Goal: Task Accomplishment & Management: Use online tool/utility

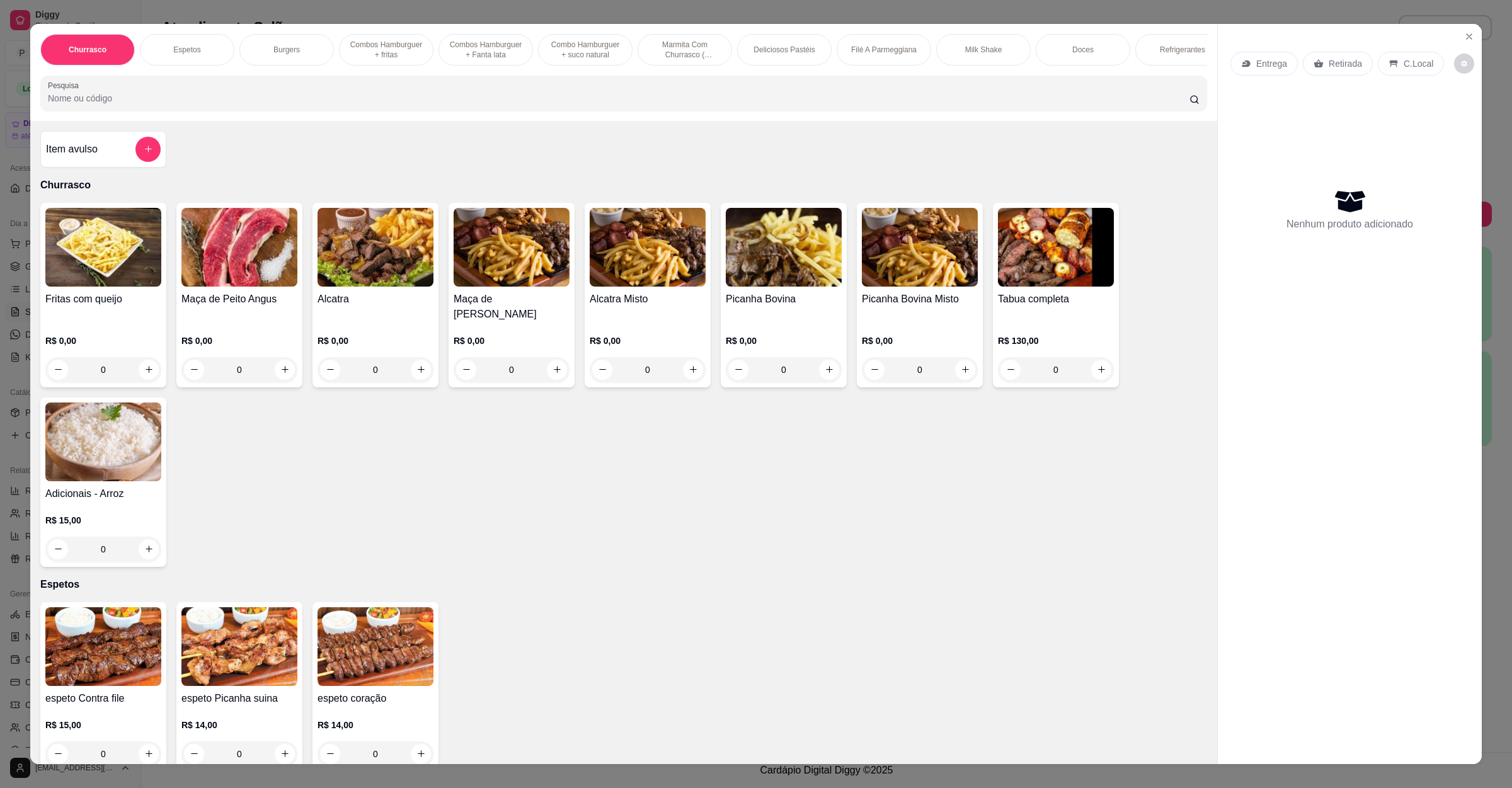
click at [1242, 65] on icon at bounding box center [1247, 63] width 8 height 7
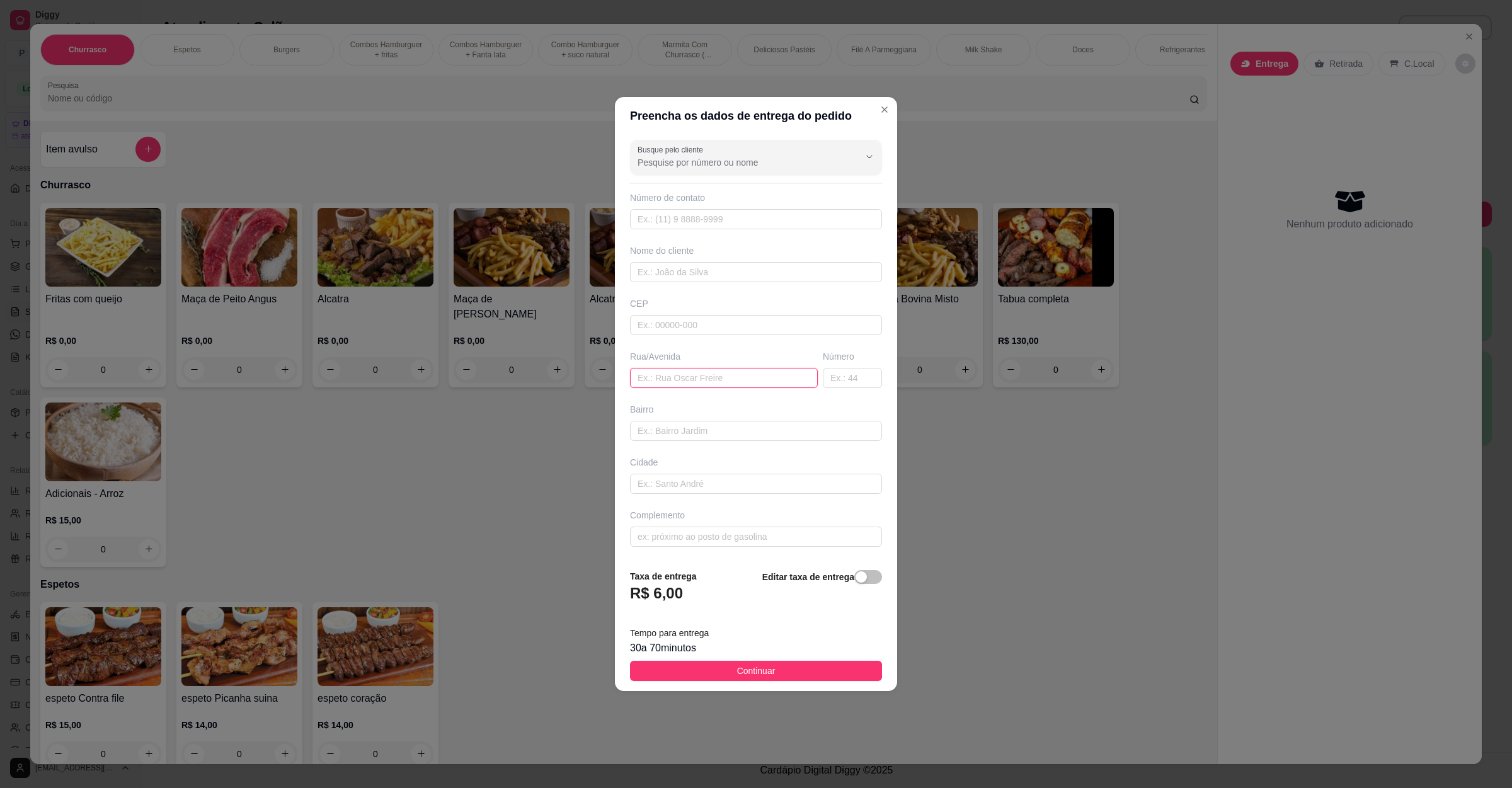
click at [711, 376] on input "text" at bounding box center [724, 378] width 188 height 20
paste input "O endereço de entrega é no [GEOGRAPHIC_DATA] estou no quarto 317 pode ligar par…"
type input "O endereço de entrega é no [GEOGRAPHIC_DATA] estou no quarto 317 pode ligar par…"
click at [787, 669] on button "Continuar" at bounding box center [756, 671] width 252 height 20
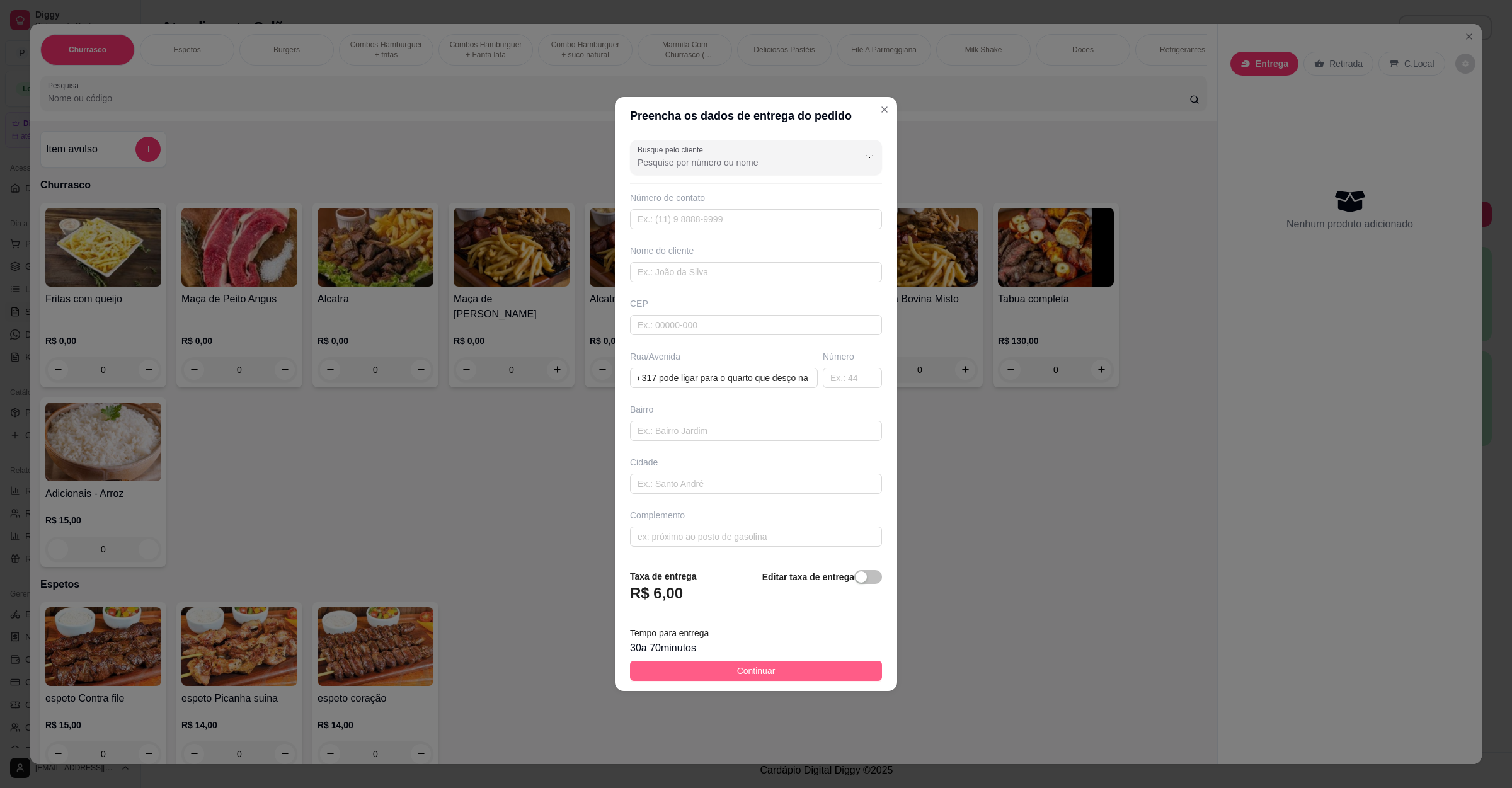
scroll to position [0, 0]
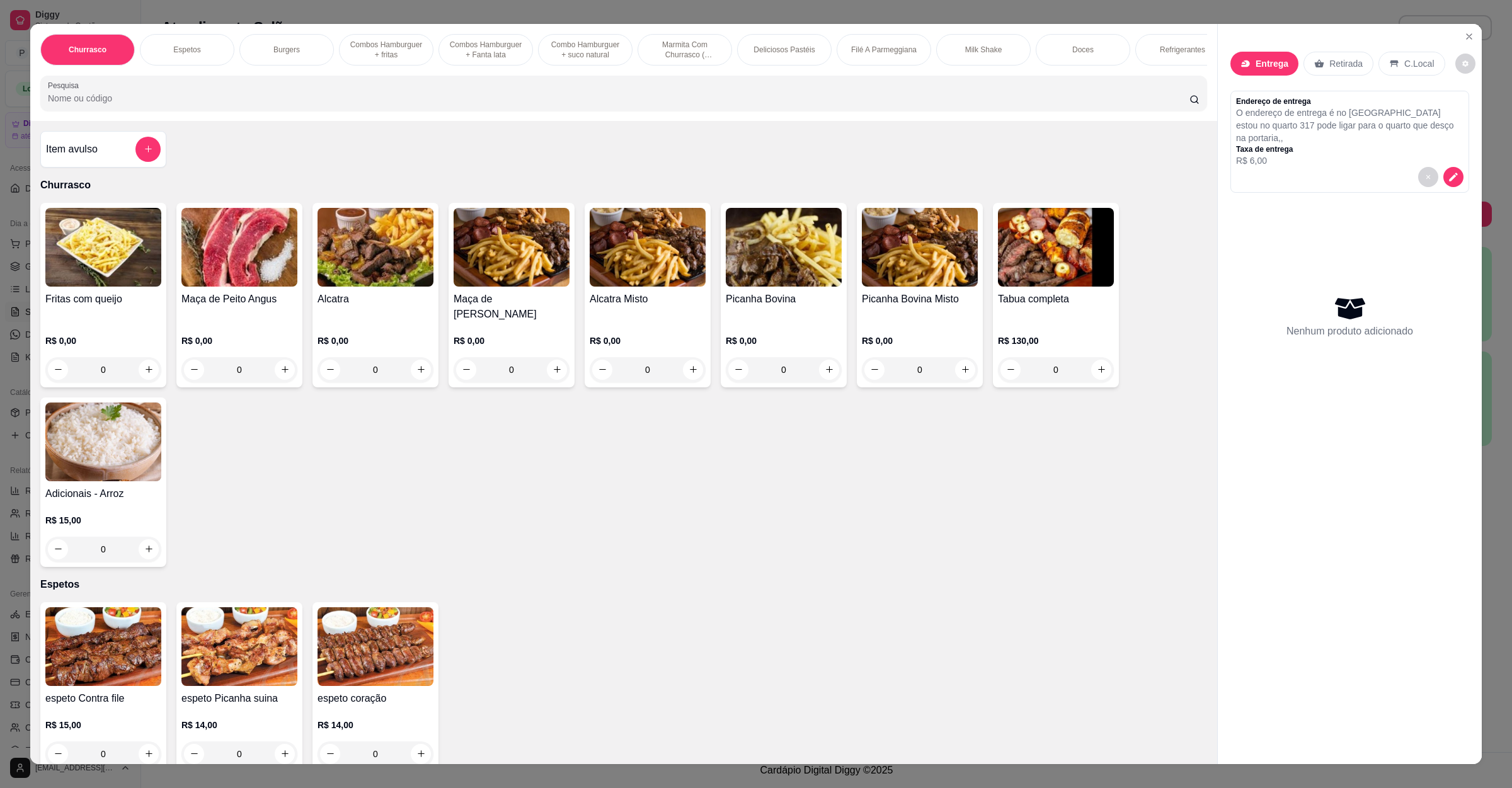
click at [327, 105] on input "Pesquisa" at bounding box center [618, 99] width 1142 height 13
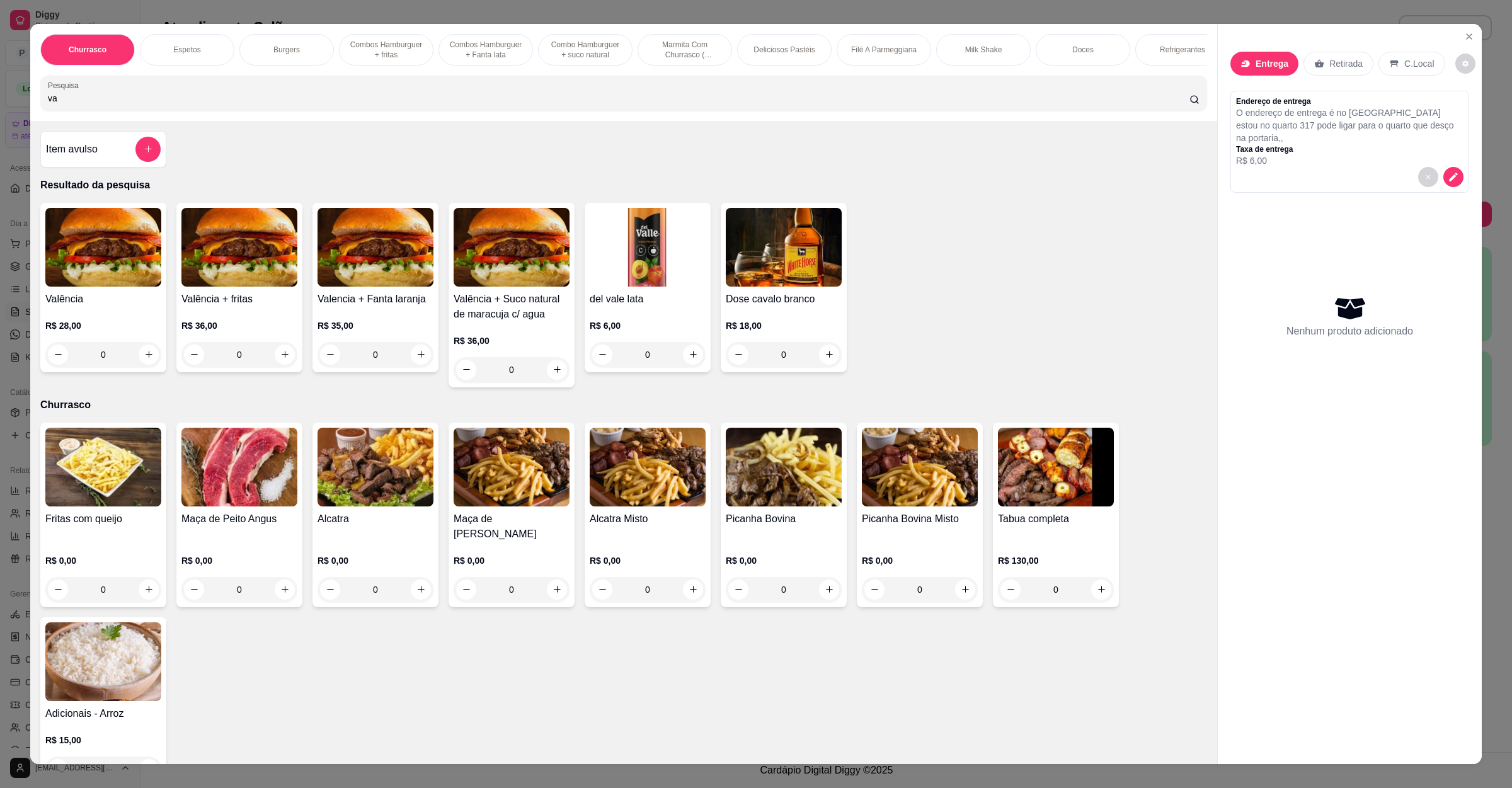
type input "va"
click at [69, 287] on img at bounding box center [103, 247] width 116 height 79
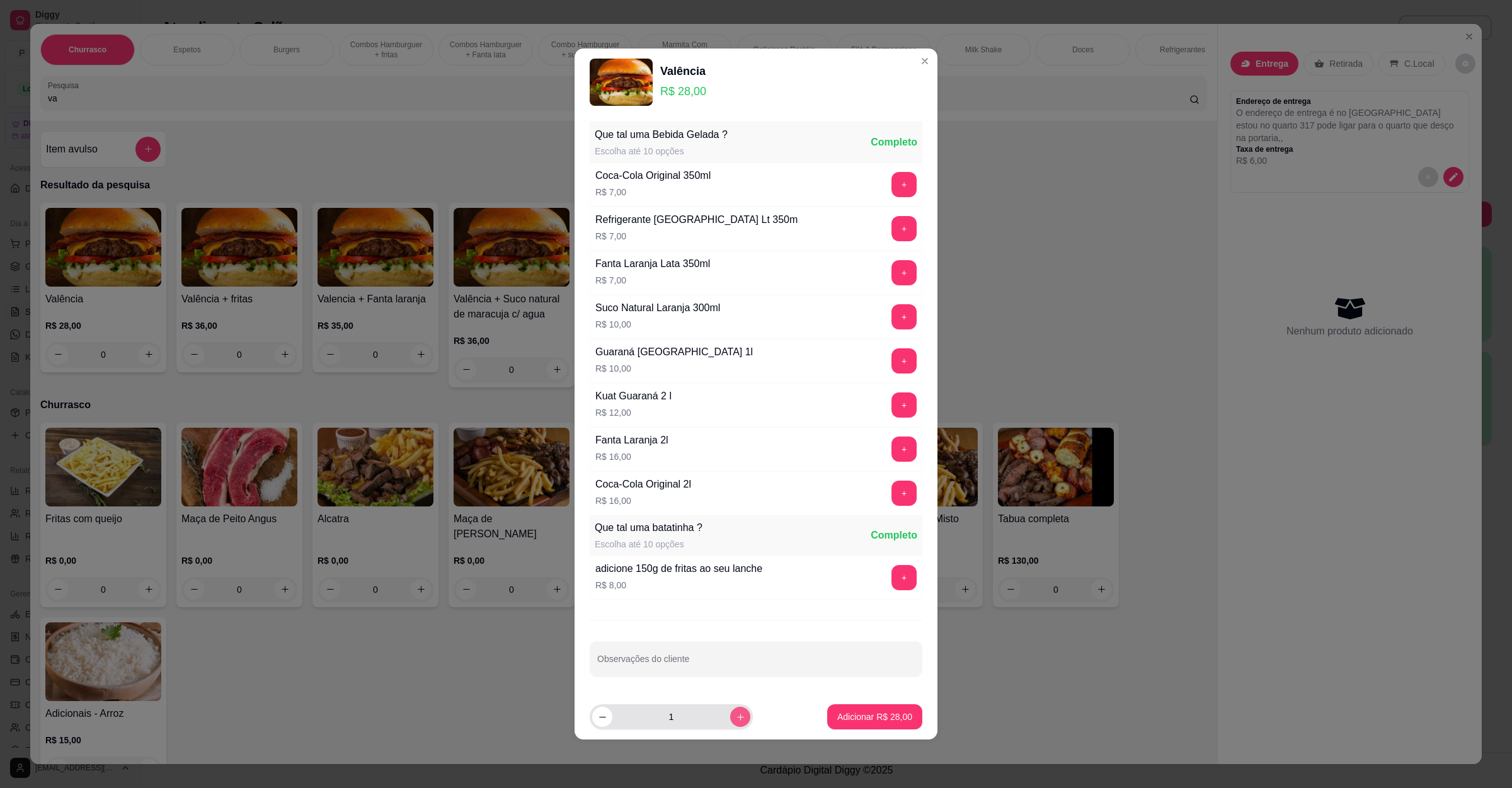
click at [730, 726] on button "increase-product-quantity" at bounding box center [740, 717] width 20 height 20
type input "2"
click at [871, 711] on button "Adicionar R$ 56,00" at bounding box center [875, 717] width 93 height 25
type input "2"
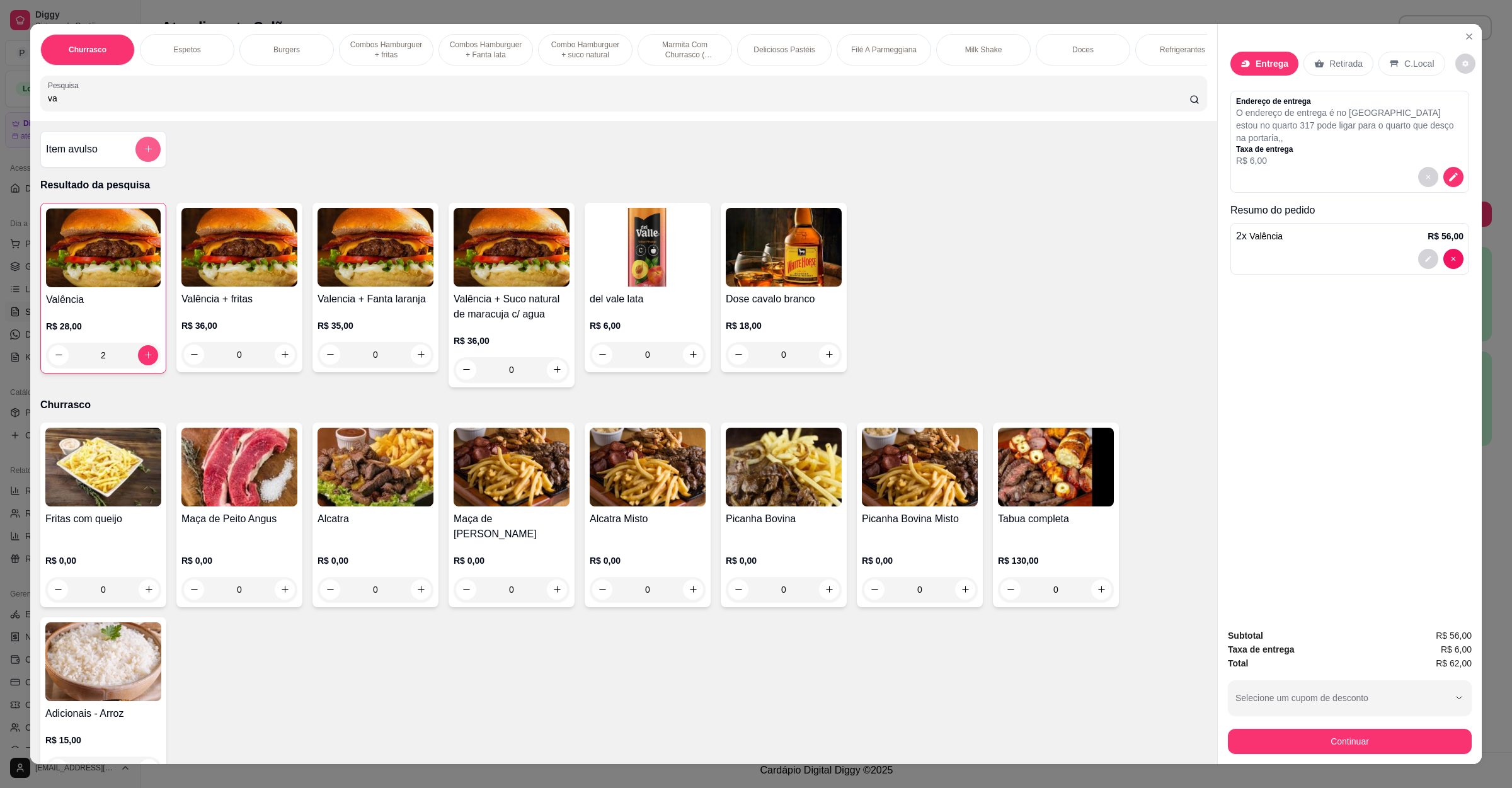
click at [135, 159] on button "add-separate-item" at bounding box center [148, 149] width 25 height 25
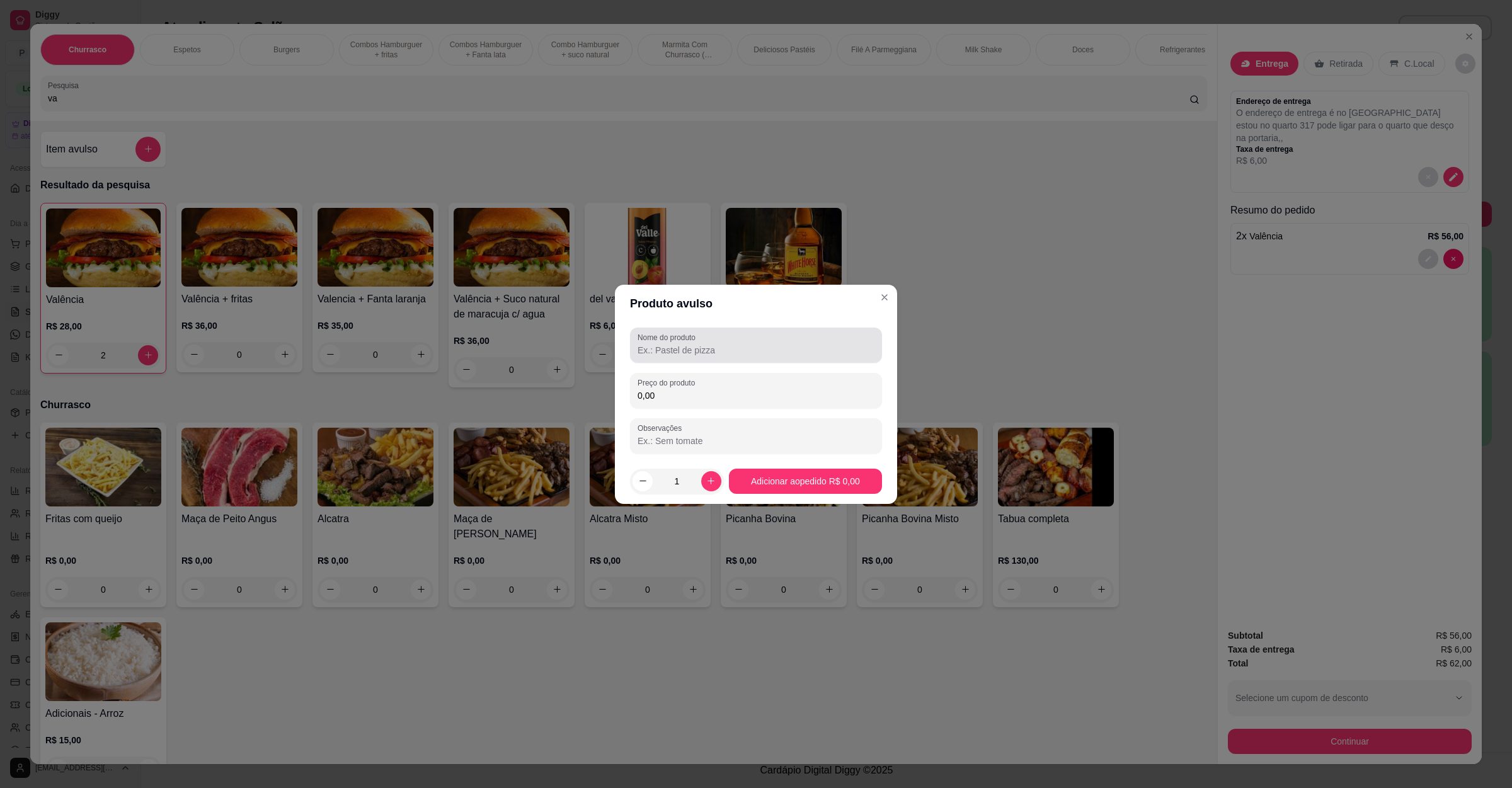
click at [675, 356] on input "Nome do produto" at bounding box center [756, 351] width 237 height 13
type input "fritas 150g"
click at [675, 408] on div "Nome do produto fritas 150g Preço do produto 0,00 Observações" at bounding box center [756, 390] width 252 height 126
click at [683, 384] on label "Preço do produto" at bounding box center [669, 382] width 62 height 11
click at [683, 389] on input "0,00" at bounding box center [756, 396] width 237 height 13
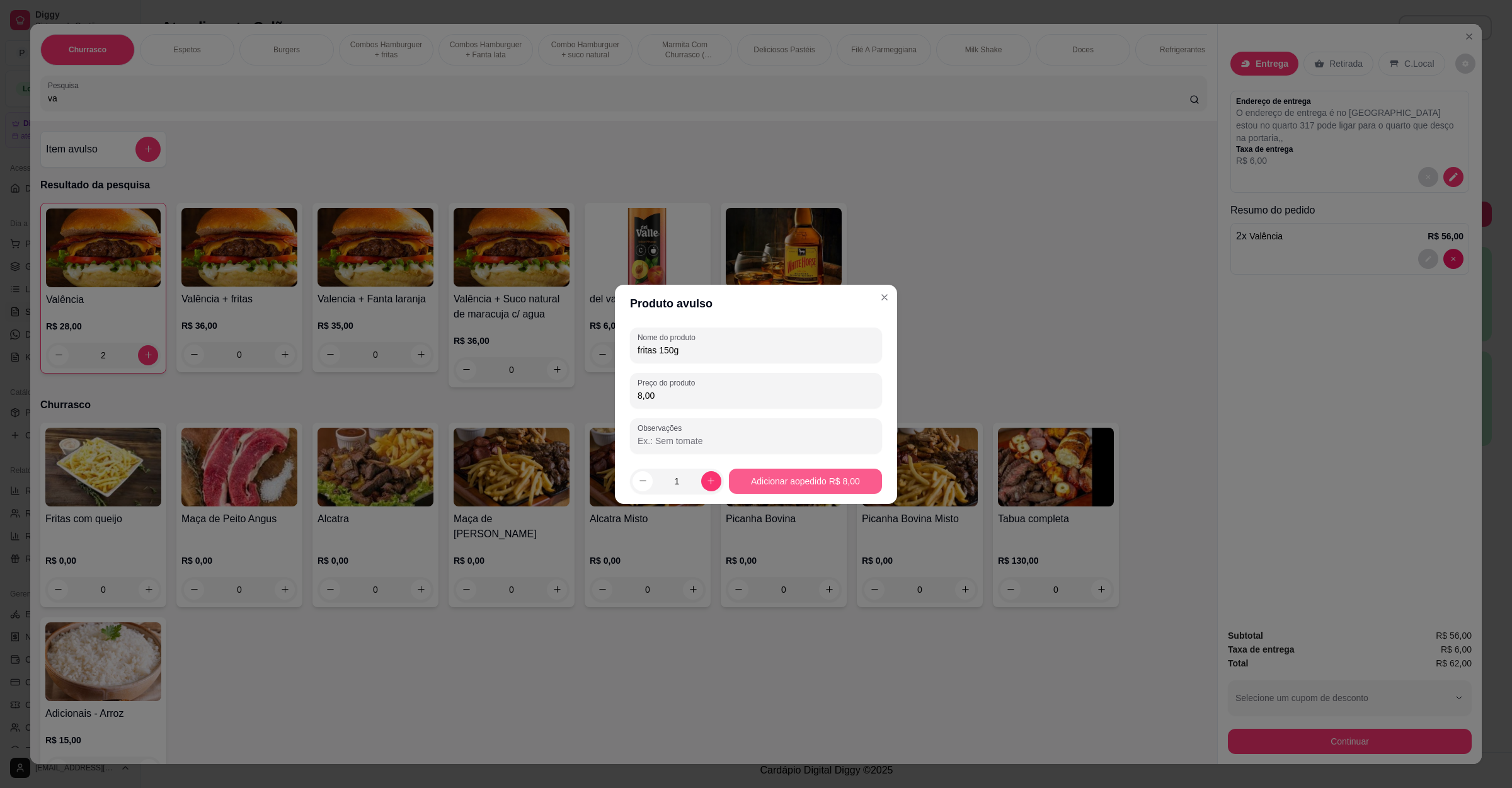
type input "8,00"
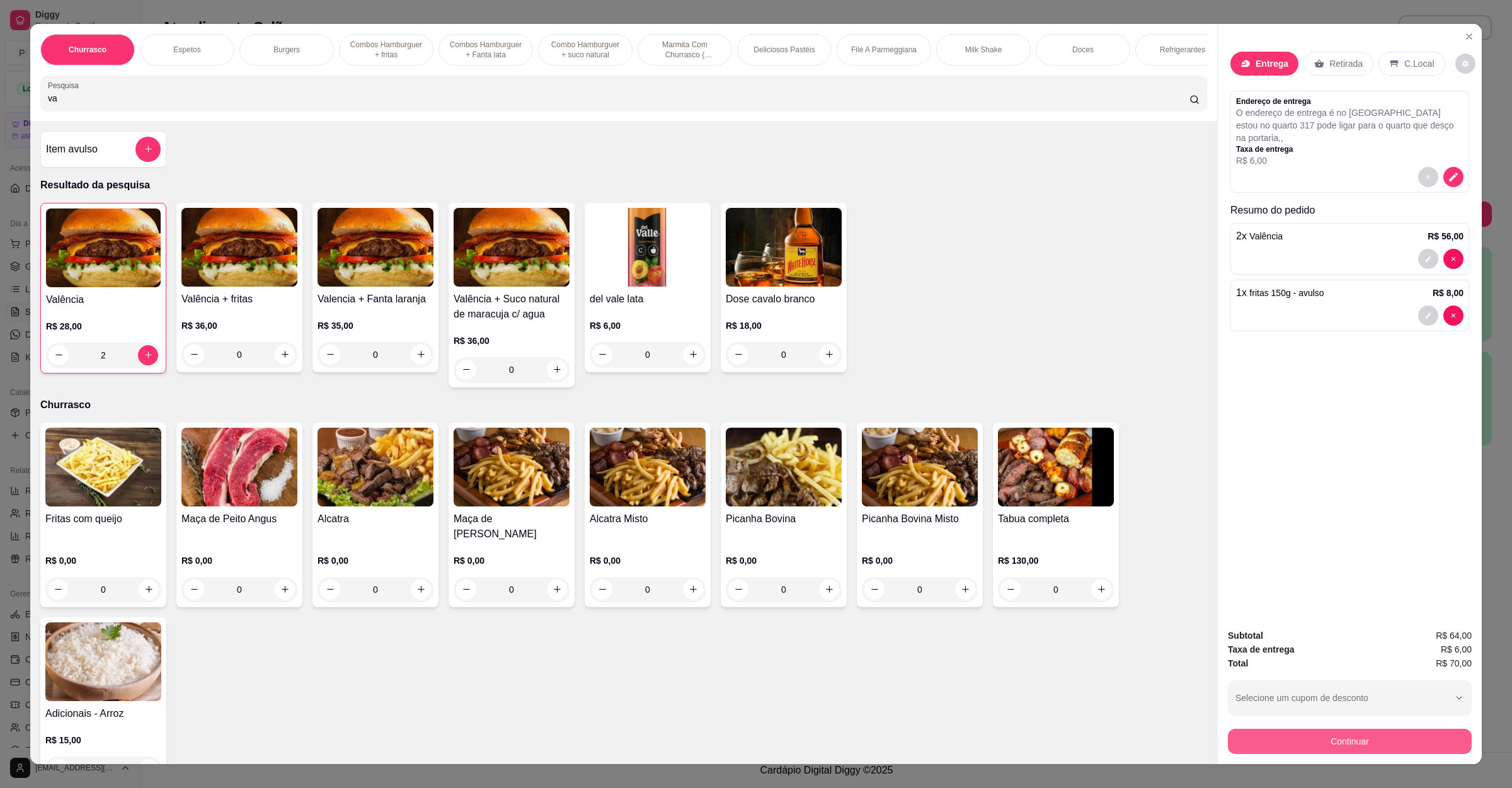
click at [1331, 739] on button "Continuar" at bounding box center [1350, 742] width 244 height 25
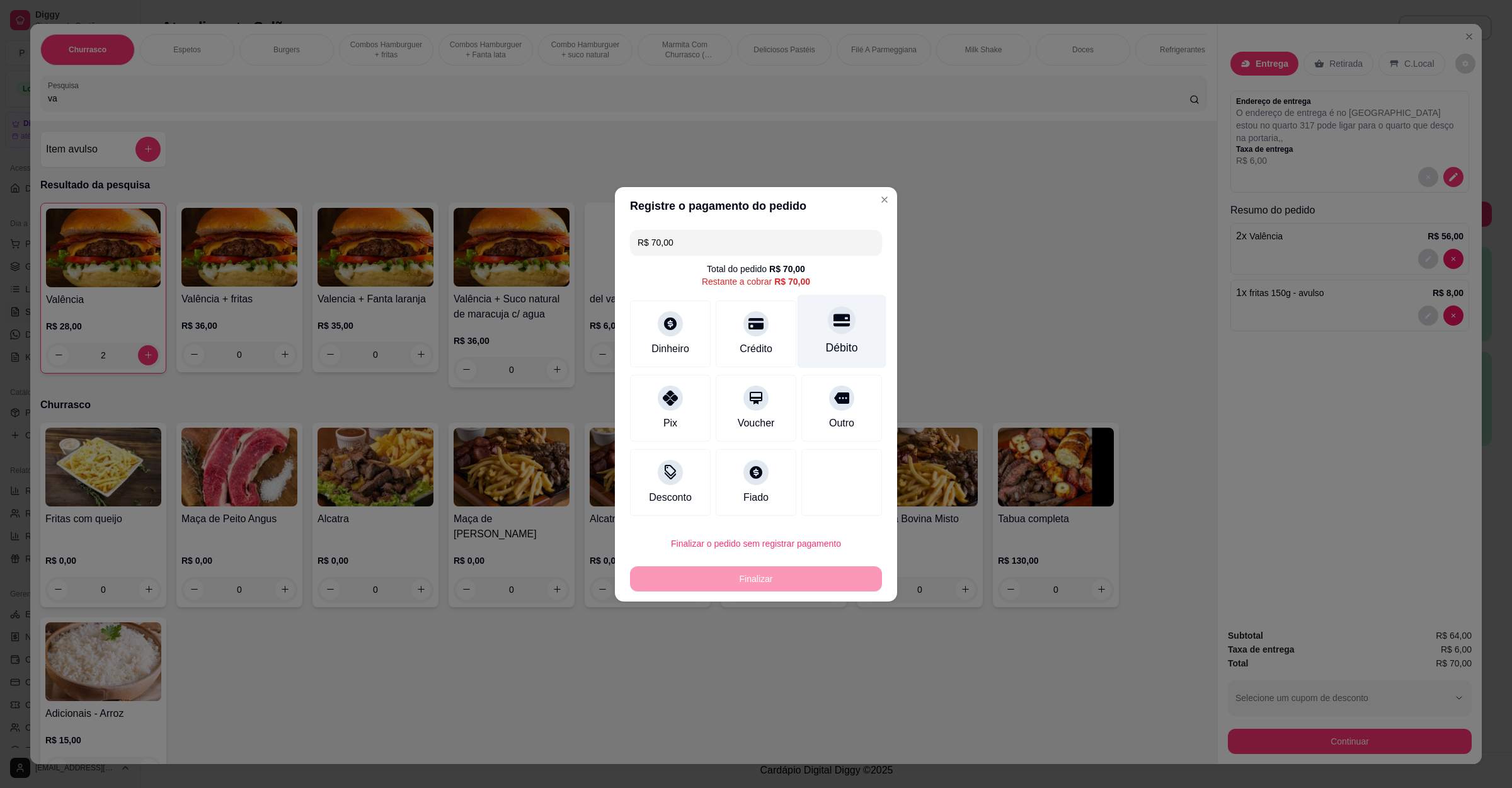
click at [799, 331] on div "Débito" at bounding box center [842, 331] width 89 height 74
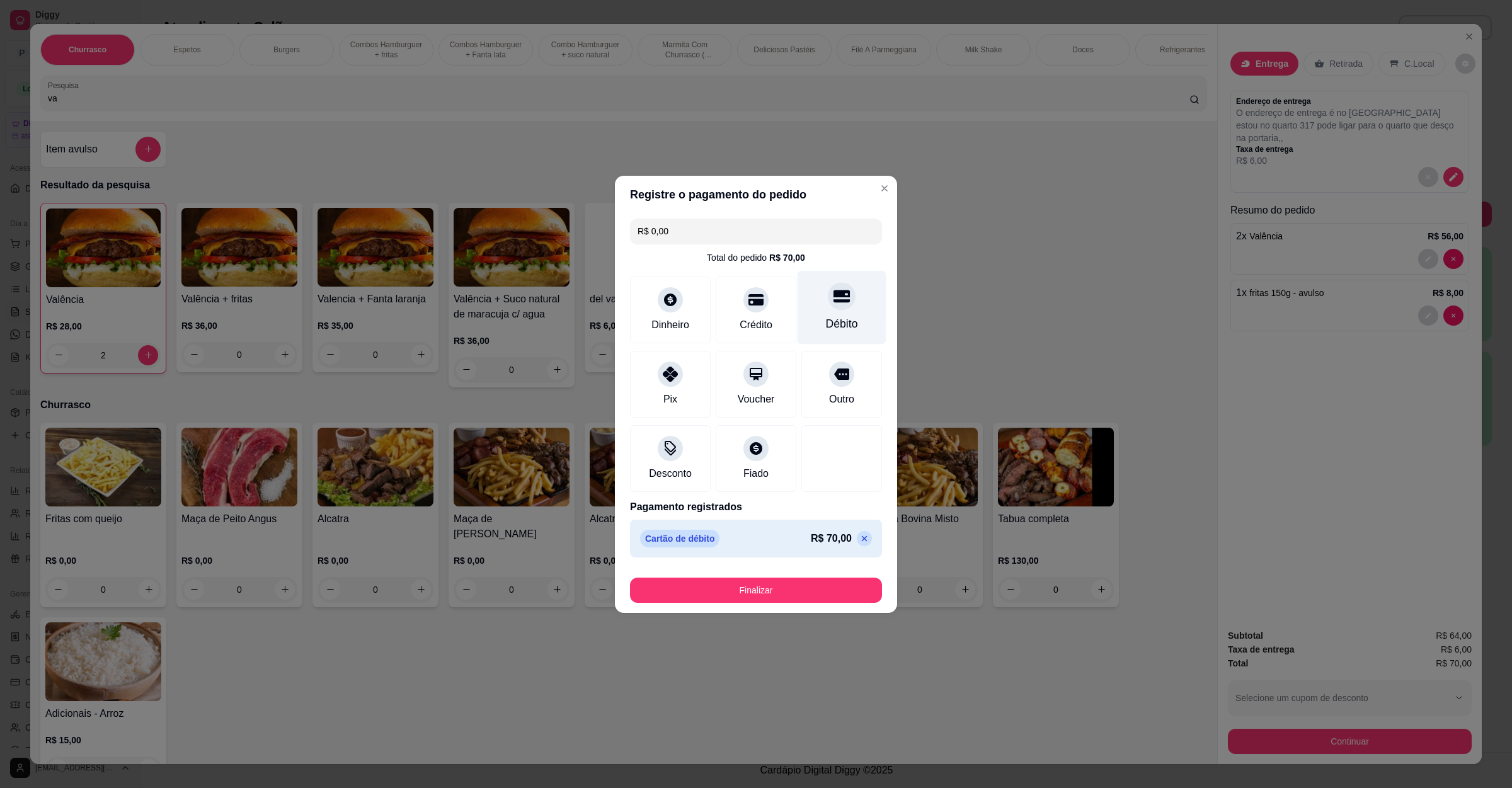
type input "R$ 0,00"
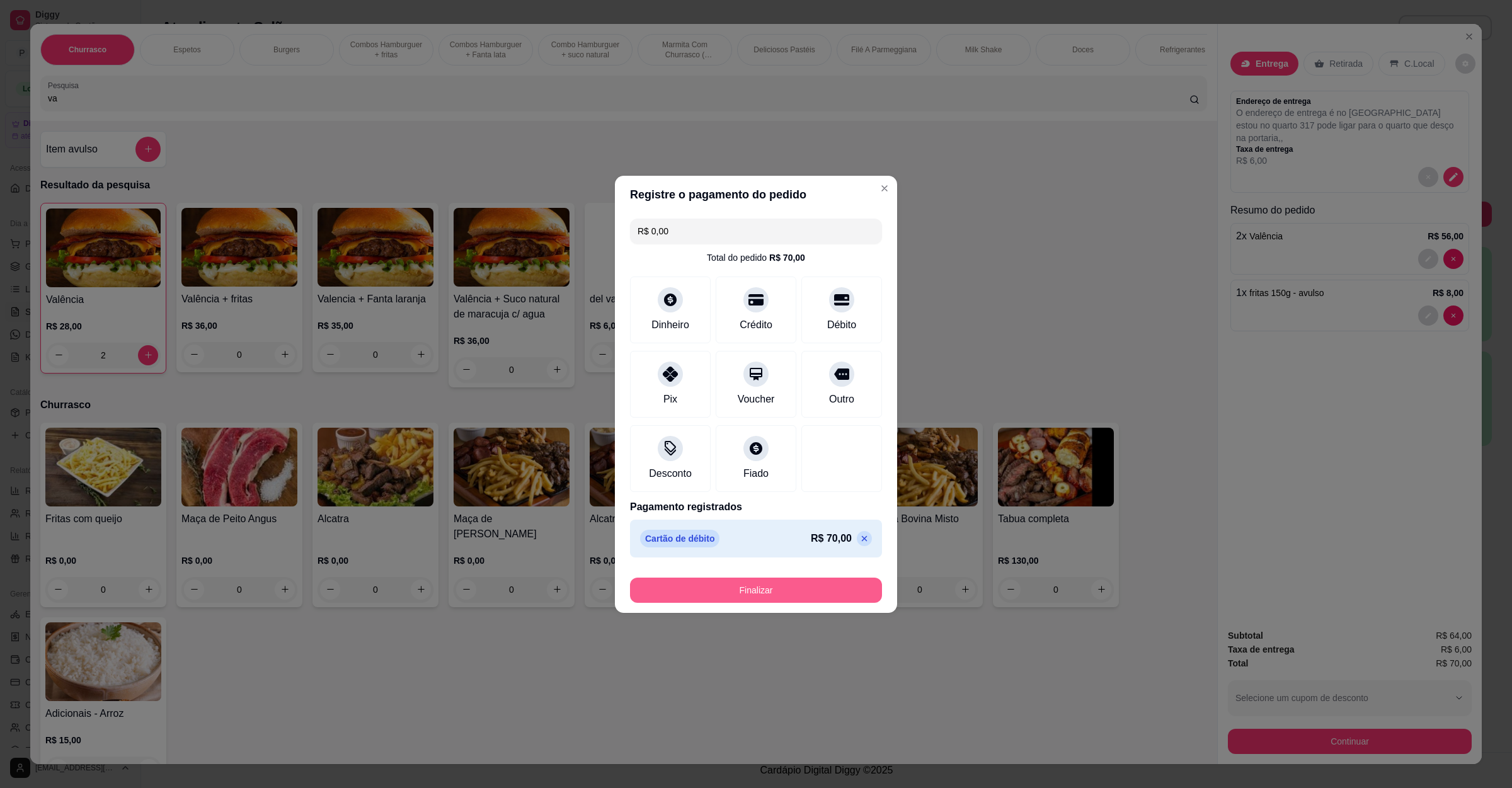
click at [770, 584] on button "Finalizar" at bounding box center [756, 591] width 252 height 25
type input "0"
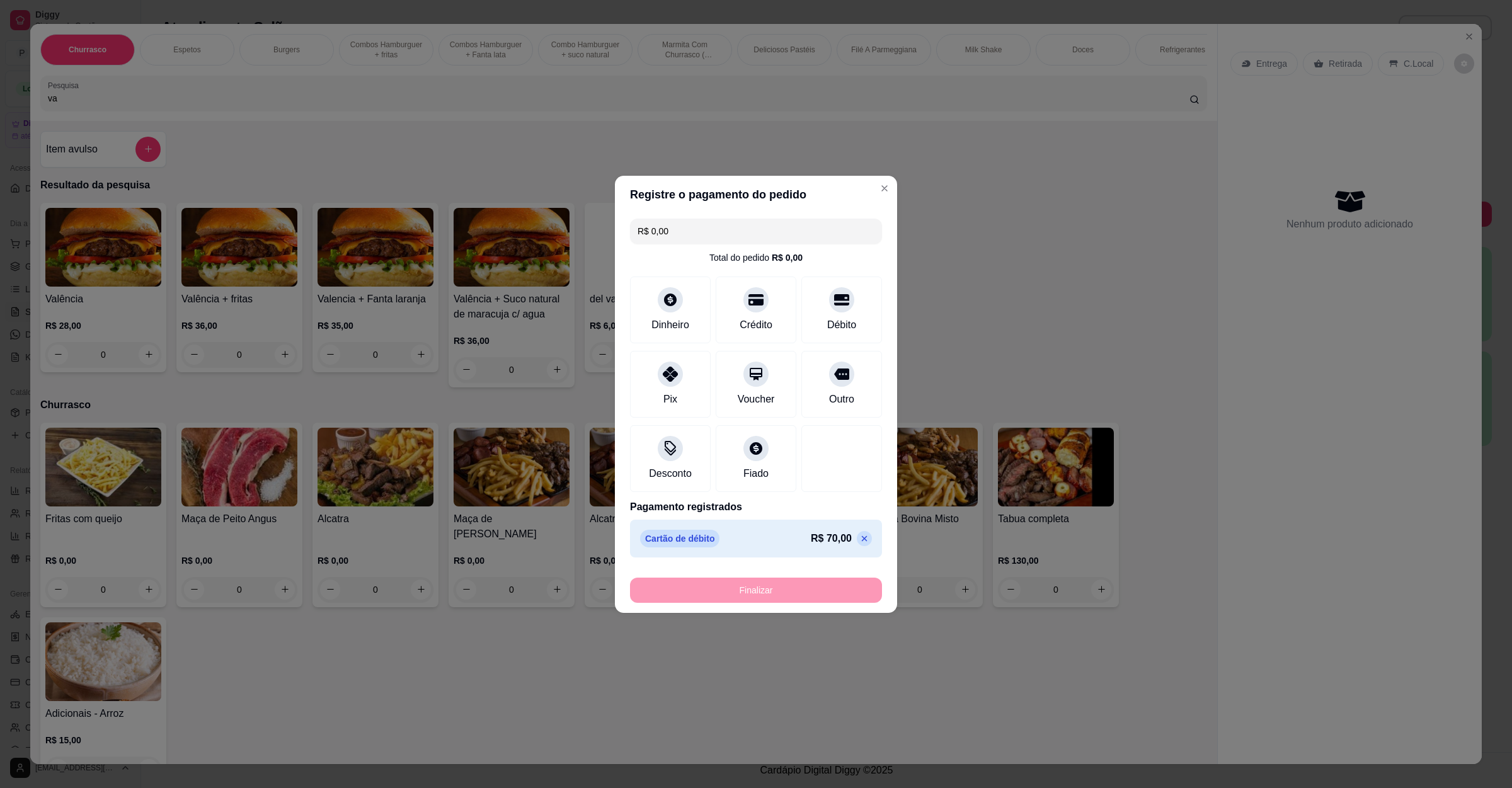
type input "-R$ 70,00"
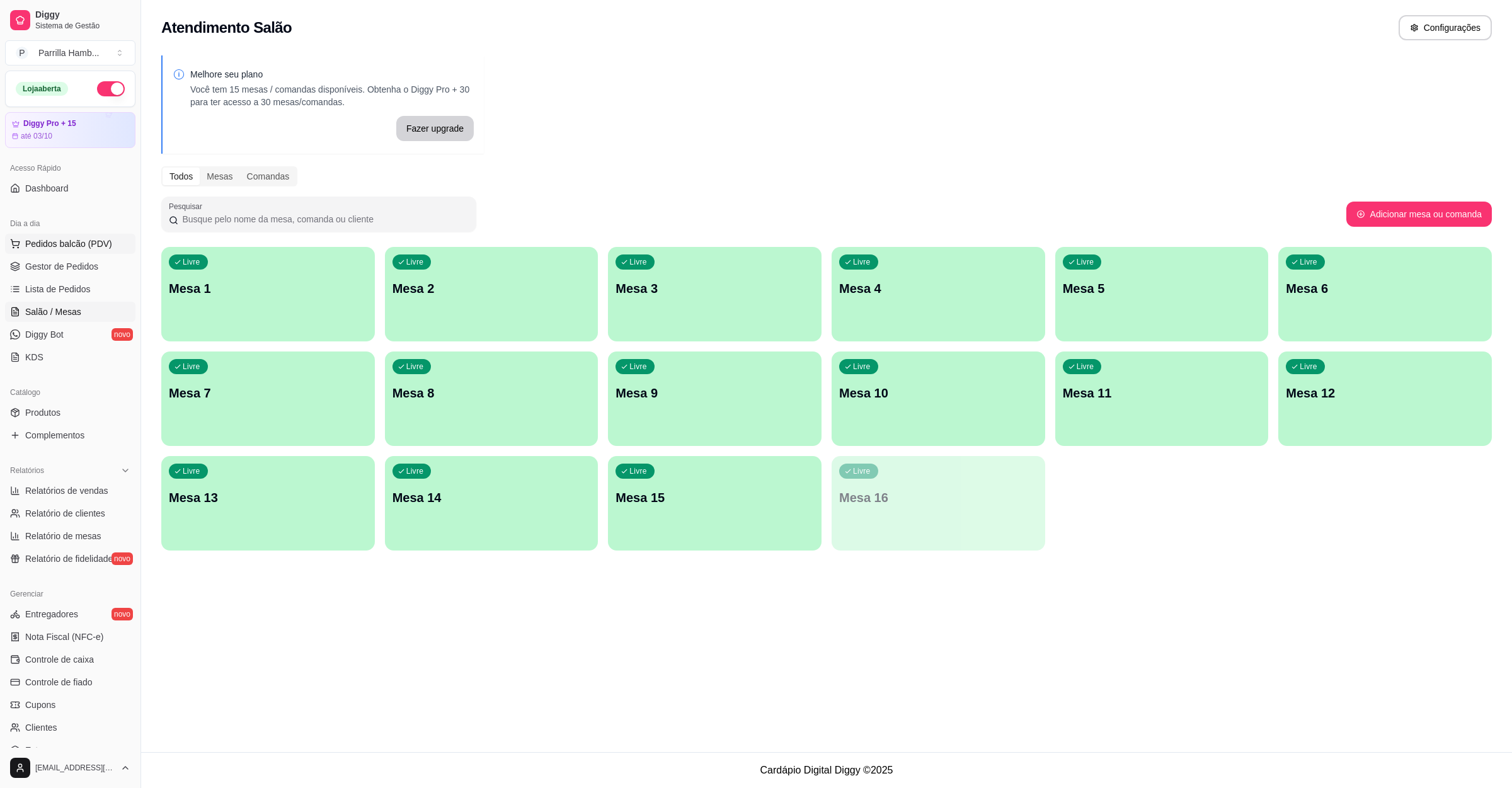
click at [89, 239] on span "Pedidos balcão (PDV)" at bounding box center [68, 244] width 87 height 13
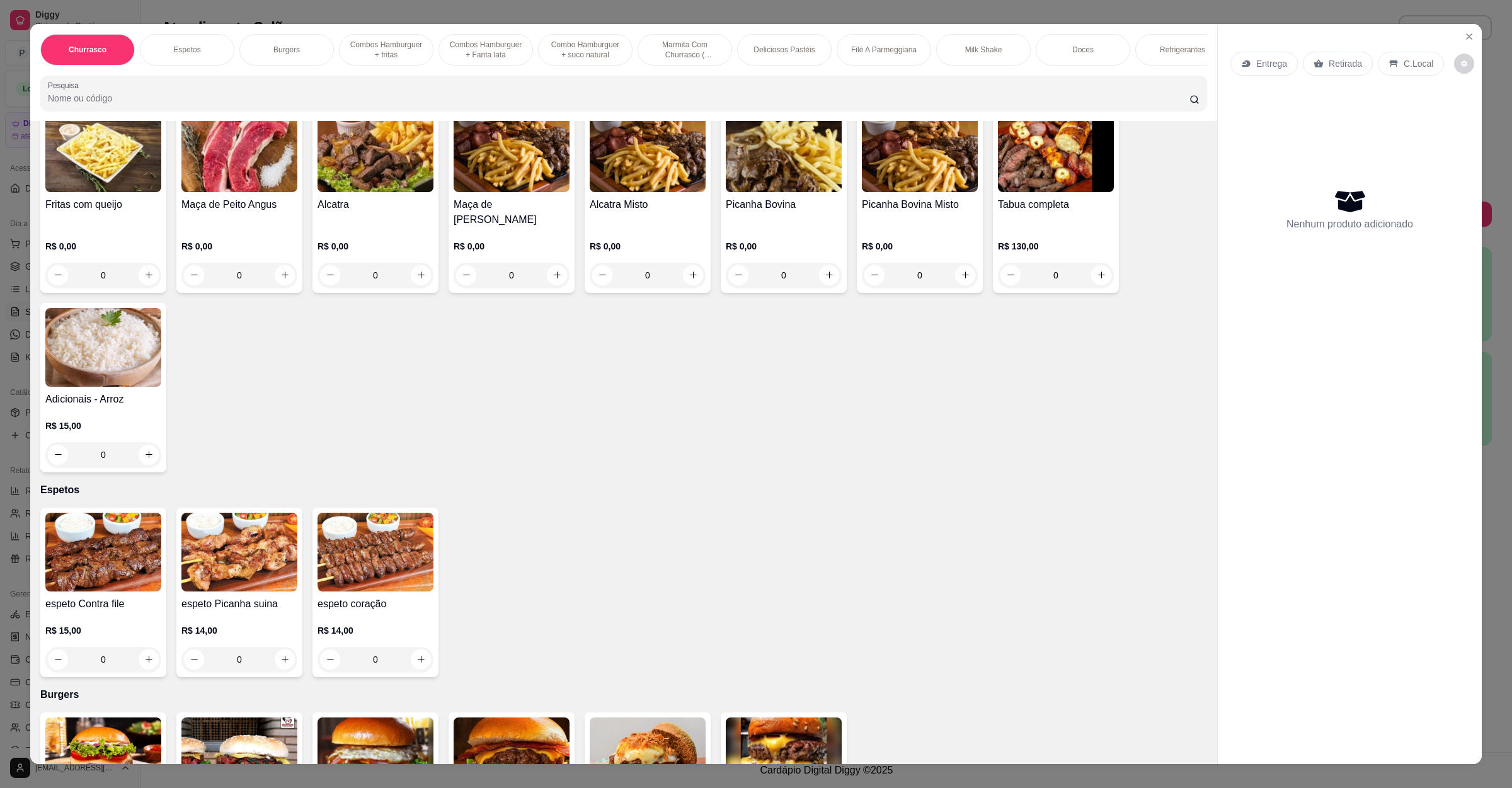
scroll to position [473, 0]
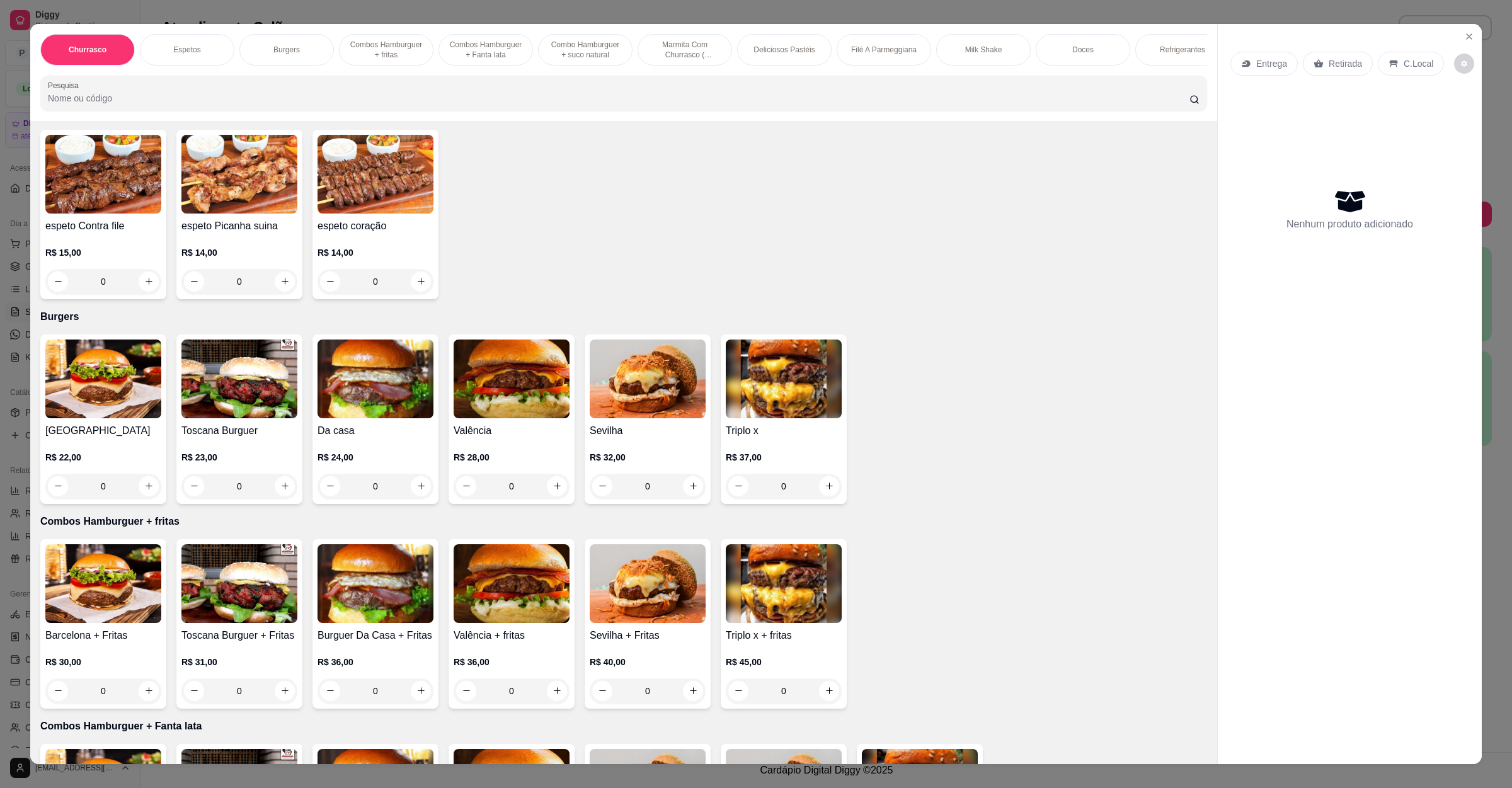
click at [155, 399] on div "Barcelona R$ 22,00 0" at bounding box center [103, 419] width 126 height 170
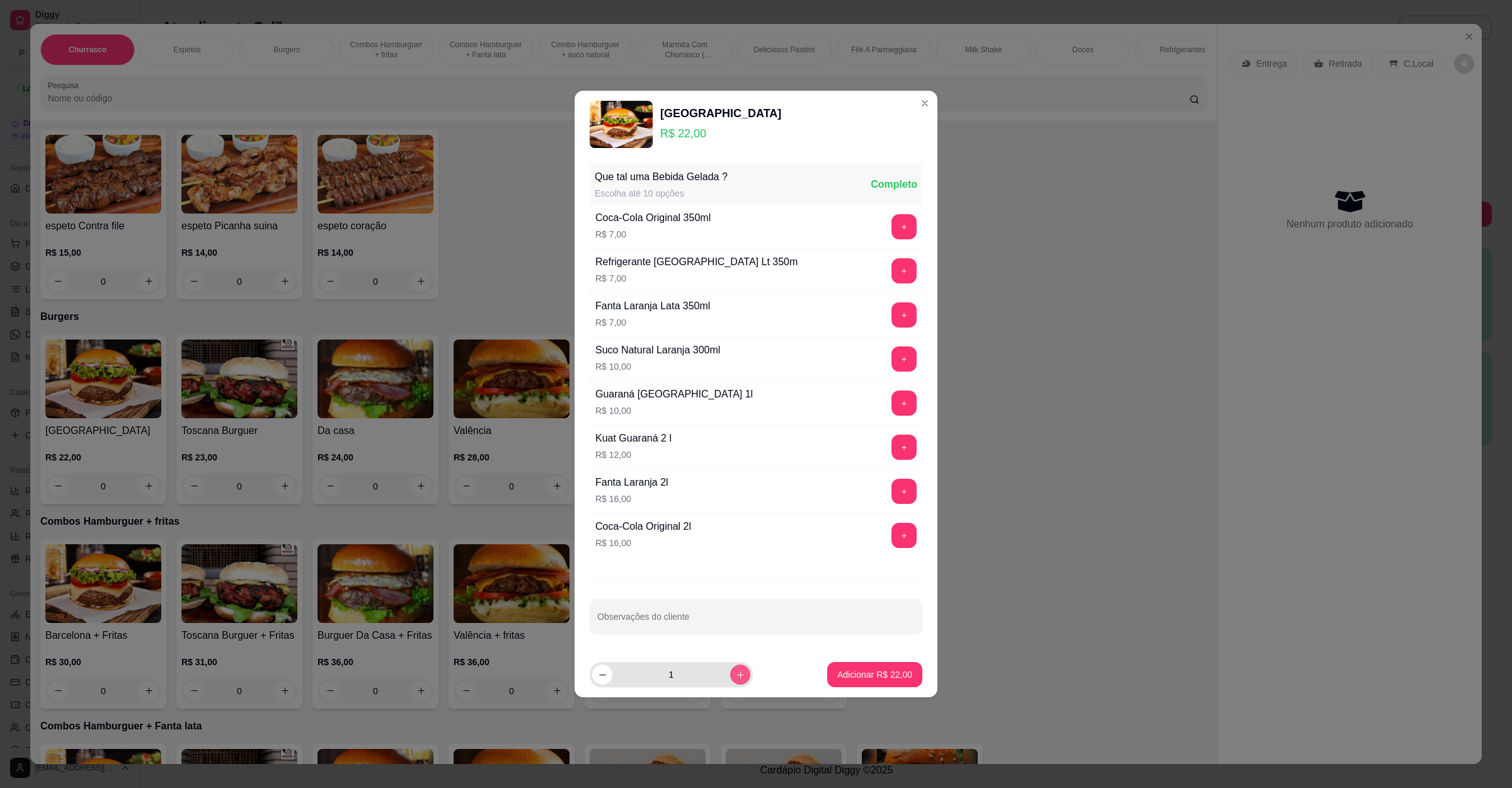
click at [736, 675] on icon "increase-product-quantity" at bounding box center [740, 675] width 9 height 9
type input "2"
click at [870, 680] on p "Adicionar R$ 44,00" at bounding box center [875, 675] width 75 height 13
type input "2"
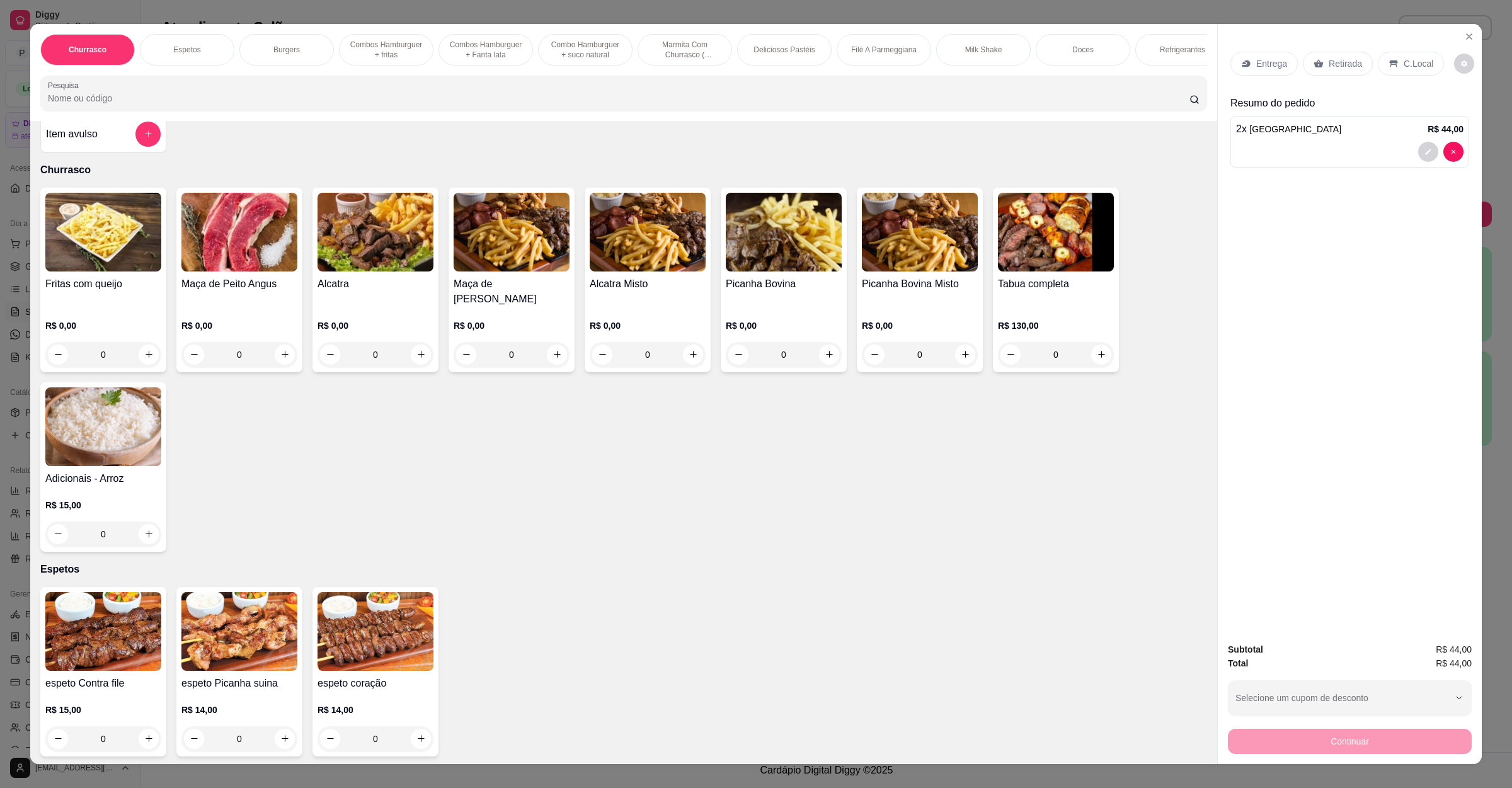
scroll to position [0, 0]
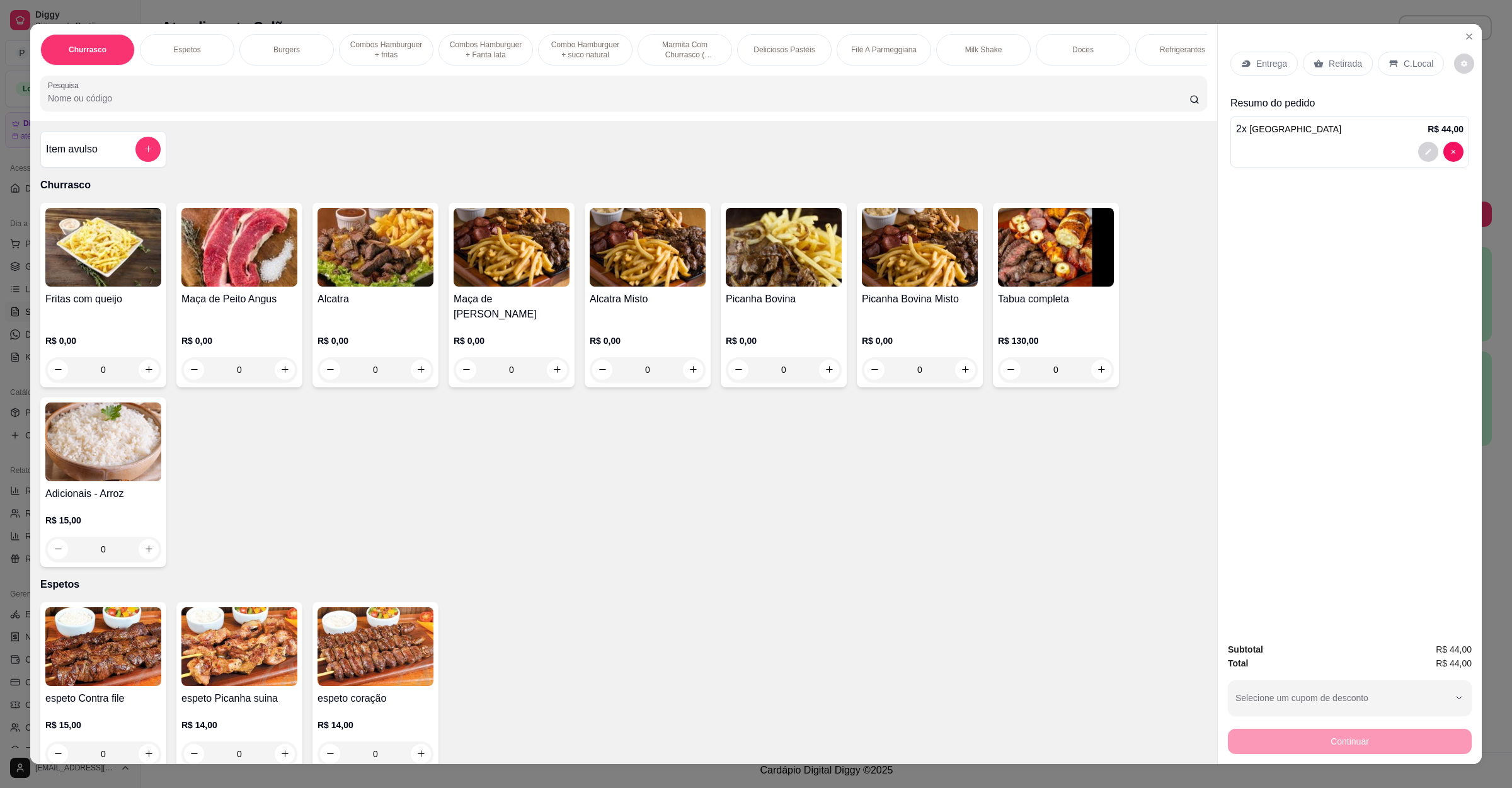
click at [91, 148] on div "Item avulso" at bounding box center [103, 149] width 126 height 37
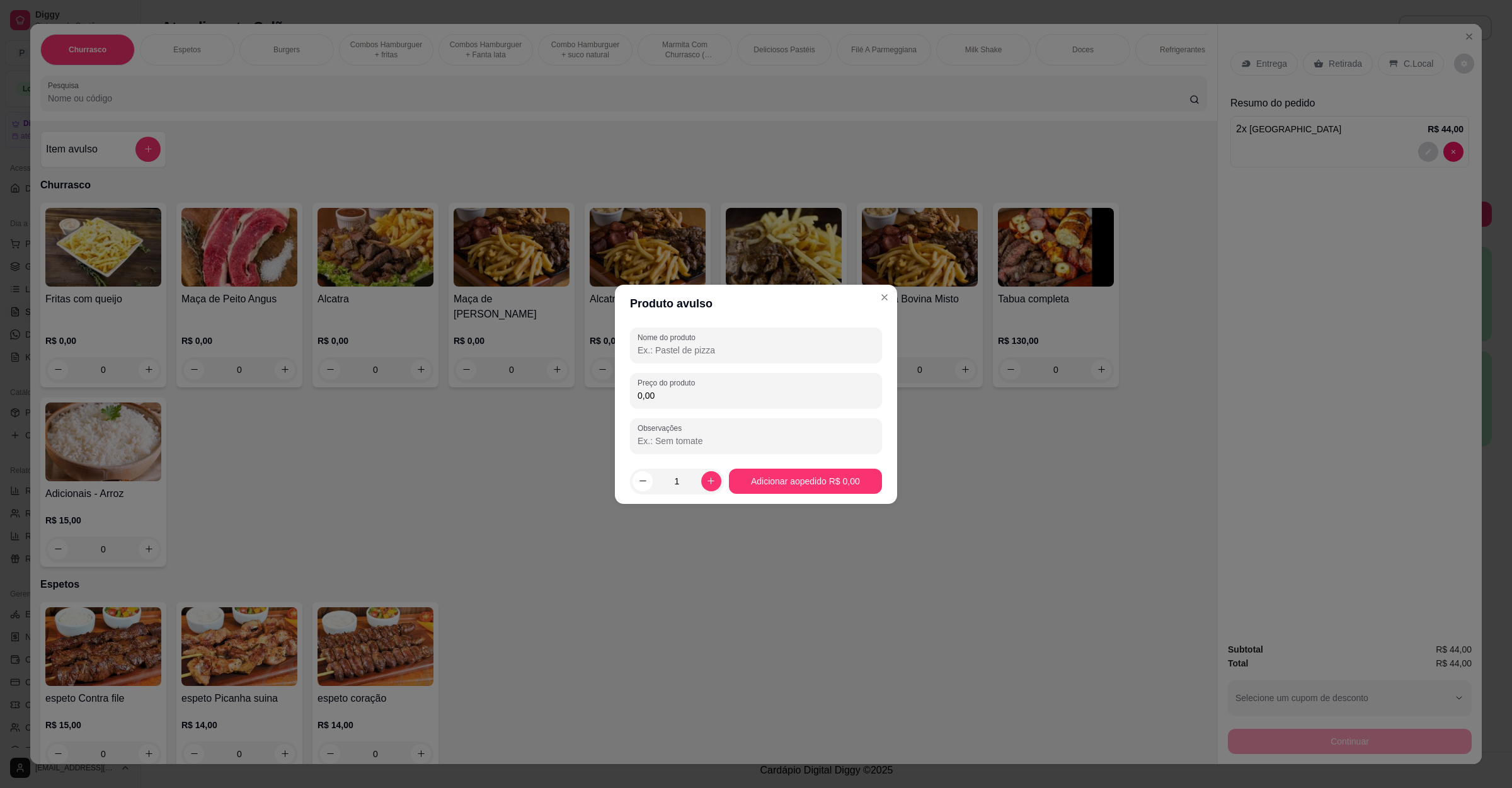
click at [654, 346] on input "Nome do produto" at bounding box center [756, 351] width 237 height 13
type input "mine fritas"
type input "8,00"
click at [696, 480] on input "1" at bounding box center [677, 482] width 49 height 25
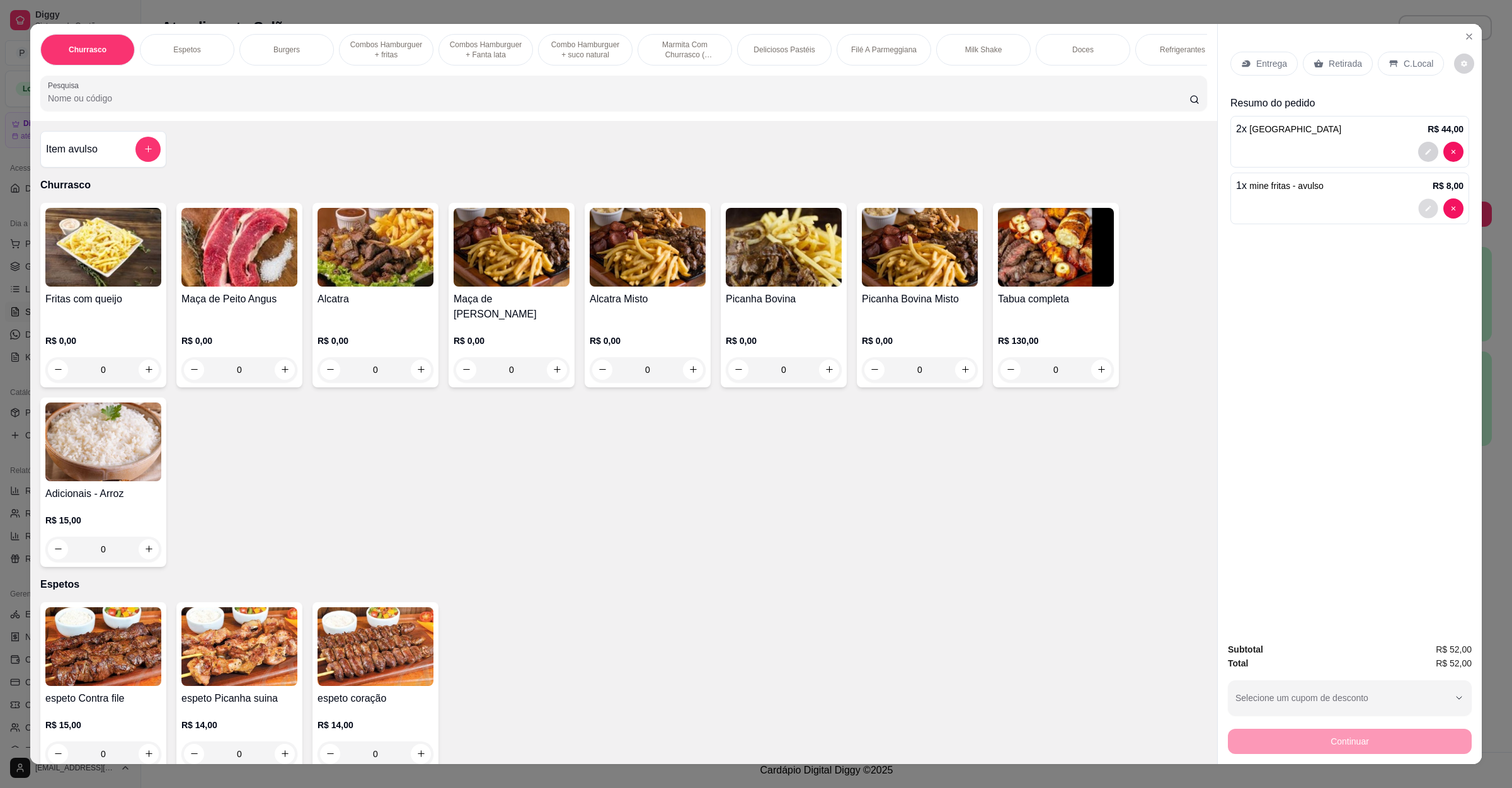
click at [1418, 206] on button "decrease-product-quantity" at bounding box center [1428, 208] width 20 height 20
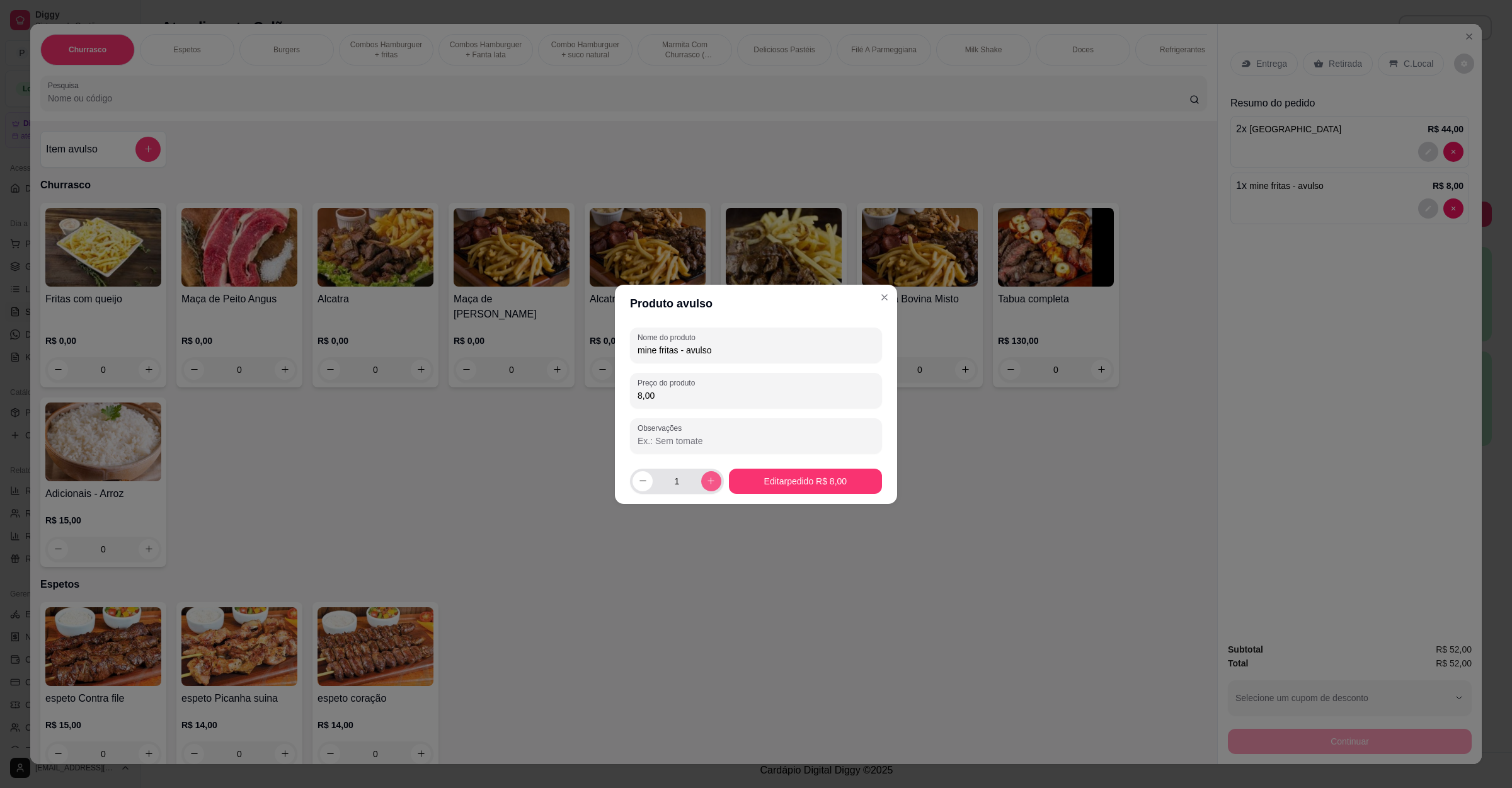
click at [716, 477] on button "increase-product-quantity" at bounding box center [711, 481] width 20 height 20
type input "2"
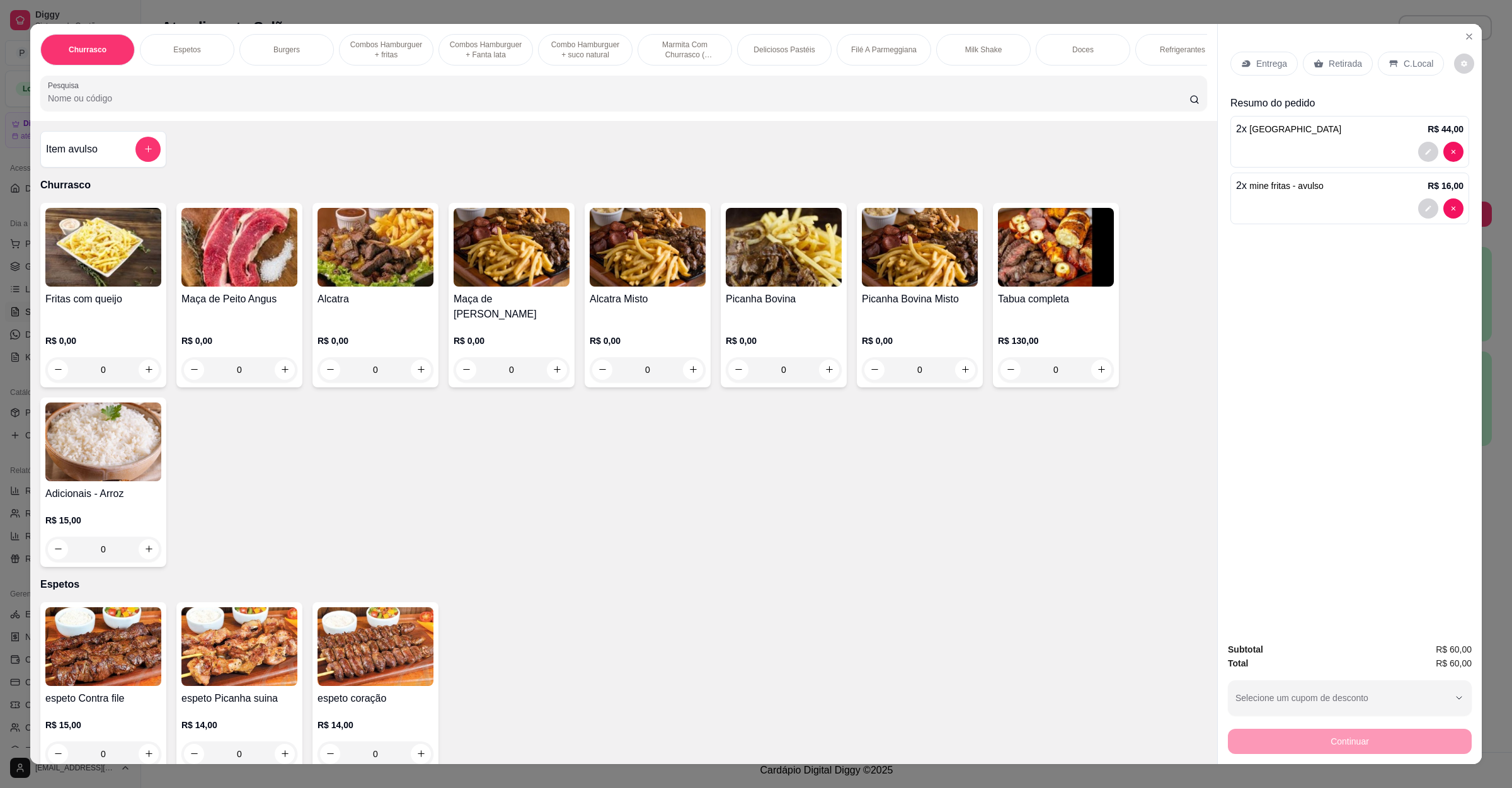
click at [1335, 56] on div "Retirada" at bounding box center [1337, 63] width 70 height 24
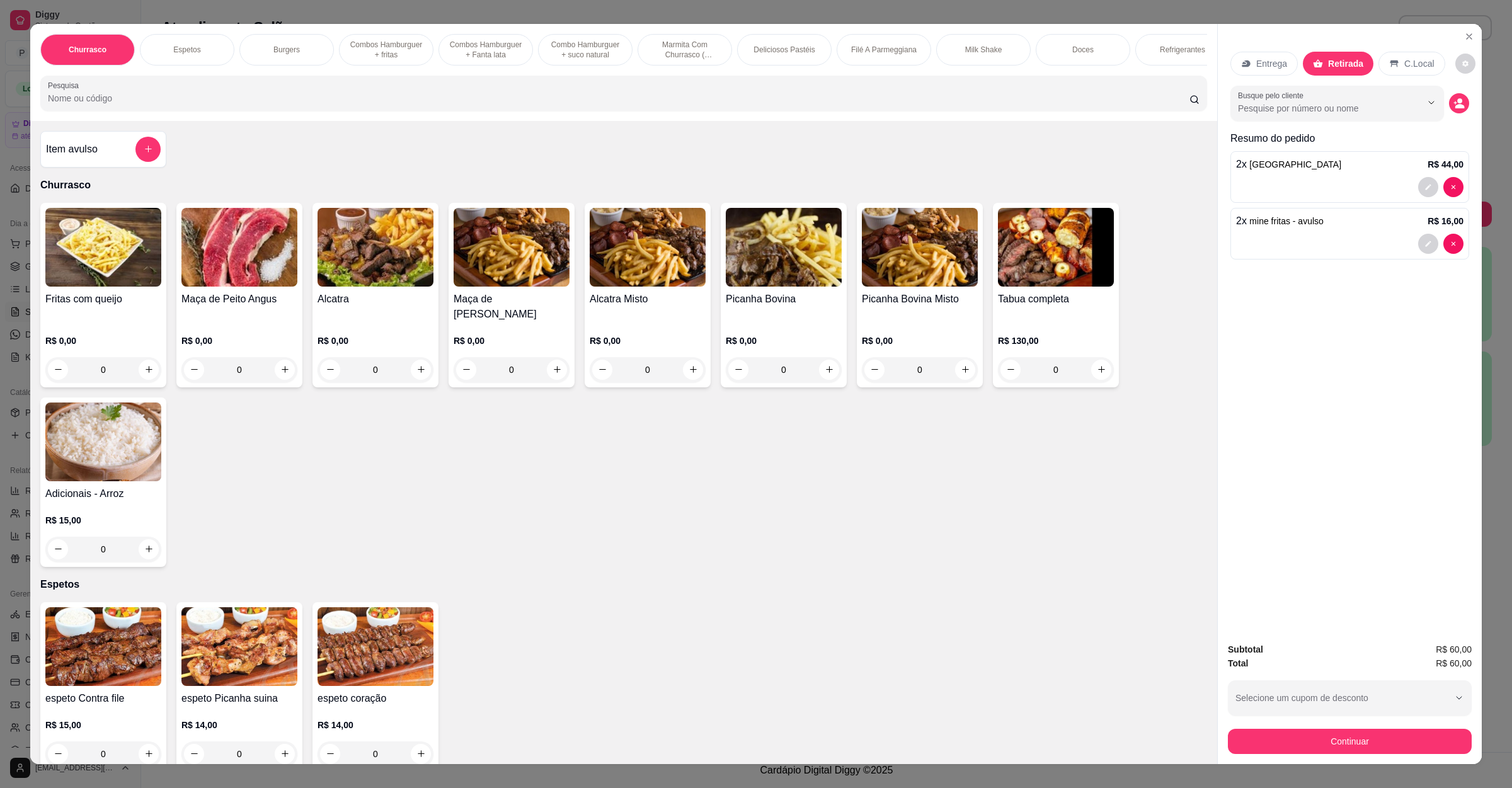
click at [1332, 763] on div "Subtotal R$ 60,00 Total R$ 60,00 Selecione um cupom de desconto GANHEI10 Seleci…" at bounding box center [1350, 698] width 264 height 132
click at [1257, 738] on button "Continuar" at bounding box center [1350, 742] width 237 height 25
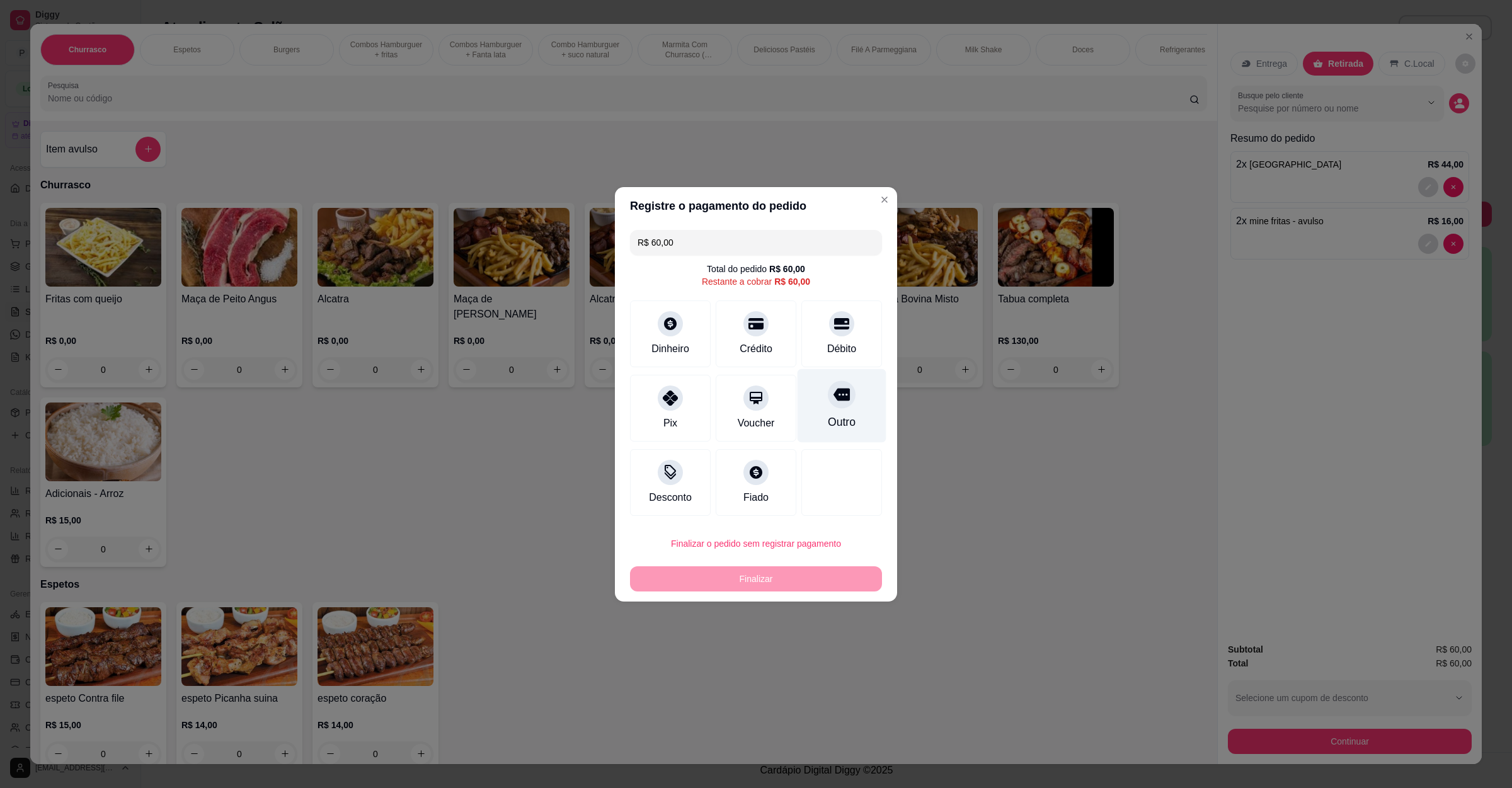
click at [834, 405] on div at bounding box center [842, 394] width 27 height 27
type input "R$ 0,00"
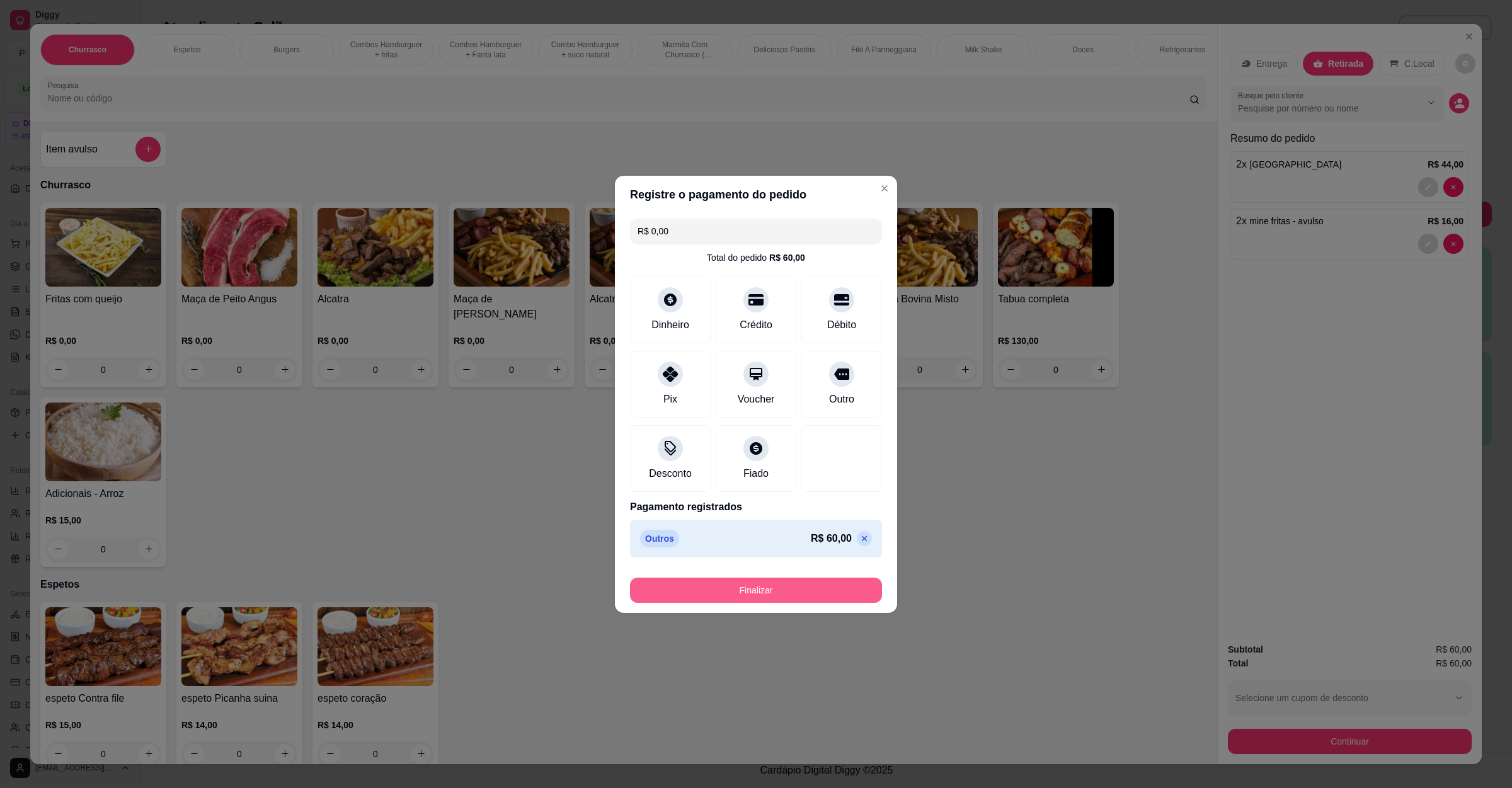
click at [780, 589] on button "Finalizar" at bounding box center [756, 591] width 252 height 25
type input "0"
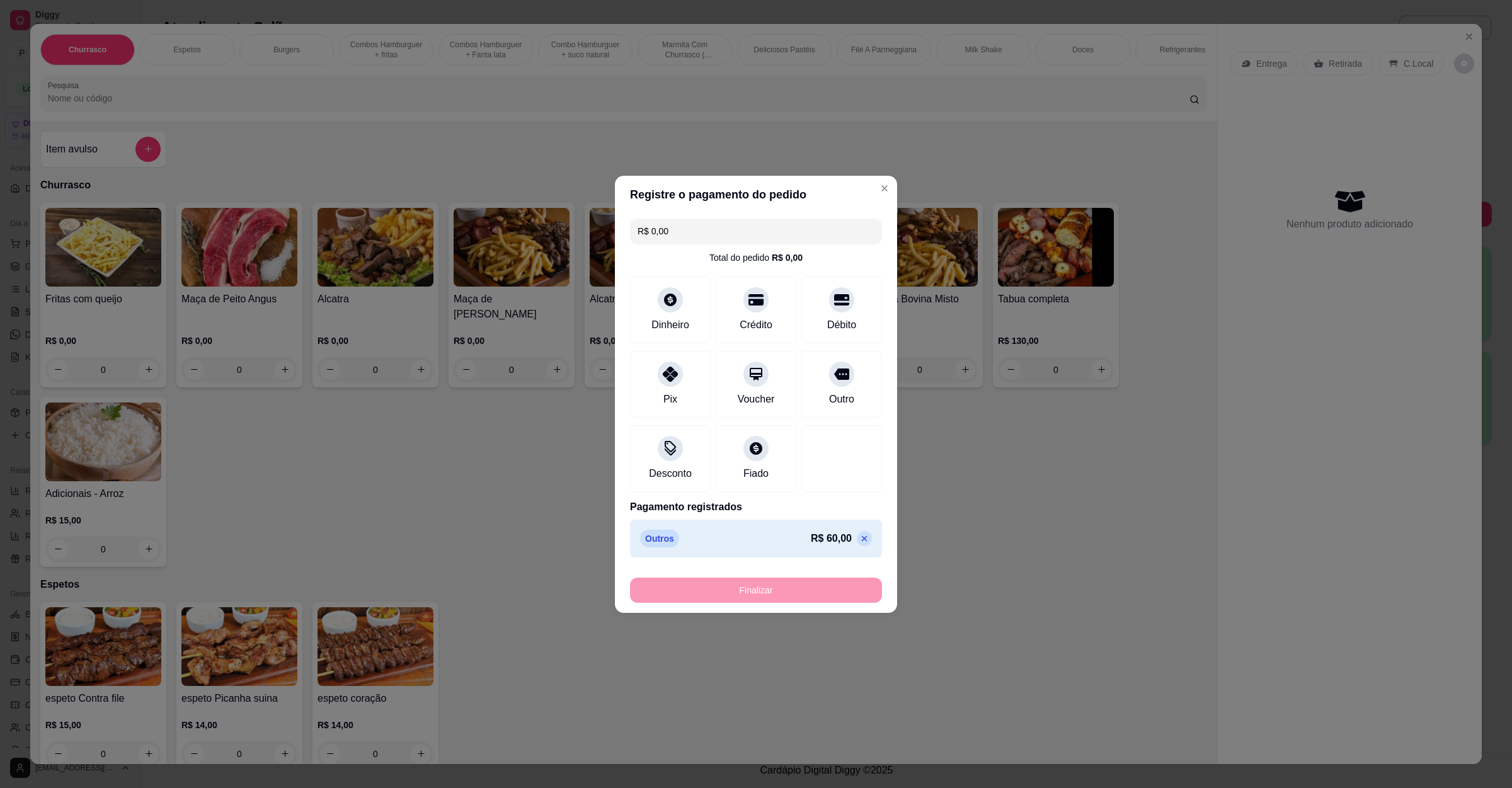
type input "-R$ 60,00"
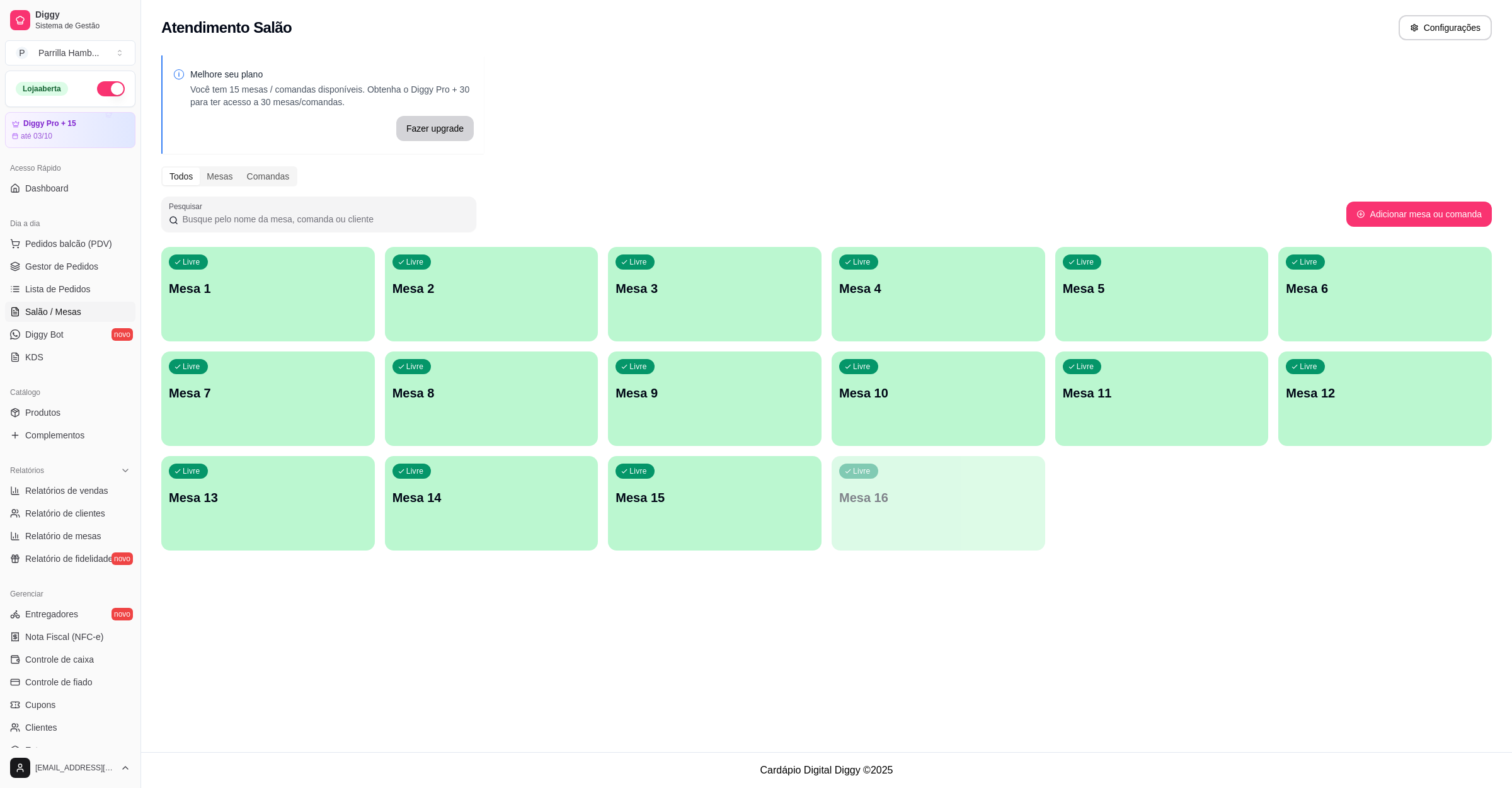
click at [111, 231] on div "Dia a dia" at bounding box center [70, 223] width 130 height 20
click at [100, 250] on span "Pedidos balcão (PDV)" at bounding box center [68, 244] width 87 height 13
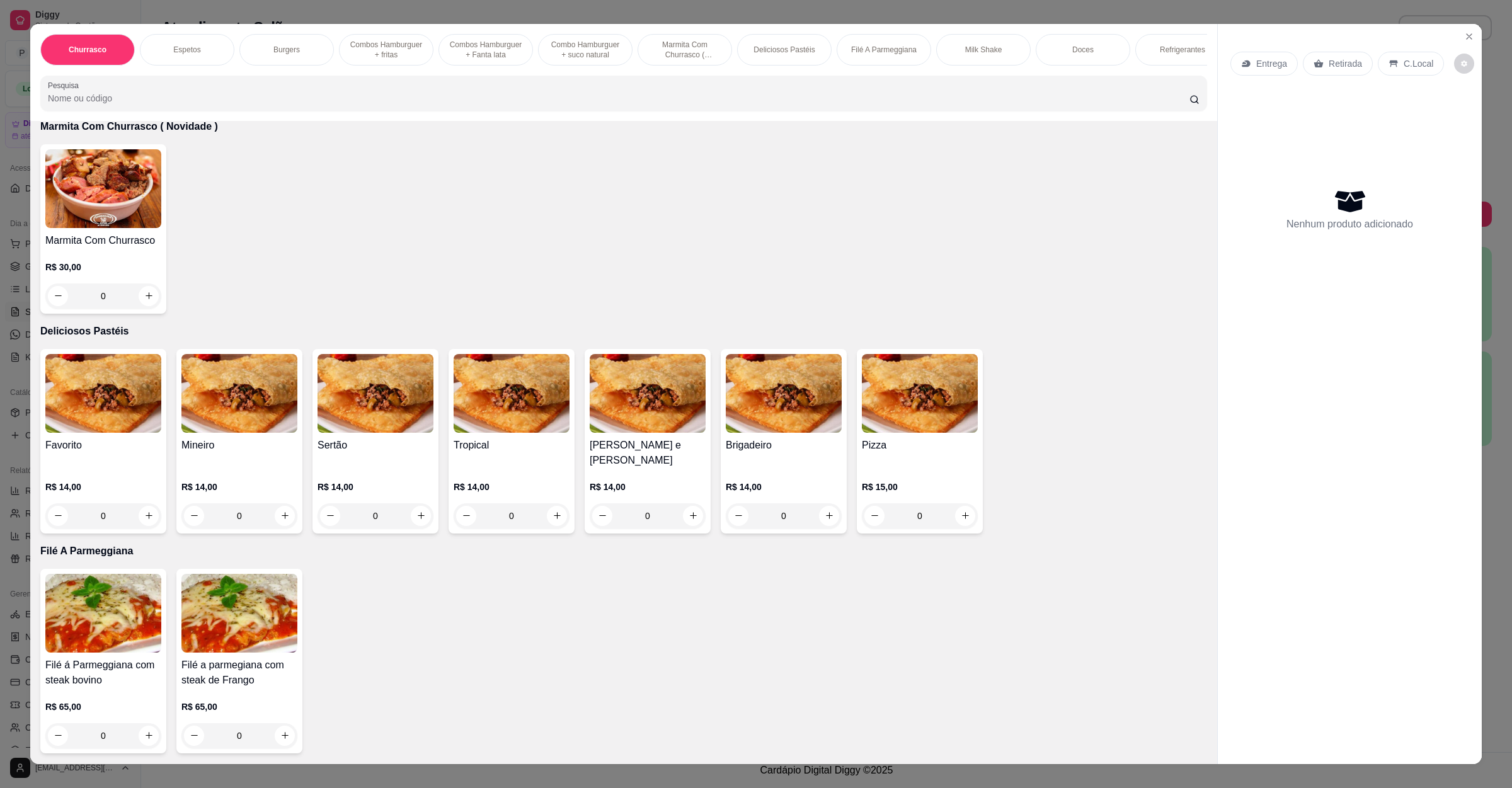
scroll to position [1890, 0]
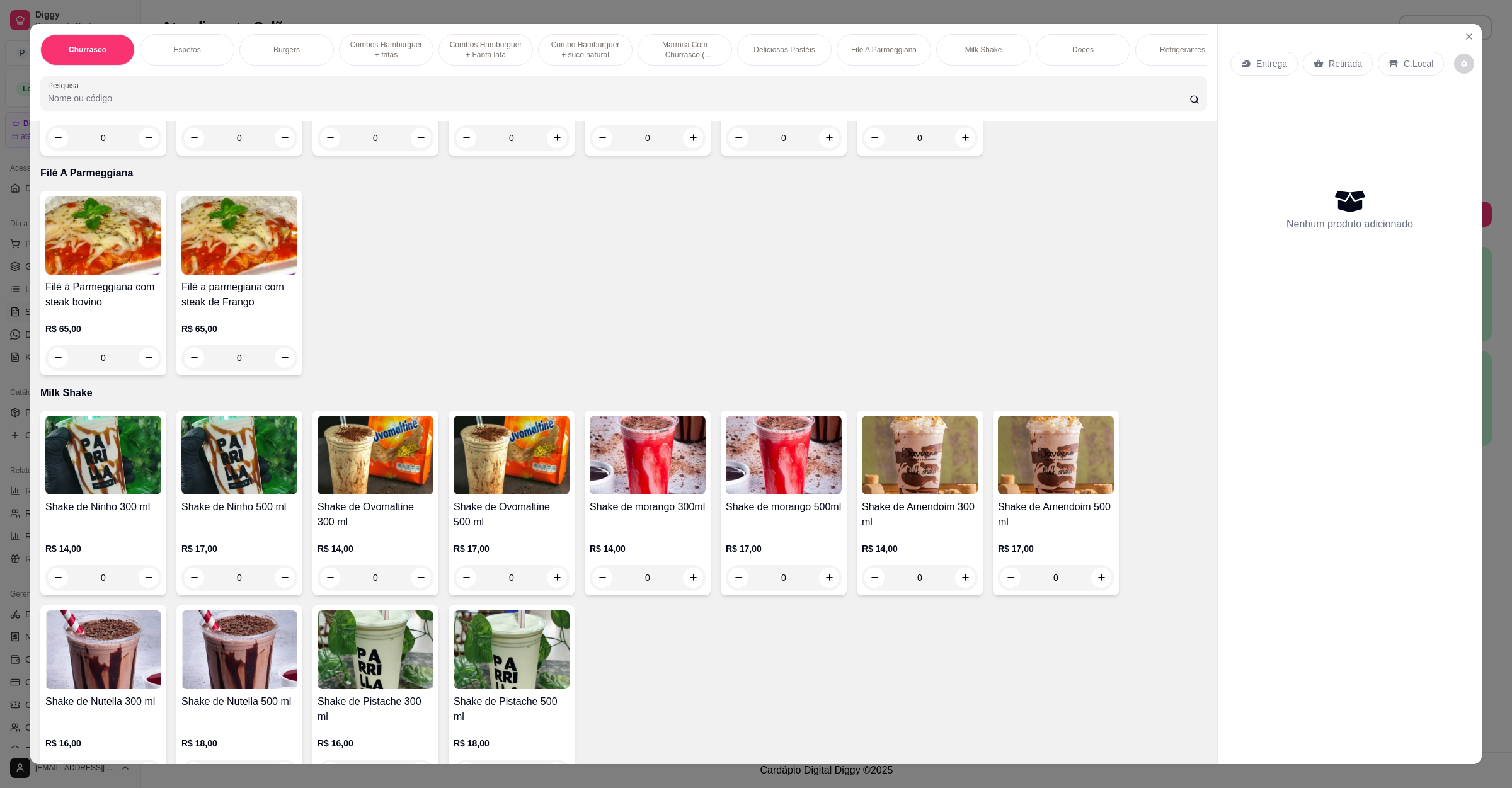
click at [114, 229] on img at bounding box center [103, 235] width 116 height 79
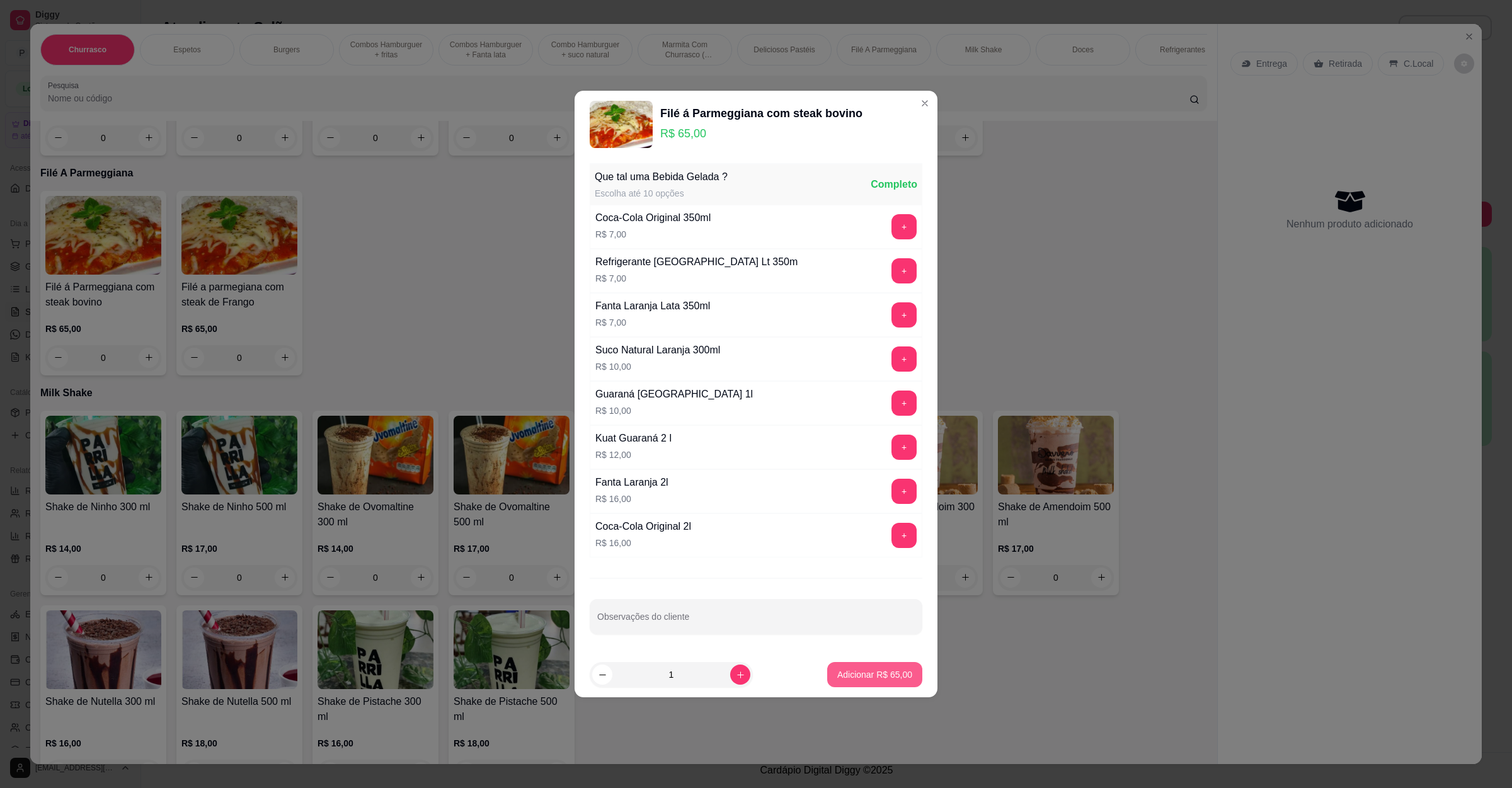
click at [871, 677] on p "Adicionar R$ 65,00" at bounding box center [875, 675] width 75 height 13
type input "1"
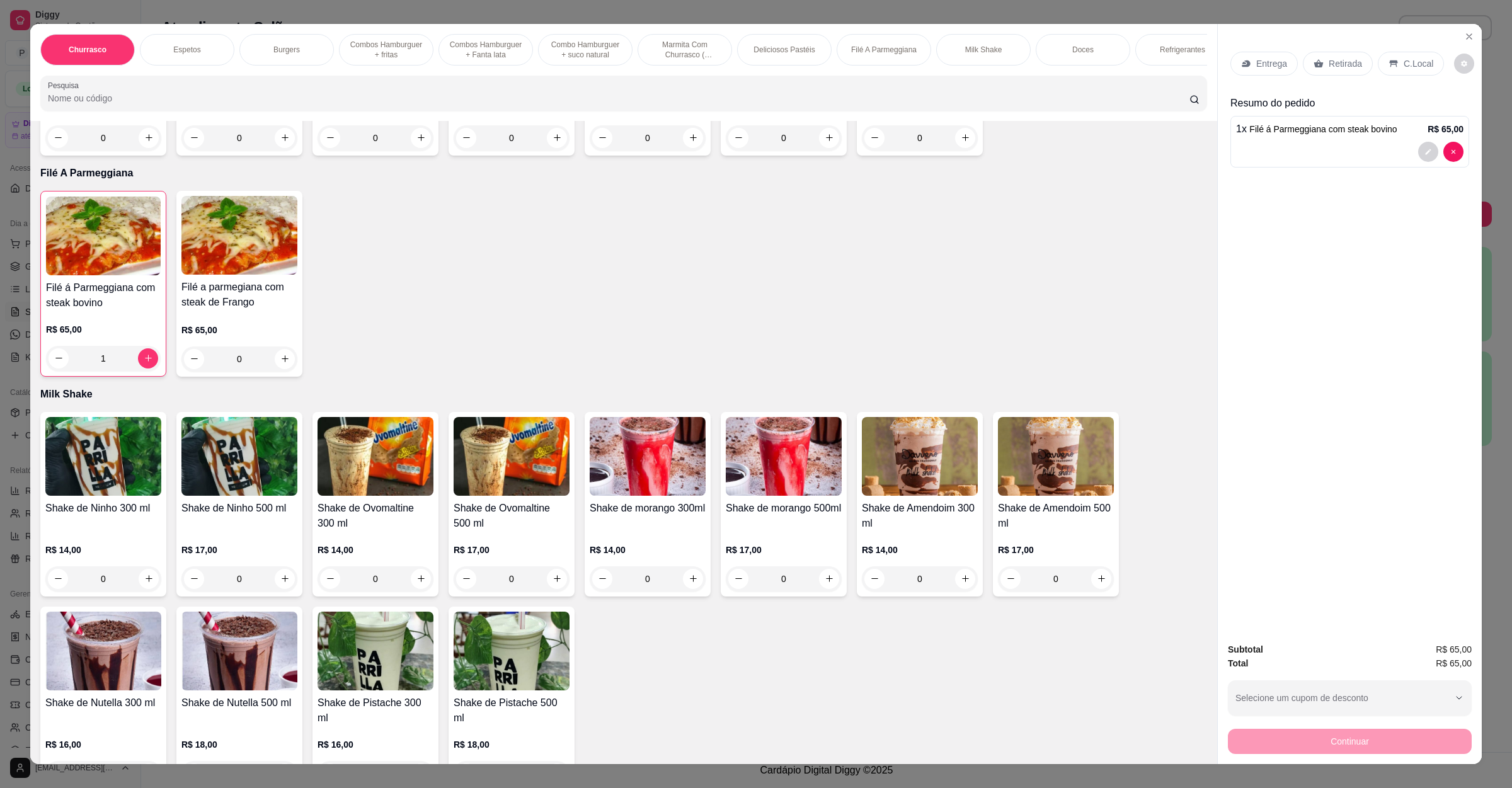
click at [1267, 63] on p "Entrega" at bounding box center [1272, 63] width 31 height 13
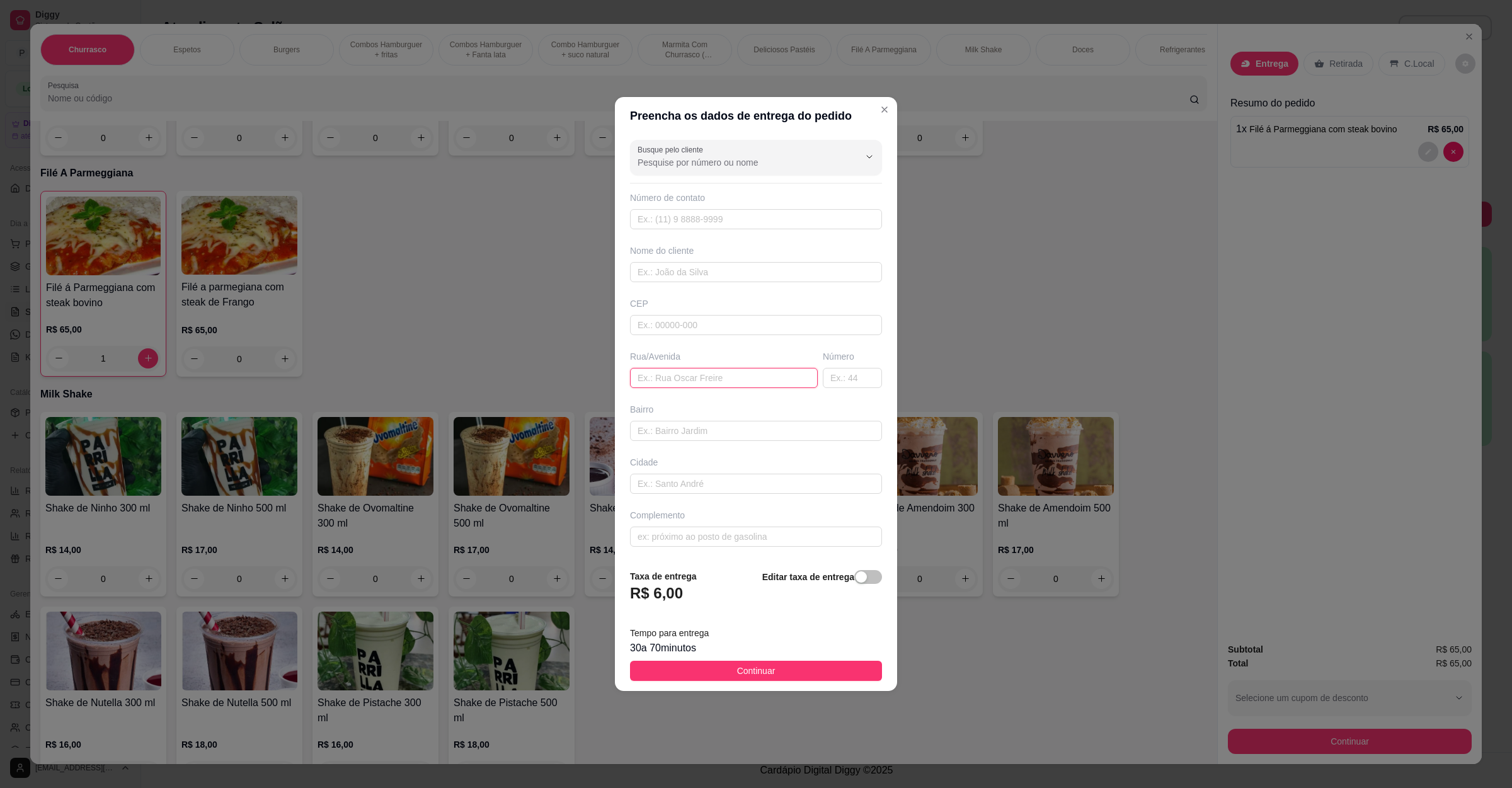
click at [727, 378] on input "text" at bounding box center [724, 378] width 188 height 20
paste input "[STREET_ADDRESS]"
type input "[STREET_ADDRESS]"
click at [755, 678] on span "Continuar" at bounding box center [756, 671] width 39 height 14
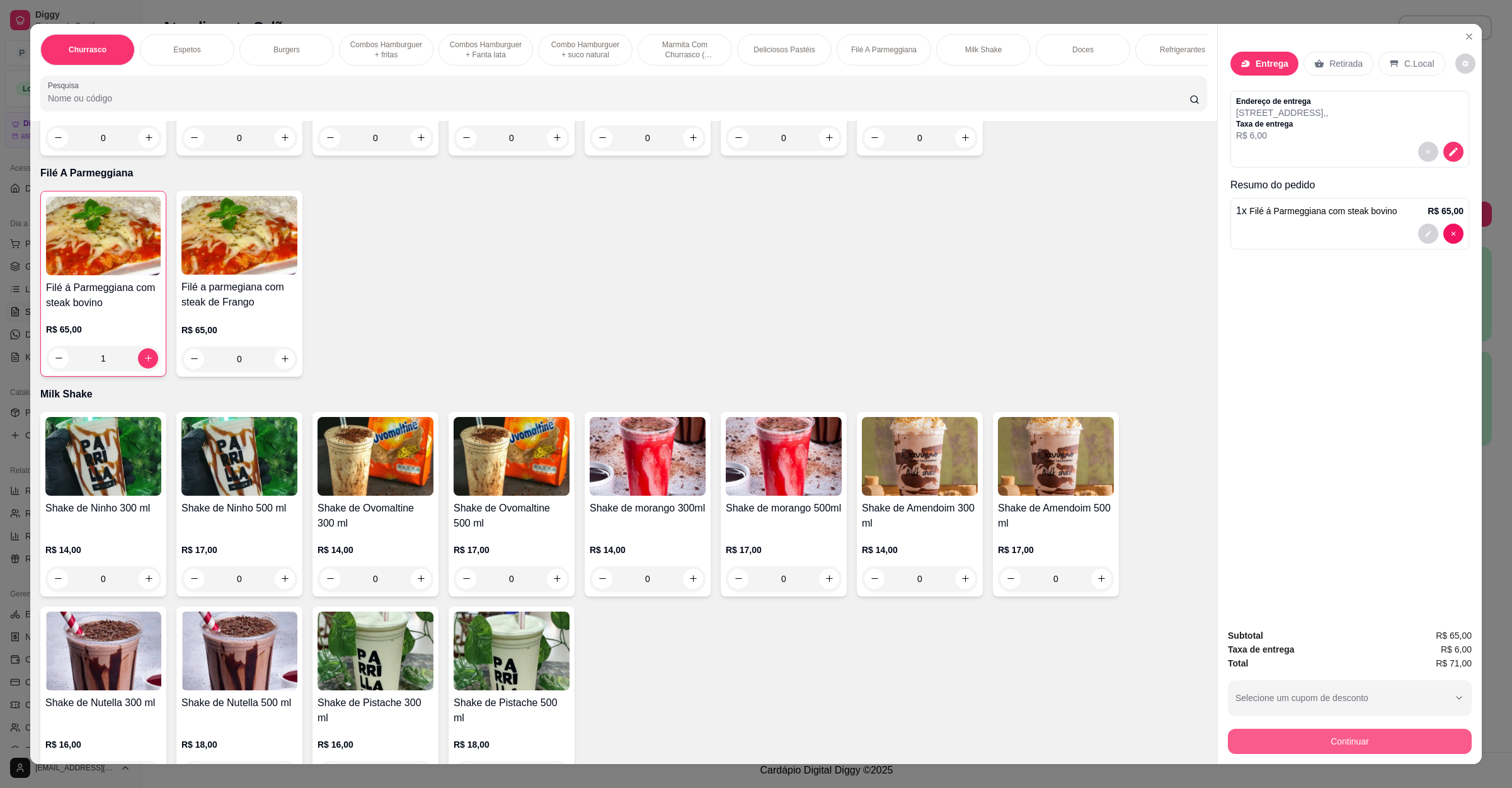
click at [1376, 745] on button "Continuar" at bounding box center [1350, 742] width 244 height 25
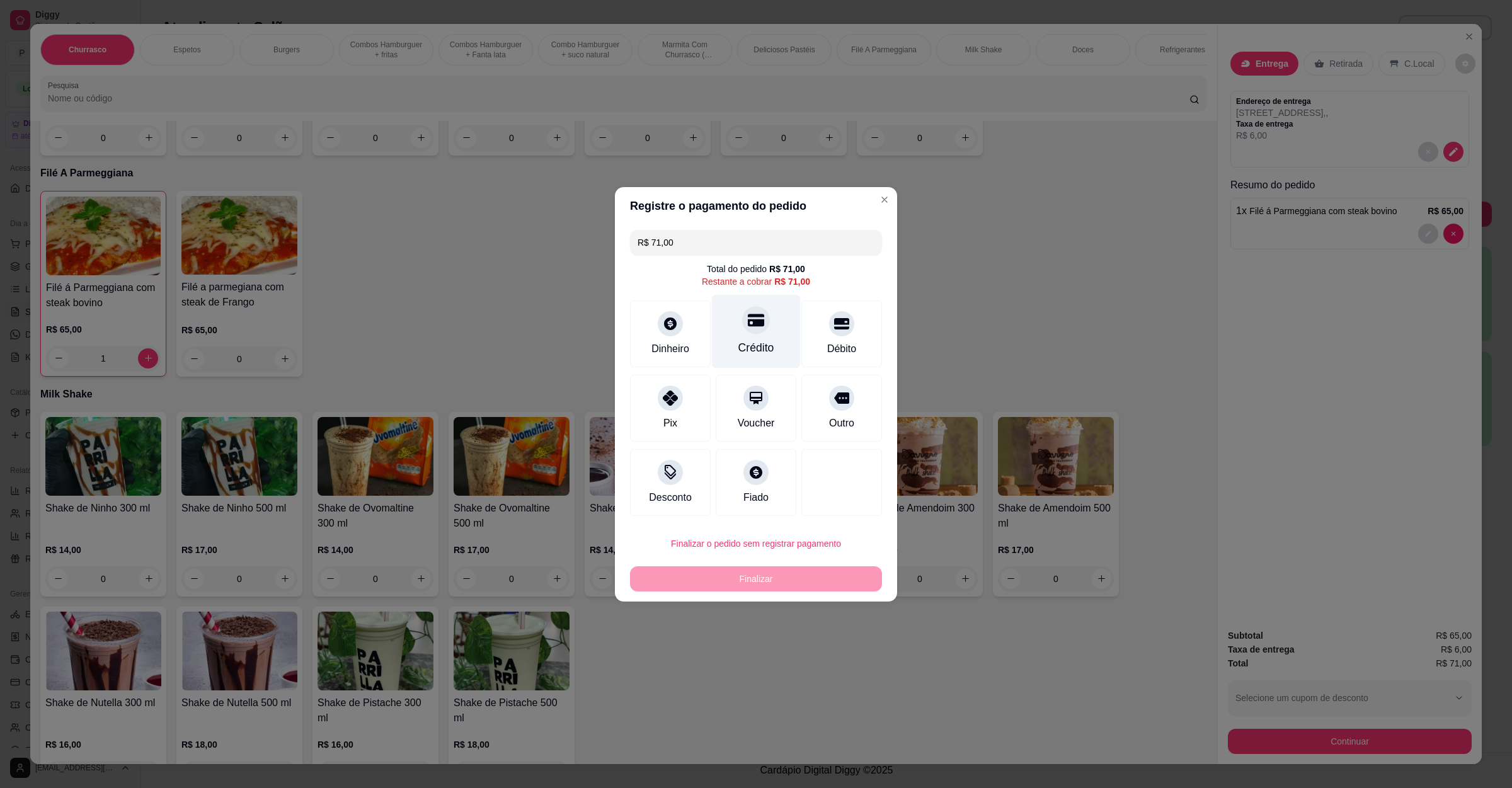
click at [742, 322] on div at bounding box center [756, 320] width 27 height 27
type input "R$ 0,00"
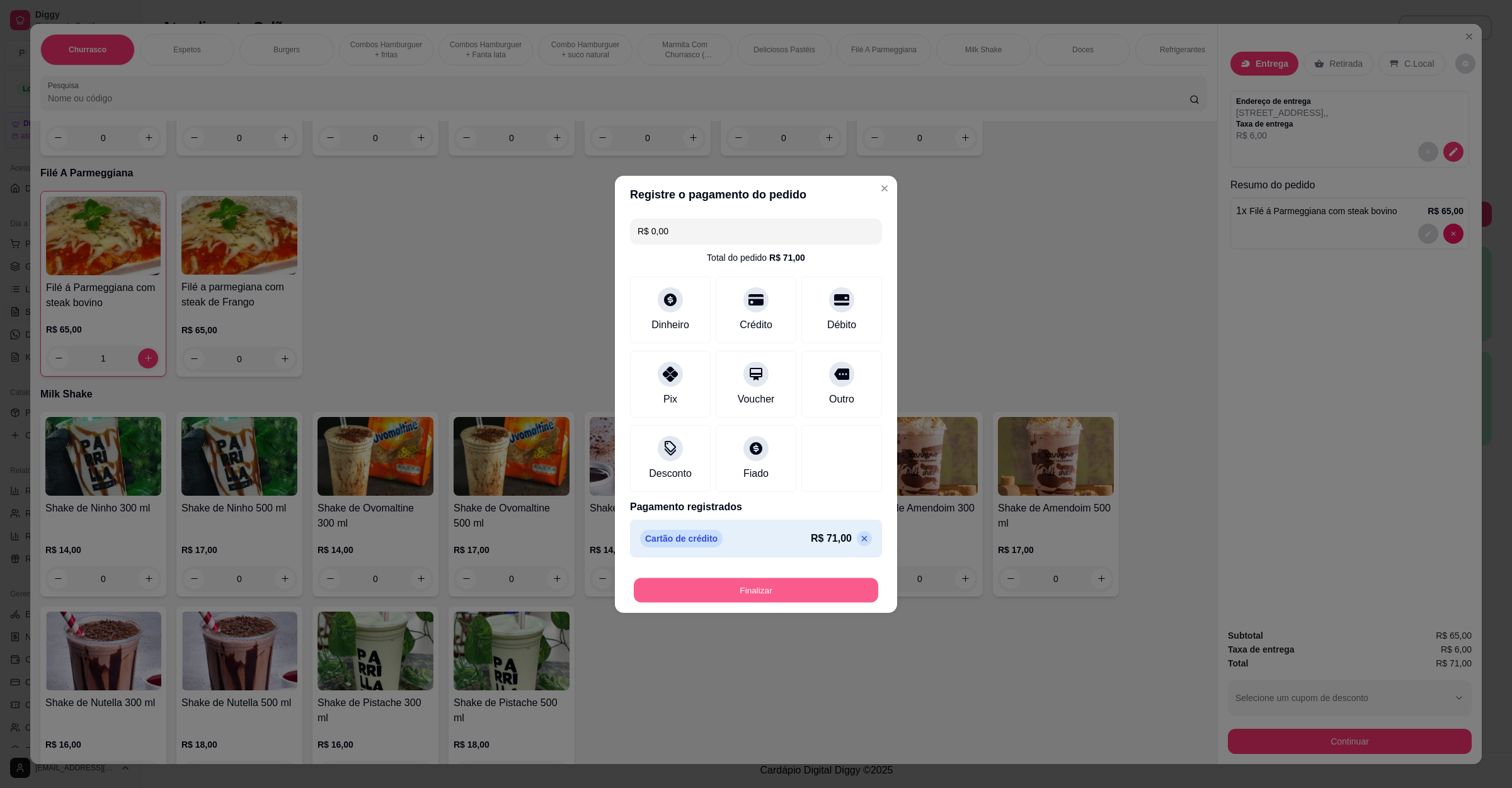
click at [727, 596] on button "Finalizar" at bounding box center [756, 590] width 244 height 25
type input "0"
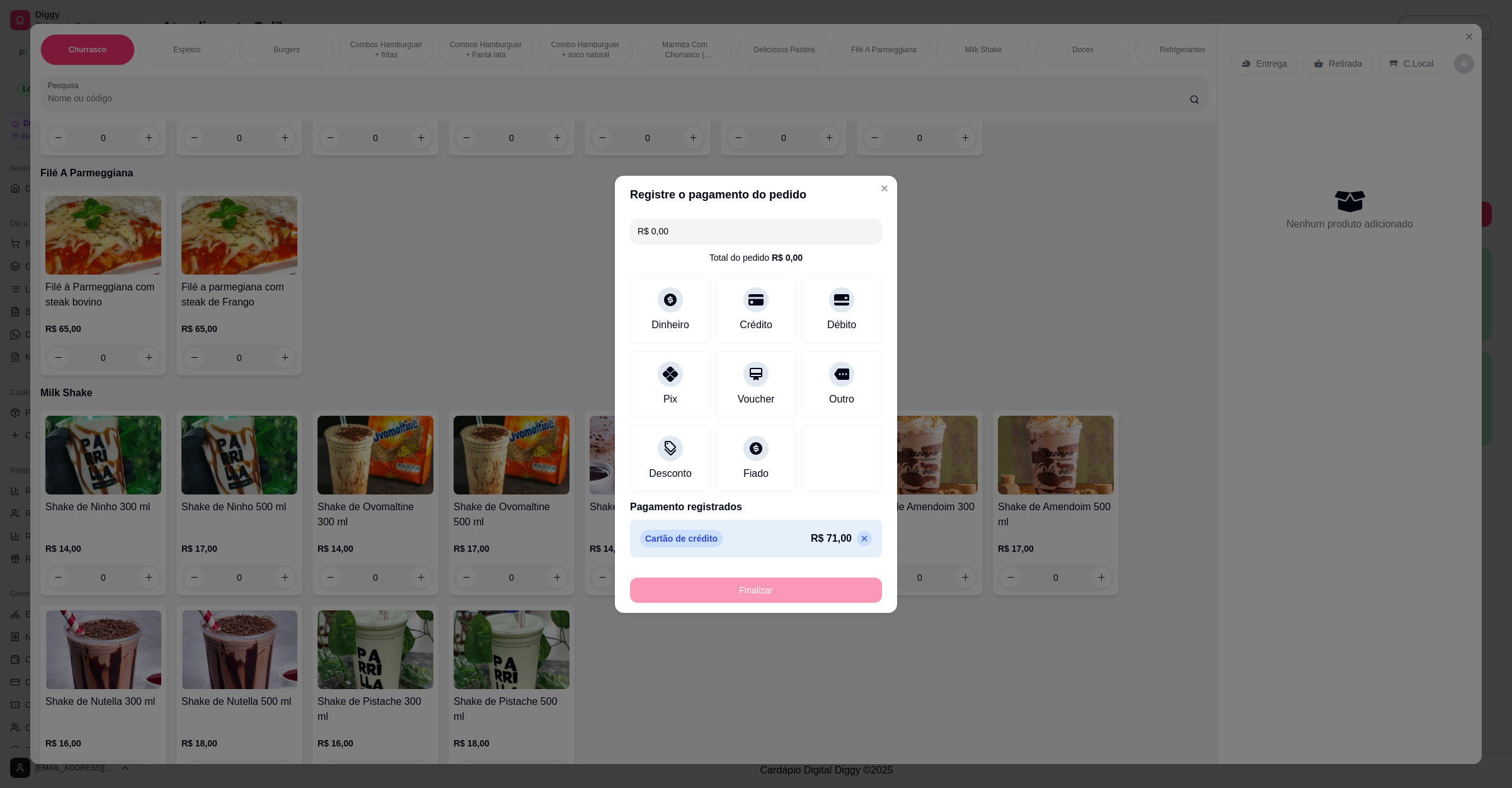
type input "-R$ 71,00"
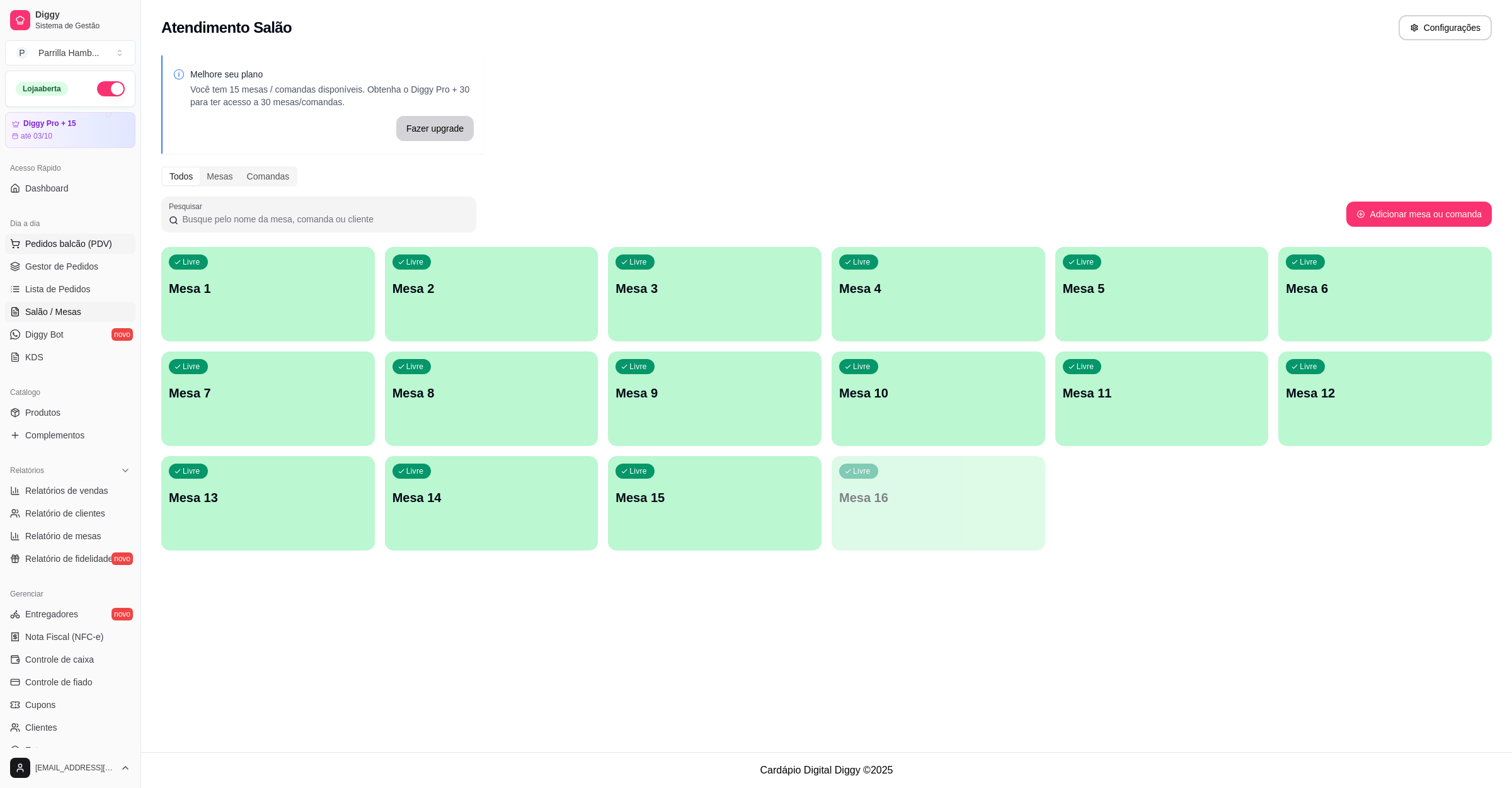
click at [86, 251] on button "Pedidos balcão (PDV)" at bounding box center [70, 244] width 130 height 20
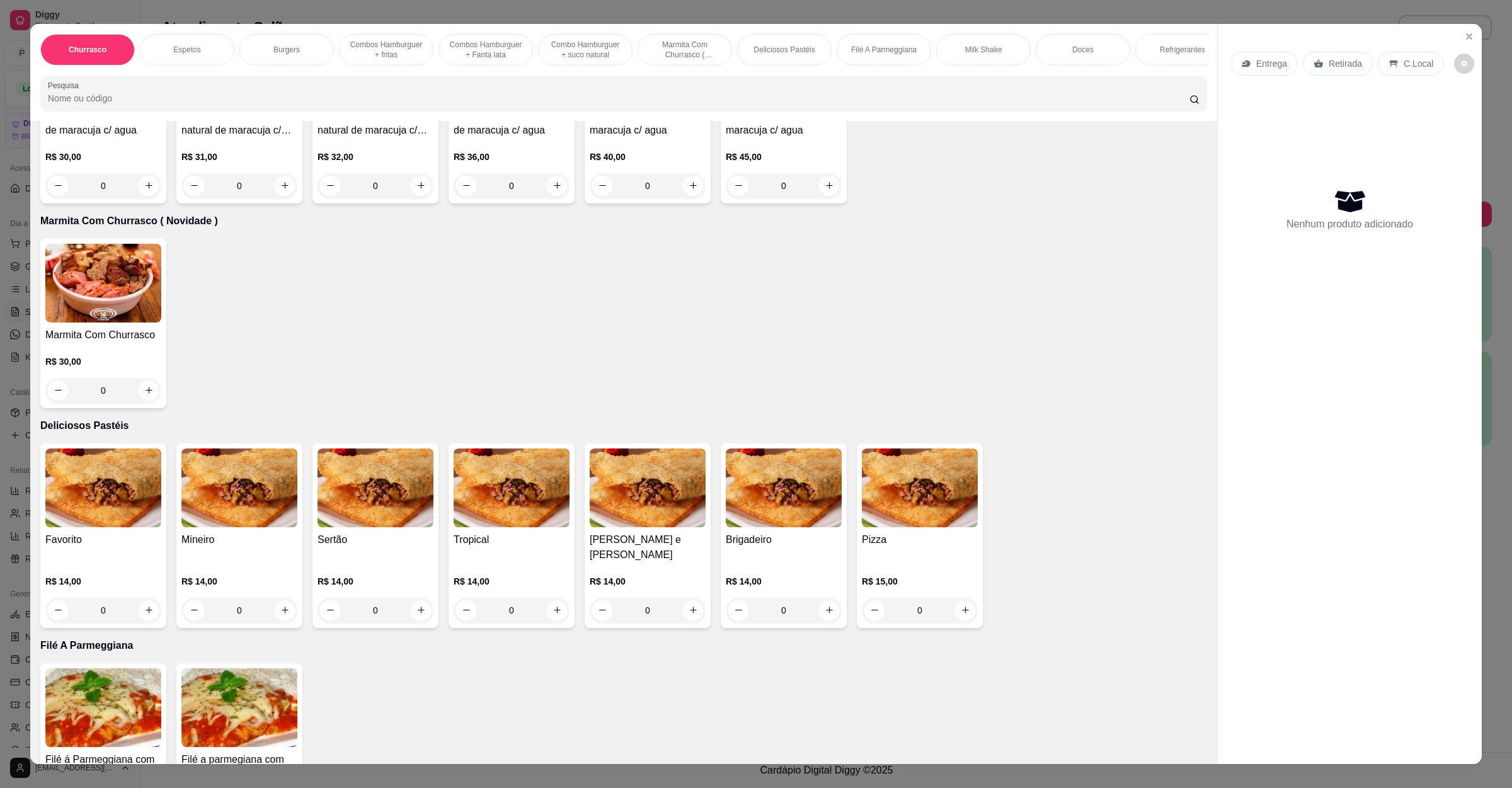
scroll to position [851, 0]
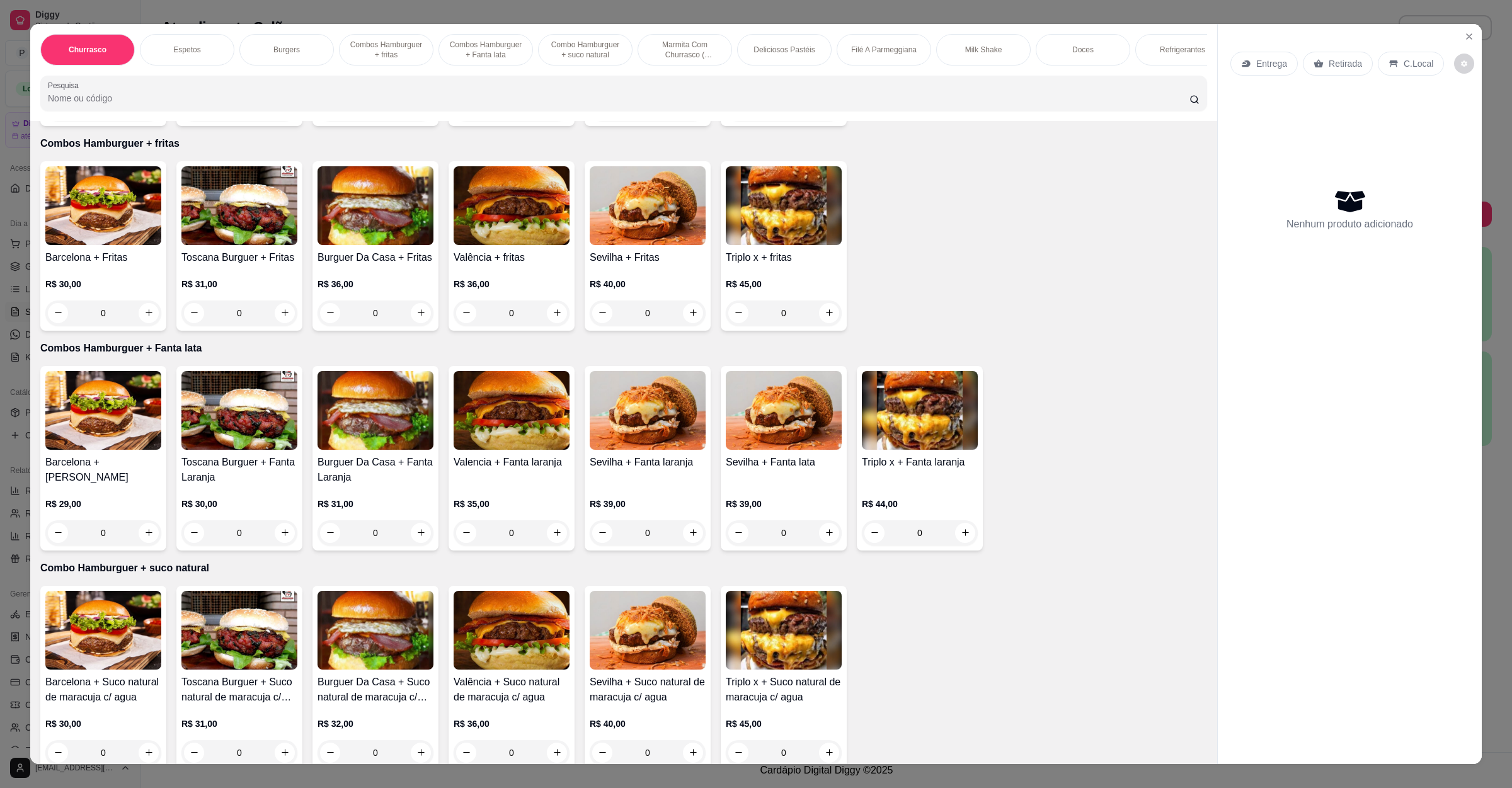
click at [344, 220] on img at bounding box center [375, 206] width 116 height 79
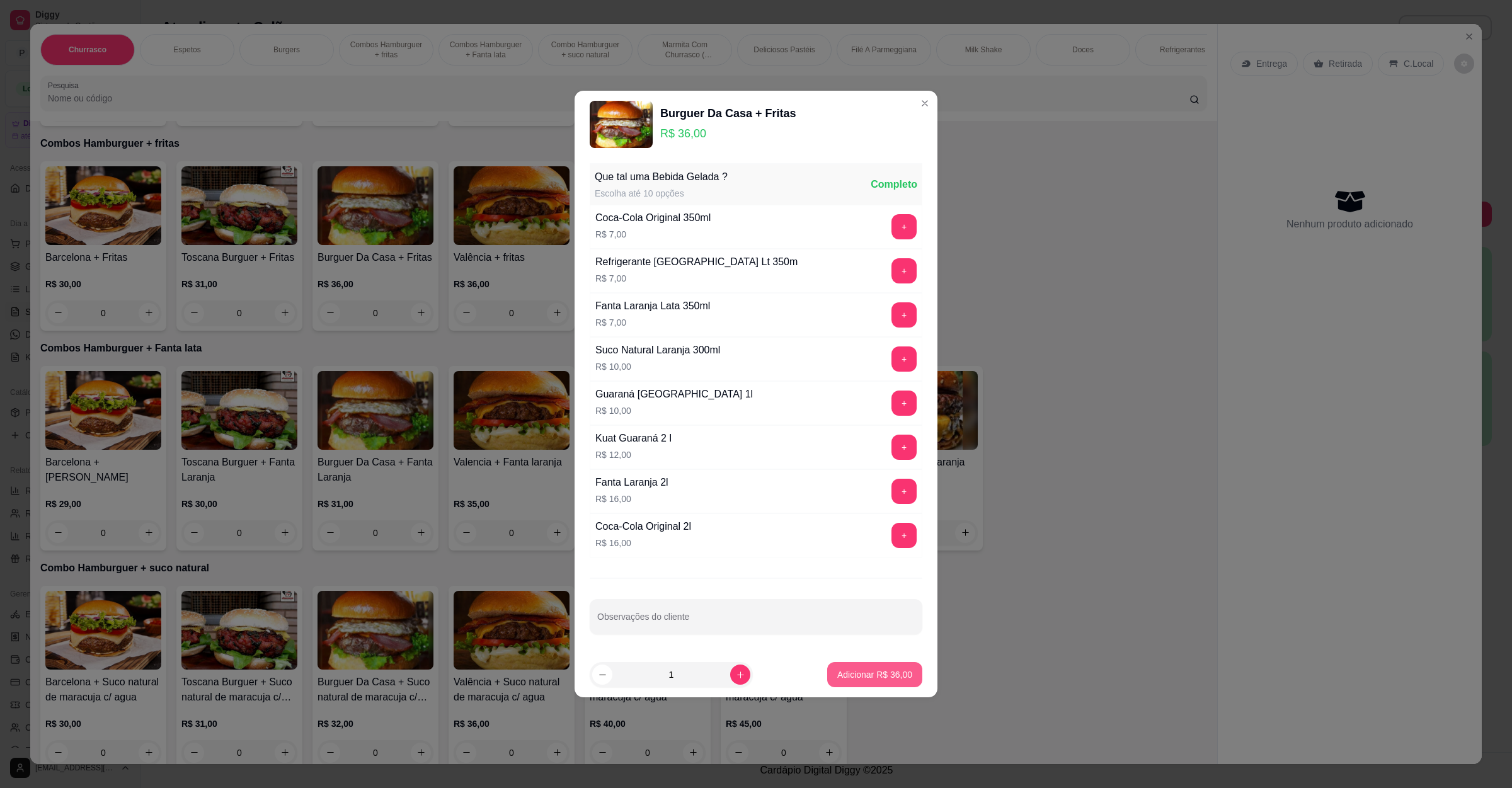
click at [866, 674] on p "Adicionar R$ 36,00" at bounding box center [875, 675] width 75 height 13
type input "1"
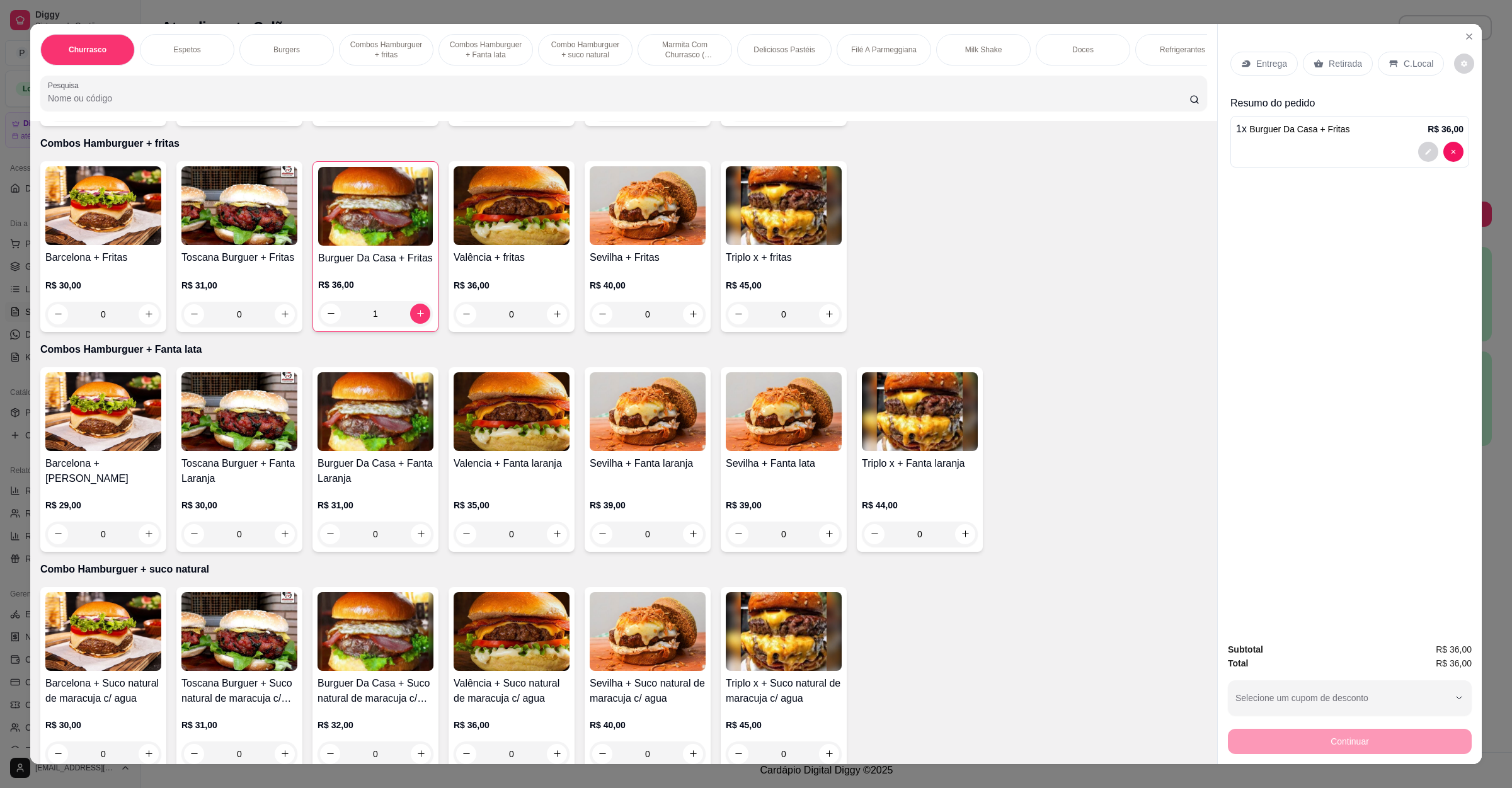
click at [1267, 70] on div "Entrega" at bounding box center [1265, 63] width 68 height 24
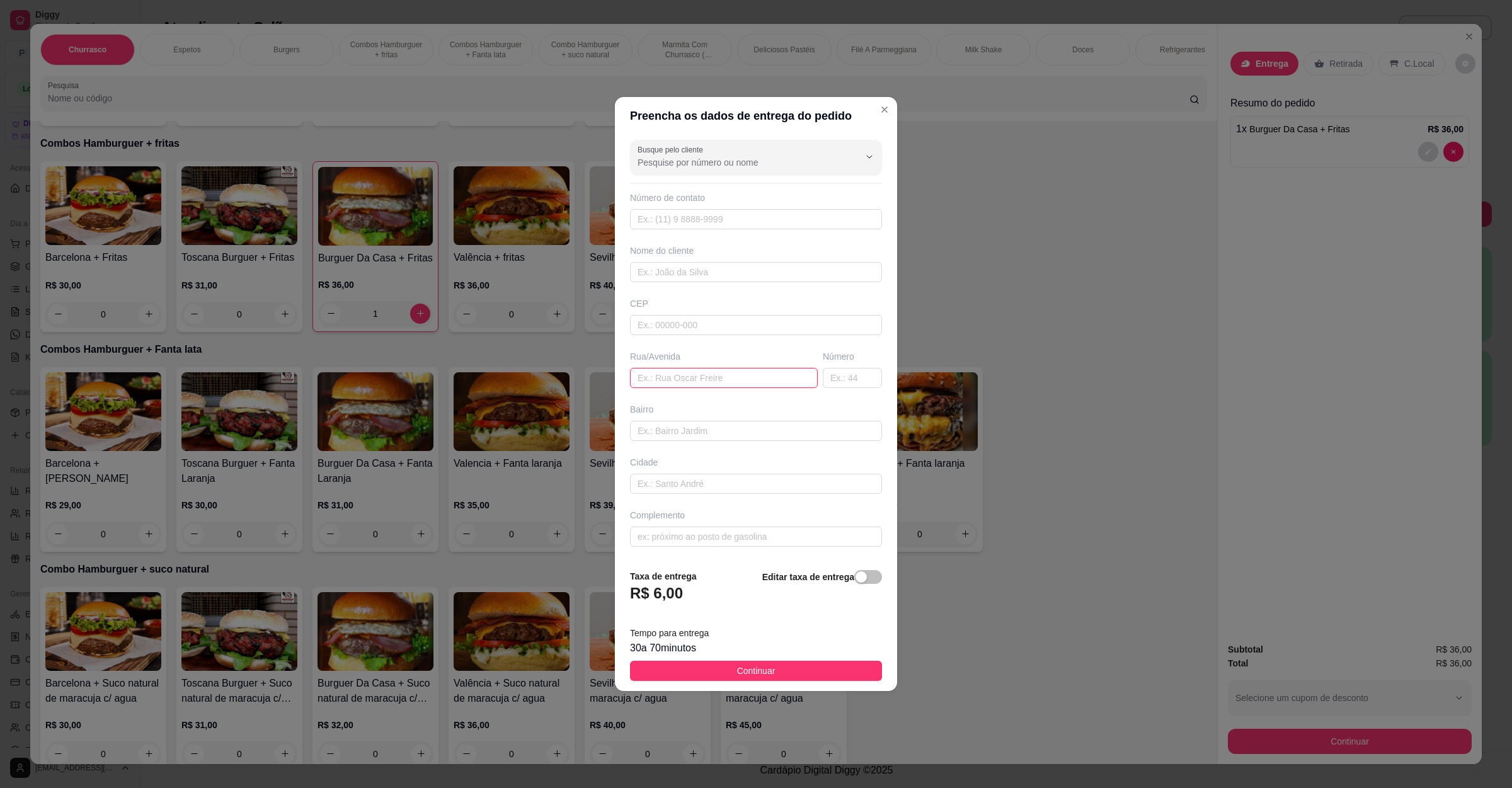
click at [685, 373] on input "text" at bounding box center [724, 378] width 188 height 20
paste input "[STREET_ADDRESS]"
type input "[STREET_ADDRESS]"
click at [792, 668] on button "Continuar" at bounding box center [756, 671] width 252 height 20
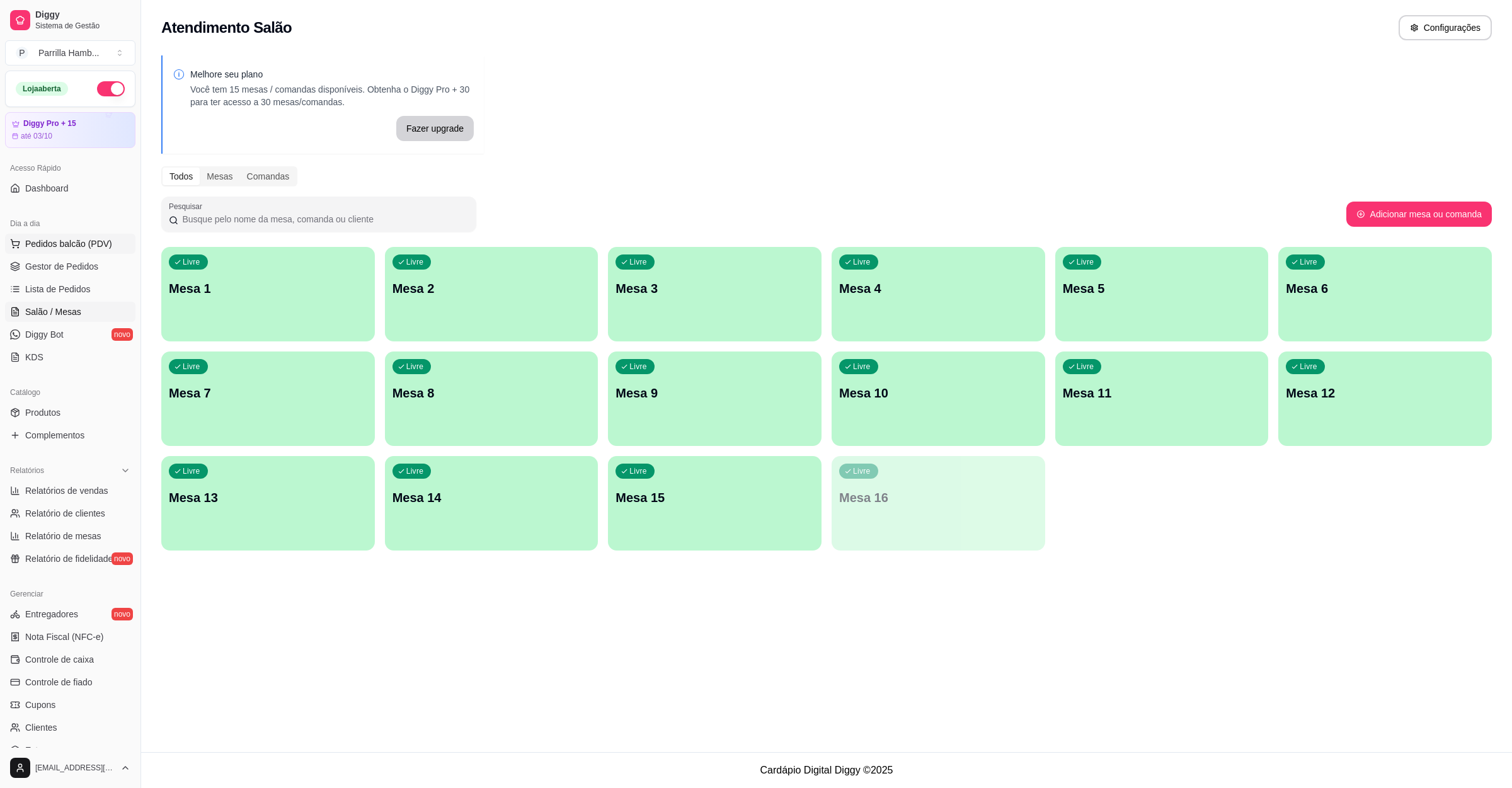
click at [47, 252] on button "Pedidos balcão (PDV)" at bounding box center [70, 244] width 130 height 20
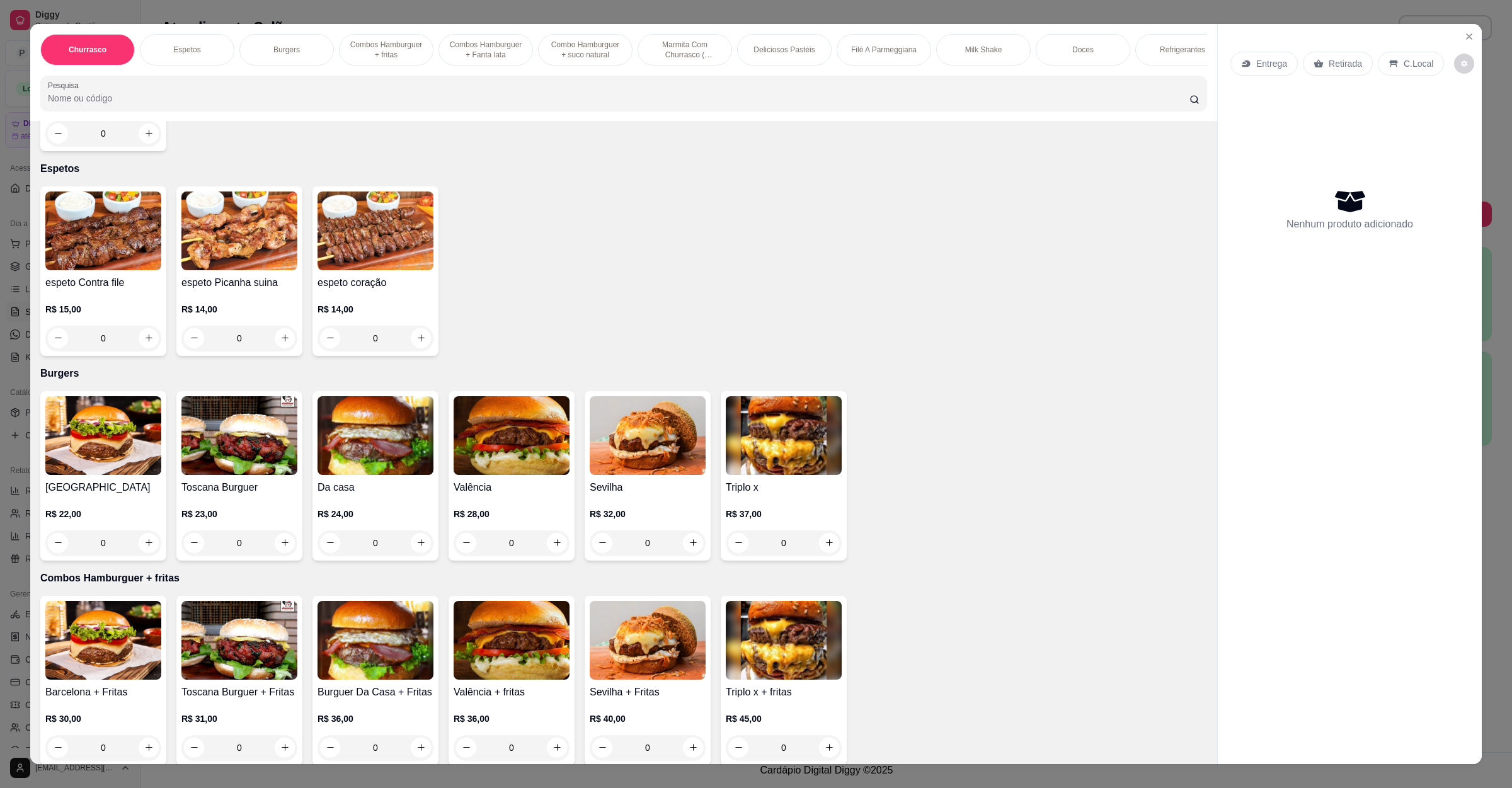
scroll to position [473, 0]
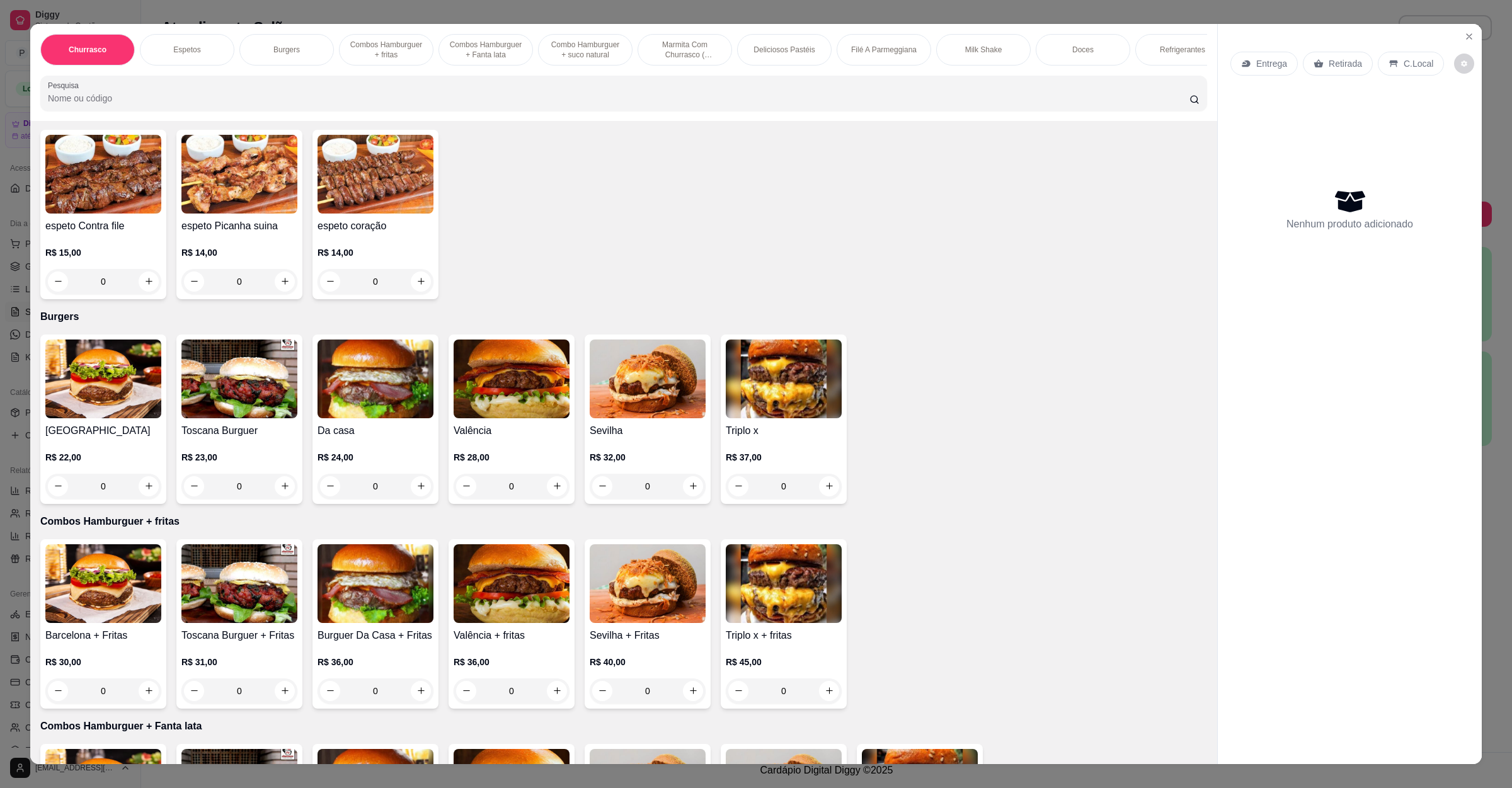
click at [373, 394] on img at bounding box center [375, 379] width 116 height 79
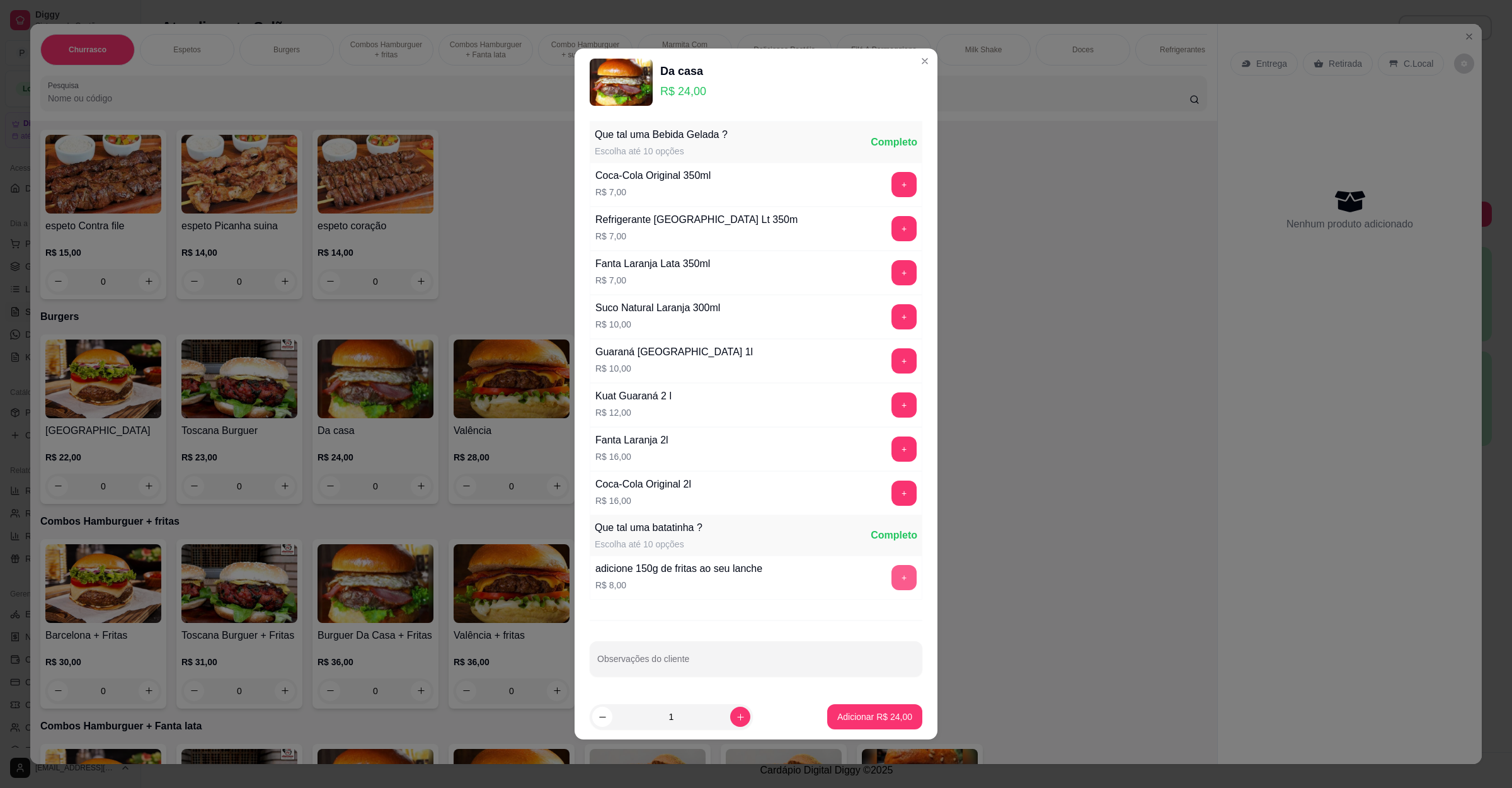
click at [892, 577] on button "+" at bounding box center [904, 578] width 25 height 25
click at [857, 716] on p "Adicionar R$ 32,00" at bounding box center [875, 716] width 73 height 12
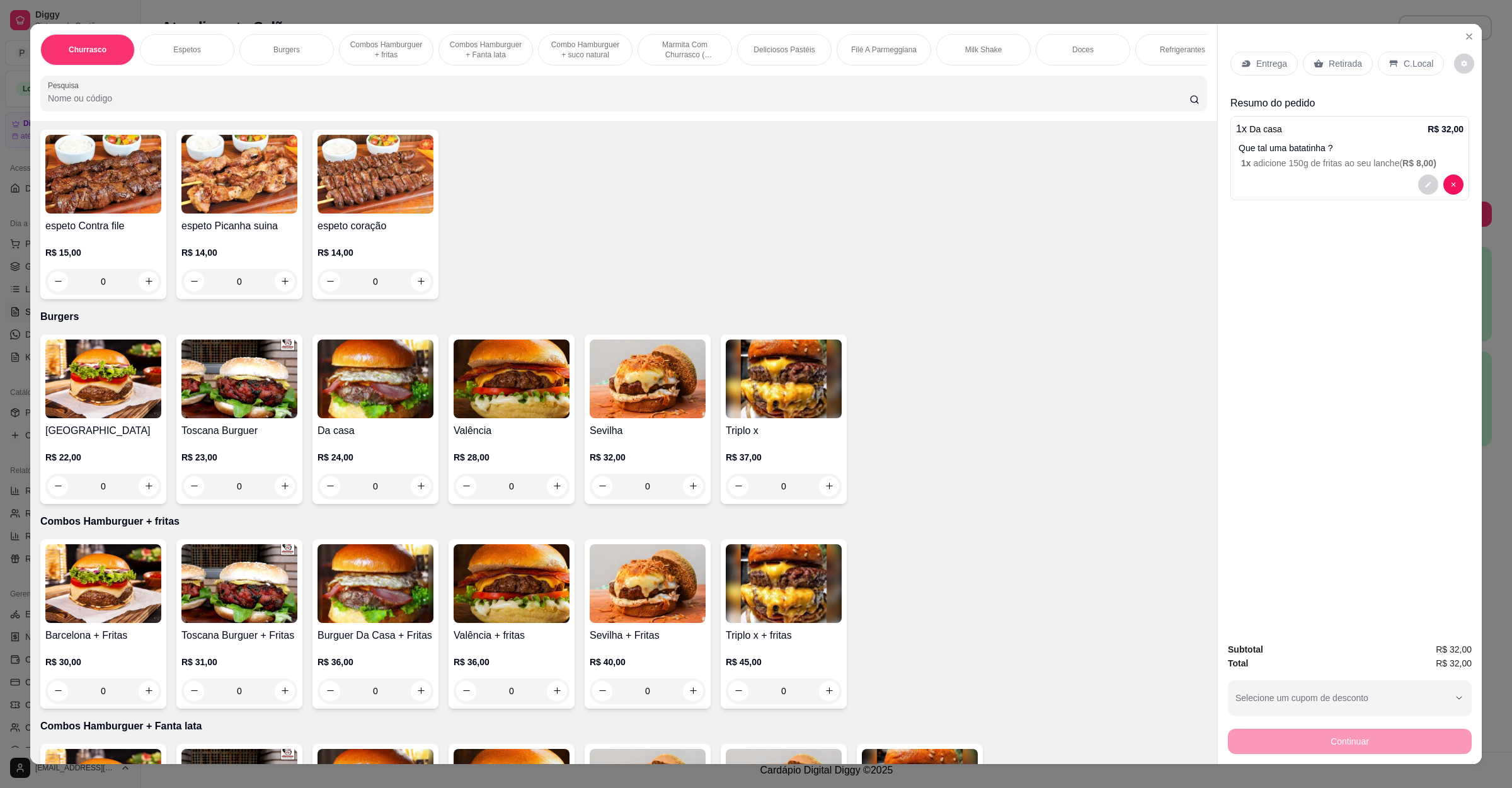
click at [1256, 65] on p "Entrega" at bounding box center [1272, 63] width 31 height 13
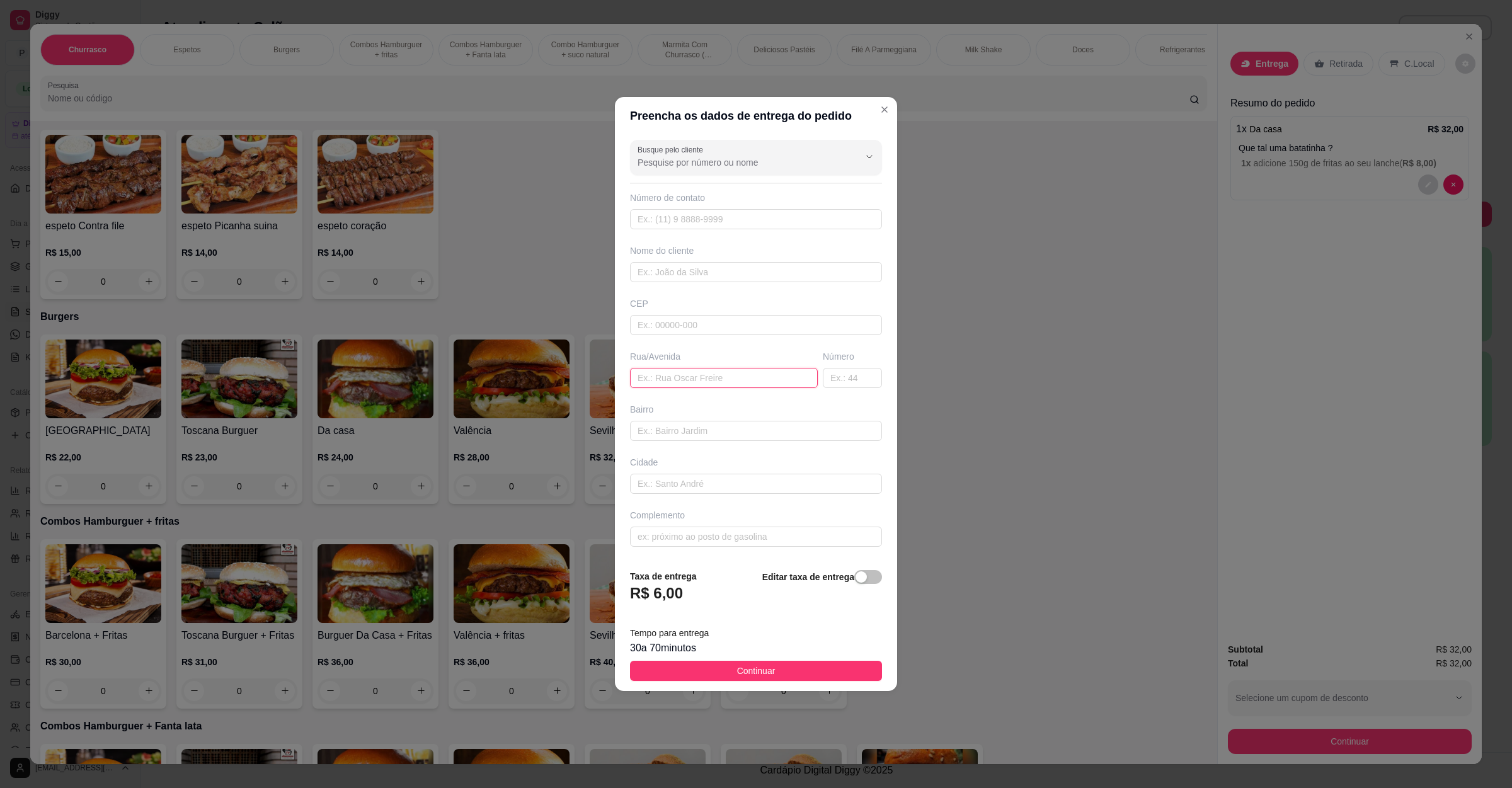
click at [675, 380] on input "text" at bounding box center [724, 378] width 188 height 20
paste input "[STREET_ADDRESS]"
type input "[STREET_ADDRESS]"
click at [777, 681] on button "Continuar" at bounding box center [756, 671] width 252 height 20
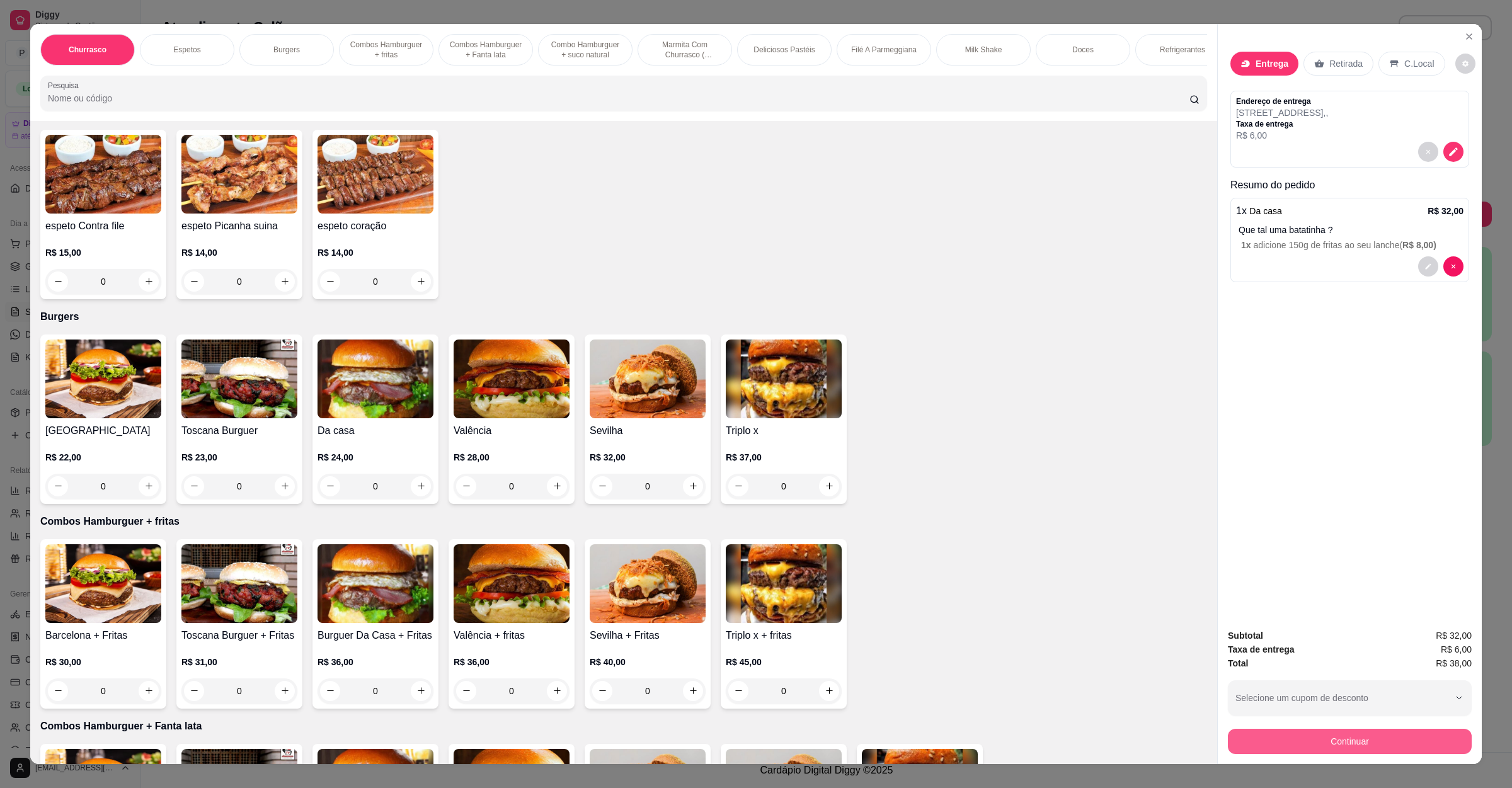
click at [1351, 746] on button "Continuar" at bounding box center [1350, 742] width 244 height 25
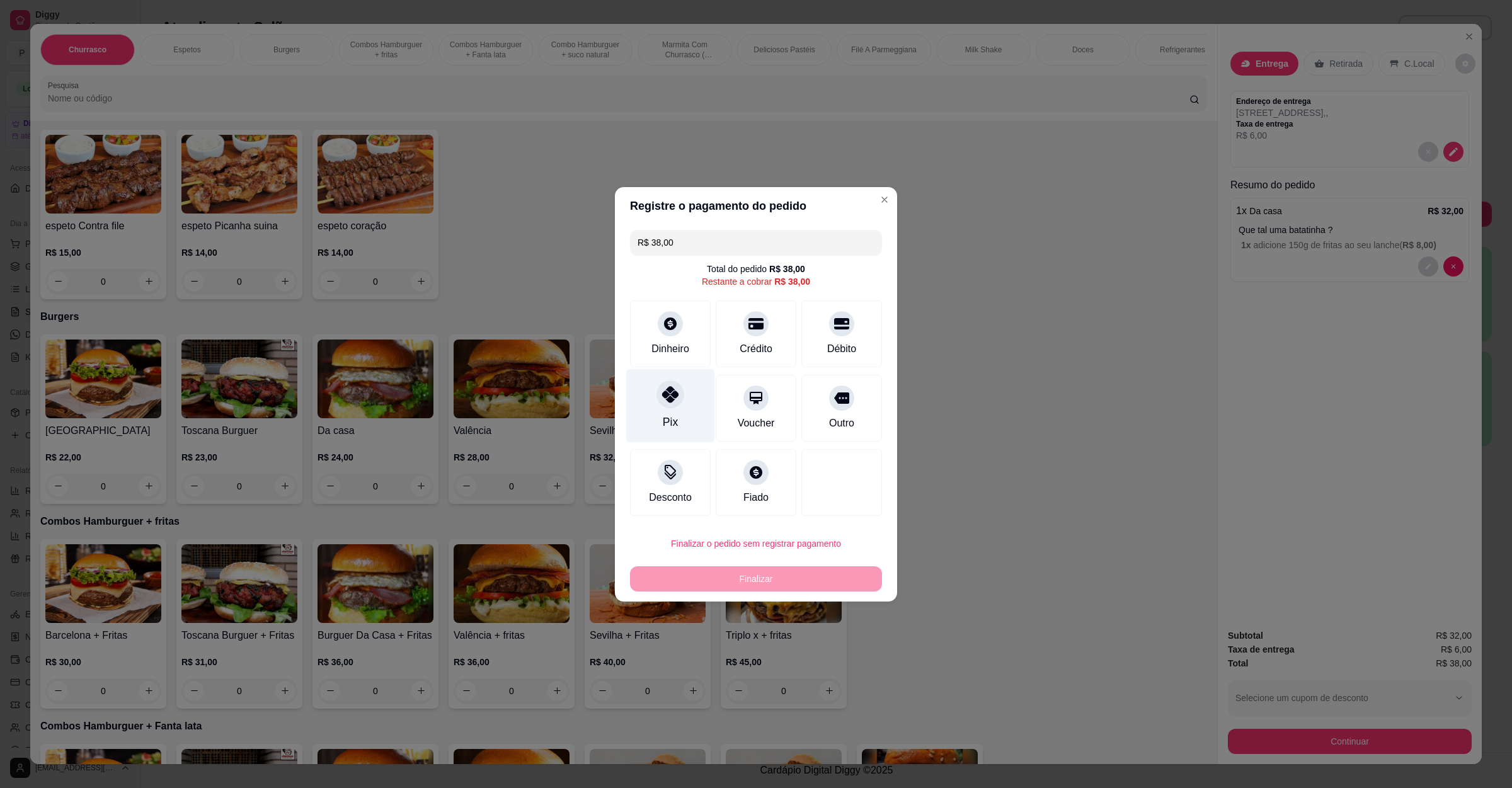
click at [663, 408] on div "Pix" at bounding box center [670, 405] width 89 height 74
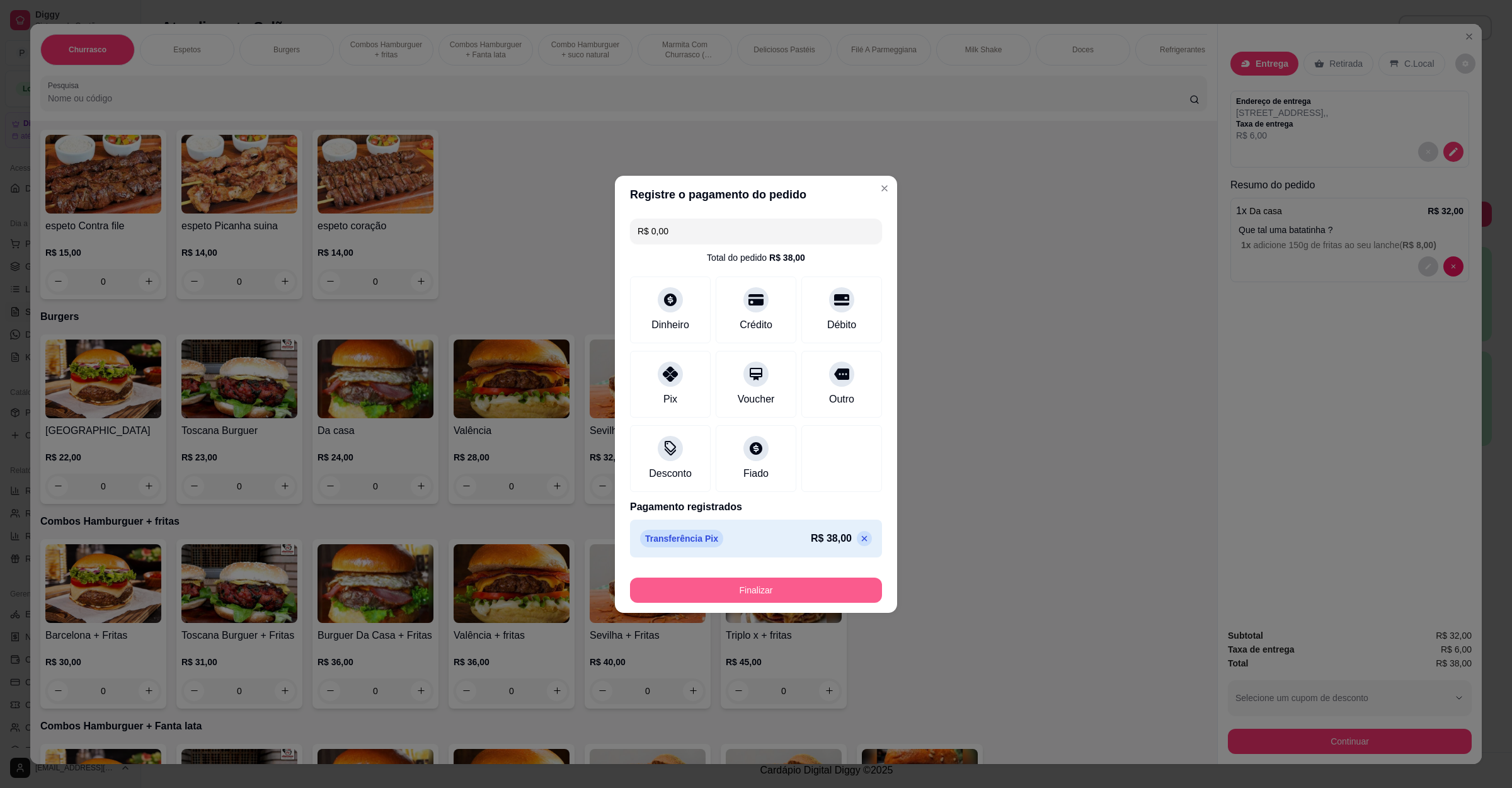
click at [746, 596] on button "Finalizar" at bounding box center [756, 591] width 252 height 25
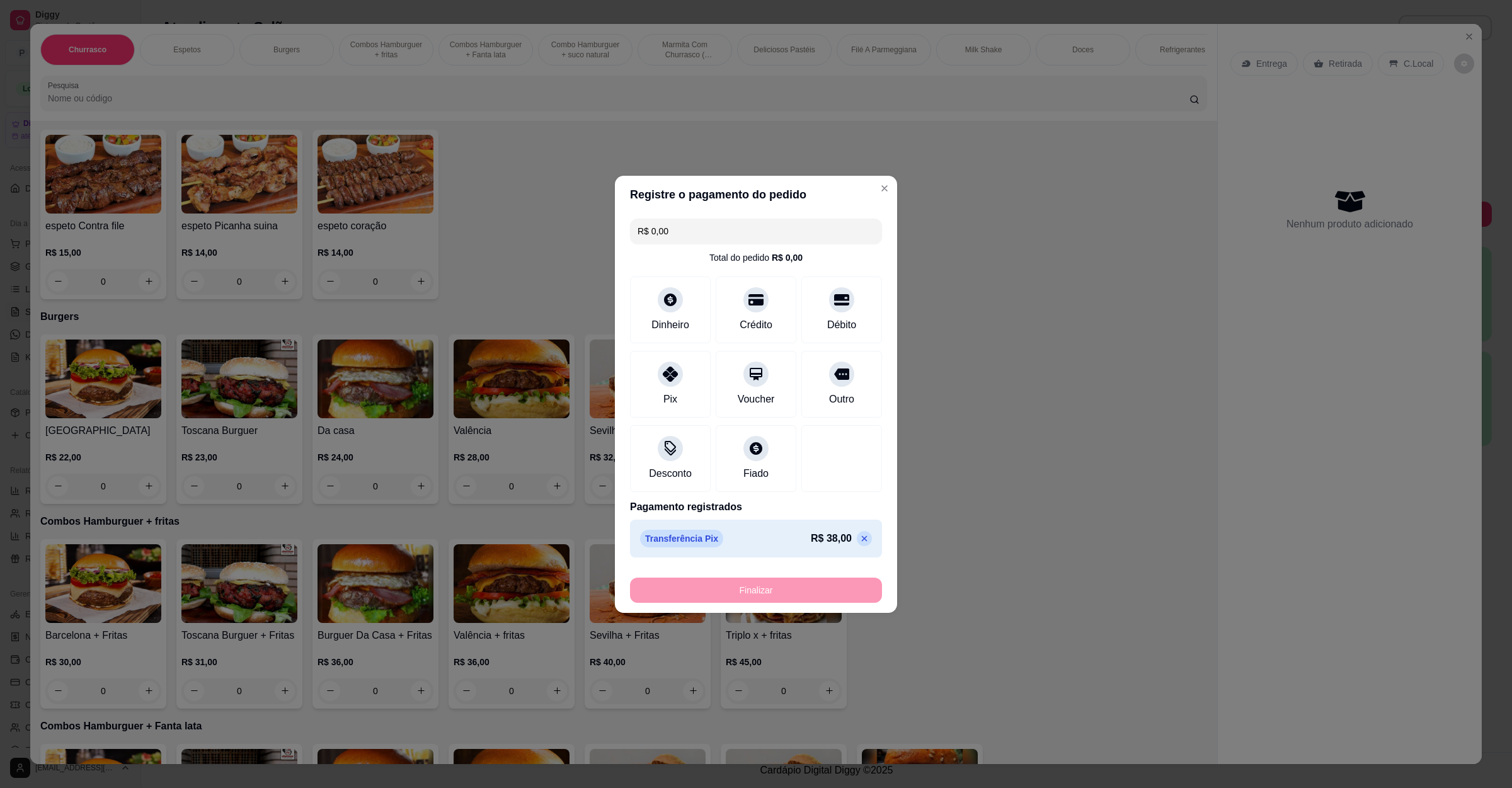
type input "-R$ 38,00"
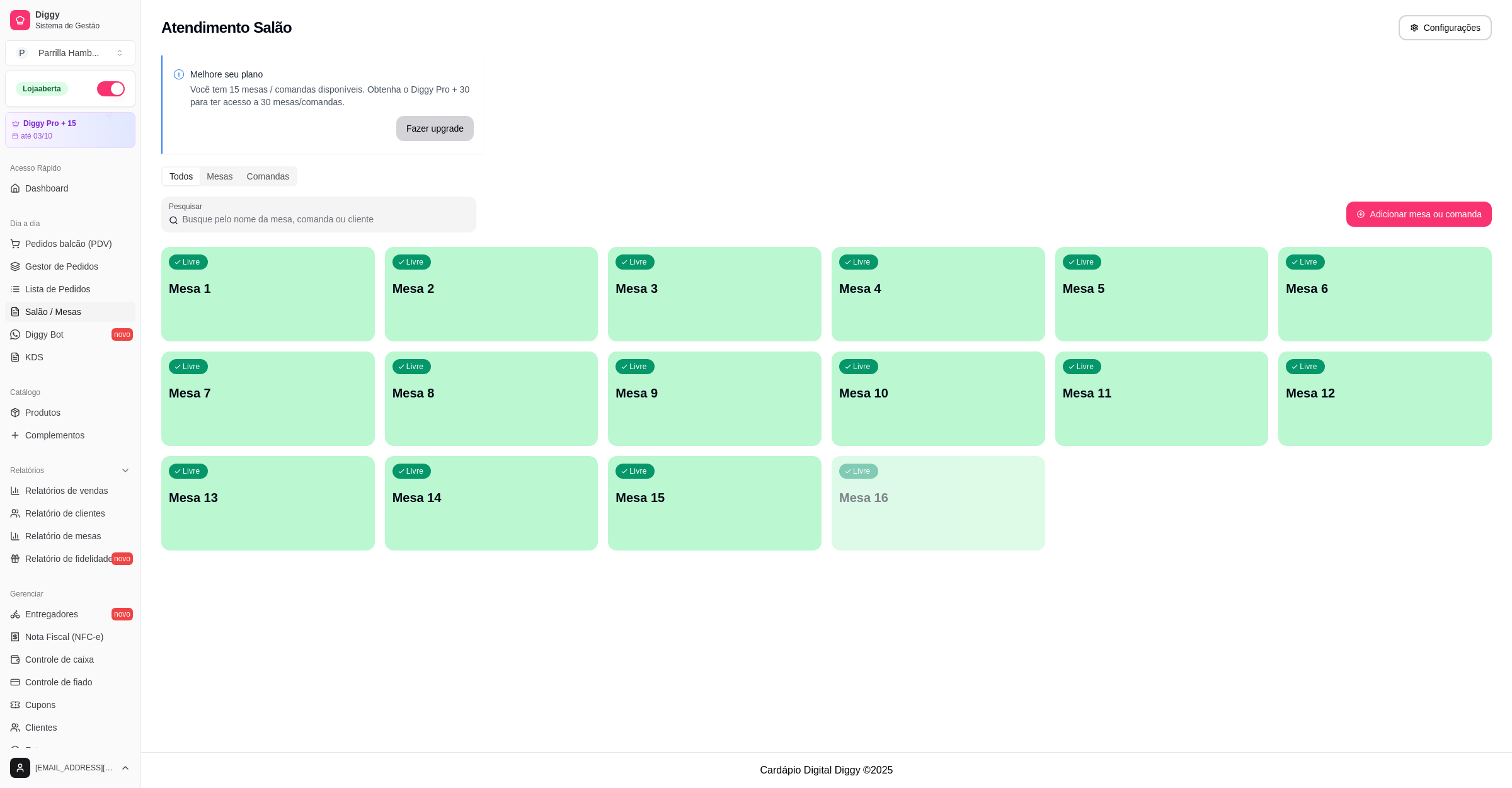
click at [1399, 284] on p "Mesa 6" at bounding box center [1385, 288] width 199 height 18
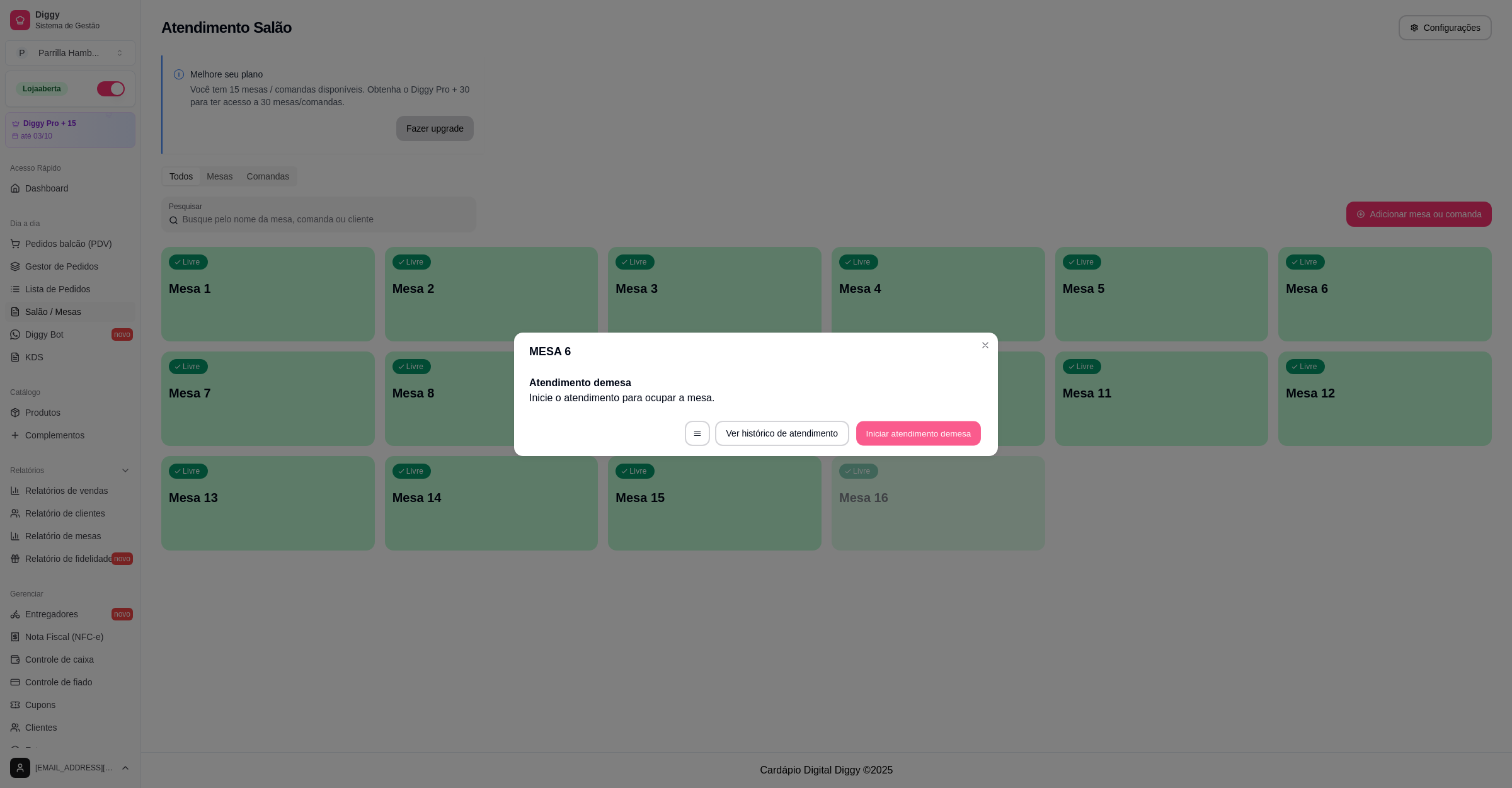
click at [881, 424] on button "Iniciar atendimento de mesa" at bounding box center [918, 433] width 125 height 25
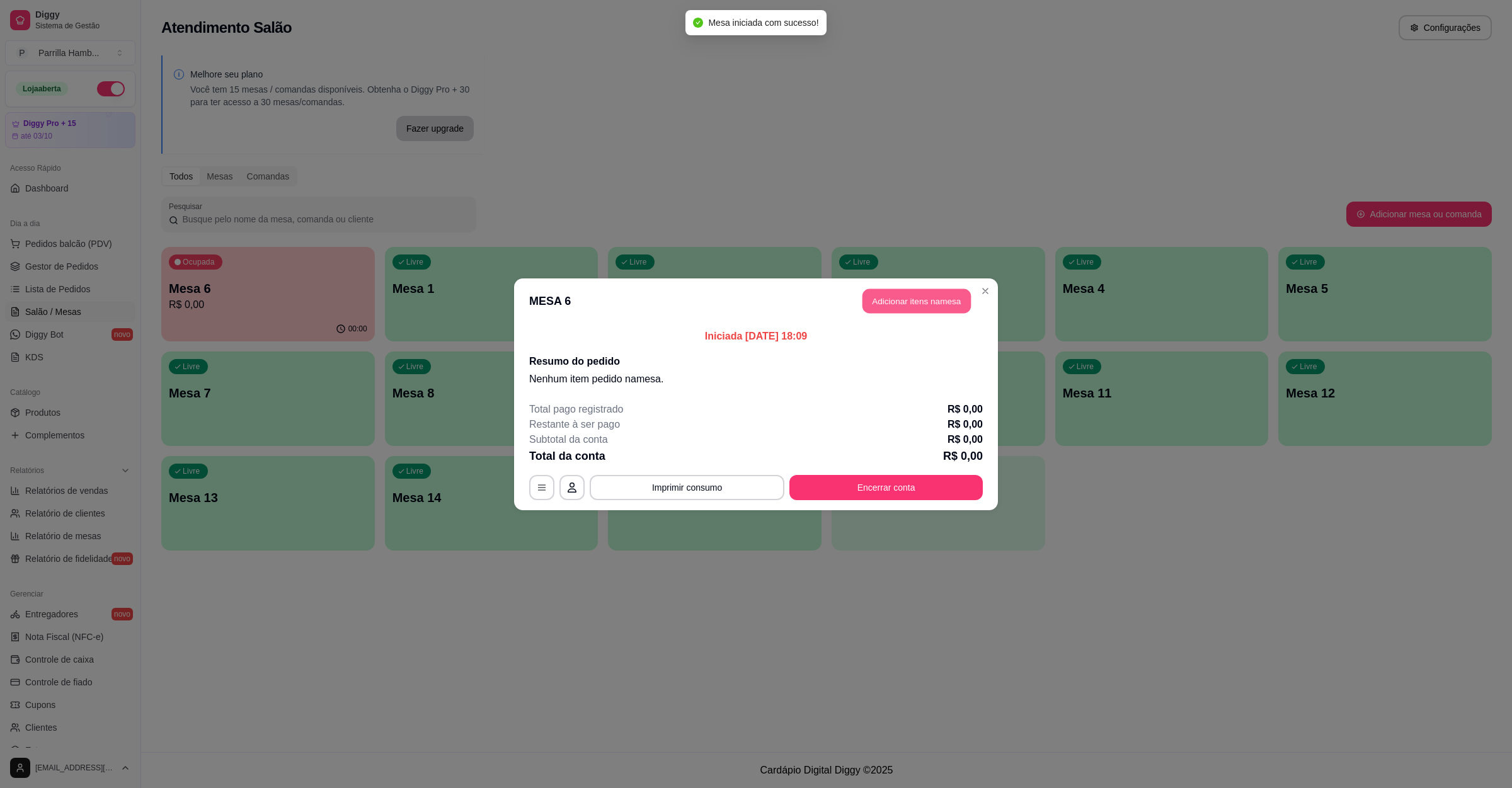
click at [902, 303] on button "Adicionar itens na mesa" at bounding box center [917, 301] width 108 height 25
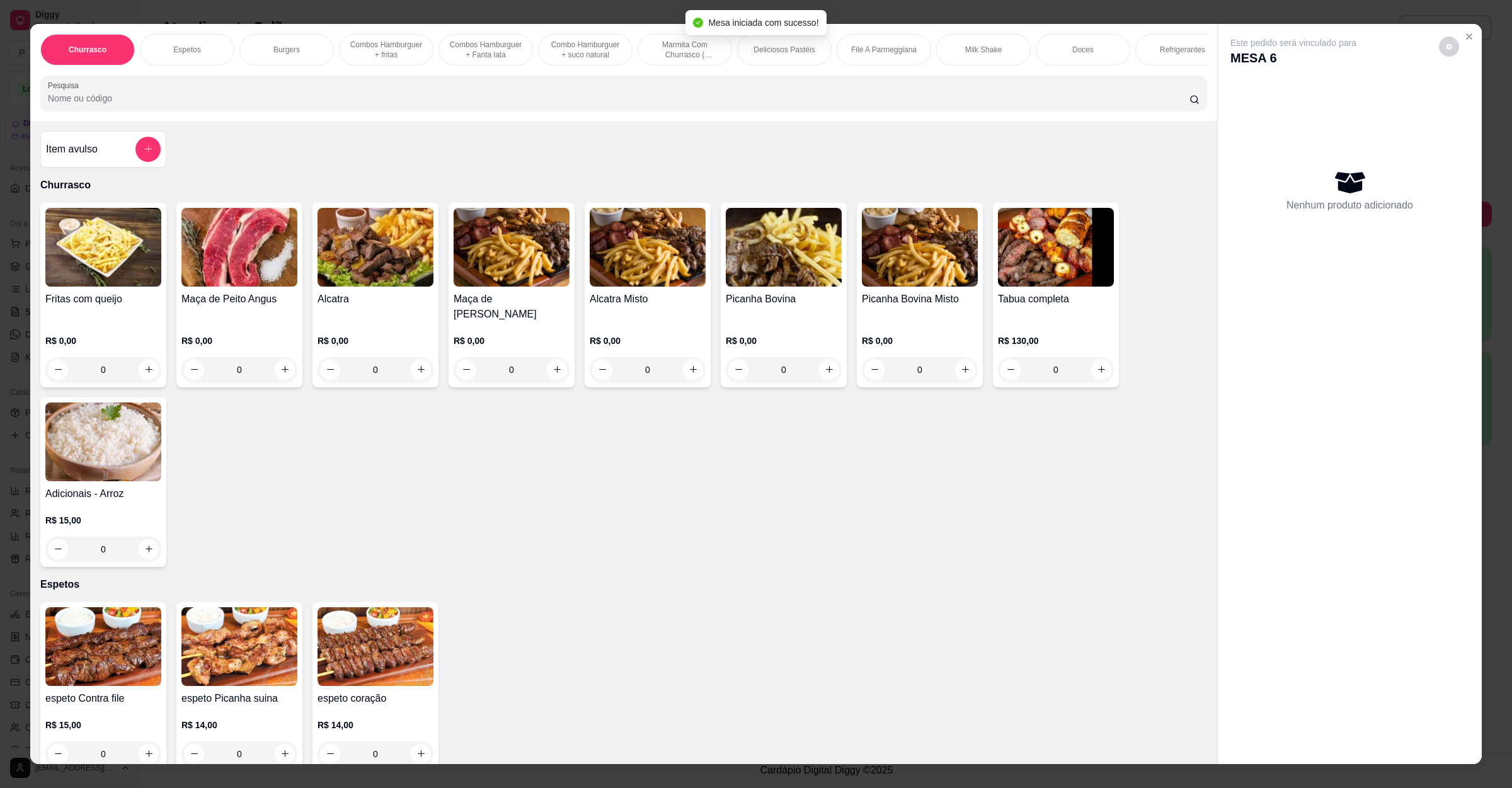
click at [338, 105] on input "Pesquisa" at bounding box center [618, 99] width 1142 height 13
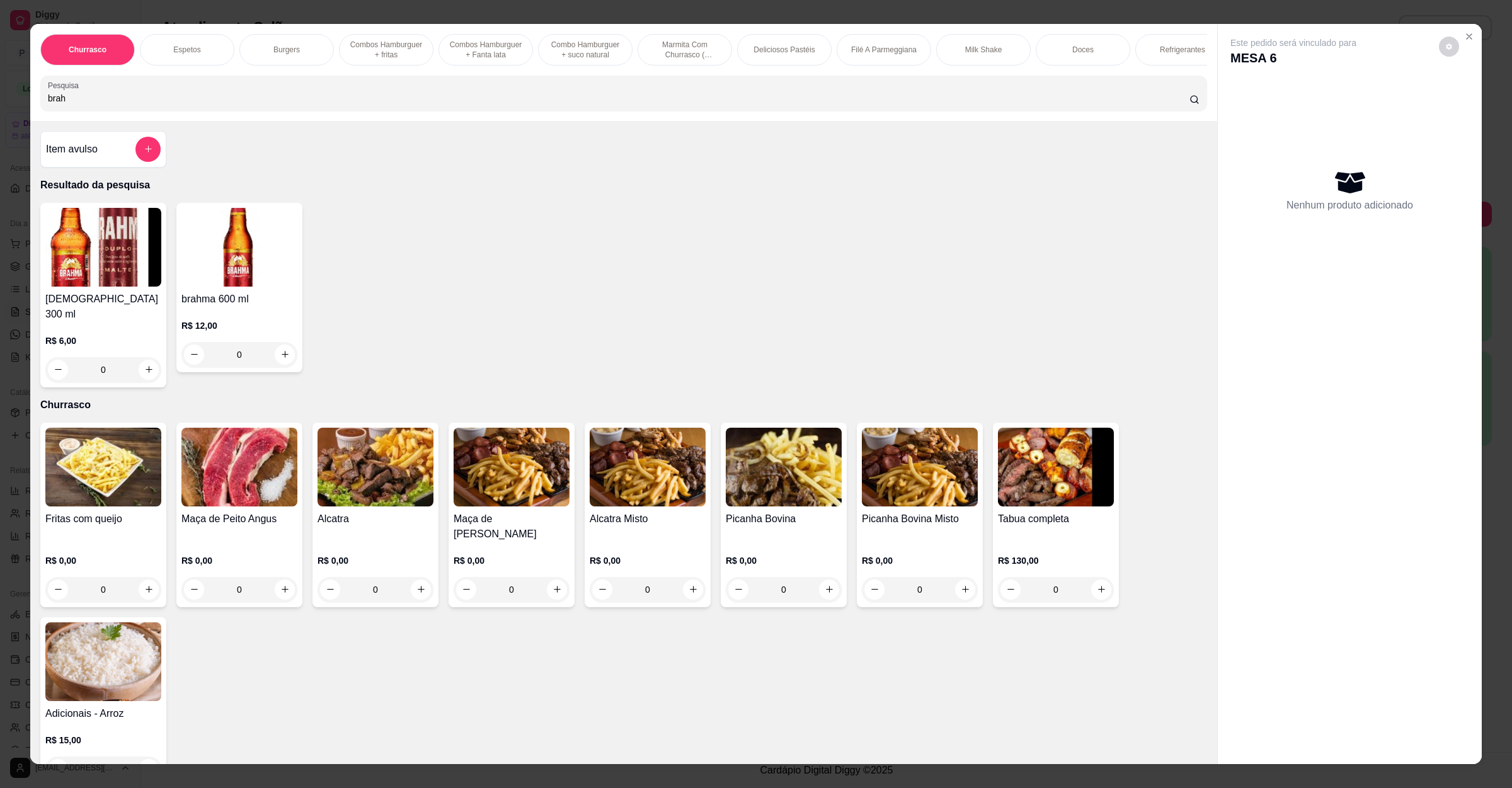
type input "brah"
click at [85, 287] on img at bounding box center [103, 247] width 116 height 79
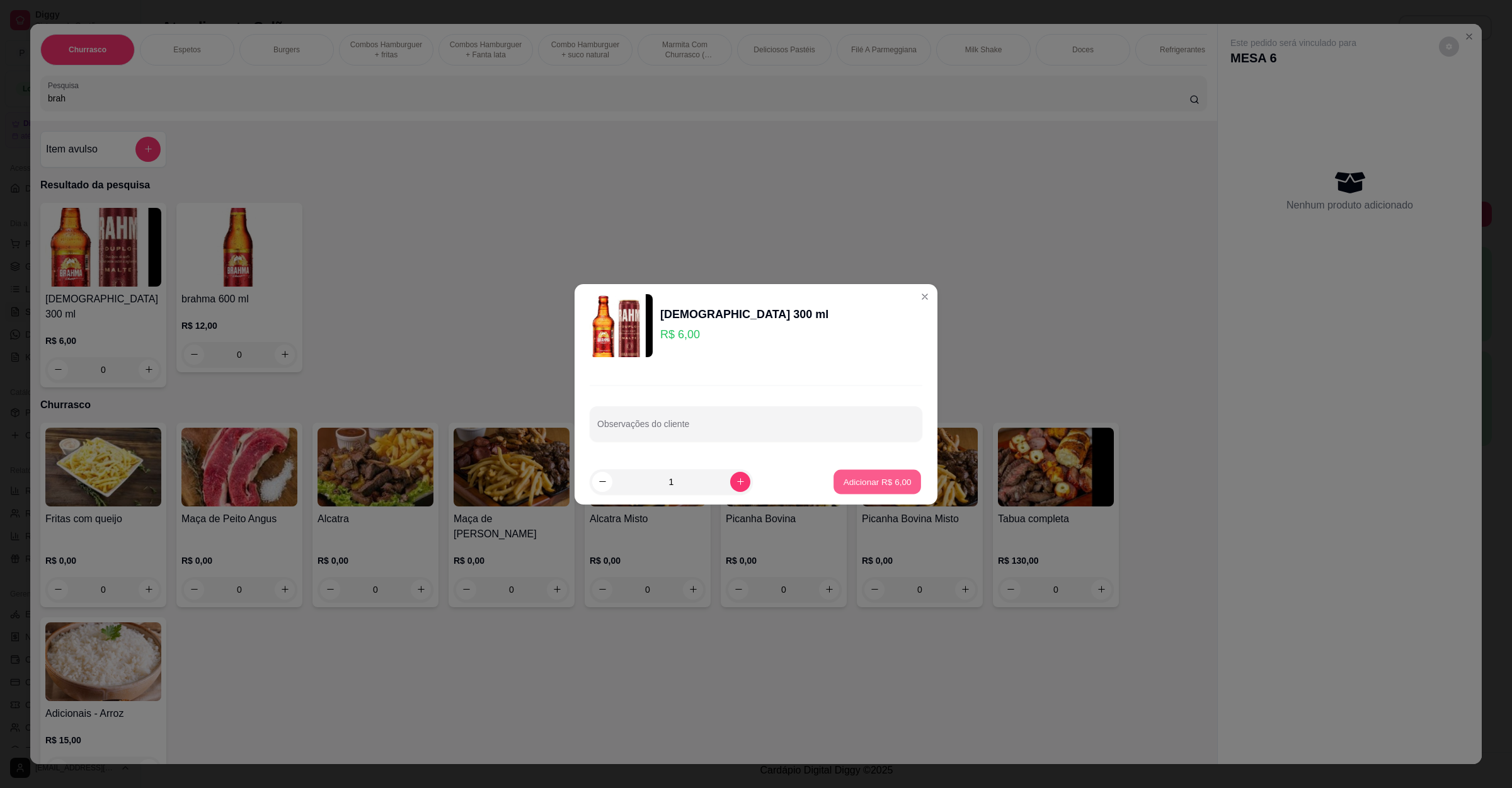
click at [875, 470] on button "Adicionar R$ 6,00" at bounding box center [877, 482] width 87 height 25
type input "1"
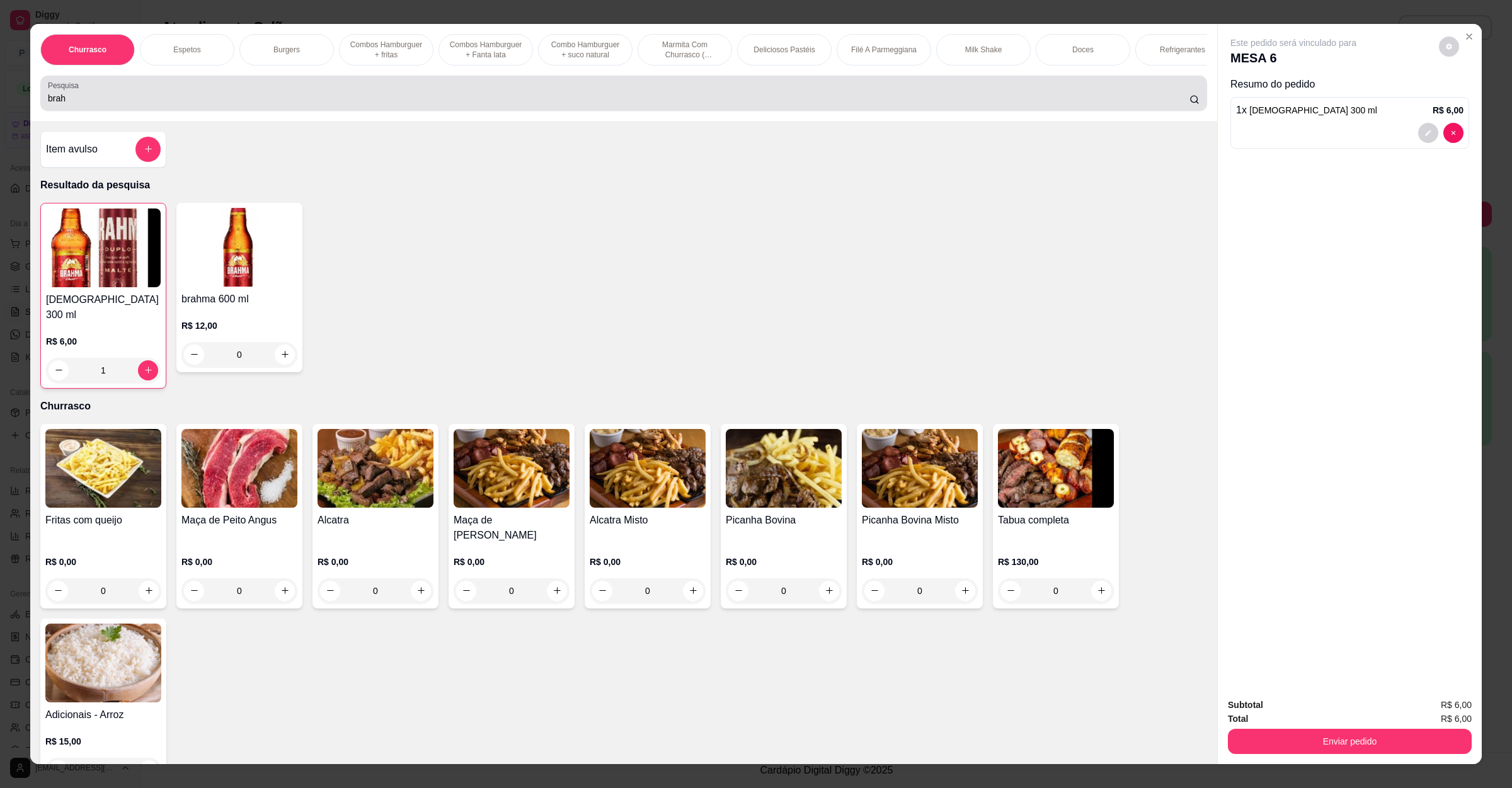
click at [369, 102] on div "brah" at bounding box center [624, 94] width 1152 height 25
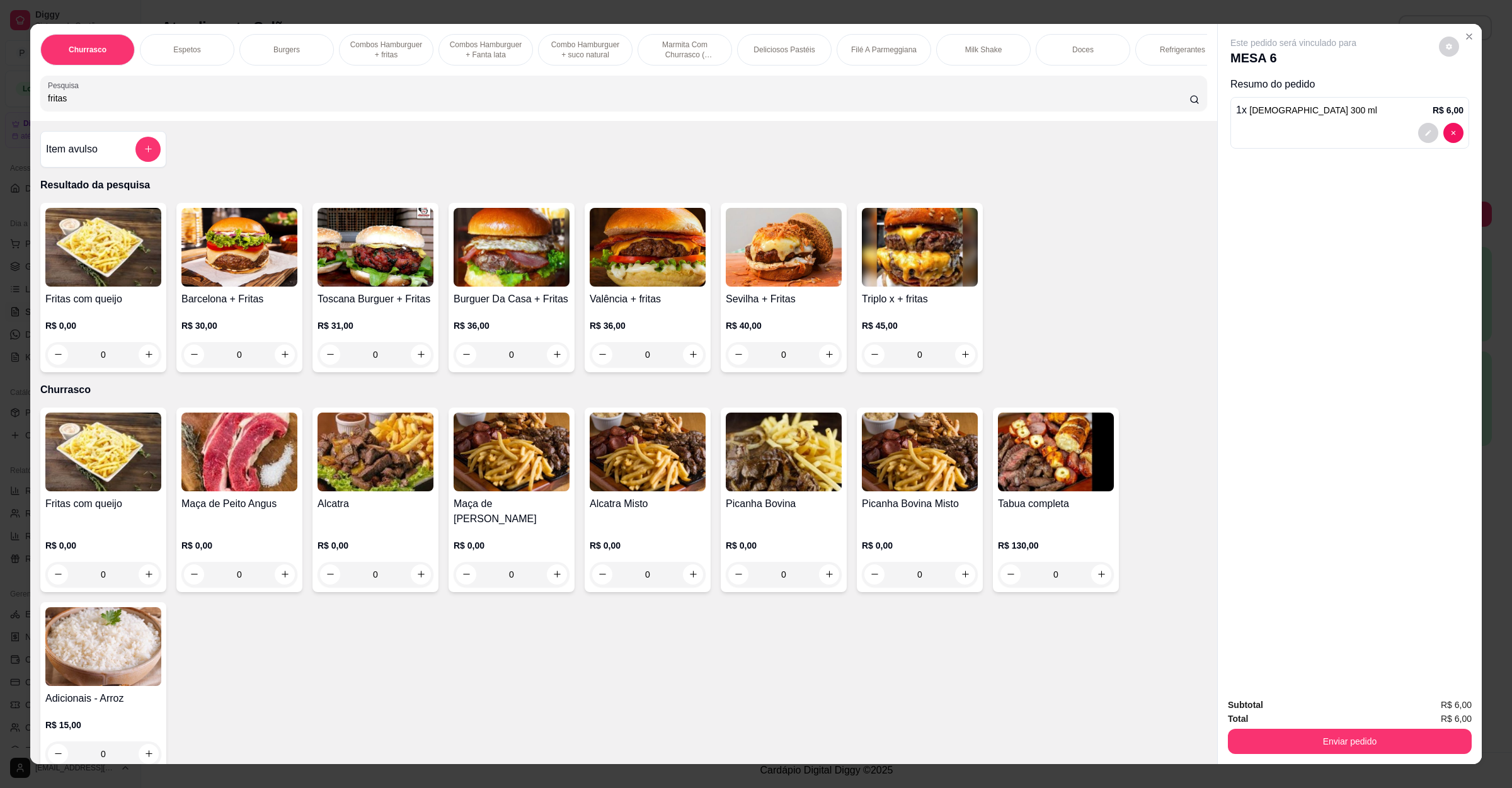
type input "fritas"
click at [76, 287] on img at bounding box center [103, 247] width 116 height 79
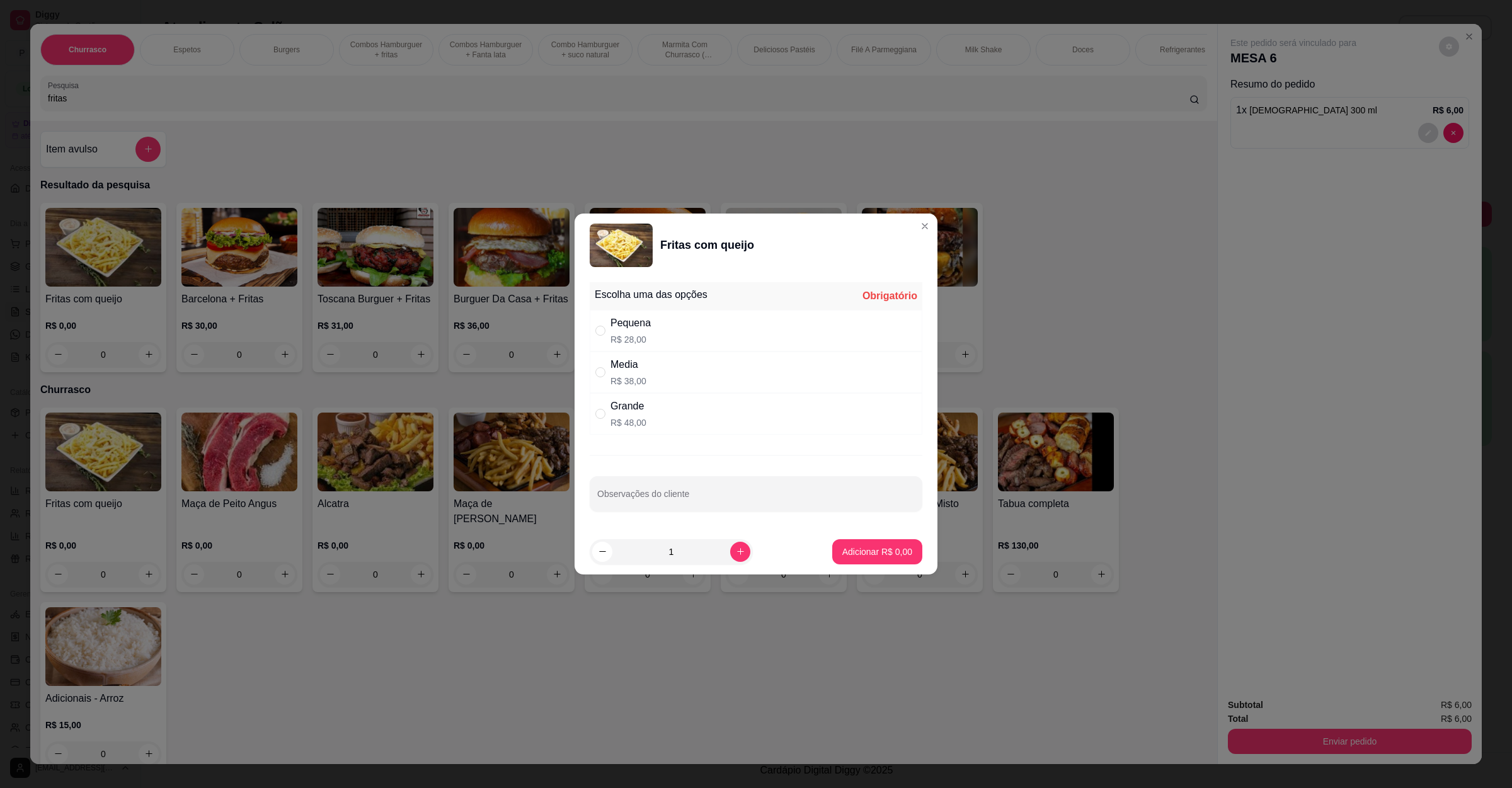
click at [669, 335] on div "Pequena R$ 28,00" at bounding box center [756, 330] width 332 height 42
radio input "true"
click at [734, 506] on div at bounding box center [756, 494] width 318 height 25
type input "sem QUUEIJO"
click at [837, 542] on button "Adicionar R$ 28,00" at bounding box center [875, 551] width 93 height 25
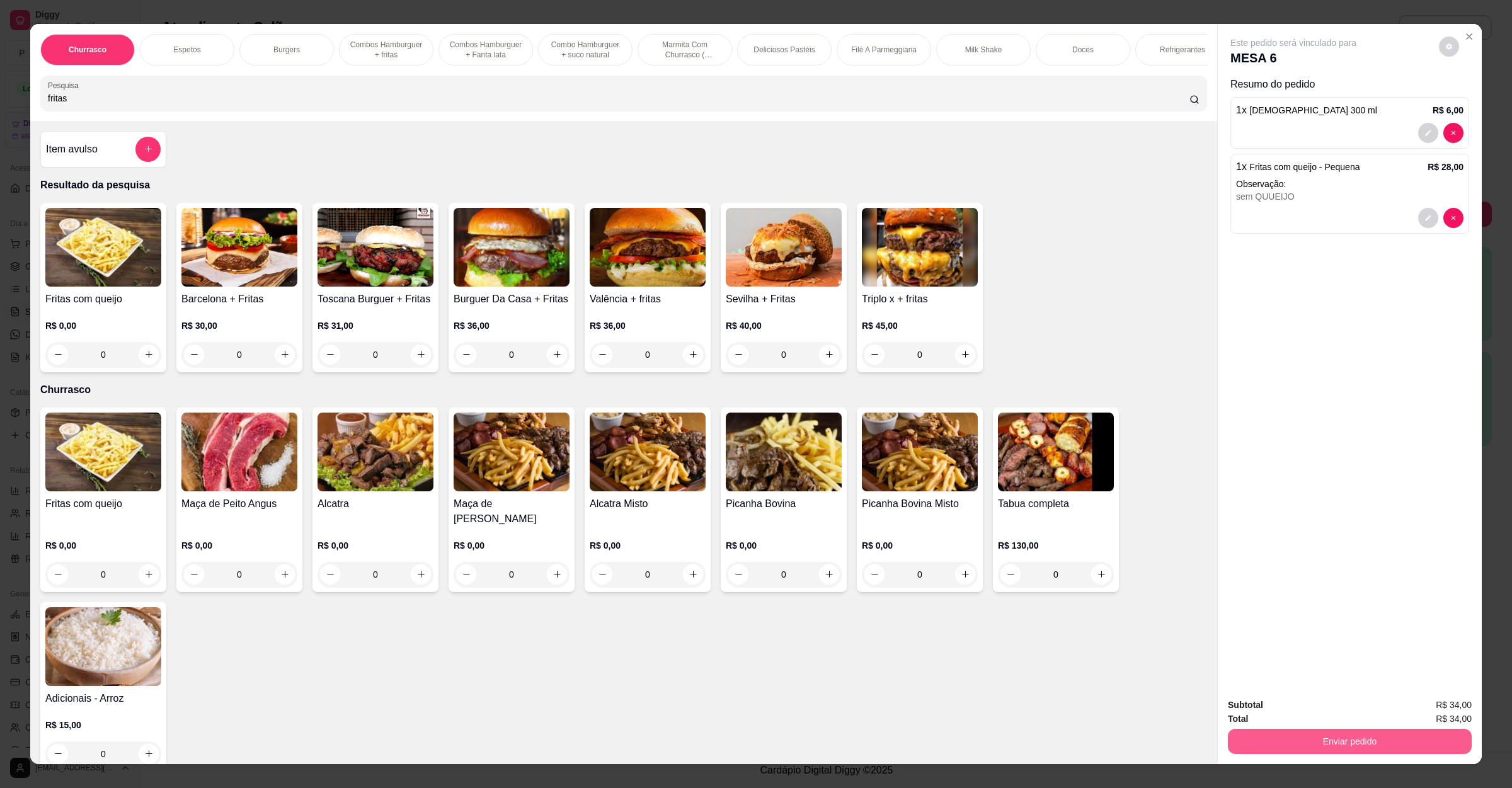
click at [1324, 738] on button "Enviar pedido" at bounding box center [1350, 742] width 244 height 25
click at [1305, 708] on button "Não registrar e enviar pedido" at bounding box center [1306, 711] width 131 height 24
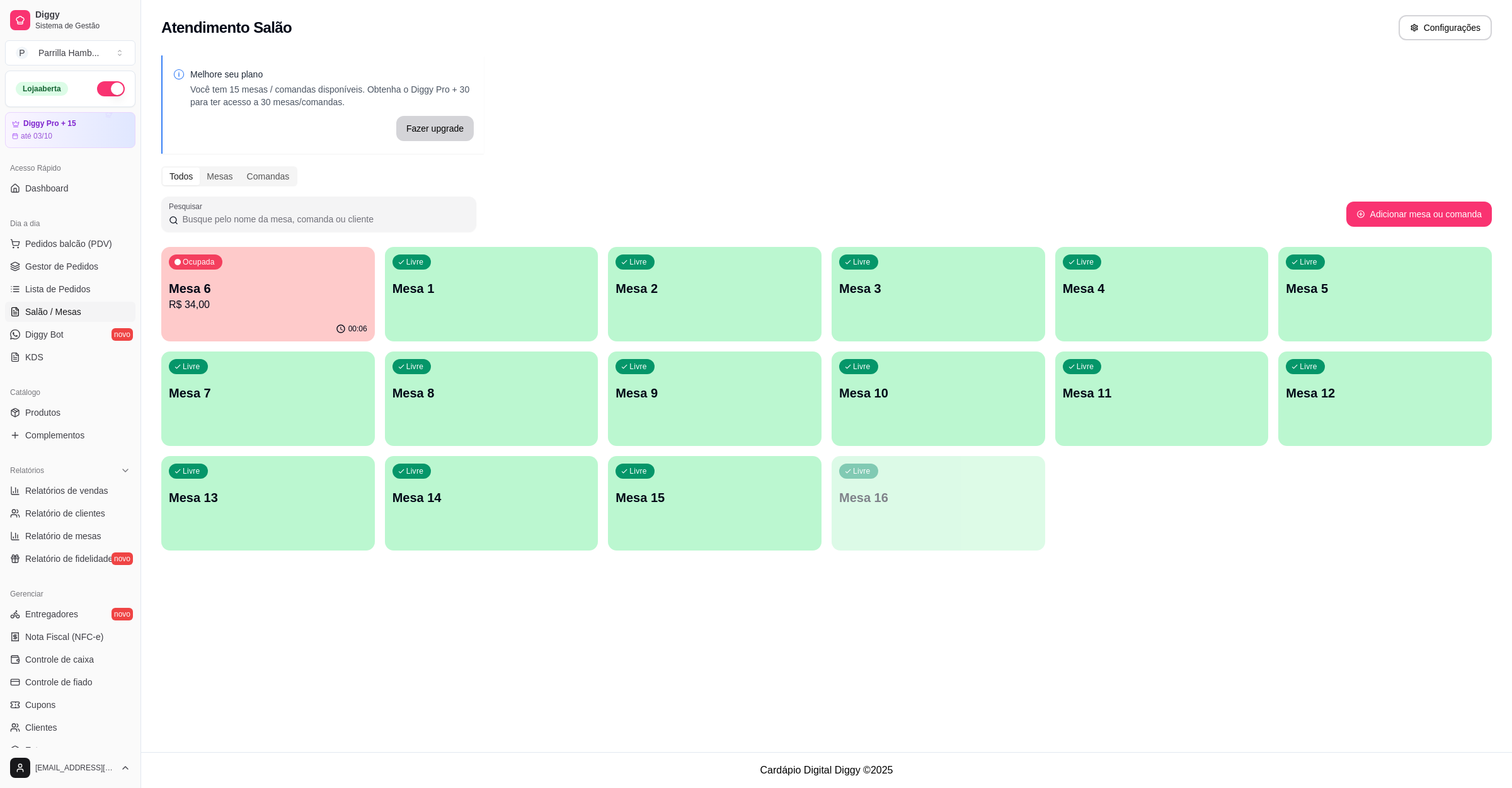
click at [212, 238] on div "Melhore seu plano Você tem 15 mesas / comandas disponíveis. Obtenha o Diggy Pro…" at bounding box center [826, 307] width 1371 height 518
click at [211, 269] on div "Ocupada" at bounding box center [196, 261] width 54 height 15
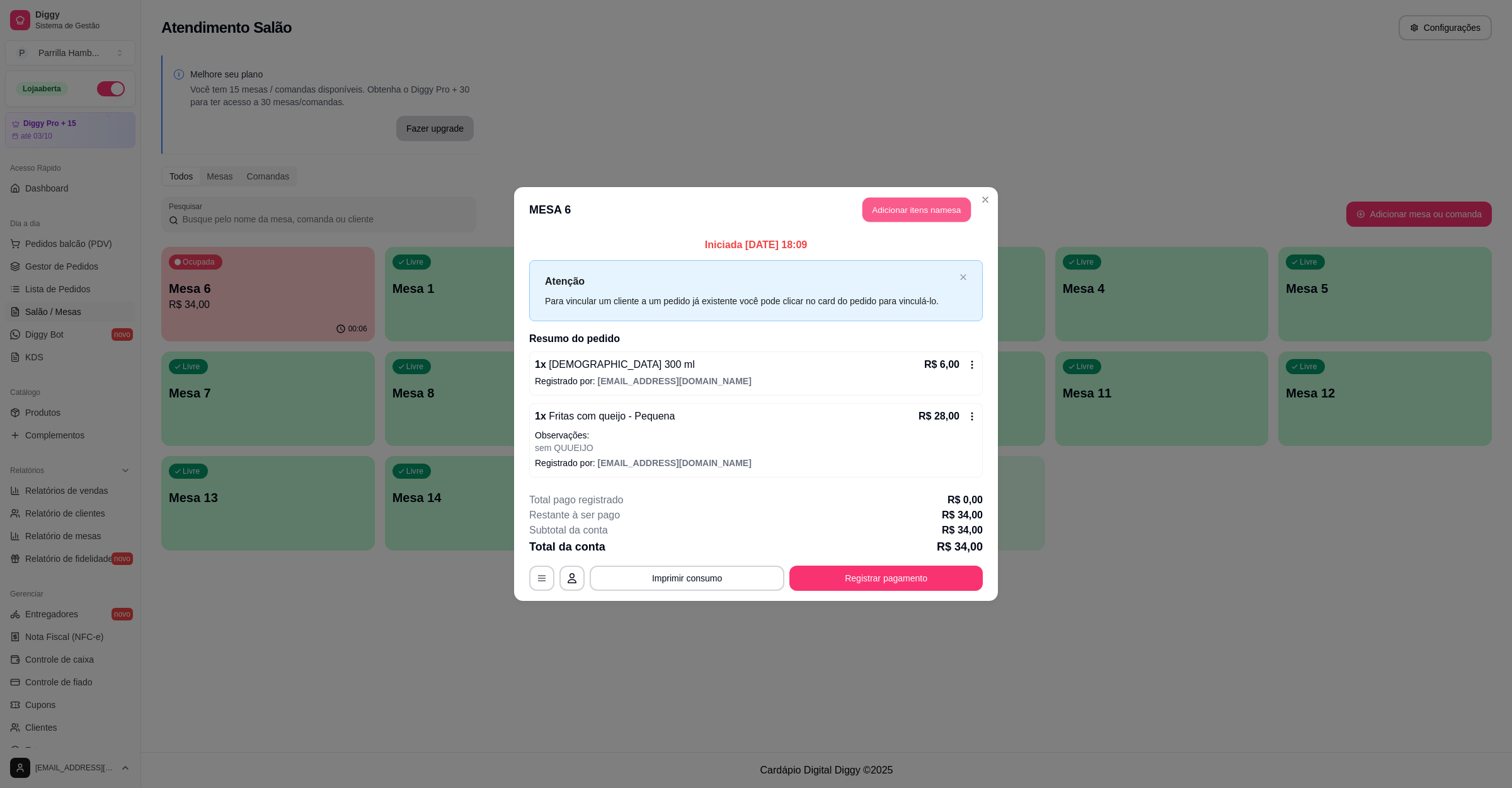
click at [895, 215] on button "Adicionar itens na mesa" at bounding box center [917, 210] width 108 height 25
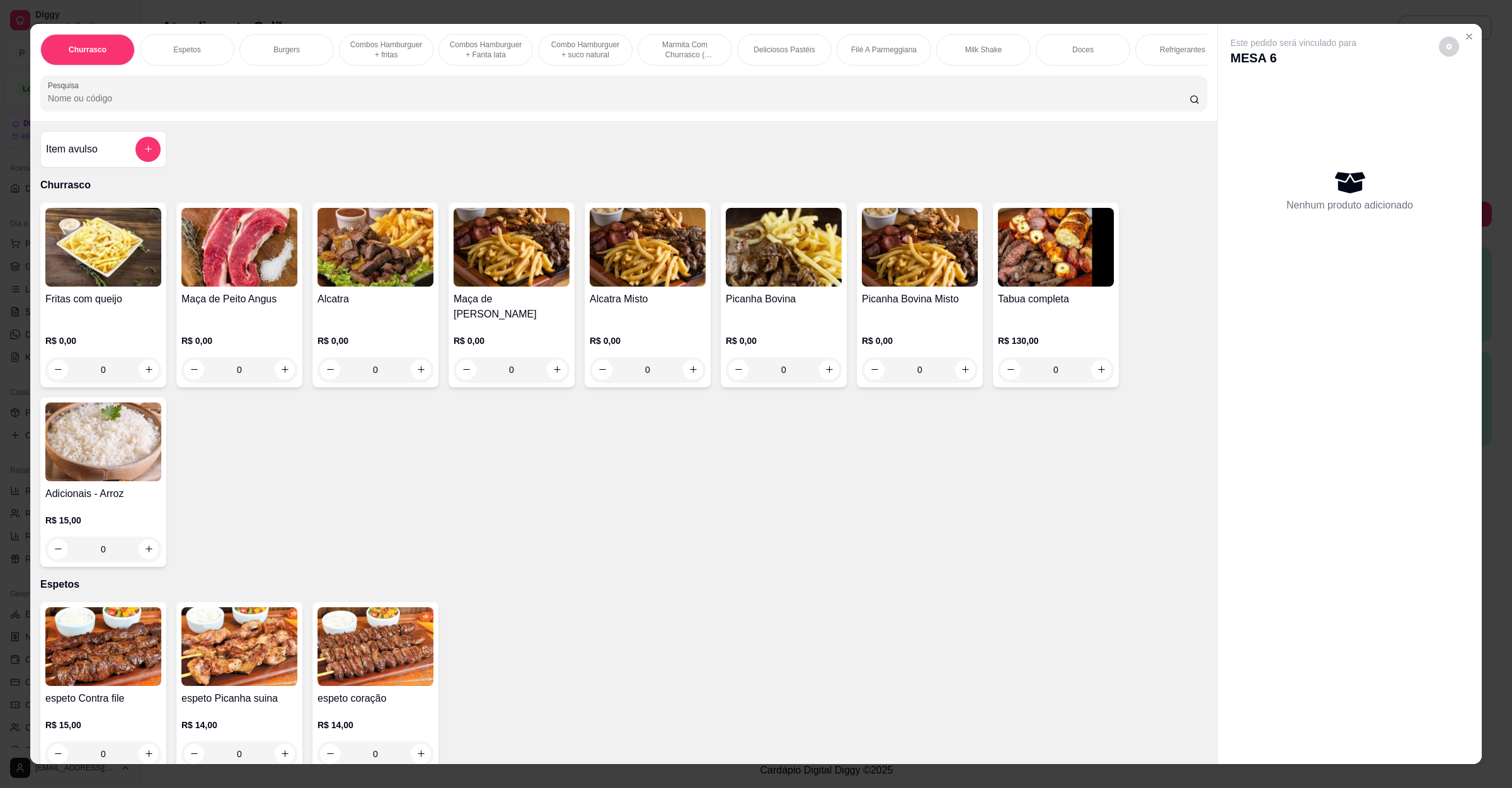
click at [57, 157] on h4 "Item avulso" at bounding box center [71, 149] width 51 height 15
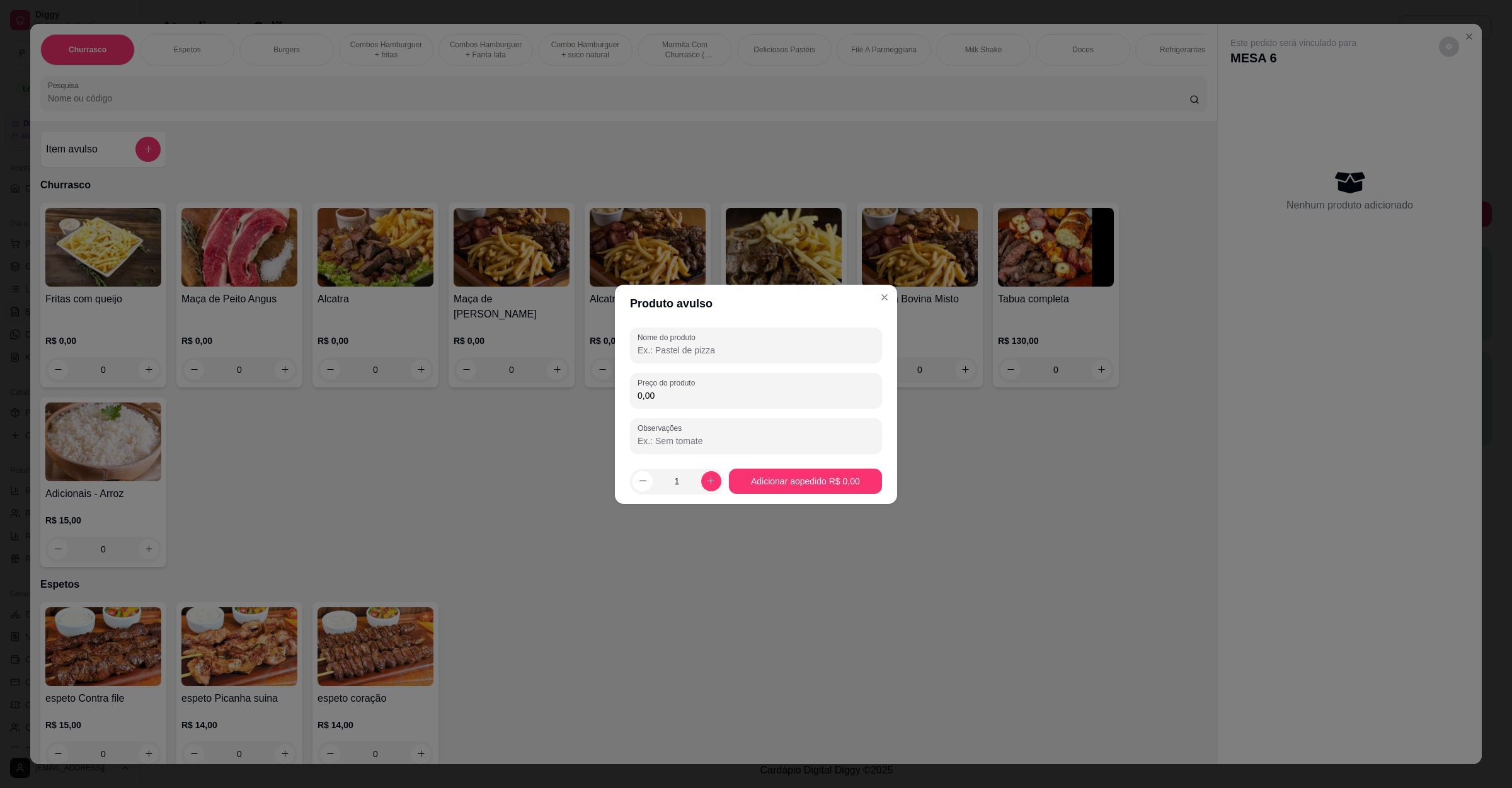
click at [705, 327] on div "Nome do produto Preço do produto 0,00 Observações" at bounding box center [756, 390] width 282 height 136
click at [677, 369] on div "Nome do produto Preço do produto 0,00 Observações" at bounding box center [756, 390] width 252 height 126
click at [677, 344] on input "Nome do produto" at bounding box center [756, 351] width 237 height 13
type input "Pao de alho"
type input "20,00"
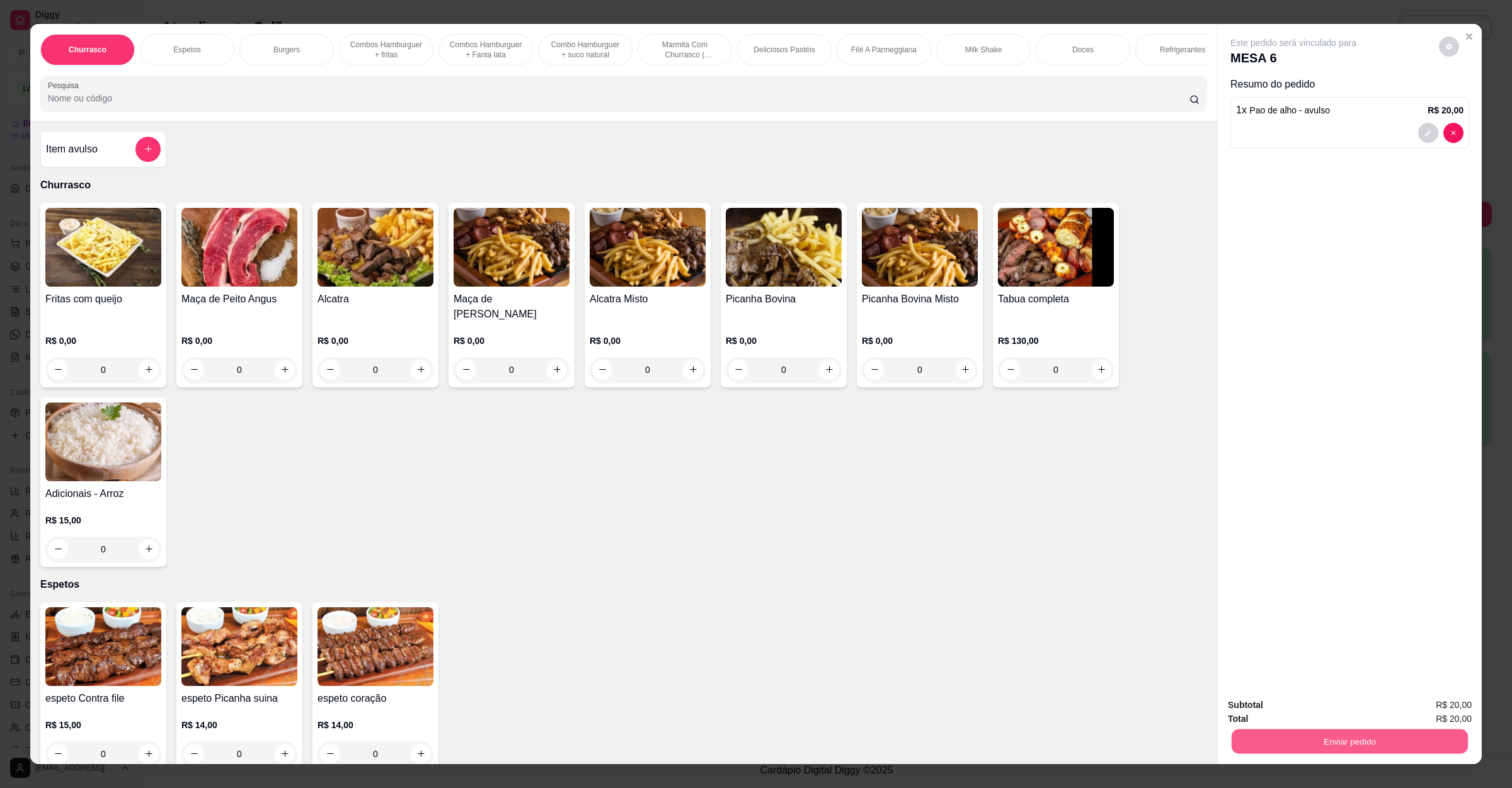
click at [1327, 751] on button "Enviar pedido" at bounding box center [1350, 742] width 237 height 25
click at [1303, 718] on button "Não registrar e enviar pedido" at bounding box center [1306, 710] width 127 height 23
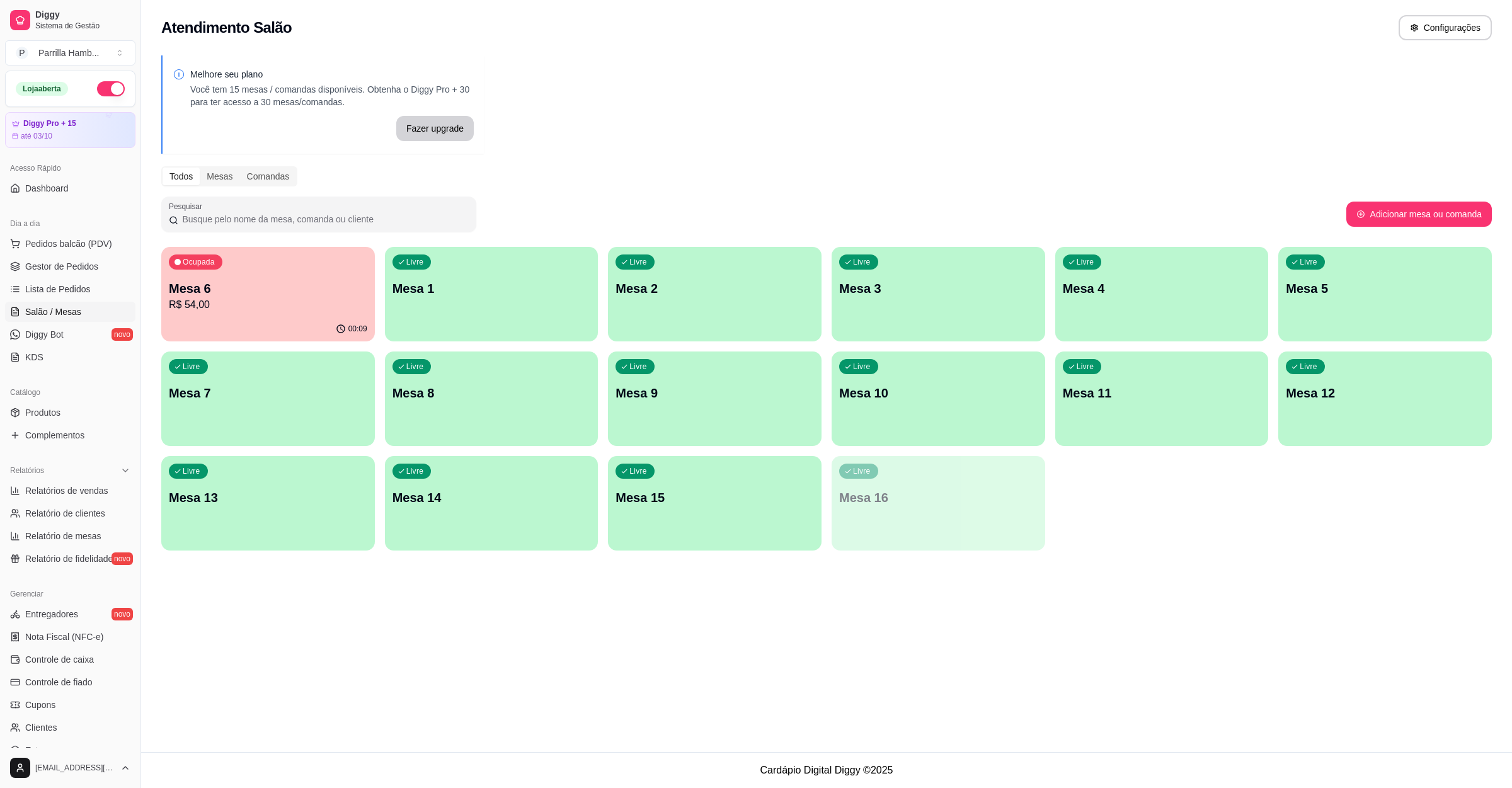
click at [323, 267] on div "Ocupada Mesa 6 R$ 54,00" at bounding box center [268, 282] width 213 height 70
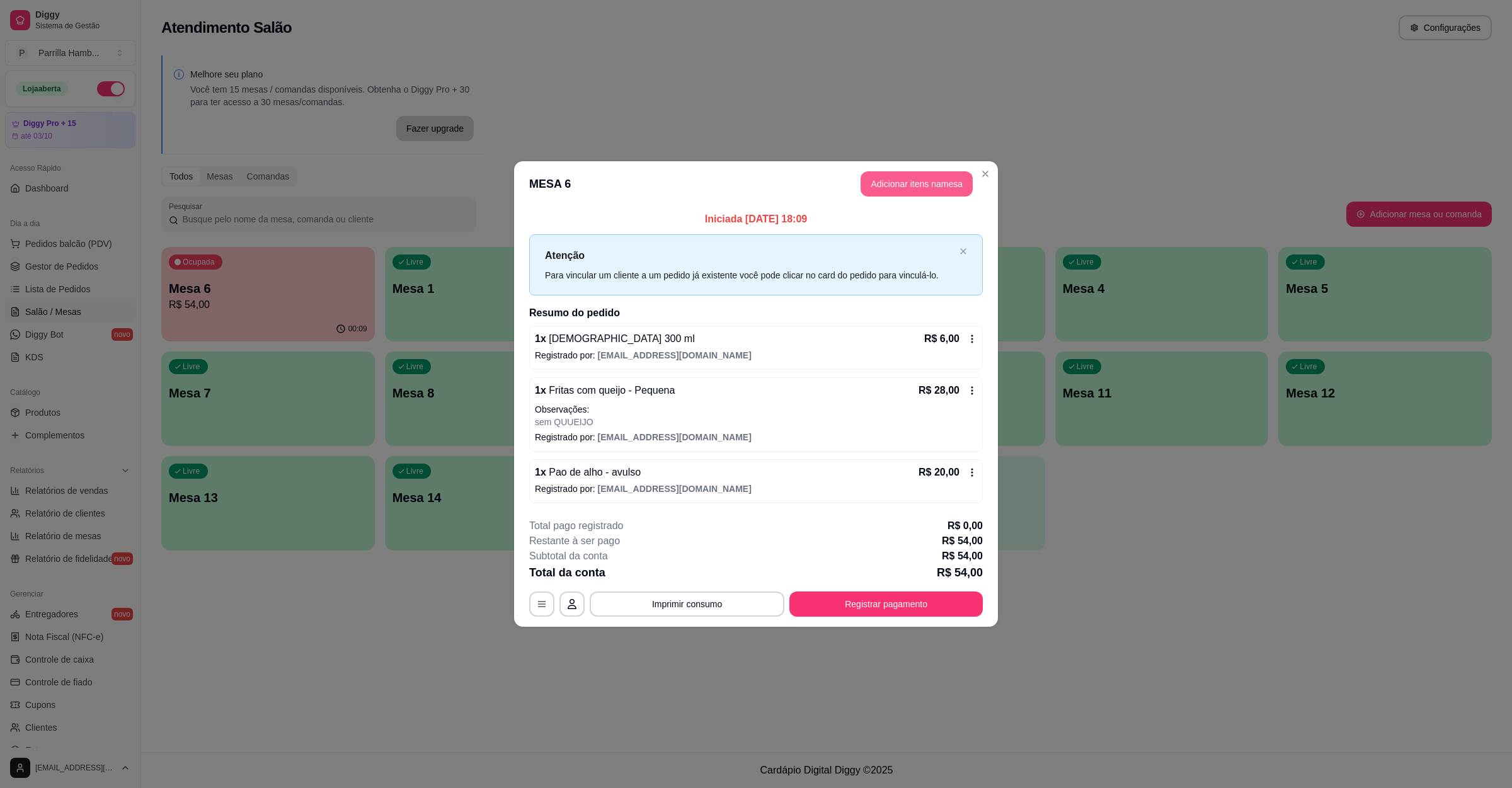
click at [937, 189] on button "Adicionar itens na mesa" at bounding box center [916, 184] width 112 height 25
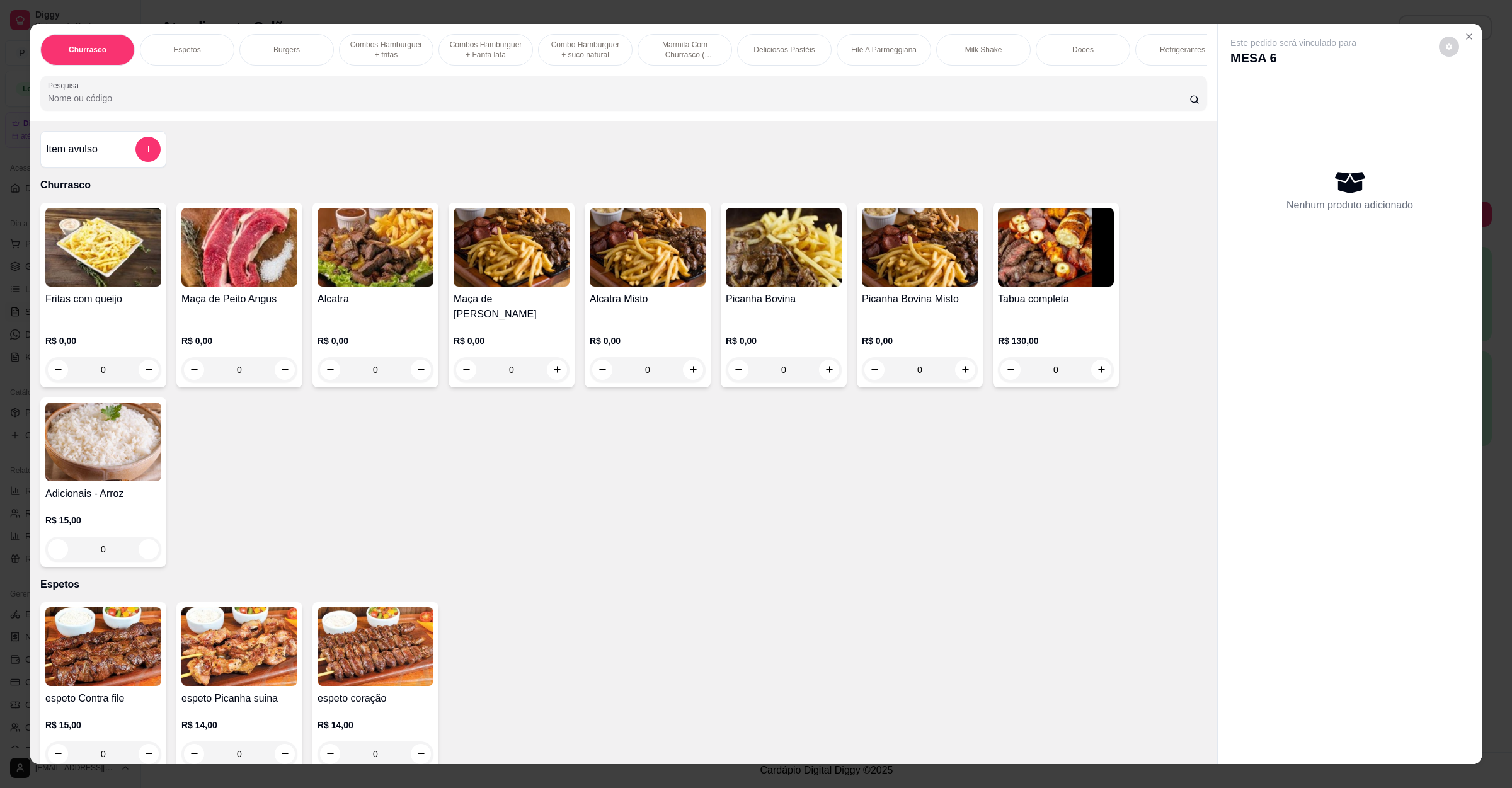
click at [513, 121] on div "Churrasco Espetos Burgers Combos Hamburguer + fritas Combos Hamburguer + Fanta …" at bounding box center [624, 73] width 1187 height 97
click at [448, 105] on input "Pesquisa" at bounding box center [618, 99] width 1142 height 13
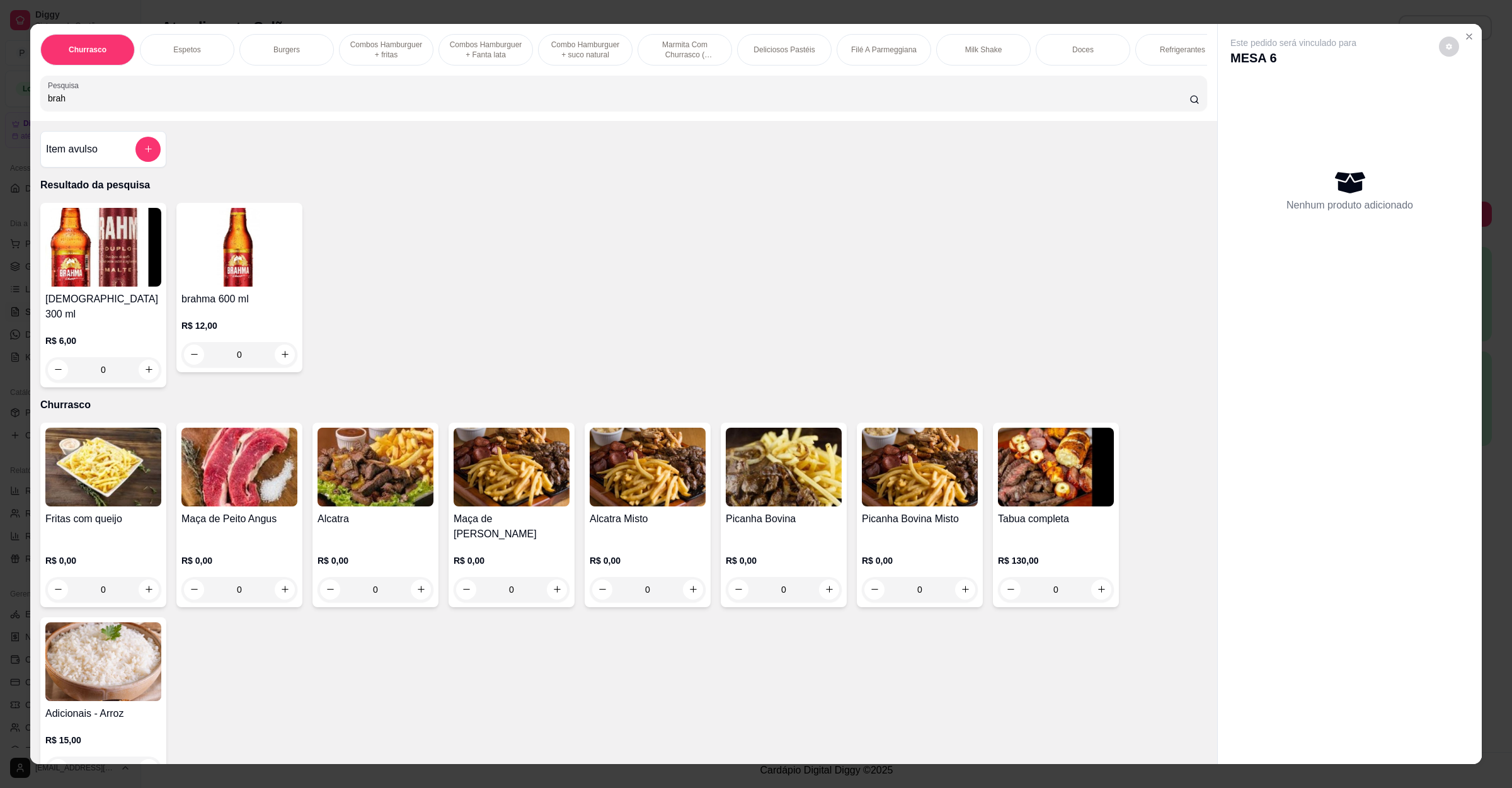
type input "brah"
click at [102, 287] on img at bounding box center [103, 247] width 116 height 79
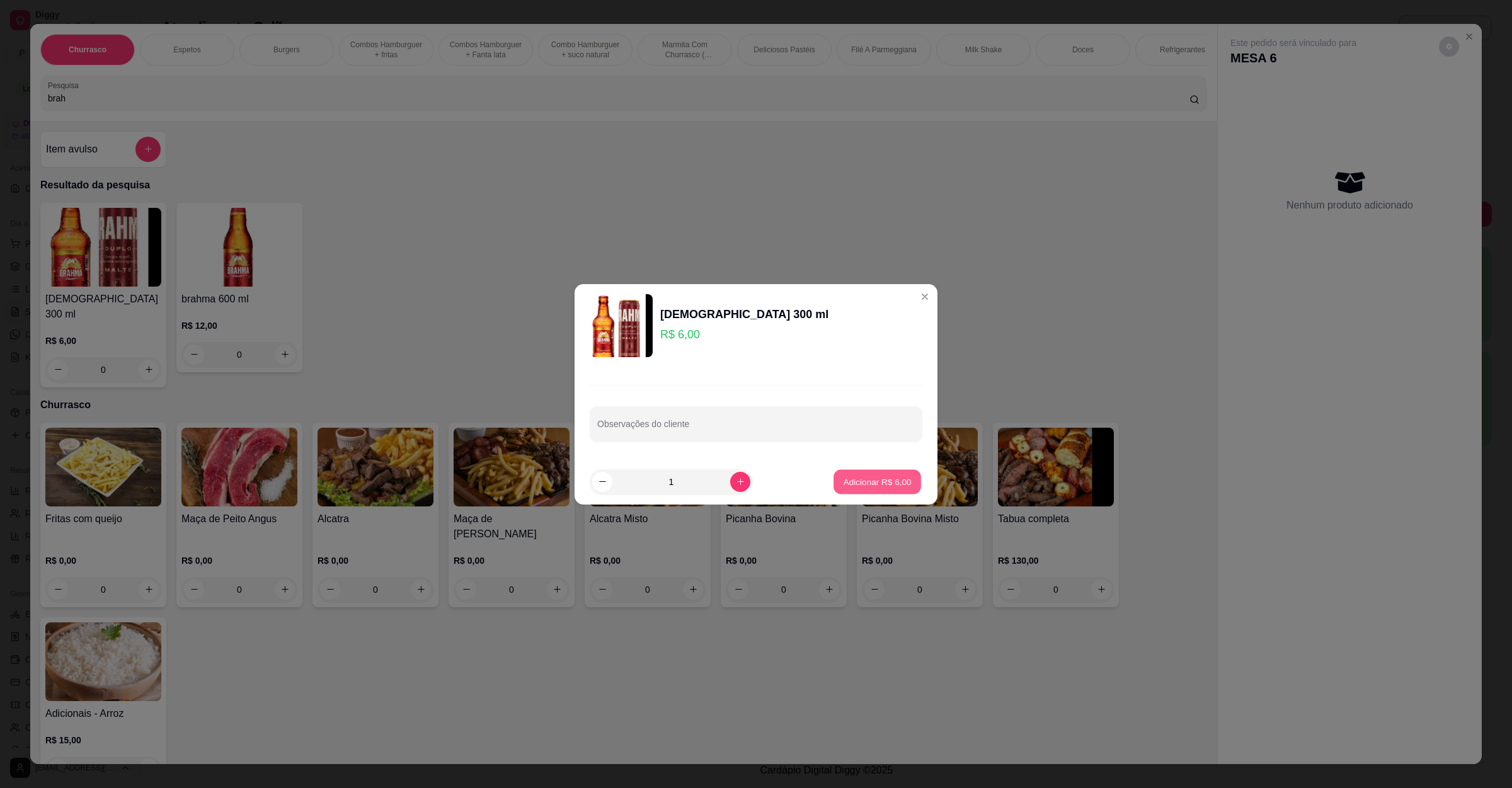
click at [877, 484] on p "Adicionar R$ 6,00" at bounding box center [877, 482] width 68 height 12
type input "1"
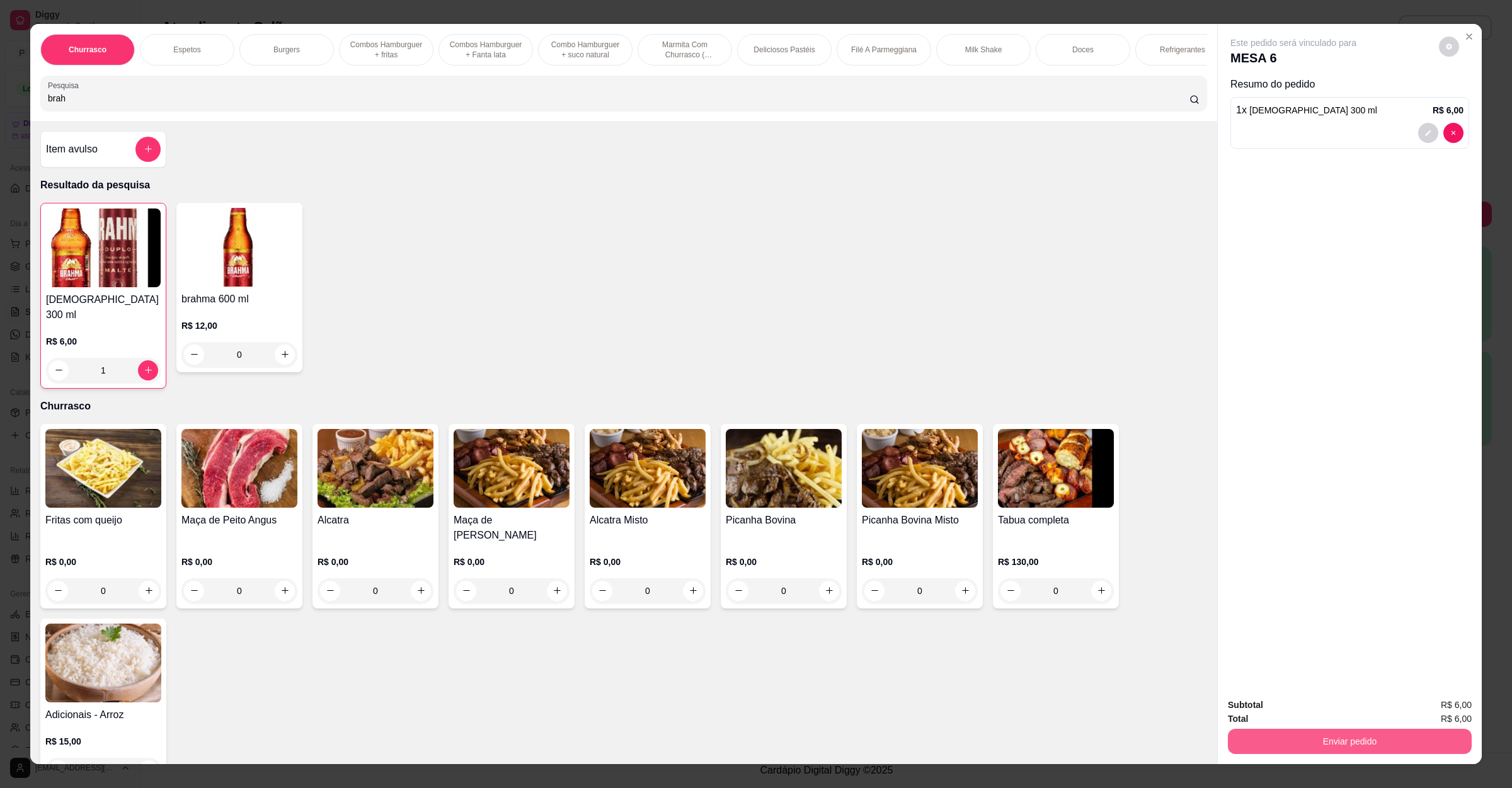
click at [1303, 744] on button "Enviar pedido" at bounding box center [1350, 742] width 244 height 25
click at [1269, 716] on button "Não registrar e enviar pedido" at bounding box center [1306, 711] width 131 height 24
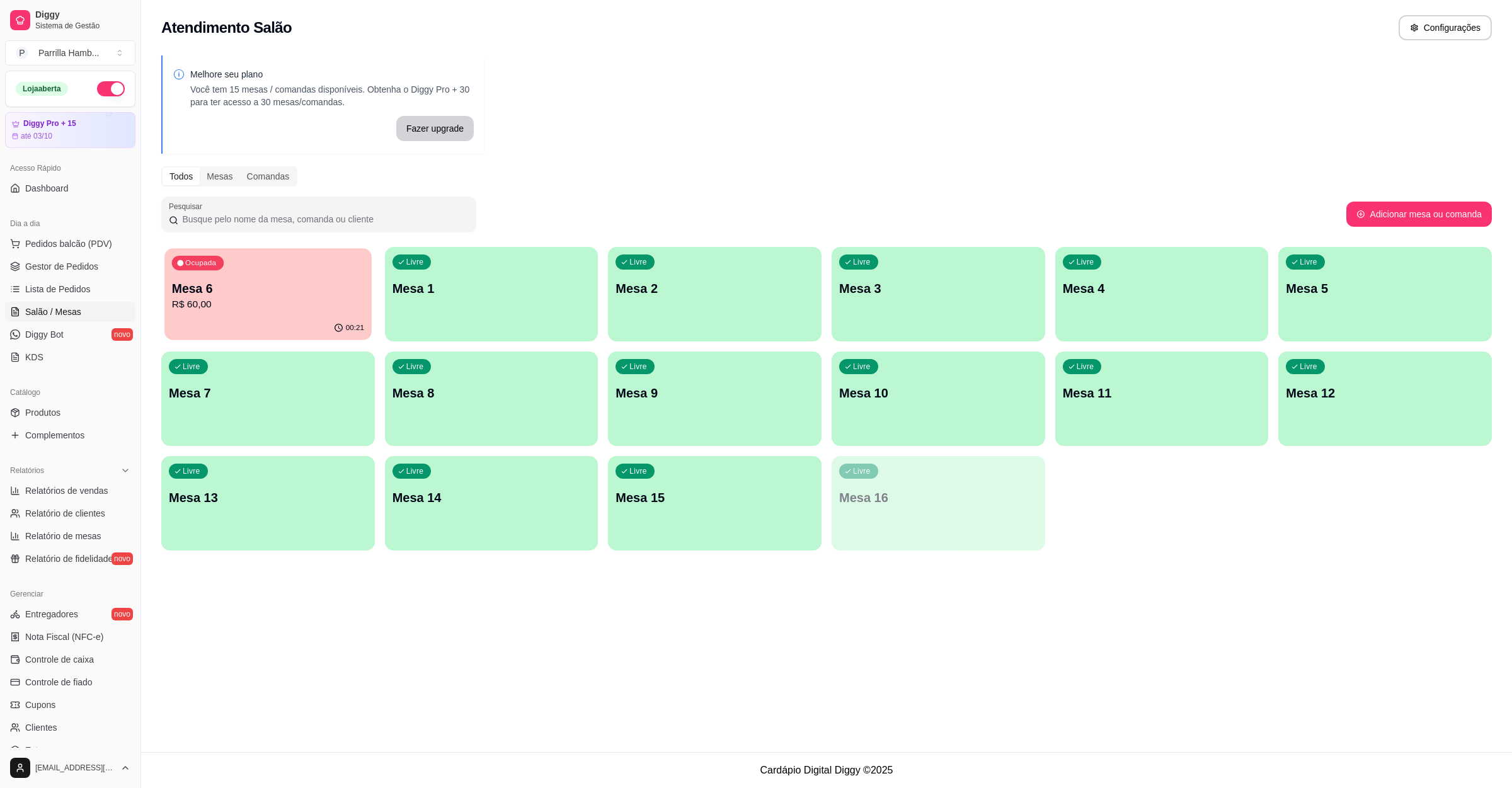
click at [246, 314] on div "Ocupada Mesa 6 R$ 60,00" at bounding box center [268, 282] width 206 height 68
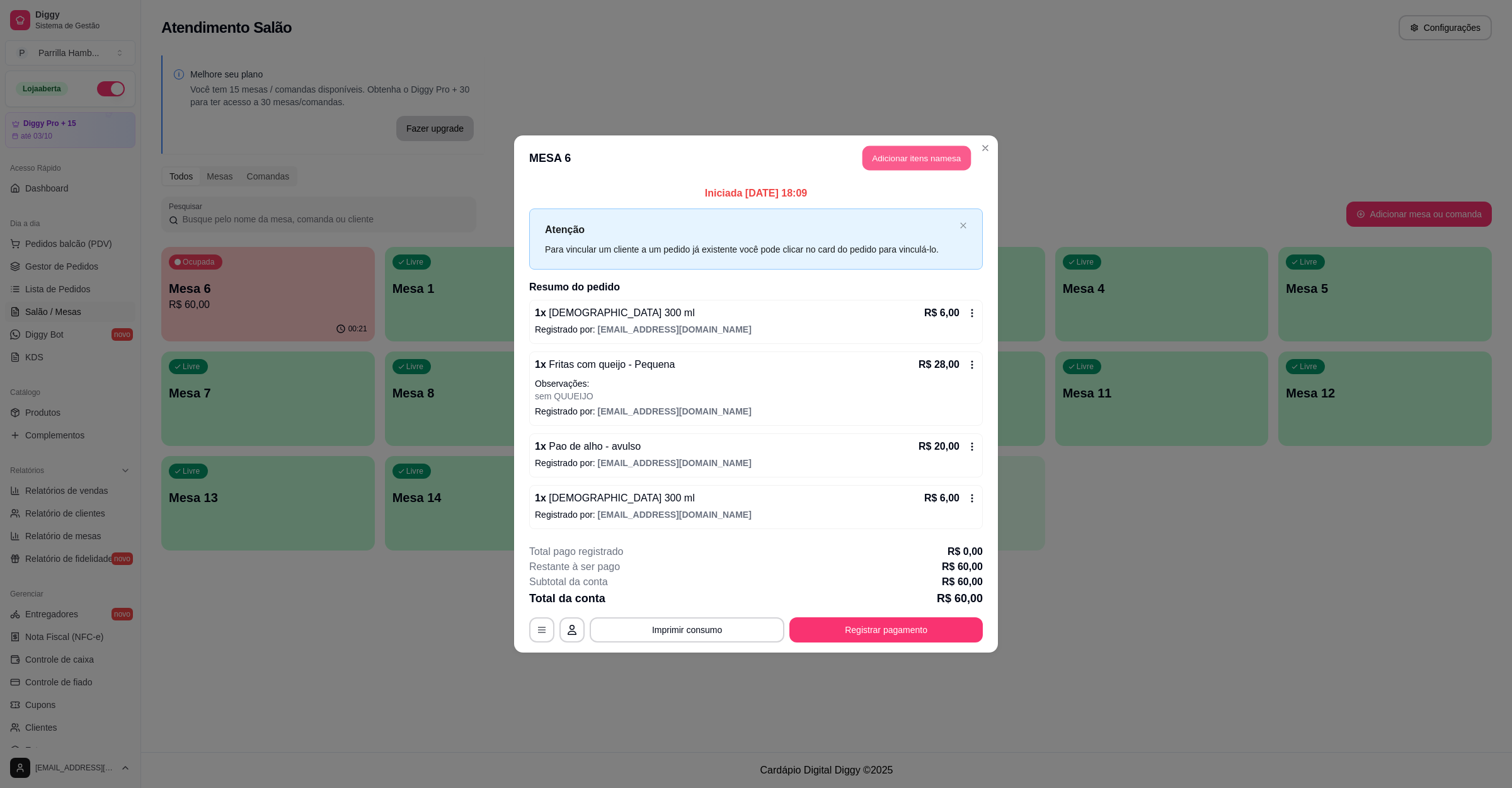
click at [934, 158] on button "Adicionar itens na mesa" at bounding box center [917, 158] width 108 height 25
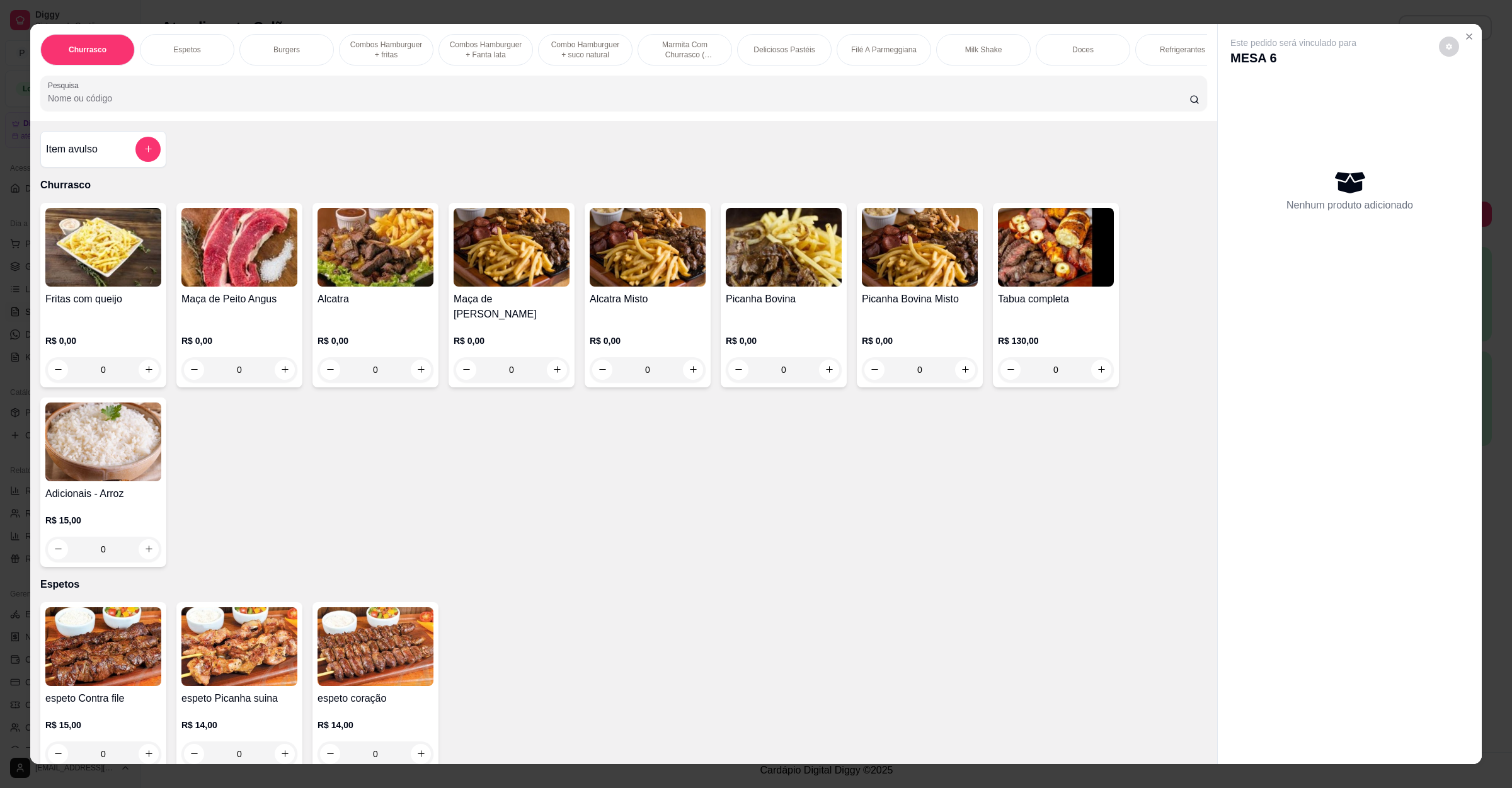
drag, startPoint x: 354, startPoint y: 131, endPoint x: 354, endPoint y: 108, distance: 23.0
click at [354, 121] on div "Churrasco Espetos Burgers Combos Hamburguer + fritas Combos Hamburguer + Fanta …" at bounding box center [624, 73] width 1187 height 97
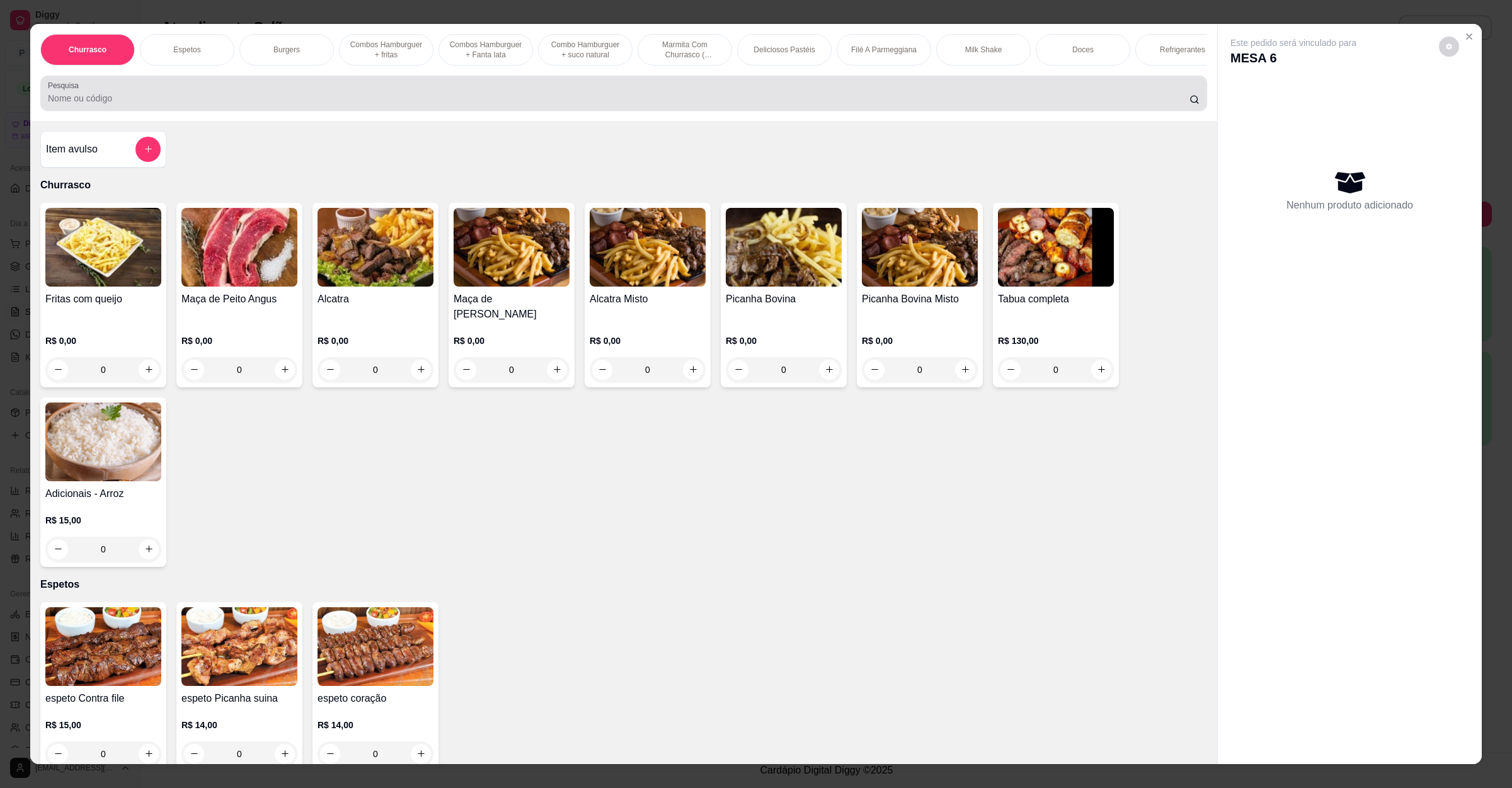
click at [354, 105] on input "Pesquisa" at bounding box center [618, 99] width 1142 height 13
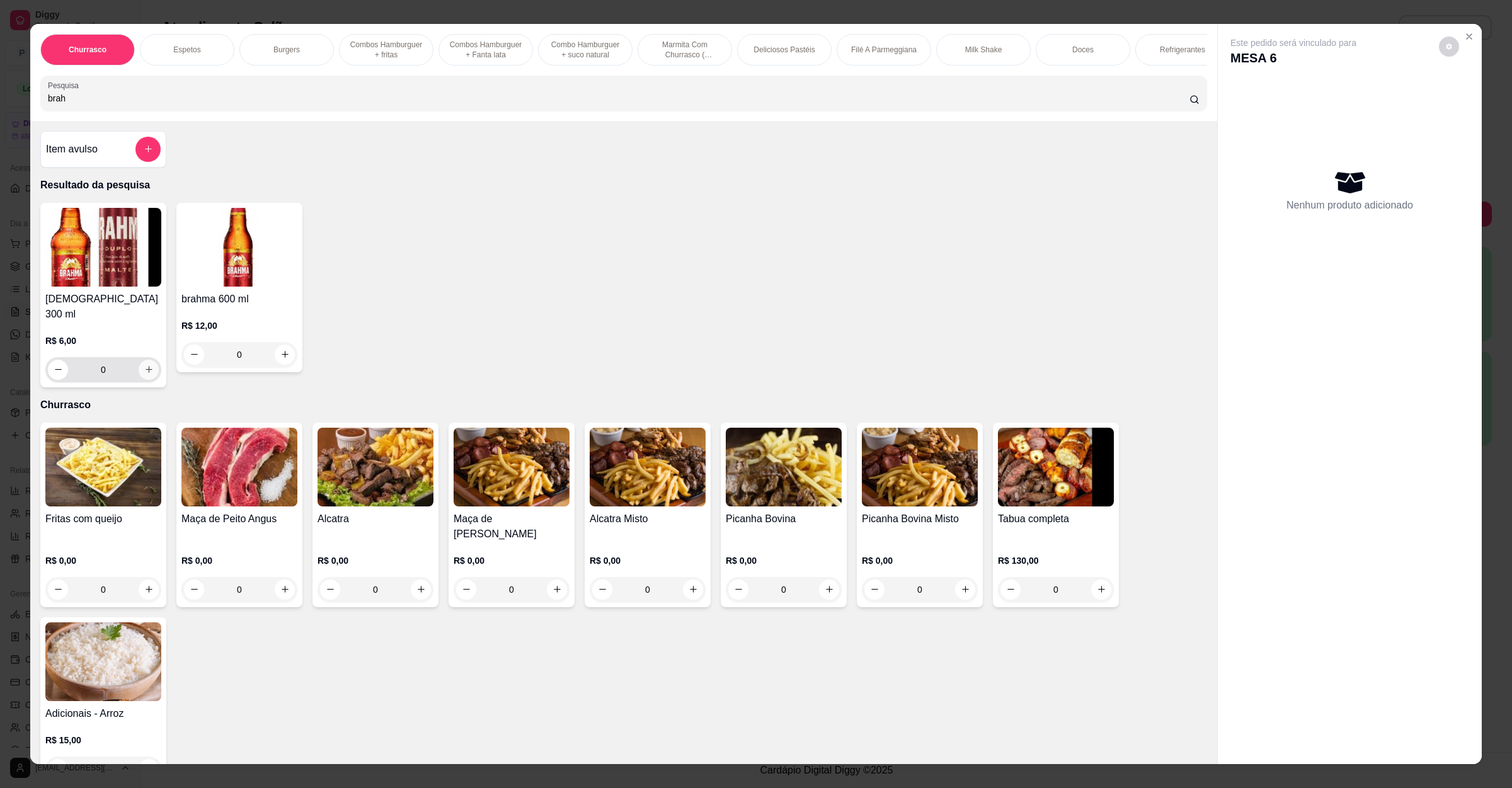
type input "brah"
click at [144, 368] on icon "increase-product-quantity" at bounding box center [149, 369] width 9 height 9
type input "1"
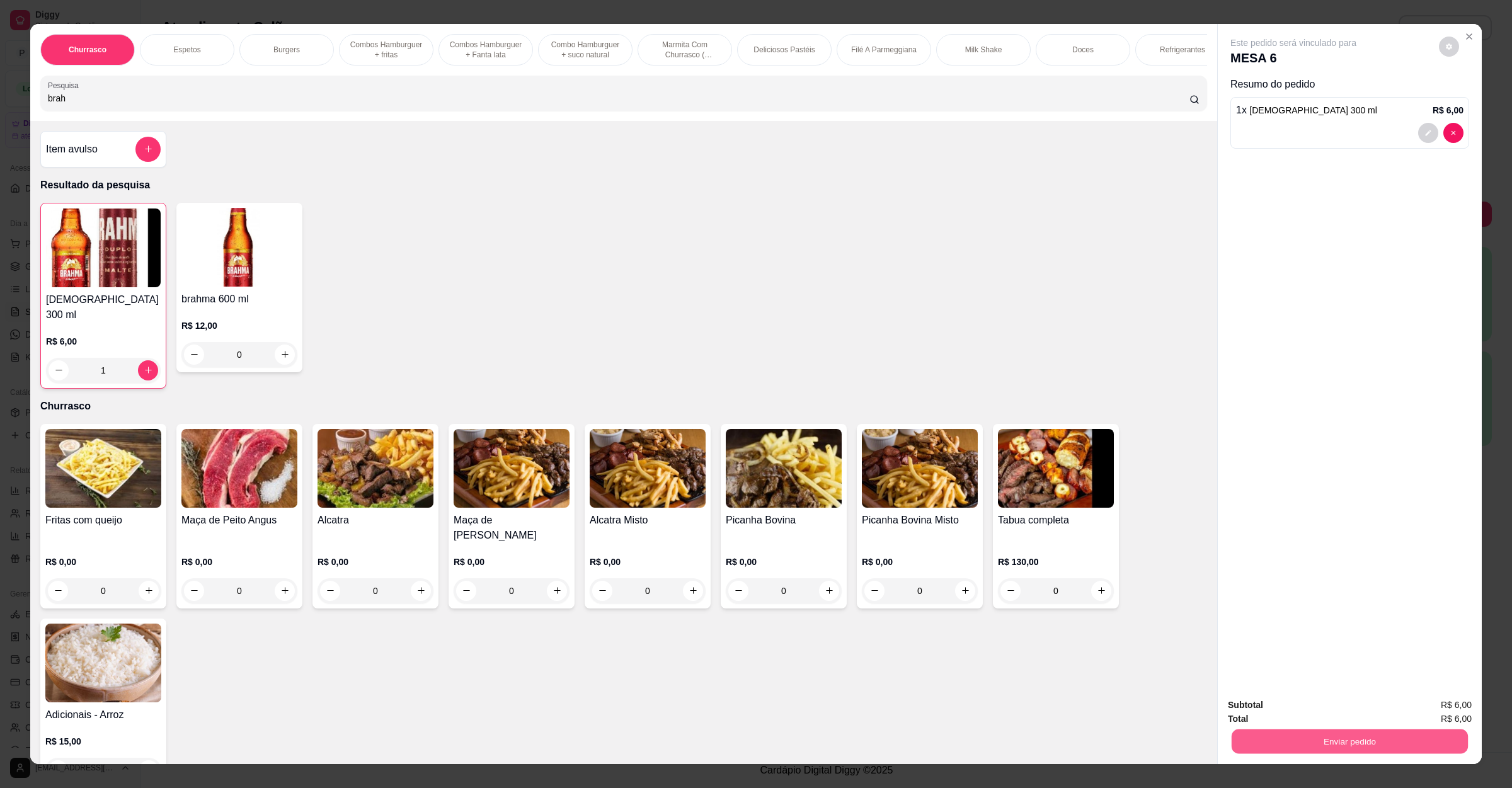
click at [1352, 732] on button "Enviar pedido" at bounding box center [1350, 742] width 237 height 25
click at [1339, 717] on button "Não registrar e enviar pedido" at bounding box center [1306, 711] width 131 height 24
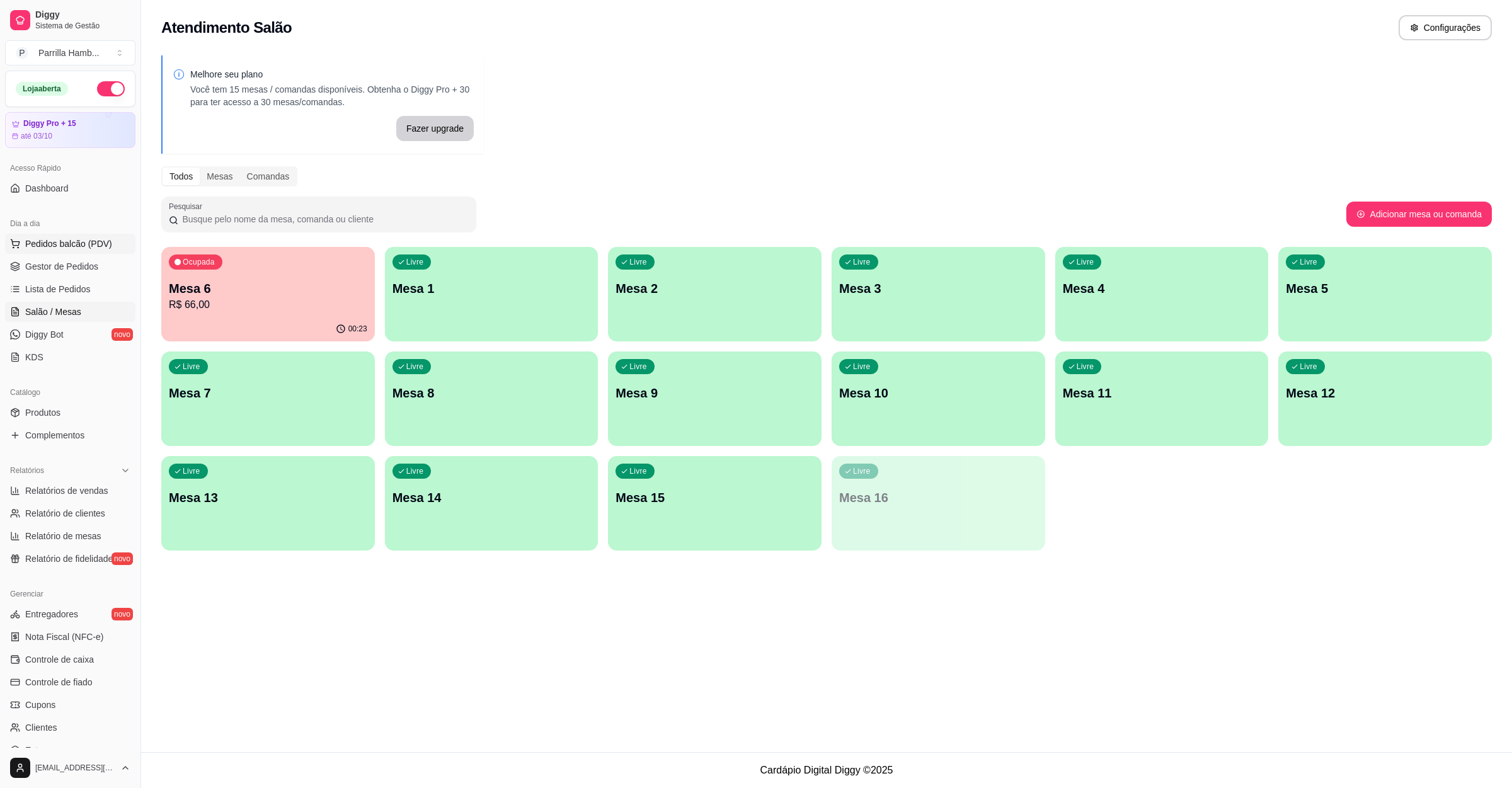
click at [39, 241] on span "Pedidos balcão (PDV)" at bounding box center [68, 244] width 87 height 13
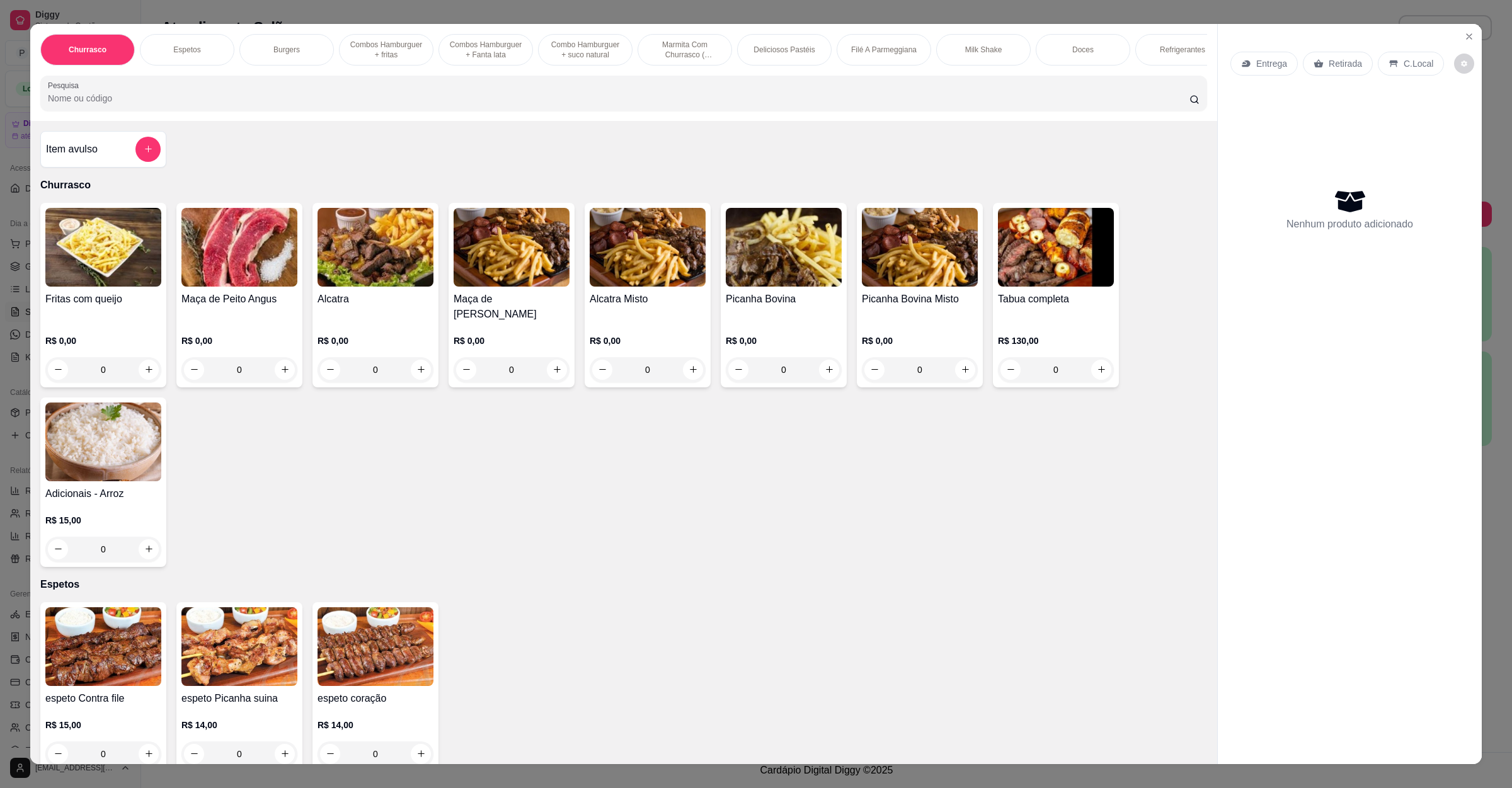
click at [1247, 68] on div "Entrega" at bounding box center [1265, 63] width 68 height 24
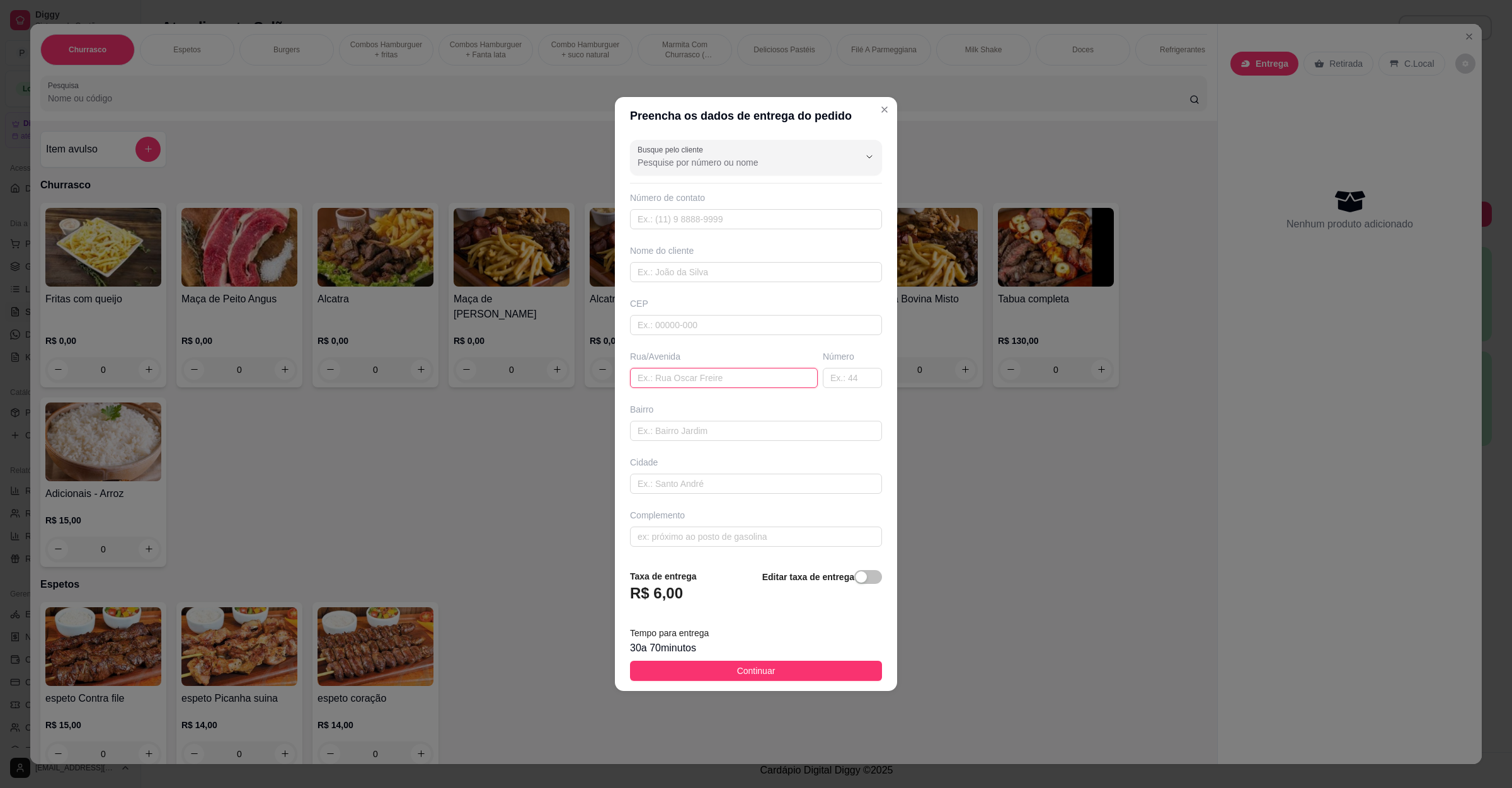
click at [664, 373] on input "text" at bounding box center [724, 378] width 188 height 20
paste input "Alojamento da cobra [GEOGRAPHIC_DATA]"
type input "Alojamento da cobra [GEOGRAPHIC_DATA]"
click at [751, 668] on span "Continuar" at bounding box center [756, 671] width 39 height 14
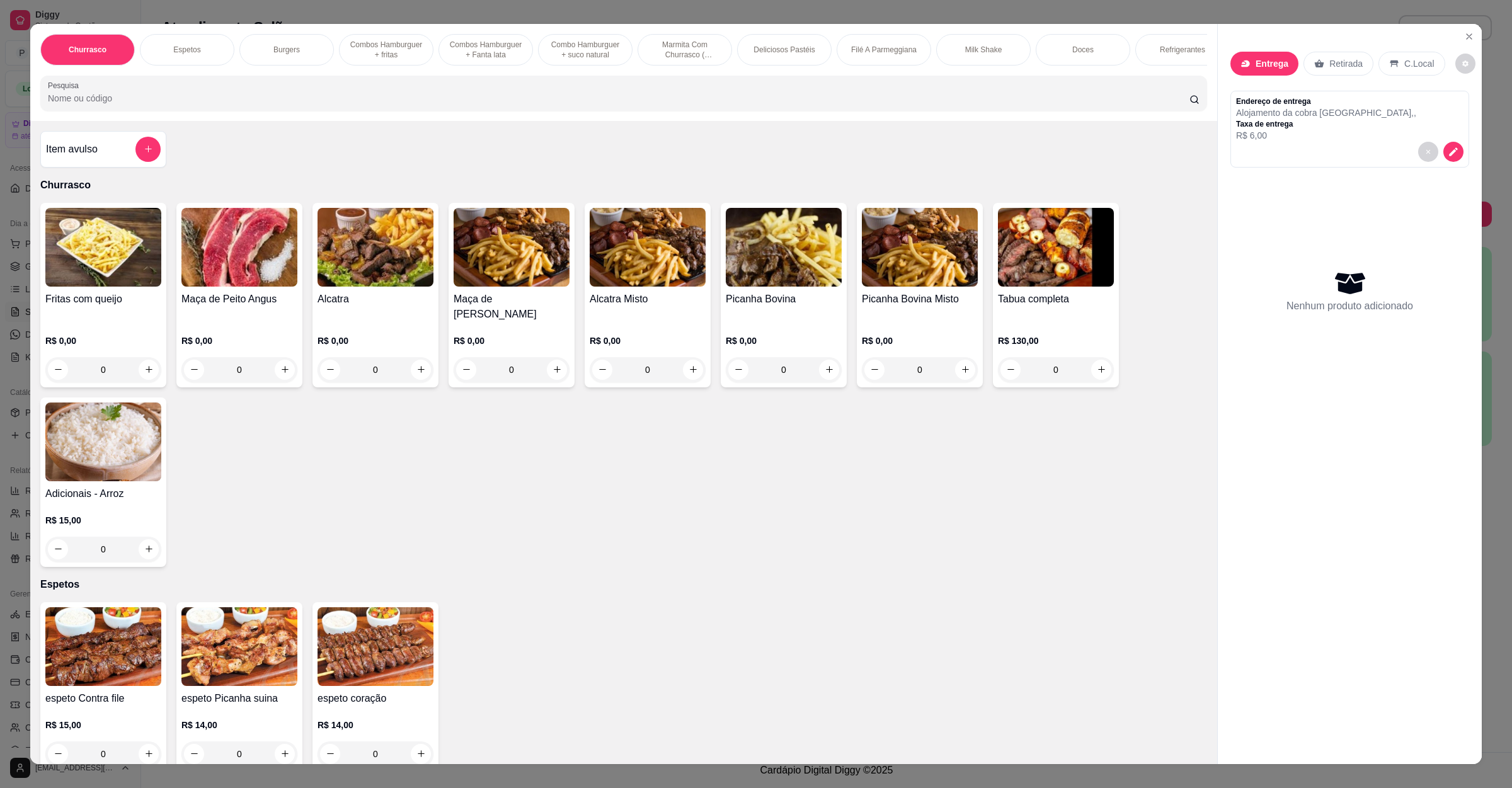
click at [280, 105] on input "Pesquisa" at bounding box center [618, 99] width 1142 height 13
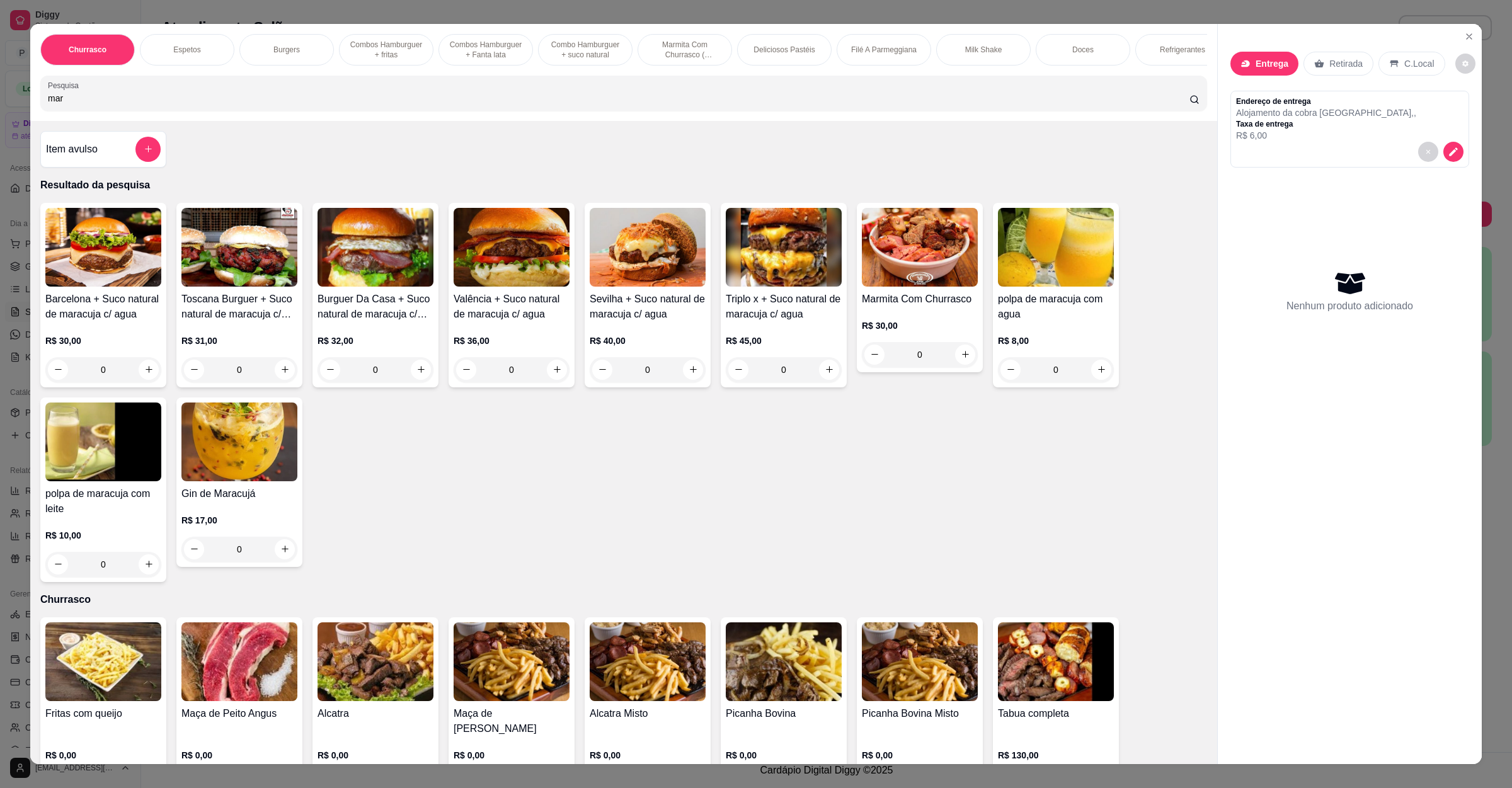
type input "mar"
click at [953, 368] on div "0" at bounding box center [920, 355] width 116 height 25
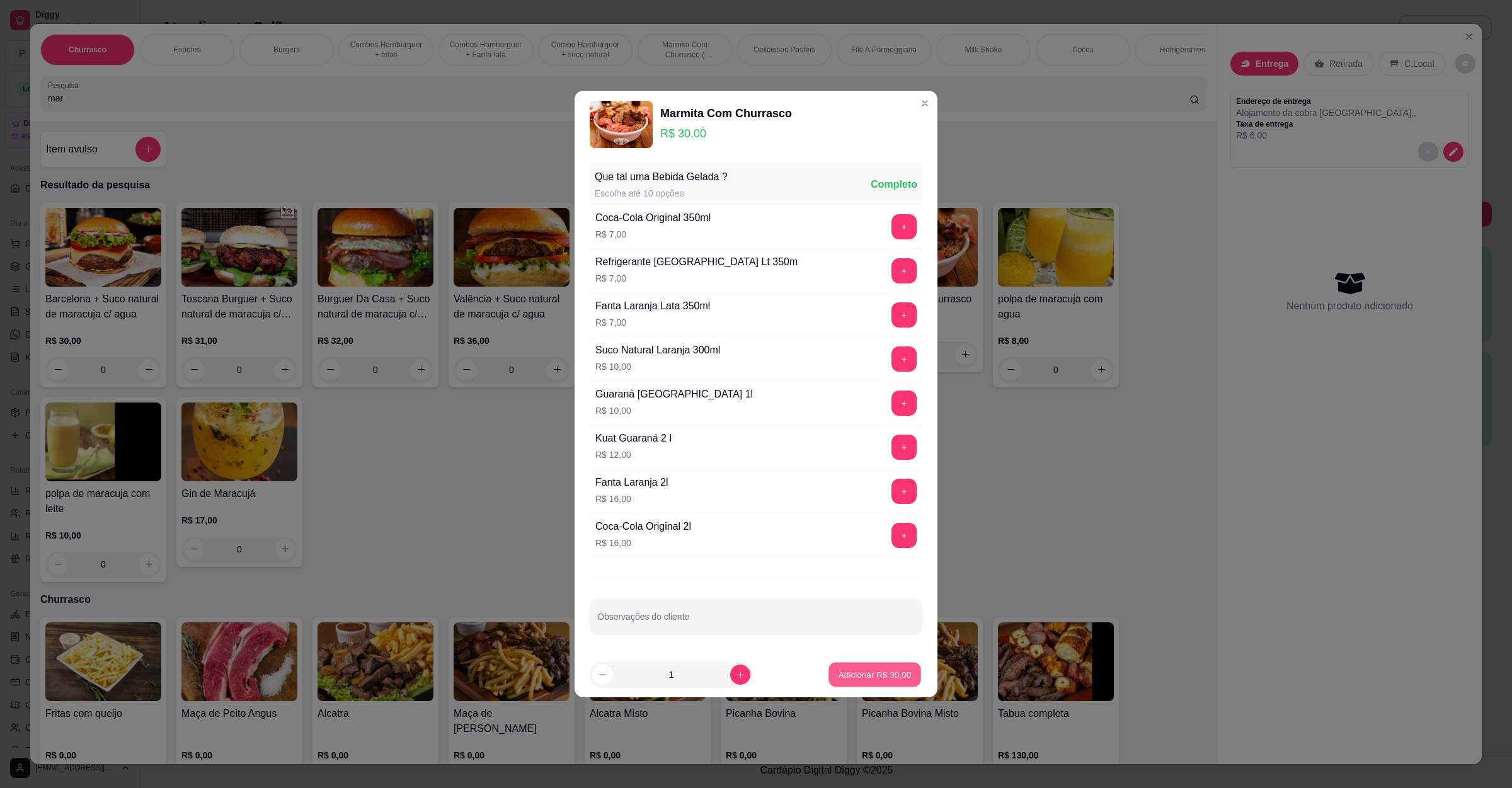
click at [896, 679] on p "Adicionar R$ 30,00" at bounding box center [875, 674] width 73 height 12
type input "1"
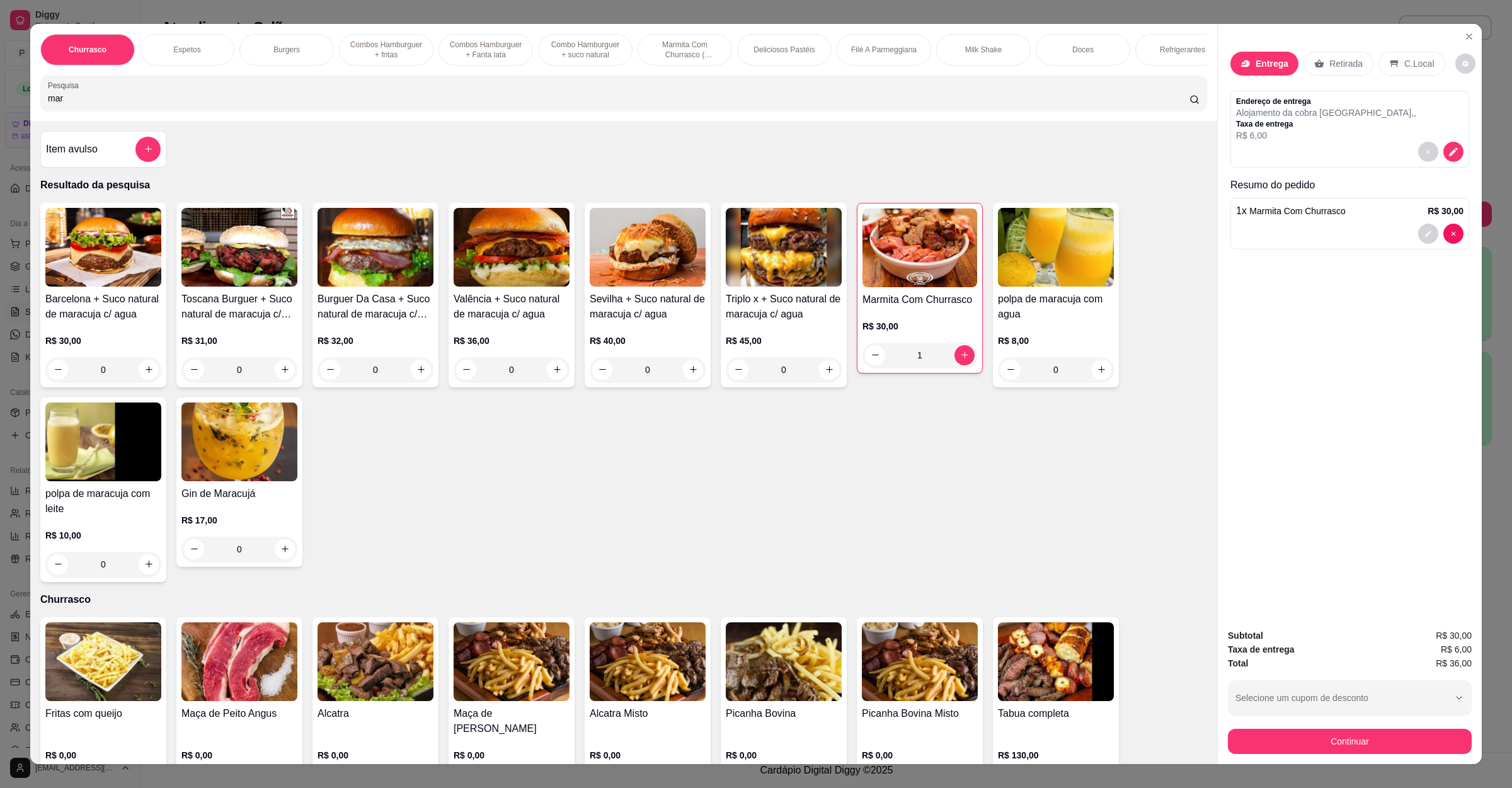
drag, startPoint x: 551, startPoint y: 110, endPoint x: 0, endPoint y: 120, distance: 551.1
click at [0, 120] on div "Churrasco Espetos Burgers Combos Hamburguer + fritas Combos Hamburguer + Fanta …" at bounding box center [756, 394] width 1512 height 788
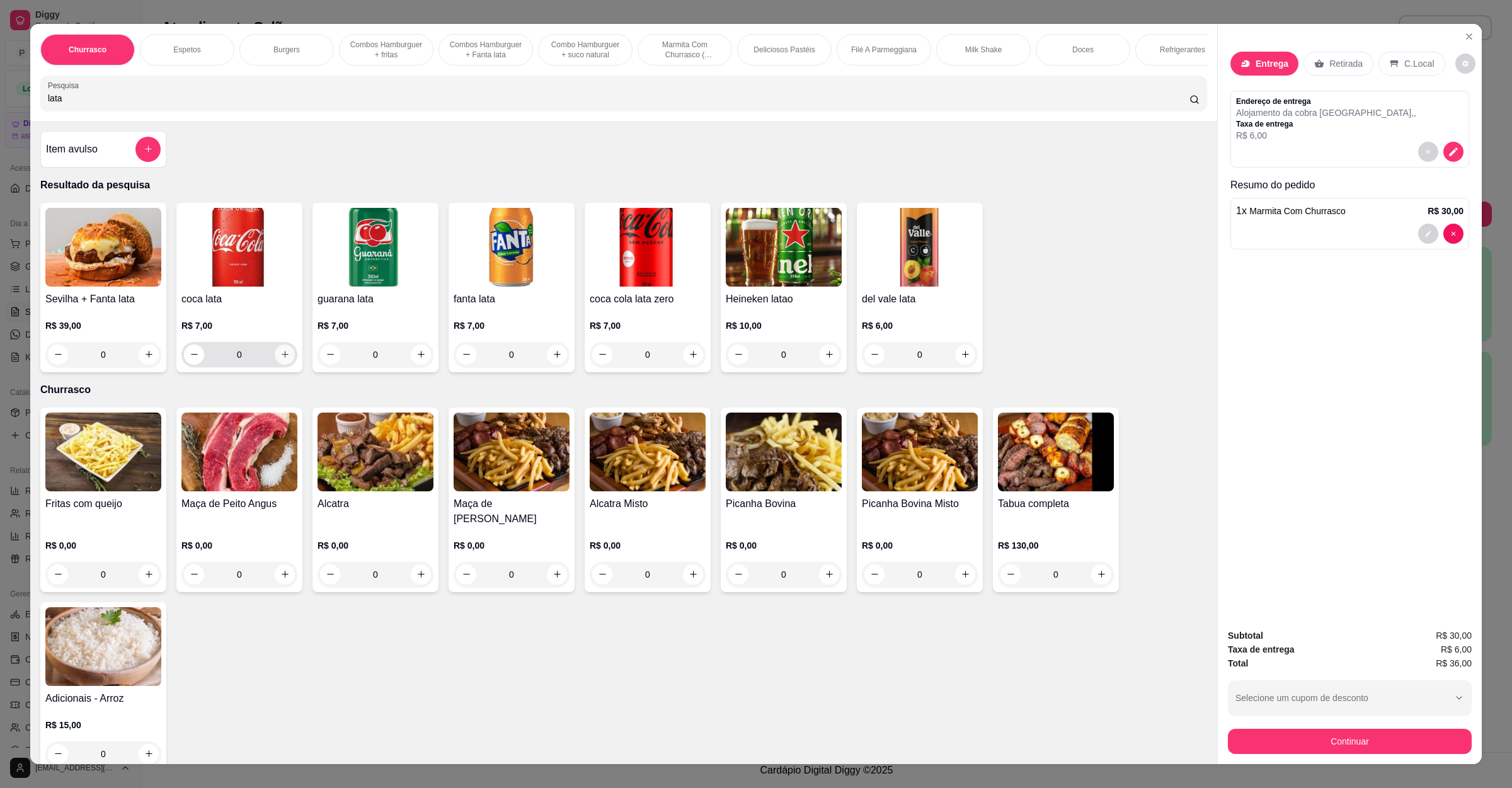
type input "lata"
click at [280, 359] on icon "increase-product-quantity" at bounding box center [285, 354] width 9 height 9
type input "1"
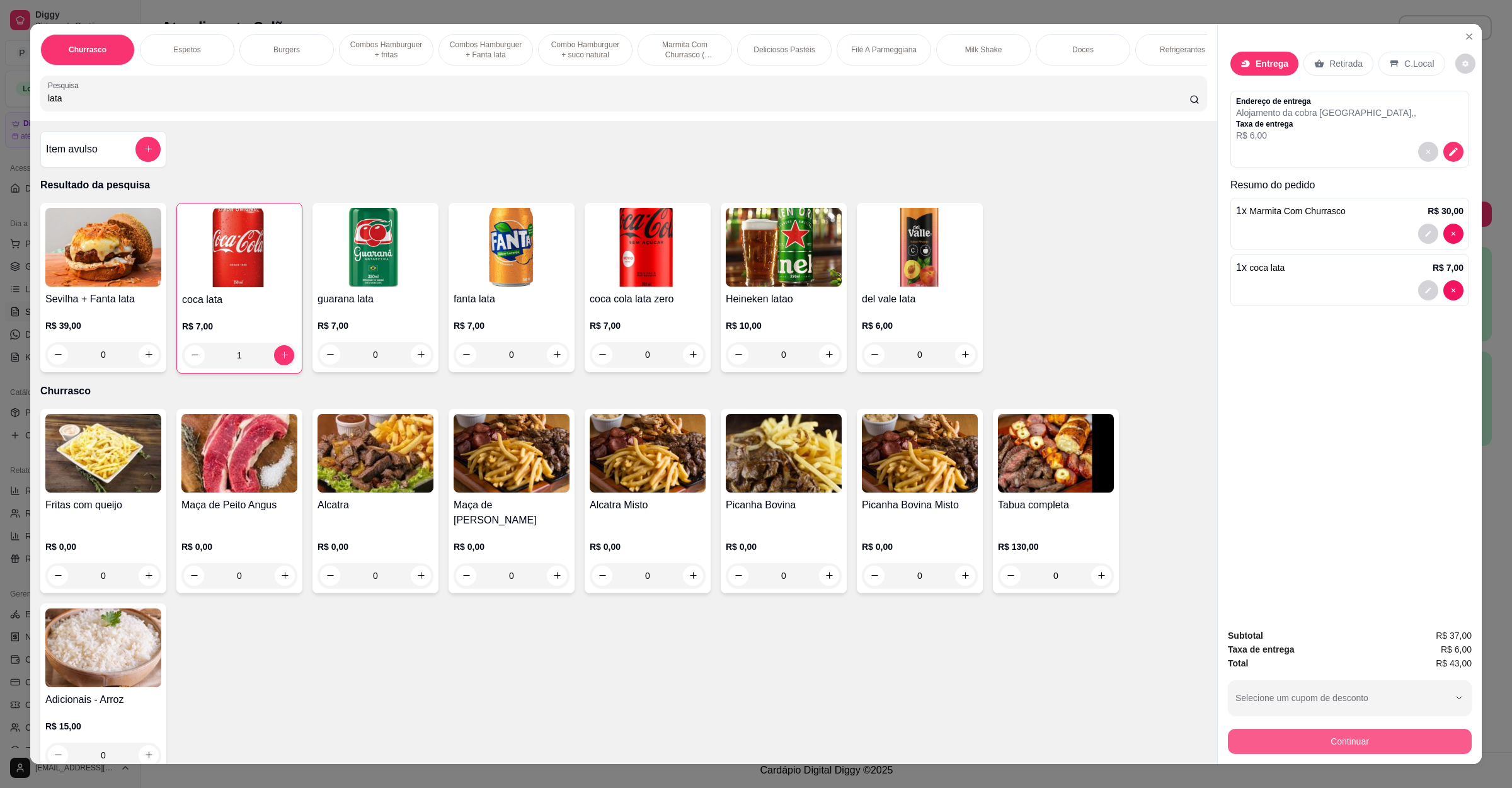
click at [1287, 739] on button "Continuar" at bounding box center [1350, 742] width 244 height 25
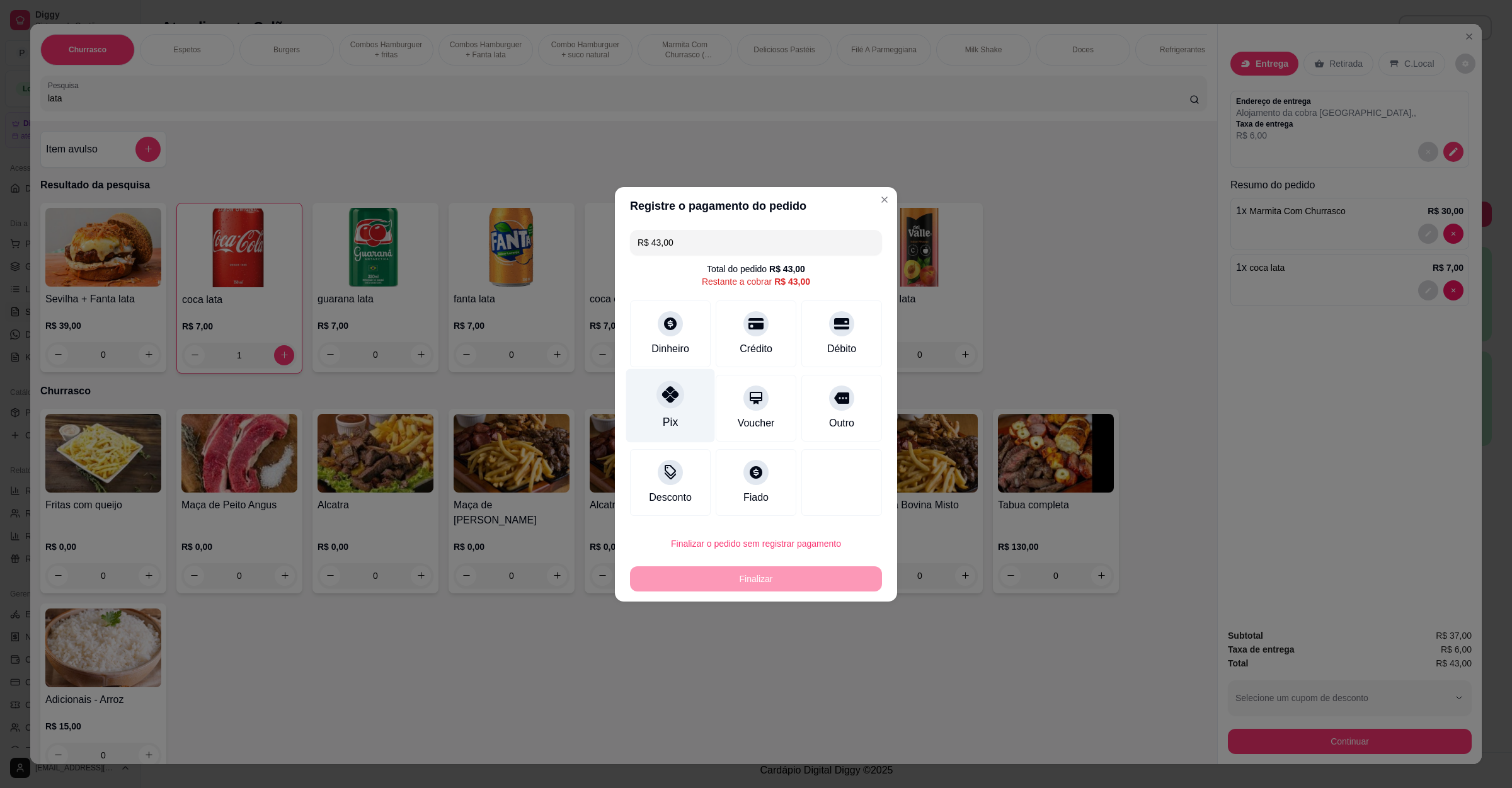
click at [691, 394] on div "Pix" at bounding box center [670, 405] width 89 height 74
type input "R$ 0,00"
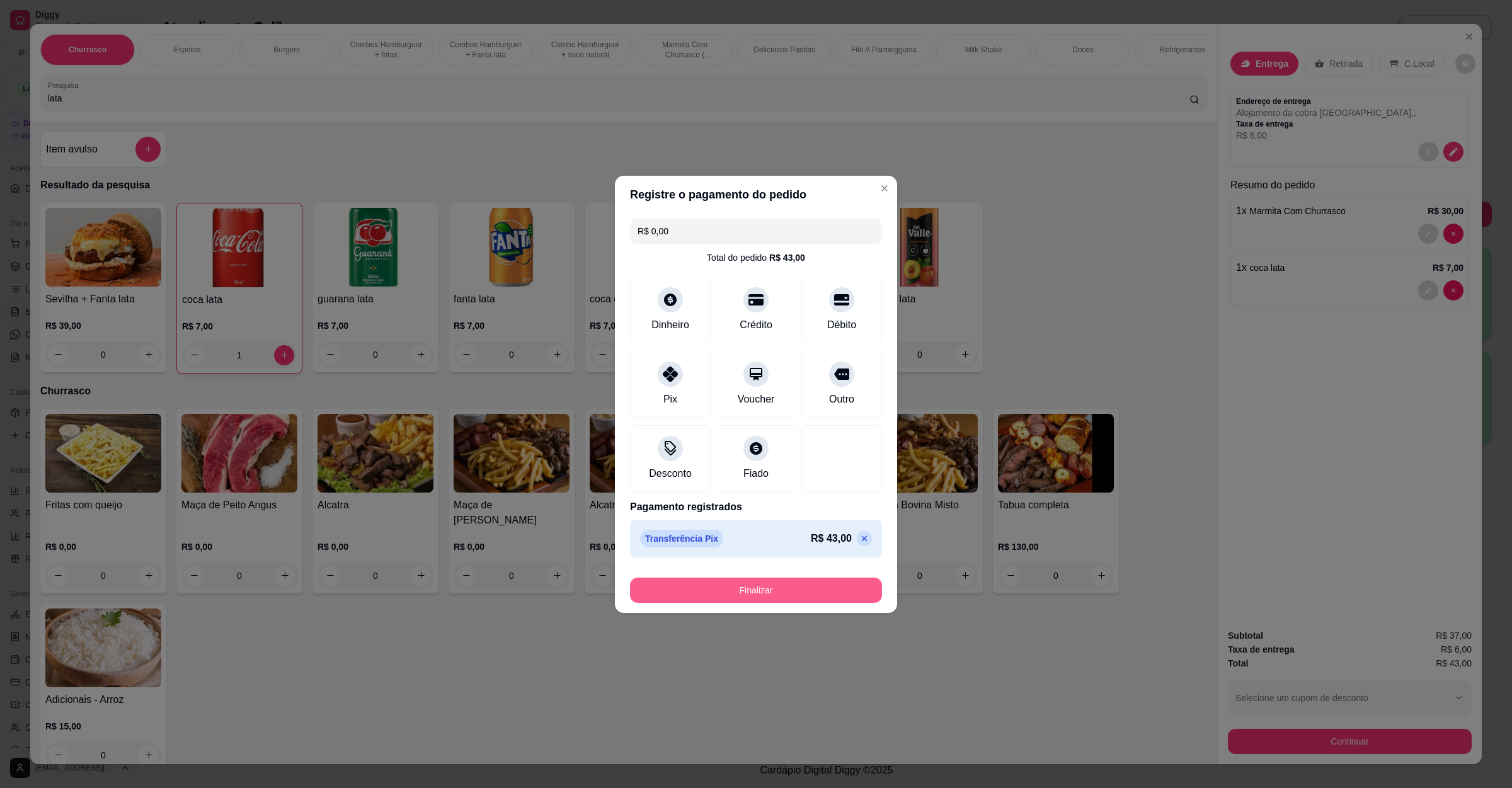
click at [758, 605] on footer "Finalizar" at bounding box center [756, 588] width 282 height 51
click at [762, 599] on button "Finalizar" at bounding box center [756, 591] width 252 height 25
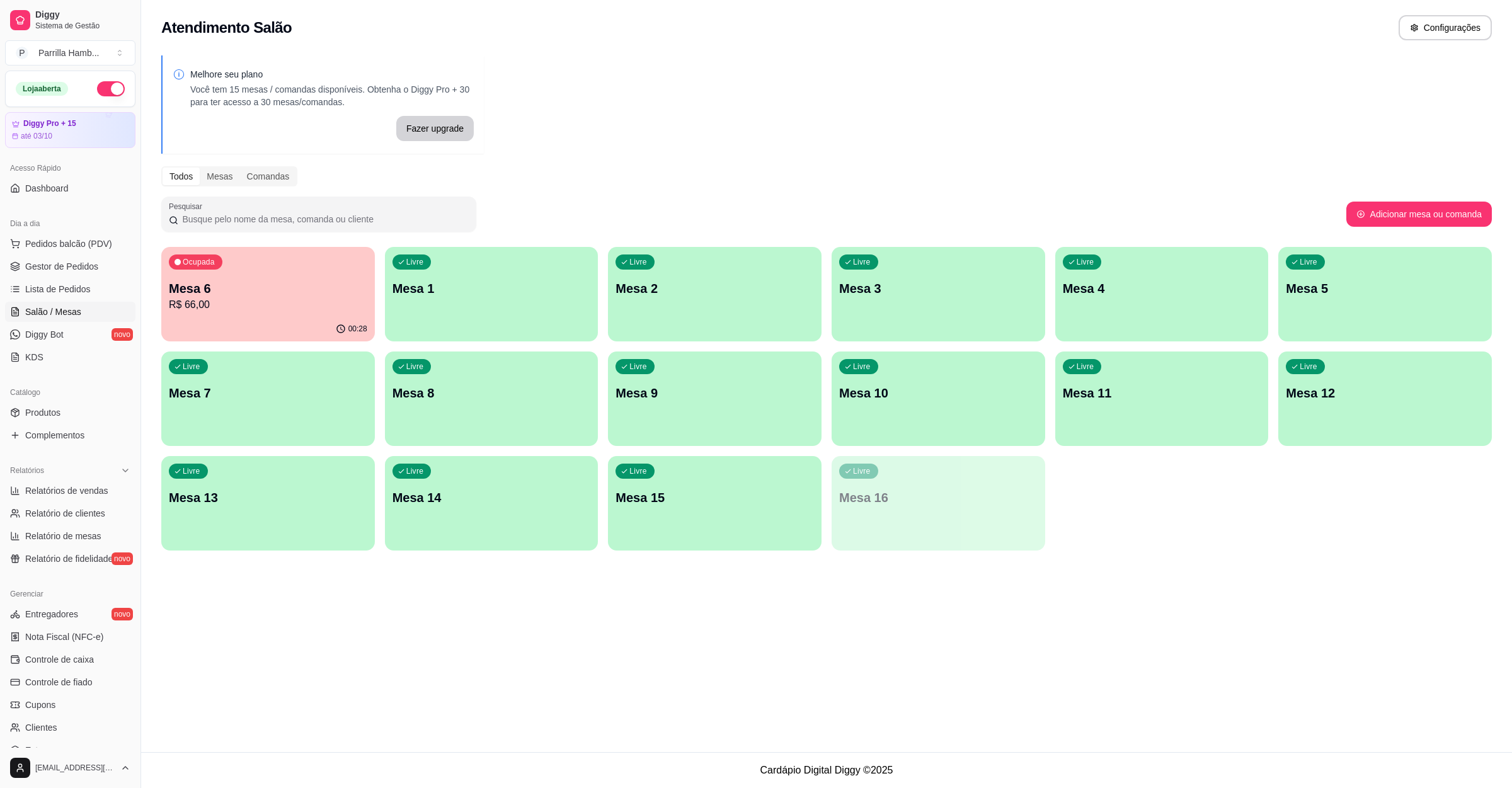
click at [543, 296] on div "Livre Mesa 1" at bounding box center [492, 287] width 213 height 80
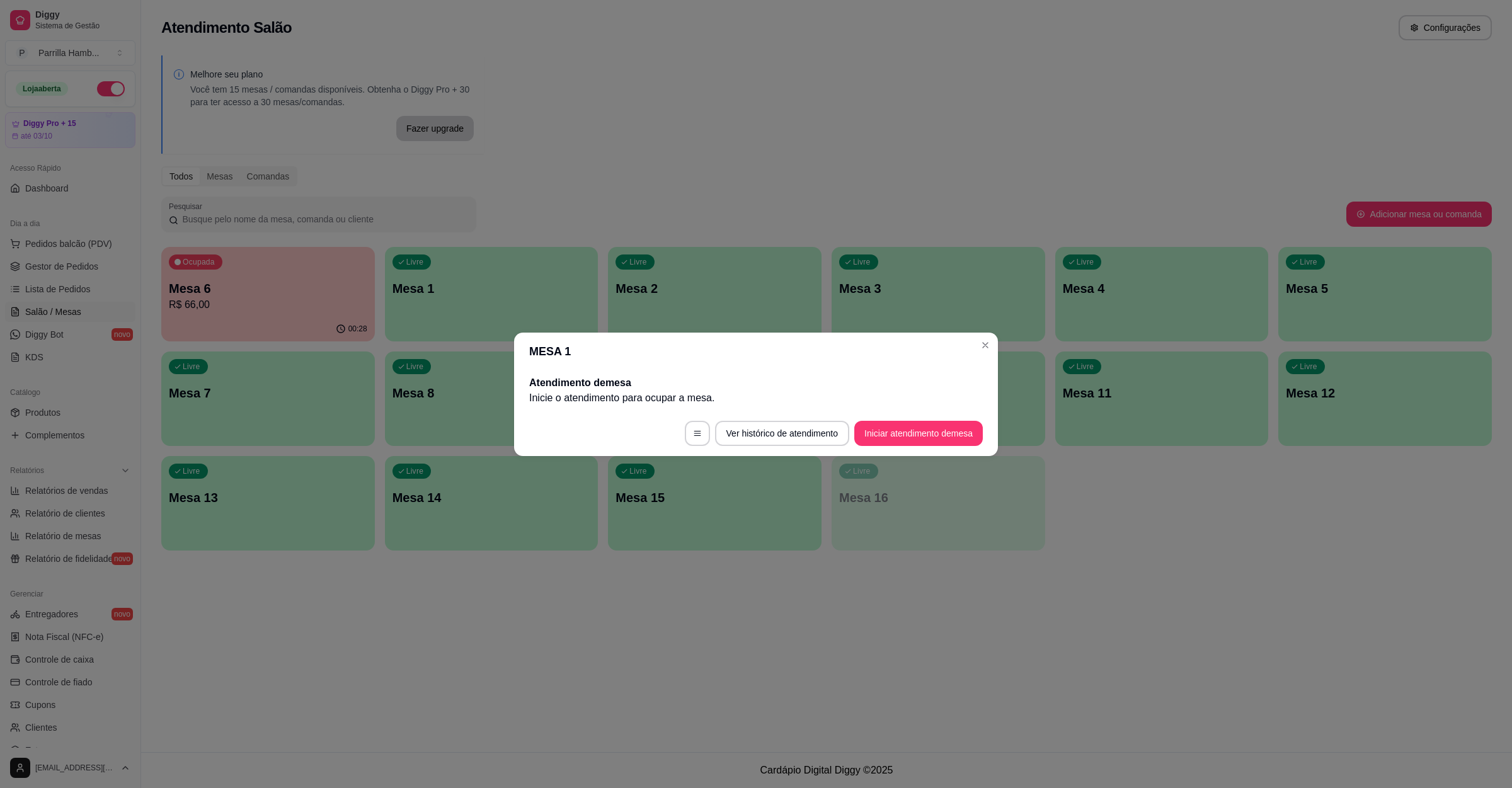
click at [890, 422] on button "Iniciar atendimento de mesa" at bounding box center [918, 434] width 129 height 25
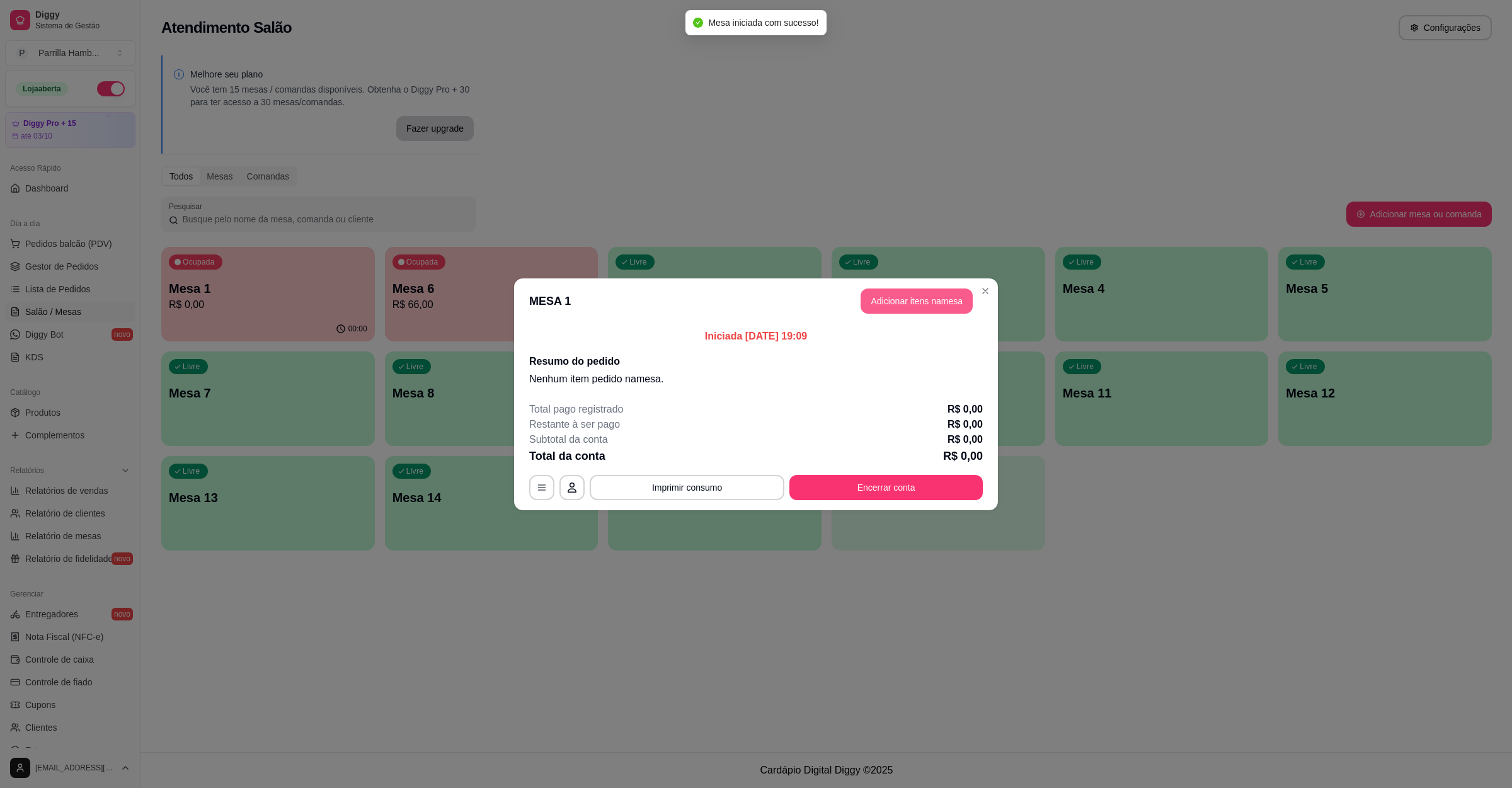
click at [927, 296] on button "Adicionar itens na mesa" at bounding box center [916, 301] width 112 height 25
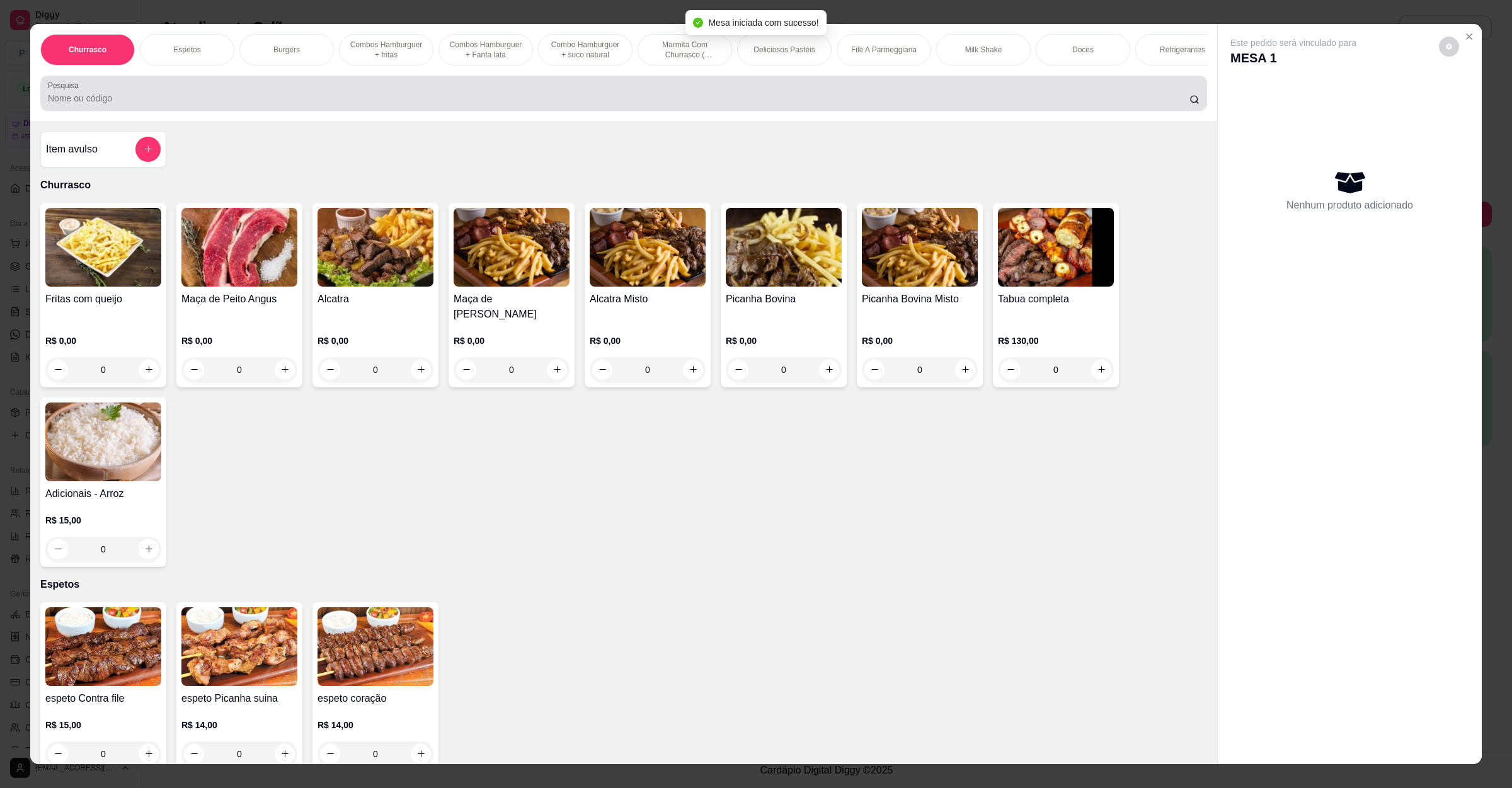
click at [442, 111] on div "Pesquisa" at bounding box center [623, 93] width 1167 height 35
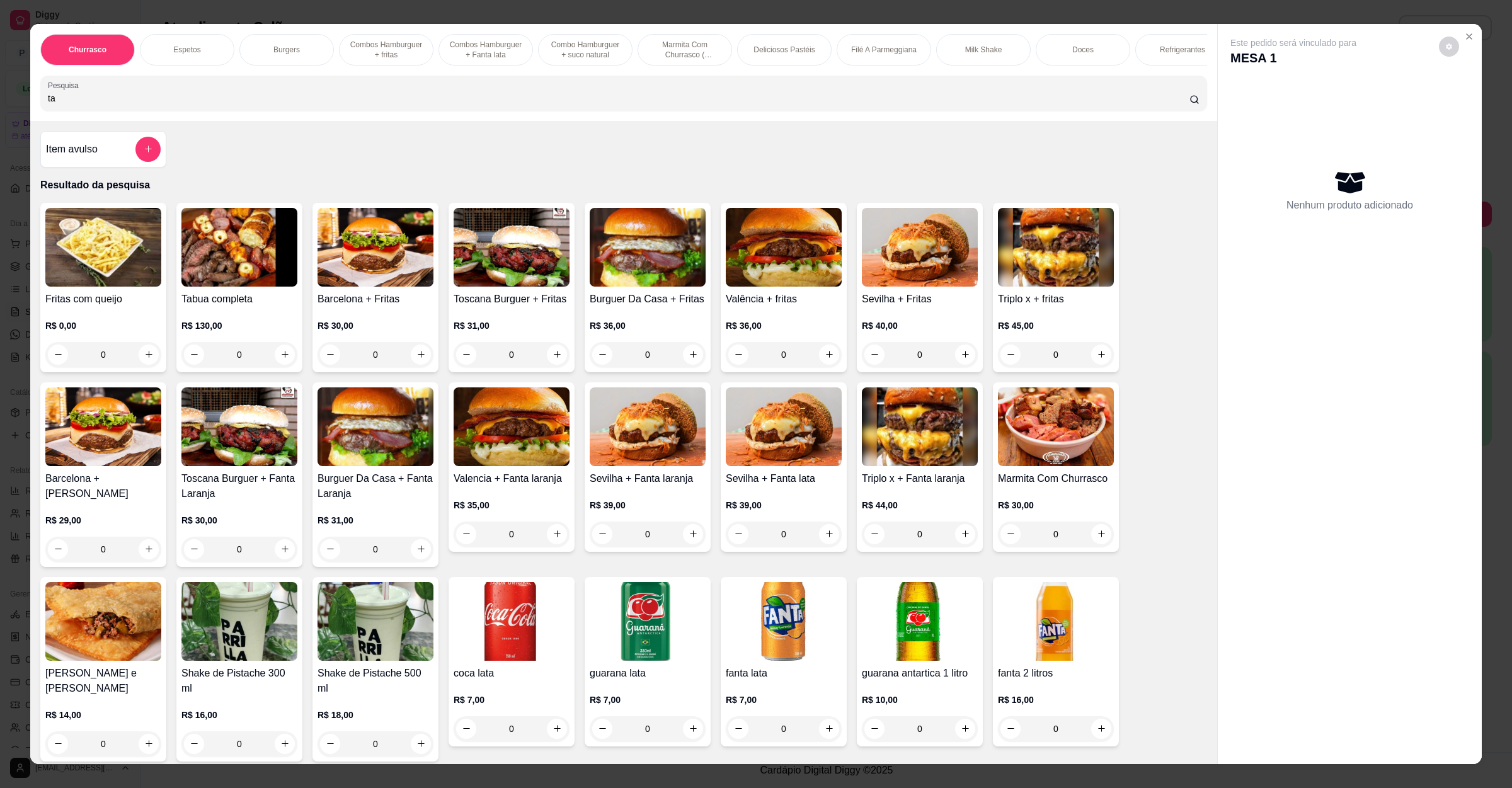
type input "ta"
click at [278, 368] on div "0" at bounding box center [239, 355] width 116 height 25
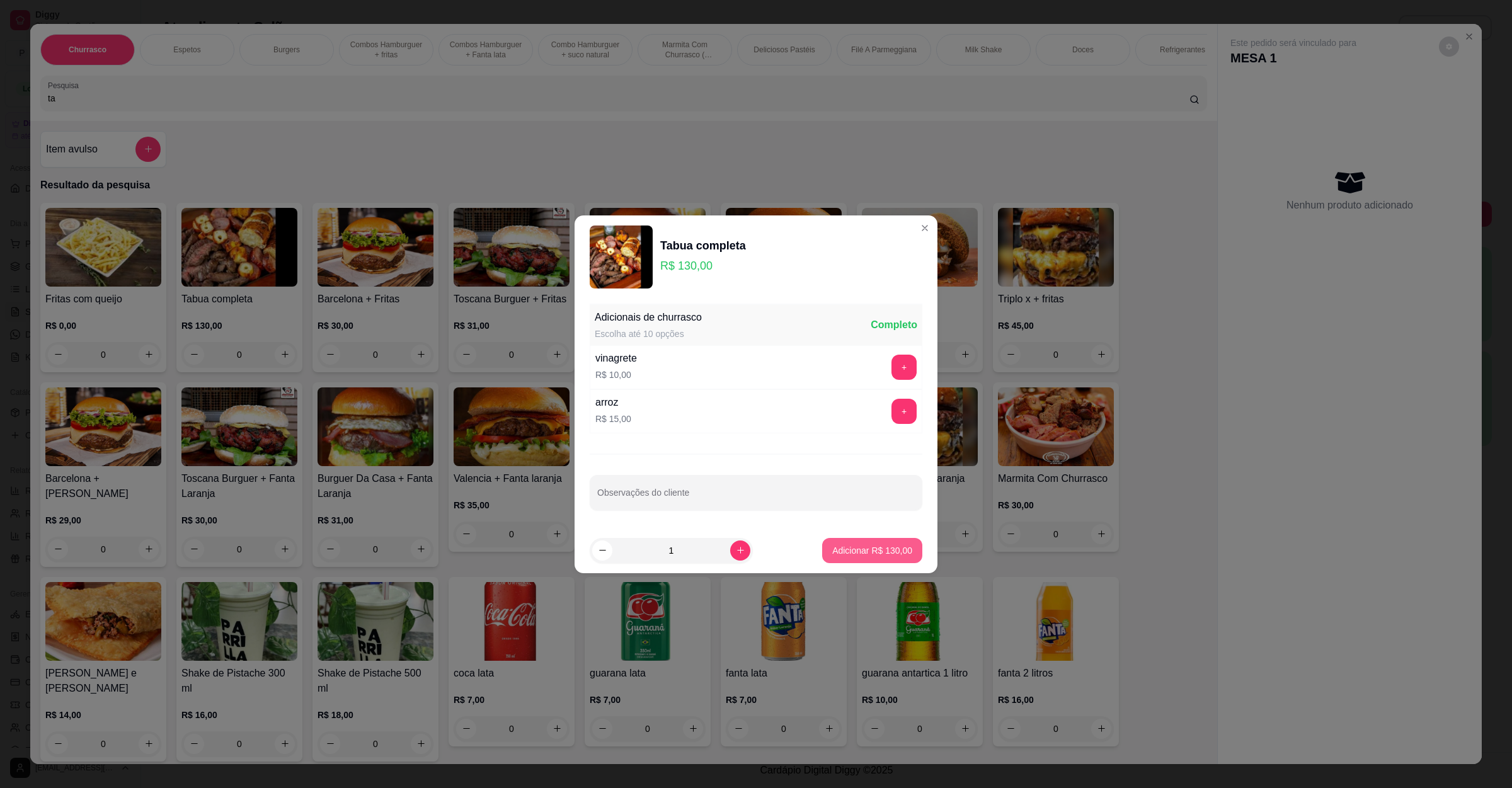
click at [824, 542] on button "Adicionar R$ 130,00" at bounding box center [873, 551] width 100 height 25
type input "1"
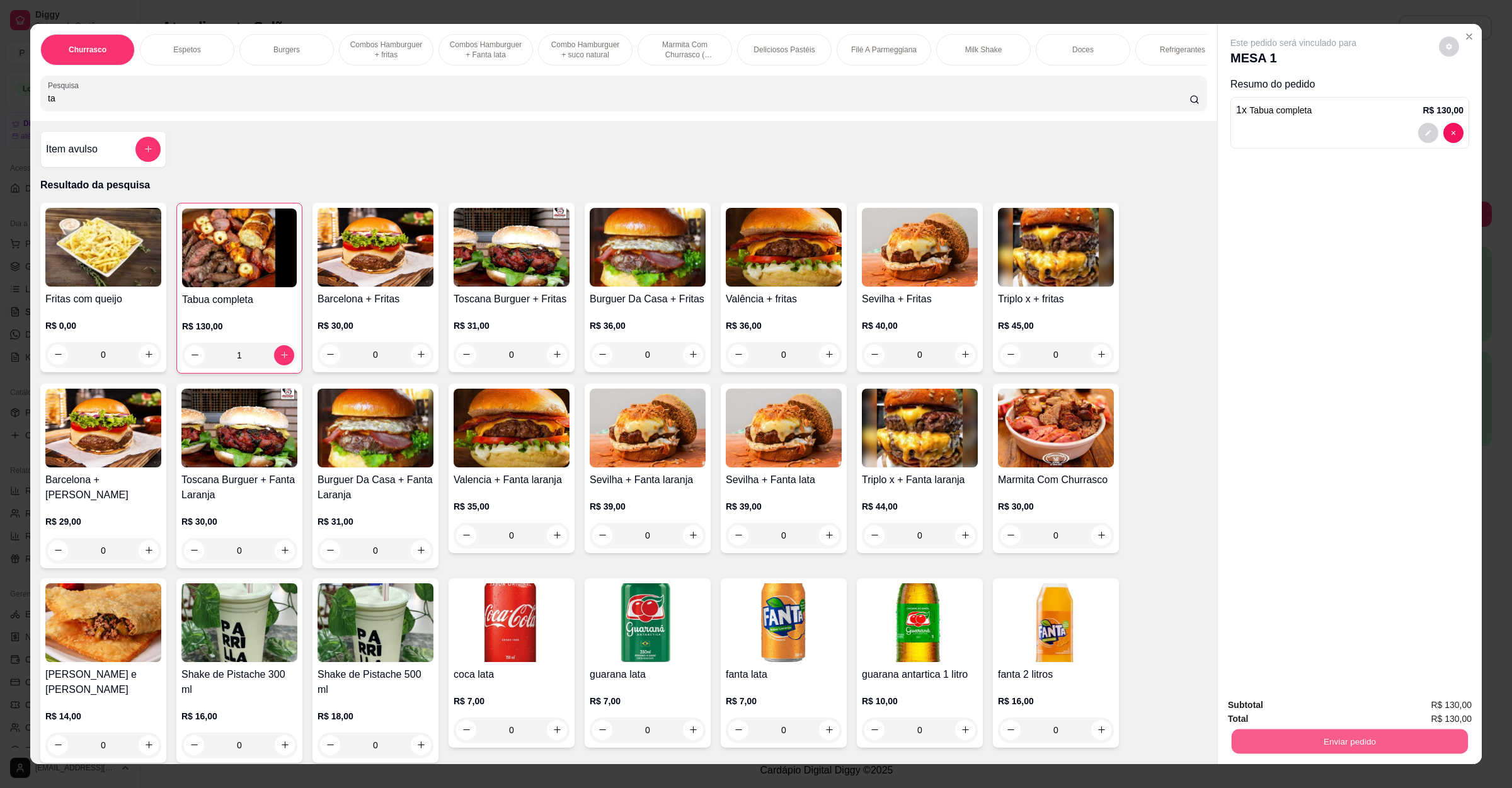
click at [1337, 730] on button "Enviar pedido" at bounding box center [1350, 742] width 237 height 25
click at [1314, 709] on button "Não registrar e enviar pedido" at bounding box center [1306, 711] width 131 height 24
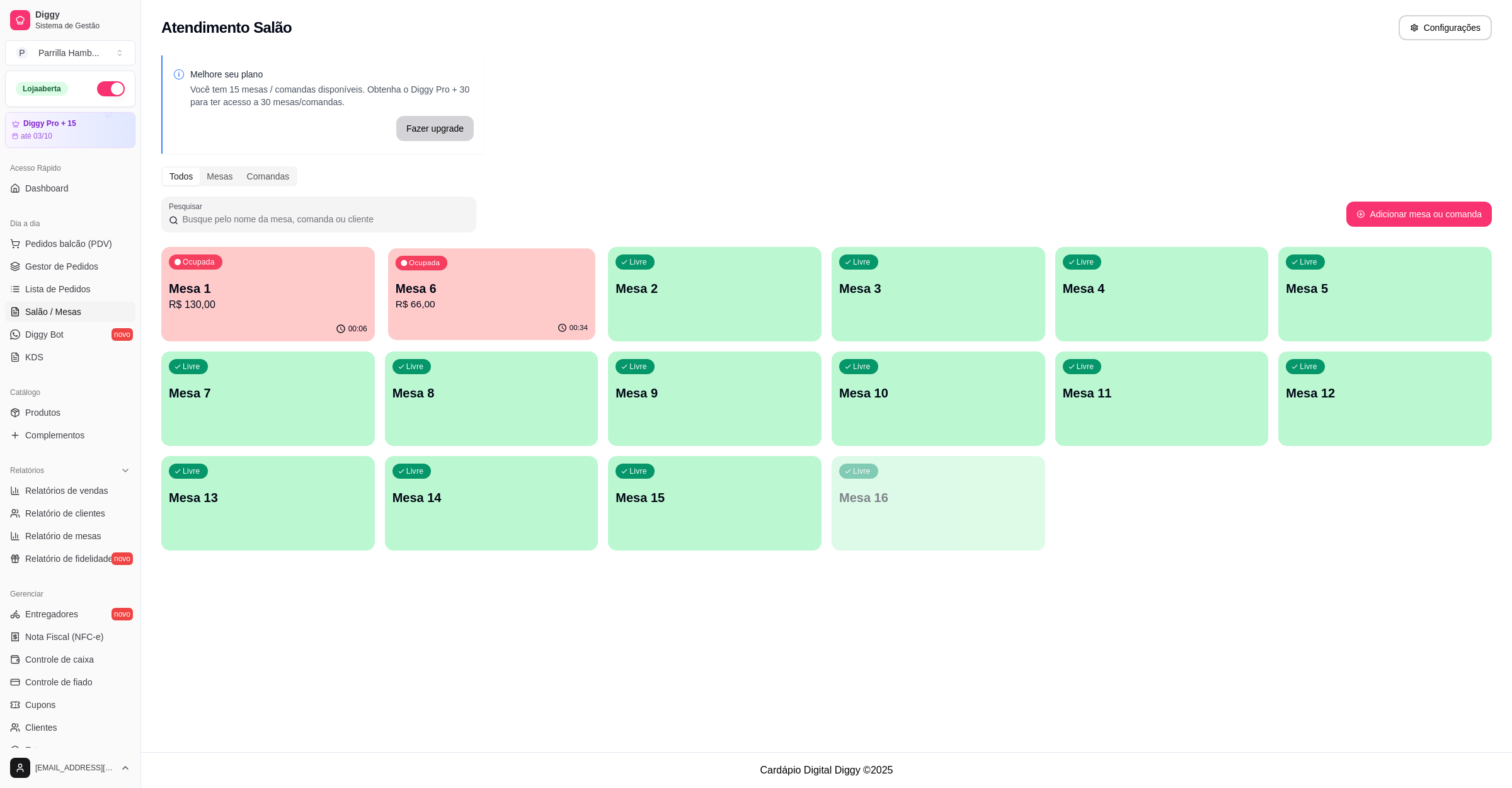
click at [560, 297] on p "R$ 66,00" at bounding box center [491, 304] width 192 height 15
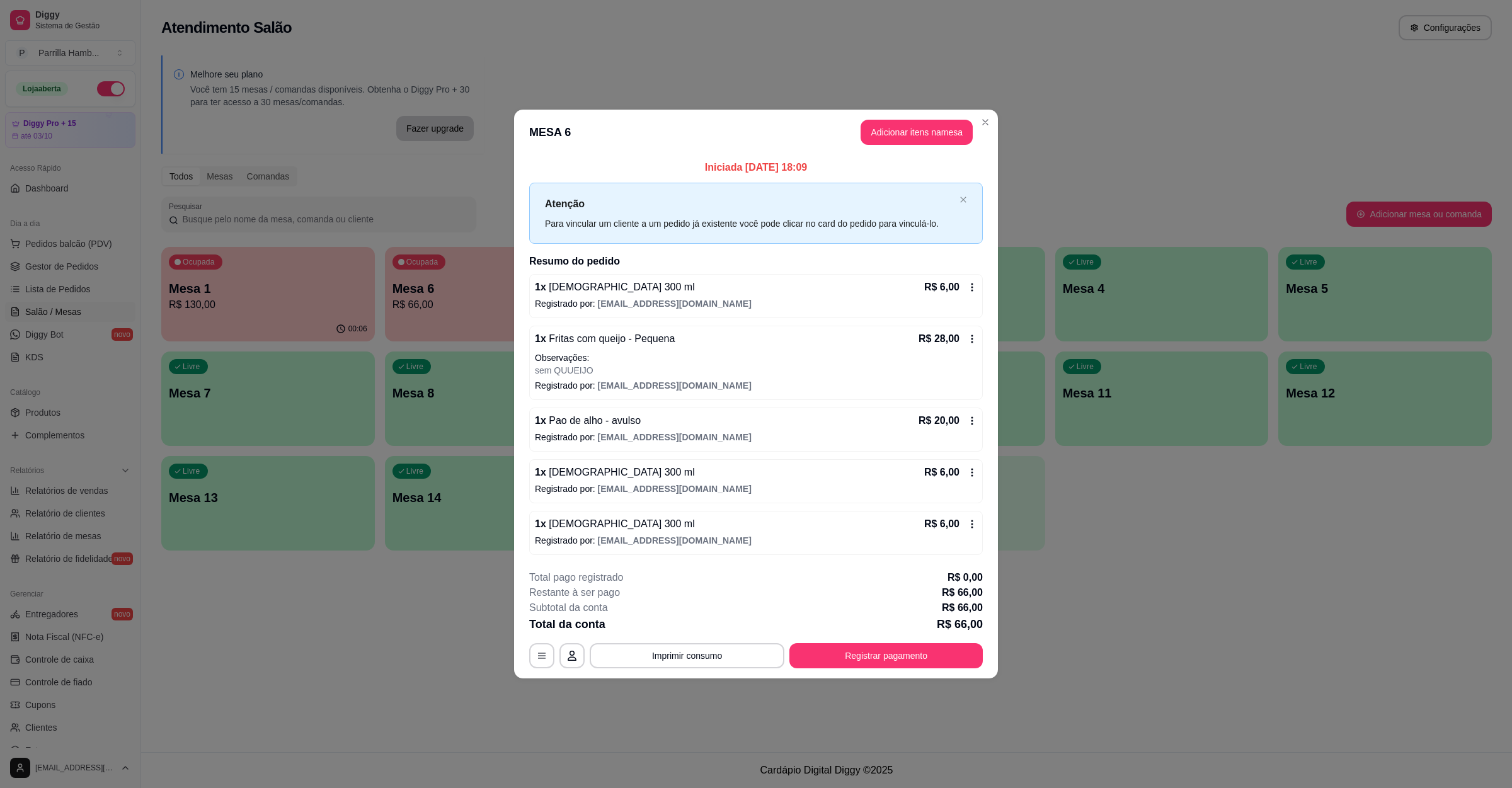
click at [896, 147] on header "MESA 6 Adicionar itens na mesa" at bounding box center [756, 132] width 484 height 45
click at [881, 127] on button "Adicionar itens na mesa" at bounding box center [917, 132] width 108 height 25
click at [227, 121] on div "Churrasco Espetos Burgers Combos Hamburguer + fritas Combos Hamburguer + Fanta …" at bounding box center [624, 73] width 1187 height 97
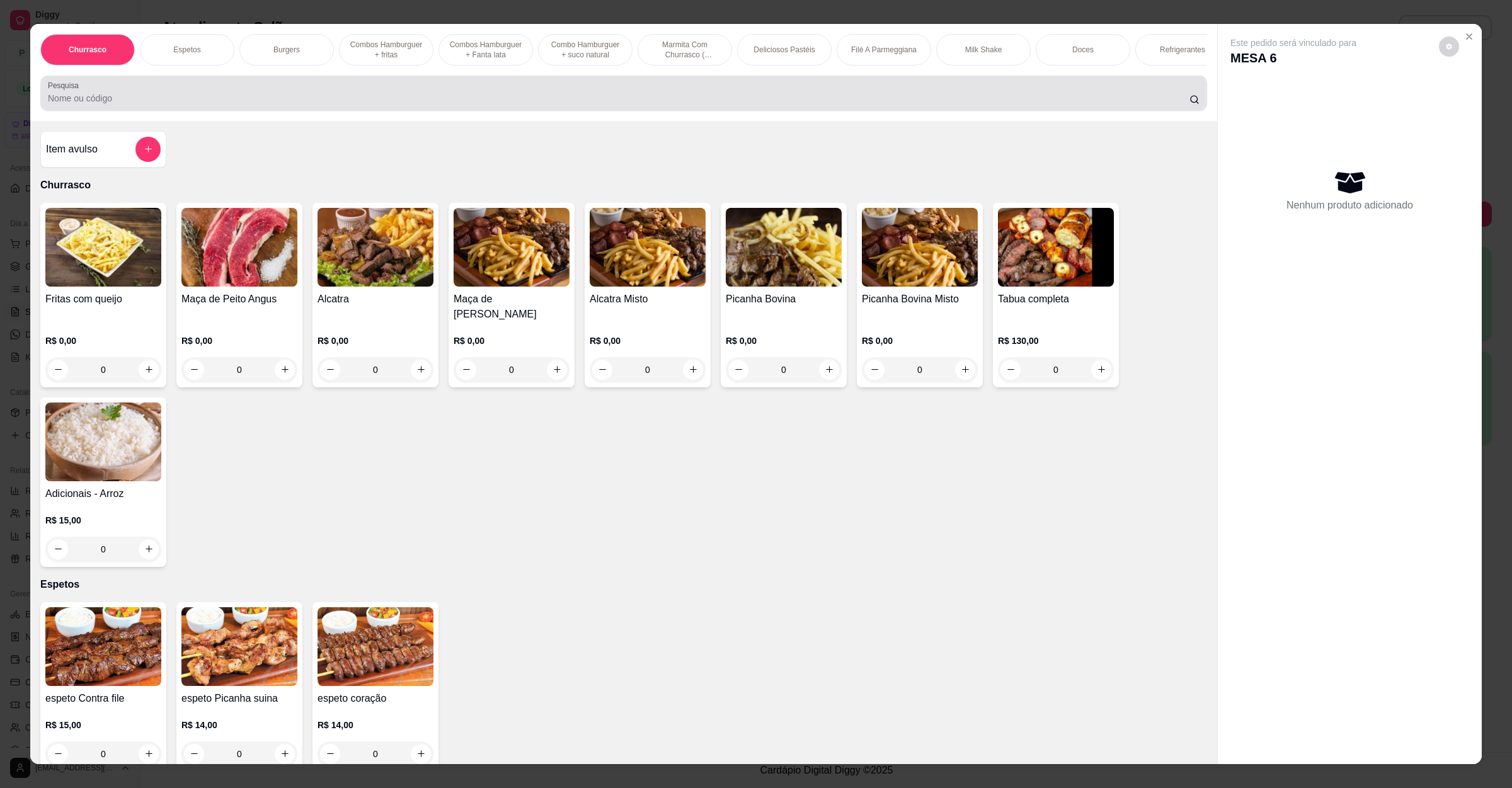
click at [227, 111] on div "Pesquisa" at bounding box center [623, 93] width 1167 height 35
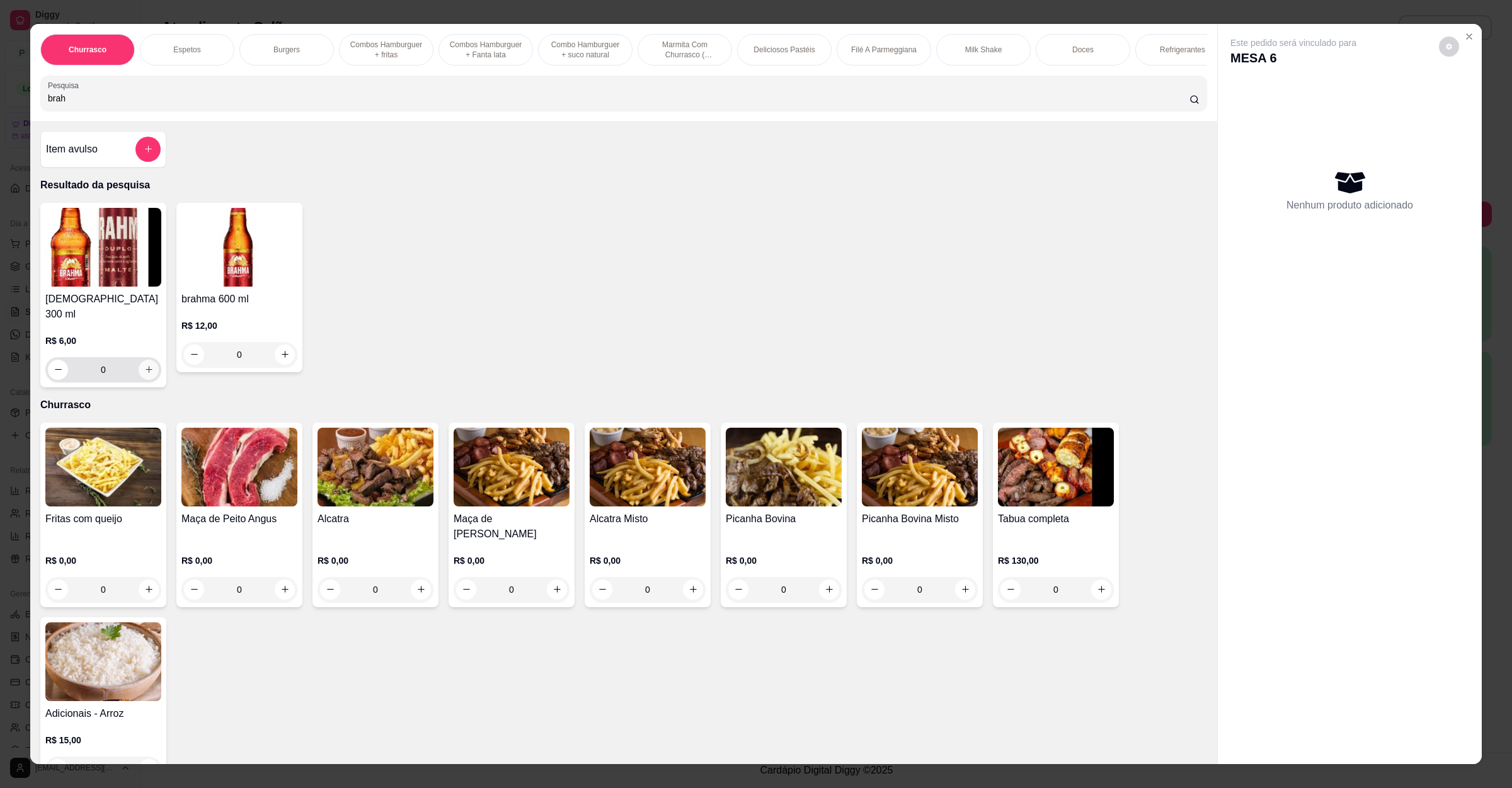
type input "brah"
click at [144, 368] on icon "increase-product-quantity" at bounding box center [149, 369] width 9 height 9
type input "1"
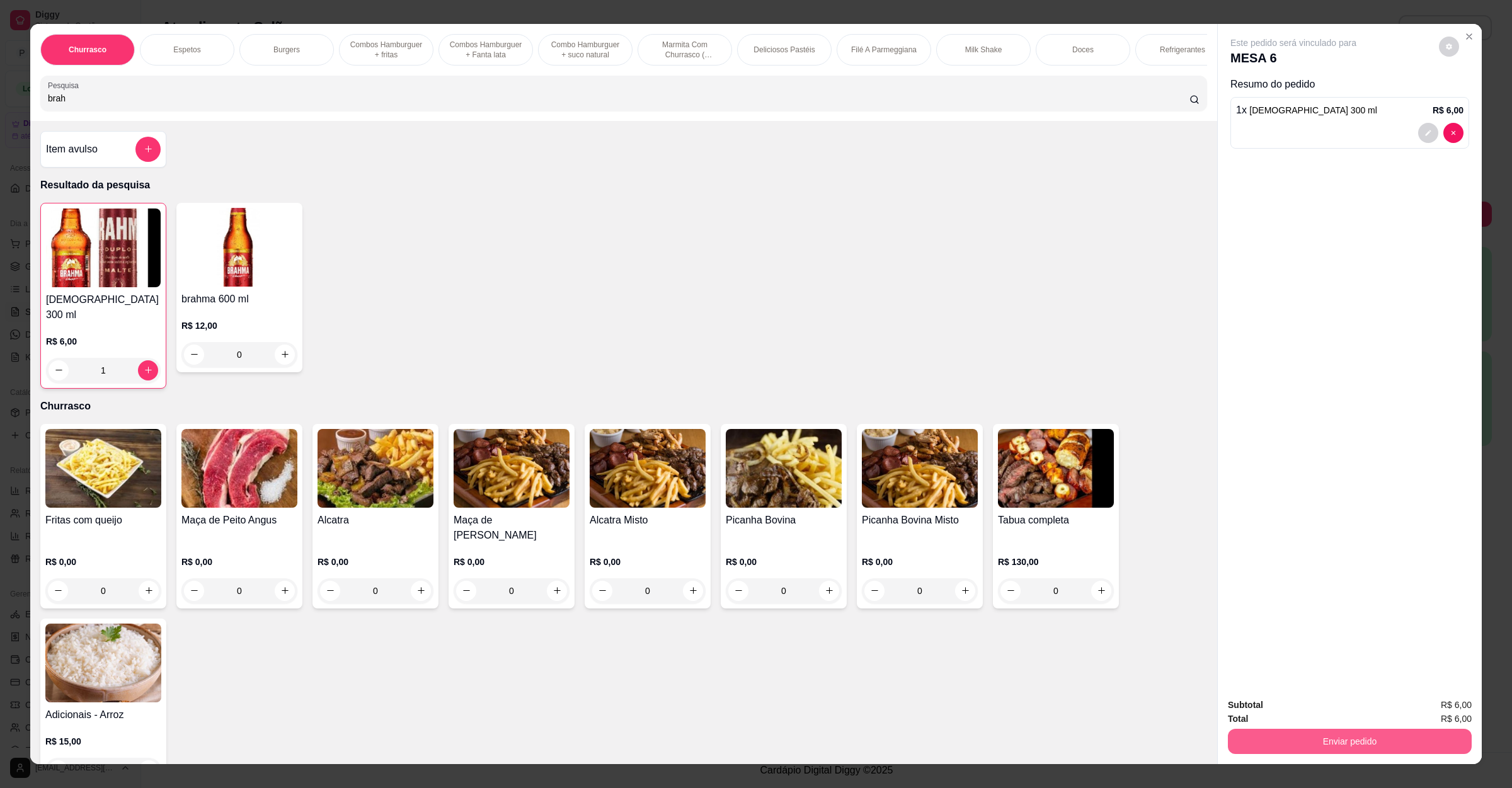
click at [1238, 749] on button "Enviar pedido" at bounding box center [1350, 742] width 244 height 25
click at [1267, 715] on button "Não registrar e enviar pedido" at bounding box center [1306, 711] width 131 height 24
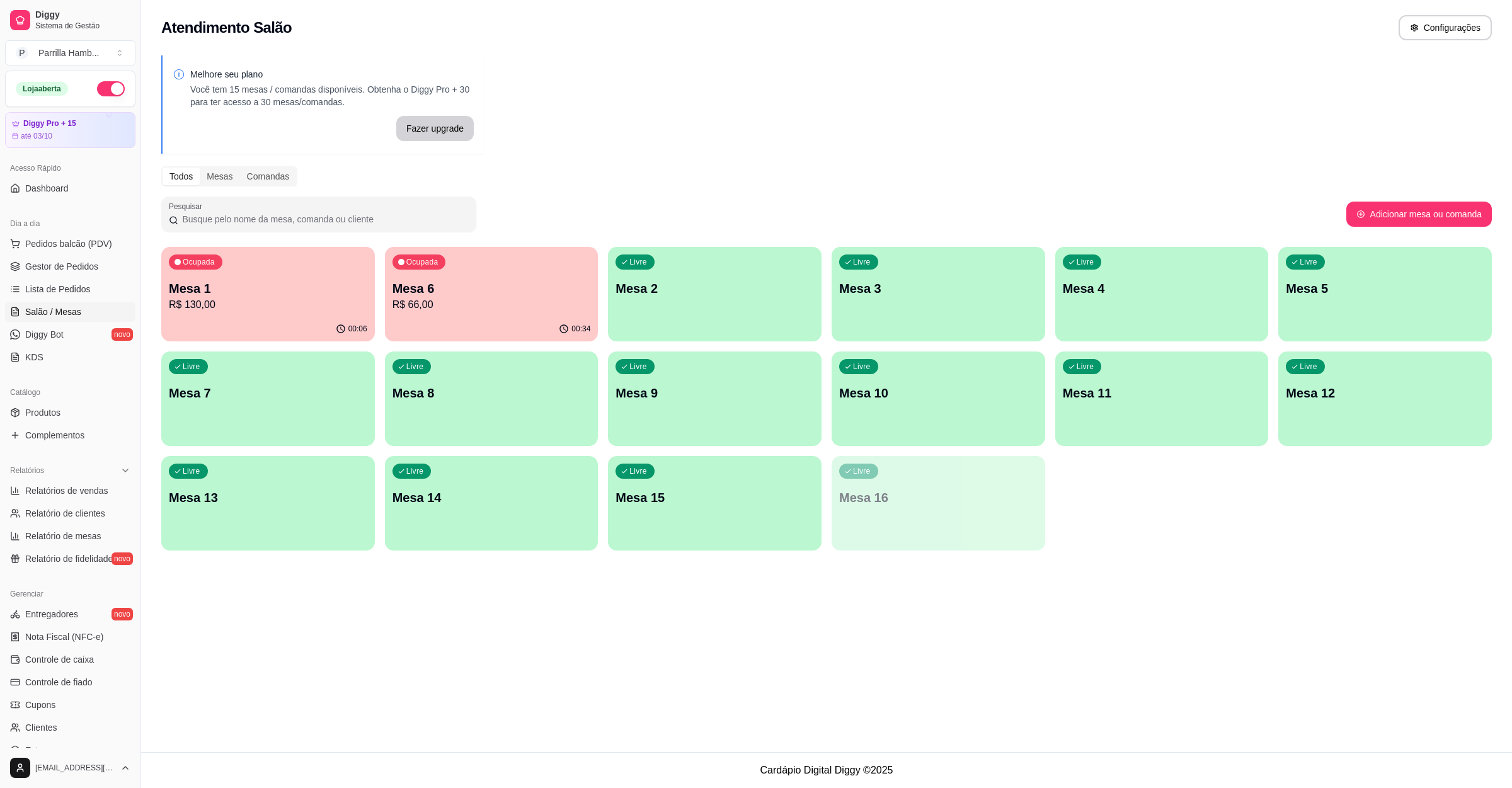
click at [974, 280] on p "Mesa 3" at bounding box center [939, 288] width 199 height 18
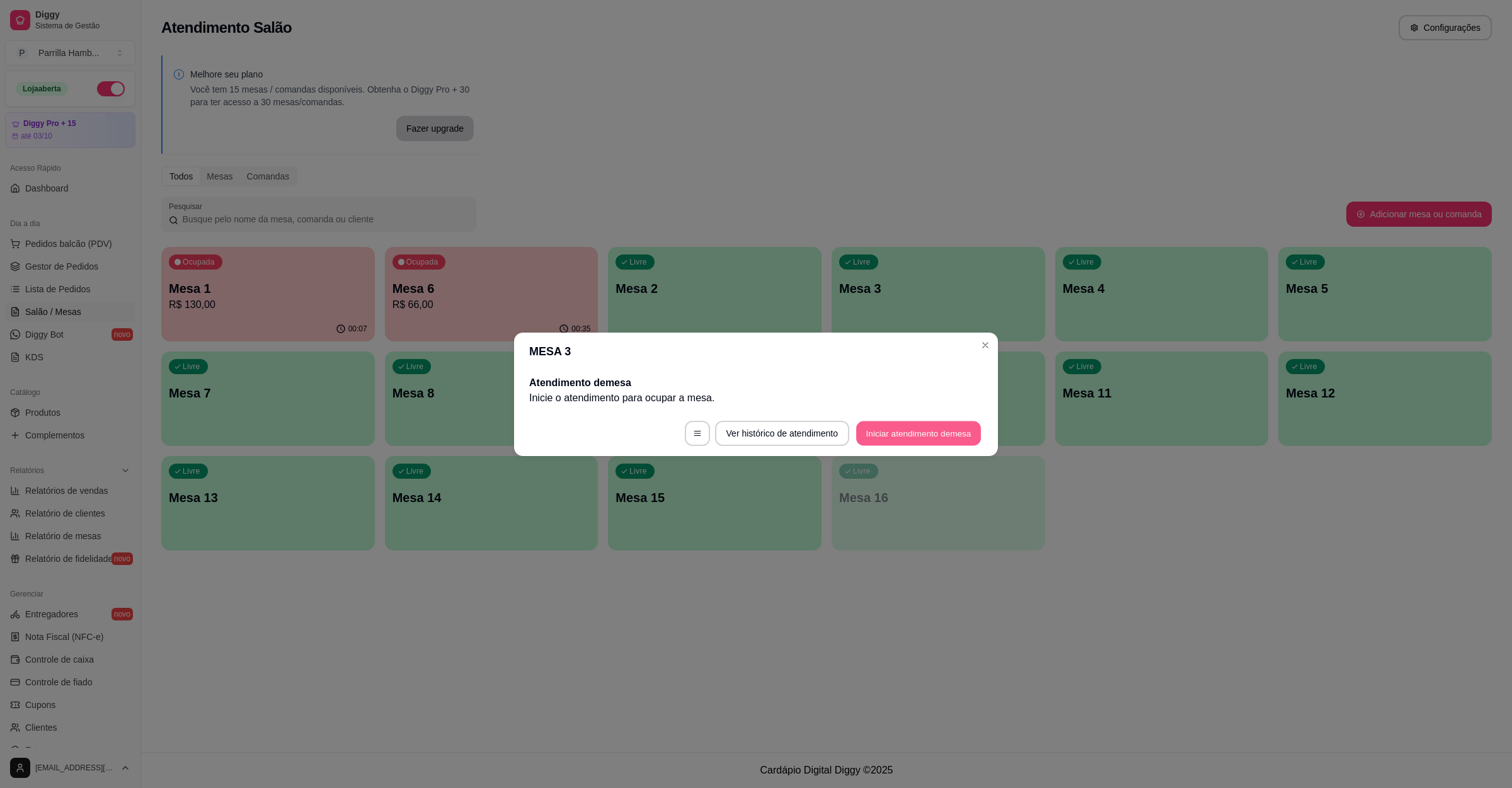
click at [890, 424] on button "Iniciar atendimento de mesa" at bounding box center [918, 433] width 125 height 25
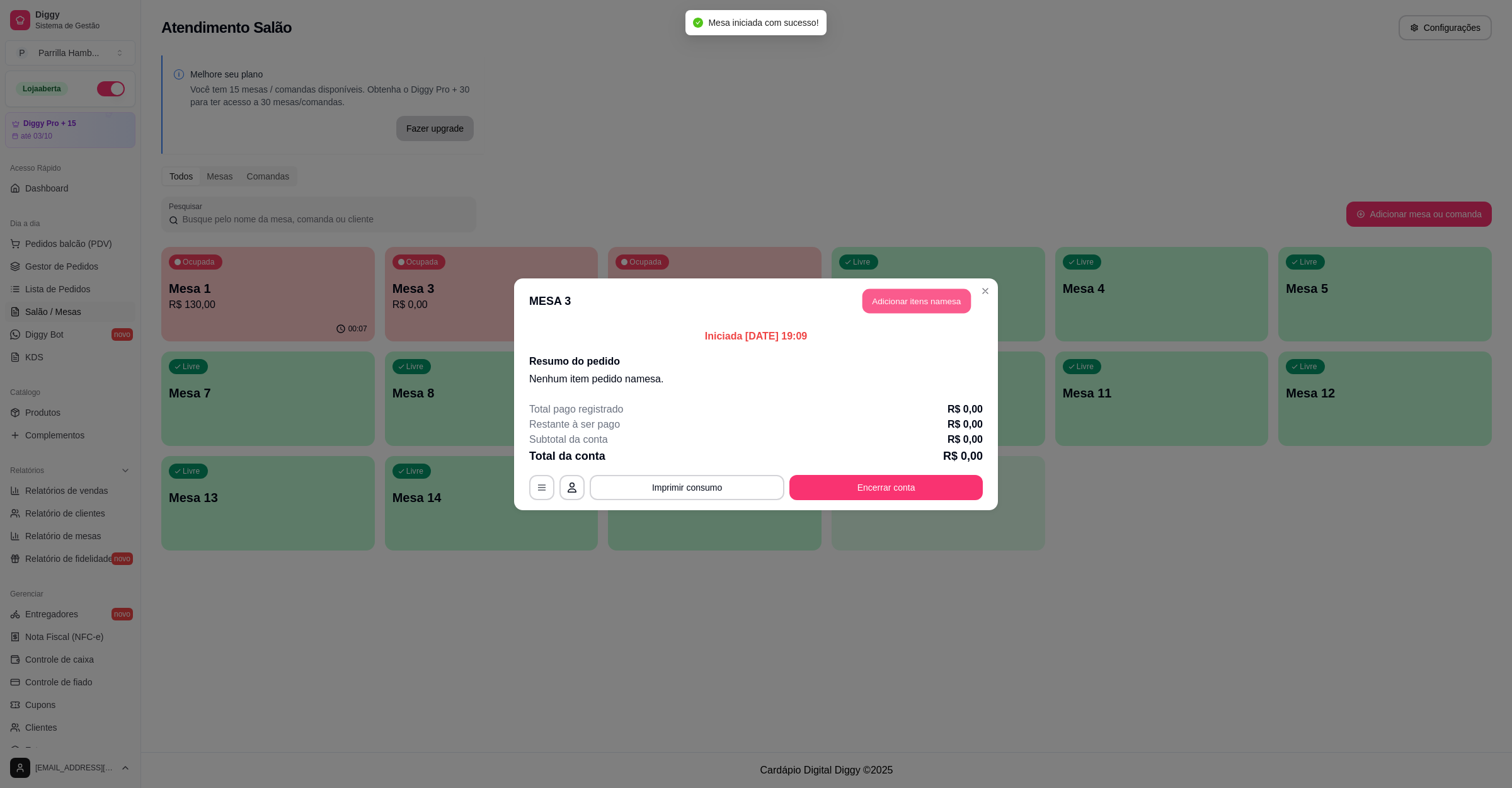
click at [925, 313] on button "Adicionar itens na mesa" at bounding box center [917, 301] width 108 height 25
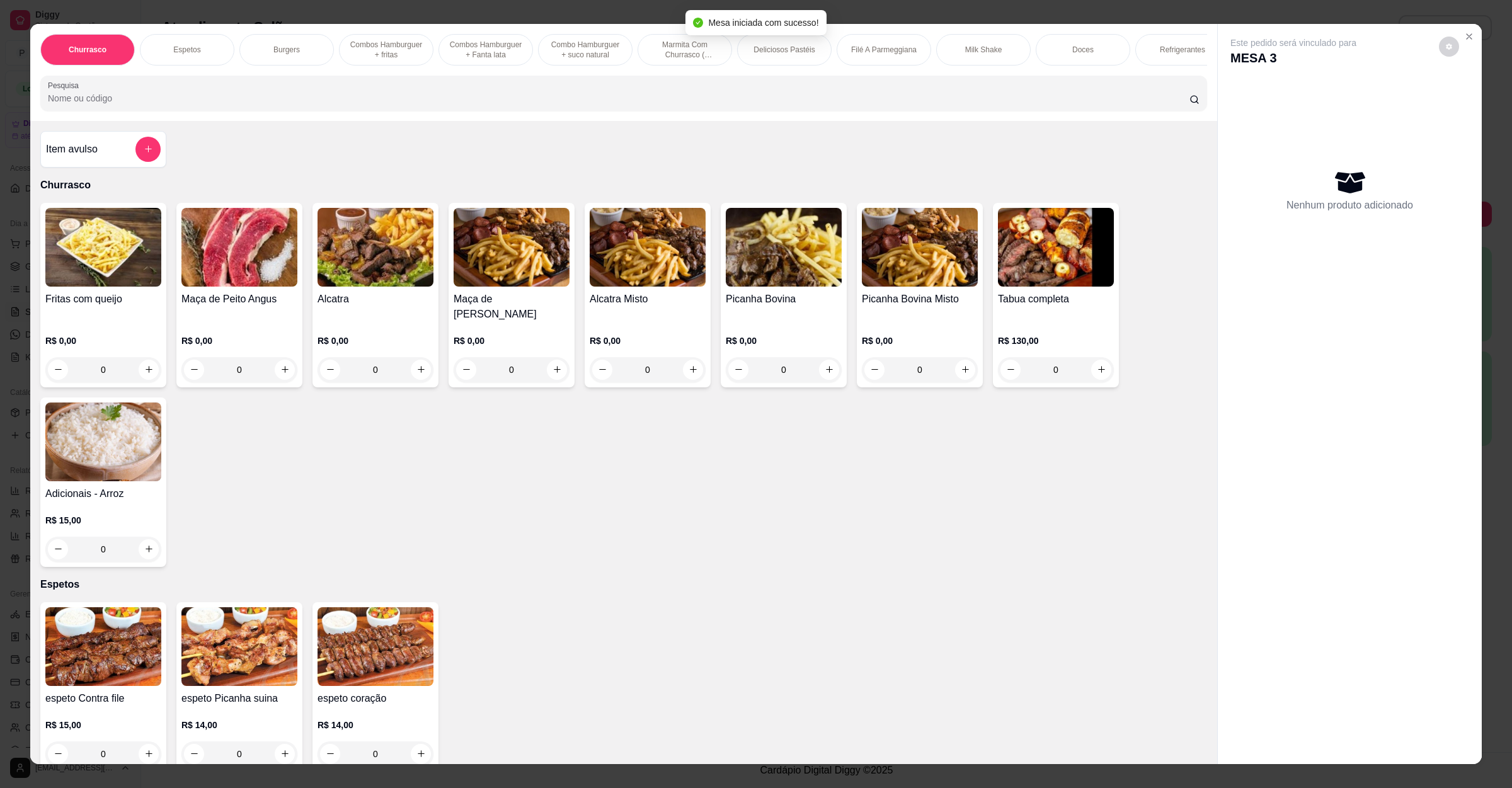
click at [461, 105] on input "Pesquisa" at bounding box center [618, 99] width 1142 height 13
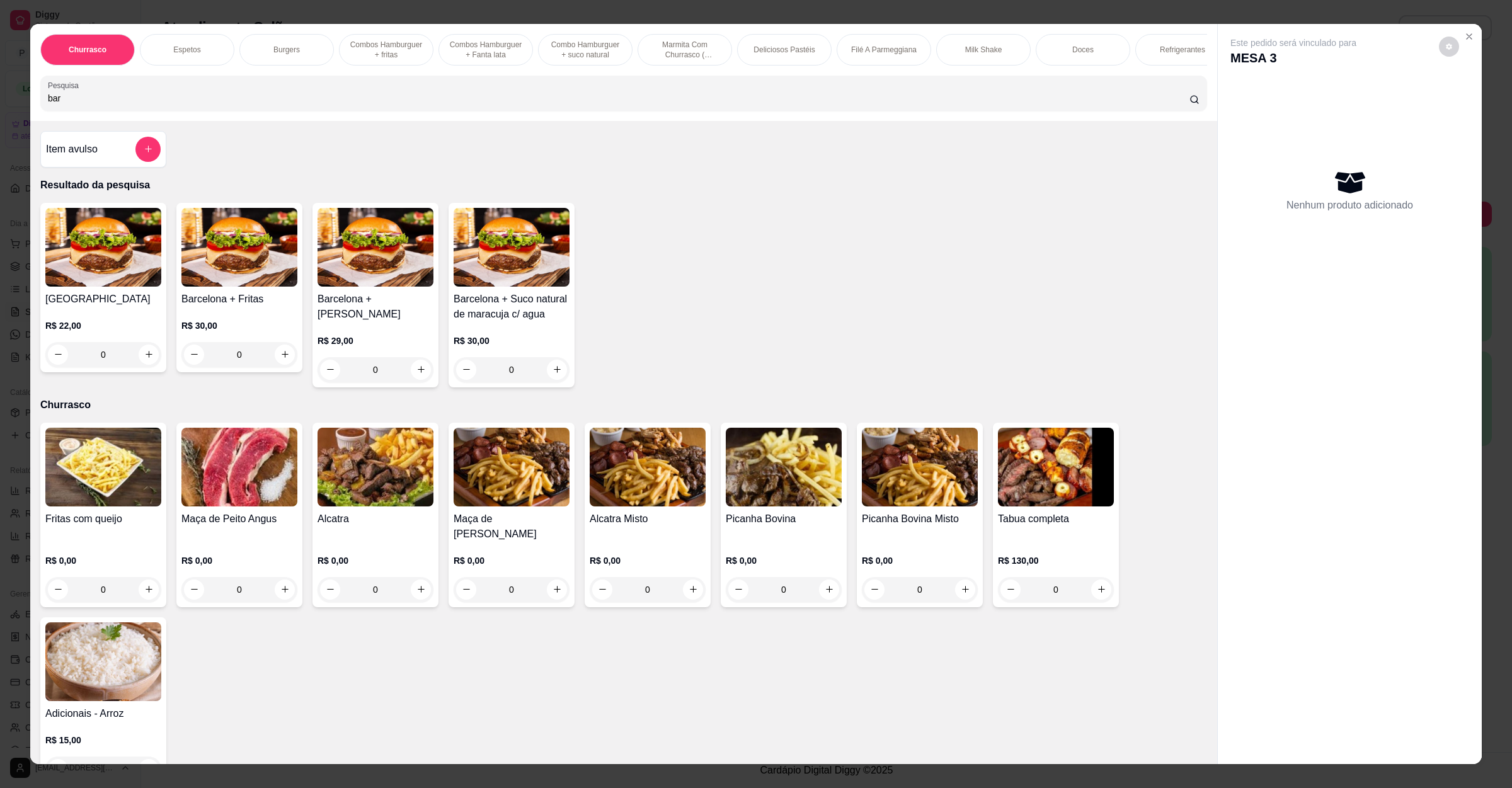
type input "bar"
click at [69, 305] on div "Barcelona R$ 22,00 0" at bounding box center [103, 287] width 126 height 170
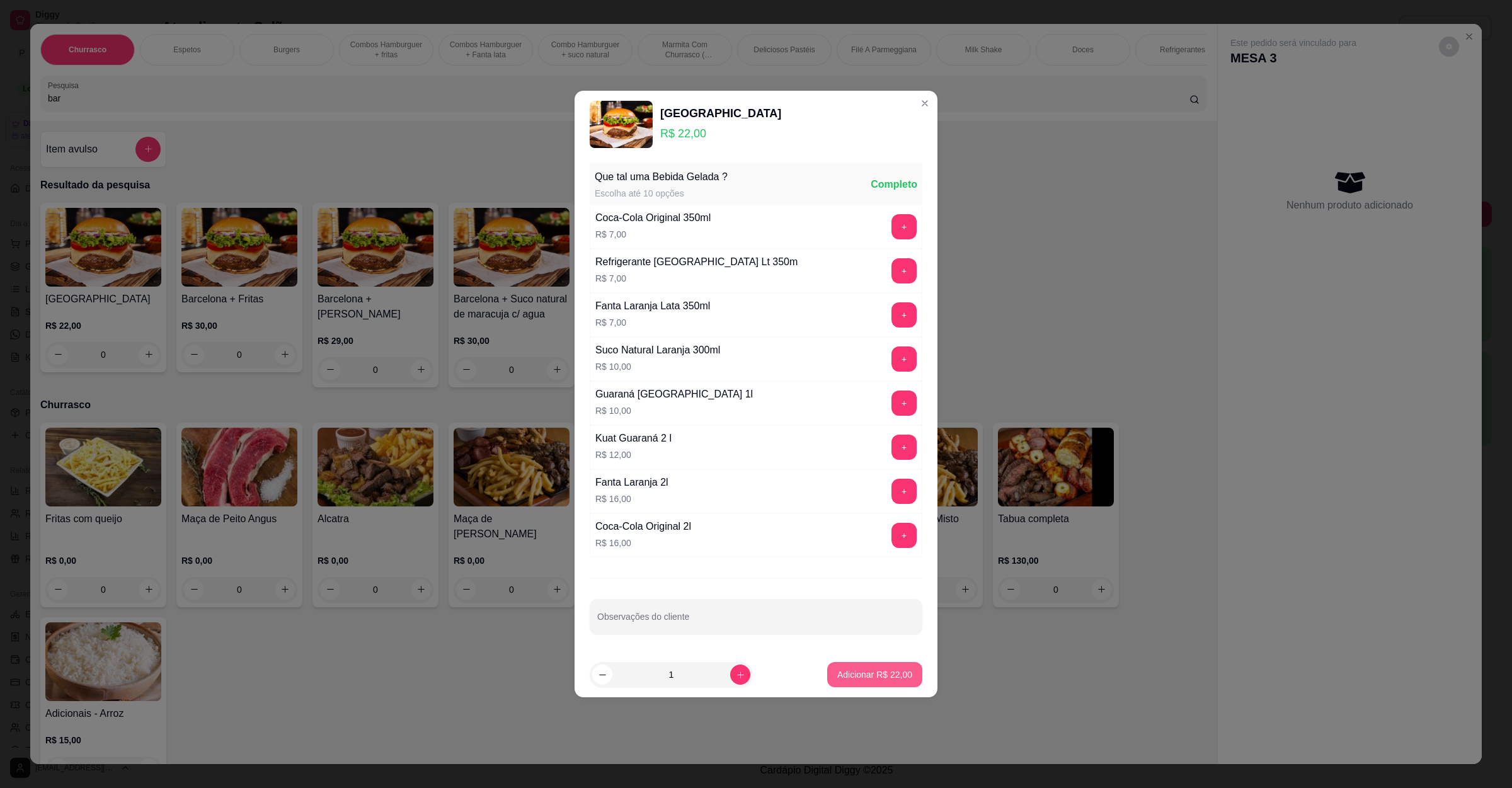
click at [876, 679] on p "Adicionar R$ 22,00" at bounding box center [875, 675] width 75 height 13
type input "1"
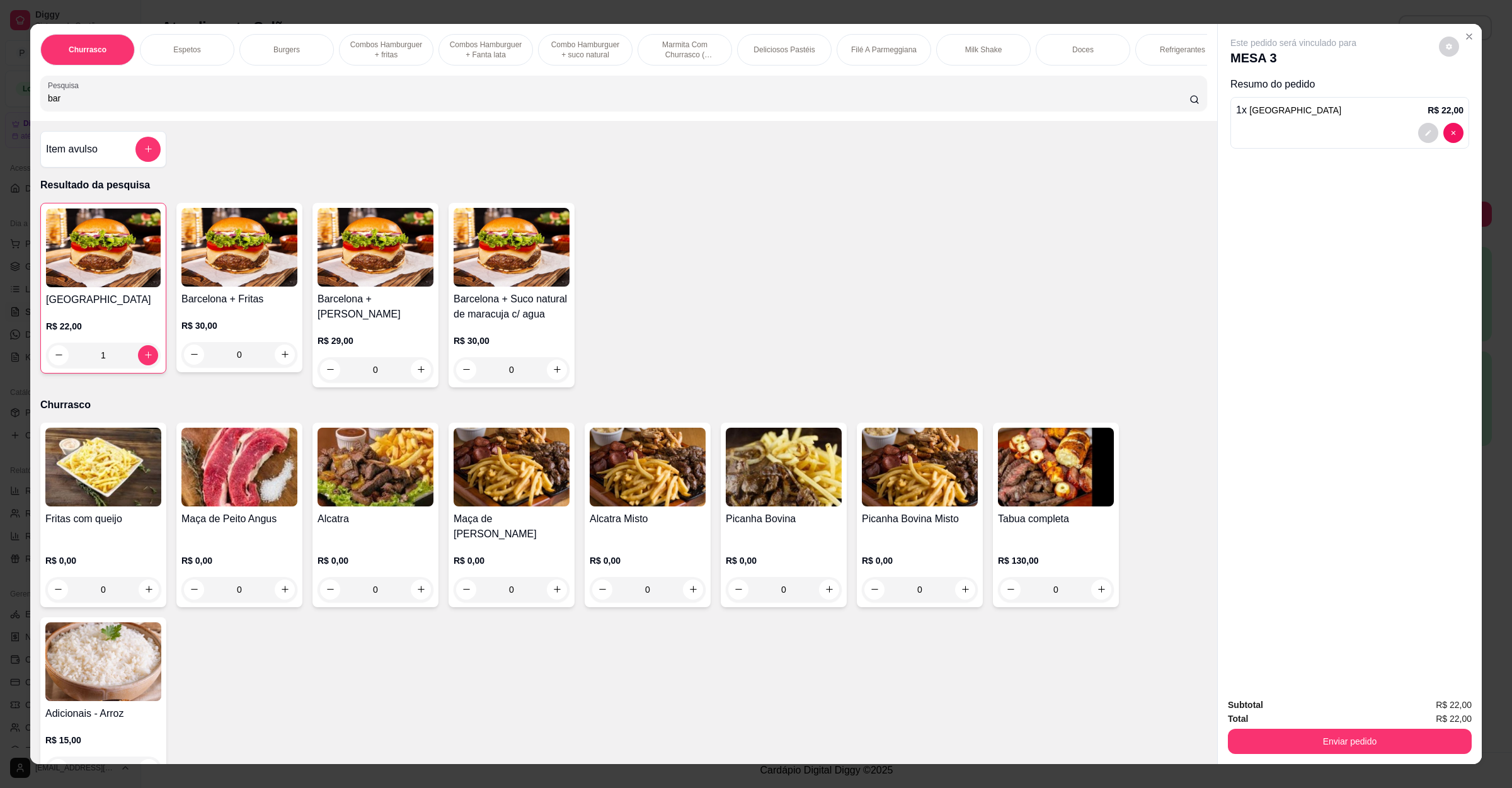
click at [1256, 755] on div "Subtotal R$ 22,00 Total R$ 22,00 Enviar pedido" at bounding box center [1350, 726] width 264 height 76
click at [1267, 738] on button "Enviar pedido" at bounding box center [1350, 742] width 237 height 25
click at [1280, 716] on button "Não registrar e enviar pedido" at bounding box center [1306, 711] width 131 height 24
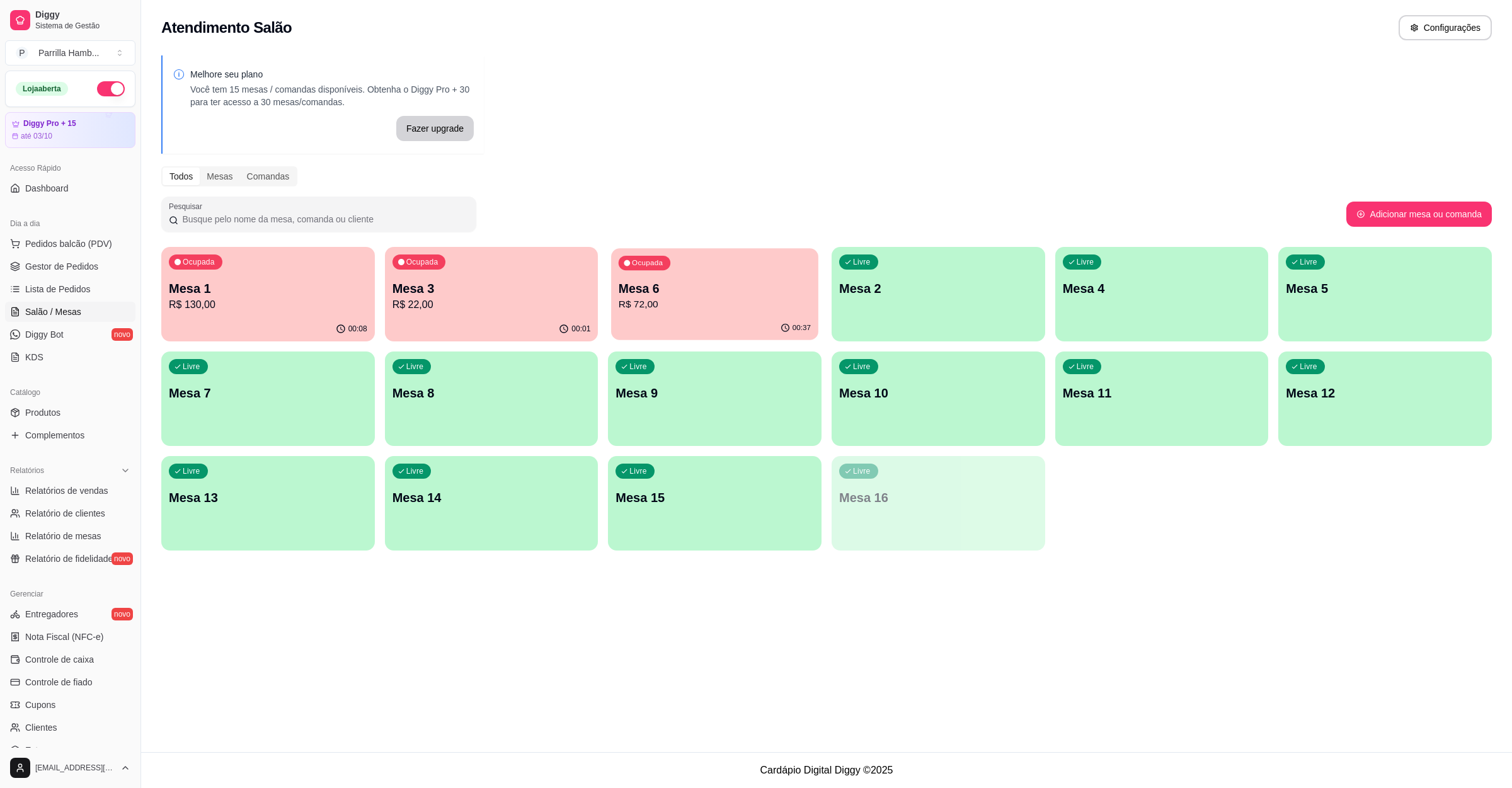
click at [700, 291] on p "Mesa 6" at bounding box center [715, 289] width 192 height 17
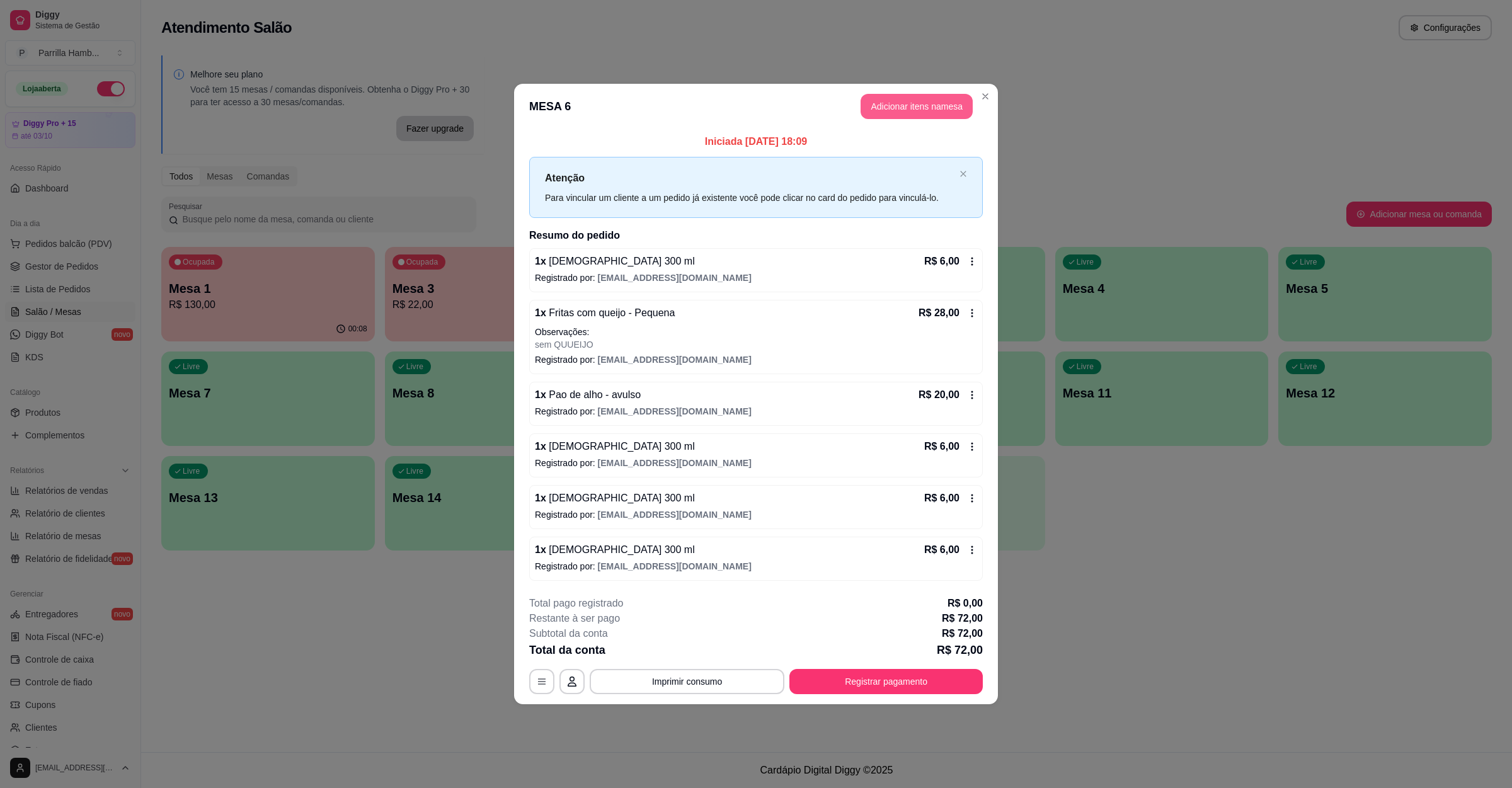
click at [908, 116] on button "Adicionar itens na mesa" at bounding box center [916, 106] width 112 height 25
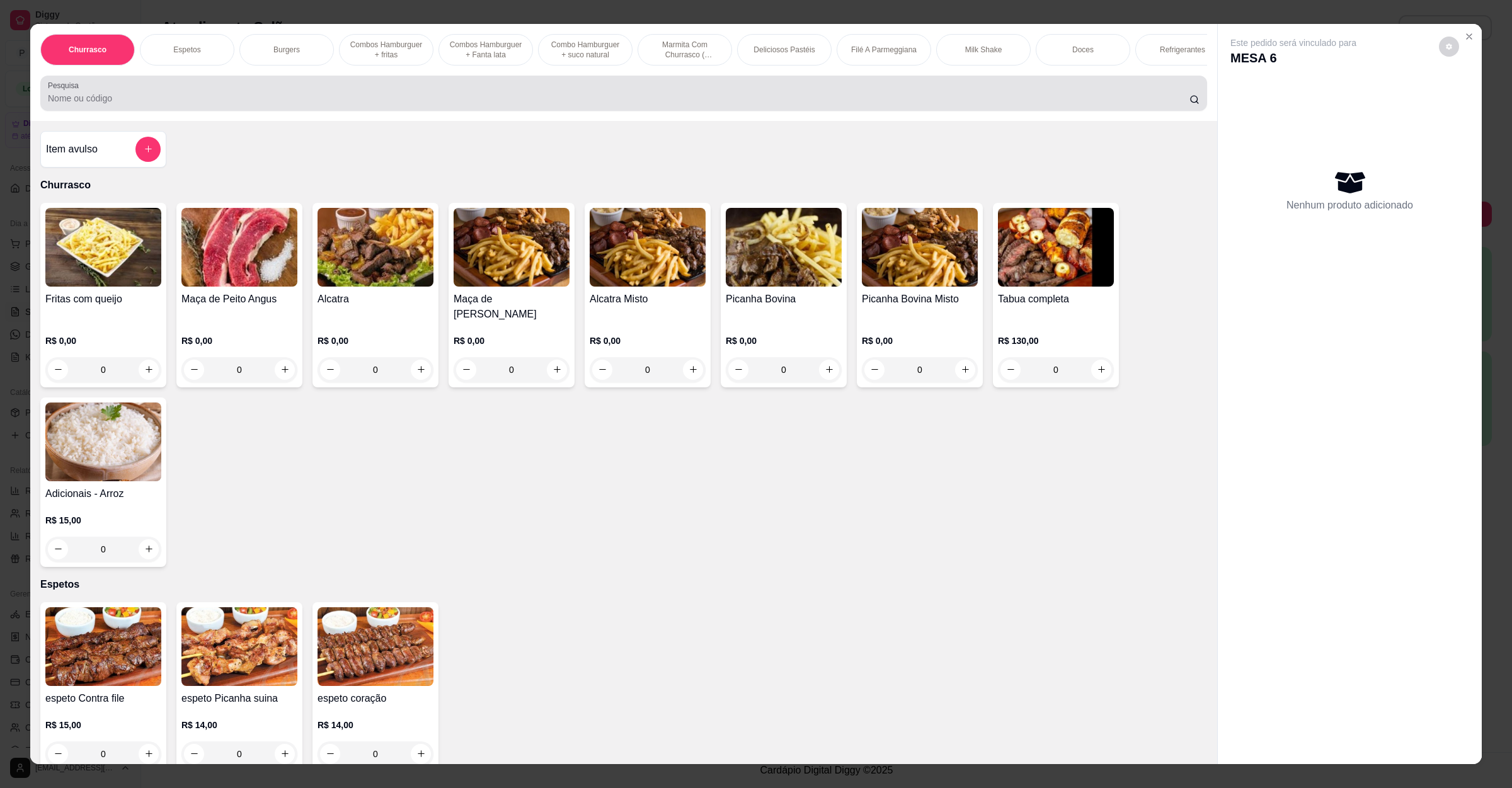
click at [494, 103] on div at bounding box center [624, 94] width 1152 height 25
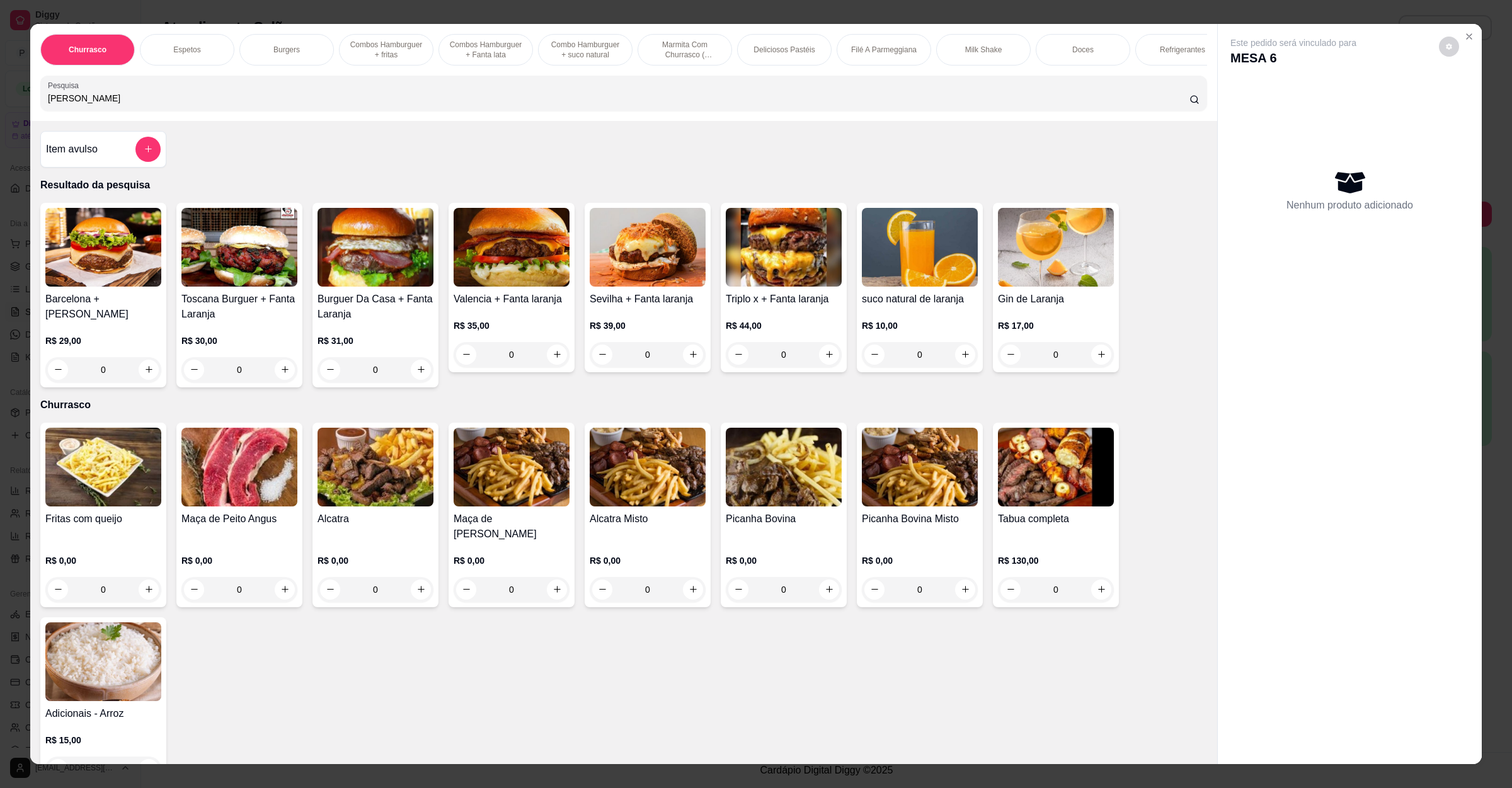
type input "[PERSON_NAME]"
click at [956, 360] on button "increase-product-quantity" at bounding box center [965, 354] width 20 height 20
type input "1"
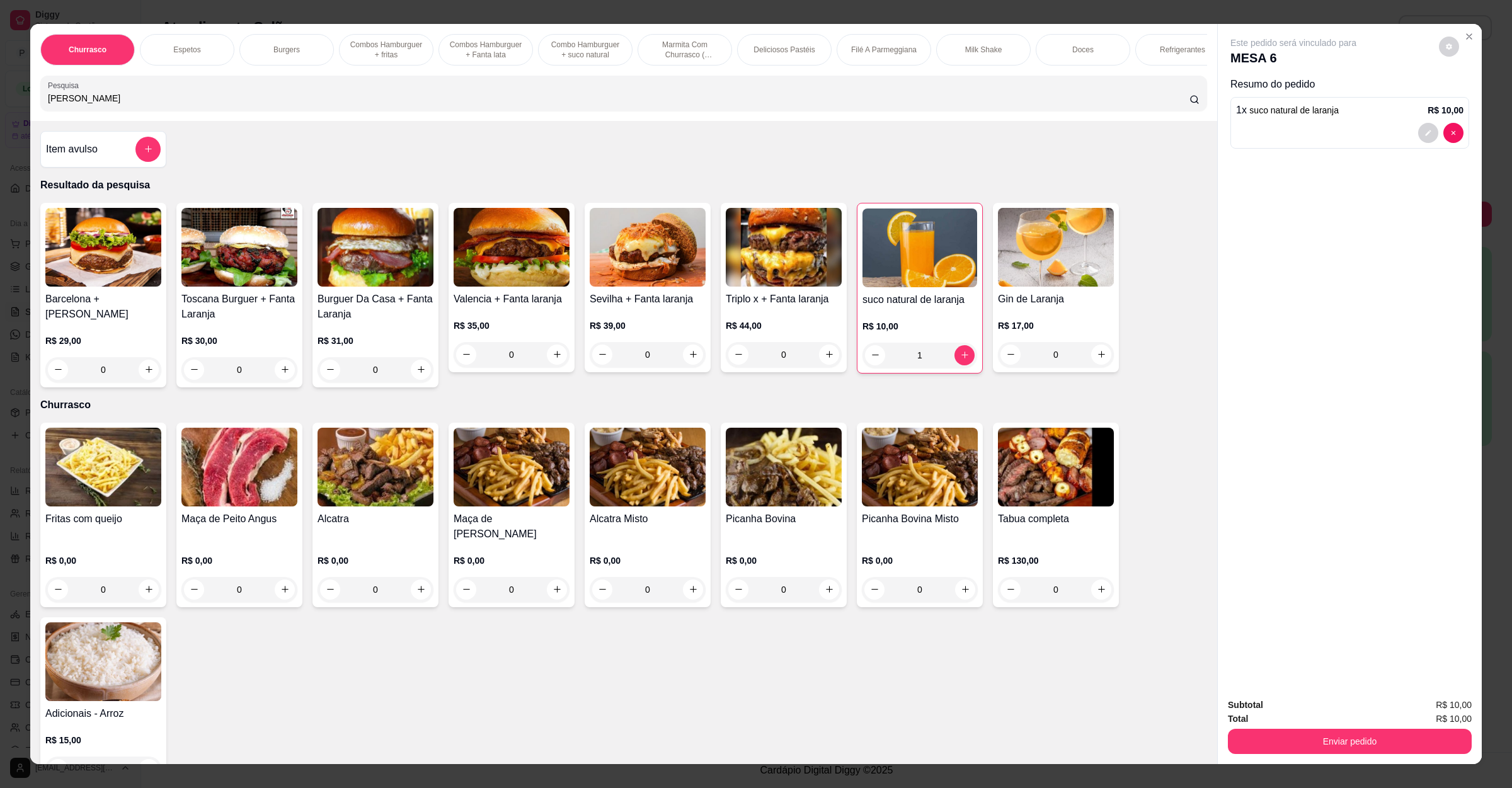
click at [1218, 743] on div "Subtotal R$ 10,00 Total R$ 10,00 Enviar pedido" at bounding box center [1350, 726] width 264 height 76
click at [1259, 739] on button "Enviar pedido" at bounding box center [1350, 742] width 244 height 25
click at [1285, 711] on button "Não registrar e enviar pedido" at bounding box center [1306, 710] width 127 height 23
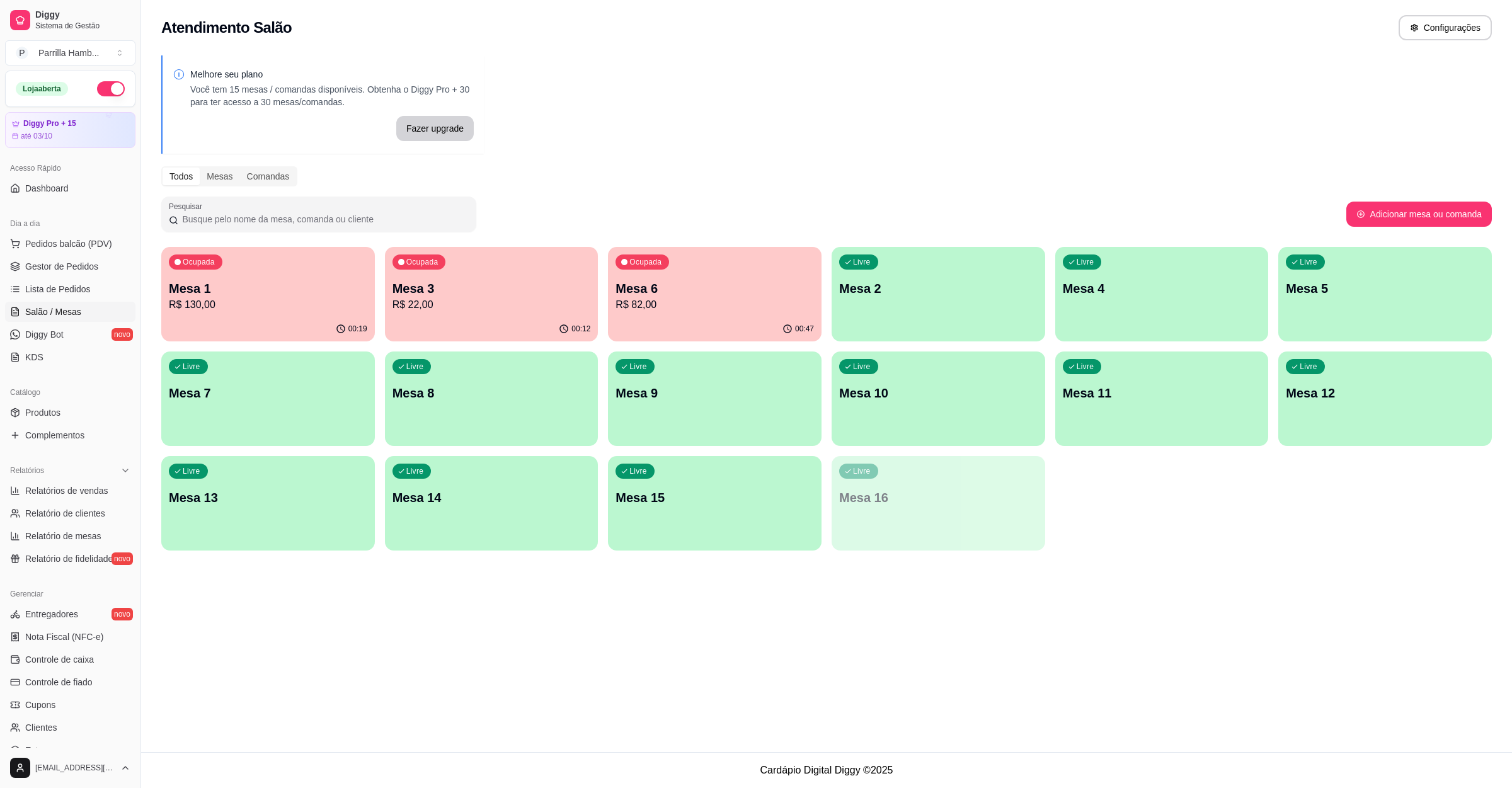
click at [266, 290] on p "Mesa 1" at bounding box center [268, 288] width 199 height 18
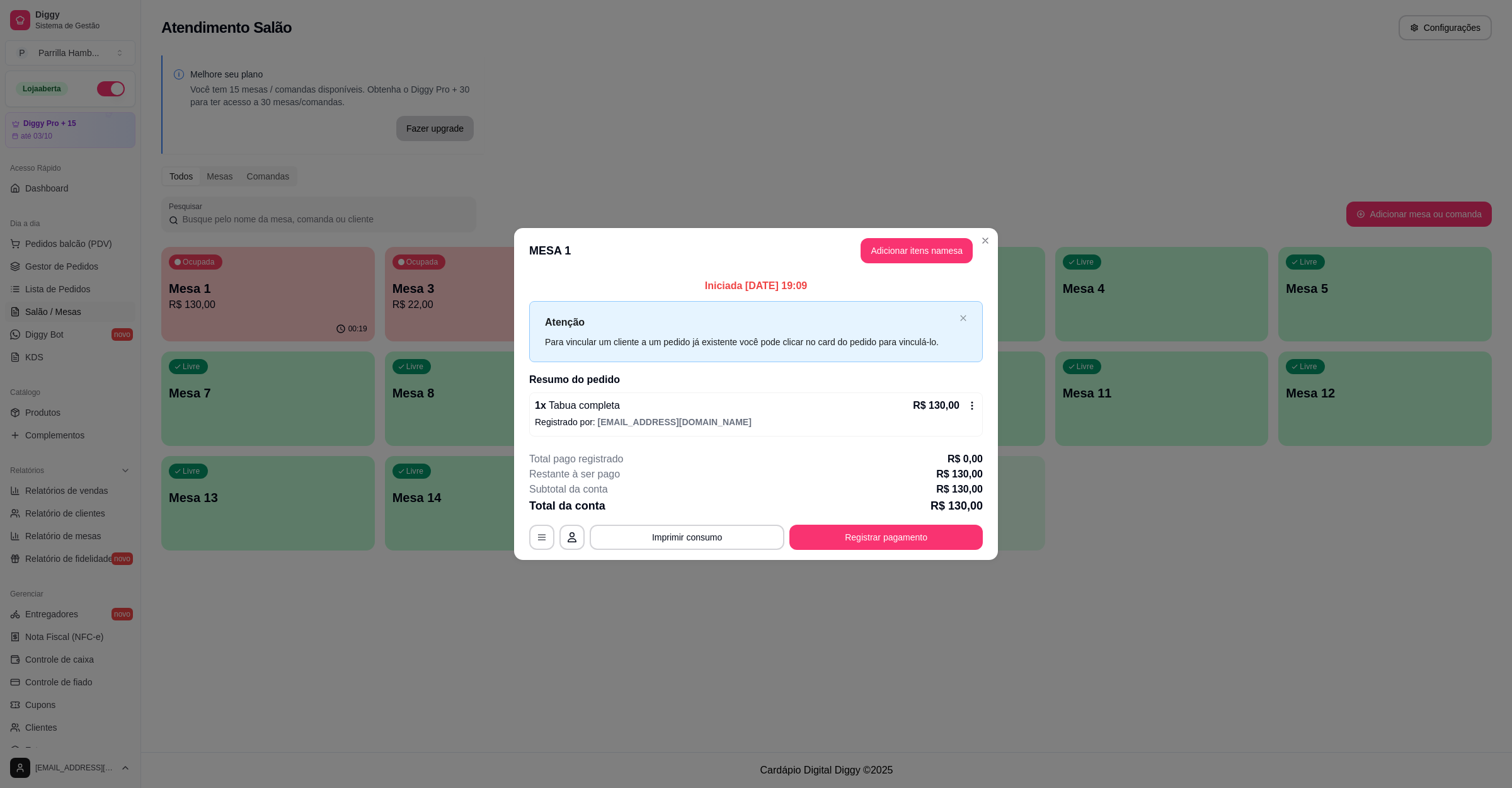
click at [910, 263] on header "MESA 1 Adicionar itens na mesa" at bounding box center [756, 251] width 484 height 45
click at [913, 251] on button "Adicionar itens na mesa" at bounding box center [917, 251] width 108 height 25
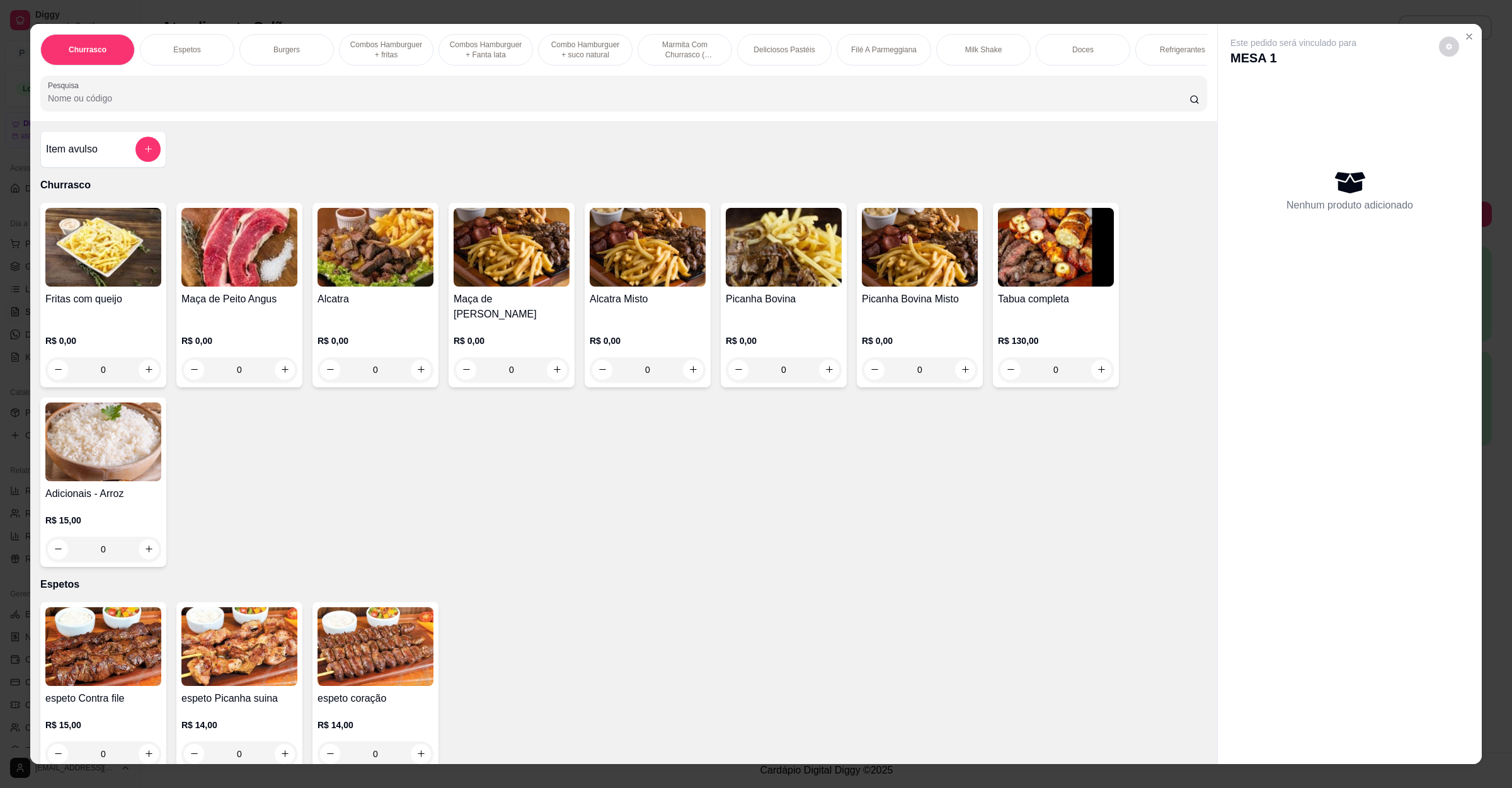
click at [131, 514] on p "R$ 15,00" at bounding box center [103, 520] width 116 height 13
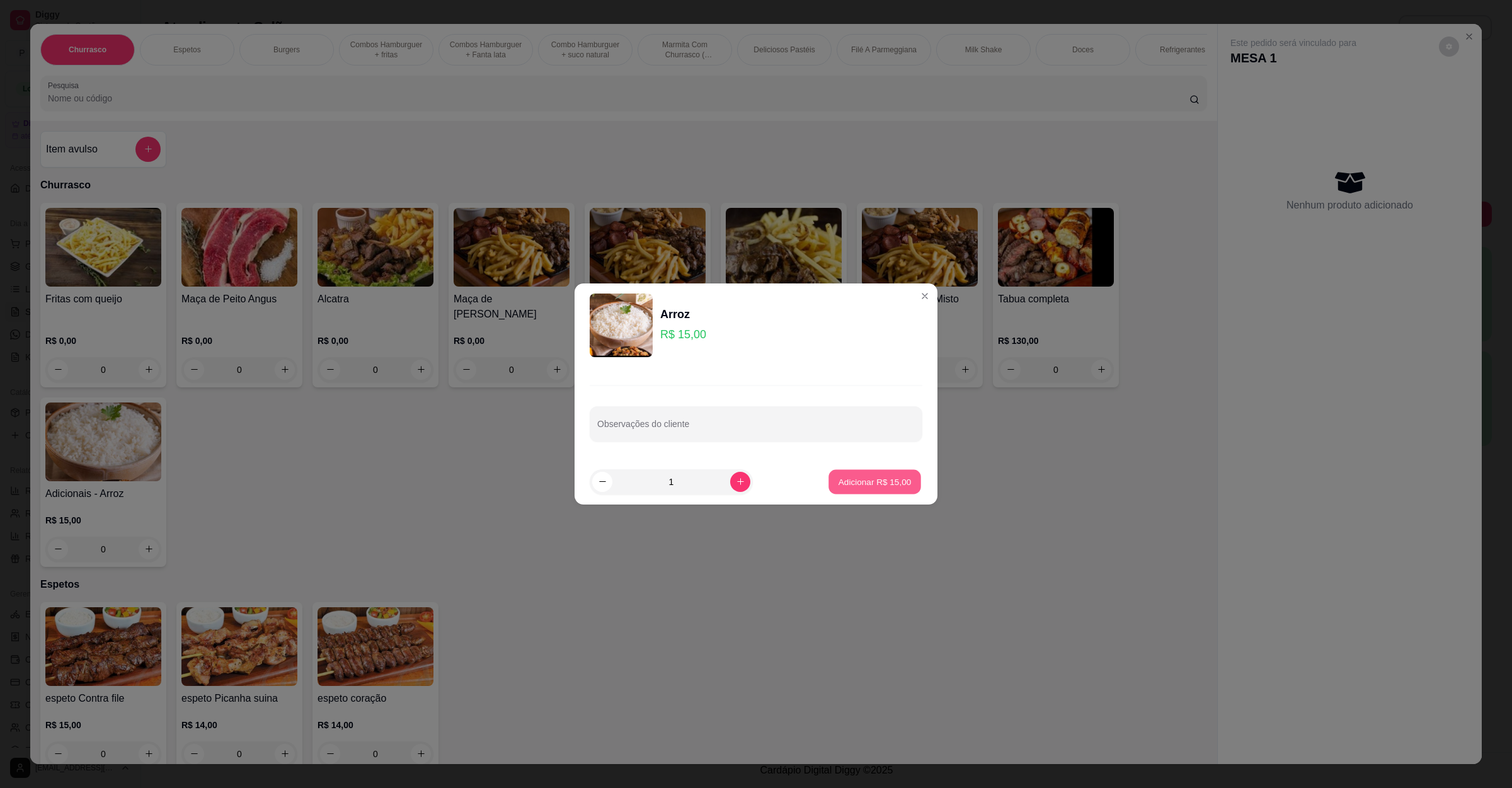
click at [895, 490] on button "Adicionar R$ 15,00" at bounding box center [875, 482] width 93 height 25
type input "1"
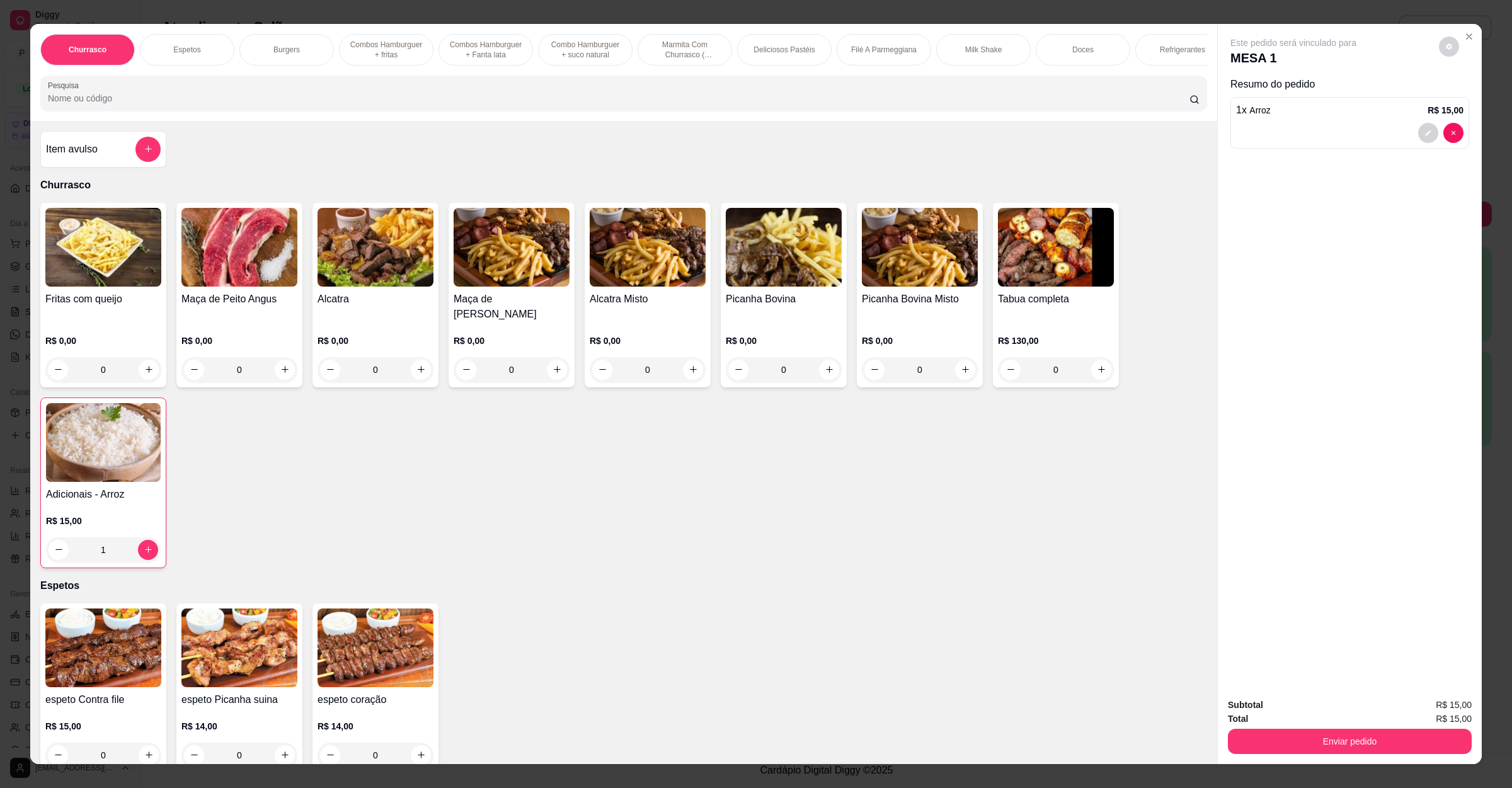
click at [1293, 727] on div "Enviar pedido" at bounding box center [1350, 740] width 244 height 28
click at [1295, 739] on button "Enviar pedido" at bounding box center [1350, 742] width 244 height 25
click at [1310, 705] on button "Não registrar e enviar pedido" at bounding box center [1306, 711] width 127 height 23
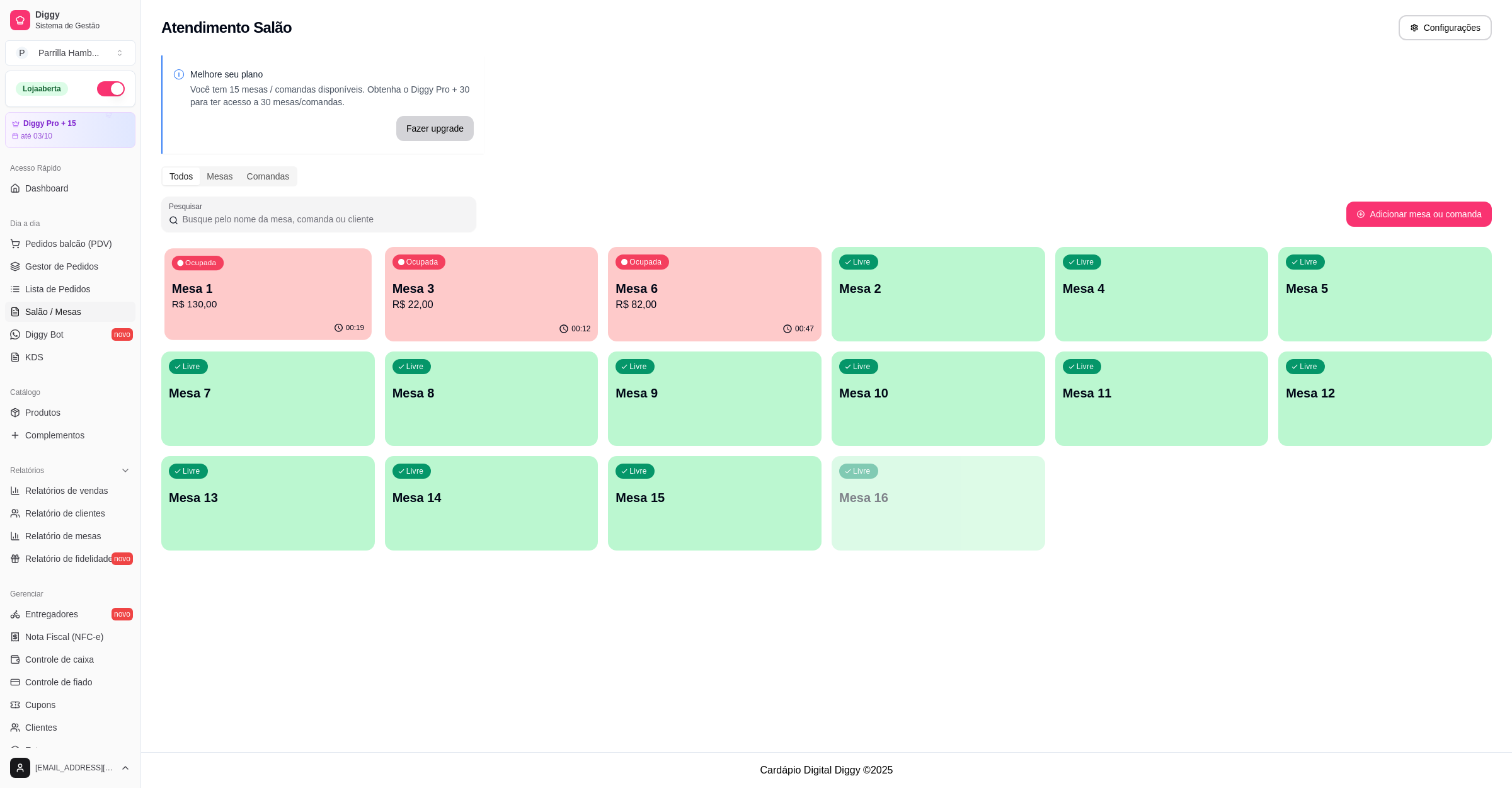
click at [268, 288] on p "Mesa 1" at bounding box center [268, 289] width 192 height 17
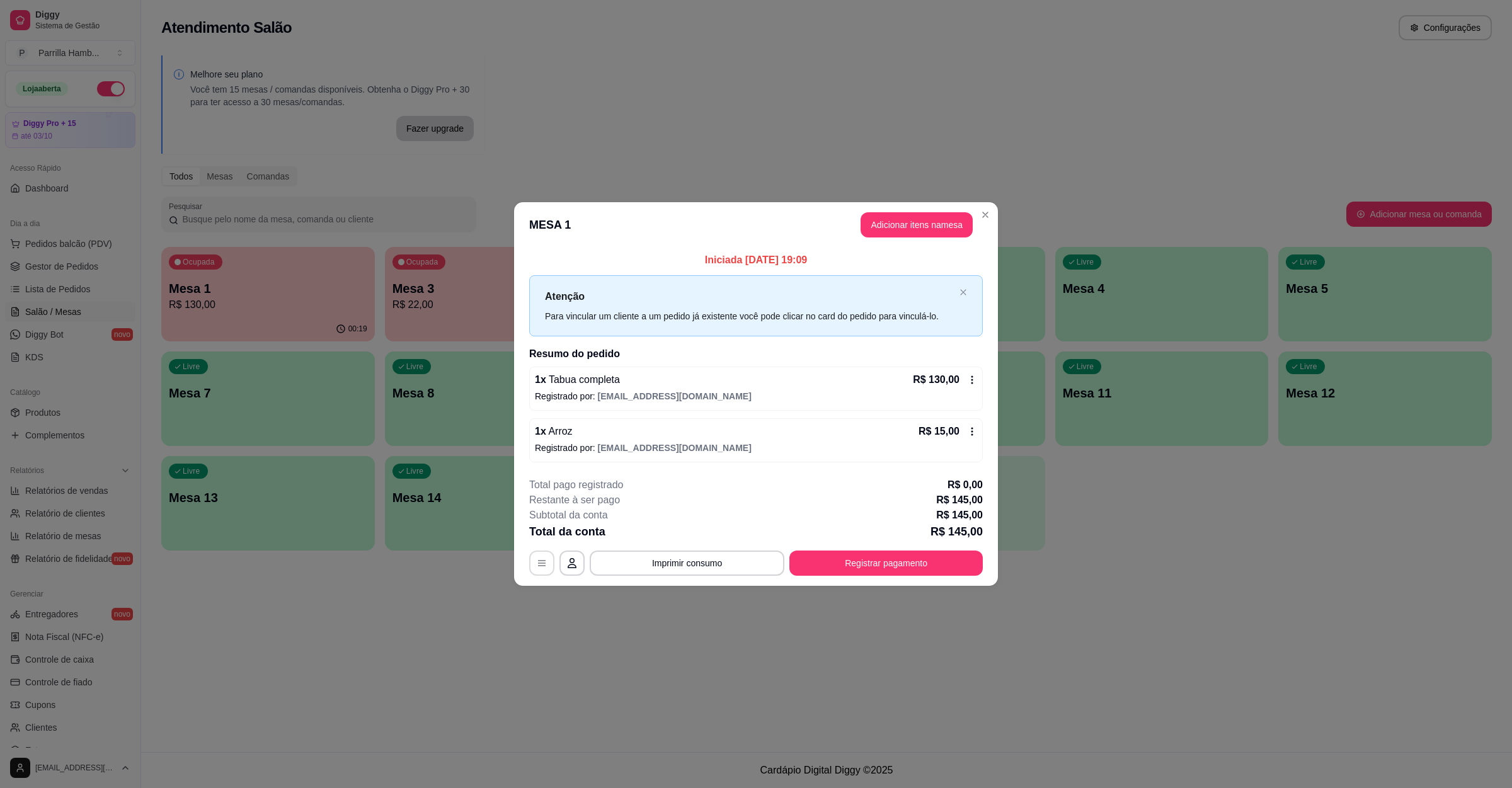
click at [533, 561] on button "button" at bounding box center [542, 563] width 25 height 25
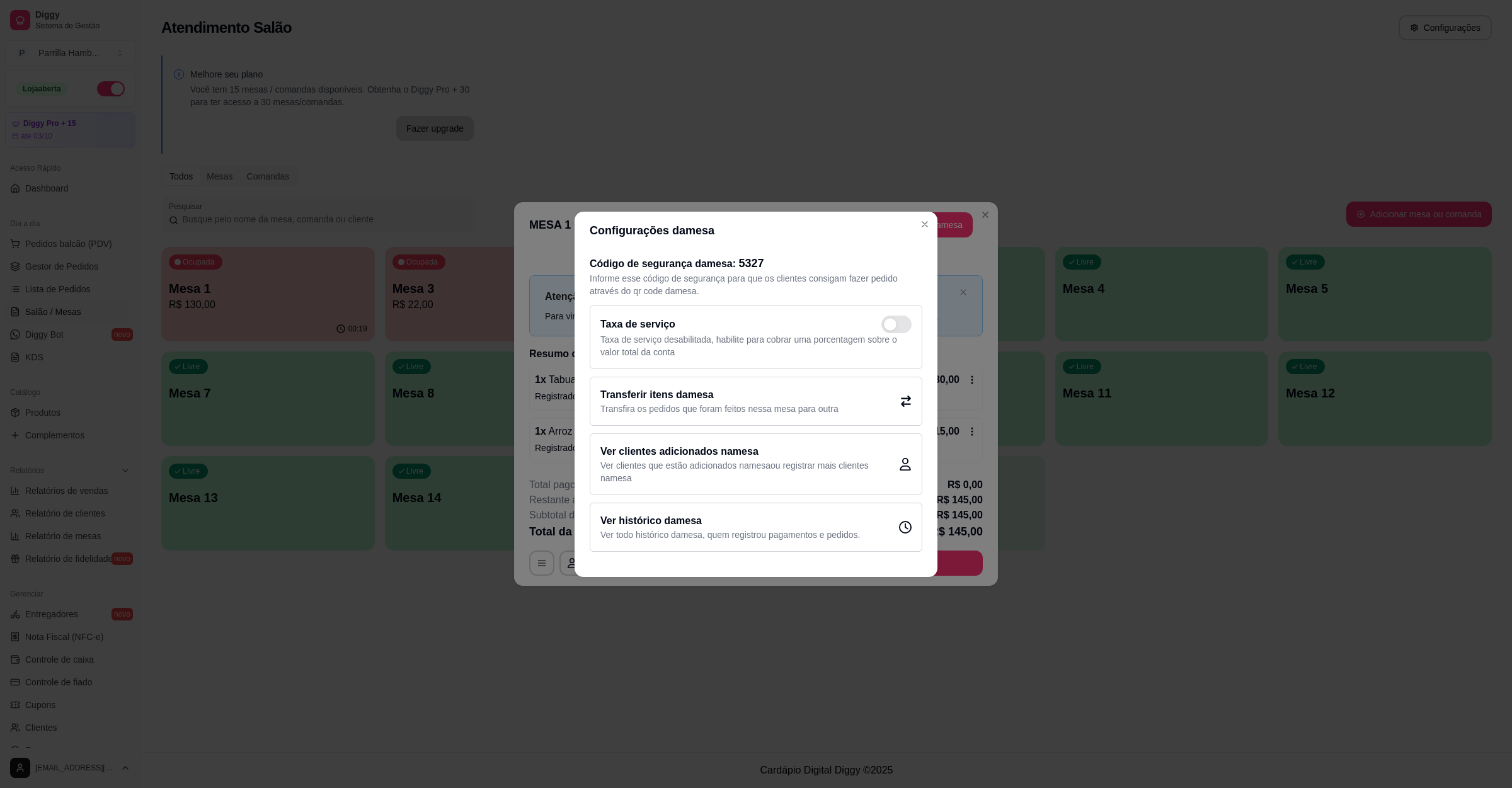
click at [620, 405] on p "Transfira os pedidos que foram feitos nessa mesa para outra" at bounding box center [720, 409] width 238 height 13
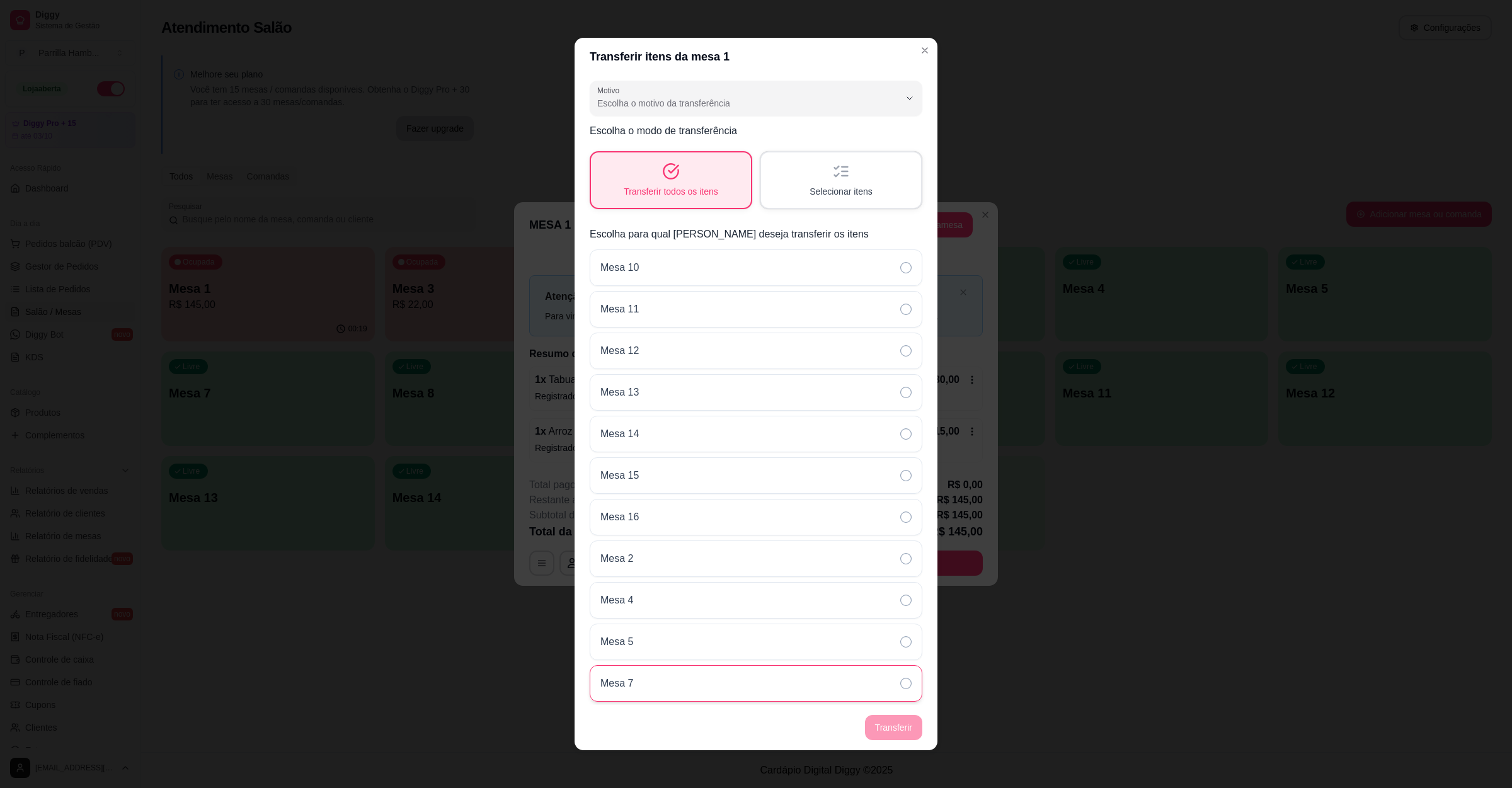
click at [641, 686] on div "Mesa 7" at bounding box center [756, 684] width 332 height 37
click at [636, 99] on span "Escolha o motivo da transferência" at bounding box center [748, 104] width 302 height 13
click at [653, 158] on span "Mudança de mesa" at bounding box center [735, 153] width 274 height 12
type input "TABLE_TRANSFER"
select select "TABLE_TRANSFER"
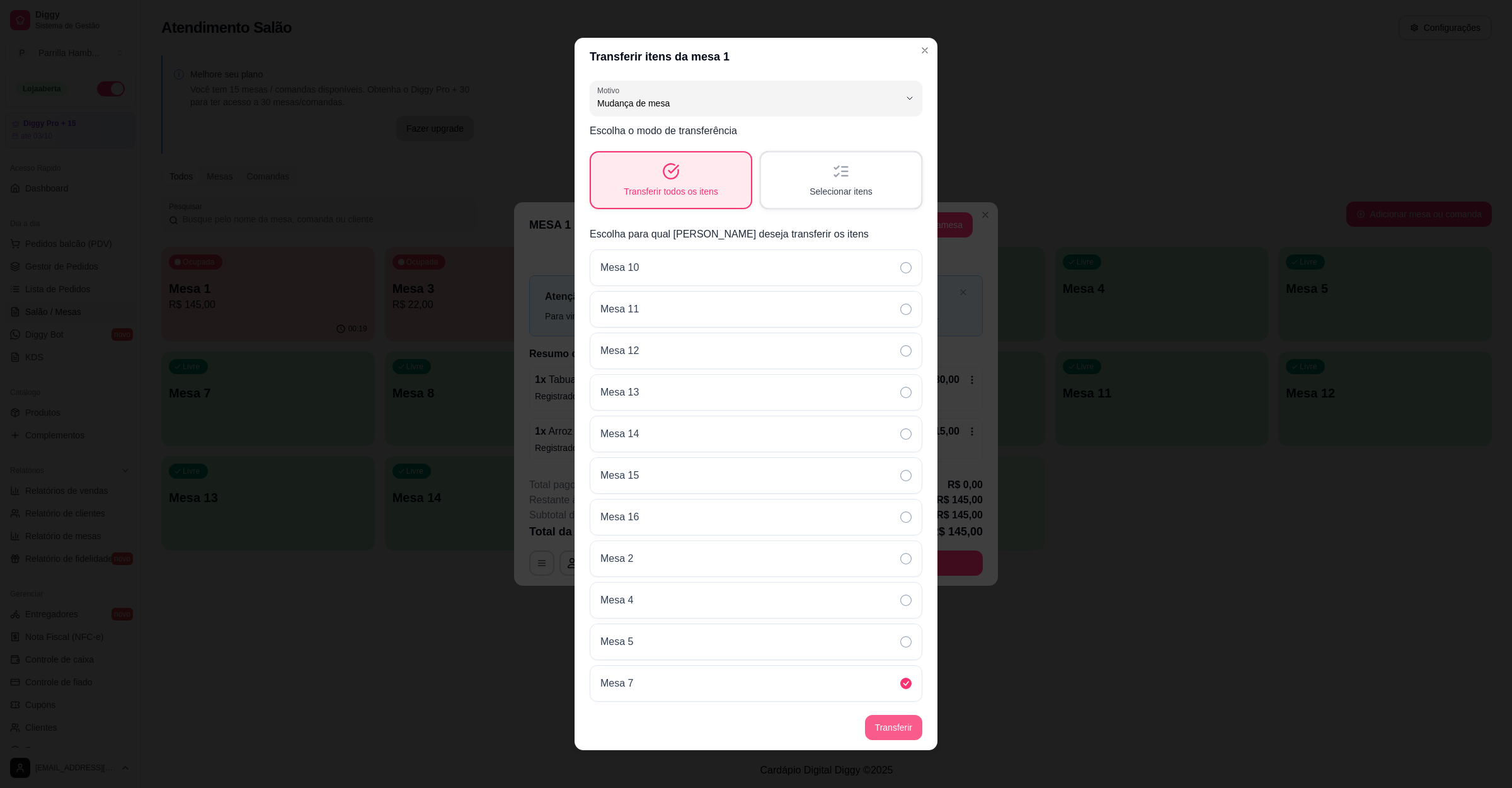
click at [875, 724] on button "Transferir" at bounding box center [894, 728] width 57 height 25
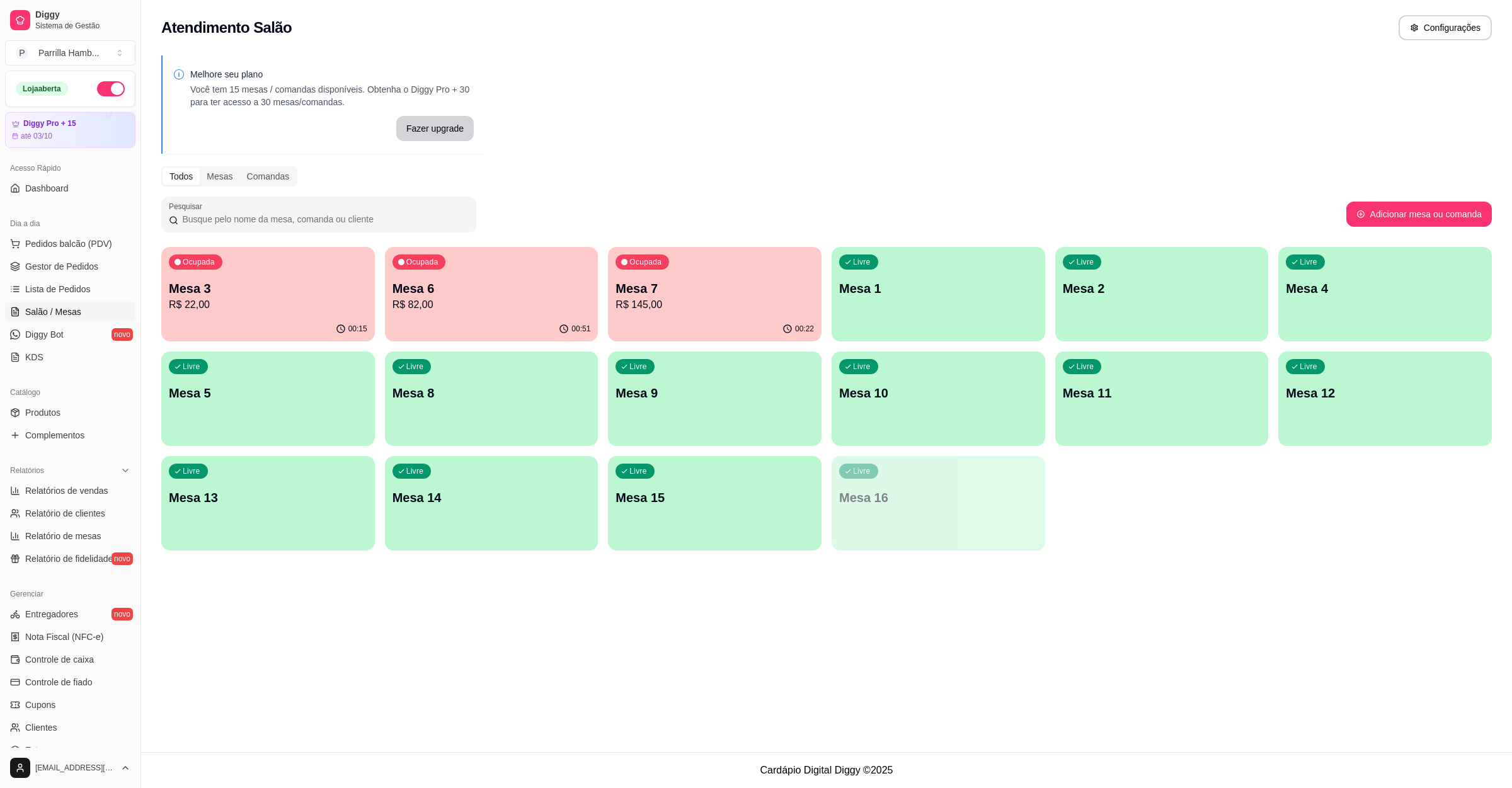
click at [287, 282] on p "Mesa 3" at bounding box center [268, 288] width 199 height 18
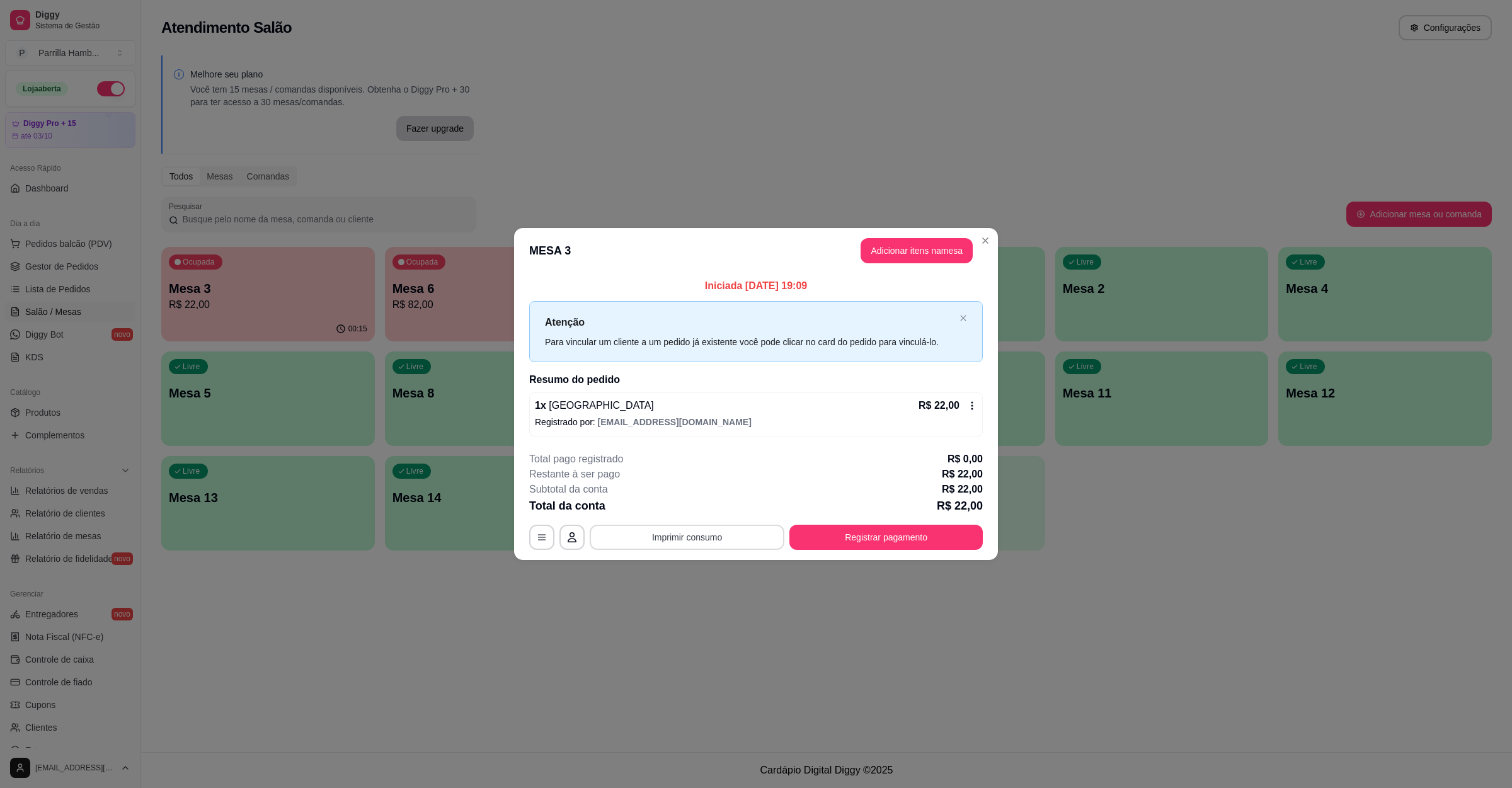
click at [696, 541] on button "Imprimir consumo" at bounding box center [687, 537] width 194 height 25
click at [702, 512] on button "IMPRESSORA" at bounding box center [692, 511] width 73 height 16
click at [842, 533] on button "Registrar pagamento" at bounding box center [886, 537] width 194 height 25
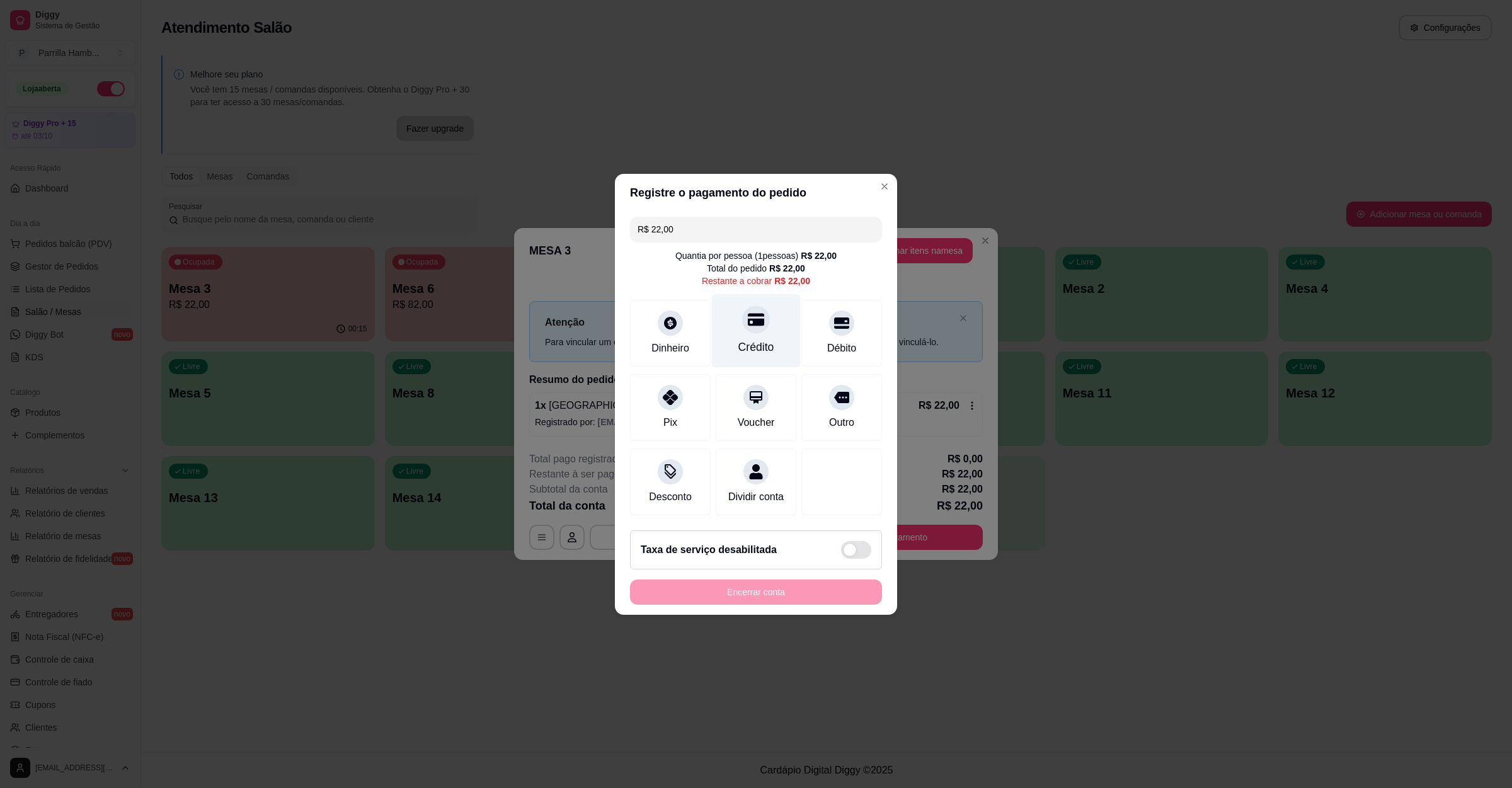
click at [746, 339] on div "Crédito" at bounding box center [756, 346] width 36 height 16
type input "R$ 0,00"
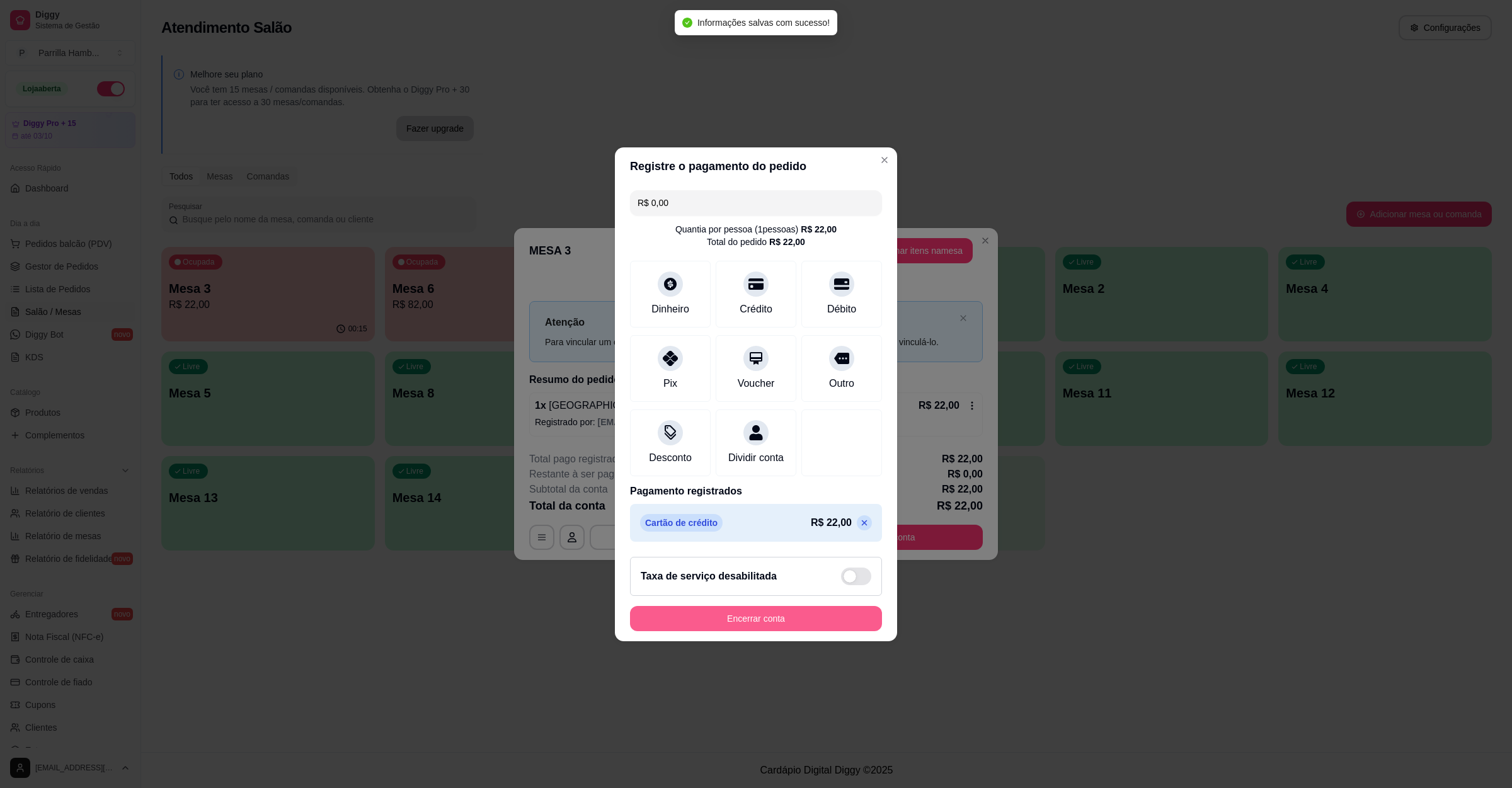
click at [763, 624] on button "Encerrar conta" at bounding box center [756, 619] width 252 height 25
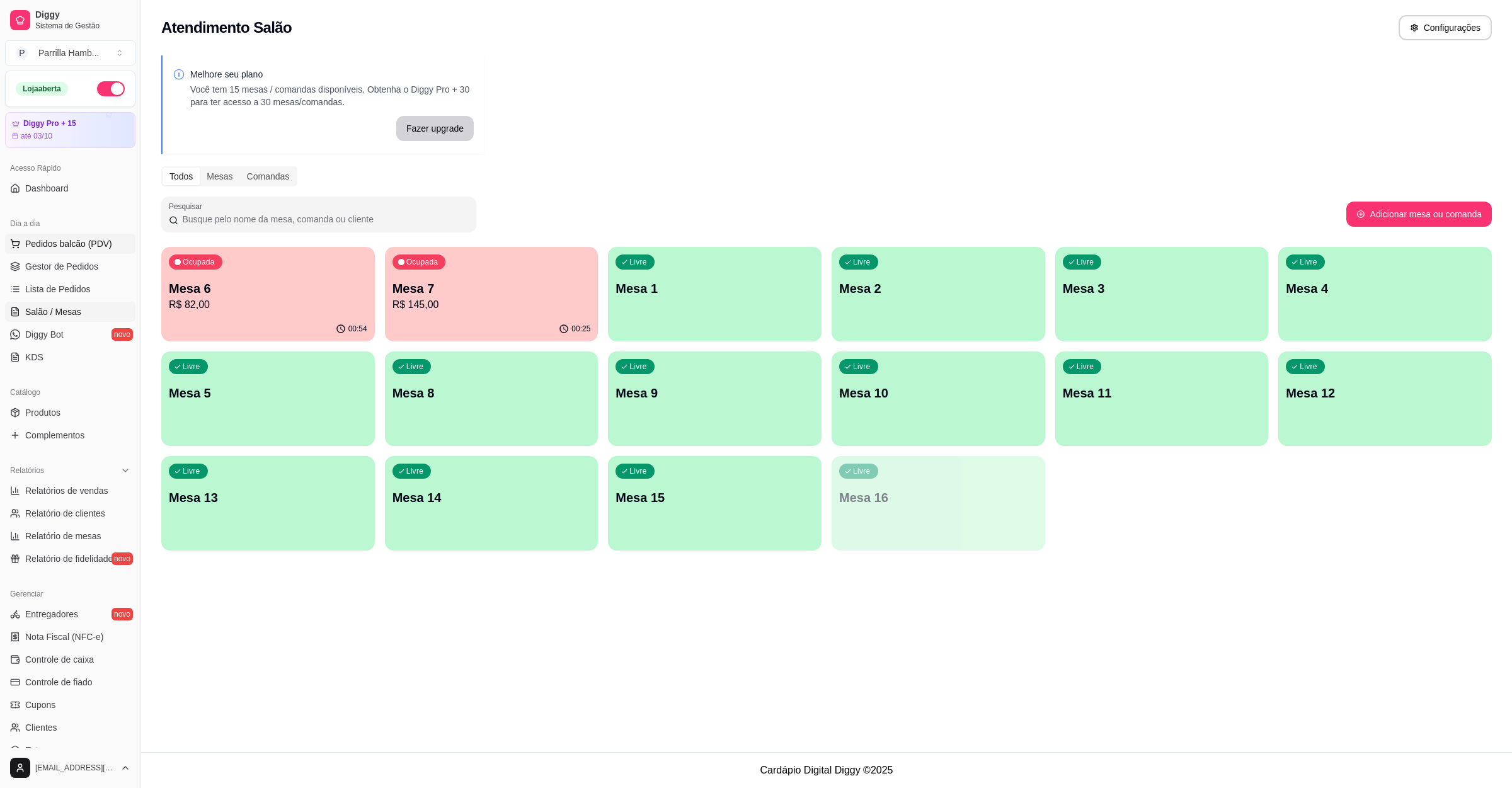
click at [69, 241] on span "Pedidos balcão (PDV)" at bounding box center [68, 244] width 87 height 13
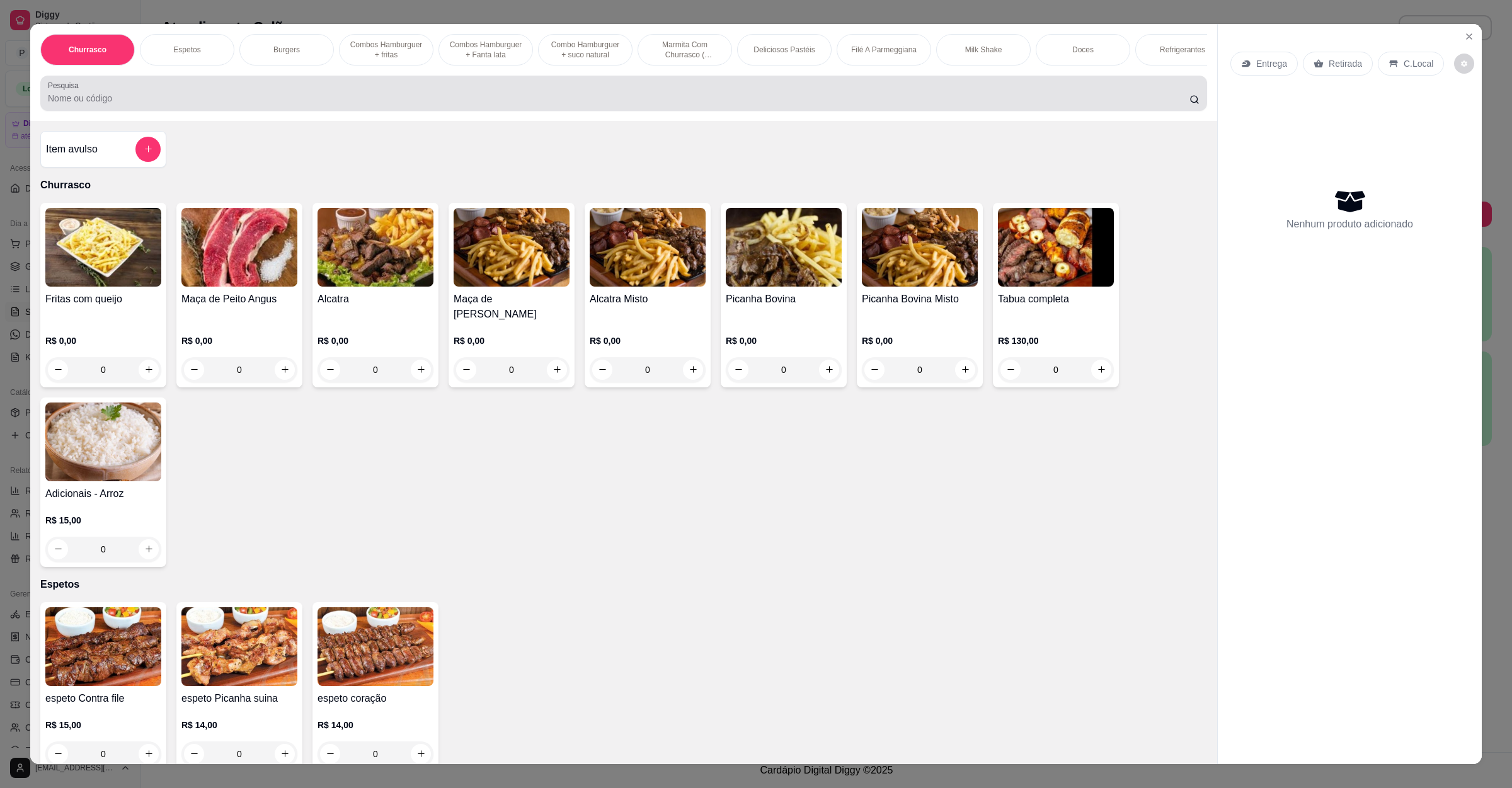
click at [267, 105] on input "Pesquisa" at bounding box center [618, 99] width 1142 height 13
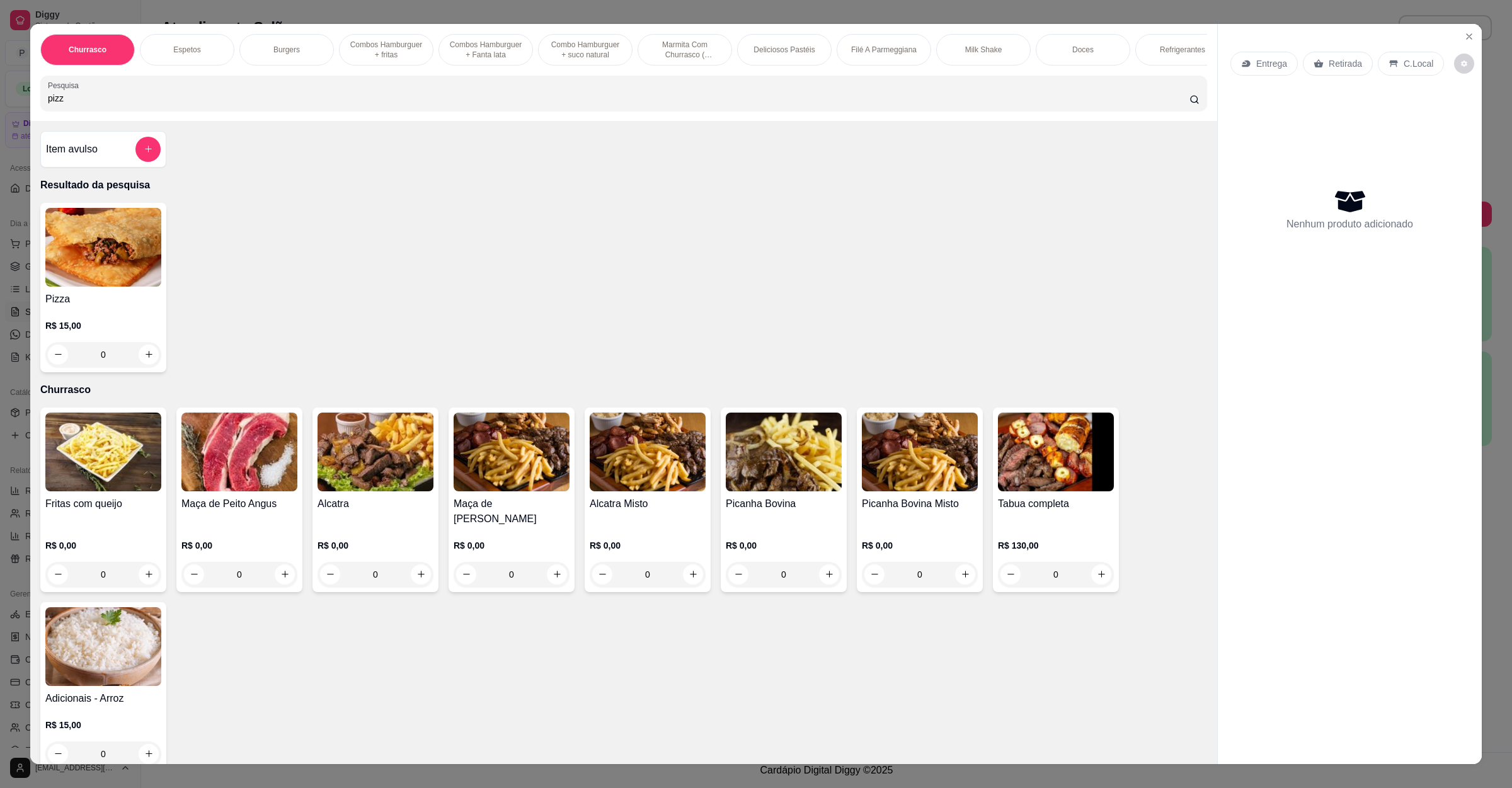
type input "pizz"
click at [146, 368] on div "0" at bounding box center [103, 355] width 116 height 25
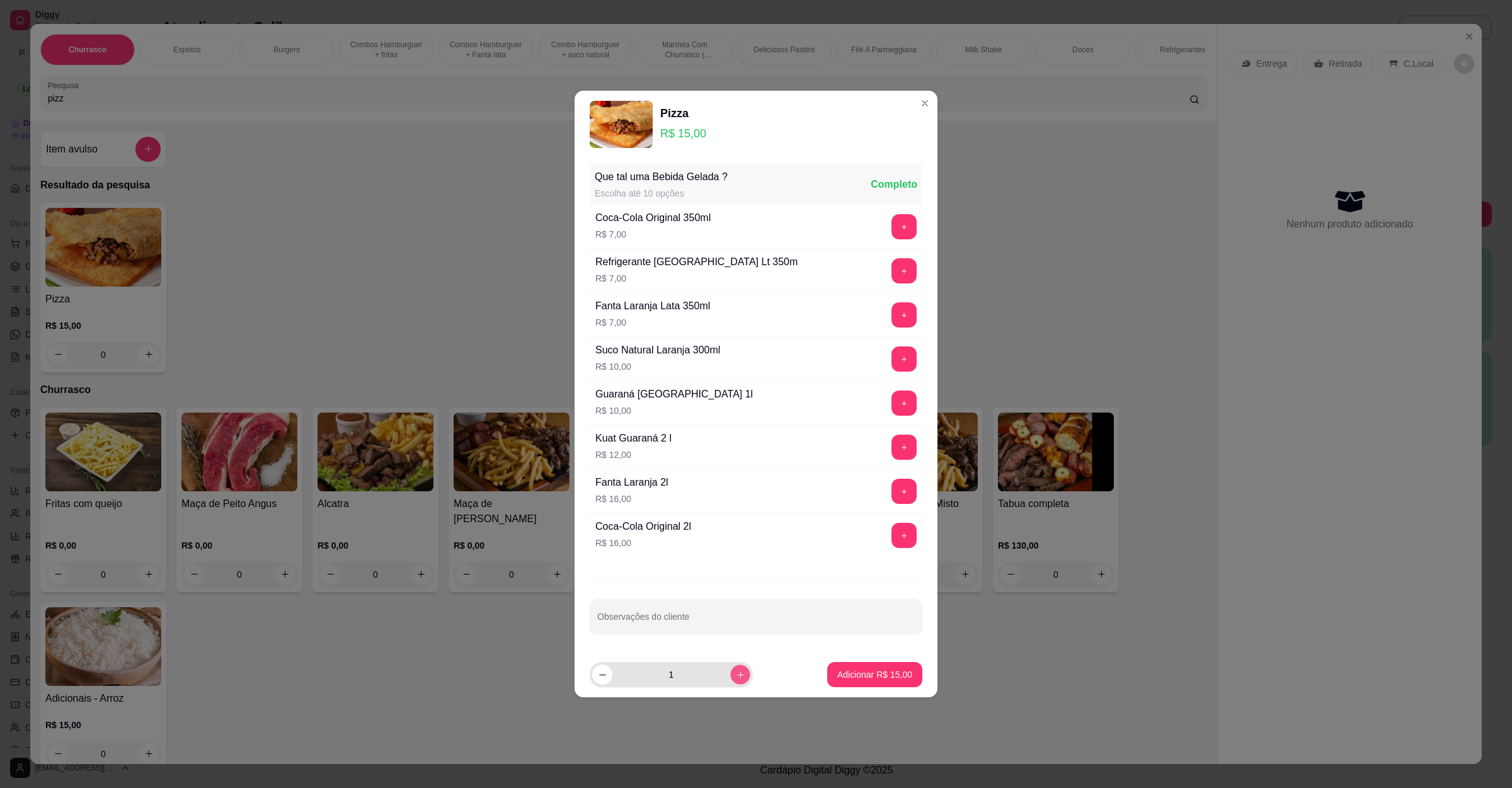
click at [736, 680] on icon "increase-product-quantity" at bounding box center [740, 675] width 9 height 9
type input "2"
click at [832, 665] on button "Adicionar R$ 30,00" at bounding box center [875, 675] width 93 height 25
type input "2"
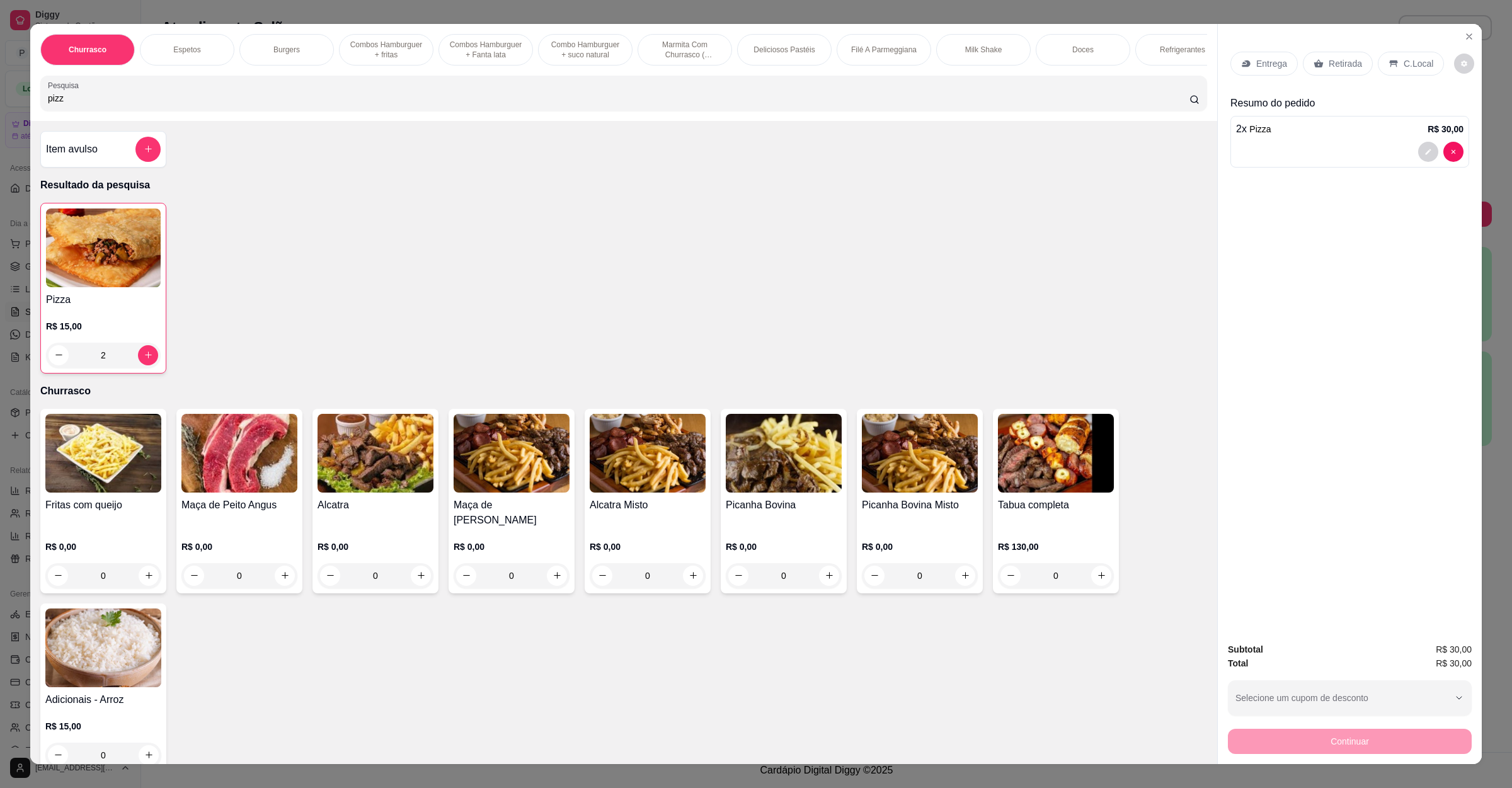
click at [1314, 65] on icon at bounding box center [1319, 63] width 10 height 10
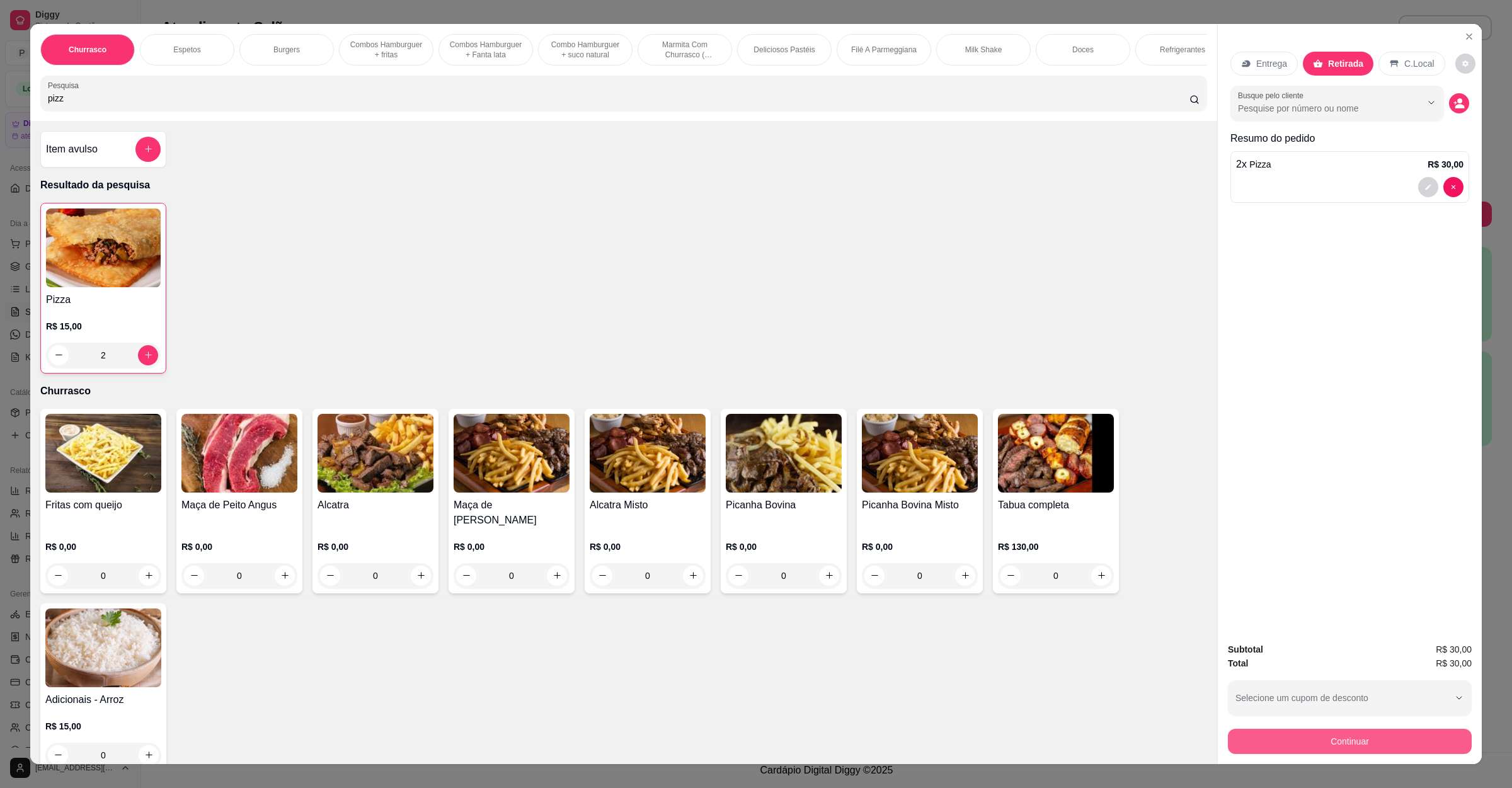
click at [1322, 746] on button "Continuar" at bounding box center [1350, 742] width 244 height 25
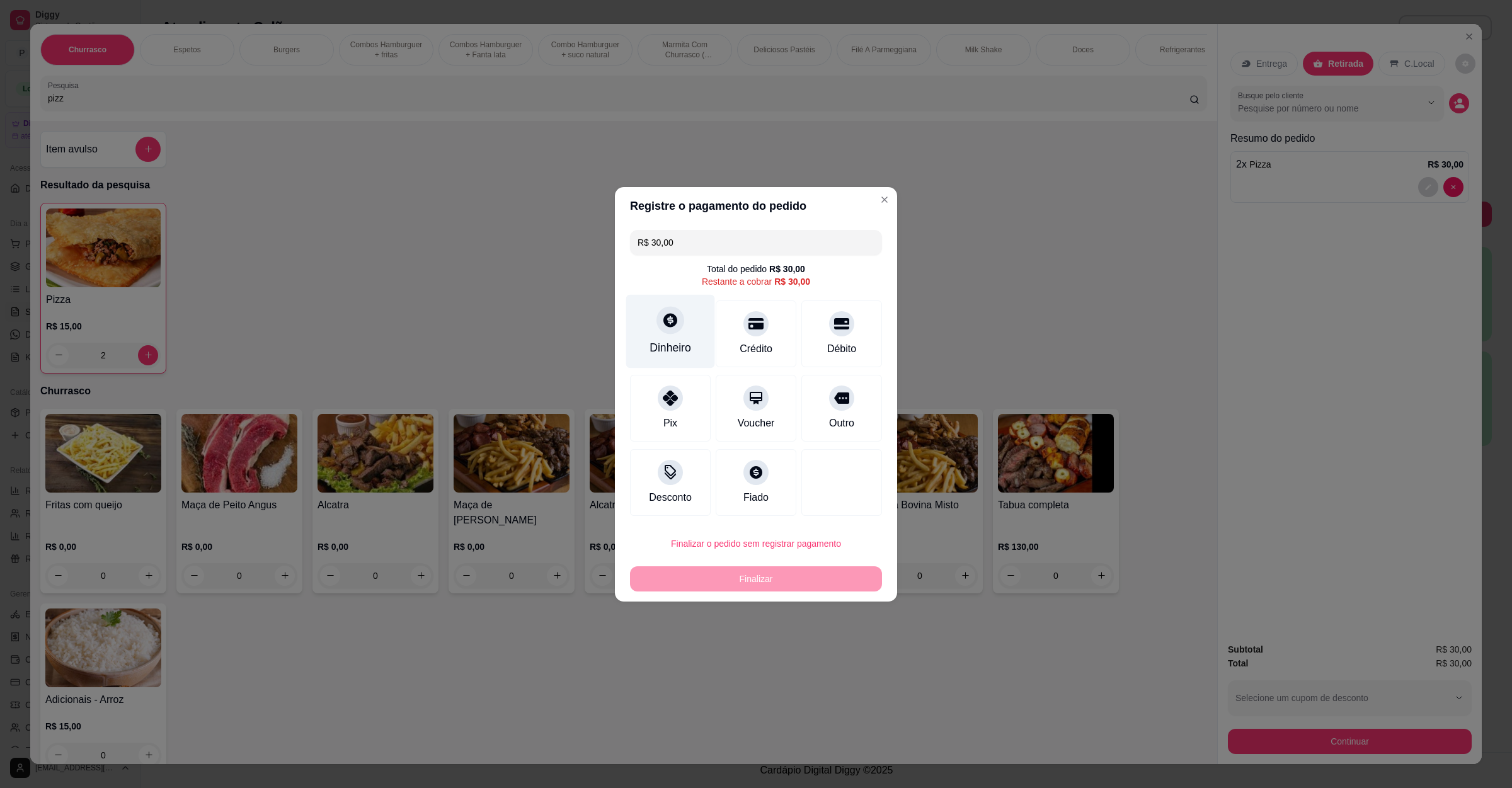
click at [680, 322] on div at bounding box center [670, 320] width 27 height 27
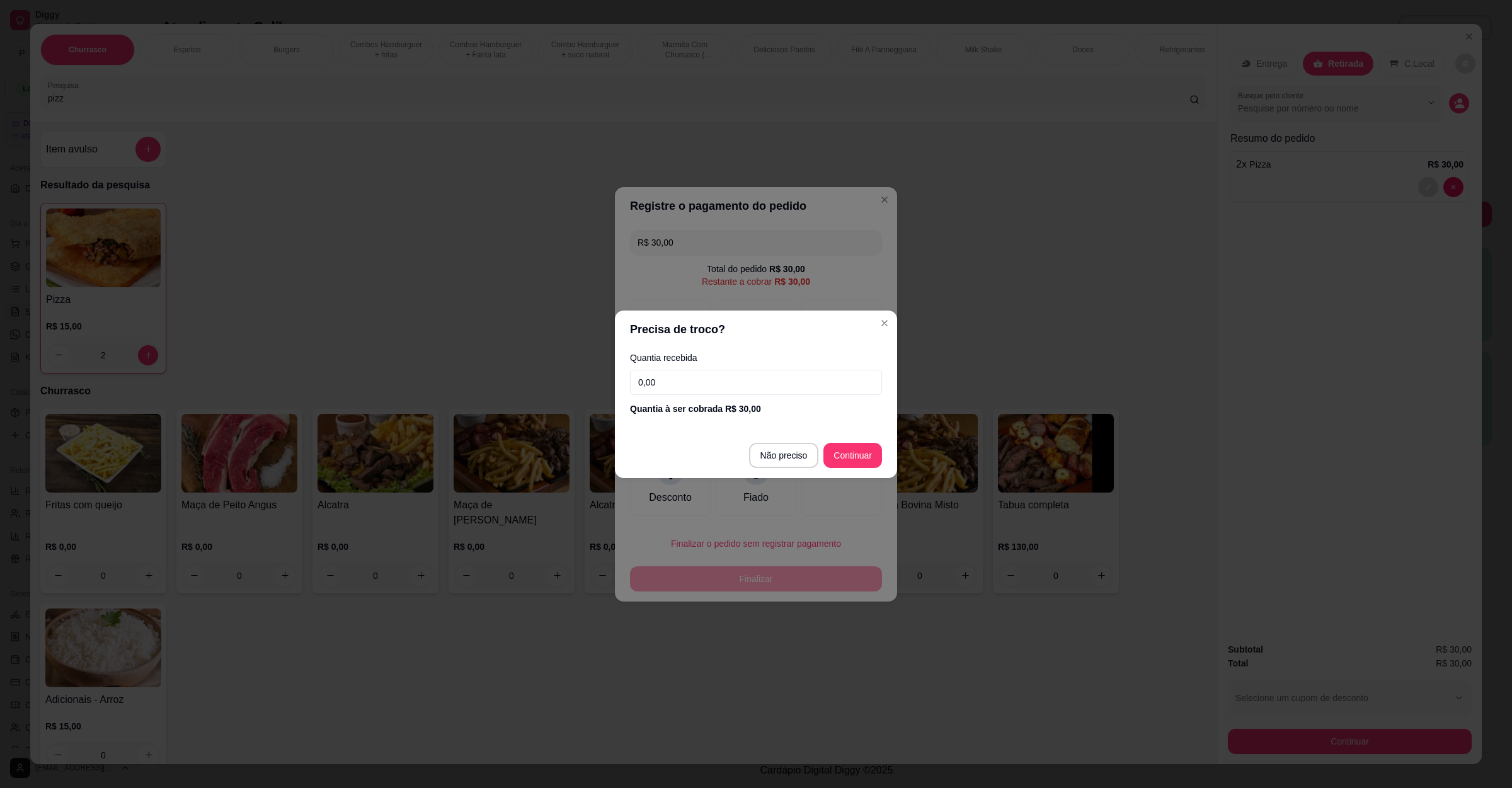
click at [698, 393] on input "0,00" at bounding box center [756, 382] width 252 height 25
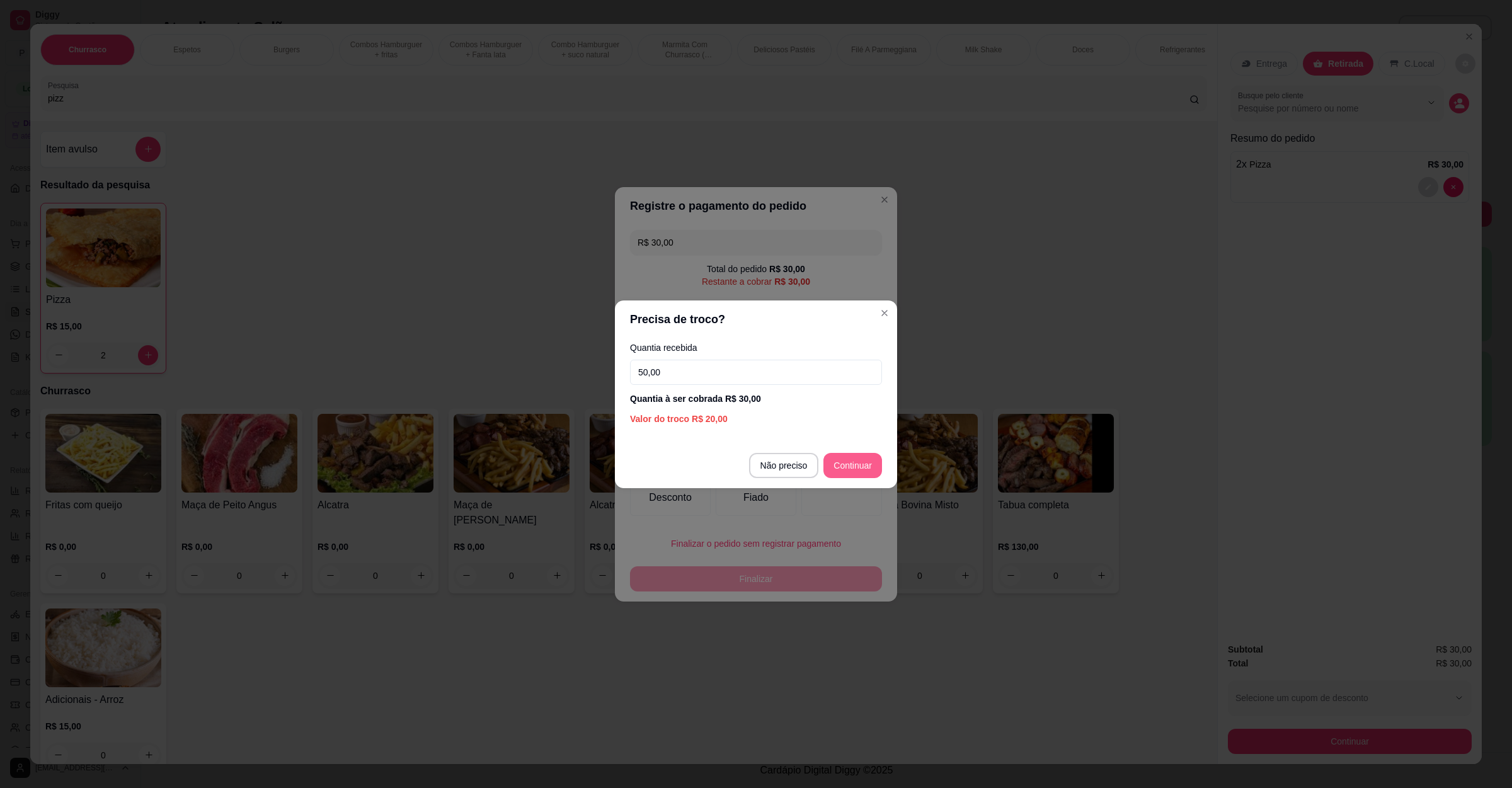
type input "50,00"
type input "R$ 0,00"
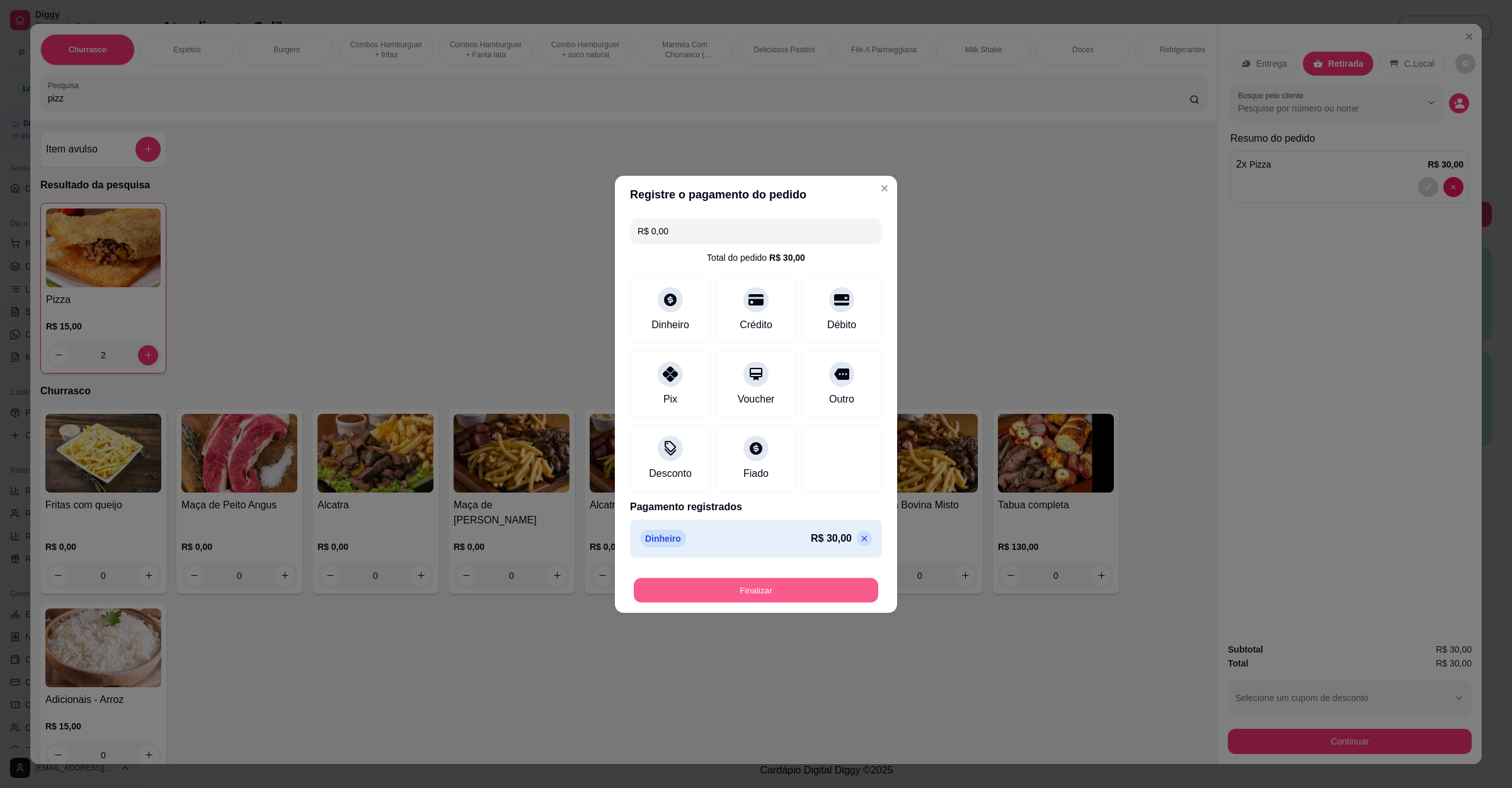
click at [792, 594] on button "Finalizar" at bounding box center [756, 590] width 244 height 25
type input "0"
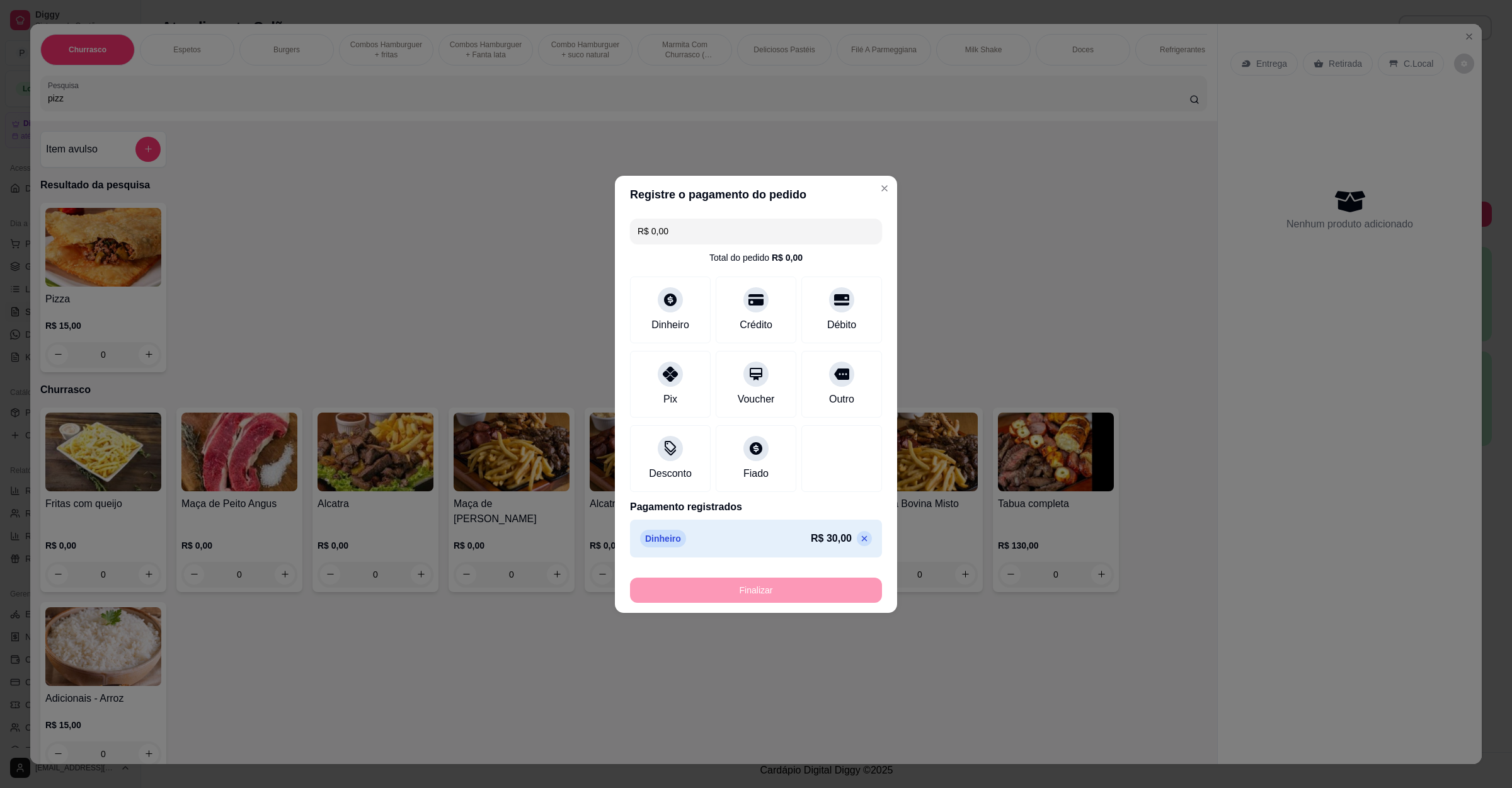
type input "-R$ 30,00"
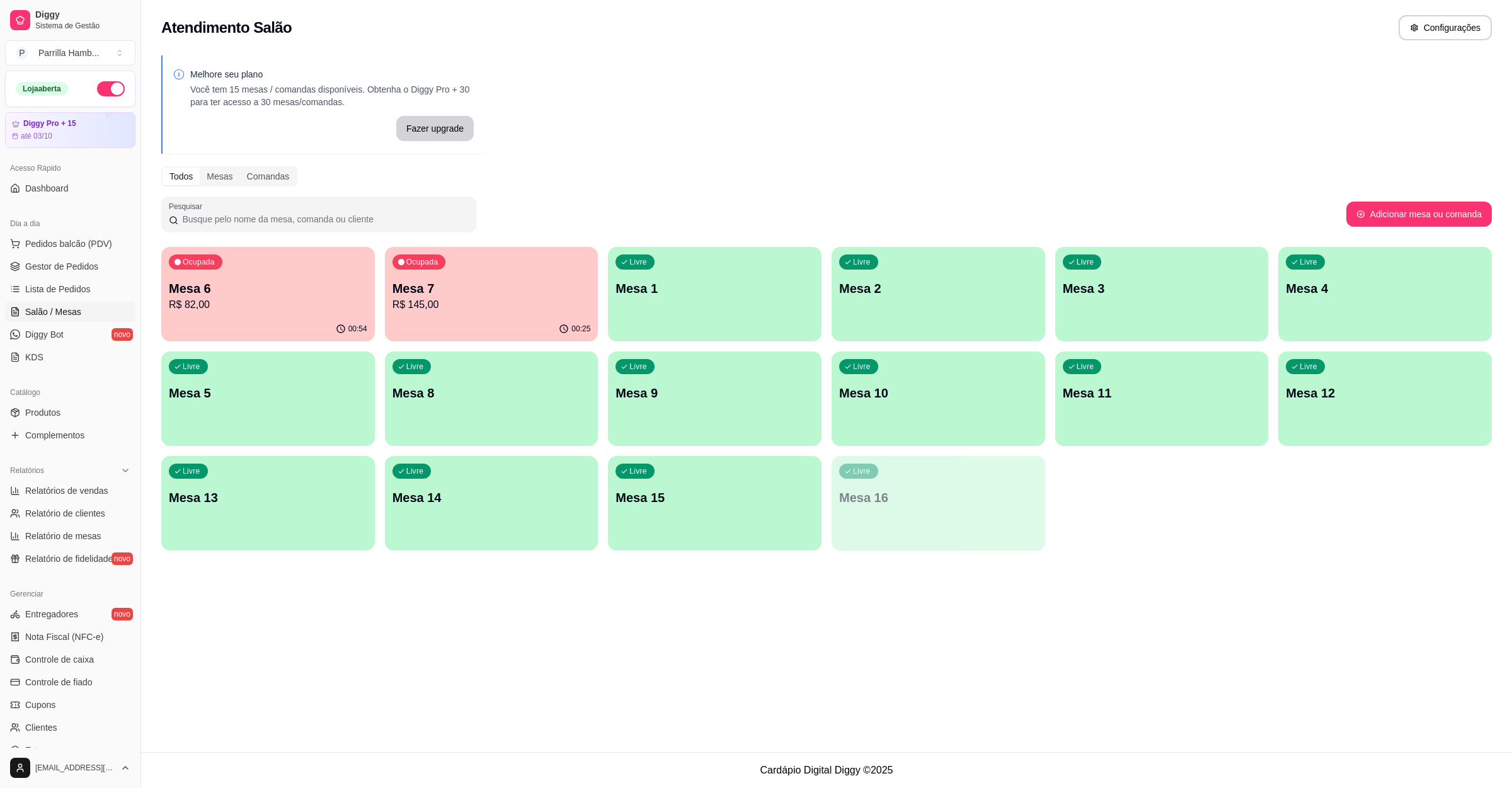
click at [899, 603] on div "Atendimento Salão Configurações Melhore seu plano Você tem 15 mesas / comandas …" at bounding box center [826, 376] width 1371 height 752
click at [458, 396] on p "Mesa 8" at bounding box center [491, 394] width 192 height 17
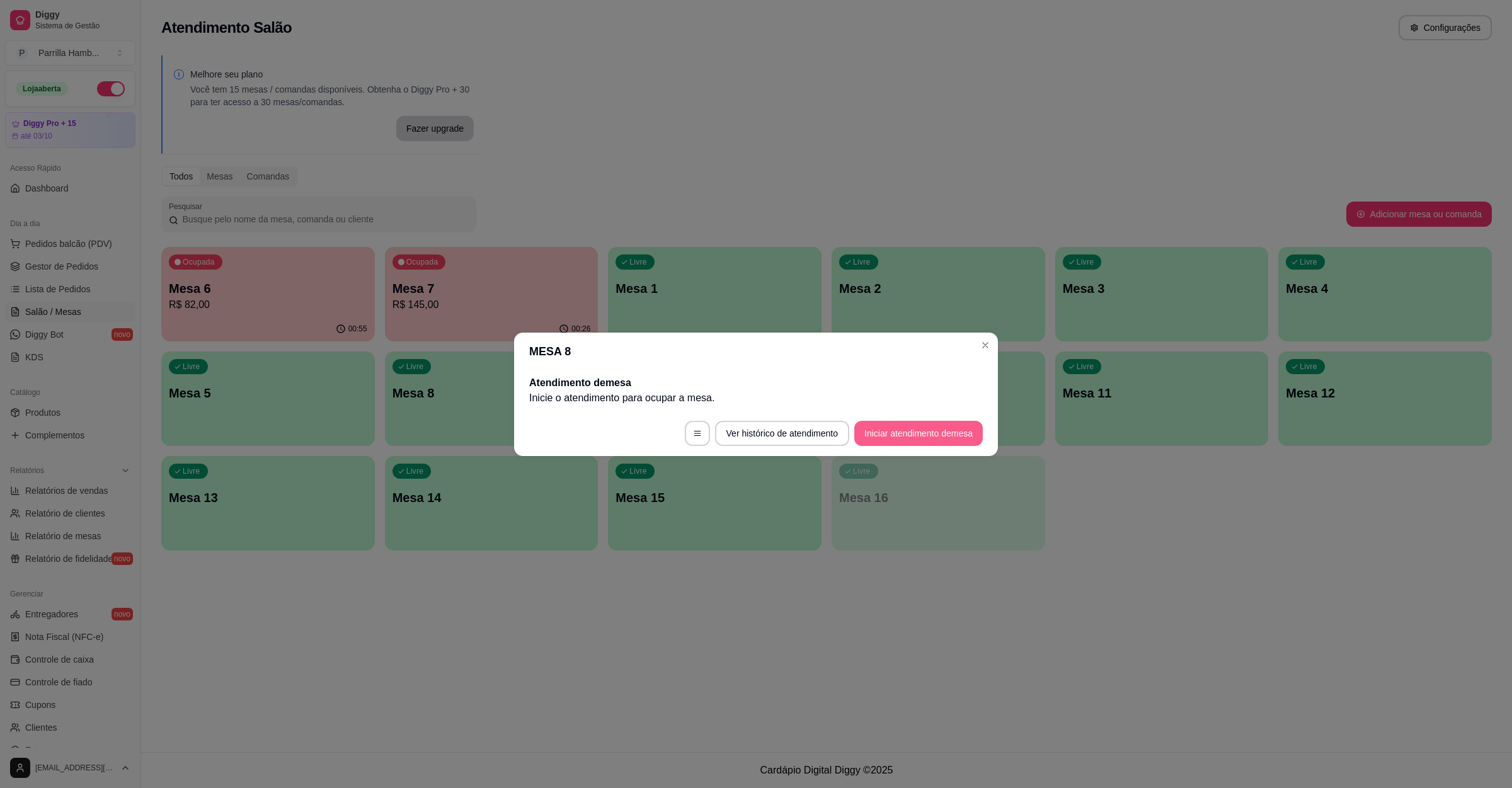
click at [942, 432] on button "Iniciar atendimento de mesa" at bounding box center [918, 434] width 129 height 25
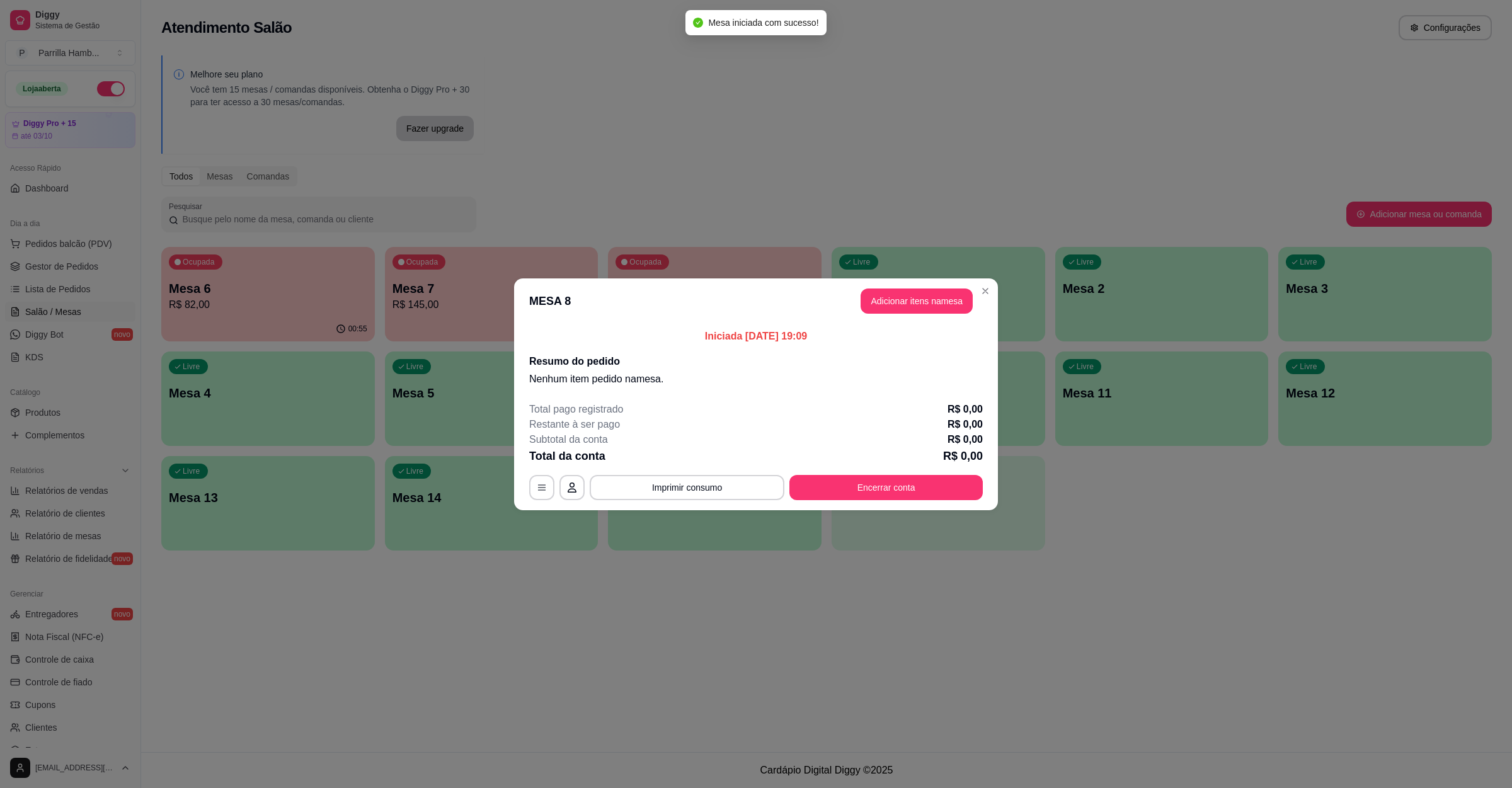
click at [956, 285] on header "MESA 8 Adicionar itens na mesa" at bounding box center [756, 301] width 484 height 45
click at [949, 290] on button "Adicionar itens na mesa" at bounding box center [916, 301] width 112 height 25
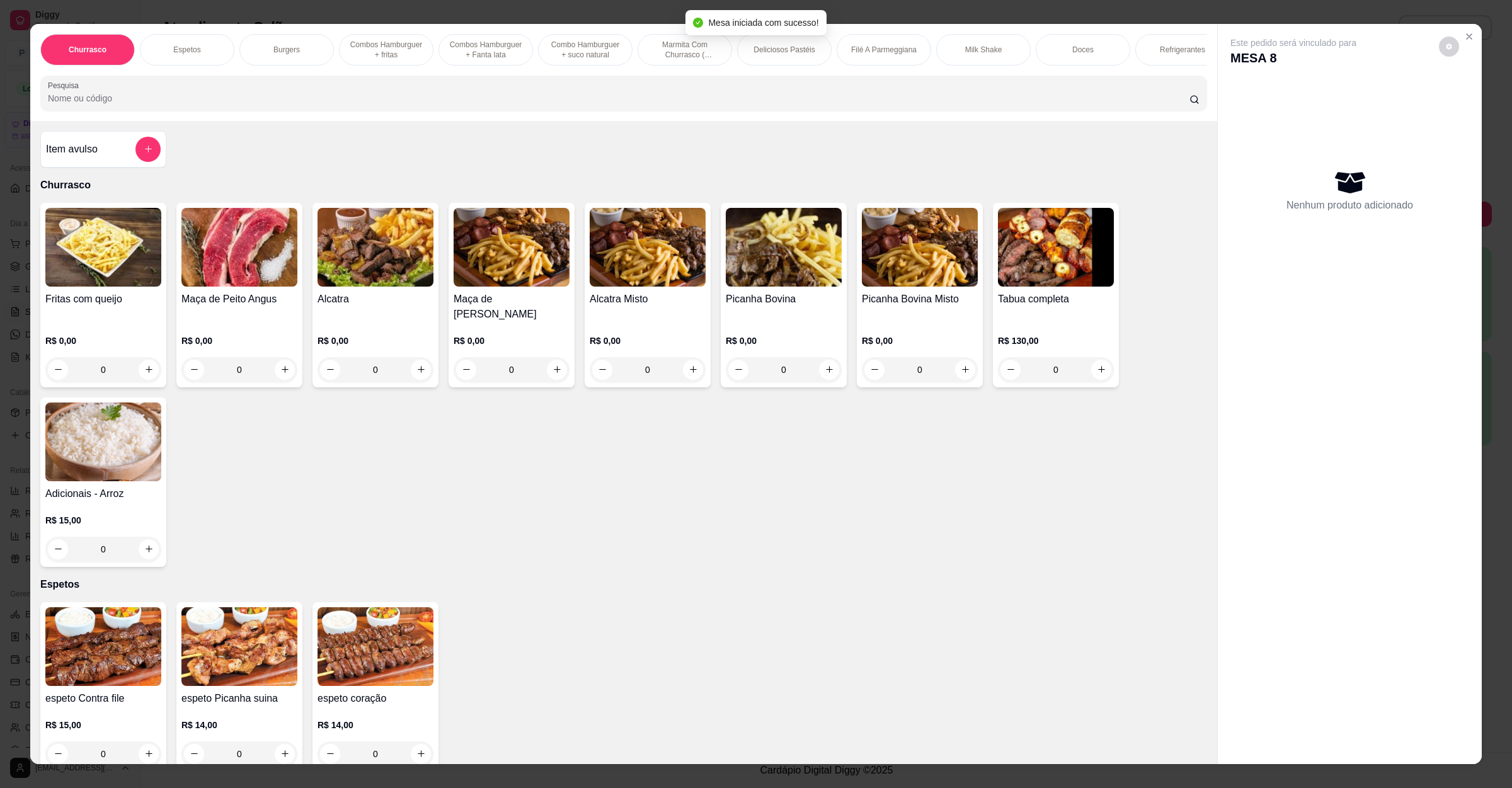
click at [459, 105] on input "Pesquisa" at bounding box center [618, 99] width 1142 height 13
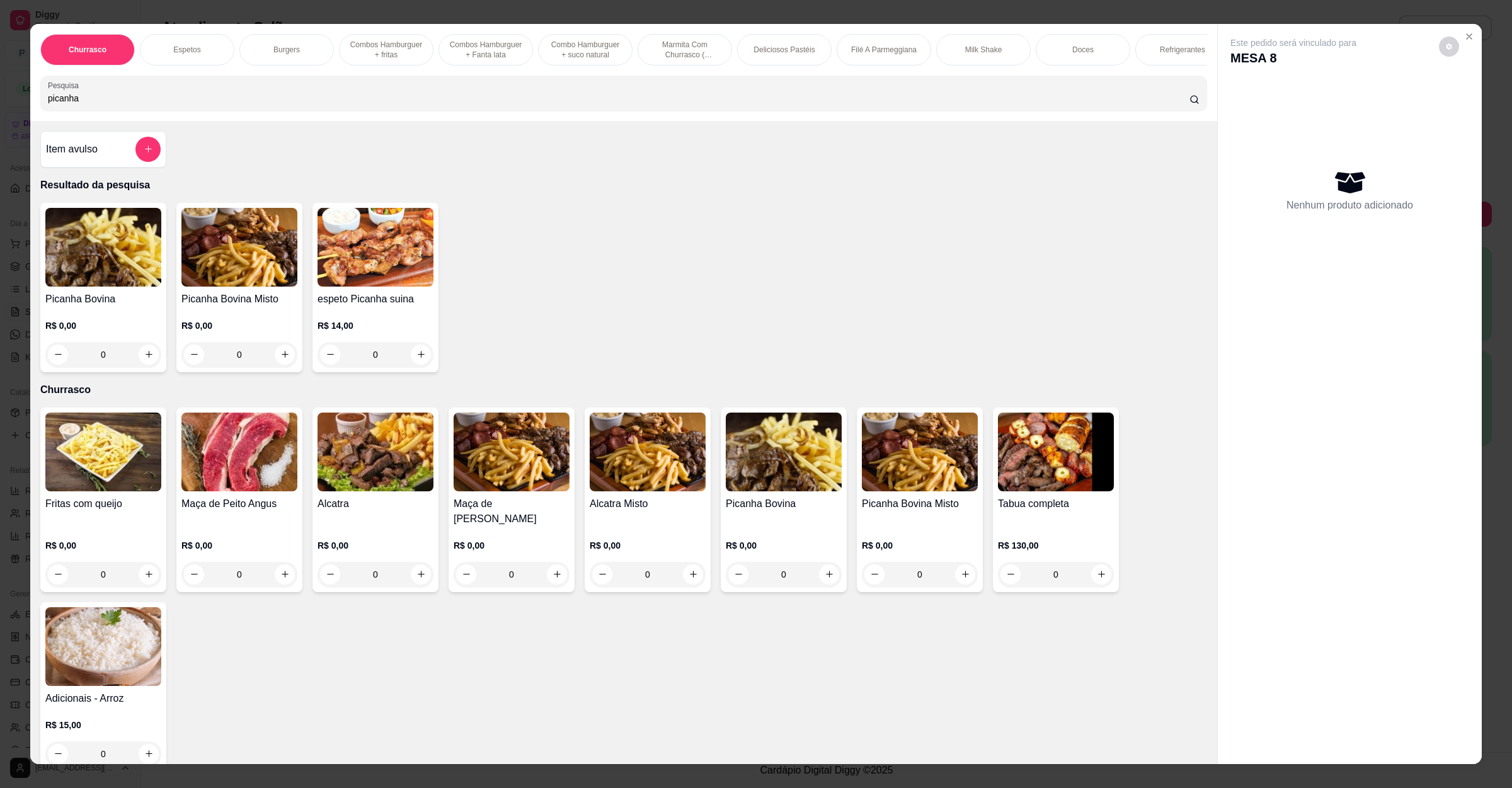
type input "picanha"
click at [84, 307] on h4 "Picanha Bovina" at bounding box center [103, 299] width 116 height 15
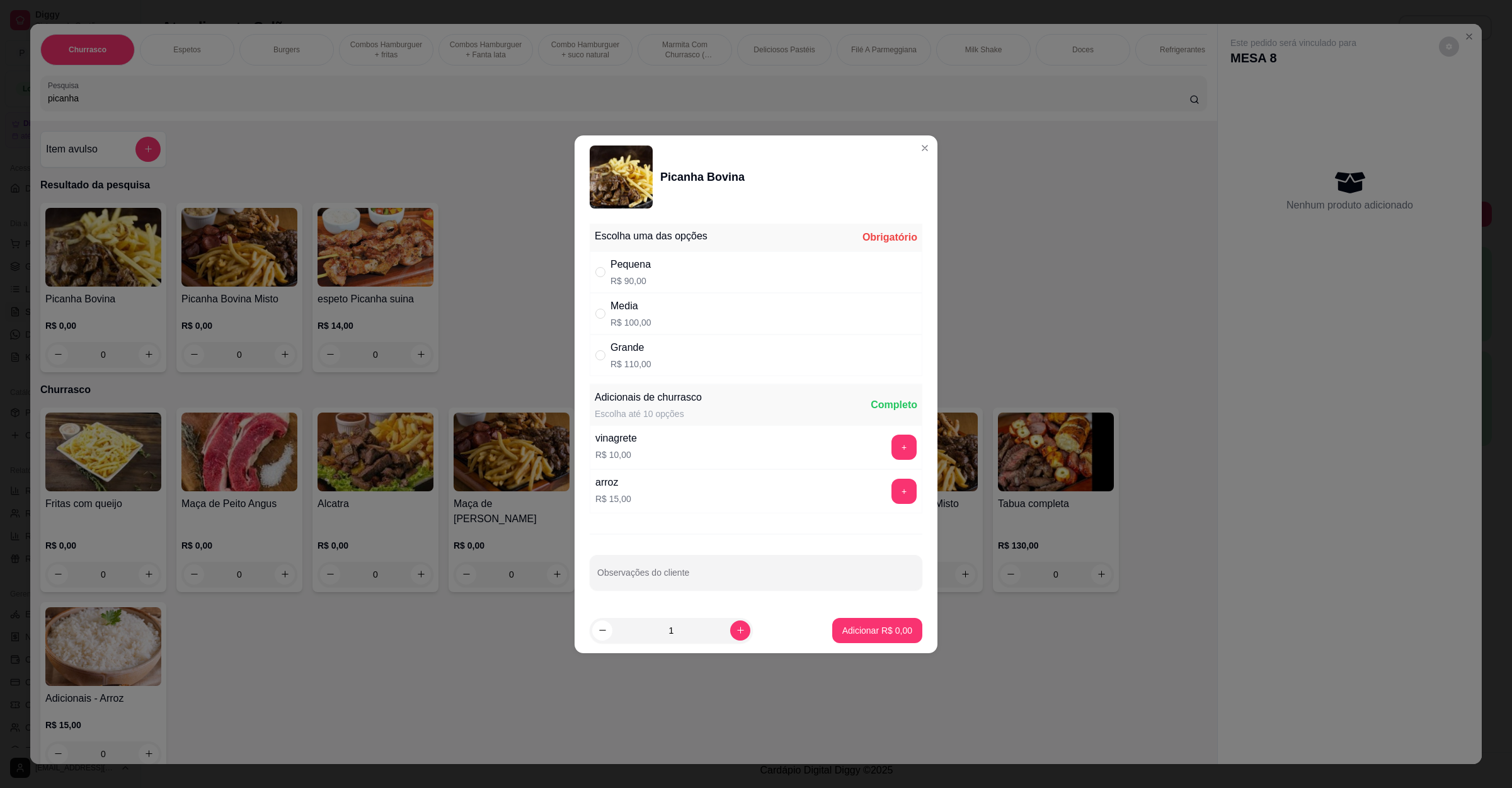
click at [788, 360] on div "Grande R$ 110,00" at bounding box center [756, 355] width 332 height 42
radio input "true"
click at [824, 634] on button "Adicionar R$ 110,00" at bounding box center [873, 630] width 97 height 25
type input "1"
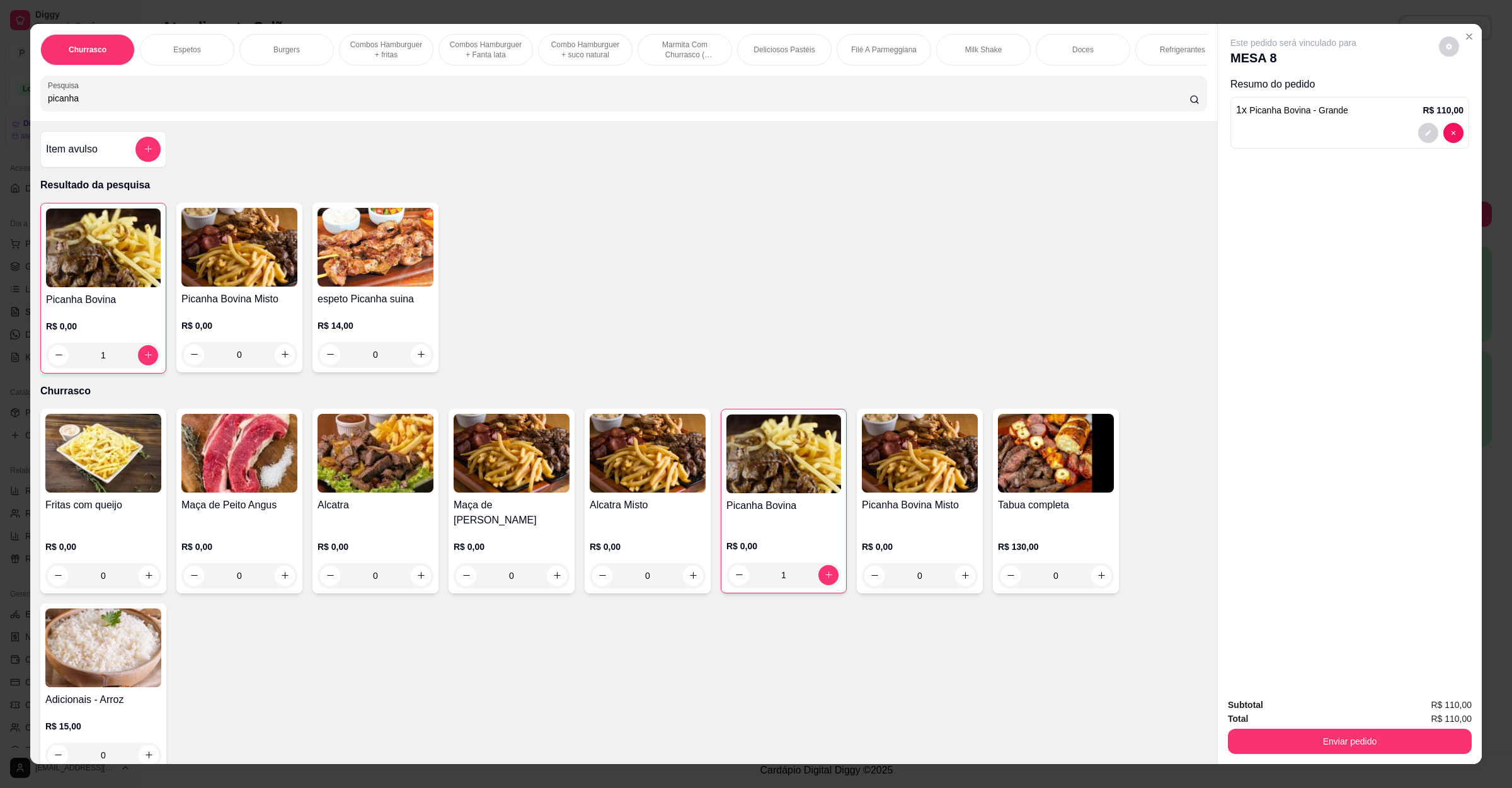
drag, startPoint x: 81, startPoint y: 110, endPoint x: 0, endPoint y: 114, distance: 81.1
click at [0, 114] on div "Churrasco Espetos Burgers Combos Hamburguer + fritas Combos [GEOGRAPHIC_DATA] +…" at bounding box center [756, 394] width 1512 height 788
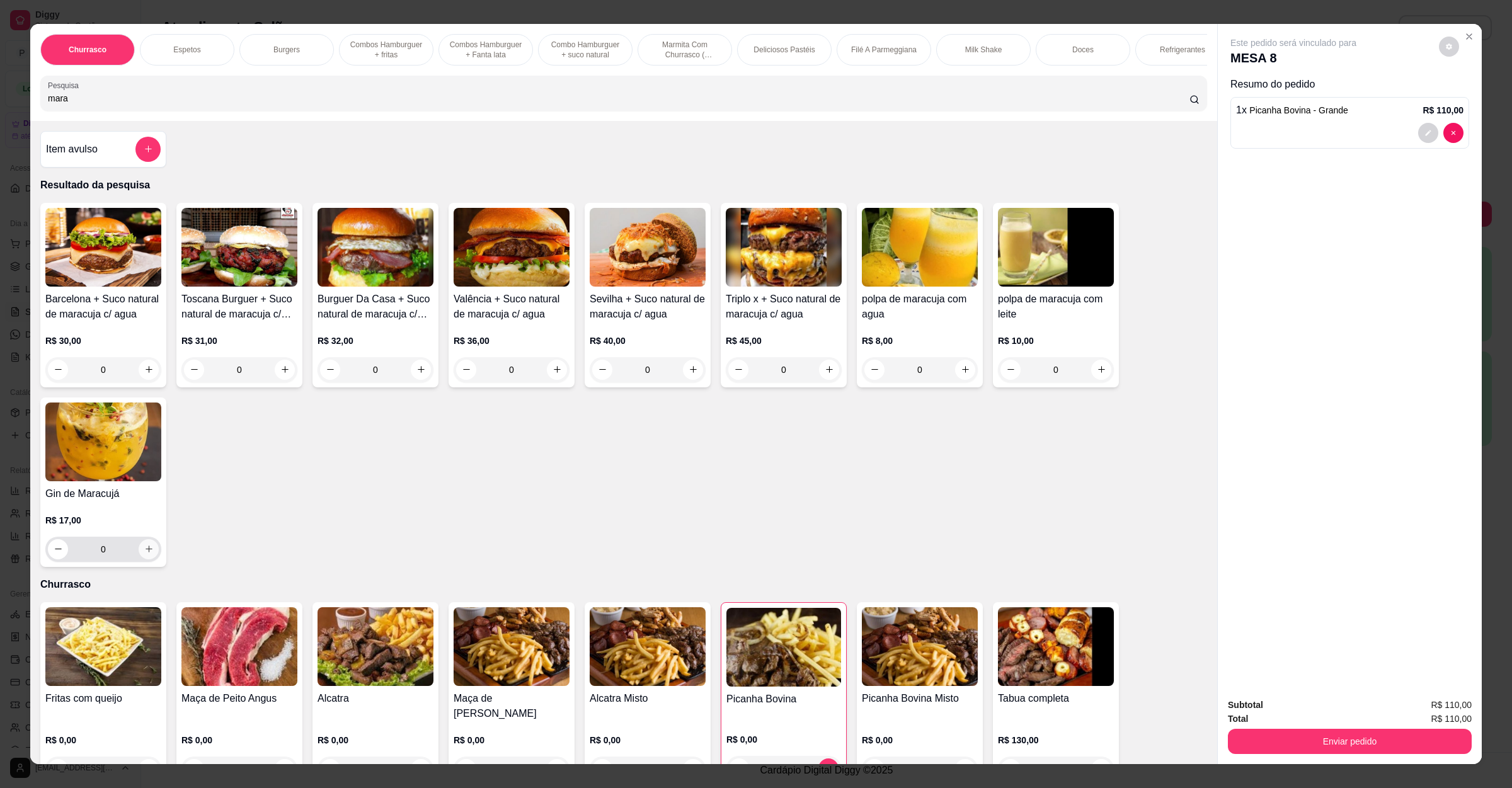
type input "mara"
click at [146, 558] on button "increase-product-quantity" at bounding box center [149, 549] width 20 height 20
type input "1"
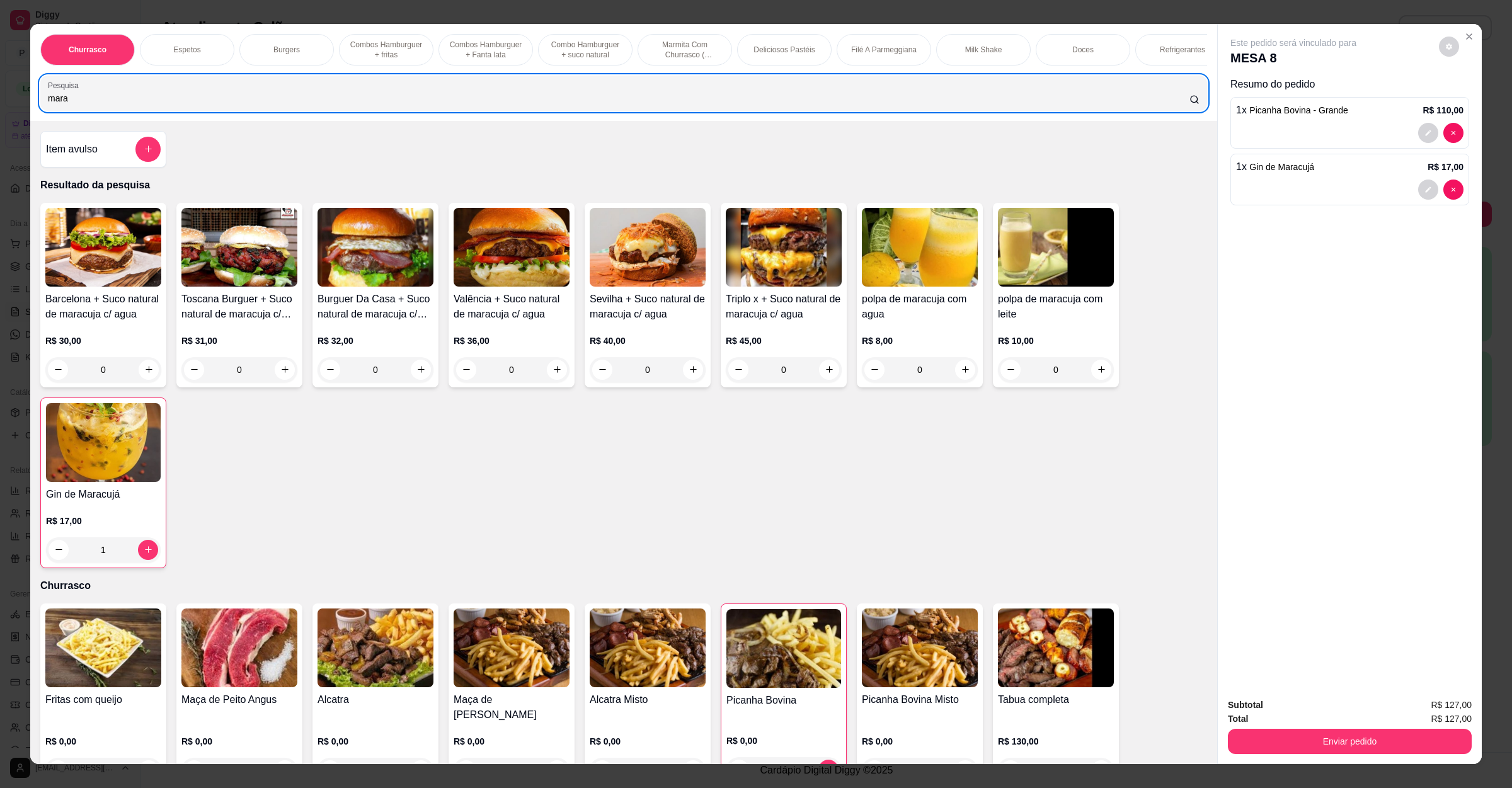
drag, startPoint x: 102, startPoint y: 123, endPoint x: 0, endPoint y: 113, distance: 102.5
click at [0, 113] on div "Churrasco Espetos Burgers Combos Hamburguer + fritas Combos Hamburguer + Fanta …" at bounding box center [756, 394] width 1512 height 788
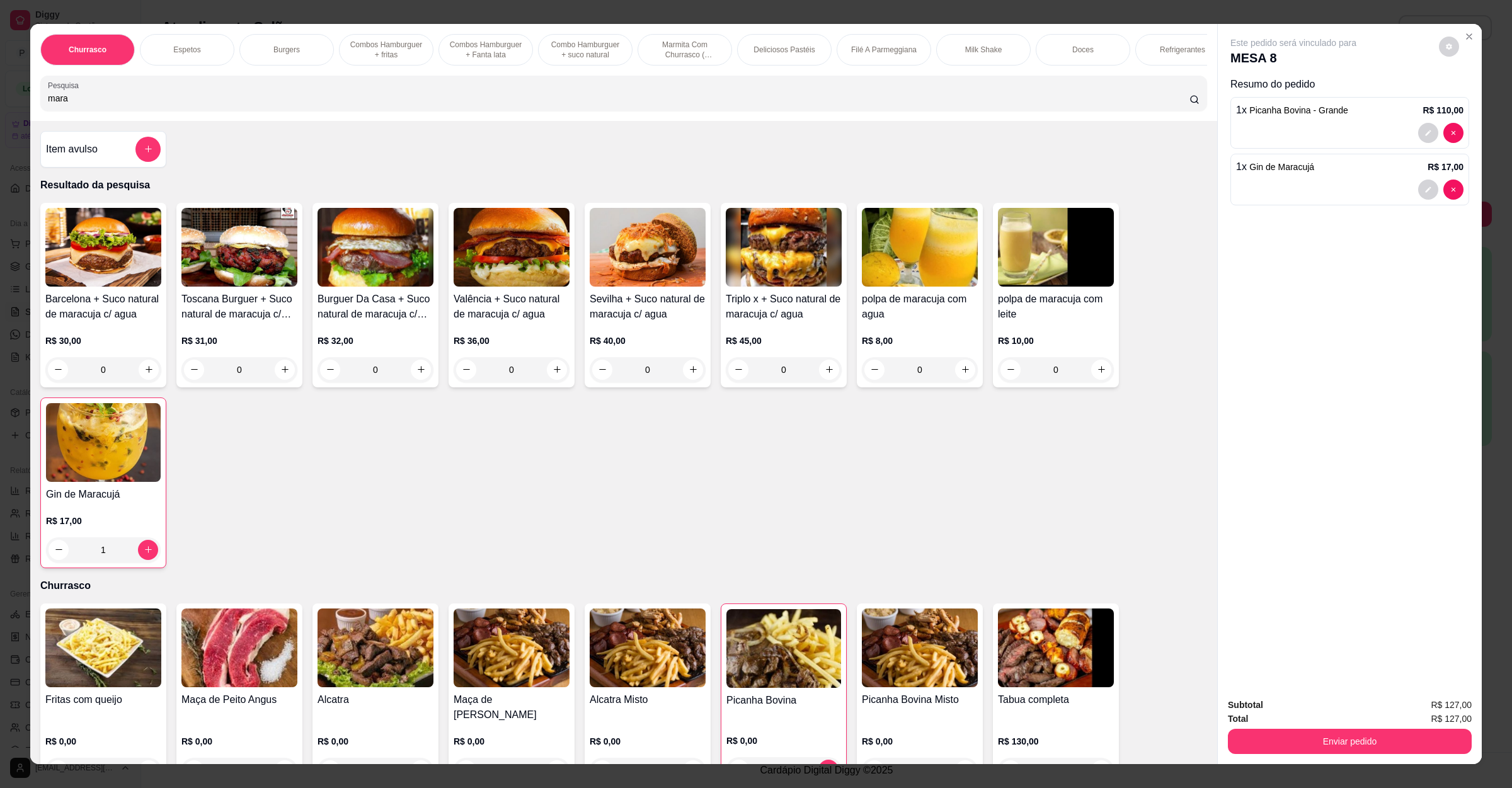
drag, startPoint x: 72, startPoint y: 106, endPoint x: 0, endPoint y: 120, distance: 73.3
click at [0, 120] on div "Churrasco Espetos Burgers Combos Hamburguer + fritas Combos Hamburguer + Fanta …" at bounding box center [756, 394] width 1512 height 788
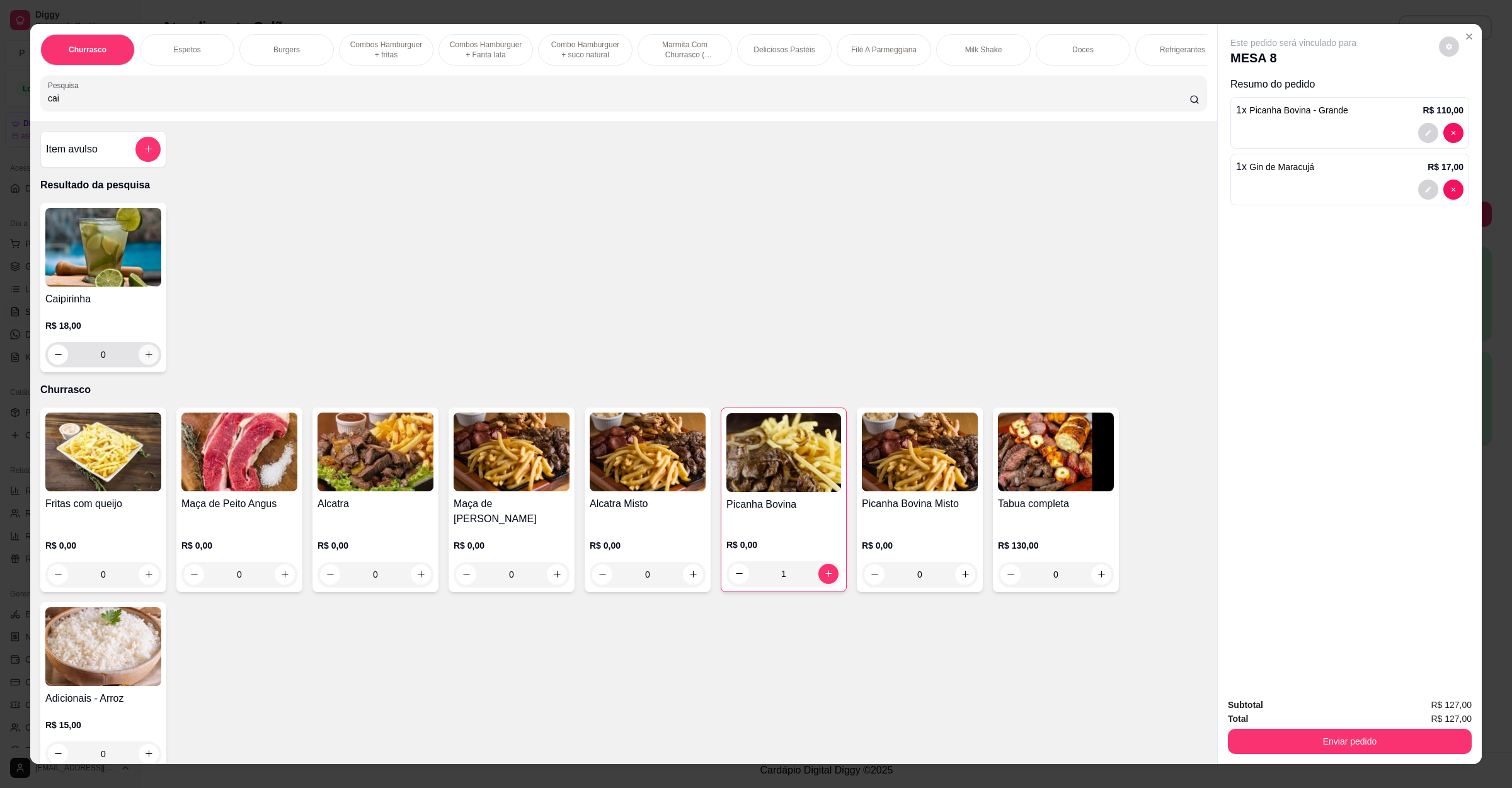
type input "cai"
click at [144, 359] on icon "increase-product-quantity" at bounding box center [149, 354] width 9 height 9
type input "1"
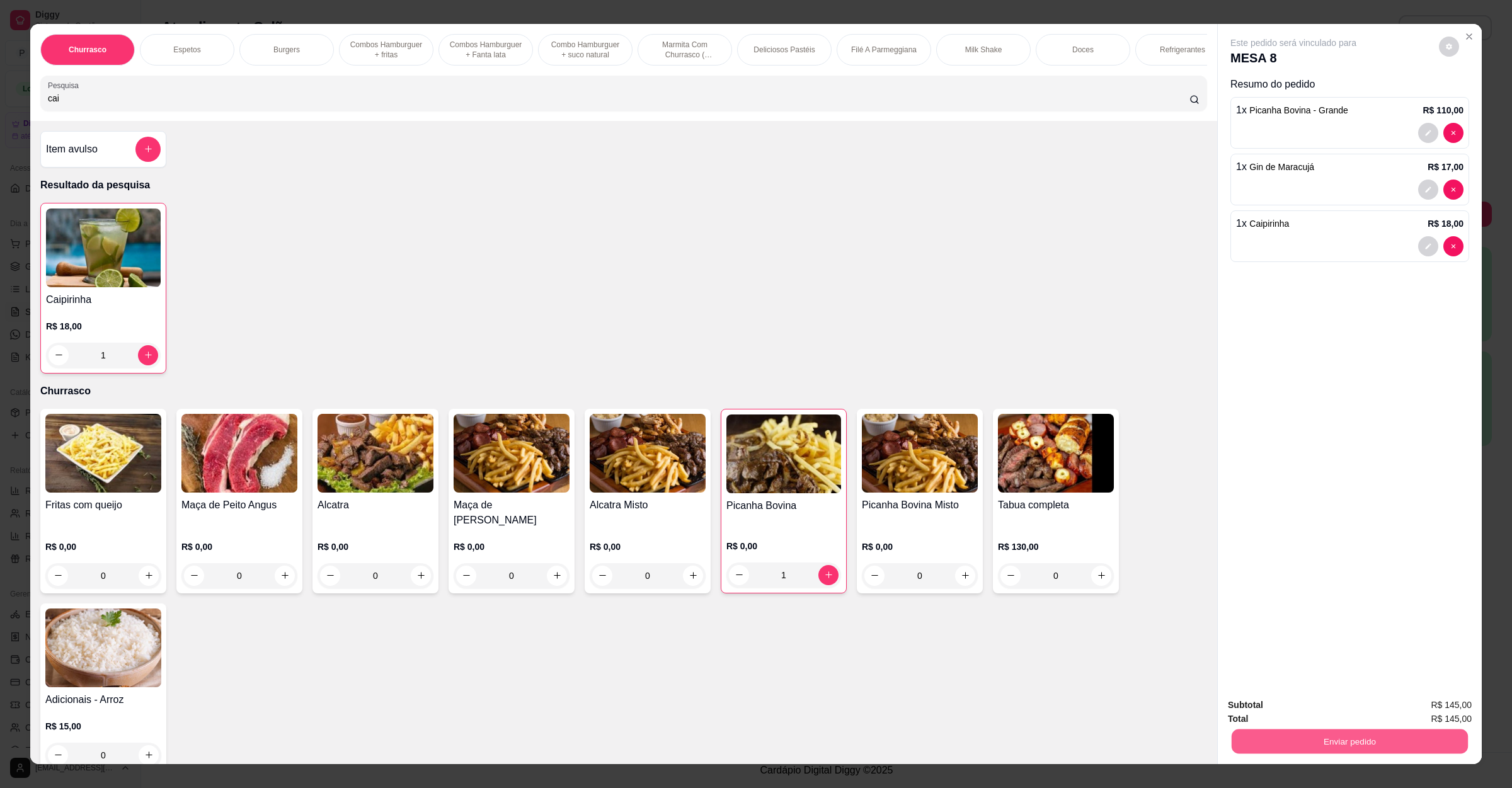
click at [1270, 732] on button "Enviar pedido" at bounding box center [1350, 742] width 237 height 25
click at [1279, 717] on button "Não registrar e enviar pedido" at bounding box center [1306, 710] width 127 height 23
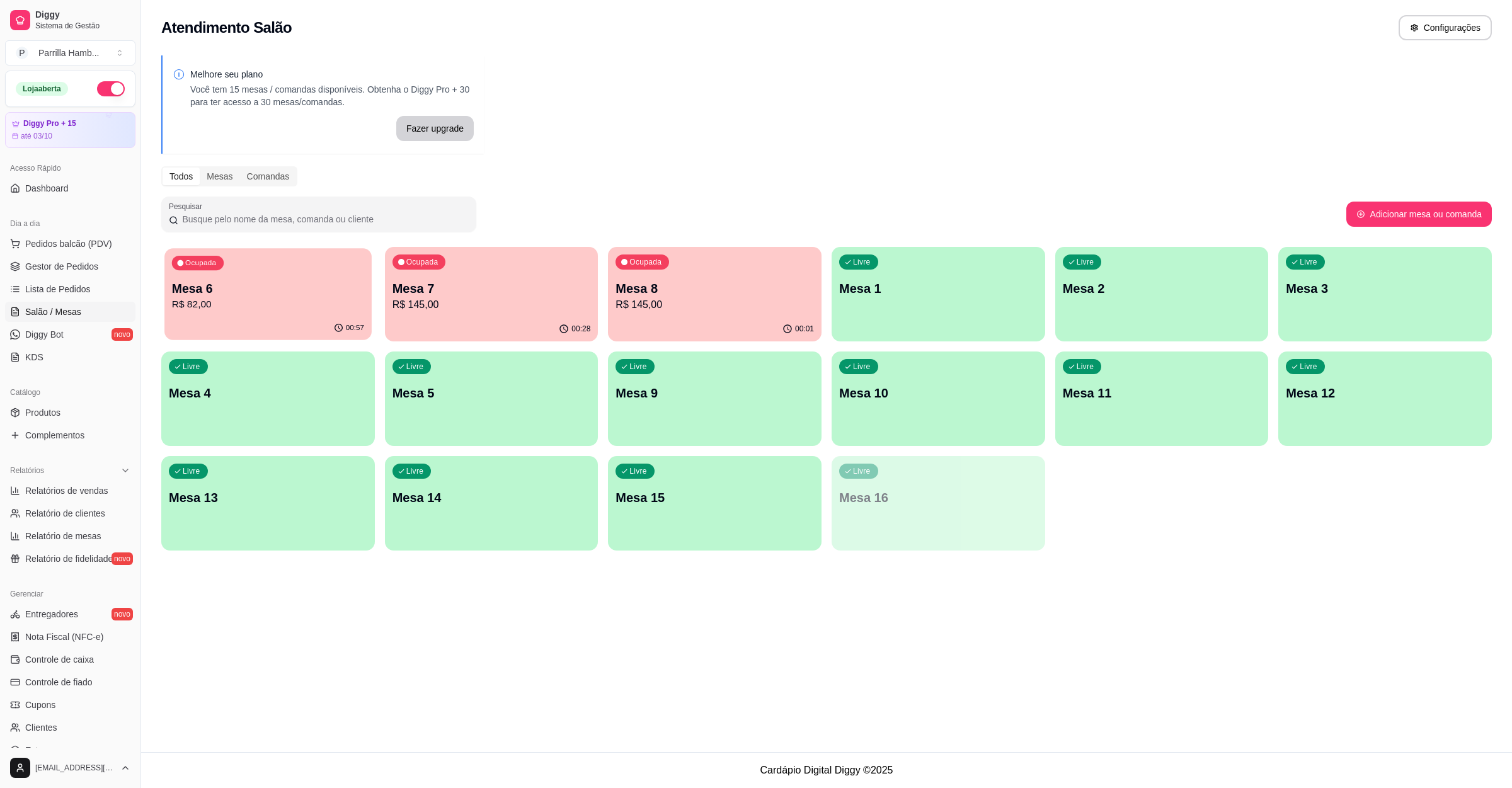
click at [256, 274] on div "Ocupada Mesa 6 R$ 82,00" at bounding box center [268, 282] width 206 height 68
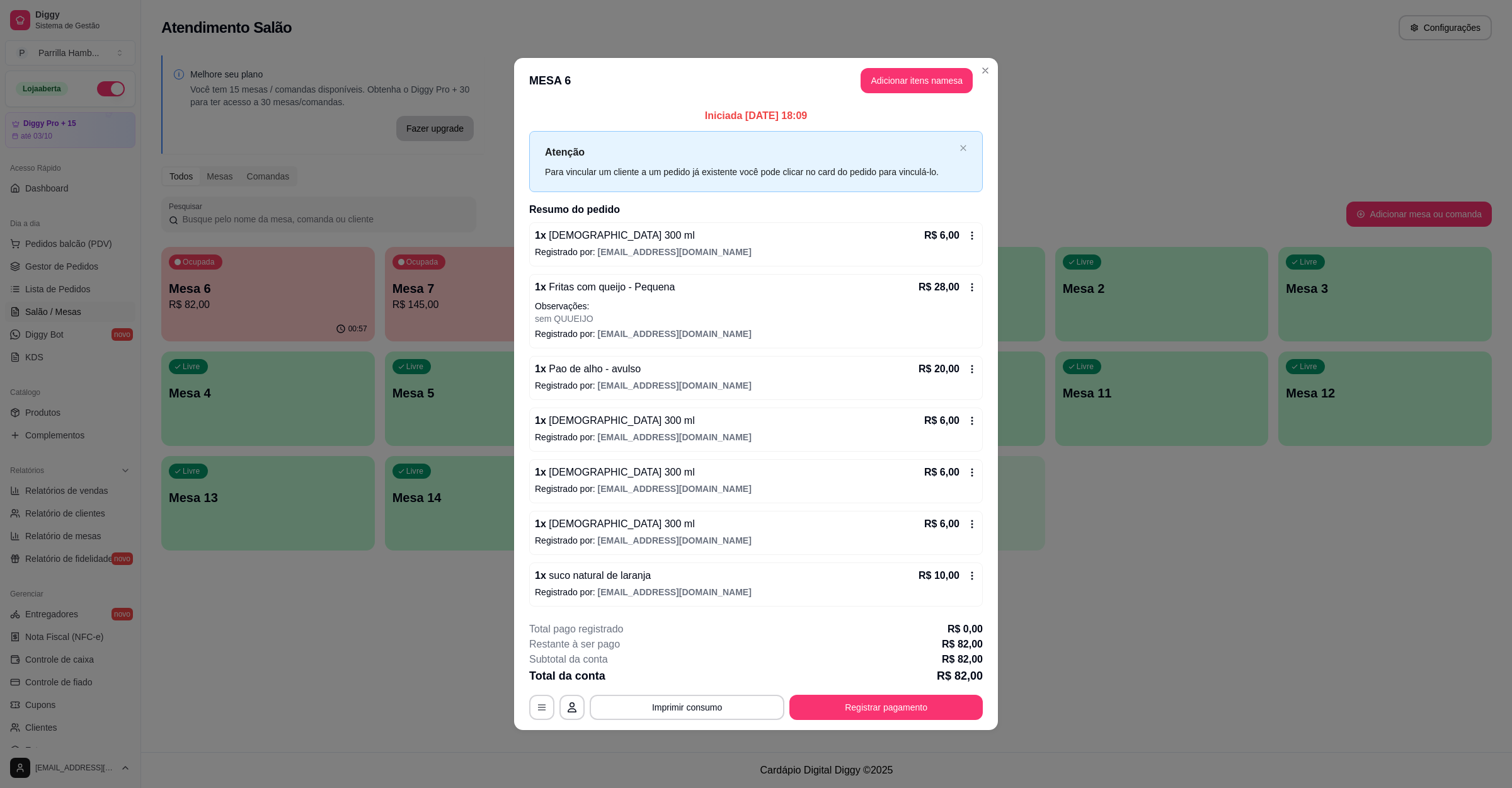
click at [874, 92] on header "MESA 6 Adicionar itens na mesa" at bounding box center [756, 80] width 484 height 45
click at [874, 91] on header "MESA 6 Adicionar itens na mesa" at bounding box center [756, 80] width 484 height 45
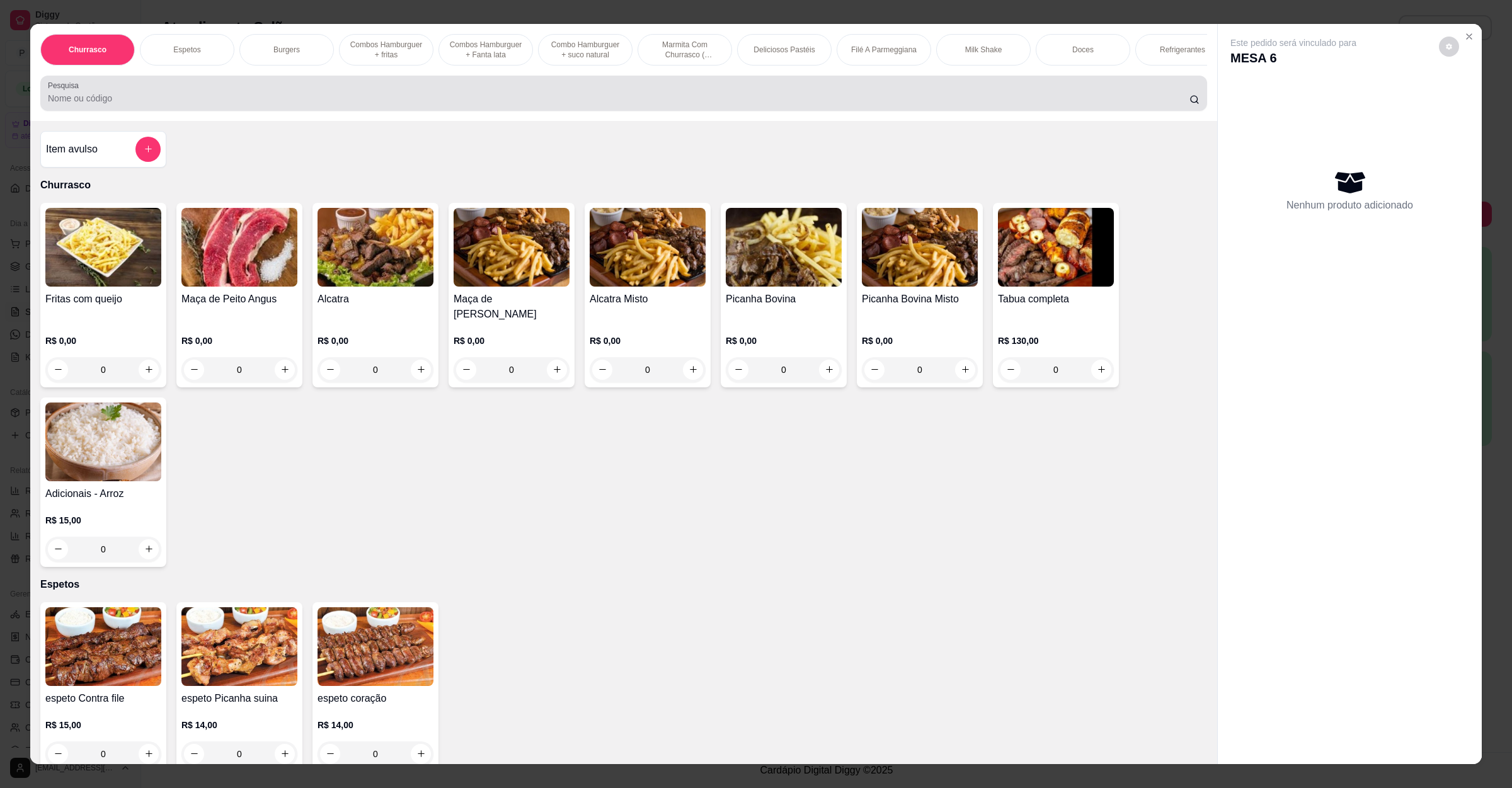
click at [248, 97] on div at bounding box center [624, 94] width 1152 height 25
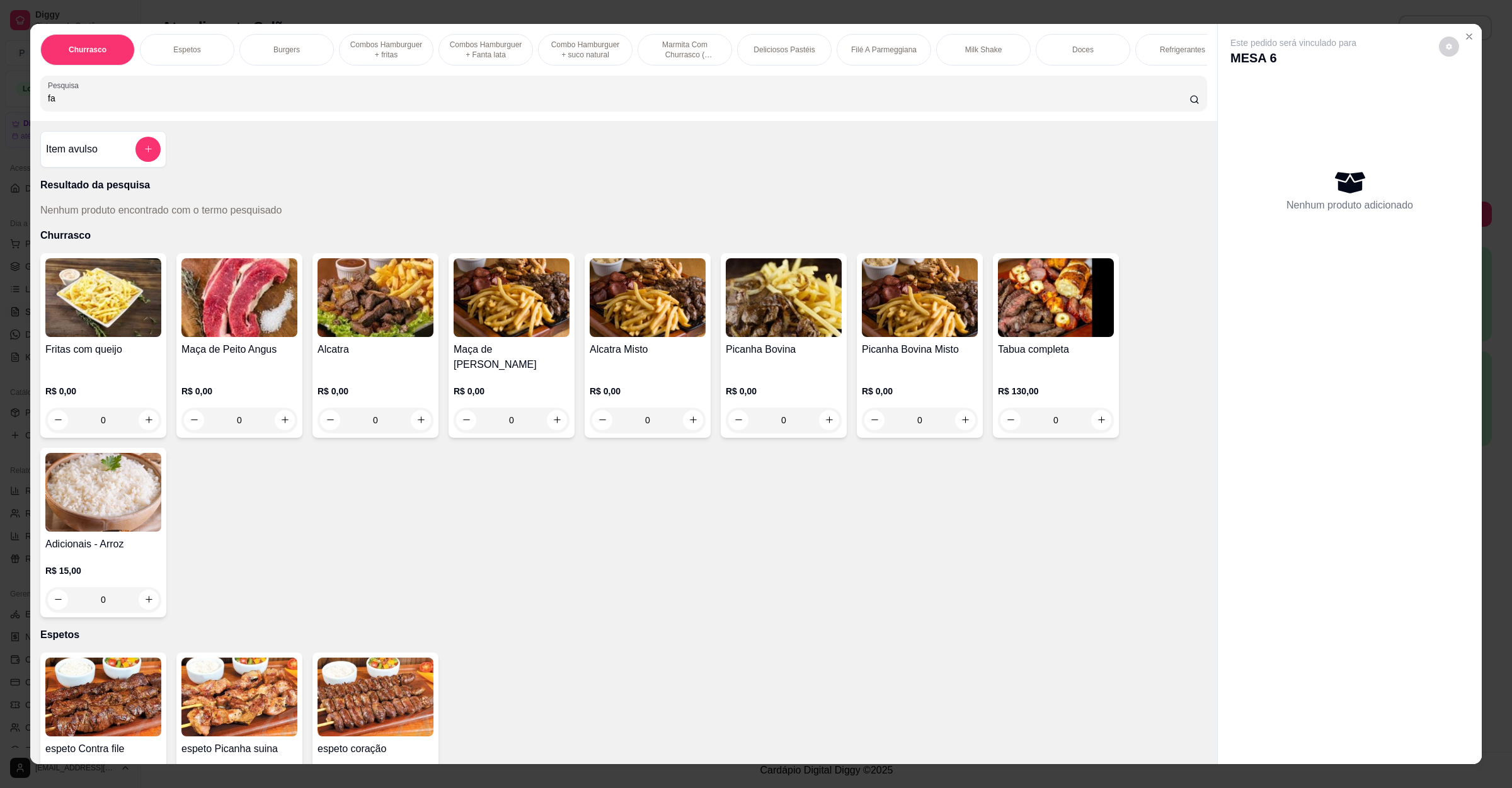
type input "f"
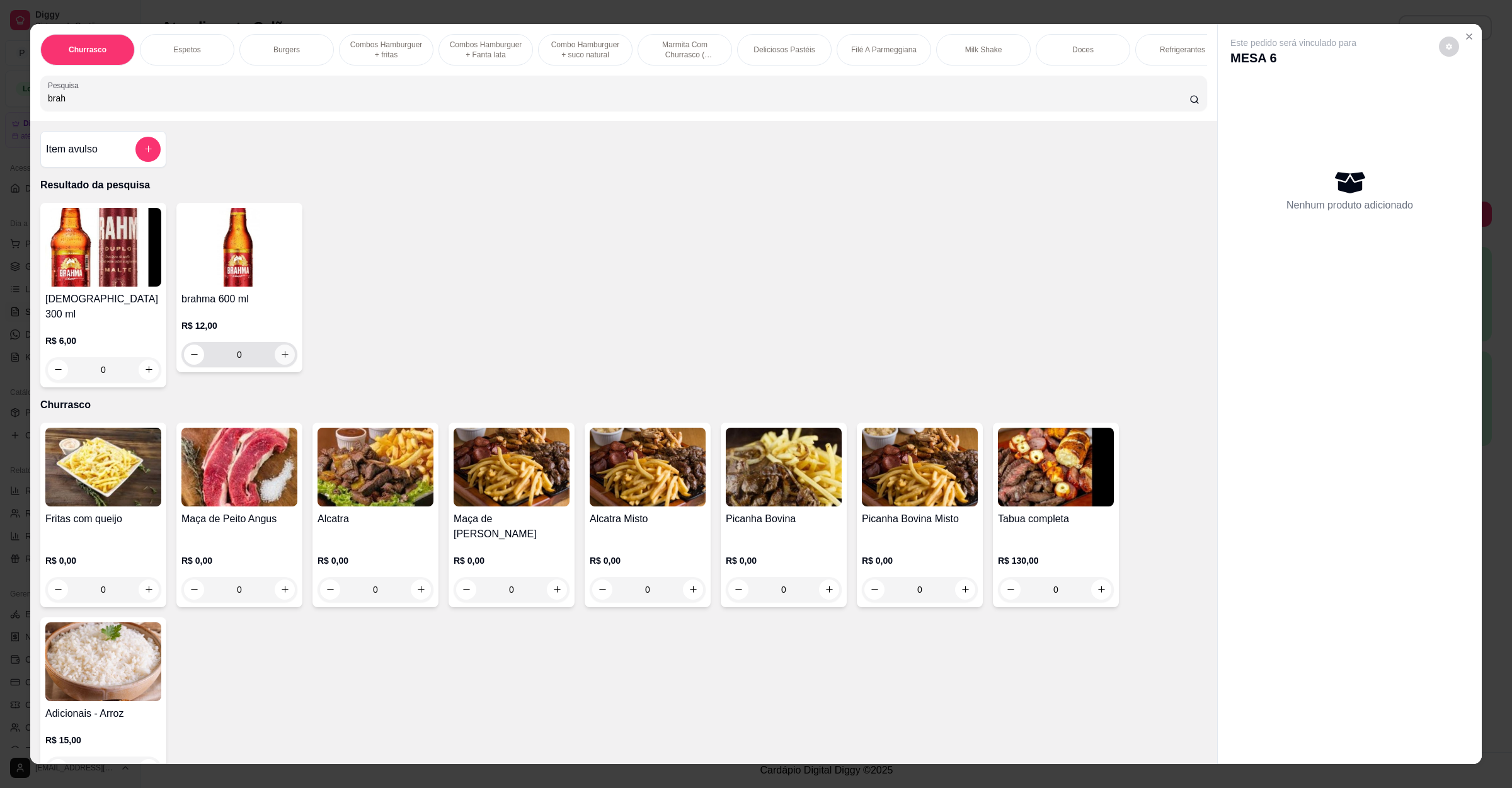
type input "brah"
click at [280, 359] on icon "increase-product-quantity" at bounding box center [285, 354] width 9 height 9
type input "1"
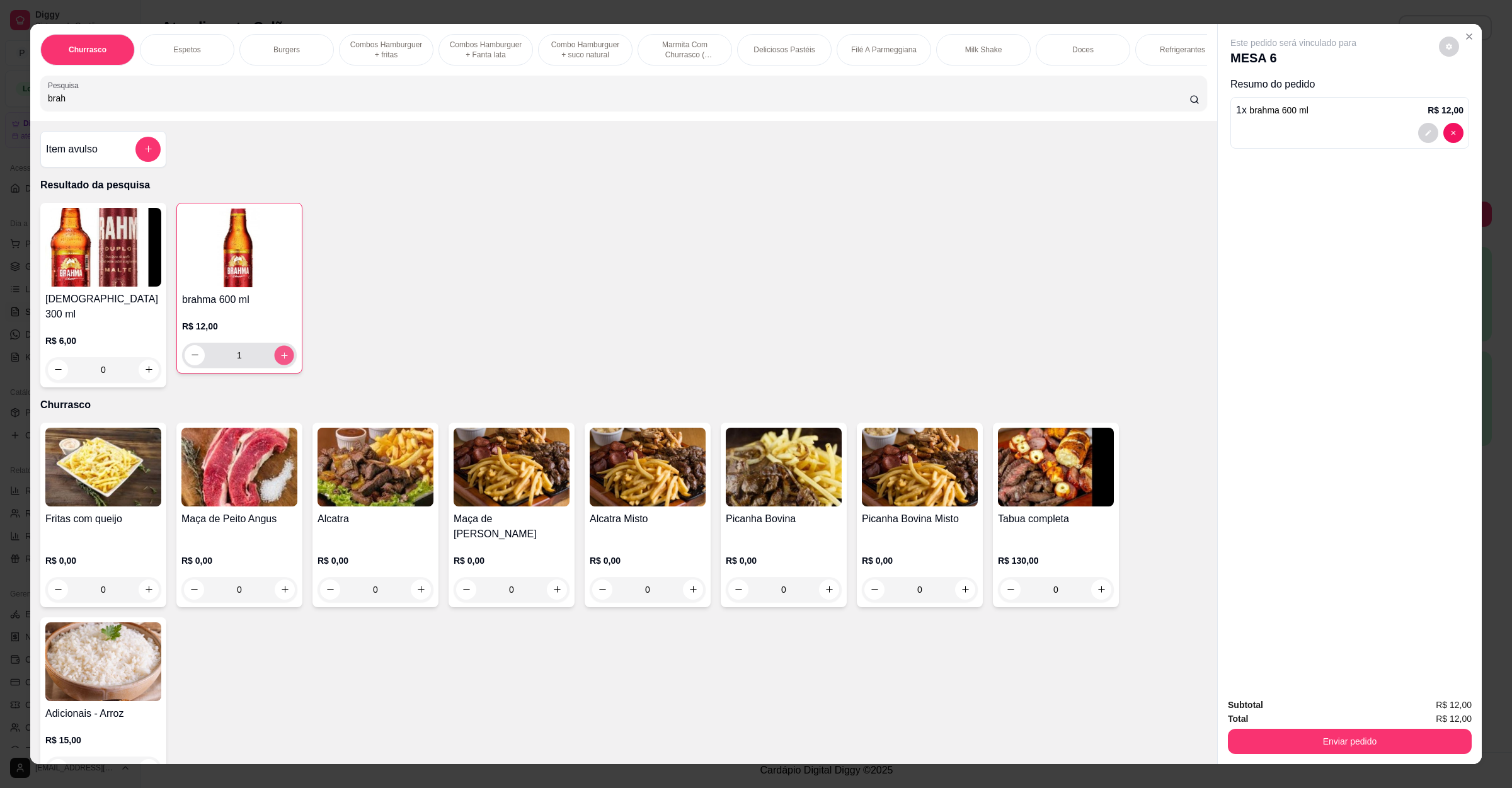
click at [274, 365] on button "increase-product-quantity" at bounding box center [284, 355] width 20 height 20
type input "2"
click at [1304, 734] on button "Enviar pedido" at bounding box center [1350, 742] width 244 height 25
click at [1315, 706] on button "Não registrar e enviar pedido" at bounding box center [1306, 711] width 131 height 24
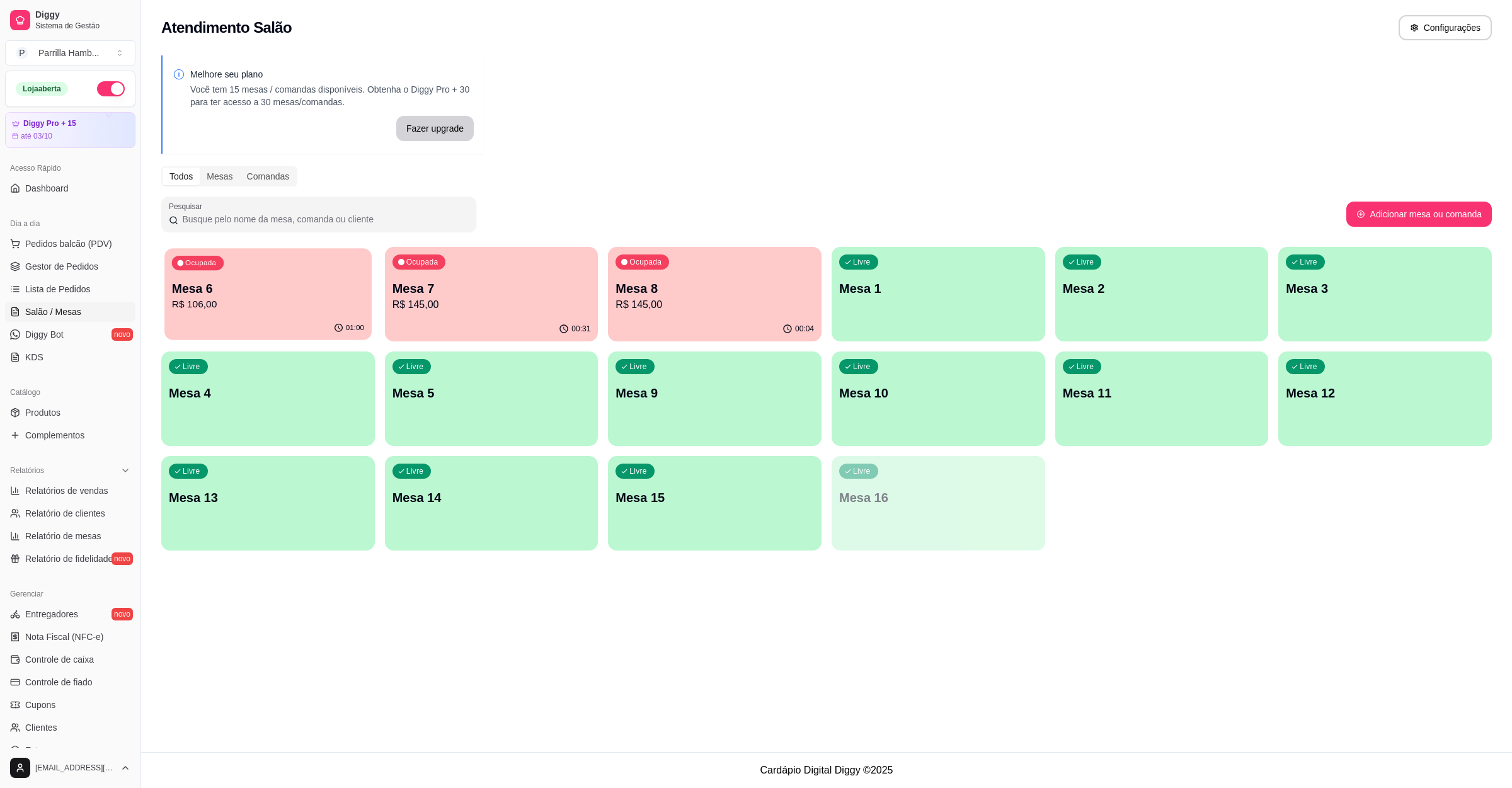
click at [263, 287] on p "Mesa 6" at bounding box center [268, 289] width 192 height 17
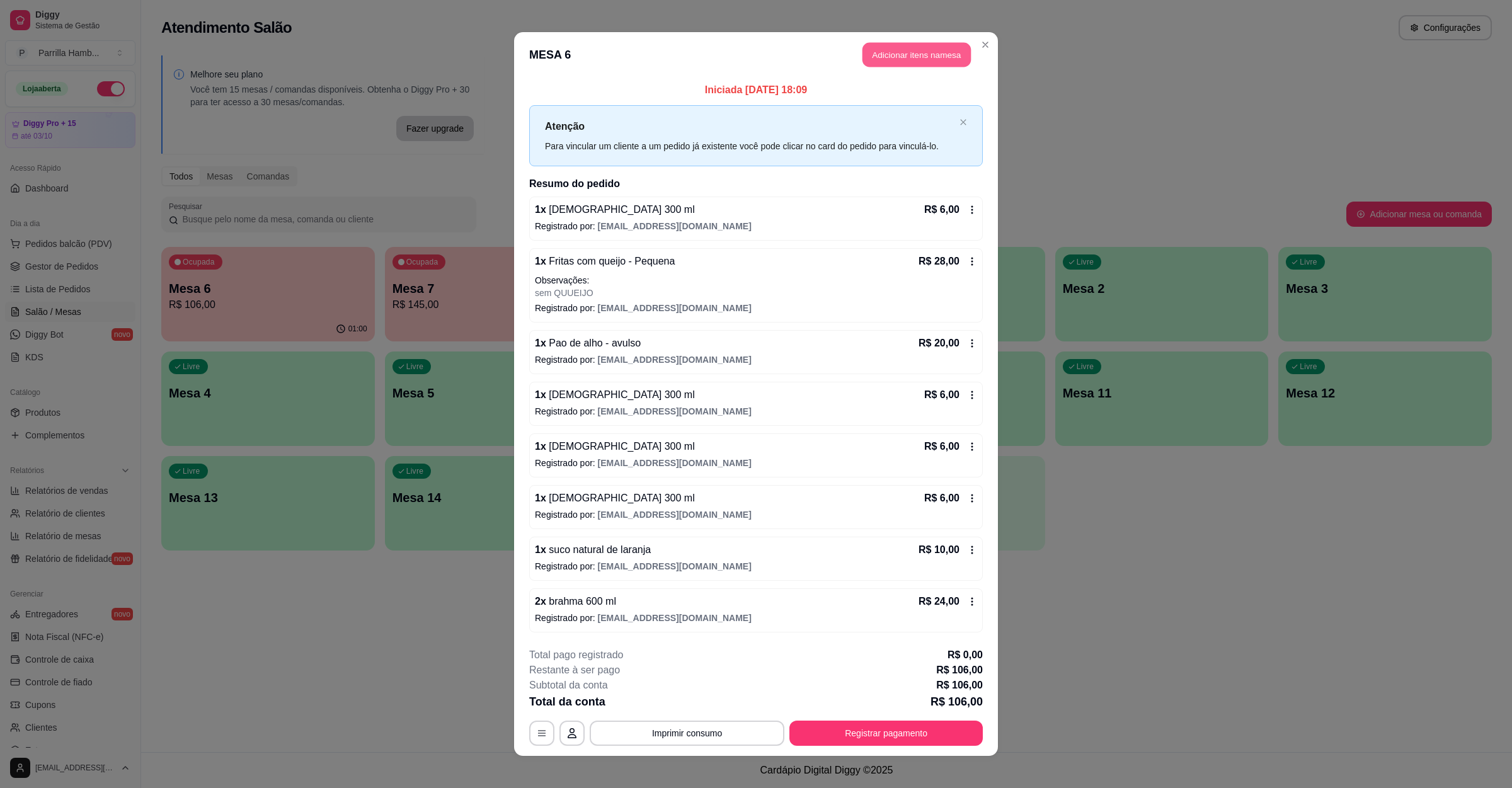
click at [870, 59] on button "Adicionar itens na mesa" at bounding box center [917, 55] width 108 height 25
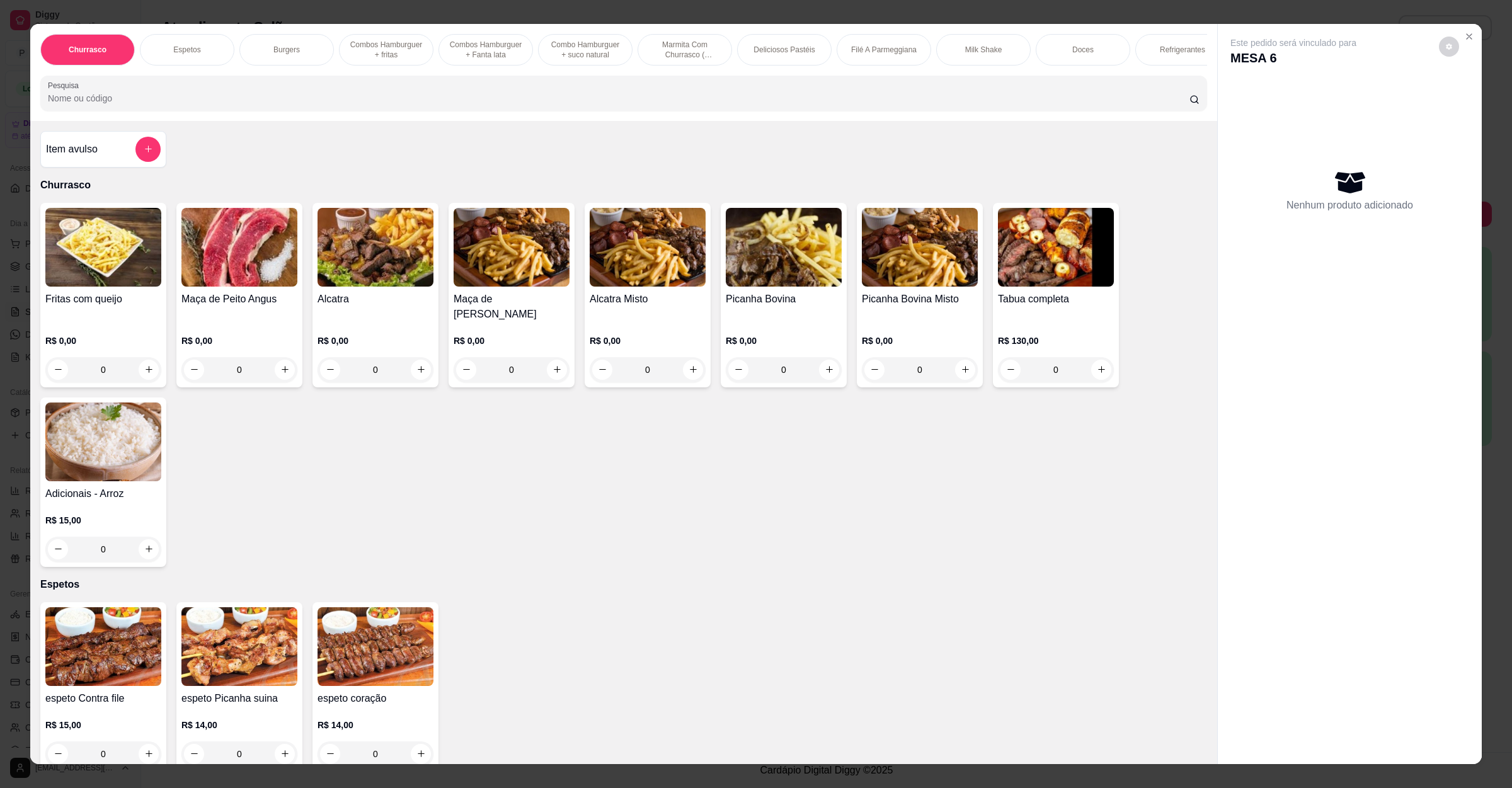
click at [116, 162] on div "Item avulso" at bounding box center [103, 149] width 115 height 25
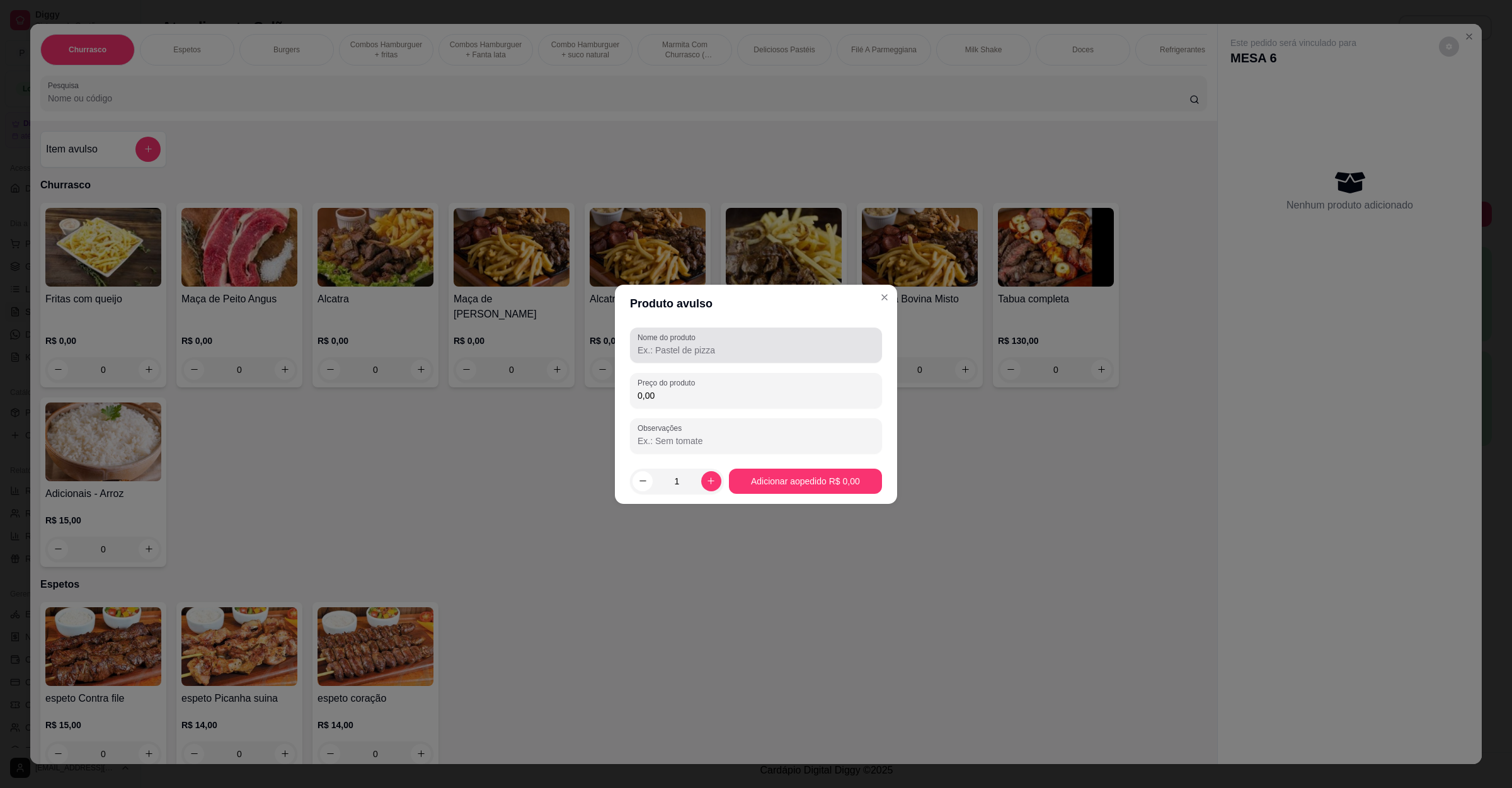
click at [708, 327] on div "Nome do produto" at bounding box center [756, 345] width 252 height 35
type input "2"
type input "barcelona sem molho com [PERSON_NAME] e add cebola"
click at [709, 395] on input "0,00" at bounding box center [756, 396] width 237 height 13
type input "24,00"
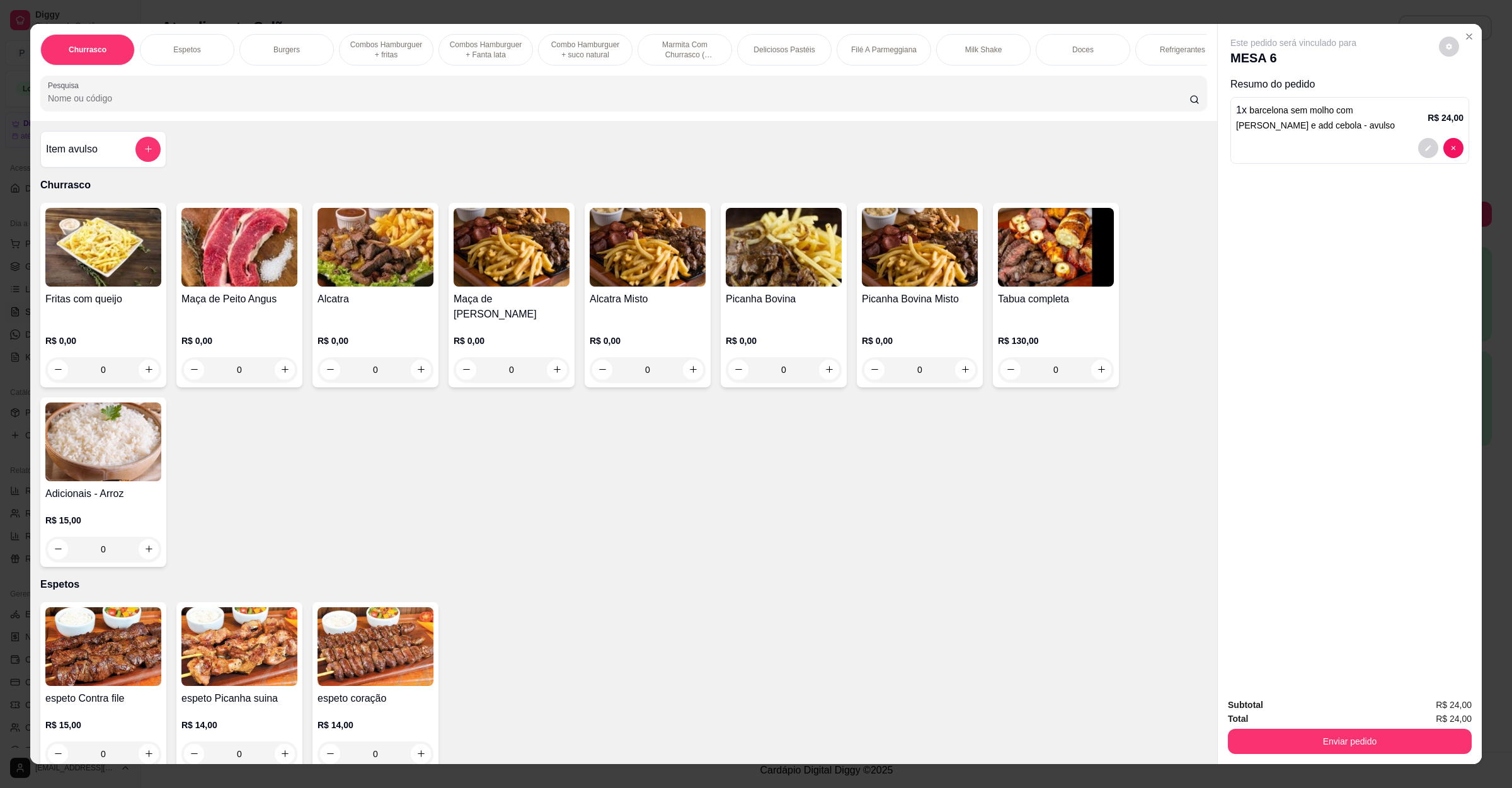
click at [1335, 726] on div "Subtotal R$ 24,00 Total R$ 24,00 Enviar pedido" at bounding box center [1350, 726] width 244 height 56
click at [1335, 732] on button "Enviar pedido" at bounding box center [1350, 742] width 244 height 25
click at [1332, 708] on button "Não registrar e enviar pedido" at bounding box center [1306, 711] width 131 height 24
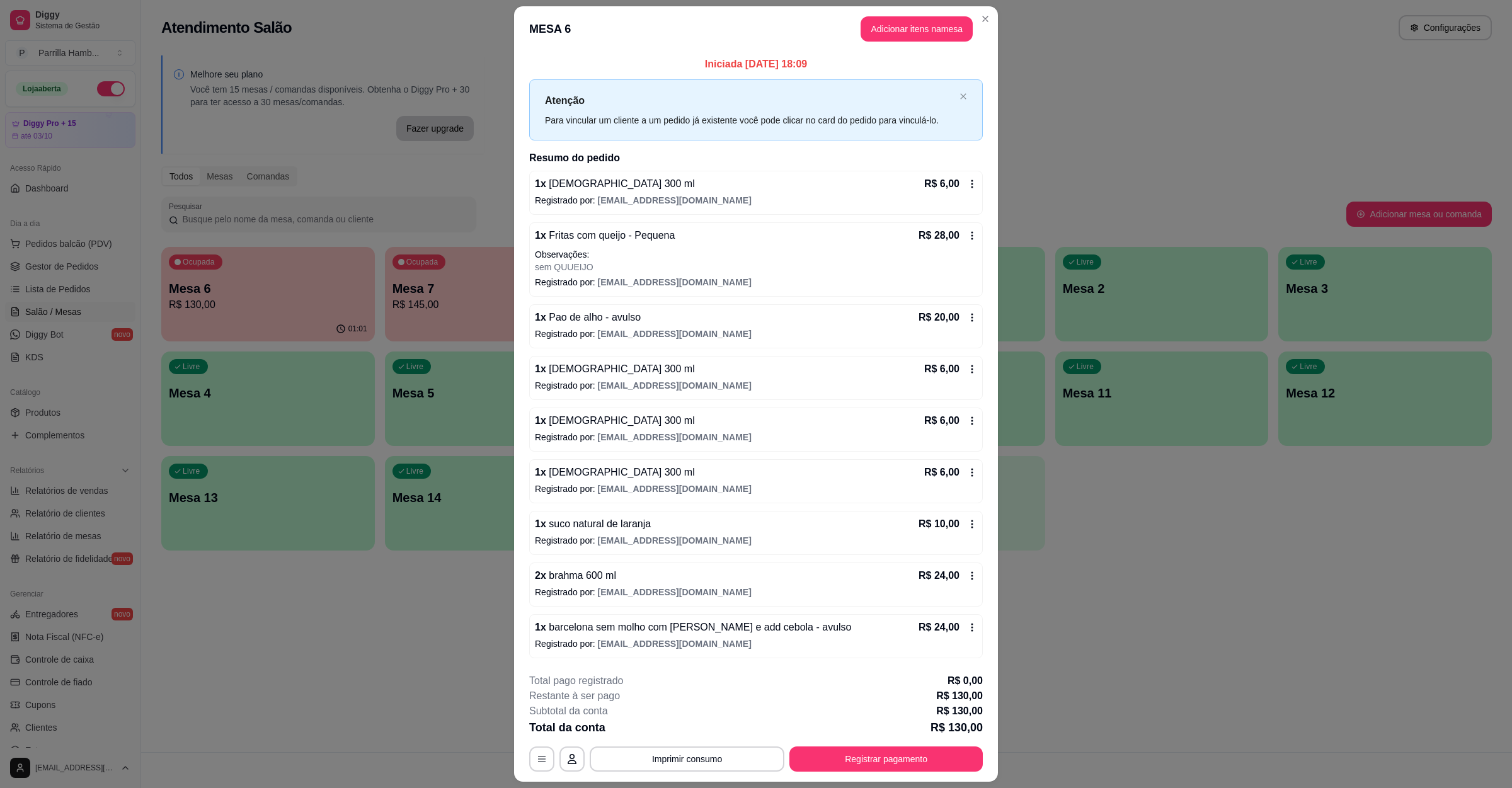
scroll to position [1, 0]
click at [798, 596] on p "Registrado por: [EMAIL_ADDRESS][DOMAIN_NAME]" at bounding box center [756, 592] width 442 height 13
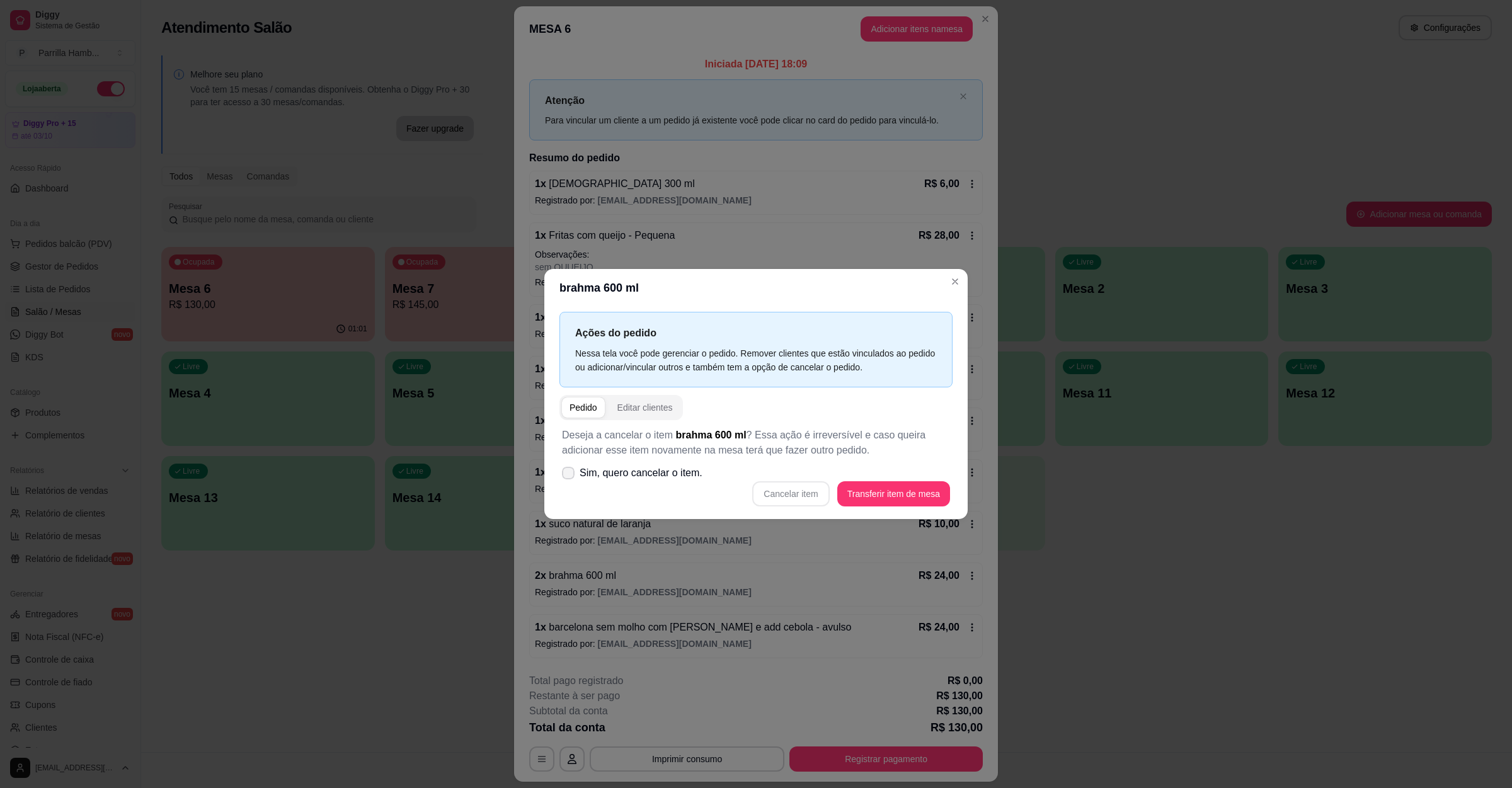
click at [692, 473] on span "Sim, quero cancelar o item." at bounding box center [641, 473] width 123 height 15
click at [570, 475] on input "Sim, quero cancelar o item." at bounding box center [566, 480] width 8 height 8
checkbox input "true"
click at [808, 495] on button "Cancelar item" at bounding box center [790, 494] width 77 height 25
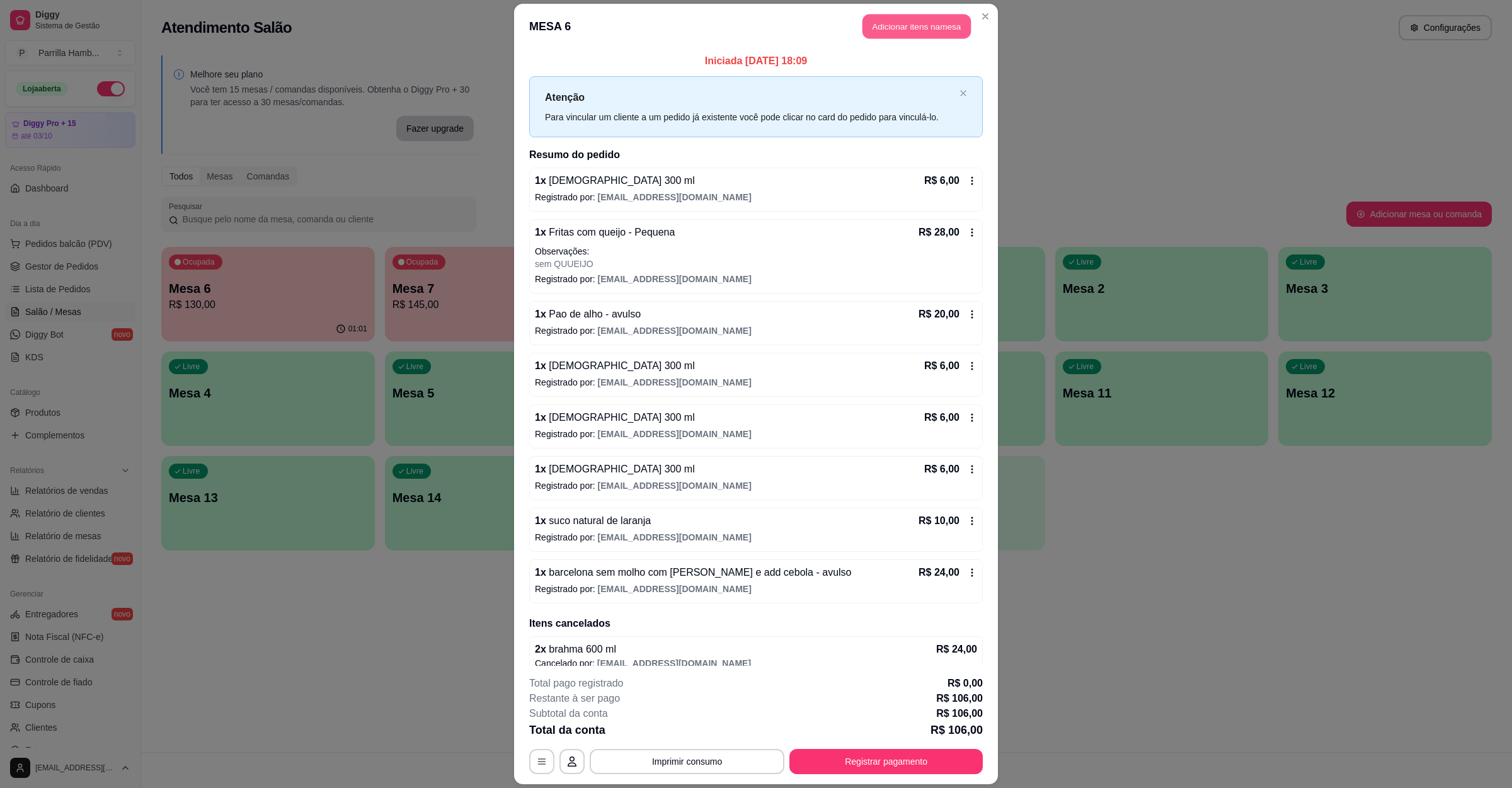
click at [883, 21] on button "Adicionar itens na mesa" at bounding box center [917, 27] width 108 height 25
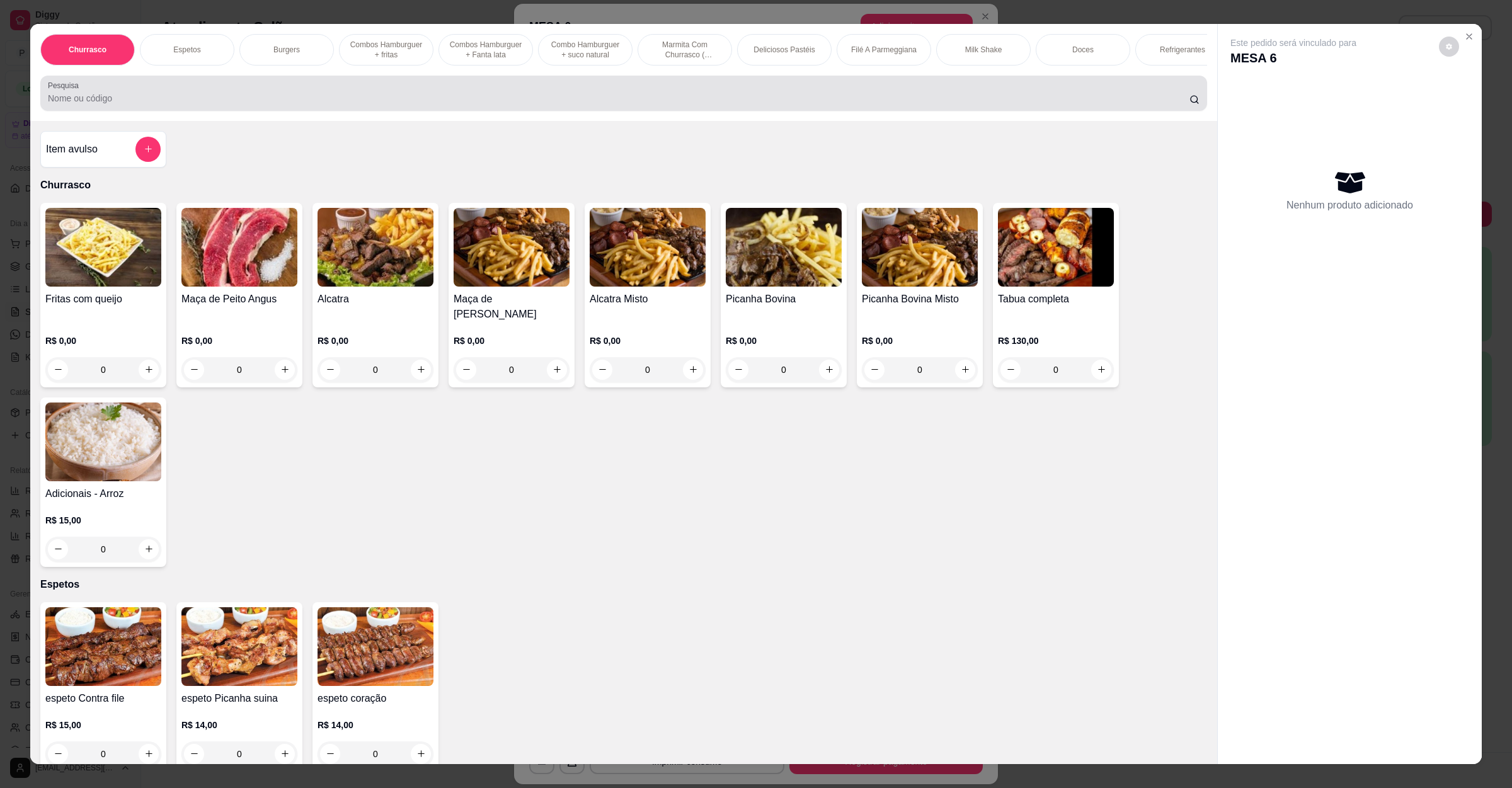
click at [185, 102] on div at bounding box center [624, 94] width 1152 height 25
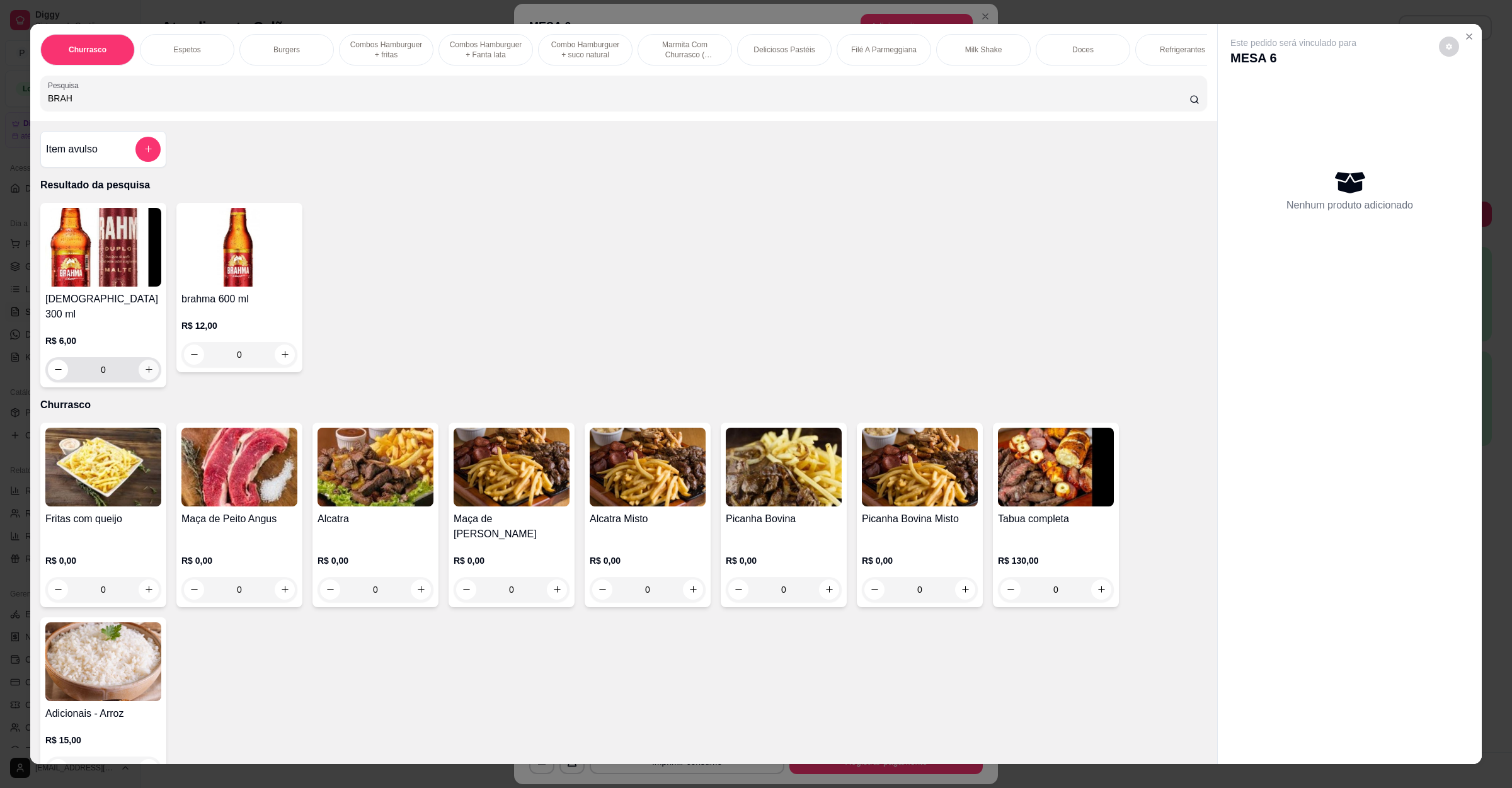
type input "BRAH"
click at [139, 375] on button "increase-product-quantity" at bounding box center [149, 370] width 20 height 20
type input "1"
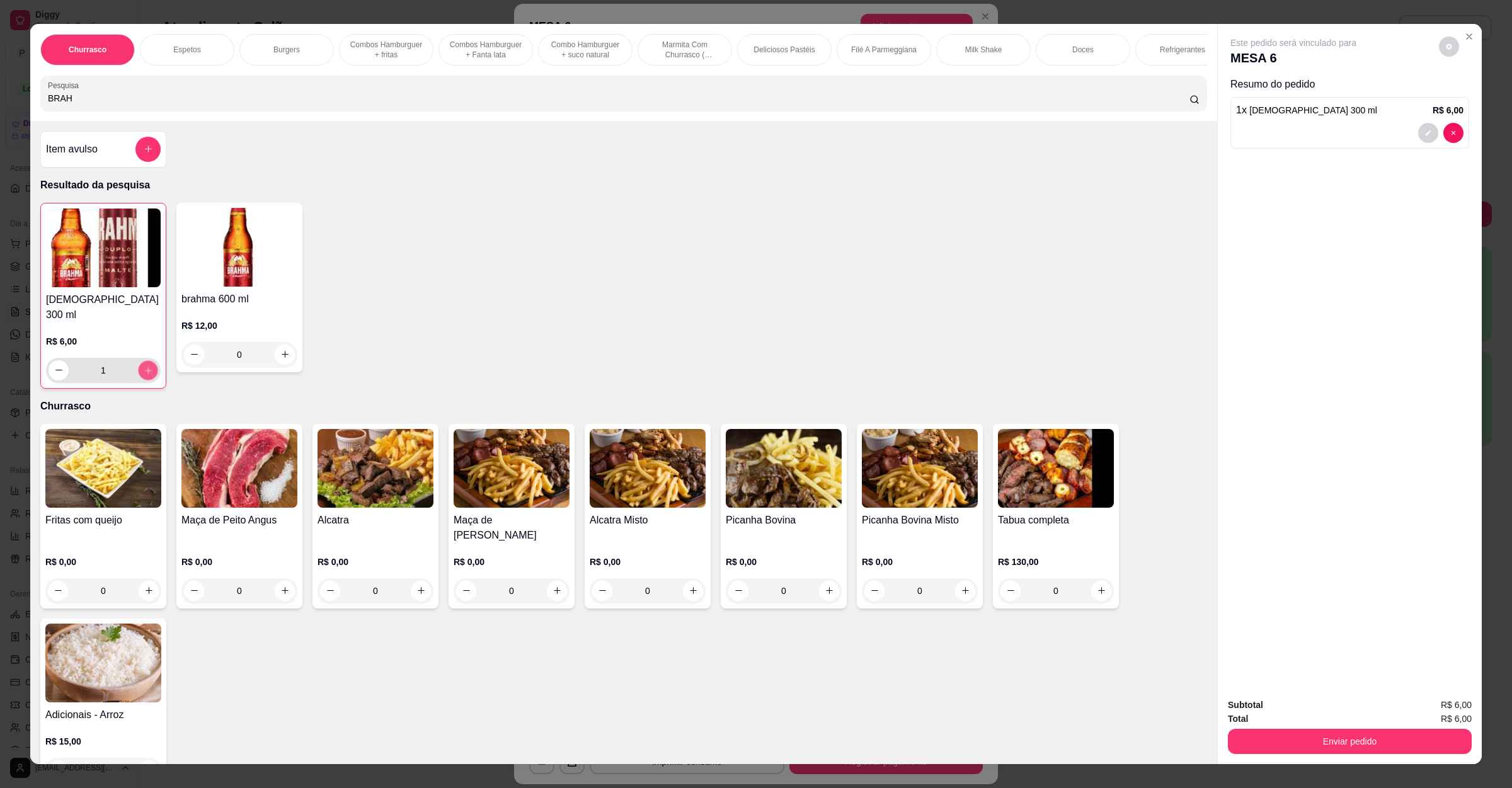
click at [138, 375] on button "increase-product-quantity" at bounding box center [148, 370] width 20 height 20
type input "2"
click at [1326, 758] on div "Subtotal R$ 12,00 Total R$ 12,00 Enviar pedido" at bounding box center [1350, 726] width 264 height 76
click at [1327, 737] on button "Enviar pedido" at bounding box center [1350, 742] width 244 height 25
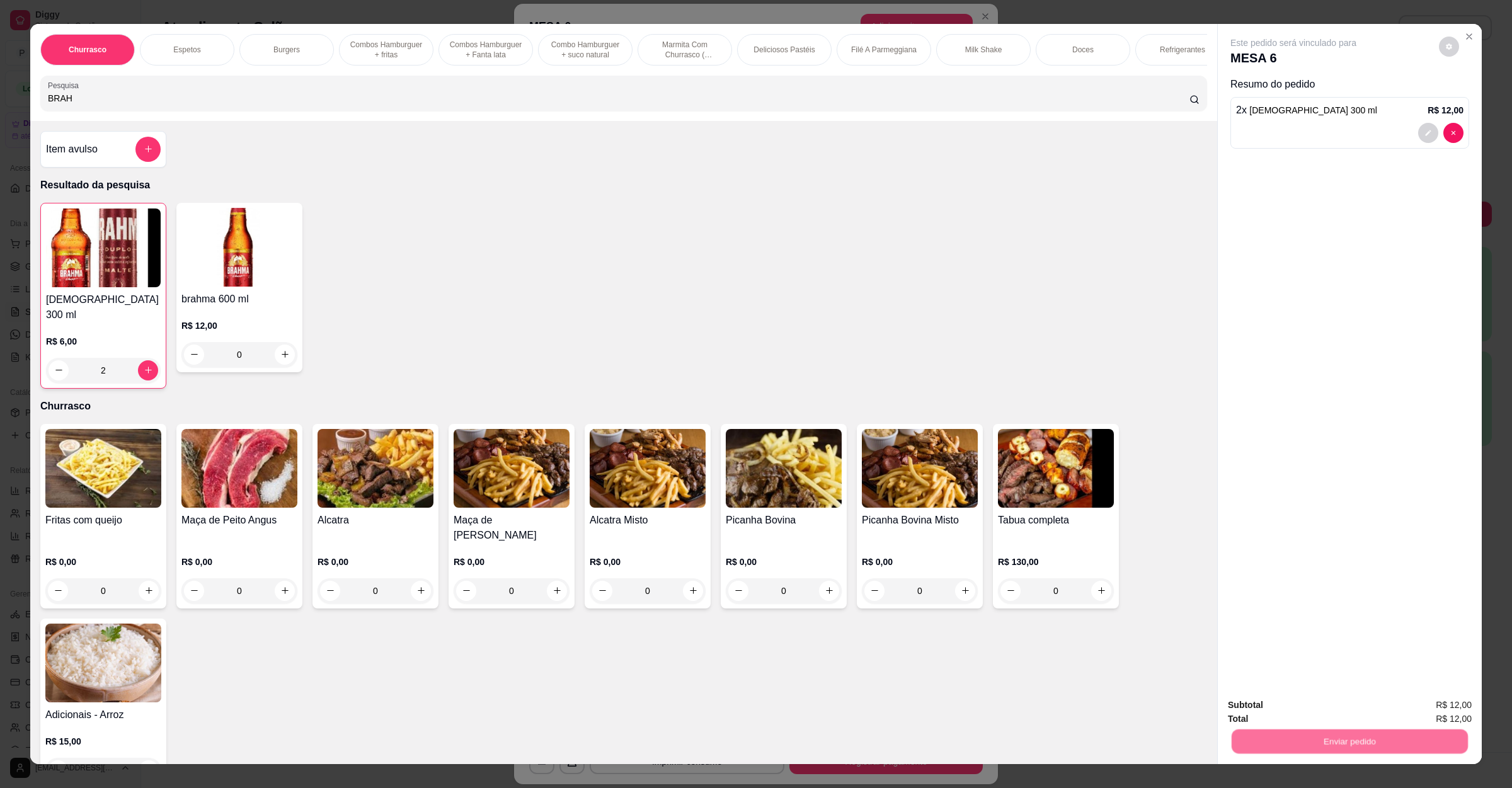
click at [1316, 708] on button "Não registrar e enviar pedido" at bounding box center [1306, 710] width 127 height 23
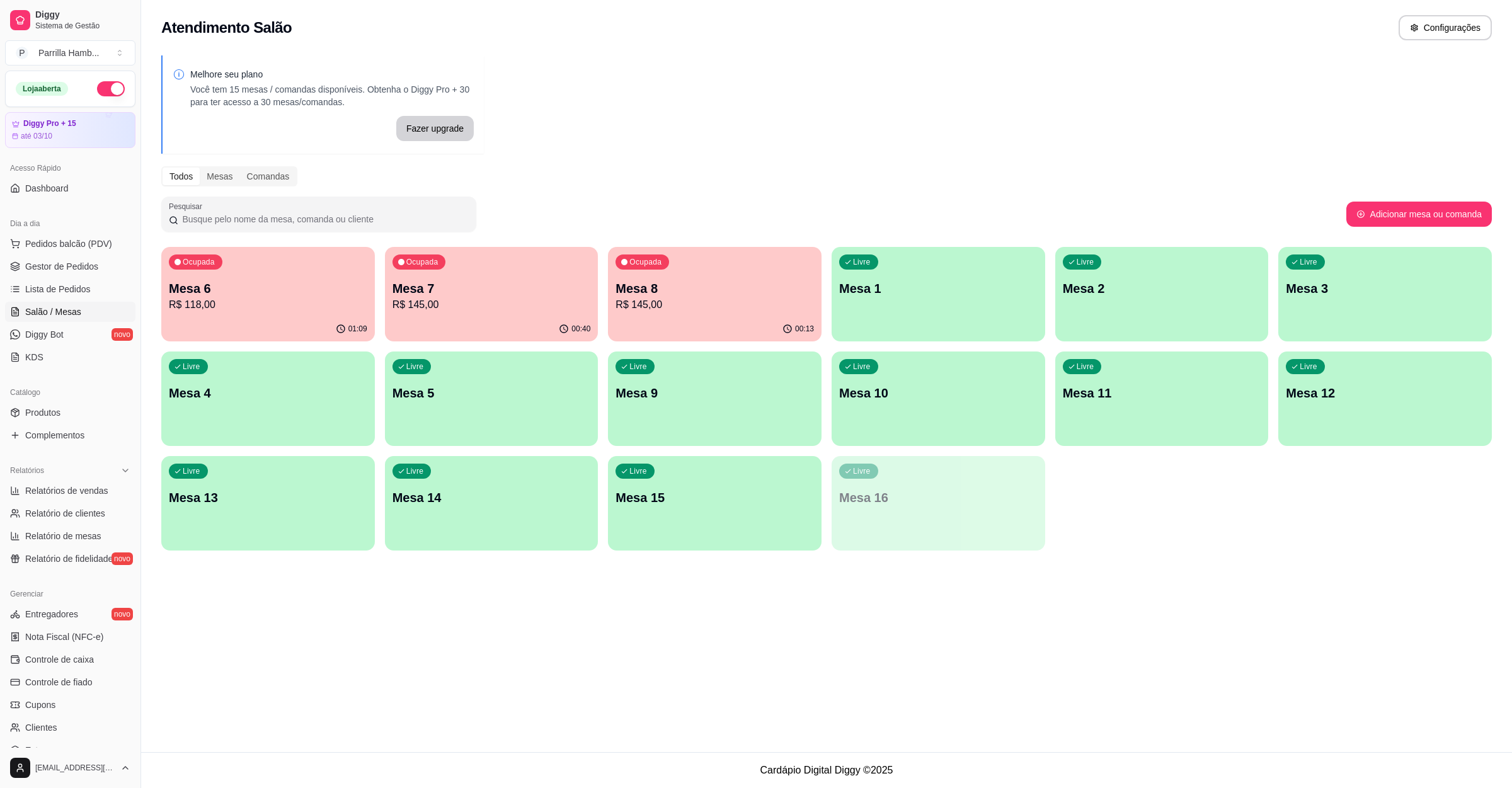
click at [1095, 301] on div "Livre Mesa 2" at bounding box center [1162, 287] width 213 height 80
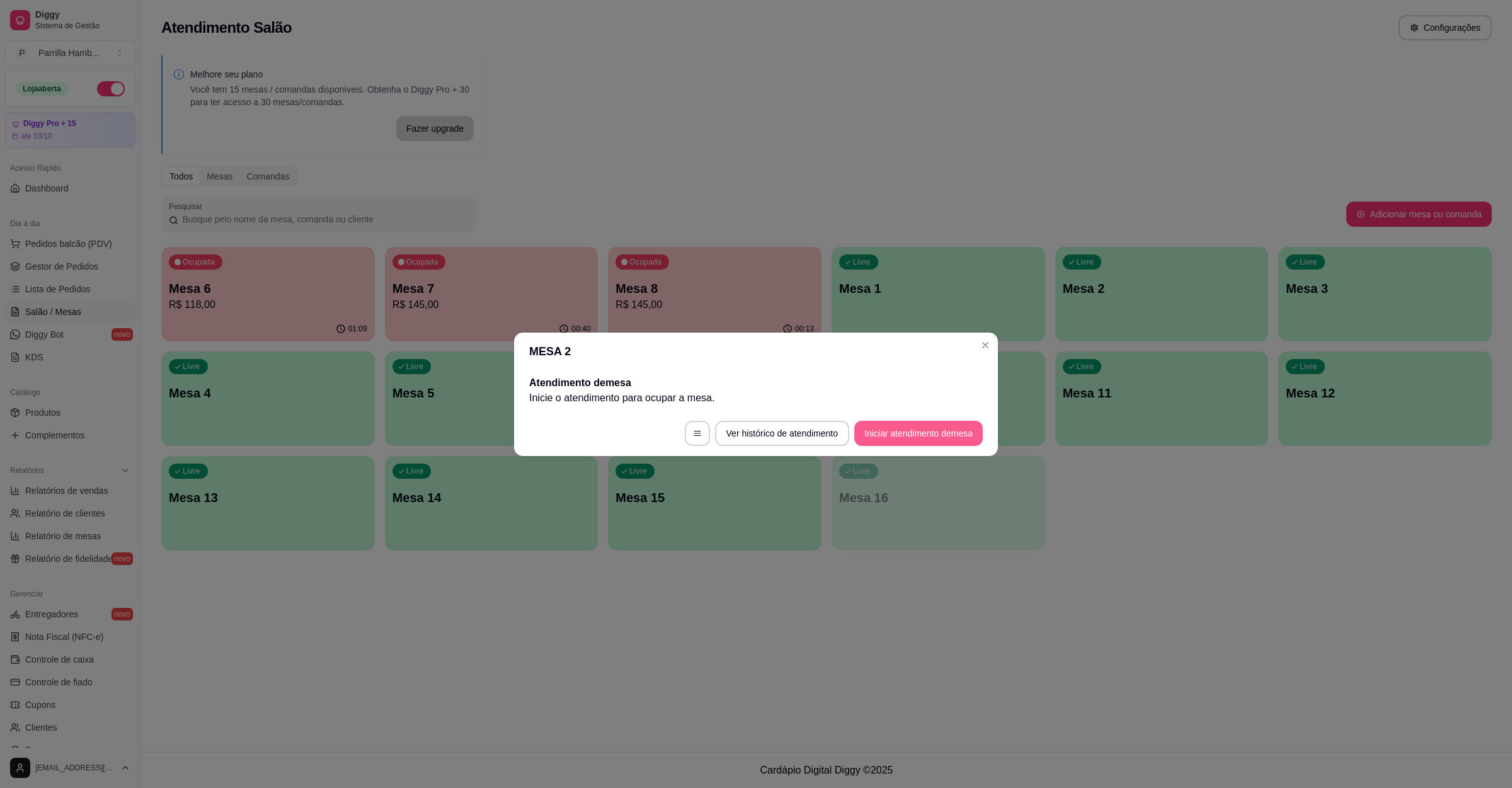
click at [887, 439] on button "Iniciar atendimento de mesa" at bounding box center [918, 434] width 129 height 25
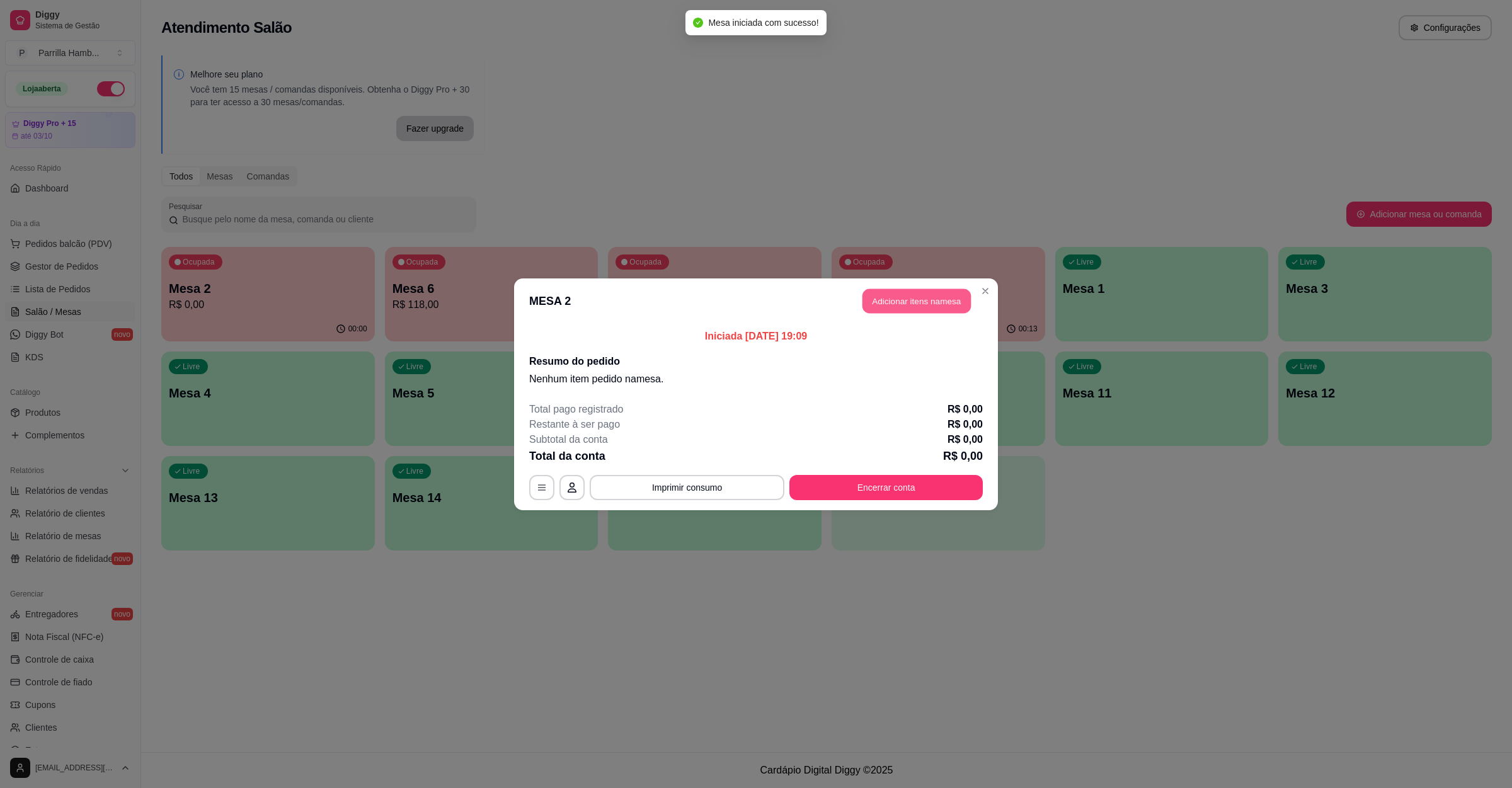
click at [925, 306] on button "Adicionar itens na mesa" at bounding box center [917, 301] width 108 height 25
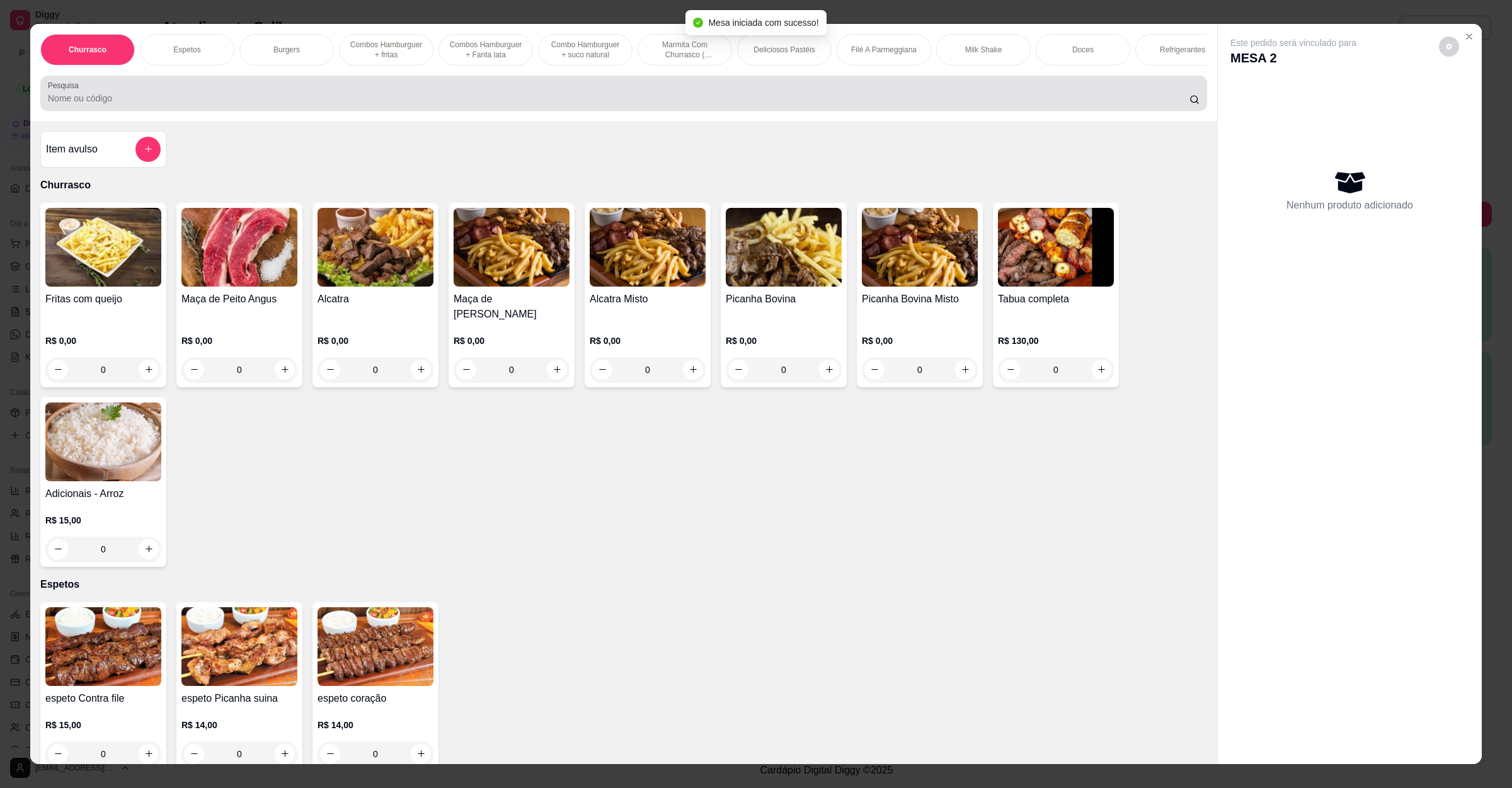
click at [338, 95] on div at bounding box center [624, 94] width 1152 height 25
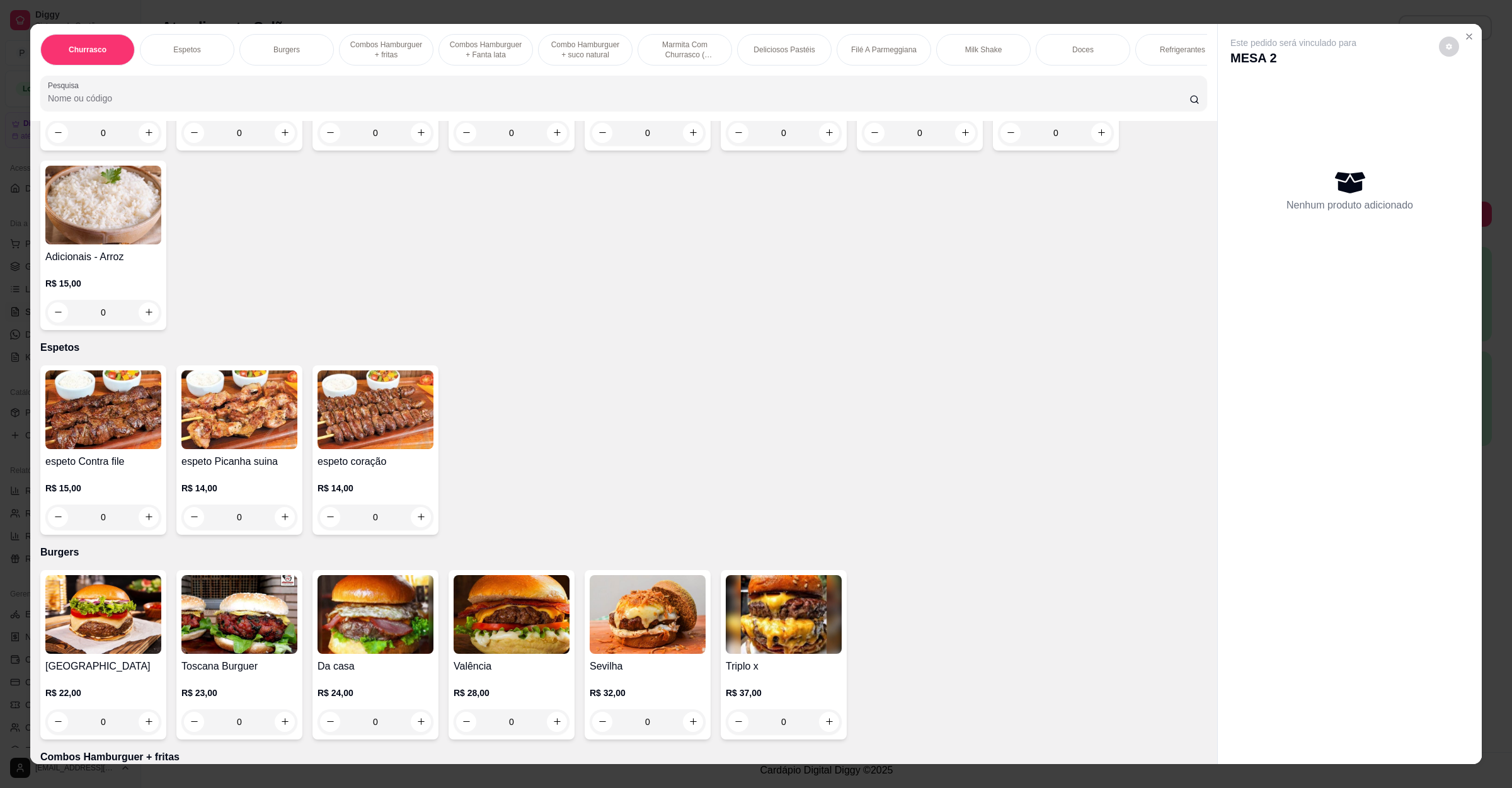
scroll to position [378, 0]
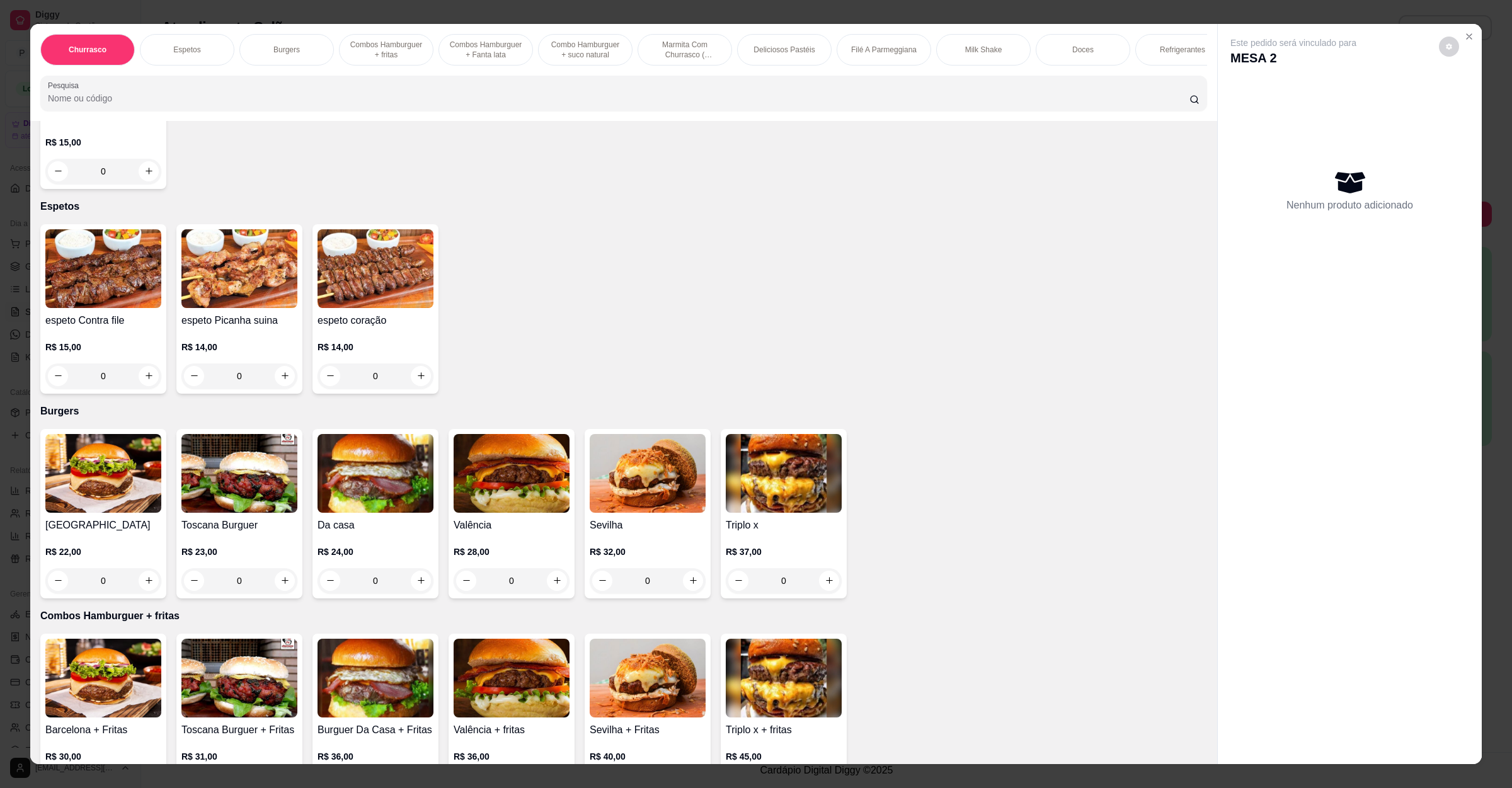
click at [96, 316] on h4 "espeto Contra file" at bounding box center [103, 320] width 116 height 15
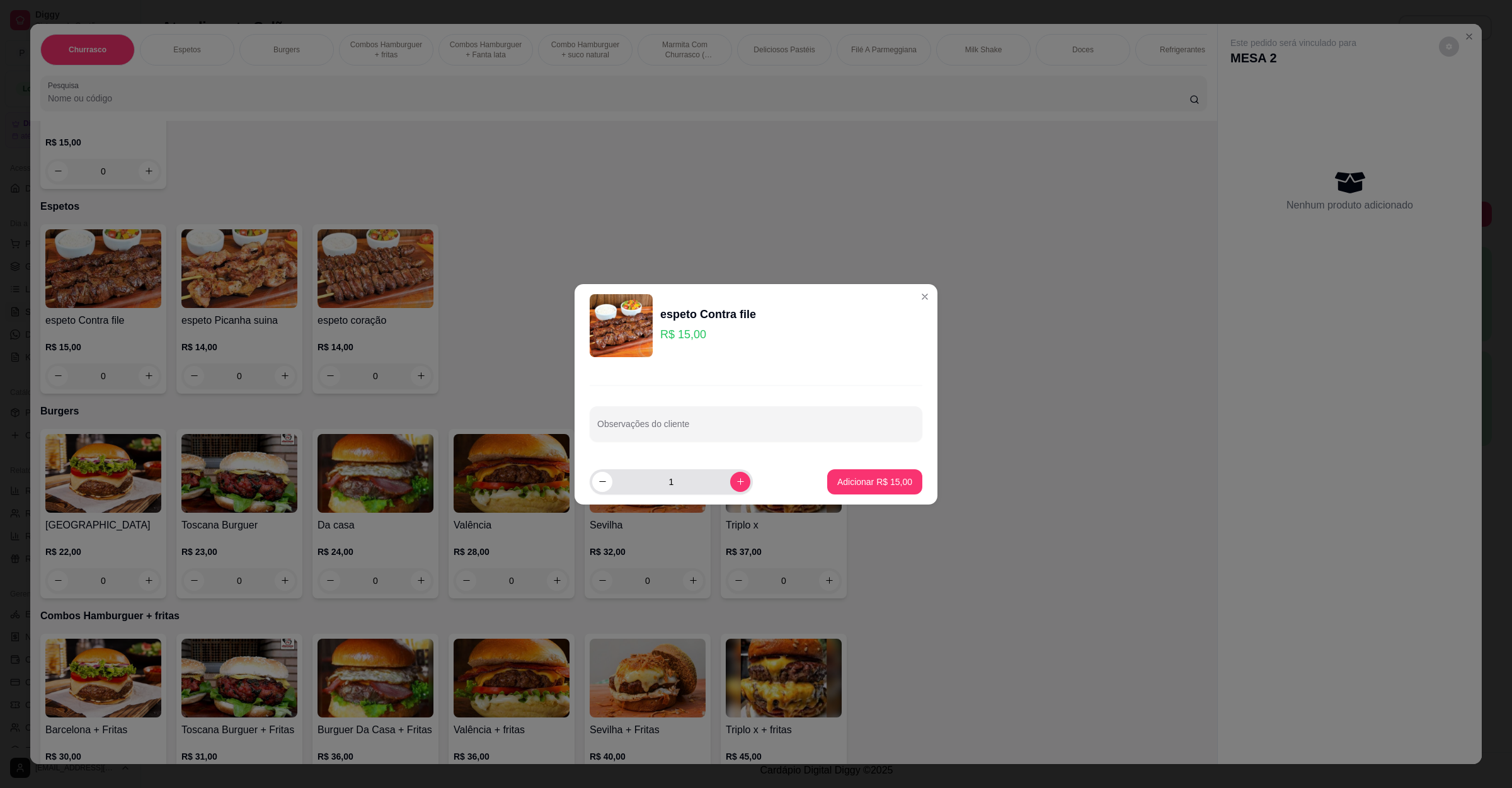
click at [741, 486] on div "1" at bounding box center [672, 482] width 163 height 25
click at [735, 477] on button "increase-product-quantity" at bounding box center [740, 482] width 20 height 20
click at [600, 475] on button "decrease-product-quantity" at bounding box center [602, 482] width 20 height 20
type input "2"
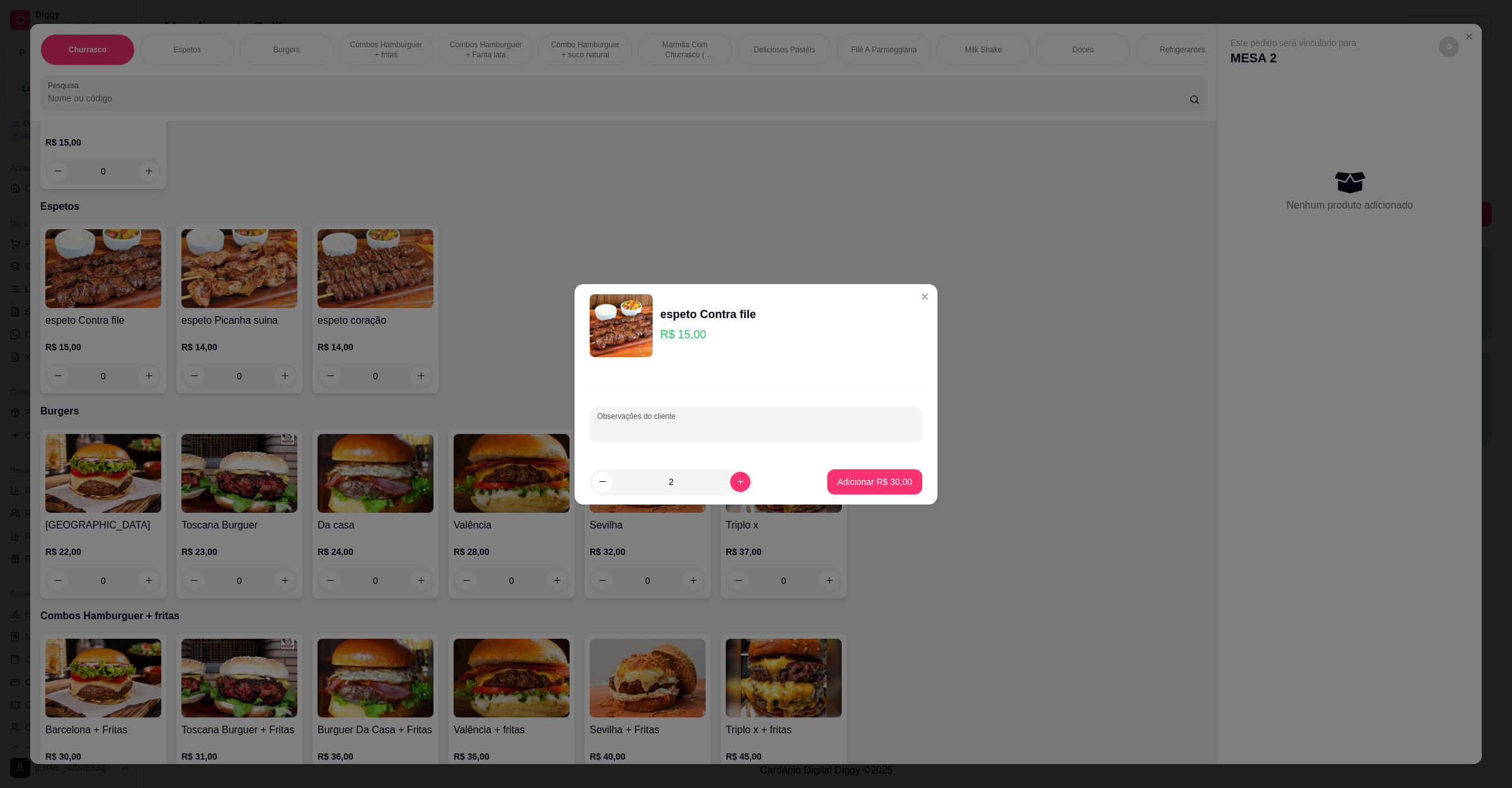
click at [639, 425] on input "Observações do cliente" at bounding box center [756, 429] width 318 height 13
type input "sem adds"
click at [866, 487] on p "Adicionar R$ 30,00" at bounding box center [875, 482] width 73 height 12
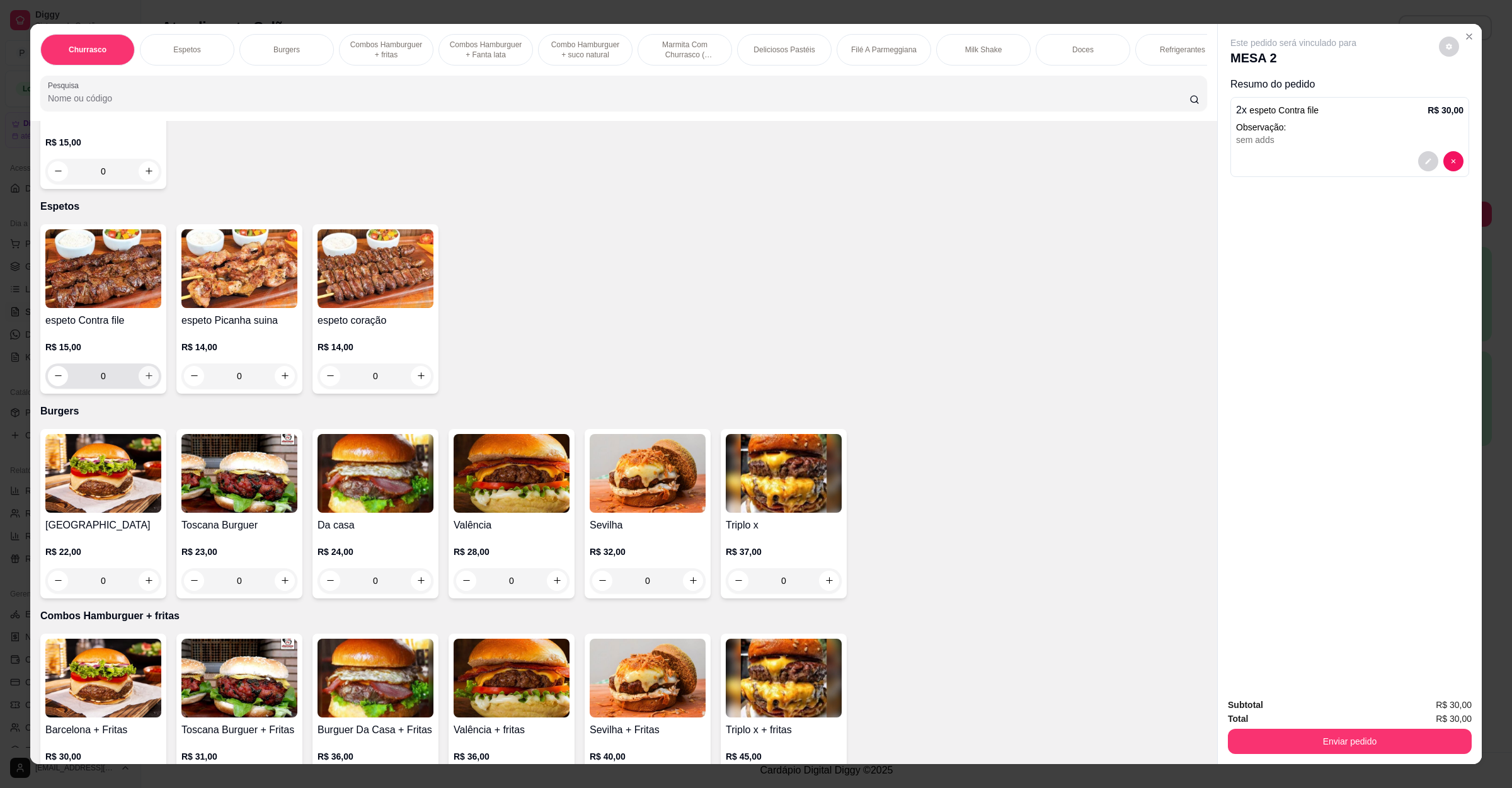
click at [148, 373] on button "increase-product-quantity" at bounding box center [149, 376] width 20 height 20
type input "1"
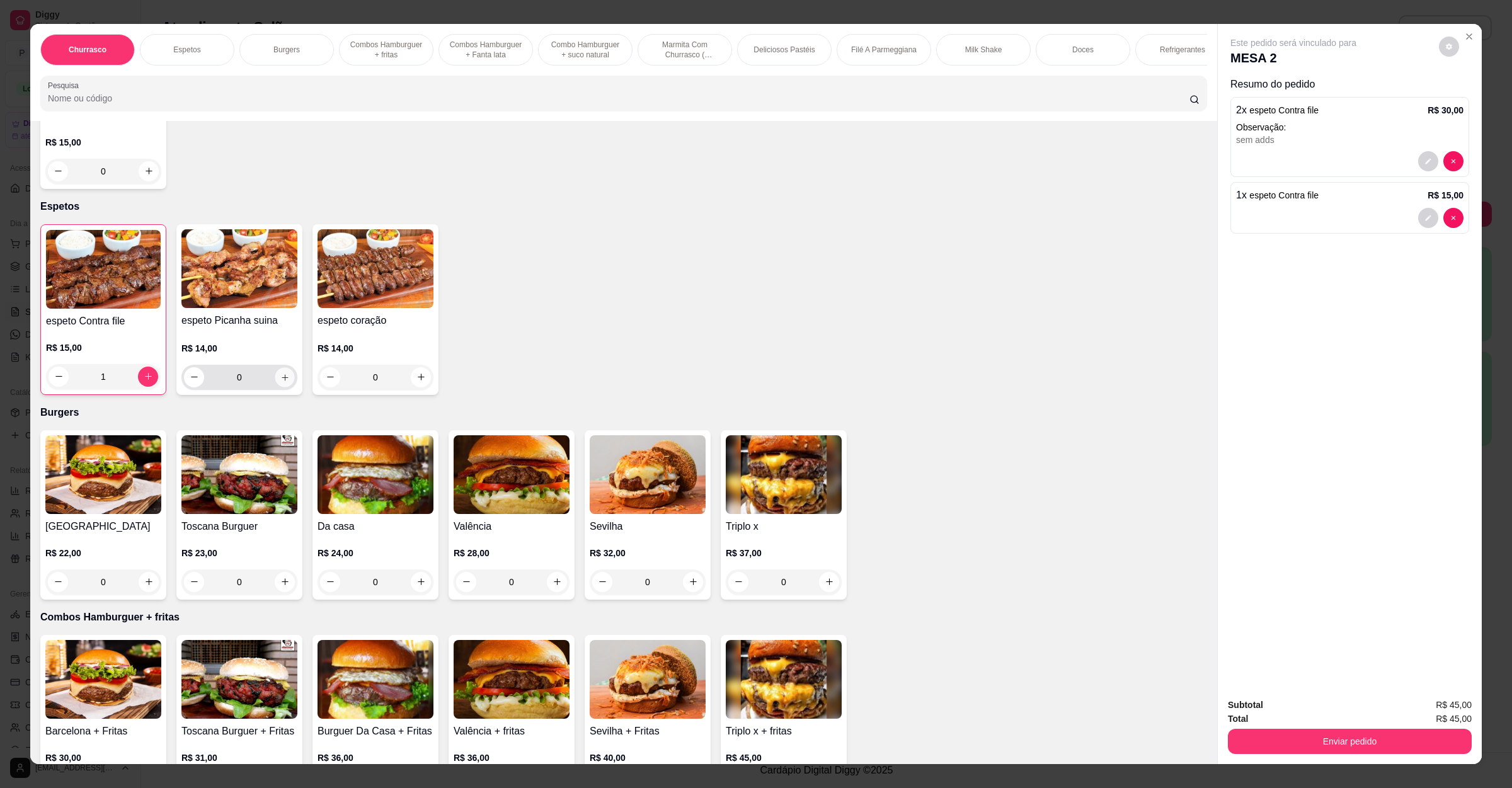
click at [280, 373] on icon "increase-product-quantity" at bounding box center [285, 377] width 9 height 9
type input "1"
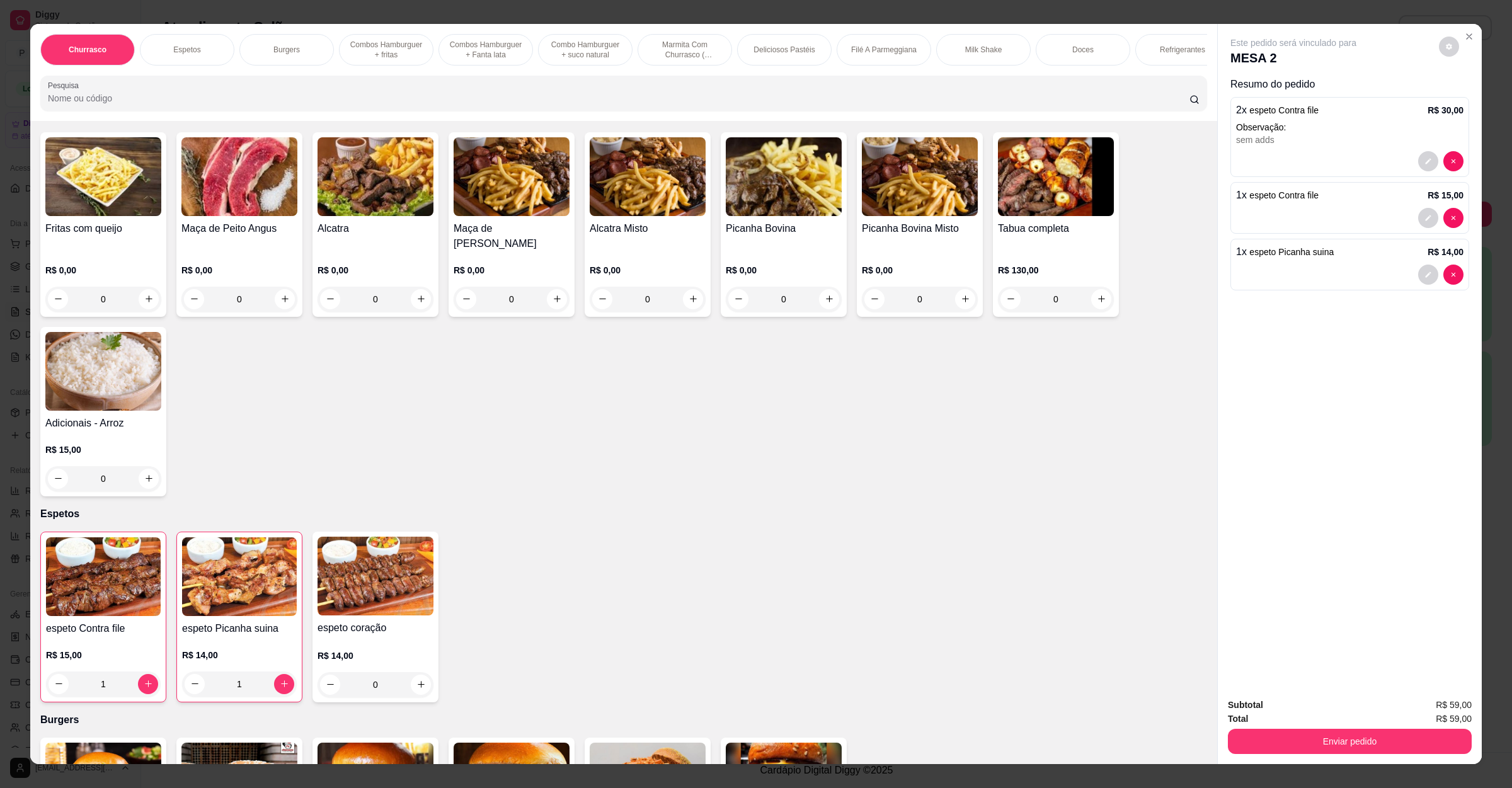
scroll to position [0, 0]
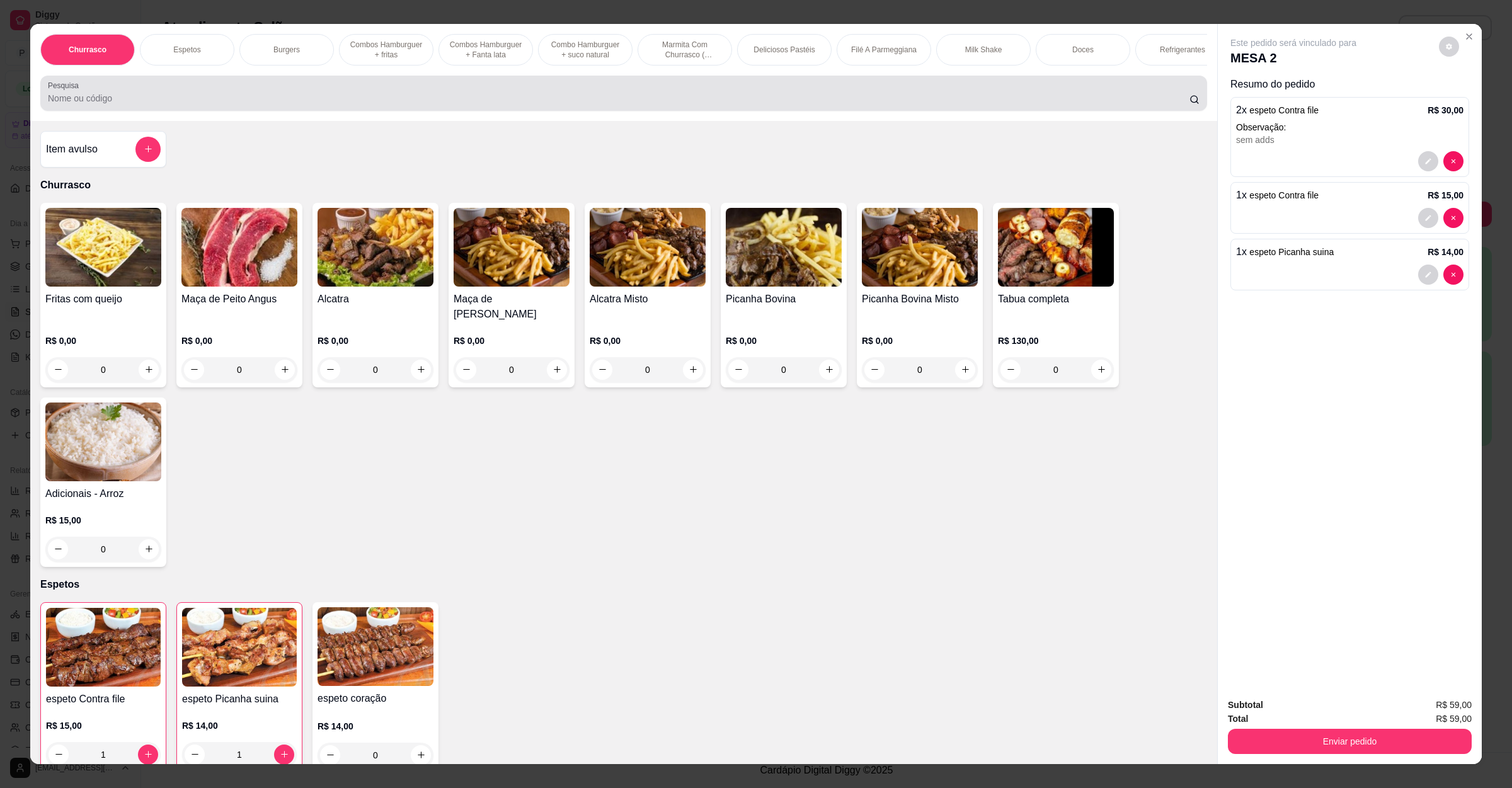
click at [120, 94] on div at bounding box center [624, 94] width 1152 height 25
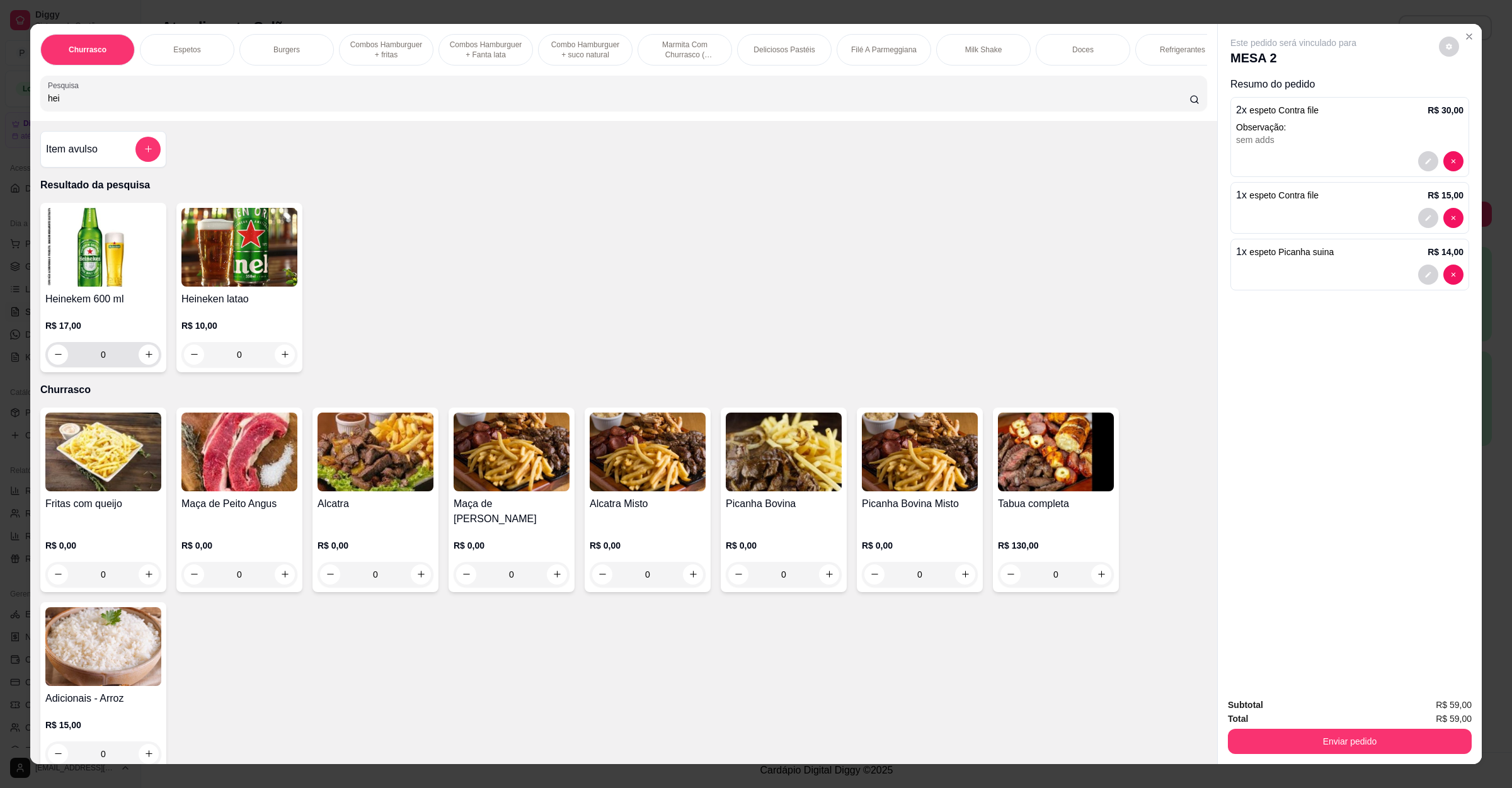
type input "hei"
click at [140, 362] on button "increase-product-quantity" at bounding box center [149, 354] width 20 height 20
type input "1"
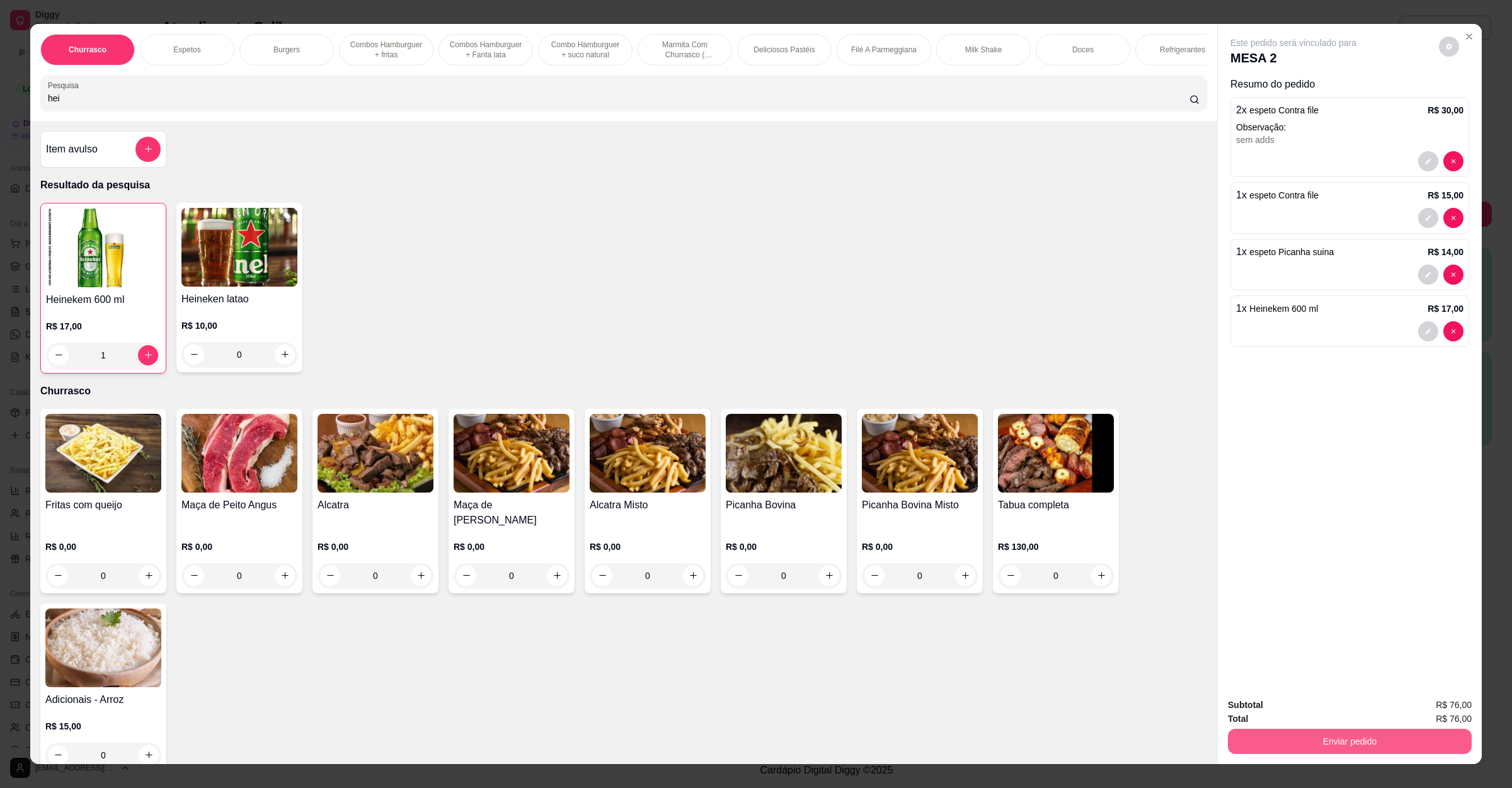
click at [1291, 734] on button "Enviar pedido" at bounding box center [1350, 742] width 244 height 25
click at [1305, 713] on button "Não registrar e enviar pedido" at bounding box center [1306, 710] width 127 height 23
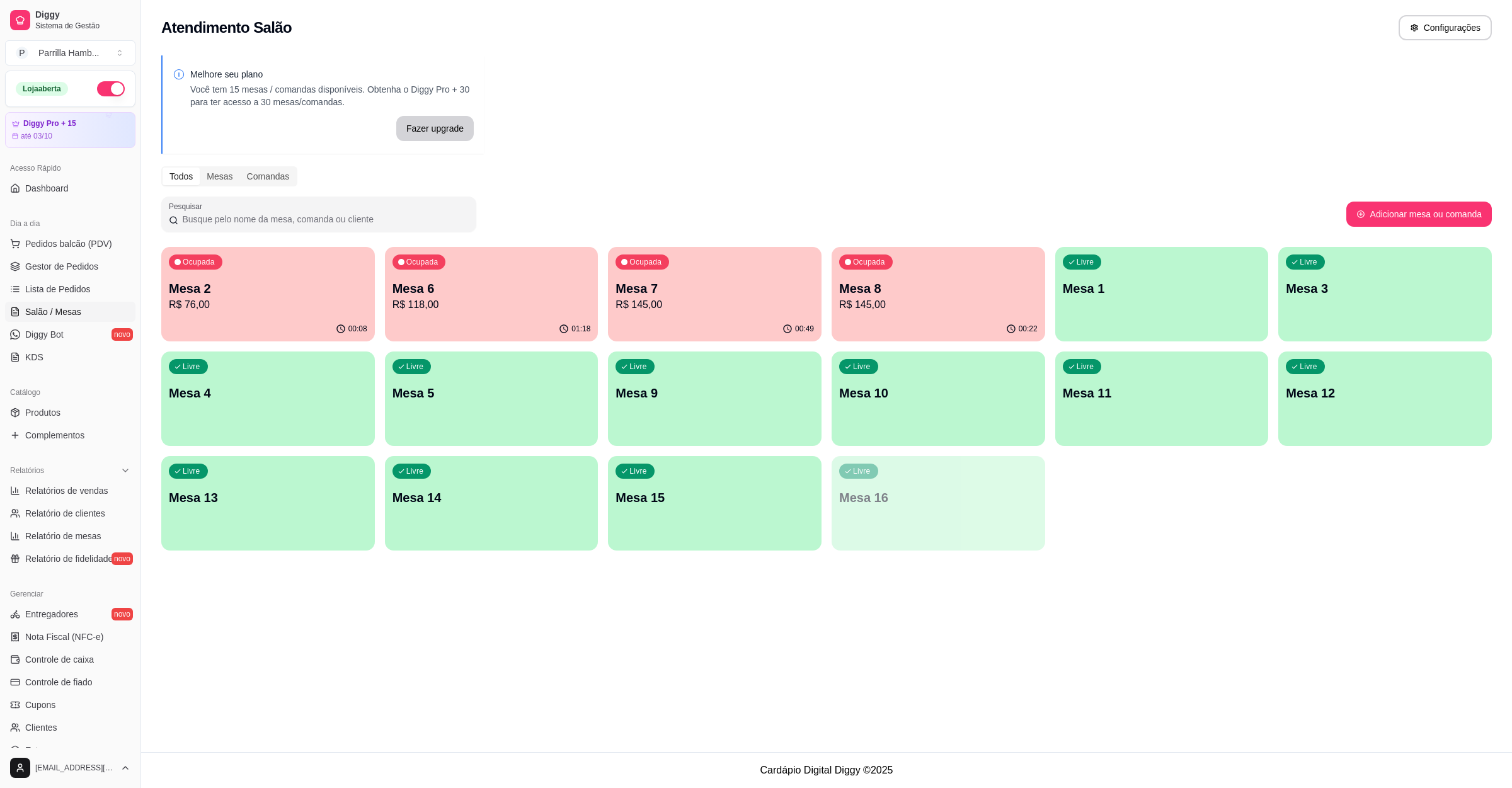
click at [1087, 290] on p "Mesa 1" at bounding box center [1163, 288] width 199 height 18
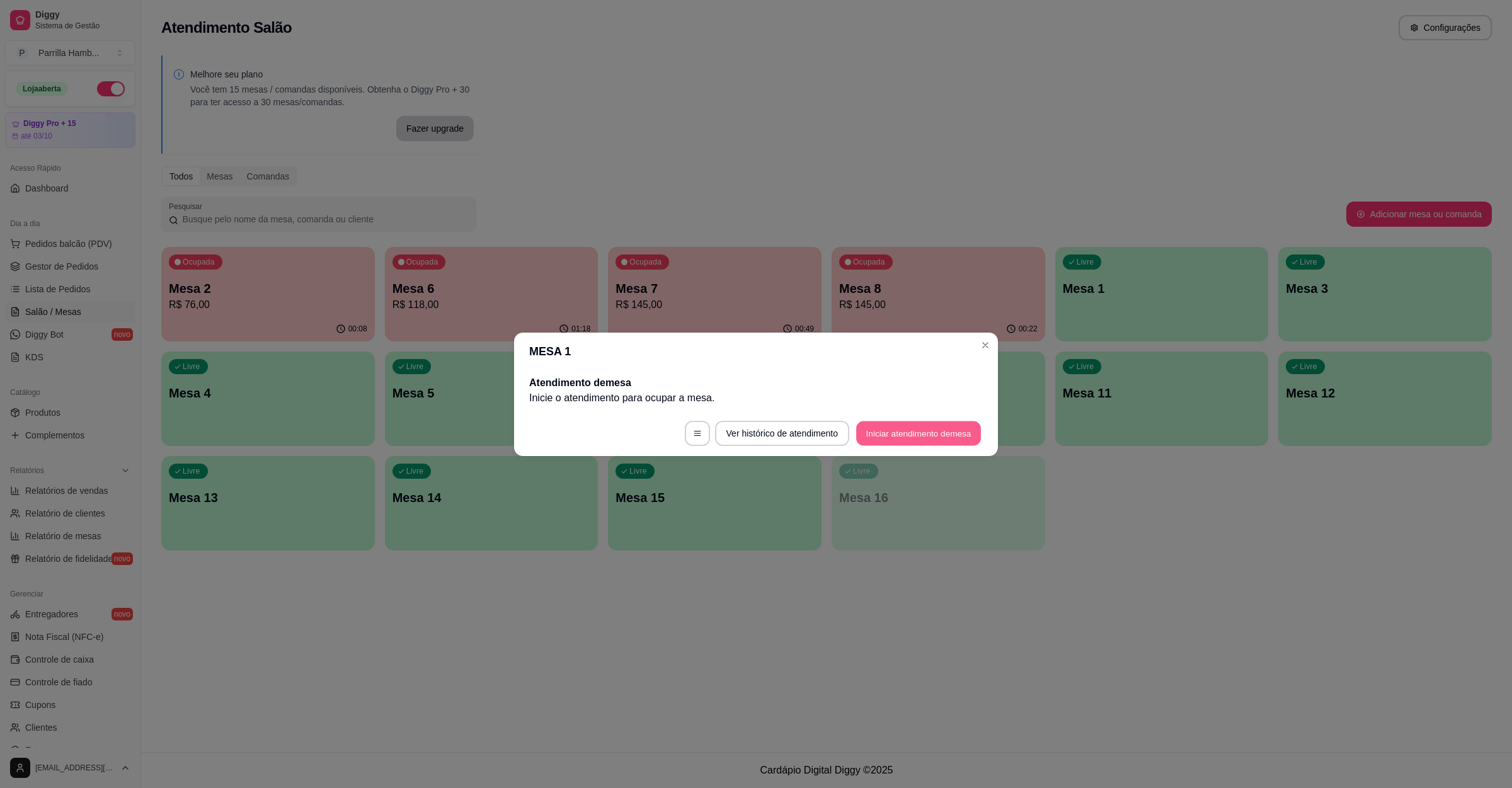
click at [885, 437] on button "Iniciar atendimento de mesa" at bounding box center [918, 433] width 125 height 25
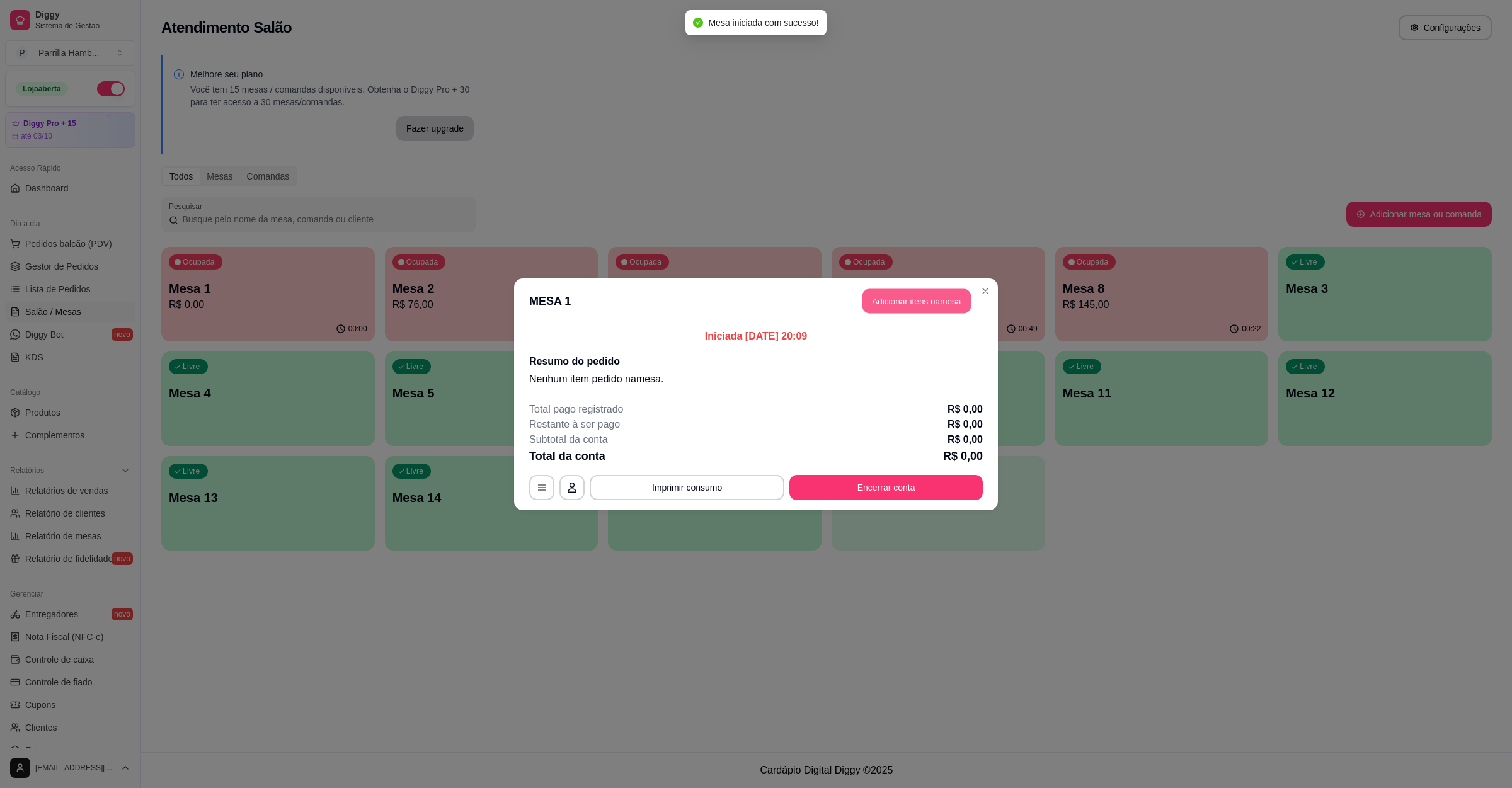
click at [917, 297] on button "Adicionar itens na mesa" at bounding box center [917, 301] width 108 height 25
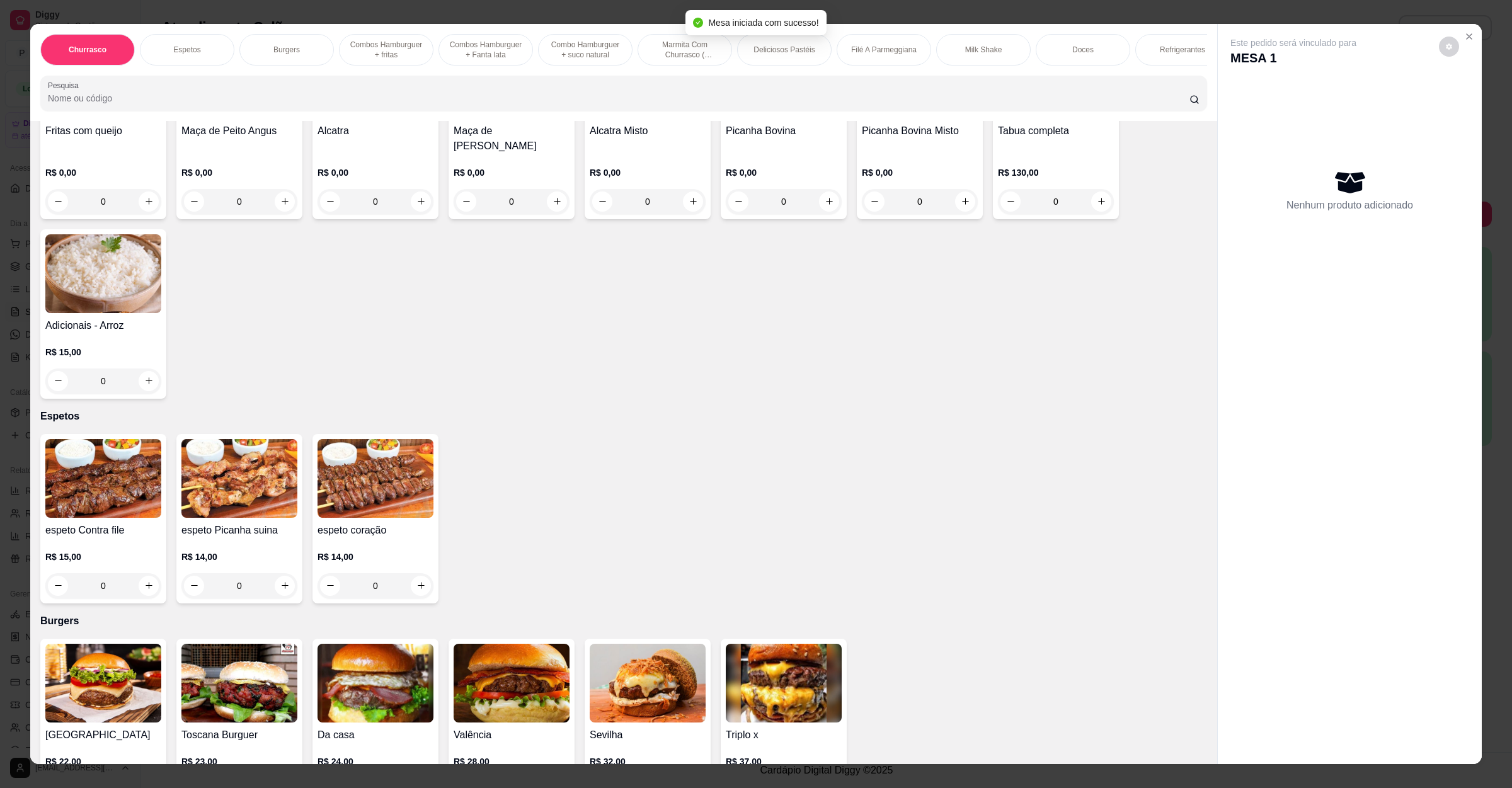
scroll to position [189, 0]
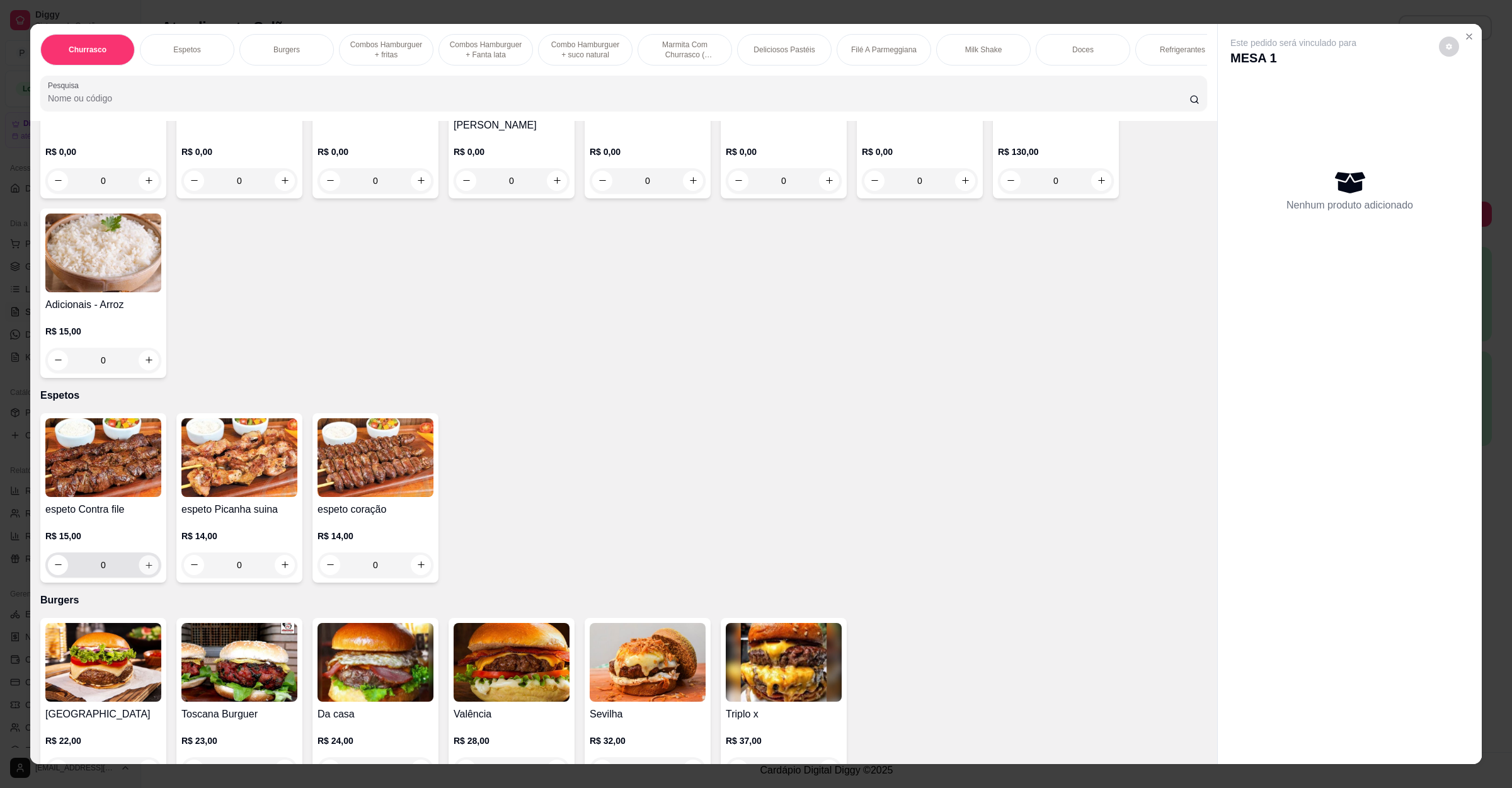
click at [144, 568] on icon "increase-product-quantity" at bounding box center [149, 564] width 9 height 9
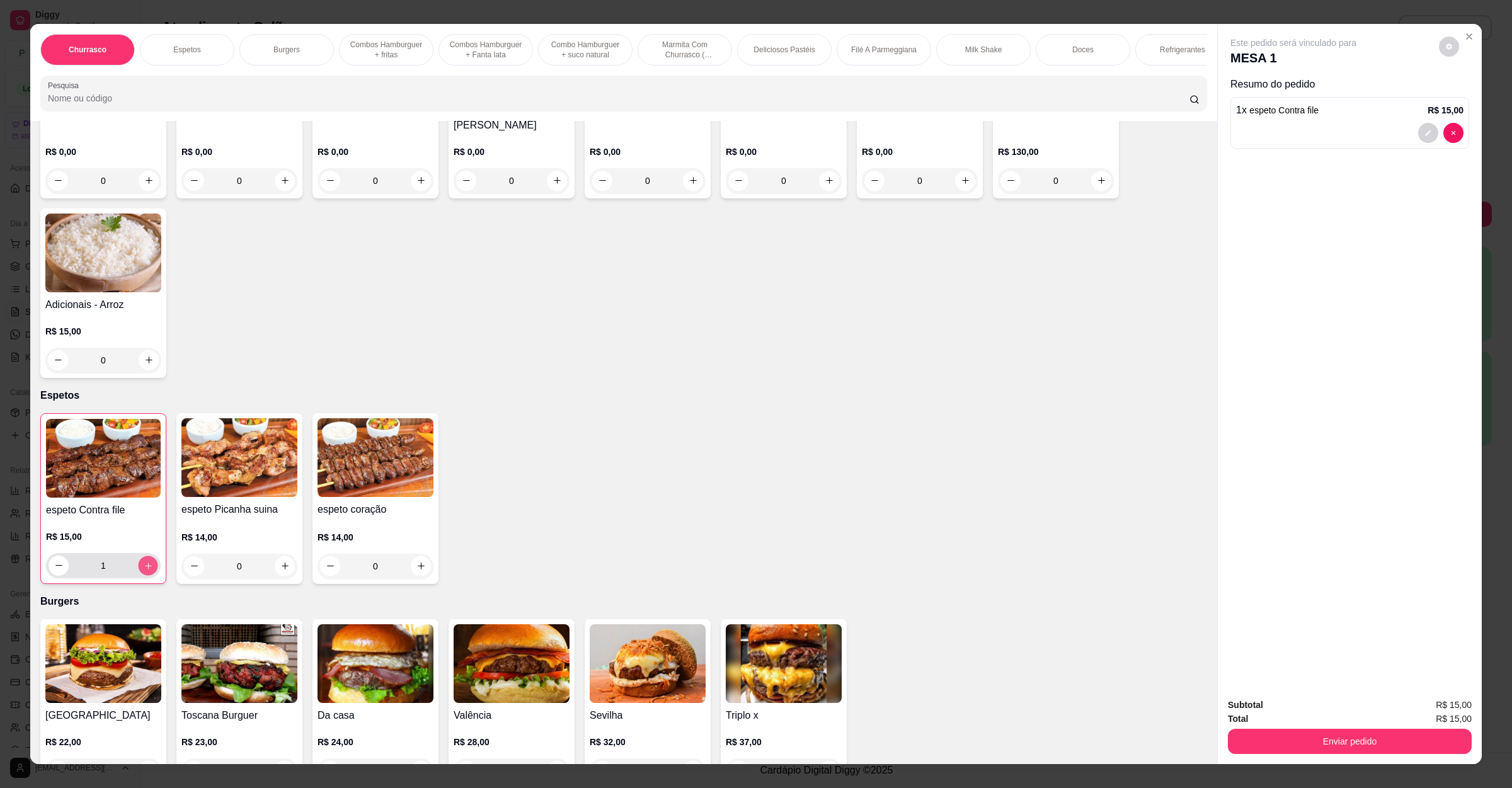
click at [144, 568] on icon "increase-product-quantity" at bounding box center [148, 565] width 9 height 9
type input "2"
click at [416, 568] on icon "increase-product-quantity" at bounding box center [420, 565] width 9 height 9
type input "1"
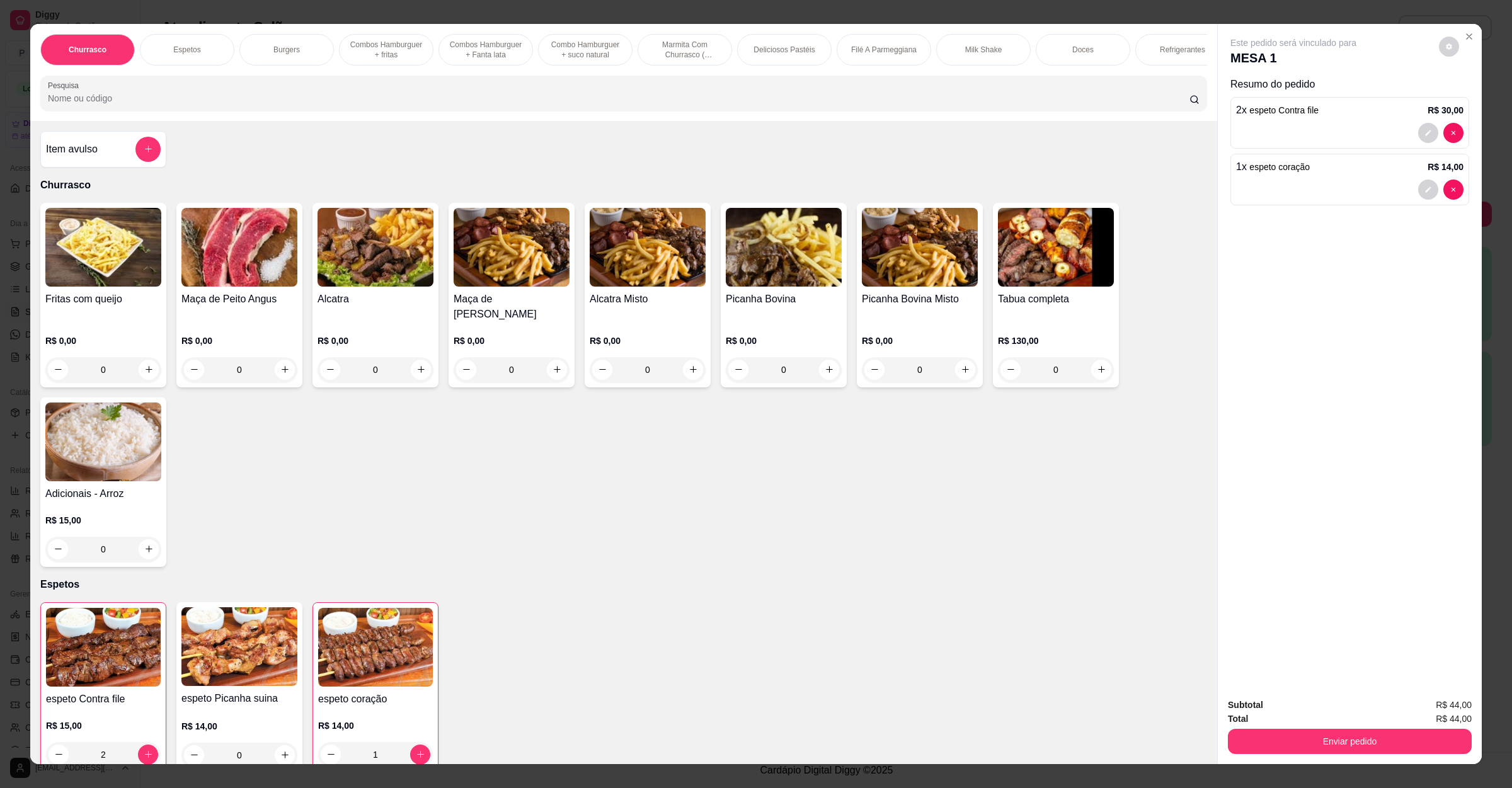
click at [118, 302] on div "Fritas com queijo R$ 0,00 0" at bounding box center [103, 295] width 126 height 185
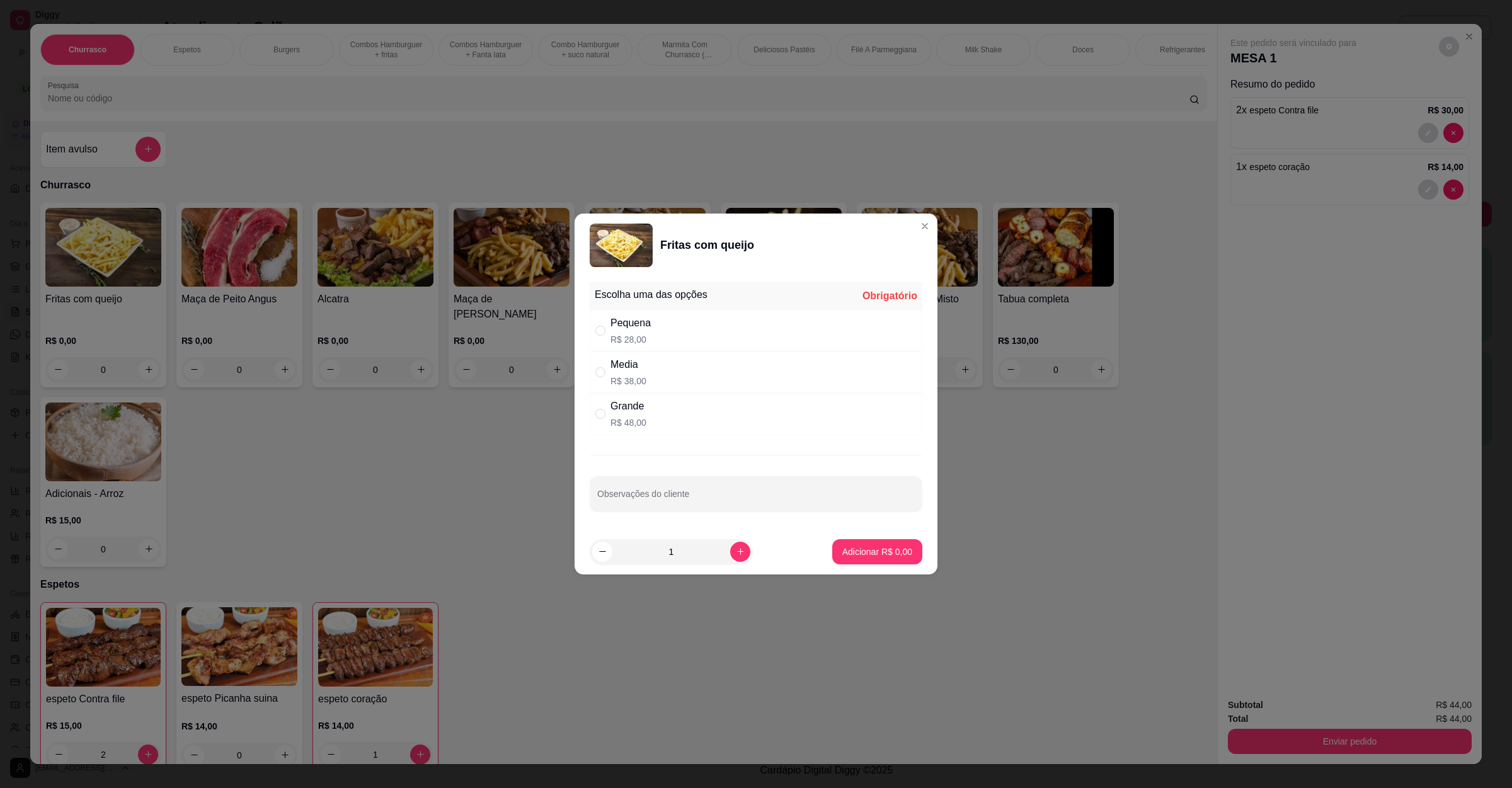
click at [632, 356] on div "Media R$ 38,00" at bounding box center [756, 372] width 332 height 42
radio input "true"
click at [885, 556] on p "Adicionar R$ 38,00" at bounding box center [875, 552] width 75 height 13
type input "1"
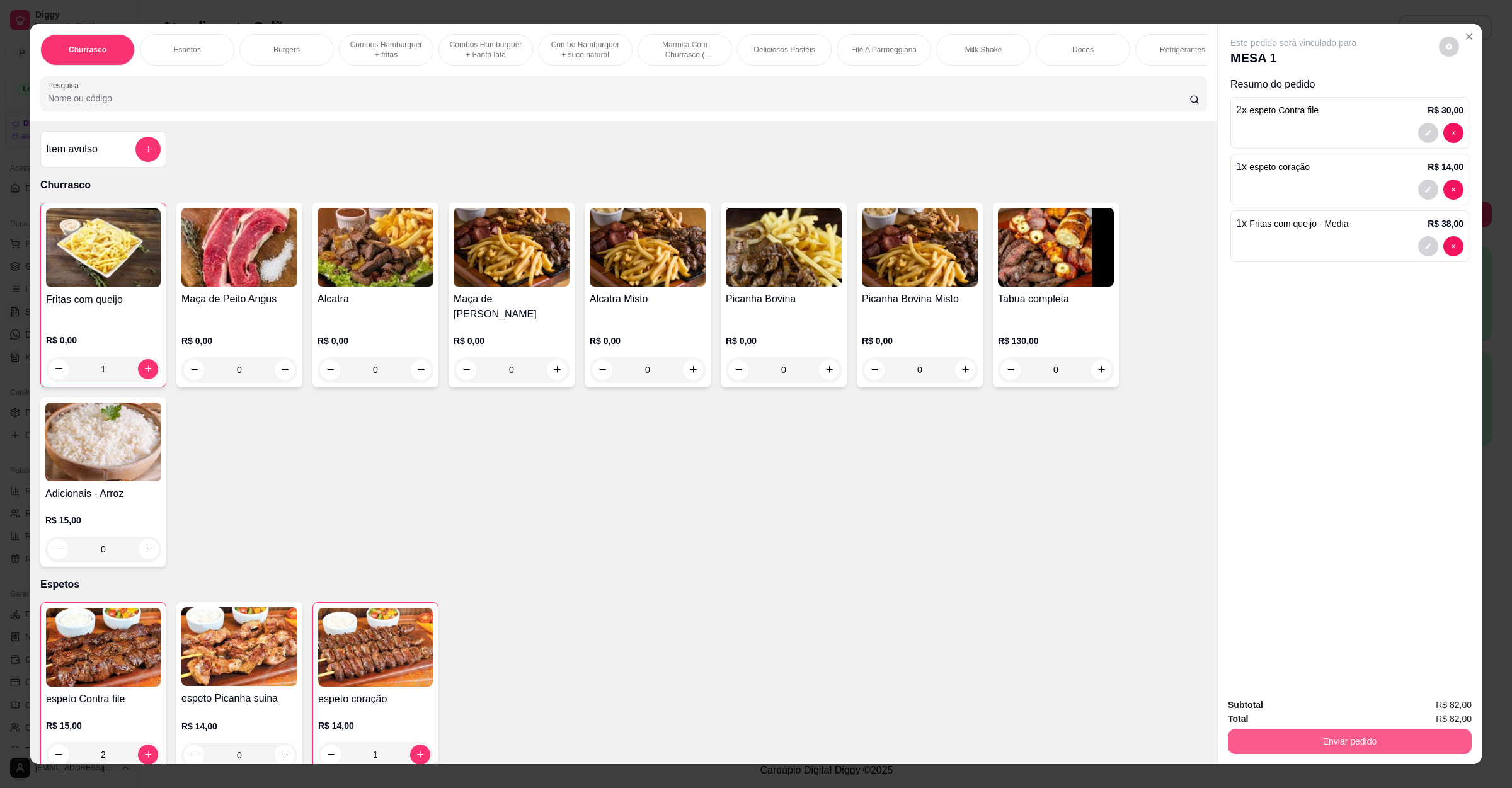
click at [1301, 732] on button "Enviar pedido" at bounding box center [1350, 742] width 244 height 25
click at [1308, 701] on button "Não registrar e enviar pedido" at bounding box center [1306, 711] width 127 height 23
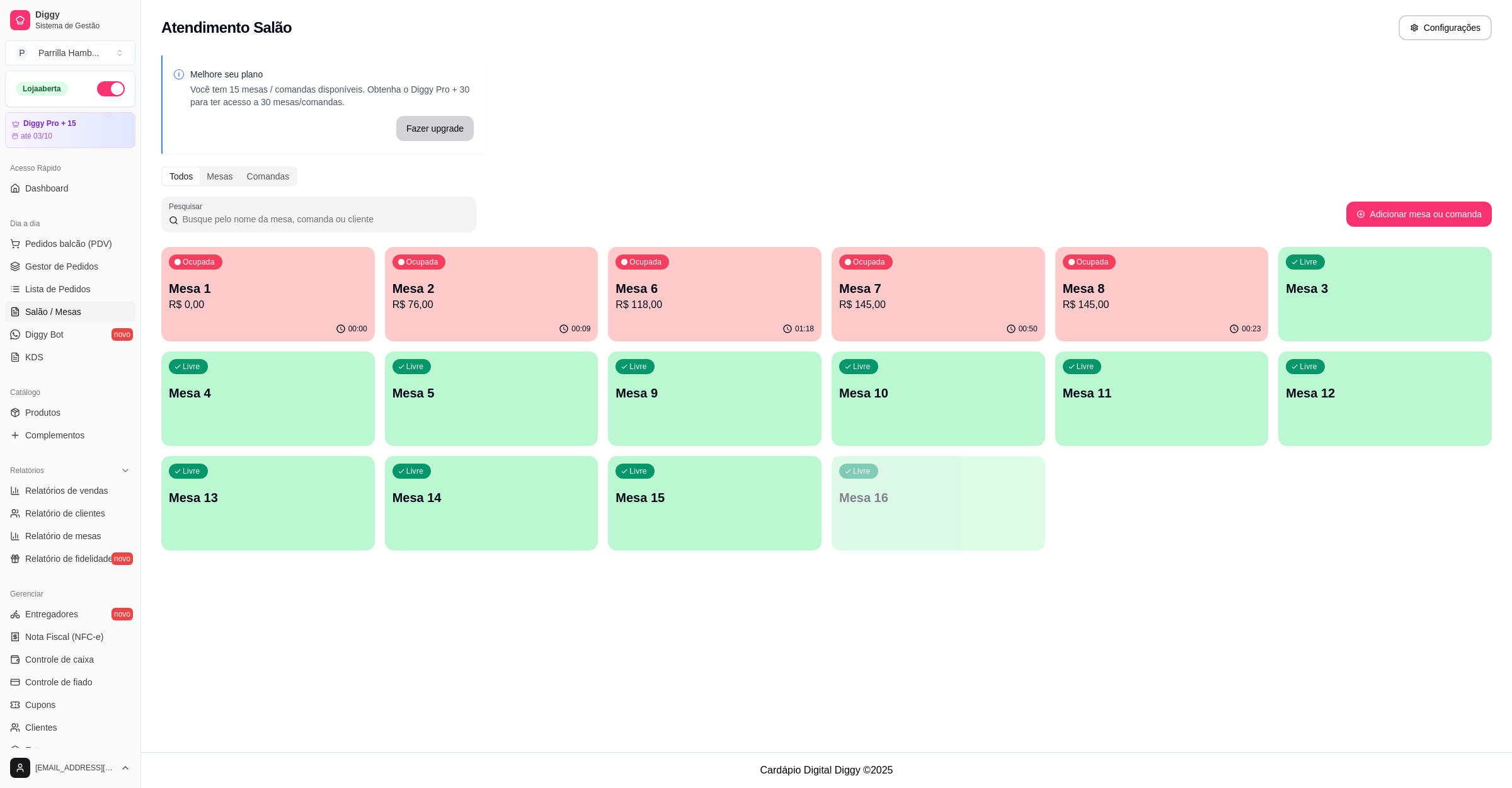
click at [918, 303] on p "R$ 145,00" at bounding box center [939, 304] width 199 height 15
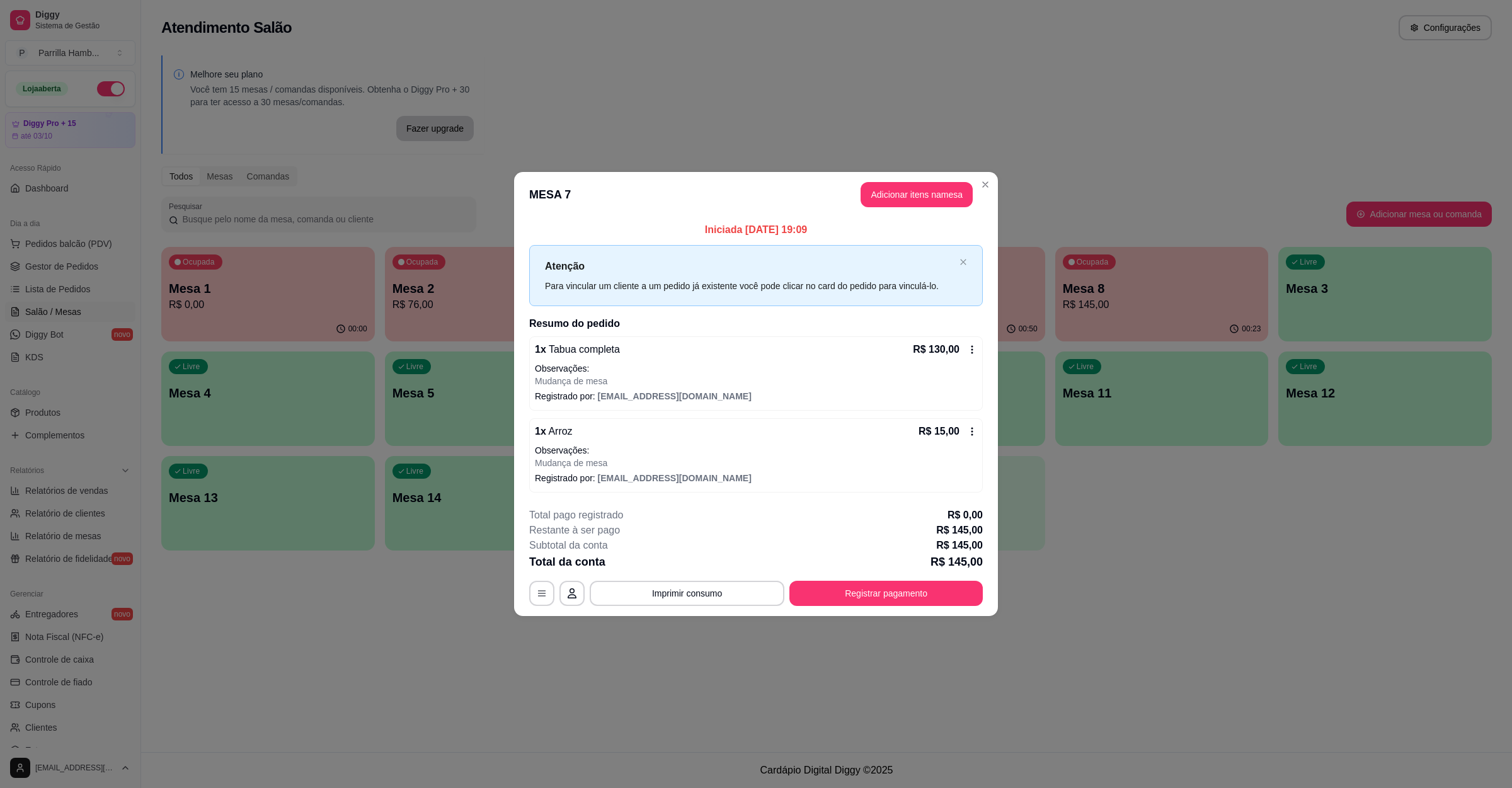
click at [946, 208] on header "MESA 7 Adicionar itens na mesa" at bounding box center [756, 194] width 484 height 45
click at [876, 195] on button "Adicionar itens na mesa" at bounding box center [916, 195] width 112 height 25
click at [201, 105] on input "Pesquisa" at bounding box center [618, 99] width 1142 height 13
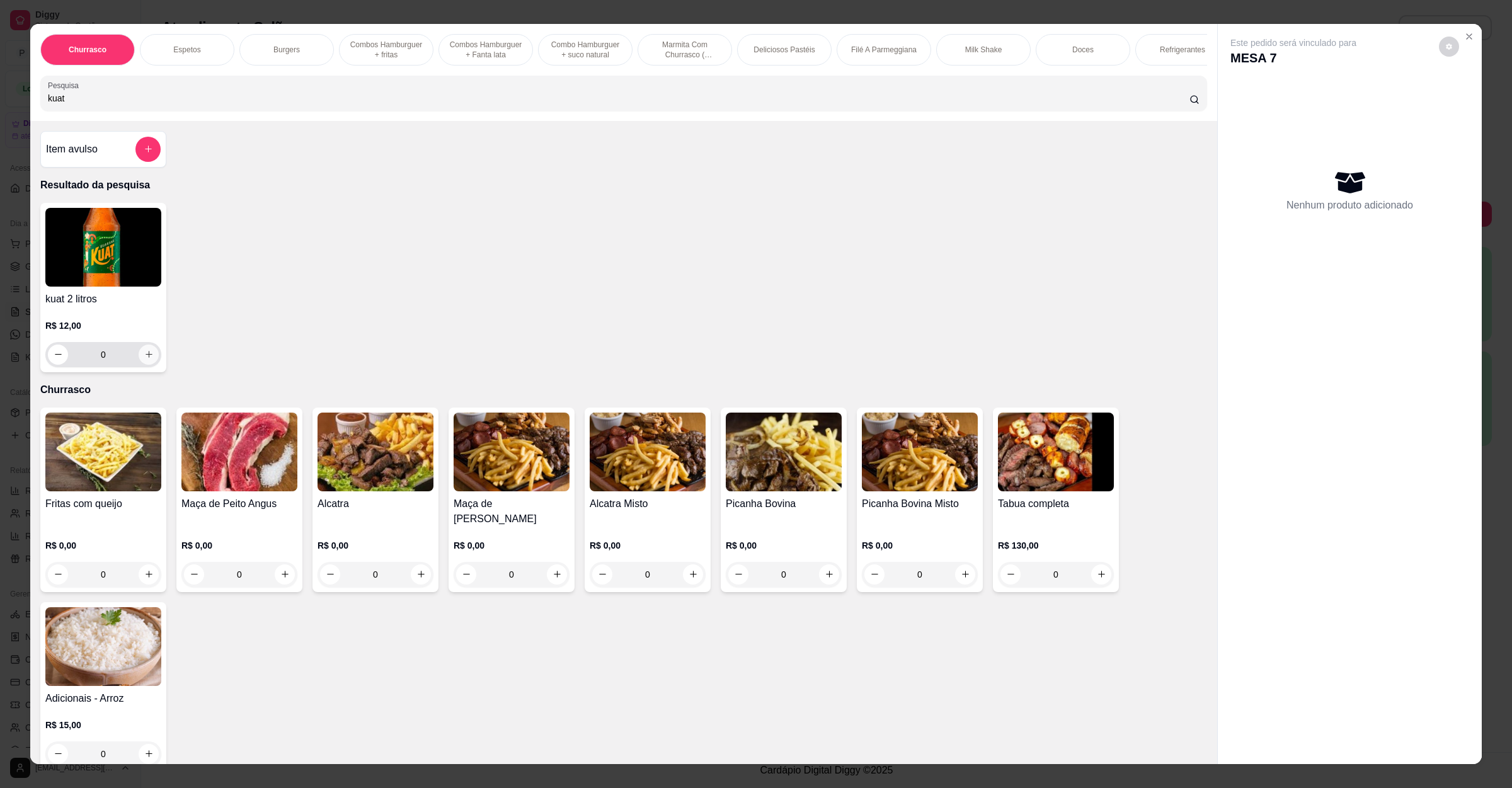
type input "kuat"
click at [139, 363] on button "increase-product-quantity" at bounding box center [149, 354] width 20 height 20
type input "1"
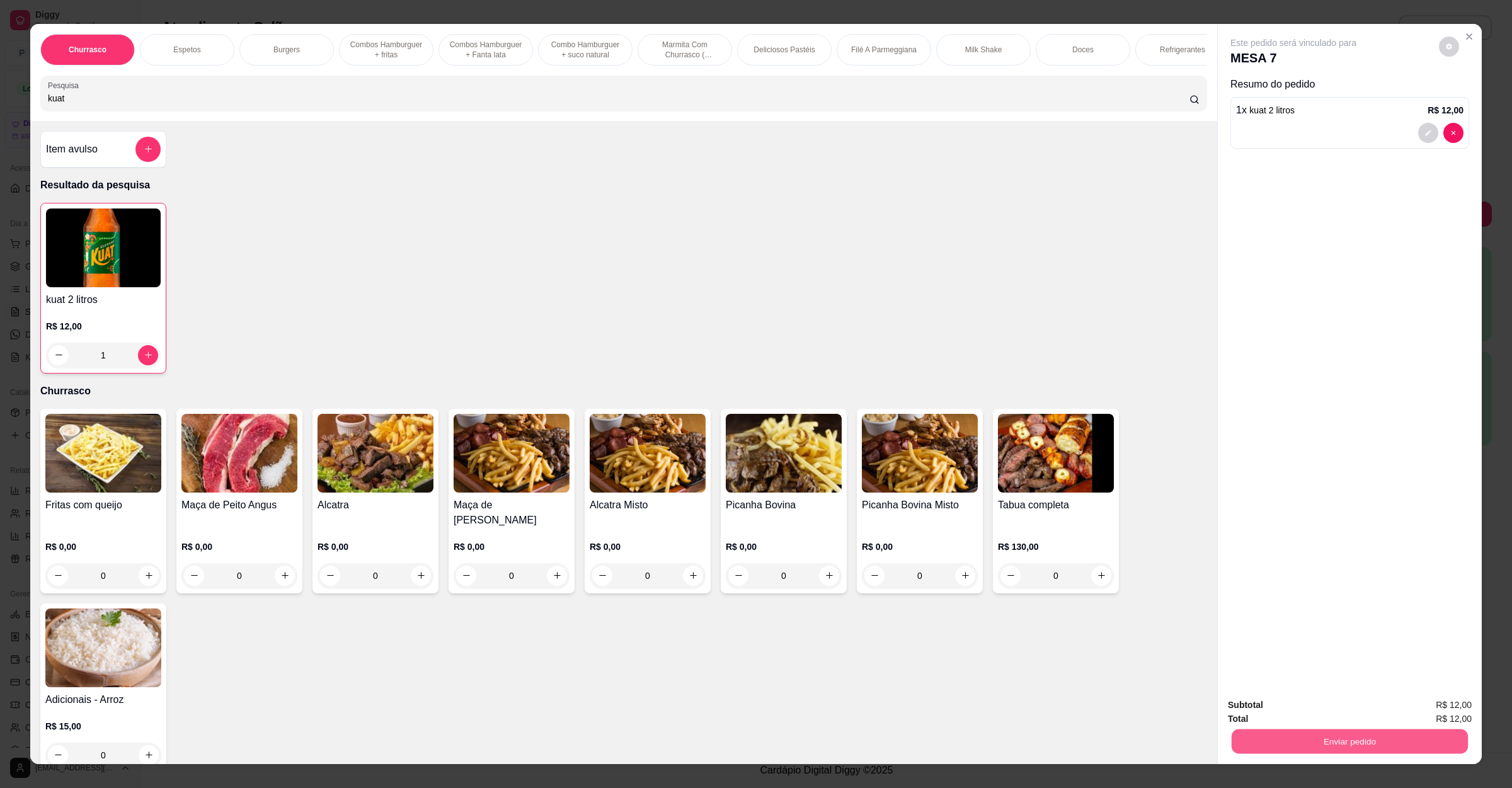
click at [1318, 734] on button "Enviar pedido" at bounding box center [1350, 742] width 237 height 25
click at [1320, 707] on button "Não registrar e enviar pedido" at bounding box center [1306, 711] width 127 height 23
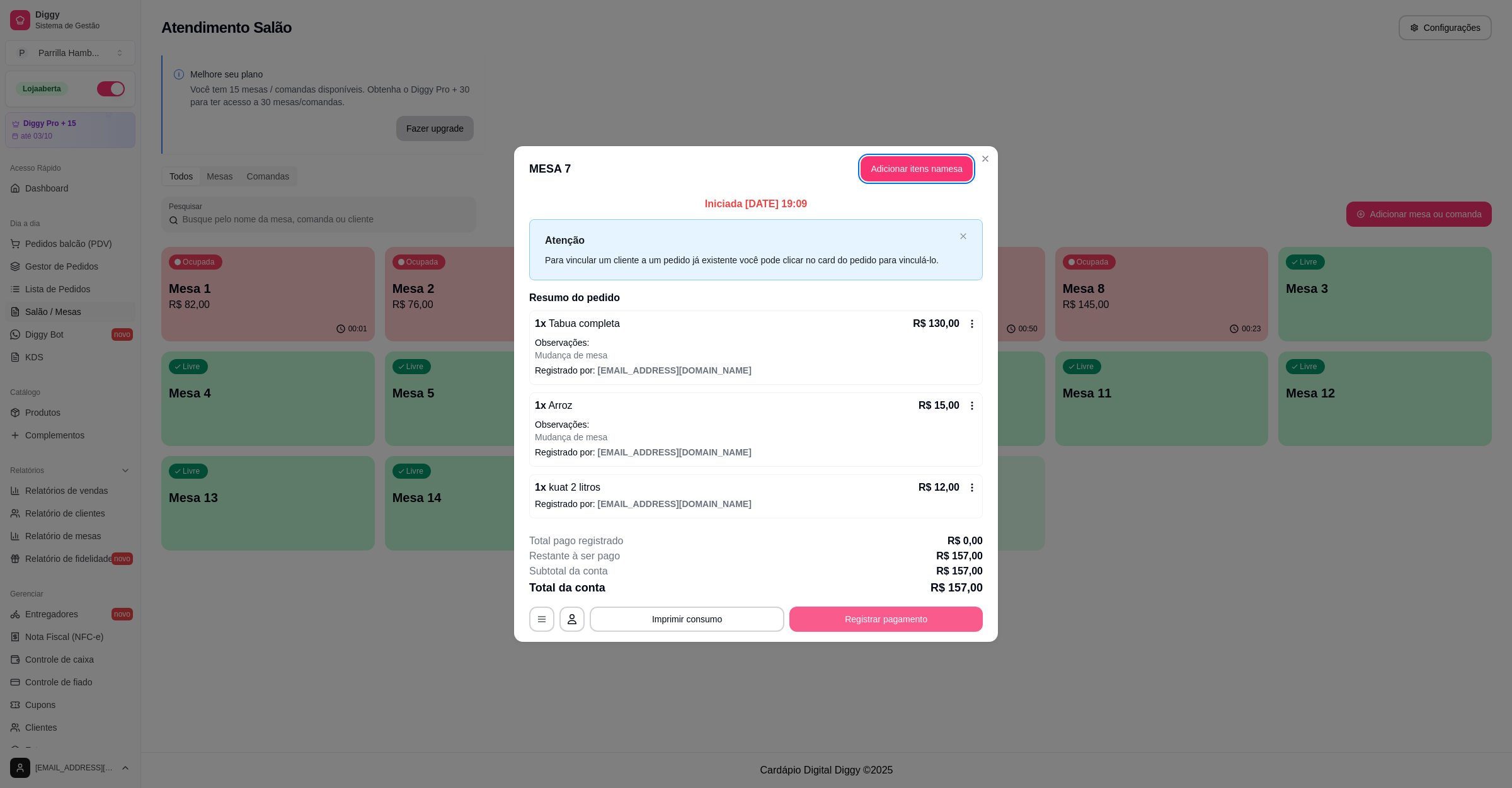
click at [883, 625] on button "Registrar pagamento" at bounding box center [886, 620] width 194 height 25
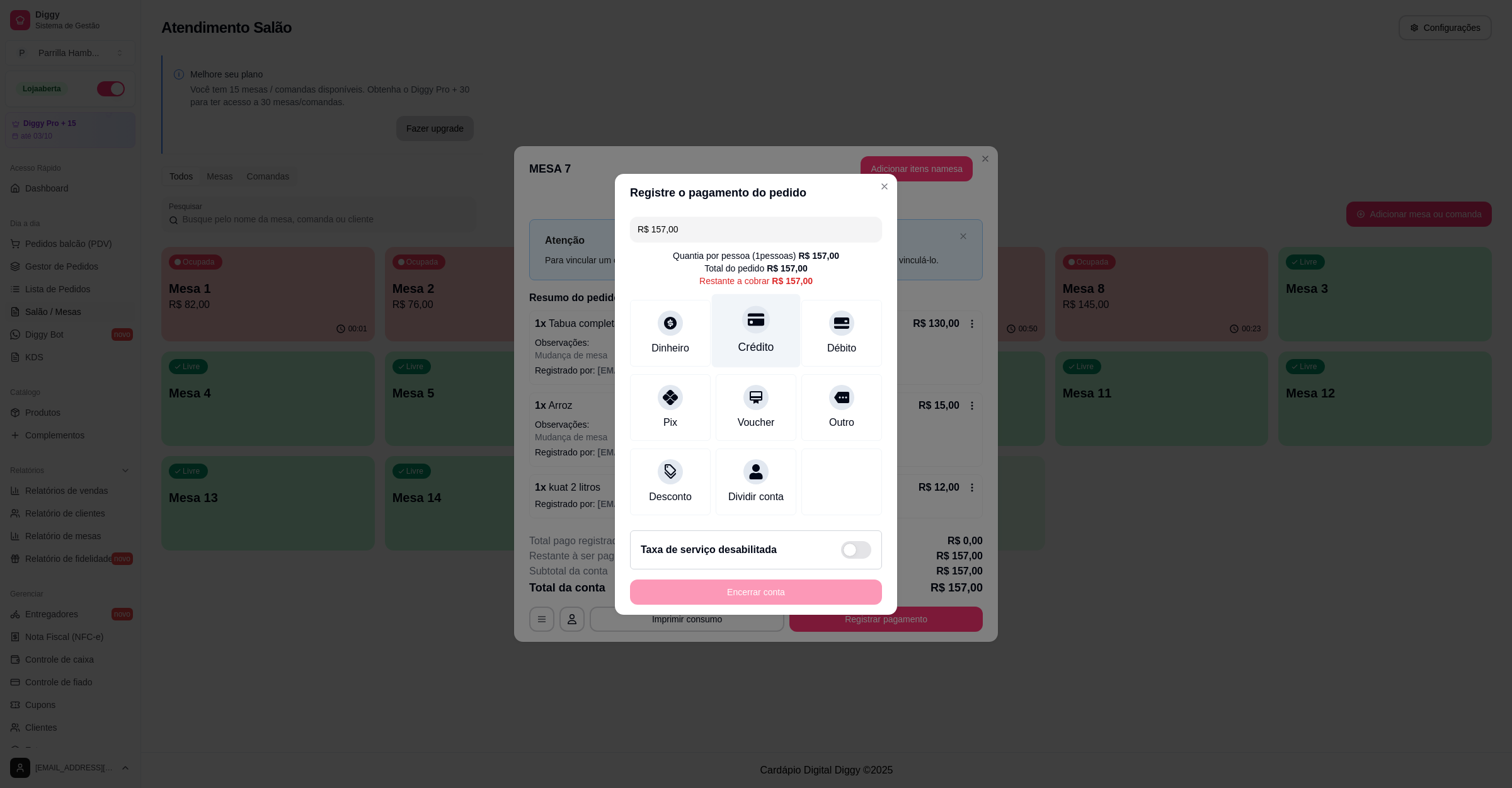
click at [748, 318] on icon at bounding box center [756, 319] width 16 height 16
type input "R$ 0,00"
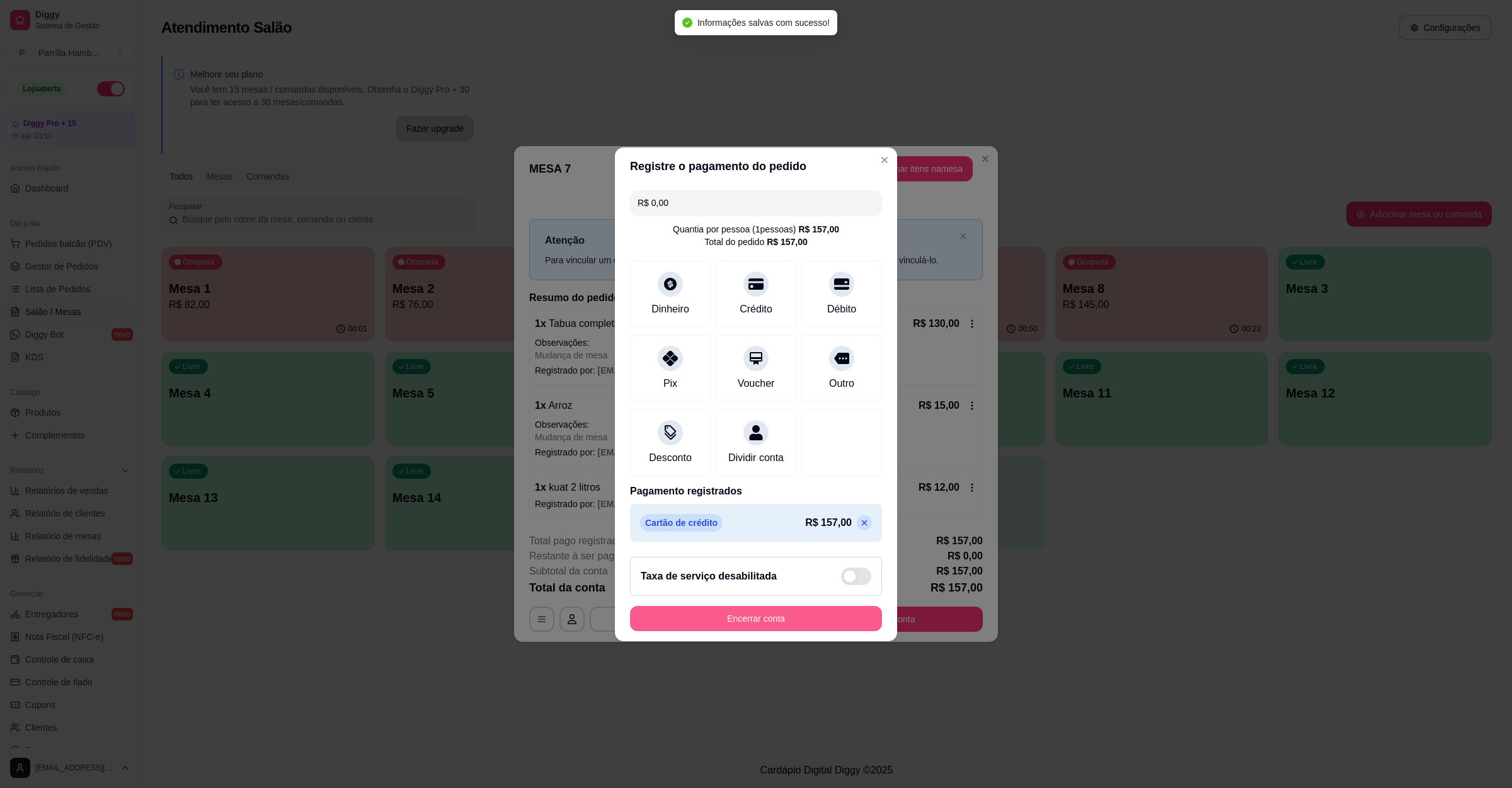
click at [704, 619] on button "Encerrar conta" at bounding box center [756, 619] width 252 height 25
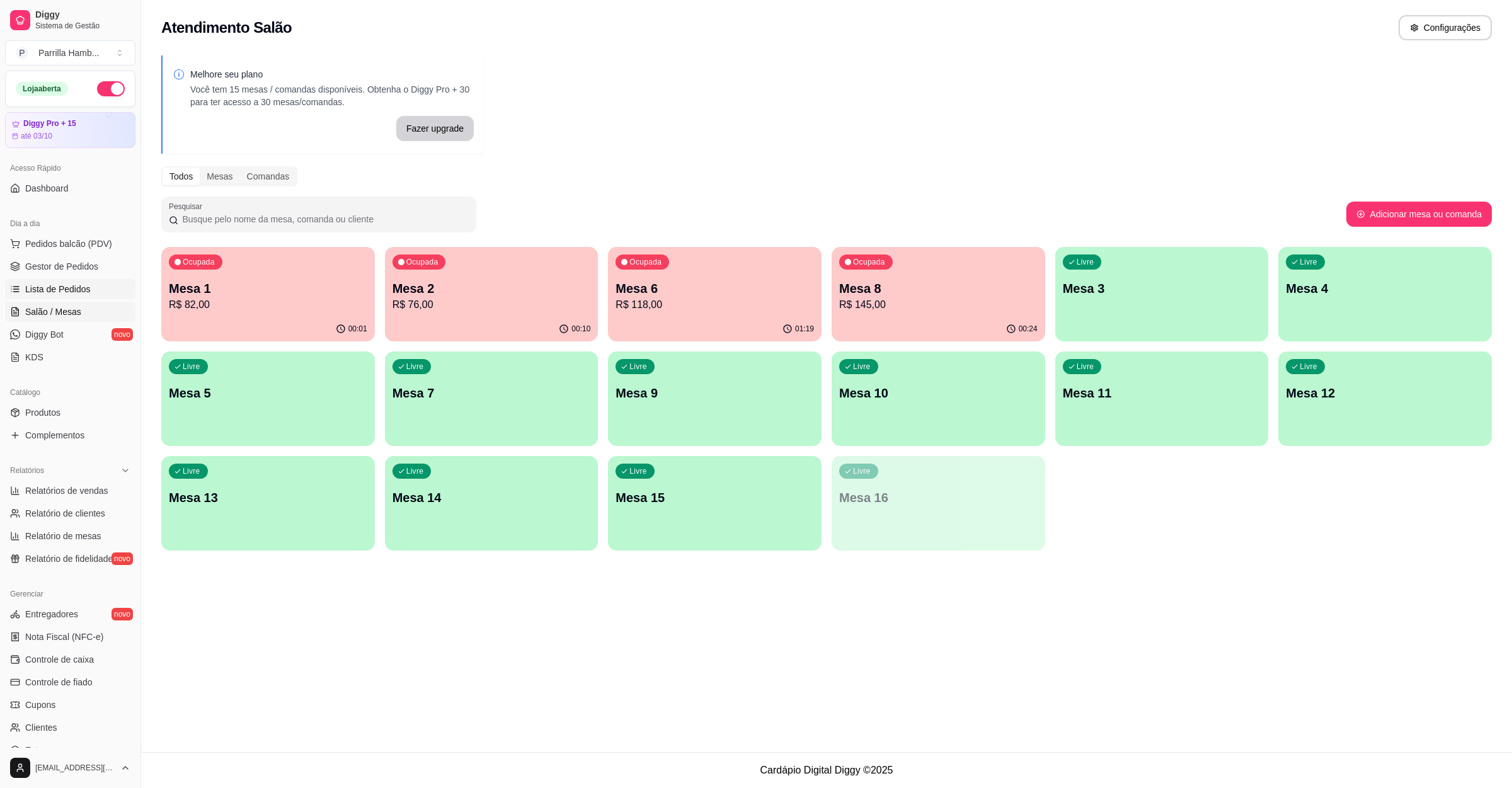
click at [29, 299] on link "Lista de Pedidos" at bounding box center [70, 289] width 130 height 20
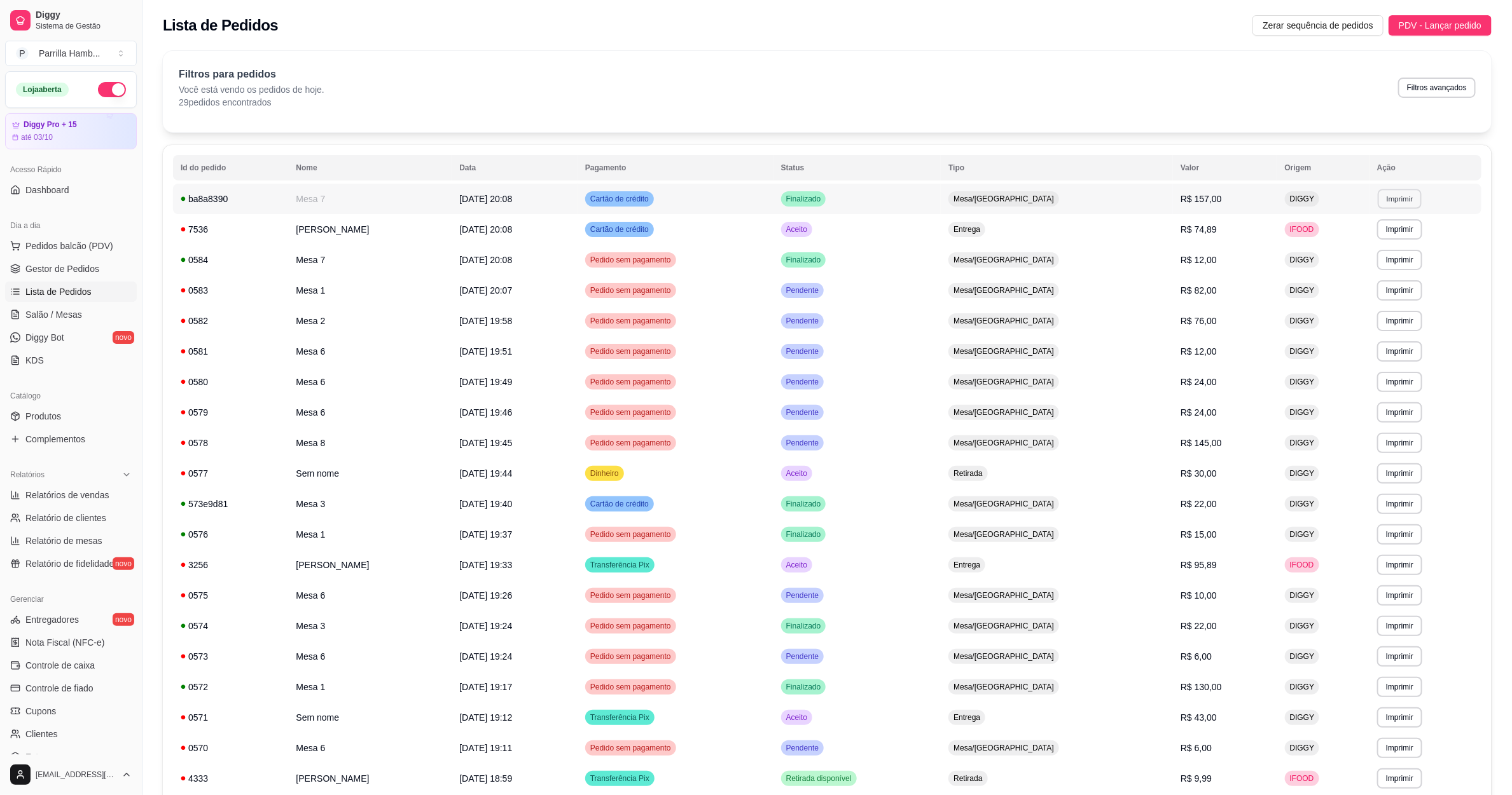
click at [1389, 202] on button "Imprimir" at bounding box center [1400, 199] width 44 height 20
click at [1390, 239] on button "IMPRESSORA" at bounding box center [1380, 244] width 92 height 21
click at [48, 309] on span "Salão / Mesas" at bounding box center [54, 315] width 57 height 13
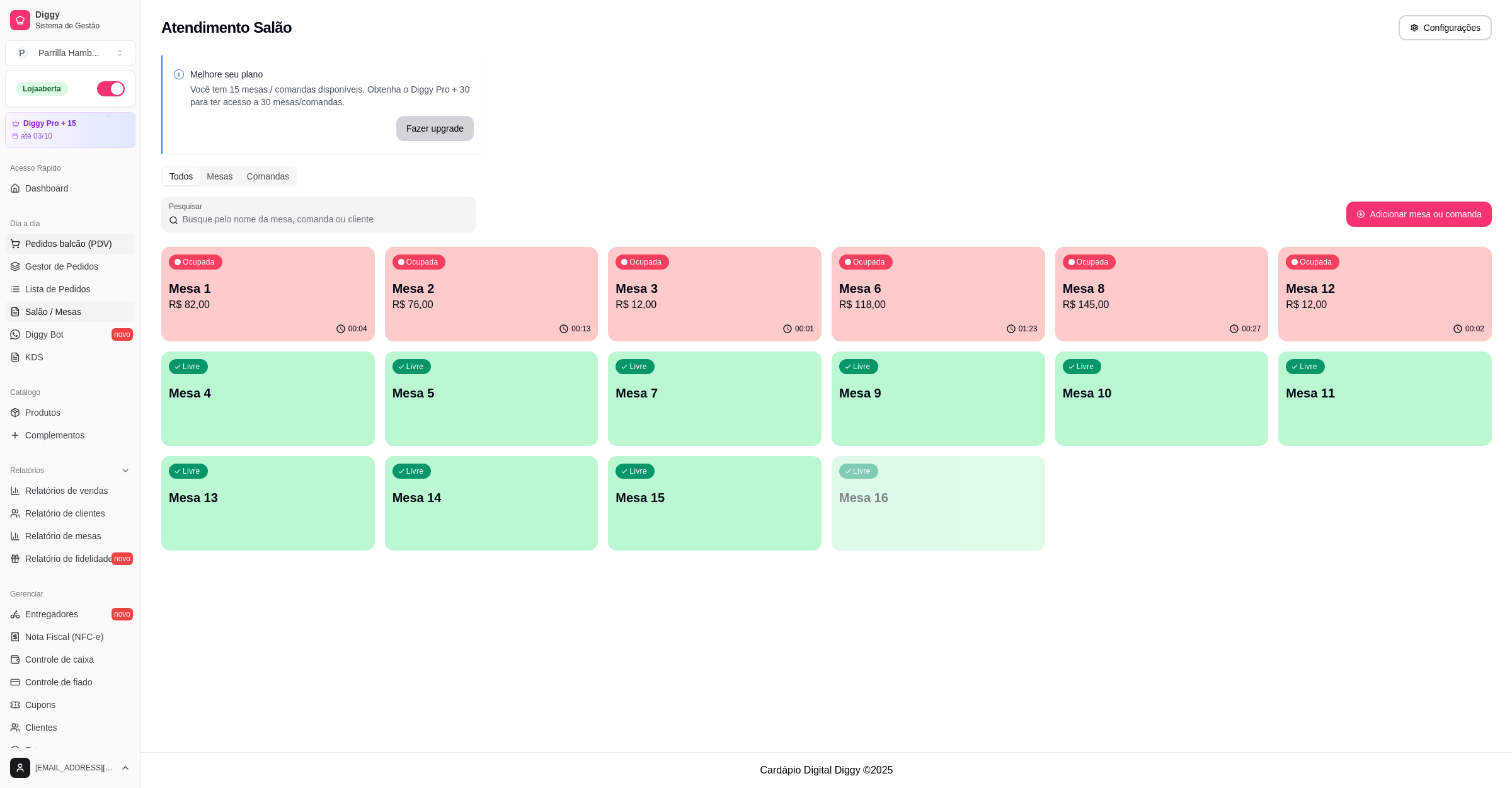
click at [54, 244] on span "Pedidos balcão (PDV)" at bounding box center [68, 244] width 87 height 13
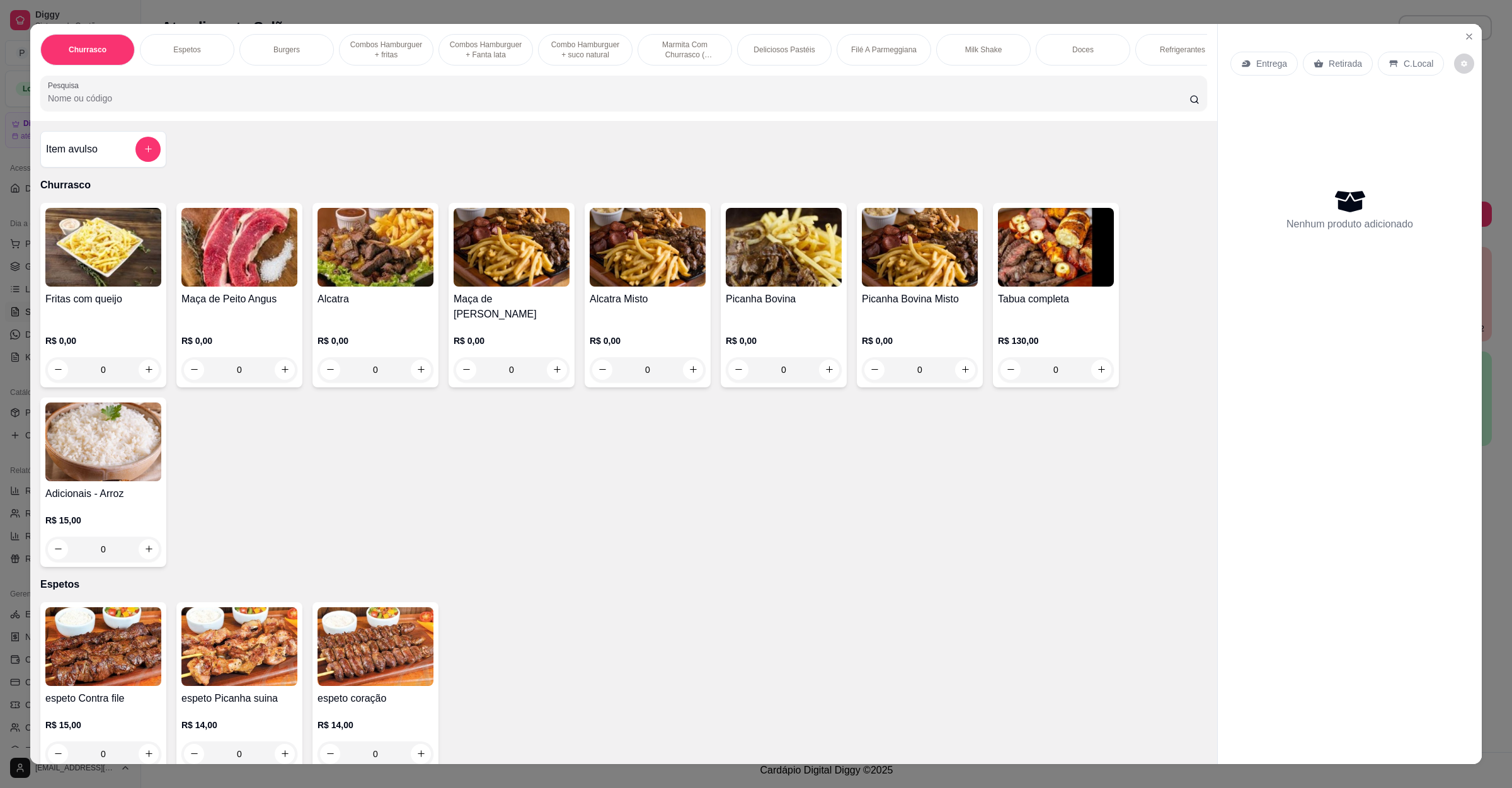
click at [1242, 54] on div "Entrega" at bounding box center [1265, 63] width 68 height 24
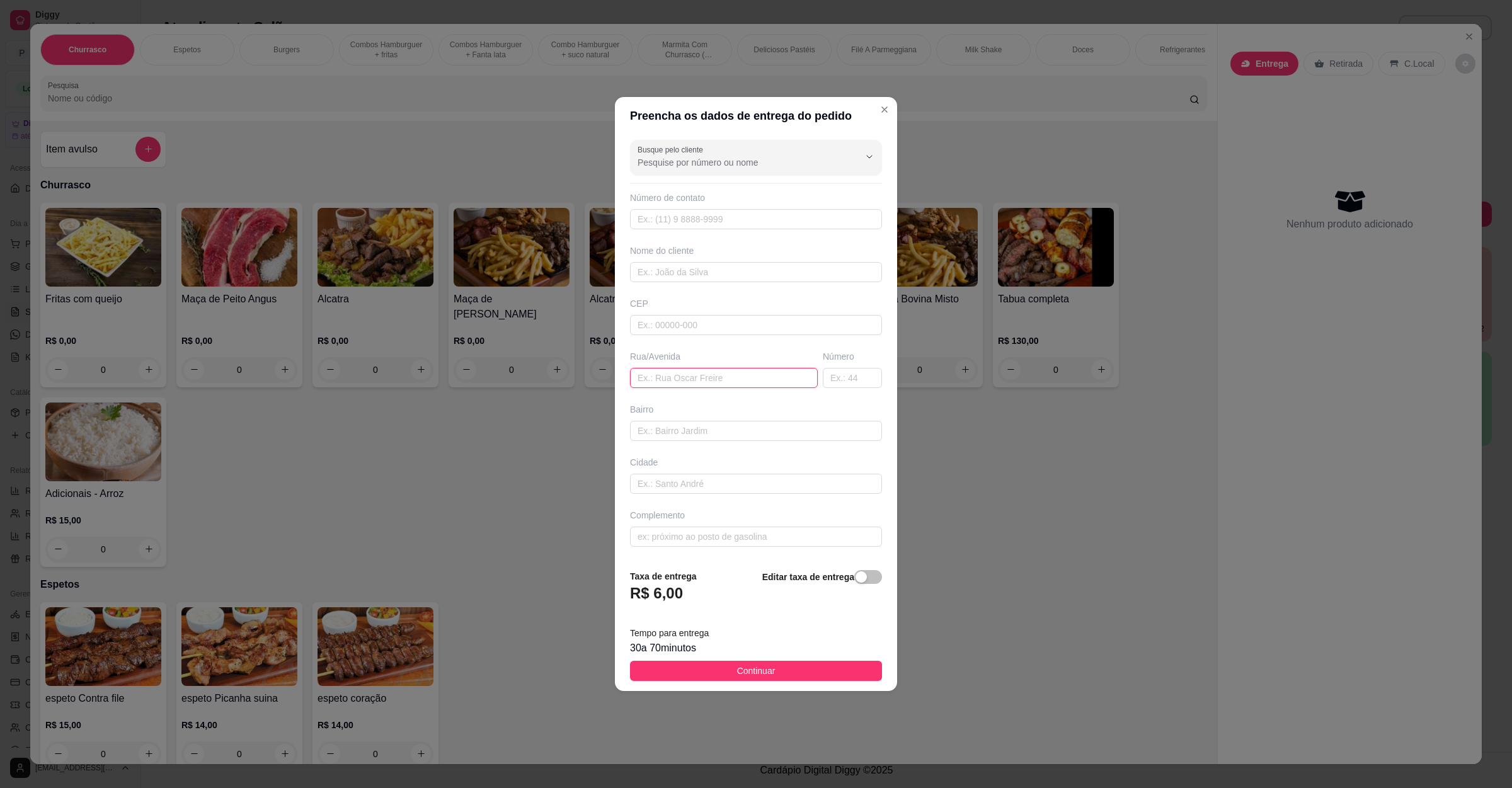
click at [688, 375] on input "text" at bounding box center [724, 378] width 188 height 20
paste input "Rua [PERSON_NAME] antiga [STREET_ADDRESS]"
type input "Rua [PERSON_NAME] antiga [STREET_ADDRESS]"
click at [749, 672] on span "Continuar" at bounding box center [756, 671] width 39 height 14
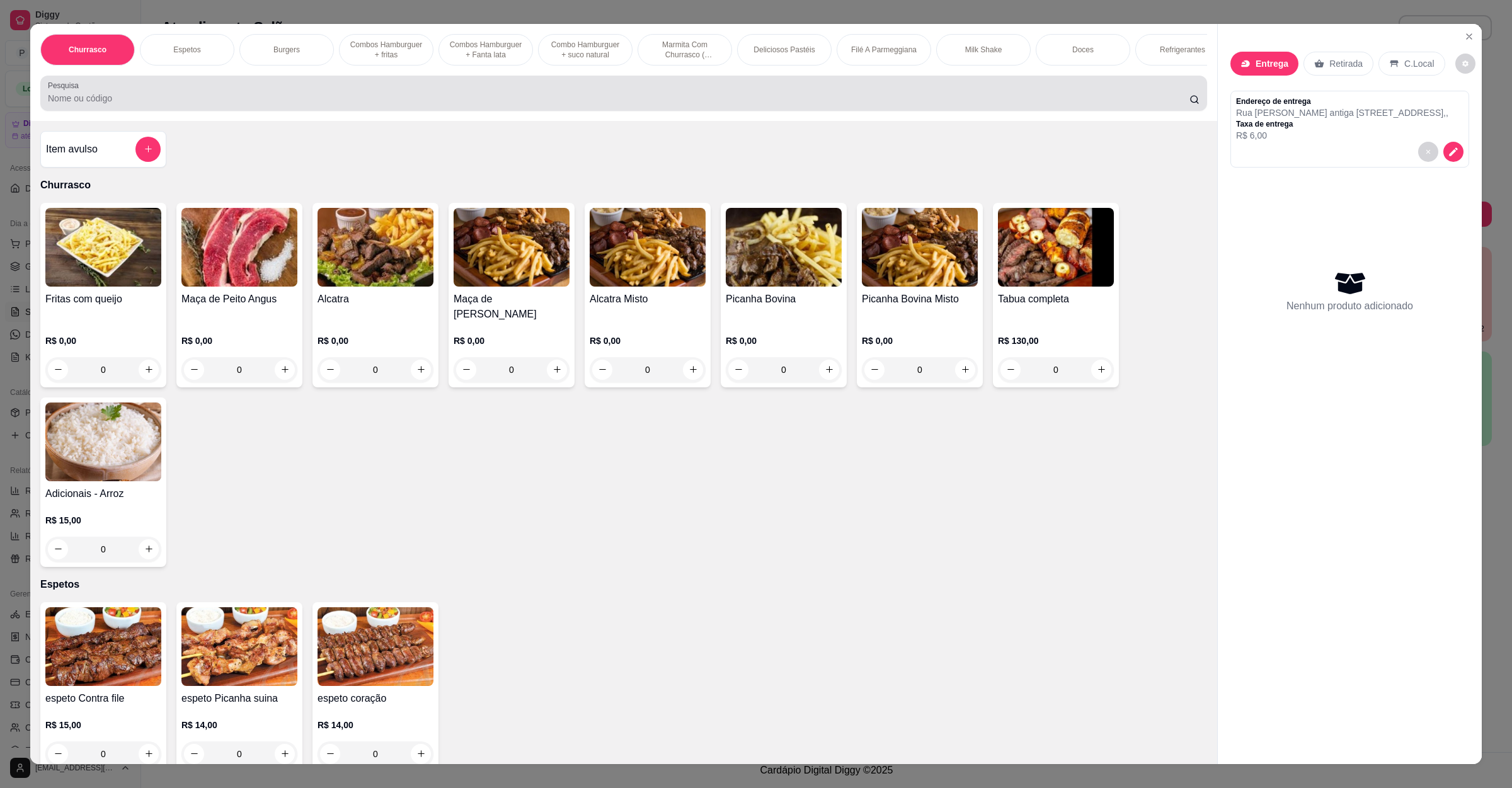
click at [240, 105] on input "Pesquisa" at bounding box center [618, 99] width 1142 height 13
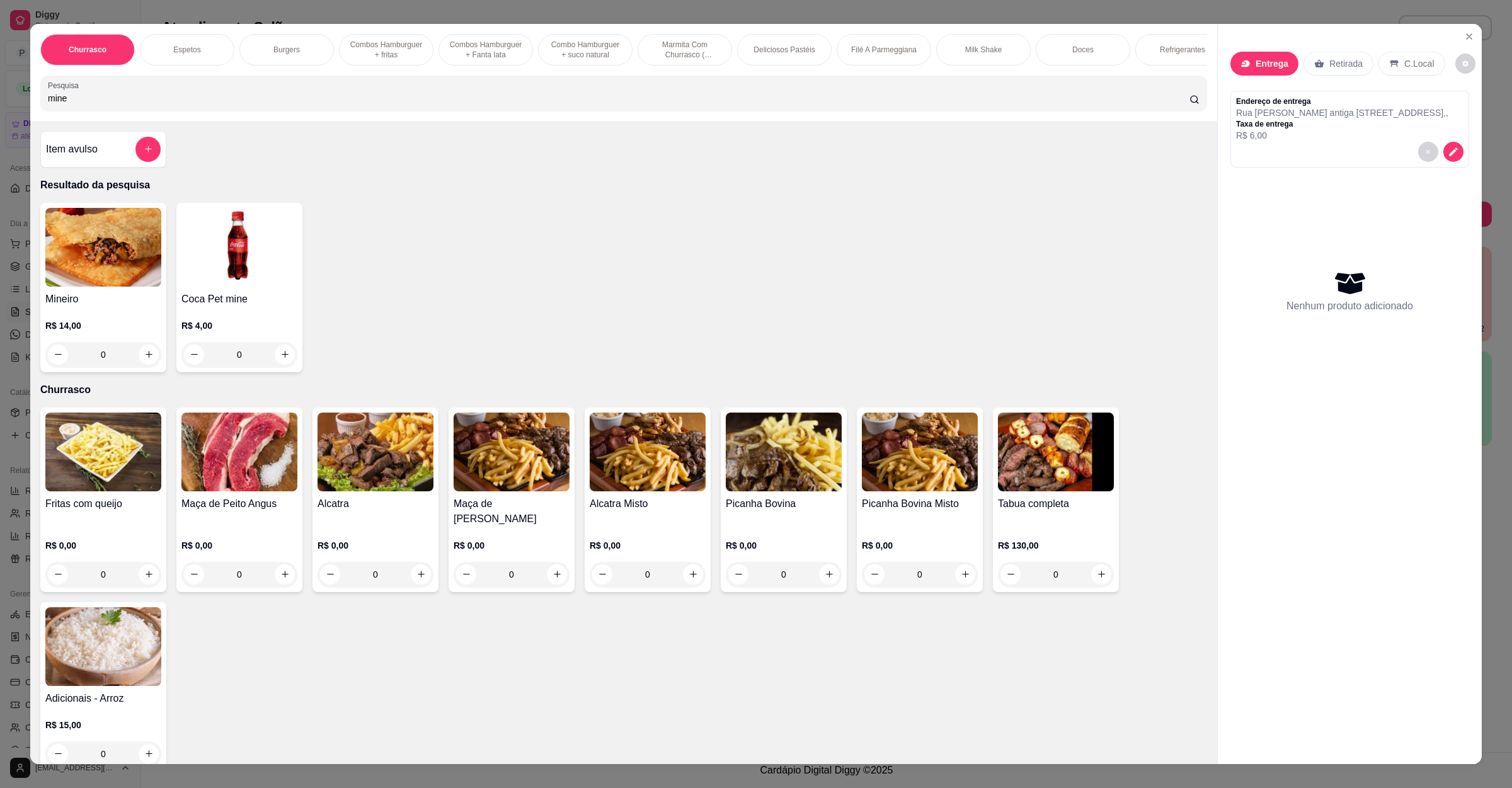
type input "mine"
click at [142, 365] on div "0" at bounding box center [103, 355] width 116 height 25
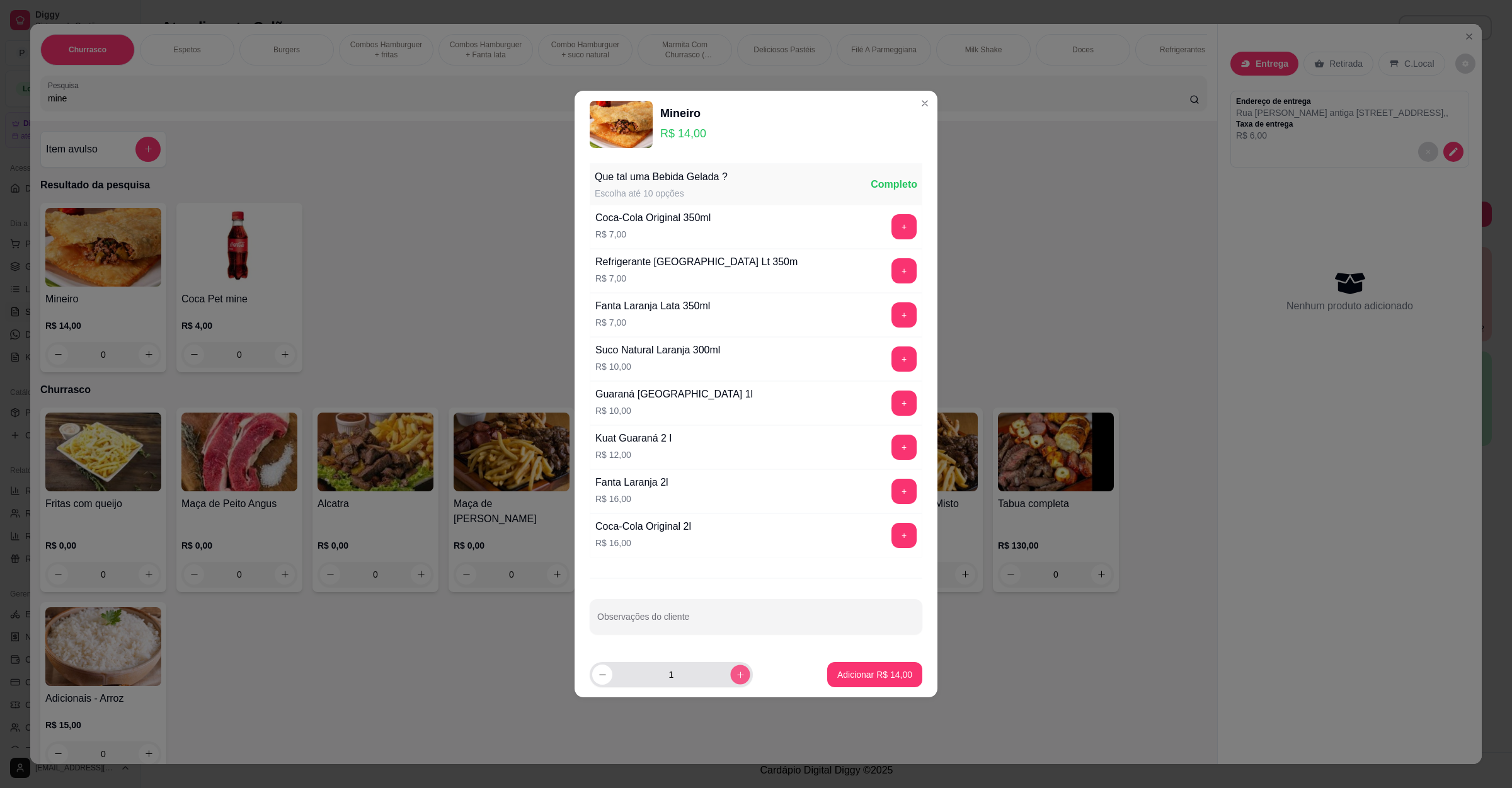
click at [736, 677] on icon "increase-product-quantity" at bounding box center [740, 675] width 9 height 9
type input "2"
click at [859, 675] on p "Adicionar R$ 28,00" at bounding box center [875, 675] width 75 height 13
type input "2"
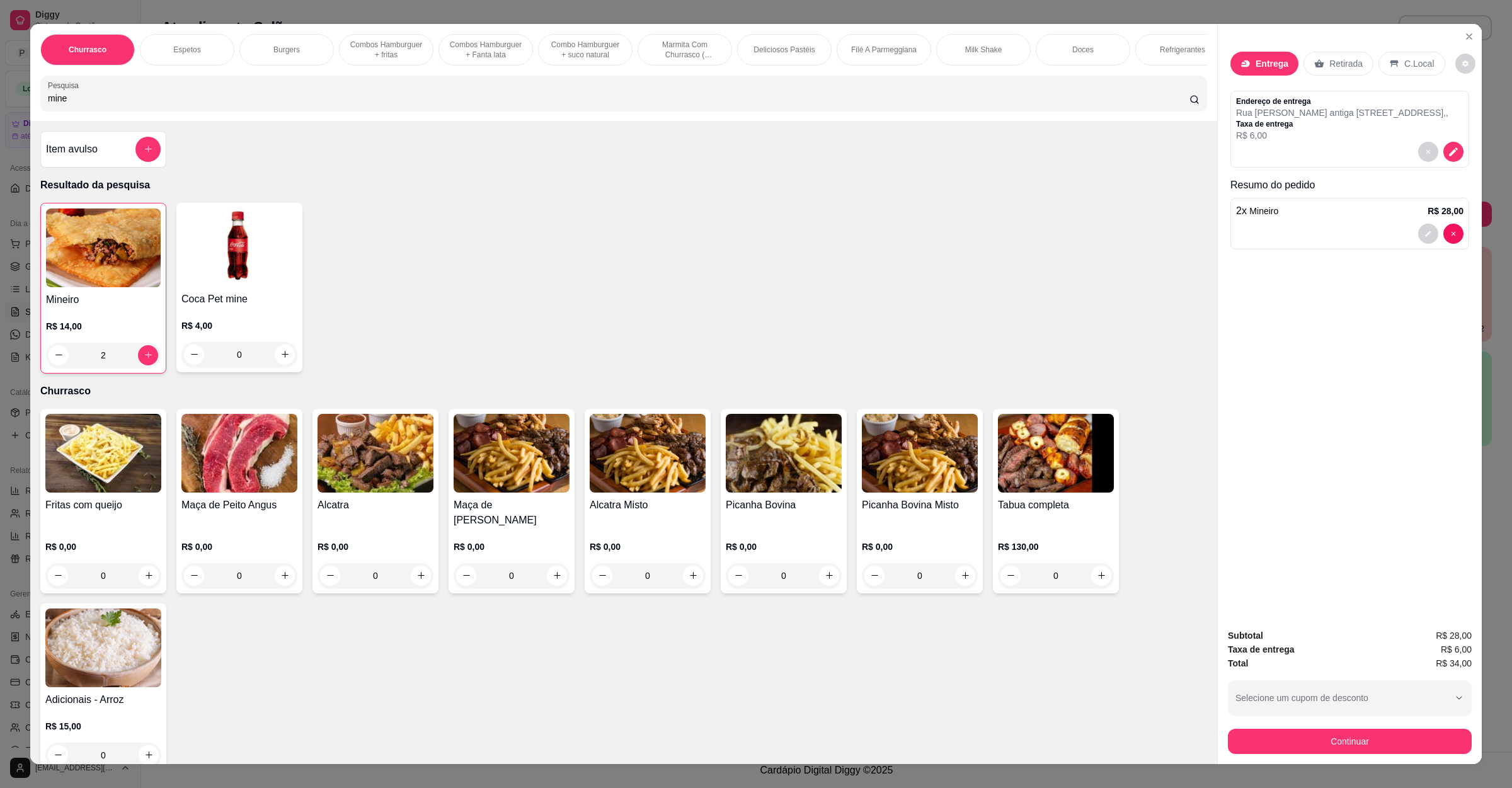
drag, startPoint x: 263, startPoint y: 111, endPoint x: 0, endPoint y: 108, distance: 263.0
click at [0, 108] on div "Churrasco Espetos Burgers Combos Hamburguer + fritas Combos Hamburguer + Fanta …" at bounding box center [756, 394] width 1512 height 788
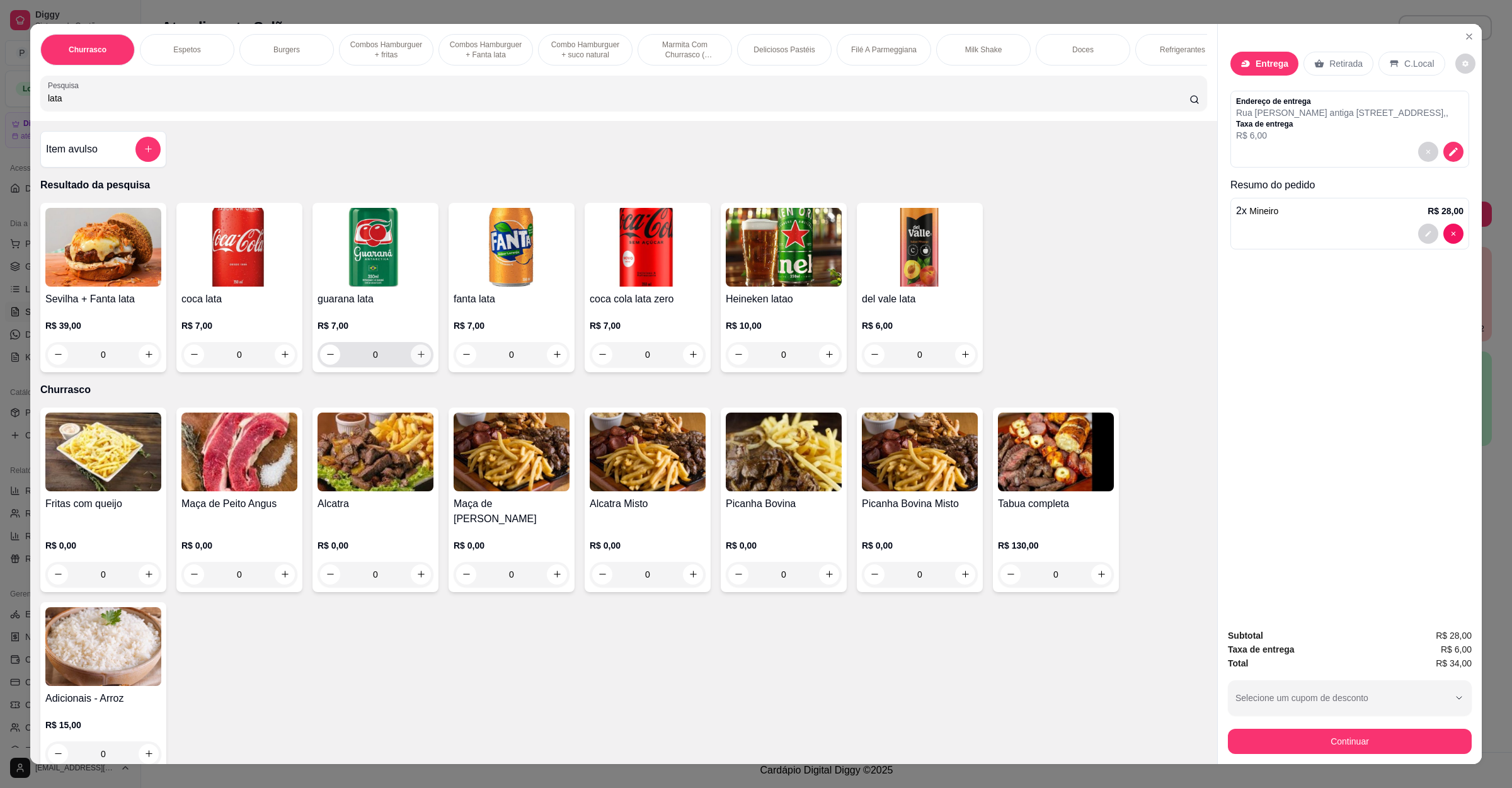
type input "lata"
click at [416, 359] on icon "increase-product-quantity" at bounding box center [420, 354] width 9 height 9
type input "1"
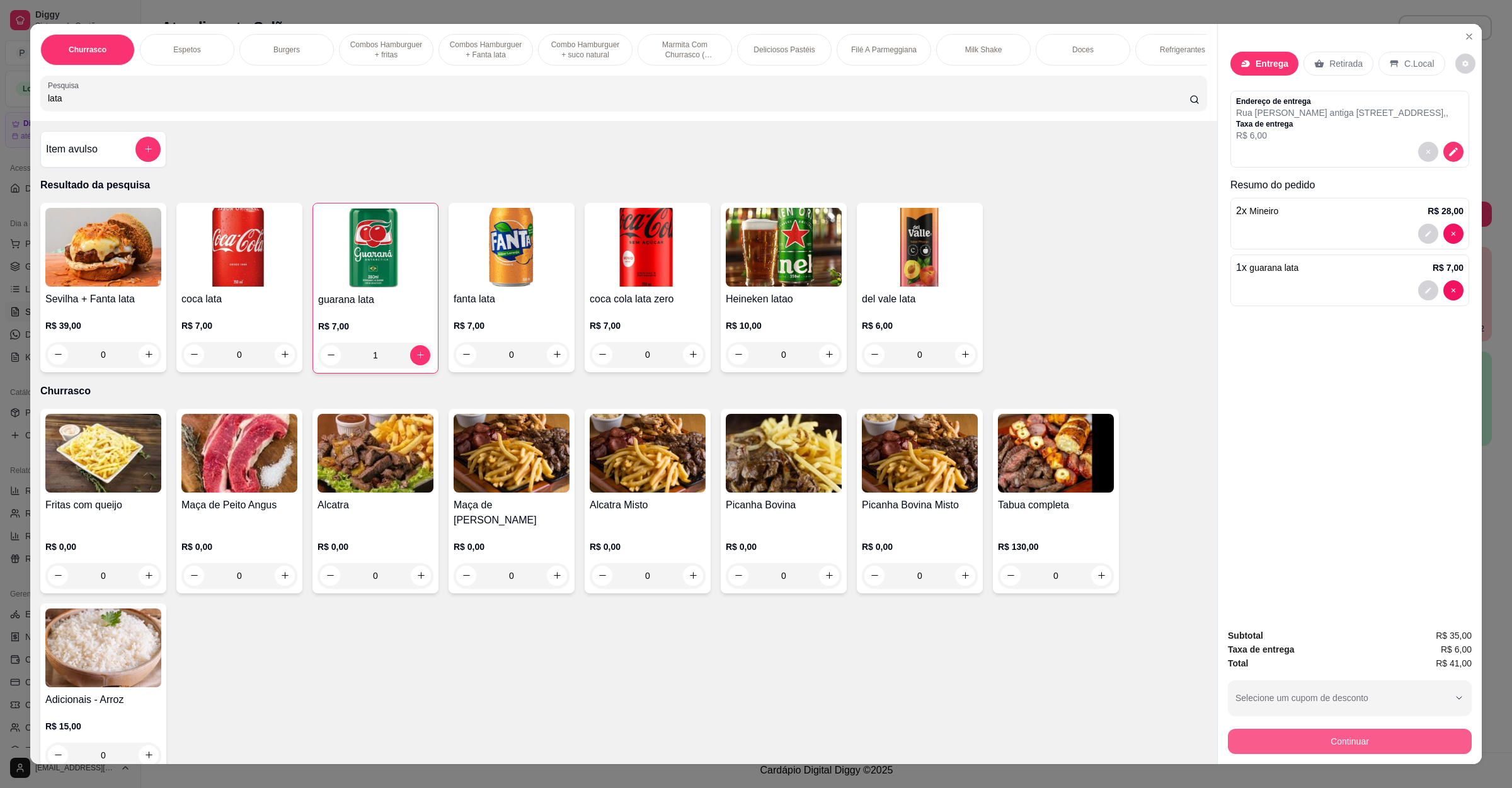
click at [1276, 751] on button "Continuar" at bounding box center [1350, 742] width 244 height 25
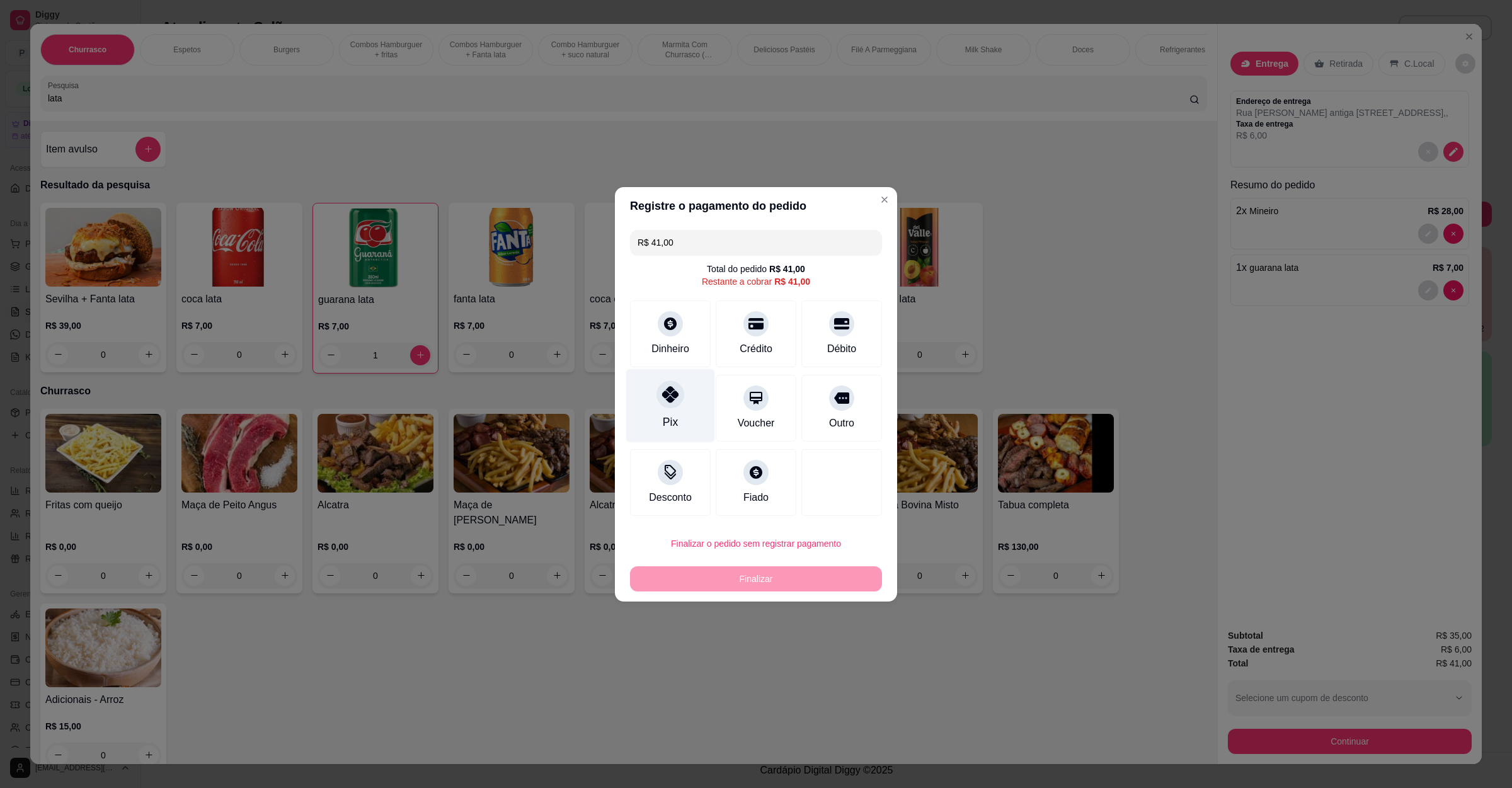
drag, startPoint x: 658, startPoint y: 401, endPoint x: 713, endPoint y: 495, distance: 108.9
click at [658, 401] on div at bounding box center [670, 399] width 25 height 25
type input "R$ 0,00"
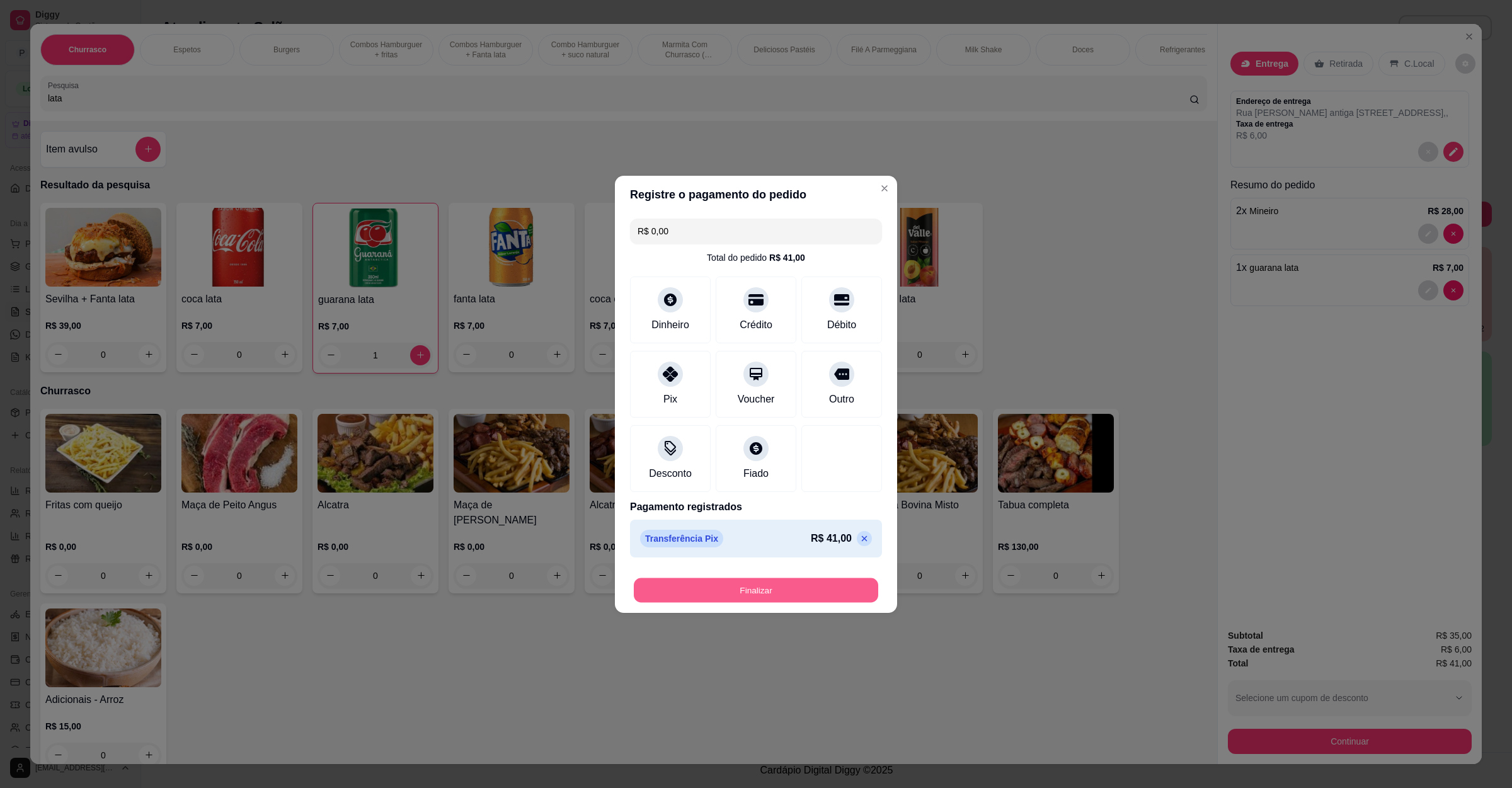
click at [792, 594] on button "Finalizar" at bounding box center [756, 590] width 244 height 25
type input "0"
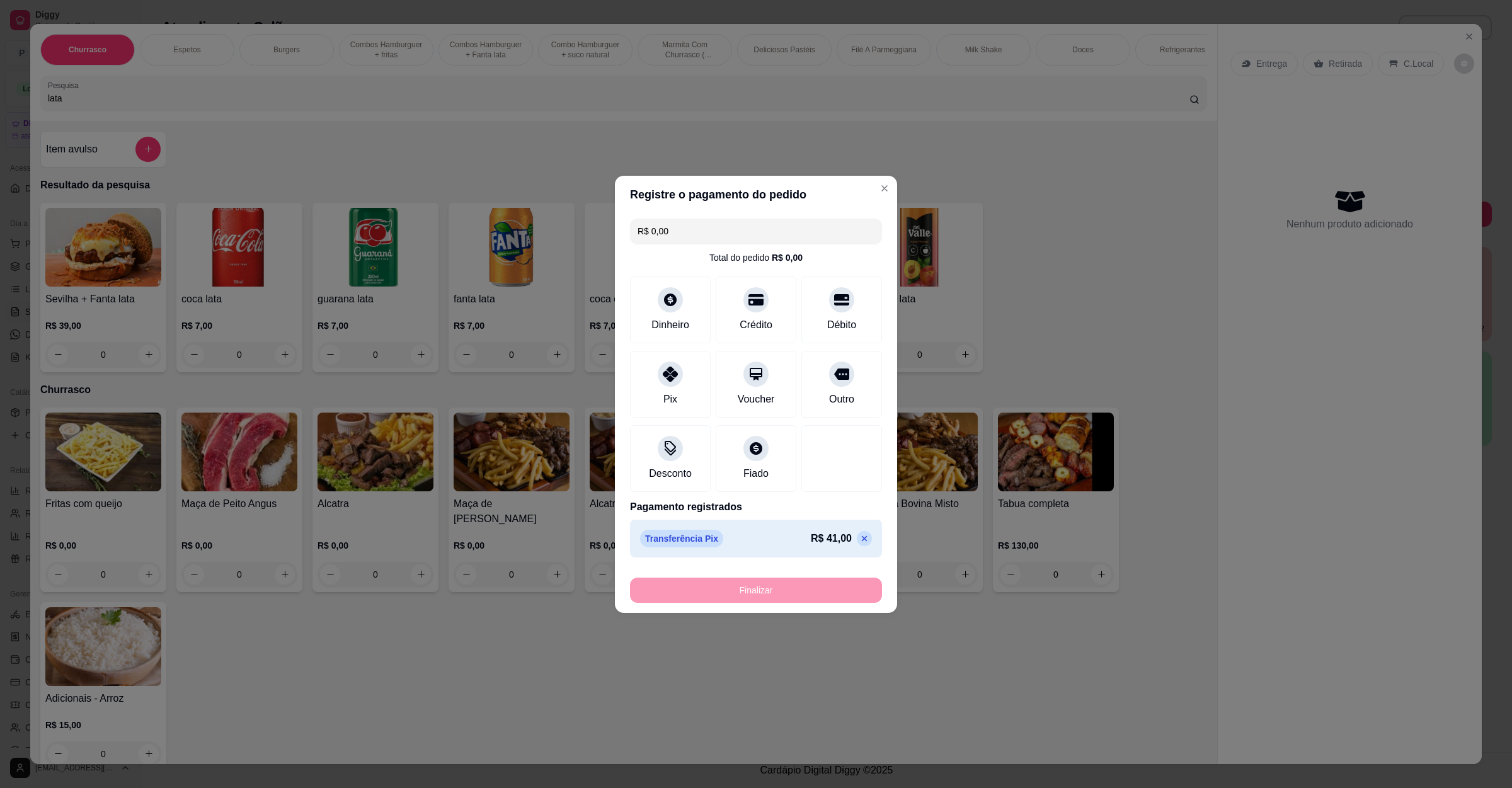
type input "-R$ 41,00"
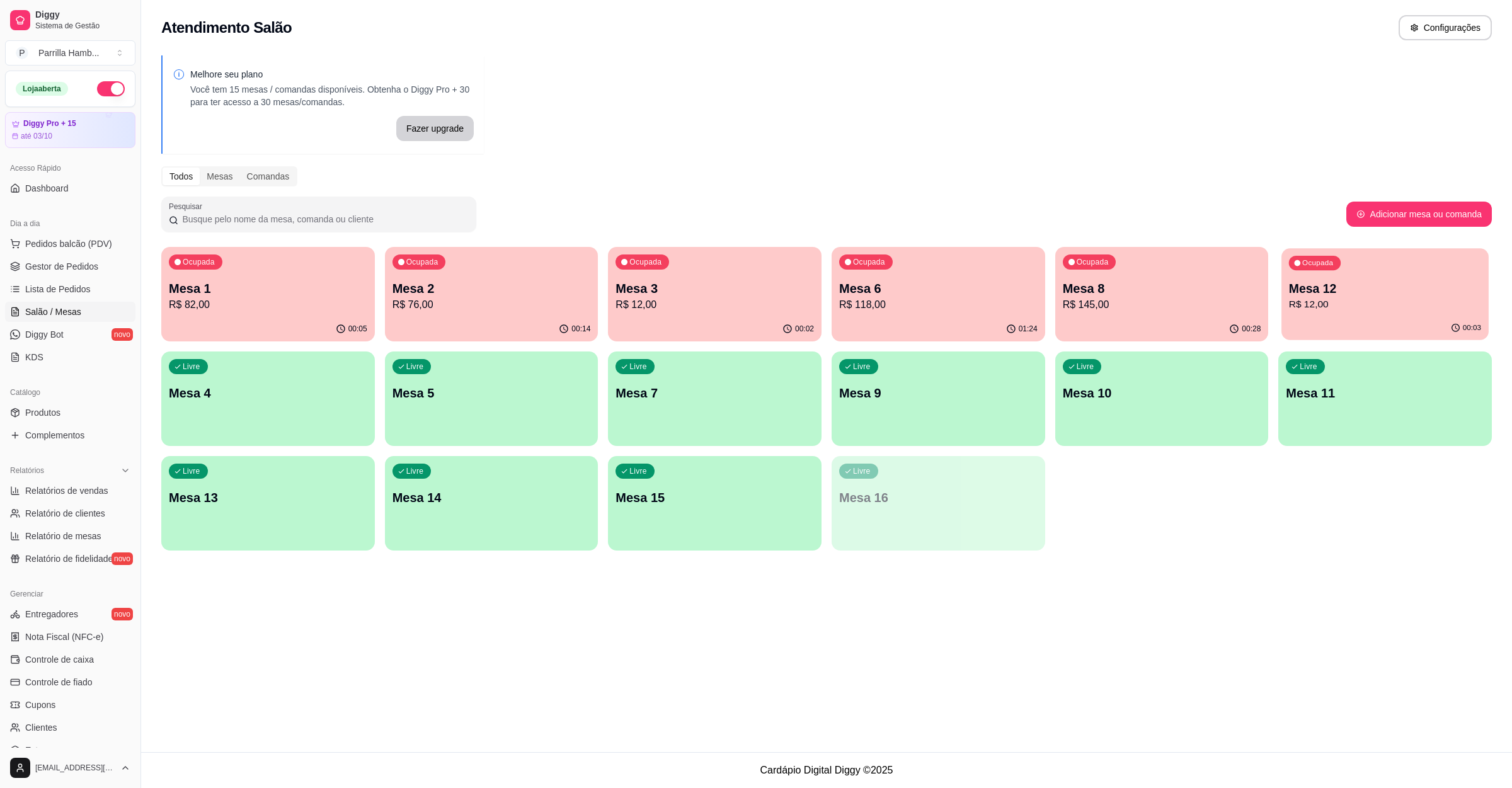
click at [1351, 284] on p "Mesa 12" at bounding box center [1385, 289] width 192 height 17
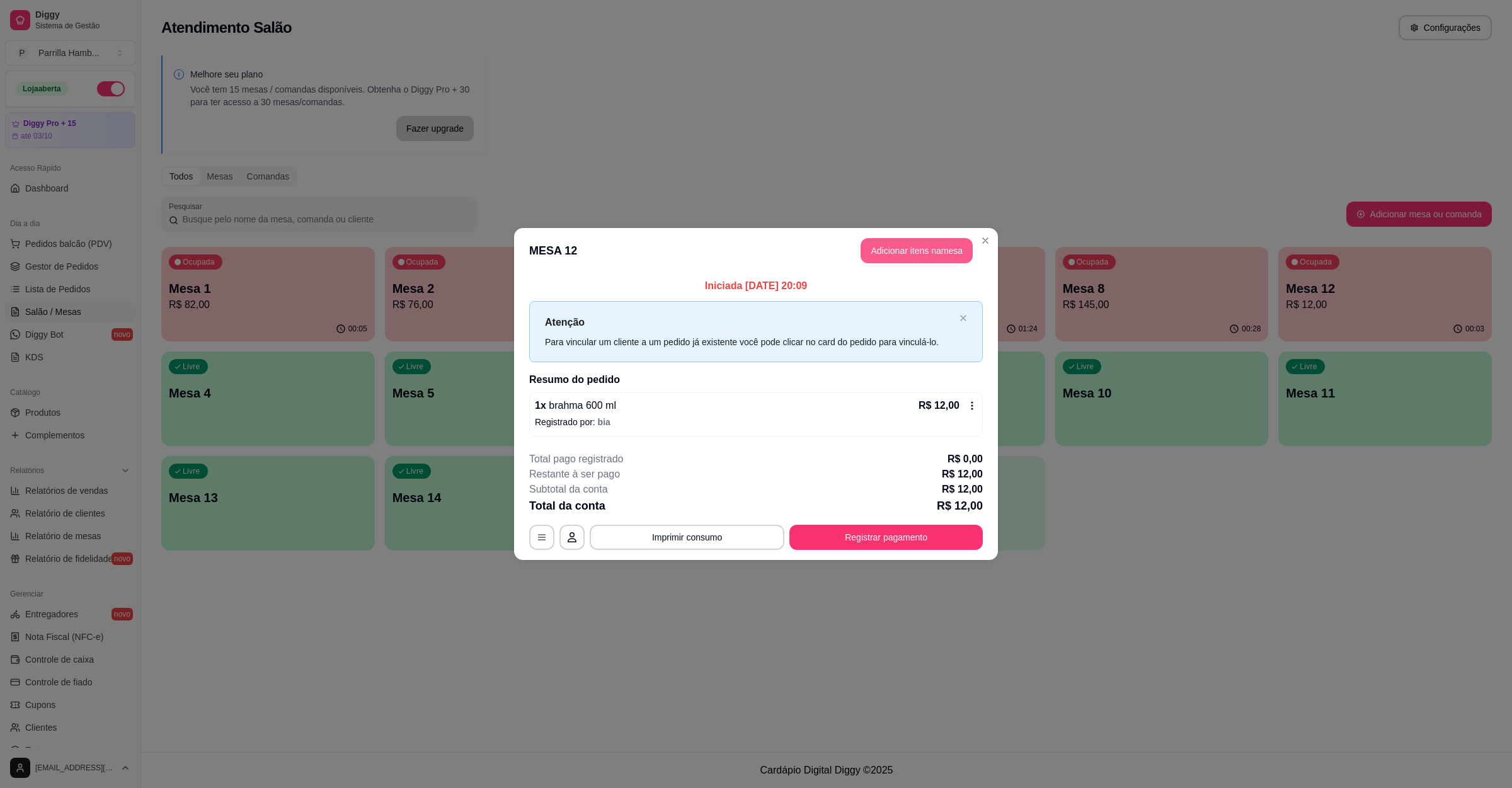
click at [866, 252] on button "Adicionar itens na mesa" at bounding box center [916, 251] width 112 height 25
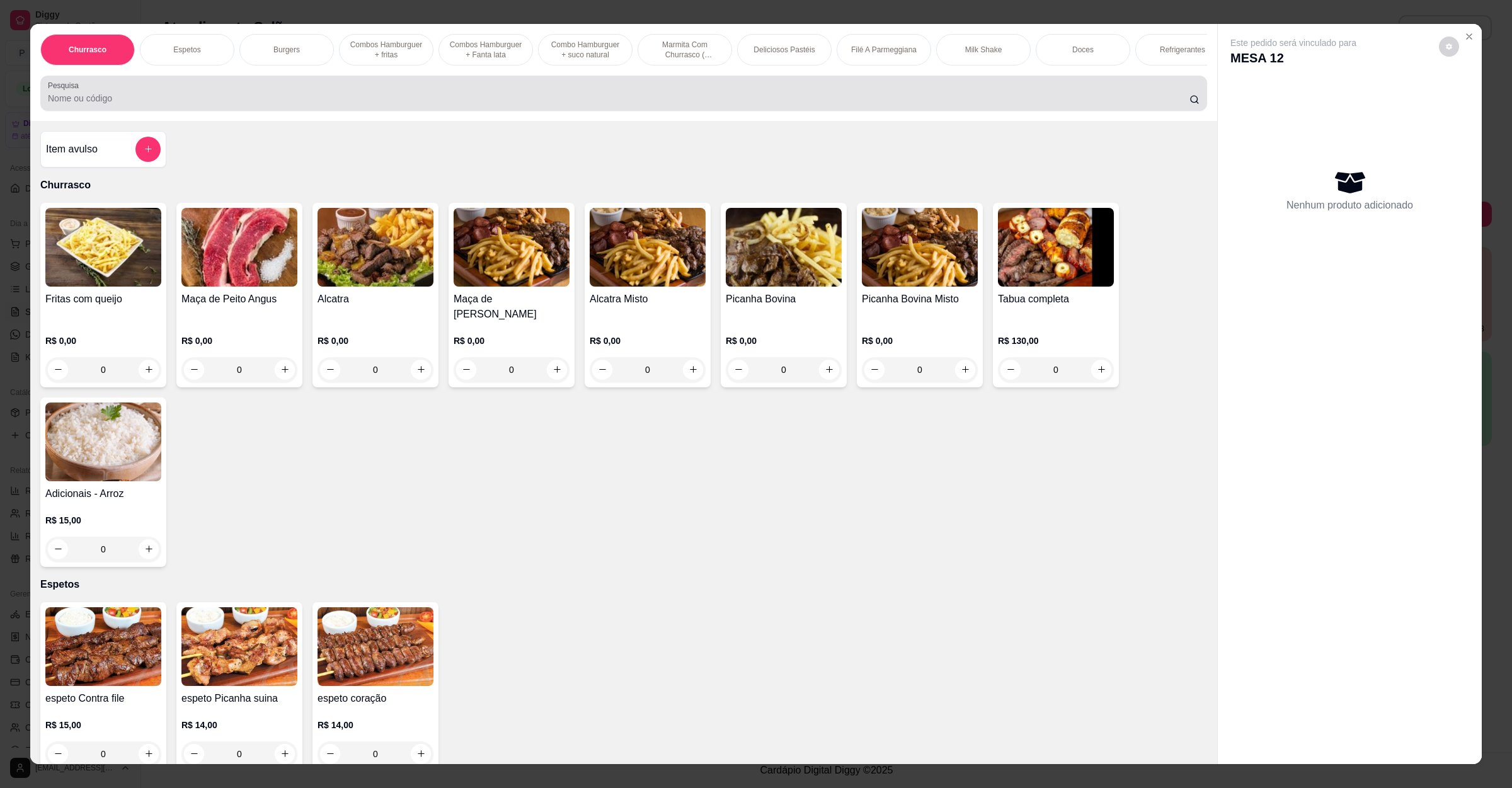
click at [506, 105] on input "Pesquisa" at bounding box center [618, 99] width 1142 height 13
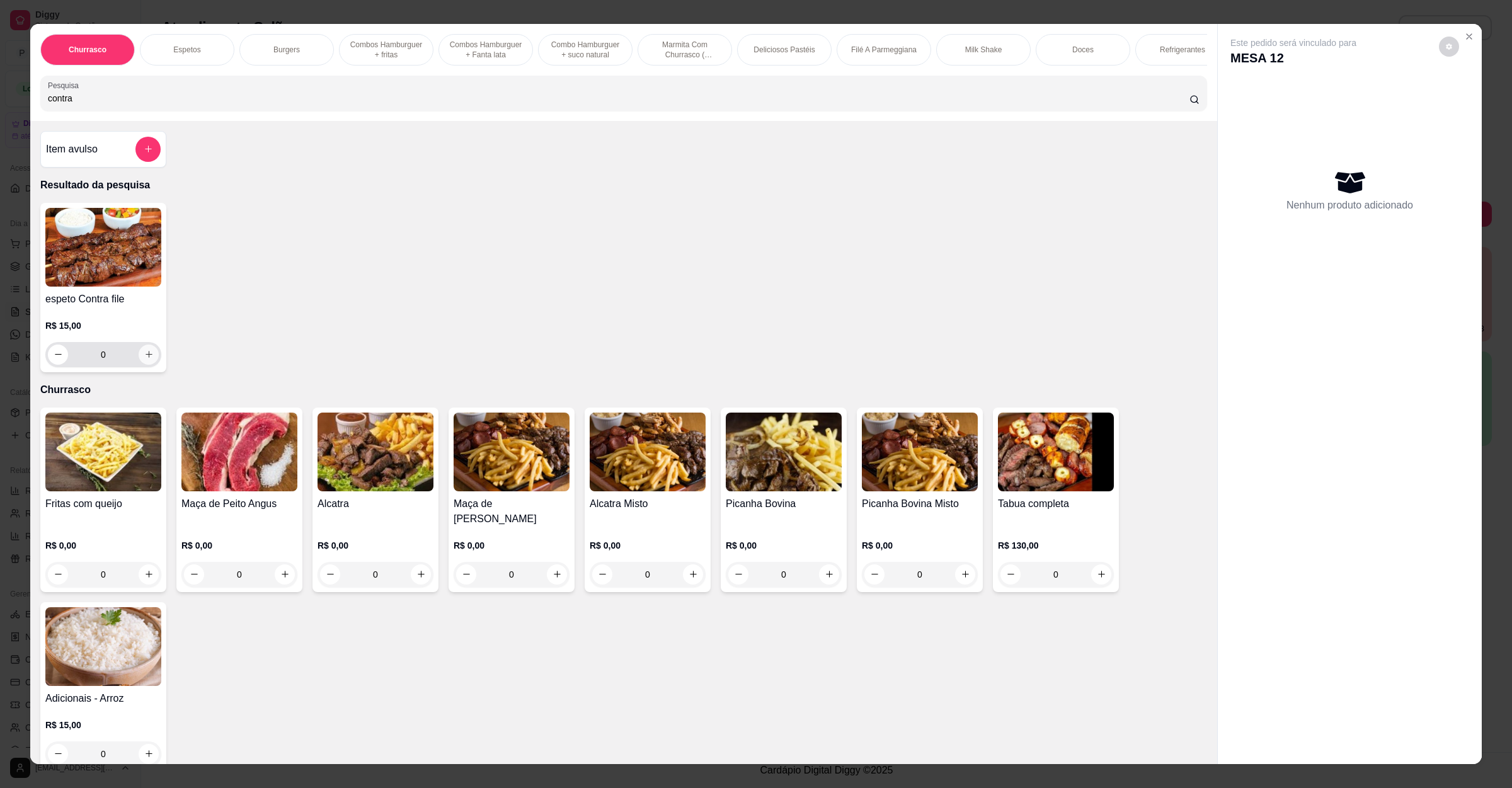
type input "contra"
click at [144, 359] on icon "increase-product-quantity" at bounding box center [149, 354] width 9 height 9
type input "1"
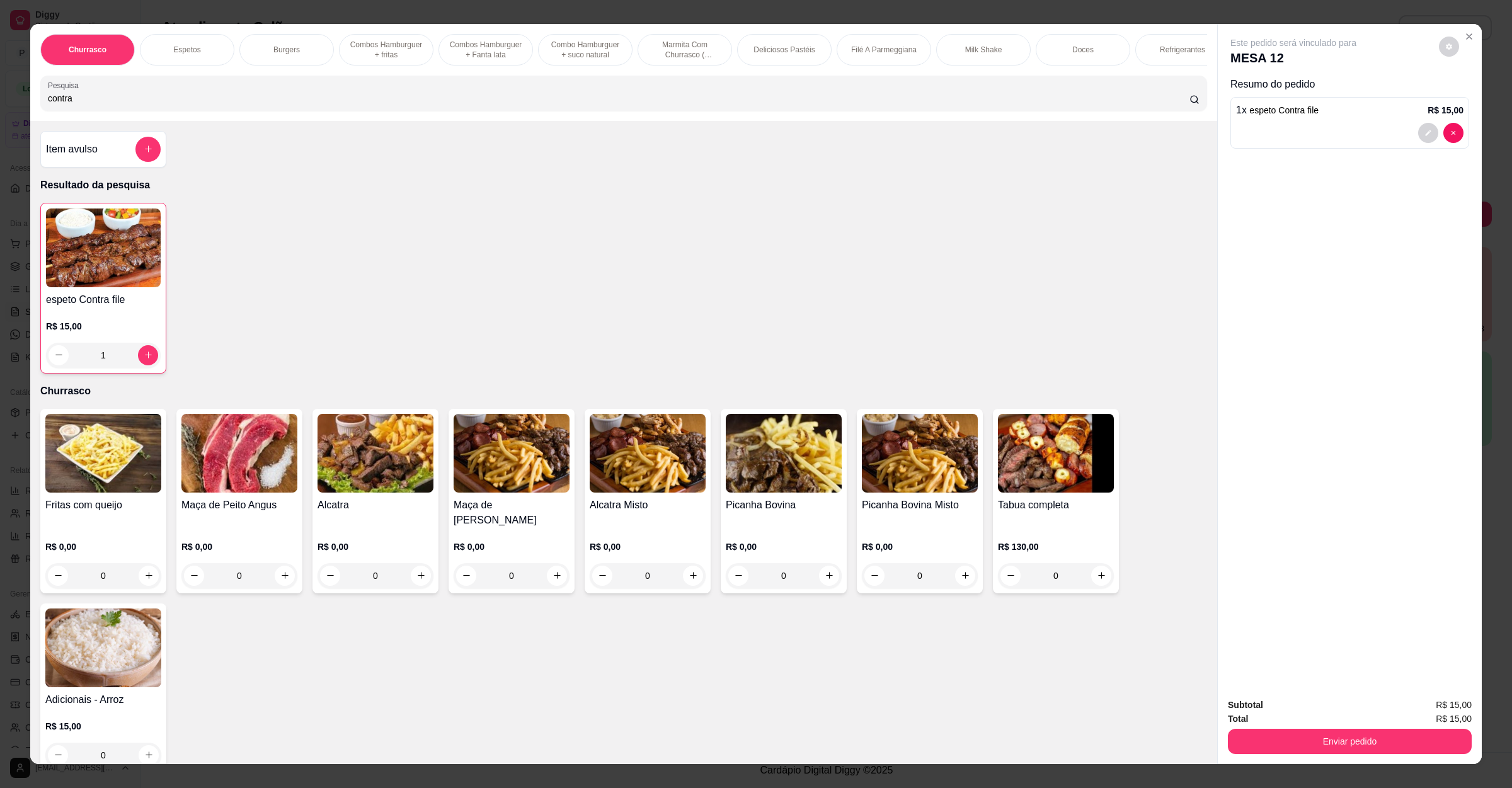
click at [1301, 742] on button "Enviar pedido" at bounding box center [1350, 742] width 244 height 25
click at [1303, 717] on button "Não registrar e enviar pedido" at bounding box center [1306, 711] width 131 height 24
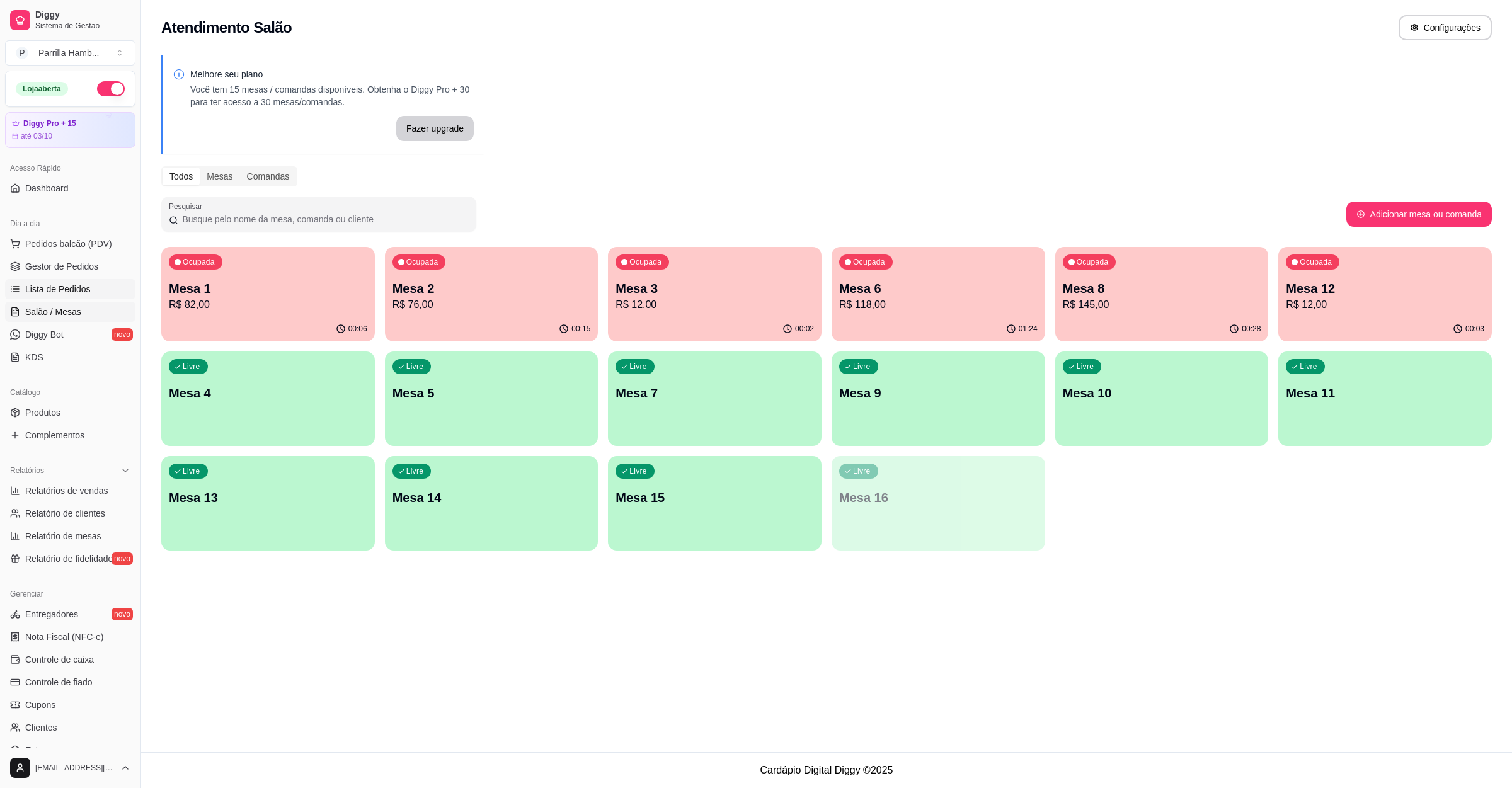
click at [75, 296] on link "Lista de Pedidos" at bounding box center [70, 289] width 130 height 20
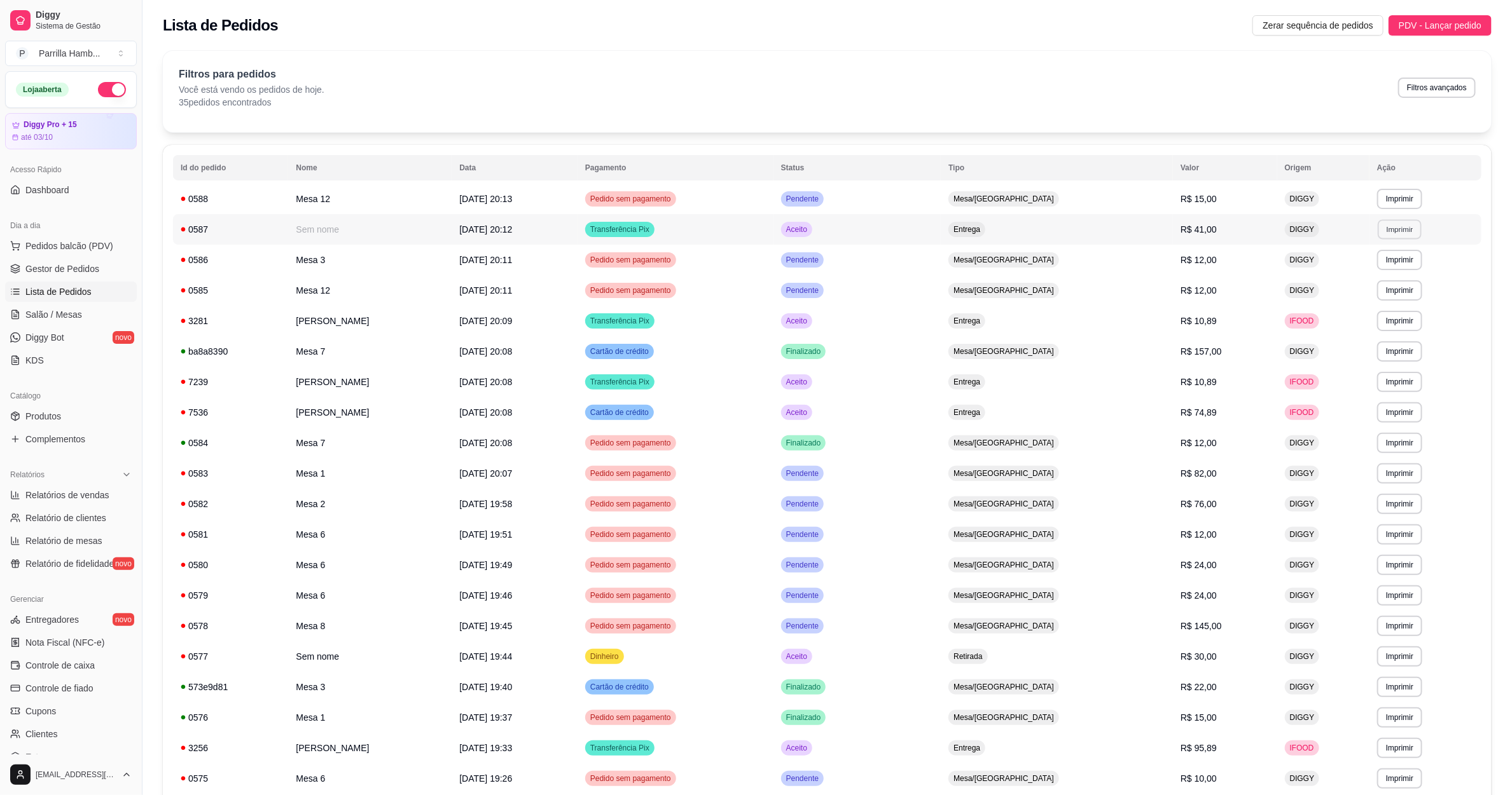
click at [1391, 235] on button "Imprimir" at bounding box center [1400, 229] width 44 height 20
click at [1254, 262] on td "R$ 12,00" at bounding box center [1225, 259] width 104 height 31
click at [1270, 346] on td "R$ 157,00" at bounding box center [1225, 351] width 104 height 31
click at [1272, 318] on td "R$ 10,89" at bounding box center [1225, 320] width 104 height 31
click at [1393, 477] on button "Imprimir" at bounding box center [1400, 473] width 44 height 20
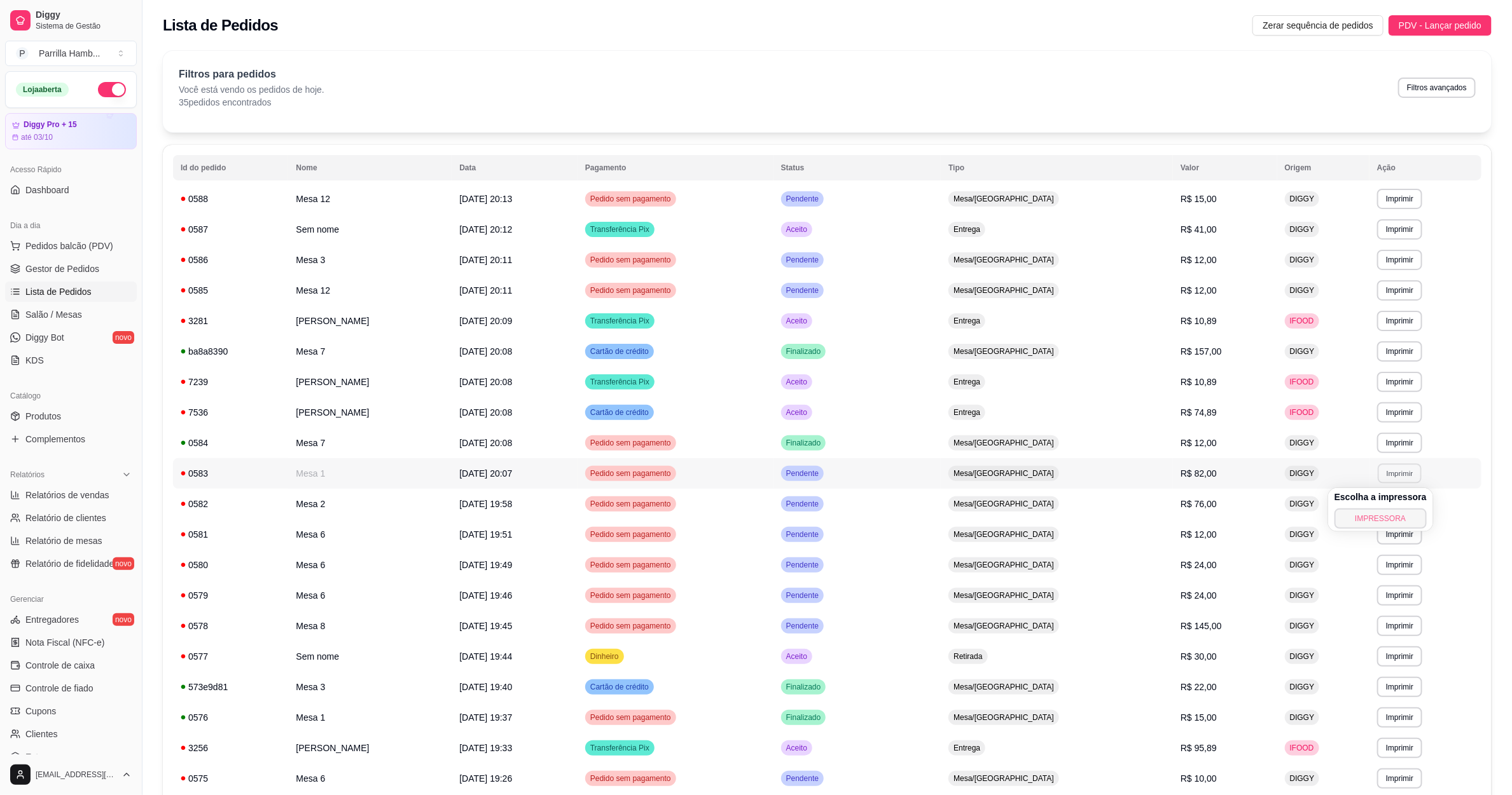
click at [1380, 515] on button "IMPRESSORA" at bounding box center [1380, 519] width 92 height 21
click at [27, 323] on link "Salão / Mesas" at bounding box center [70, 315] width 132 height 21
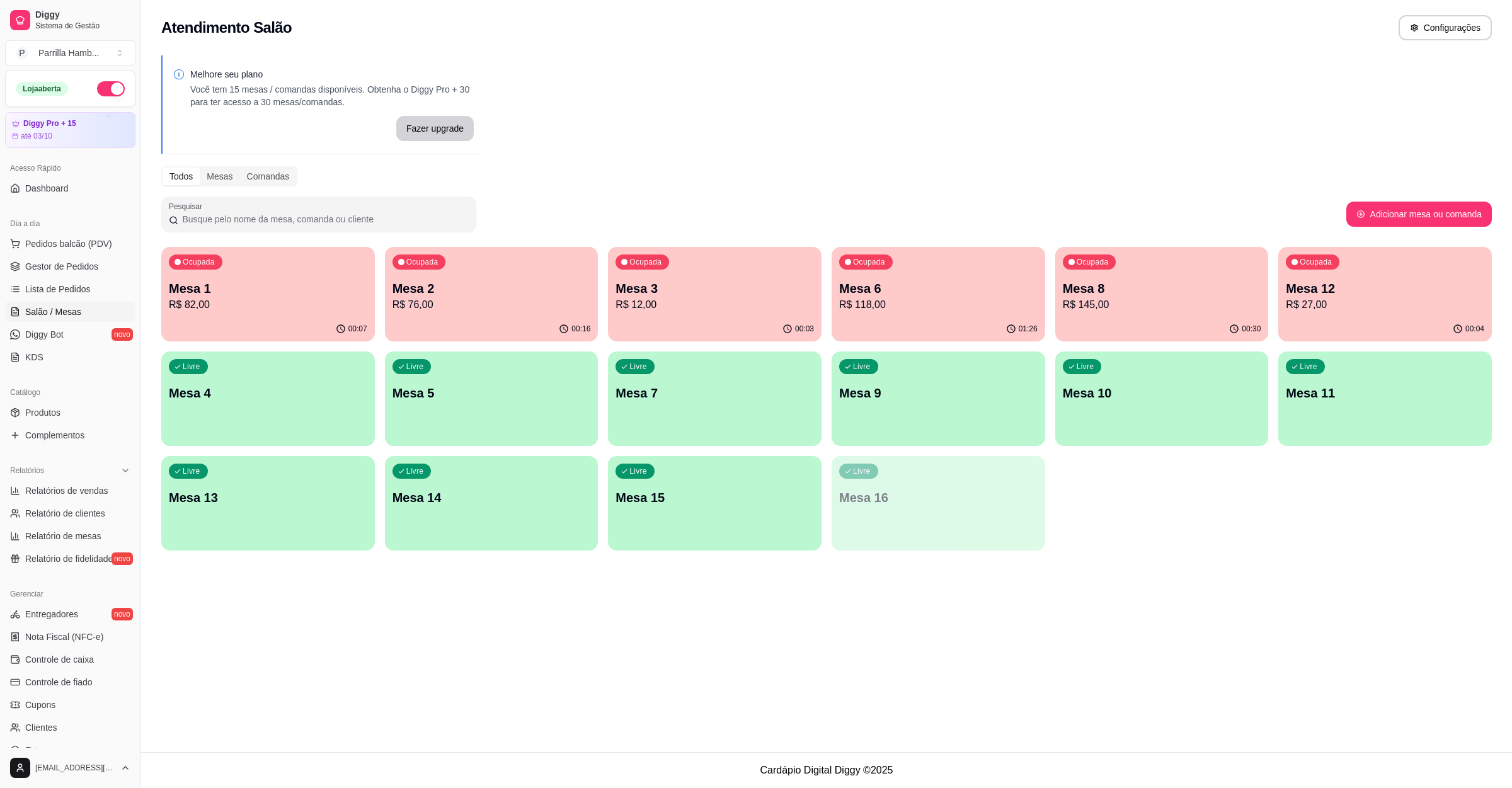
click at [513, 314] on div "Ocupada Mesa 2 R$ 76,00" at bounding box center [492, 282] width 213 height 70
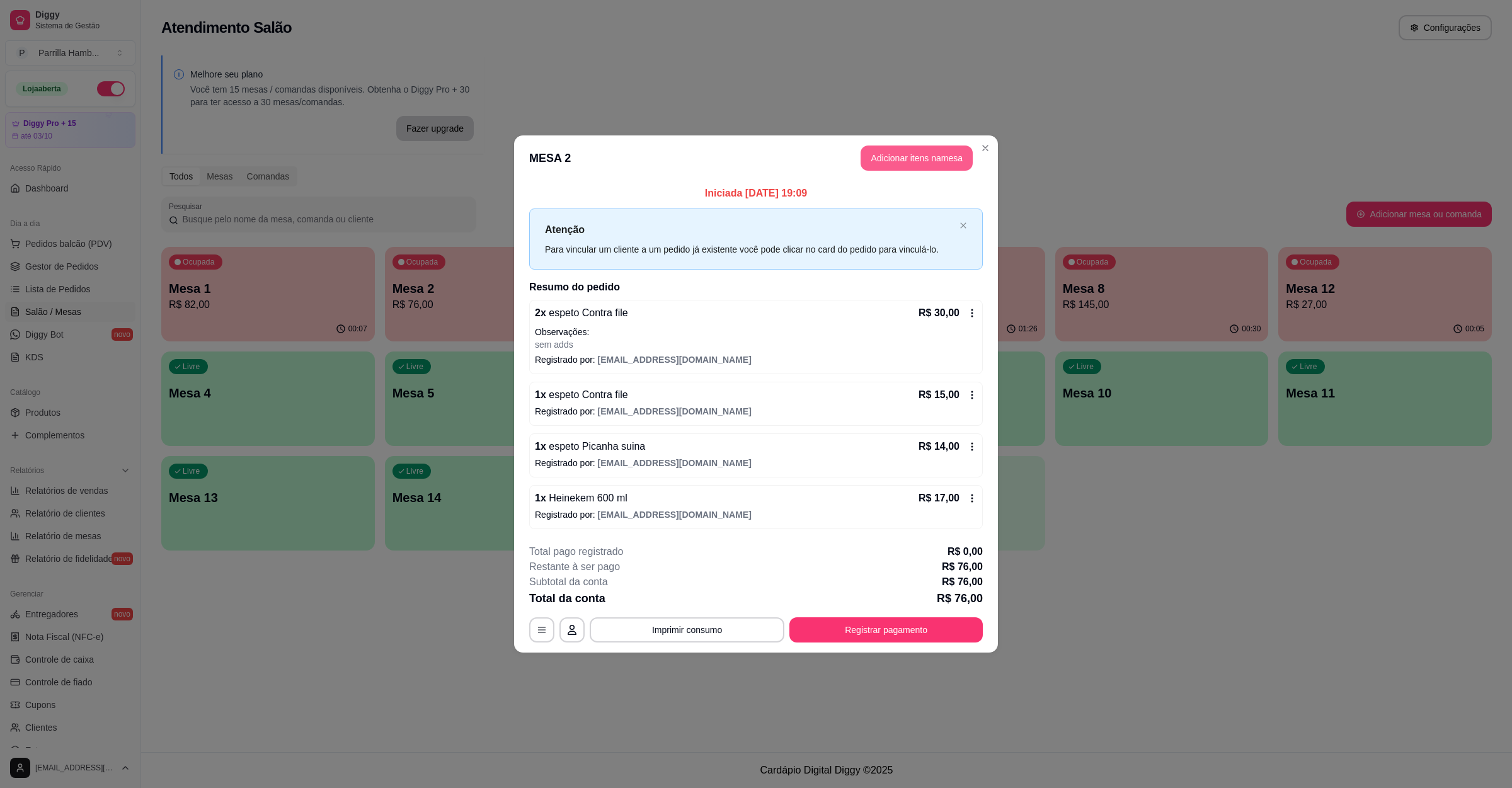
click at [885, 159] on button "Adicionar itens na mesa" at bounding box center [916, 158] width 112 height 25
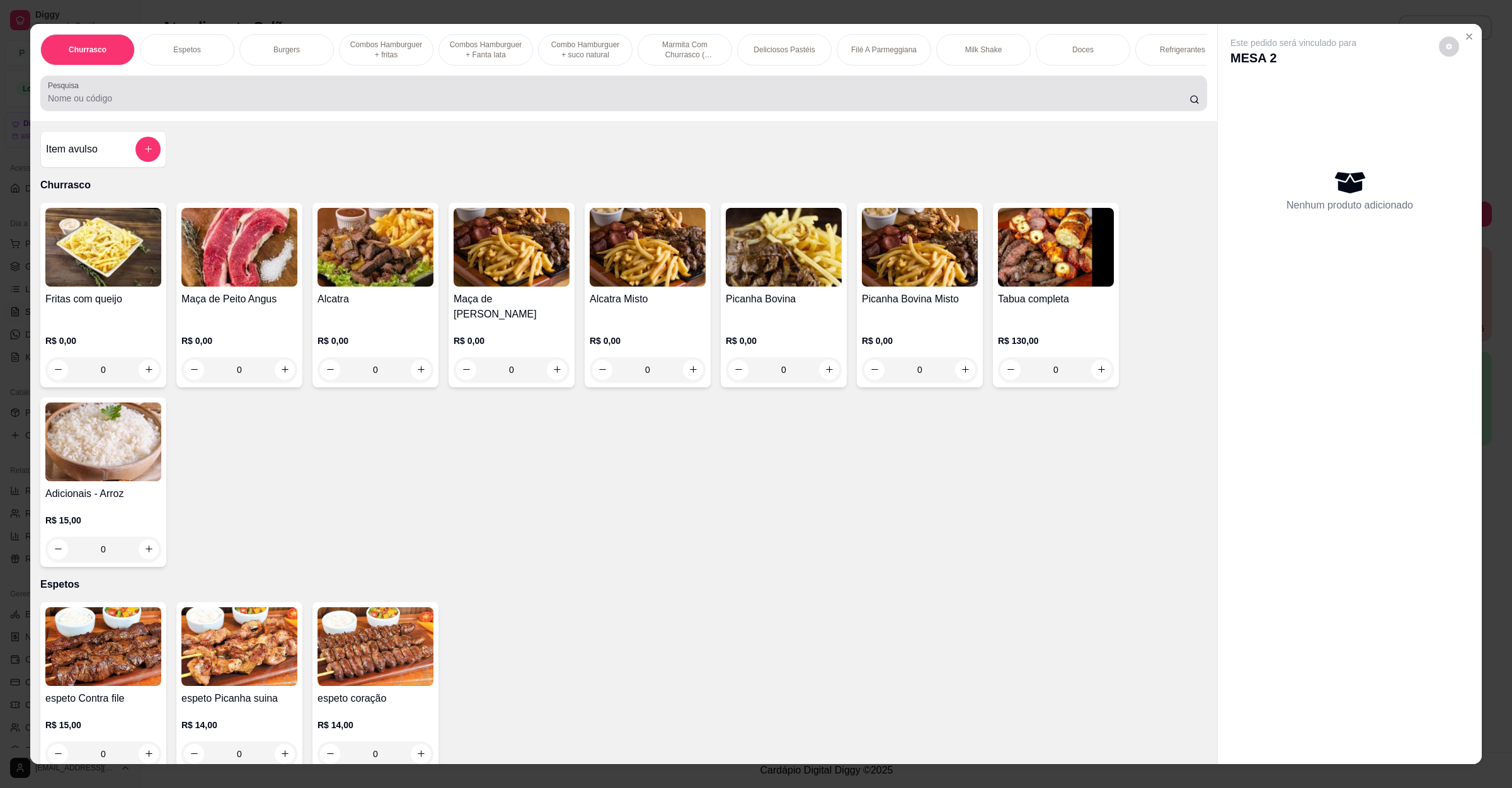
click at [250, 105] on input "Pesquisa" at bounding box center [618, 99] width 1142 height 13
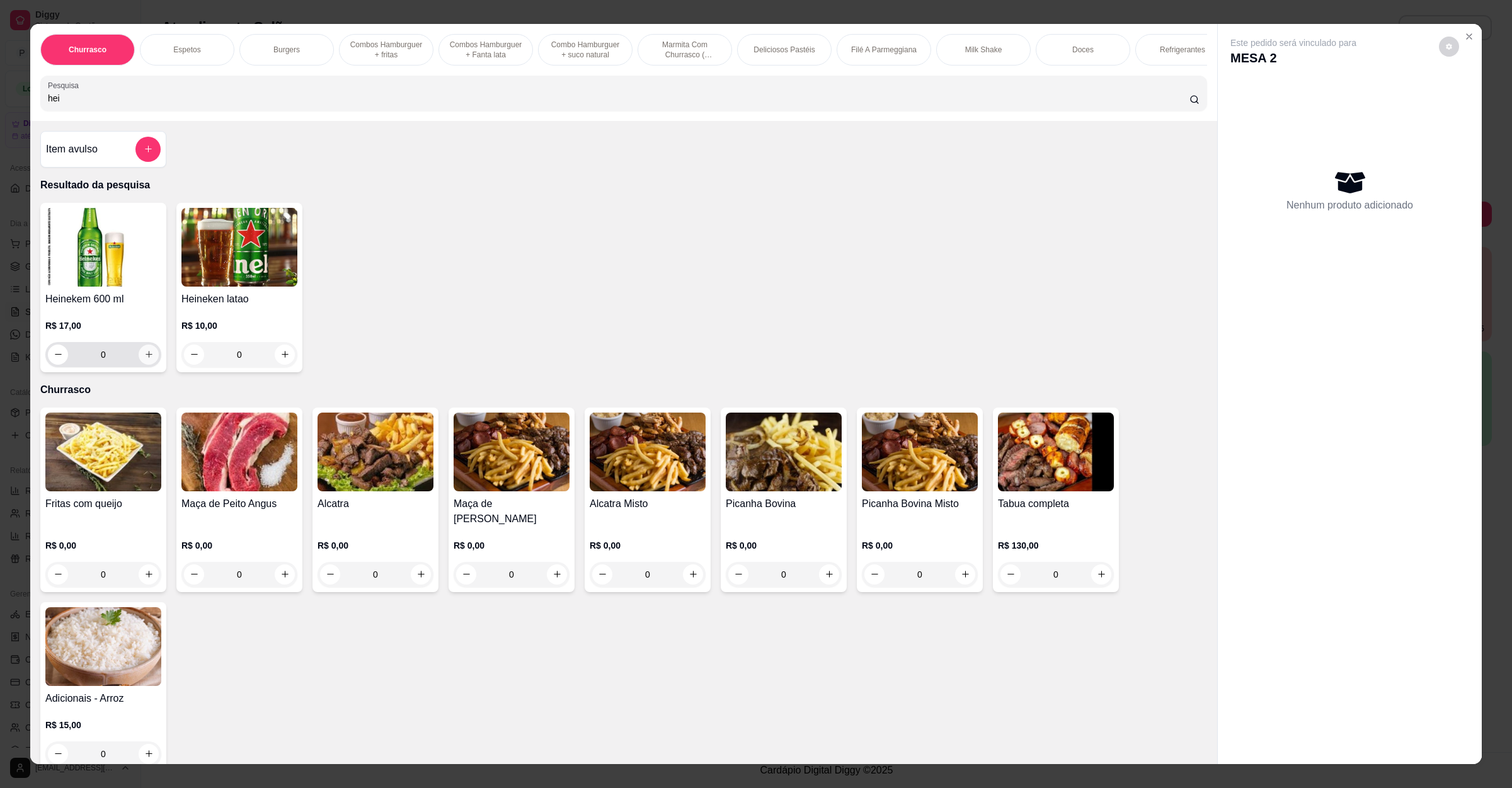
type input "hei"
click at [144, 359] on icon "increase-product-quantity" at bounding box center [149, 354] width 9 height 9
type input "1"
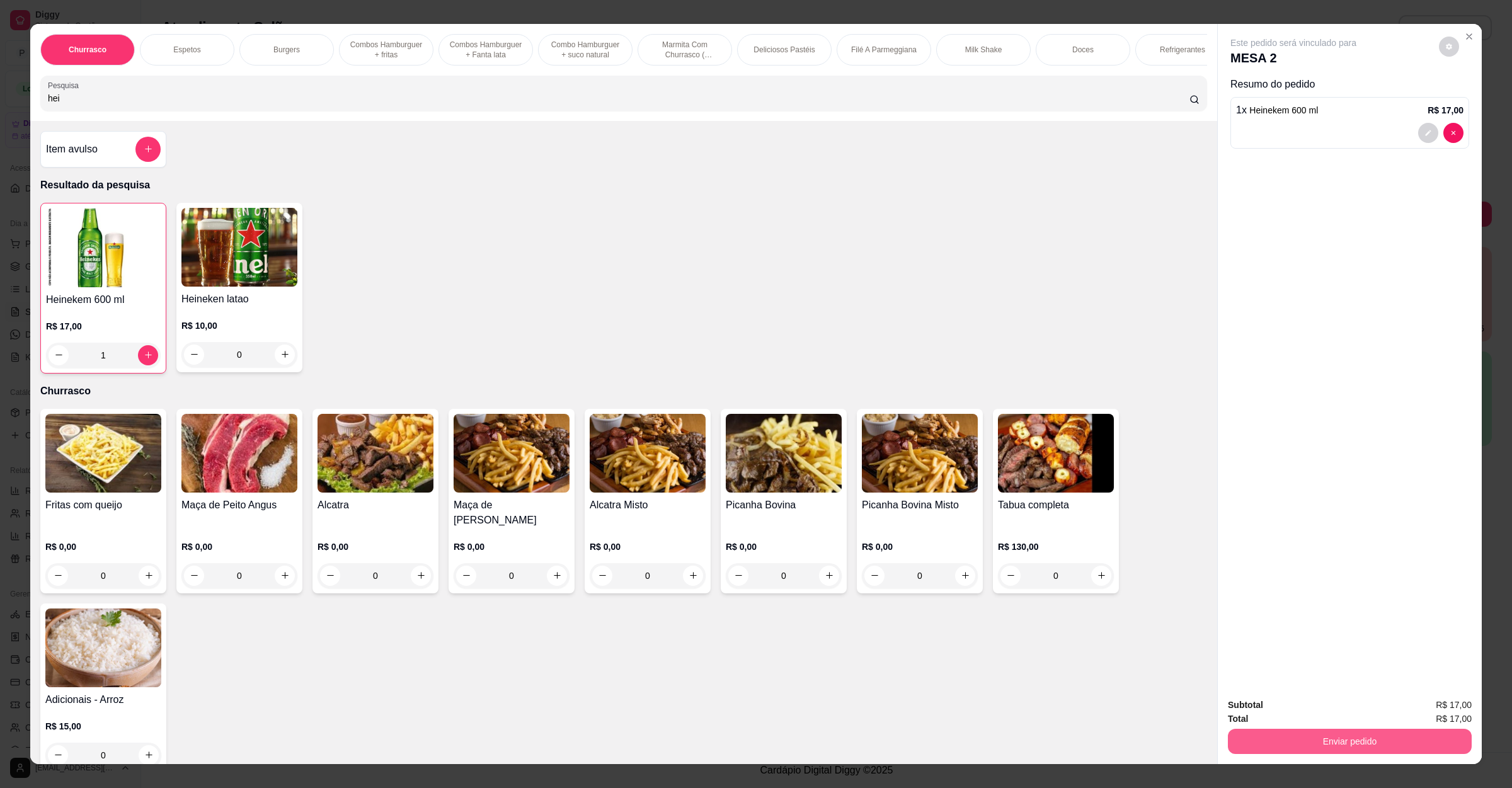
click at [1321, 751] on button "Enviar pedido" at bounding box center [1350, 742] width 244 height 25
click at [1327, 699] on button "Não registrar e enviar pedido" at bounding box center [1306, 711] width 131 height 24
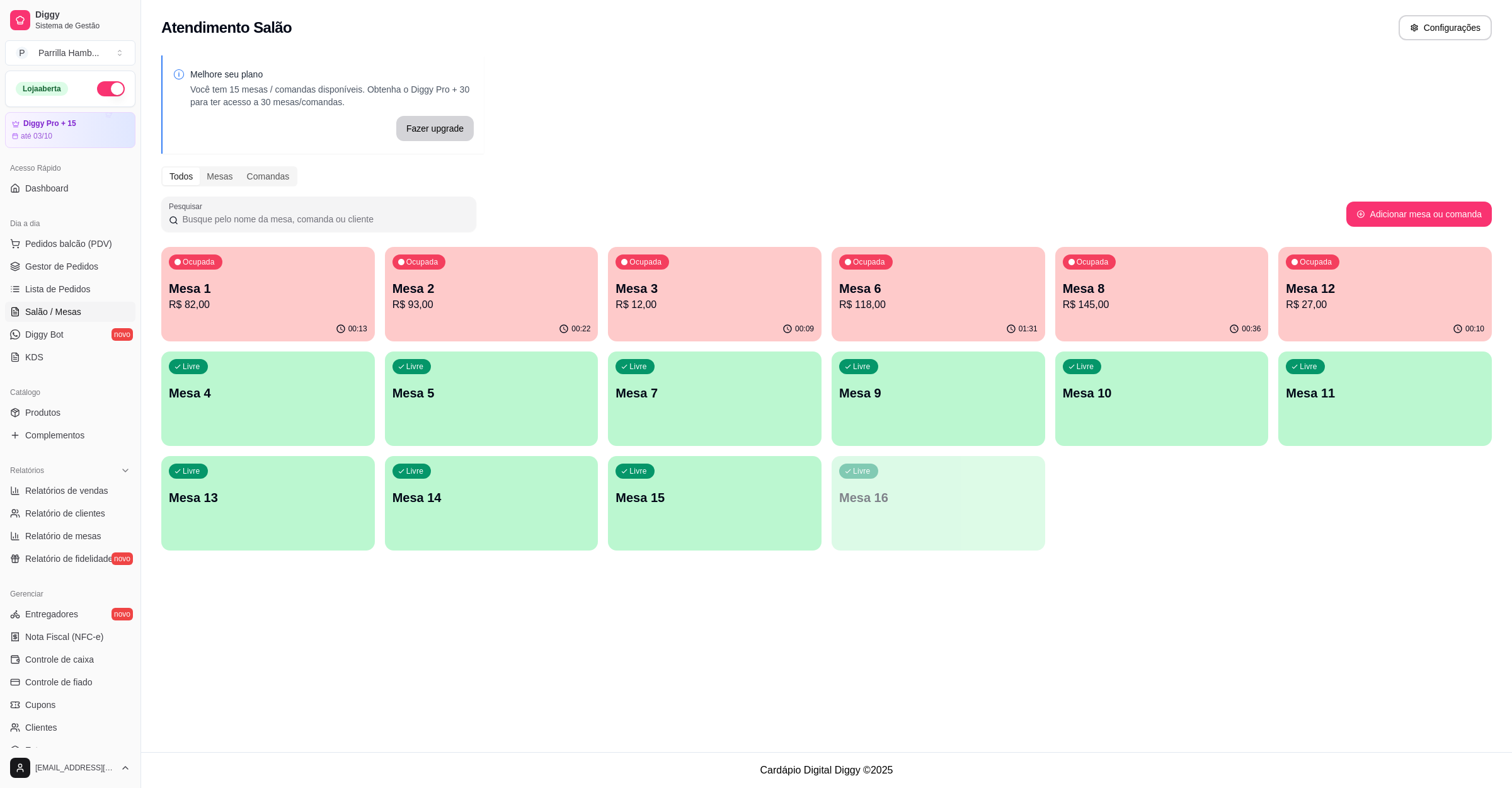
click at [480, 287] on p "Mesa 2" at bounding box center [492, 288] width 199 height 18
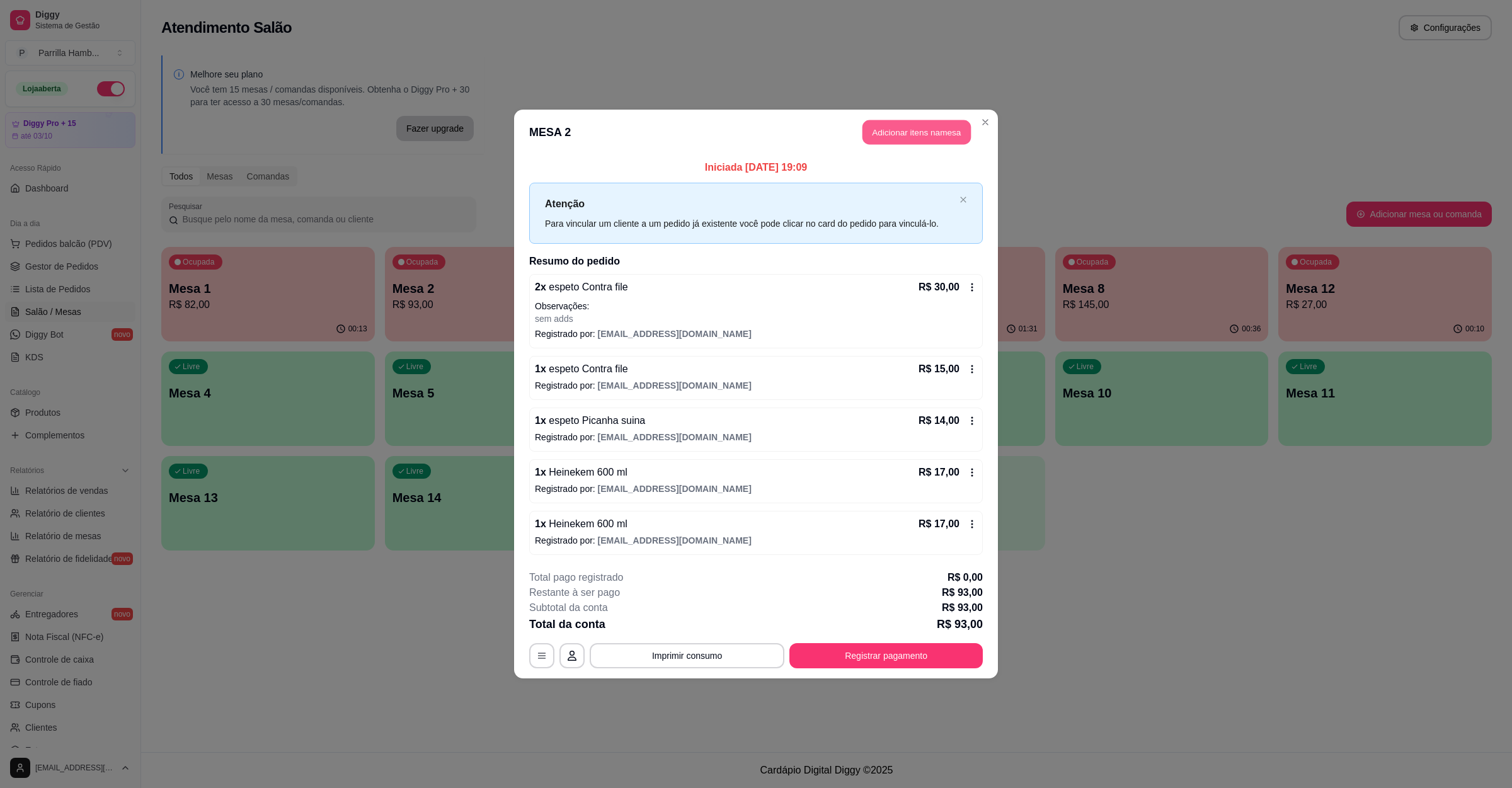
click at [947, 142] on button "Adicionar itens na mesa" at bounding box center [917, 132] width 108 height 25
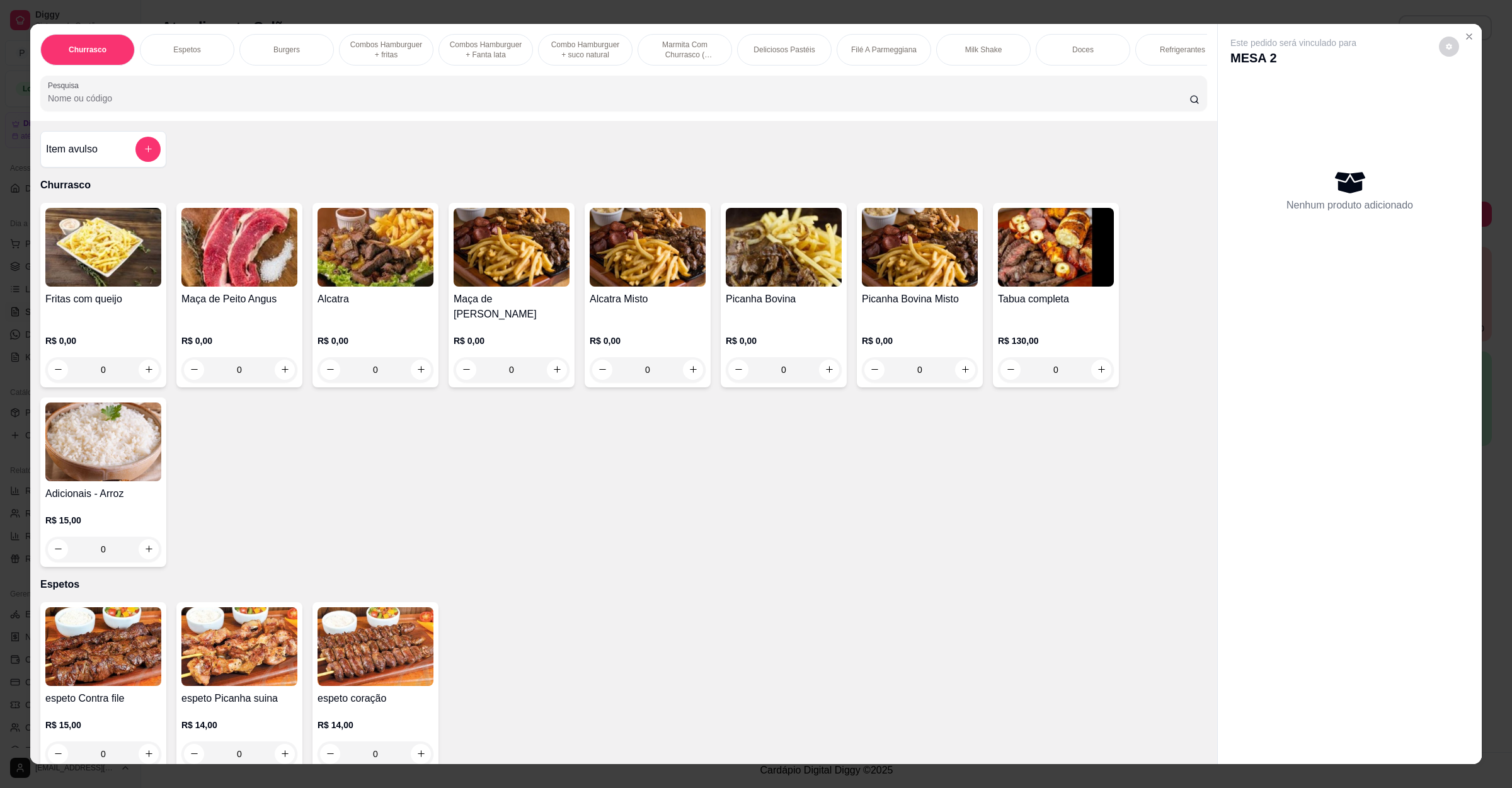
click at [1473, 35] on div "Este pedido será vinculado para MESA 2 Nenhum produto adicionado" at bounding box center [1350, 384] width 264 height 721
click at [1464, 36] on icon "Close" at bounding box center [1469, 37] width 10 height 10
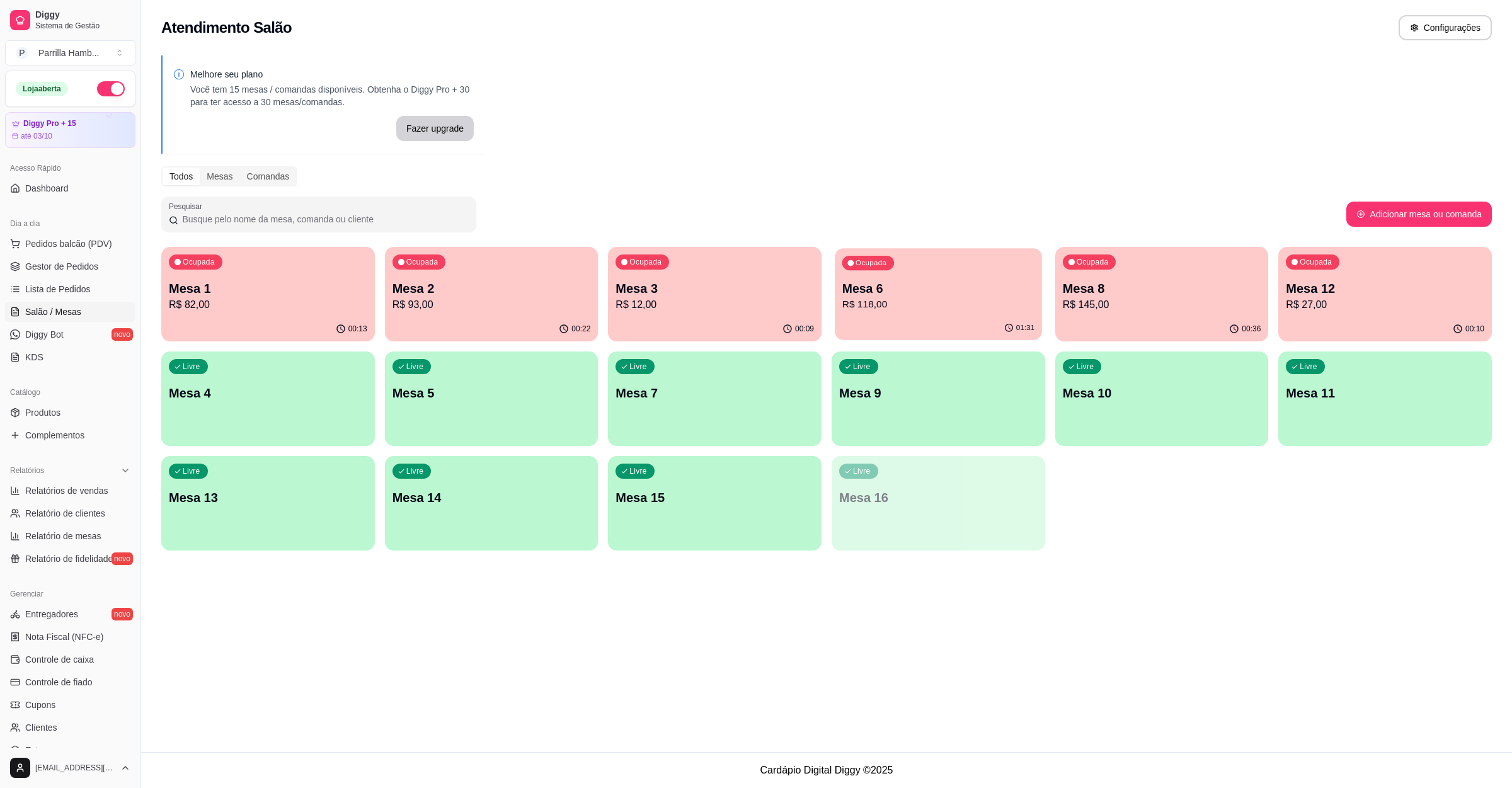
click at [937, 296] on p "Mesa 6" at bounding box center [938, 289] width 192 height 17
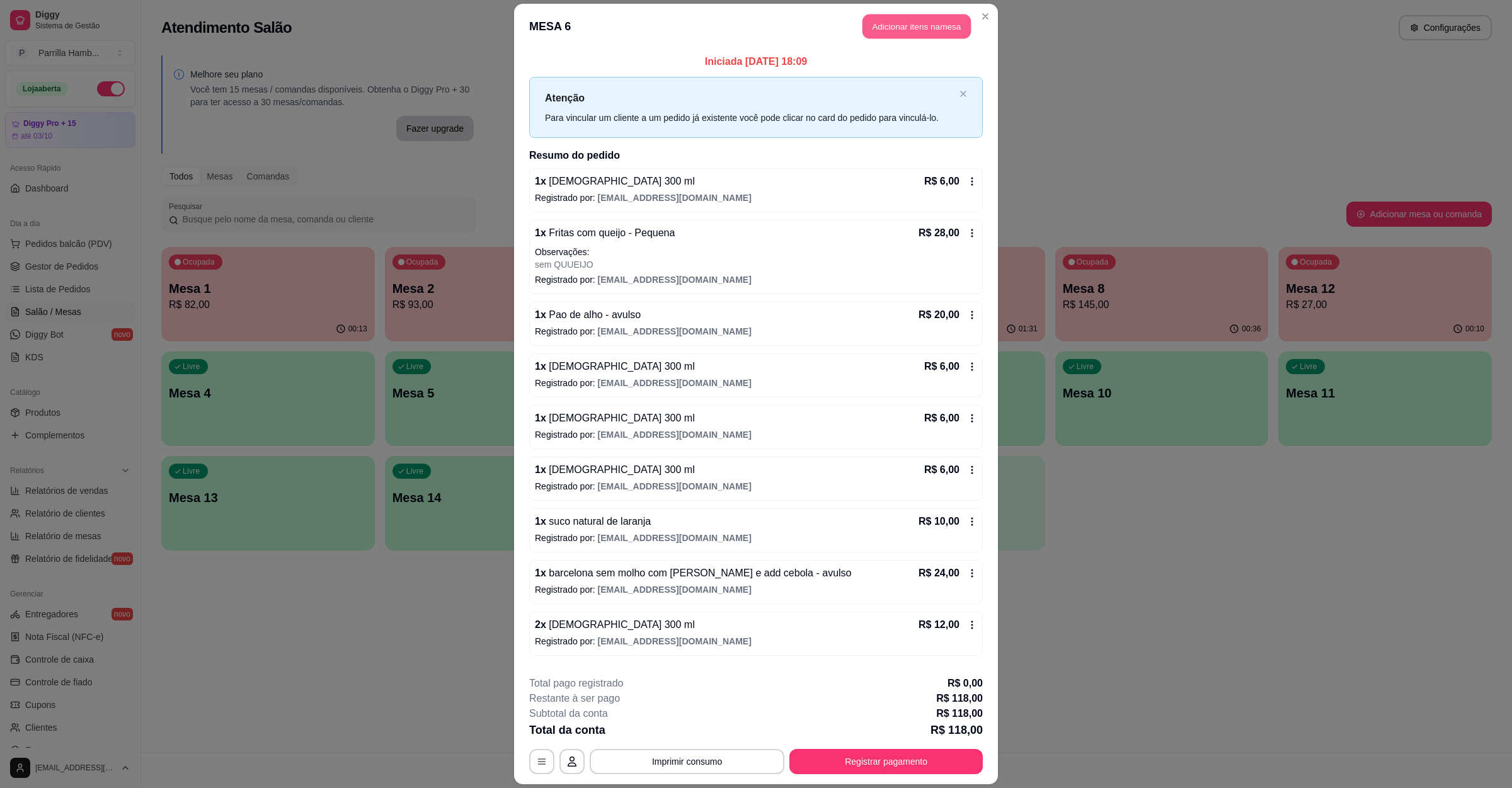
click at [911, 31] on button "Adicionar itens na mesa" at bounding box center [917, 27] width 108 height 25
click at [577, 105] on input "Pesquisa" at bounding box center [618, 99] width 1142 height 13
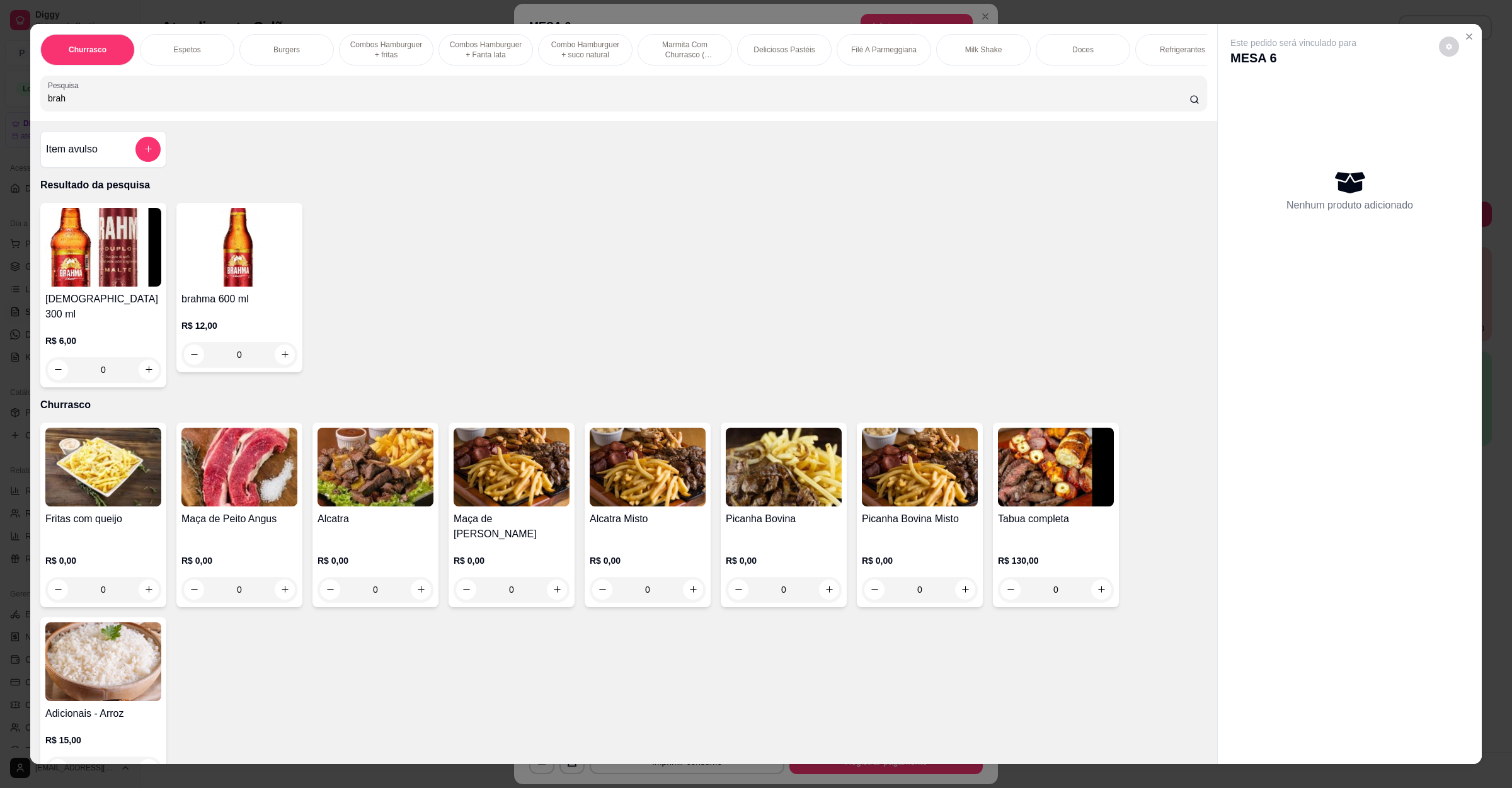
type input "brah"
click at [139, 376] on button "increase-product-quantity" at bounding box center [149, 370] width 20 height 20
type input "1"
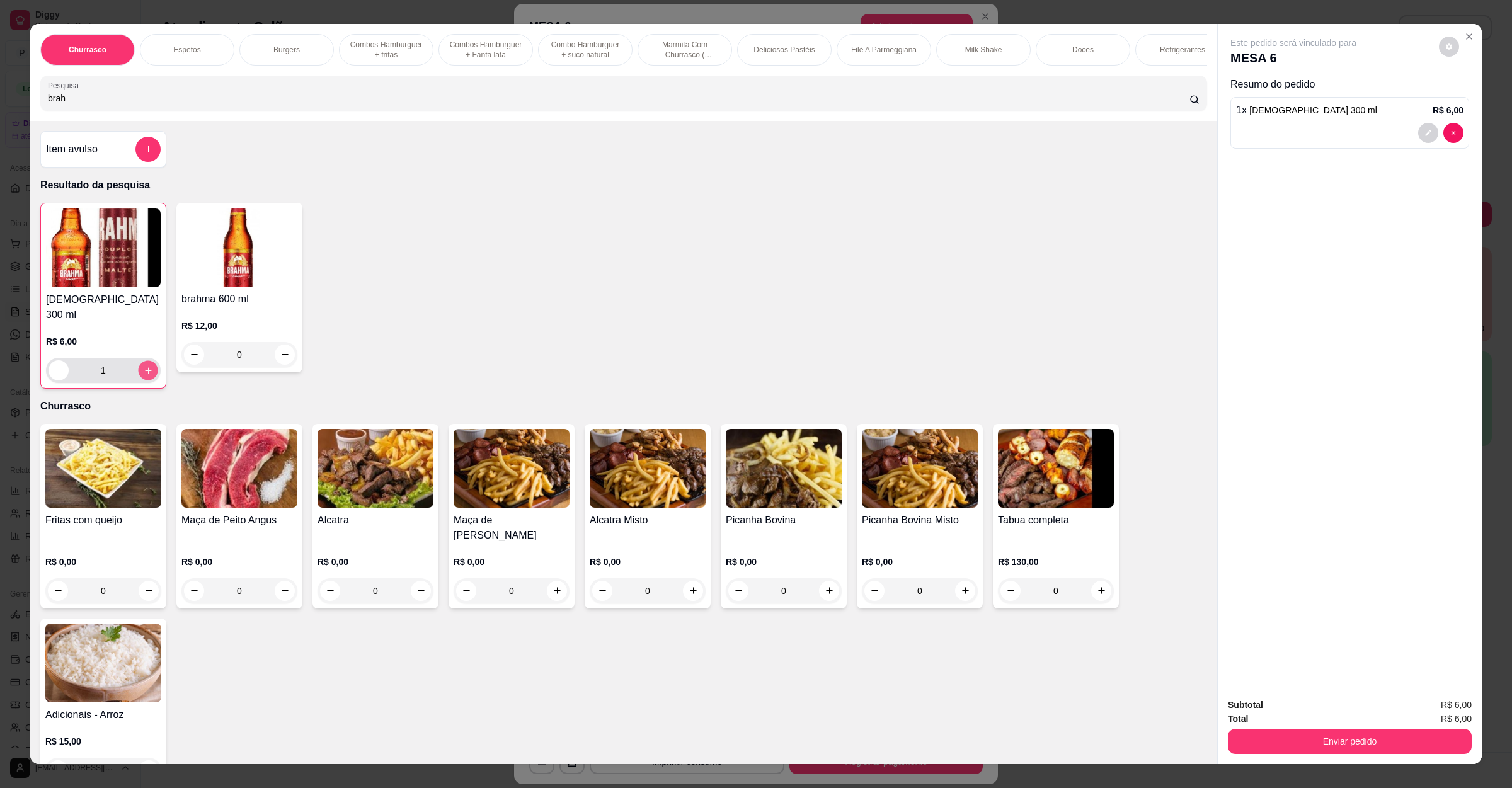
click at [144, 373] on icon "increase-product-quantity" at bounding box center [148, 370] width 9 height 9
type input "2"
click at [1282, 735] on button "Enviar pedido" at bounding box center [1350, 742] width 237 height 25
click at [1290, 717] on button "Não registrar e enviar pedido" at bounding box center [1306, 710] width 127 height 23
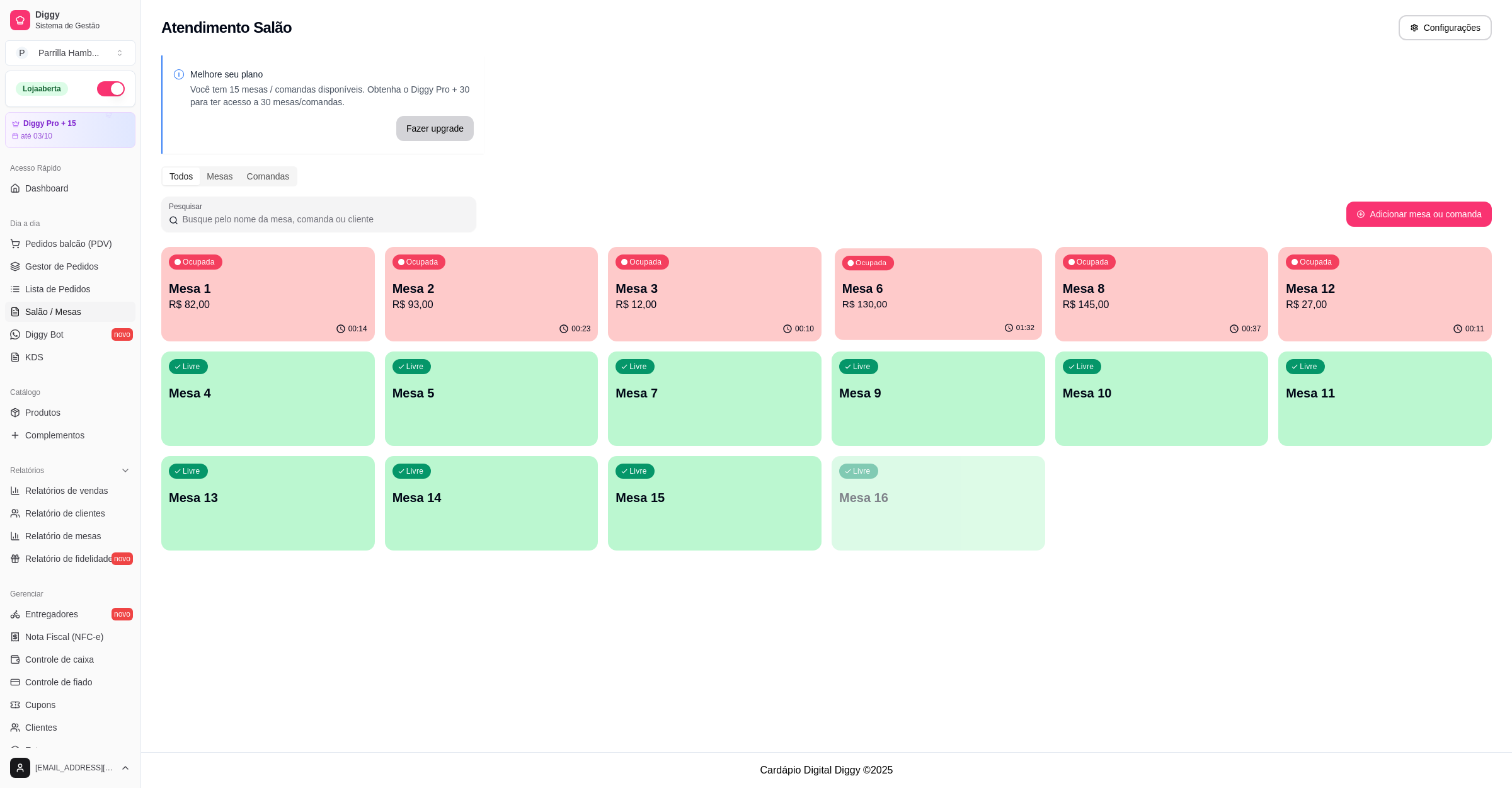
click at [883, 305] on p "R$ 130,00" at bounding box center [938, 304] width 192 height 15
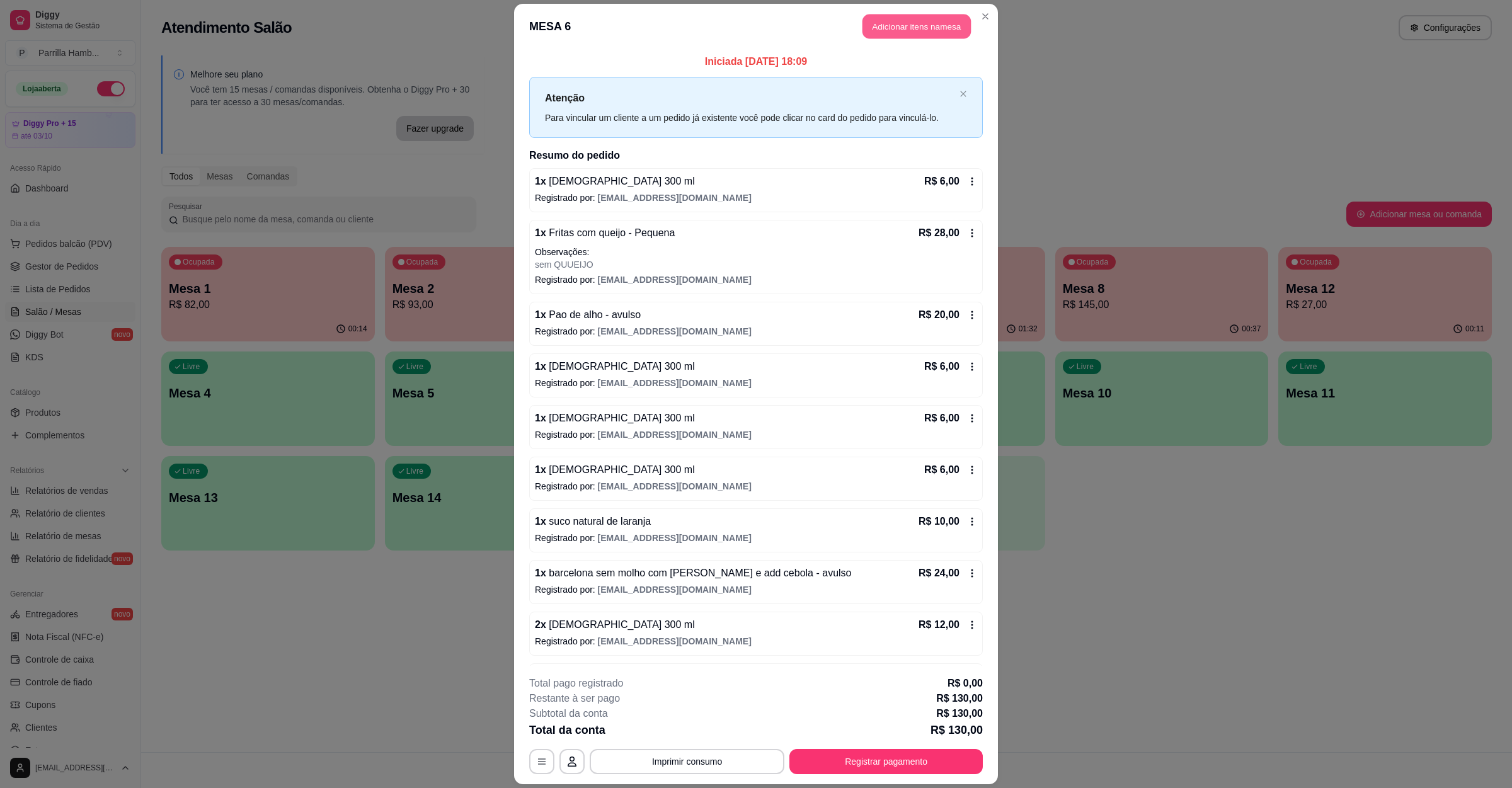
click at [883, 25] on button "Adicionar itens na mesa" at bounding box center [917, 27] width 108 height 25
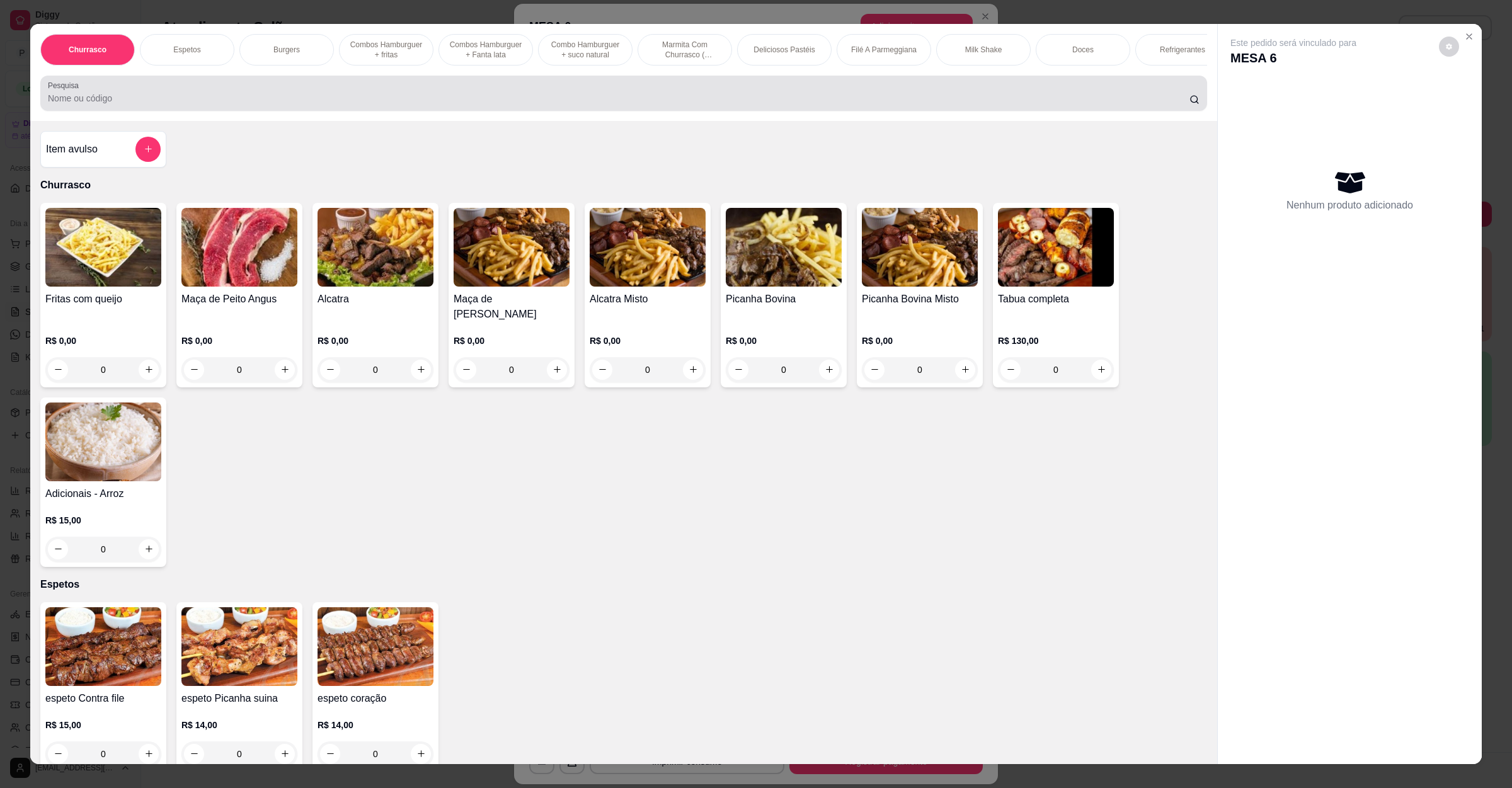
click at [363, 99] on div at bounding box center [624, 94] width 1152 height 25
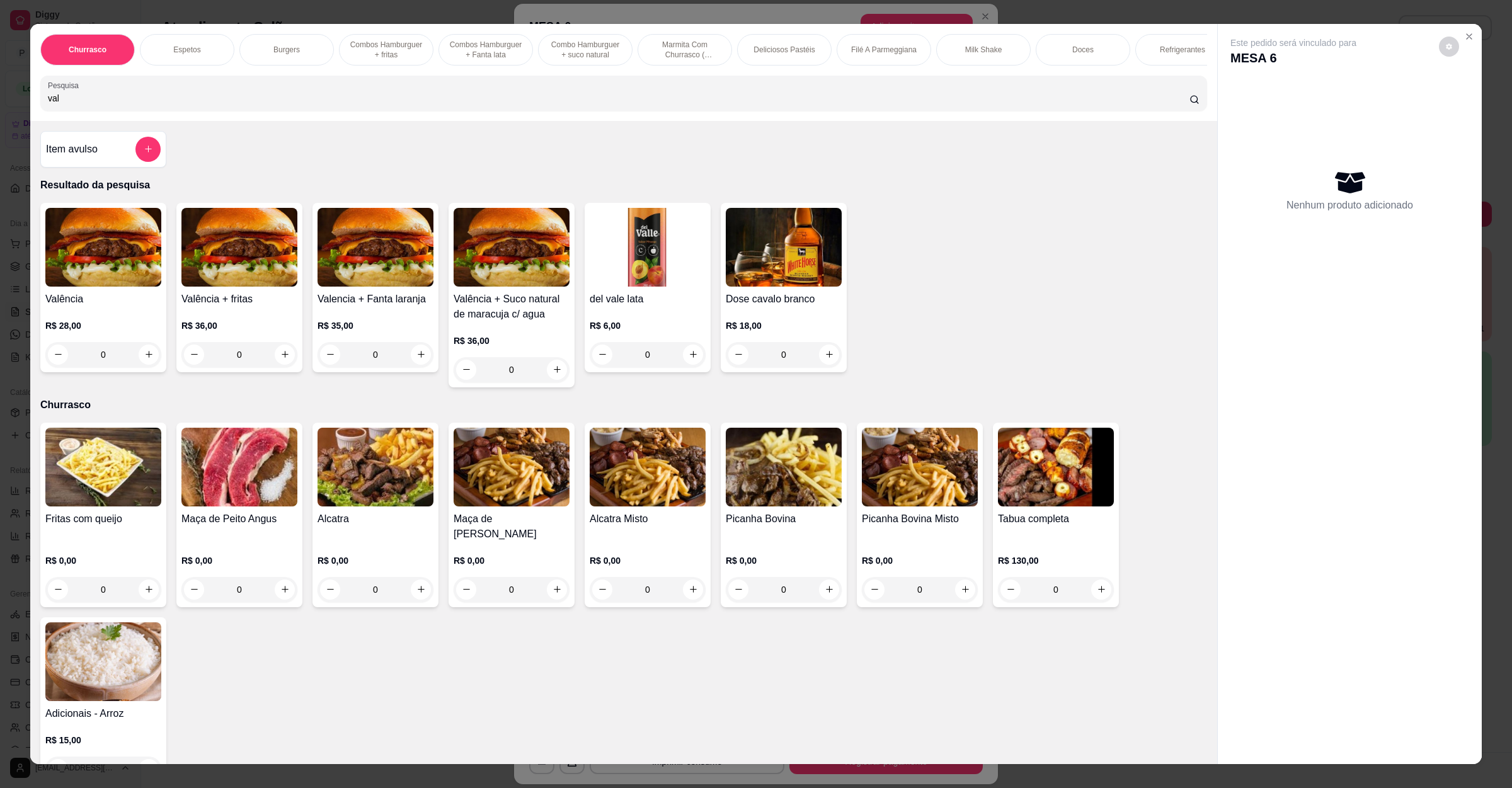
type input "val"
click at [139, 307] on h4 "Valência" at bounding box center [103, 299] width 116 height 15
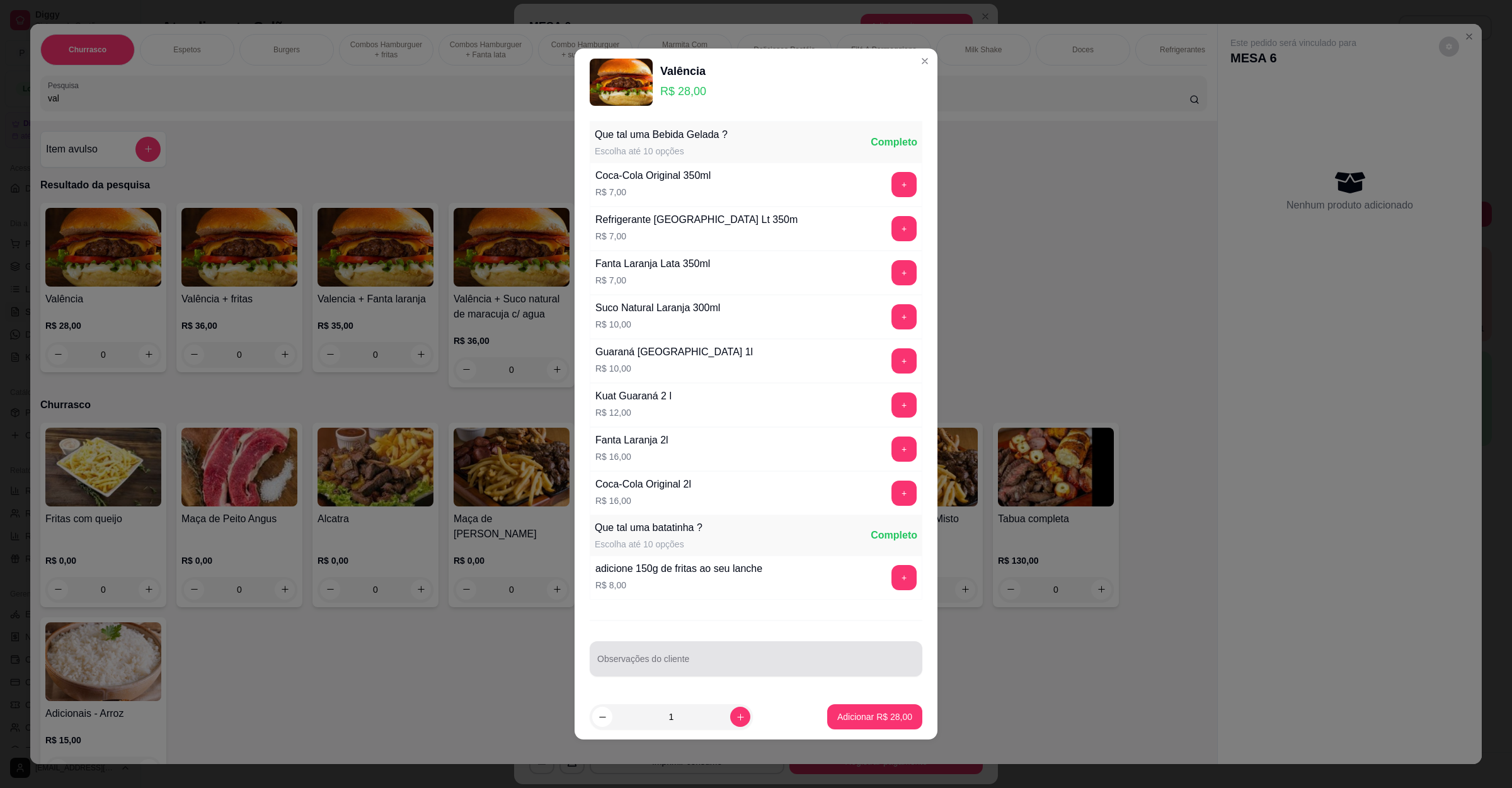
click at [645, 651] on div at bounding box center [756, 659] width 318 height 25
type input "para levar"
click at [874, 730] on button "Adicionar R$ 28,00" at bounding box center [875, 717] width 95 height 25
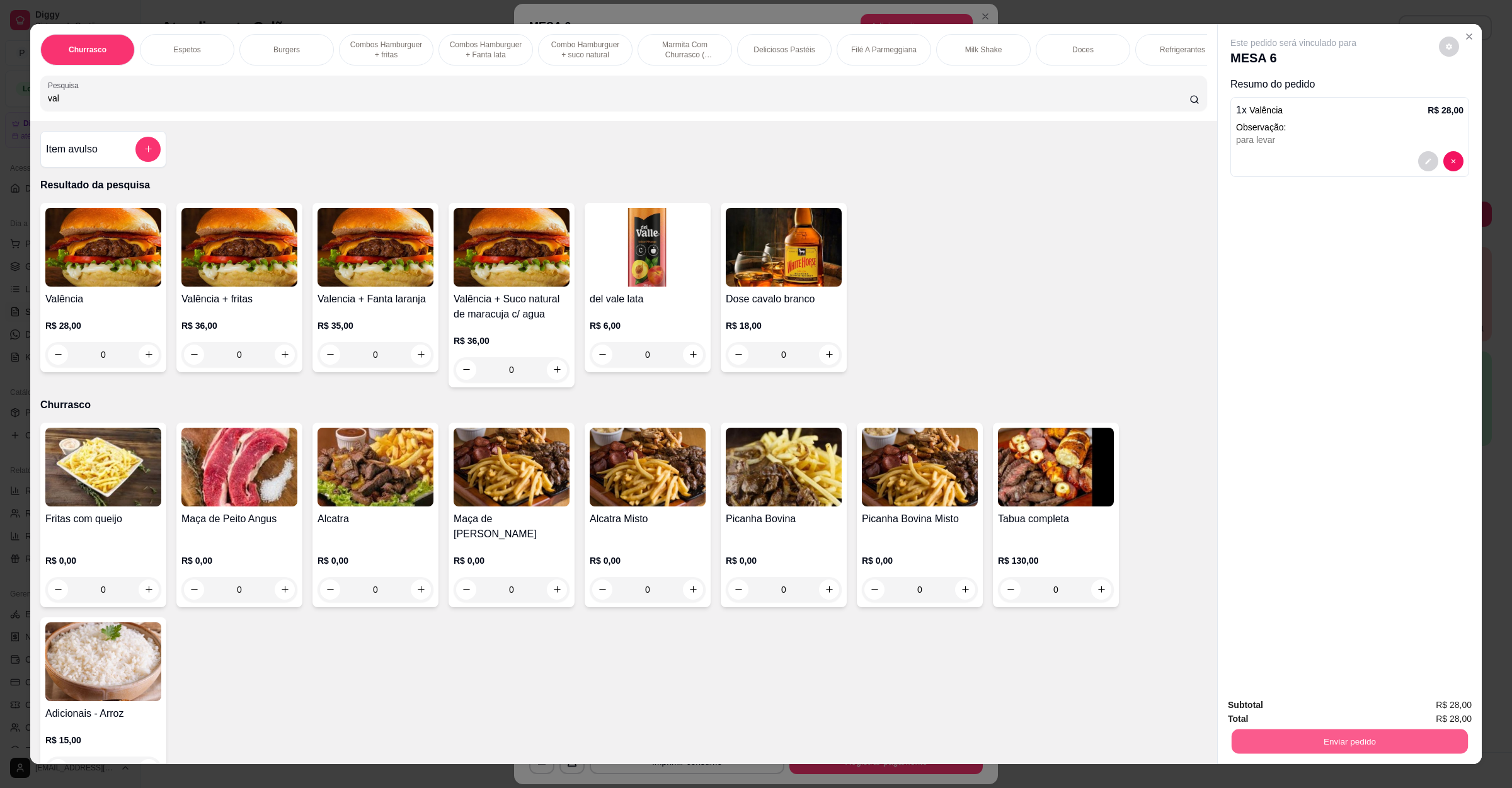
click at [1284, 751] on button "Enviar pedido" at bounding box center [1350, 742] width 237 height 25
click at [1312, 700] on button "Não registrar e enviar pedido" at bounding box center [1306, 710] width 127 height 23
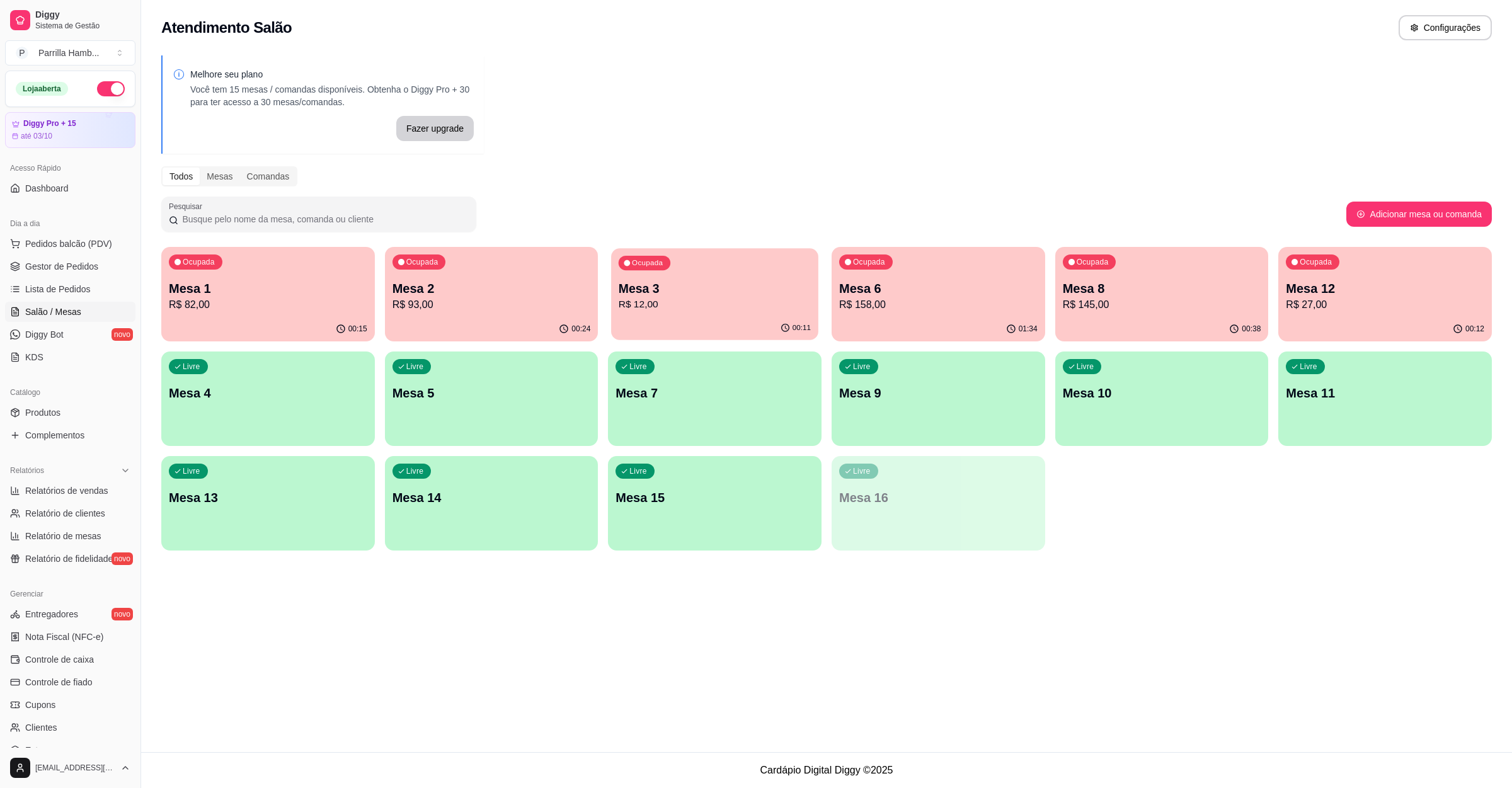
click at [680, 313] on div "Ocupada Mesa 3 R$ 12,00" at bounding box center [714, 282] width 206 height 68
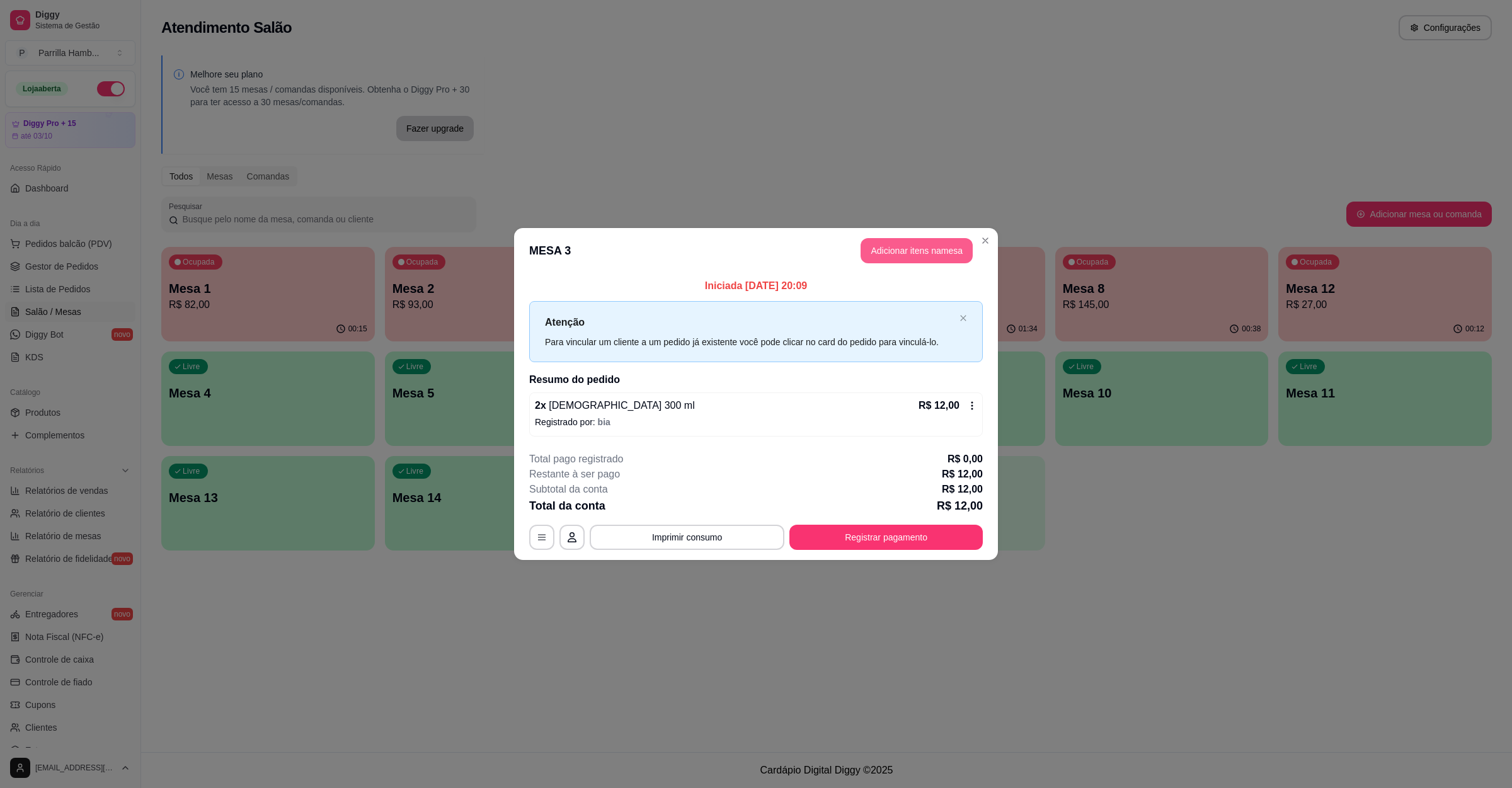
click at [913, 254] on button "Adicionar itens na mesa" at bounding box center [916, 251] width 112 height 25
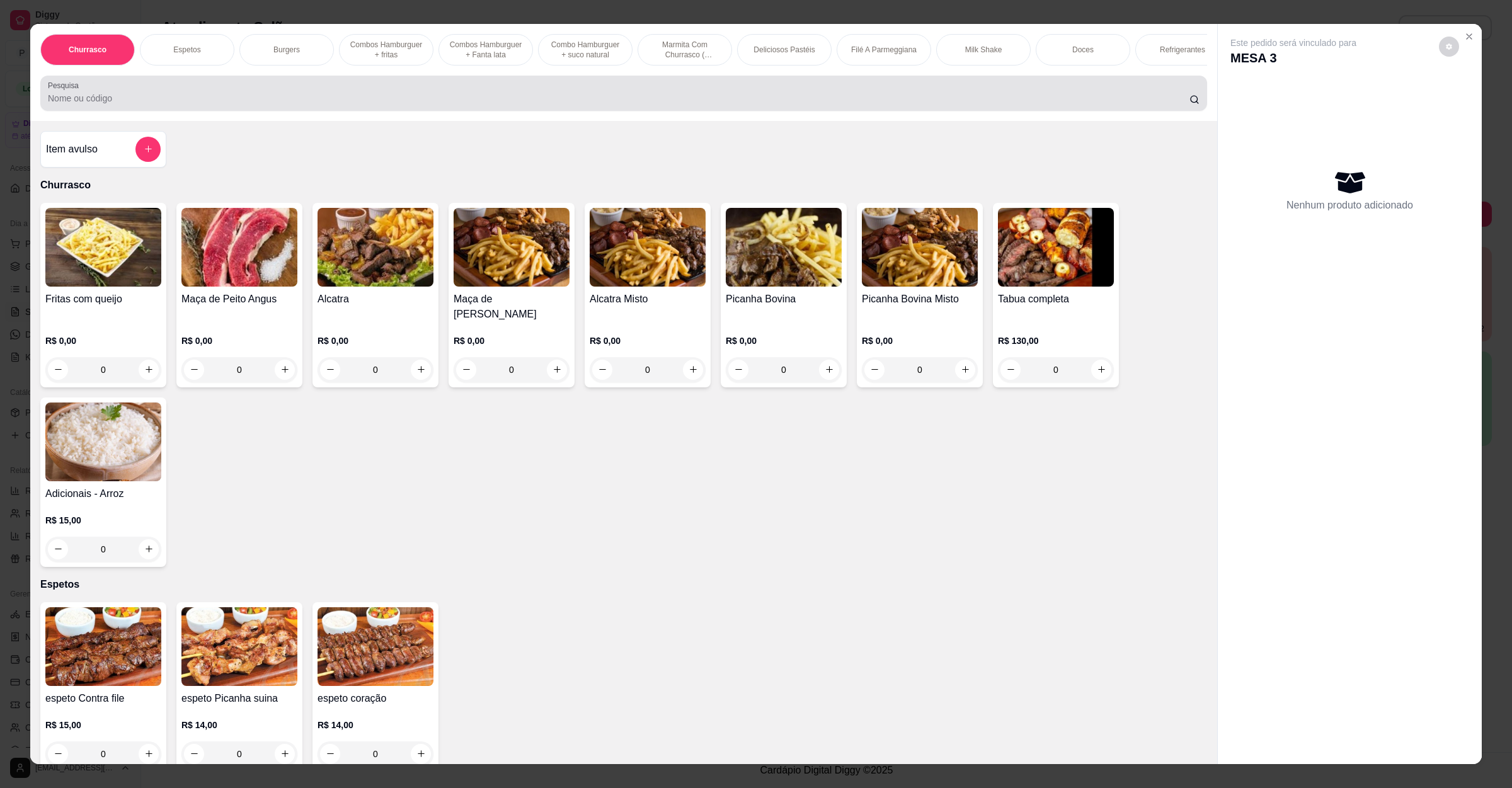
click at [411, 111] on div "Pesquisa" at bounding box center [623, 93] width 1167 height 35
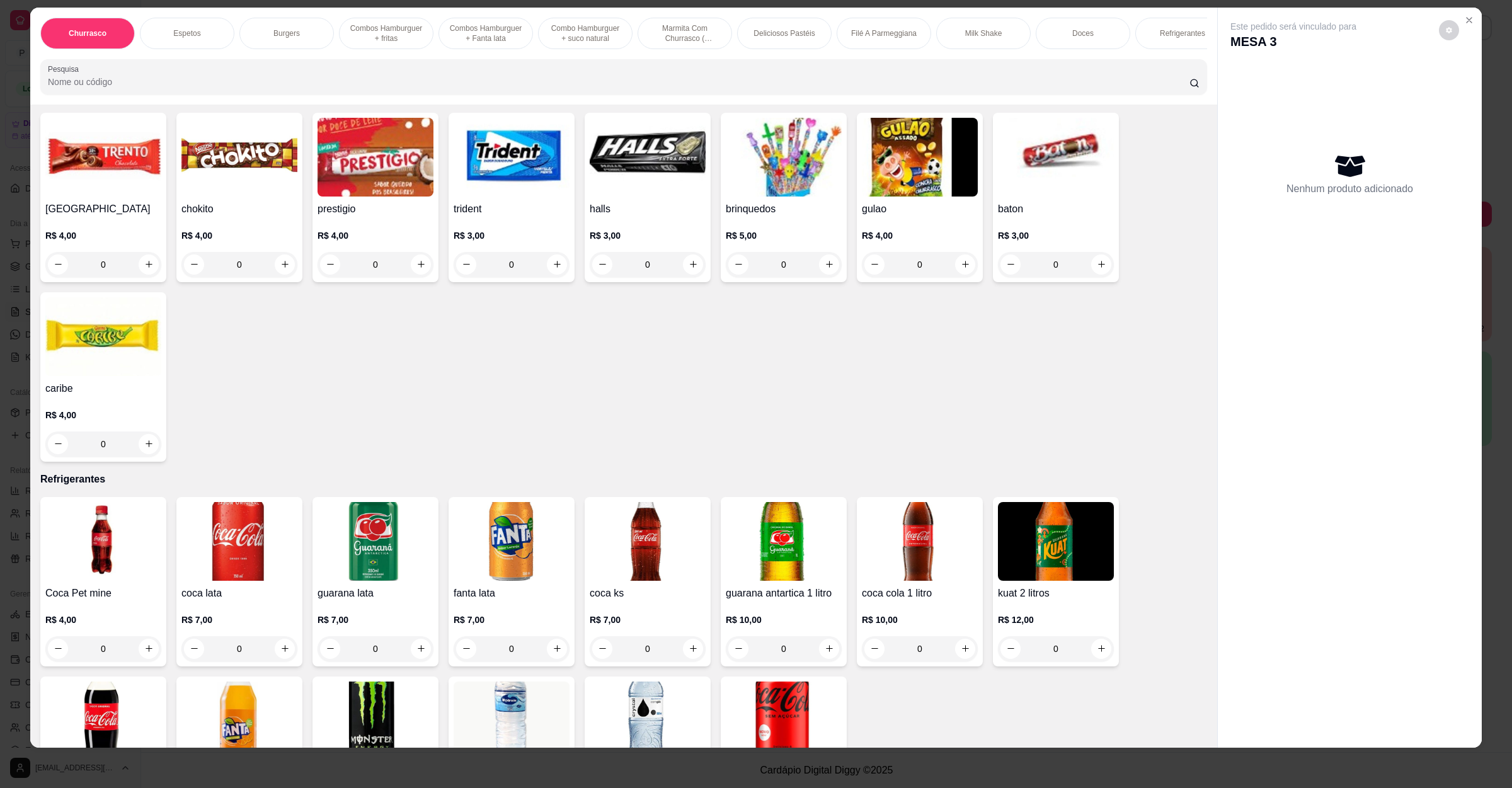
scroll to position [2268, 0]
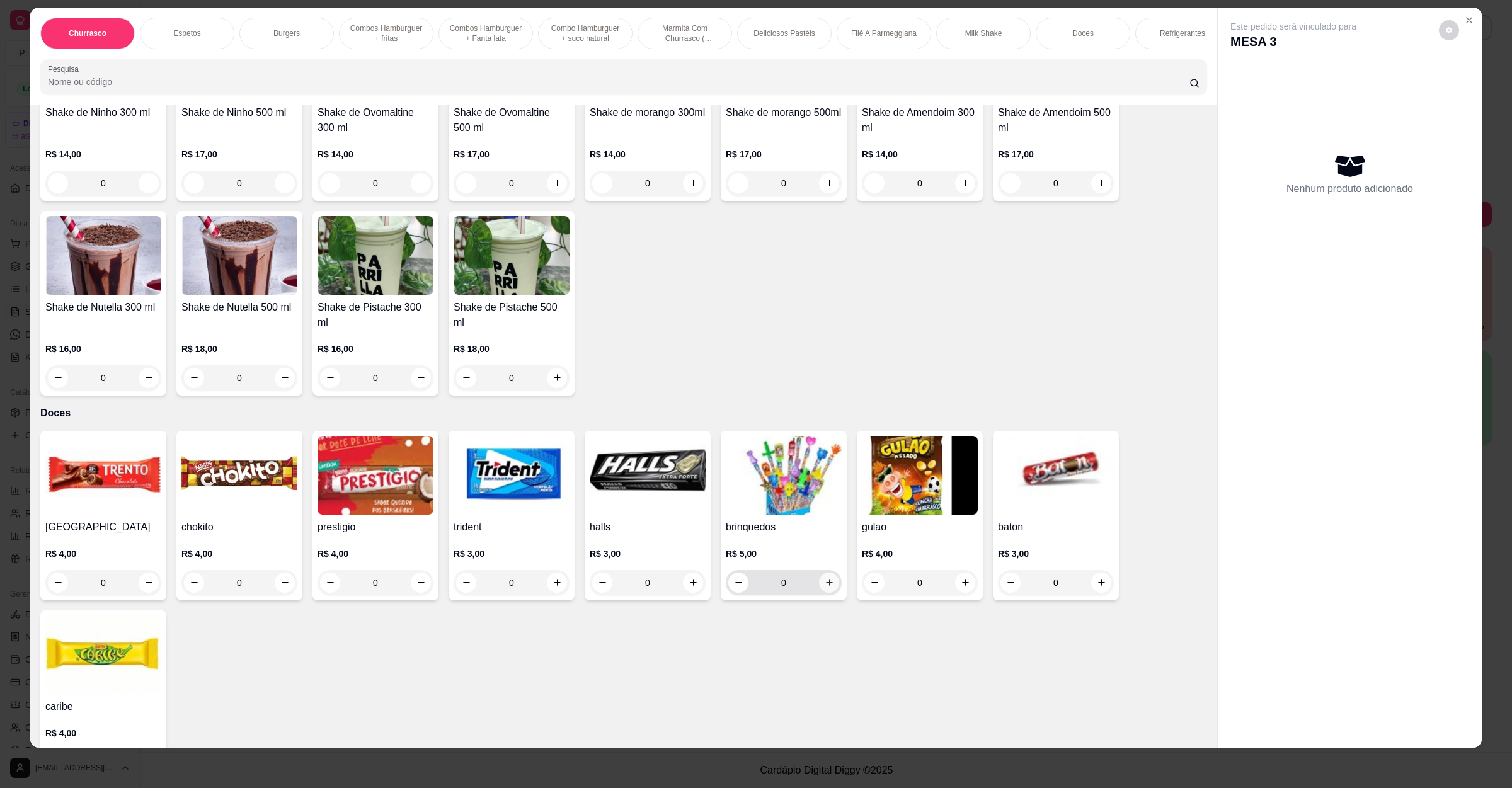
click at [829, 573] on button "increase-product-quantity" at bounding box center [829, 582] width 20 height 20
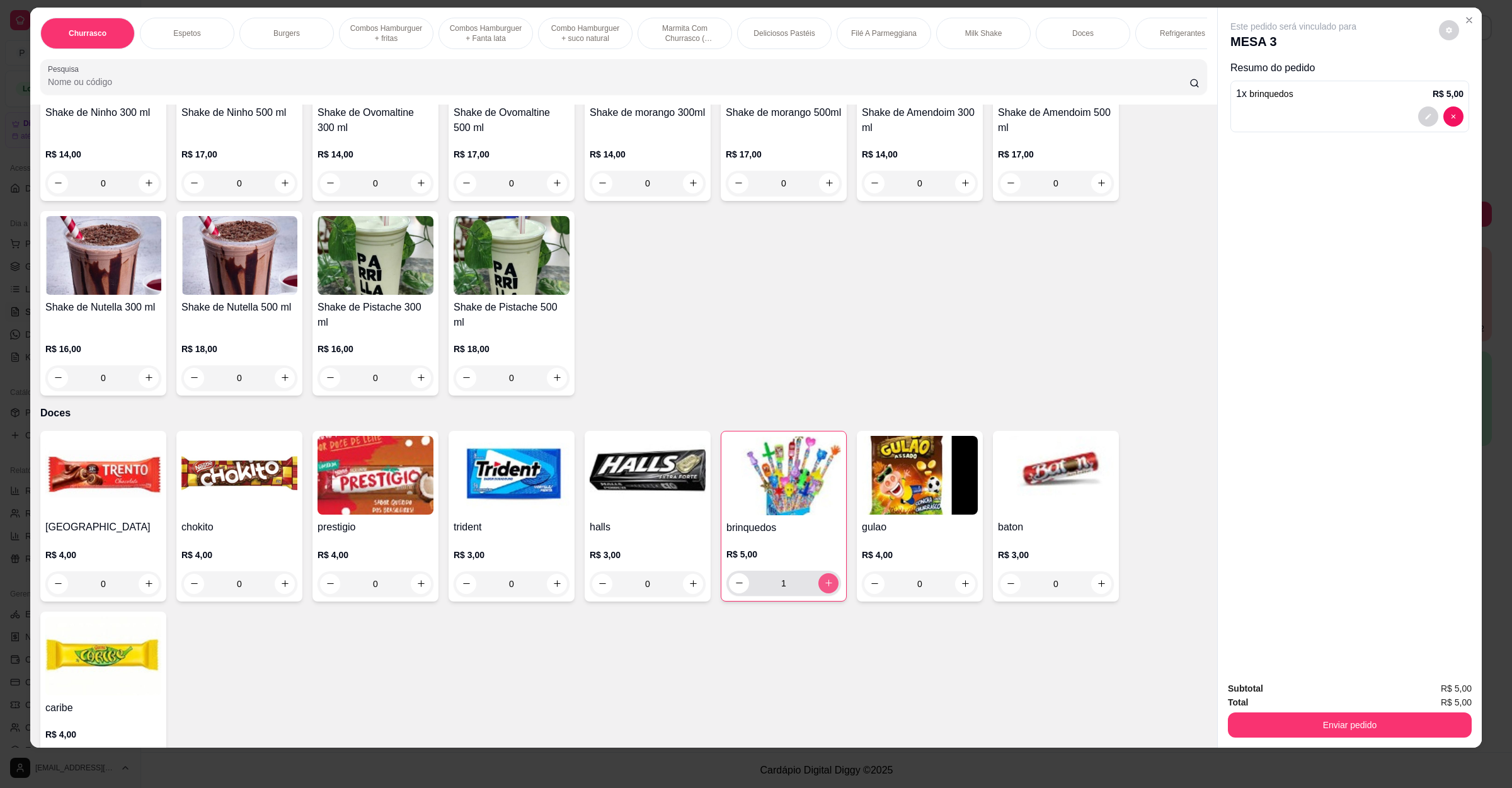
click at [827, 573] on button "increase-product-quantity" at bounding box center [828, 583] width 20 height 20
type input "2"
click at [1100, 574] on button "increase-product-quantity" at bounding box center [1101, 584] width 20 height 20
click at [1100, 573] on button "increase-product-quantity" at bounding box center [1101, 583] width 20 height 20
type input "2"
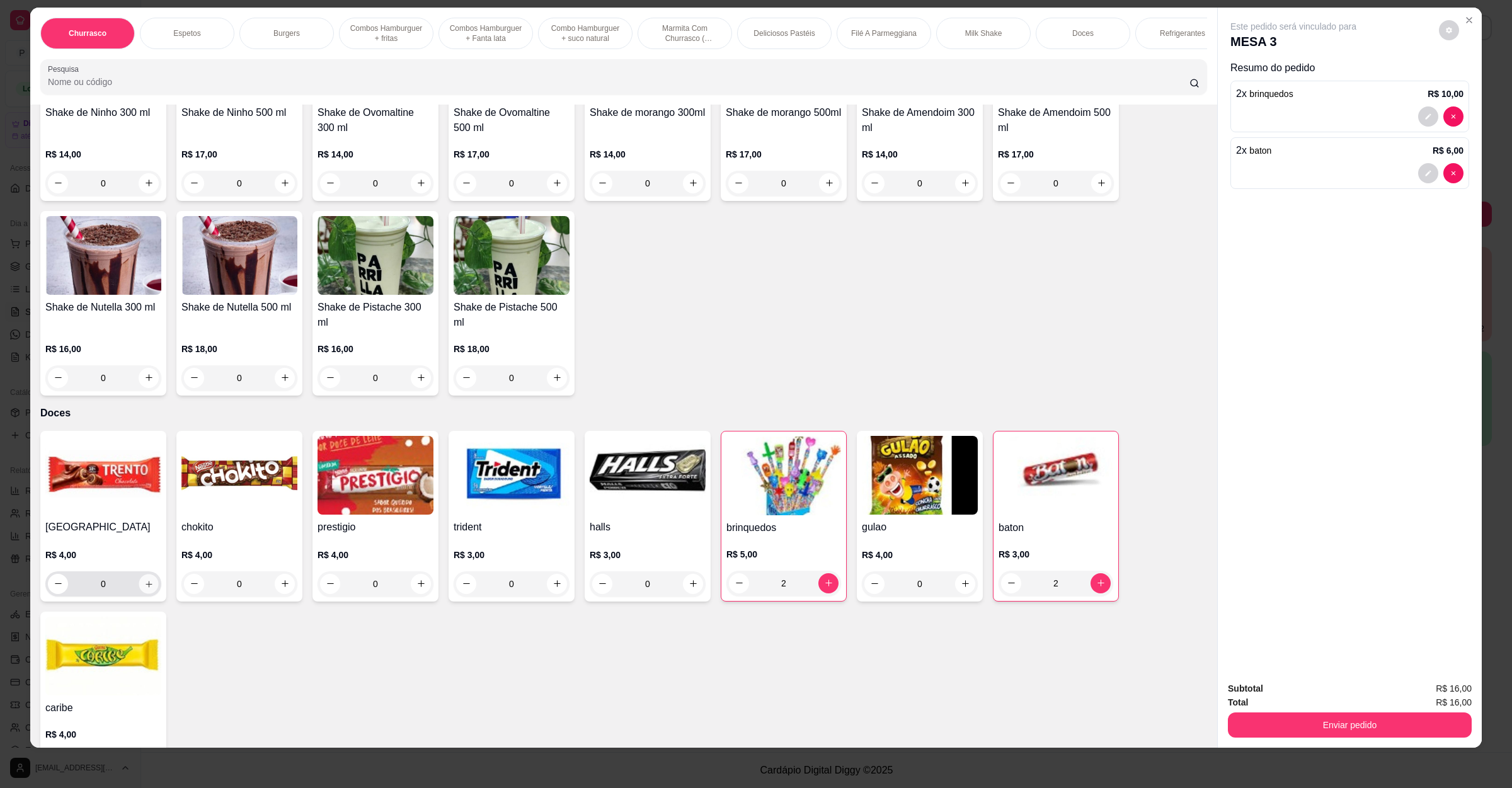
click at [144, 579] on icon "increase-product-quantity" at bounding box center [149, 583] width 9 height 9
type input "1"
click at [1254, 726] on button "Enviar pedido" at bounding box center [1350, 725] width 244 height 25
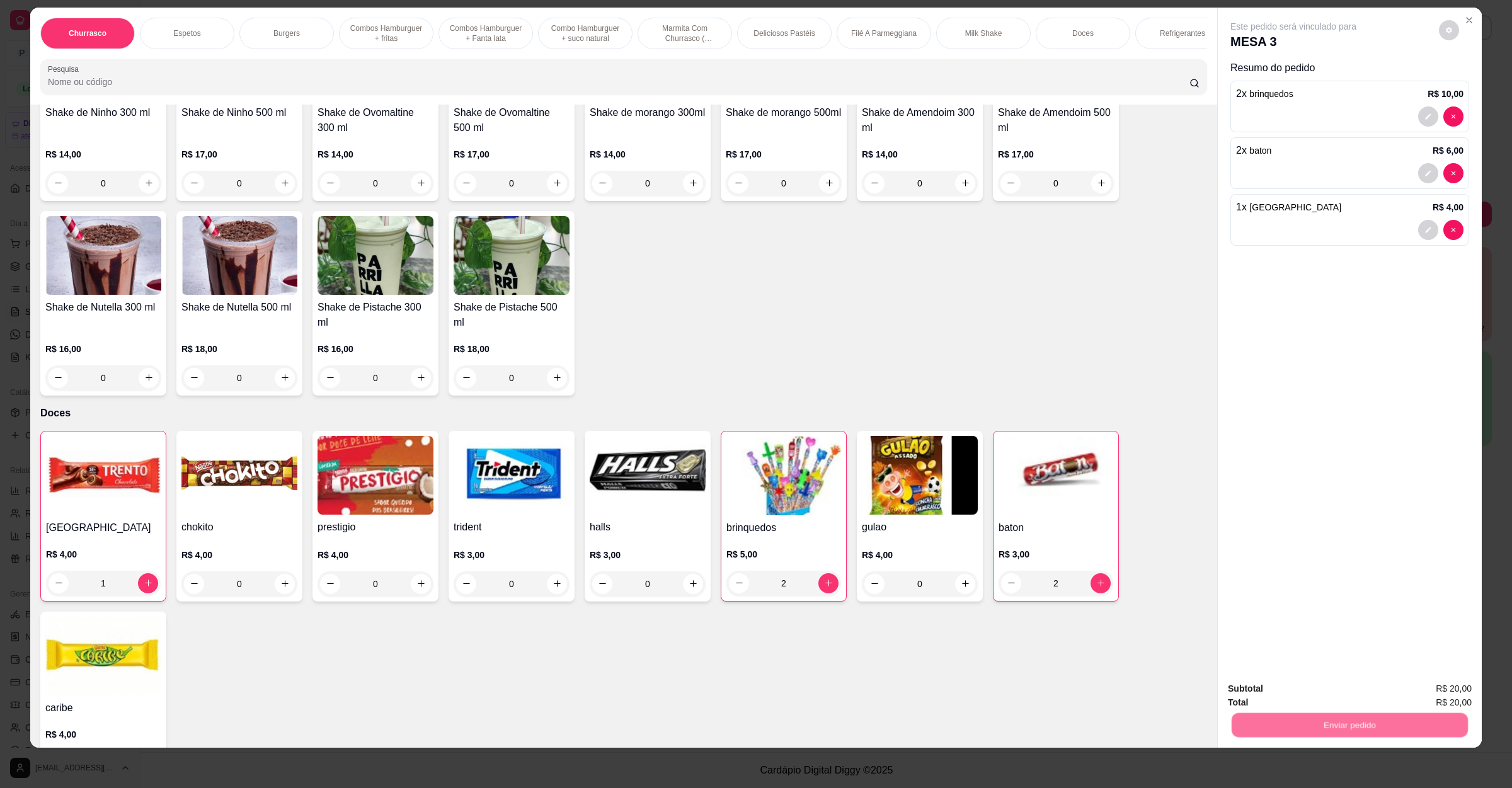
click at [1280, 692] on button "Não registrar e enviar pedido" at bounding box center [1306, 694] width 127 height 23
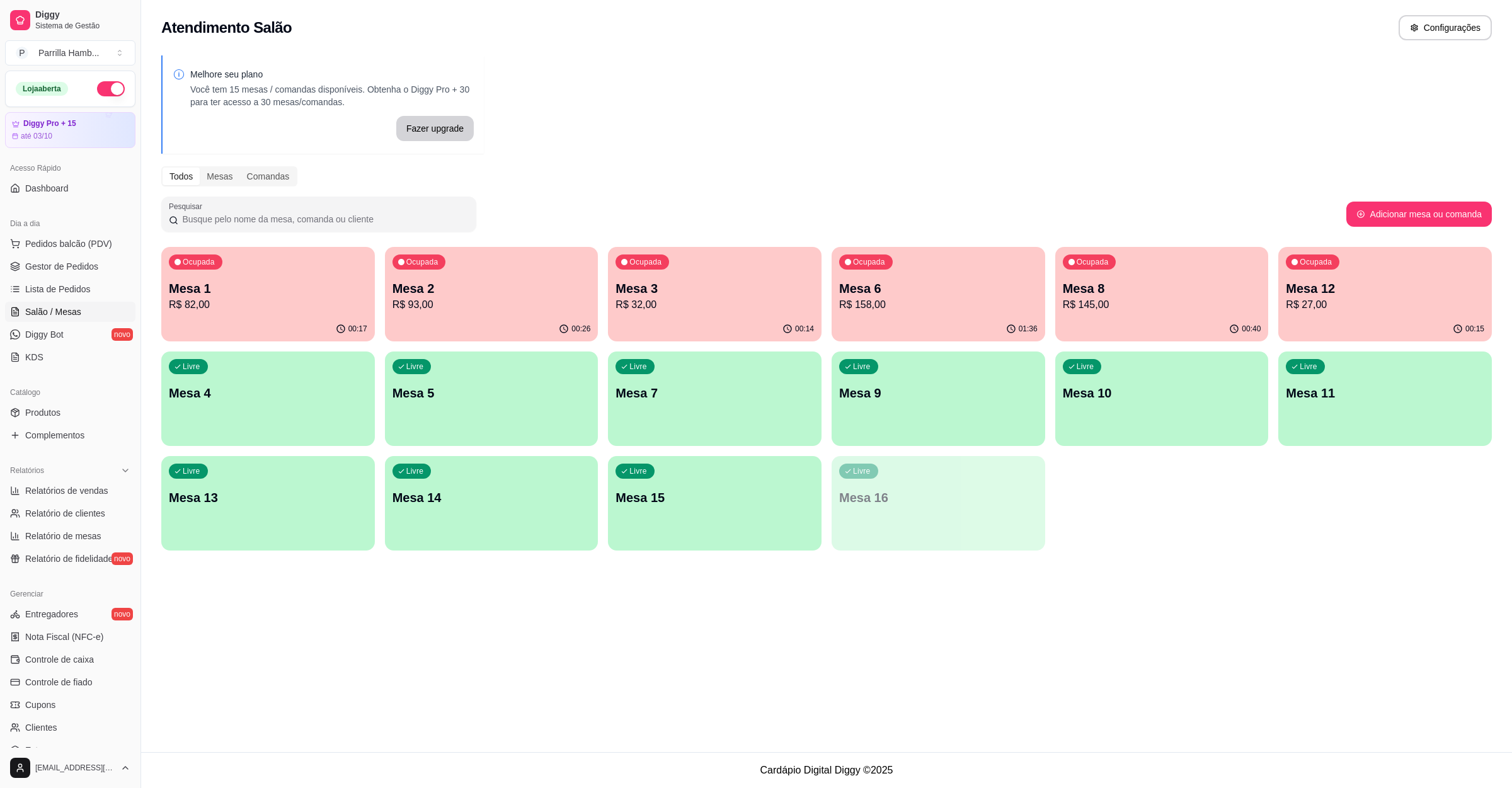
click at [946, 292] on p "Mesa 6" at bounding box center [939, 288] width 199 height 18
click at [662, 269] on div "Ocupada Mesa 3 R$ 32,00" at bounding box center [714, 282] width 213 height 70
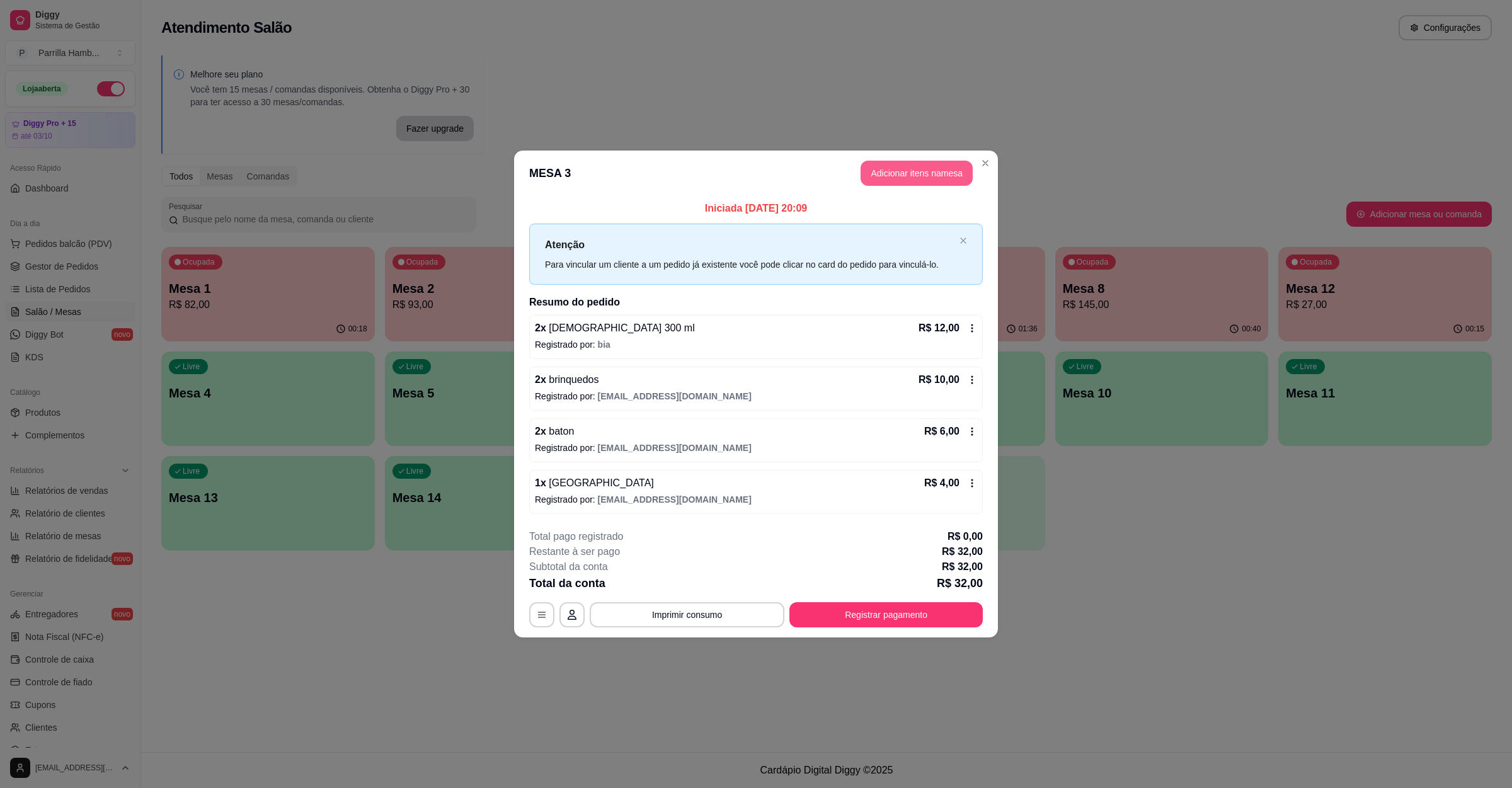
click at [885, 170] on button "Adicionar itens na mesa" at bounding box center [916, 173] width 112 height 25
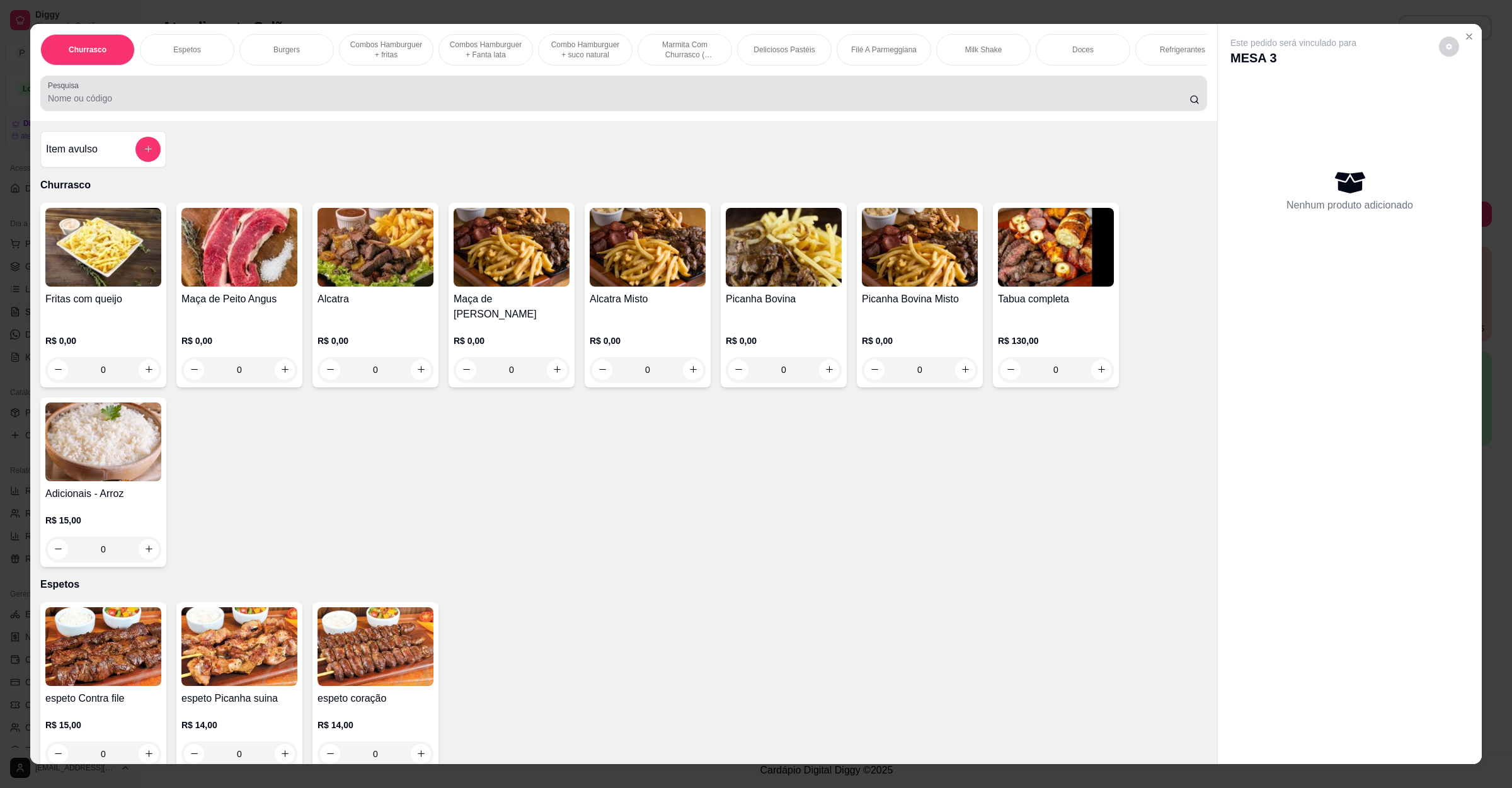
click at [203, 105] on input "Pesquisa" at bounding box center [618, 99] width 1142 height 13
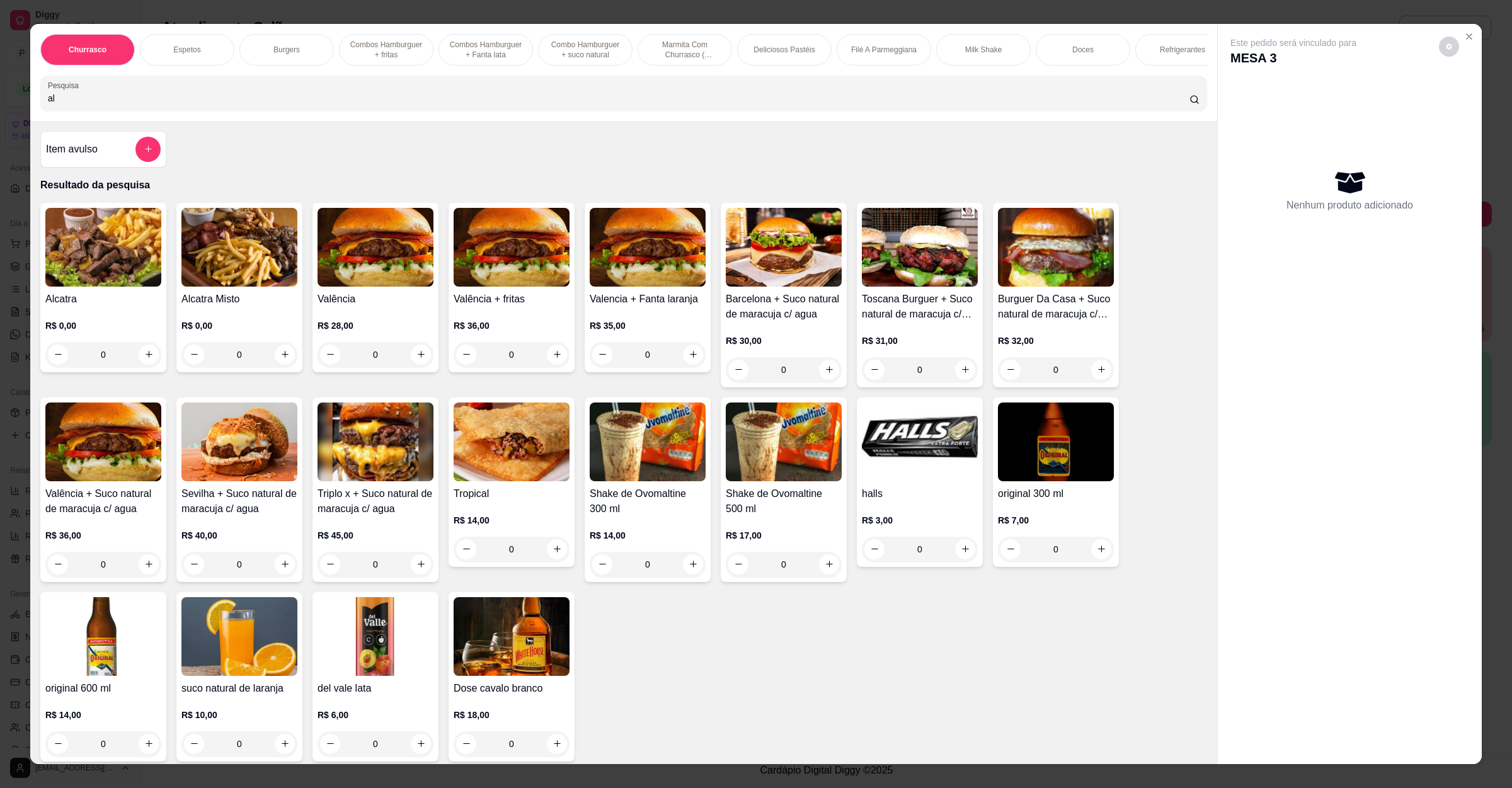
type input "al"
click at [106, 322] on div "R$ 0,00 0" at bounding box center [103, 337] width 116 height 61
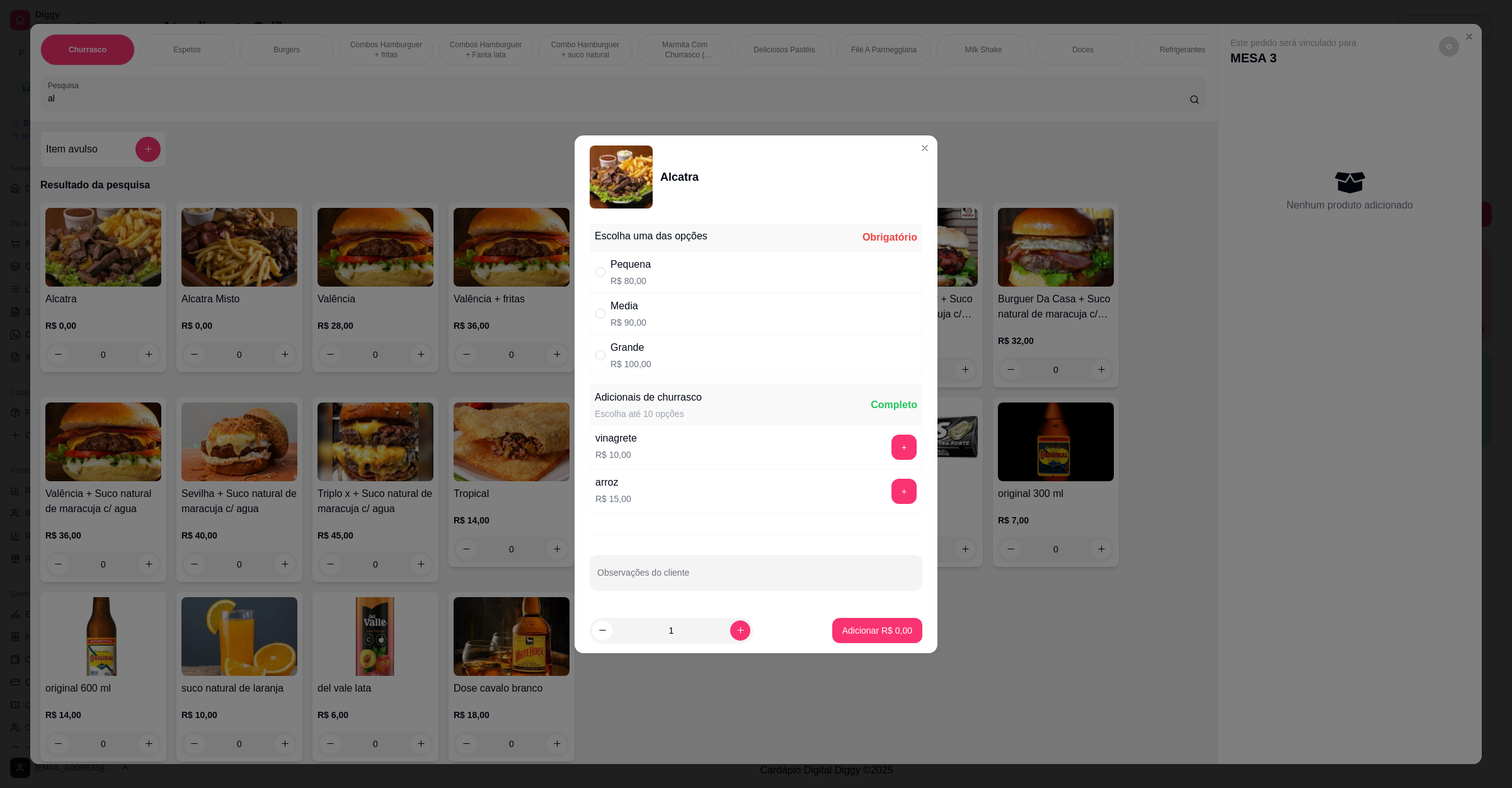
click at [680, 302] on div "Media R$ 90,00" at bounding box center [756, 313] width 332 height 42
radio input "true"
click at [685, 568] on div at bounding box center [756, 573] width 318 height 25
type input "so com mandioca"
click at [877, 639] on button "Adicionar R$ 90,00" at bounding box center [875, 630] width 93 height 25
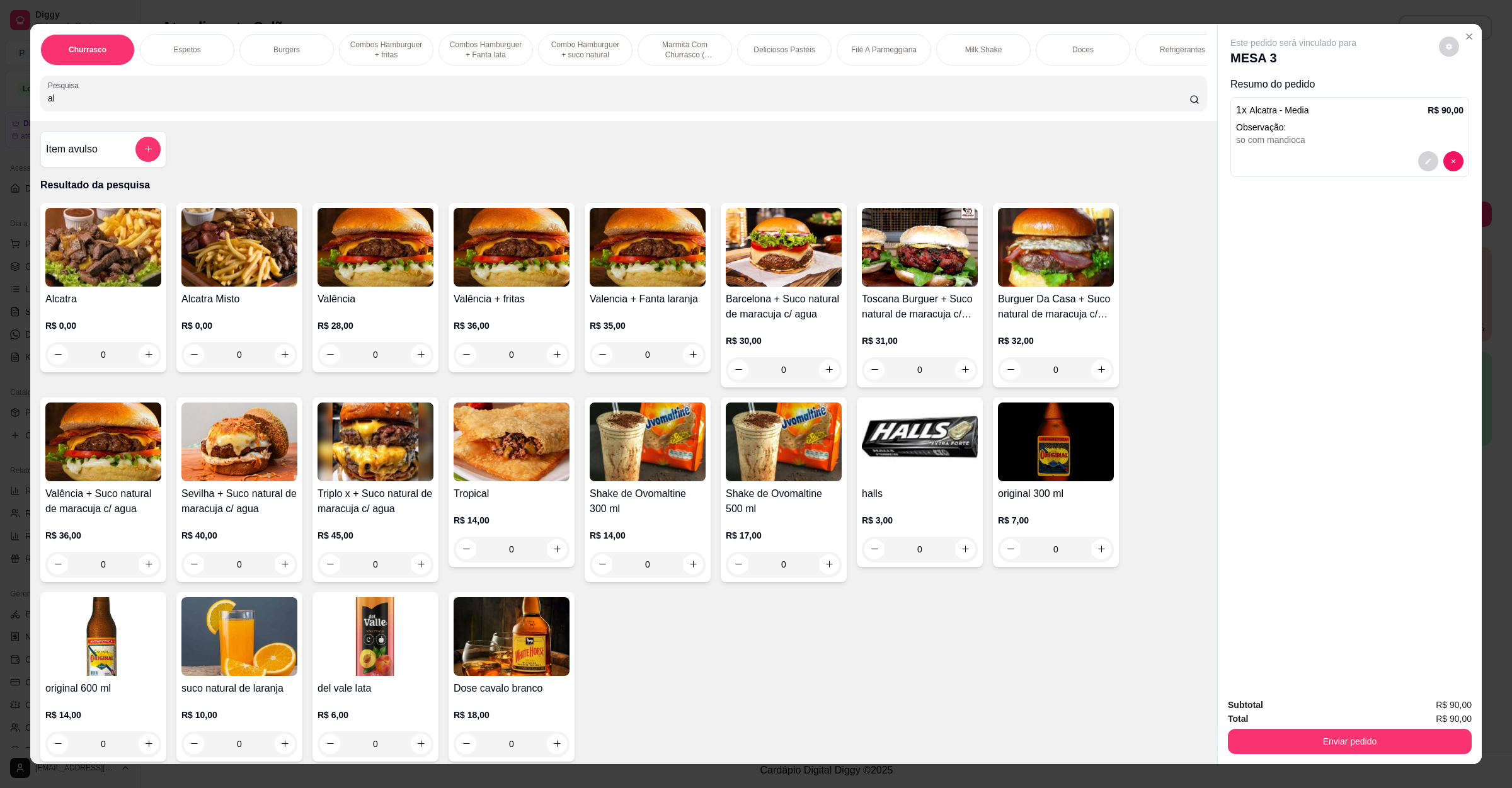
click at [1411, 754] on button "Enviar pedido" at bounding box center [1350, 742] width 244 height 25
click at [1416, 742] on button "Enviar pedido" at bounding box center [1350, 742] width 237 height 25
click at [1357, 715] on div "Total R$ 90,00" at bounding box center [1350, 719] width 244 height 14
click at [1340, 742] on button "Enviar pedido" at bounding box center [1350, 742] width 237 height 25
click at [1321, 703] on button "Não registrar e enviar pedido" at bounding box center [1306, 711] width 131 height 24
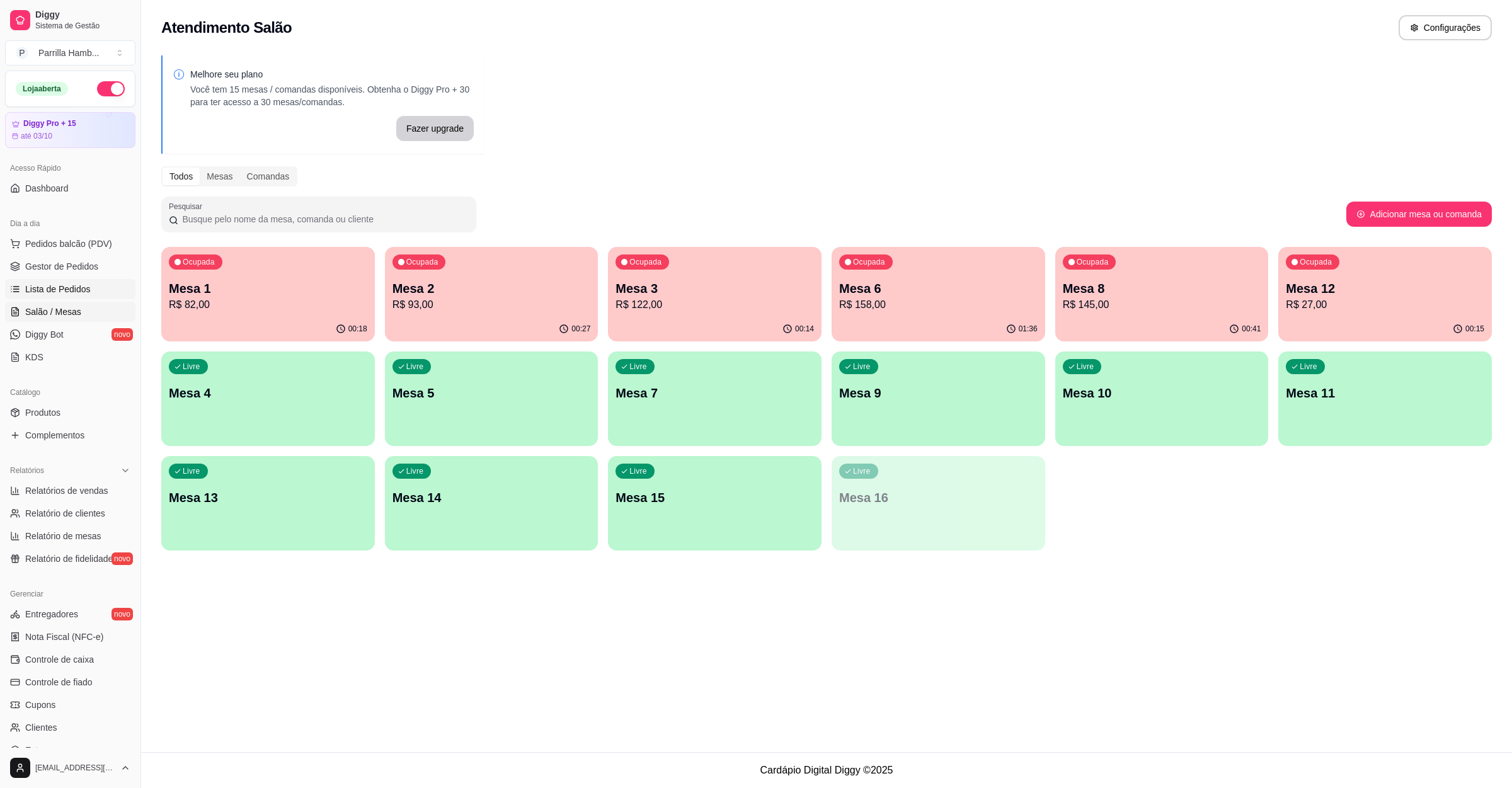
click at [85, 291] on span "Lista de Pedidos" at bounding box center [58, 289] width 65 height 13
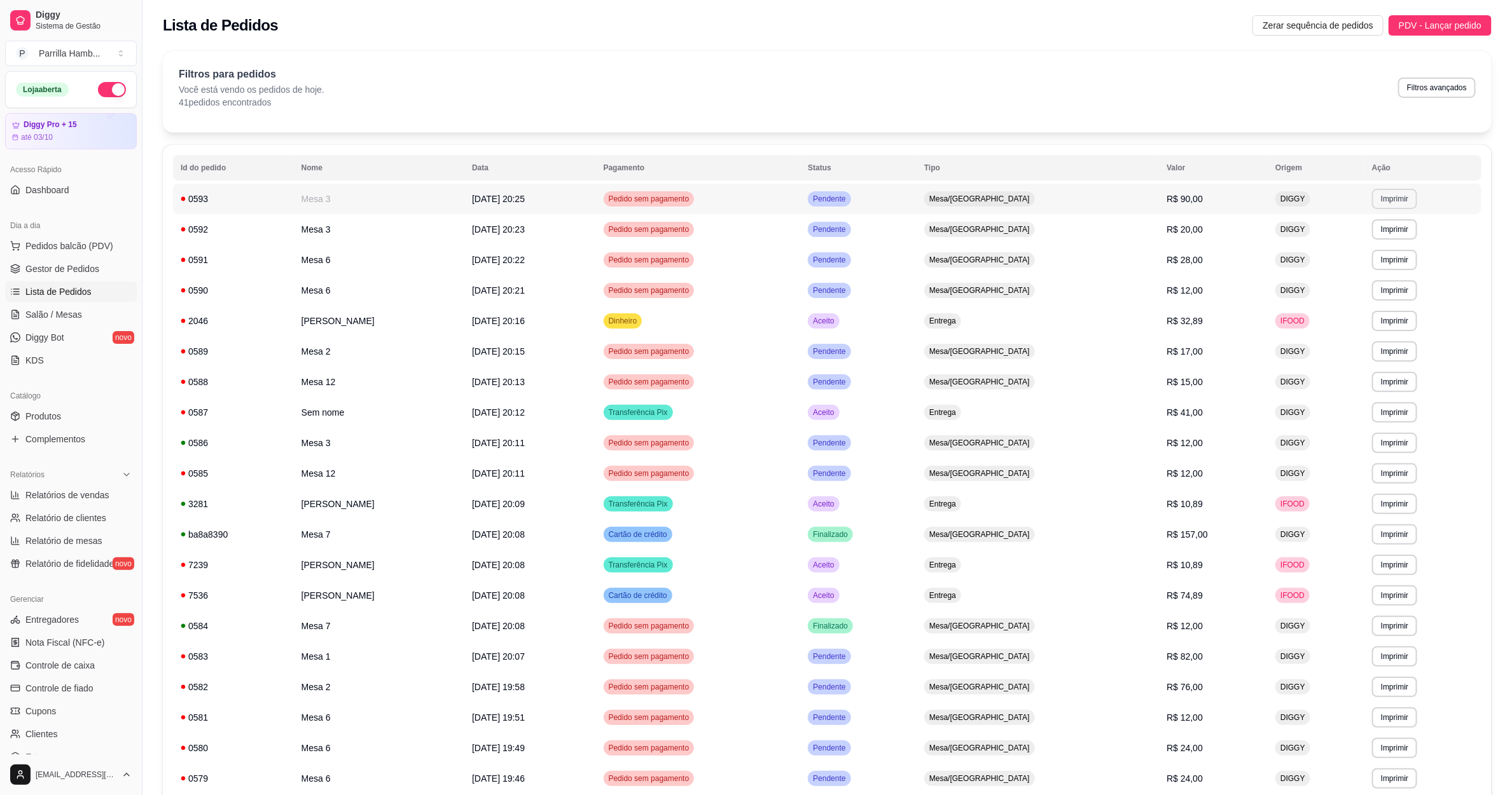
click at [1381, 197] on button "Imprimir" at bounding box center [1395, 199] width 45 height 21
click at [1374, 239] on button "IMPRESSORA" at bounding box center [1370, 244] width 89 height 20
click at [84, 321] on link "Salão / Mesas" at bounding box center [70, 315] width 132 height 21
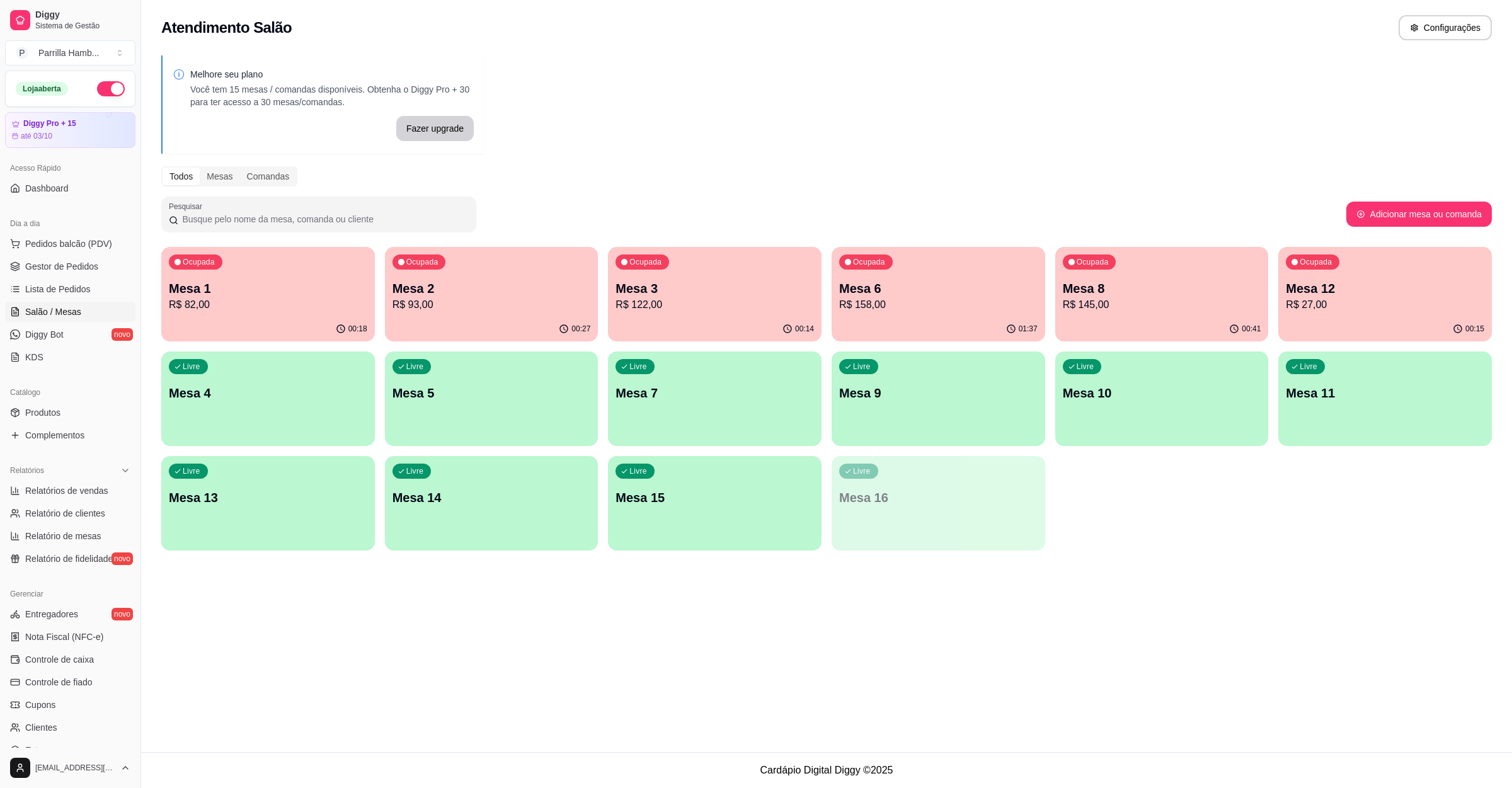
click at [677, 268] on div "Ocupada Mesa 3 R$ 122,00" at bounding box center [714, 282] width 213 height 70
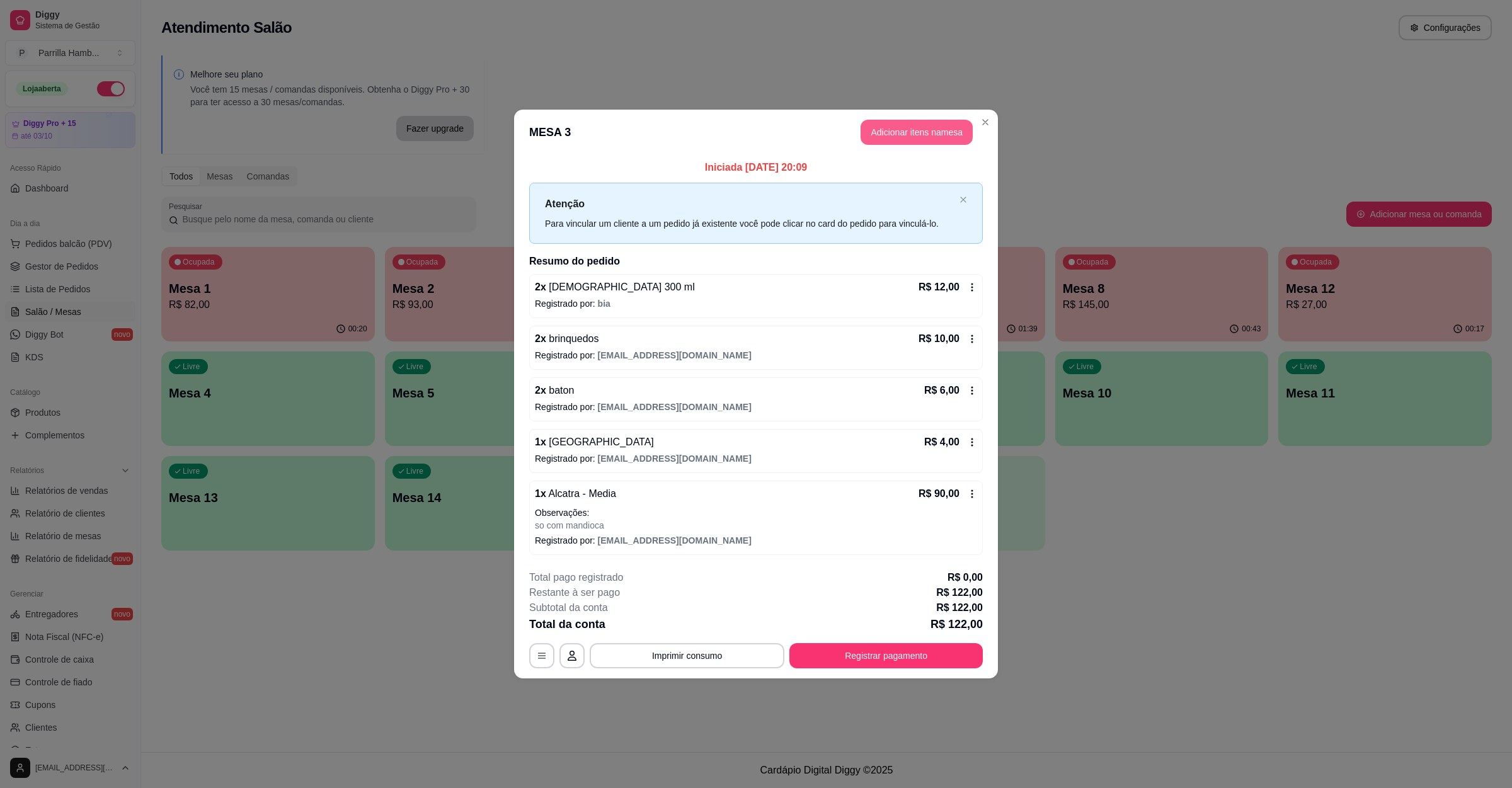
click at [885, 133] on button "Adicionar itens na mesa" at bounding box center [916, 132] width 112 height 25
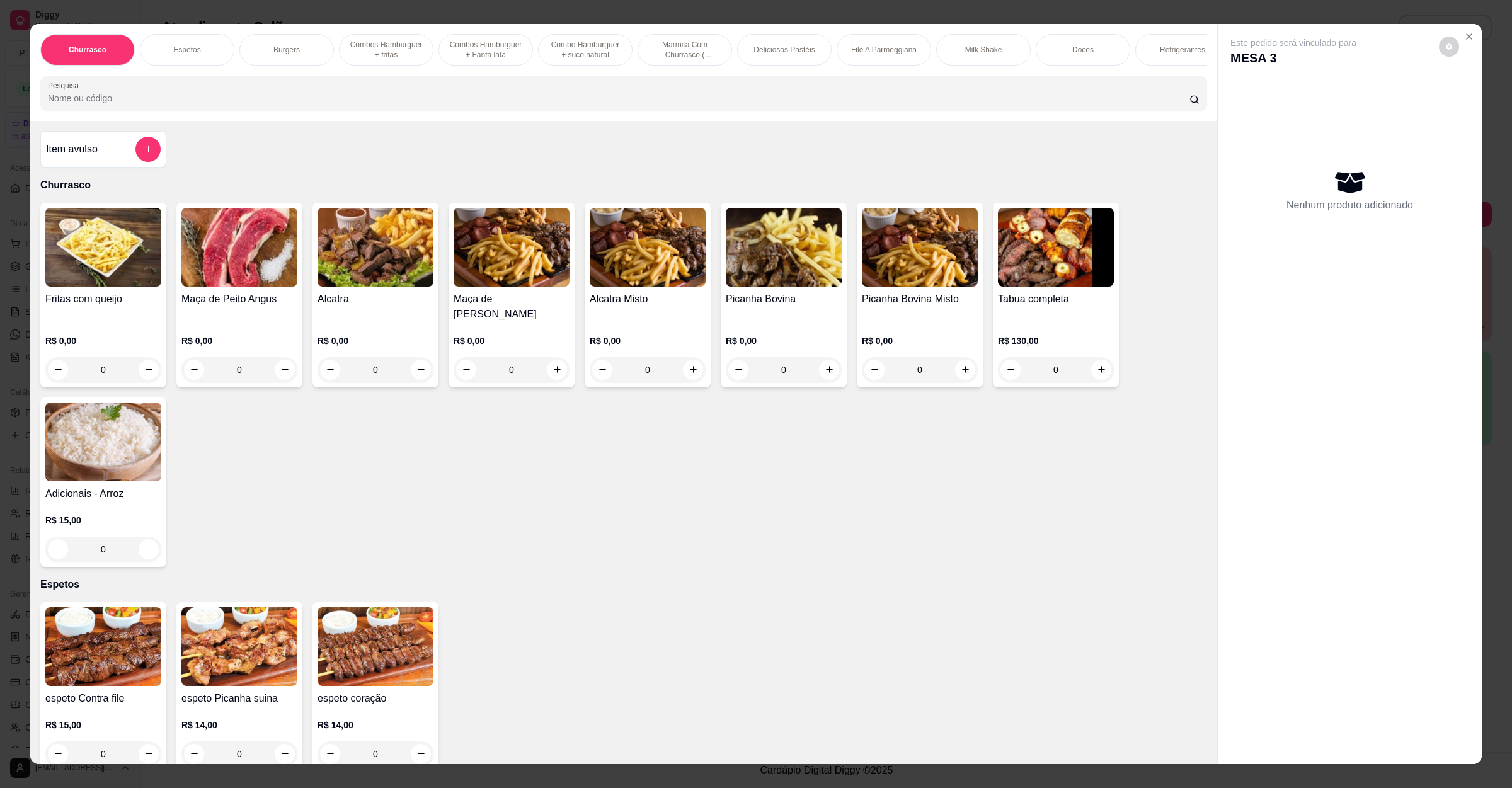
click at [527, 105] on input "Pesquisa" at bounding box center [618, 99] width 1142 height 13
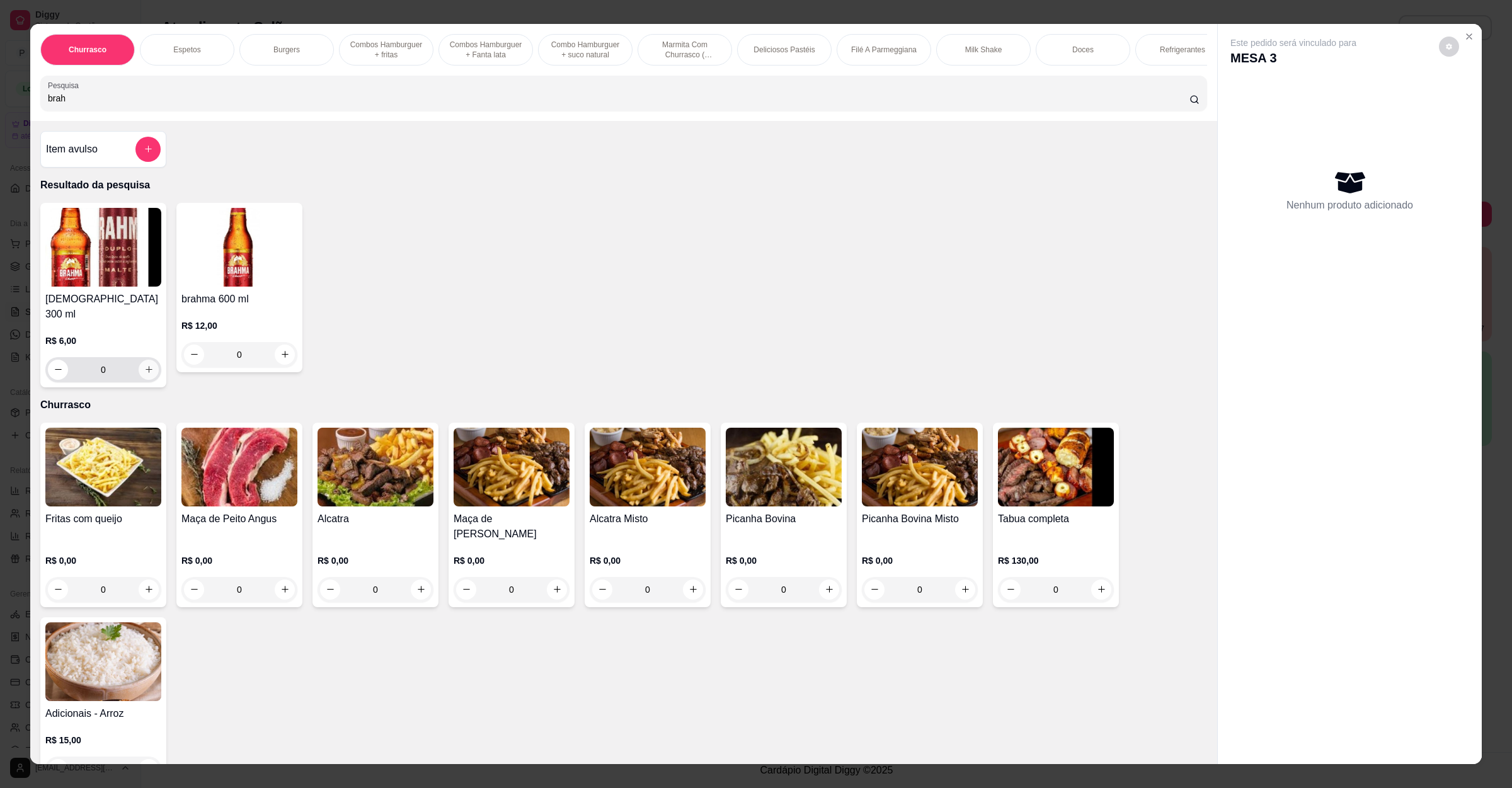
type input "brah"
click at [144, 367] on icon "increase-product-quantity" at bounding box center [149, 369] width 9 height 9
type input "1"
click at [144, 367] on icon "increase-product-quantity" at bounding box center [149, 369] width 9 height 9
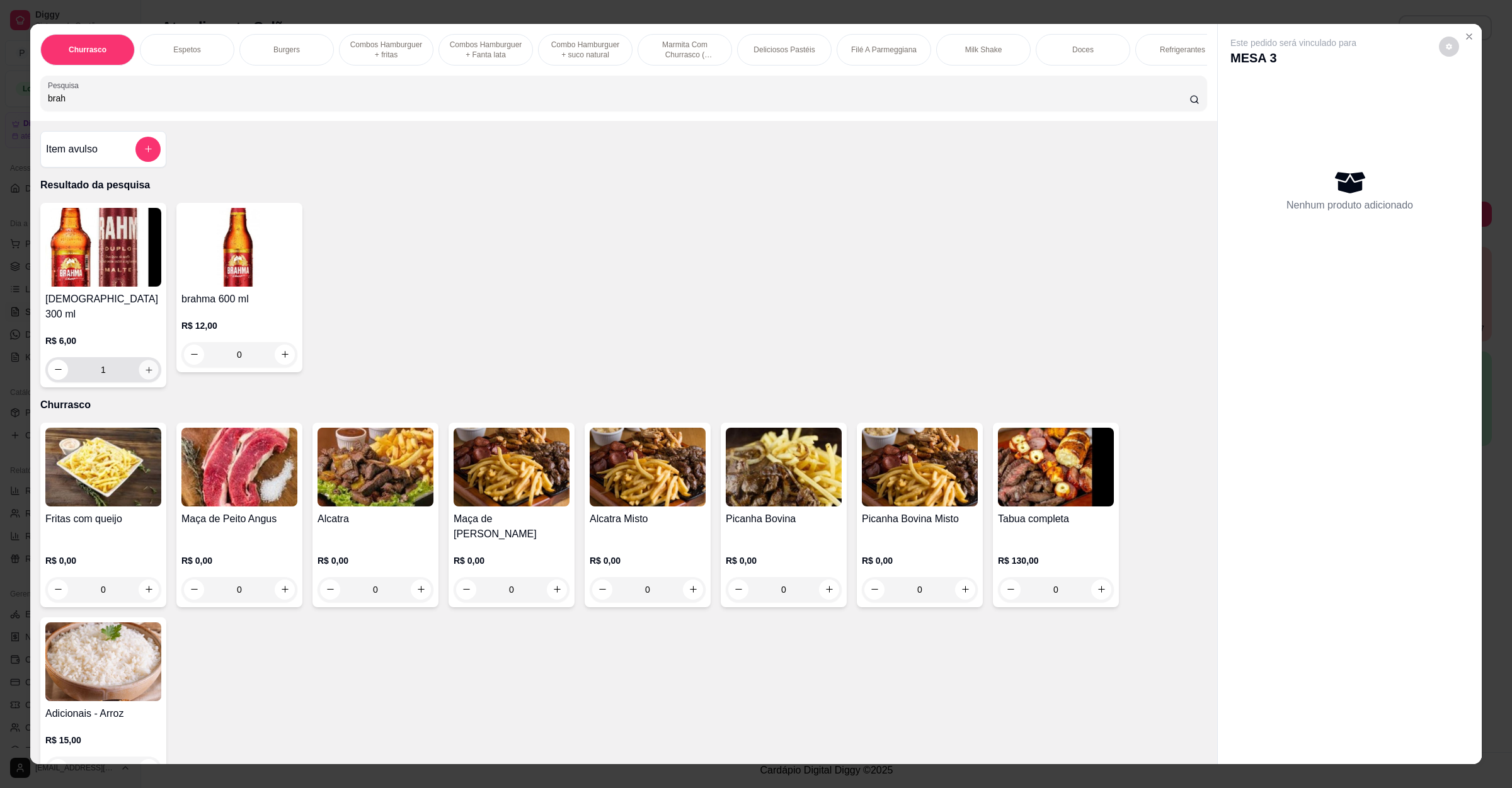
type input "2"
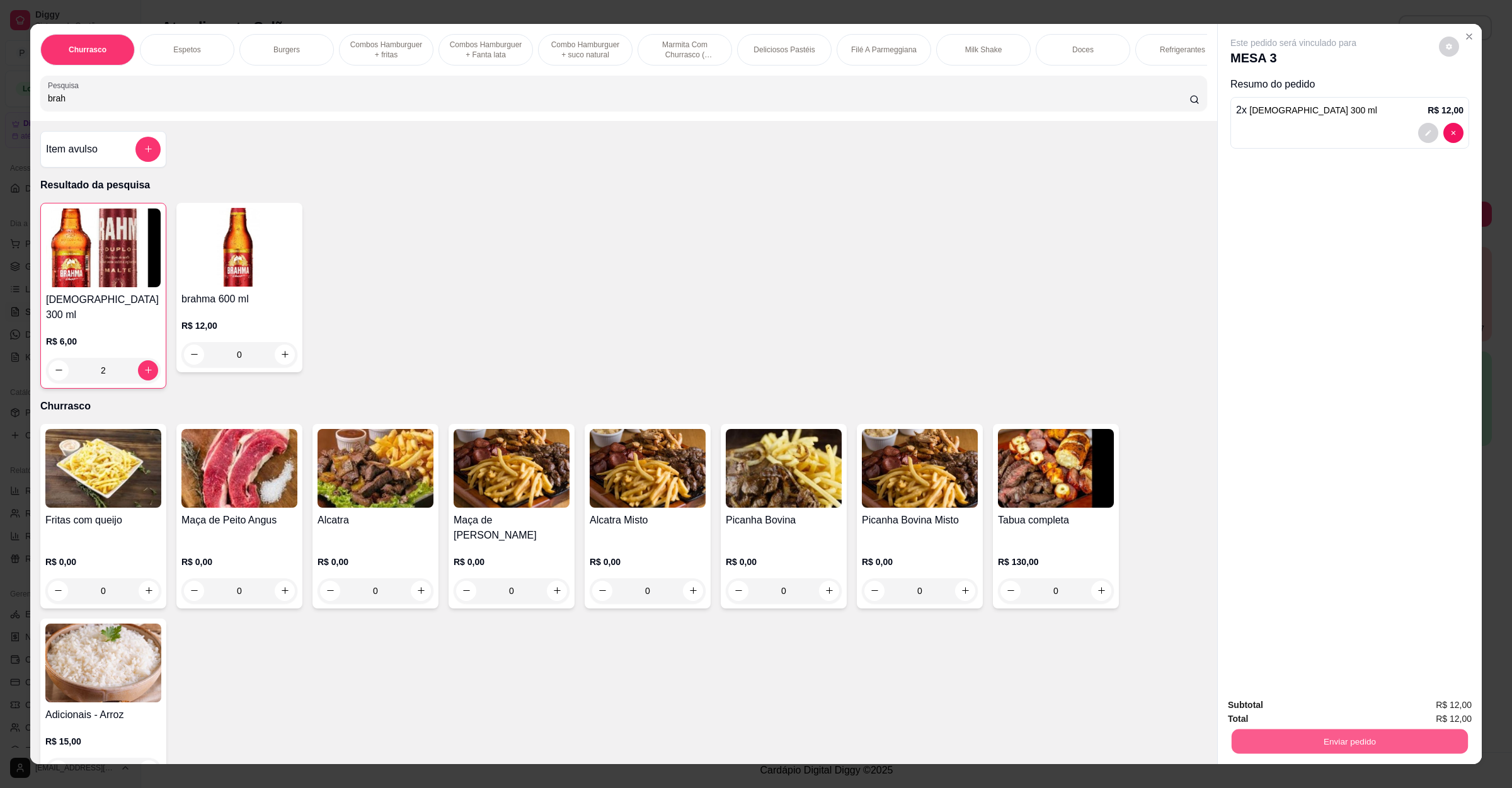
click at [1303, 734] on button "Enviar pedido" at bounding box center [1350, 742] width 237 height 25
click at [1303, 717] on button "Não registrar e enviar pedido" at bounding box center [1306, 710] width 127 height 23
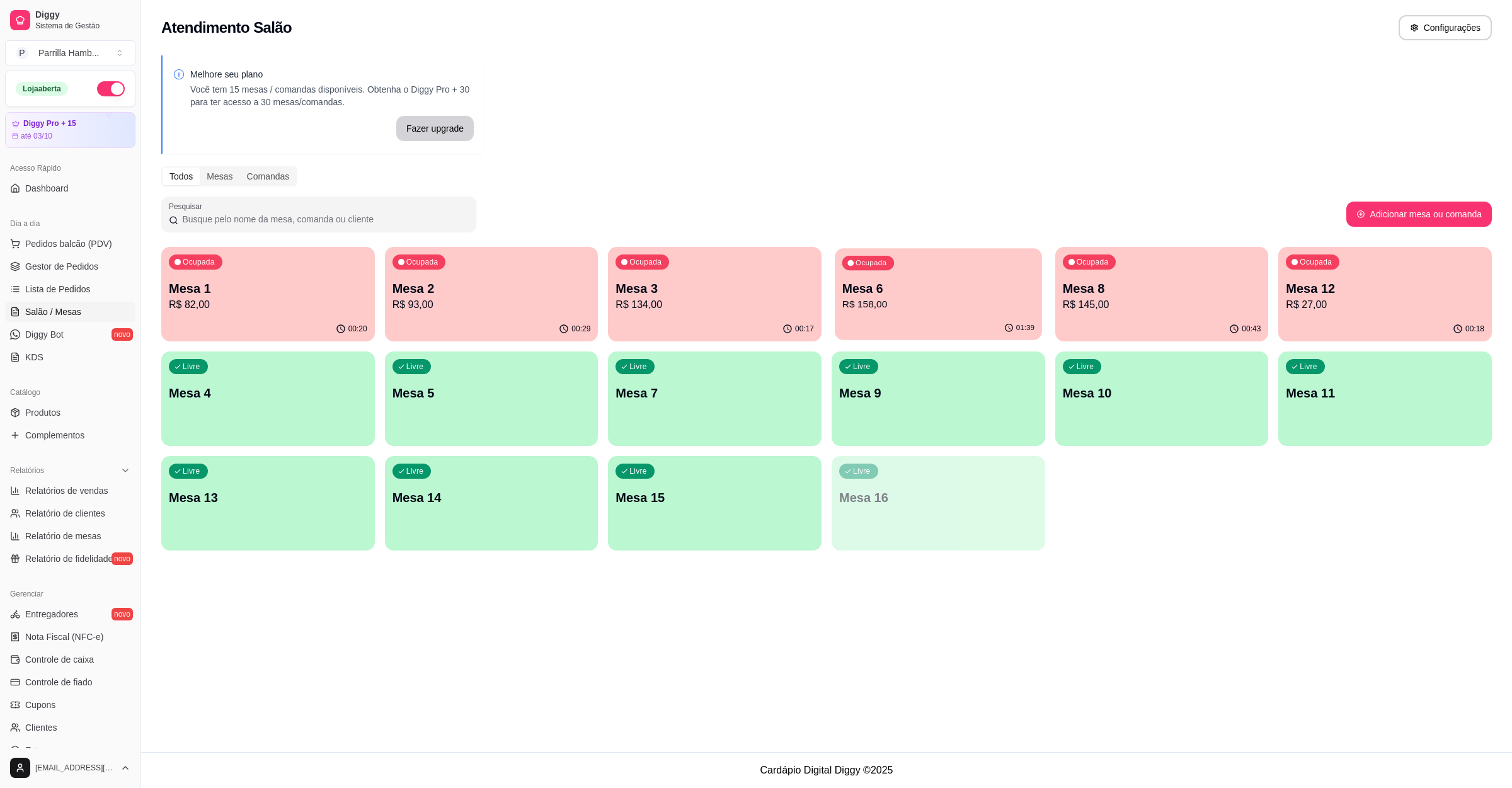
click at [920, 266] on div "Ocupada Mesa 6 R$ 158,00" at bounding box center [939, 282] width 207 height 68
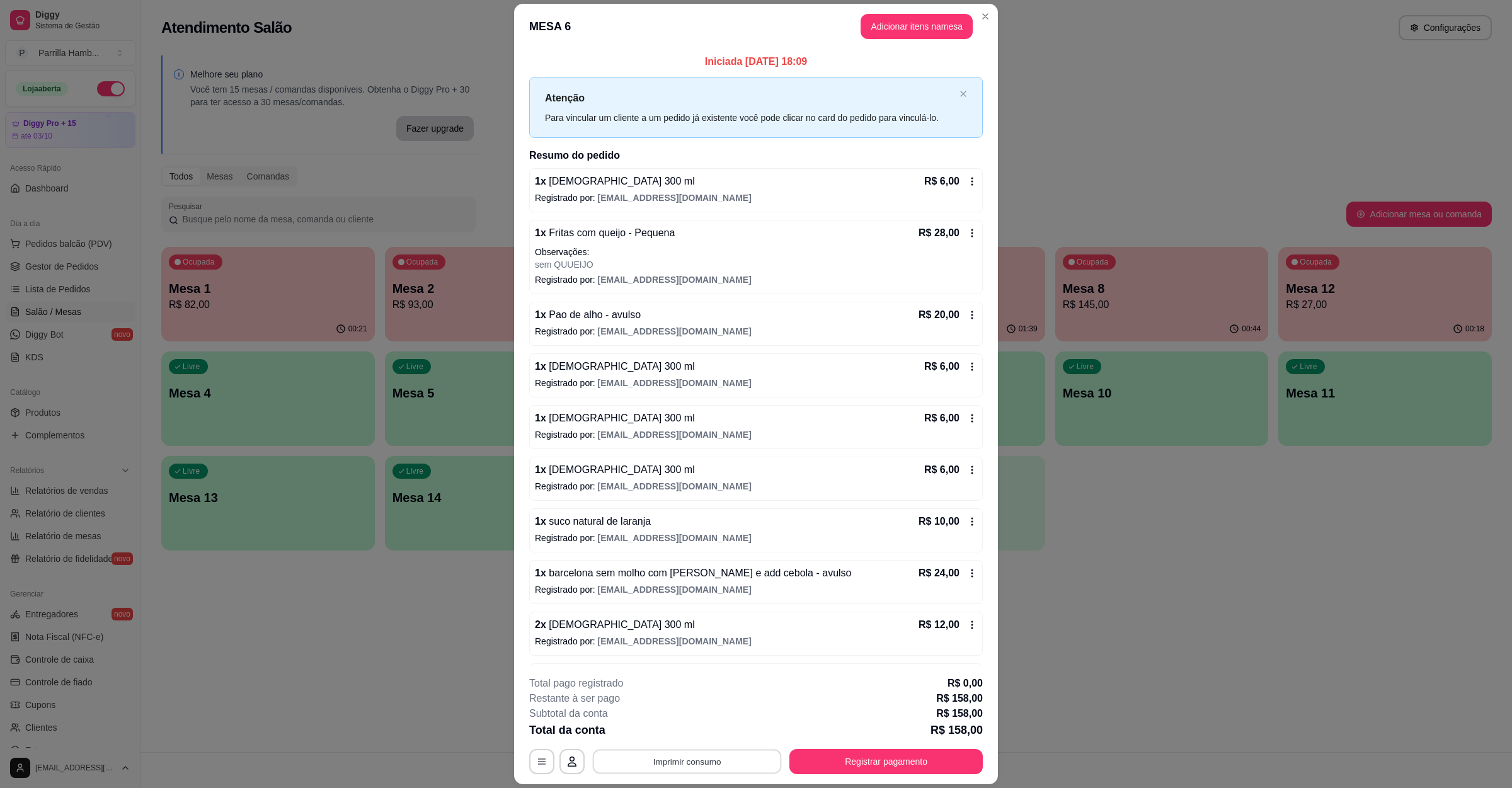
click at [719, 754] on button "Imprimir consumo" at bounding box center [687, 761] width 189 height 25
click at [713, 734] on button "IMPRESSORA" at bounding box center [684, 732] width 92 height 20
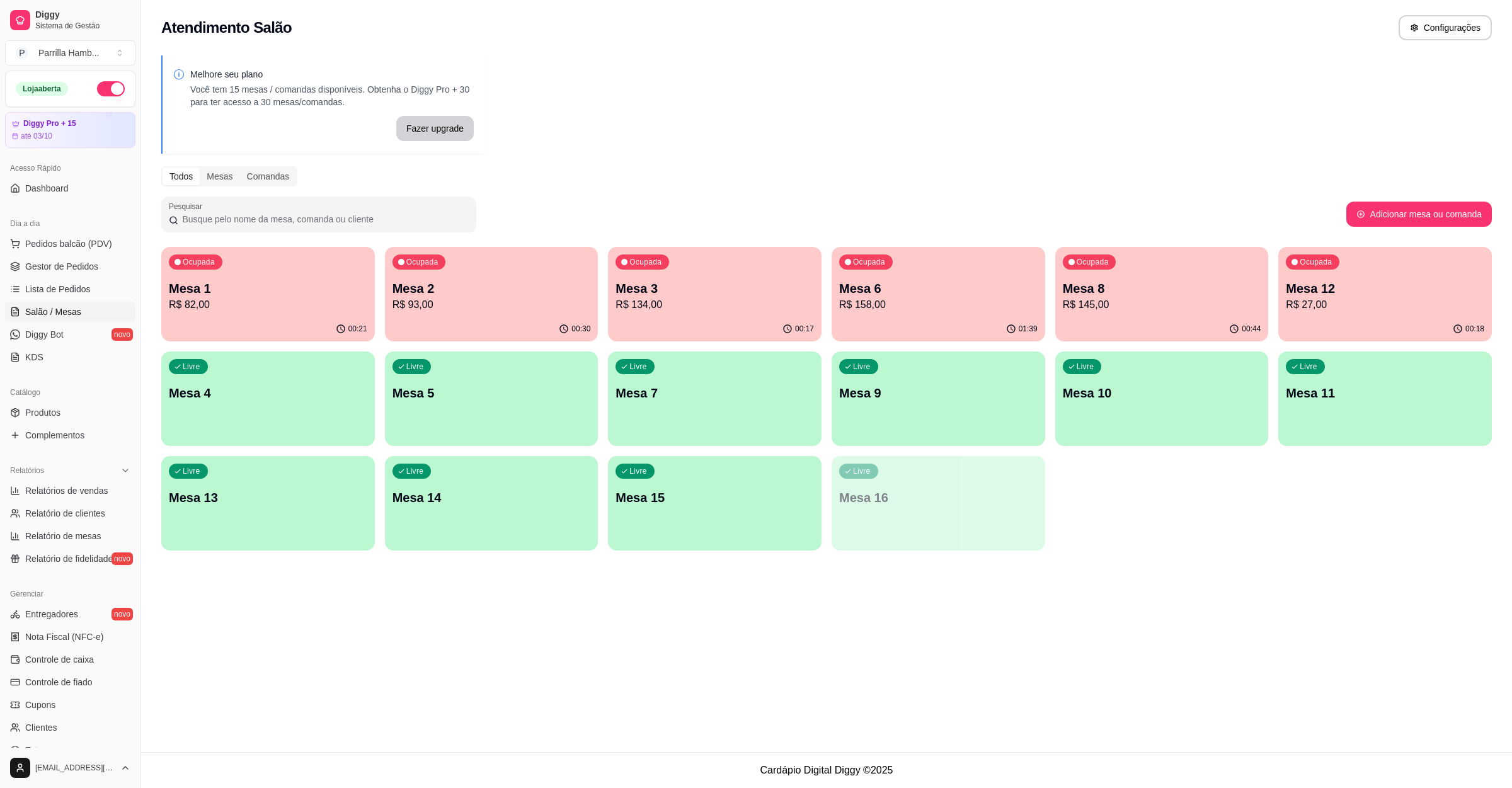
click at [1125, 324] on div "00:44" at bounding box center [1162, 329] width 213 height 25
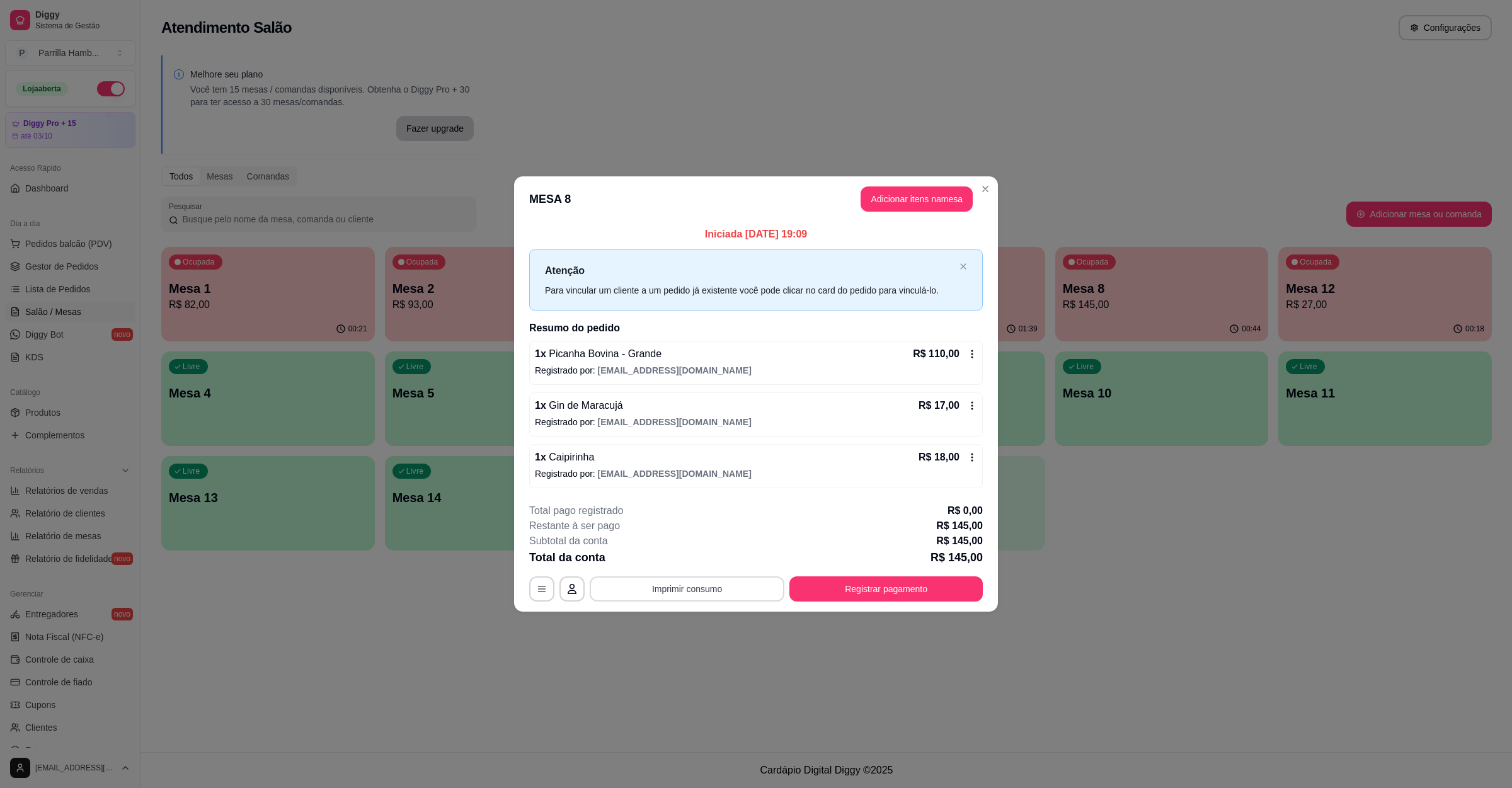
click at [736, 584] on button "Imprimir consumo" at bounding box center [687, 589] width 194 height 25
click at [708, 556] on button "IMPRESSORA" at bounding box center [691, 561] width 92 height 20
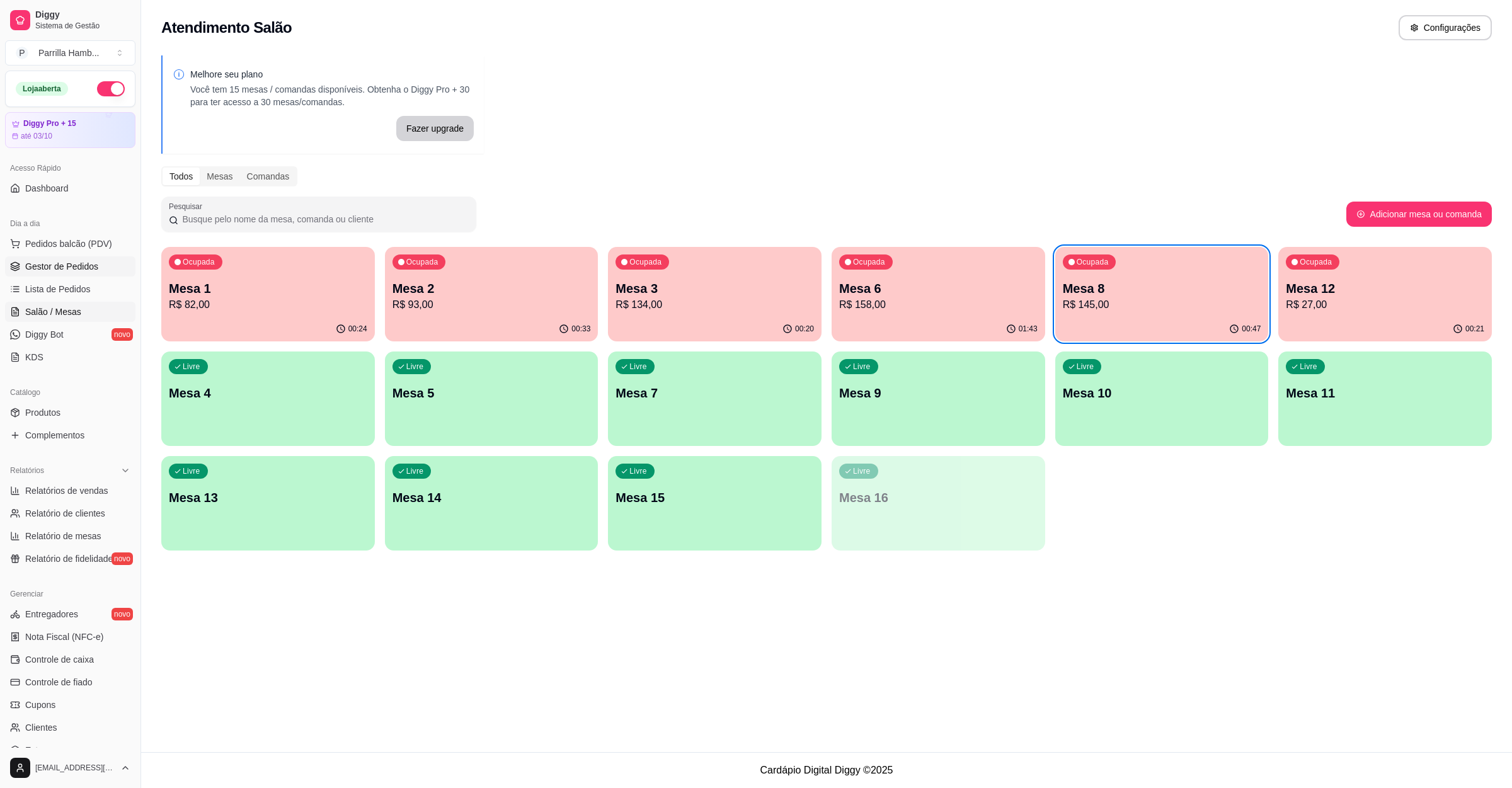
click at [57, 269] on span "Gestor de Pedidos" at bounding box center [62, 267] width 73 height 13
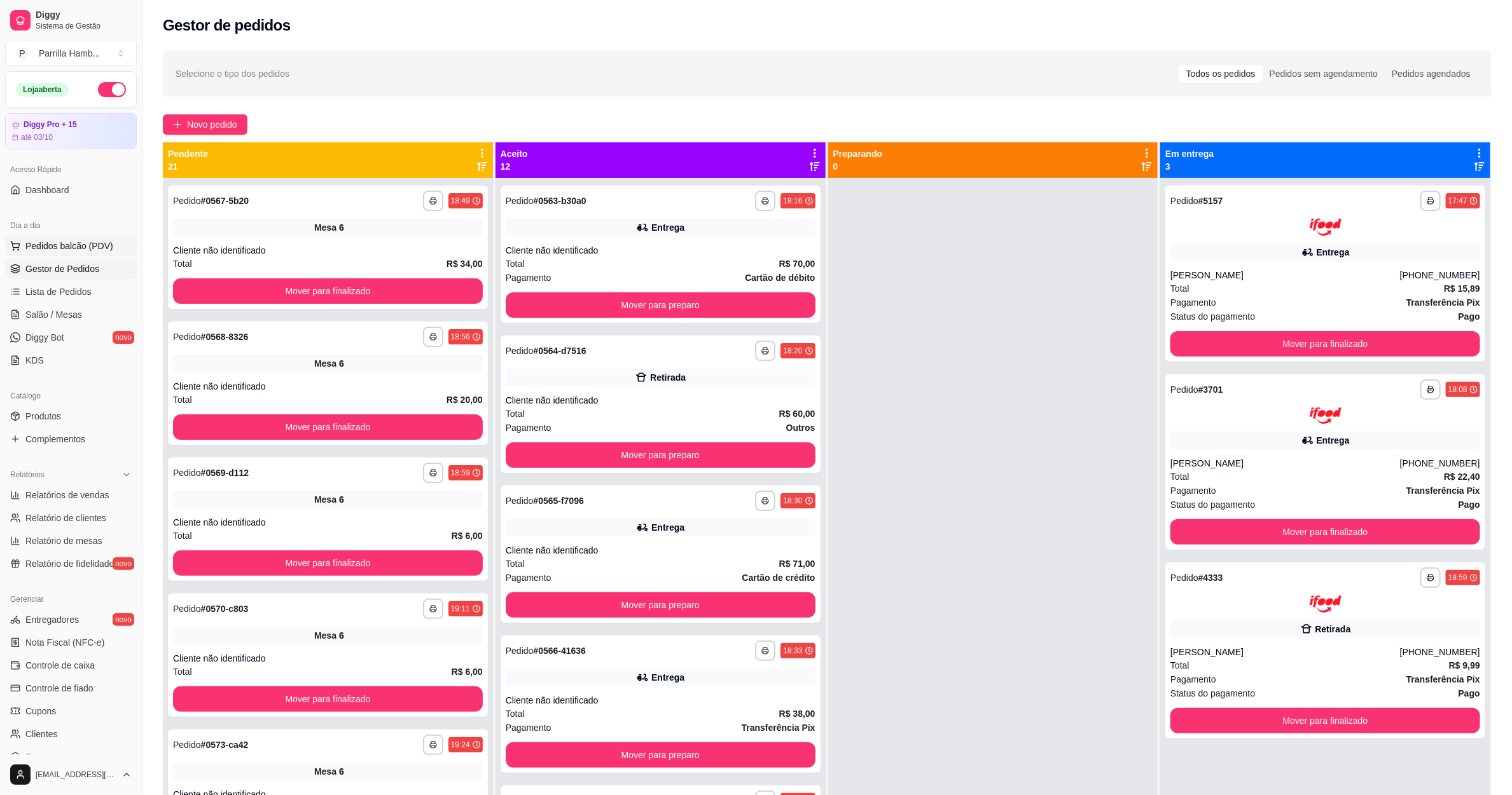
click at [85, 249] on span "Pedidos balcão (PDV)" at bounding box center [69, 246] width 87 height 13
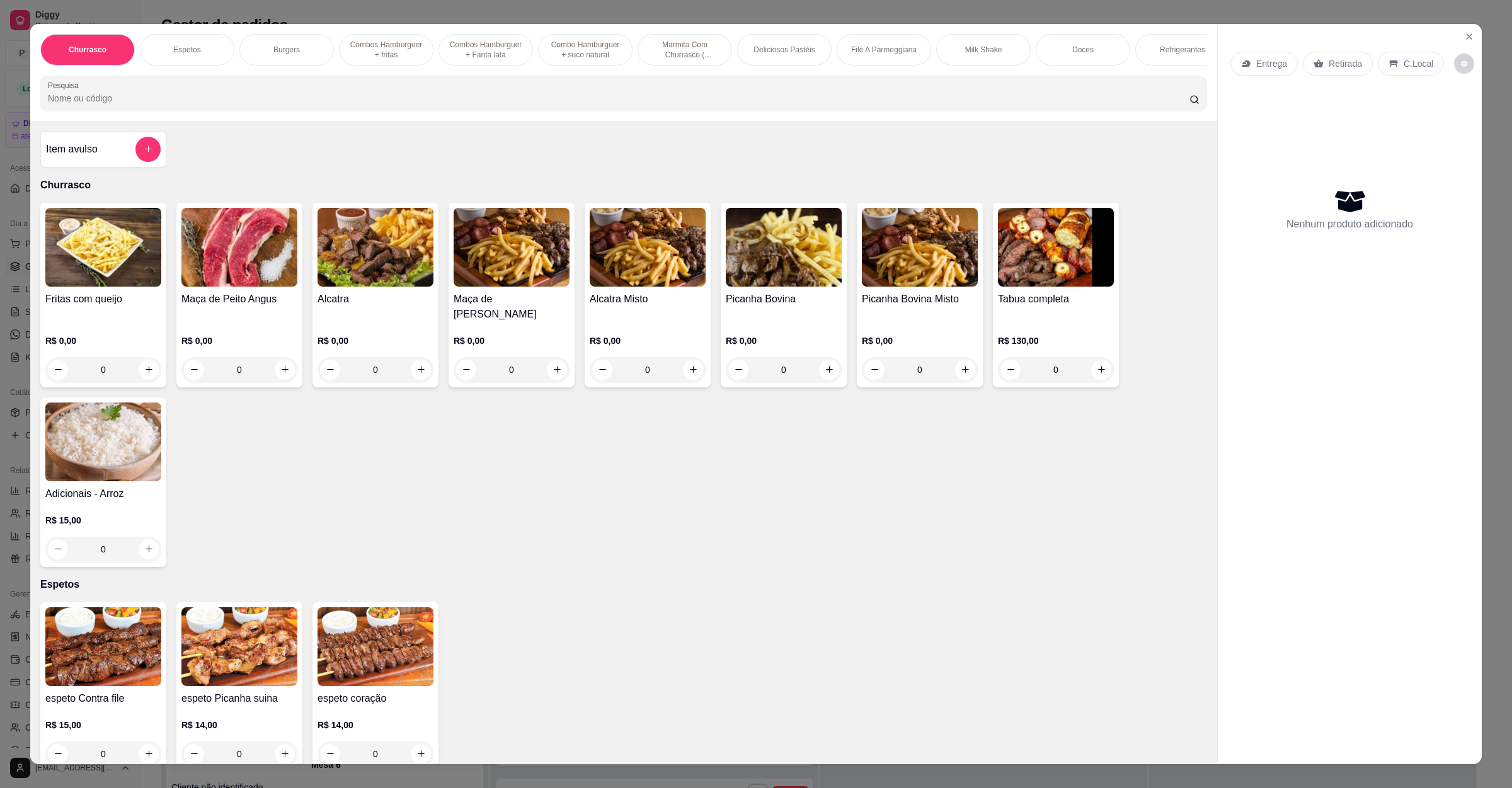
click at [132, 105] on input "Pesquisa" at bounding box center [618, 99] width 1142 height 13
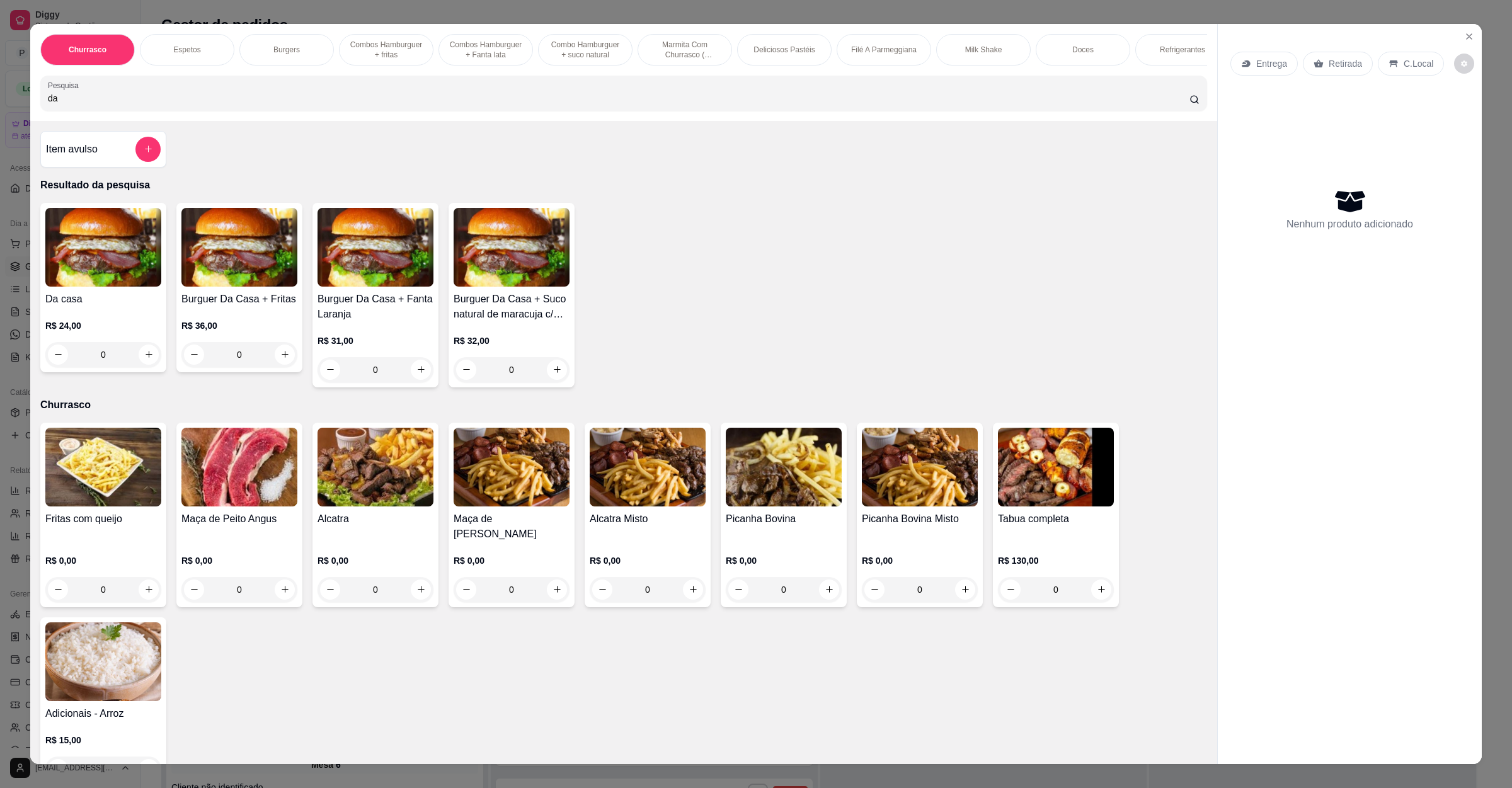
type input "da"
click at [144, 363] on div "0" at bounding box center [103, 355] width 116 height 25
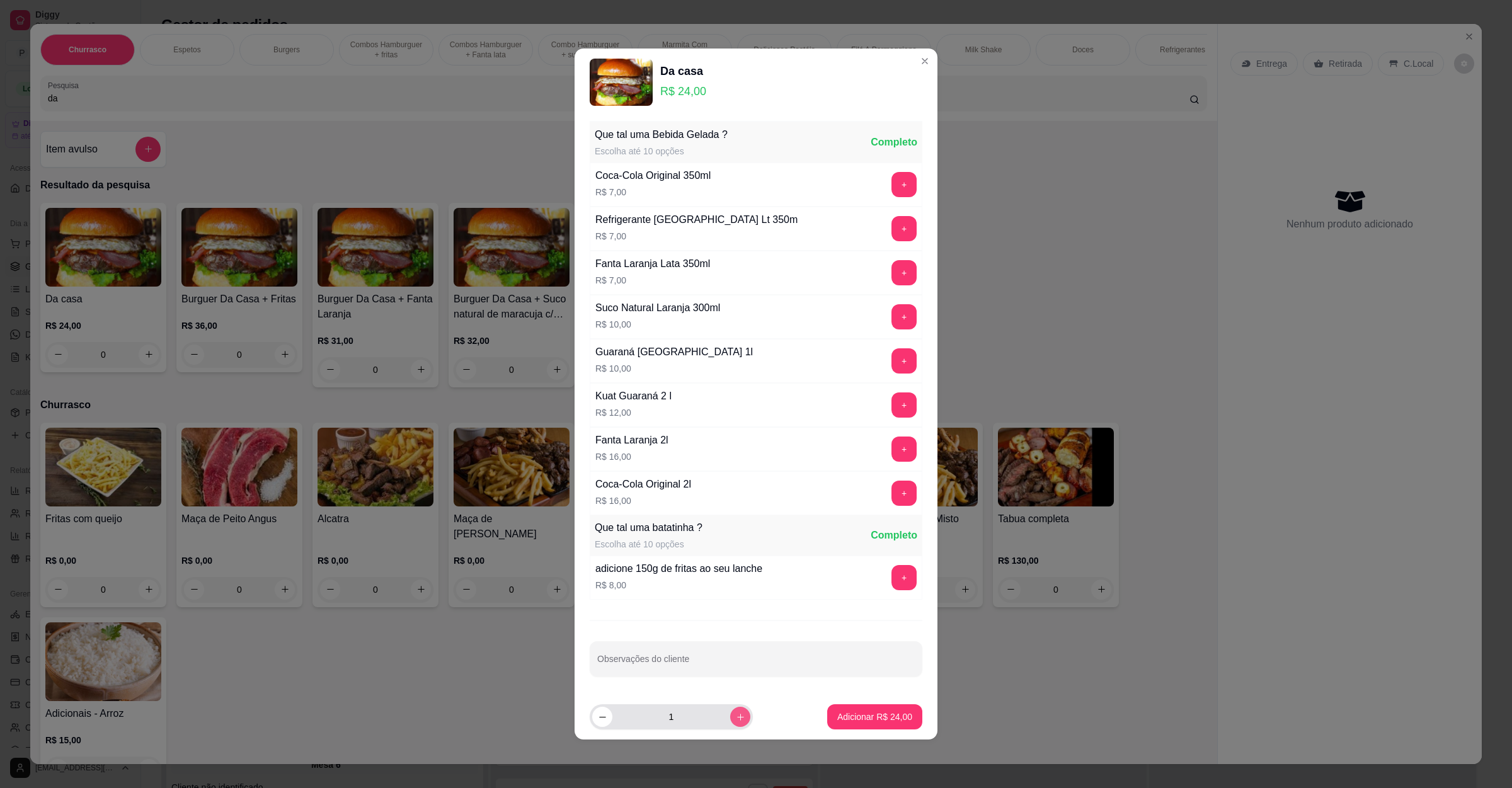
click at [736, 720] on icon "increase-product-quantity" at bounding box center [740, 717] width 9 height 9
type input "2"
click at [862, 717] on p "Adicionar R$ 48,00" at bounding box center [875, 716] width 73 height 12
type input "2"
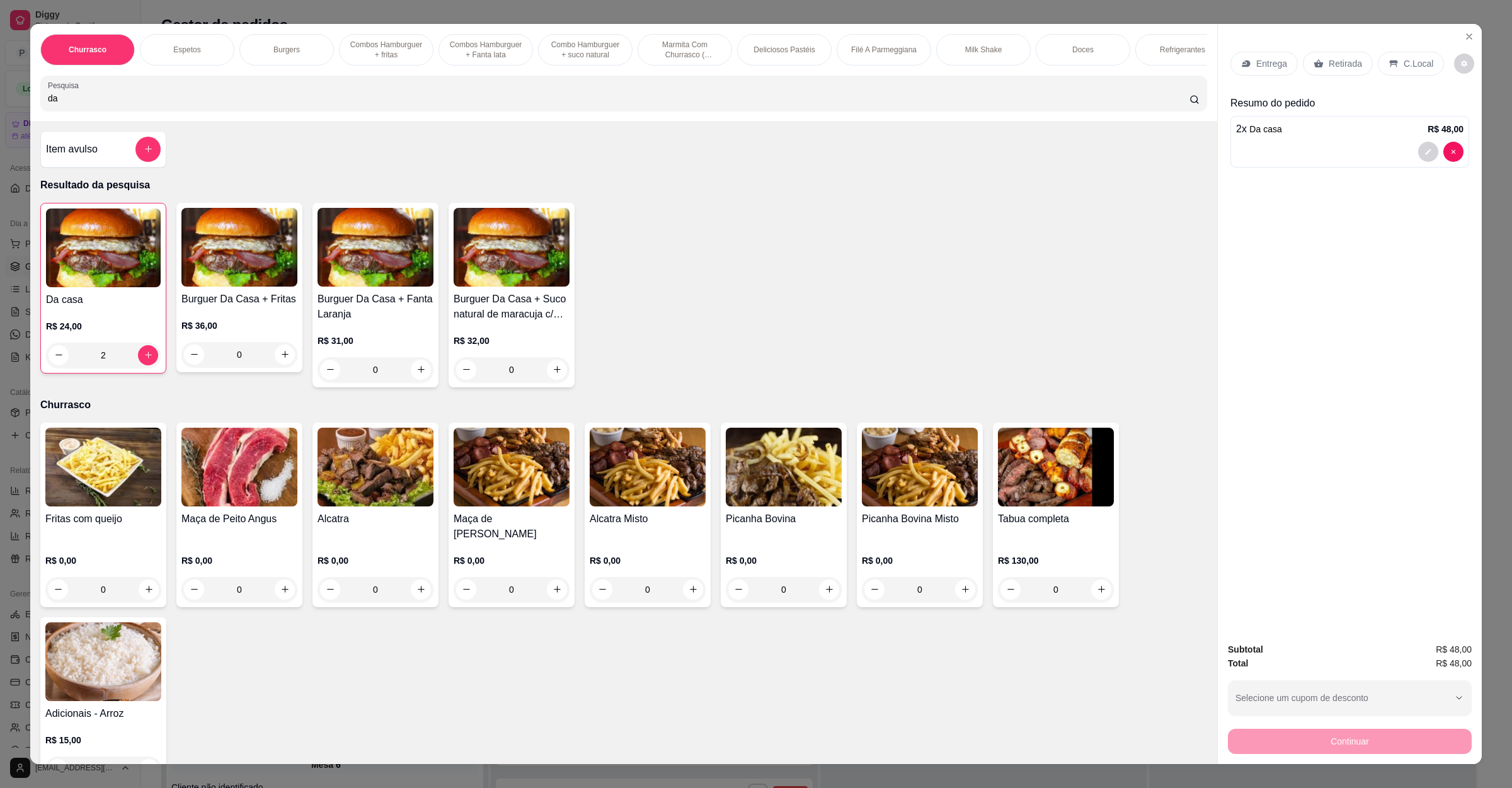
drag, startPoint x: 106, startPoint y: 111, endPoint x: 0, endPoint y: 110, distance: 106.0
click at [0, 106] on div "Churrasco Espetos Burgers Combos Hamburguer + fritas Combos Hamburguer + Fanta …" at bounding box center [756, 394] width 1512 height 788
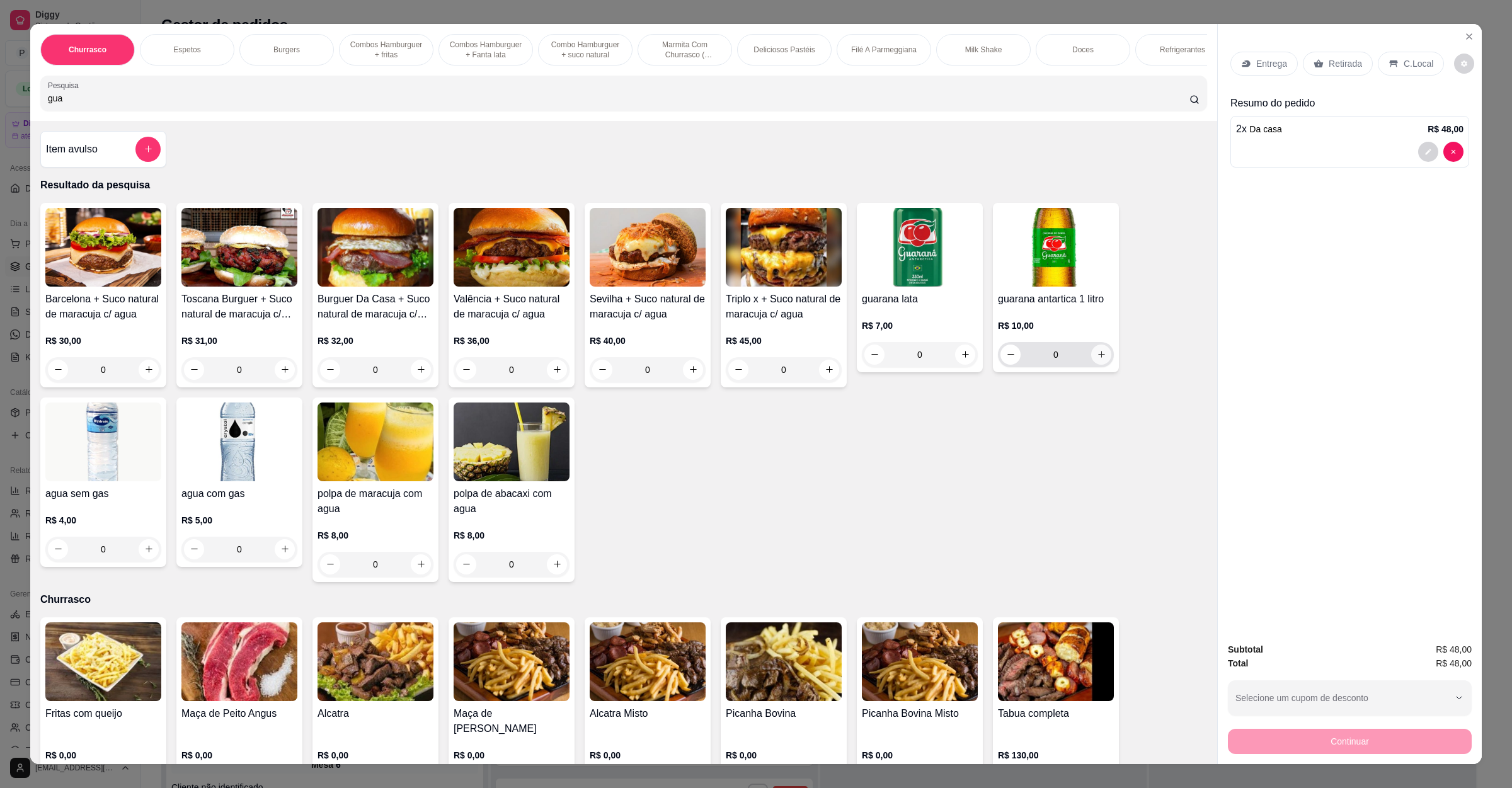
type input "gua"
click at [1092, 364] on button "increase-product-quantity" at bounding box center [1101, 354] width 20 height 20
type input "1"
click at [1389, 61] on icon at bounding box center [1394, 63] width 8 height 7
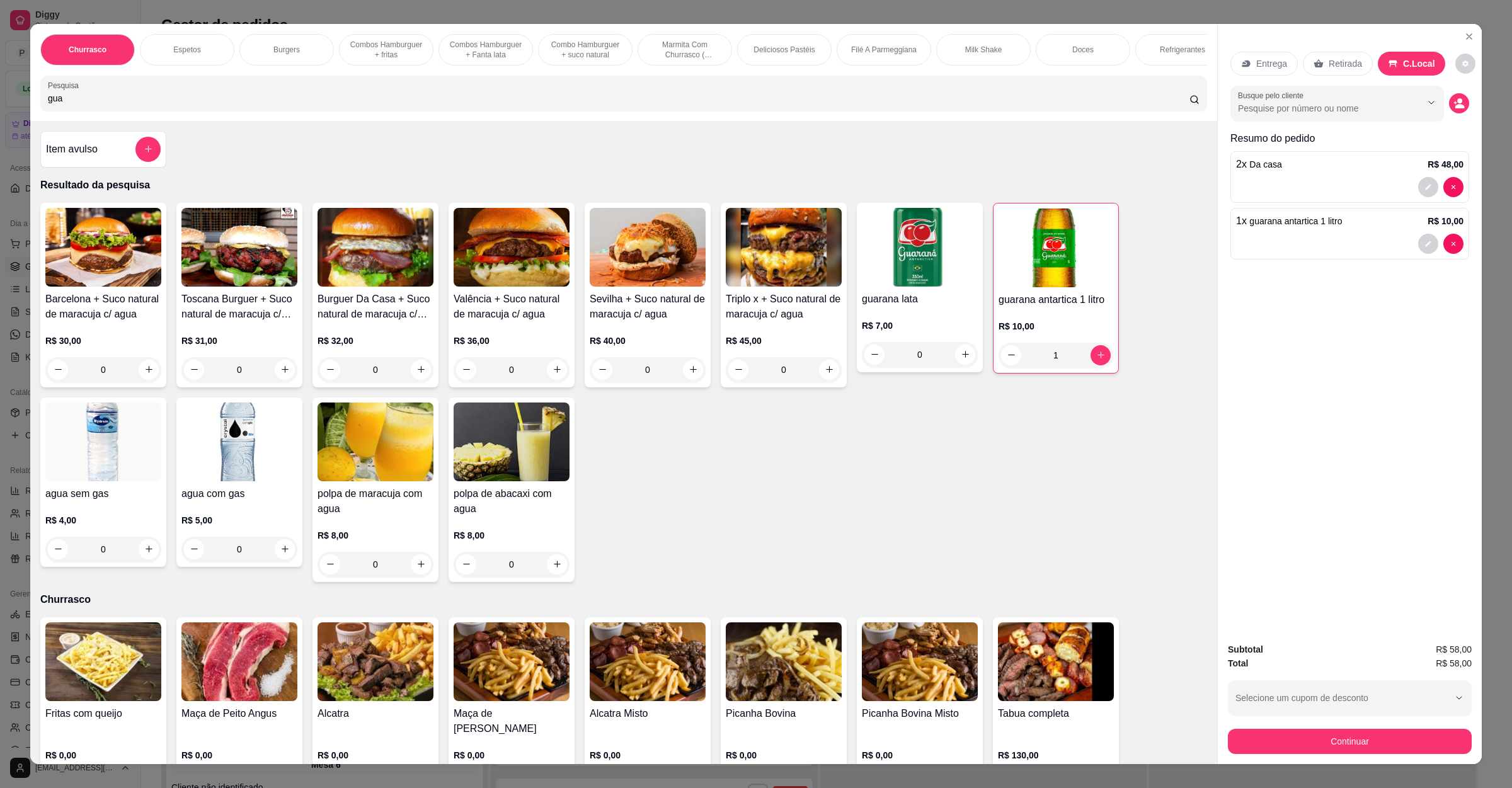
click at [1348, 64] on p "Retirada" at bounding box center [1345, 63] width 33 height 13
click at [1320, 728] on div "Continuar" at bounding box center [1350, 740] width 244 height 28
click at [1276, 732] on button "Continuar" at bounding box center [1350, 742] width 244 height 25
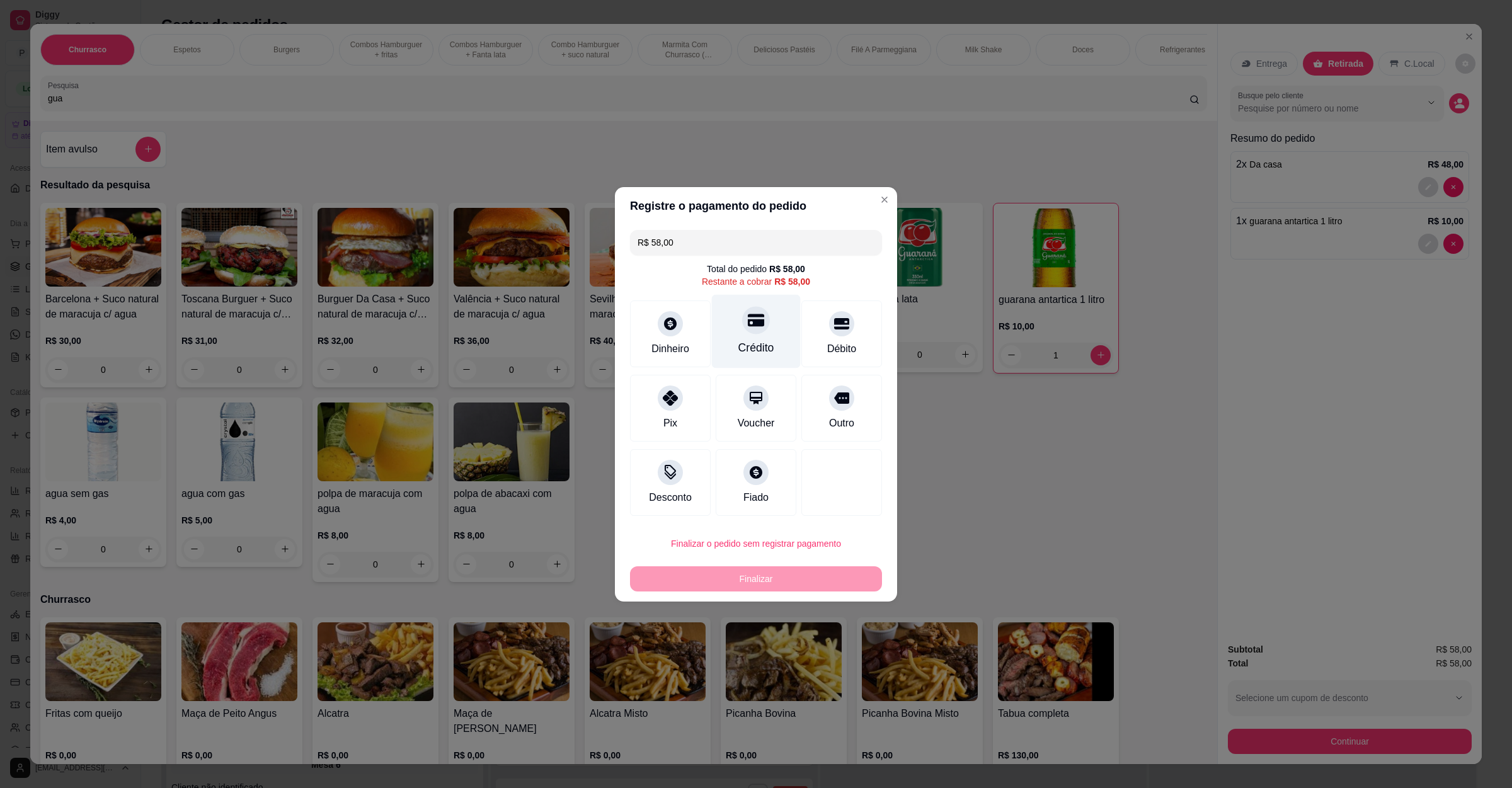
click at [755, 339] on div "Crédito" at bounding box center [756, 331] width 89 height 74
type input "R$ 0,00"
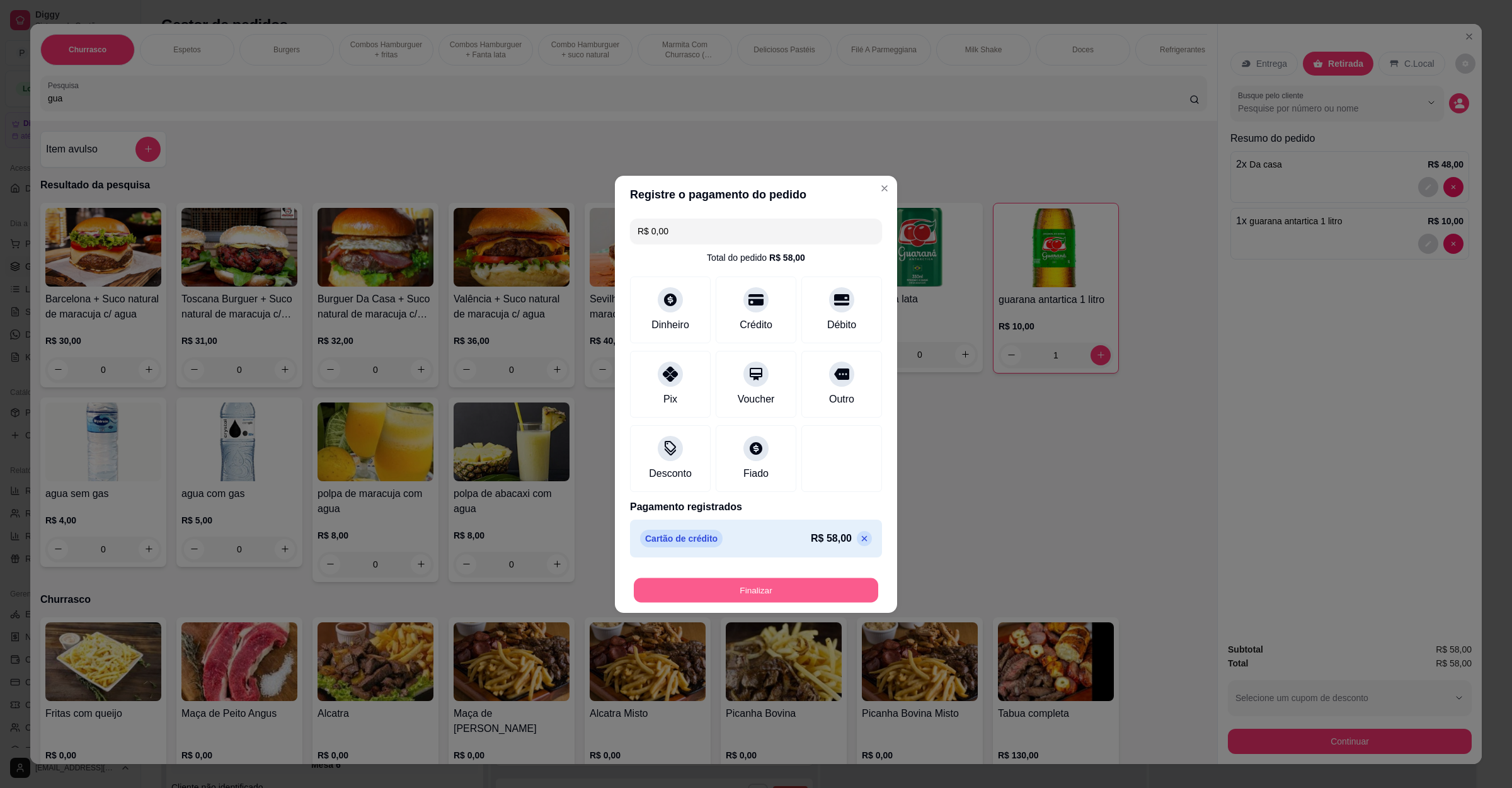
click at [789, 582] on button "Finalizar" at bounding box center [756, 590] width 244 height 25
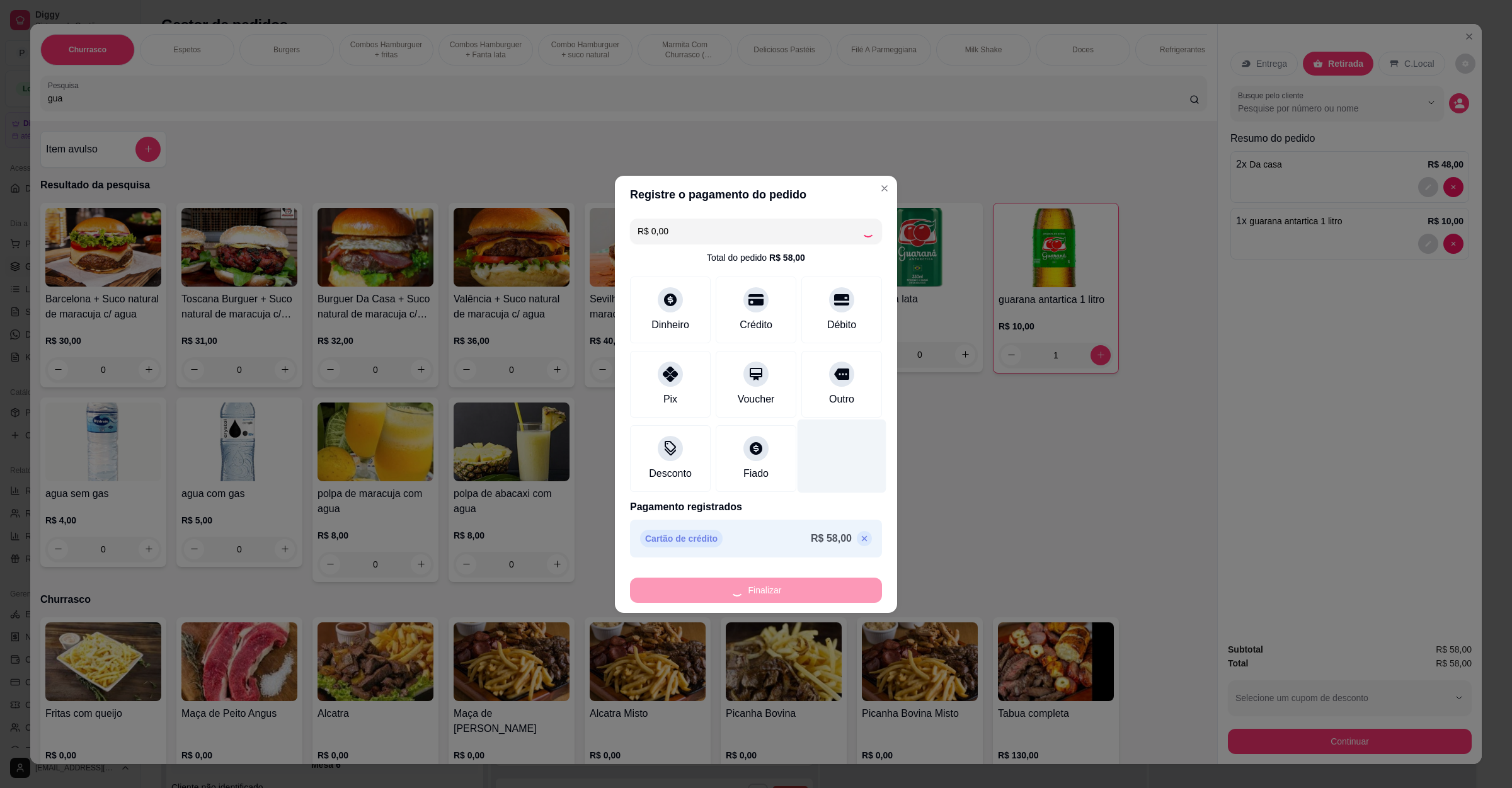
type input "0"
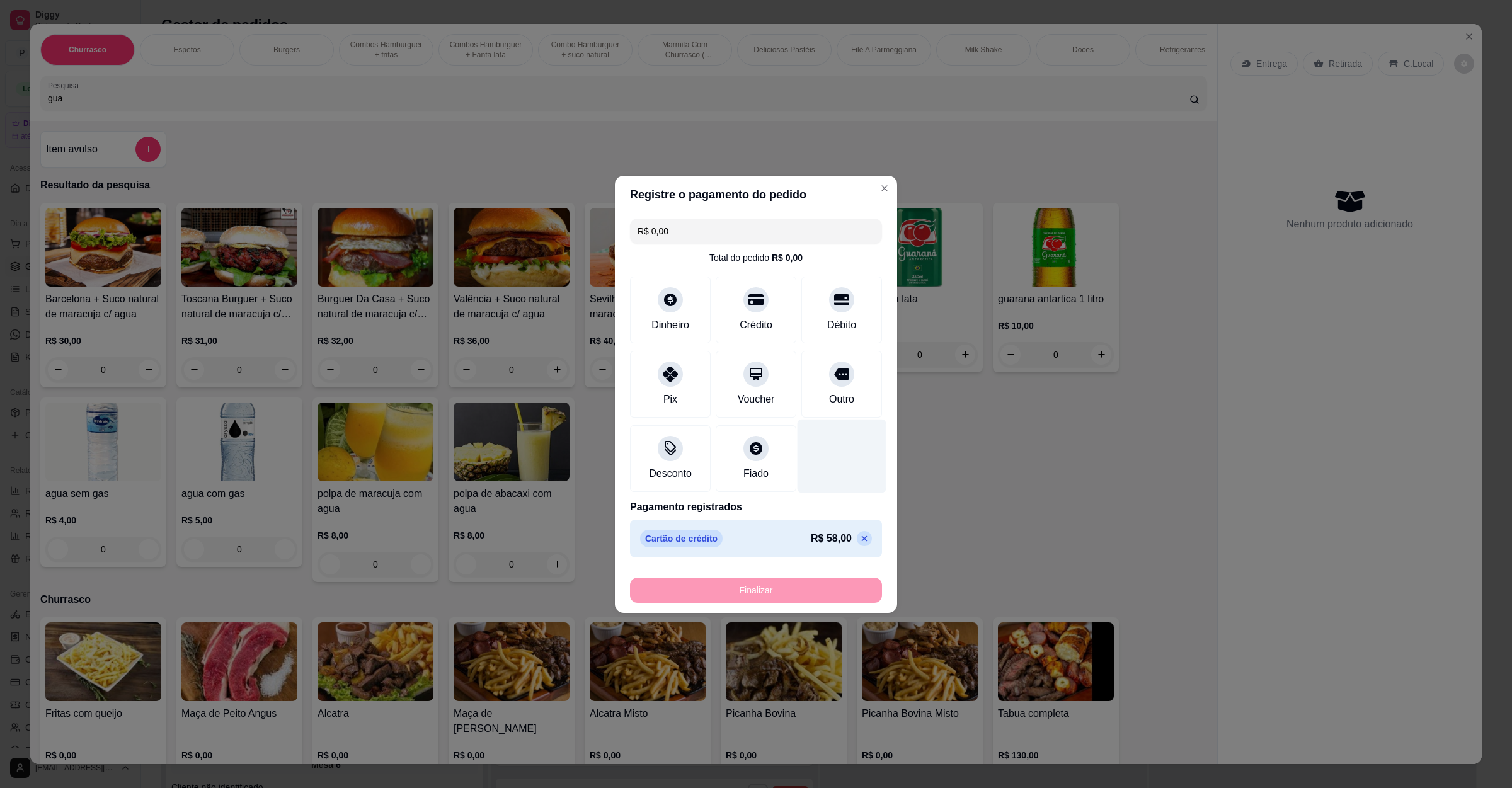
type input "-R$ 58,00"
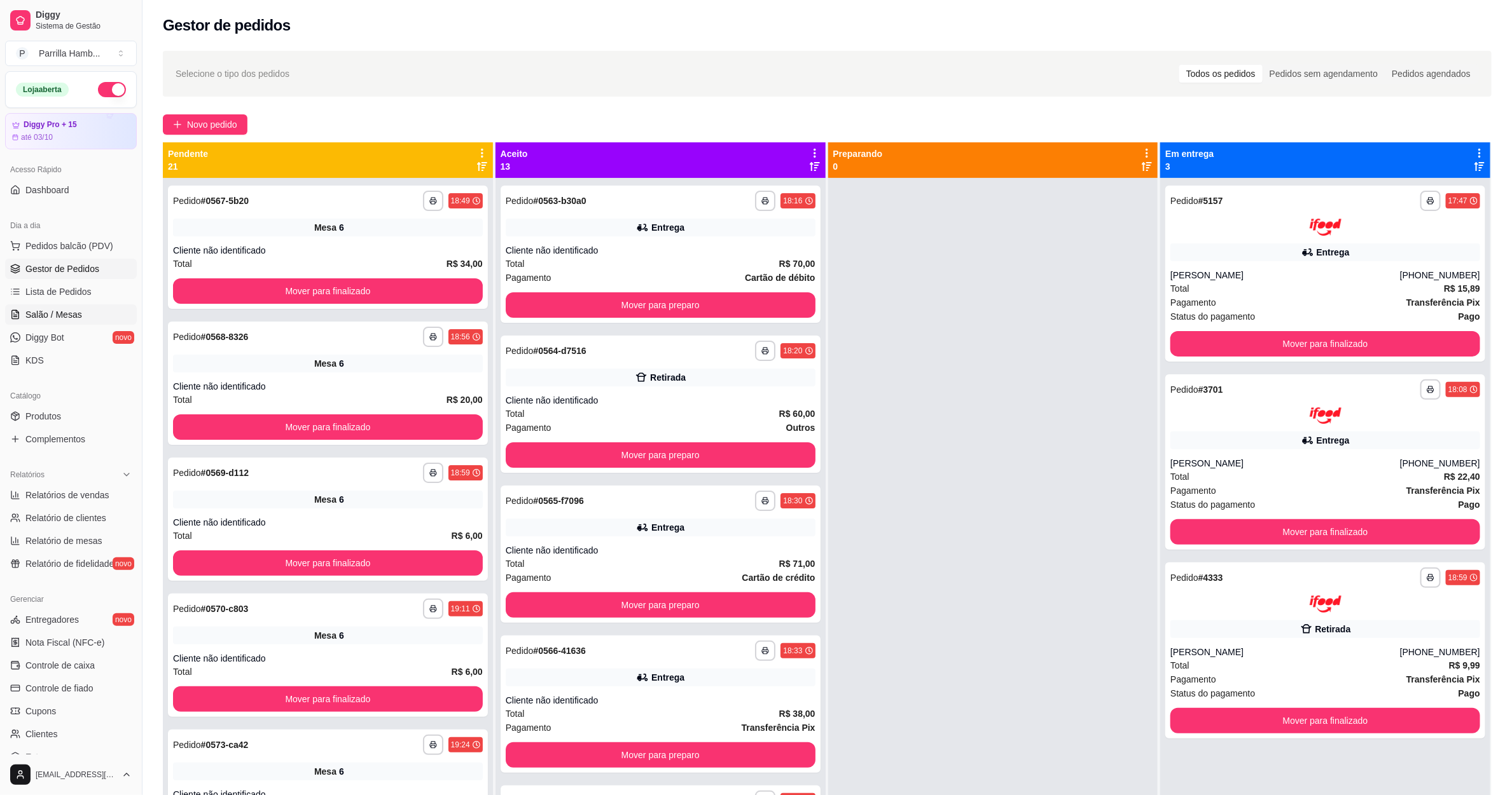
click at [11, 307] on link "Salão / Mesas" at bounding box center [70, 315] width 132 height 21
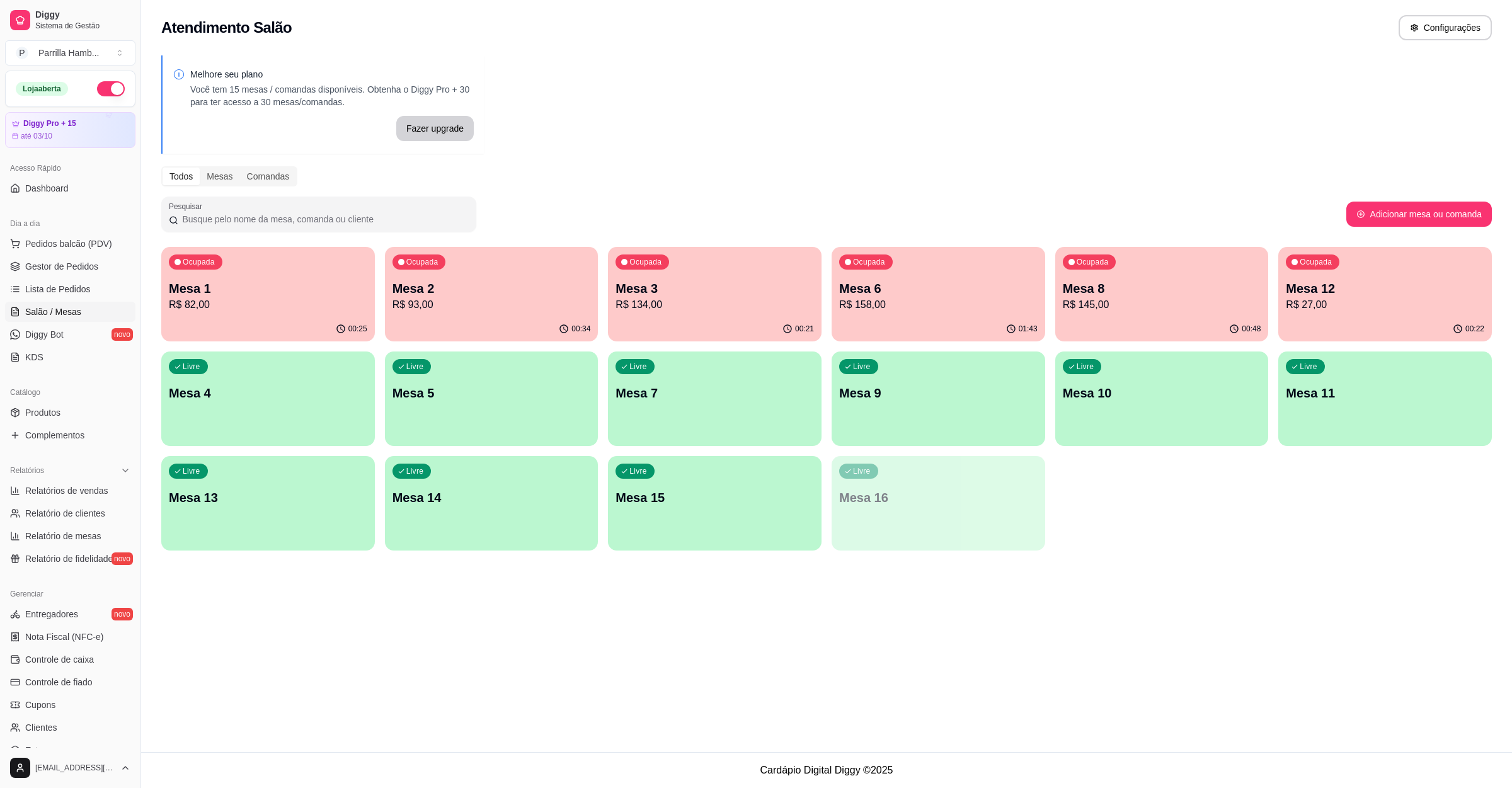
click at [448, 286] on p "Mesa 2" at bounding box center [492, 288] width 199 height 18
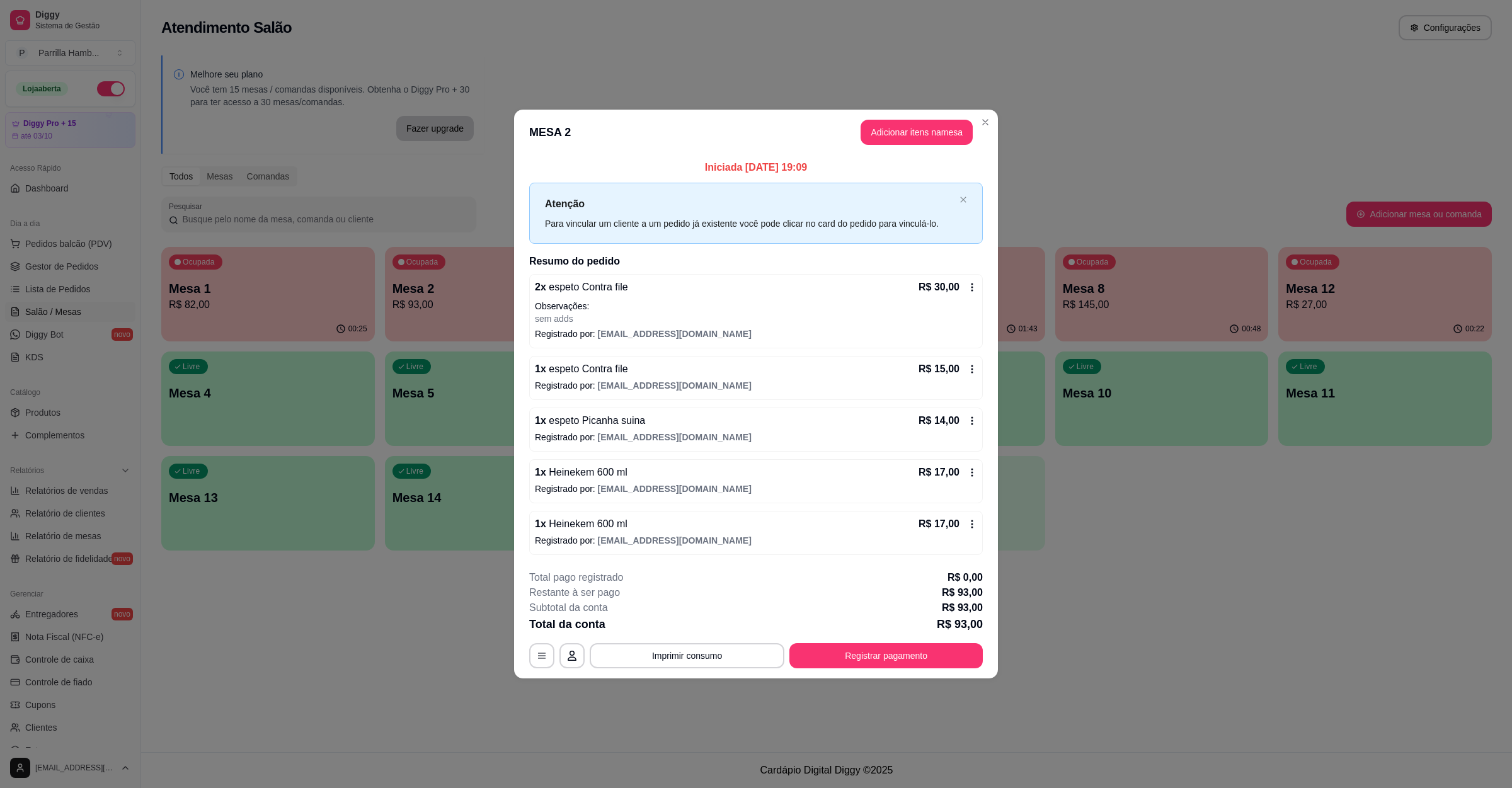
click at [942, 282] on p "R$ 30,00" at bounding box center [939, 287] width 41 height 15
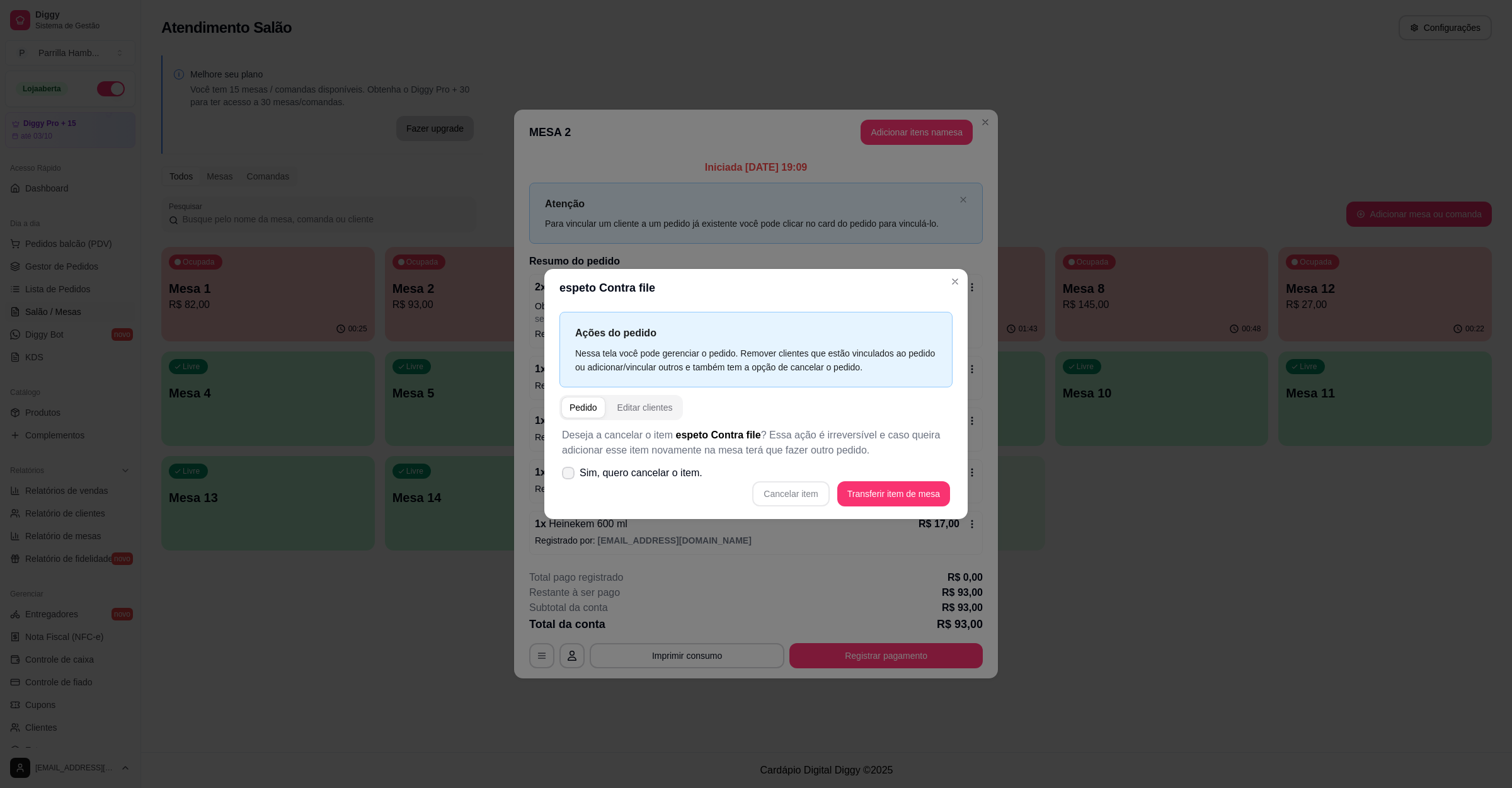
click at [627, 468] on span "Sim, quero cancelar o item." at bounding box center [641, 473] width 123 height 15
click at [570, 475] on input "Sim, quero cancelar o item." at bounding box center [566, 480] width 8 height 8
checkbox input "true"
click at [770, 488] on button "Cancelar item" at bounding box center [791, 494] width 75 height 25
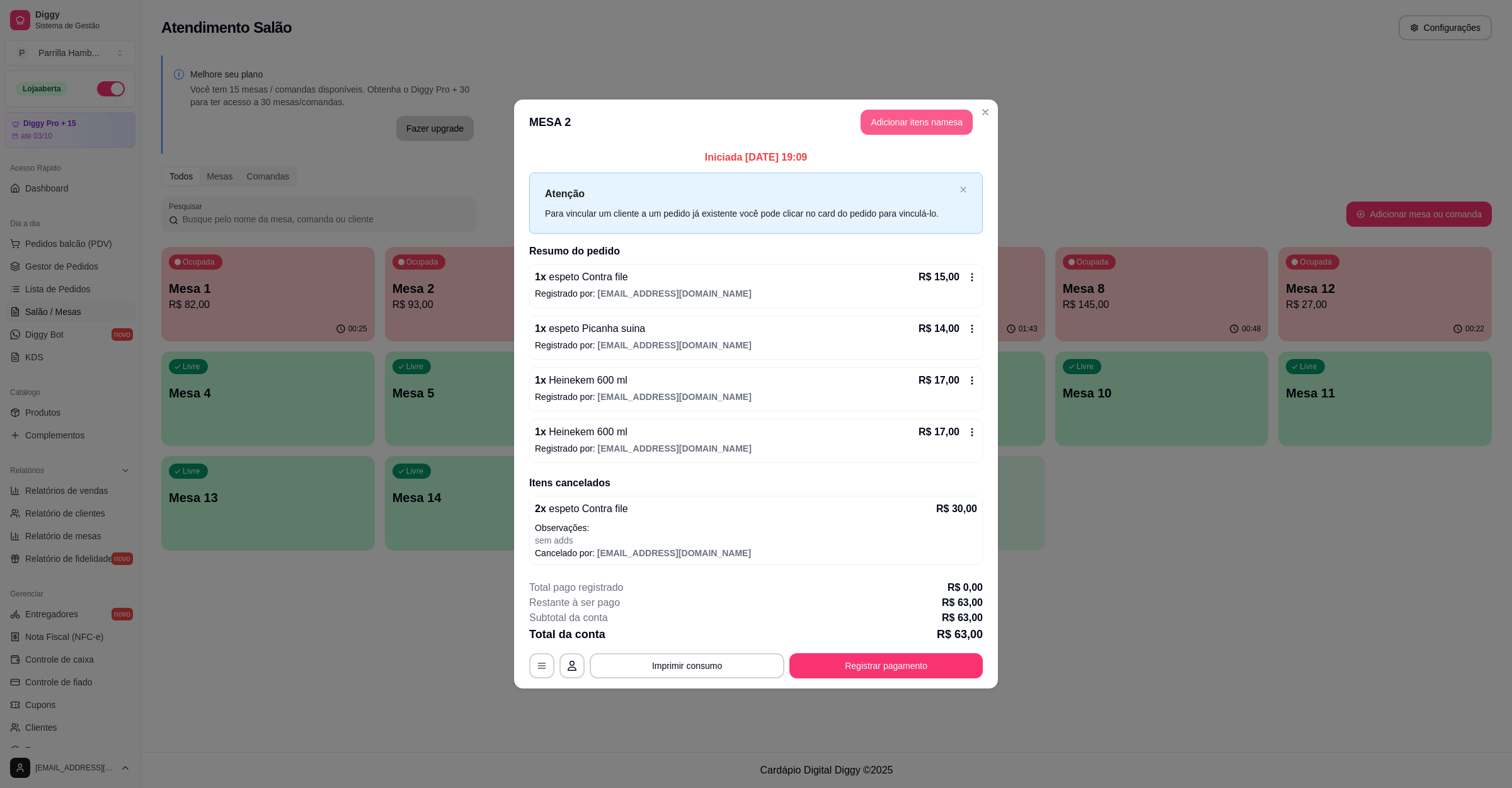
click at [925, 123] on button "Adicionar itens na mesa" at bounding box center [916, 123] width 112 height 25
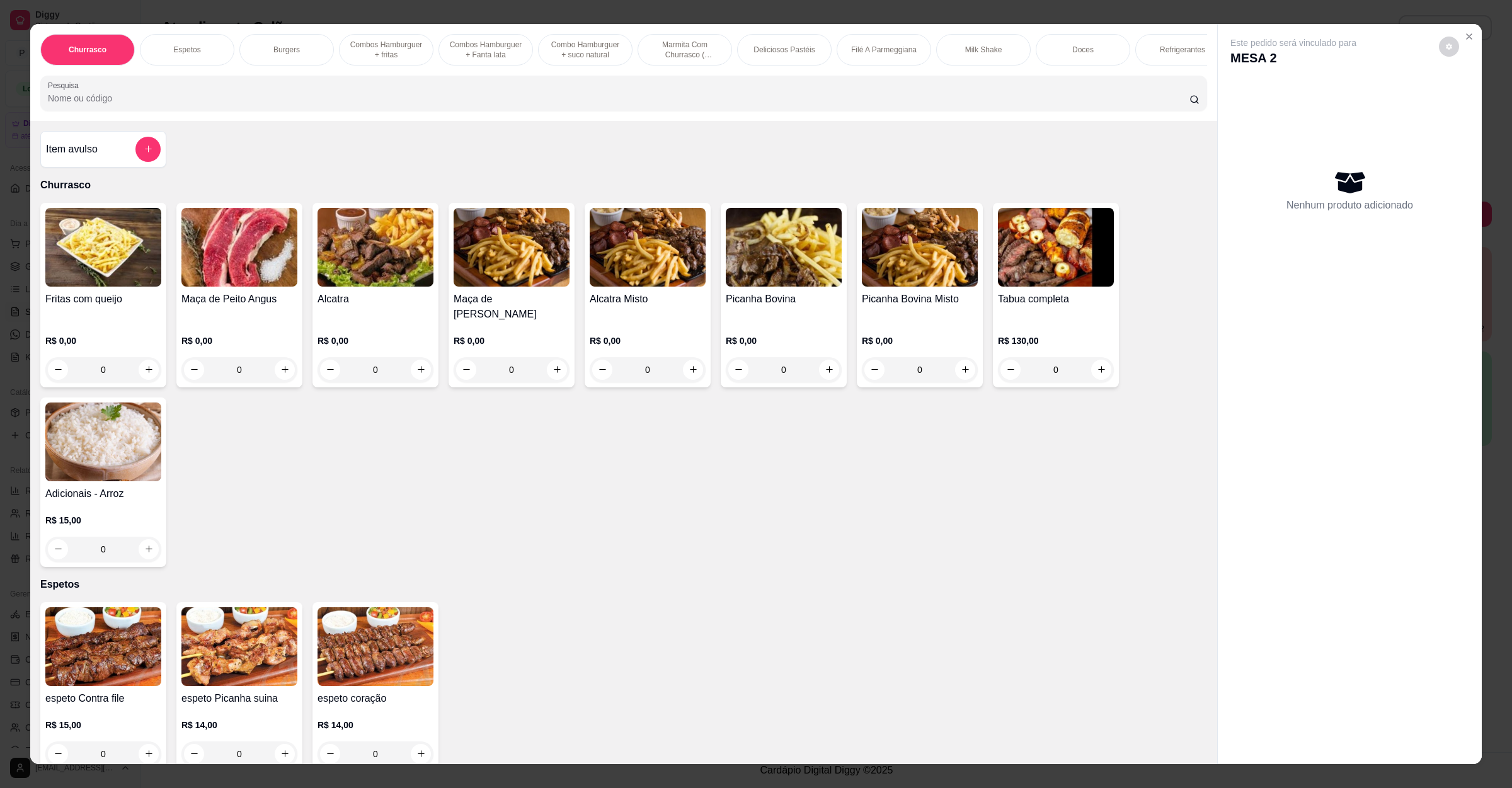
click at [92, 147] on div "Item avulso" at bounding box center [103, 149] width 126 height 37
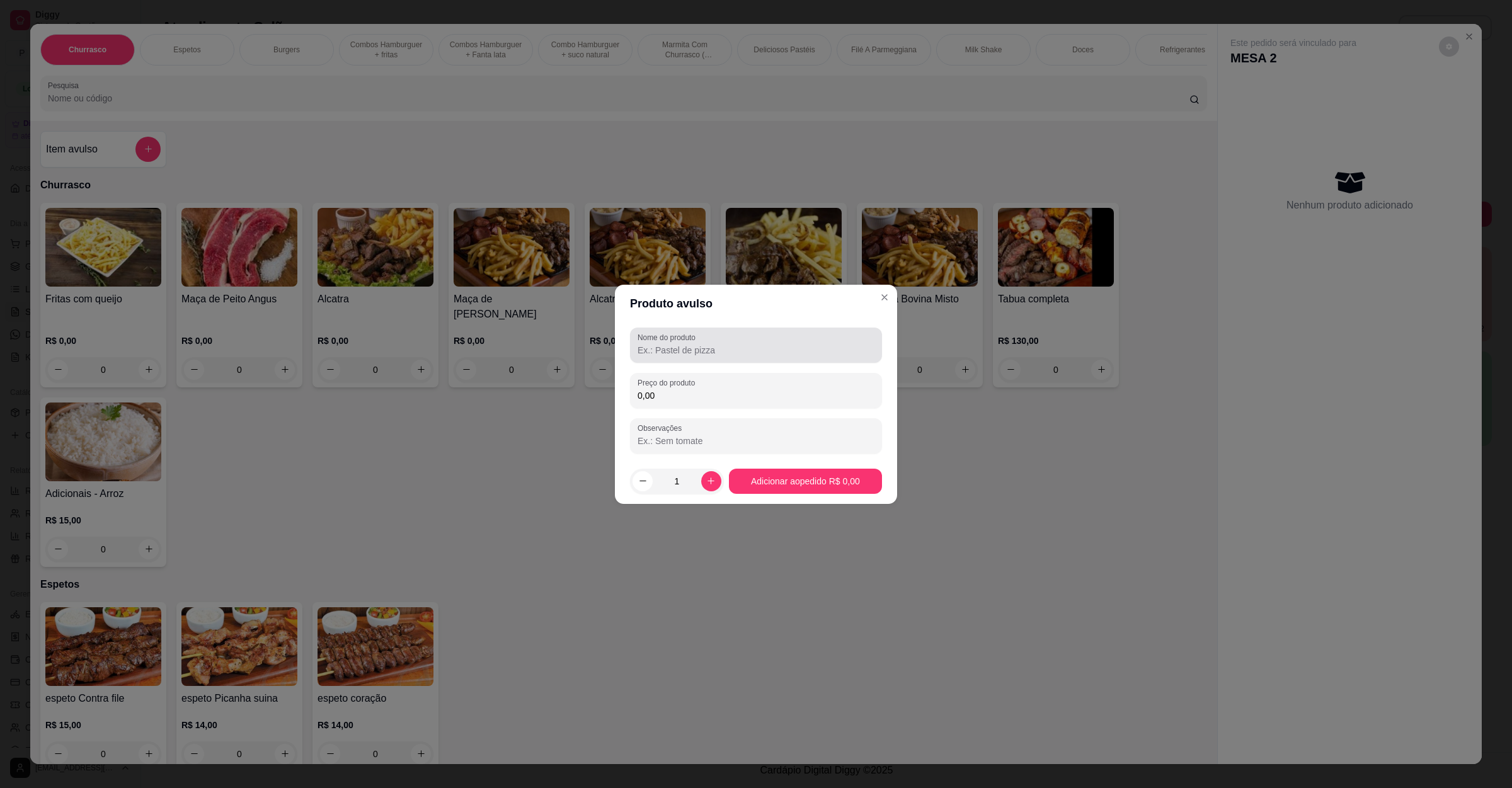
click at [720, 344] on input "Nome do produto" at bounding box center [756, 351] width 237 height 13
type input "espeto sem add"
click at [691, 398] on input "0,00" at bounding box center [756, 396] width 237 height 13
type input "22,00"
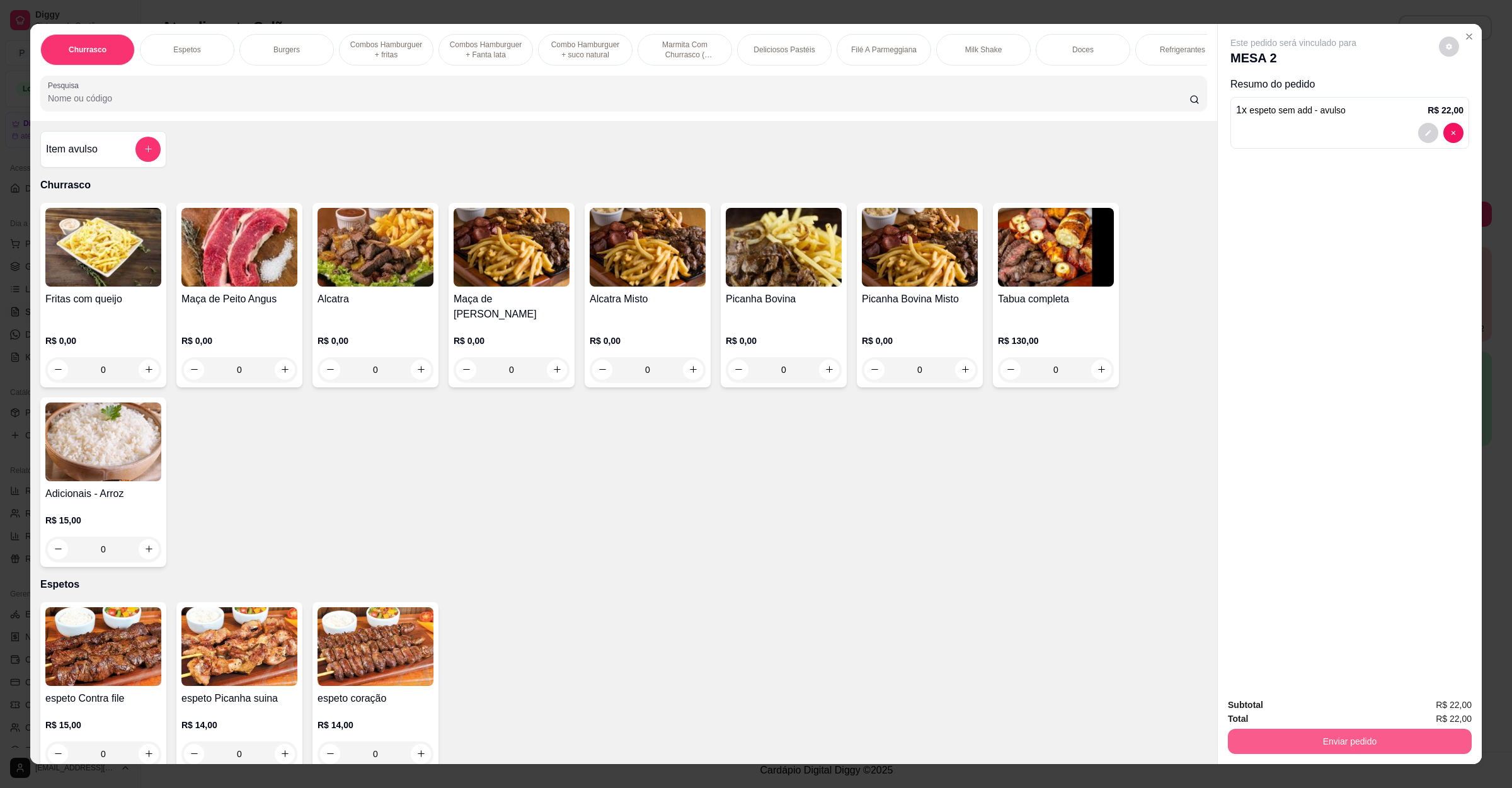
click at [1311, 741] on button "Enviar pedido" at bounding box center [1350, 742] width 244 height 25
click at [1316, 717] on button "Não registrar e enviar pedido" at bounding box center [1306, 711] width 131 height 24
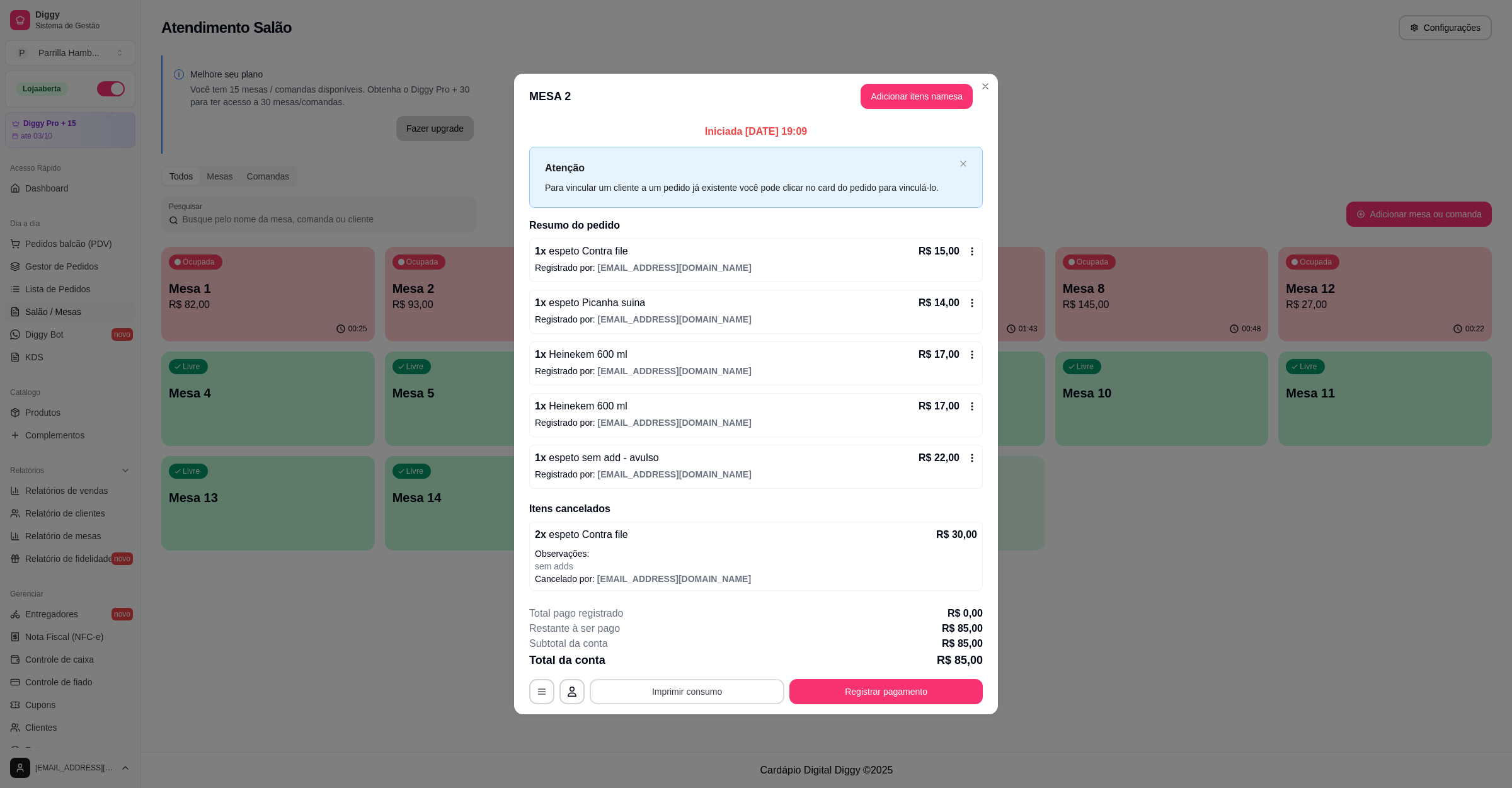
click at [747, 685] on button "Imprimir consumo" at bounding box center [687, 692] width 194 height 25
click at [700, 660] on button "IMPRESSORA" at bounding box center [690, 665] width 88 height 20
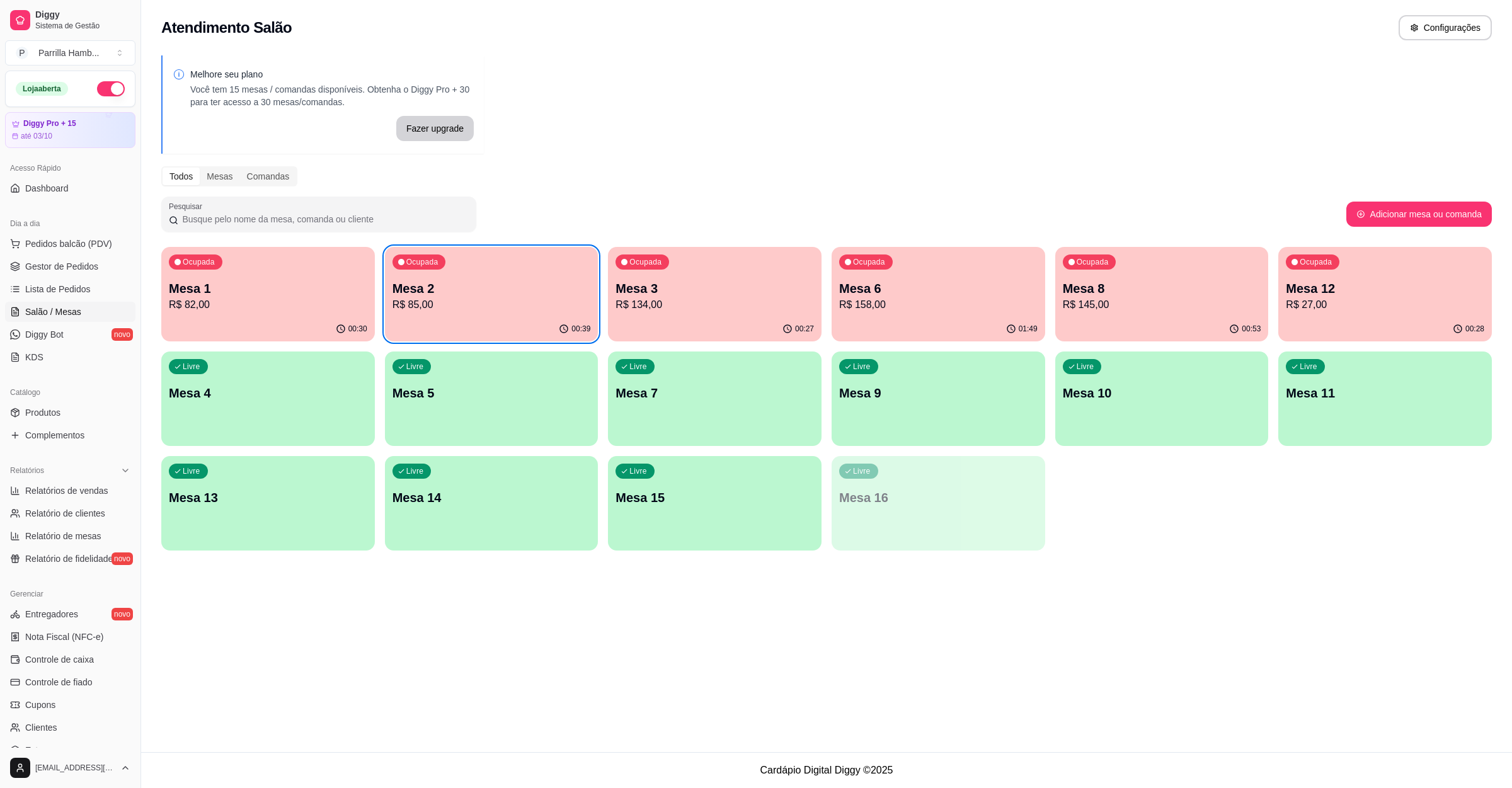
click at [1461, 287] on p "Mesa 12" at bounding box center [1385, 288] width 199 height 18
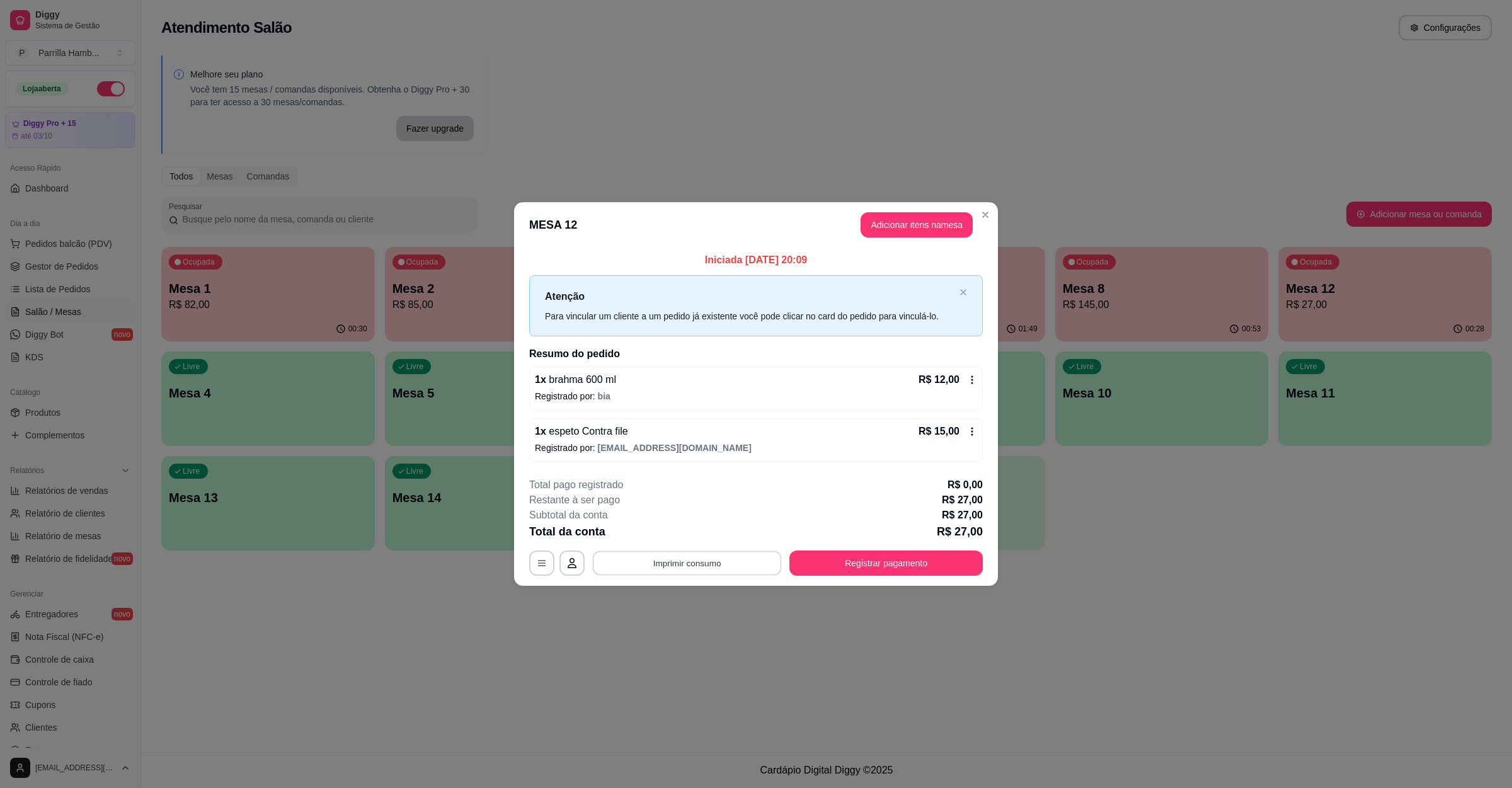
click at [680, 562] on button "Imprimir consumo" at bounding box center [687, 563] width 189 height 25
click at [680, 542] on button "IMPRESSORA" at bounding box center [691, 534] width 92 height 20
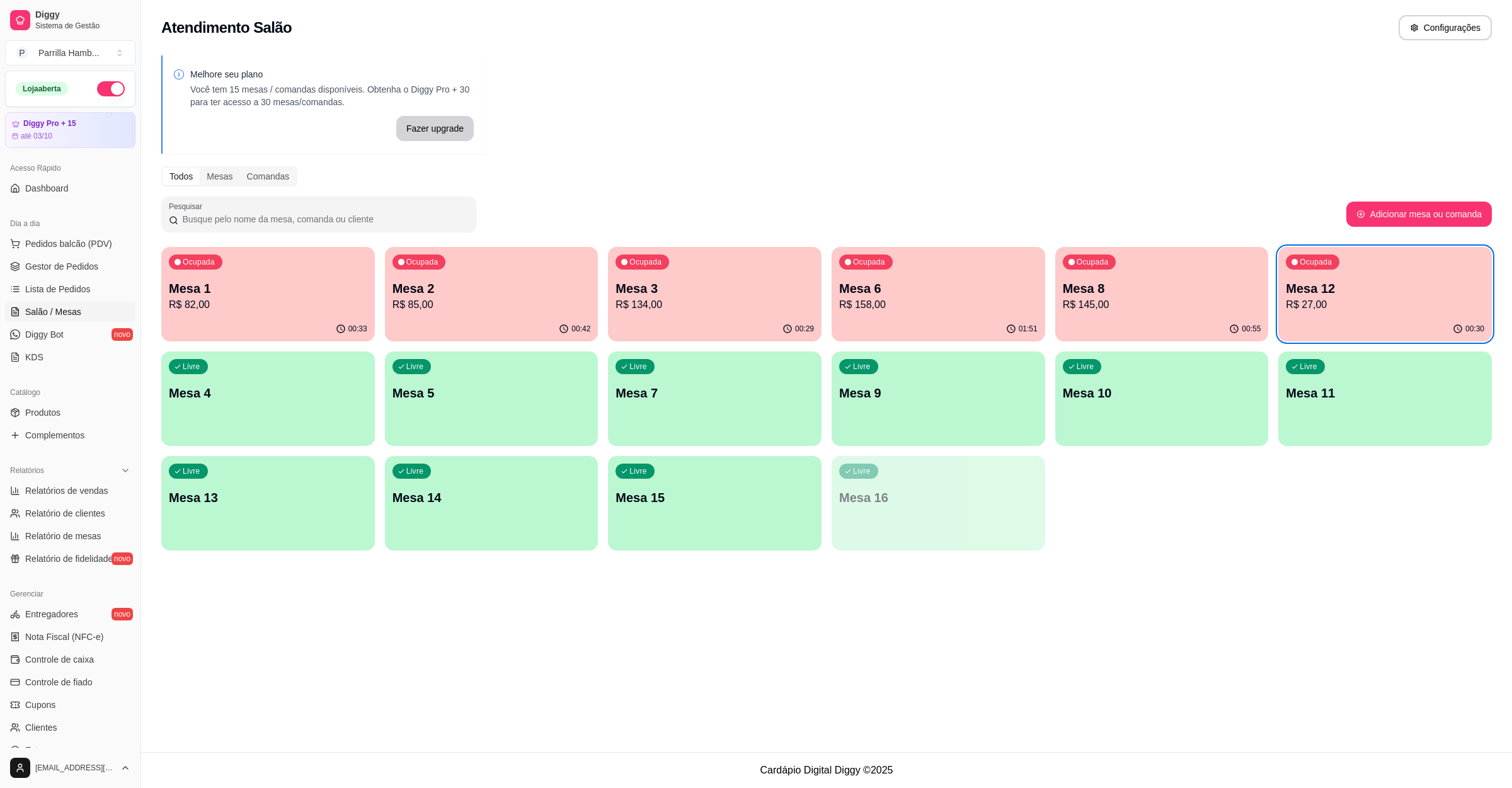
click at [1335, 285] on p "Mesa 12" at bounding box center [1385, 288] width 199 height 18
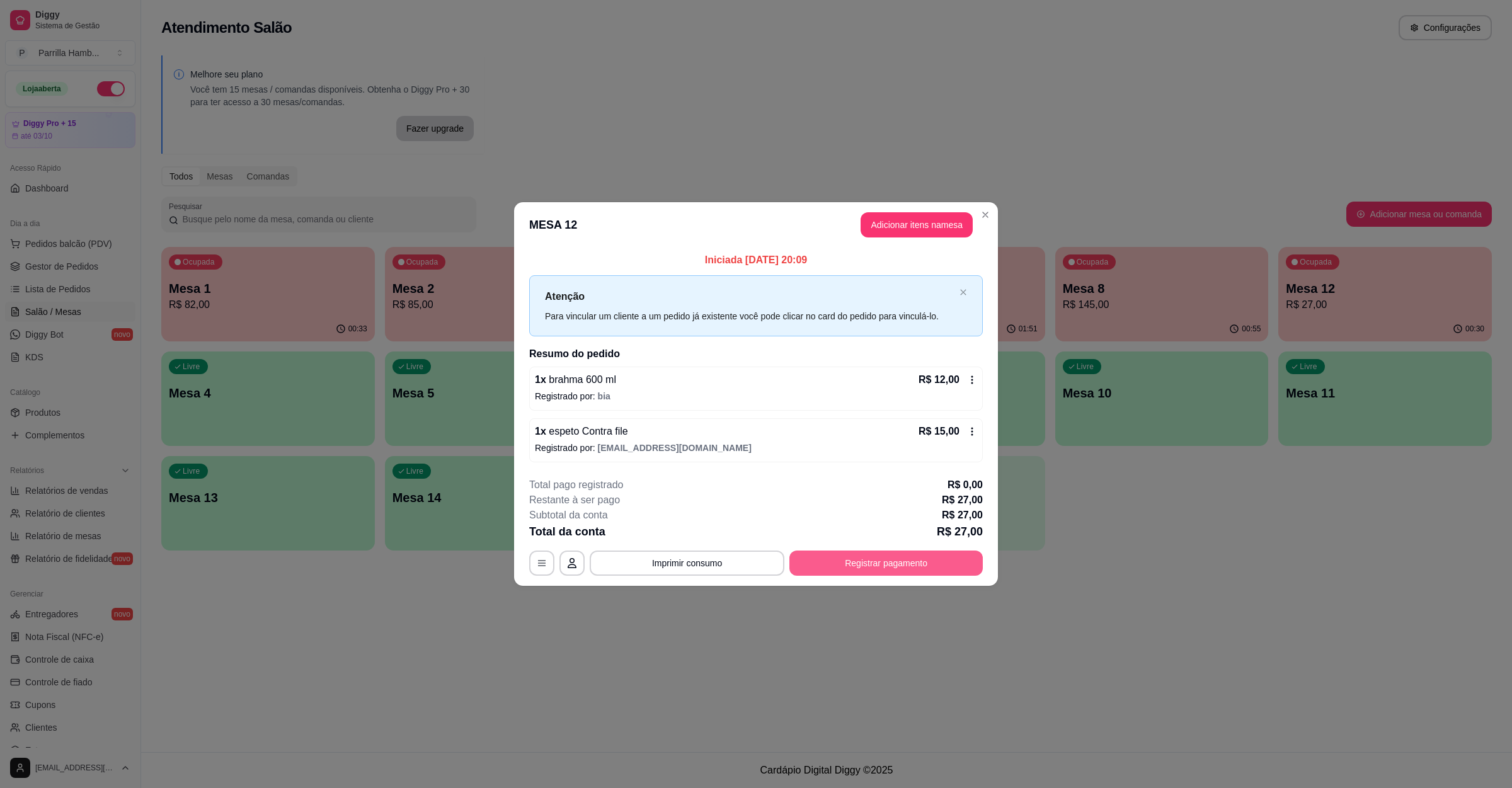
click at [894, 558] on button "Registrar pagamento" at bounding box center [886, 563] width 194 height 25
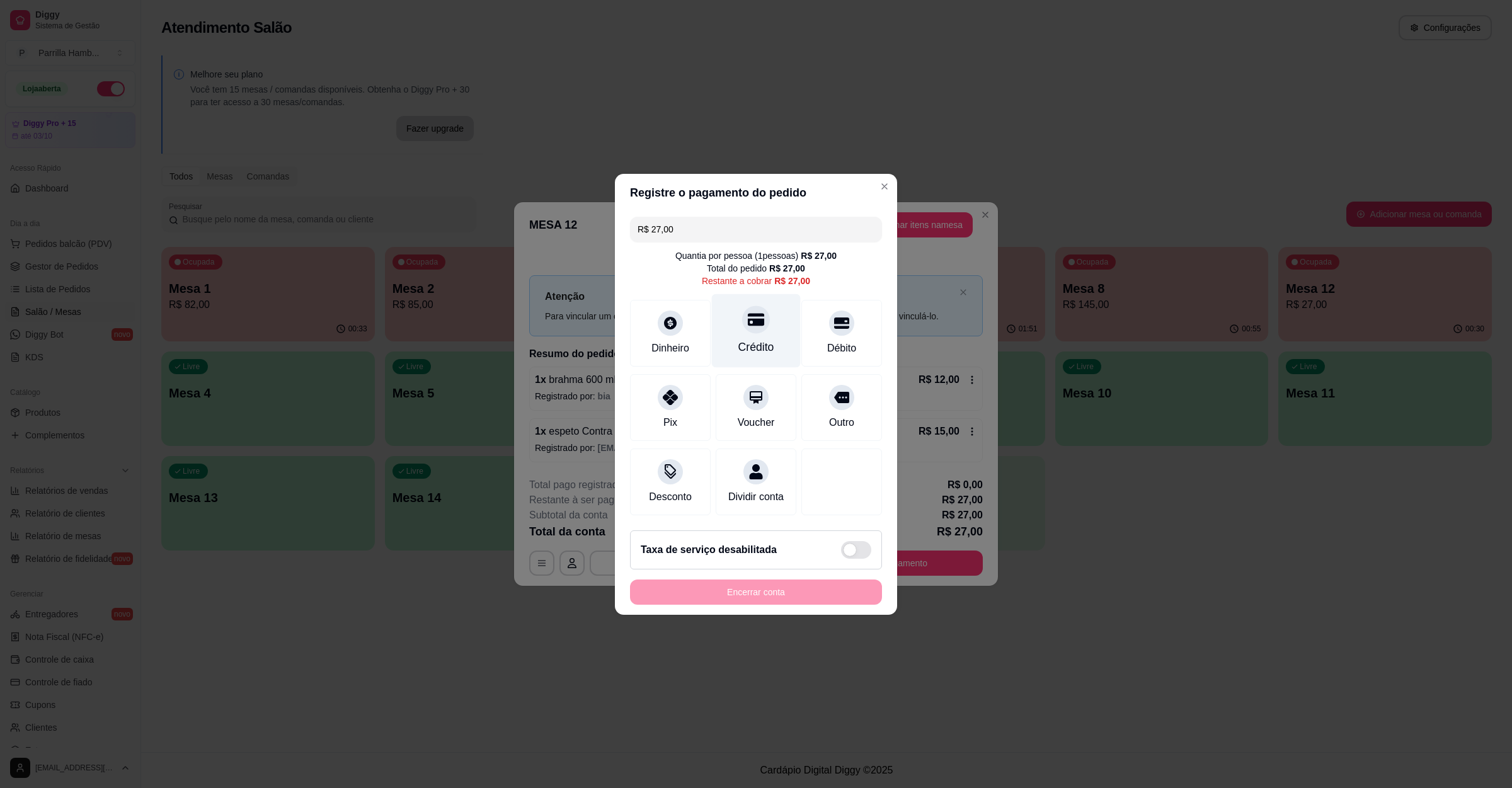
click at [742, 306] on div at bounding box center [756, 319] width 27 height 27
type input "R$ 0,00"
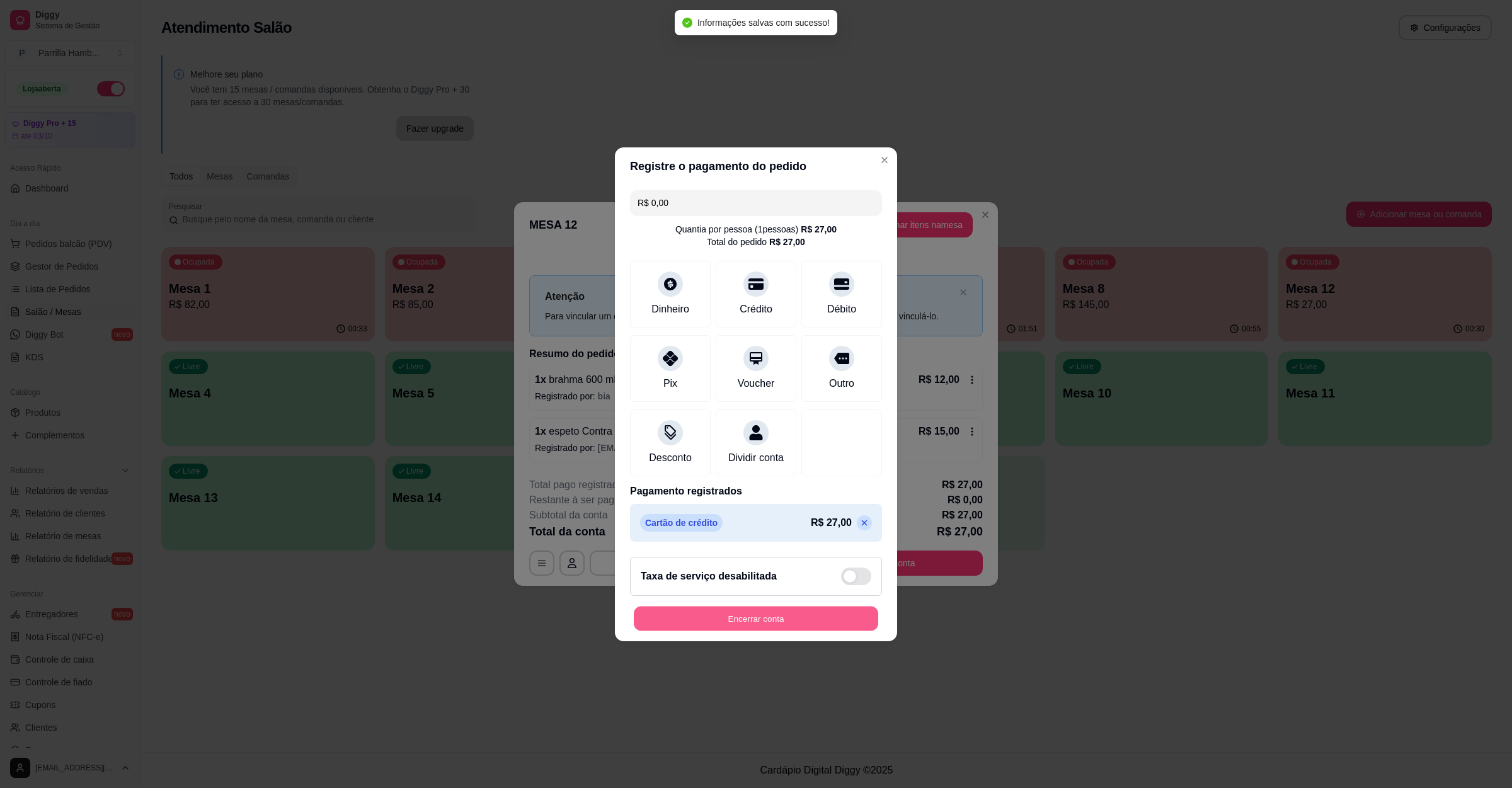
click at [742, 619] on button "Encerrar conta" at bounding box center [756, 618] width 244 height 25
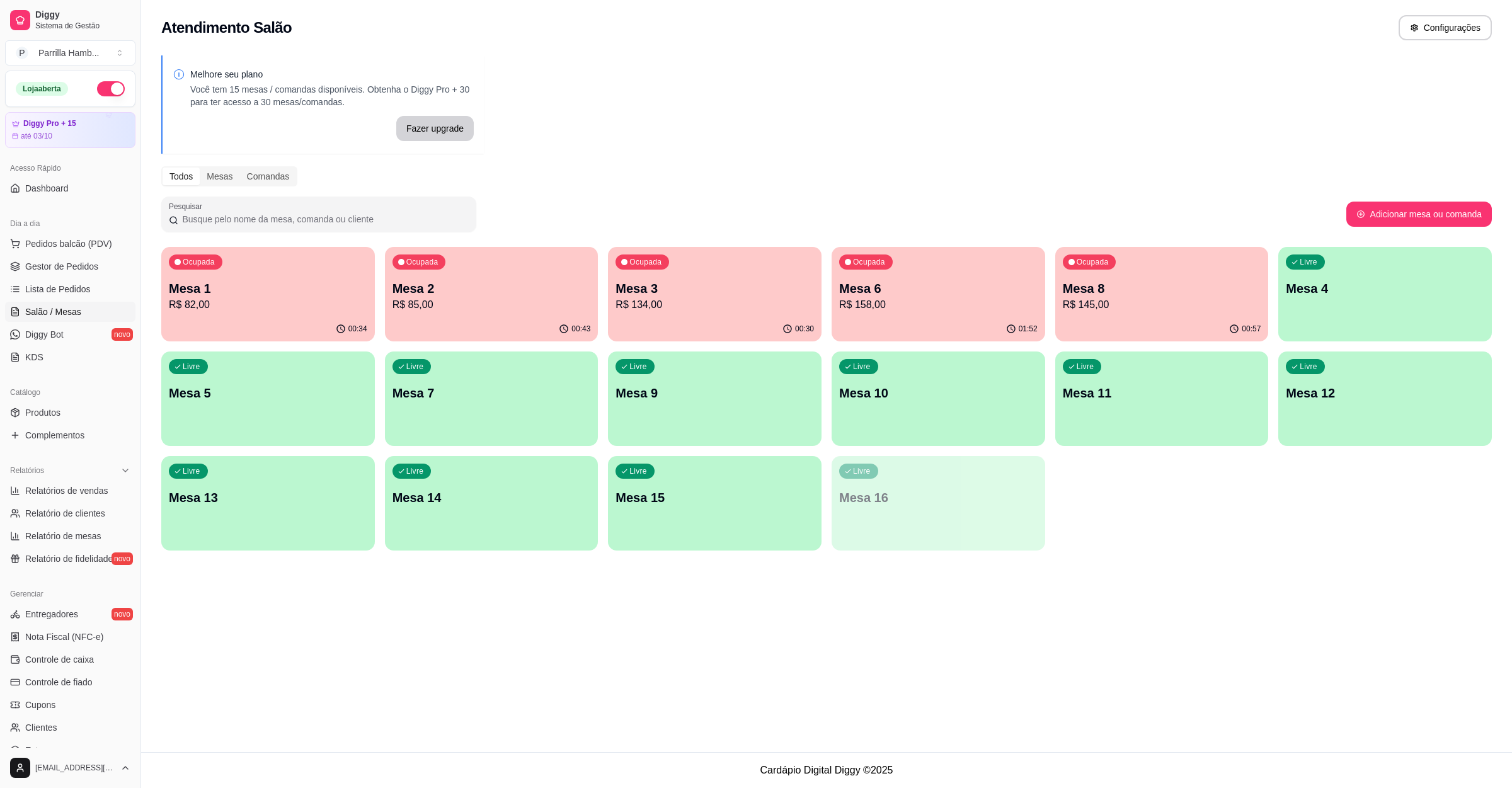
click at [290, 297] on p "R$ 82,00" at bounding box center [268, 304] width 199 height 15
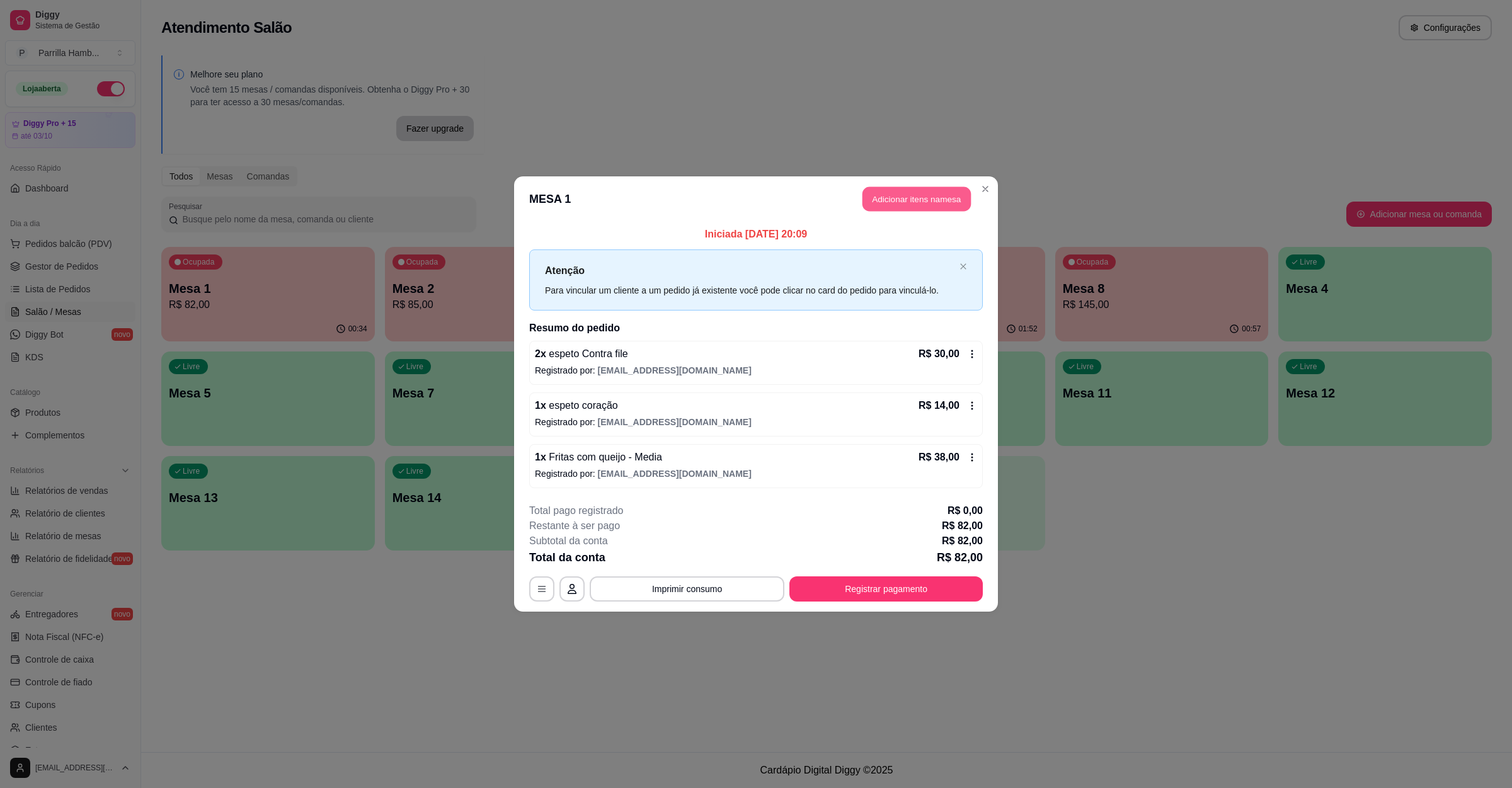
click at [900, 189] on button "Adicionar itens na mesa" at bounding box center [917, 199] width 108 height 25
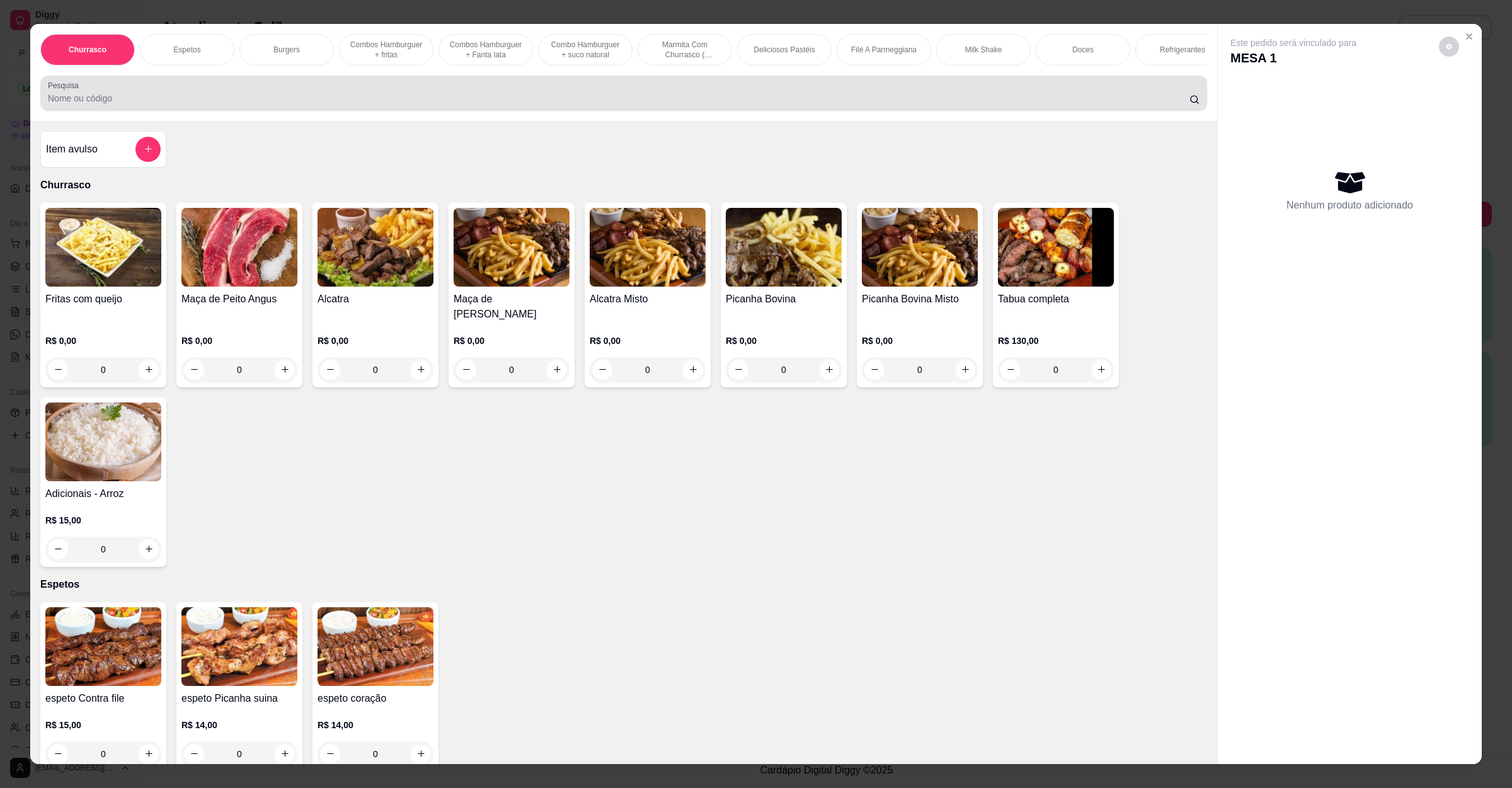
click at [184, 104] on div at bounding box center [624, 94] width 1152 height 25
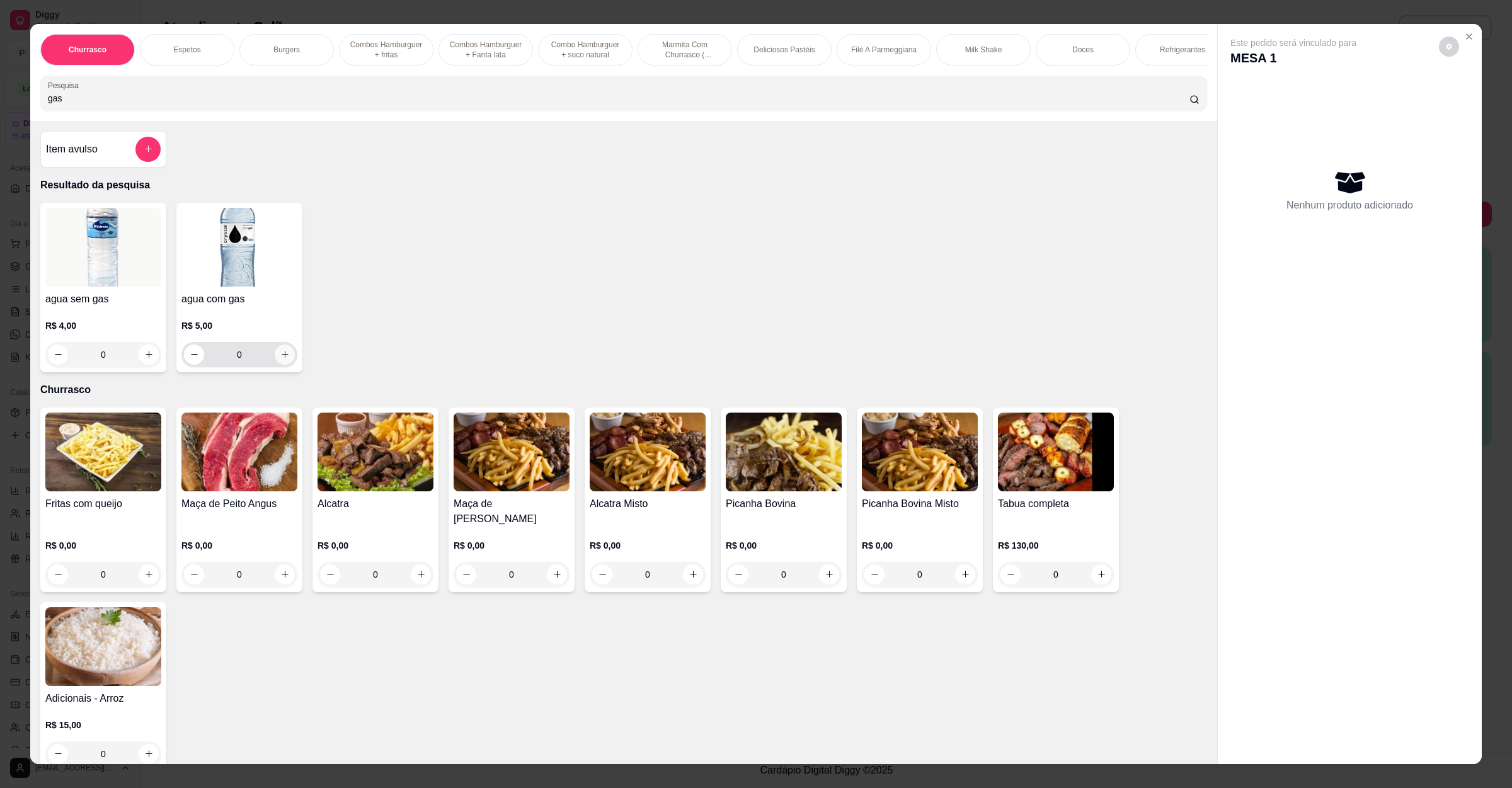
type input "gas"
click at [285, 364] on button "increase-product-quantity" at bounding box center [285, 354] width 20 height 20
type input "1"
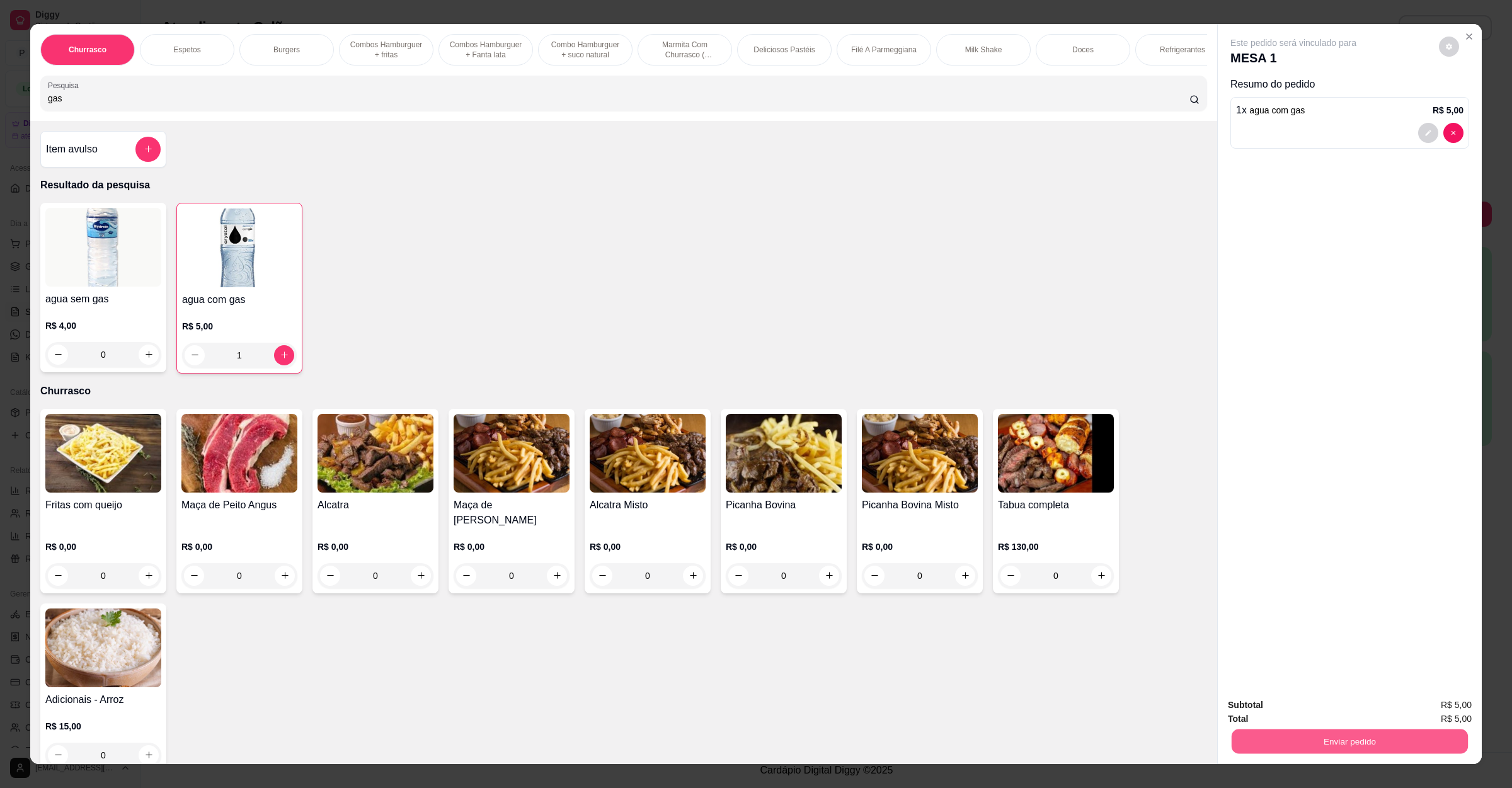
click at [1299, 728] on div "Enviar pedido" at bounding box center [1350, 740] width 244 height 28
click at [1307, 715] on div "Total R$ 5,00" at bounding box center [1350, 719] width 244 height 14
click at [1303, 742] on button "Enviar pedido" at bounding box center [1350, 742] width 244 height 25
click at [1308, 715] on button "Não registrar e enviar pedido" at bounding box center [1306, 710] width 127 height 23
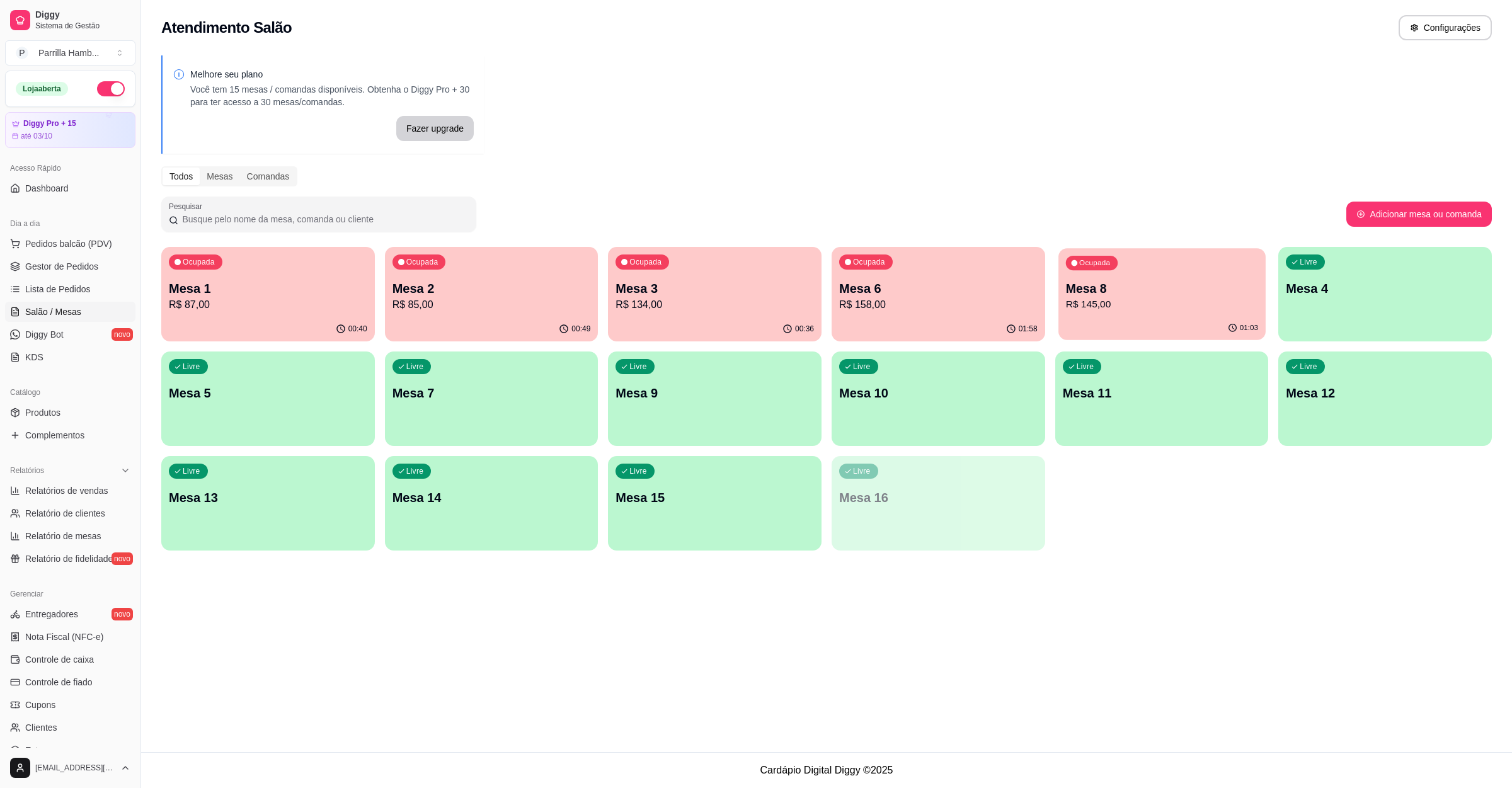
click at [1201, 282] on p "Mesa 8" at bounding box center [1161, 289] width 192 height 17
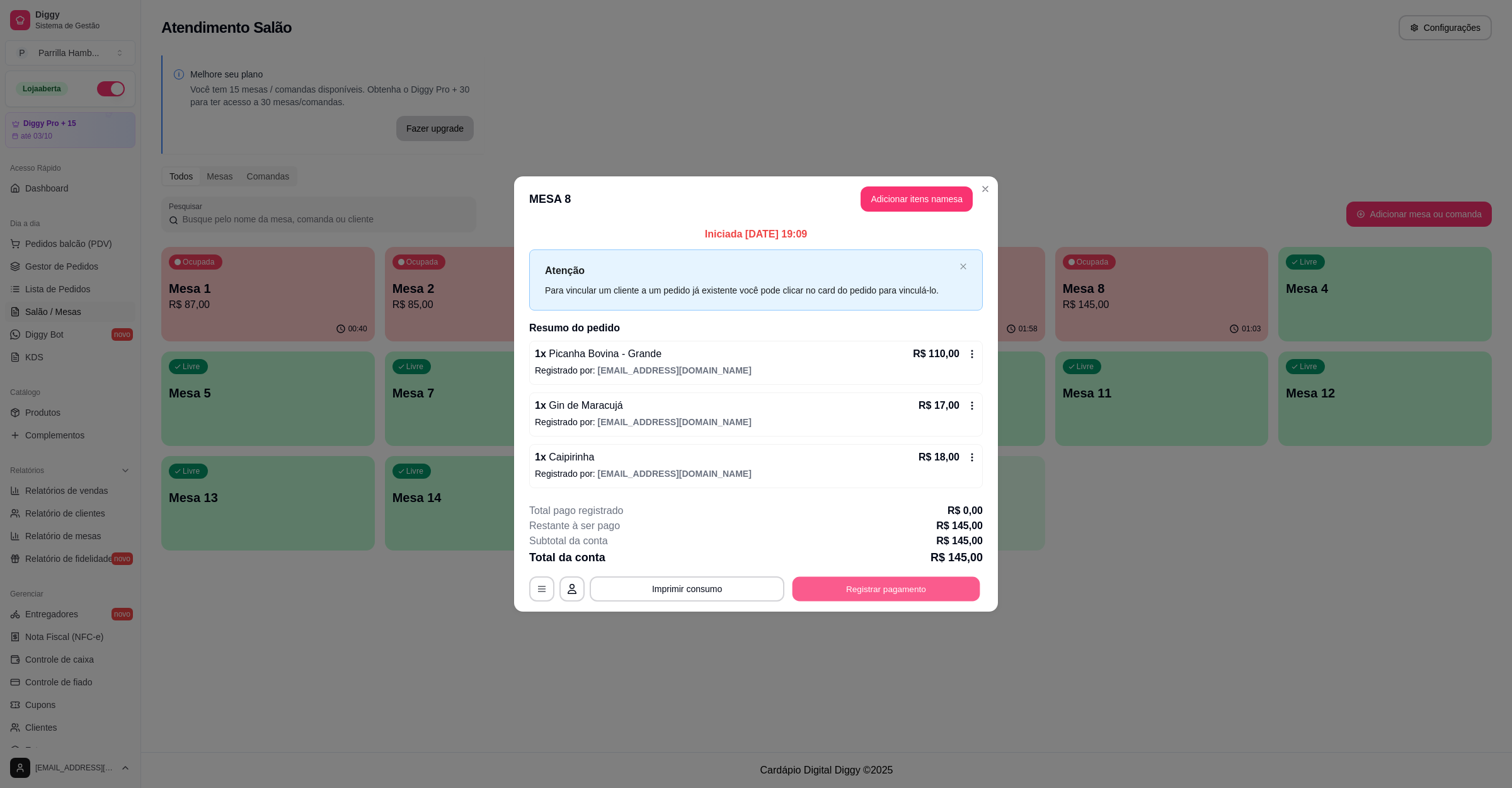
click at [847, 586] on button "Registrar pagamento" at bounding box center [887, 589] width 188 height 25
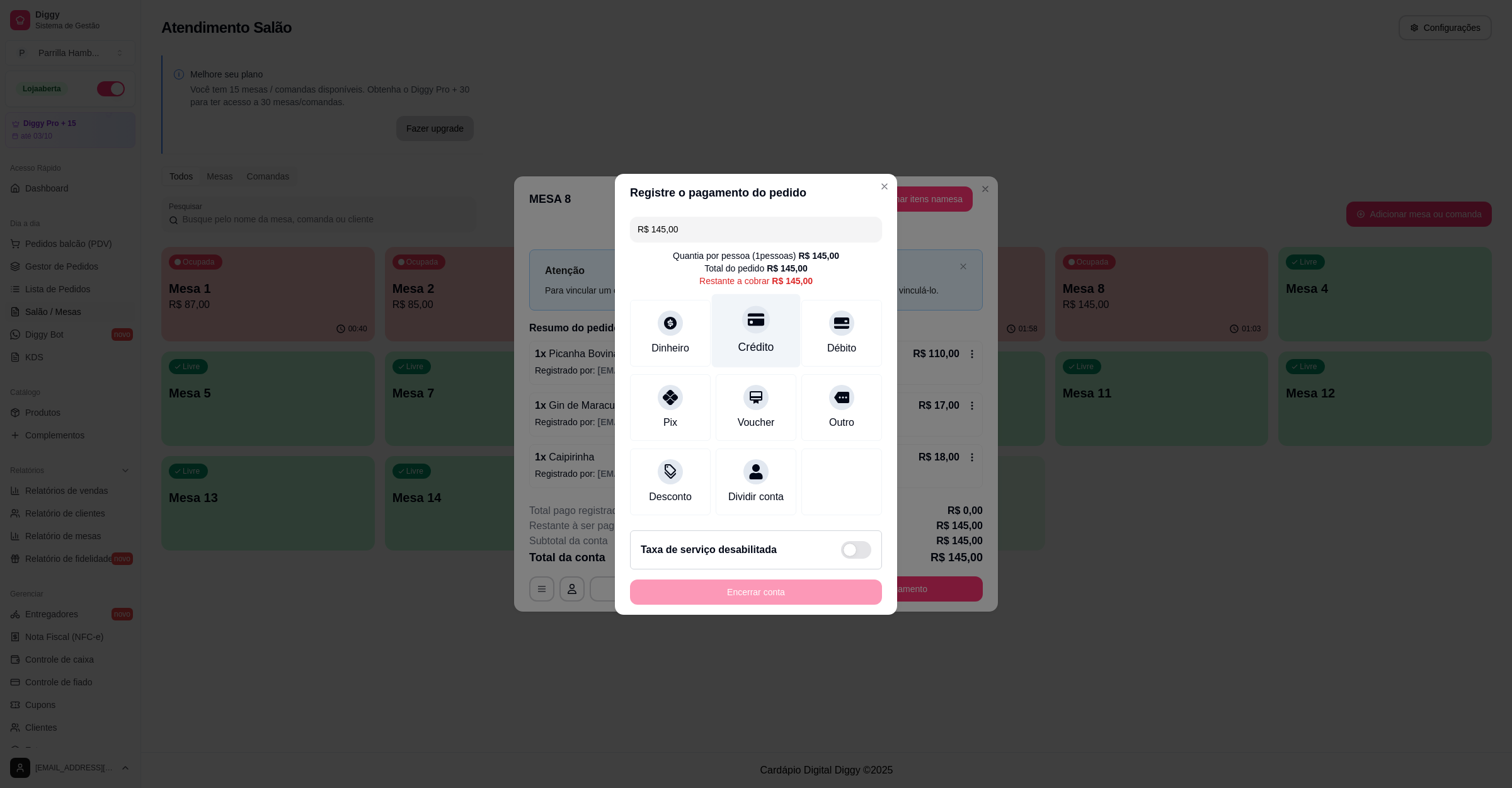
click at [747, 323] on div at bounding box center [756, 319] width 27 height 27
type input "R$ 0,00"
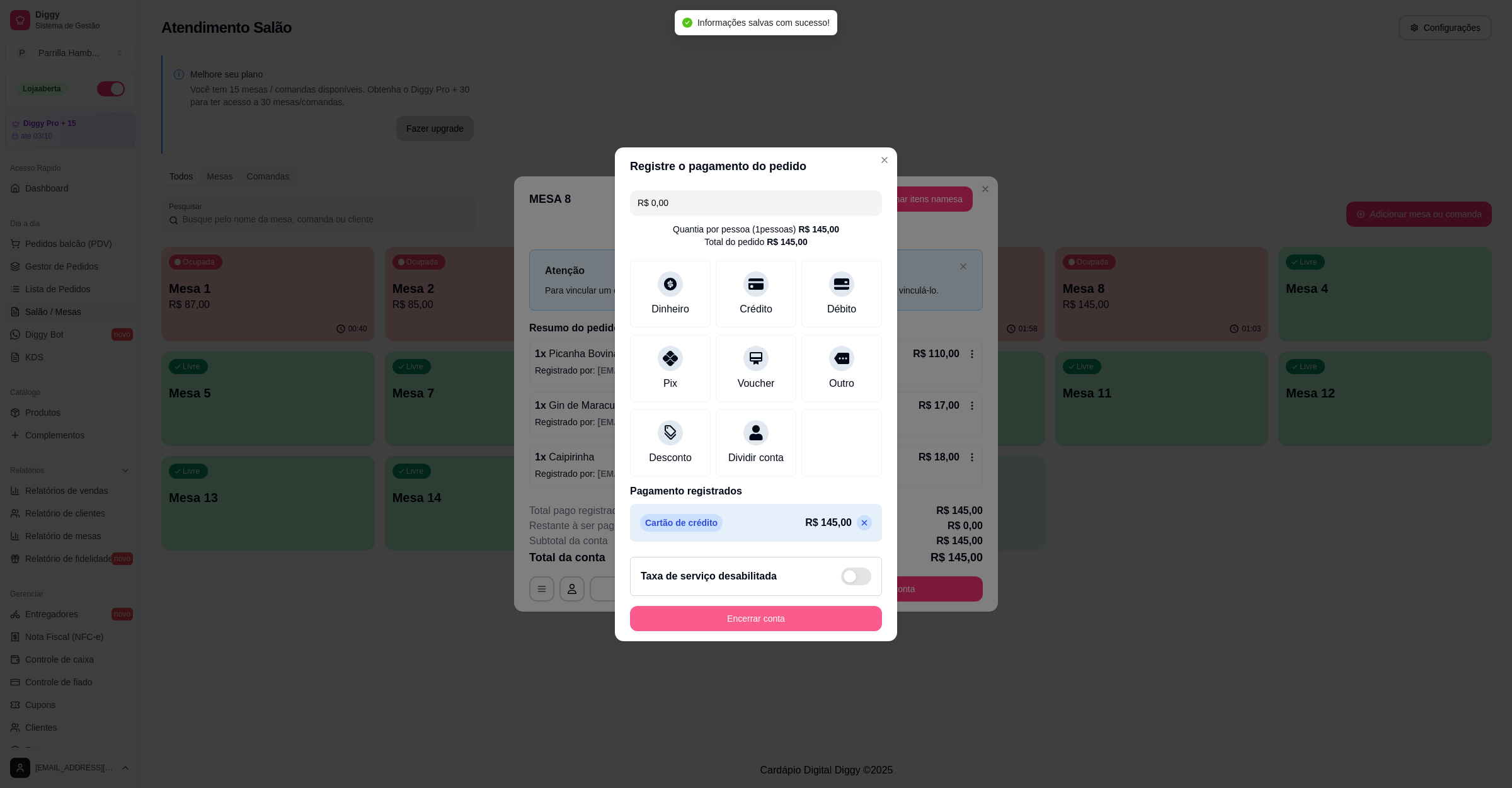
click at [799, 625] on button "Encerrar conta" at bounding box center [756, 619] width 252 height 25
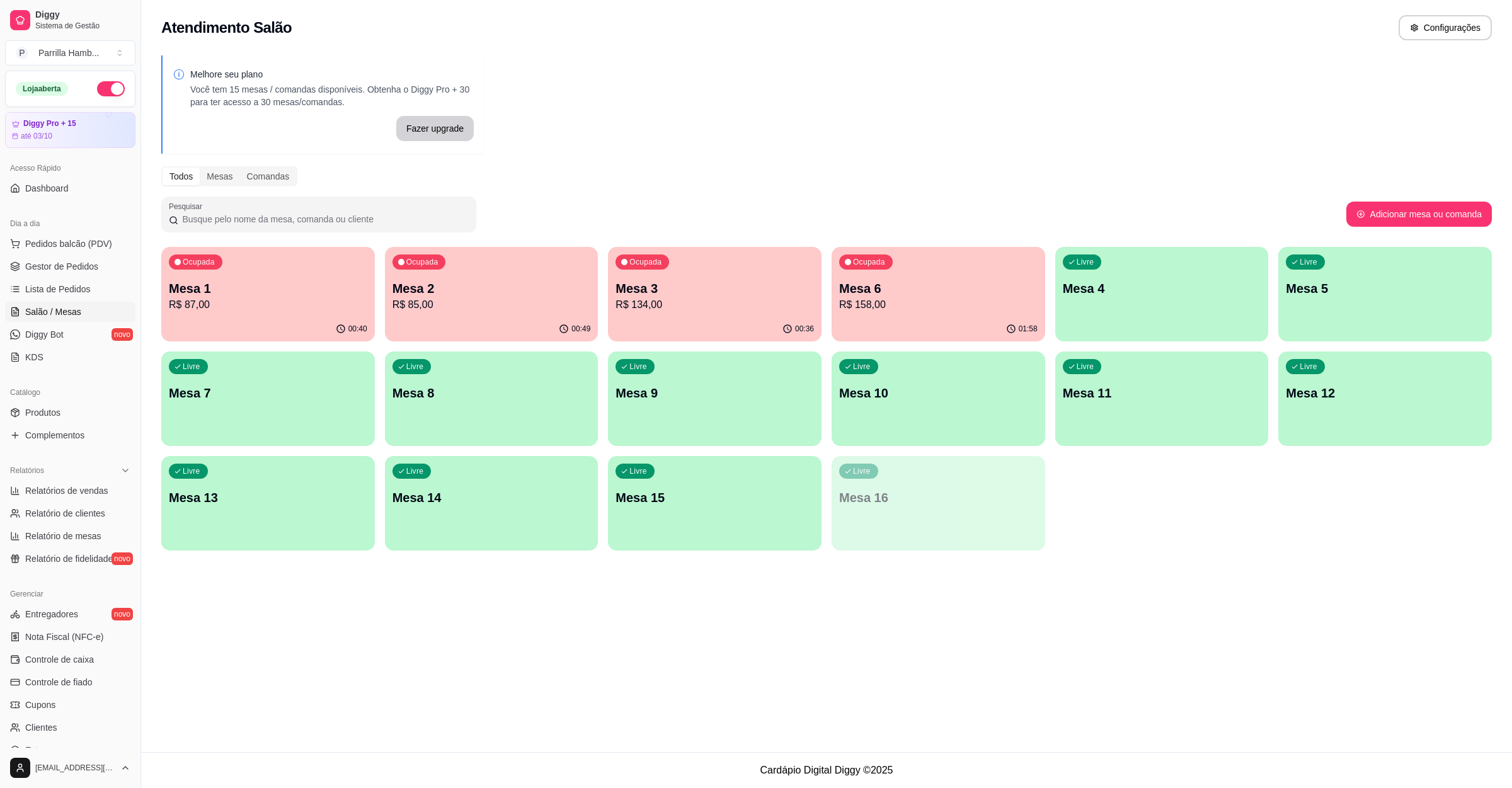
click at [459, 404] on div "Livre Mesa 8" at bounding box center [492, 391] width 213 height 80
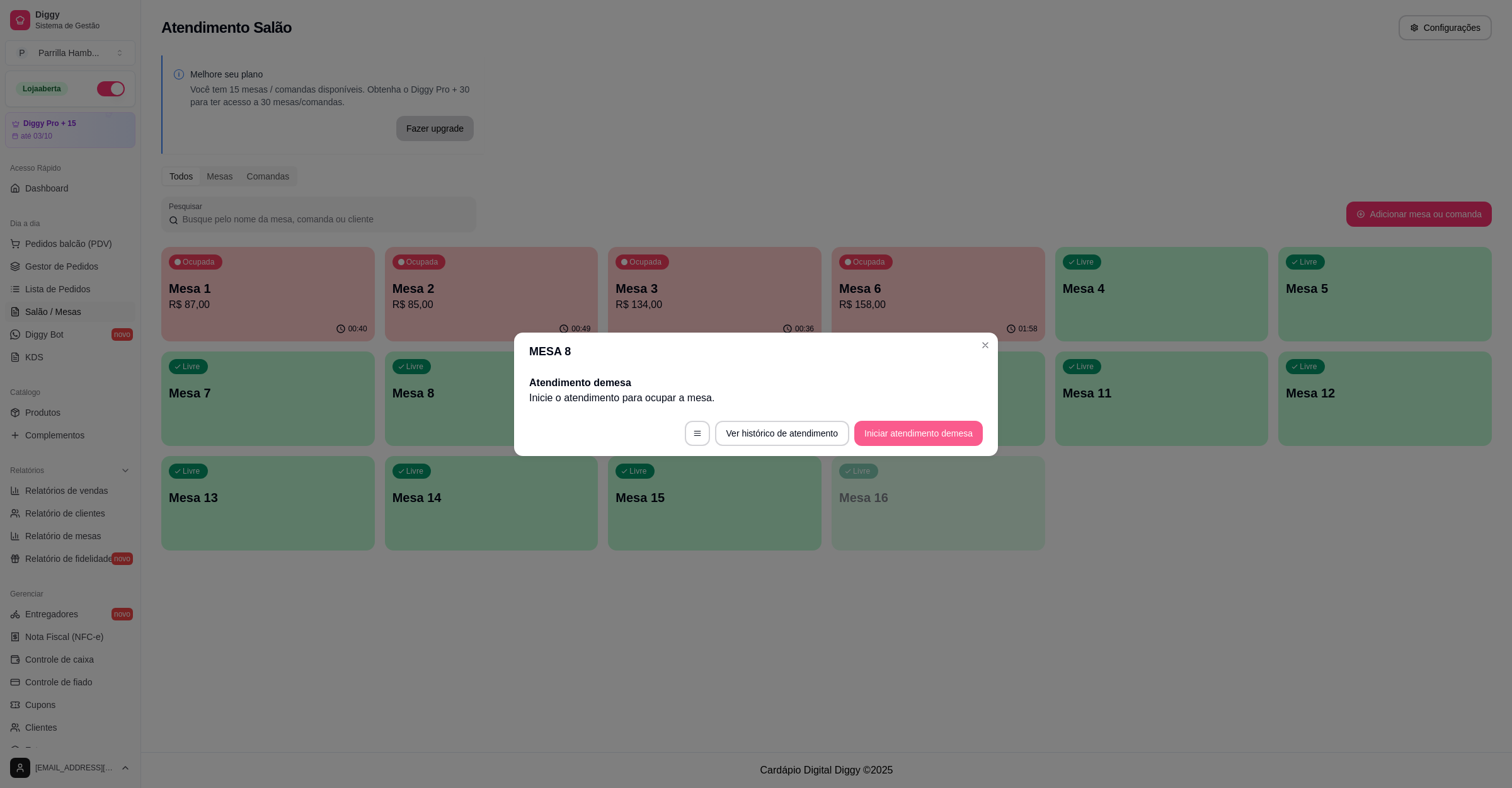
click at [889, 426] on button "Iniciar atendimento de mesa" at bounding box center [918, 434] width 129 height 25
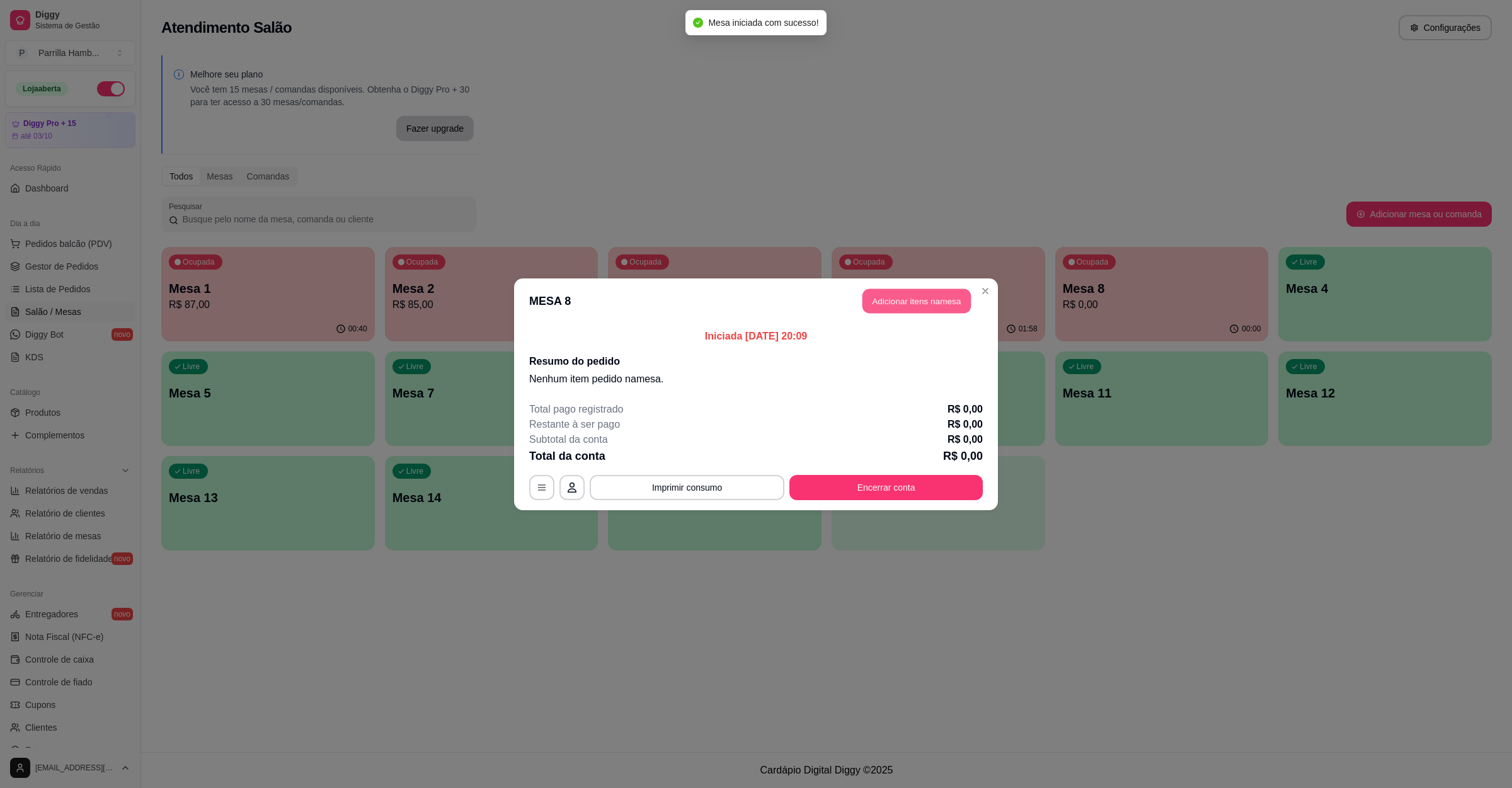
click at [931, 301] on button "Adicionar itens na mesa" at bounding box center [917, 301] width 108 height 25
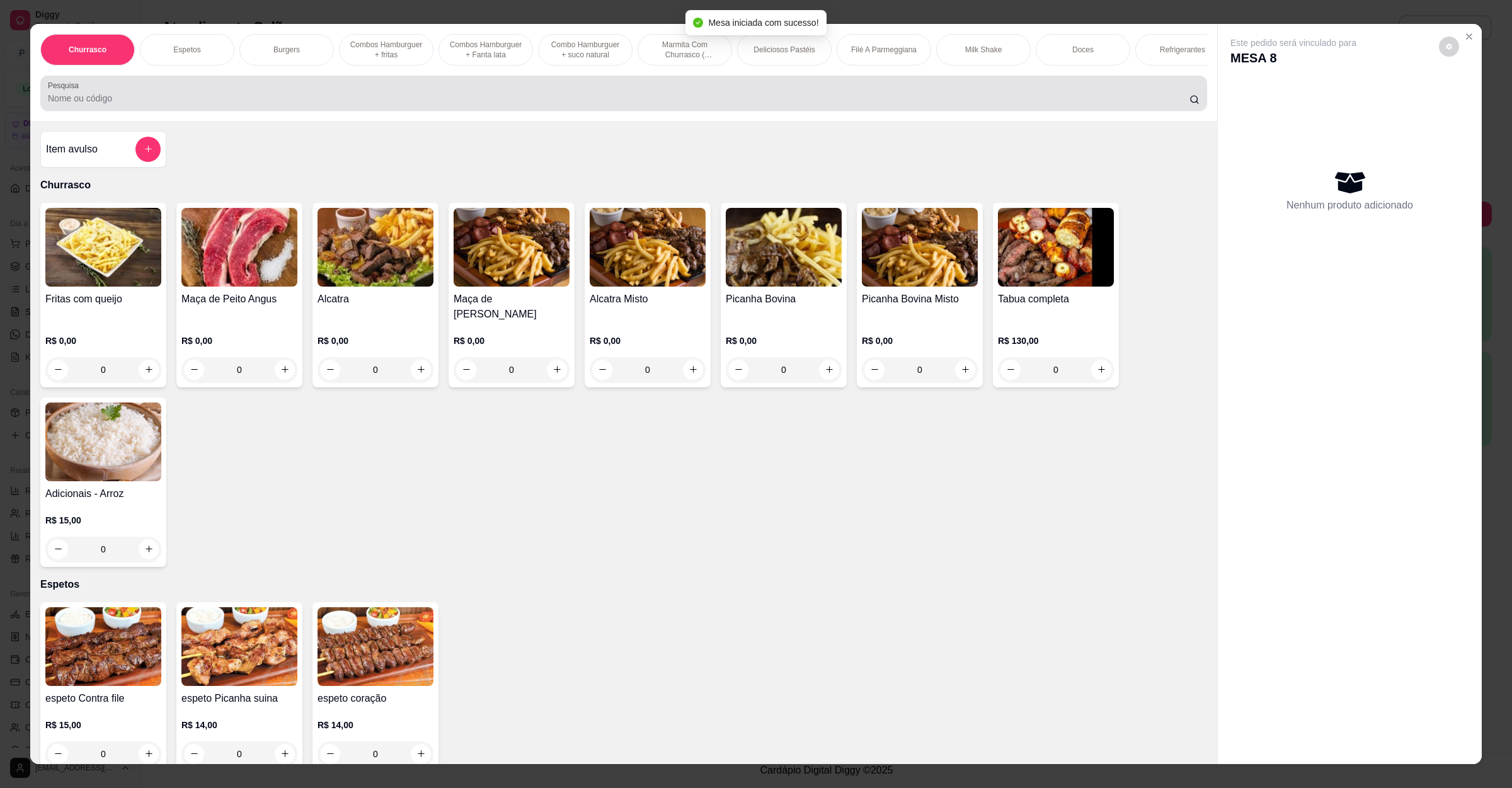
click at [560, 111] on div "Pesquisa" at bounding box center [623, 93] width 1167 height 35
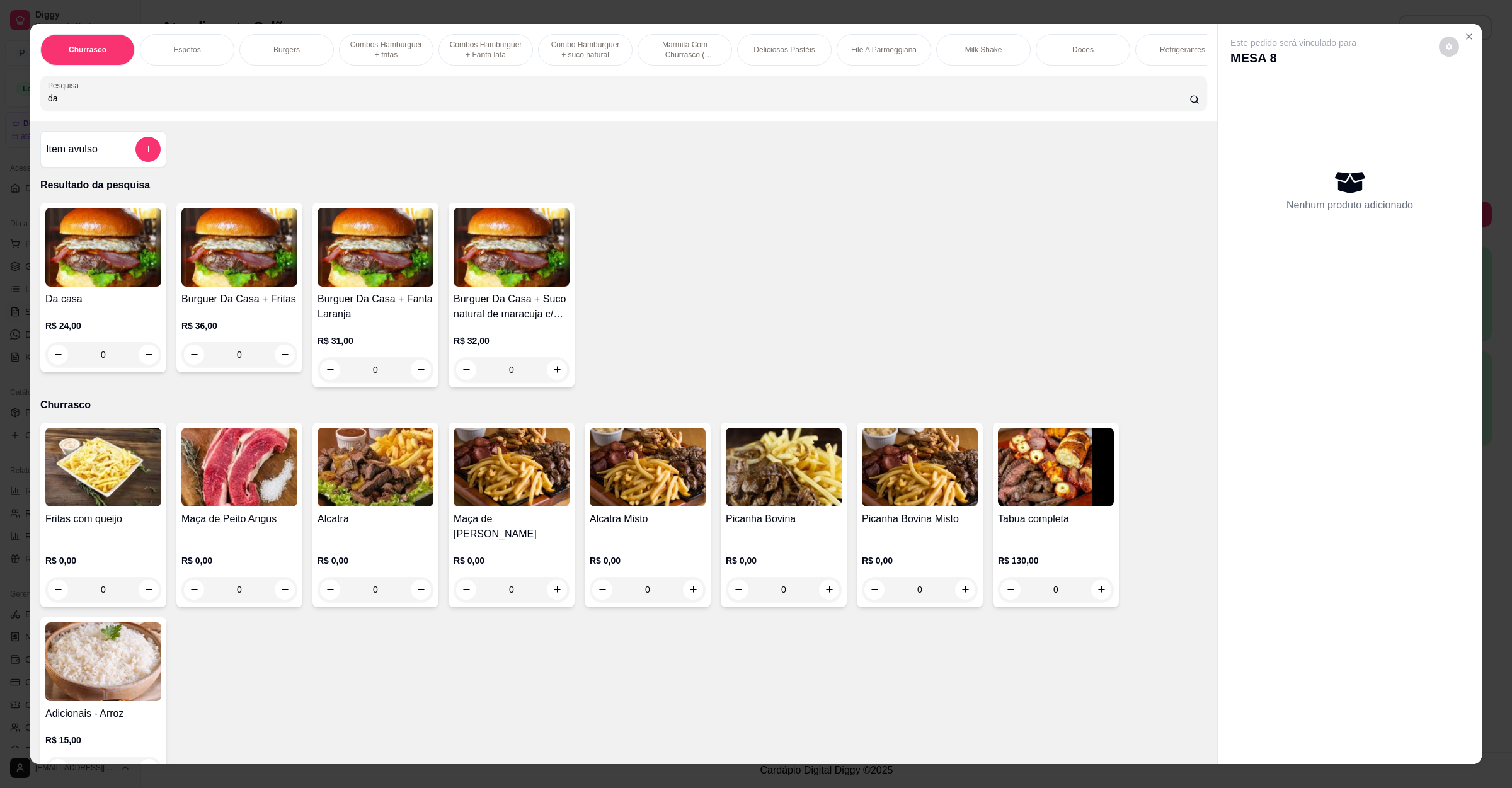
type input "da"
click at [150, 363] on div "0" at bounding box center [103, 355] width 116 height 25
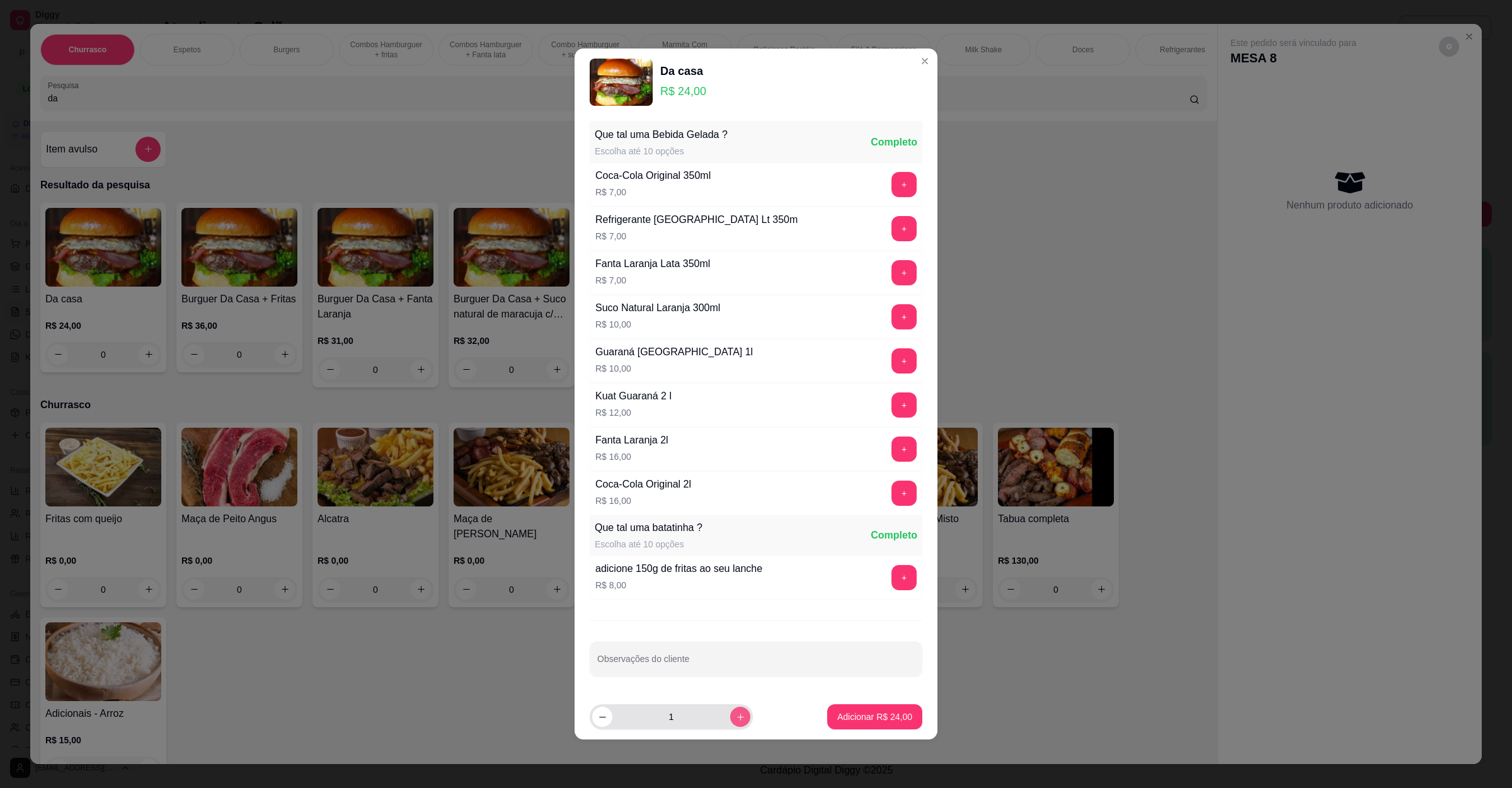
click at [736, 715] on icon "increase-product-quantity" at bounding box center [740, 717] width 9 height 9
type input "2"
click at [839, 715] on p "Adicionar R$ 48,00" at bounding box center [875, 716] width 73 height 12
type input "2"
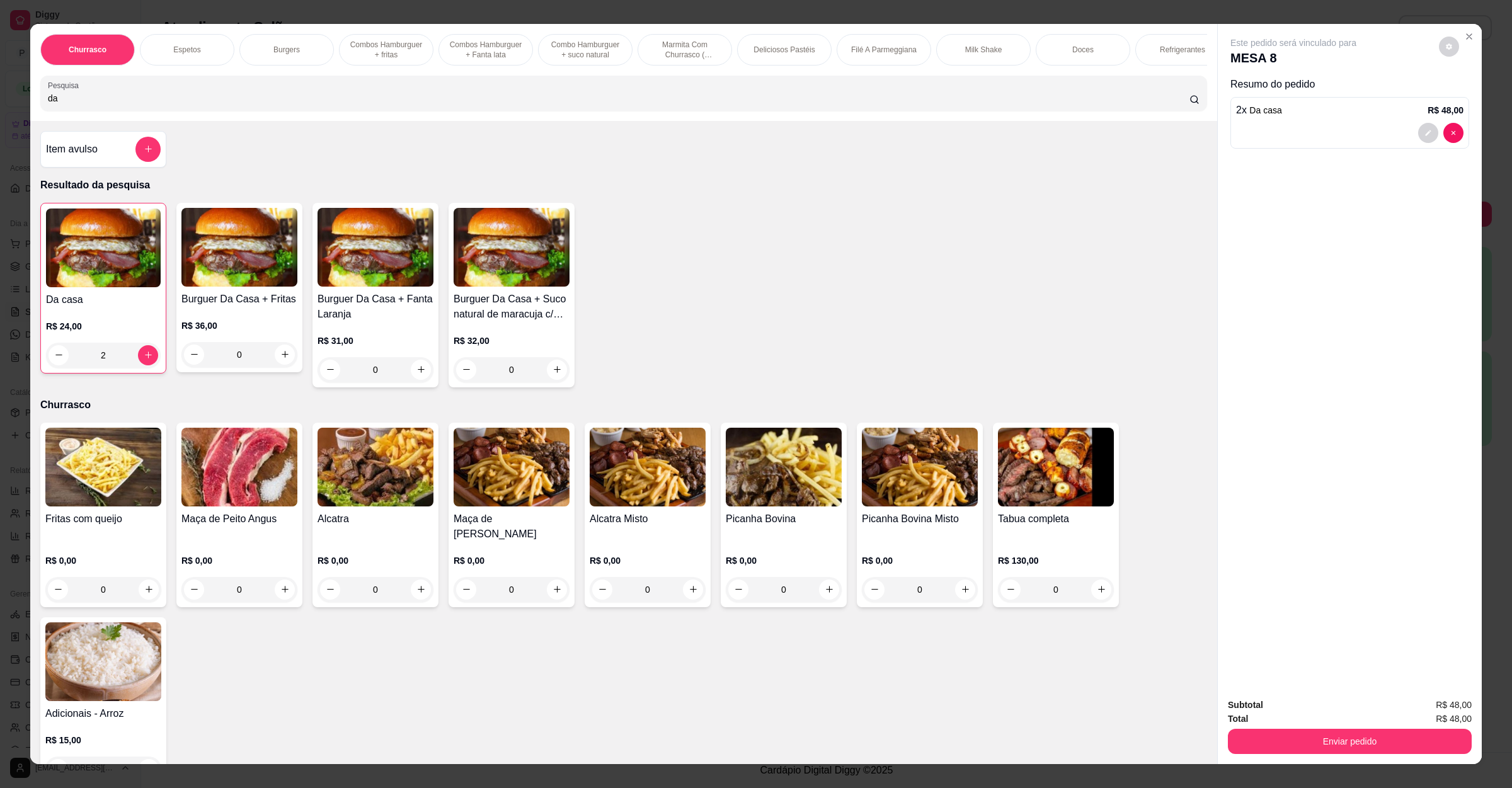
drag, startPoint x: 144, startPoint y: 93, endPoint x: 0, endPoint y: 113, distance: 145.4
click at [0, 113] on div "Churrasco Espetos Burgers Combos Hamburguer + fritas Combos Hamburguer + Fanta …" at bounding box center [756, 394] width 1512 height 788
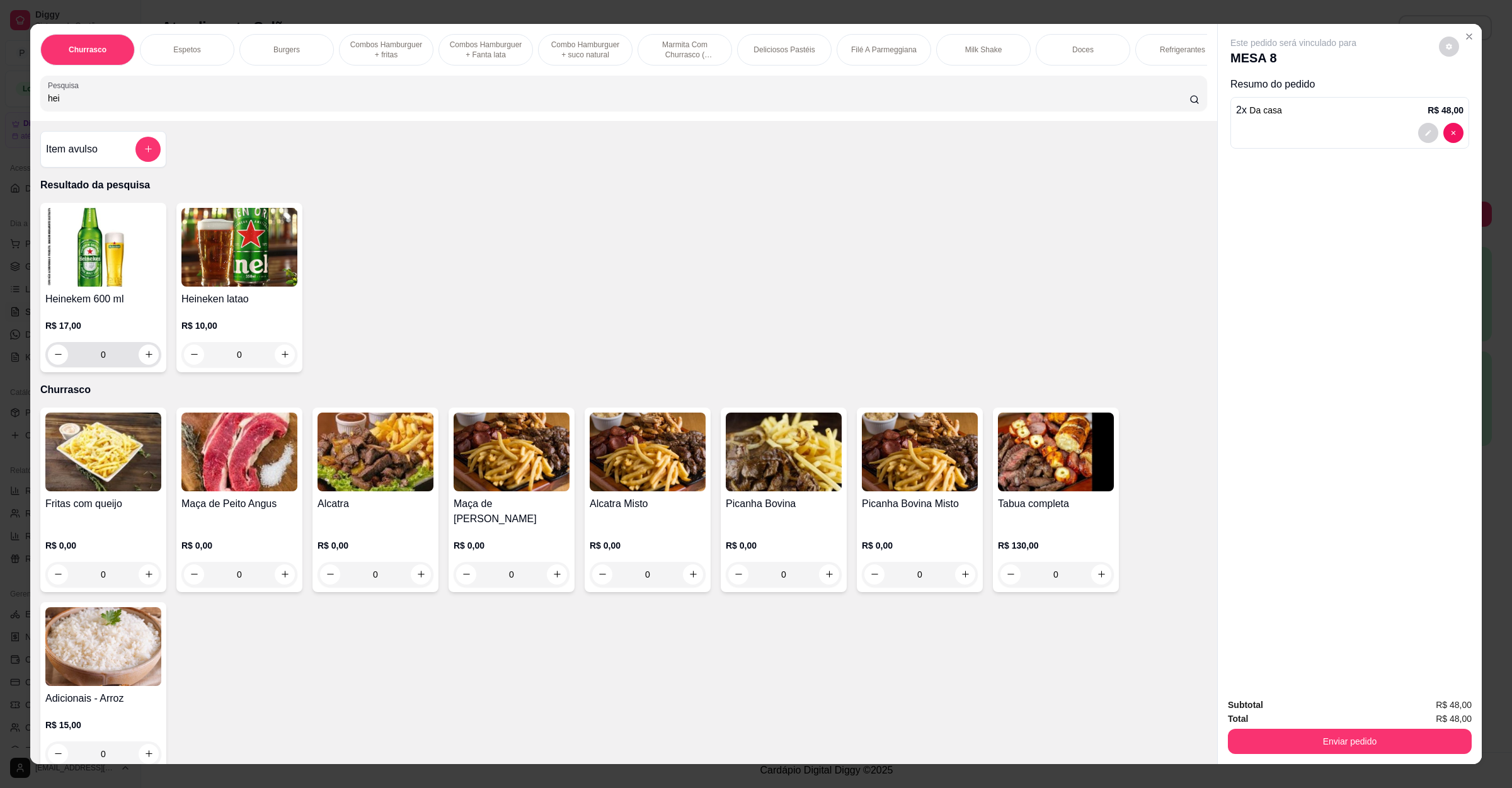
type input "hei"
click at [144, 359] on icon "increase-product-quantity" at bounding box center [149, 354] width 9 height 9
type input "1"
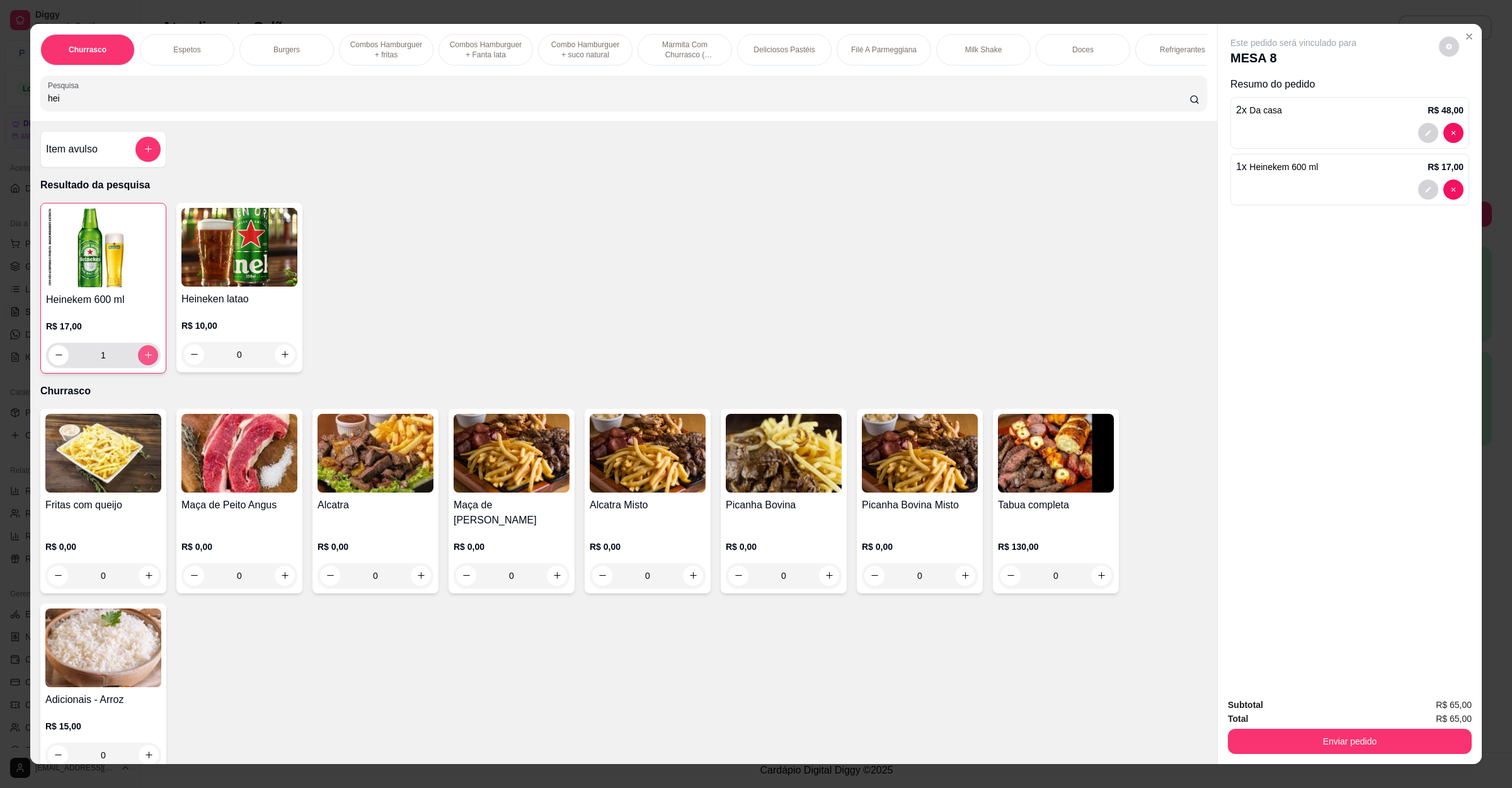
click at [144, 360] on icon "increase-product-quantity" at bounding box center [148, 355] width 9 height 9
type input "2"
click at [1270, 734] on button "Enviar pedido" at bounding box center [1350, 742] width 244 height 25
click at [1286, 711] on button "Não registrar e enviar pedido" at bounding box center [1306, 711] width 131 height 24
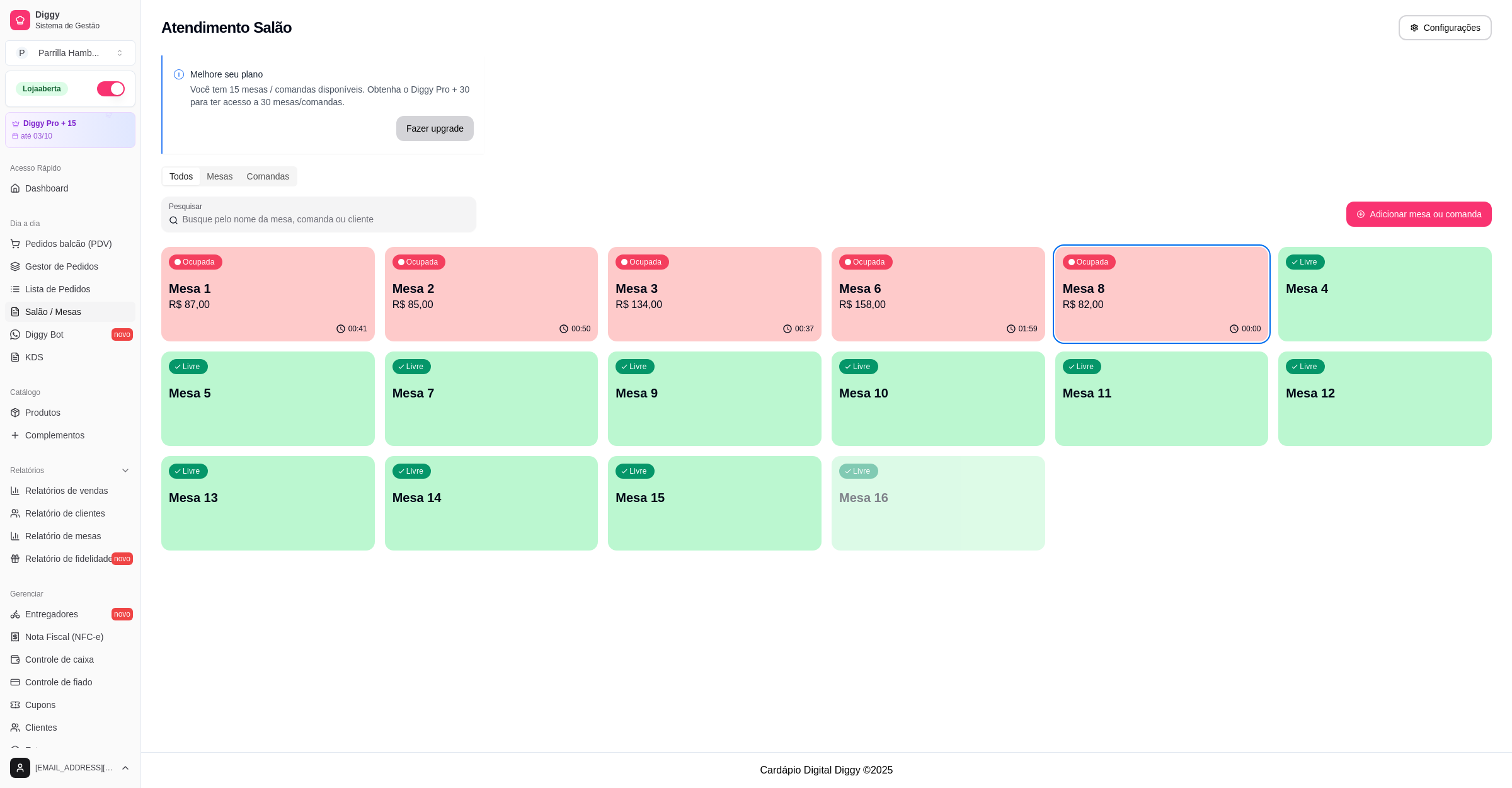
click at [270, 278] on div "Ocupada Mesa 1 R$ 87,00" at bounding box center [268, 282] width 213 height 70
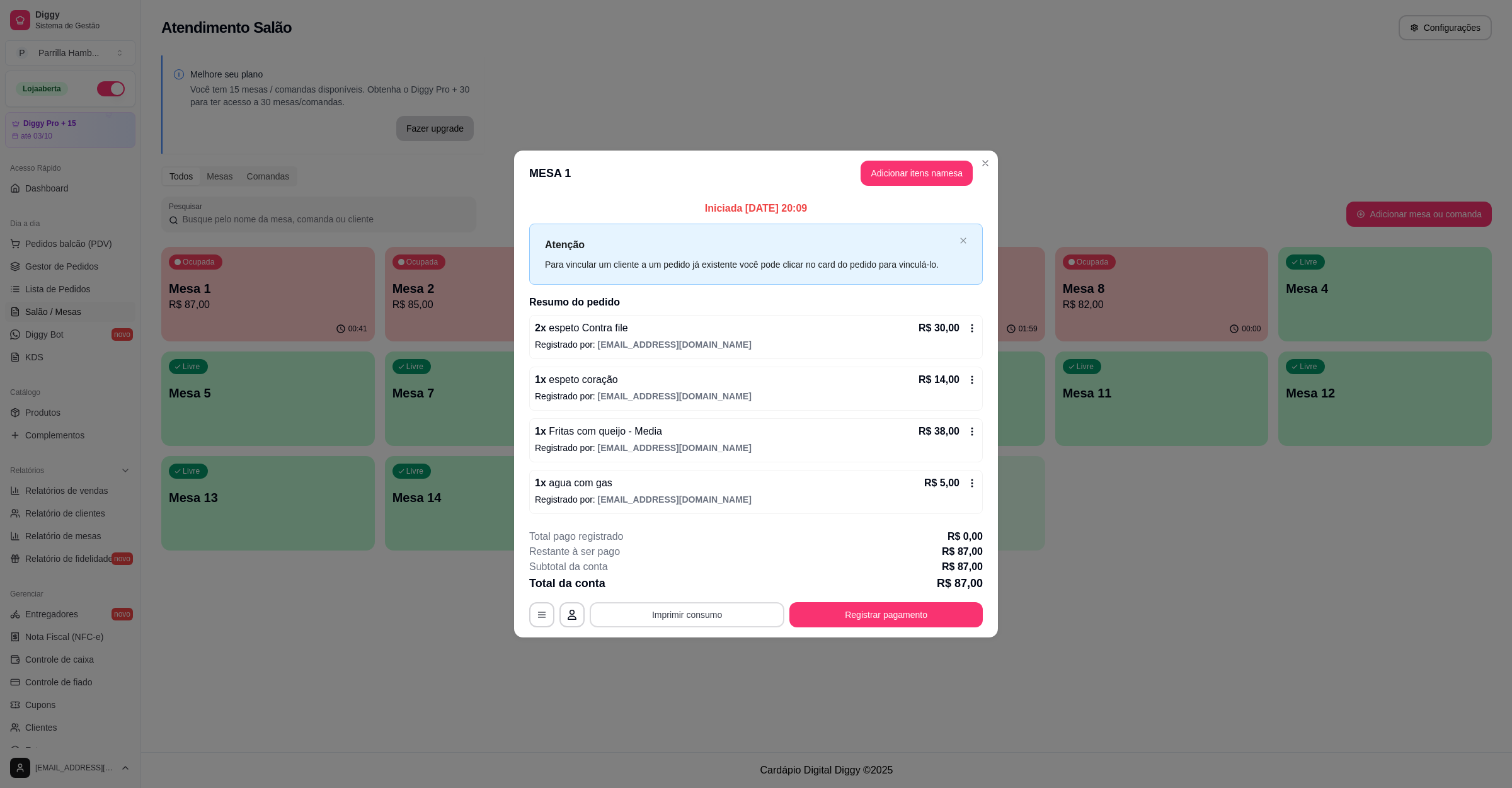
click at [739, 614] on button "Imprimir consumo" at bounding box center [687, 615] width 194 height 25
click at [718, 594] on button "IMPRESSORA" at bounding box center [691, 587] width 92 height 20
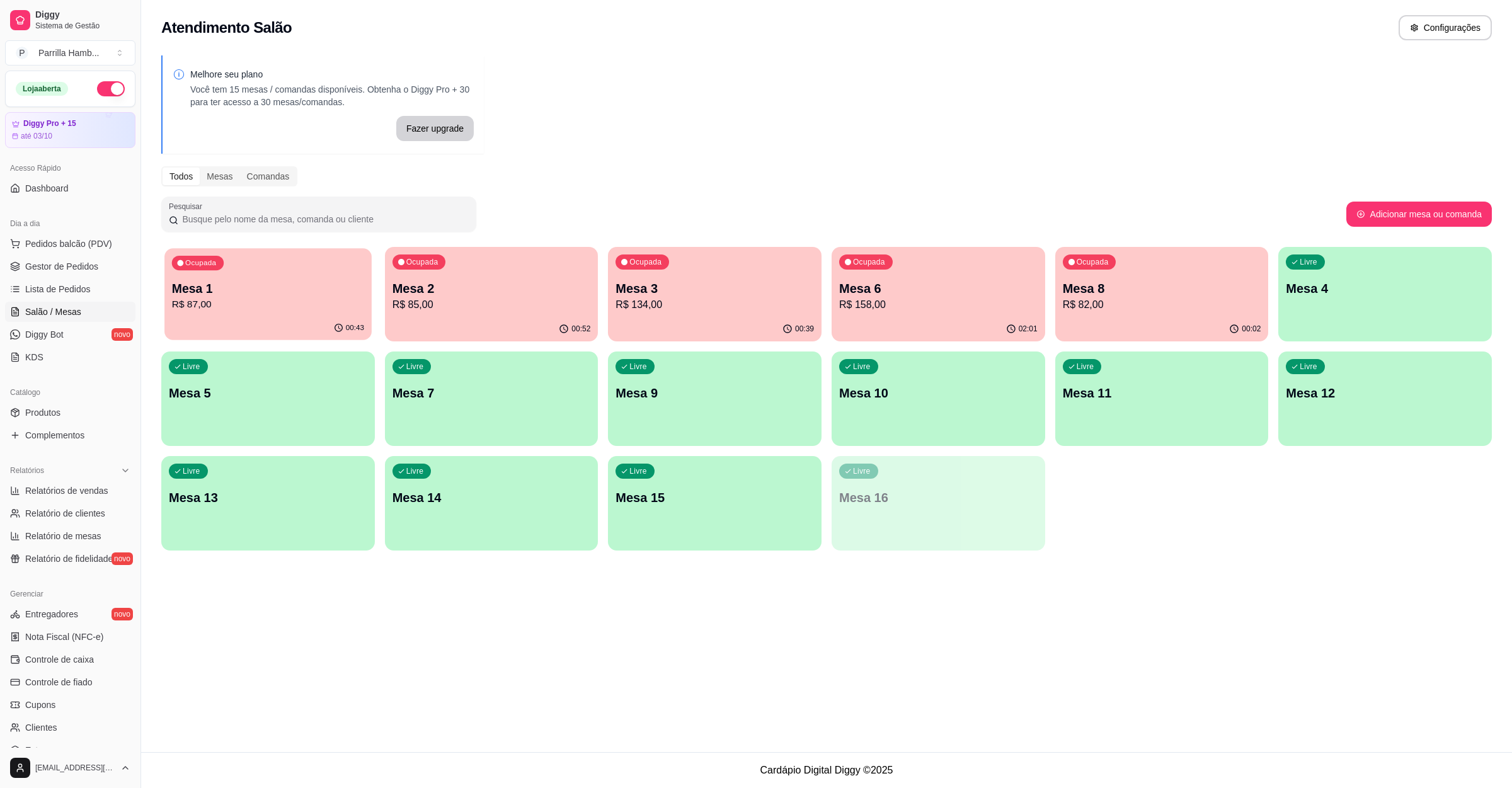
click at [244, 290] on p "Mesa 1" at bounding box center [268, 289] width 192 height 17
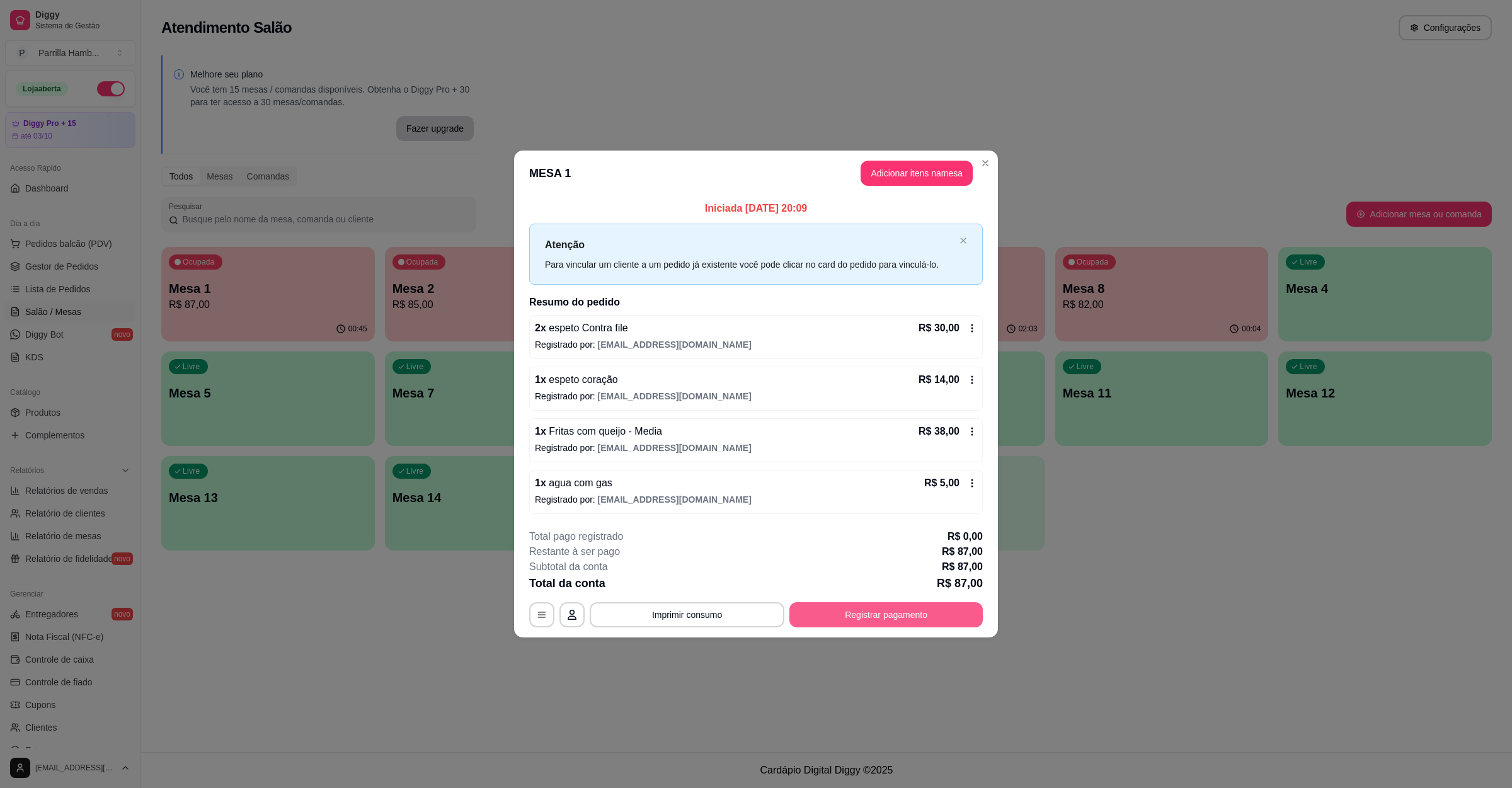
click at [832, 611] on button "Registrar pagamento" at bounding box center [886, 615] width 194 height 25
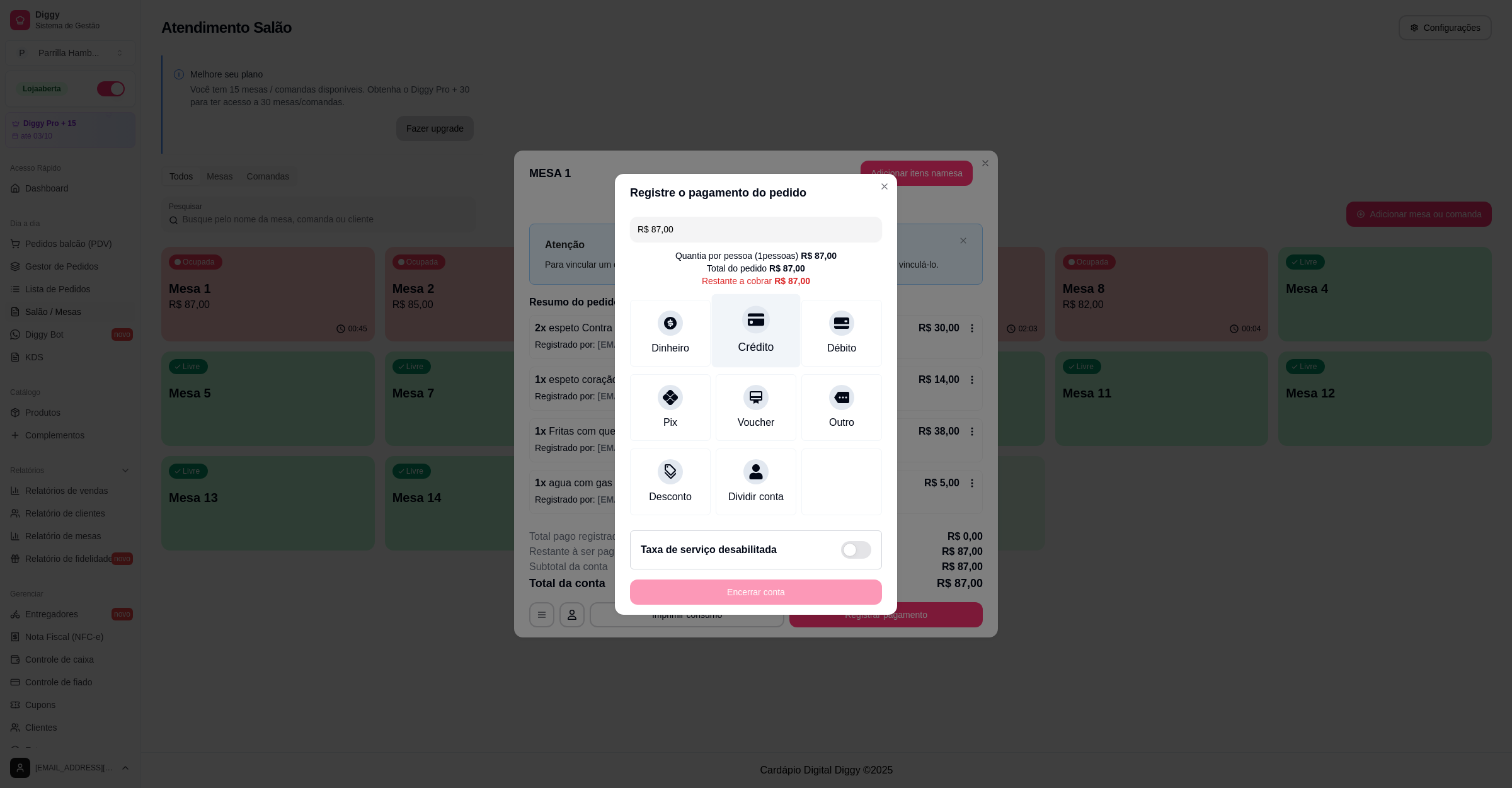
click at [746, 339] on div "Crédito" at bounding box center [756, 346] width 36 height 16
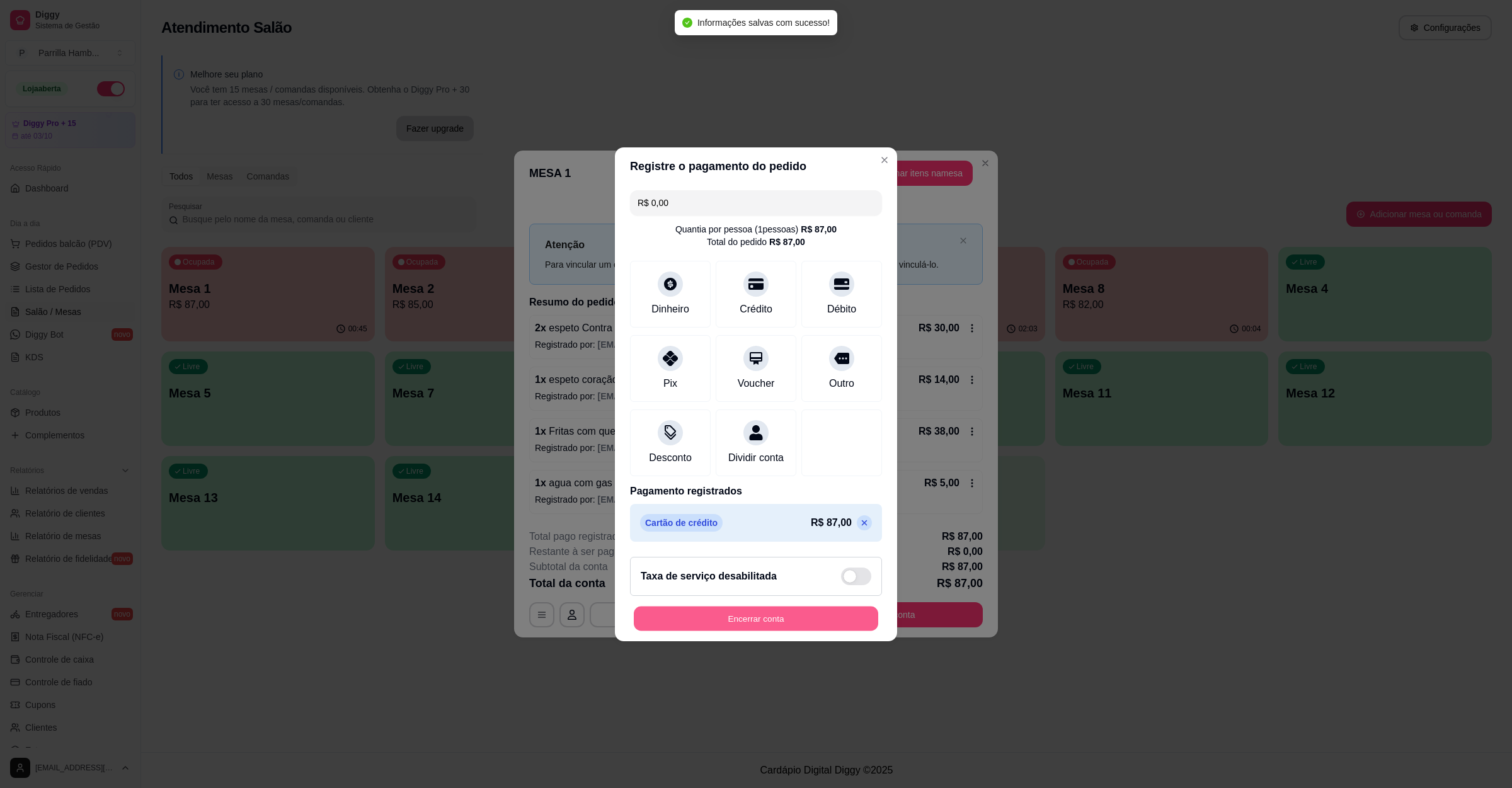
click at [706, 631] on button "Encerrar conta" at bounding box center [756, 618] width 244 height 25
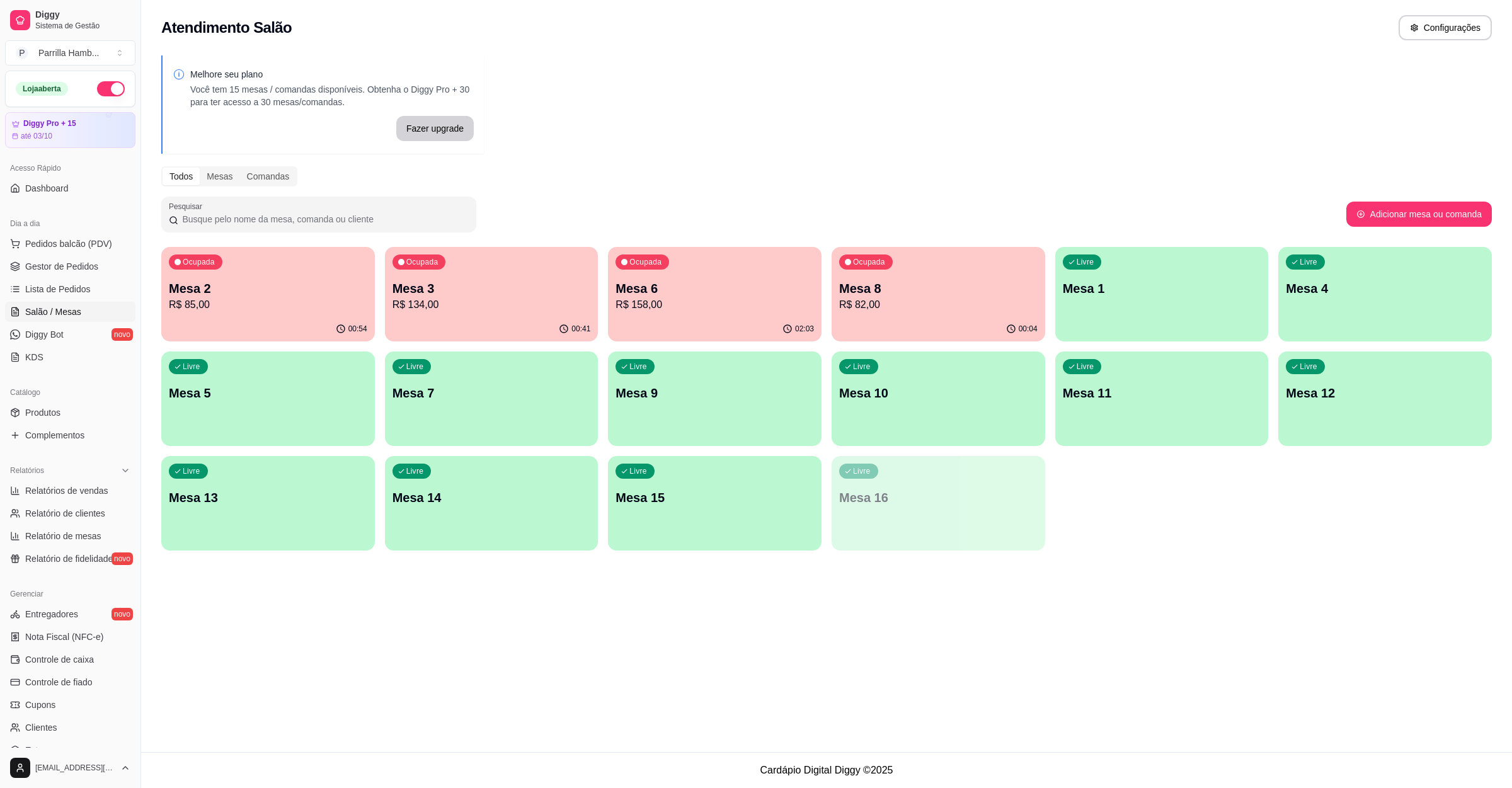
click at [666, 289] on p "Mesa 6" at bounding box center [715, 288] width 199 height 18
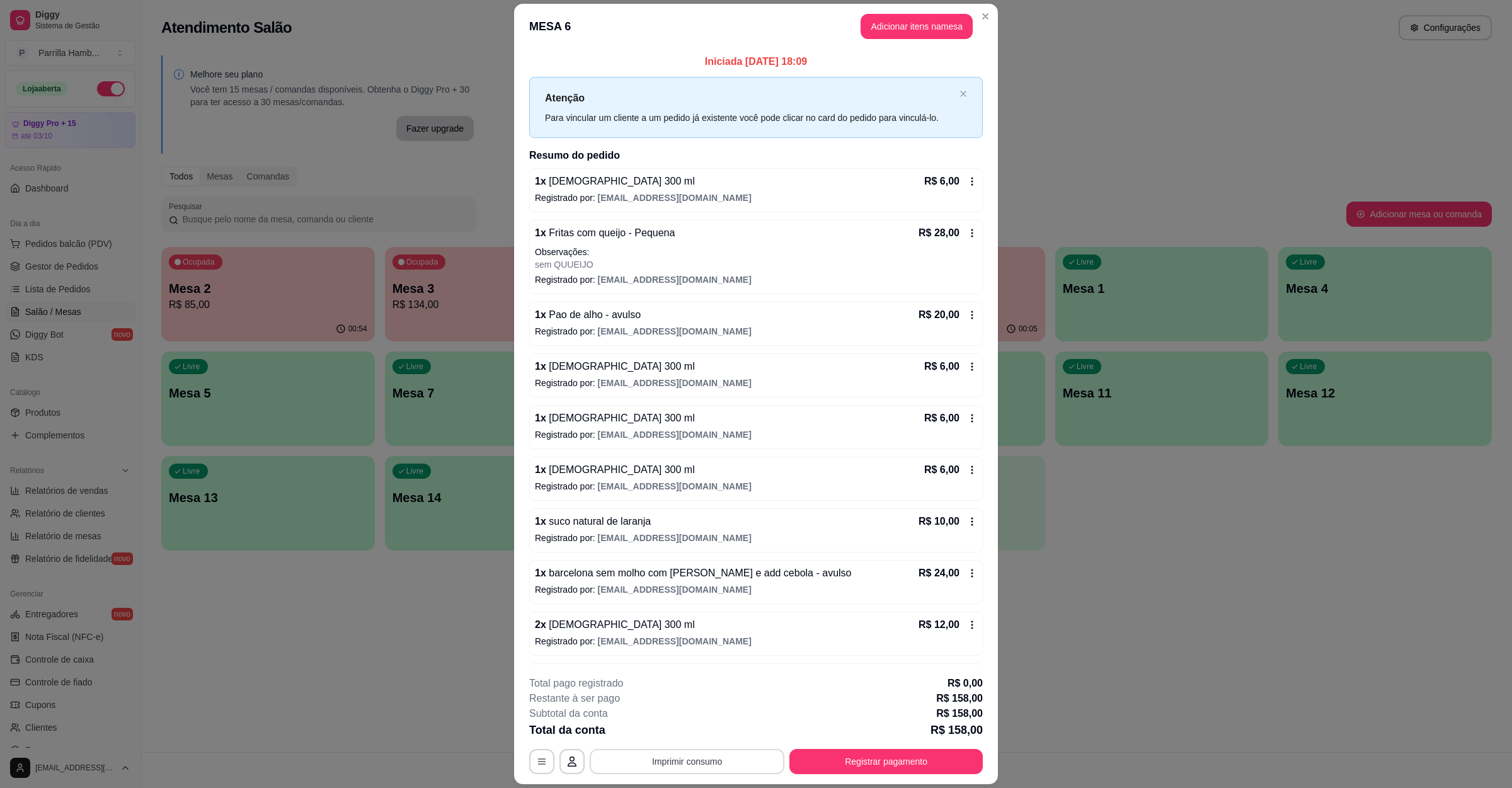
click at [649, 763] on button "Imprimir consumo" at bounding box center [687, 762] width 194 height 25
click at [651, 736] on button "IMPRESSORA" at bounding box center [684, 732] width 92 height 20
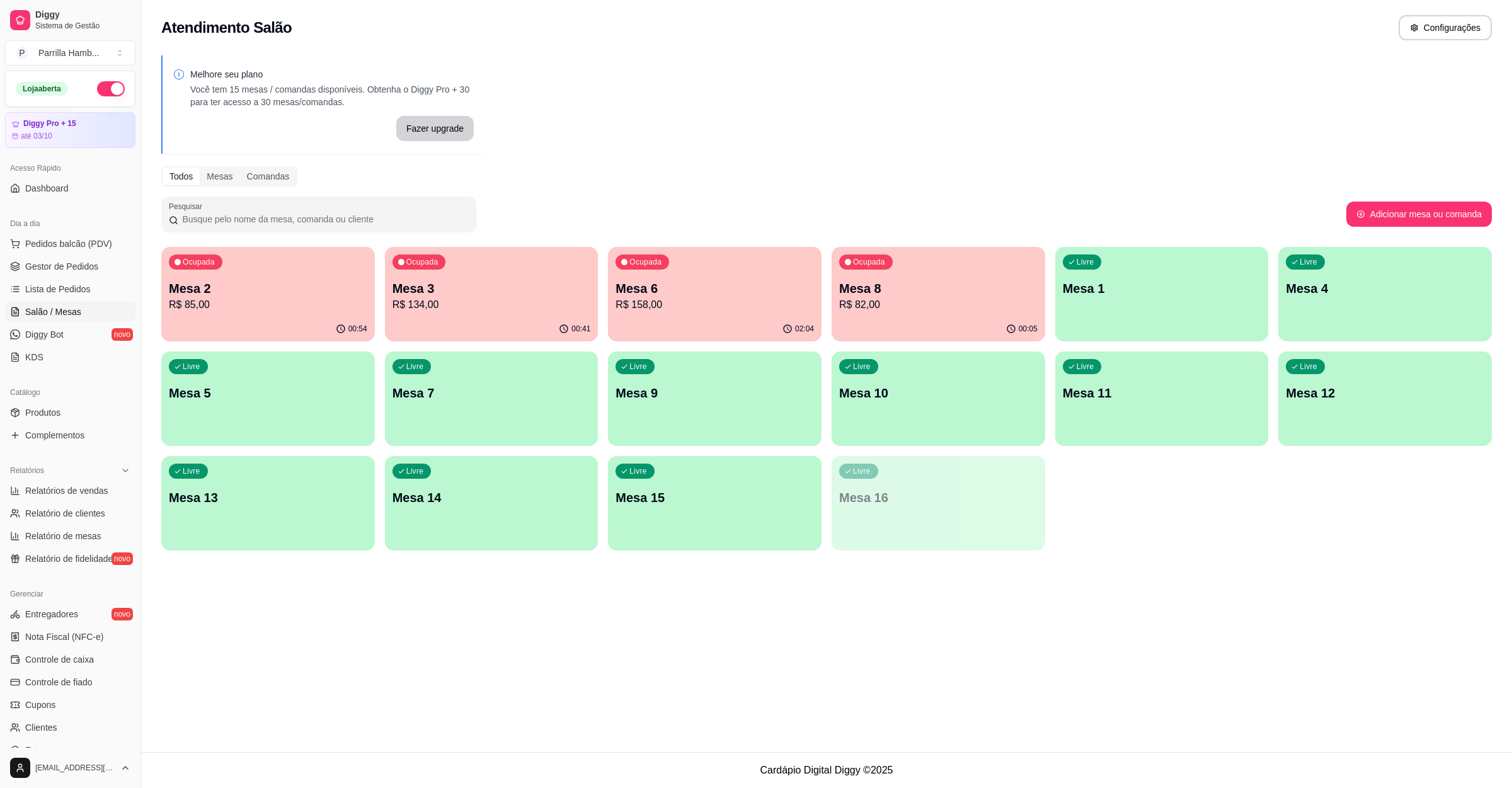
click at [658, 269] on div "Ocupada" at bounding box center [642, 261] width 54 height 15
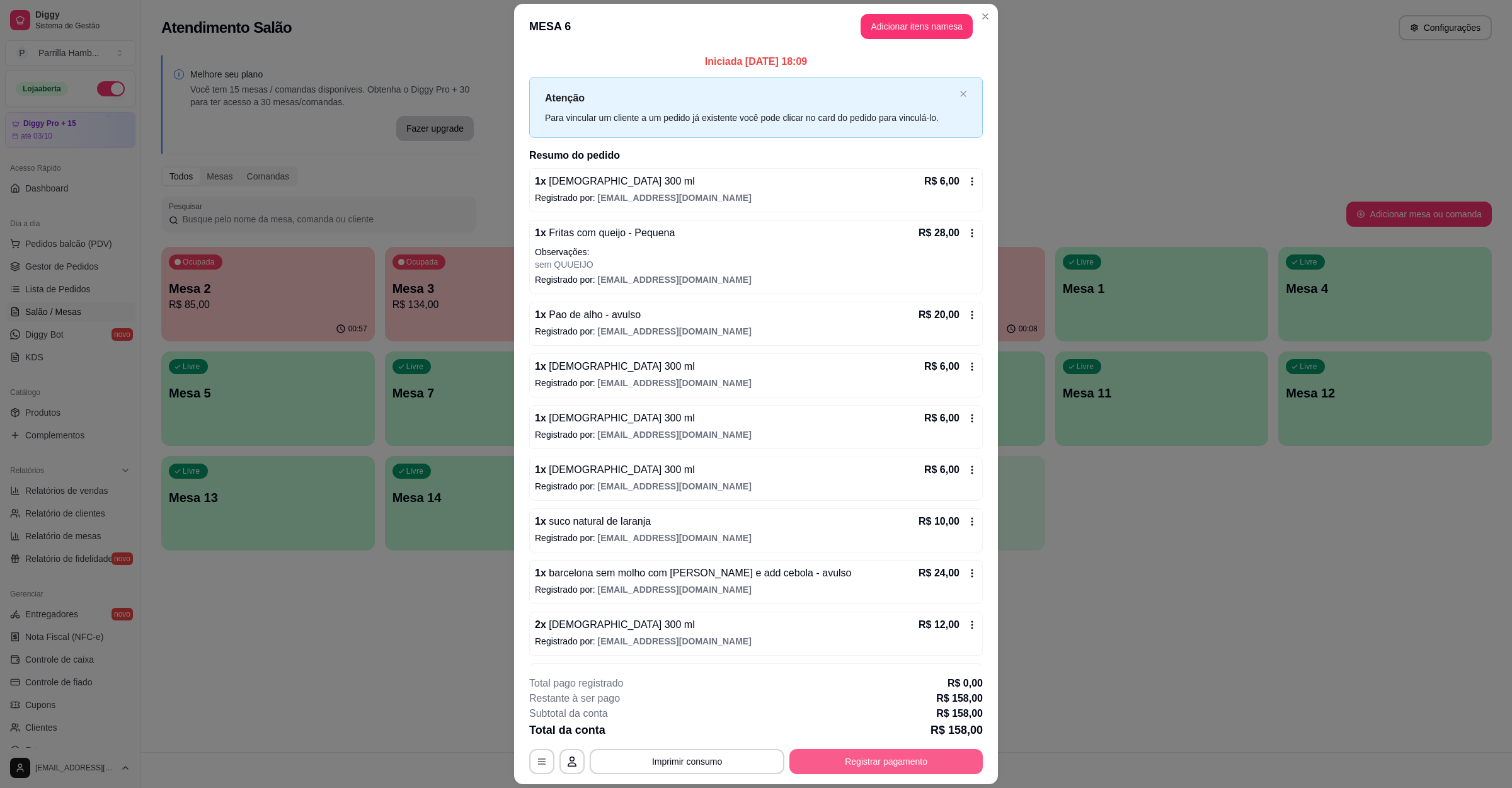
click at [891, 761] on button "Registrar pagamento" at bounding box center [886, 762] width 194 height 25
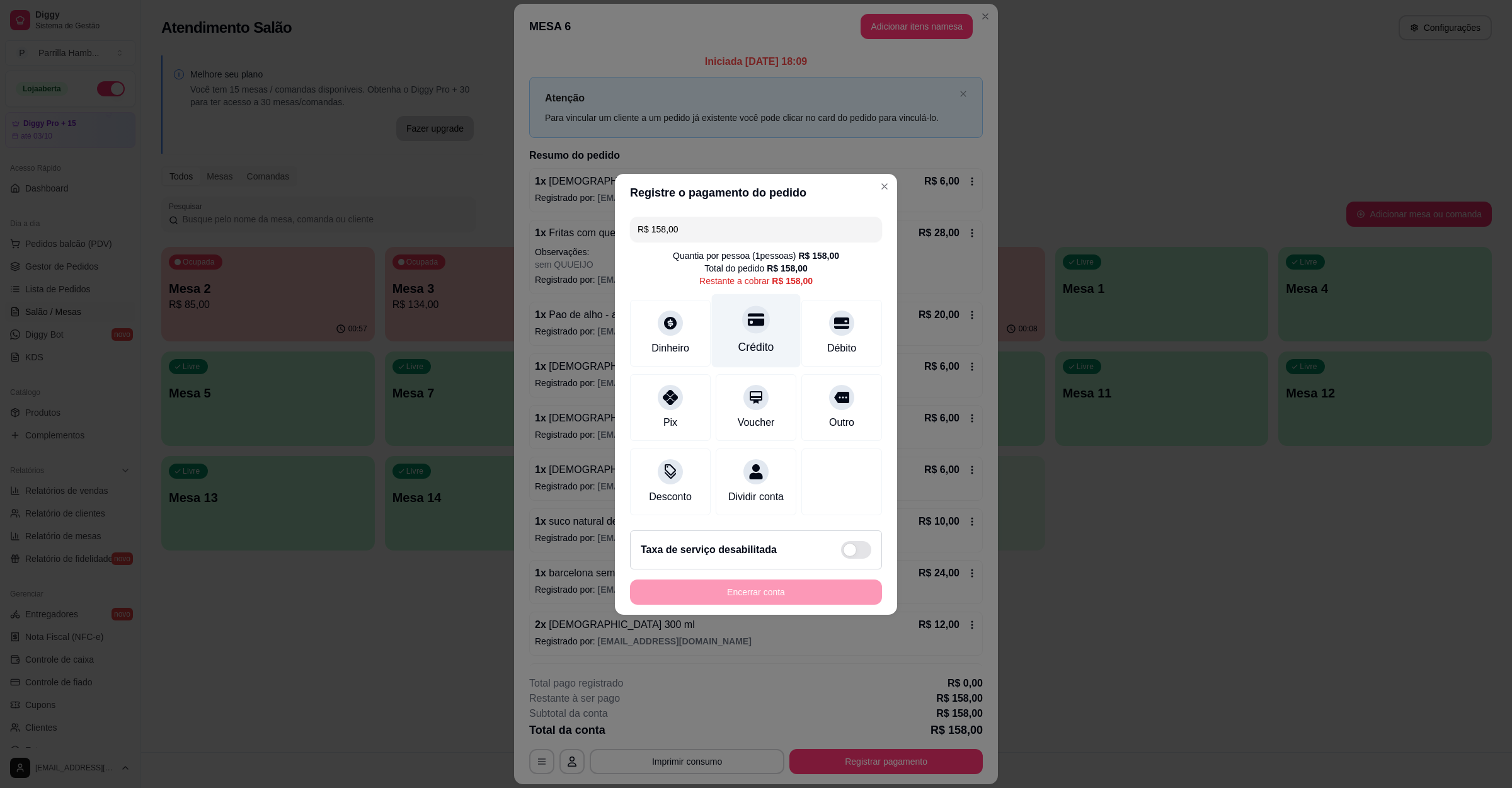
click at [741, 339] on div "Crédito" at bounding box center [756, 346] width 36 height 16
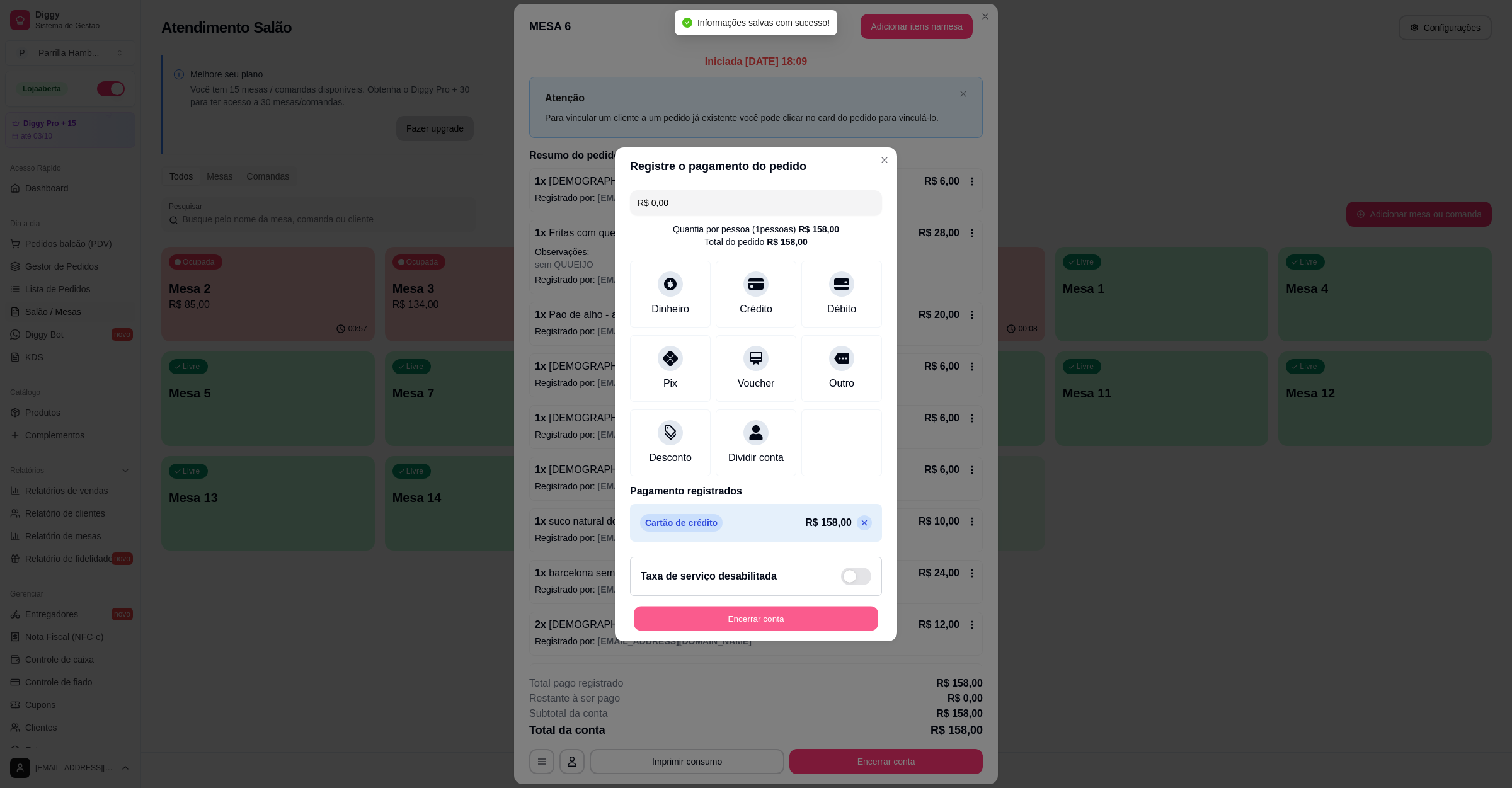
click at [736, 631] on button "Encerrar conta" at bounding box center [756, 618] width 244 height 25
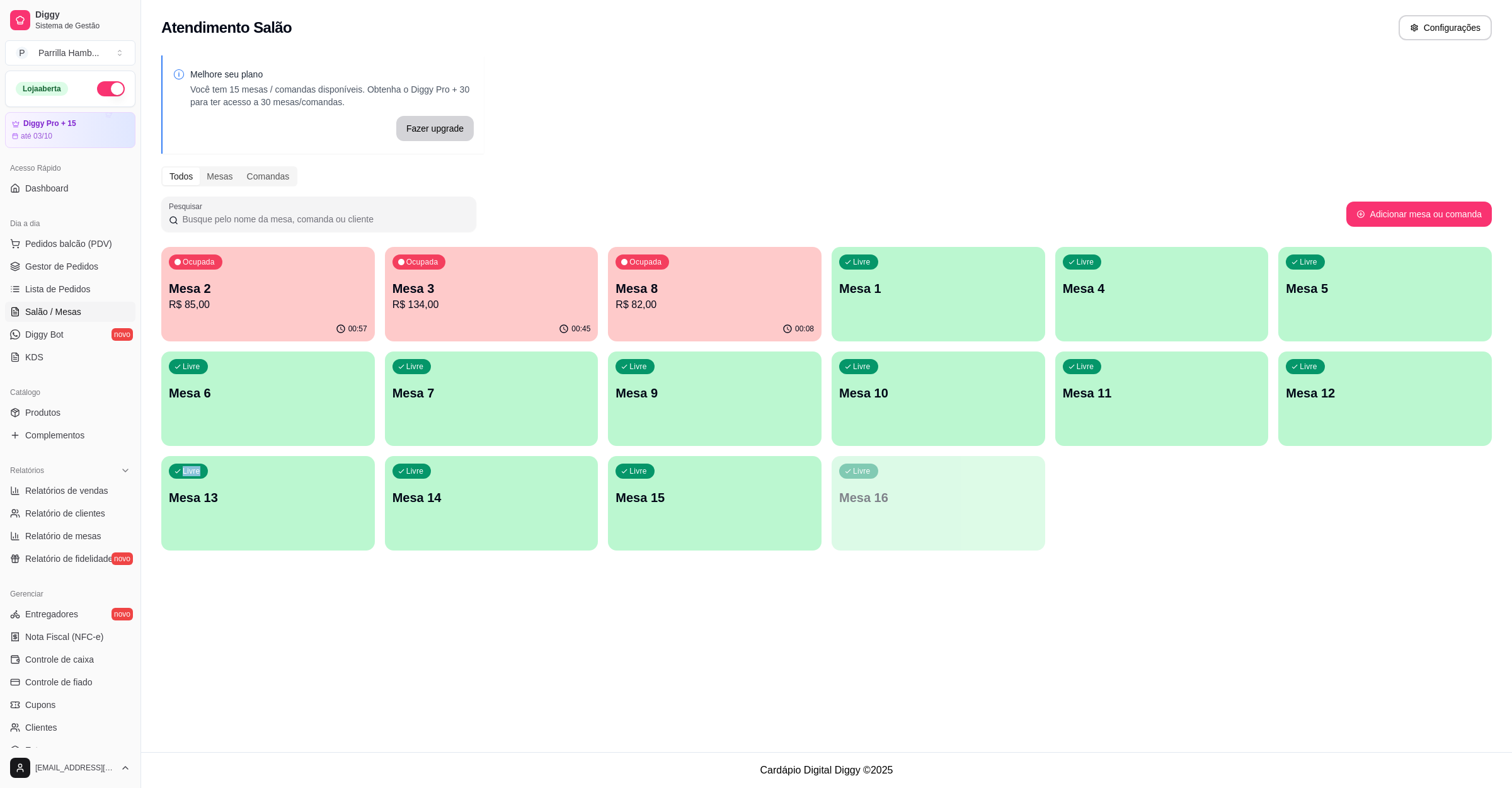
click at [1297, 575] on div "Atendimento Salão Configurações Melhore seu plano Você tem 15 mesas / comandas …" at bounding box center [826, 376] width 1371 height 752
click at [446, 295] on p "Mesa 3" at bounding box center [492, 288] width 199 height 18
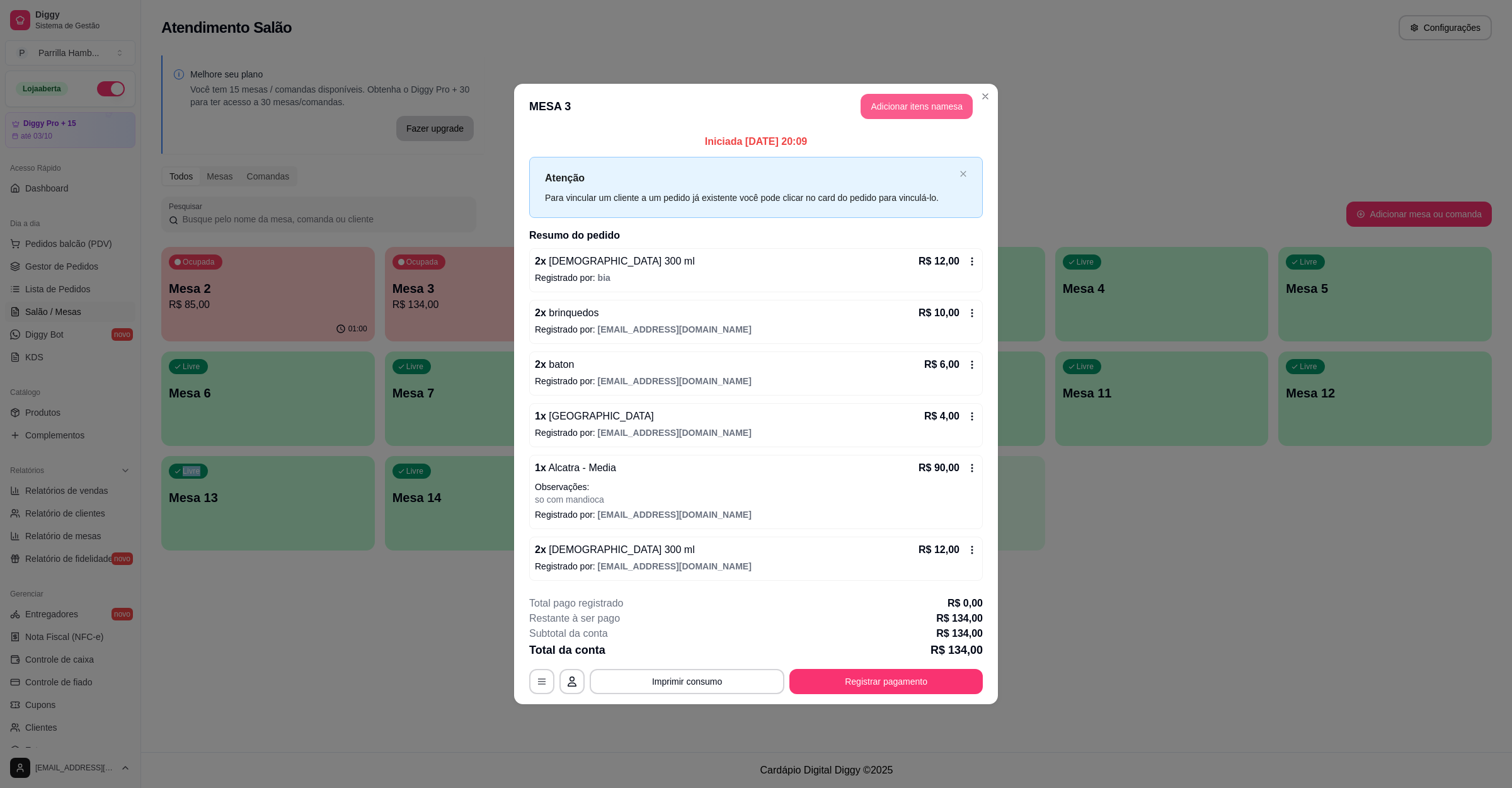
click at [919, 110] on button "Adicionar itens na mesa" at bounding box center [916, 106] width 112 height 25
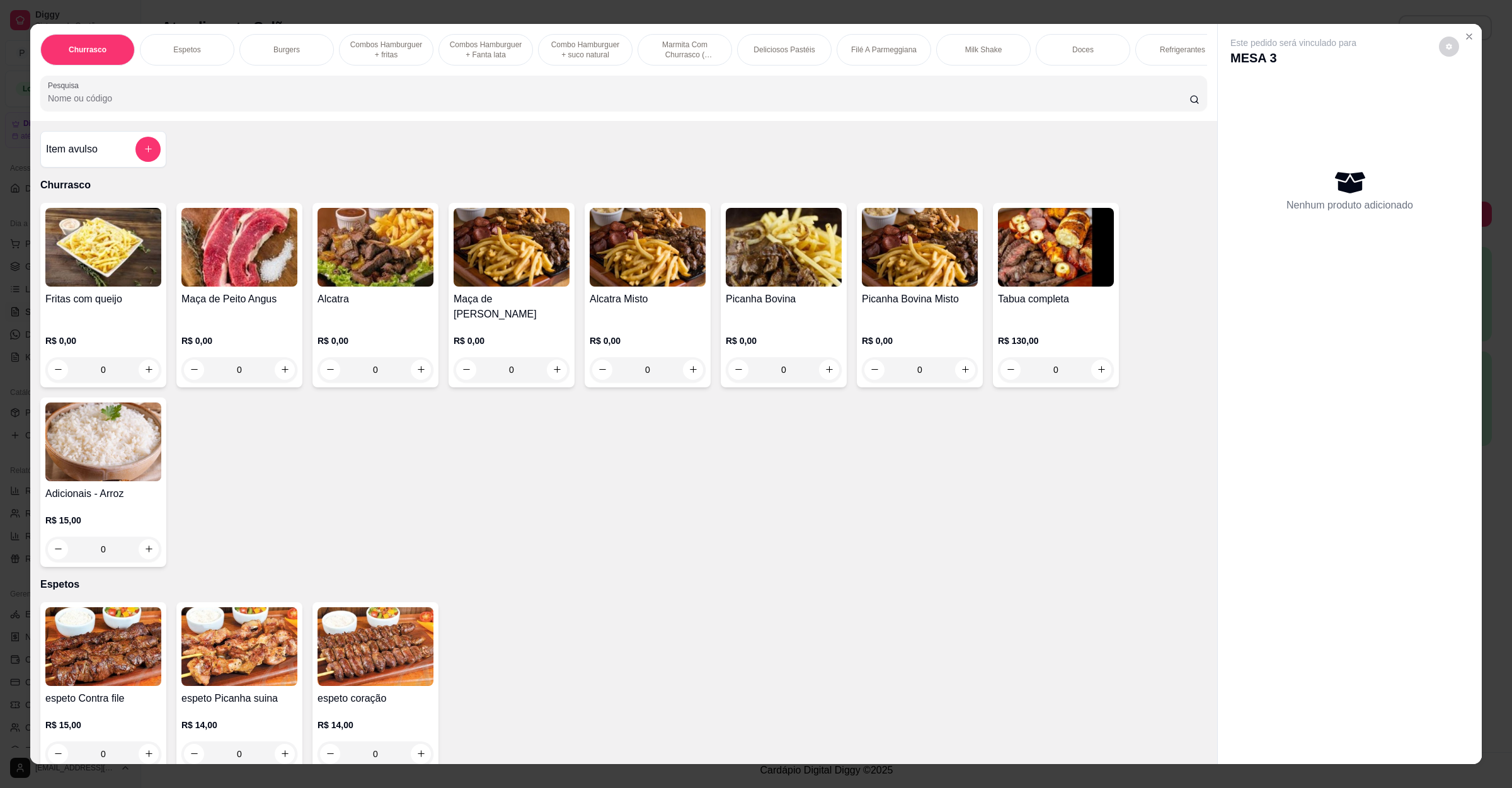
click at [459, 105] on input "Pesquisa" at bounding box center [618, 99] width 1142 height 13
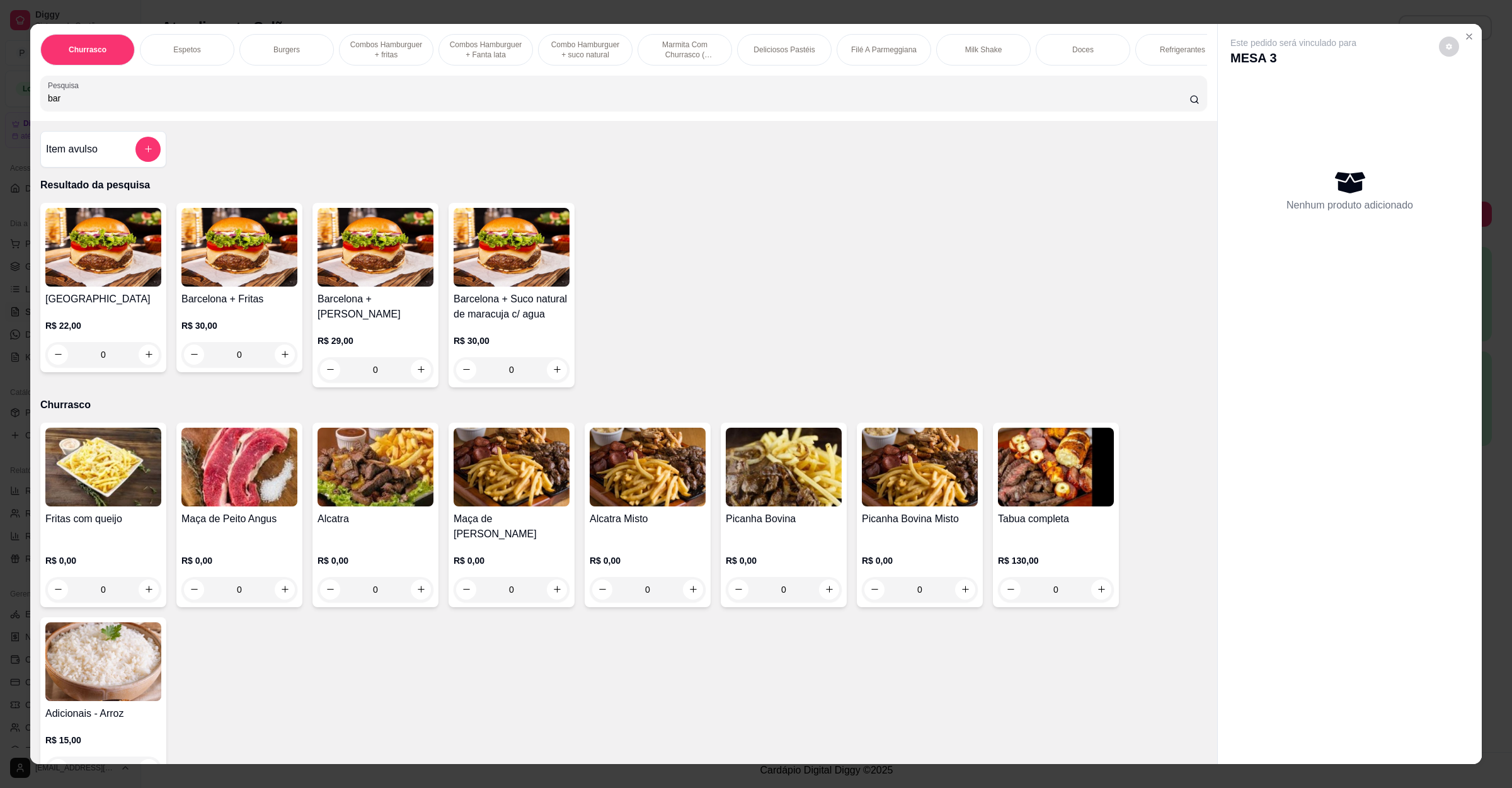
click at [147, 368] on div "0" at bounding box center [103, 355] width 116 height 25
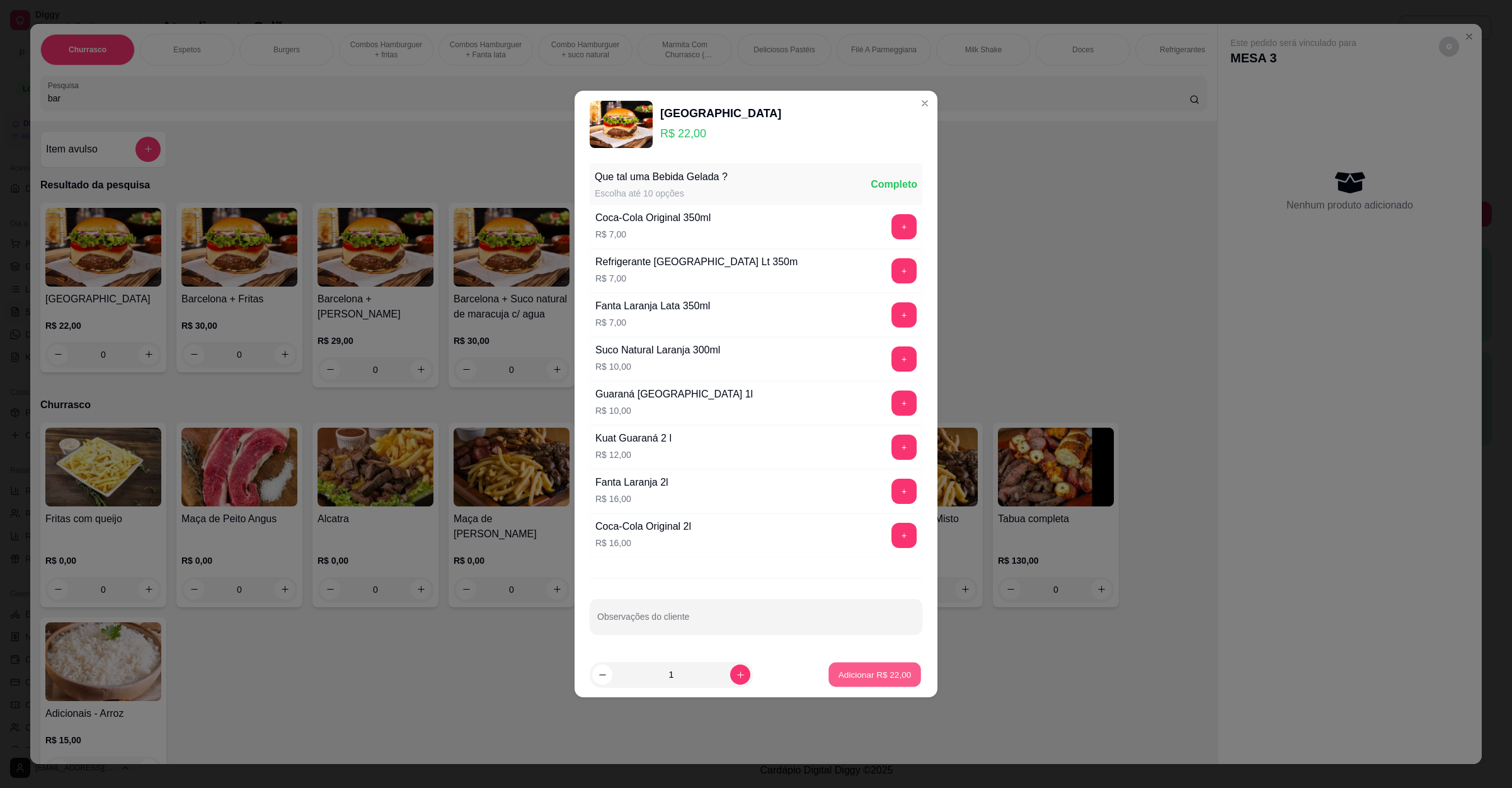
click at [875, 685] on button "Adicionar R$ 22,00" at bounding box center [875, 675] width 93 height 25
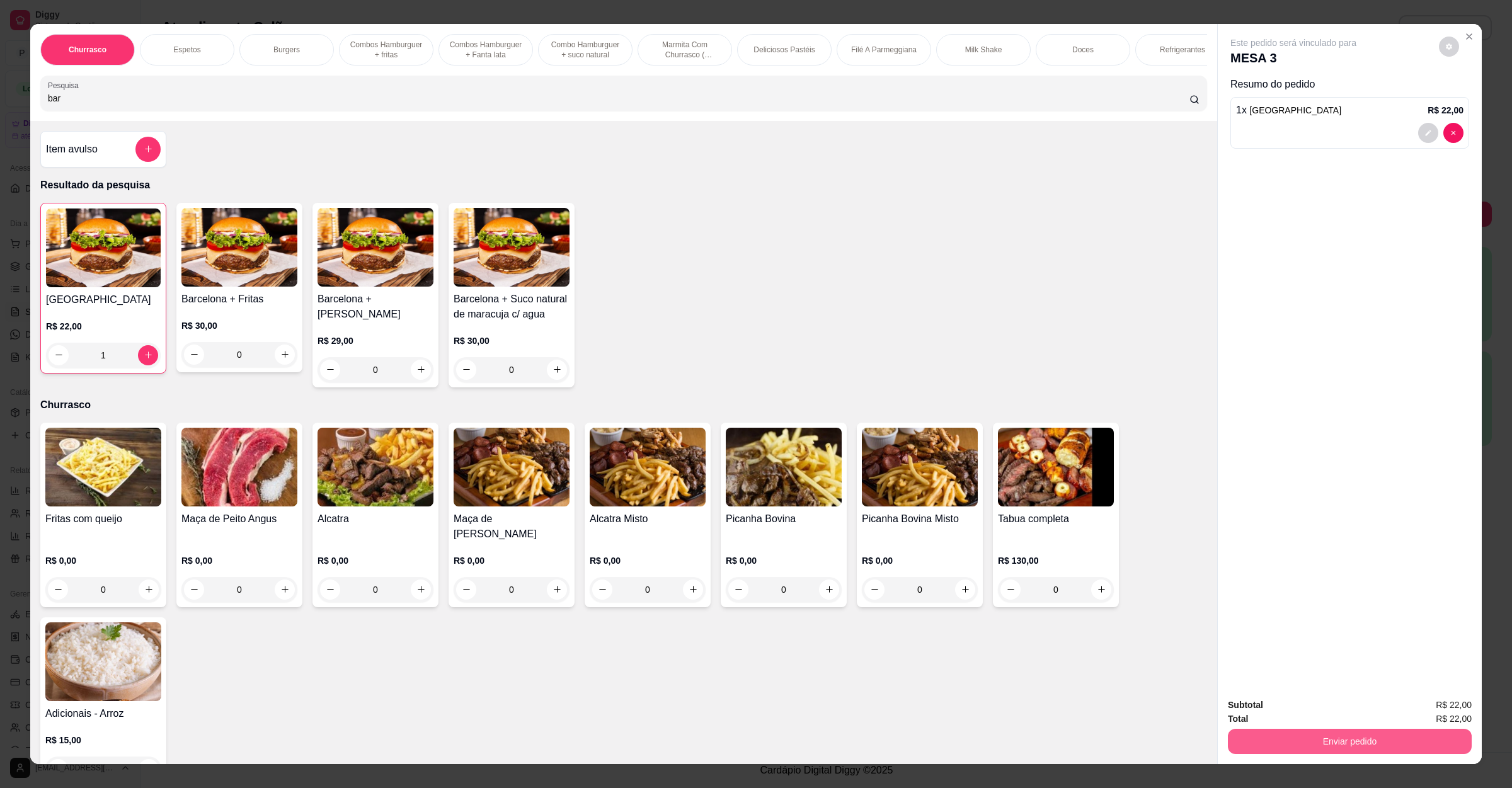
click at [1313, 746] on button "Enviar pedido" at bounding box center [1350, 742] width 244 height 25
click at [1301, 715] on button "Não registrar e enviar pedido" at bounding box center [1306, 711] width 131 height 24
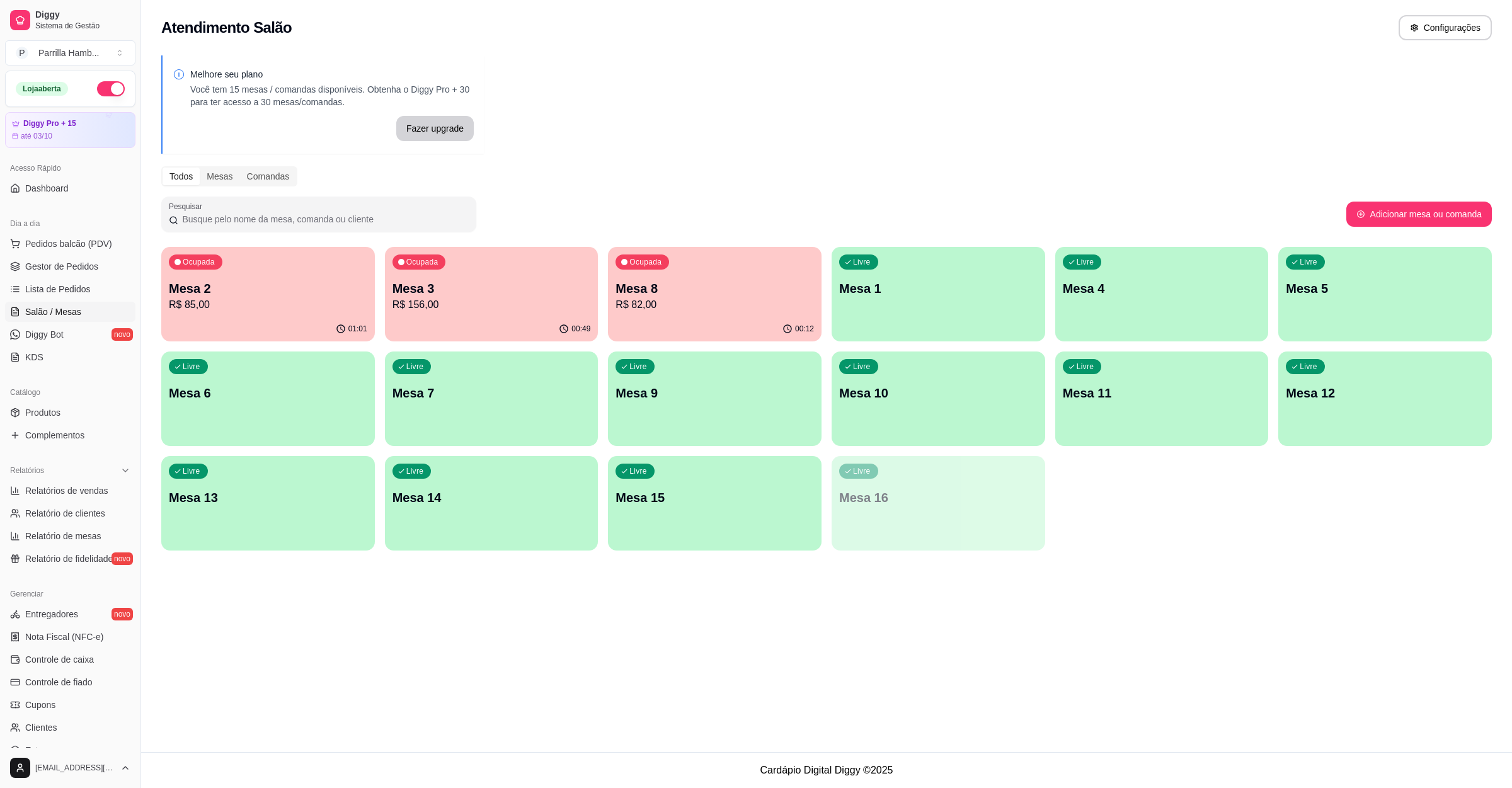
click at [314, 299] on p "R$ 85,00" at bounding box center [268, 304] width 199 height 15
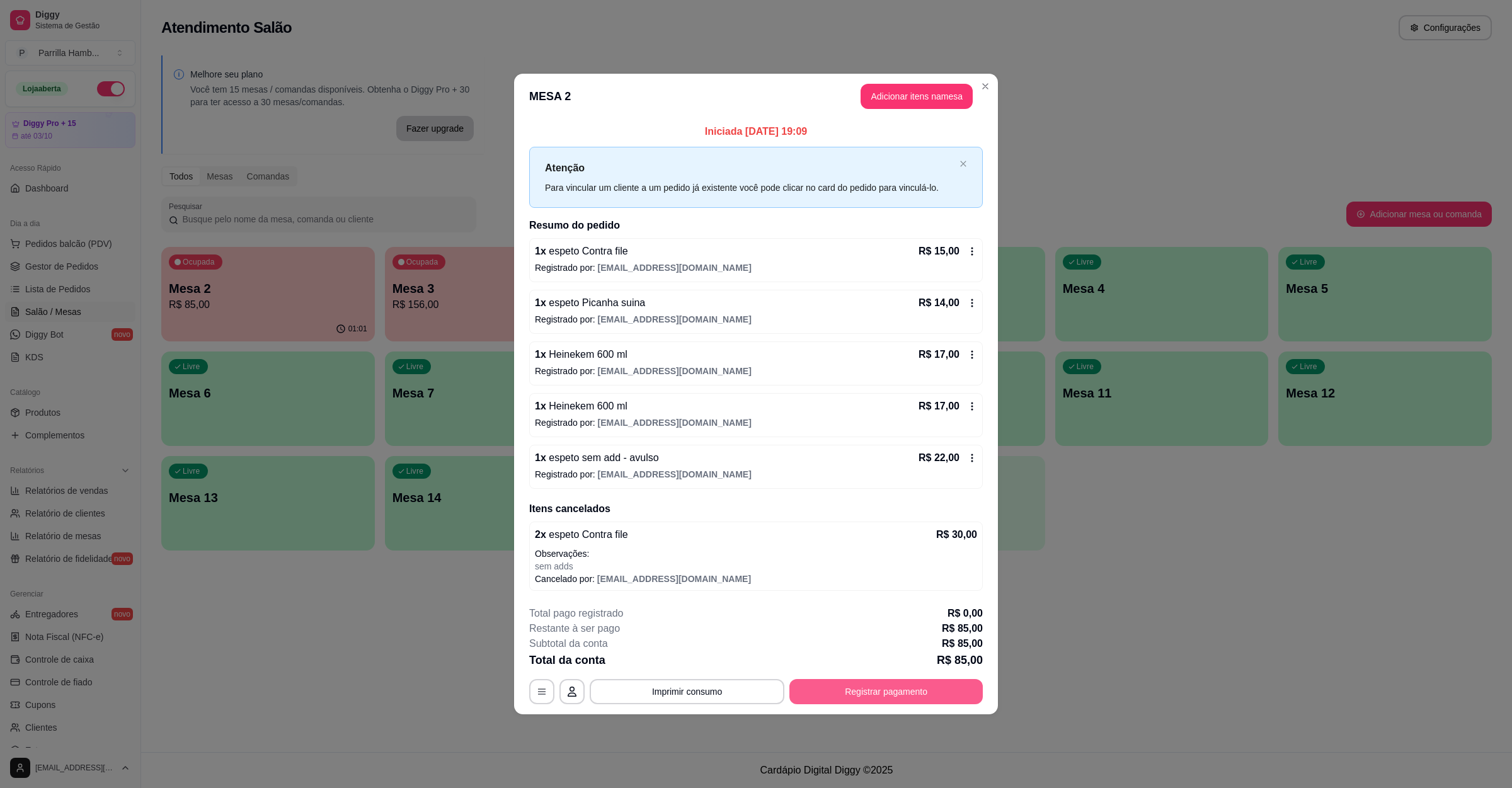
click at [877, 703] on button "Registrar pagamento" at bounding box center [886, 692] width 194 height 25
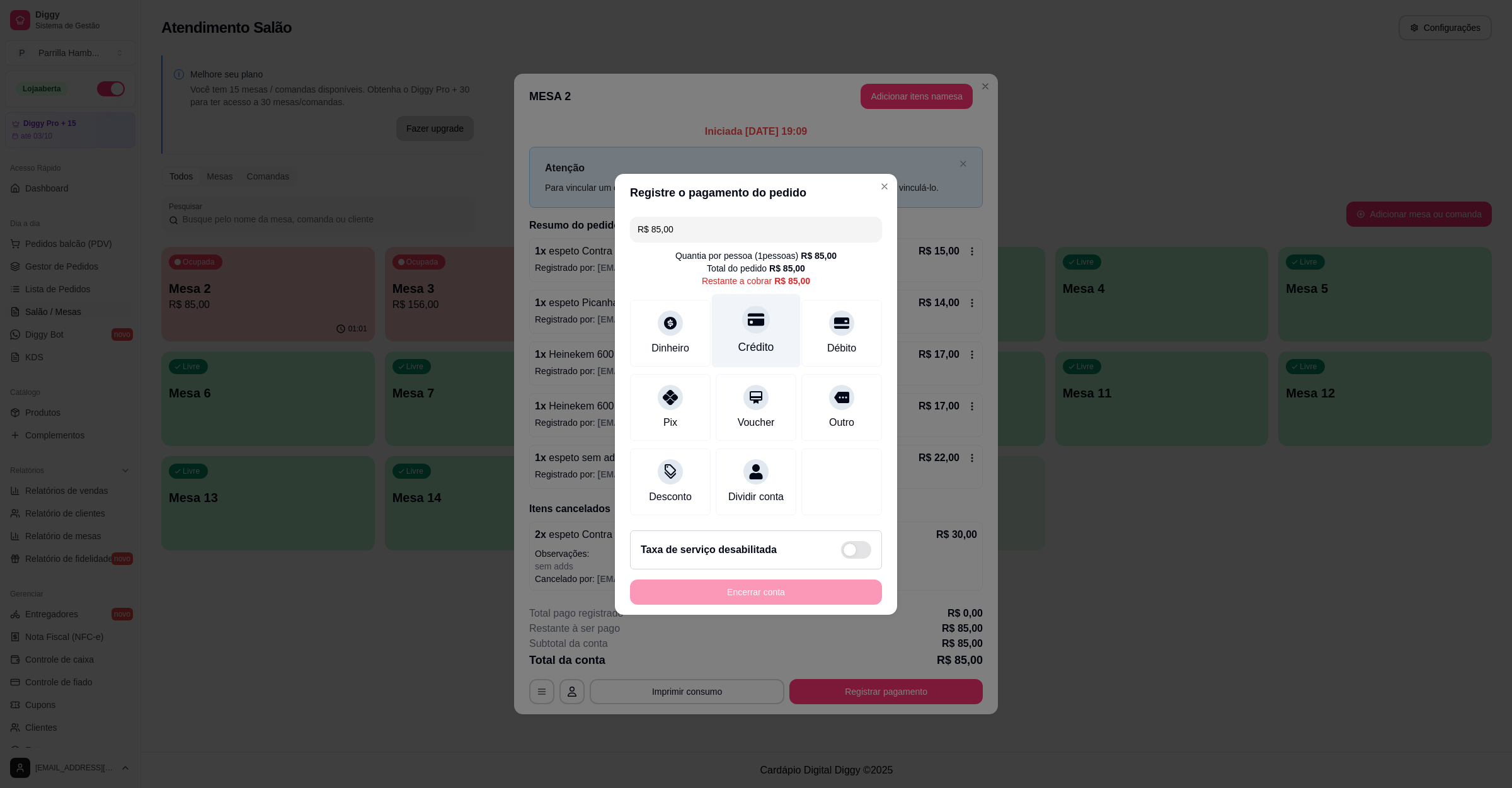
click at [742, 314] on div at bounding box center [756, 319] width 27 height 27
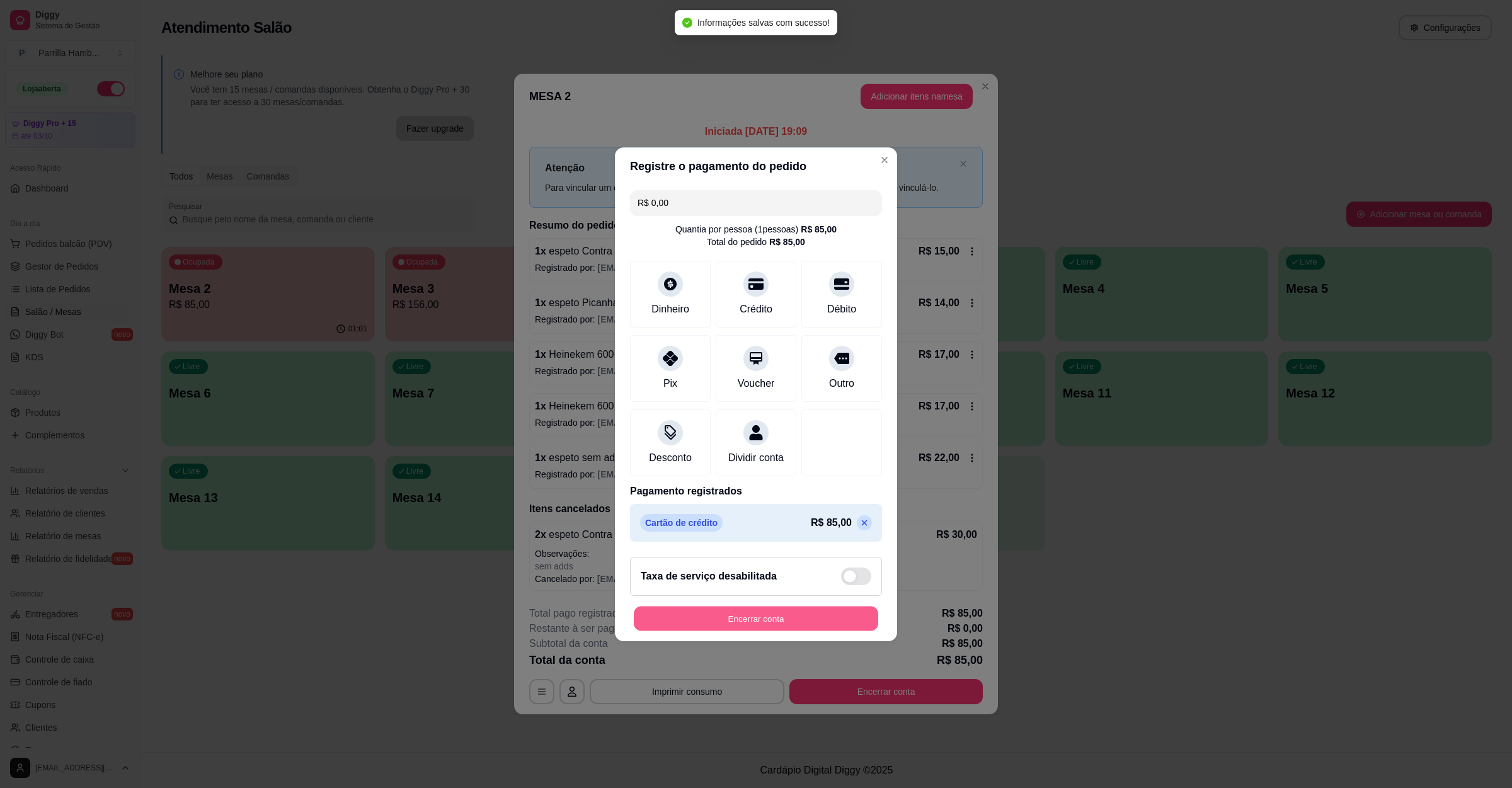
click at [682, 631] on button "Encerrar conta" at bounding box center [756, 618] width 244 height 25
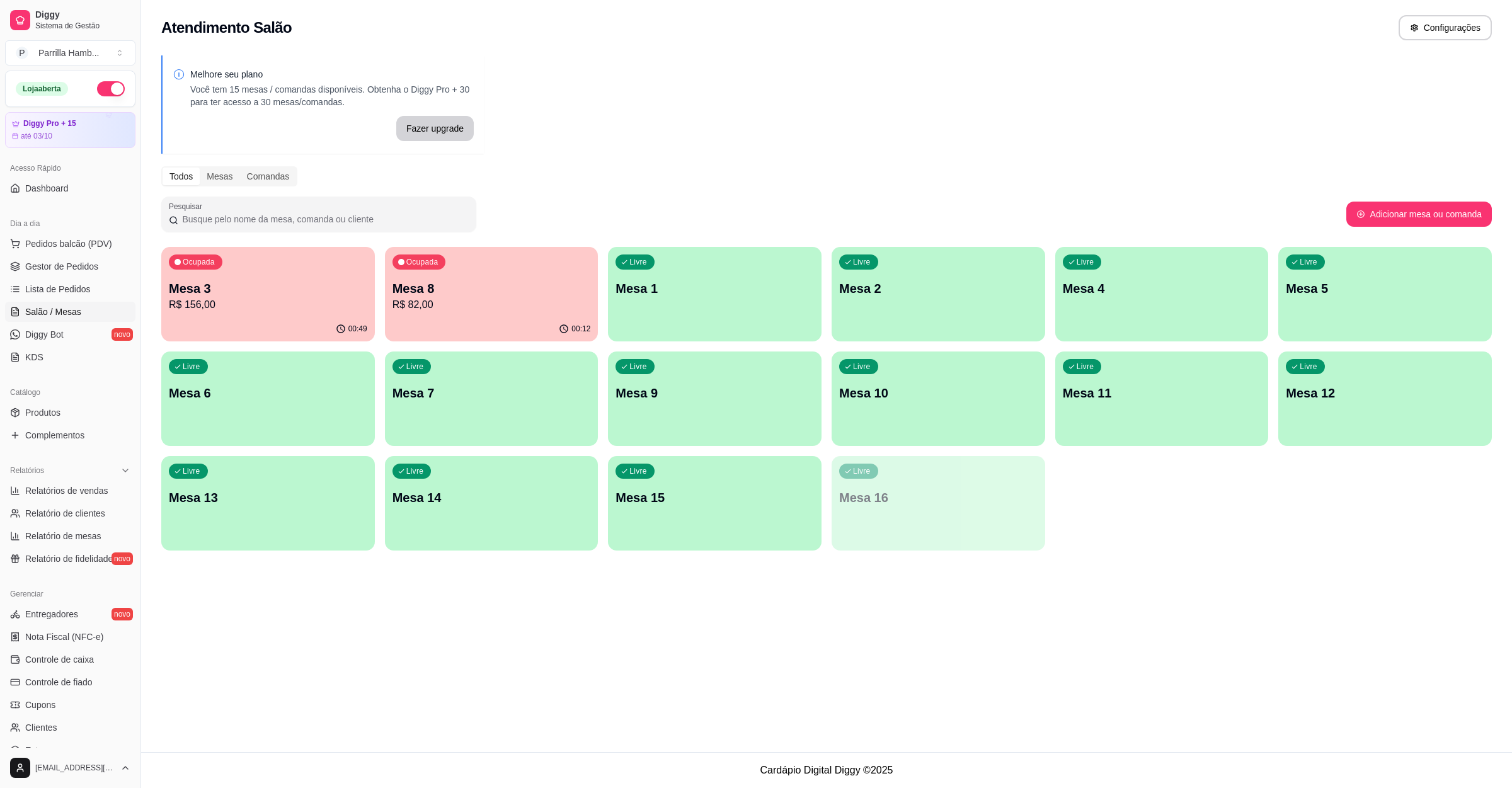
click at [329, 293] on p "Mesa 3" at bounding box center [268, 288] width 199 height 18
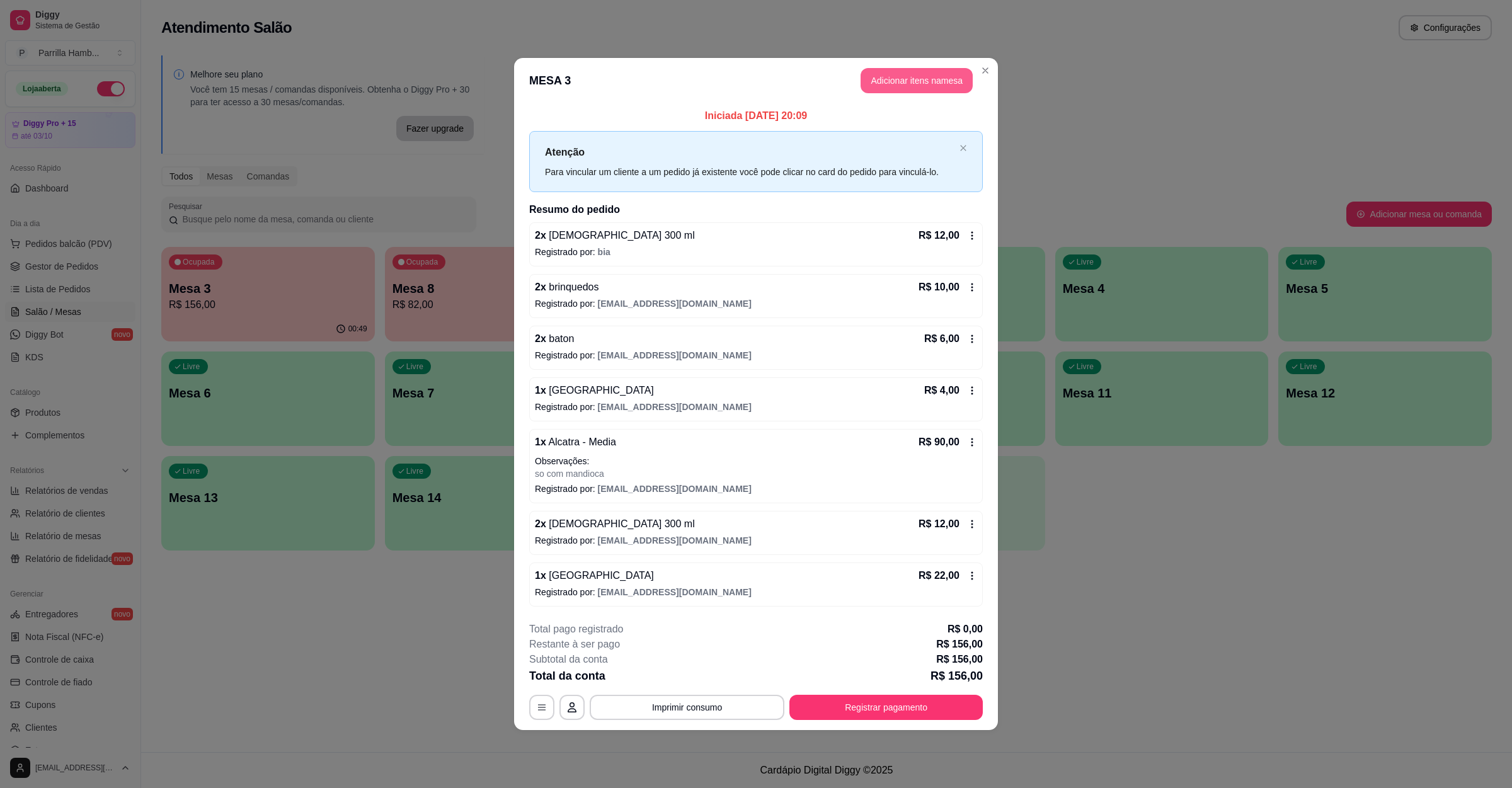
click at [894, 75] on button "Adicionar itens na mesa" at bounding box center [916, 81] width 112 height 25
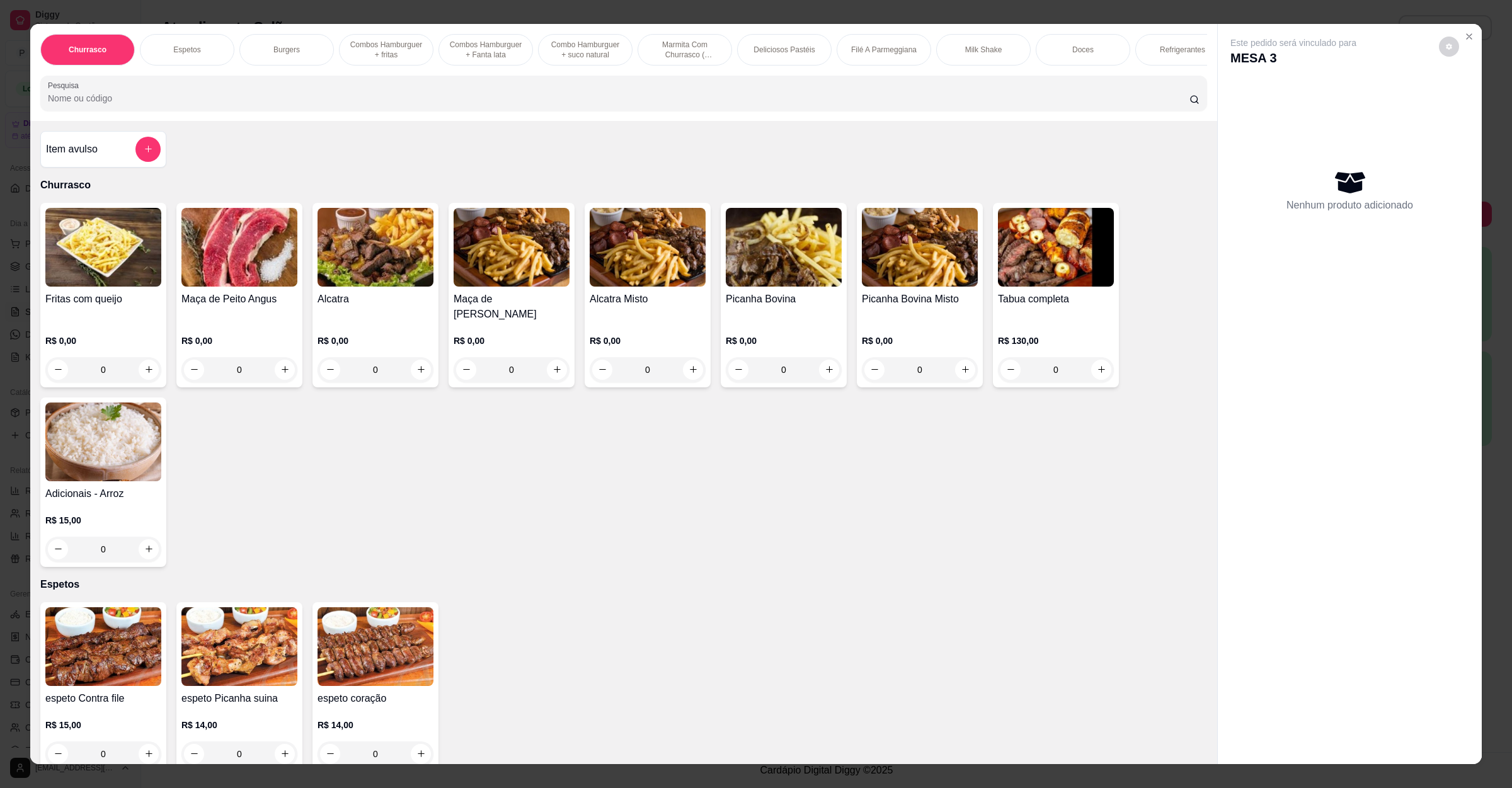
click at [449, 105] on input "Pesquisa" at bounding box center [618, 99] width 1142 height 13
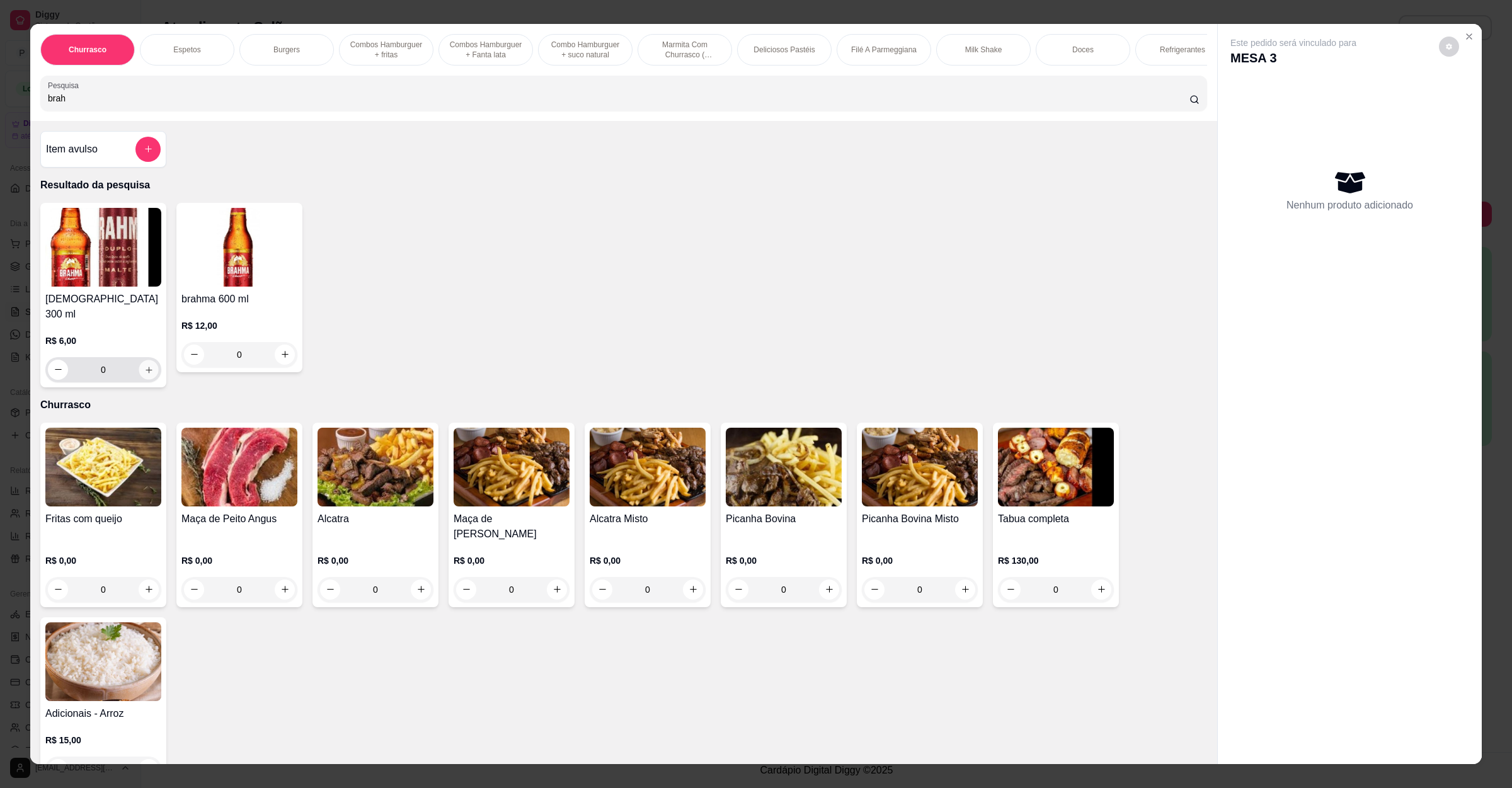
click at [142, 376] on button "increase-product-quantity" at bounding box center [149, 370] width 20 height 20
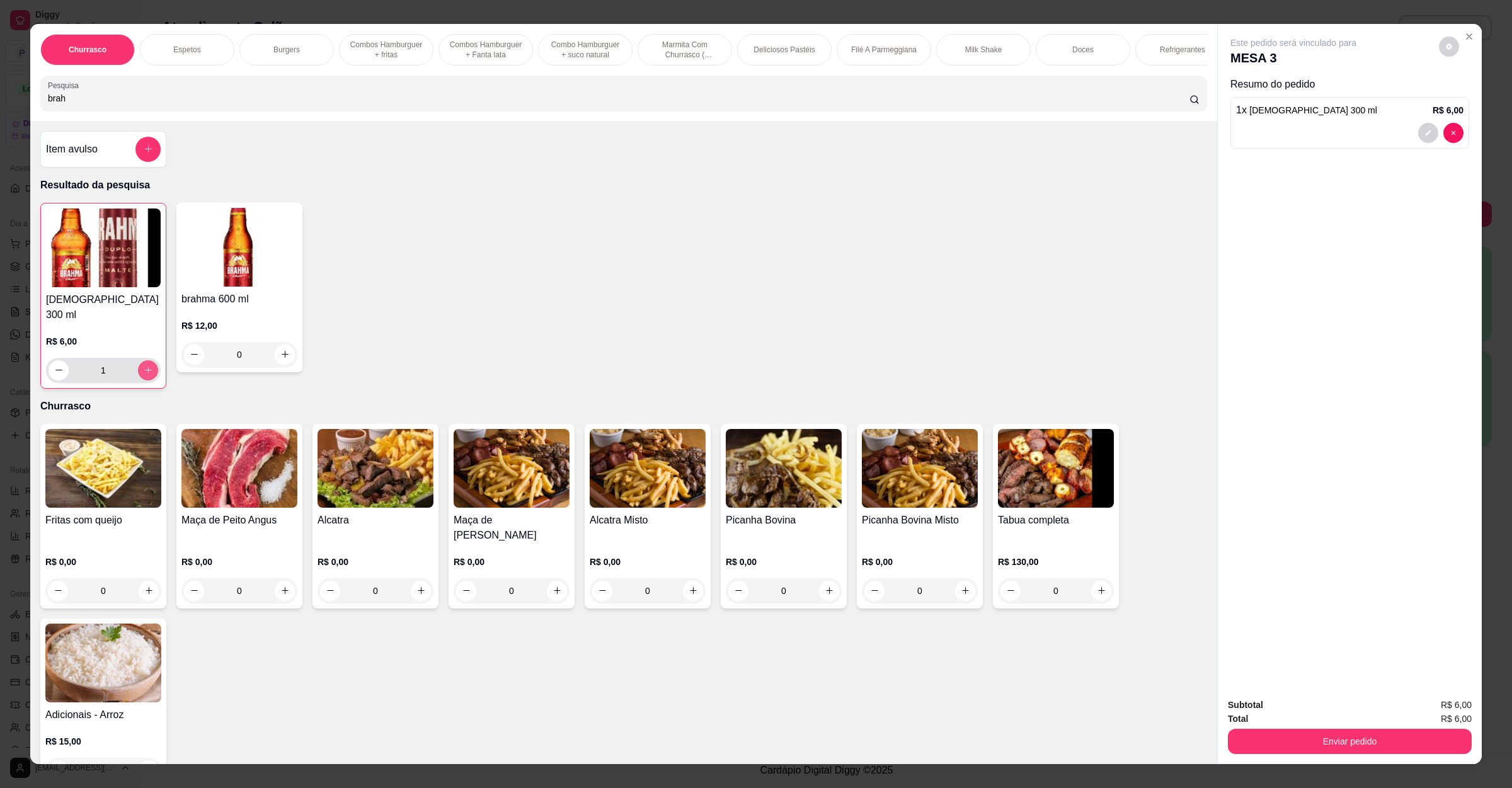
click at [142, 376] on button "increase-product-quantity" at bounding box center [148, 370] width 20 height 20
click at [1251, 735] on button "Enviar pedido" at bounding box center [1350, 742] width 244 height 25
click at [1261, 713] on button "Não registrar e enviar pedido" at bounding box center [1306, 711] width 131 height 24
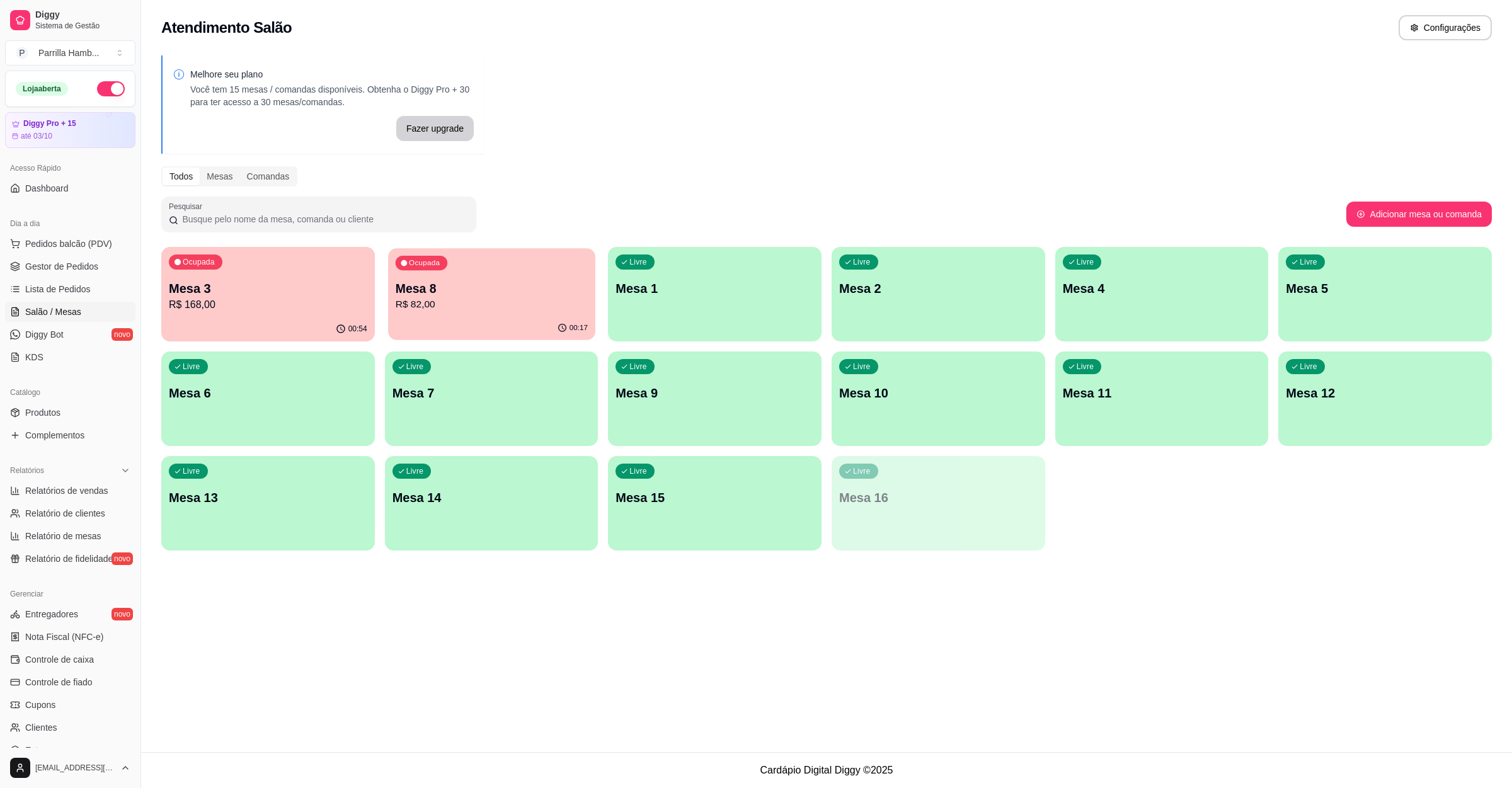
click at [413, 295] on p "Mesa 8" at bounding box center [491, 289] width 192 height 17
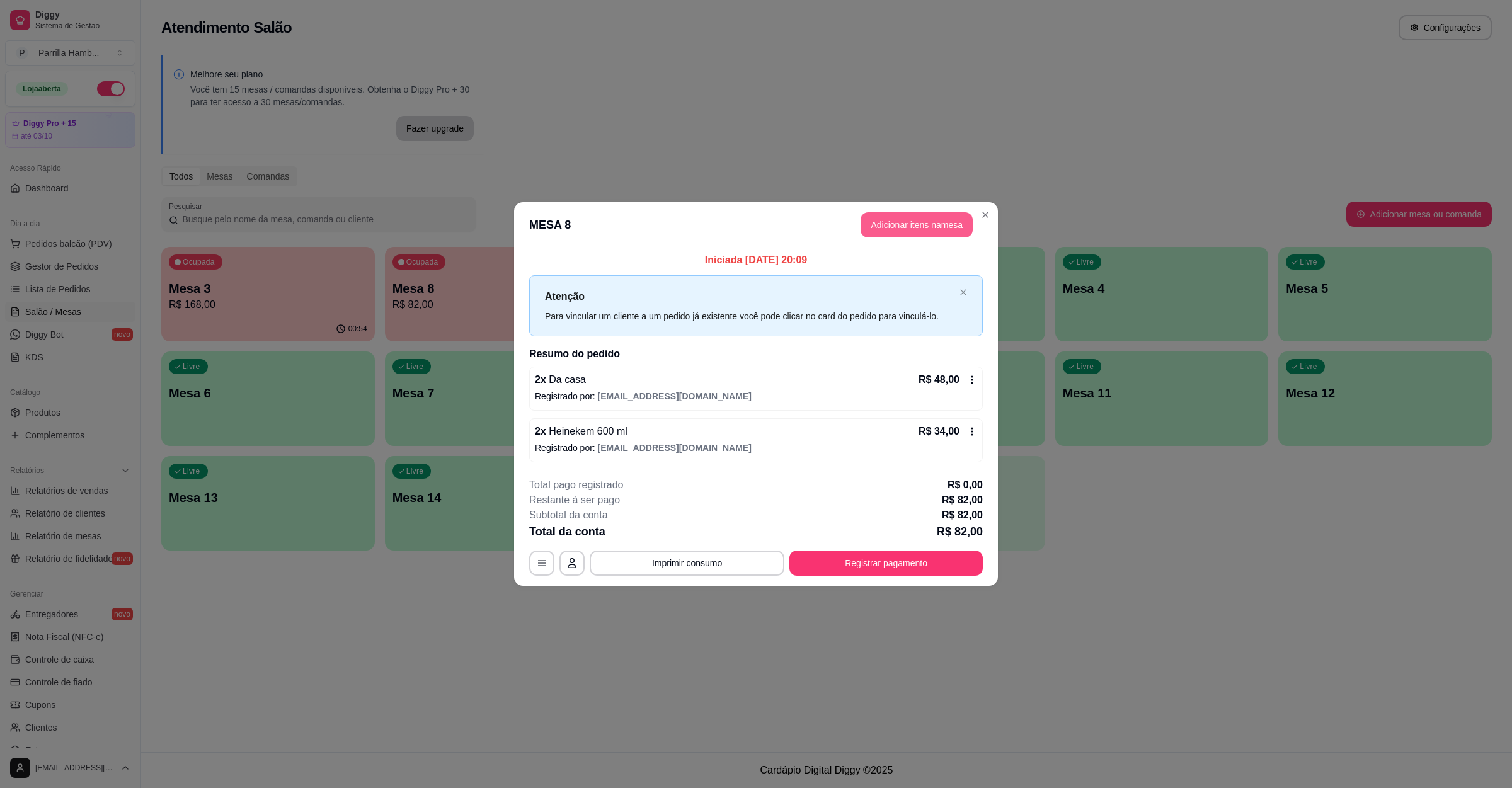
click at [885, 233] on button "Adicionar itens na mesa" at bounding box center [916, 225] width 112 height 25
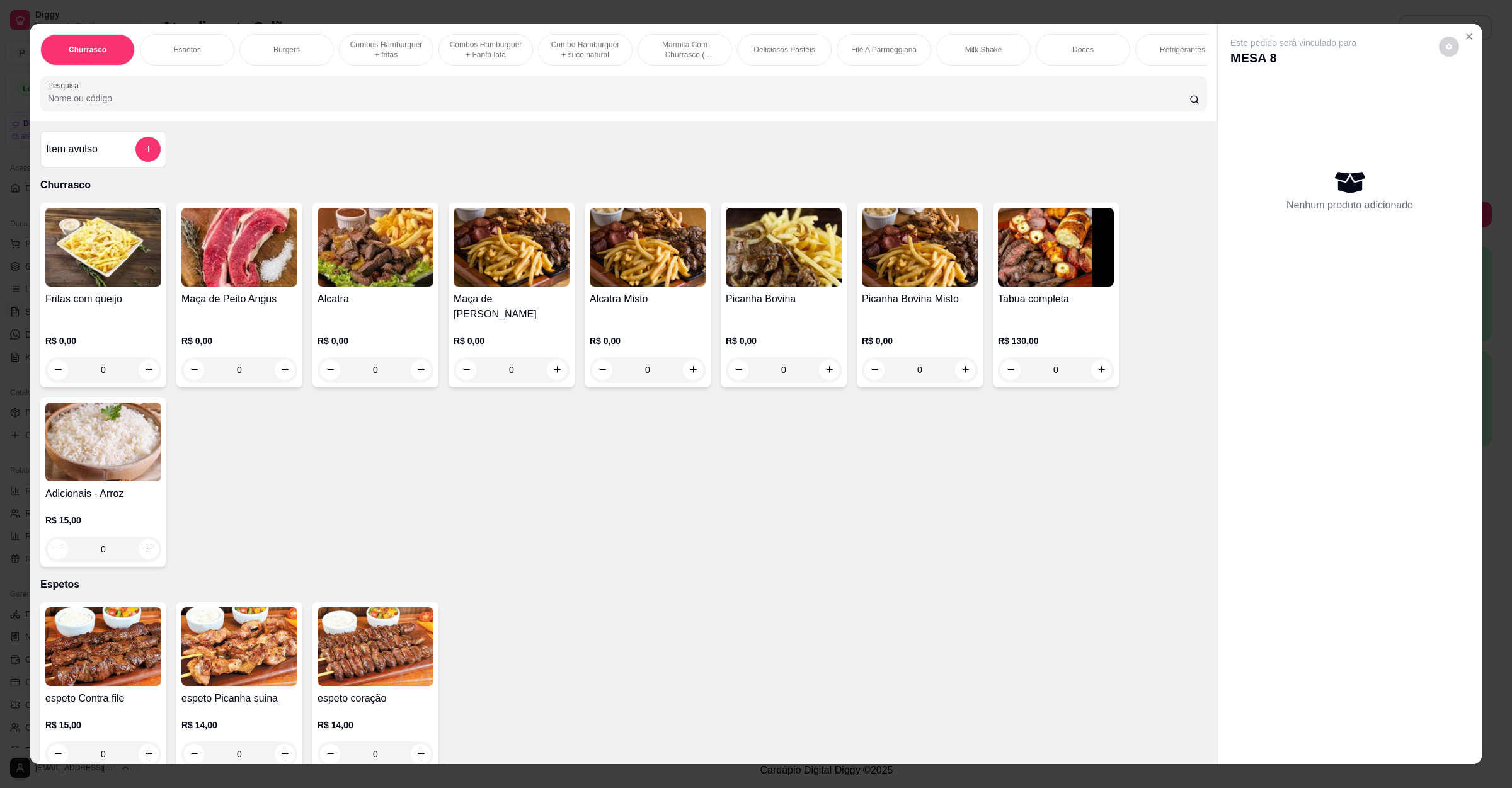
click at [274, 121] on div "Churrasco Espetos Burgers Combos Hamburguer + fritas Combos Hamburguer + Fanta …" at bounding box center [624, 73] width 1187 height 97
drag, startPoint x: 240, startPoint y: 87, endPoint x: 231, endPoint y: 99, distance: 15.0
click at [237, 87] on div "Churrasco Espetos Burgers Combos Hamburguer + fritas Combos Hamburguer + Fanta …" at bounding box center [624, 73] width 1187 height 97
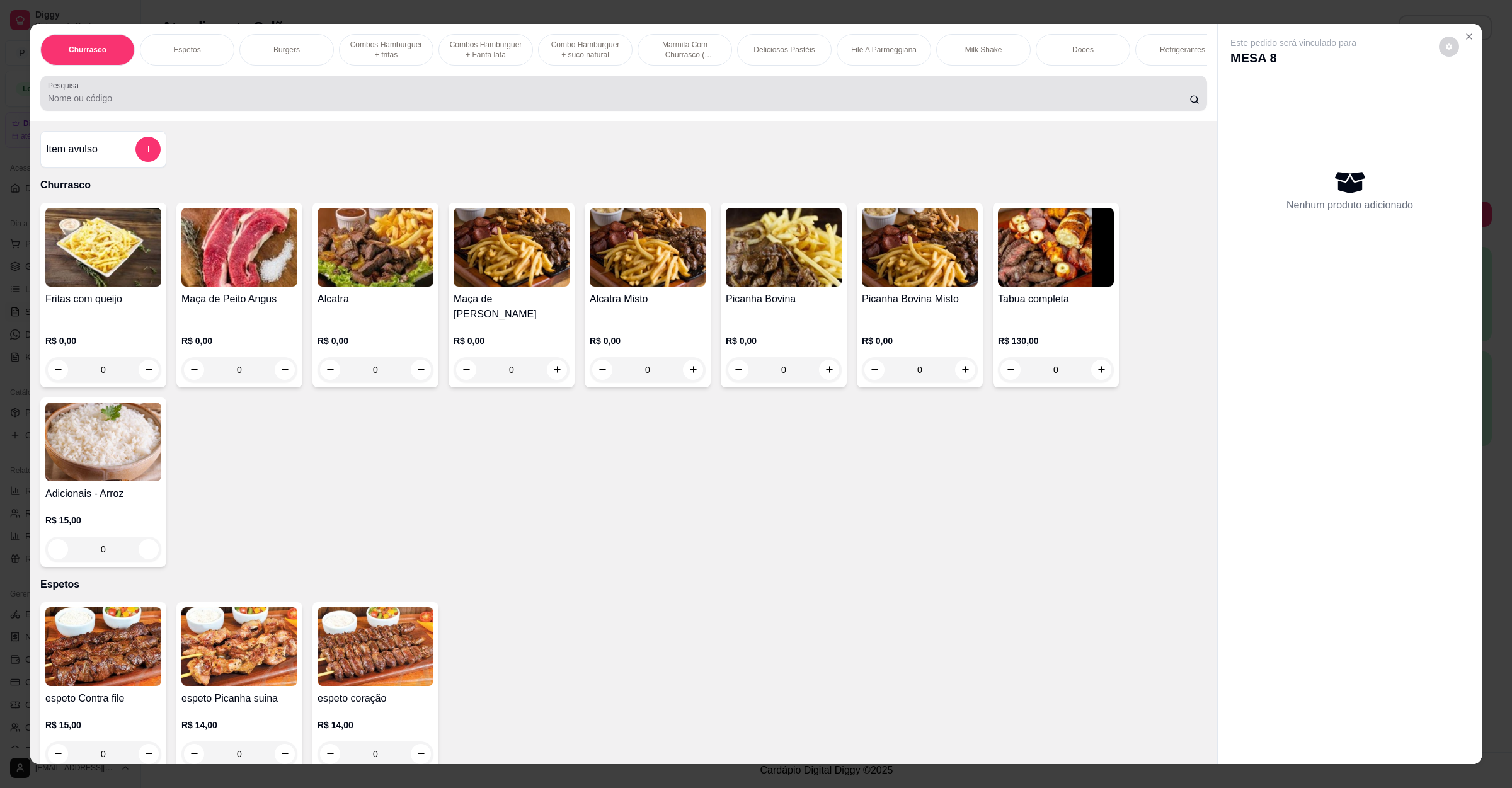
click at [229, 101] on div at bounding box center [624, 94] width 1152 height 25
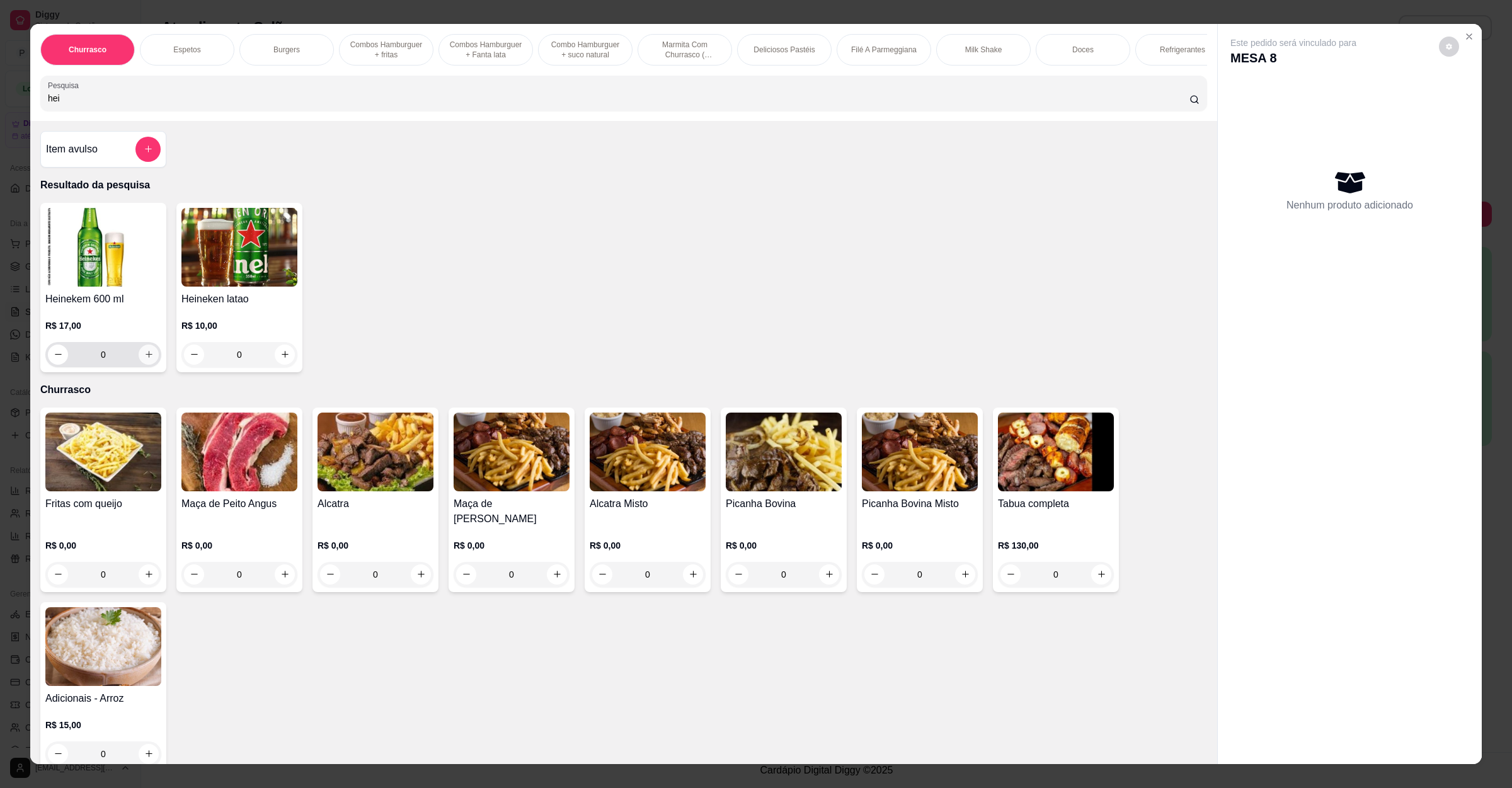
click at [144, 359] on icon "increase-product-quantity" at bounding box center [149, 354] width 9 height 9
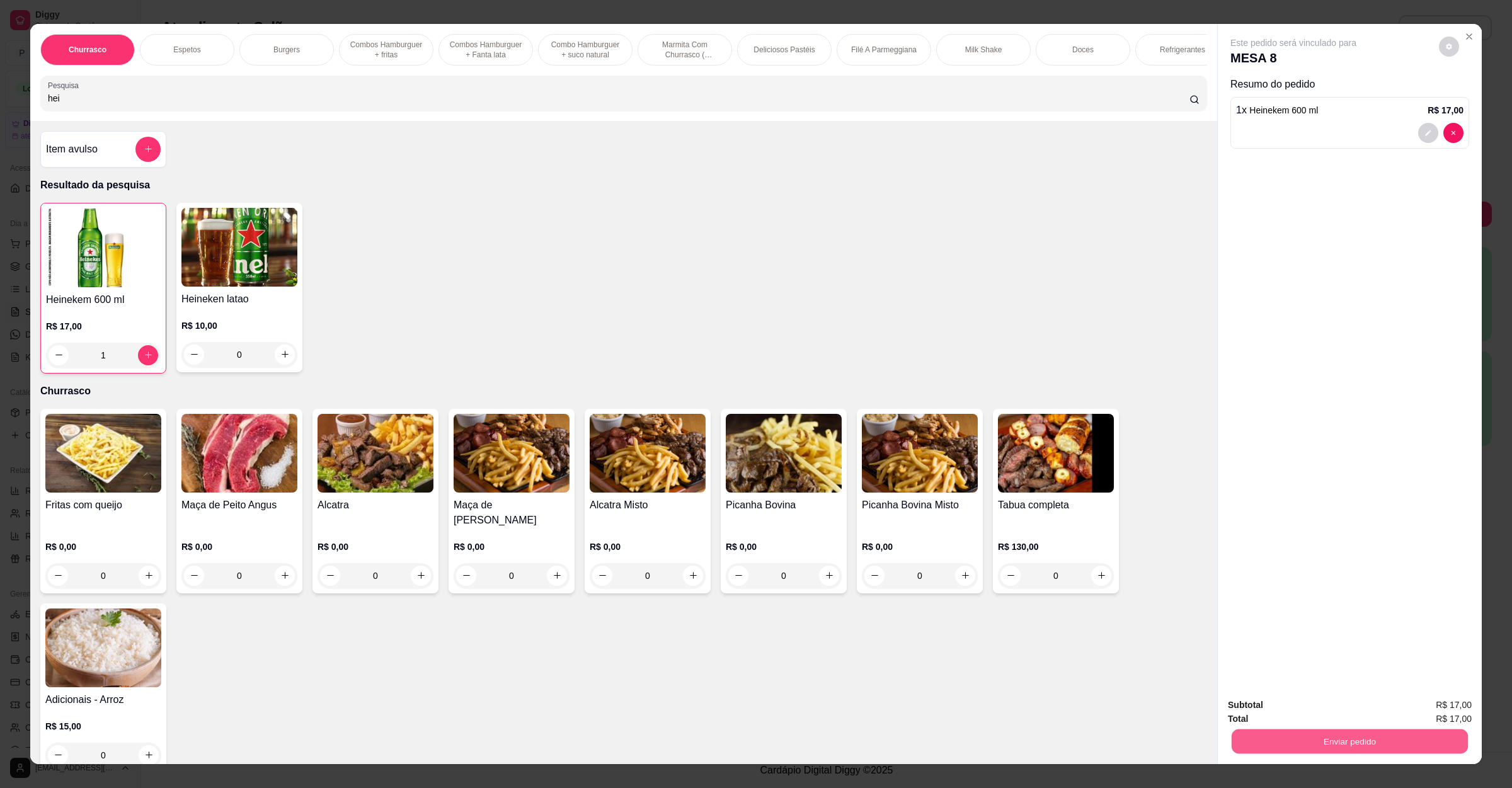
click at [1290, 741] on button "Enviar pedido" at bounding box center [1350, 742] width 237 height 25
click at [1292, 707] on button "Não registrar e enviar pedido" at bounding box center [1306, 710] width 127 height 23
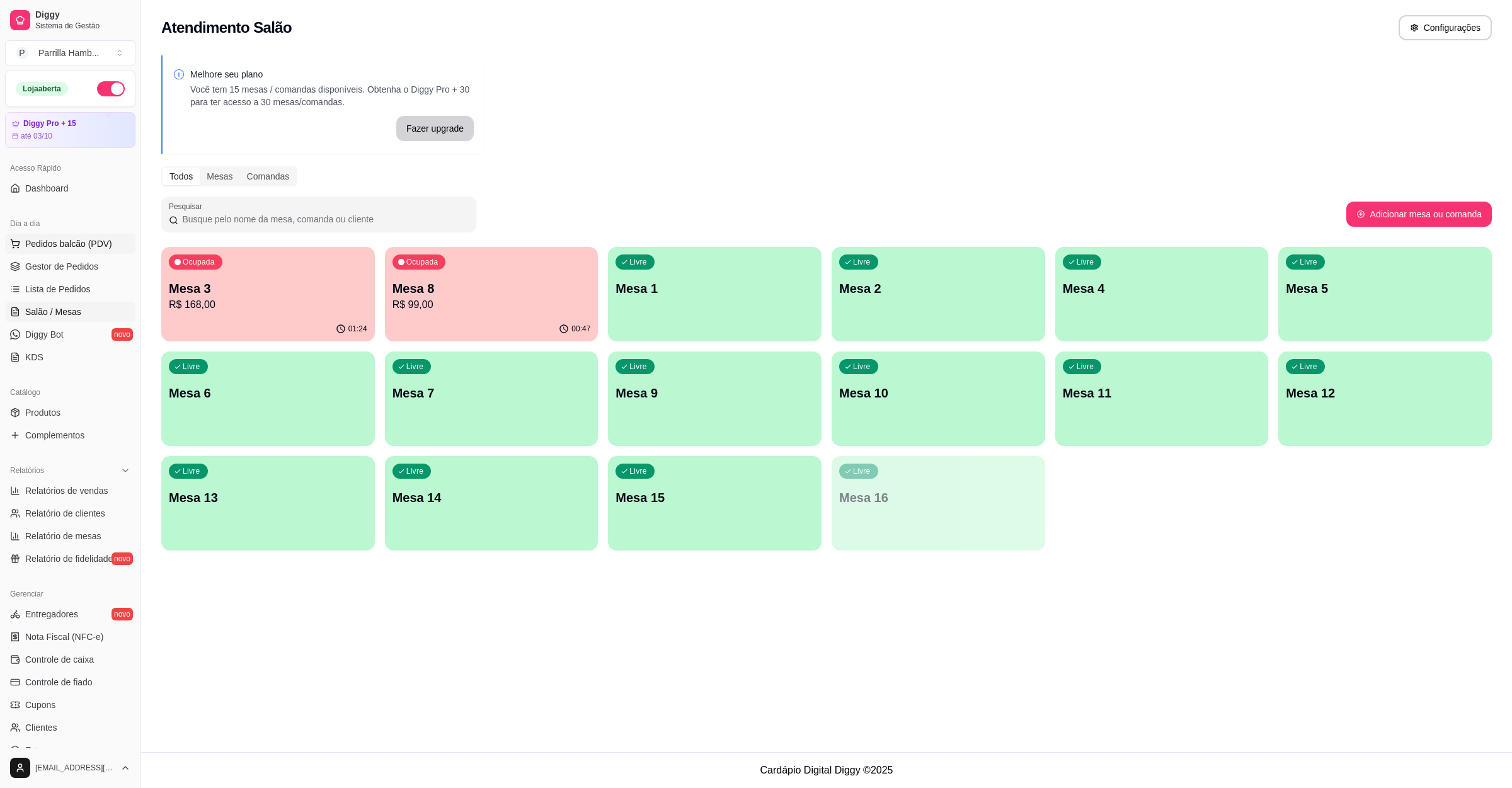
click at [44, 252] on button "Pedidos balcão (PDV)" at bounding box center [70, 244] width 130 height 20
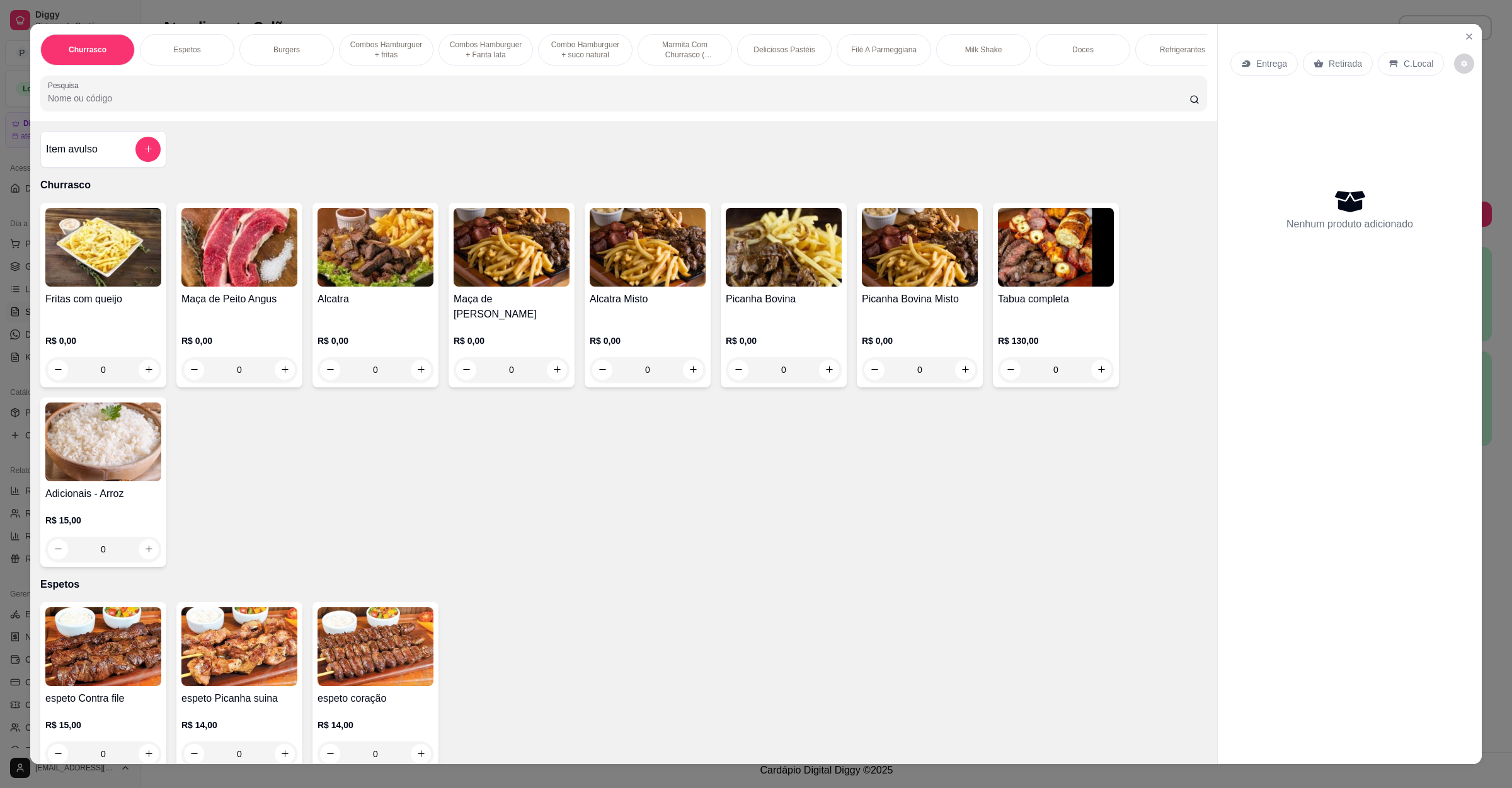
click at [301, 105] on input "Pesquisa" at bounding box center [618, 99] width 1142 height 13
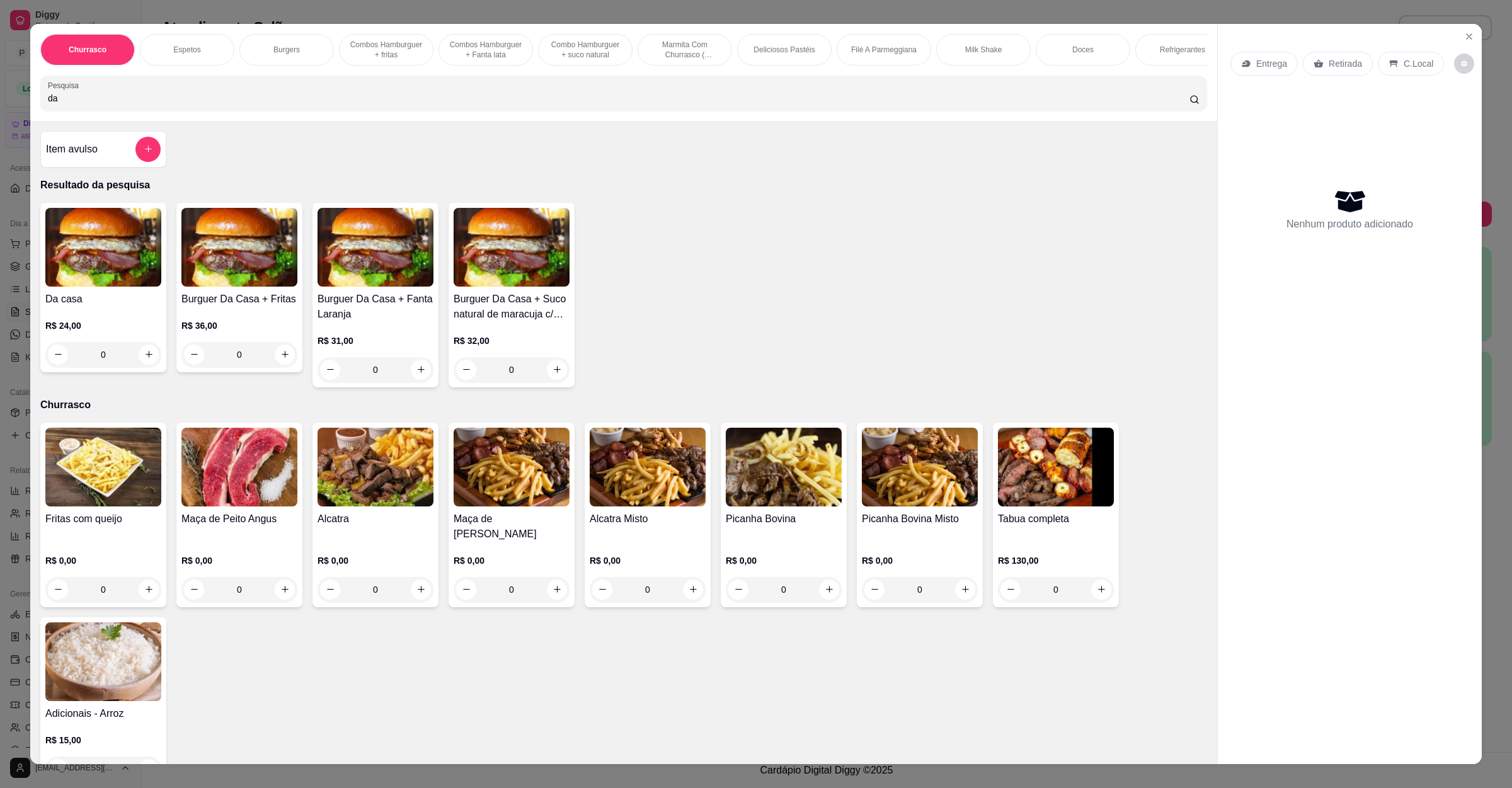
click at [142, 368] on div "0" at bounding box center [103, 355] width 116 height 25
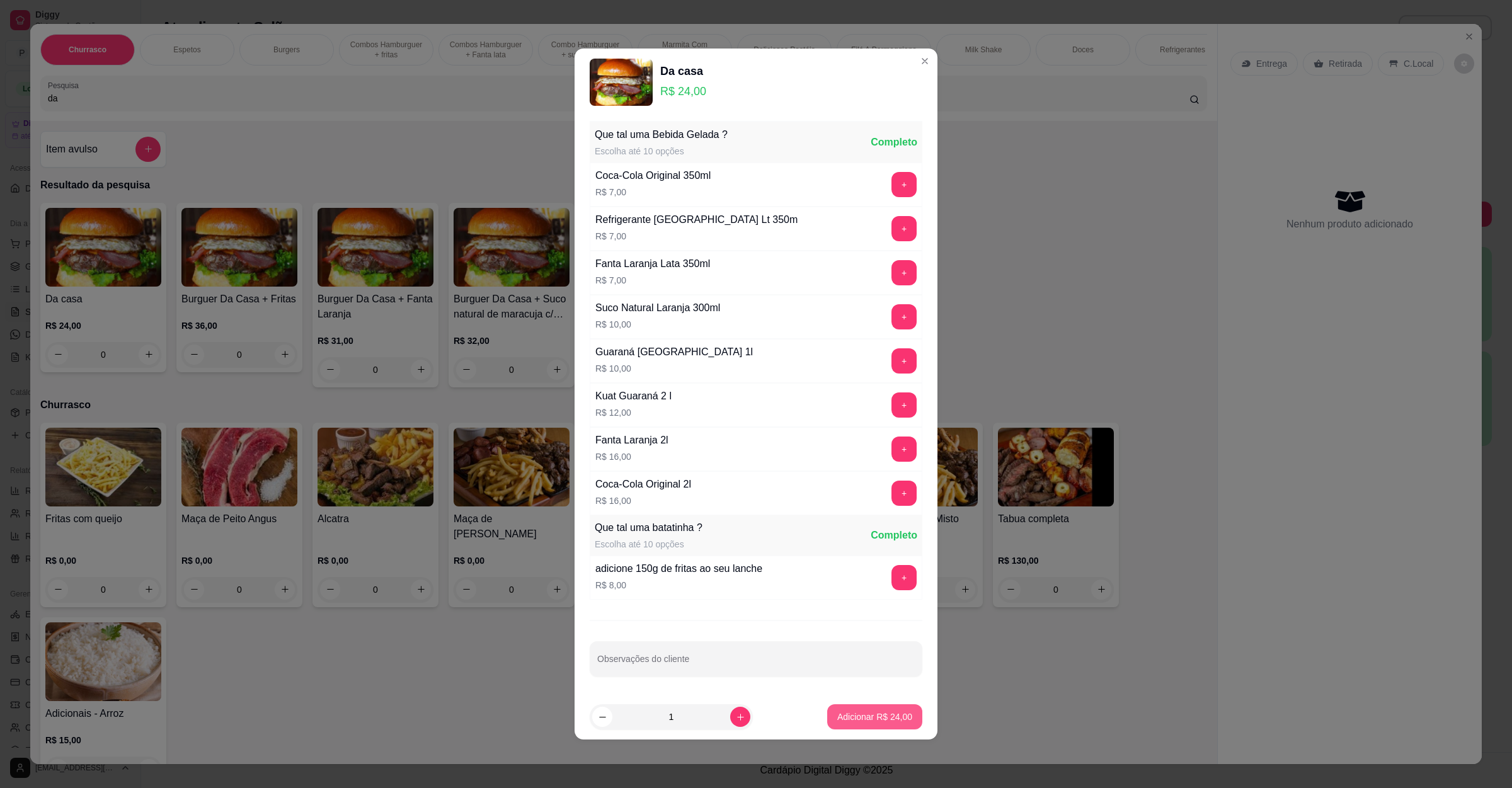
click at [860, 711] on button "Adicionar R$ 24,00" at bounding box center [875, 717] width 95 height 25
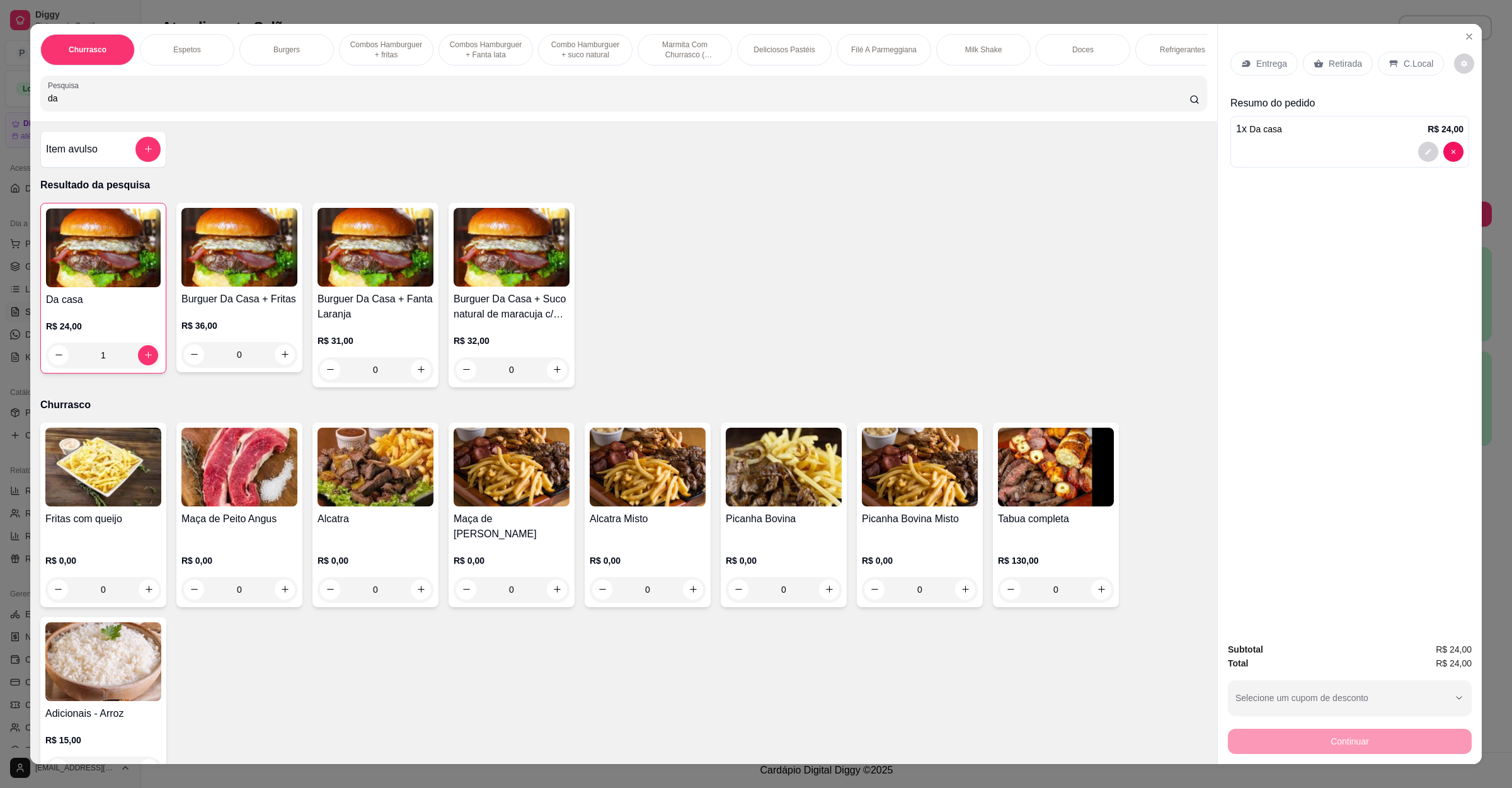
drag, startPoint x: 93, startPoint y: 122, endPoint x: 0, endPoint y: 121, distance: 93.0
click at [0, 121] on div "Churrasco Espetos Burgers Combos Hamburguer + fritas Combos Hamburguer + Fanta …" at bounding box center [756, 394] width 1512 height 788
drag, startPoint x: 76, startPoint y: 113, endPoint x: 6, endPoint y: 115, distance: 70.0
click at [6, 115] on div "Churrasco Espetos Burgers Combos Hamburguer + fritas Combos Hamburguer + Fanta …" at bounding box center [756, 394] width 1512 height 788
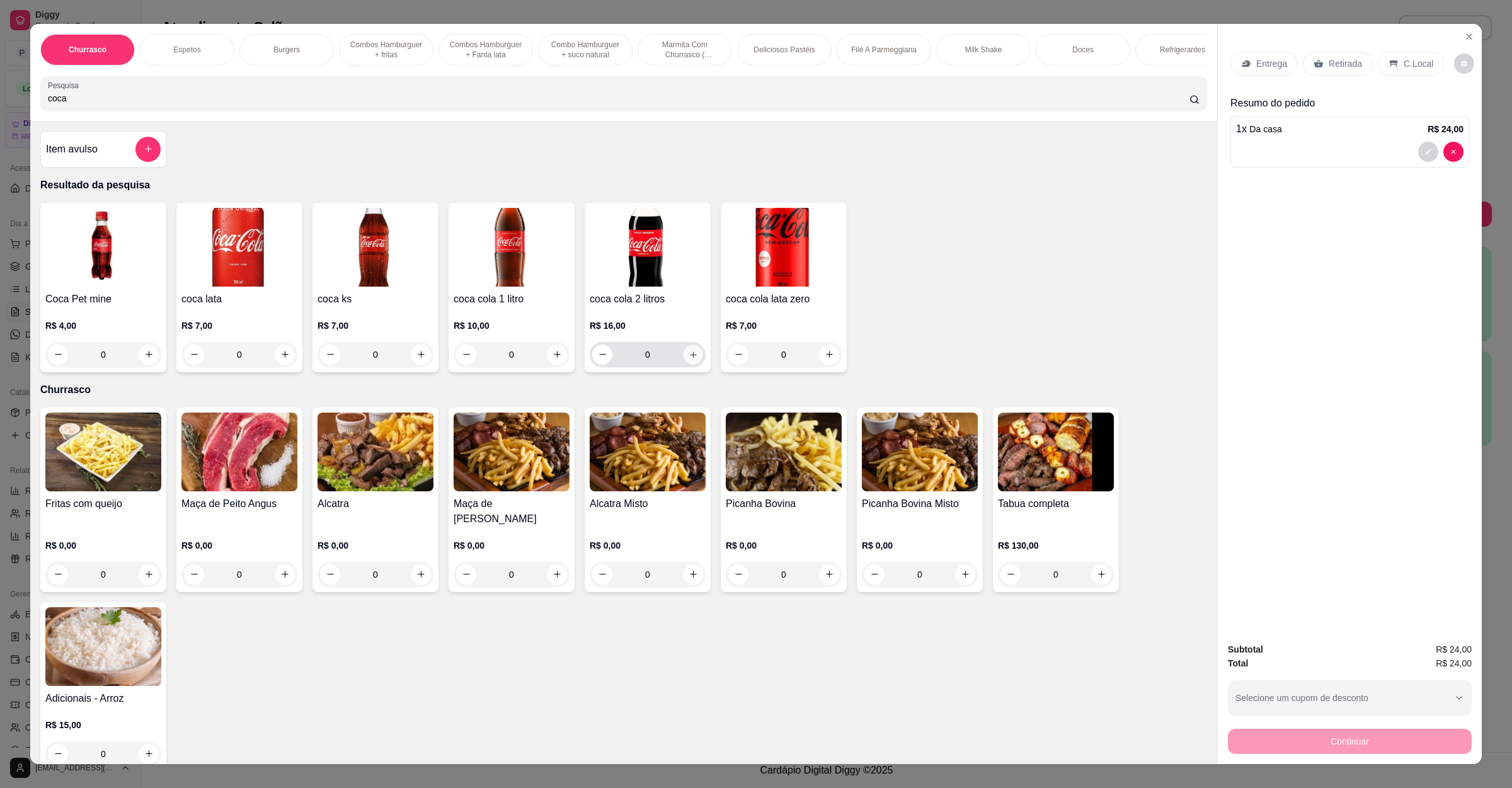
click at [689, 359] on icon "increase-product-quantity" at bounding box center [693, 354] width 9 height 9
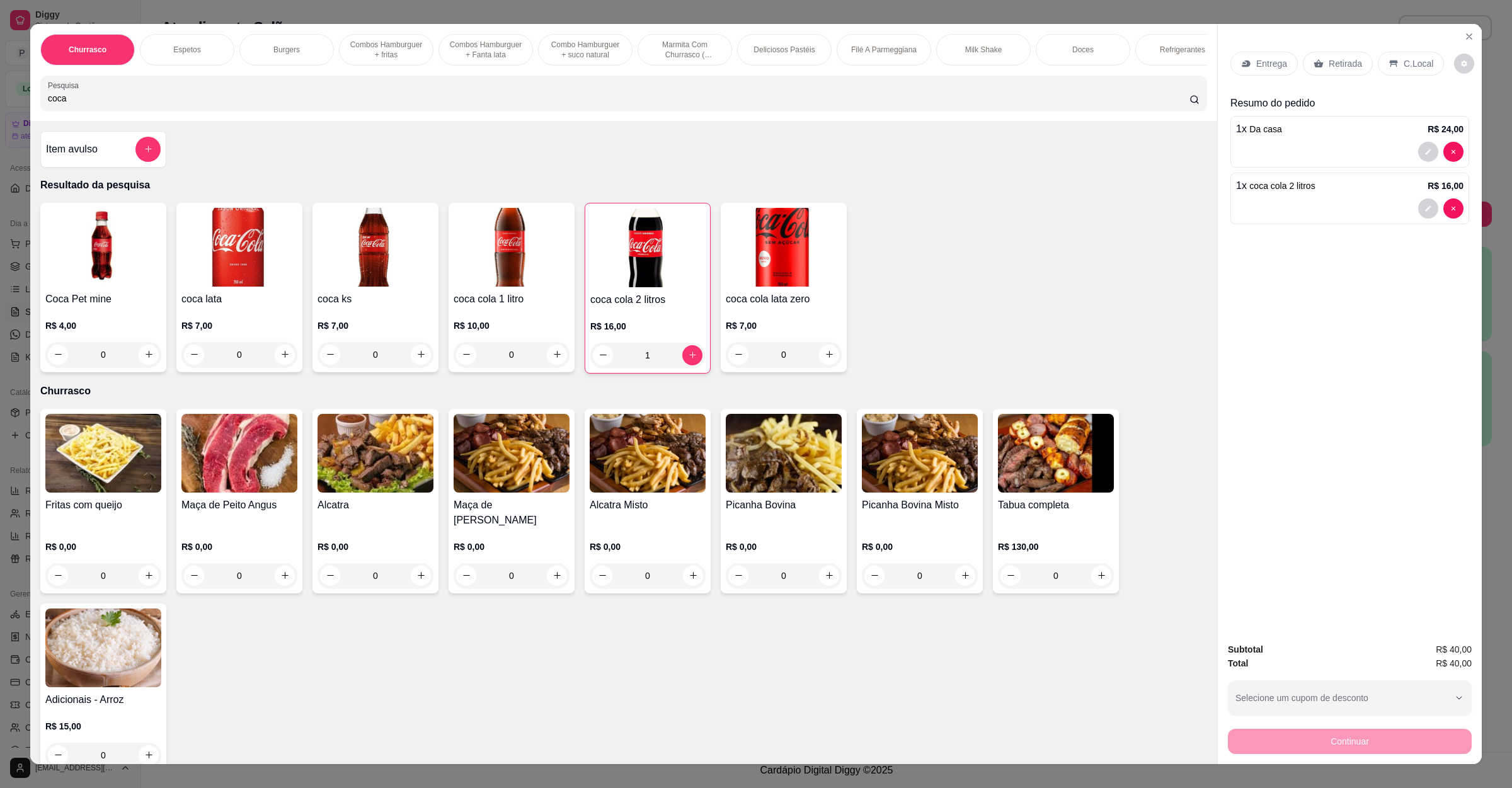
click at [1329, 65] on p "Retirada" at bounding box center [1345, 63] width 33 height 13
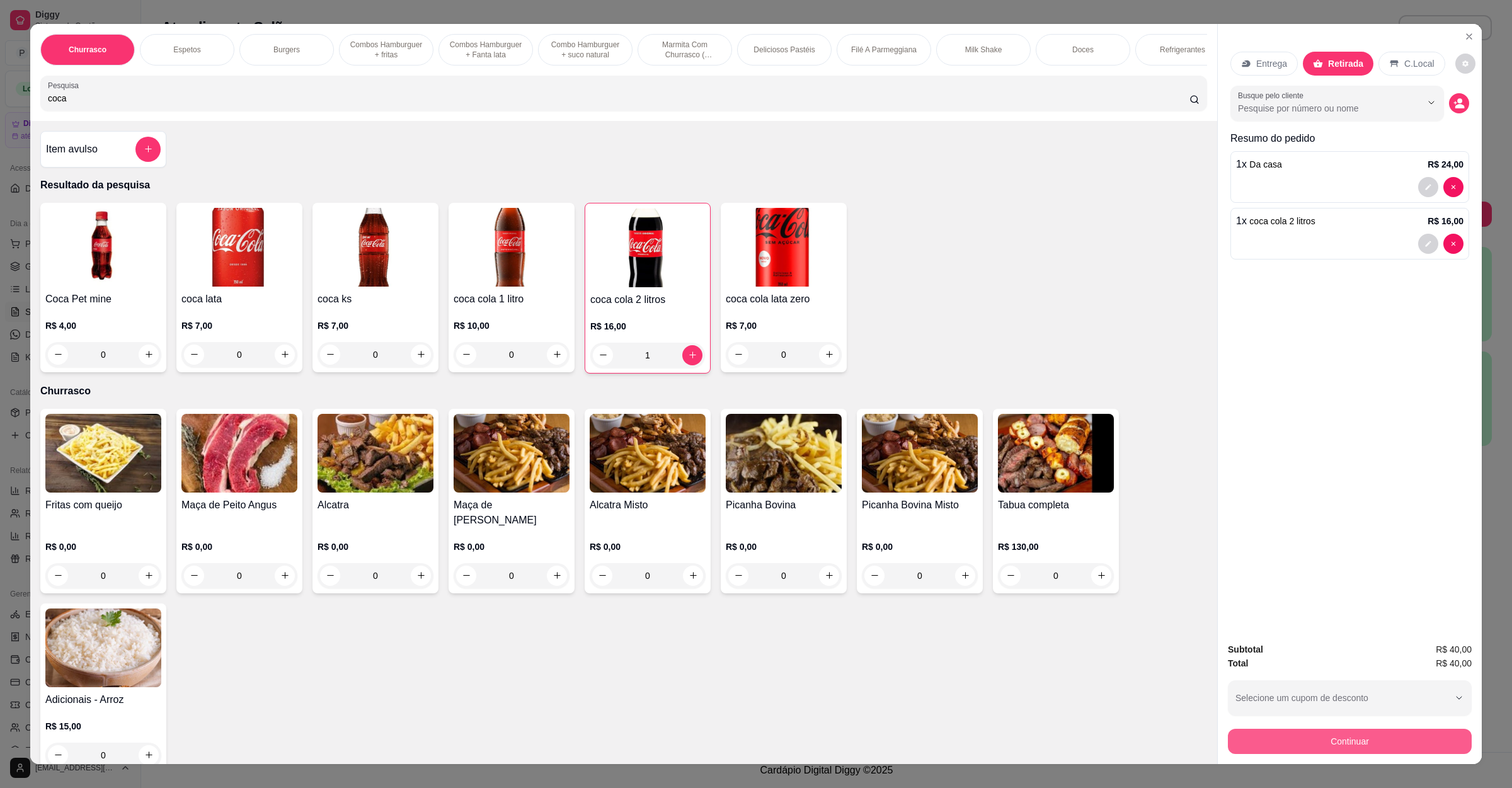
click at [1303, 735] on button "Continuar" at bounding box center [1350, 742] width 244 height 25
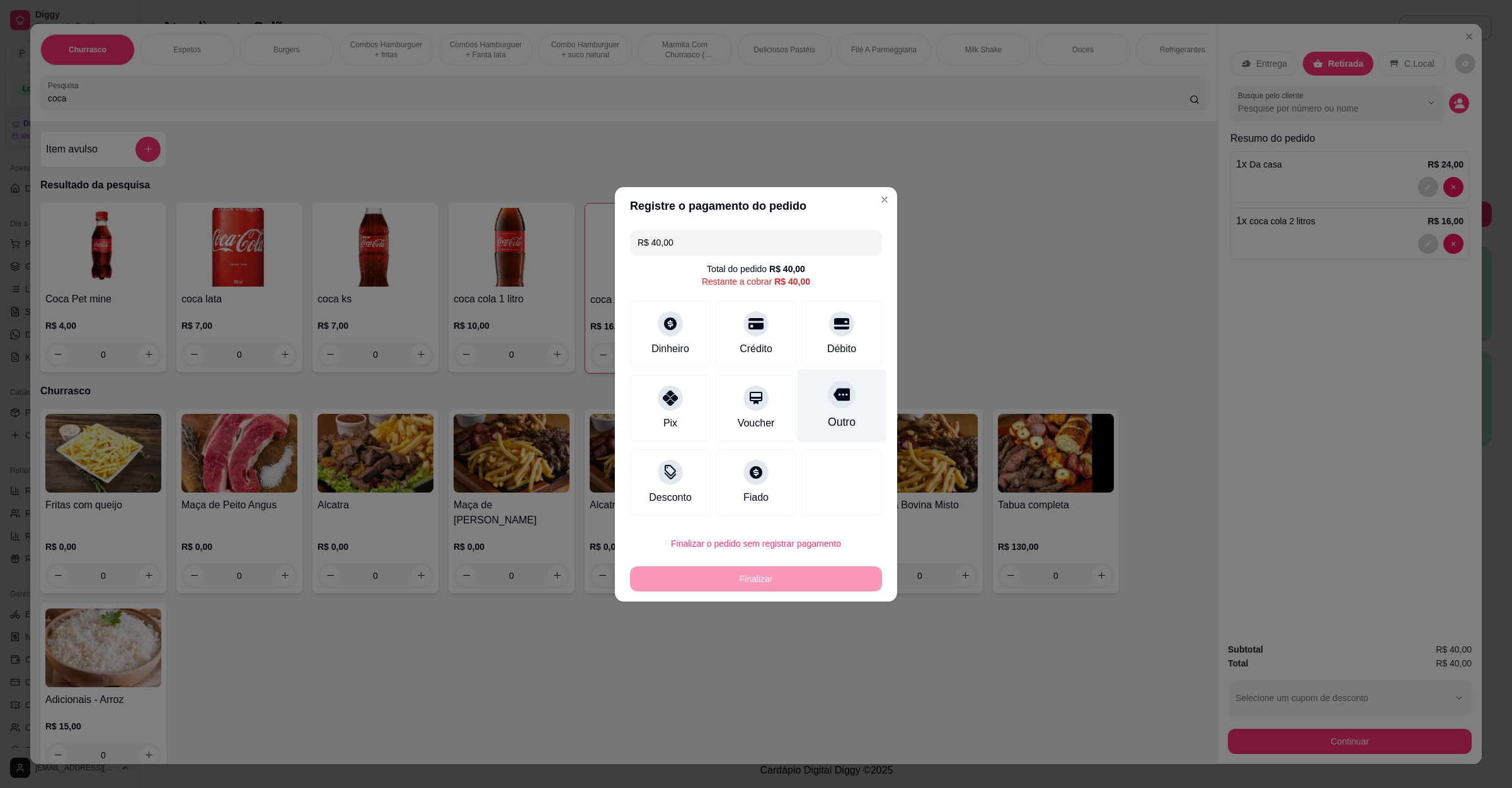
click at [834, 411] on div "Outro" at bounding box center [842, 405] width 89 height 74
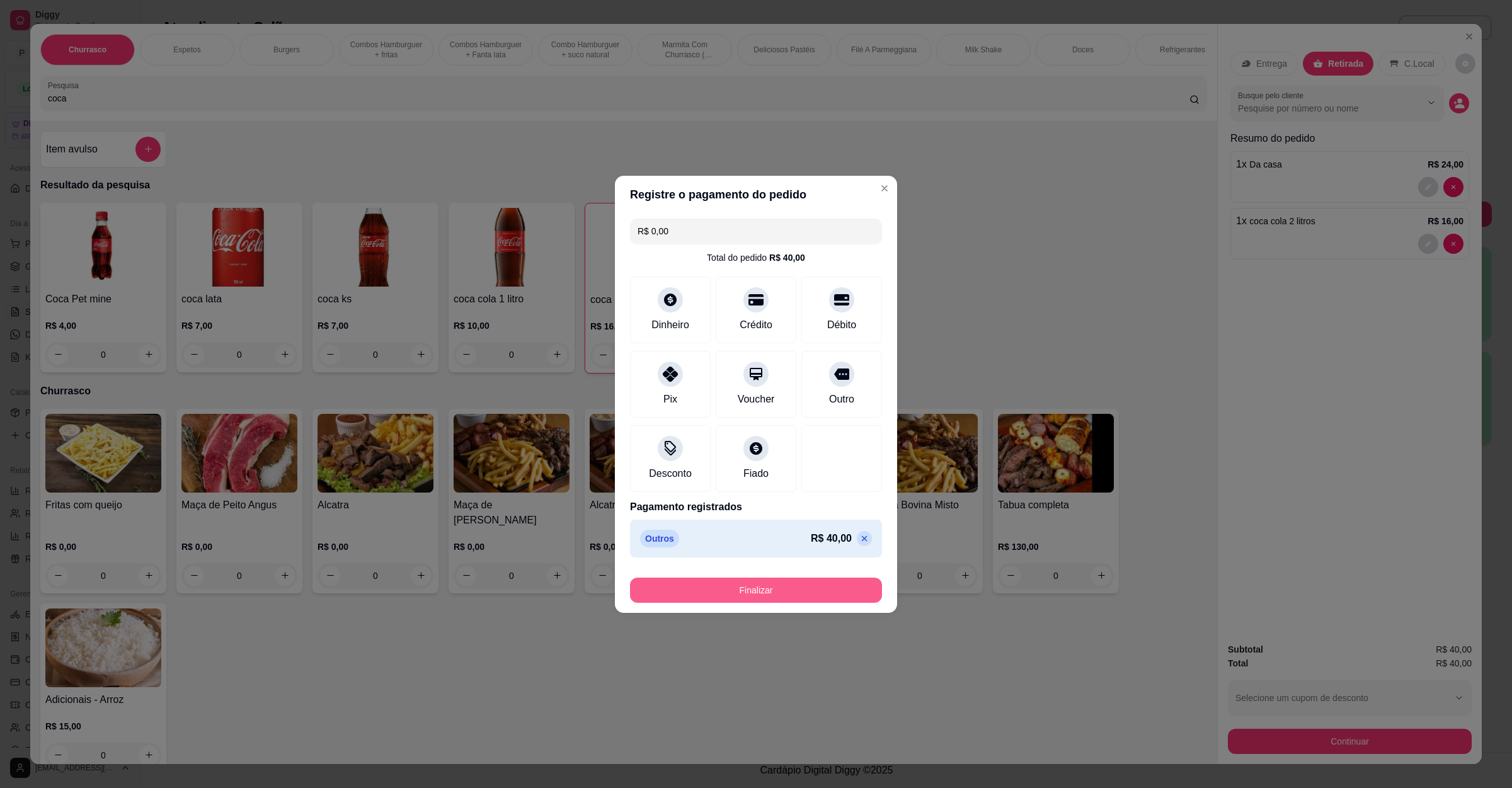
click at [772, 600] on button "Finalizar" at bounding box center [756, 591] width 252 height 25
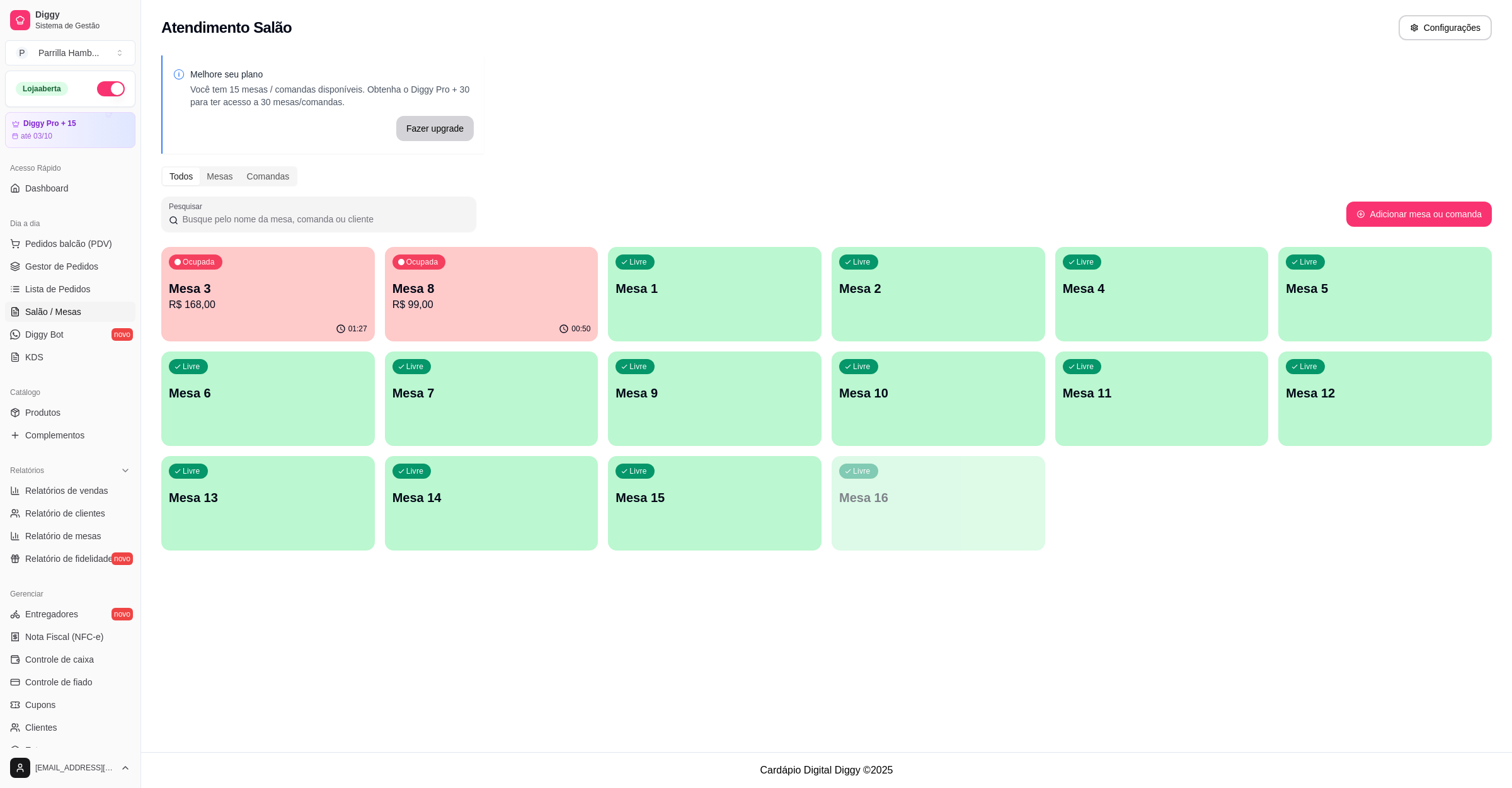
click at [465, 332] on div "00:50" at bounding box center [492, 329] width 213 height 25
click at [942, 384] on div "Livre Mesa 10" at bounding box center [939, 391] width 207 height 77
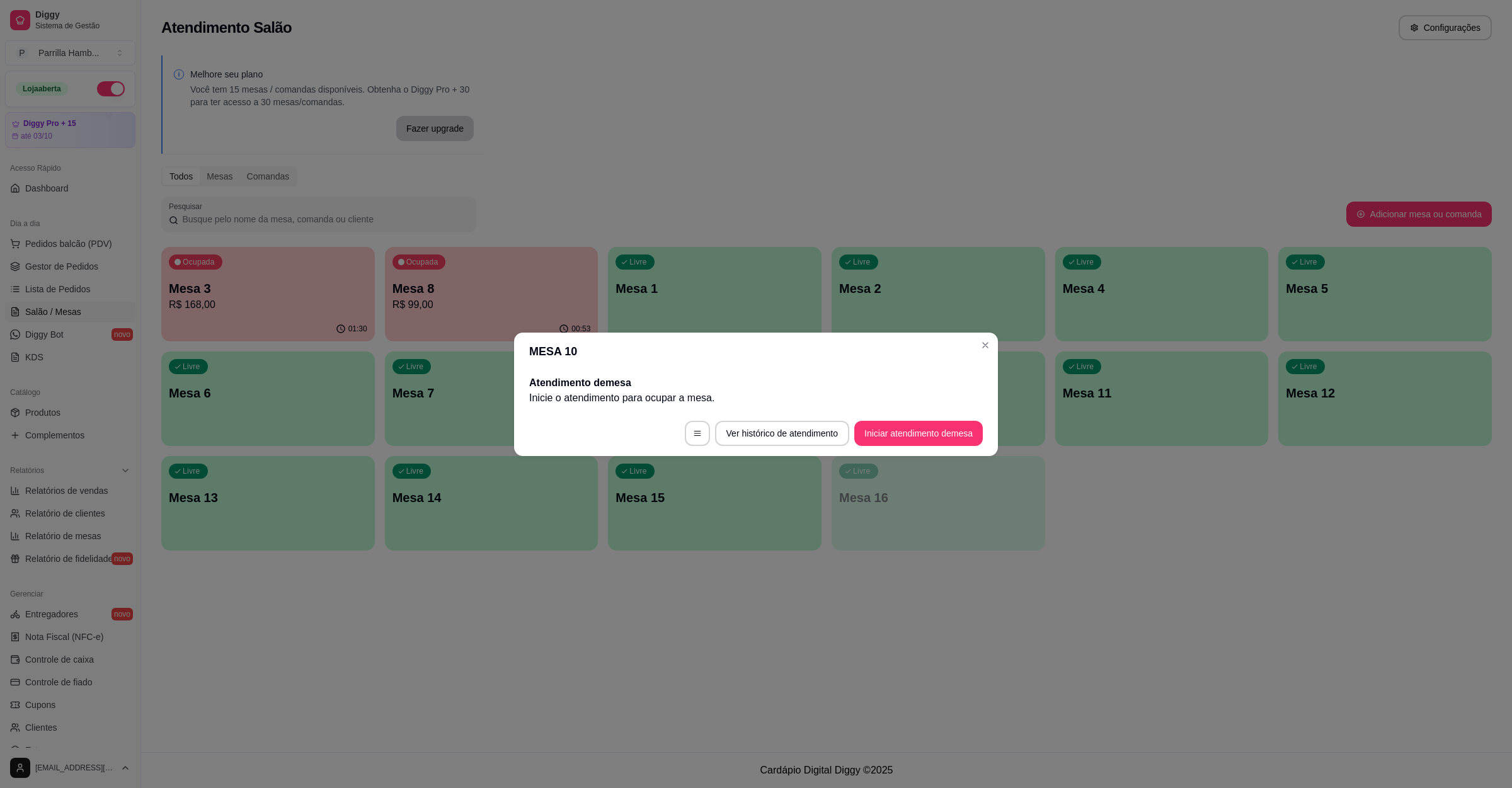
click at [925, 448] on footer "Ver histórico de atendimento Iniciar atendimento de mesa" at bounding box center [756, 433] width 484 height 45
click at [927, 440] on button "Iniciar atendimento de mesa" at bounding box center [918, 434] width 129 height 25
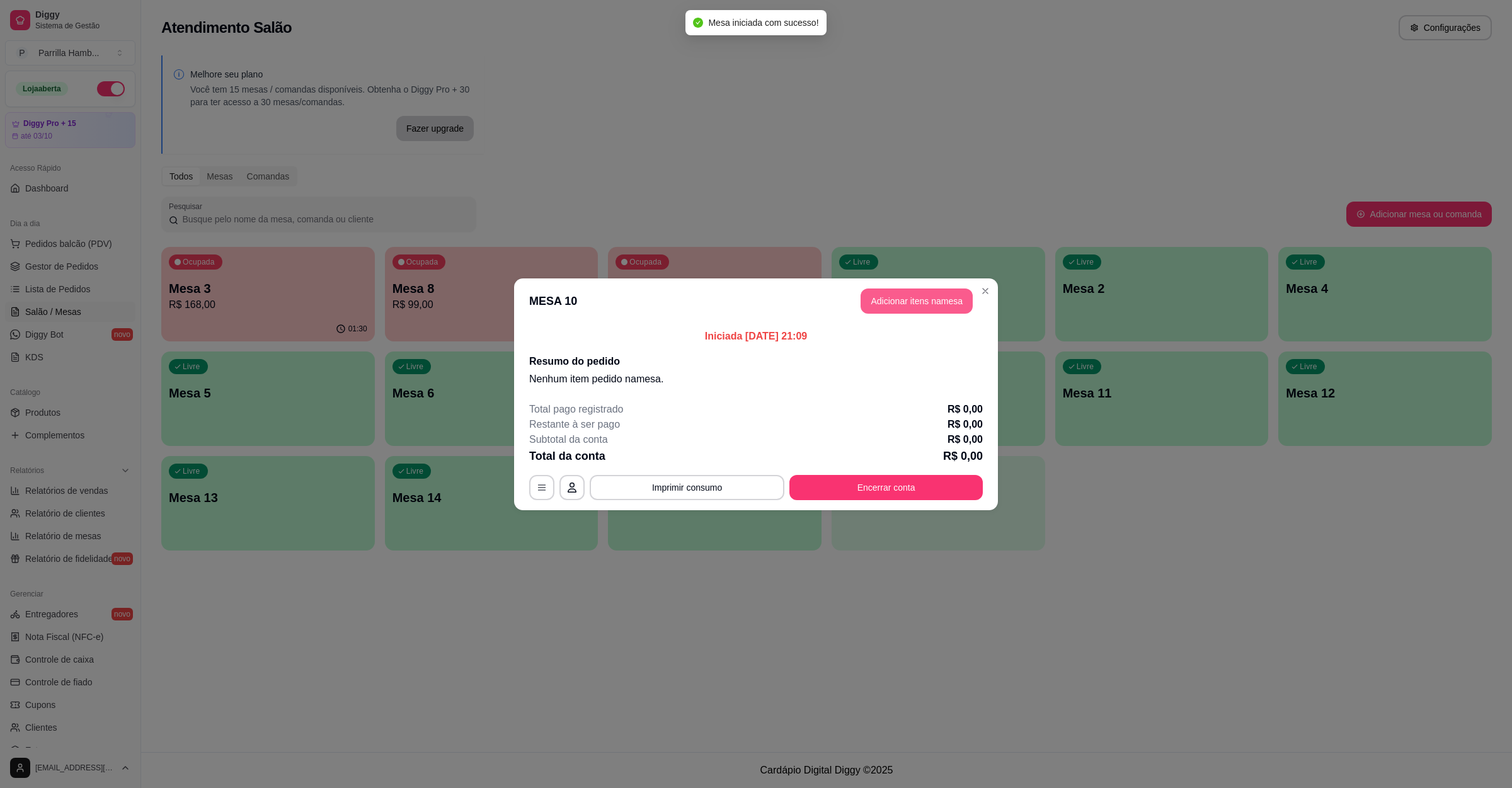
click at [921, 305] on button "Adicionar itens na mesa" at bounding box center [916, 301] width 112 height 25
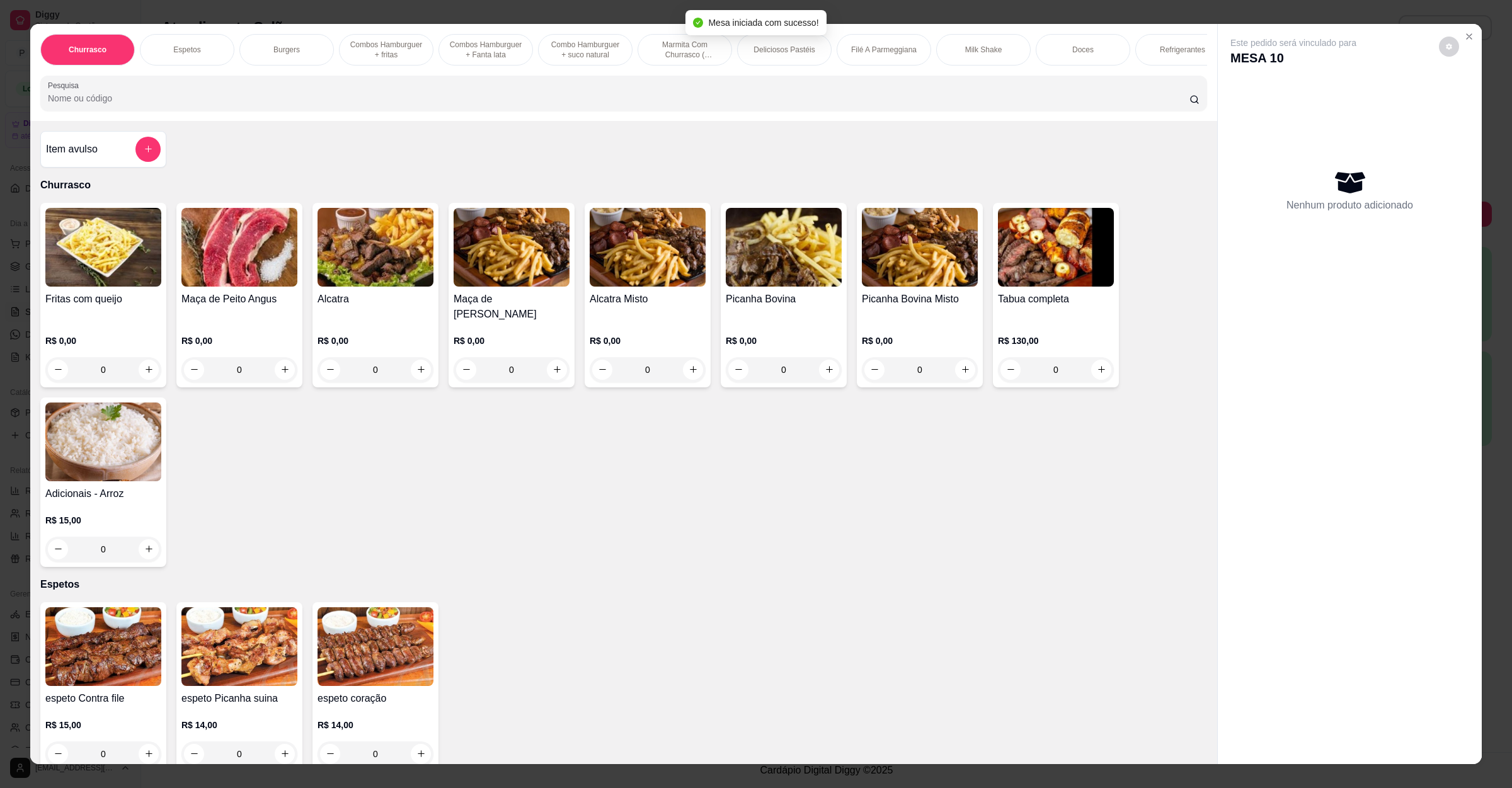
click at [560, 105] on input "Pesquisa" at bounding box center [618, 99] width 1142 height 13
click at [111, 287] on img at bounding box center [103, 247] width 116 height 79
click at [219, 287] on img at bounding box center [239, 247] width 116 height 79
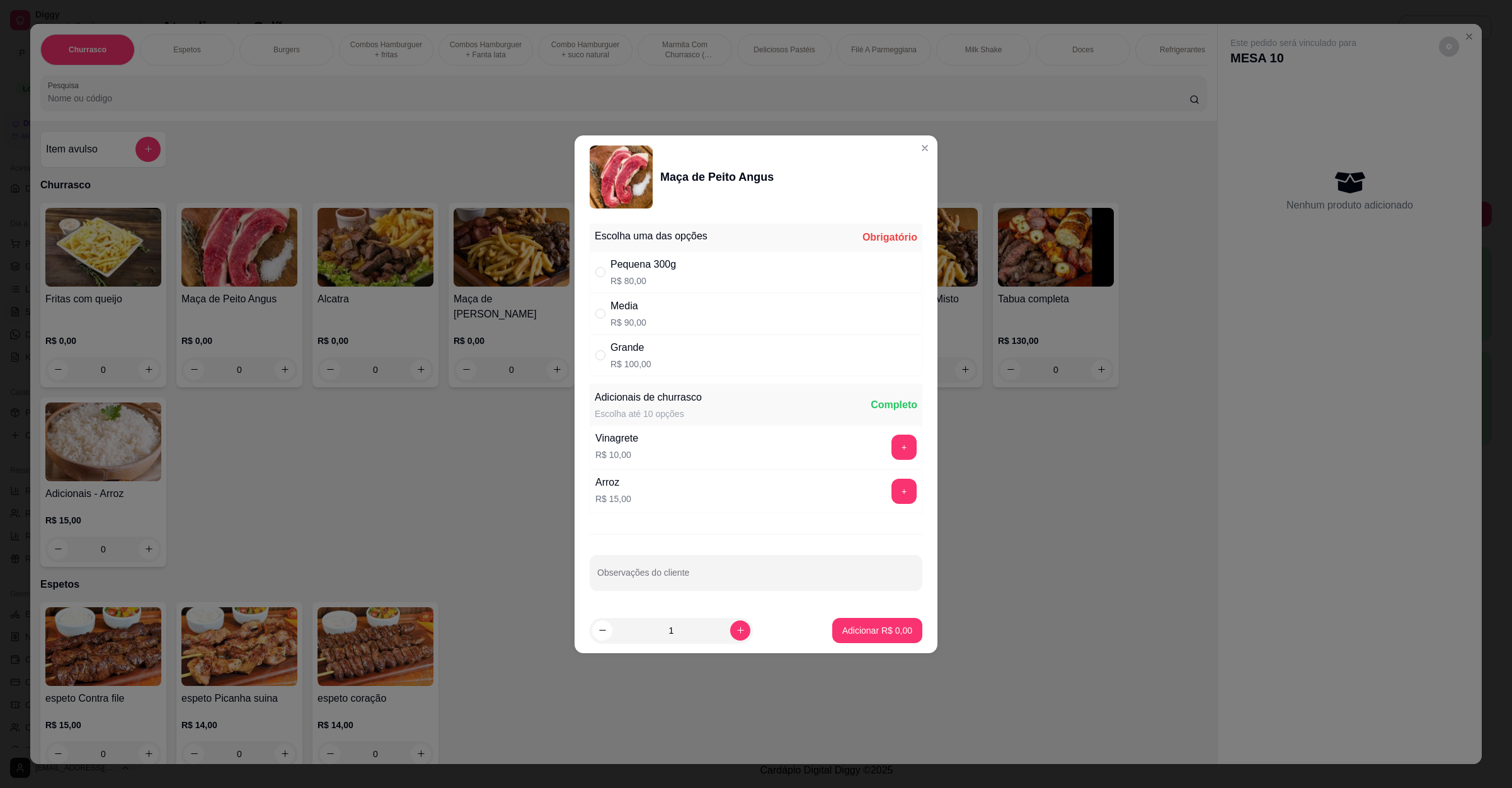
click at [730, 295] on div "Media R$ 90,00" at bounding box center [756, 313] width 332 height 42
click at [837, 627] on p "Adicionar R$ 90,00" at bounding box center [875, 631] width 75 height 13
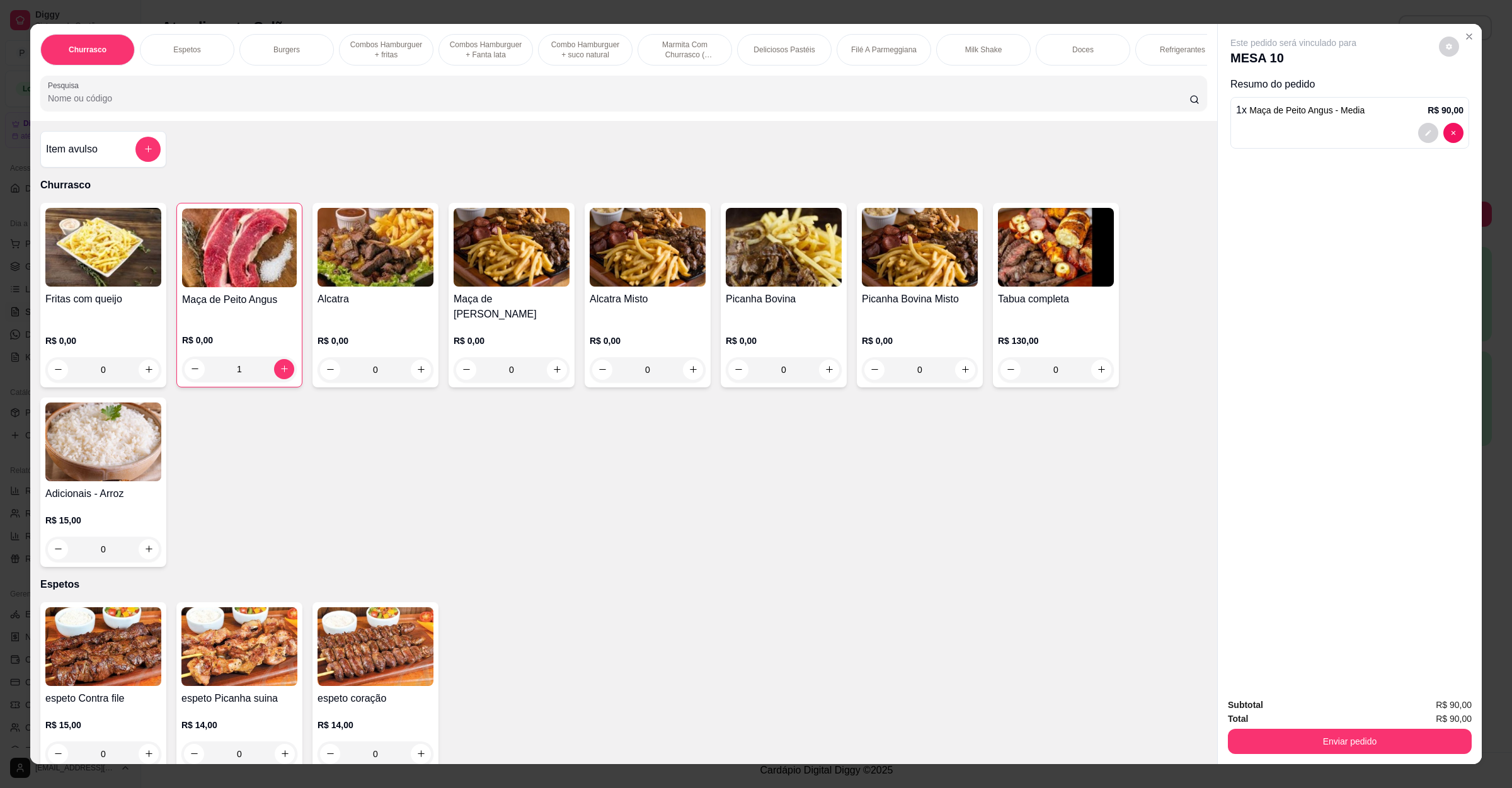
click at [115, 105] on input "Pesquisa" at bounding box center [618, 99] width 1142 height 13
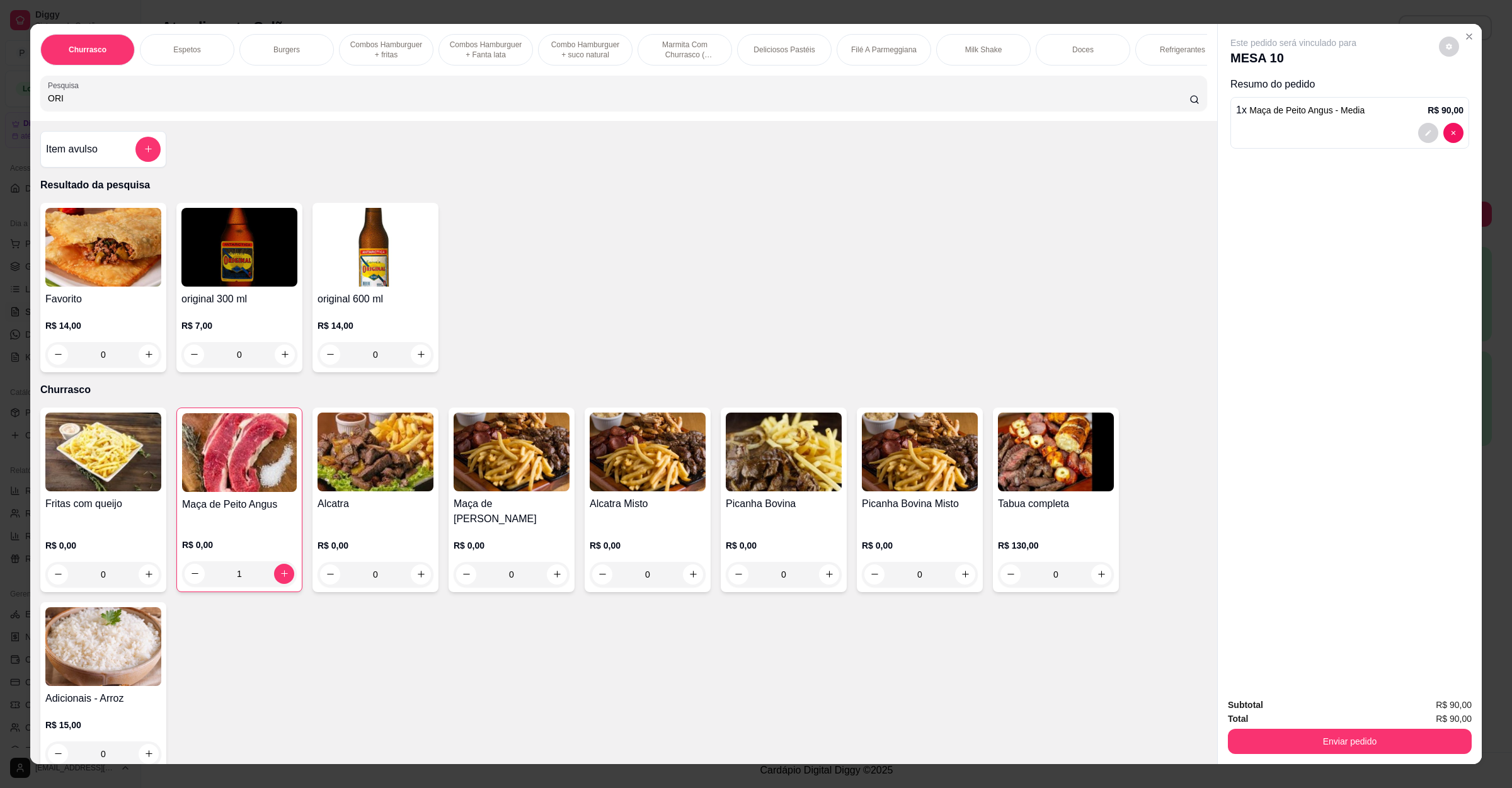
click at [426, 367] on div "0" at bounding box center [375, 355] width 116 height 25
click at [416, 359] on icon "increase-product-quantity" at bounding box center [420, 354] width 9 height 9
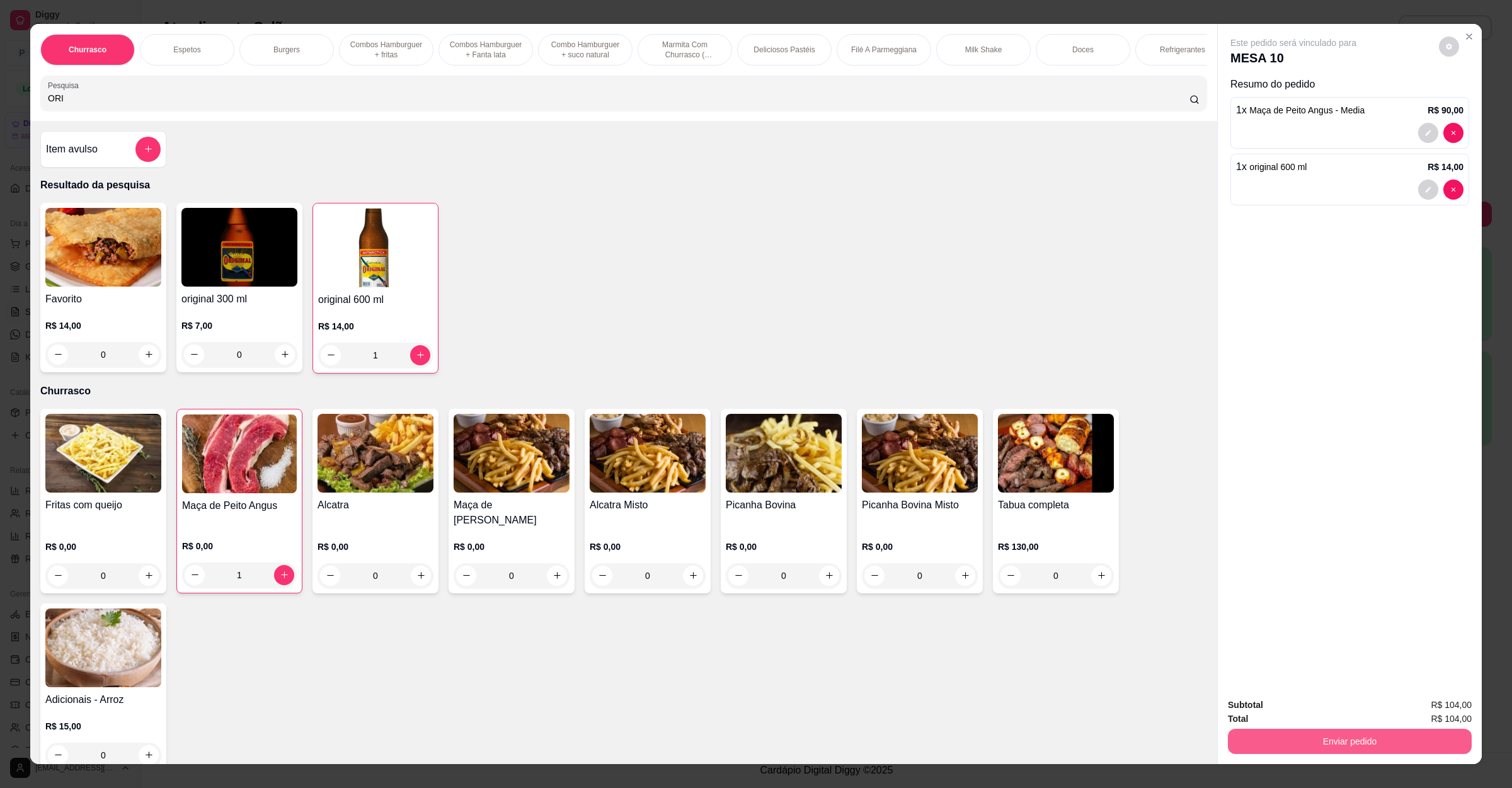
click at [1316, 736] on button "Enviar pedido" at bounding box center [1350, 742] width 244 height 25
click at [1312, 706] on button "Não registrar e enviar pedido" at bounding box center [1306, 710] width 127 height 23
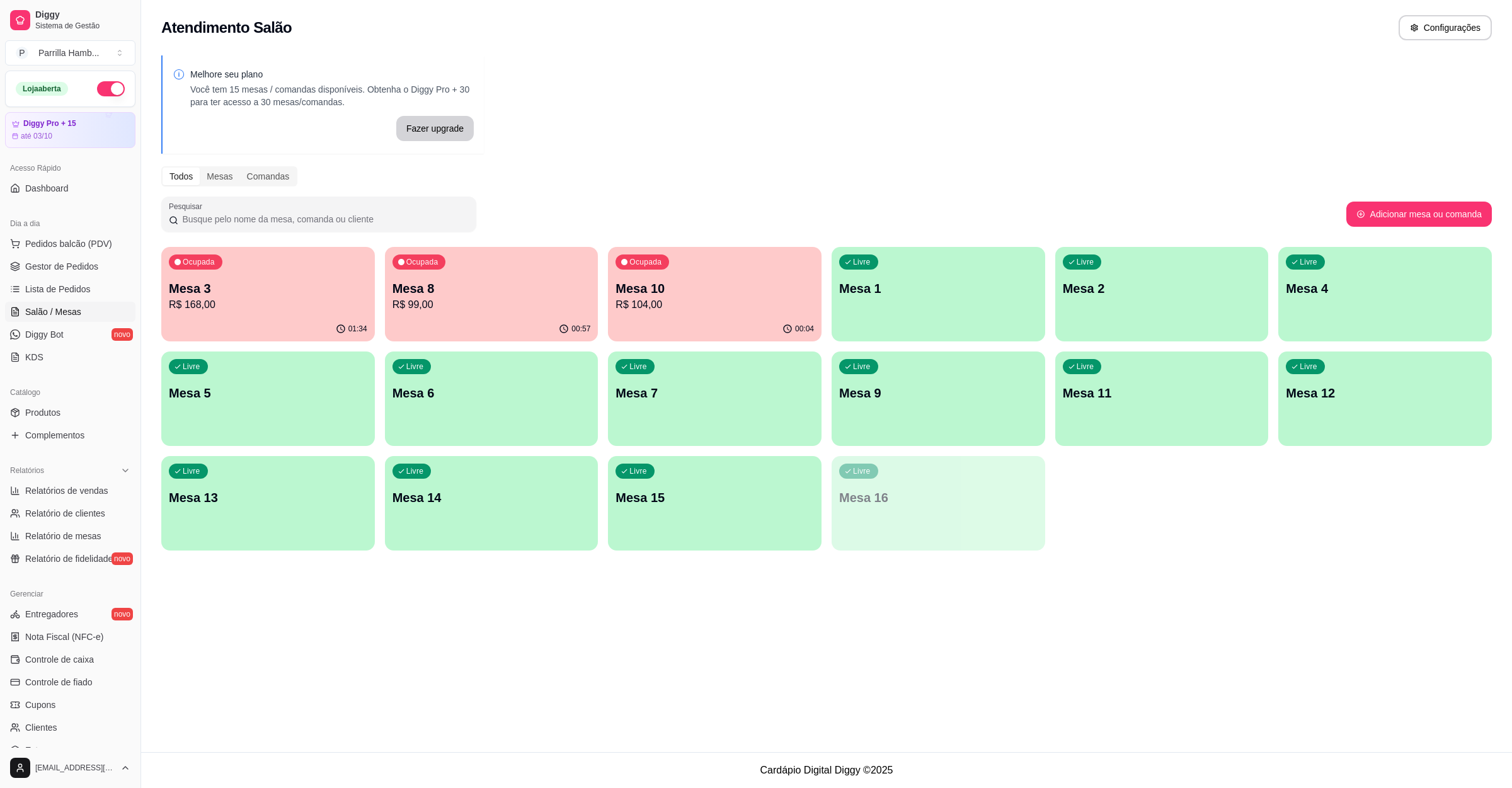
click at [348, 293] on p "Mesa 3" at bounding box center [268, 288] width 199 height 18
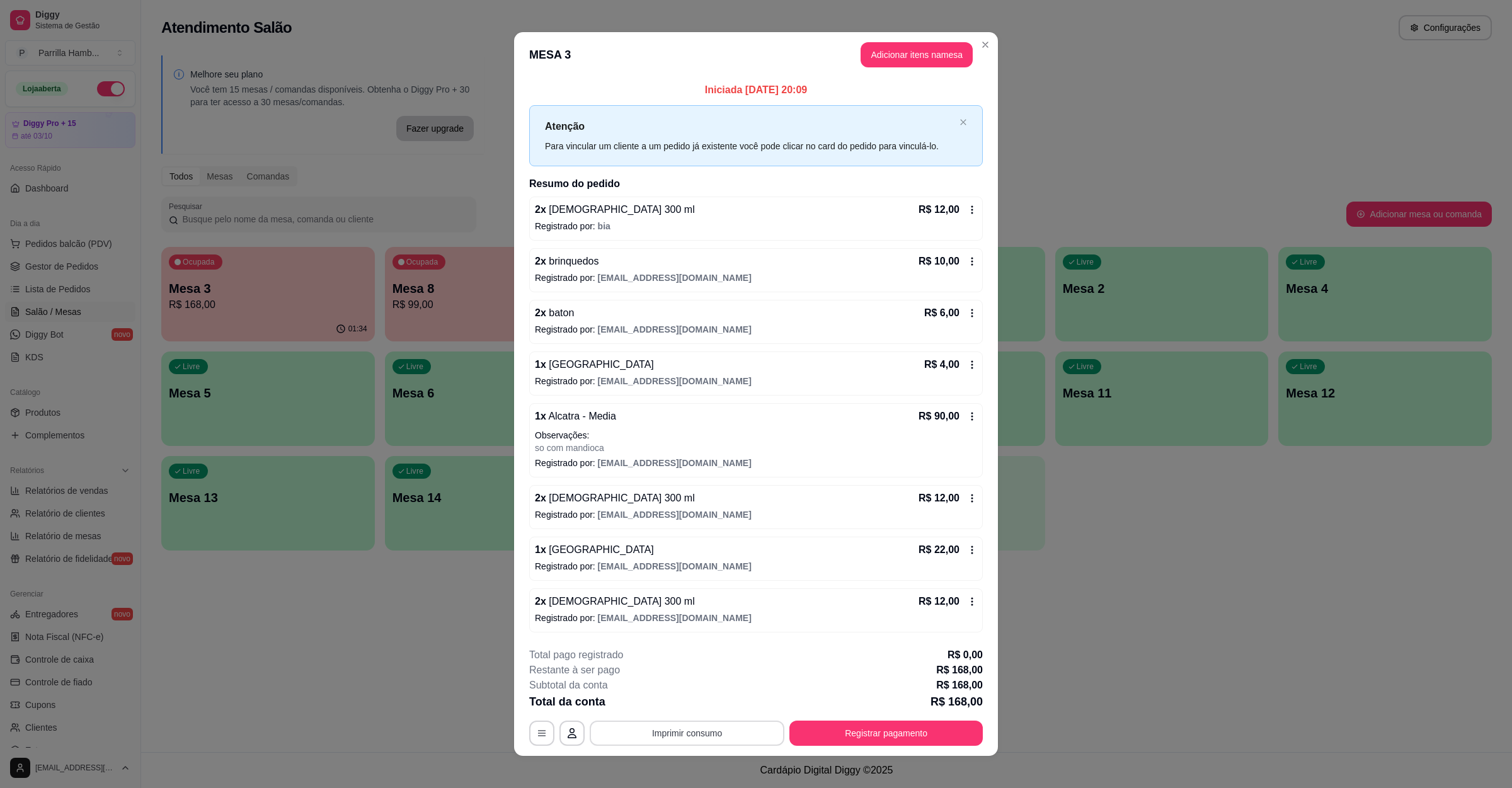
click at [699, 745] on button "Imprimir consumo" at bounding box center [687, 734] width 194 height 25
click at [710, 707] on button "IMPRESSORA" at bounding box center [683, 707] width 88 height 20
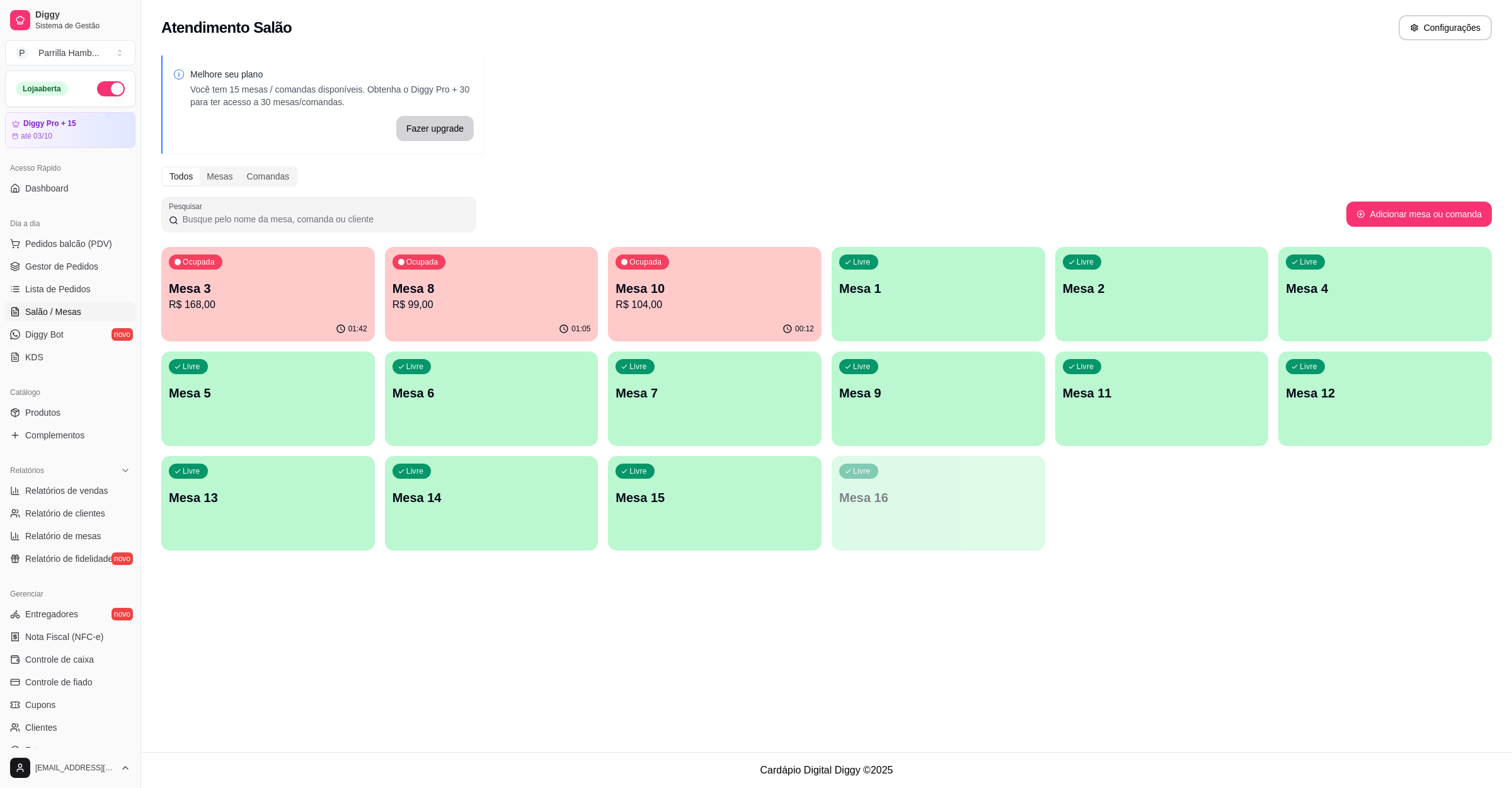
click at [23, 233] on div "Dia a dia" at bounding box center [70, 223] width 130 height 20
click at [35, 242] on span "Pedidos balcão (PDV)" at bounding box center [68, 244] width 87 height 13
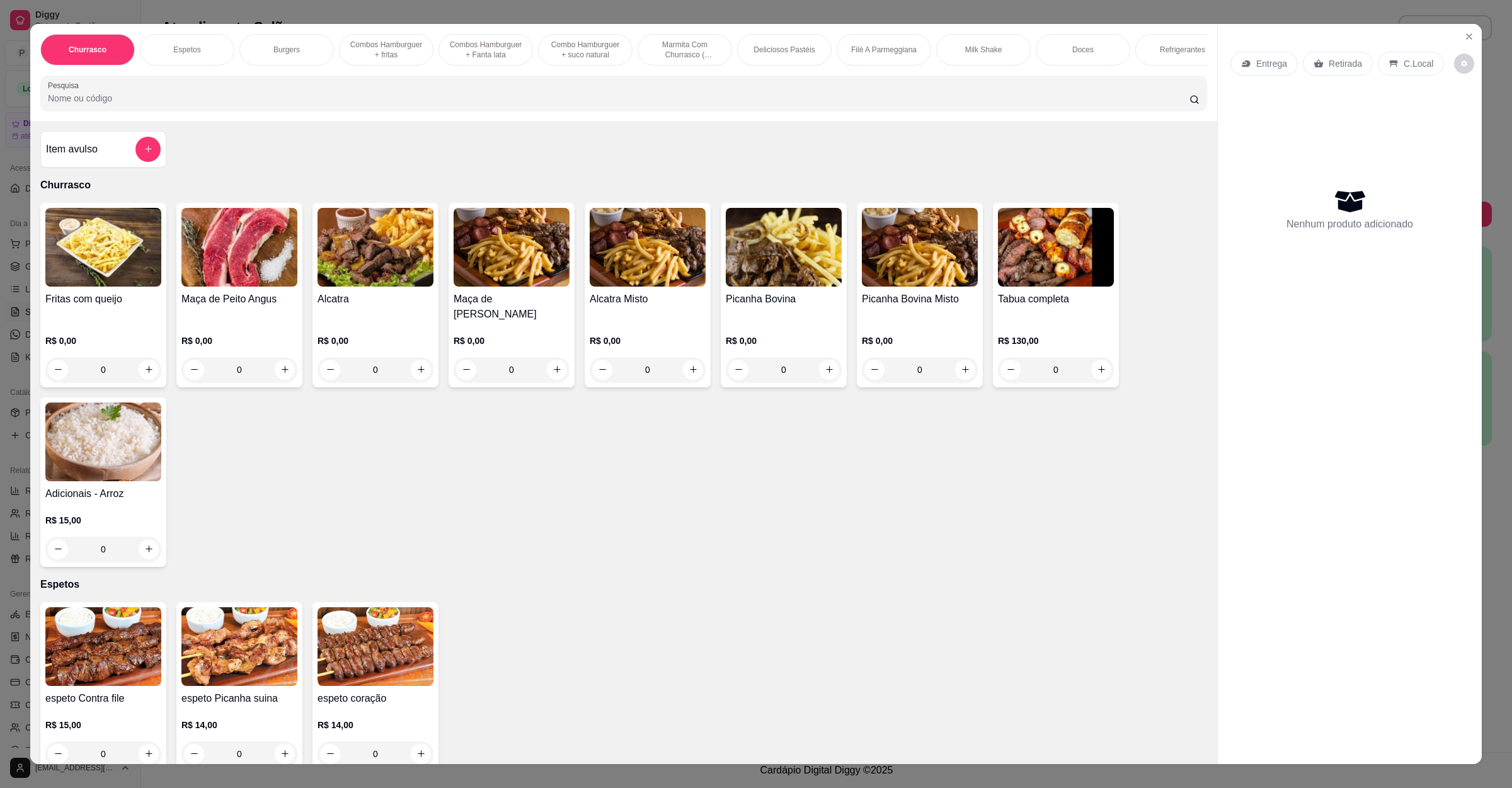
click at [1244, 66] on icon at bounding box center [1247, 63] width 10 height 10
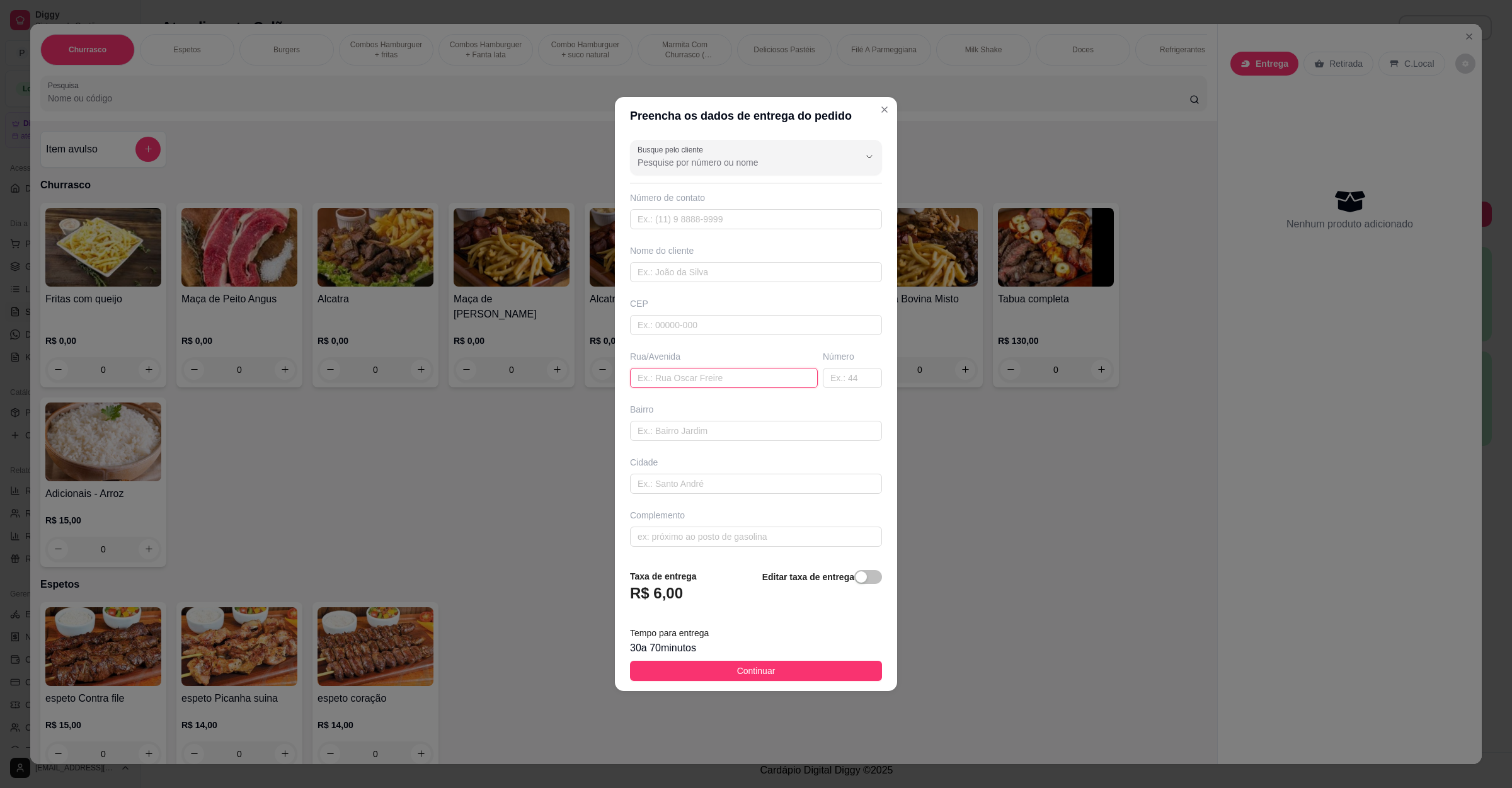
click at [702, 377] on input "text" at bounding box center [724, 378] width 188 height 20
paste input "[GEOGRAPHIC_DATA] 67 nações"
click at [707, 675] on button "Continuar" at bounding box center [756, 671] width 252 height 20
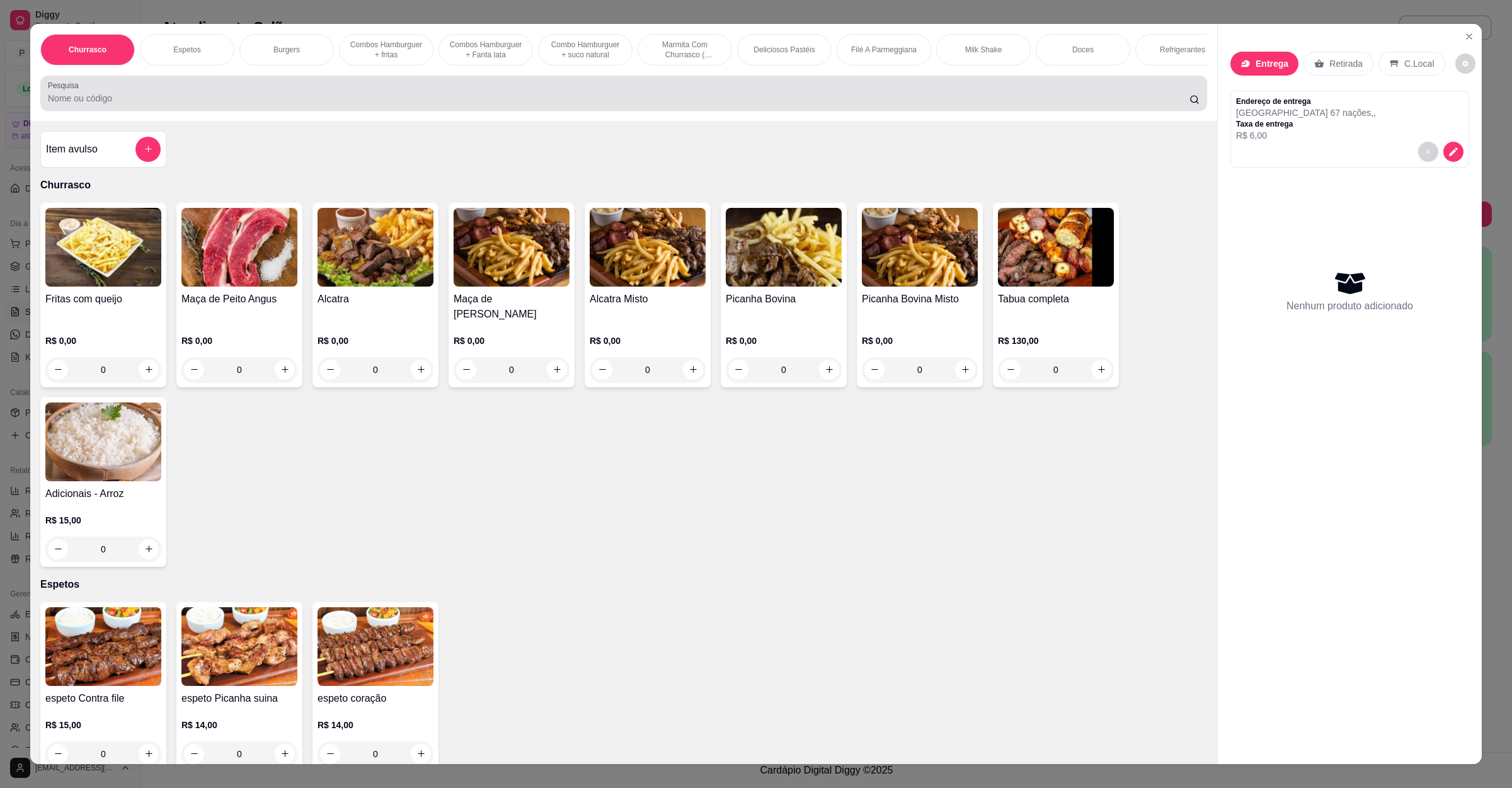
click at [324, 105] on input "Pesquisa" at bounding box center [618, 99] width 1142 height 13
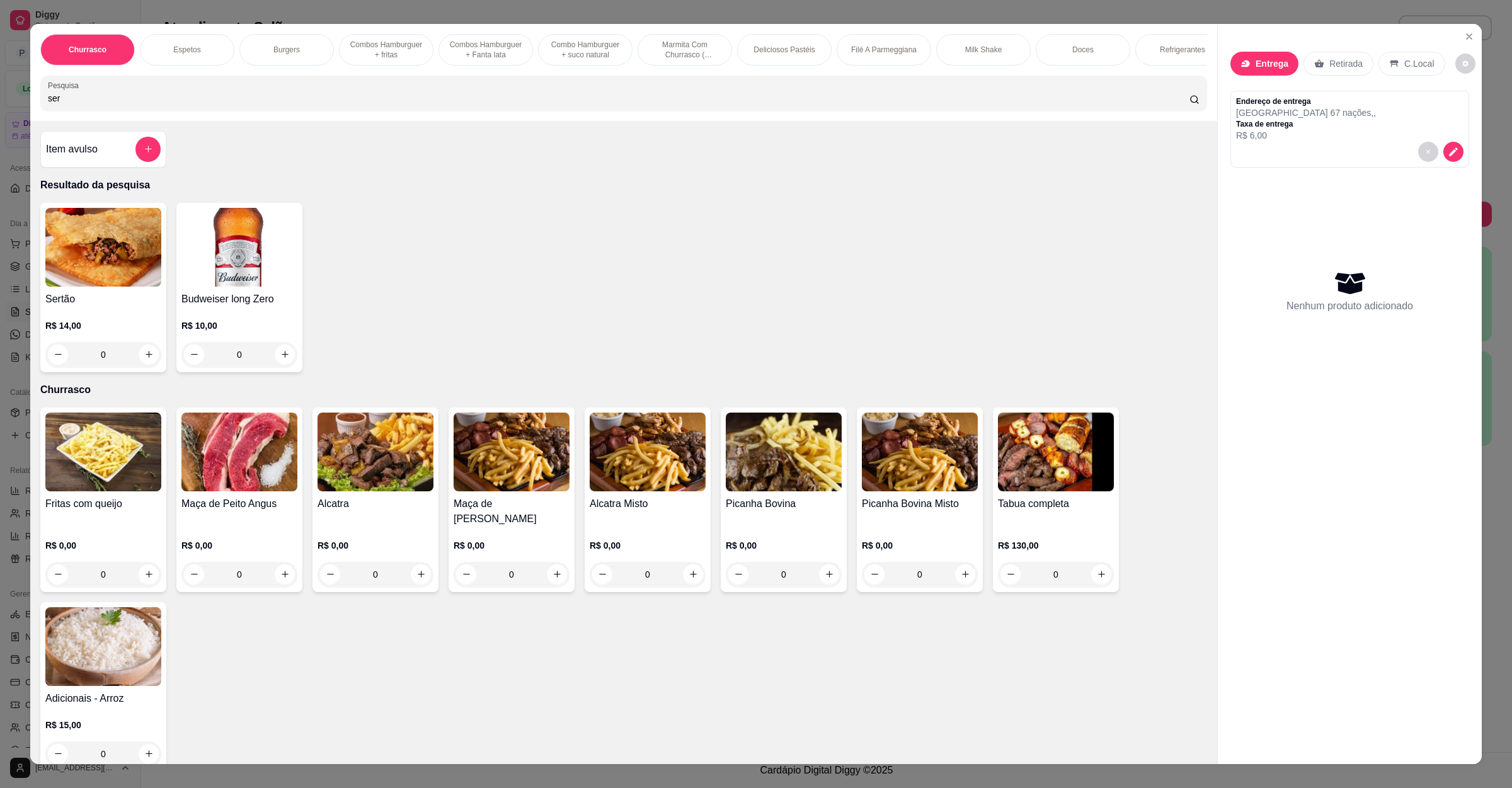
click at [129, 368] on div "0" at bounding box center [103, 355] width 116 height 25
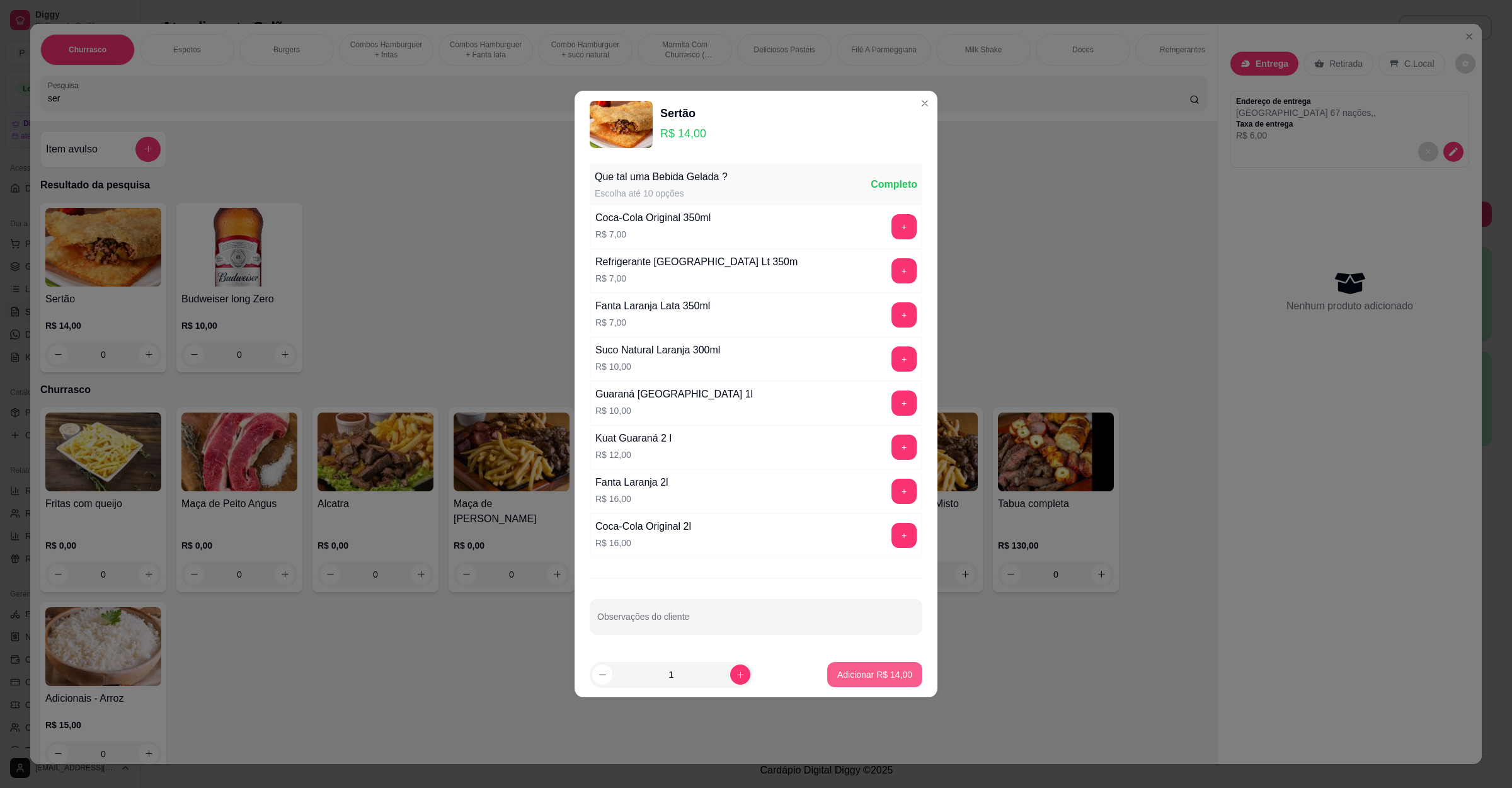
click at [892, 681] on p "Adicionar R$ 14,00" at bounding box center [875, 675] width 75 height 13
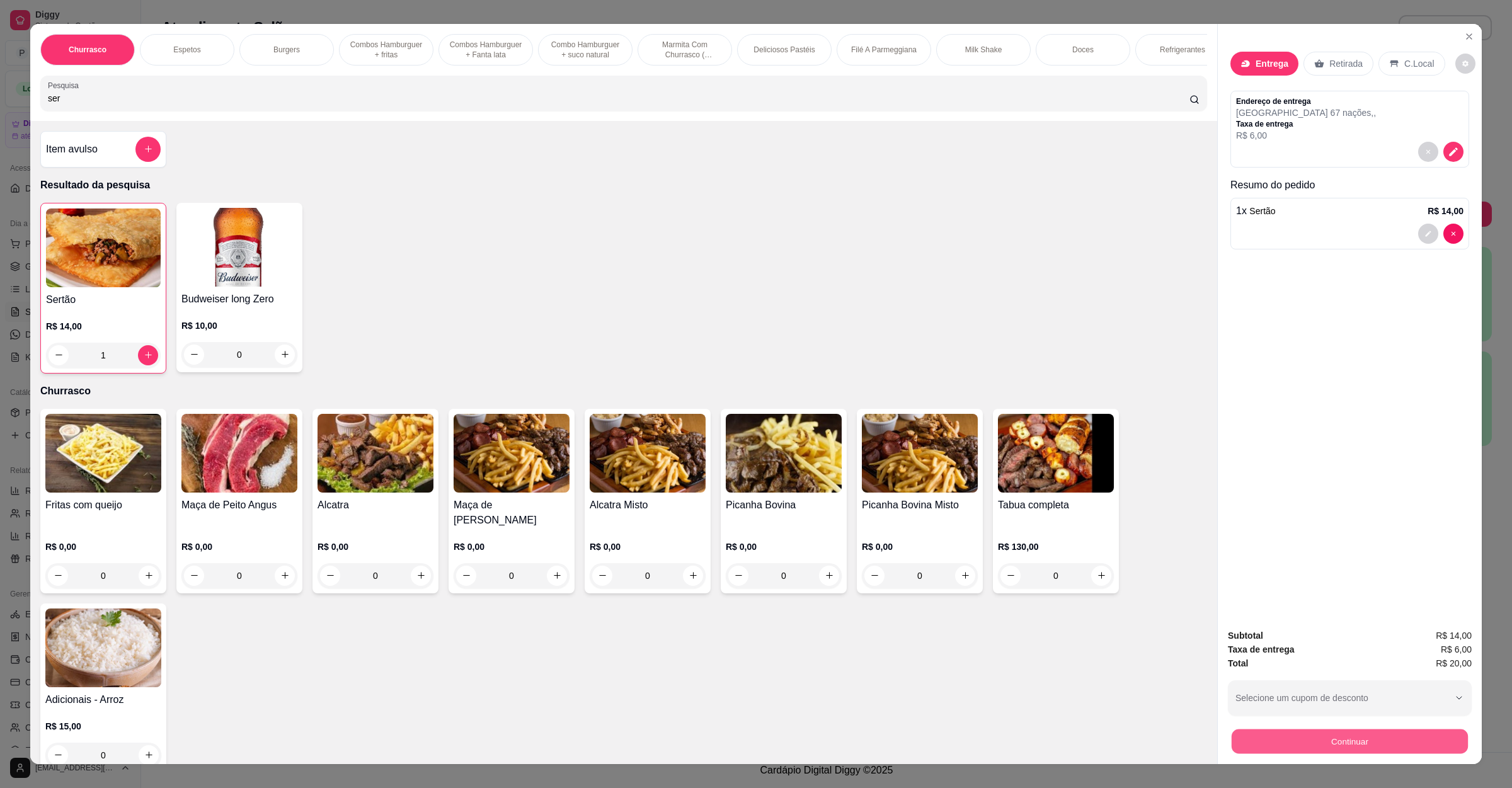
click at [1387, 744] on button "Continuar" at bounding box center [1350, 742] width 237 height 25
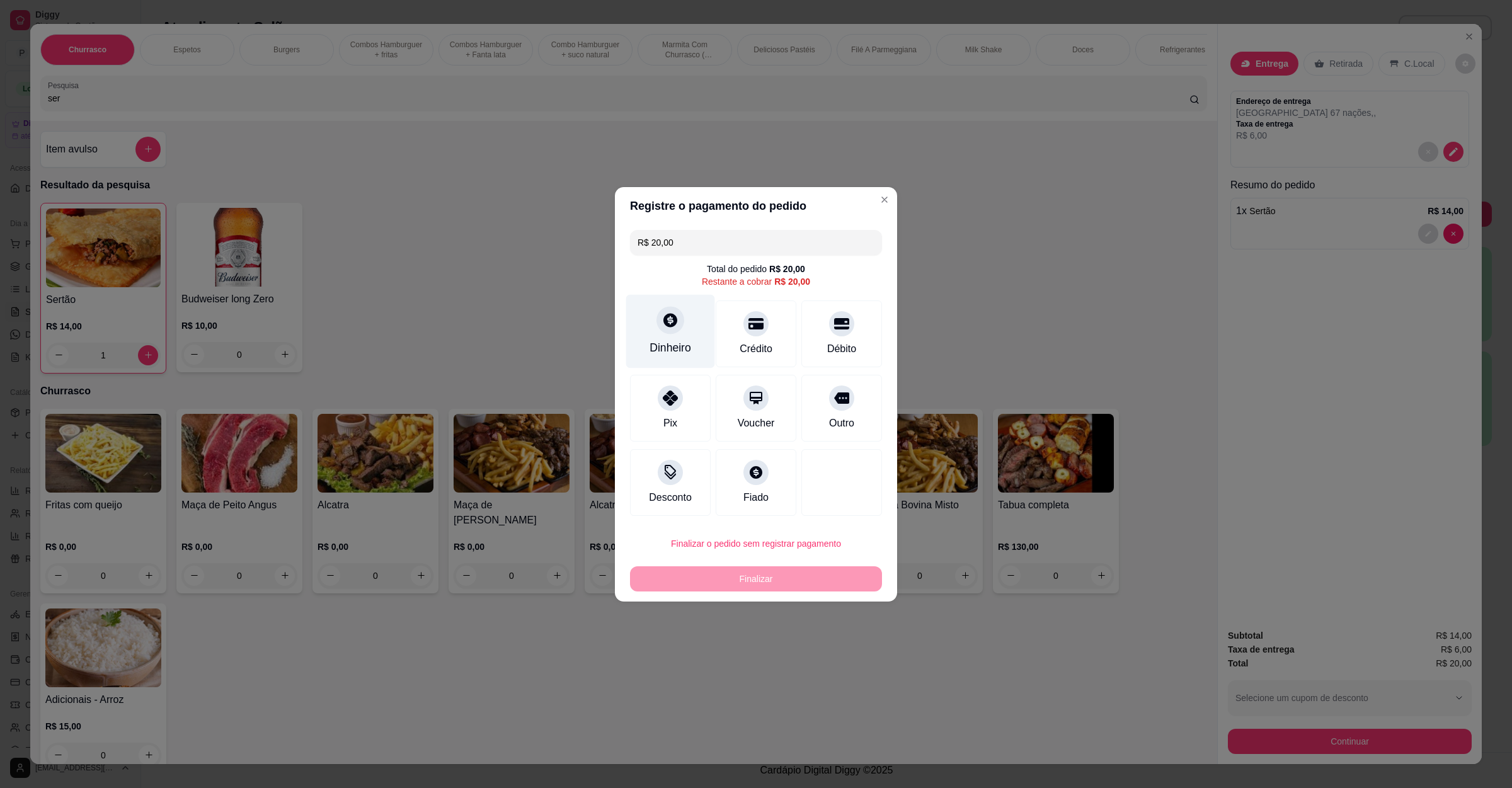
click at [675, 320] on icon at bounding box center [670, 320] width 14 height 14
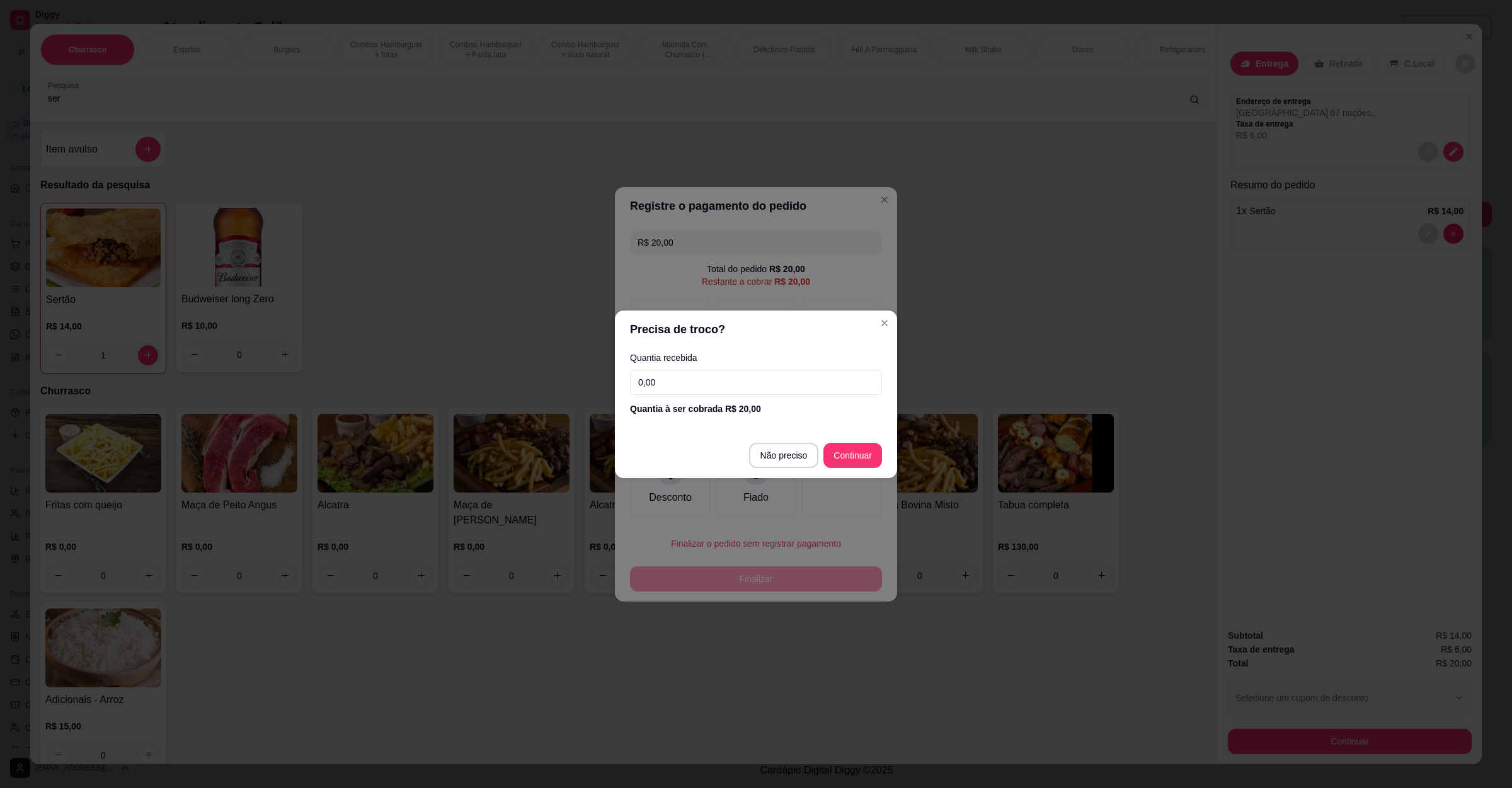
drag, startPoint x: 704, startPoint y: 379, endPoint x: 685, endPoint y: 384, distance: 19.6
click at [685, 384] on input "0,00" at bounding box center [756, 382] width 252 height 25
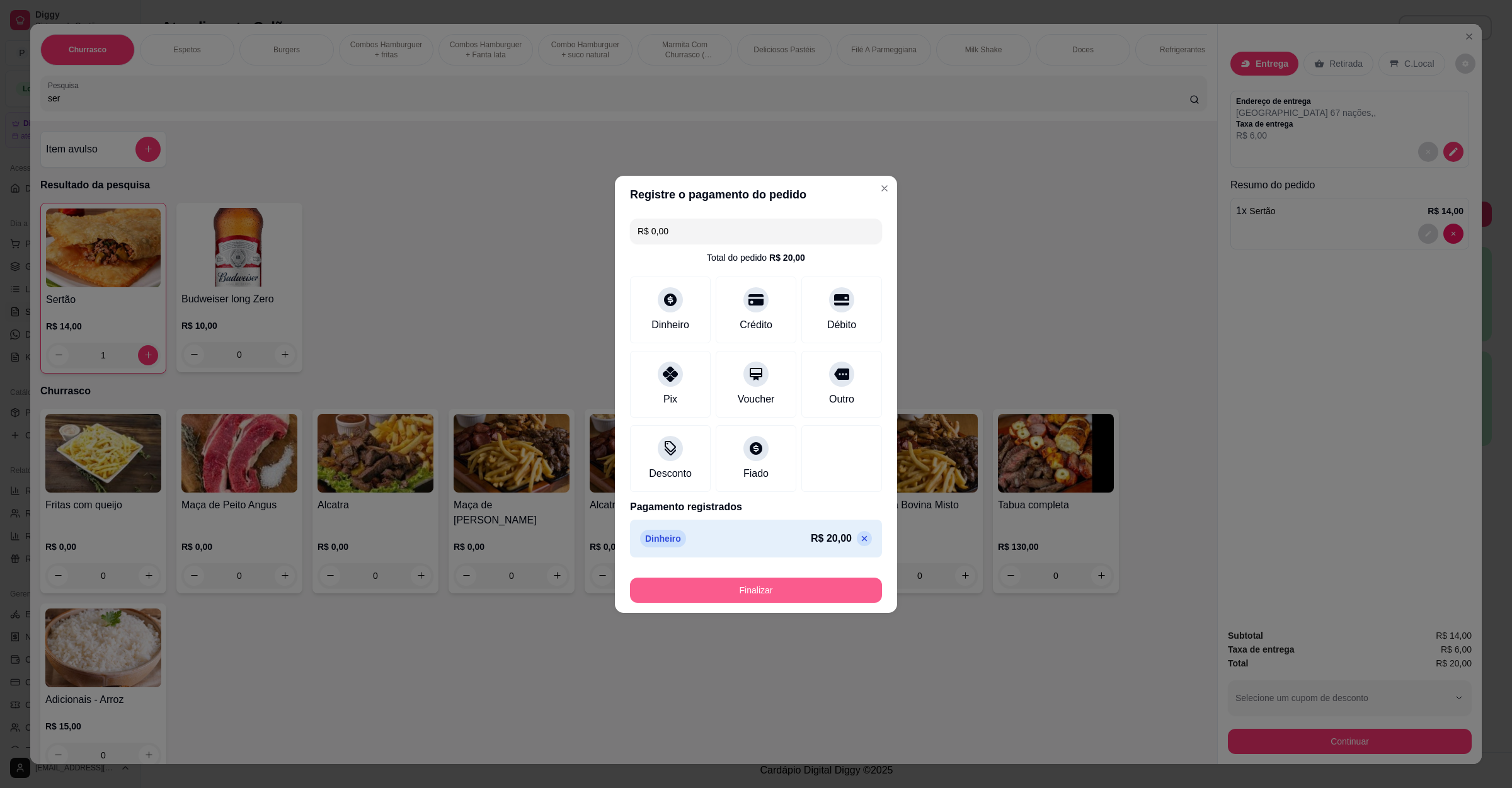
click at [762, 588] on button "Finalizar" at bounding box center [756, 591] width 252 height 25
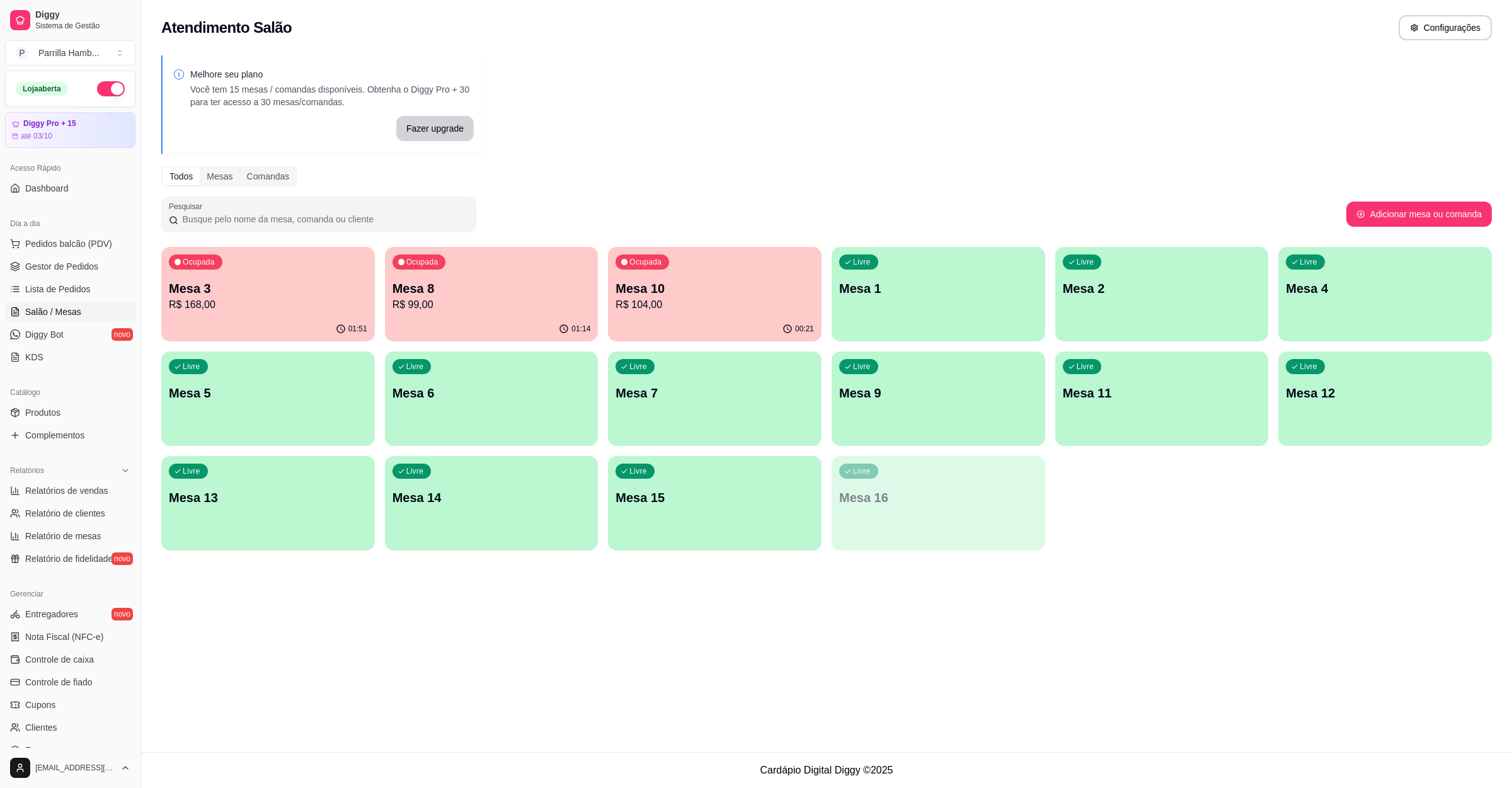
click at [335, 297] on p "R$ 168,00" at bounding box center [268, 304] width 199 height 15
click at [65, 244] on span "Pedidos balcão (PDV)" at bounding box center [68, 244] width 87 height 13
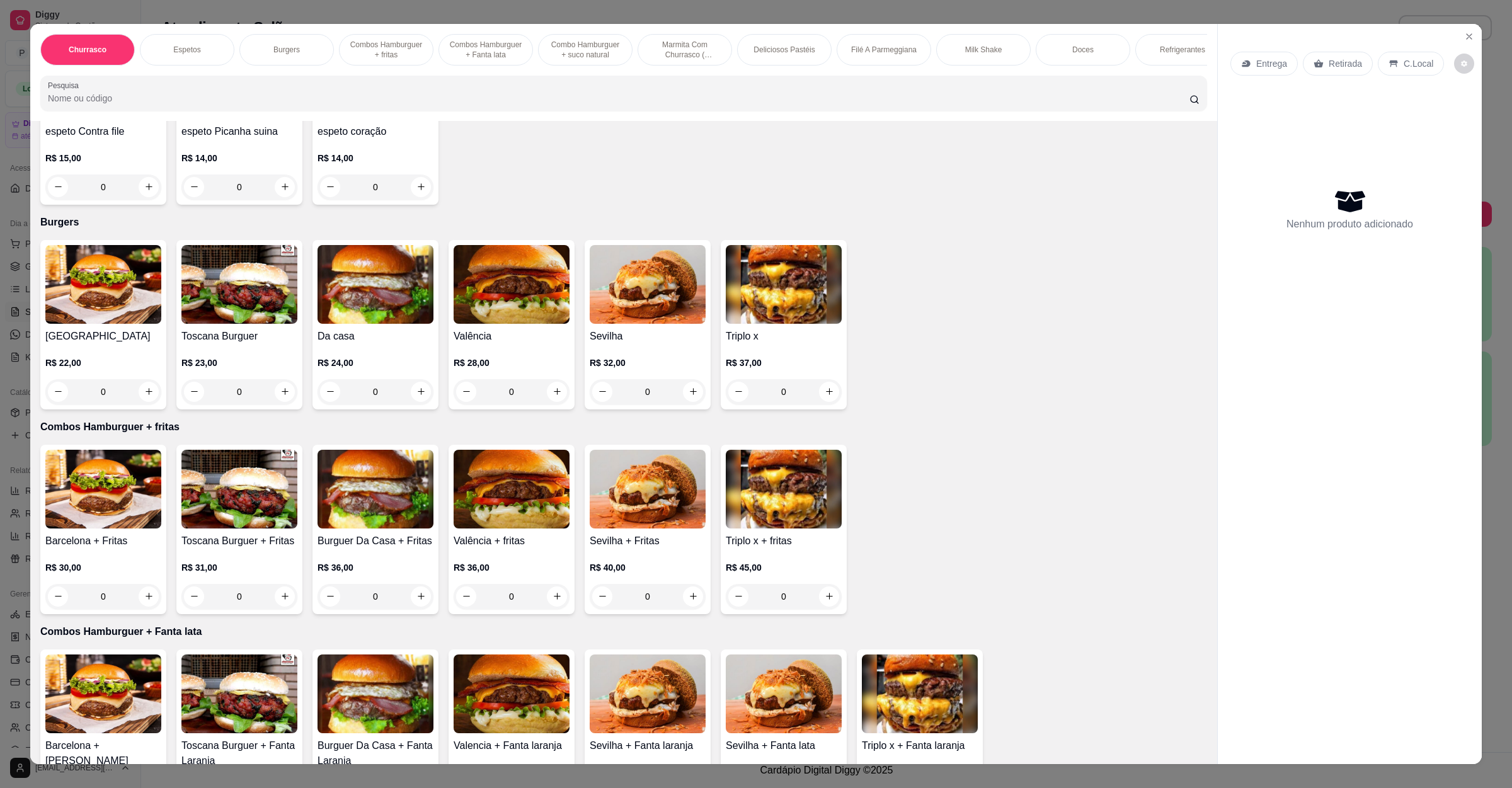
scroll to position [473, 0]
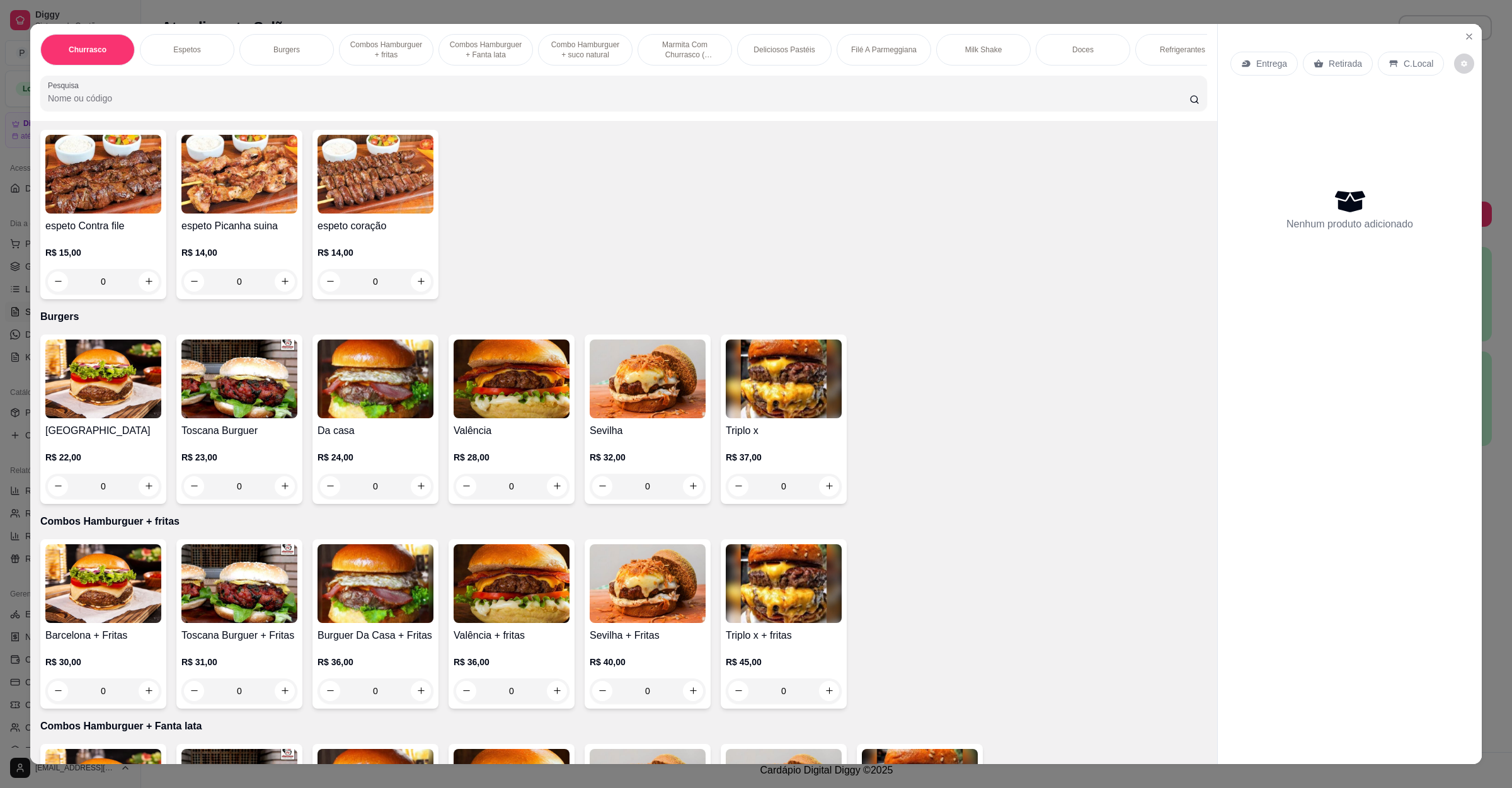
click at [351, 373] on img at bounding box center [375, 379] width 116 height 79
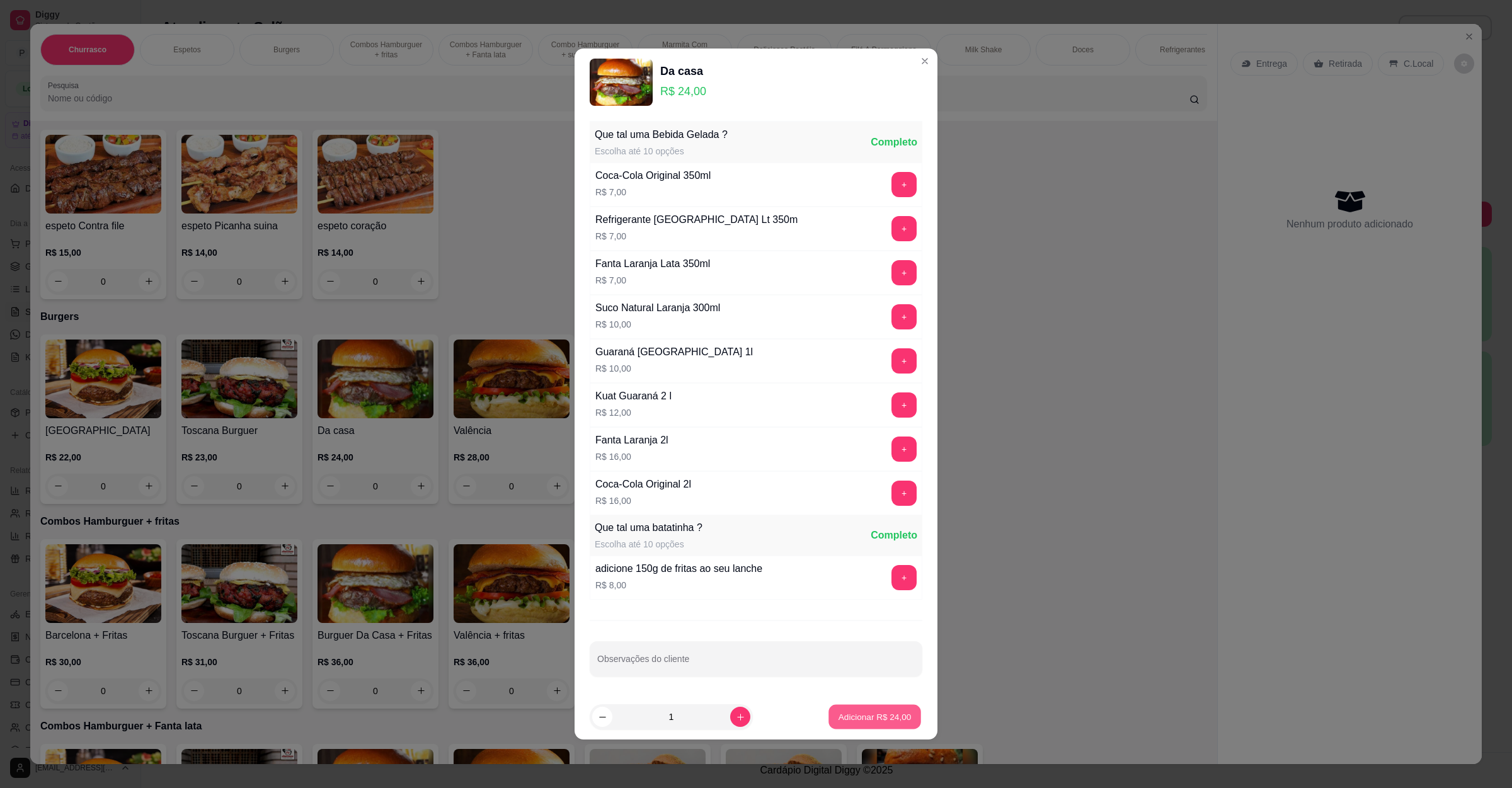
click at [894, 713] on button "Adicionar R$ 24,00" at bounding box center [875, 717] width 93 height 25
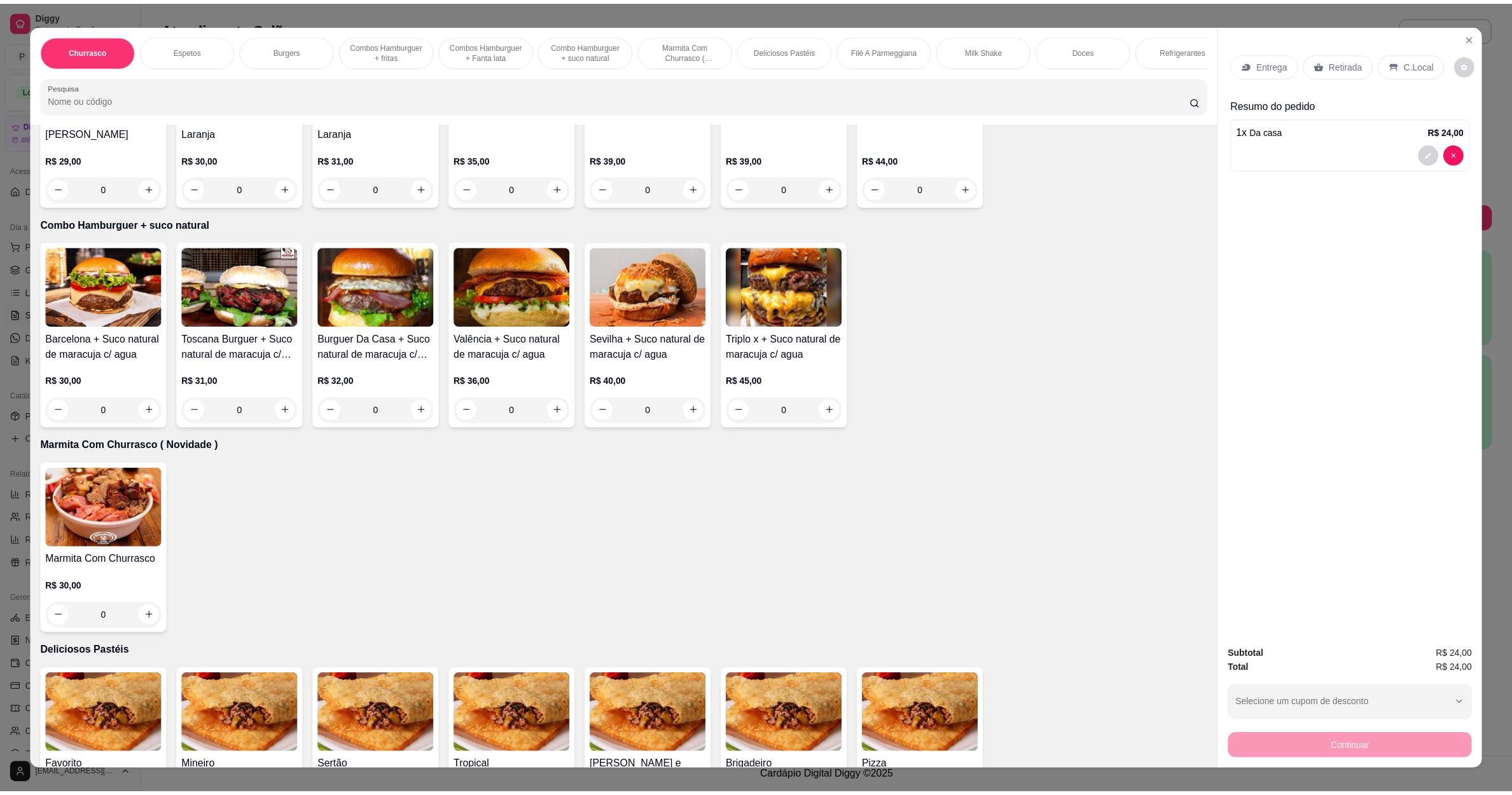
scroll to position [1240, 0]
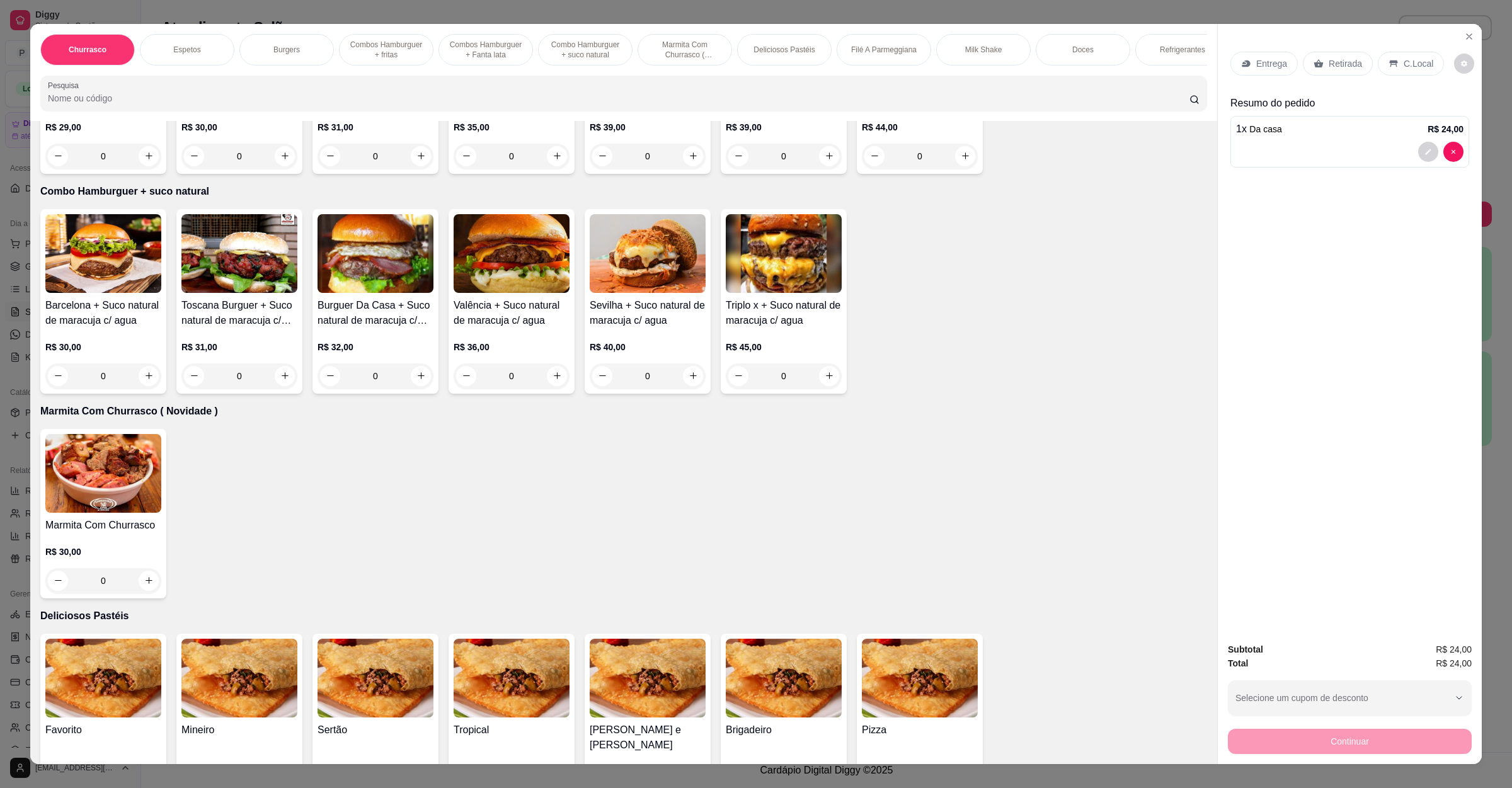
click at [89, 509] on img at bounding box center [103, 474] width 116 height 79
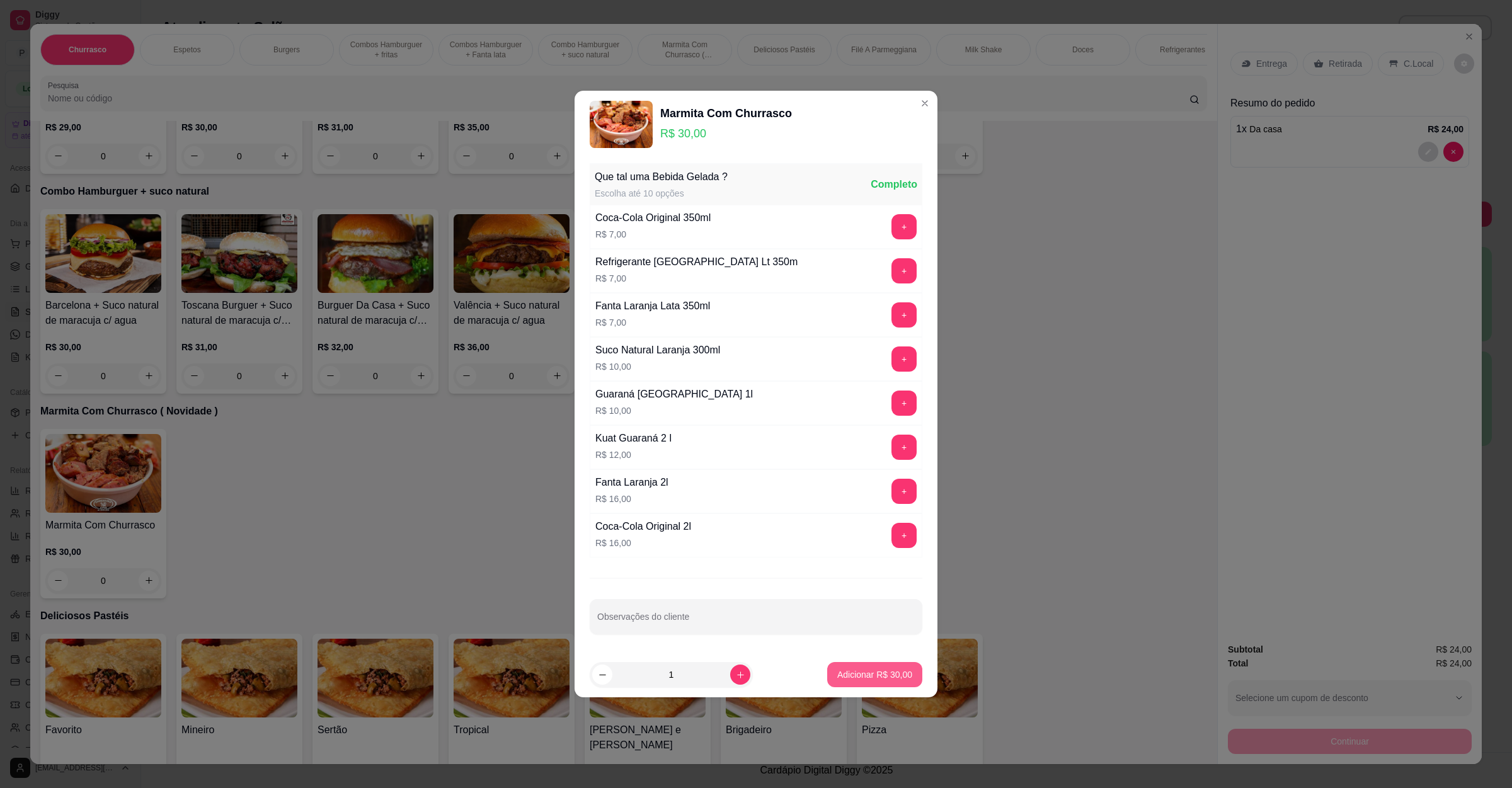
click at [874, 674] on p "Adicionar R$ 30,00" at bounding box center [875, 675] width 75 height 13
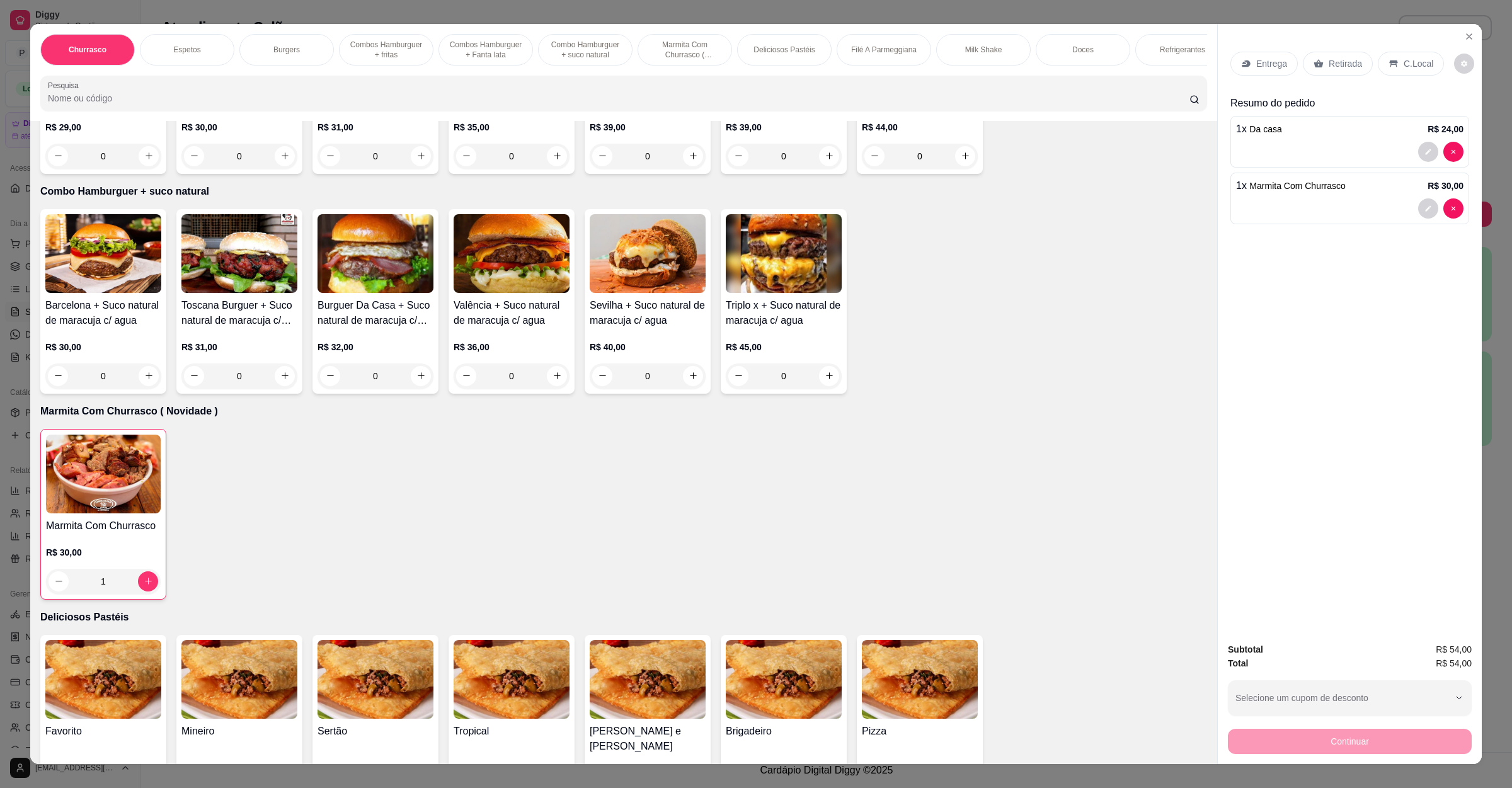
click at [1256, 61] on p "Entrega" at bounding box center [1272, 63] width 31 height 13
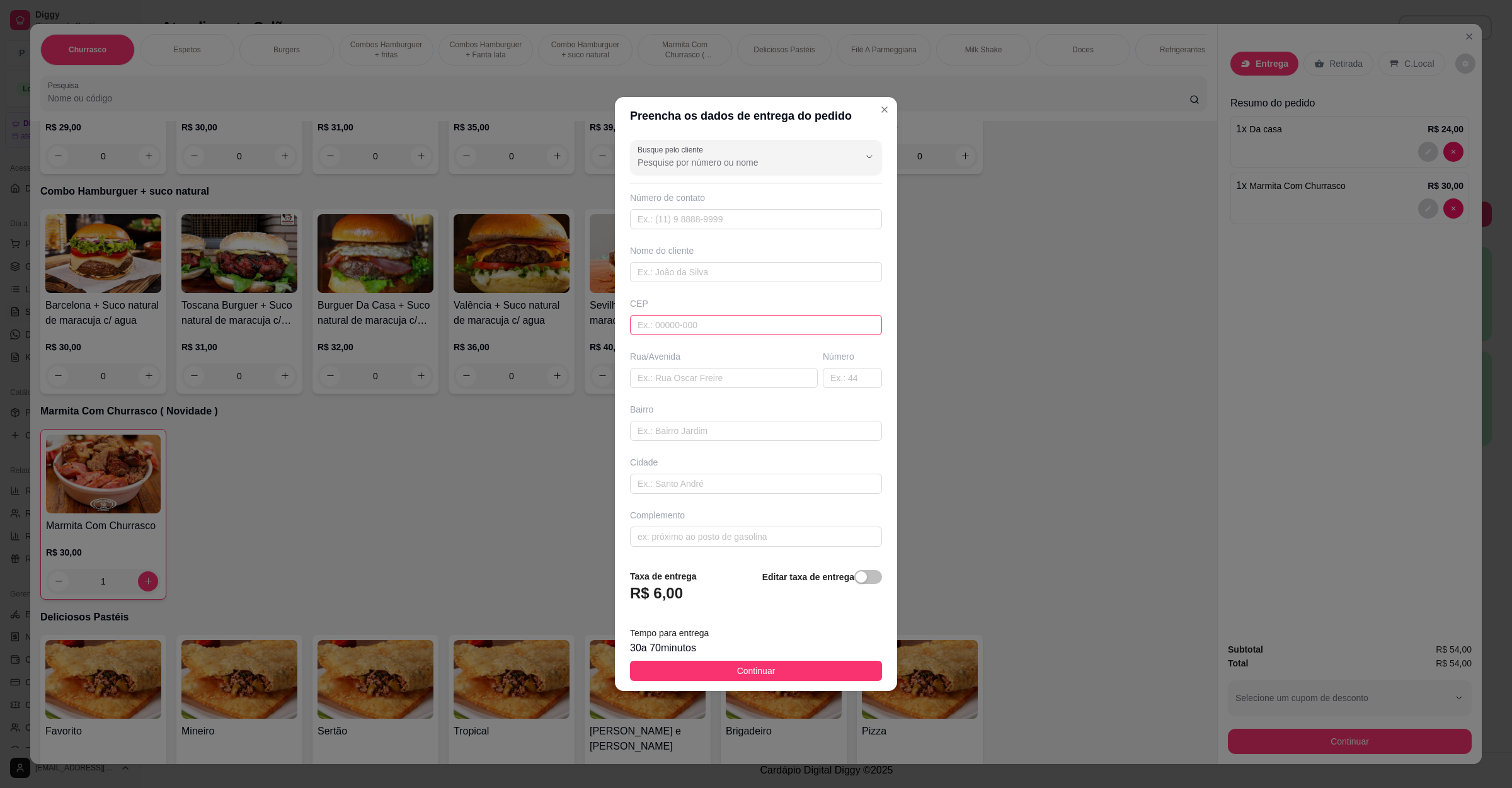
click at [694, 324] on input "text" at bounding box center [756, 325] width 252 height 20
click at [662, 401] on div "Busque pelo cliente Número de contato Nome do cliente CEP Rua/[GEOGRAPHIC_DATA]" at bounding box center [756, 346] width 282 height 425
click at [680, 382] on input "text" at bounding box center [724, 378] width 188 height 20
paste input "[STREET_ADDRESS]"
click at [717, 668] on button "Continuar" at bounding box center [756, 671] width 252 height 20
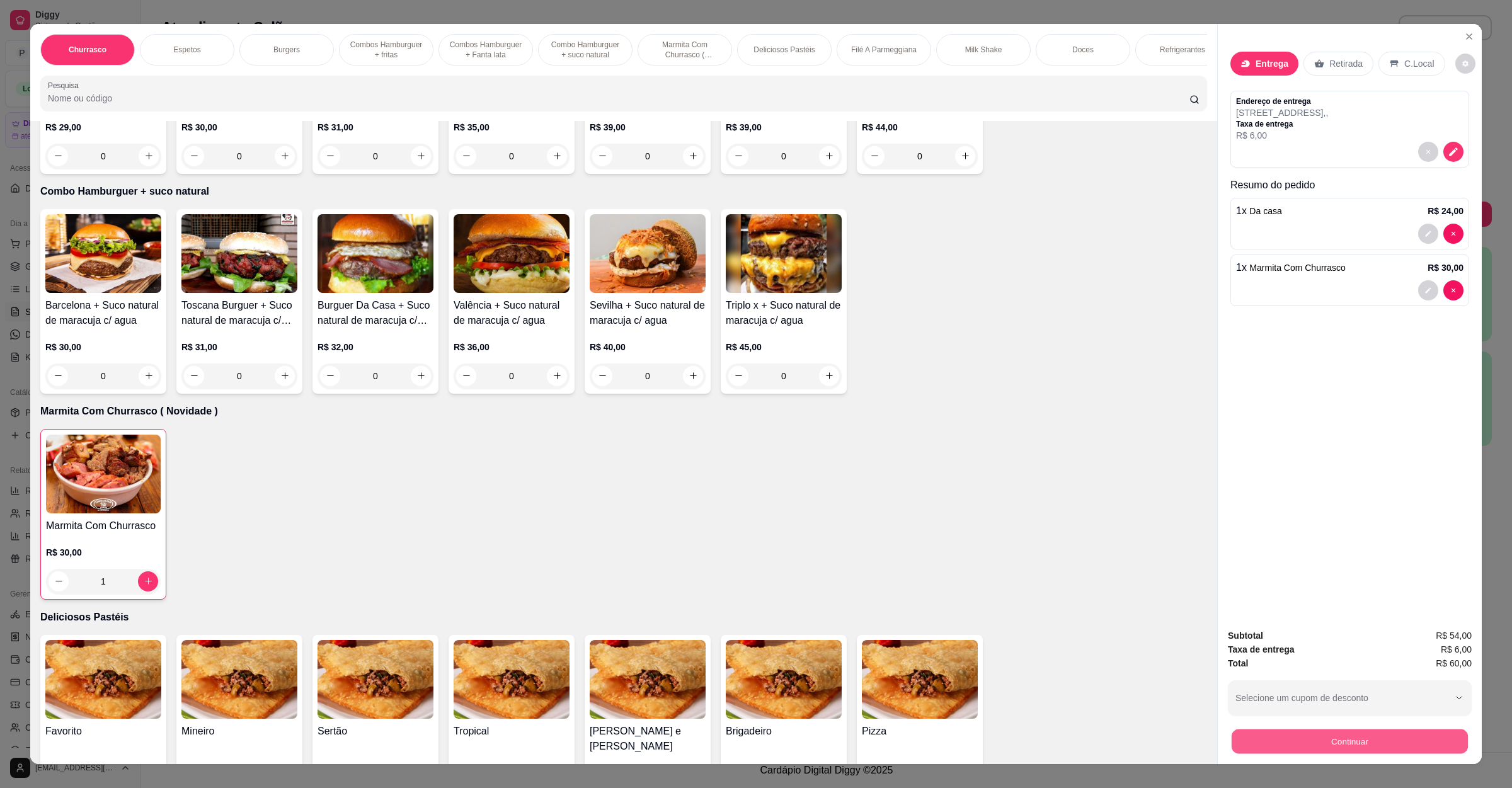
click at [1294, 749] on button "Continuar" at bounding box center [1350, 742] width 237 height 25
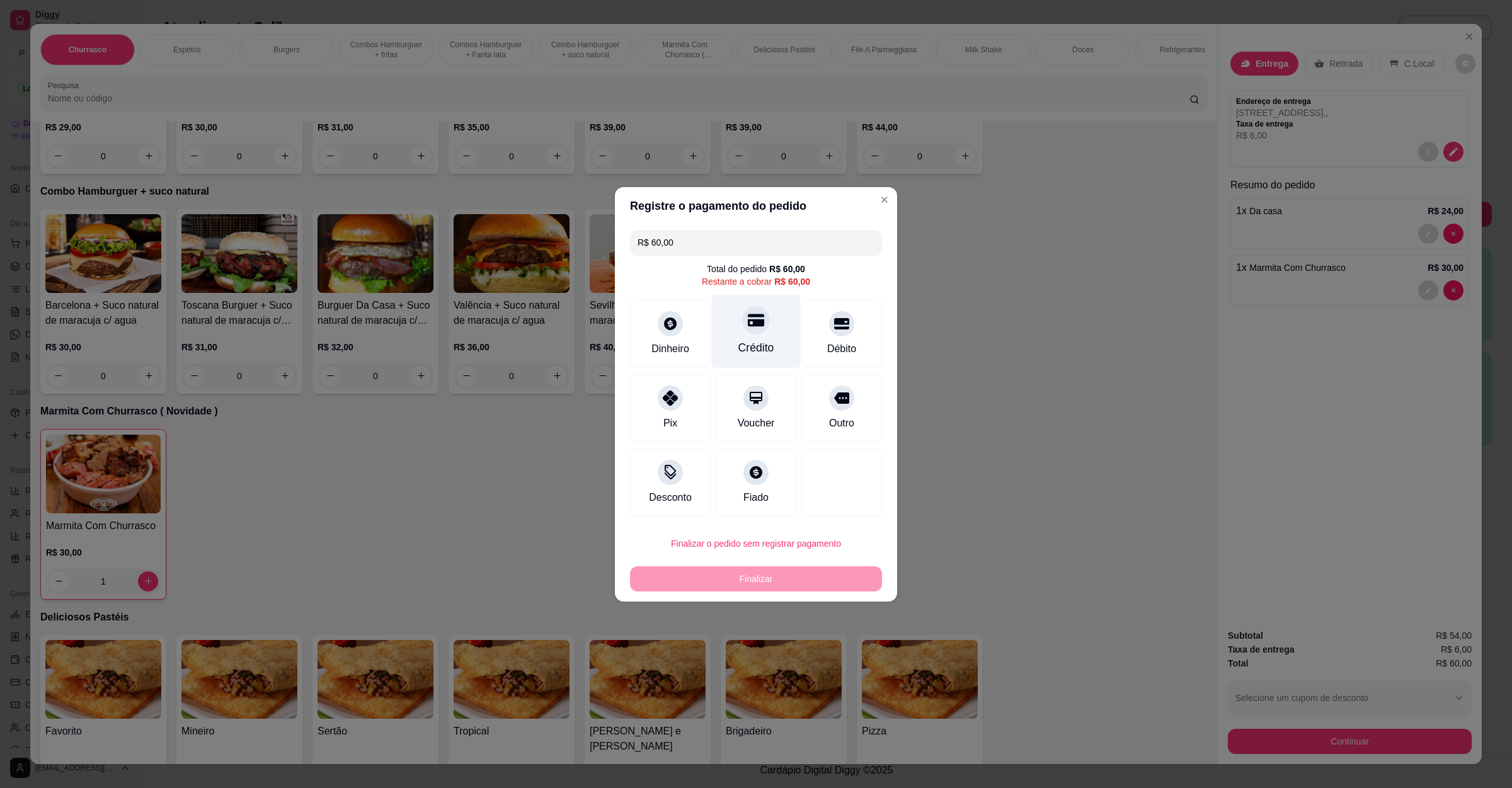
click at [724, 313] on div "Crédito" at bounding box center [756, 331] width 89 height 74
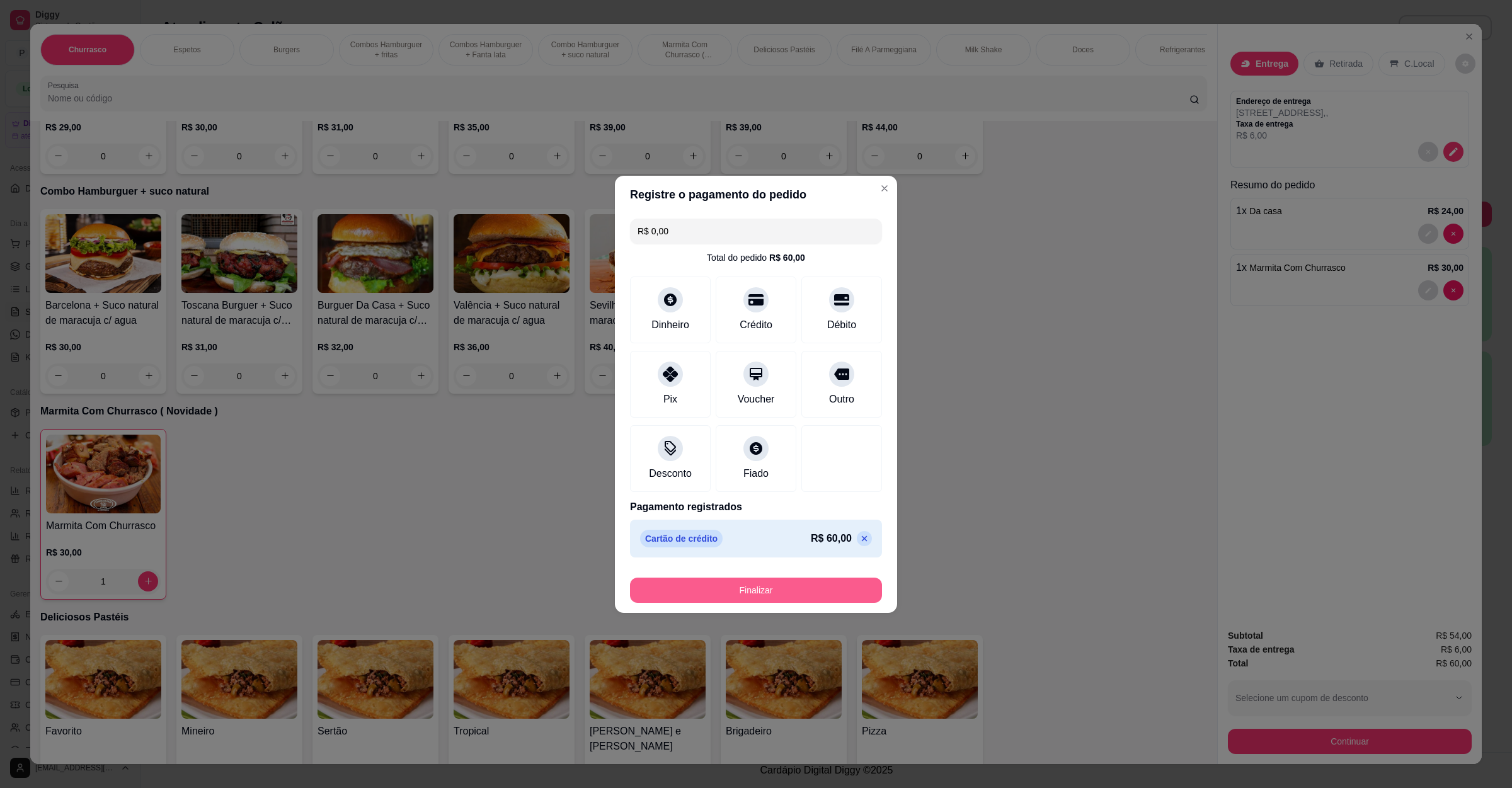
click at [692, 592] on button "Finalizar" at bounding box center [756, 591] width 252 height 25
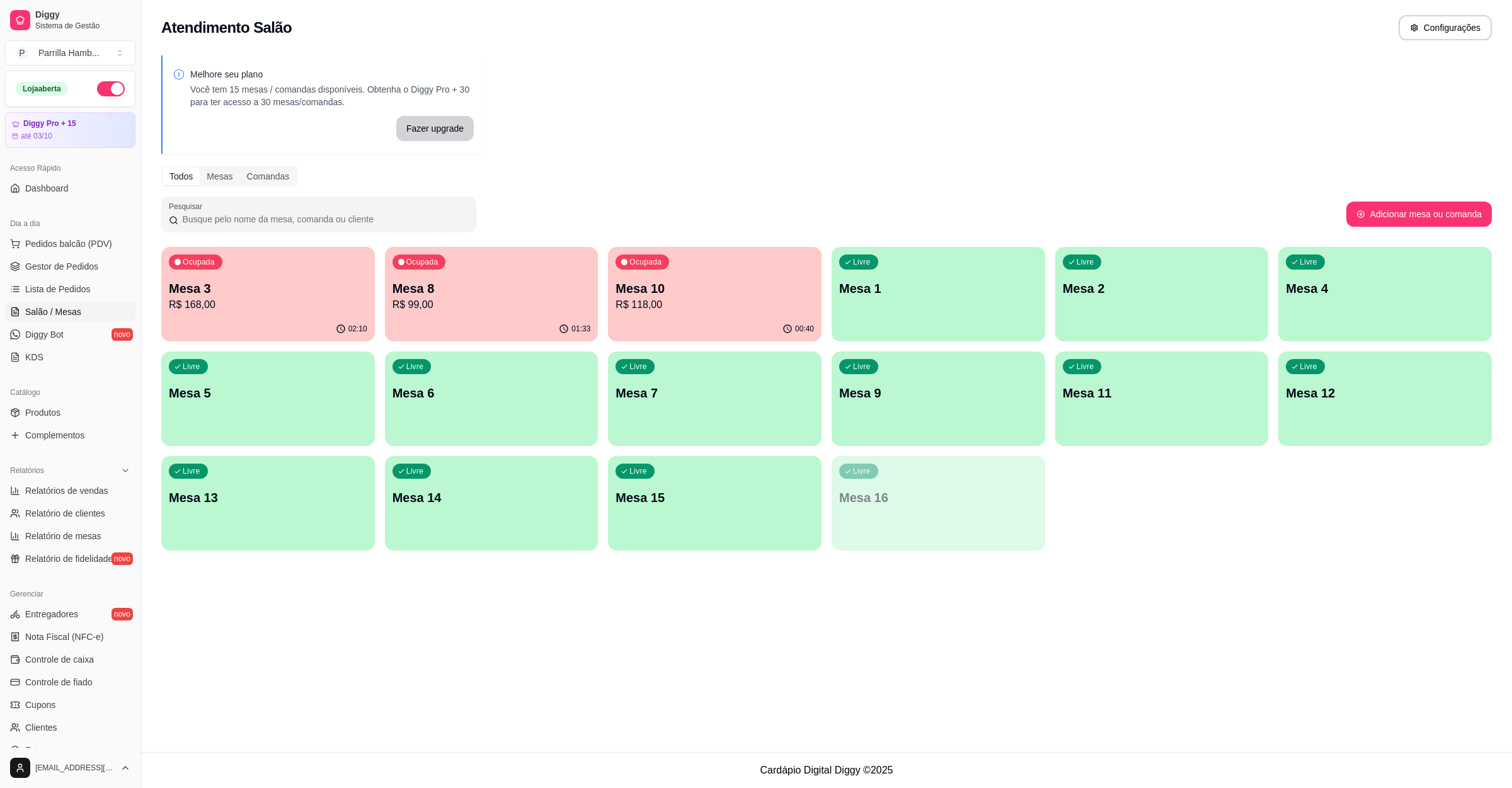
click at [473, 320] on div "01:33" at bounding box center [492, 329] width 213 height 25
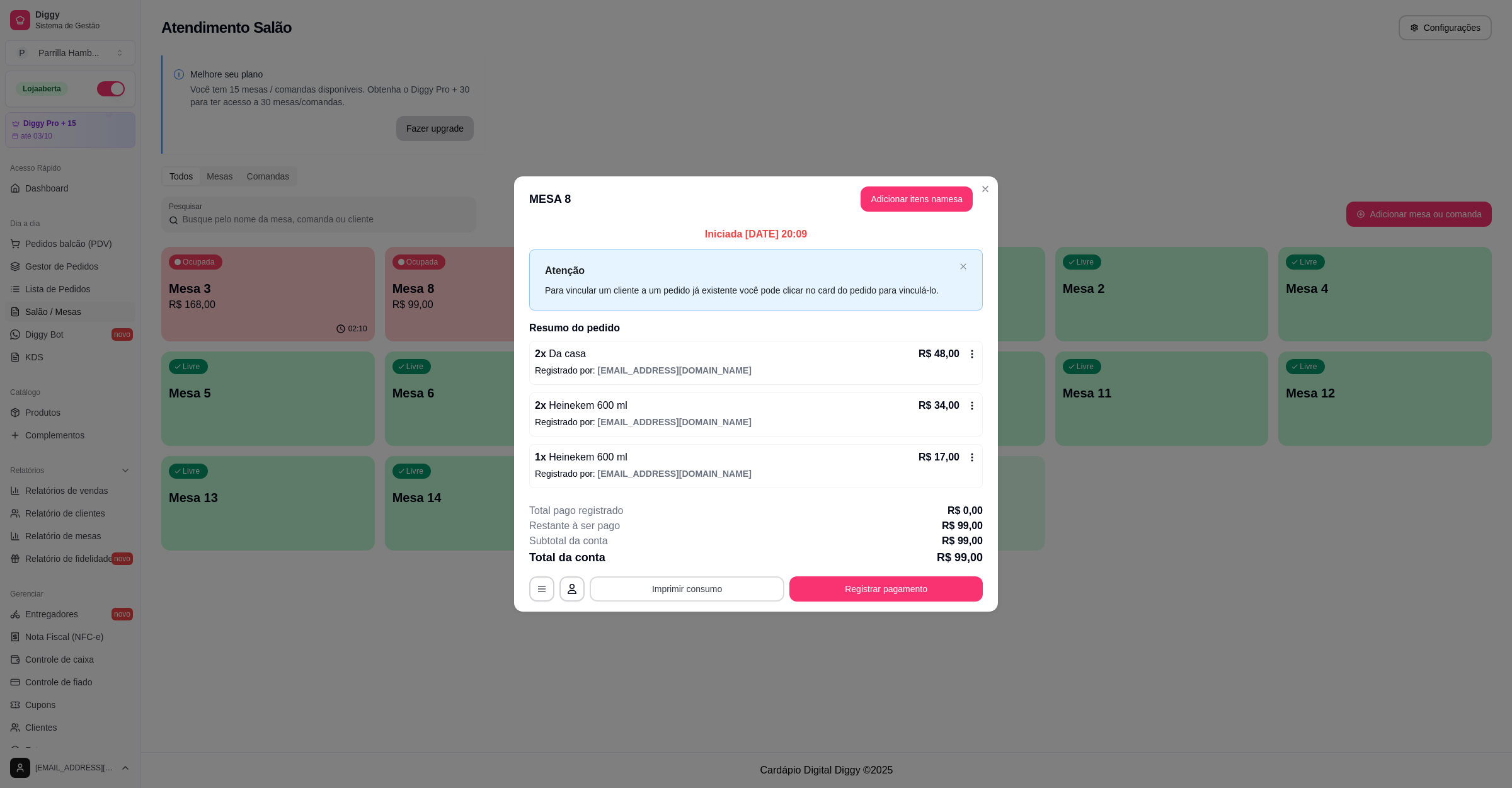
click at [701, 587] on button "Imprimir consumo" at bounding box center [687, 589] width 194 height 25
click at [699, 564] on button "IMPRESSORA" at bounding box center [690, 561] width 88 height 20
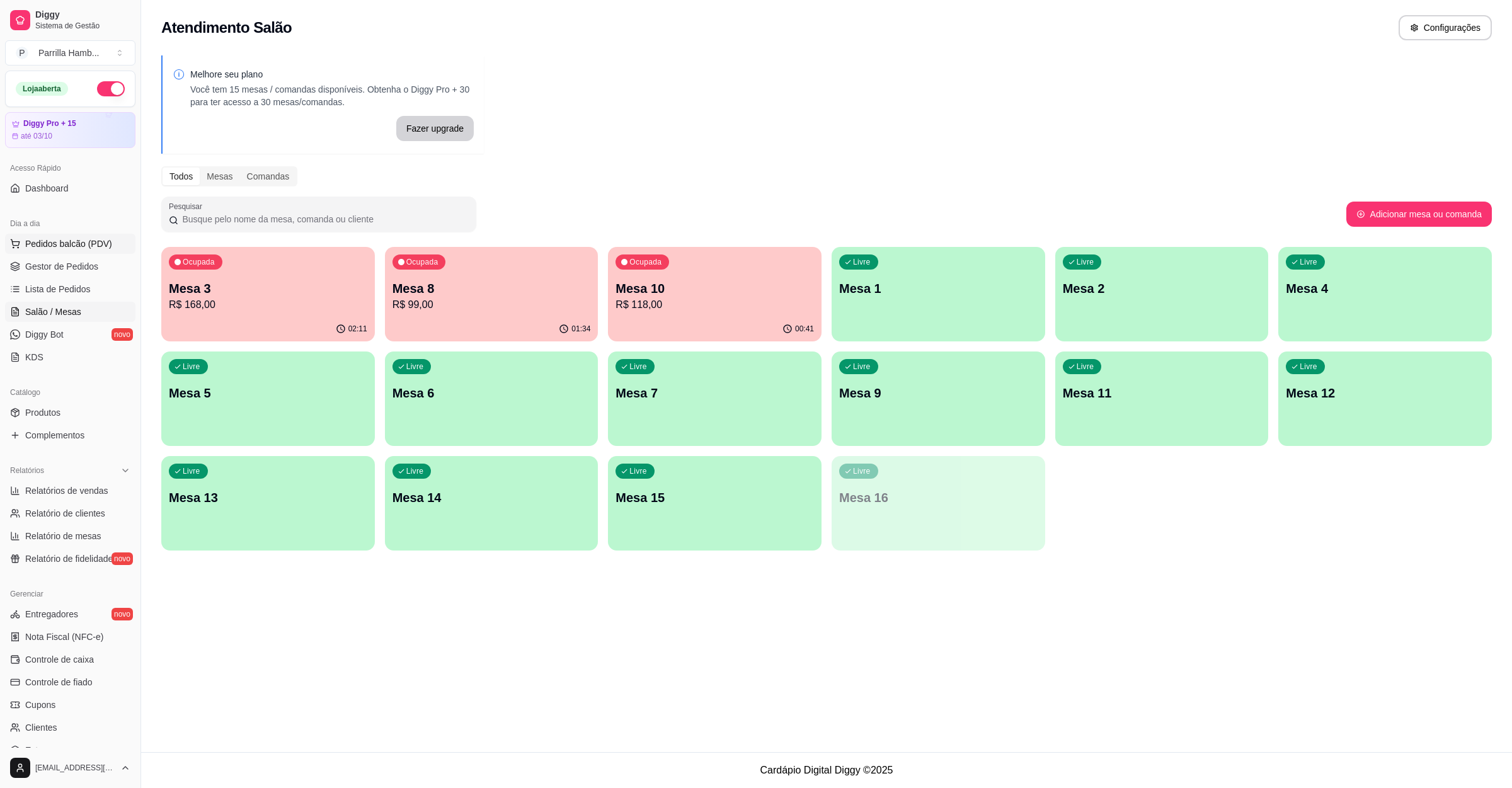
click at [83, 244] on span "Pedidos balcão (PDV)" at bounding box center [68, 244] width 87 height 13
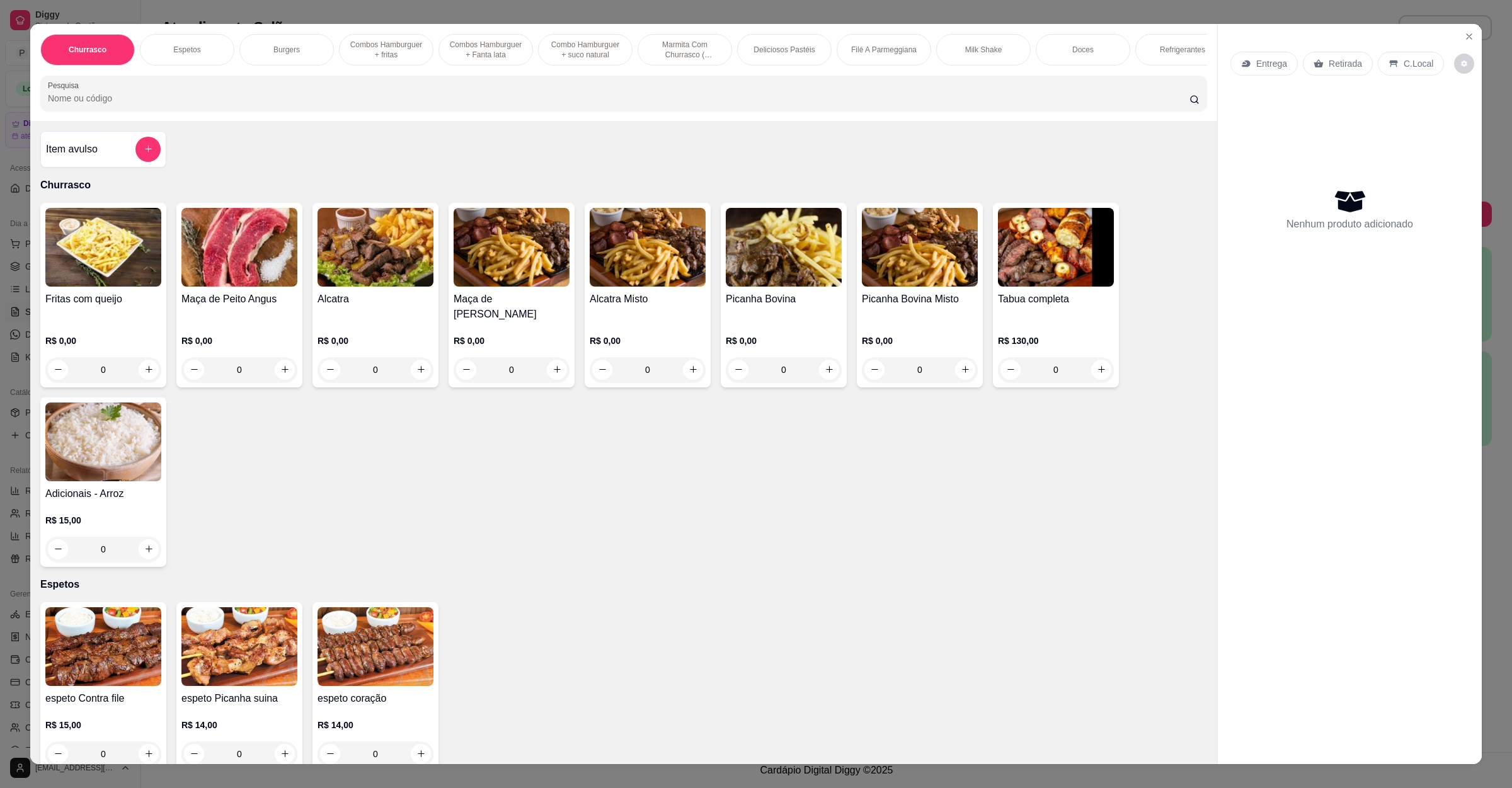
click at [1415, 64] on p "C.Local" at bounding box center [1419, 63] width 30 height 13
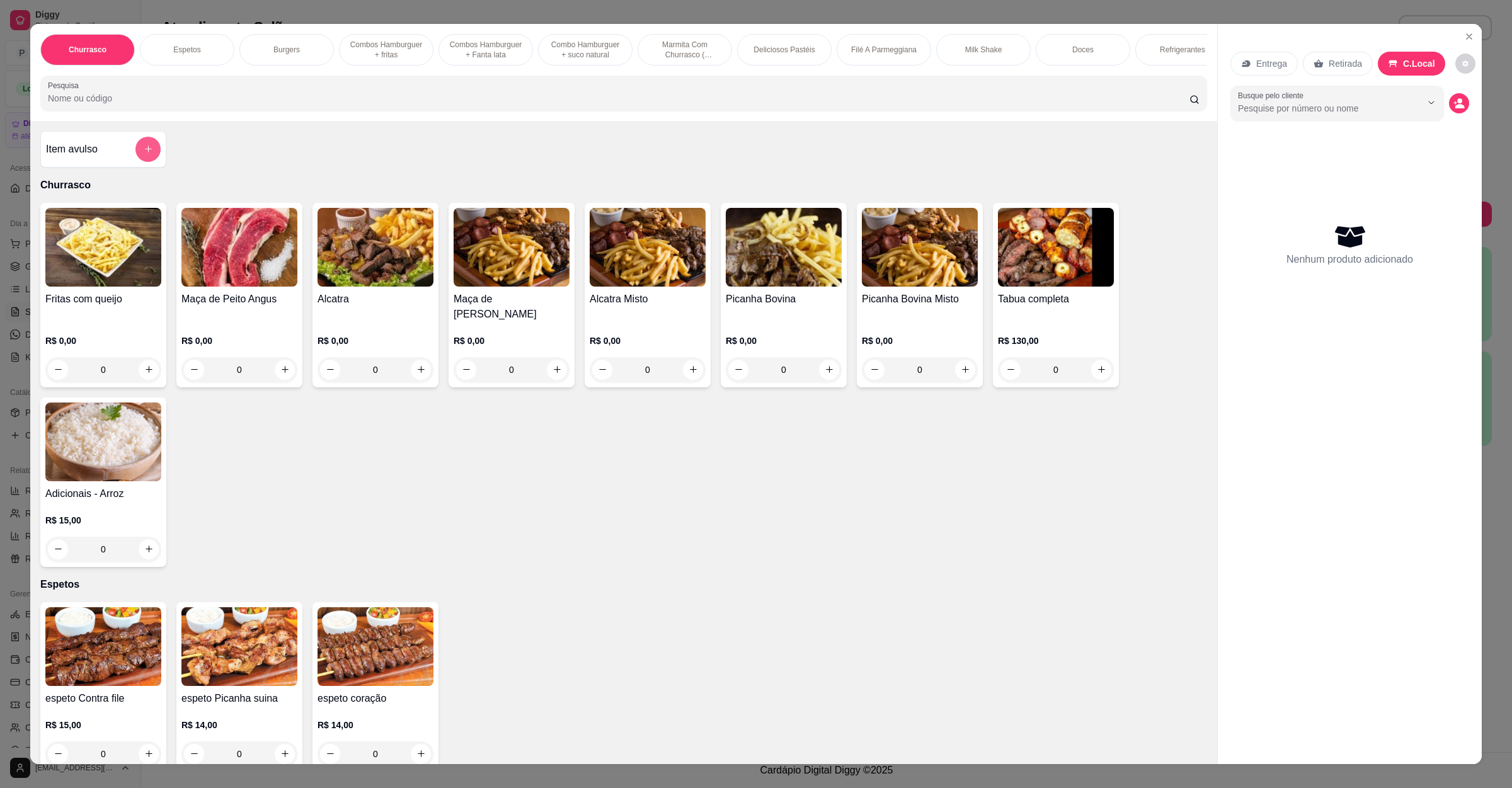
click at [142, 162] on button "add-separate-item" at bounding box center [148, 149] width 25 height 25
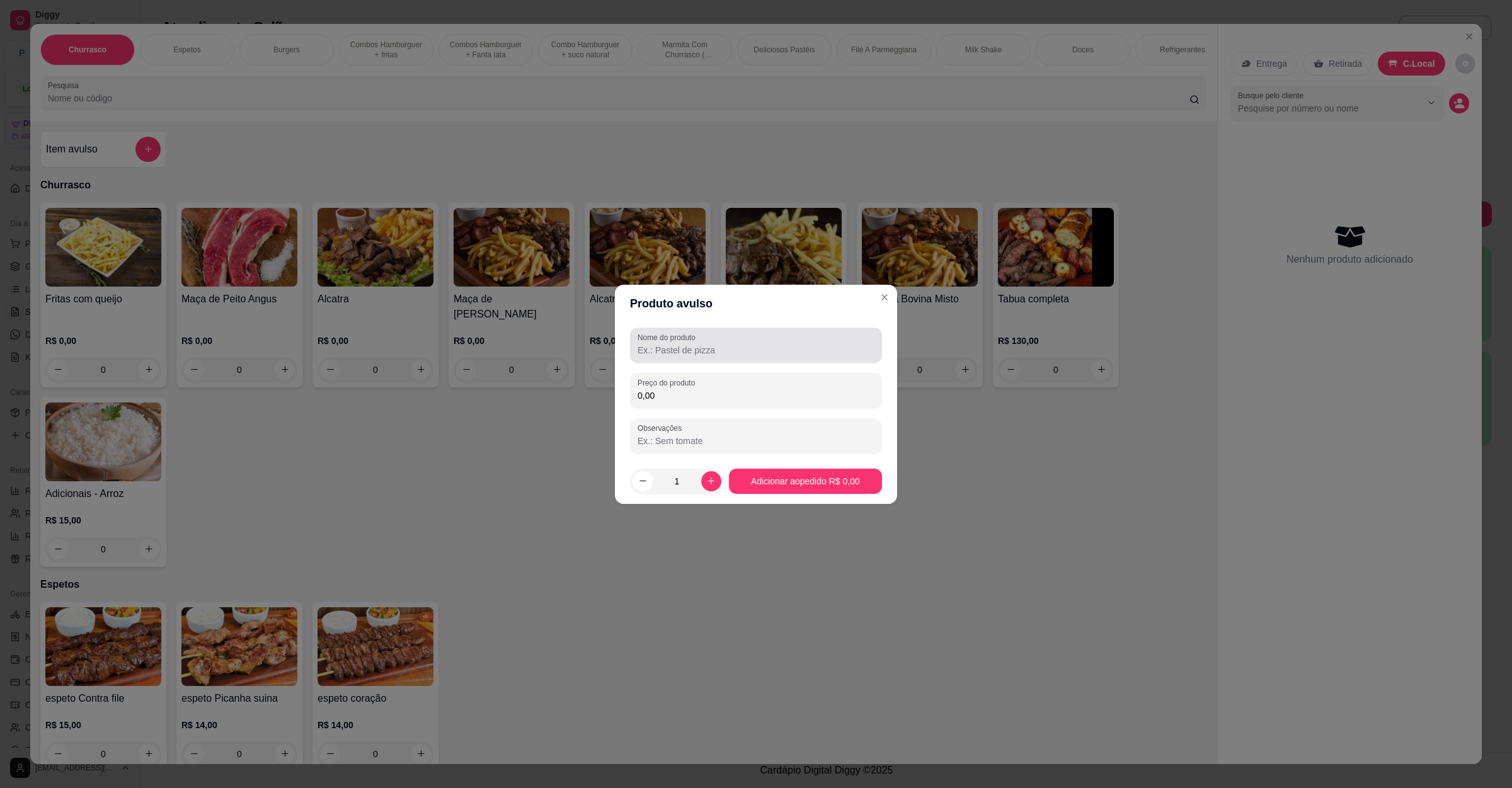
click at [715, 351] on input "Nome do produto" at bounding box center [756, 351] width 237 height 13
click at [708, 389] on input "0,00" at bounding box center [756, 396] width 237 height 13
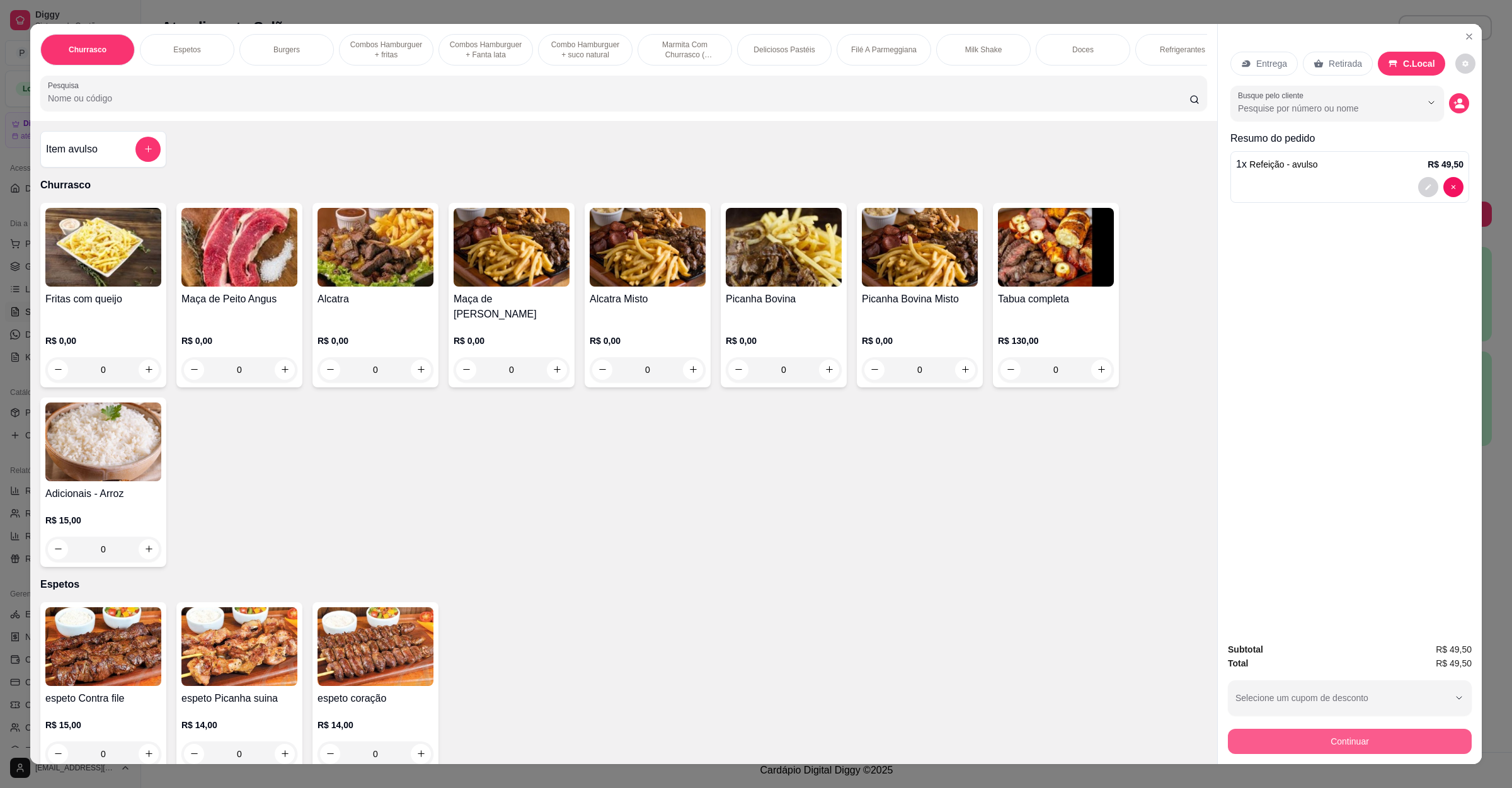
click at [1340, 746] on button "Continuar" at bounding box center [1350, 742] width 244 height 25
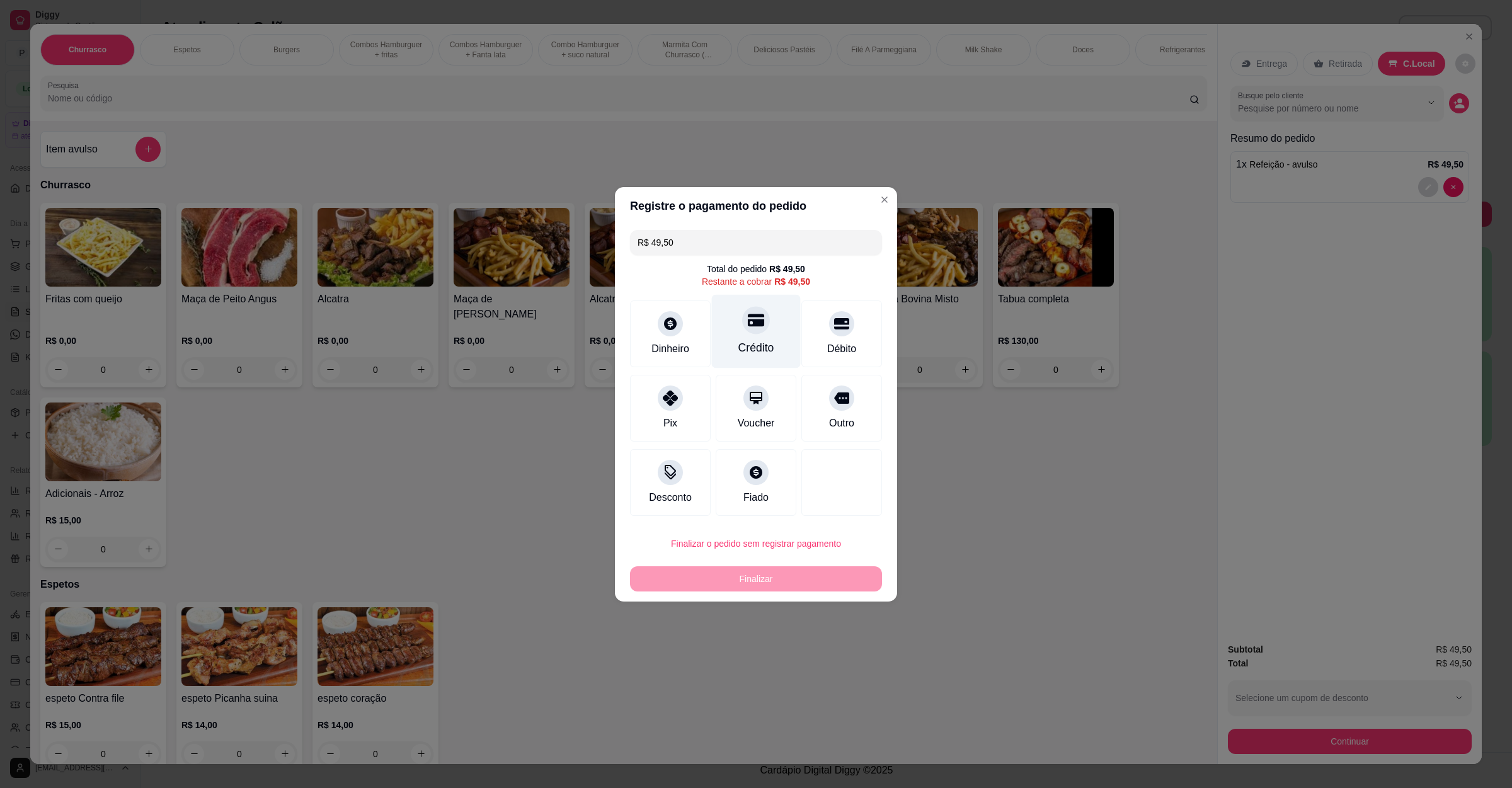
click at [755, 343] on div "Crédito" at bounding box center [756, 347] width 36 height 16
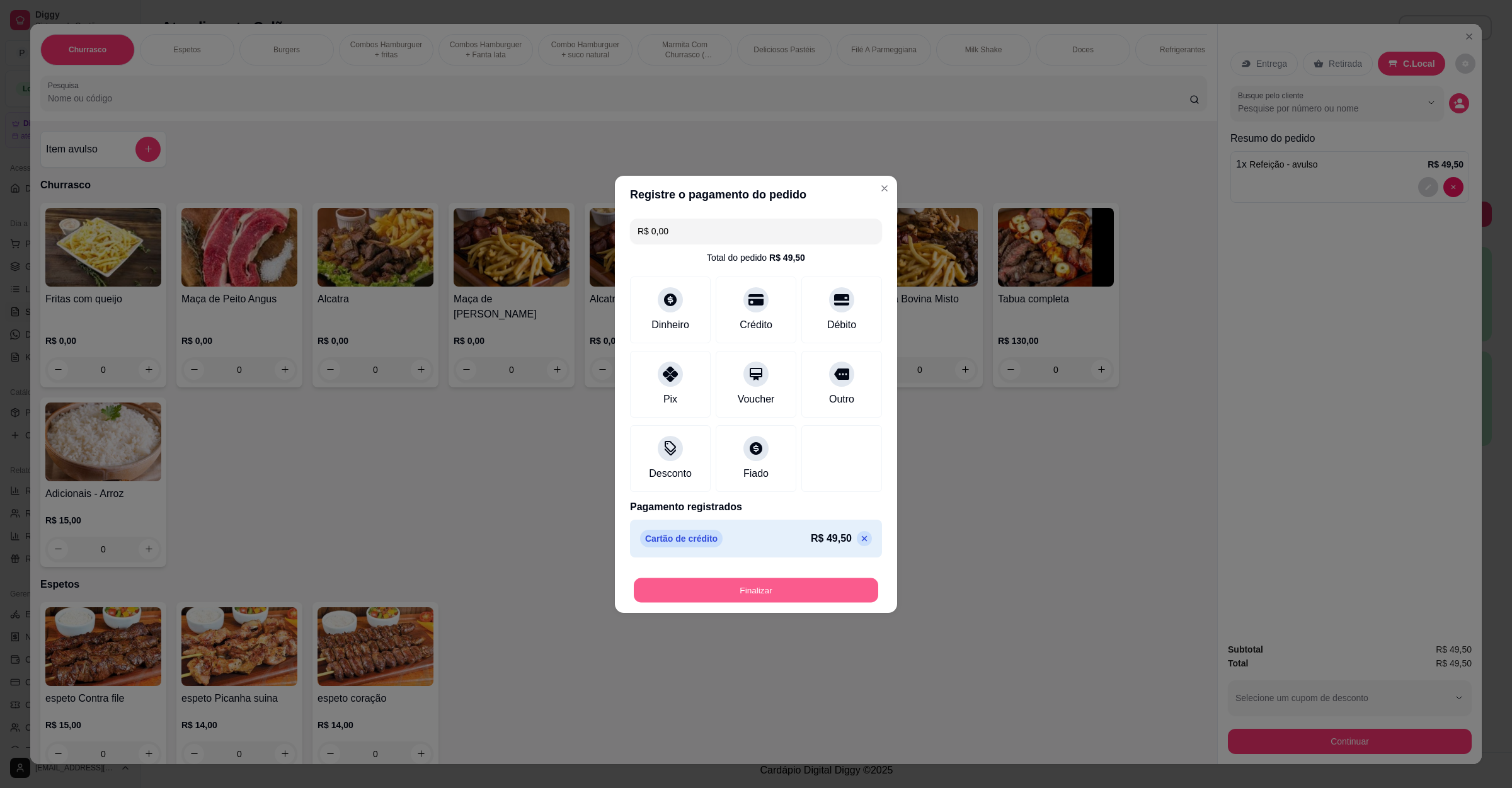
click at [746, 594] on button "Finalizar" at bounding box center [756, 590] width 244 height 25
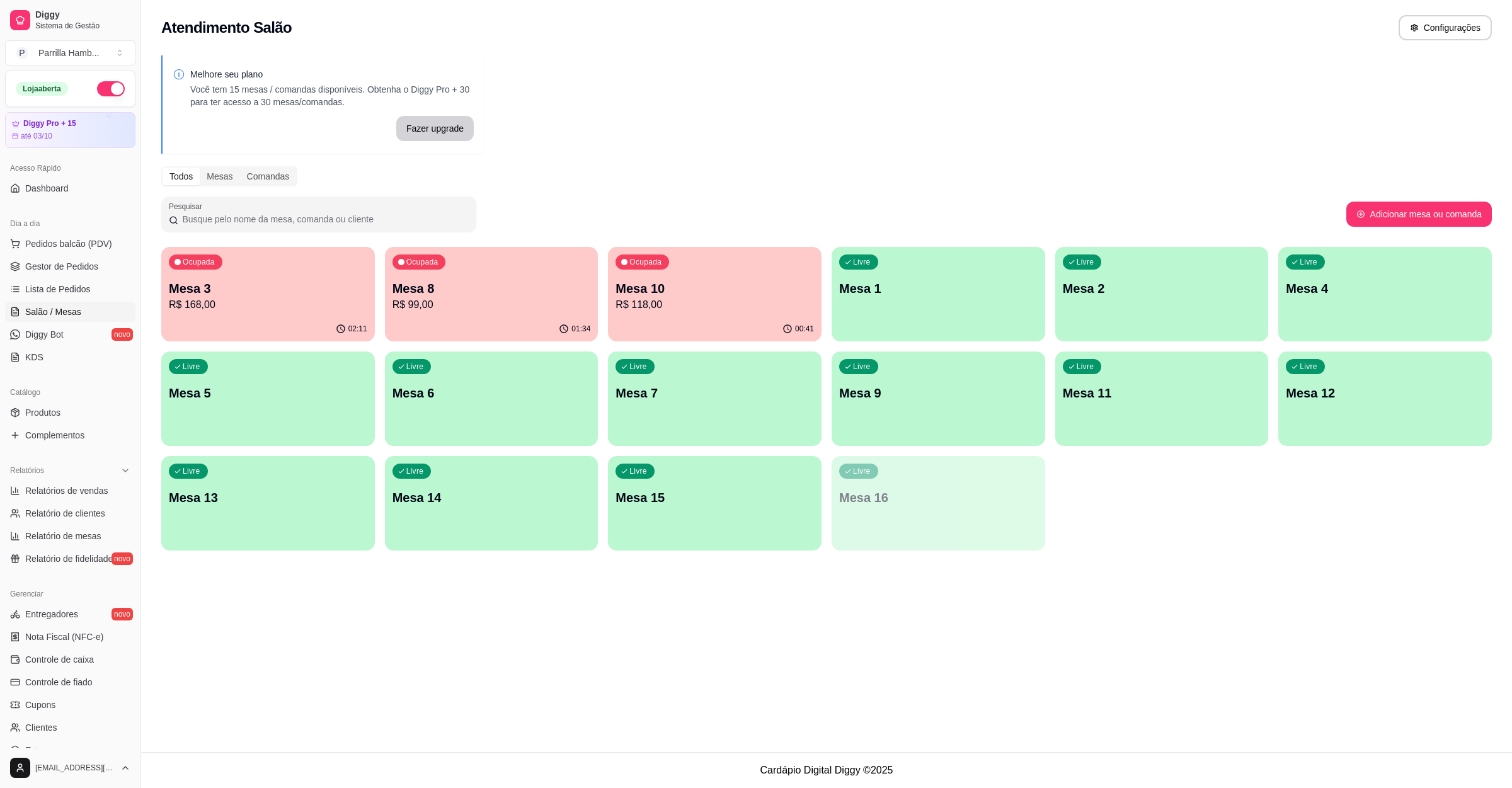
click at [475, 292] on p "Mesa 8" at bounding box center [492, 288] width 199 height 18
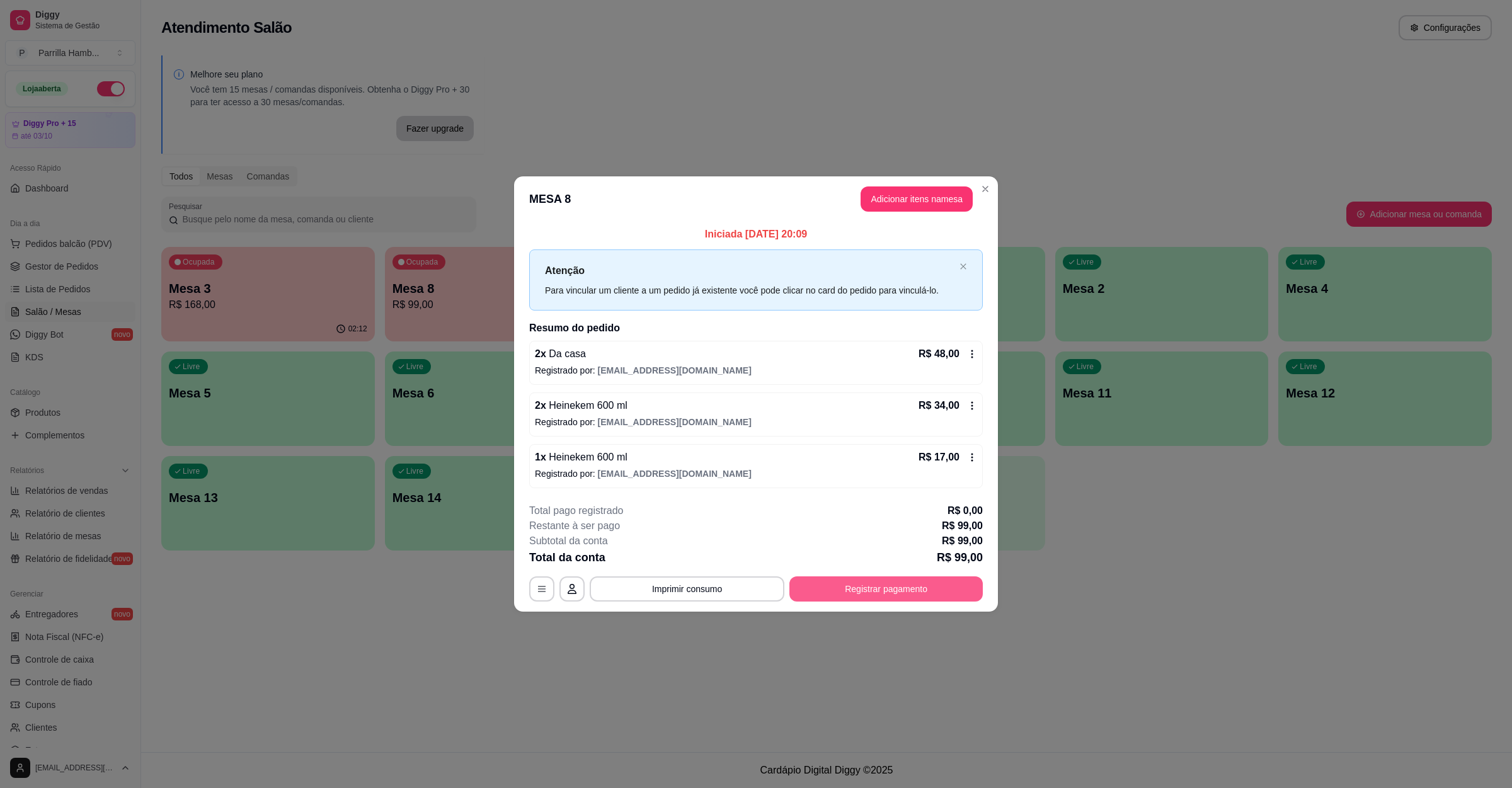
click at [851, 590] on button "Registrar pagamento" at bounding box center [886, 589] width 194 height 25
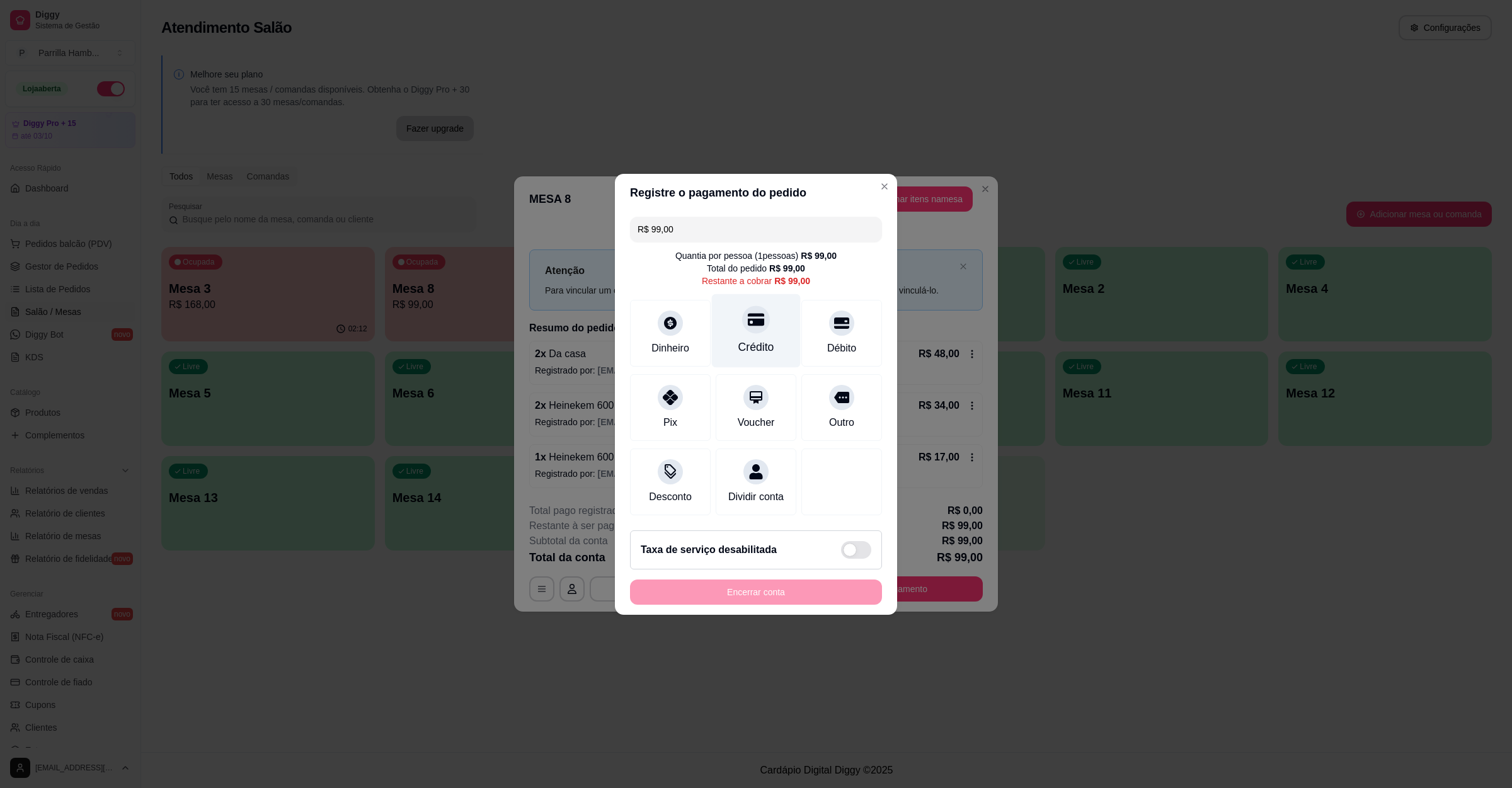
click at [742, 306] on div at bounding box center [756, 319] width 27 height 27
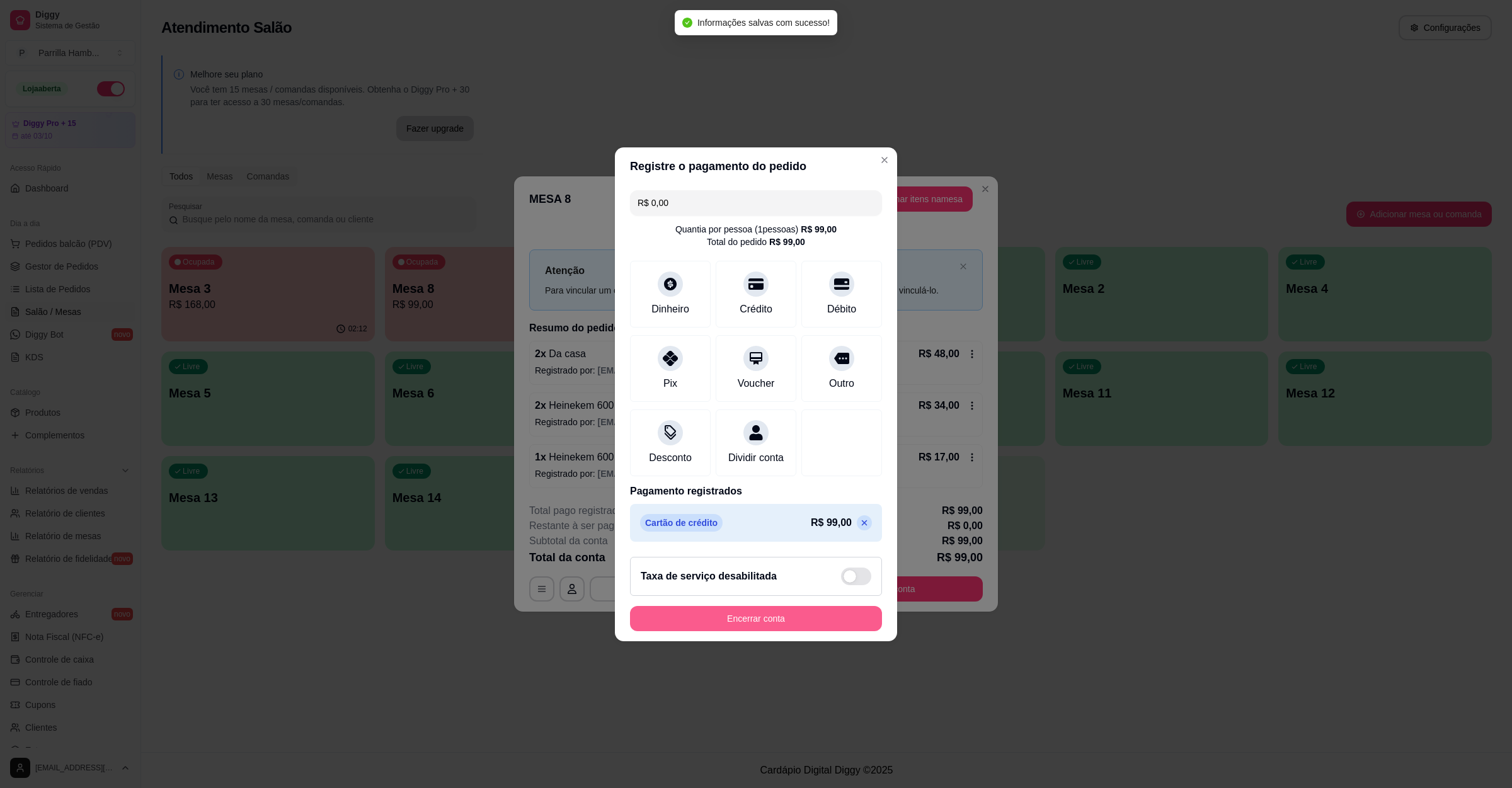
click at [782, 626] on button "Encerrar conta" at bounding box center [756, 619] width 252 height 25
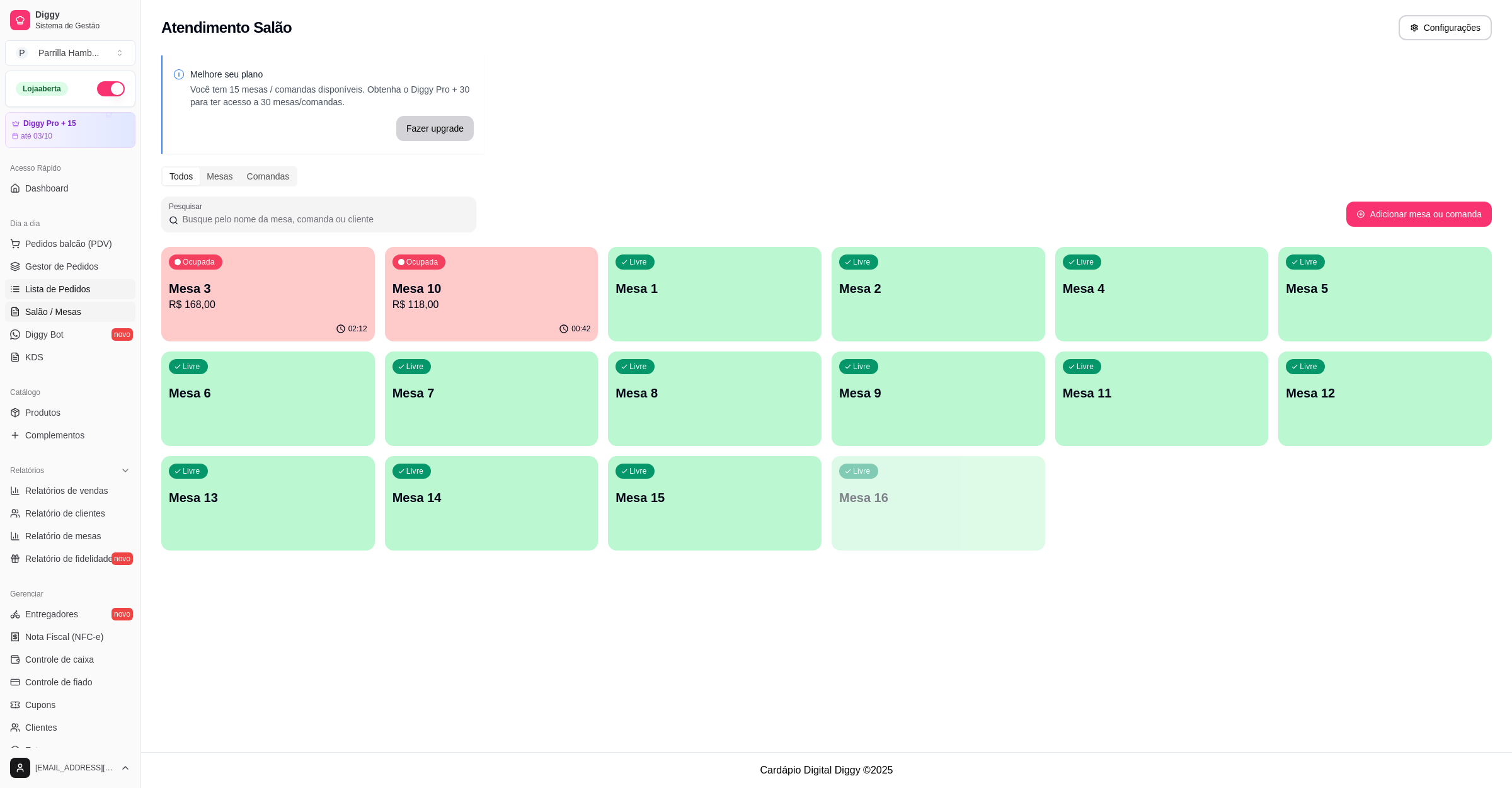
click at [68, 284] on span "Lista de Pedidos" at bounding box center [58, 289] width 65 height 13
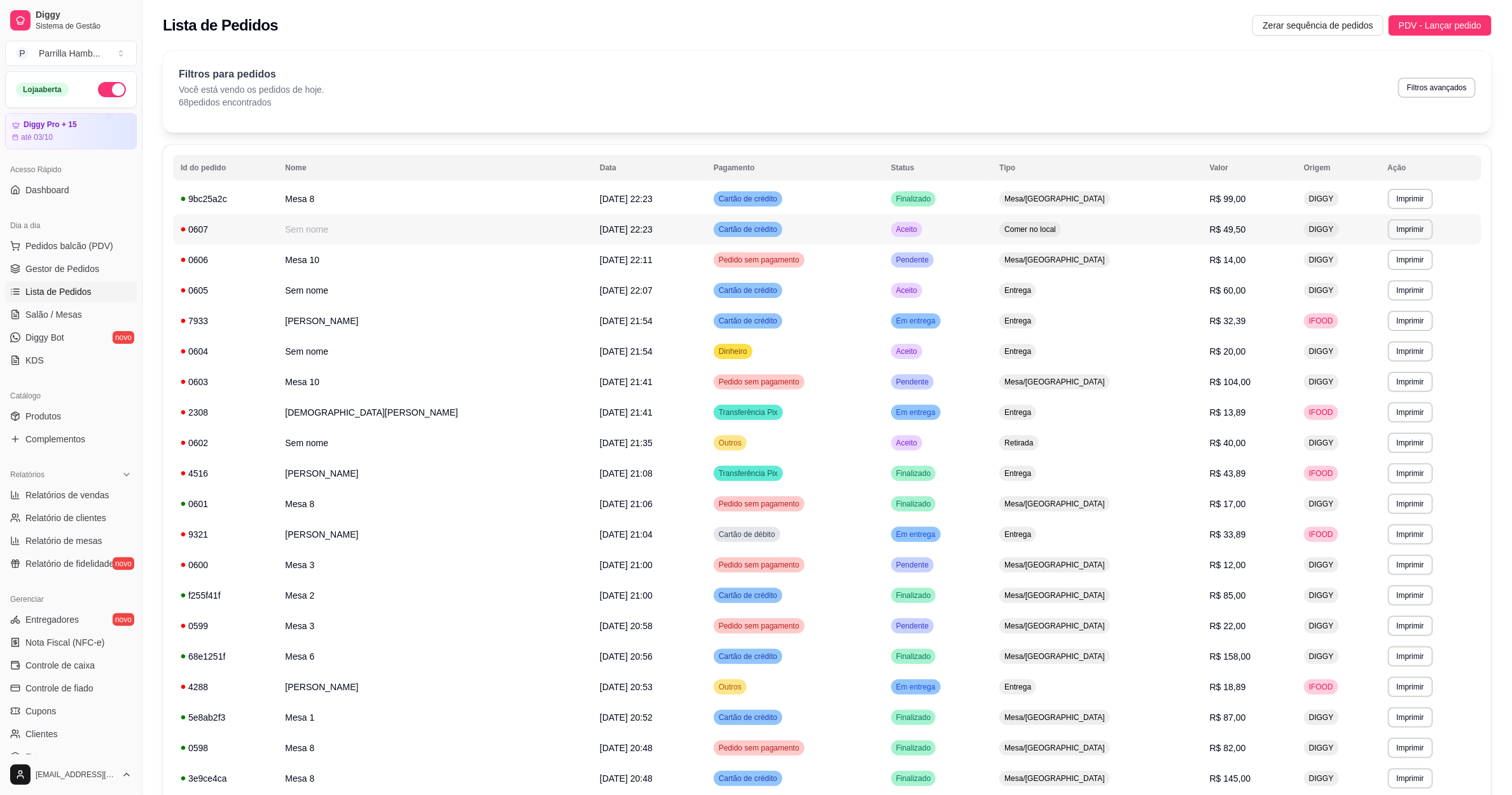
click at [935, 227] on td "Aceito" at bounding box center [938, 229] width 109 height 31
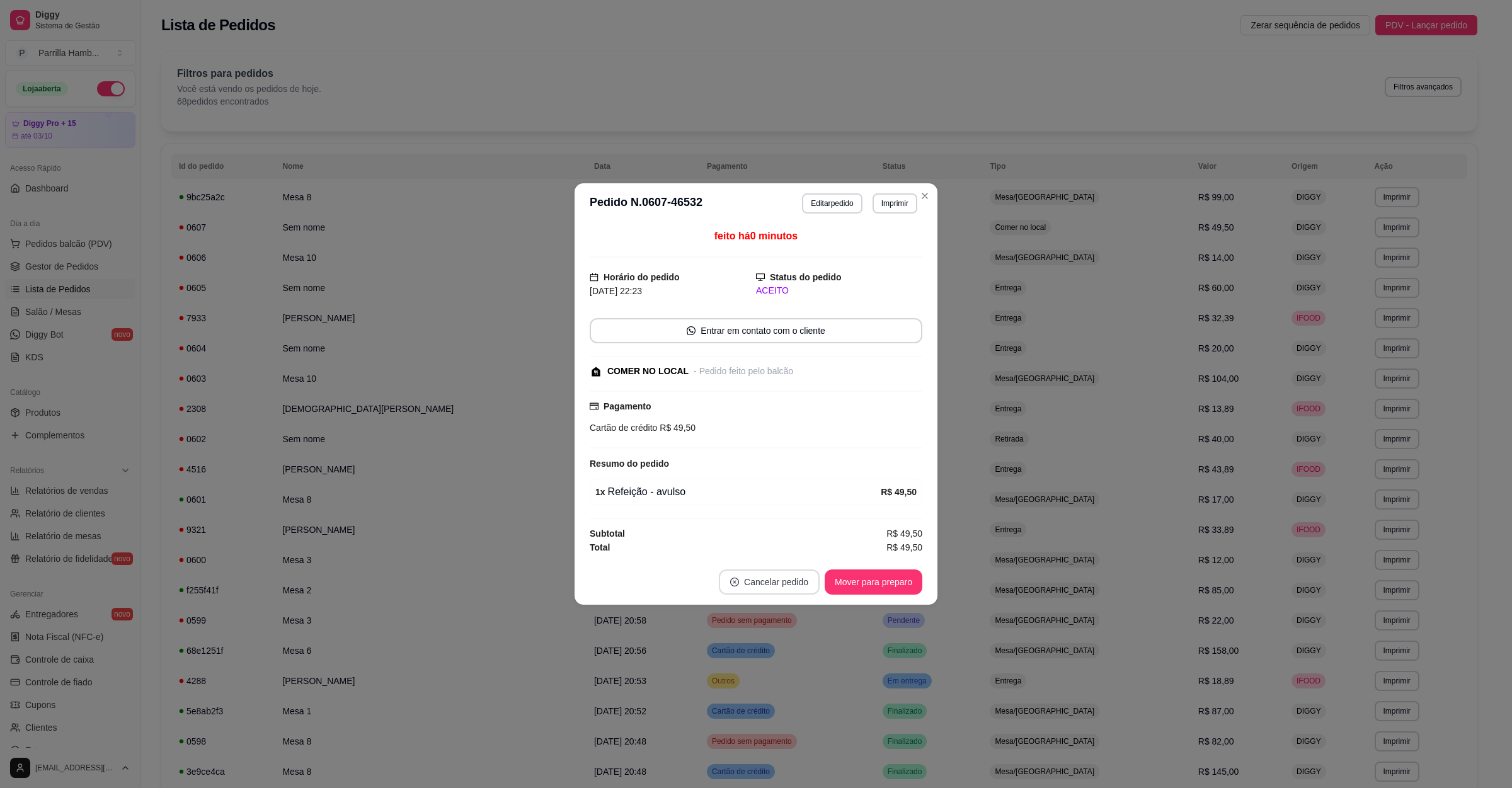
click at [781, 587] on button "Cancelar pedido" at bounding box center [769, 582] width 101 height 25
click at [810, 549] on button "Sim" at bounding box center [805, 554] width 51 height 25
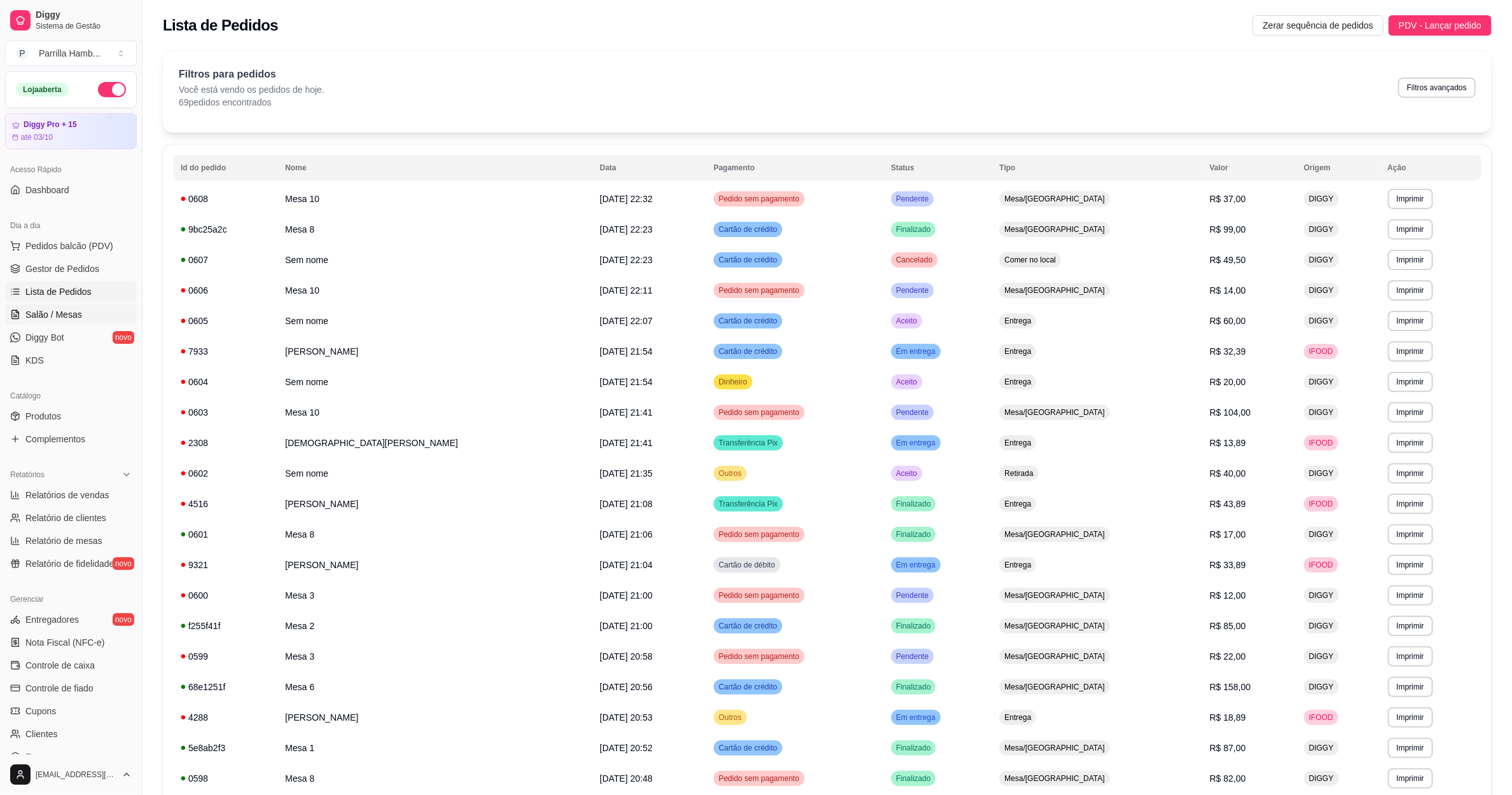
click at [41, 320] on span "Salão / Mesas" at bounding box center [54, 315] width 57 height 13
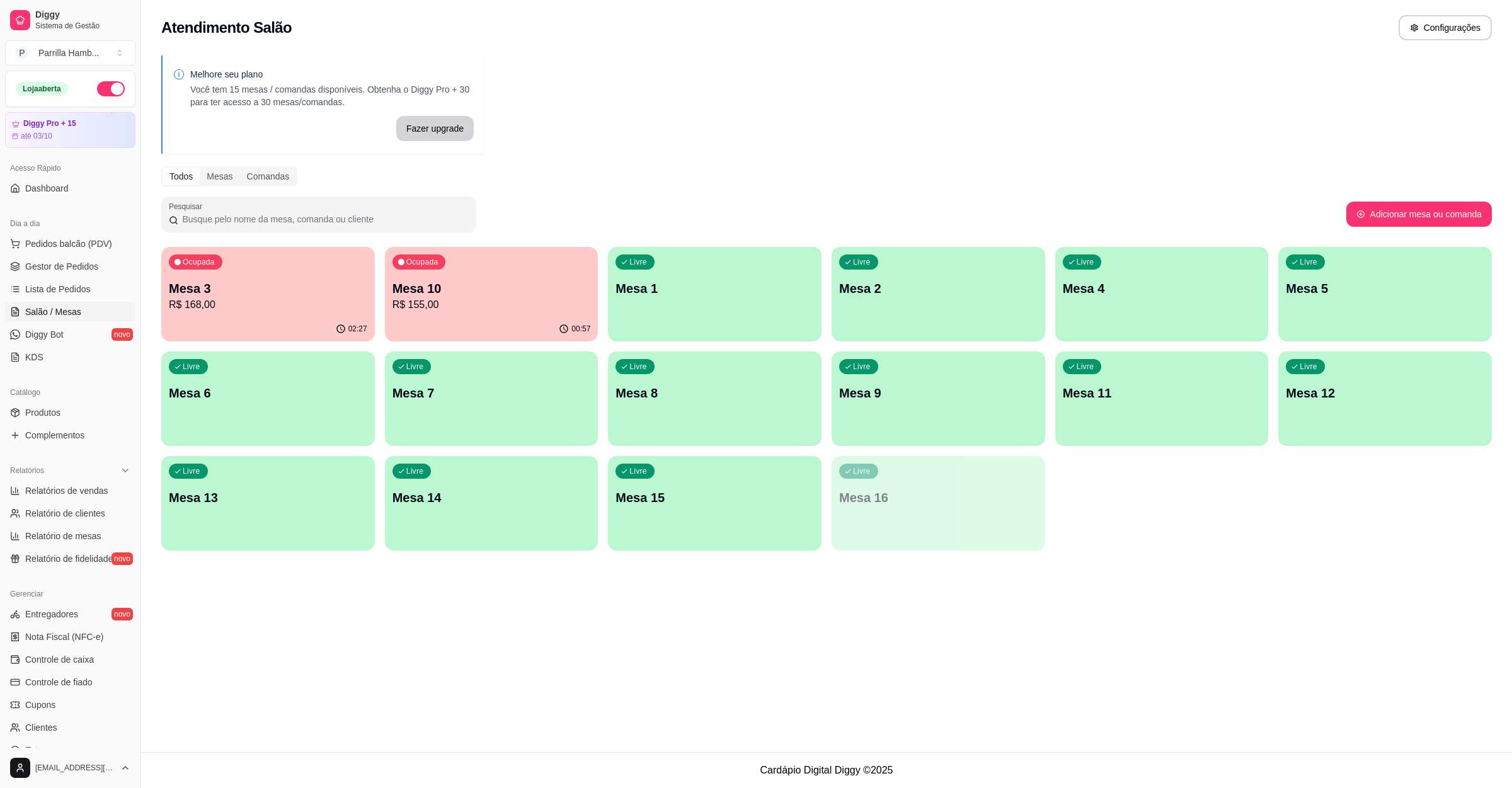
click at [456, 294] on p "Mesa 10" at bounding box center [492, 288] width 199 height 18
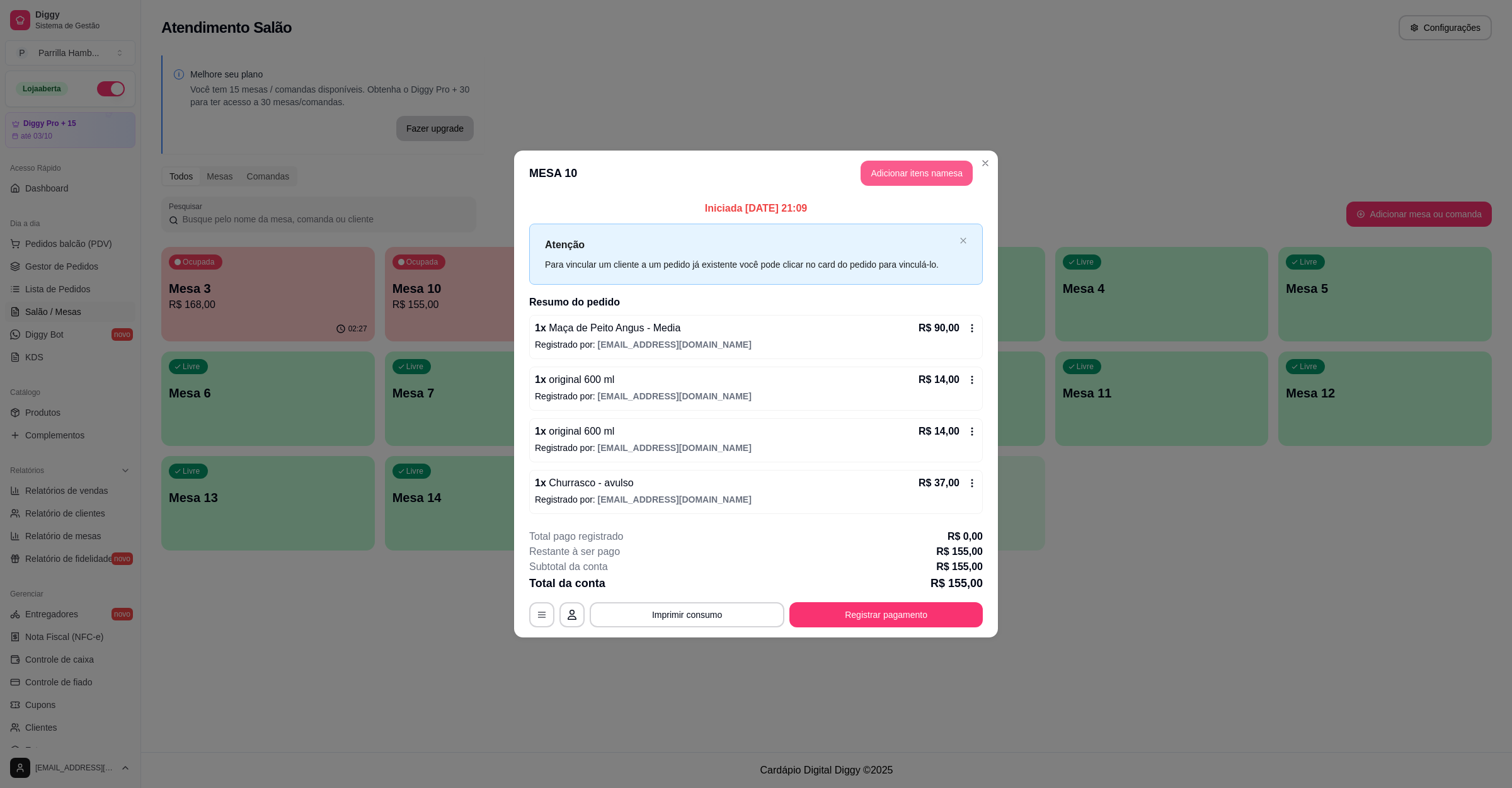
click at [889, 167] on button "Adicionar itens na mesa" at bounding box center [916, 173] width 112 height 25
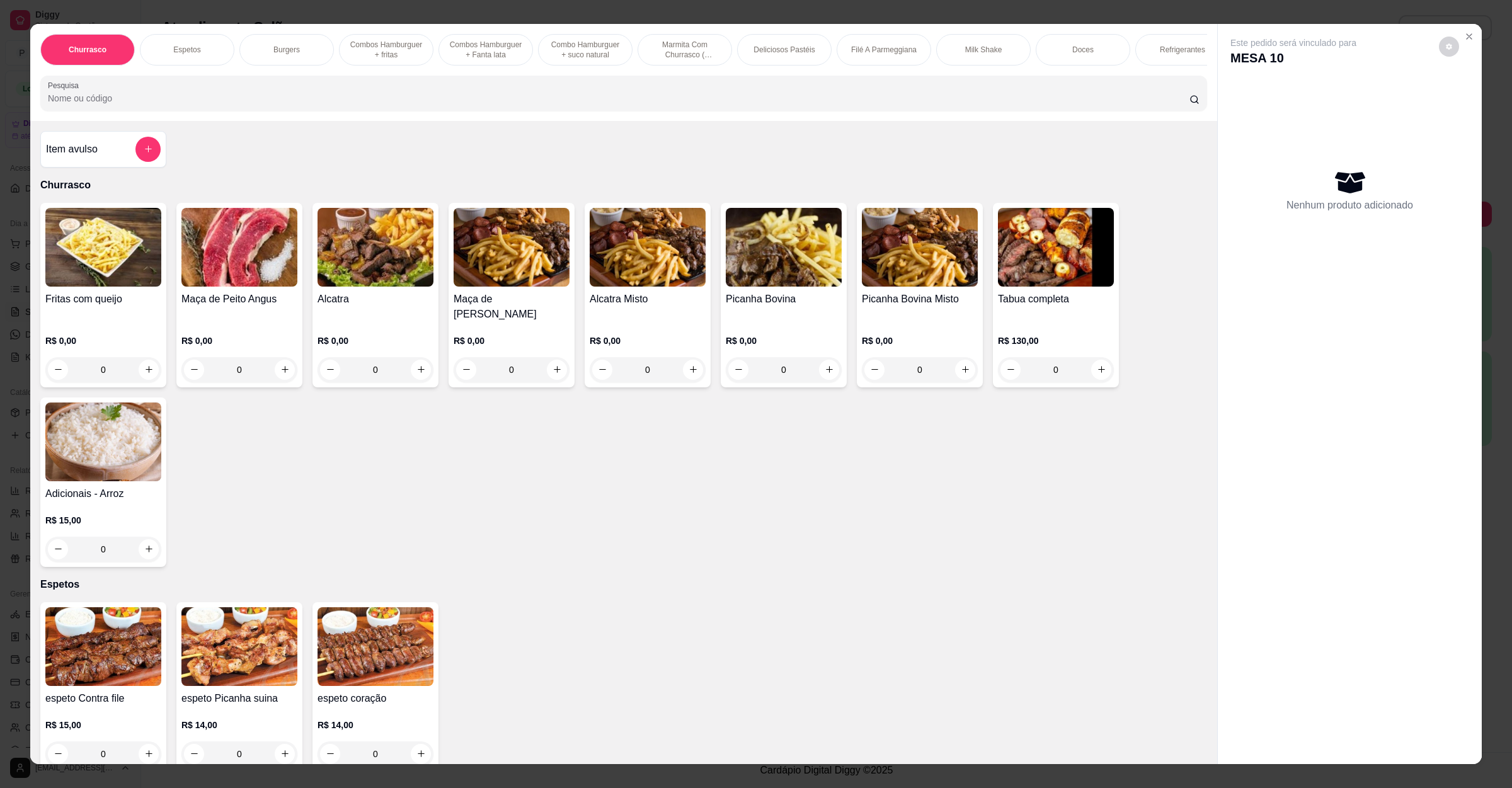
click at [170, 105] on input "Pesquisa" at bounding box center [618, 99] width 1142 height 13
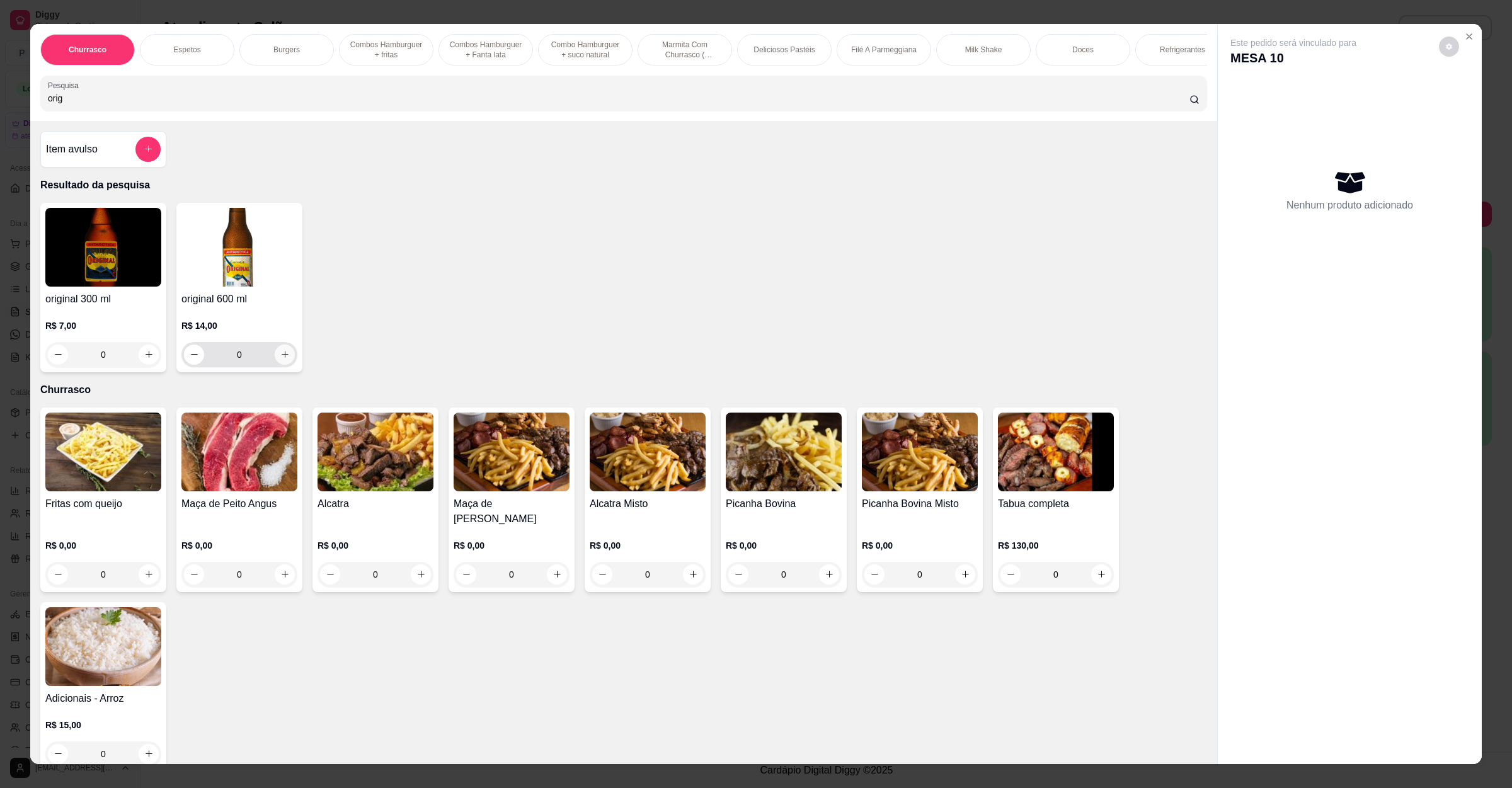
click at [282, 359] on icon "increase-product-quantity" at bounding box center [285, 354] width 9 height 9
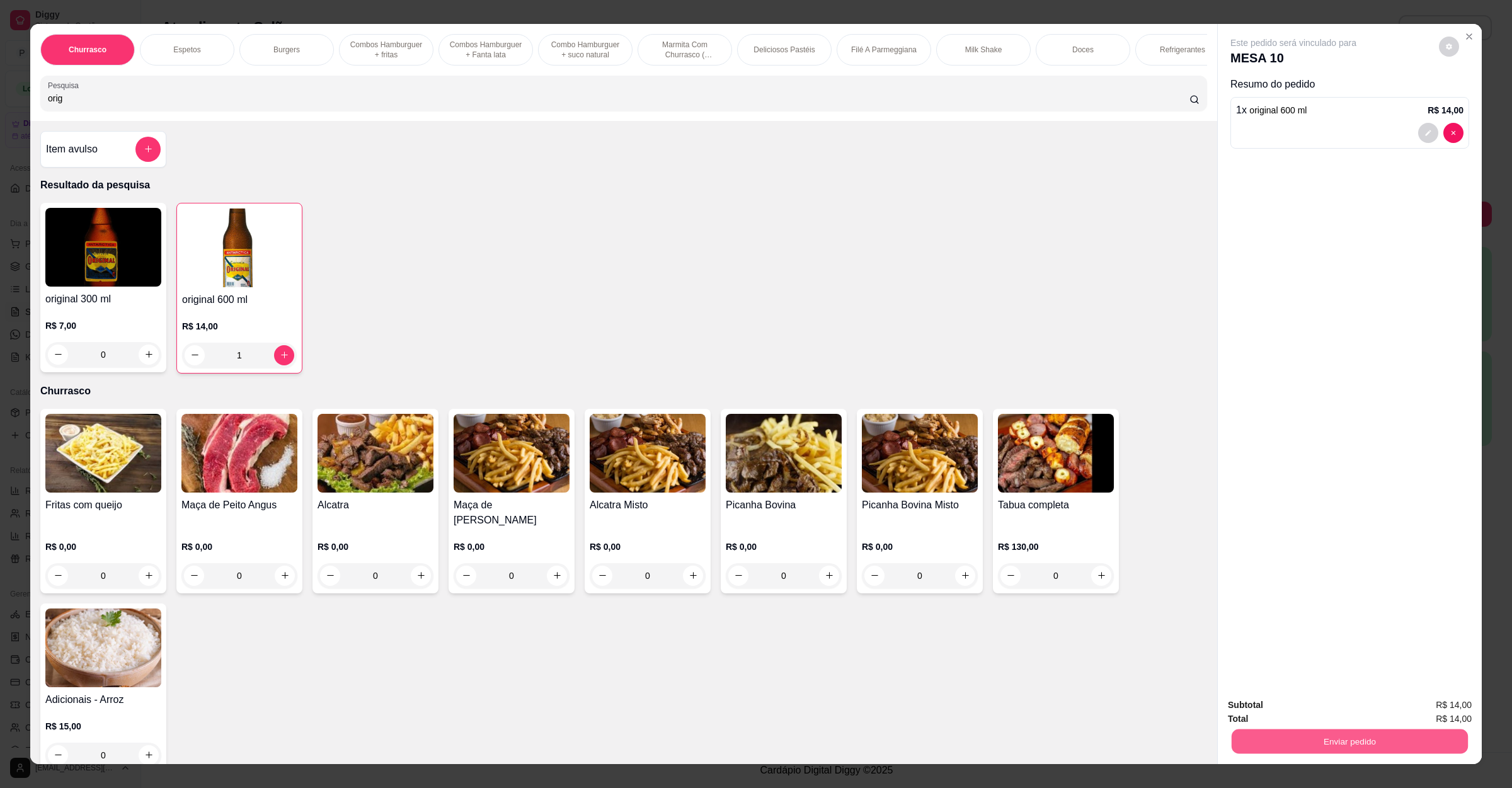
click at [1297, 737] on button "Enviar pedido" at bounding box center [1350, 742] width 237 height 25
click at [1303, 713] on button "Não registrar e enviar pedido" at bounding box center [1306, 710] width 127 height 23
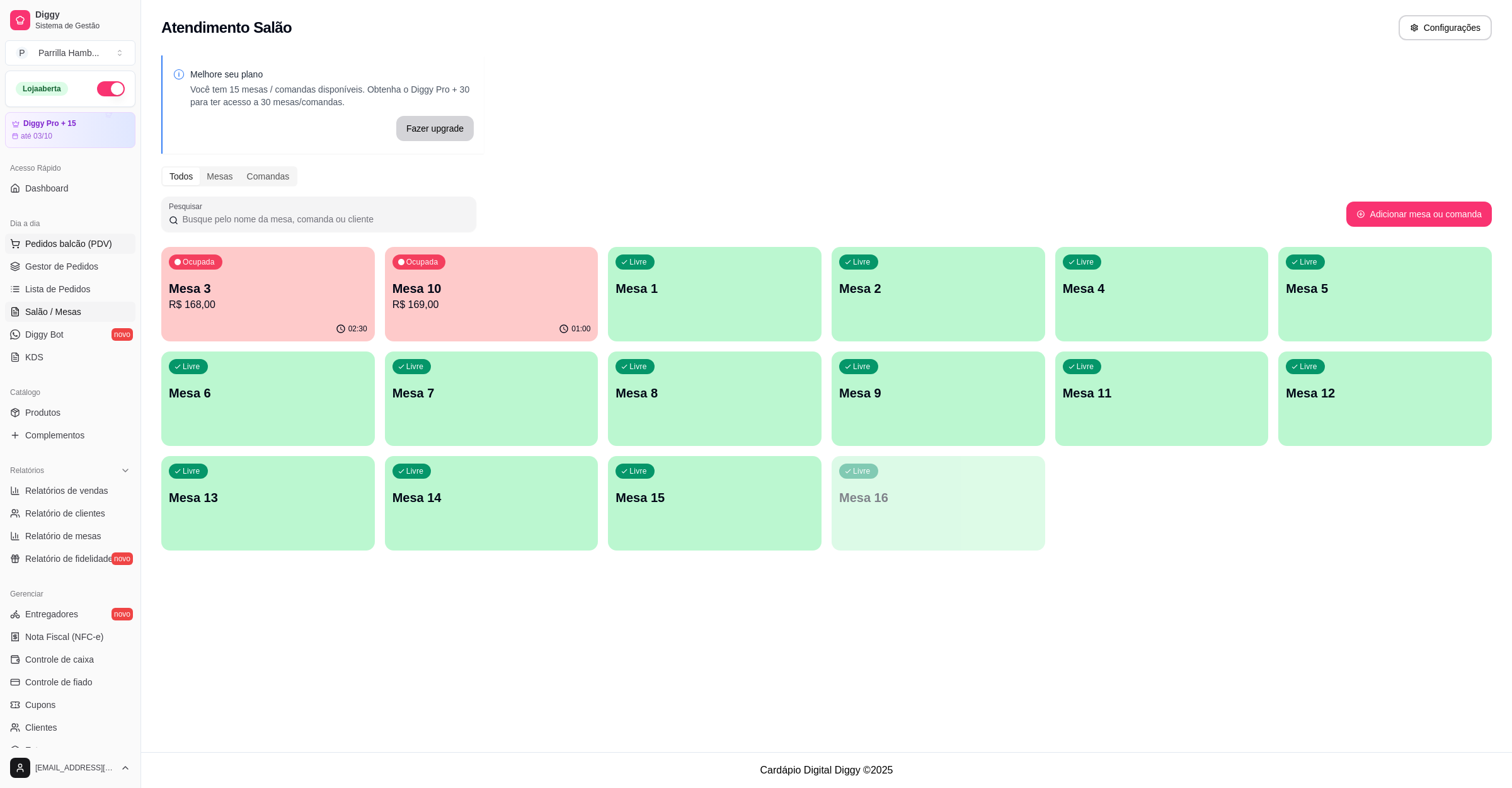
click at [92, 238] on span "Pedidos balcão (PDV)" at bounding box center [68, 244] width 87 height 13
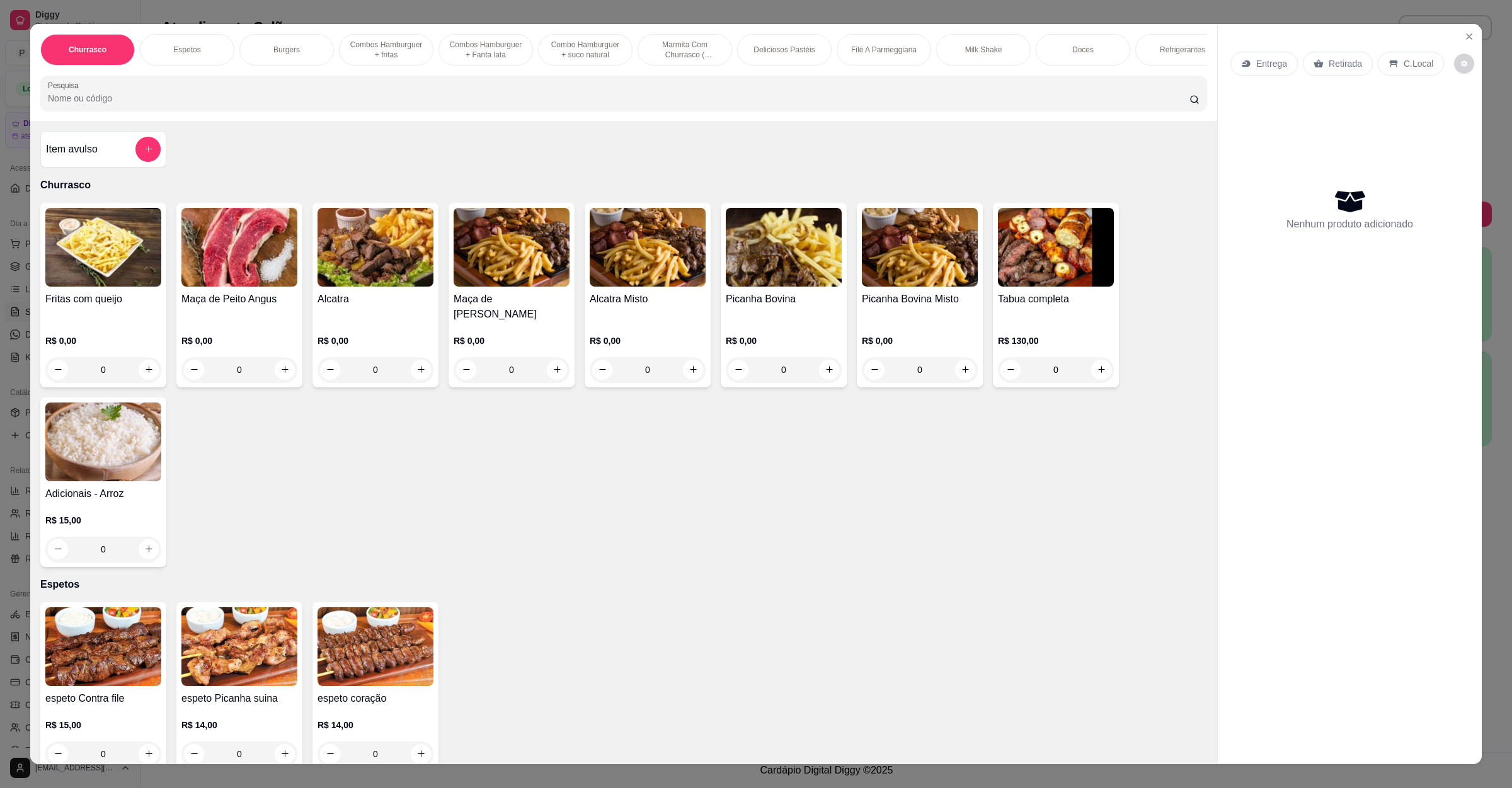
click at [1330, 65] on p "Retirada" at bounding box center [1345, 63] width 33 height 13
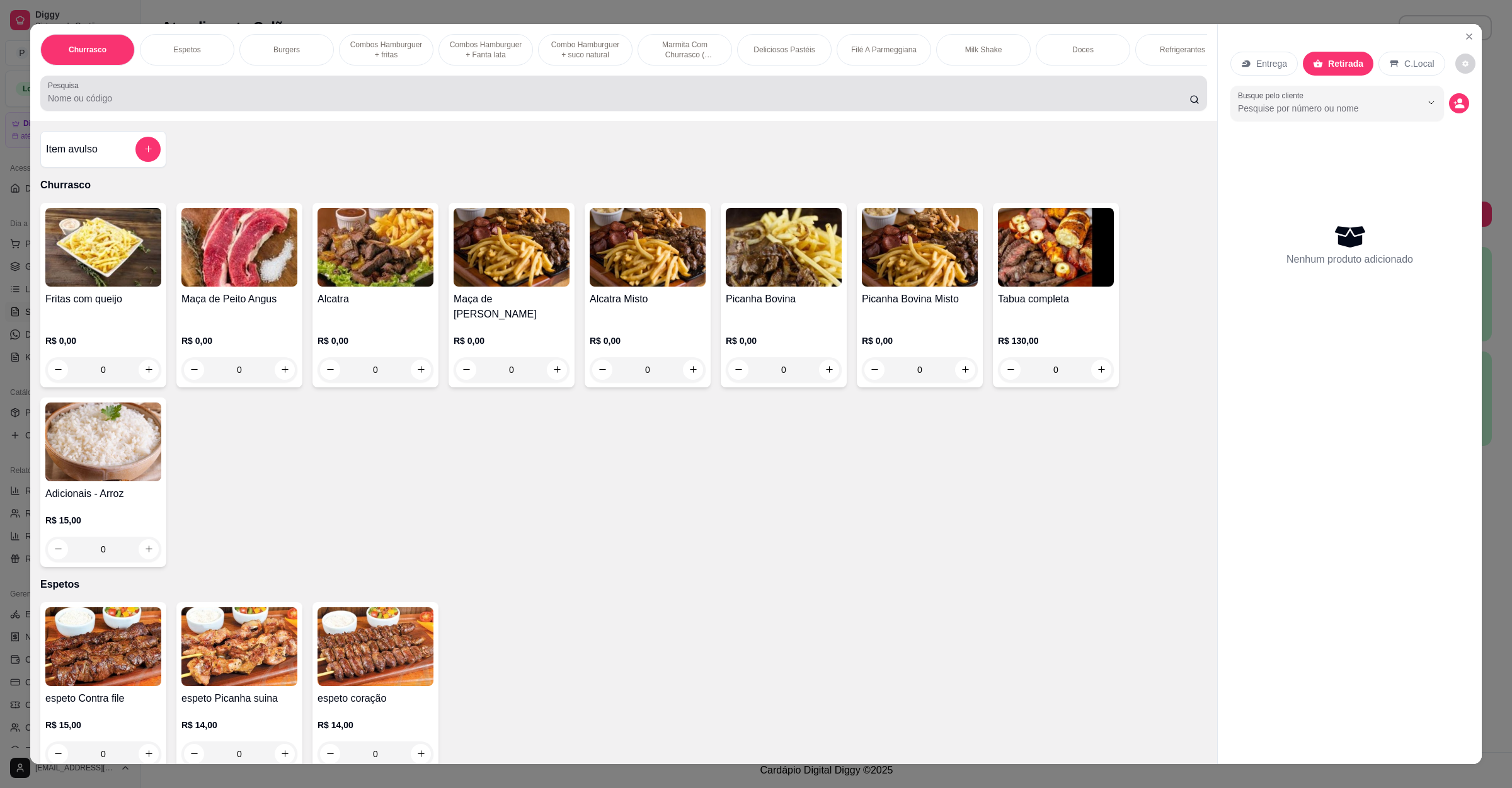
click at [442, 105] on input "Pesquisa" at bounding box center [618, 99] width 1142 height 13
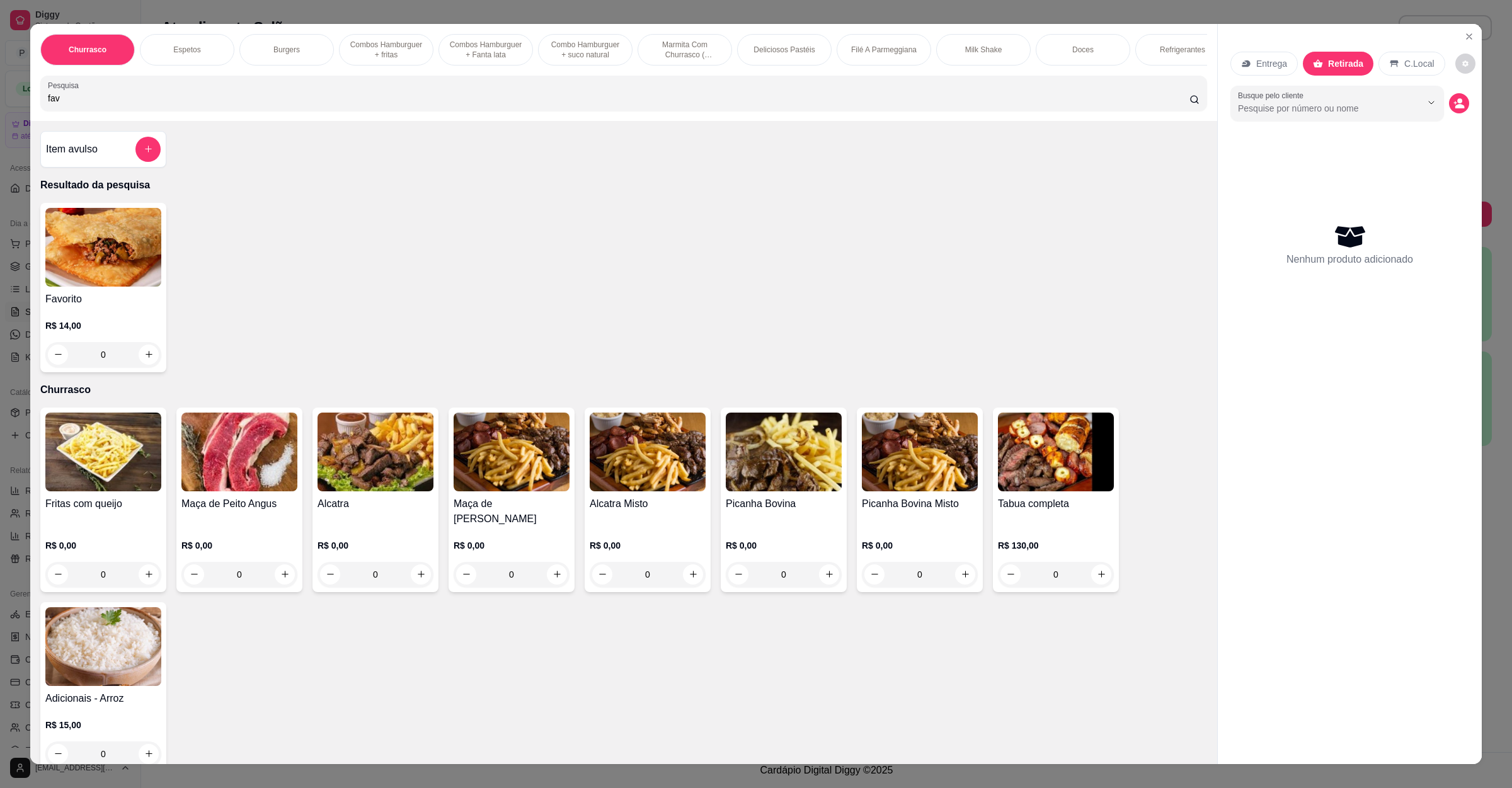
click at [147, 368] on div "0" at bounding box center [103, 355] width 116 height 25
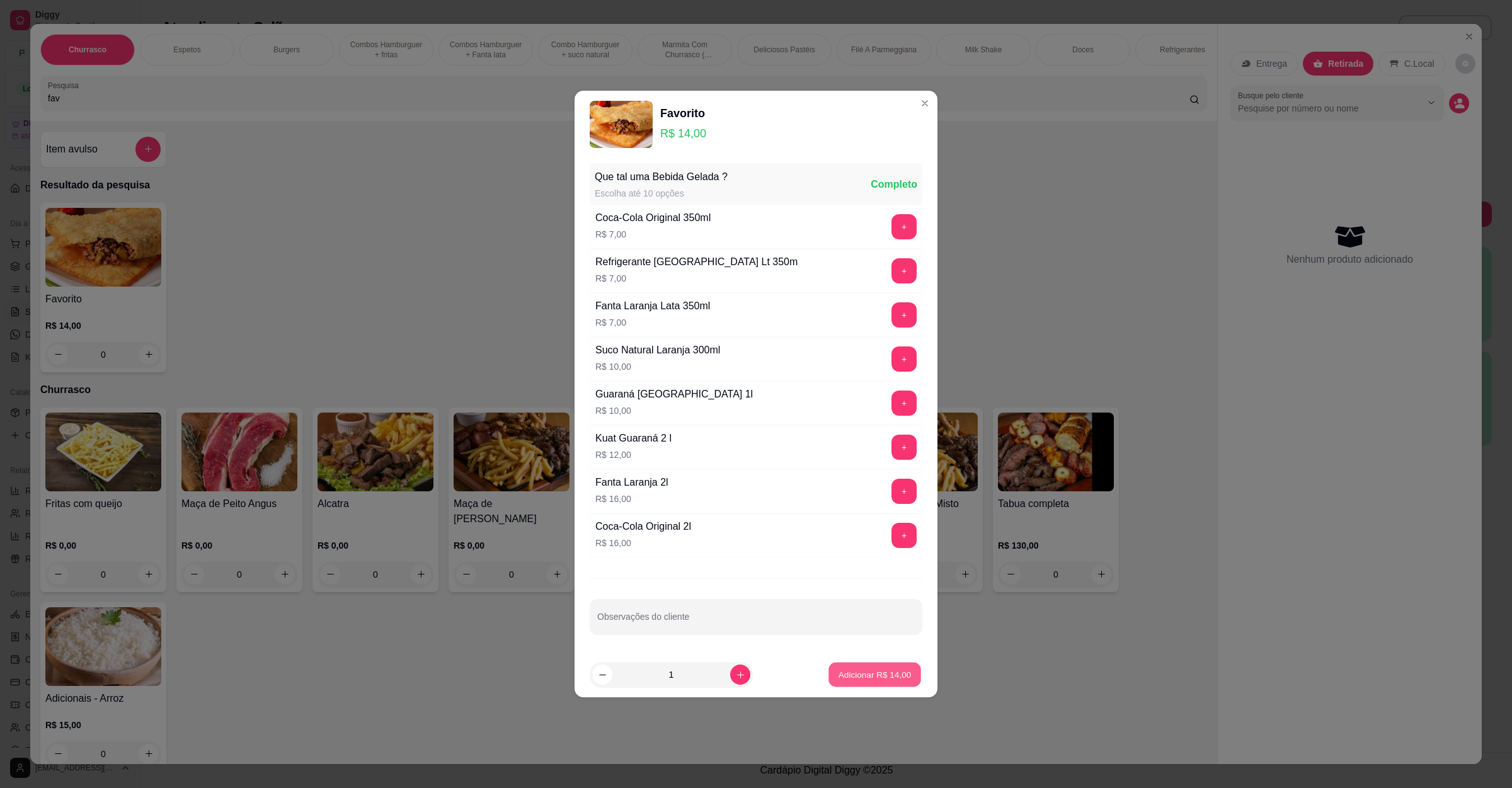
click at [883, 680] on p "Adicionar R$ 14,00" at bounding box center [875, 674] width 73 height 12
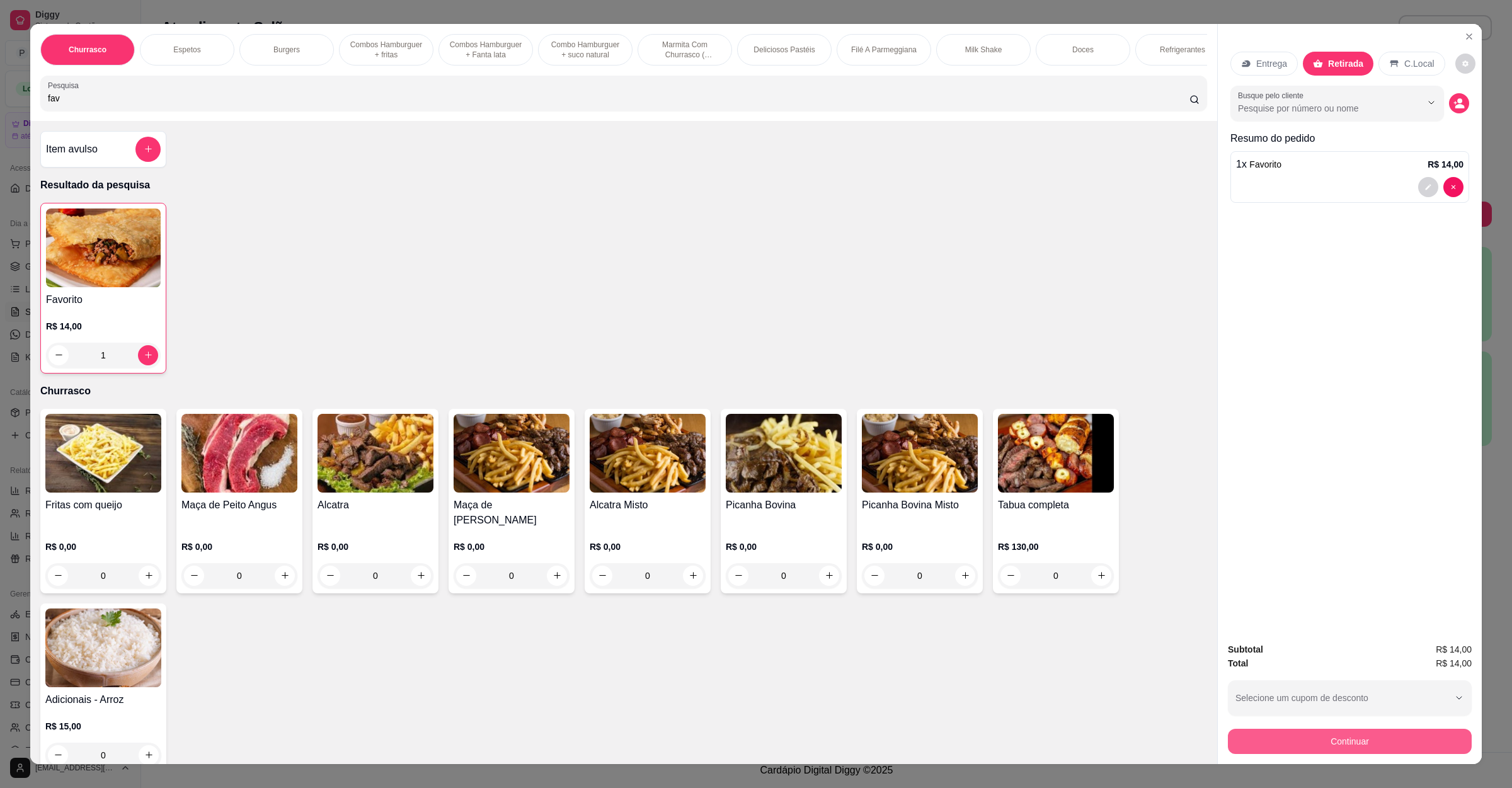
click at [1369, 746] on button "Continuar" at bounding box center [1350, 742] width 244 height 25
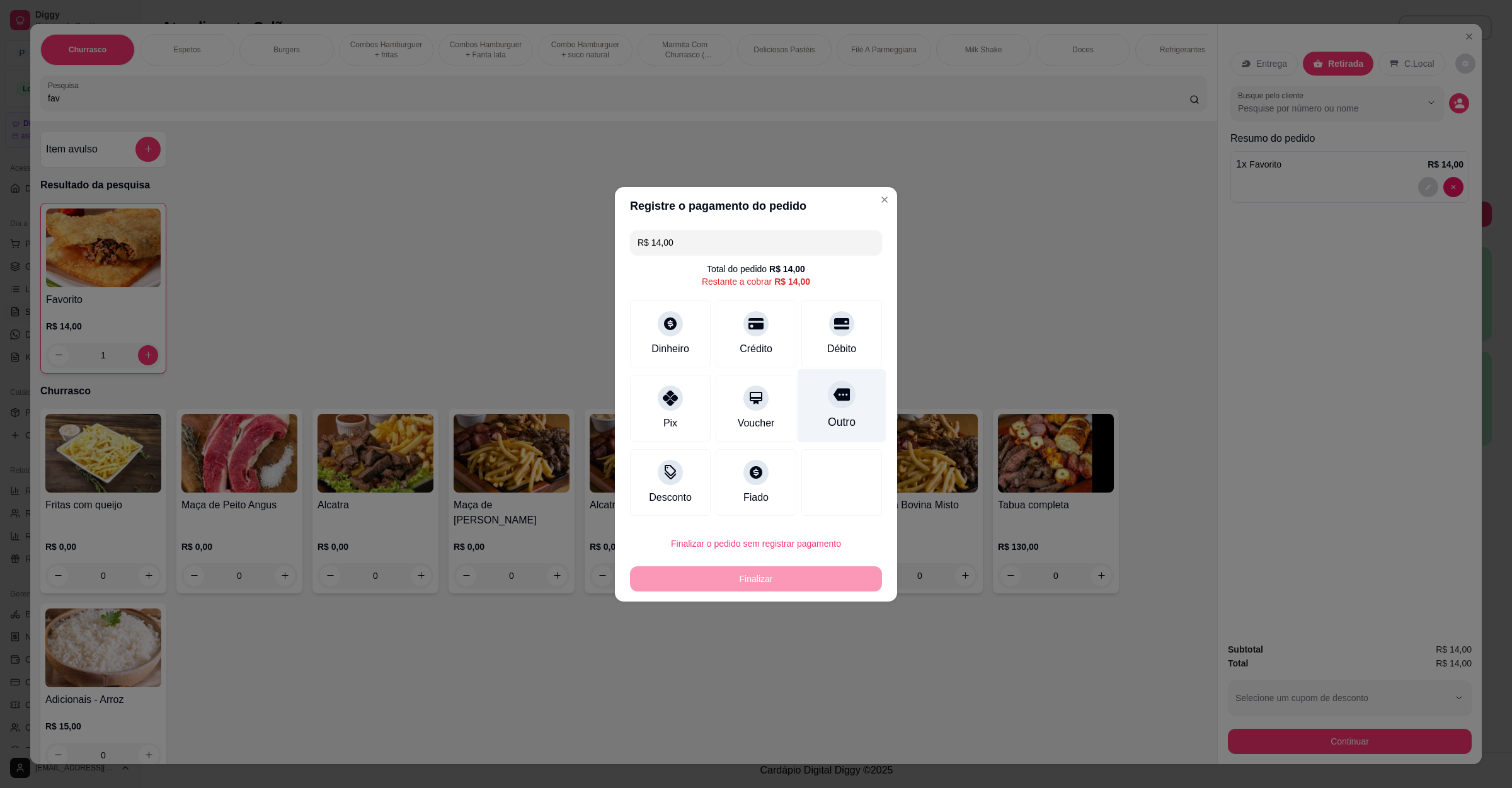
click at [839, 392] on div at bounding box center [842, 394] width 27 height 27
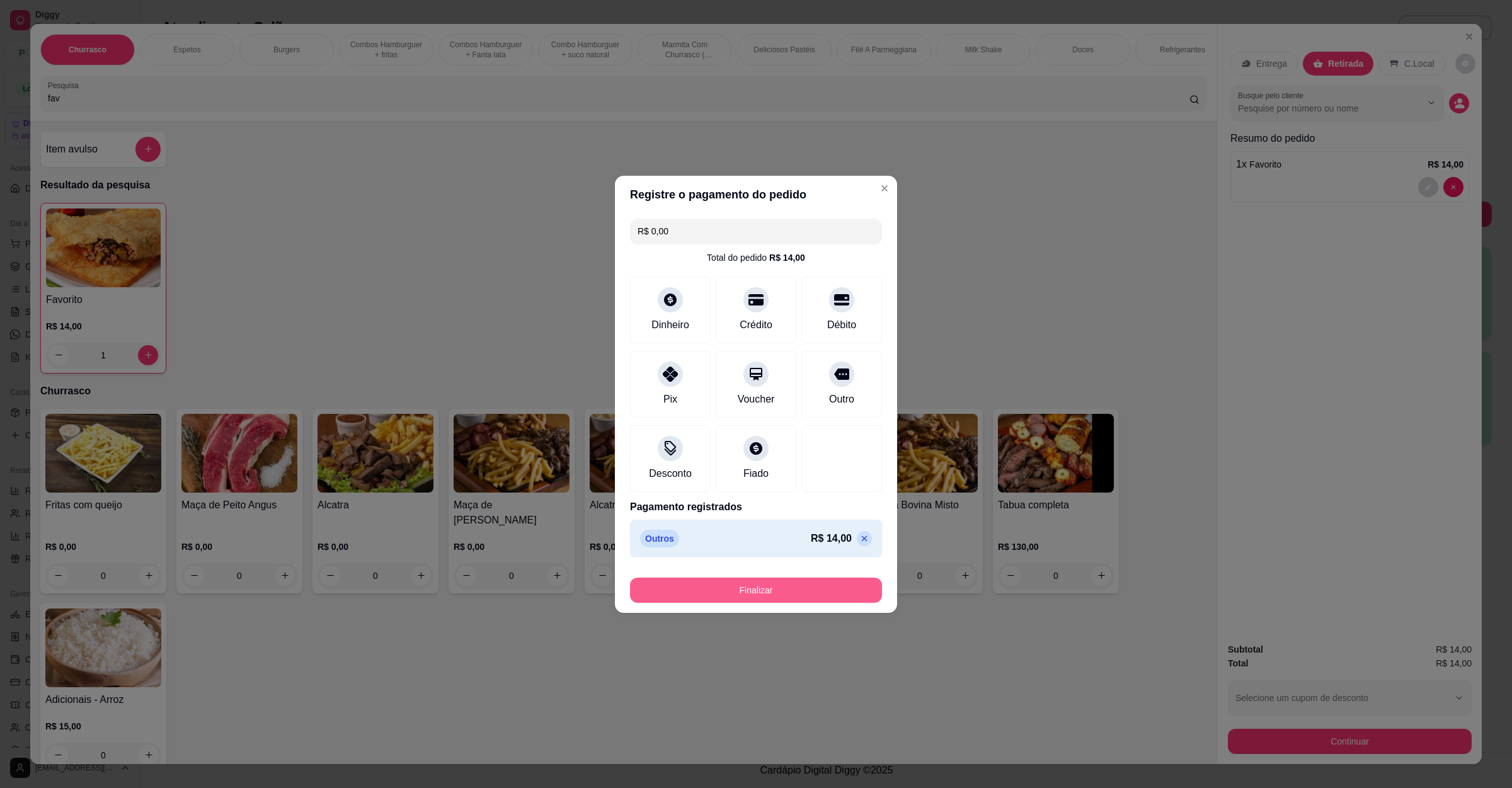
click at [752, 590] on button "Finalizar" at bounding box center [756, 591] width 252 height 25
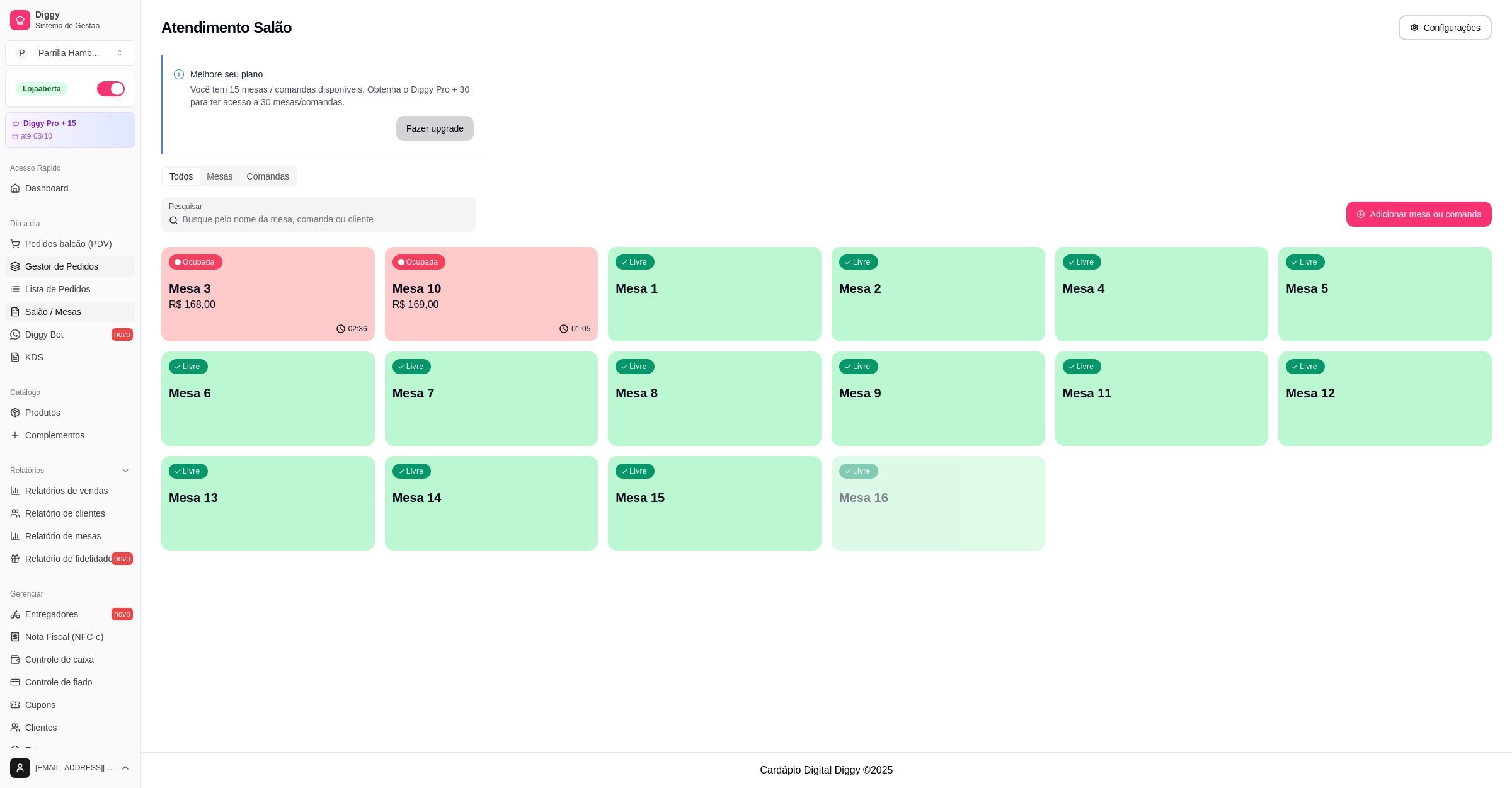
click at [67, 273] on span "Gestor de Pedidos" at bounding box center [62, 267] width 73 height 13
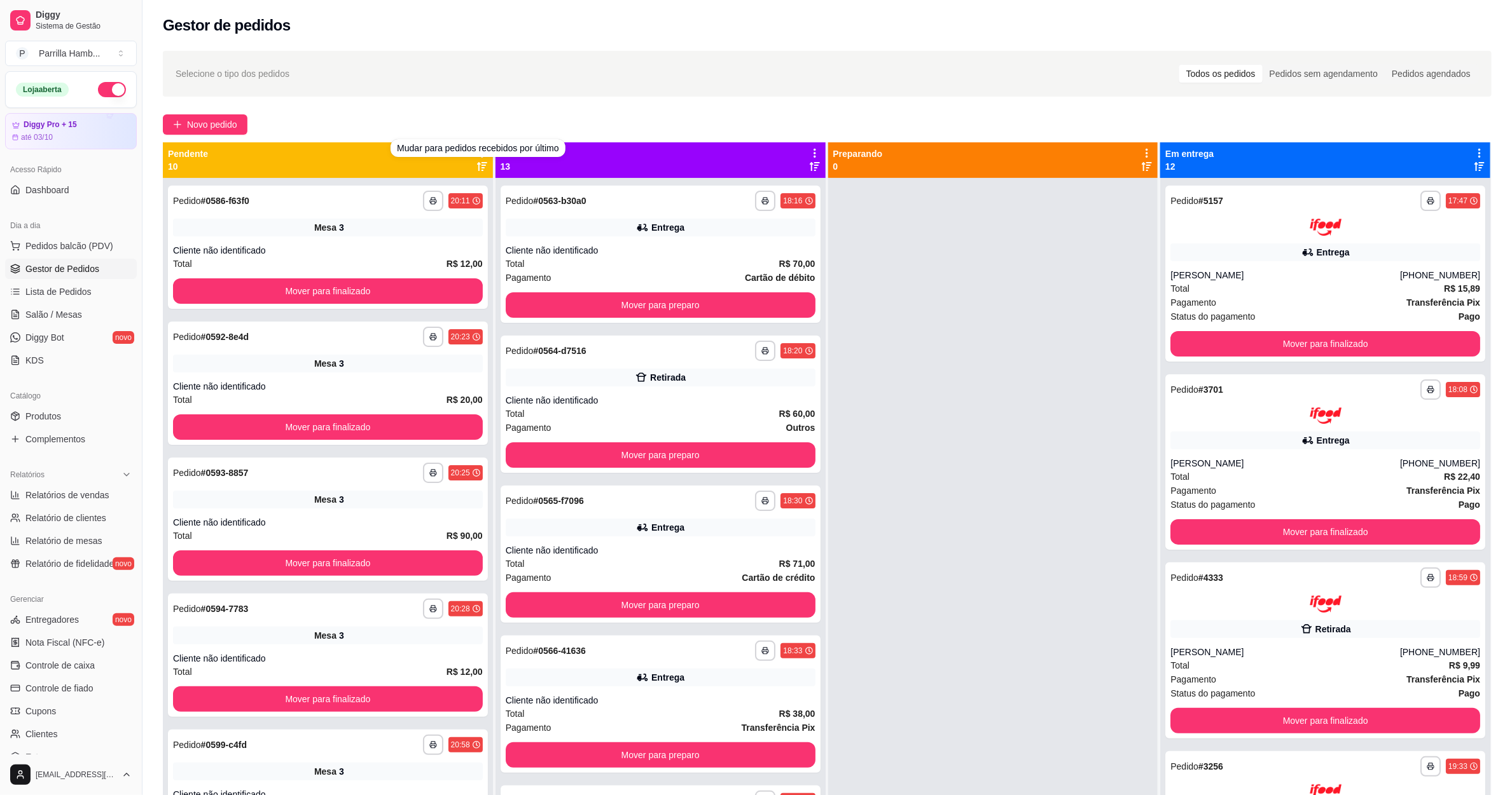
click at [477, 99] on div "**********" at bounding box center [827, 498] width 1369 height 909
click at [468, 118] on div "Novo pedido" at bounding box center [827, 124] width 1329 height 21
click at [486, 154] on div "Pendente 10" at bounding box center [328, 160] width 330 height 36
click at [476, 154] on icon at bounding box center [482, 153] width 11 height 11
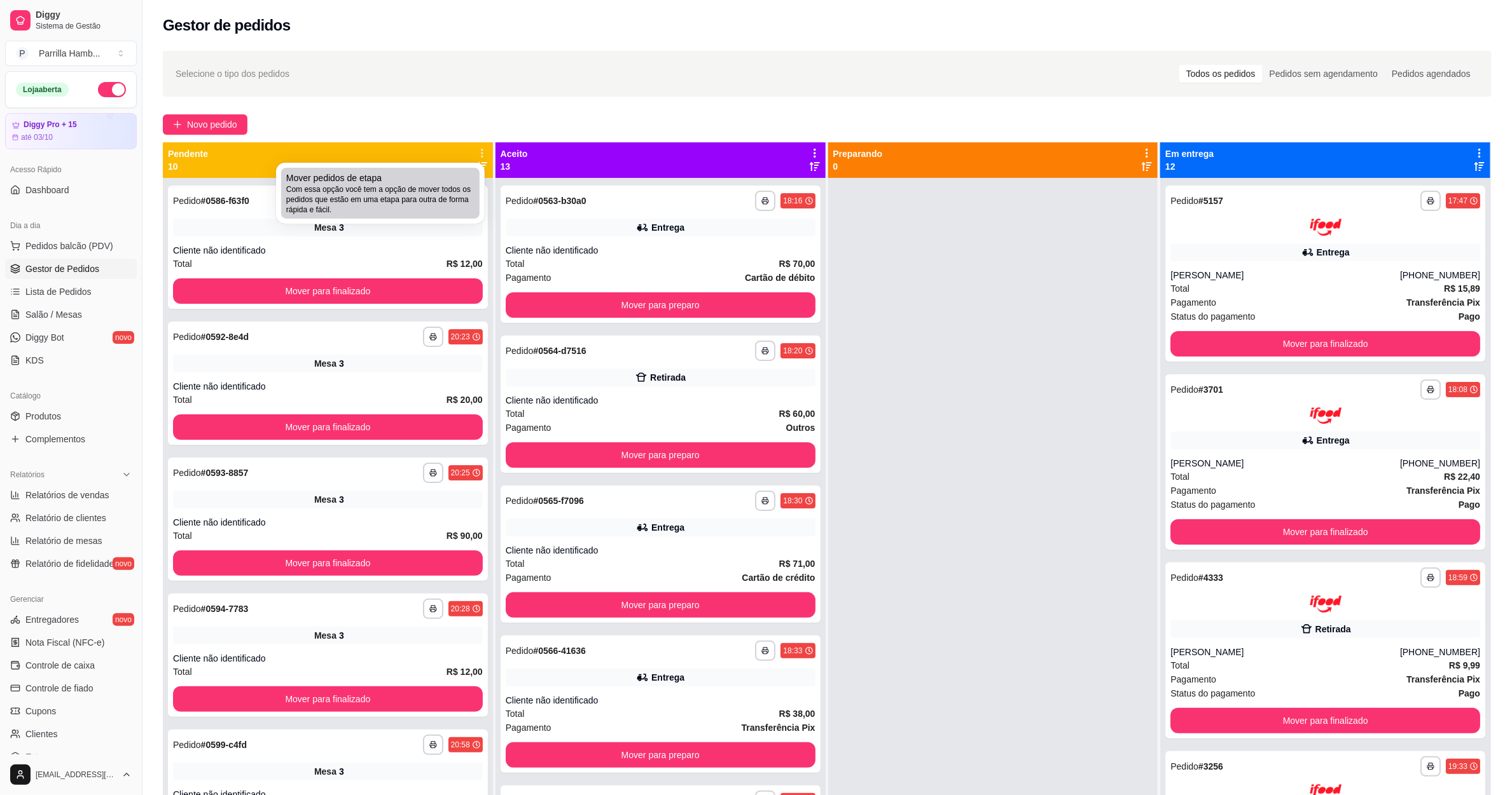
click at [436, 190] on span "Com essa opção você tem a opção de mover todos os pedidos que estão em uma etap…" at bounding box center [380, 199] width 188 height 31
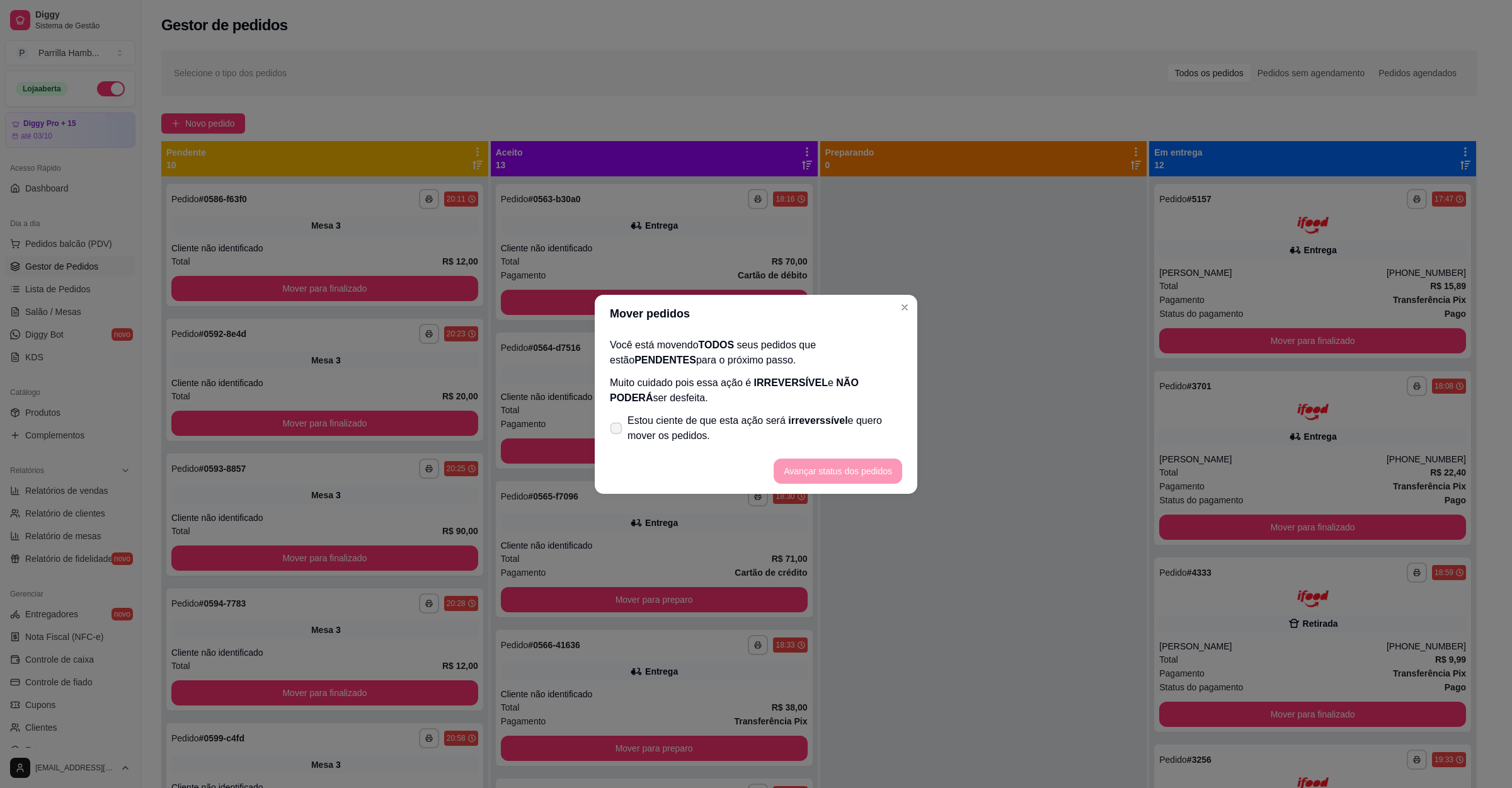
click at [652, 428] on span "Estou ciente de que esta ação será irreverssível e quero mover os pedidos." at bounding box center [765, 428] width 275 height 30
click at [618, 430] on input "Estou ciente de que esta ação será irreverssível e quero mover os pedidos." at bounding box center [613, 434] width 8 height 8
click at [880, 458] on footer "Avançar status dos pedidos" at bounding box center [756, 471] width 323 height 45
click at [857, 465] on button "Avançar status dos pedidos" at bounding box center [838, 471] width 129 height 25
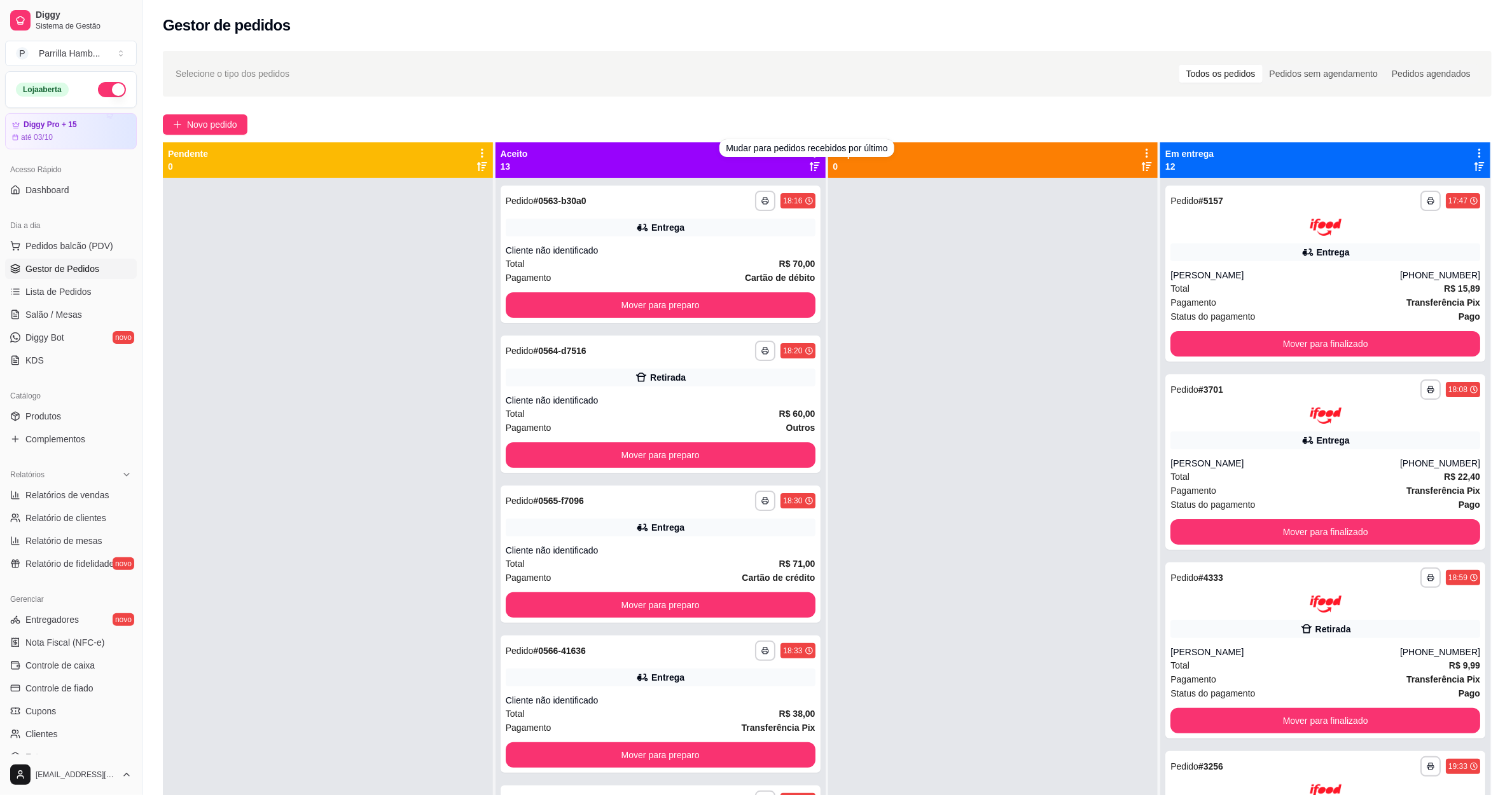
click at [771, 114] on div "Novo pedido" at bounding box center [827, 124] width 1329 height 21
click at [765, 94] on div "Selecione o tipo dos pedidos Todos os pedidos Pedidos sem agendamento Pedidos a…" at bounding box center [827, 74] width 1329 height 45
click at [776, 107] on div "**********" at bounding box center [827, 498] width 1369 height 909
click at [809, 148] on icon at bounding box center [815, 153] width 11 height 11
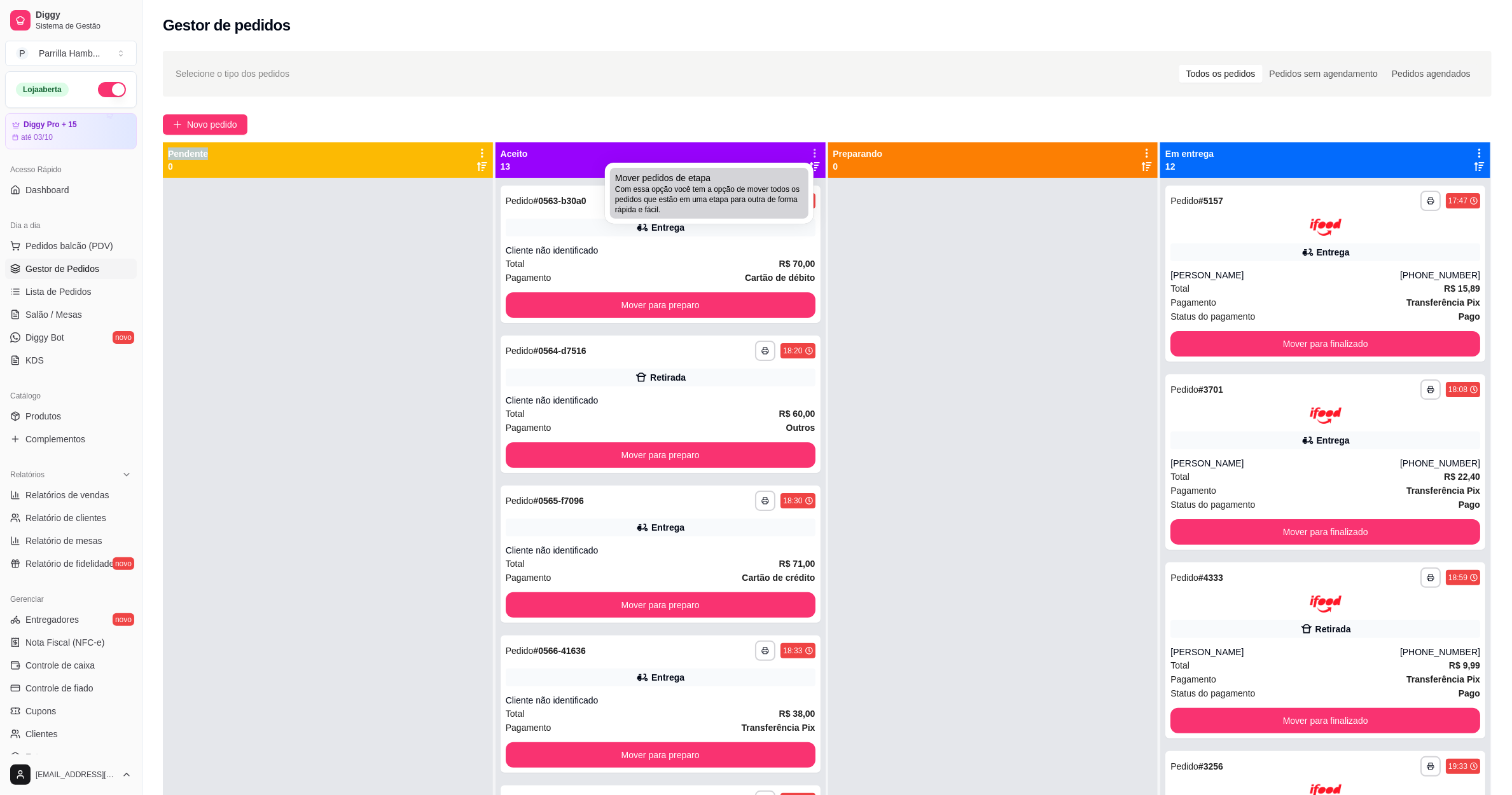
click at [765, 182] on div "Mover pedidos de etapa Com essa opção você tem a opção de mover todos os pedido…" at bounding box center [709, 193] width 188 height 43
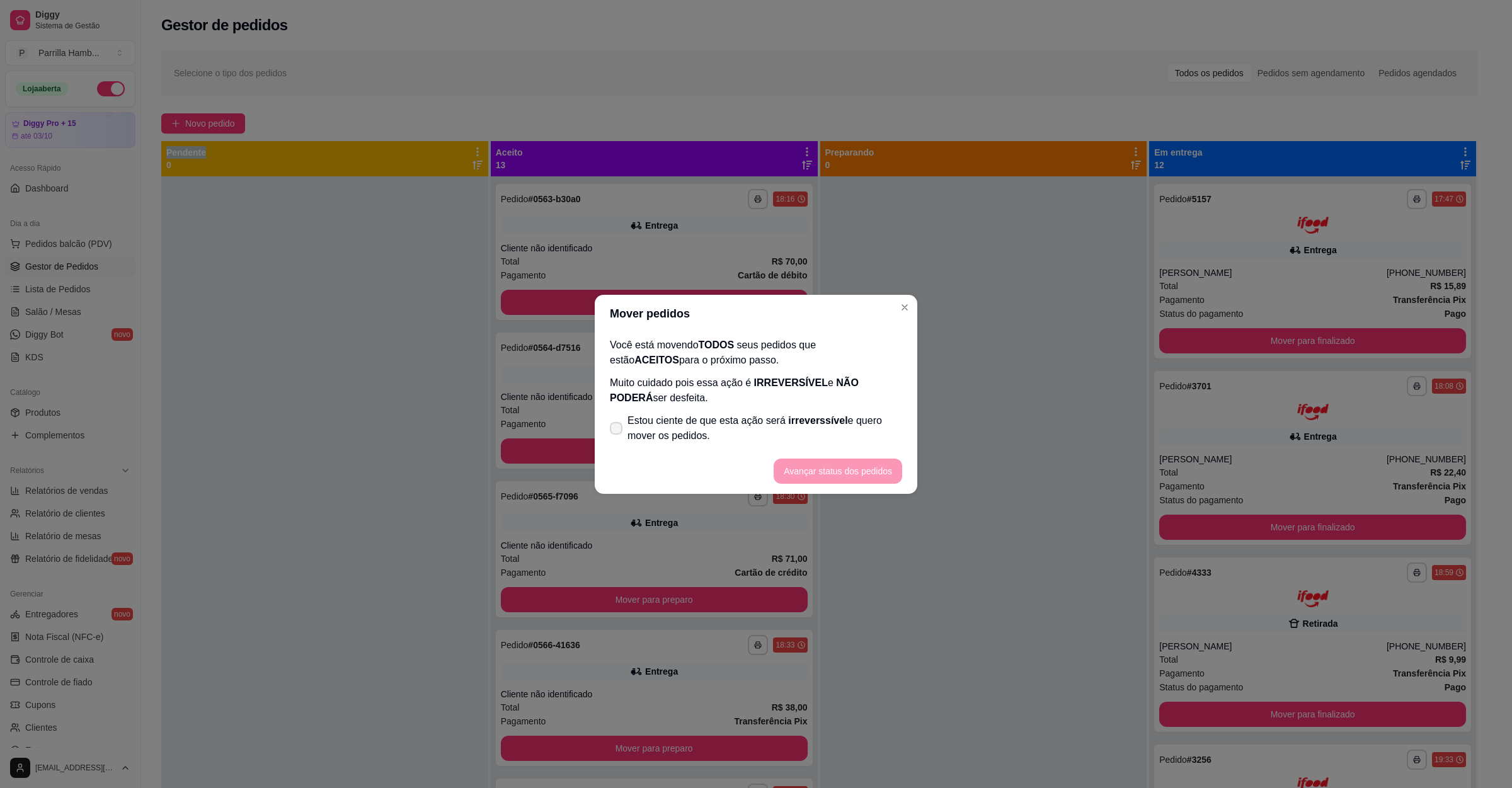
click at [680, 408] on label "Estou ciente de que esta ação será irreverssível e quero mover os pedidos." at bounding box center [756, 428] width 302 height 40
click at [679, 411] on label "Estou ciente de que esta ação será irreverssível e quero mover os pedidos." at bounding box center [756, 428] width 302 height 40
click at [666, 434] on span "Estou ciente de que esta ação será irreverssível e quero mover os pedidos." at bounding box center [765, 428] width 275 height 30
click at [618, 434] on input "Estou ciente de que esta ação será irreverssível e quero mover os pedidos." at bounding box center [613, 434] width 8 height 8
click at [809, 464] on button "Avançar status dos pedidos" at bounding box center [838, 471] width 129 height 25
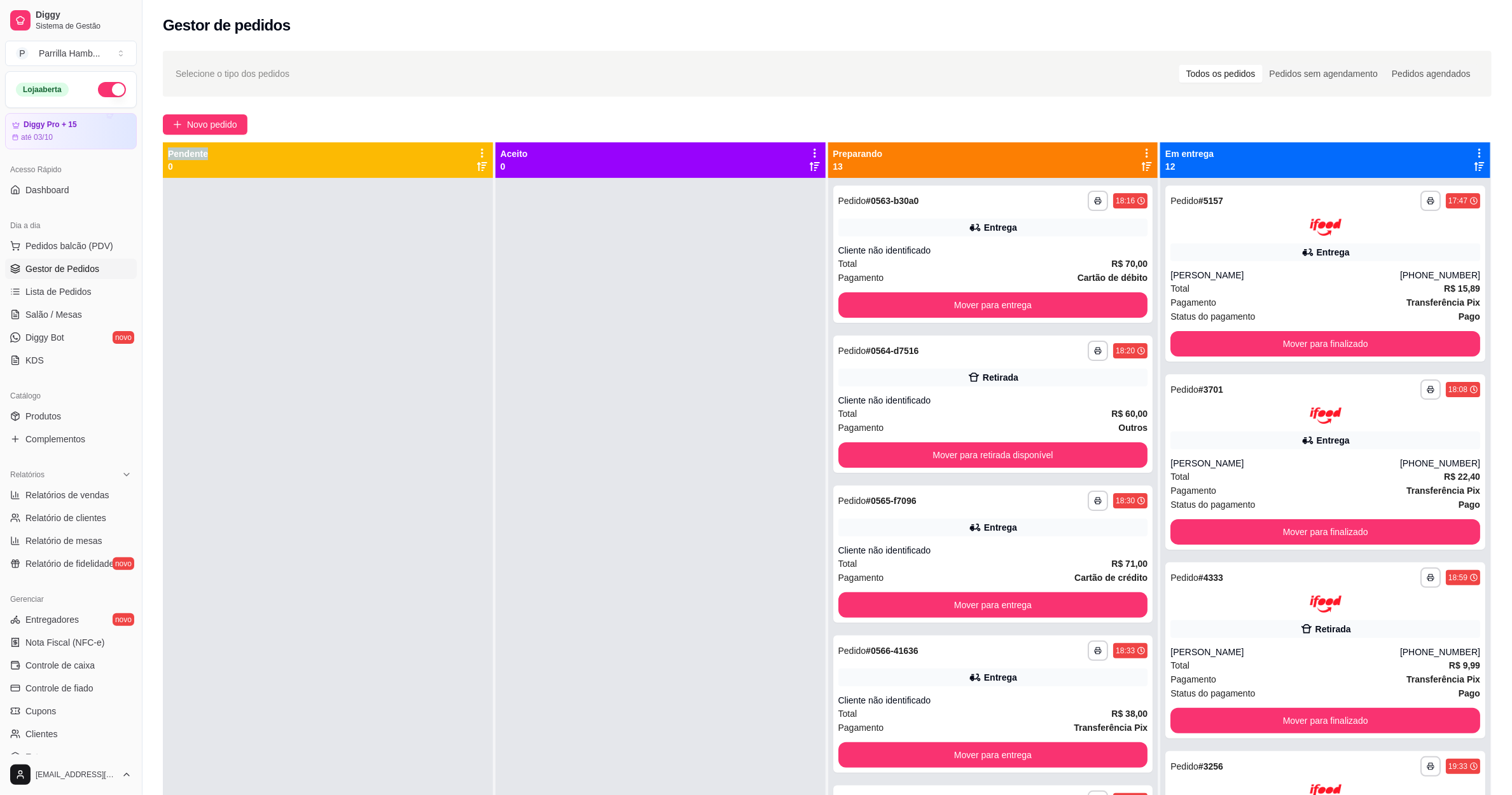
click at [1141, 149] on icon at bounding box center [1147, 153] width 11 height 11
click at [1074, 184] on span "Com essa opção você tem a opção de mover todos os pedidos que estão em uma etap…" at bounding box center [1038, 199] width 188 height 31
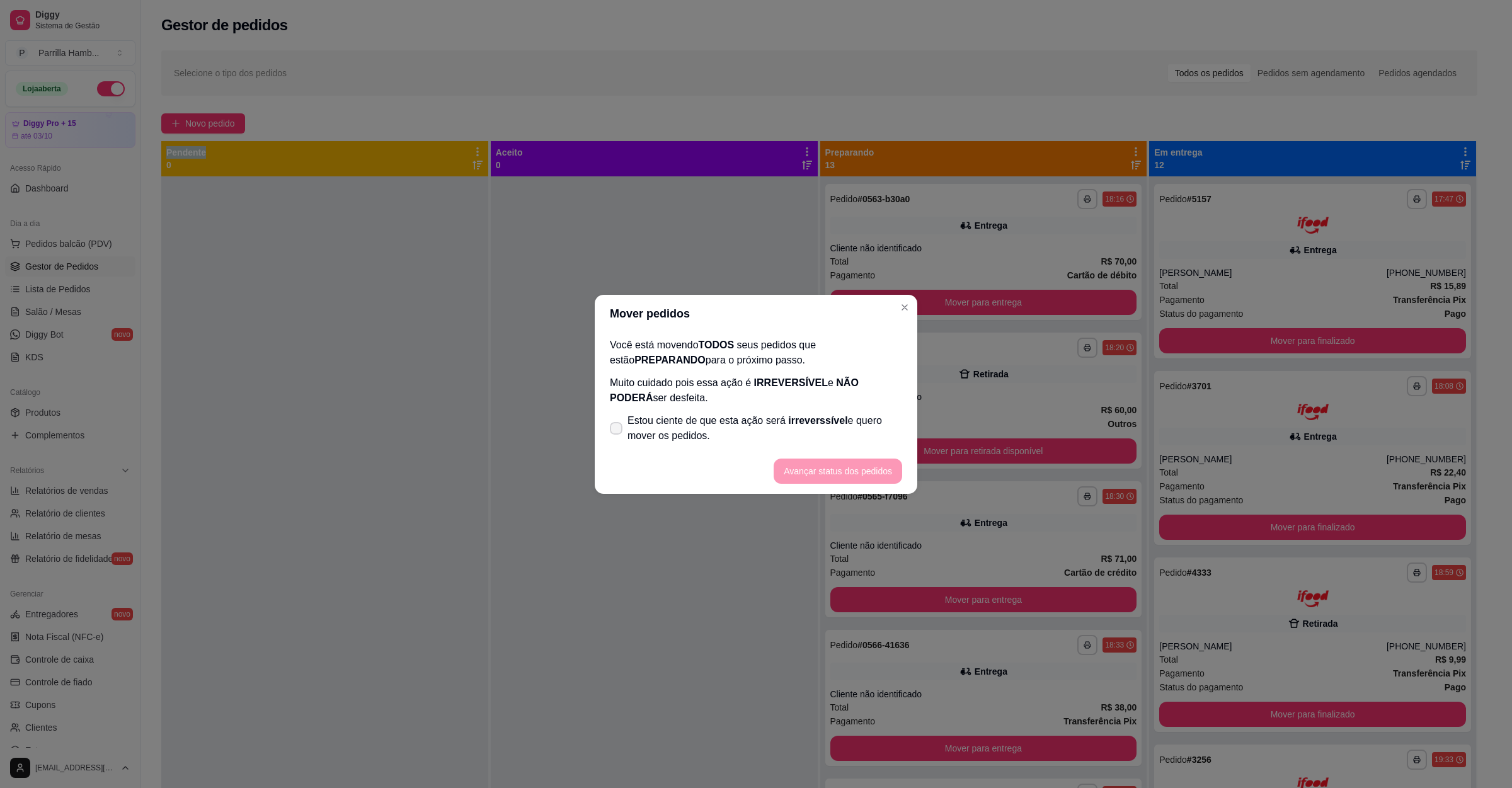
click at [789, 430] on span "Estou ciente de que esta ação será irreverssível e quero mover os pedidos." at bounding box center [765, 428] width 275 height 30
click at [618, 430] on input "Estou ciente de que esta ação será irreverssível e quero mover os pedidos." at bounding box center [613, 434] width 8 height 8
click at [870, 465] on button "Avançar status dos pedidos" at bounding box center [837, 470] width 125 height 25
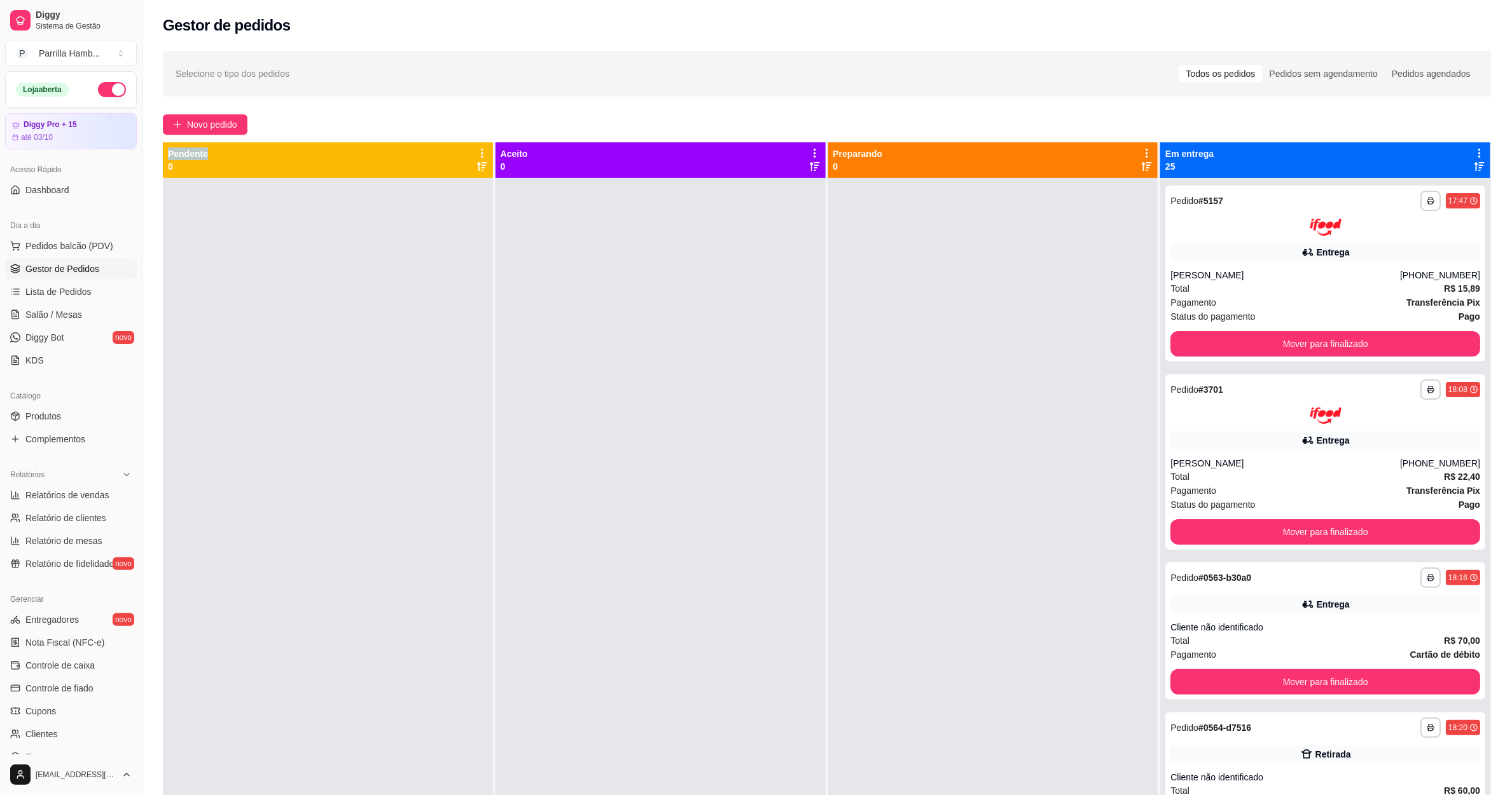
click at [1474, 151] on icon at bounding box center [1479, 153] width 11 height 11
click at [1474, 151] on icon at bounding box center [1479, 153] width 11 height 11
click at [1474, 151] on icon at bounding box center [1479, 153] width 11 height 11
click at [1430, 168] on li "Mover pedidos de etapa Com essa opção você tem a opção de mover todos os pedido…" at bounding box center [1366, 193] width 198 height 51
click at [1381, 193] on span "Com essa opção você tem a opção de mover todos os pedidos que estão em uma etap…" at bounding box center [1366, 199] width 188 height 31
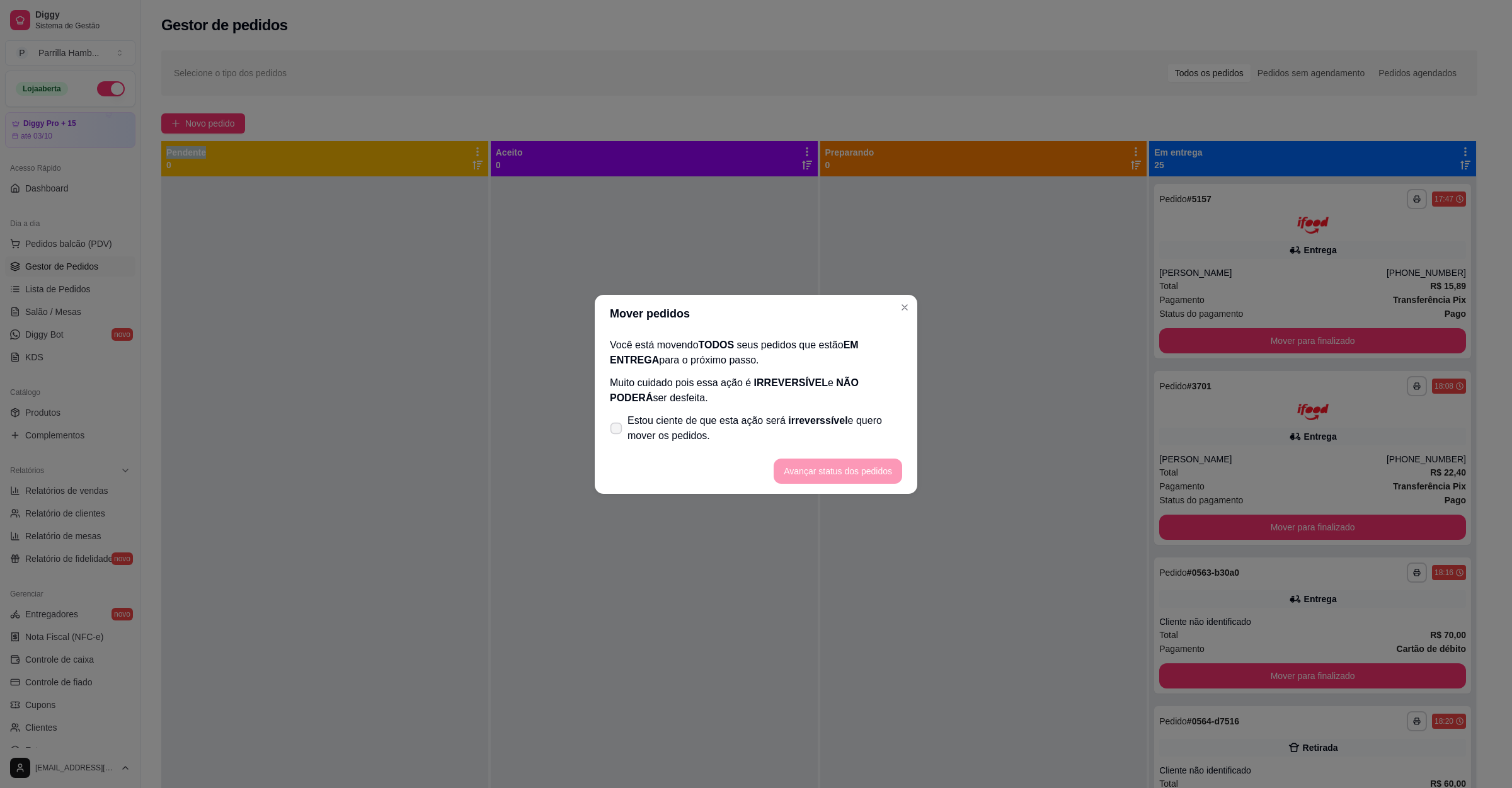
click at [651, 435] on span "Estou ciente de que esta ação será irreverssível e quero mover os pedidos." at bounding box center [765, 428] width 275 height 30
click at [618, 435] on input "Estou ciente de que esta ação será irreverssível e quero mover os pedidos." at bounding box center [613, 434] width 8 height 8
click at [816, 470] on button "Avançar status dos pedidos" at bounding box center [837, 470] width 125 height 25
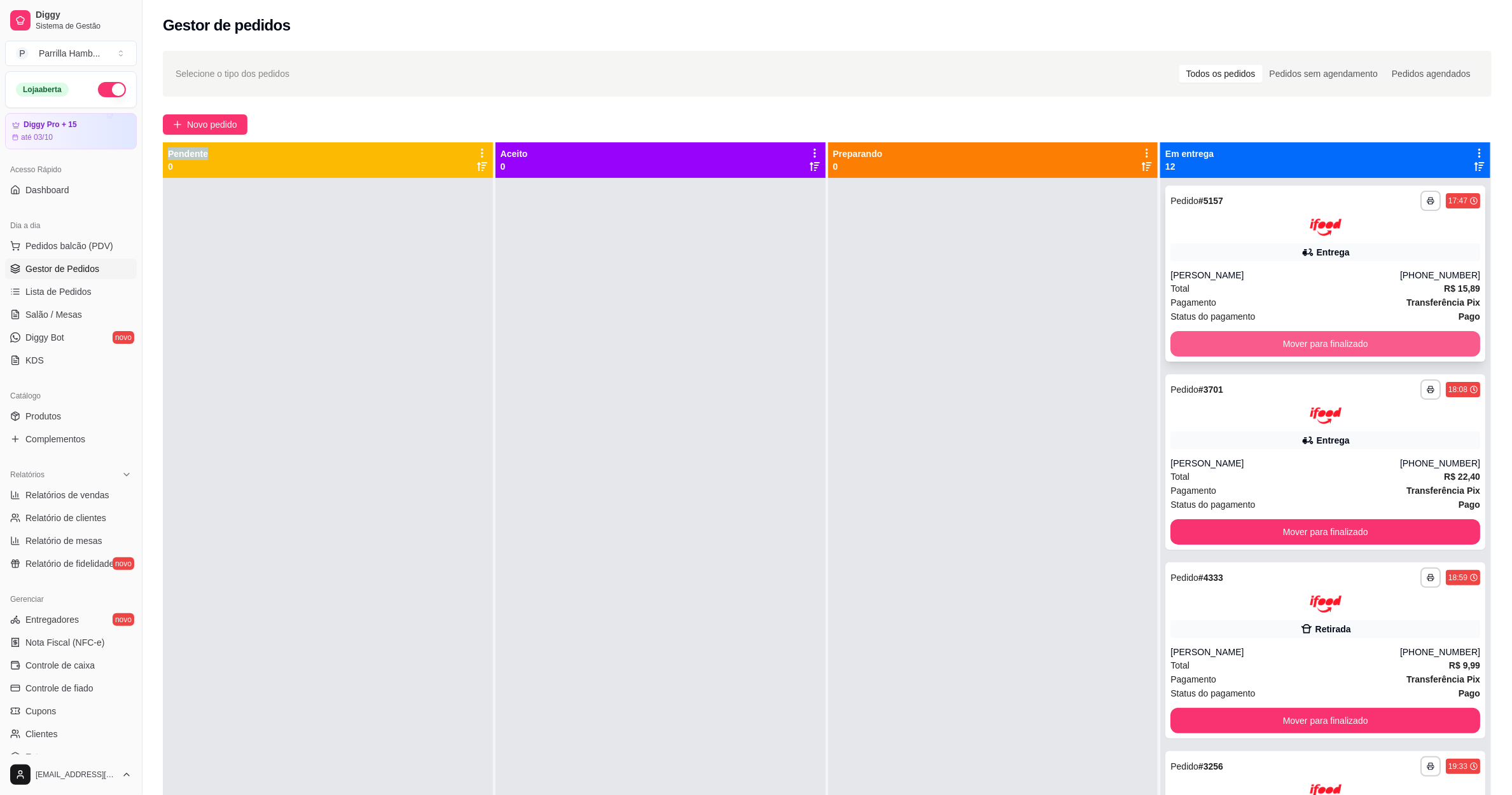
click at [1213, 350] on button "Mover para finalizado" at bounding box center [1325, 344] width 310 height 26
click at [1241, 334] on button "Mover para finalizado" at bounding box center [1326, 343] width 300 height 25
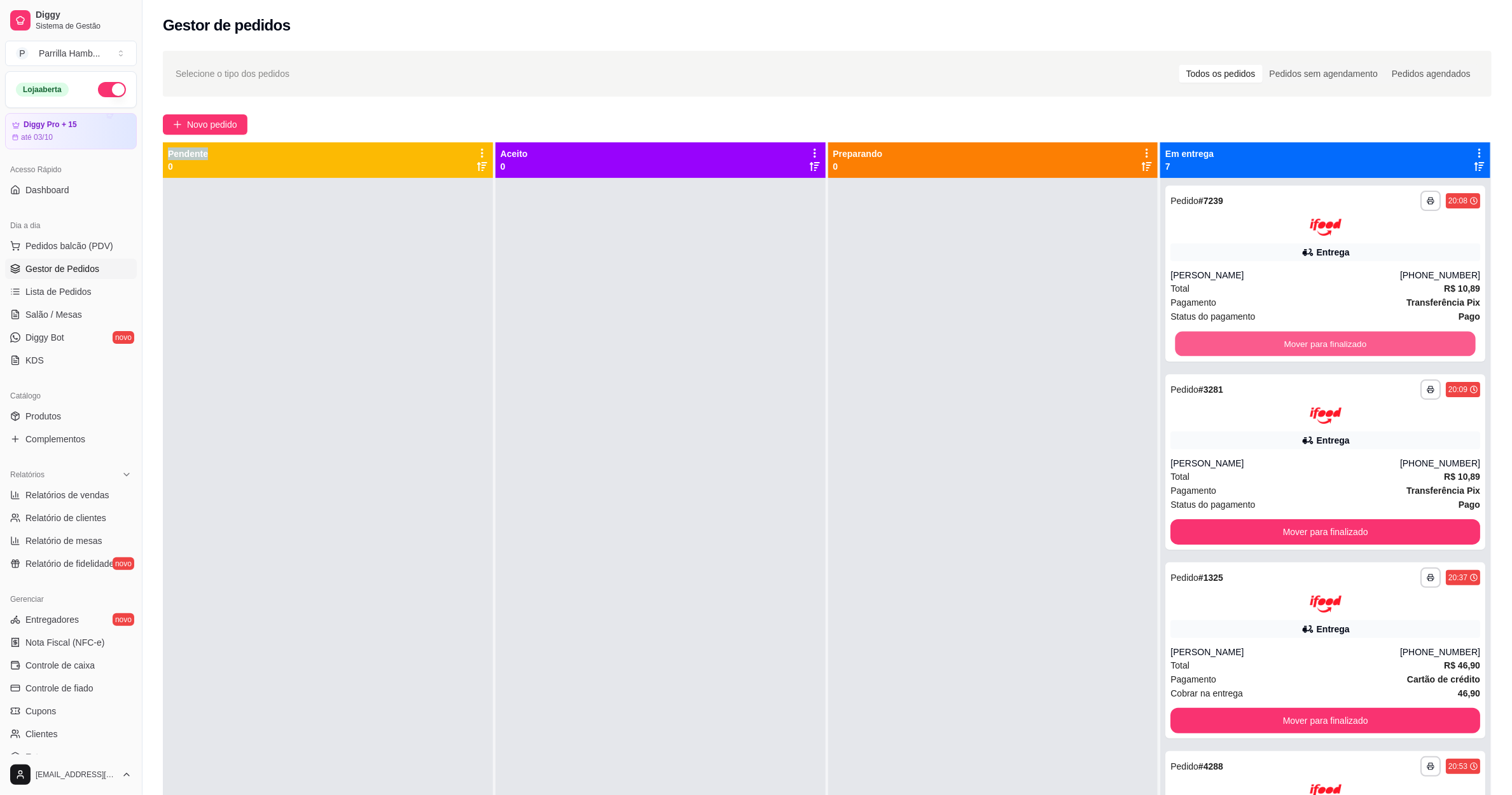
click at [1241, 334] on button "Mover para finalizado" at bounding box center [1326, 343] width 300 height 25
click at [1241, 334] on button "Mover para finalizado" at bounding box center [1325, 344] width 310 height 26
click at [1241, 334] on div "Mover para finalizado" at bounding box center [1325, 344] width 310 height 26
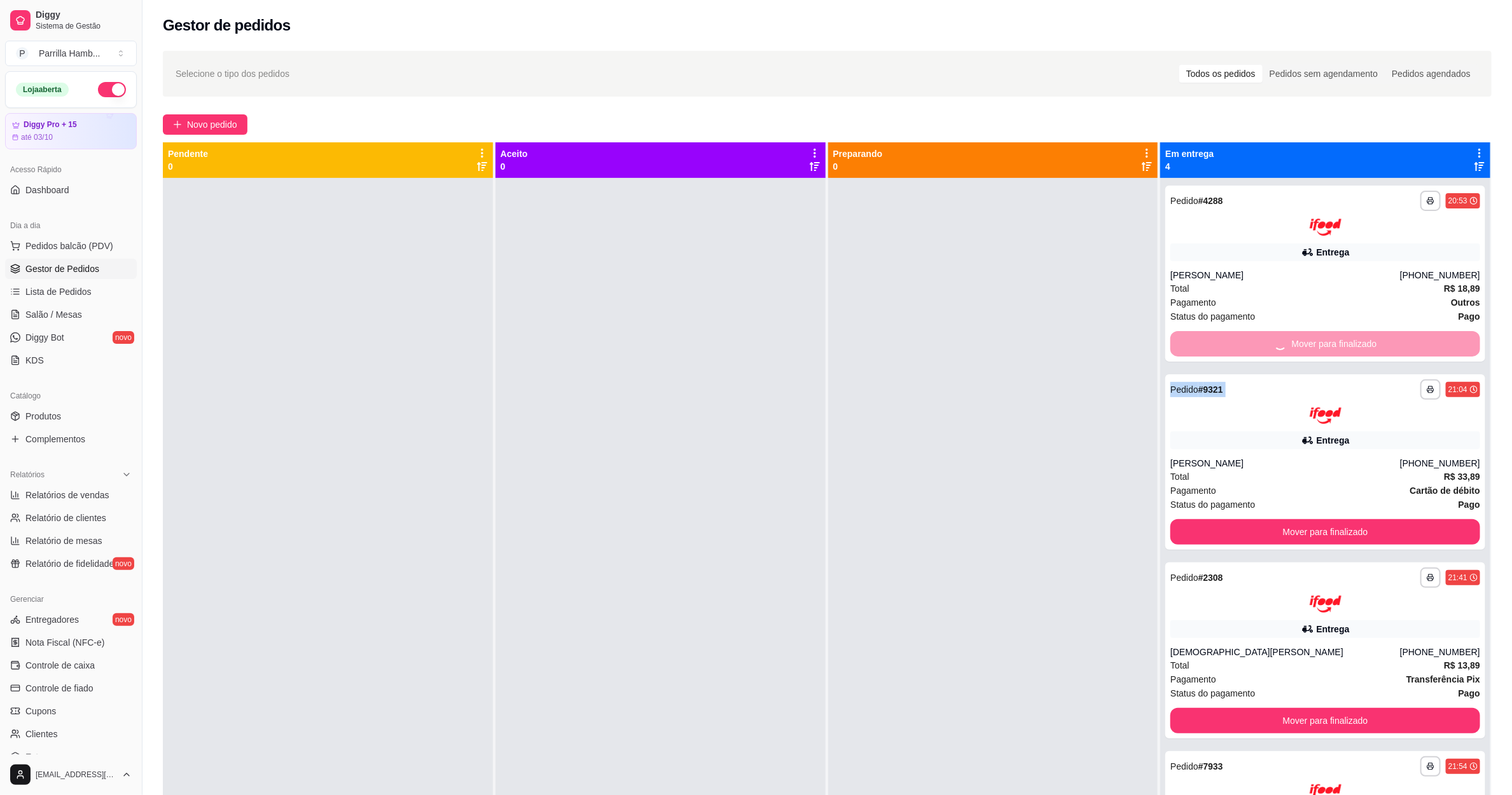
click at [1241, 519] on button "Mover para finalizado" at bounding box center [1325, 532] width 310 height 26
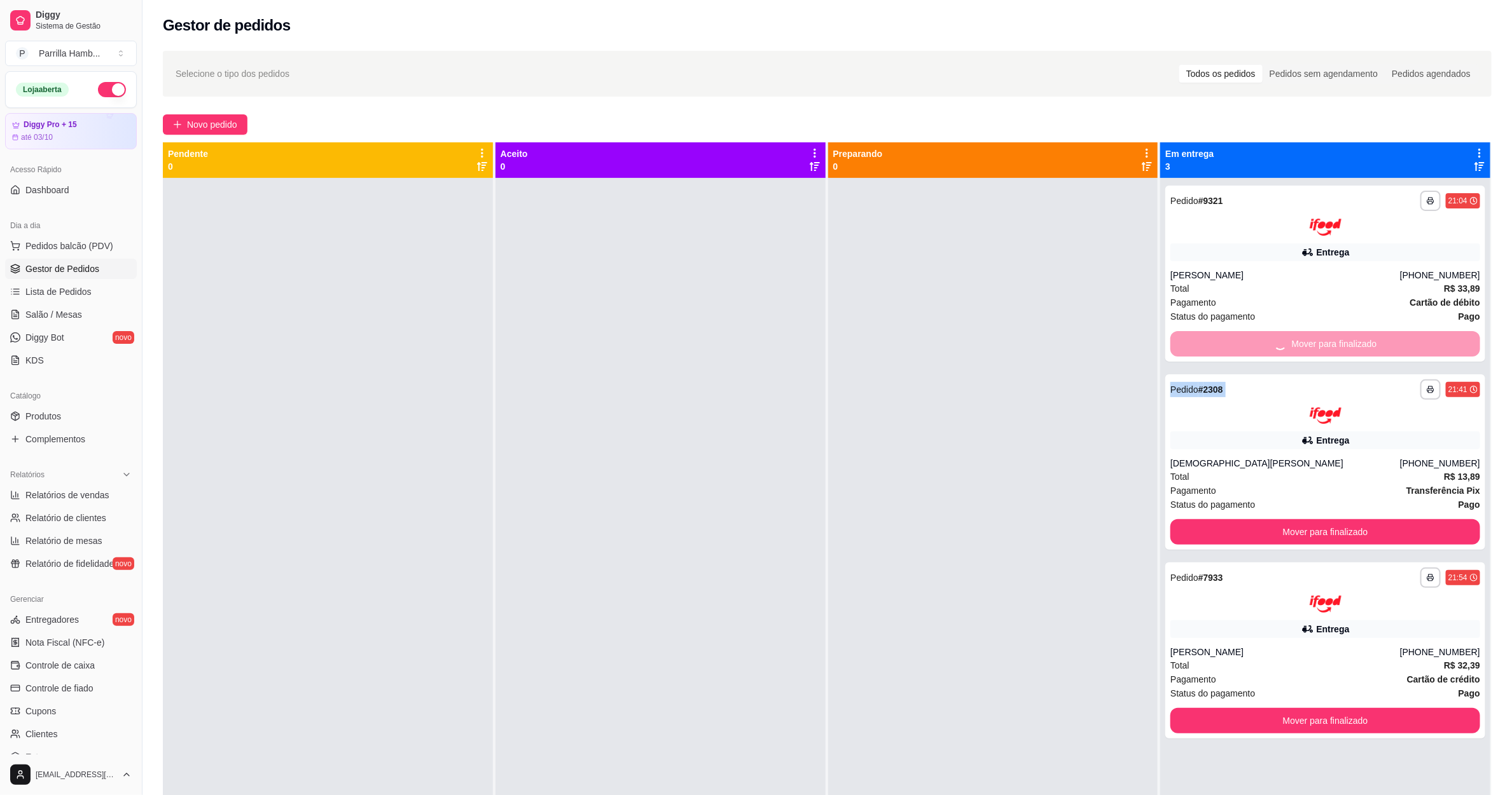
click at [1241, 334] on div "Mover para finalizado" at bounding box center [1325, 344] width 310 height 26
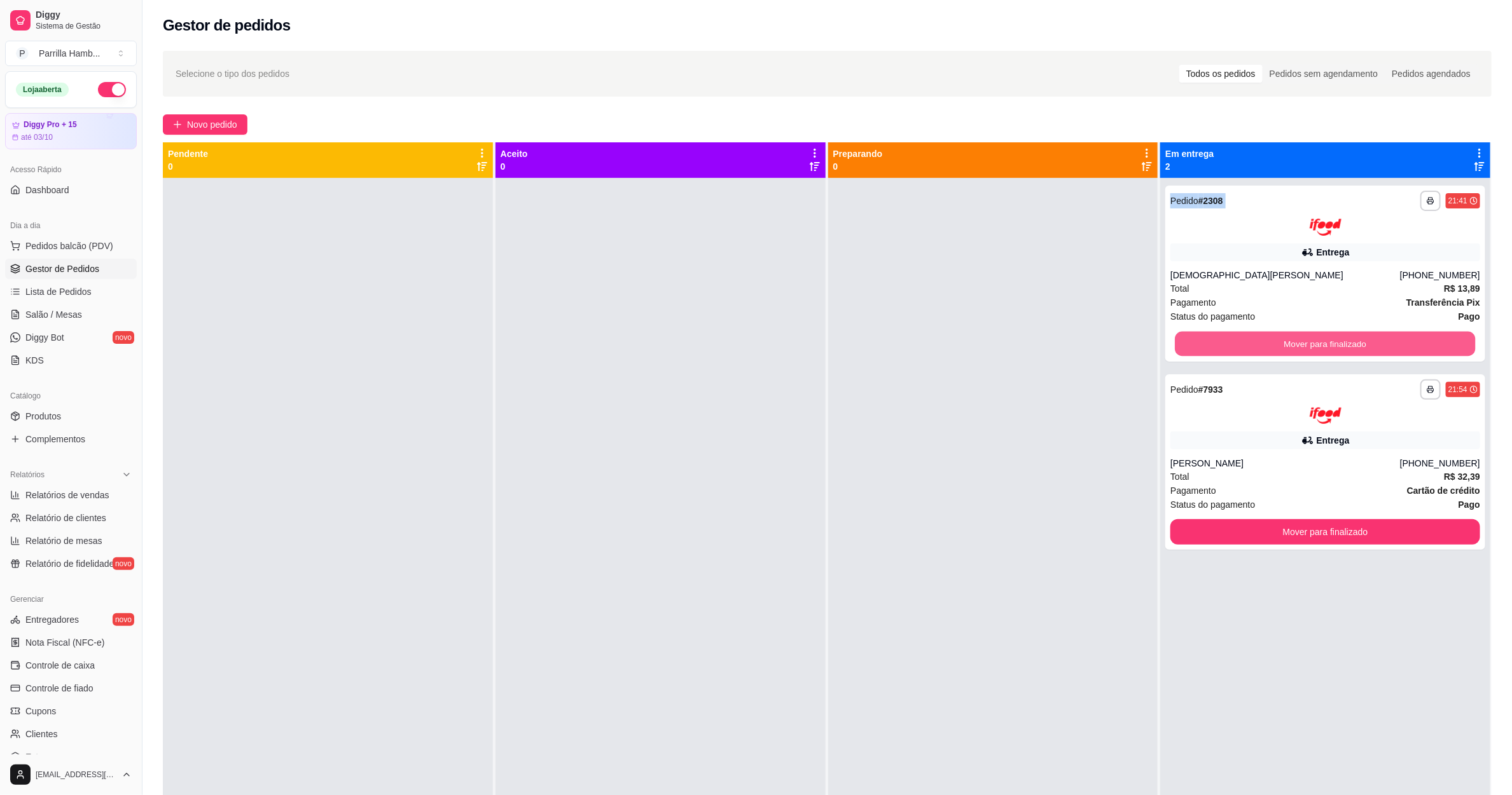
click at [1241, 334] on button "Mover para finalizado" at bounding box center [1326, 343] width 300 height 25
click at [1241, 334] on div "Mover para finalizado" at bounding box center [1325, 344] width 310 height 26
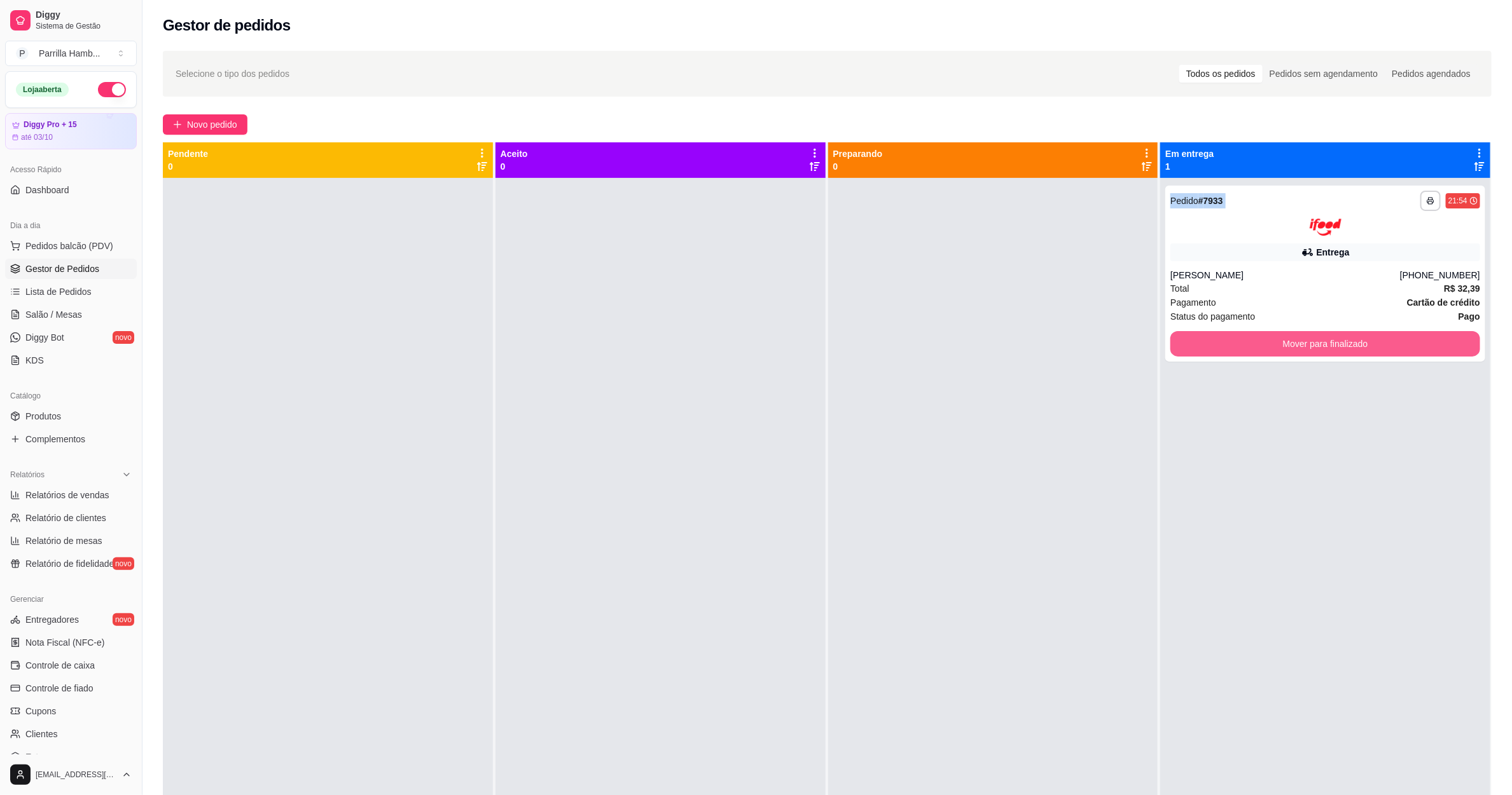
click at [1241, 334] on button "Mover para finalizado" at bounding box center [1325, 344] width 310 height 26
click at [1241, 334] on div "Mover para finalizado" at bounding box center [1325, 344] width 310 height 26
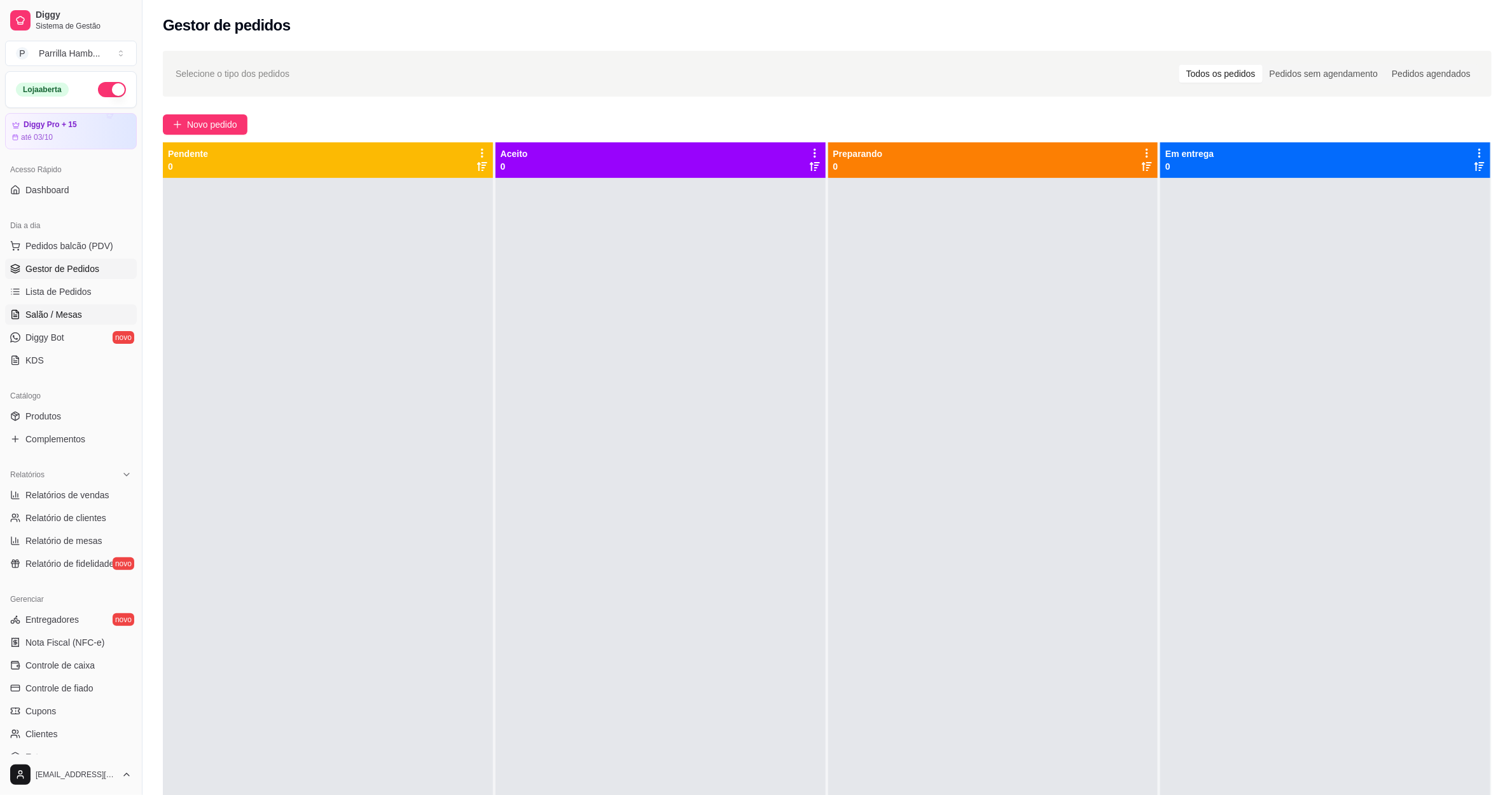
click at [70, 323] on link "Salão / Mesas" at bounding box center [70, 315] width 132 height 21
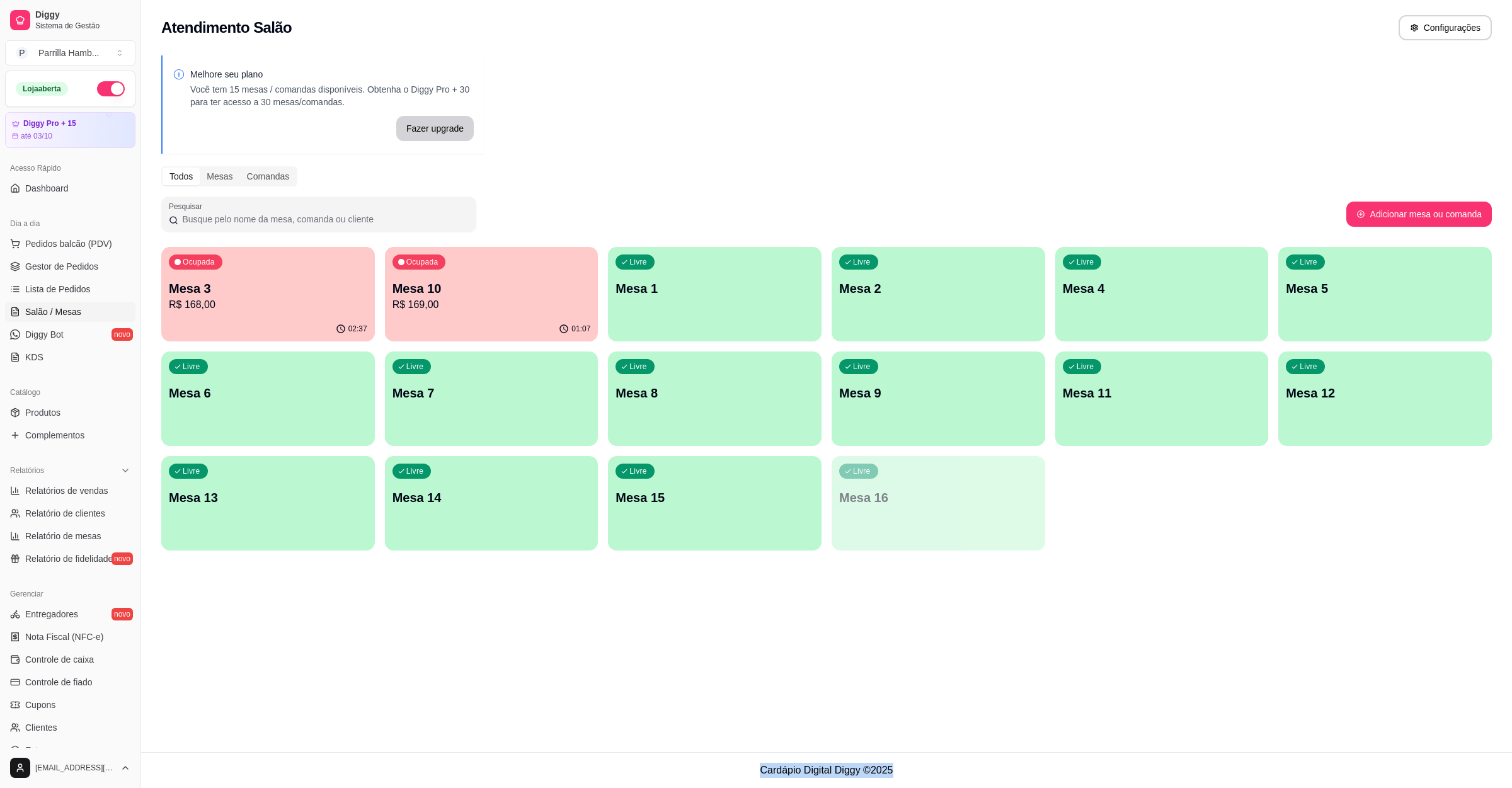
click at [288, 303] on p "R$ 168,00" at bounding box center [268, 304] width 199 height 15
click at [499, 301] on p "R$ 169,00" at bounding box center [491, 304] width 192 height 15
click at [335, 267] on div "Ocupada Mesa 3 R$ 168,00" at bounding box center [268, 282] width 206 height 68
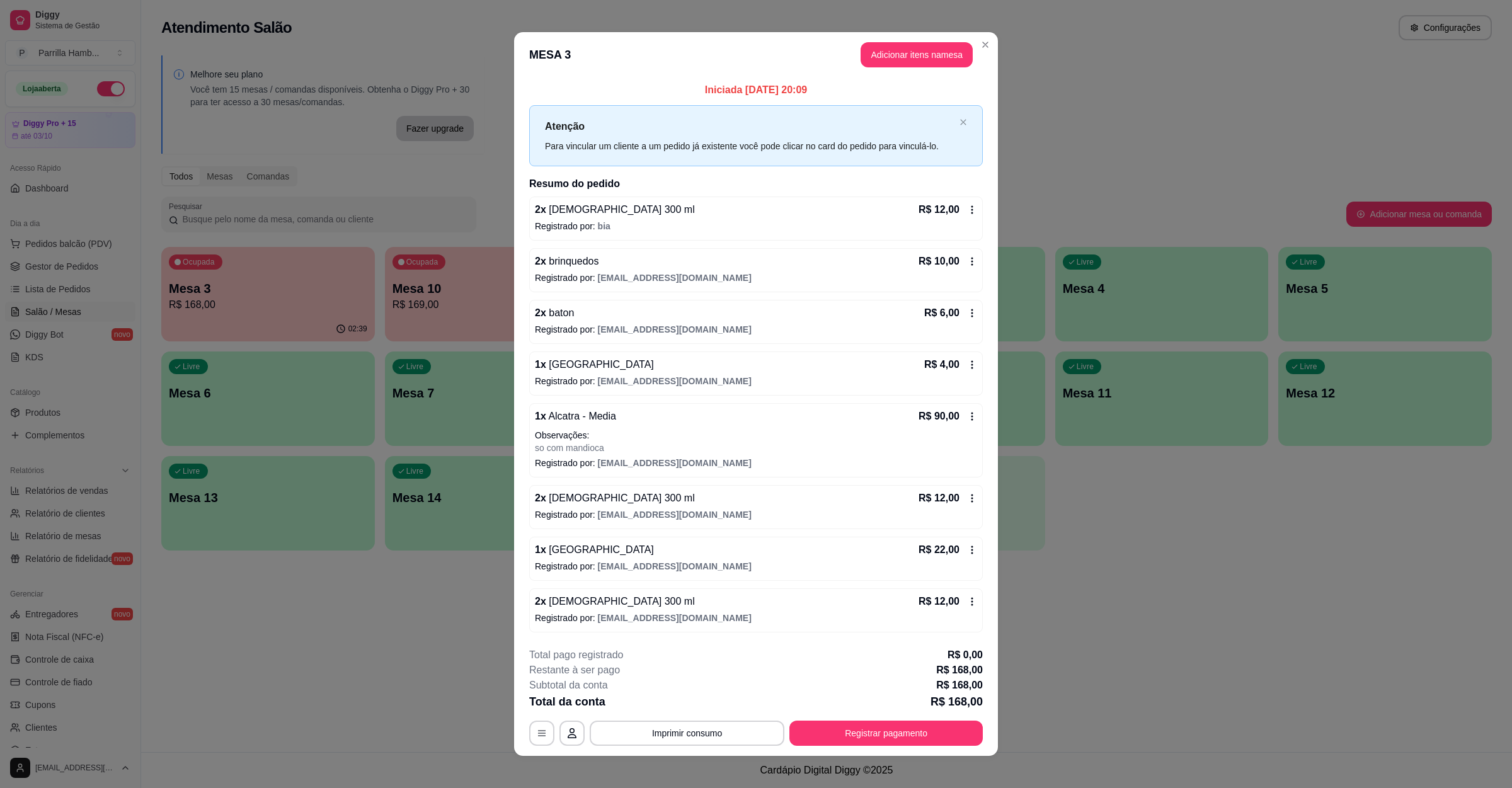
click at [828, 720] on div "**********" at bounding box center [756, 697] width 454 height 99
click at [832, 727] on button "Registrar pagamento" at bounding box center [886, 734] width 194 height 25
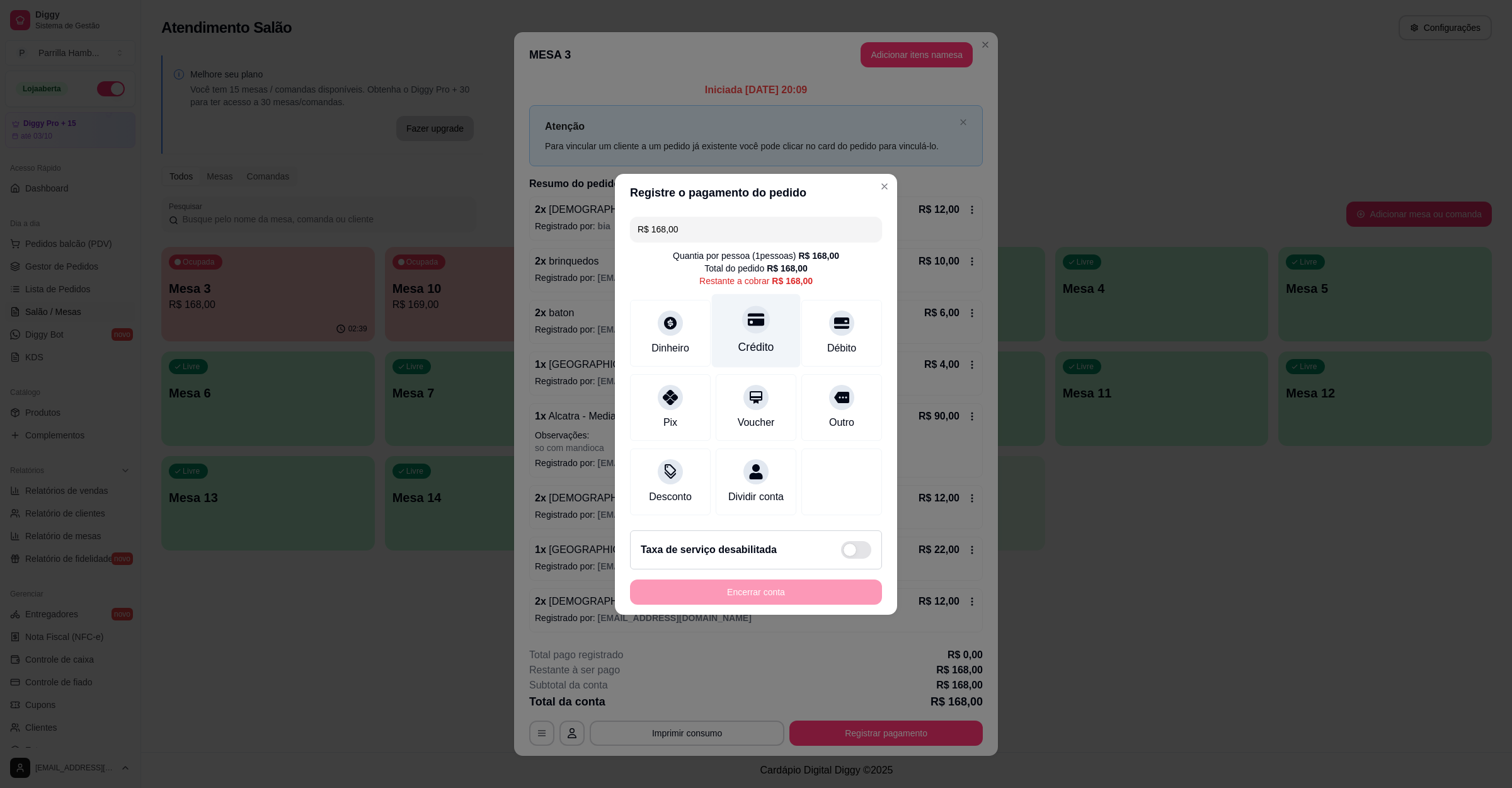
click at [761, 350] on div "Crédito" at bounding box center [756, 330] width 89 height 74
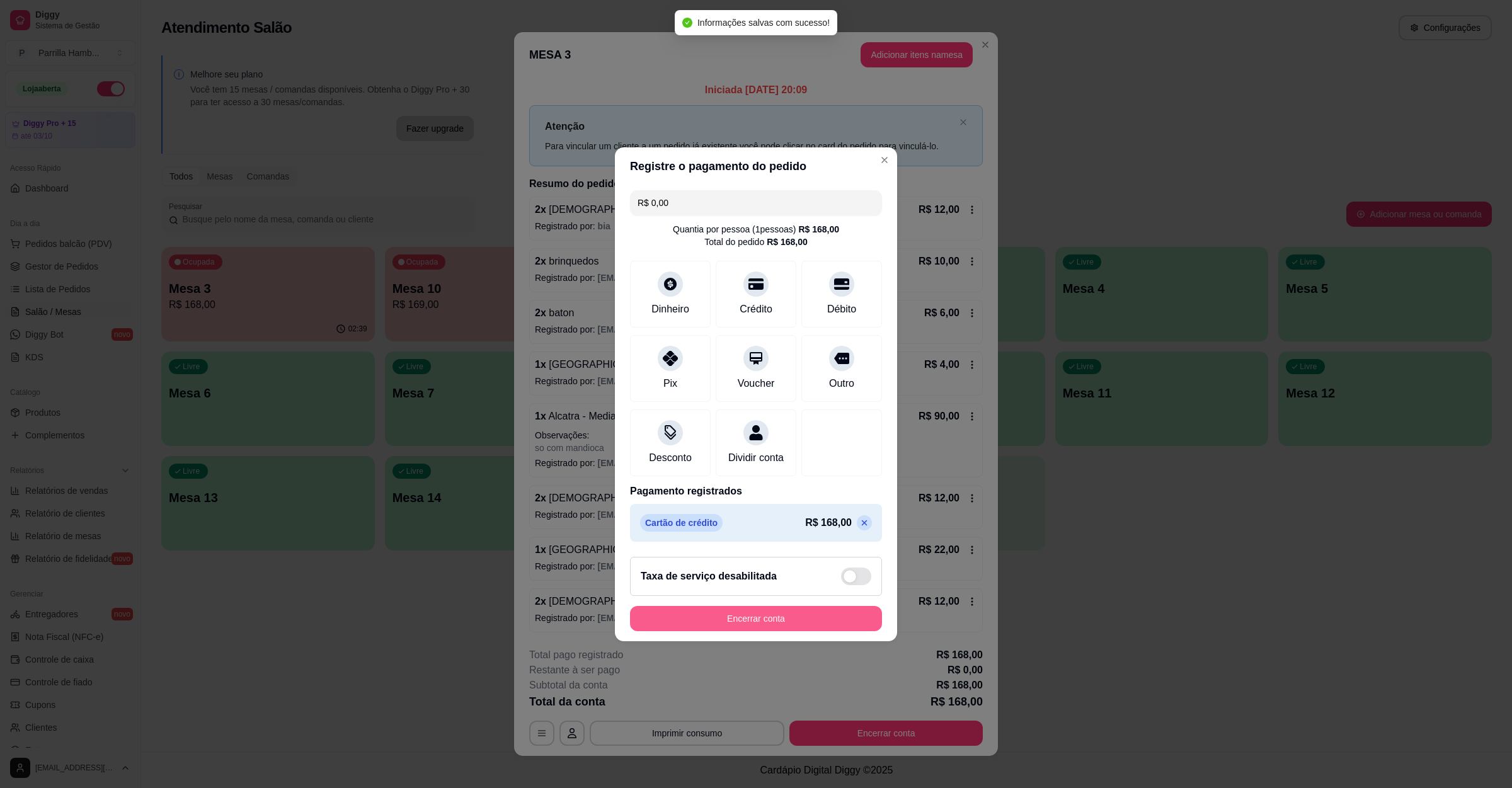
click at [796, 632] on button "Encerrar conta" at bounding box center [756, 619] width 252 height 25
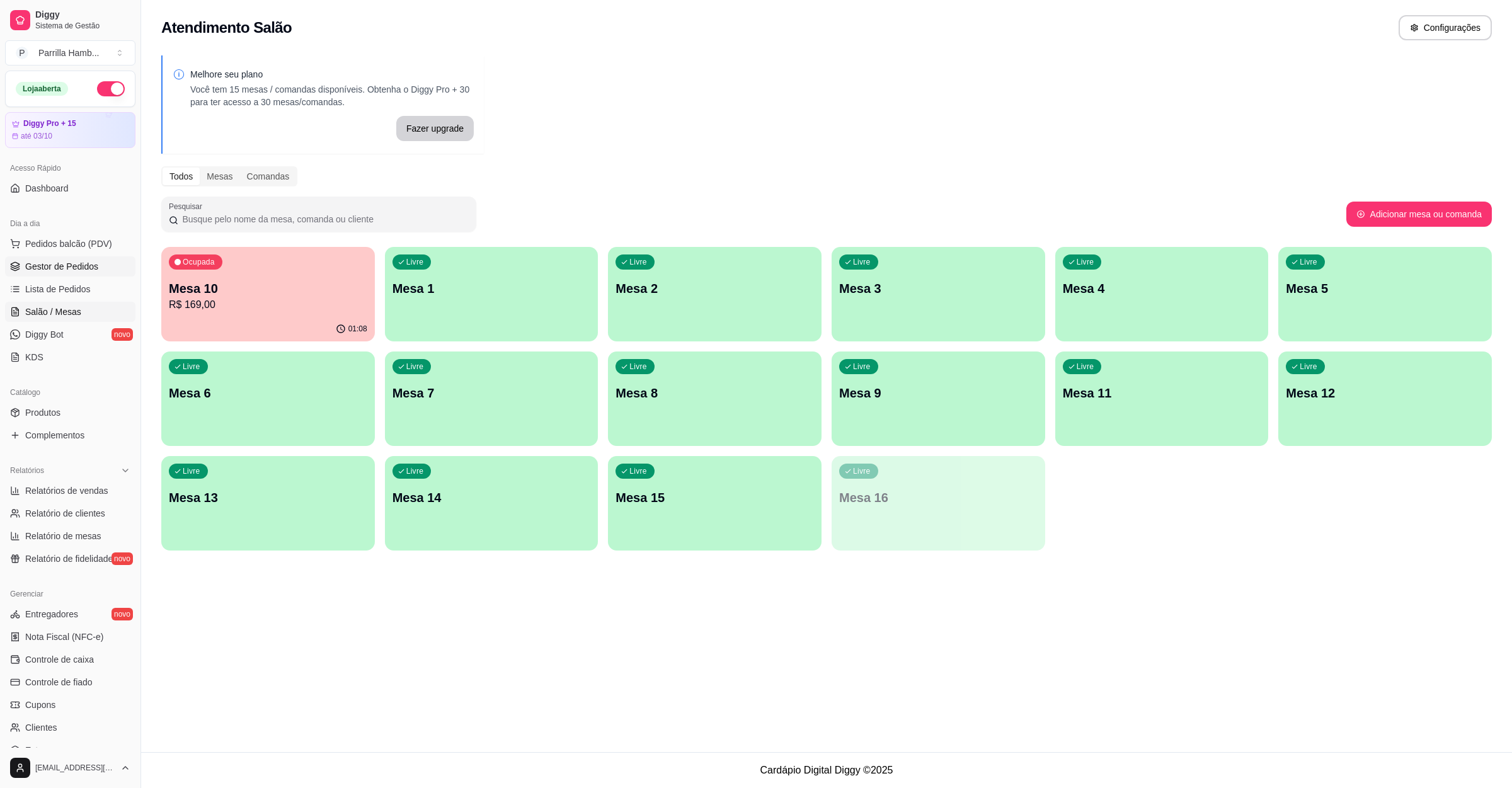
click at [80, 258] on link "Gestor de Pedidos" at bounding box center [70, 266] width 130 height 20
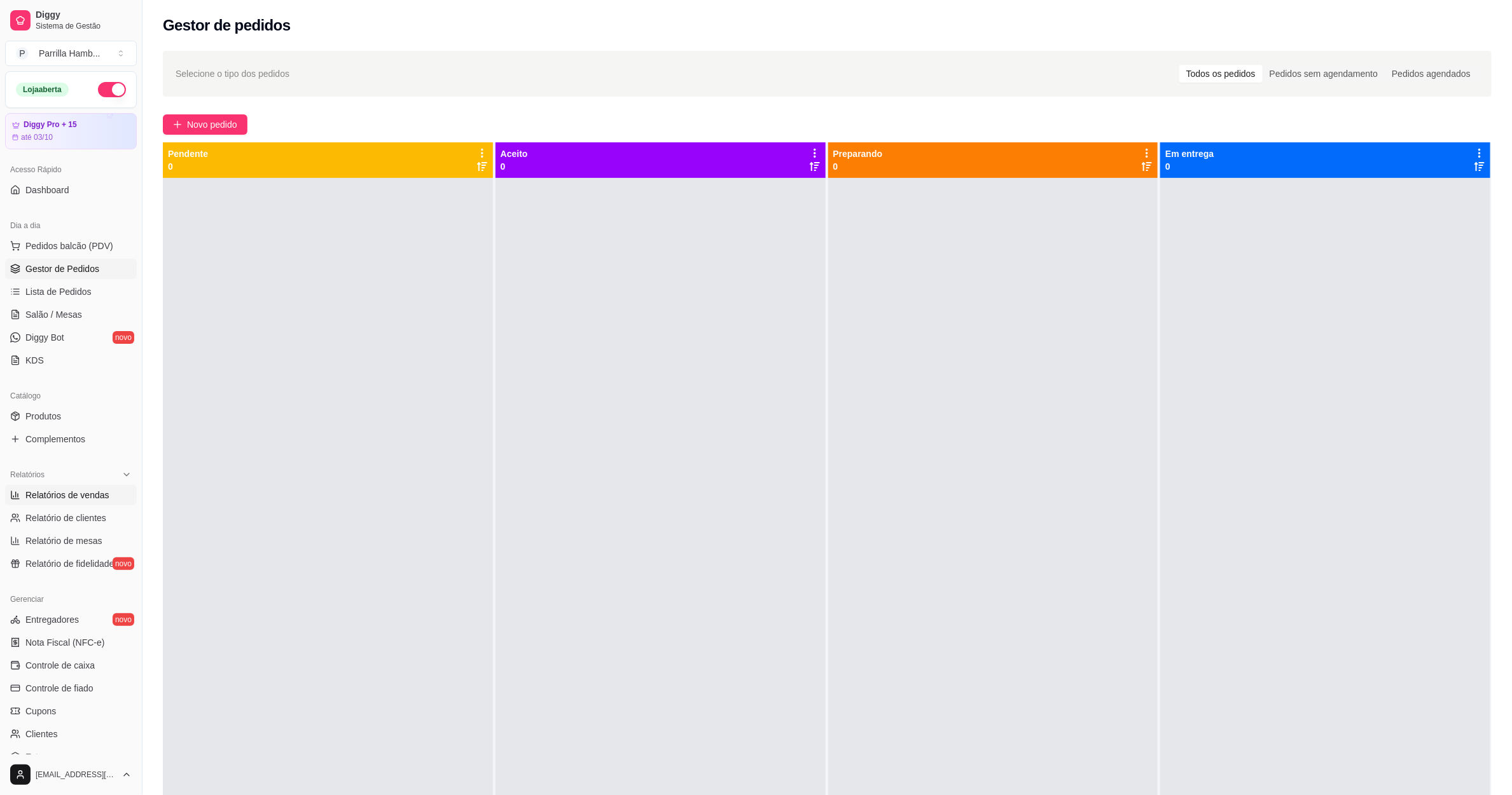
click at [76, 504] on link "Relatórios de vendas" at bounding box center [70, 495] width 132 height 21
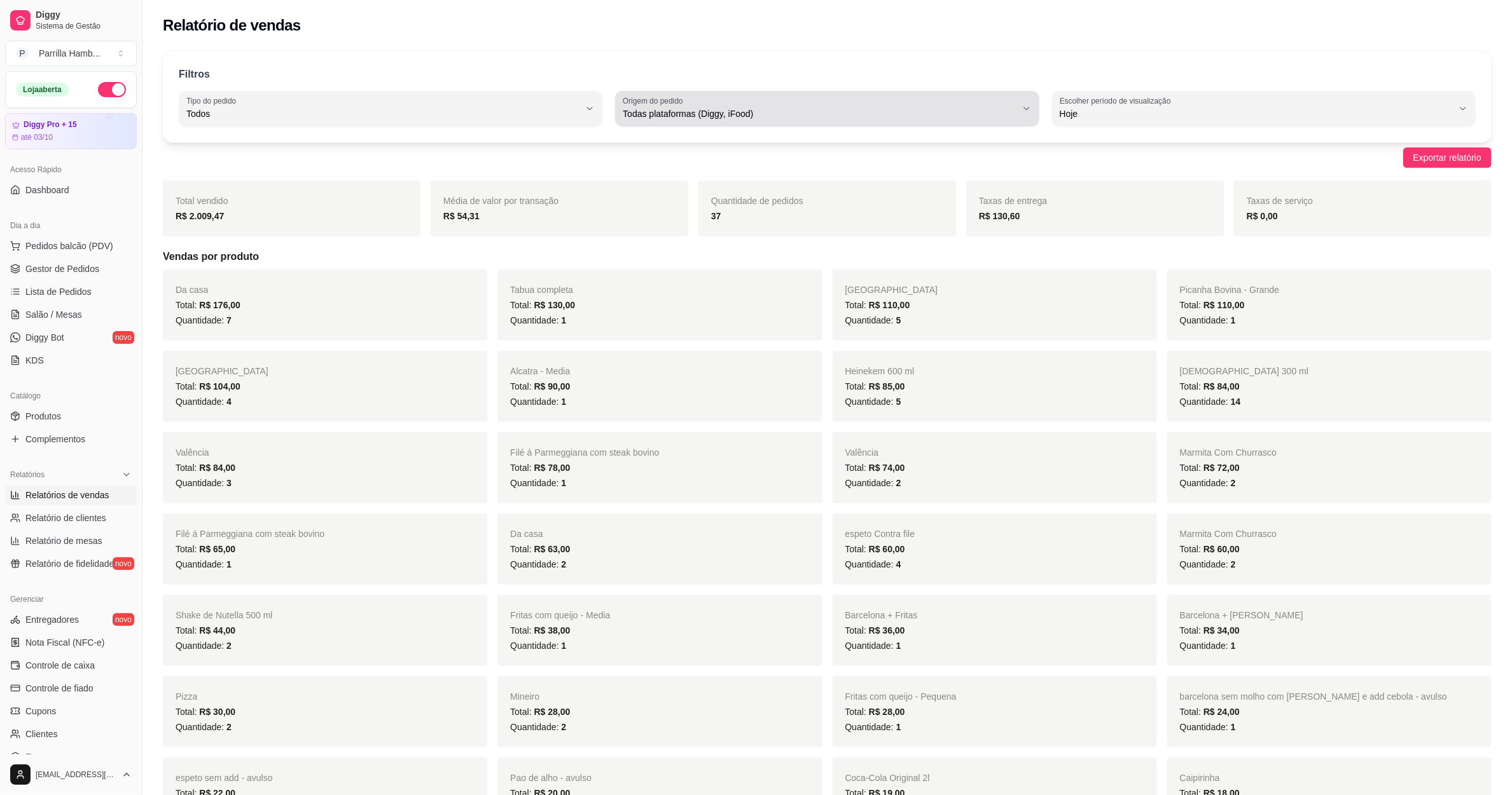
click at [699, 105] on div "Todas plataformas (Diggy, iFood)" at bounding box center [819, 109] width 393 height 26
click at [691, 170] on span "Diggy" at bounding box center [821, 165] width 375 height 12
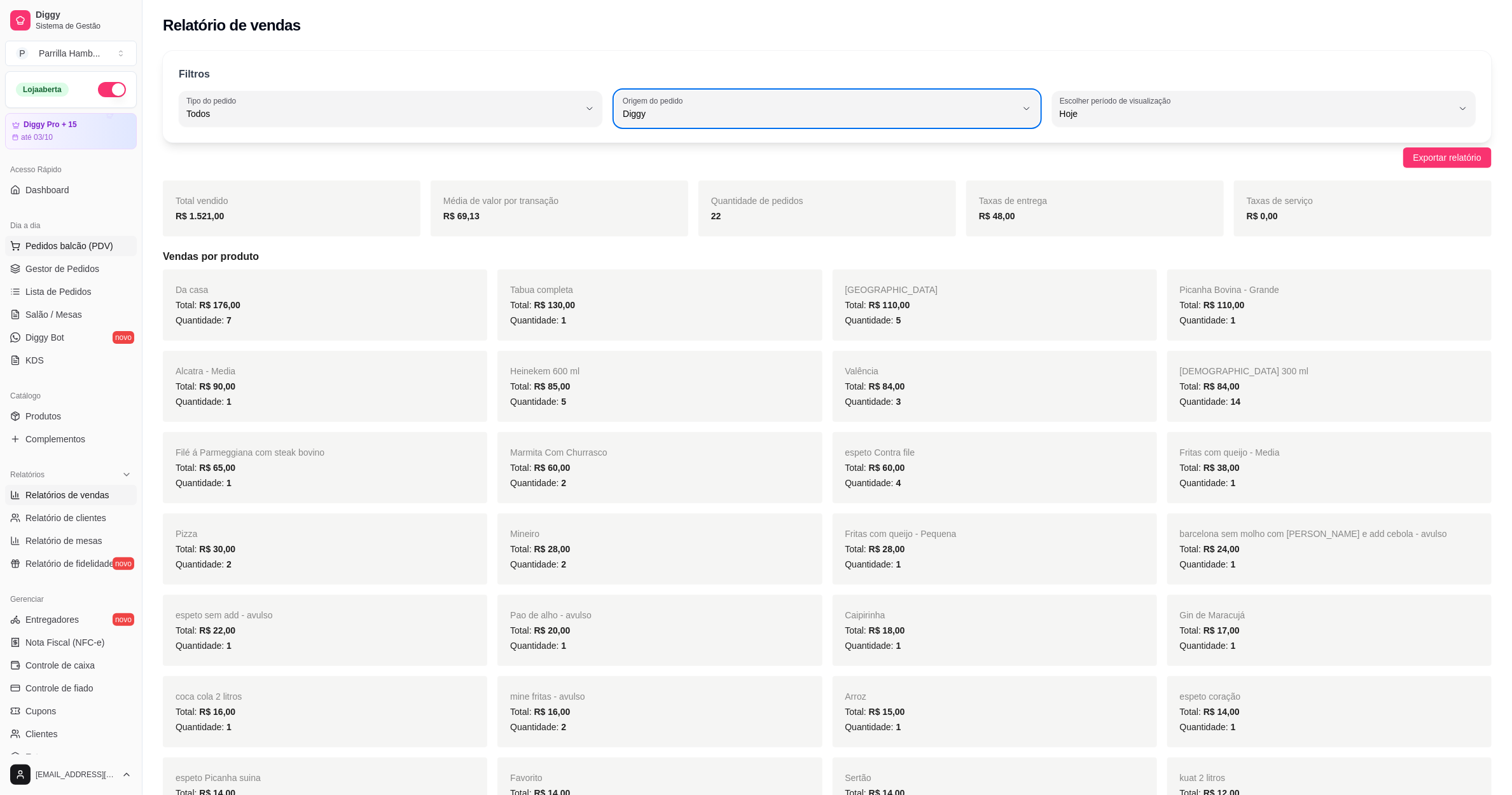
click at [85, 246] on span "Pedidos balcão (PDV)" at bounding box center [69, 246] width 87 height 13
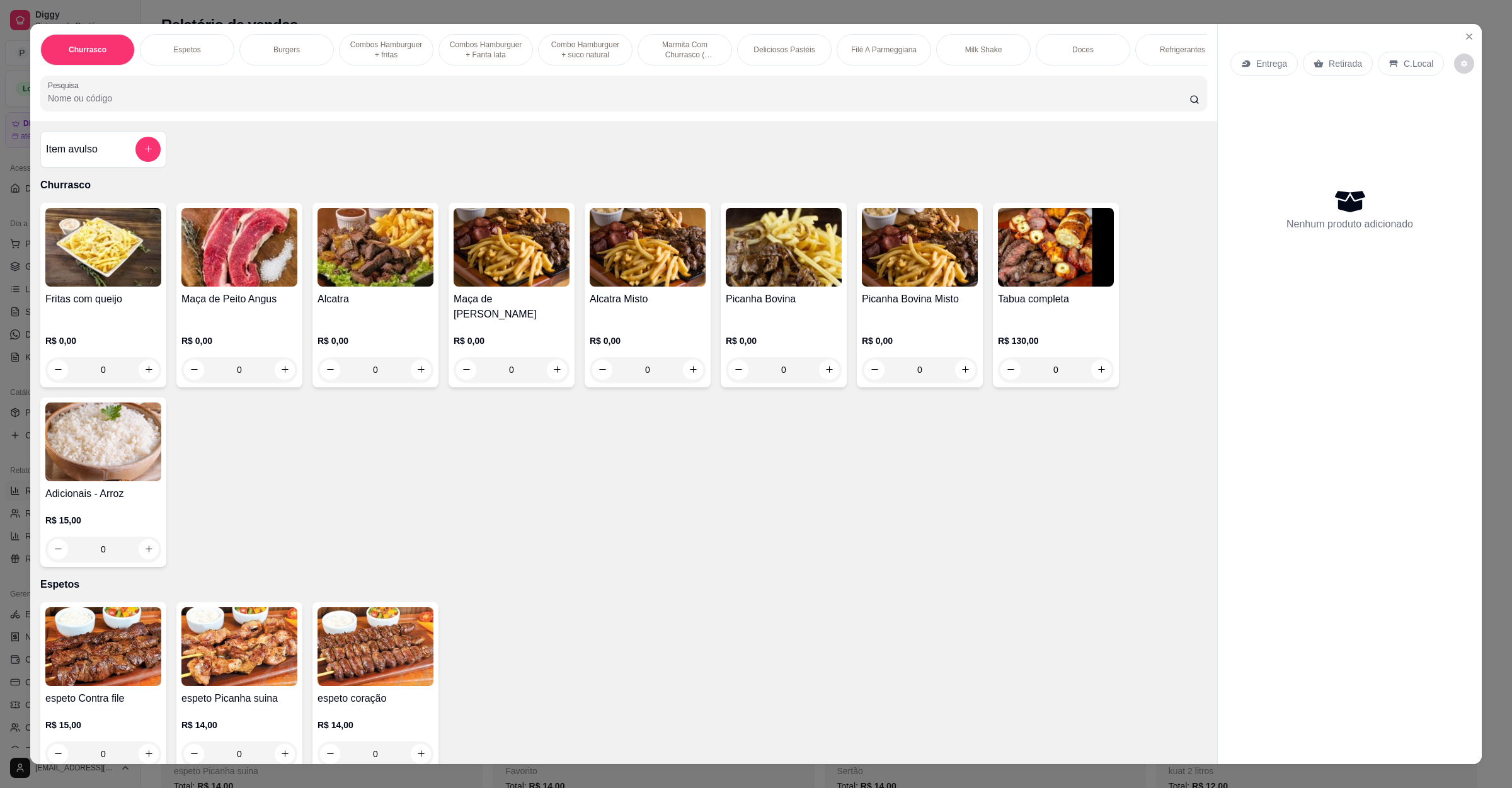
scroll to position [567, 0]
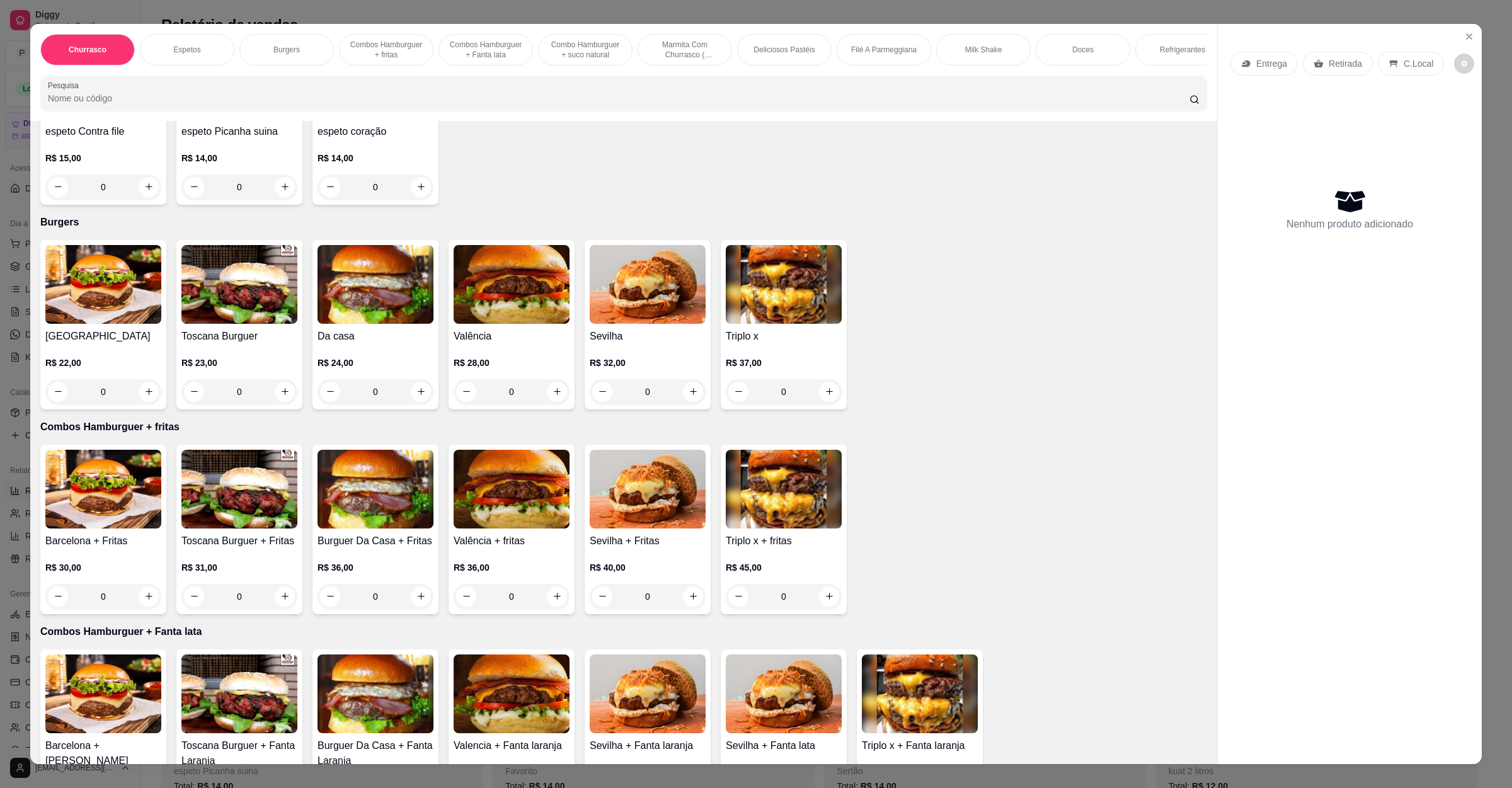
click at [349, 295] on img at bounding box center [375, 284] width 116 height 79
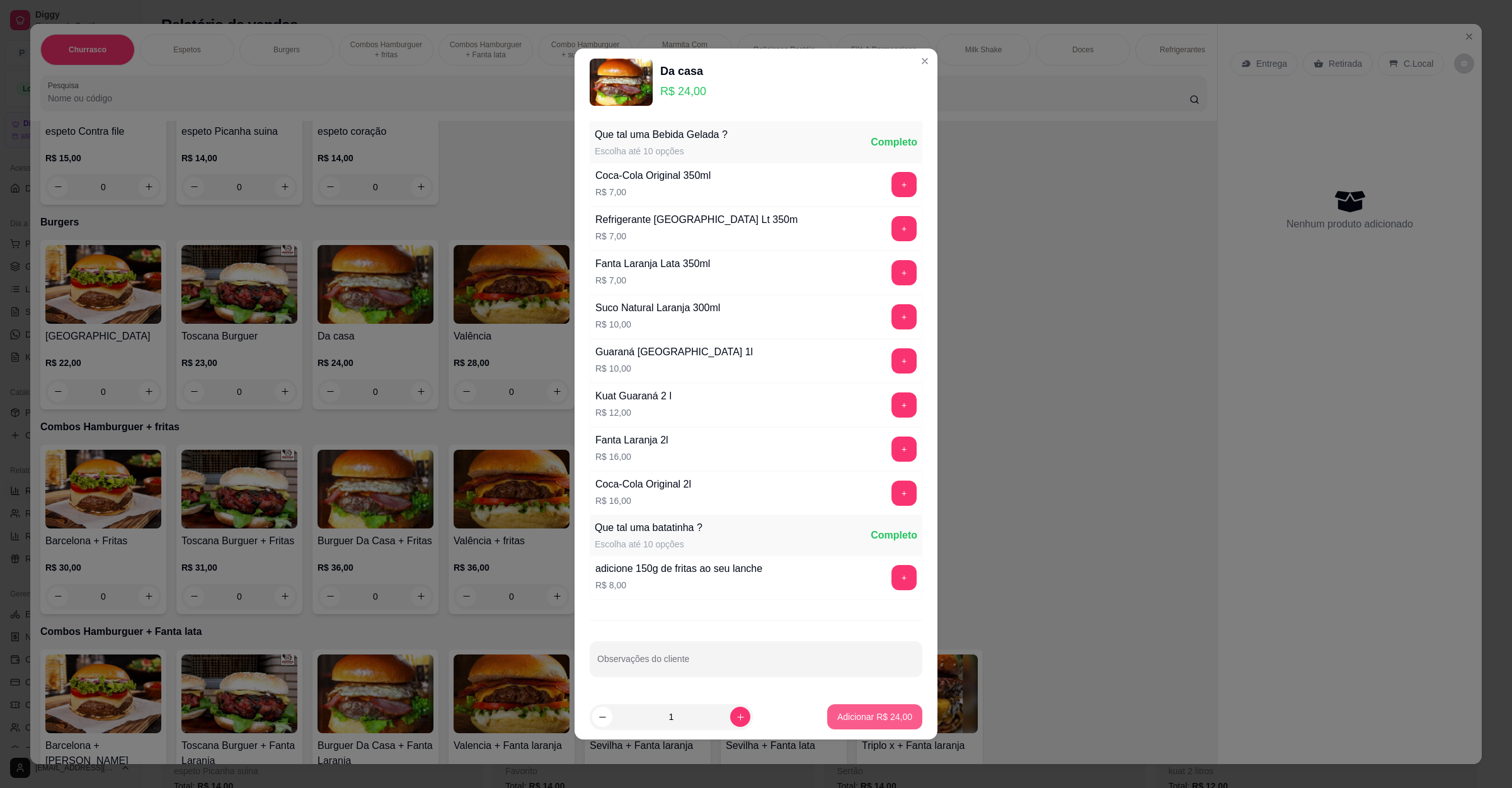
click at [875, 721] on p "Adicionar R$ 24,00" at bounding box center [875, 717] width 75 height 13
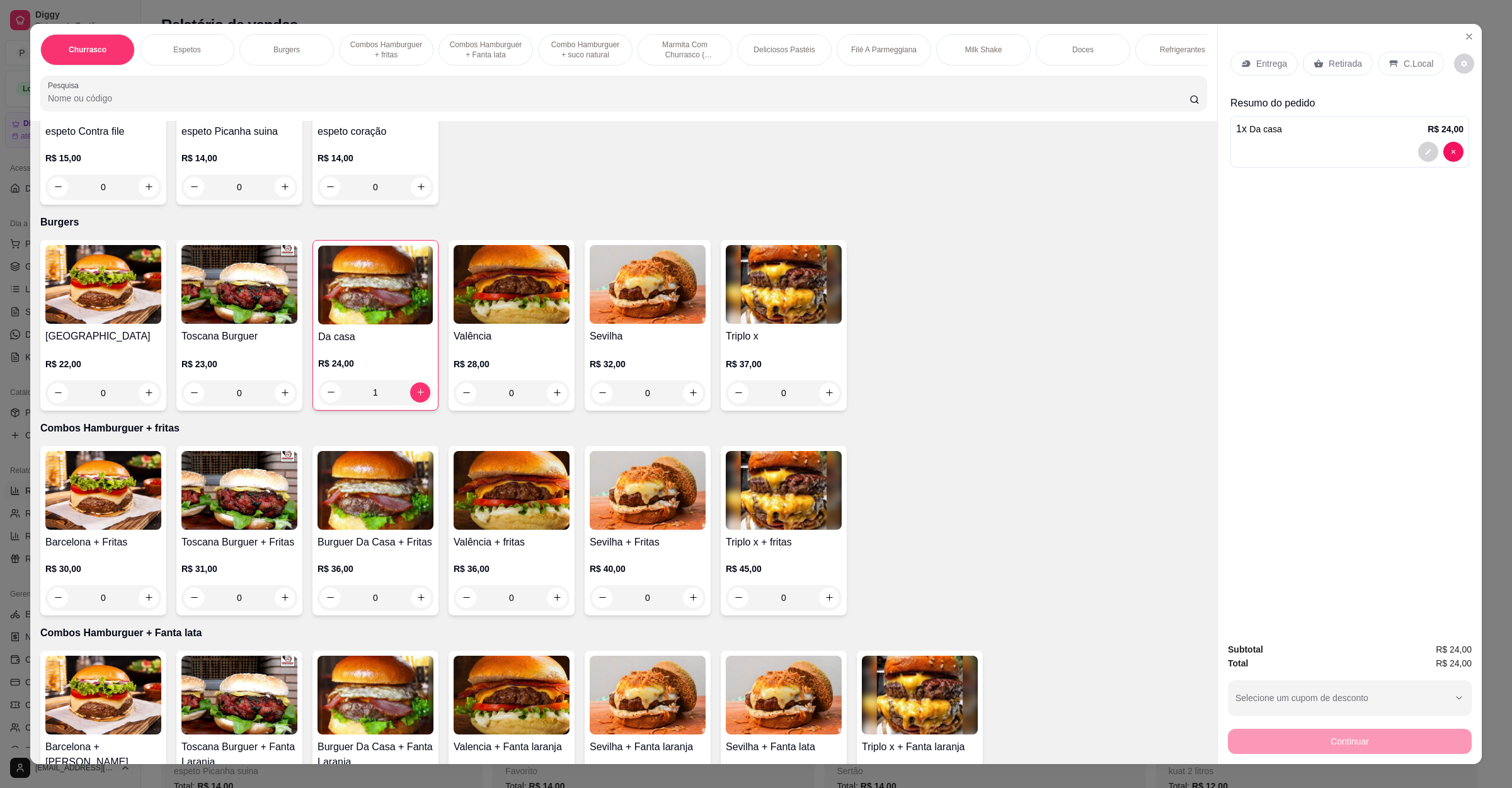
click at [532, 307] on img at bounding box center [511, 284] width 116 height 79
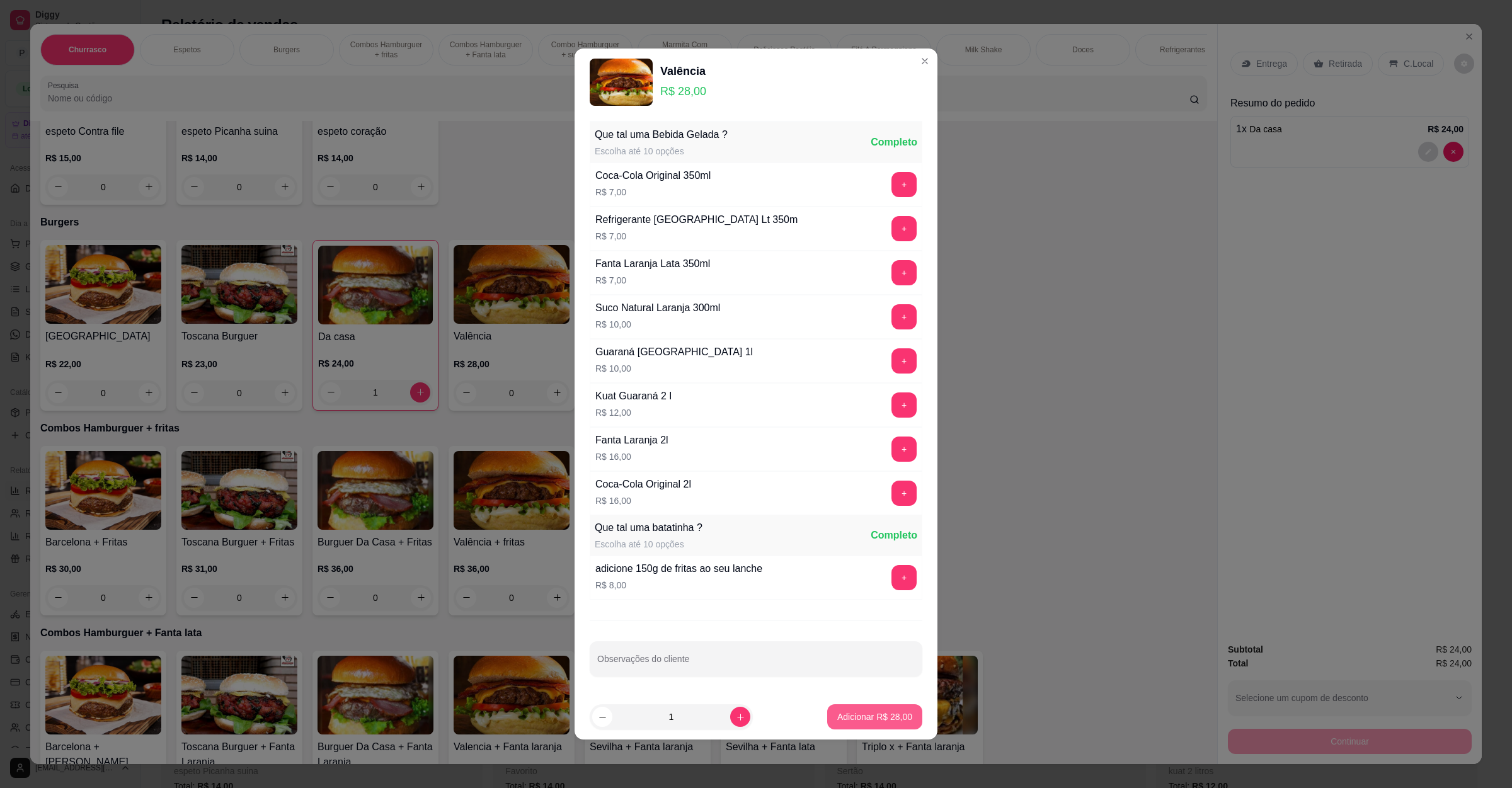
click at [856, 718] on p "Adicionar R$ 28,00" at bounding box center [875, 717] width 75 height 13
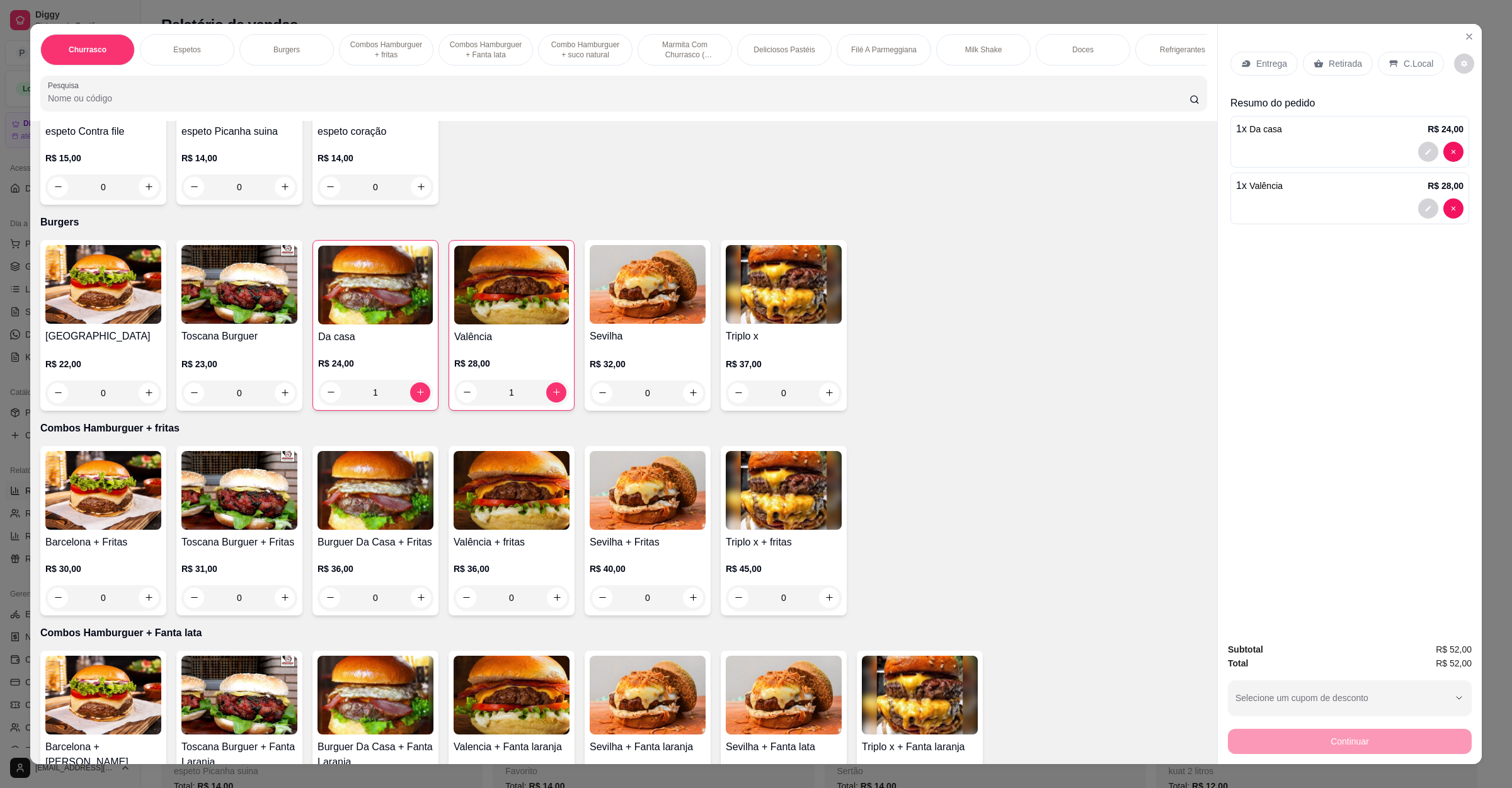
click at [1257, 66] on p "Entrega" at bounding box center [1272, 63] width 31 height 13
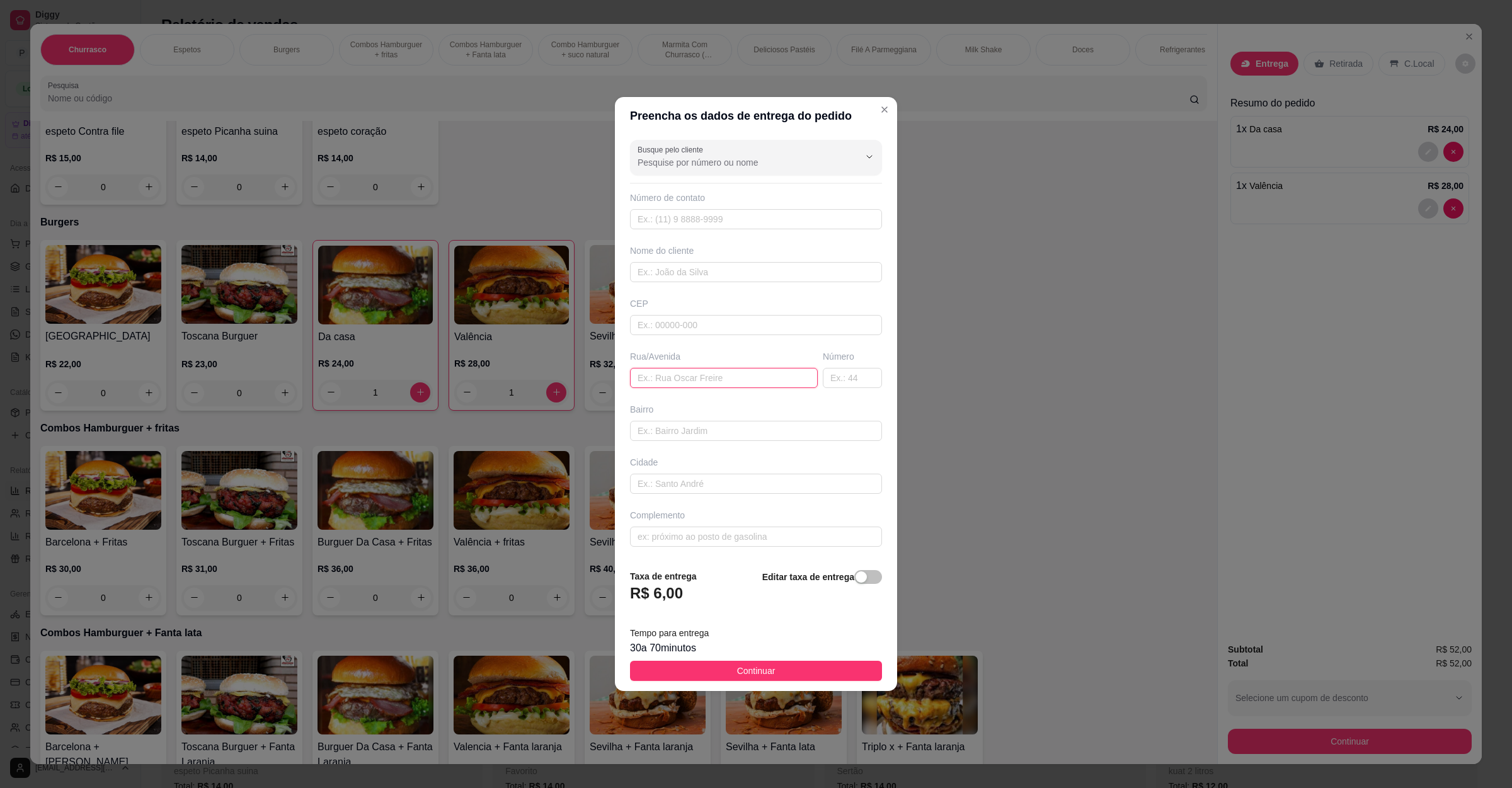
click at [737, 384] on input "text" at bounding box center [724, 378] width 188 height 20
paste input "[STREET_ADDRESS]"
click at [744, 666] on span "Continuar" at bounding box center [756, 671] width 39 height 14
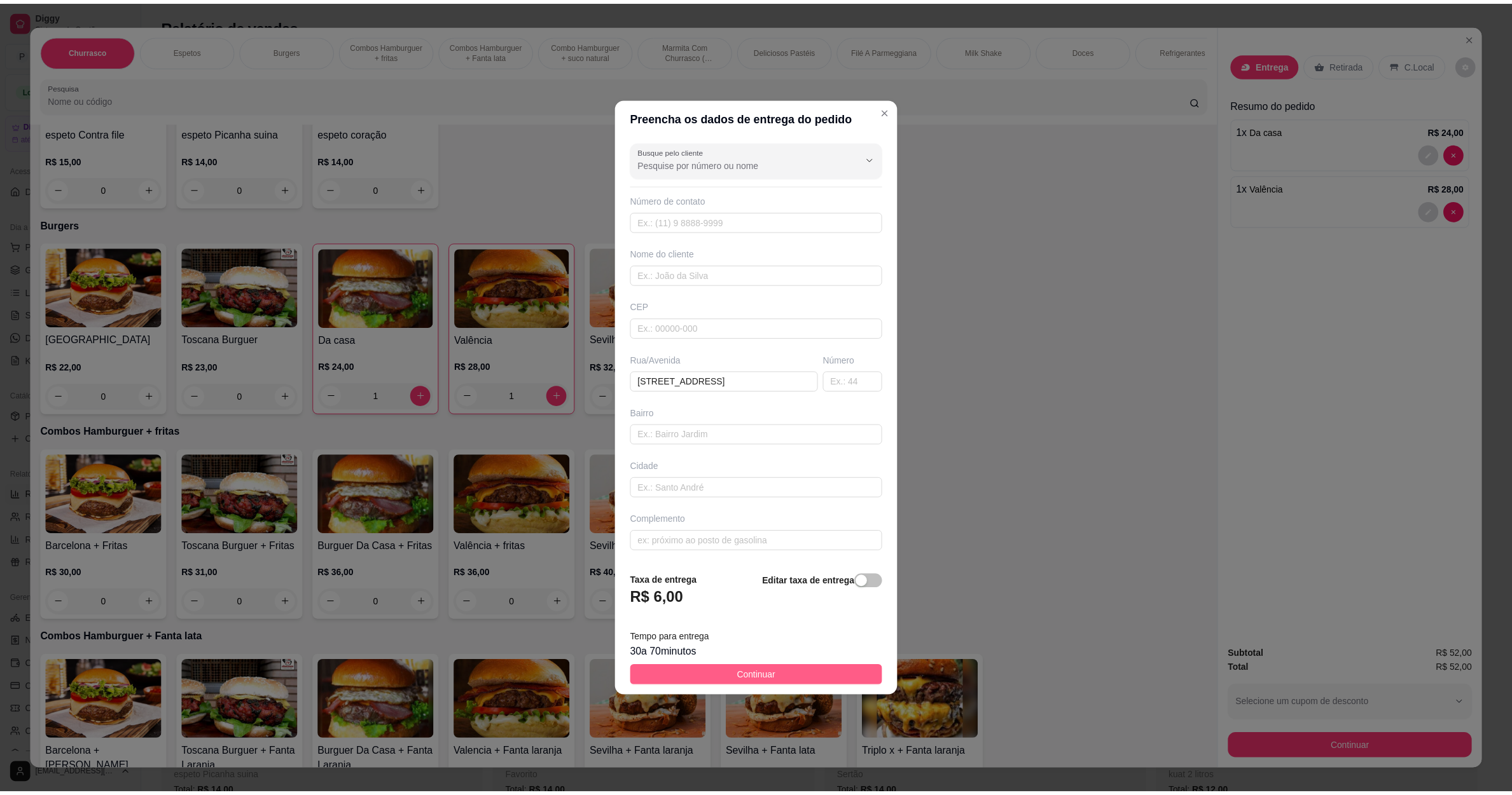
scroll to position [0, 0]
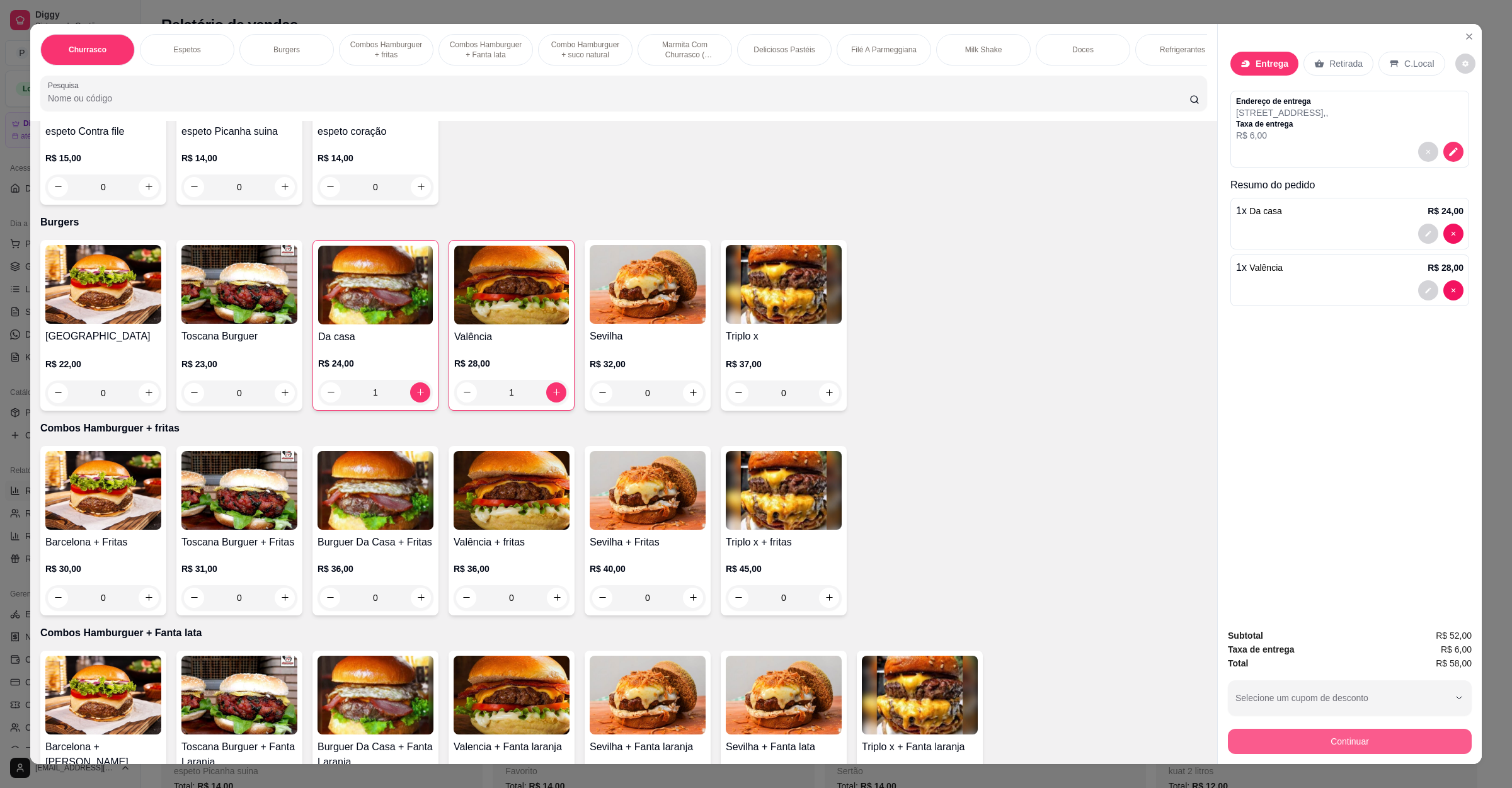
click at [1274, 735] on button "Continuar" at bounding box center [1350, 742] width 244 height 25
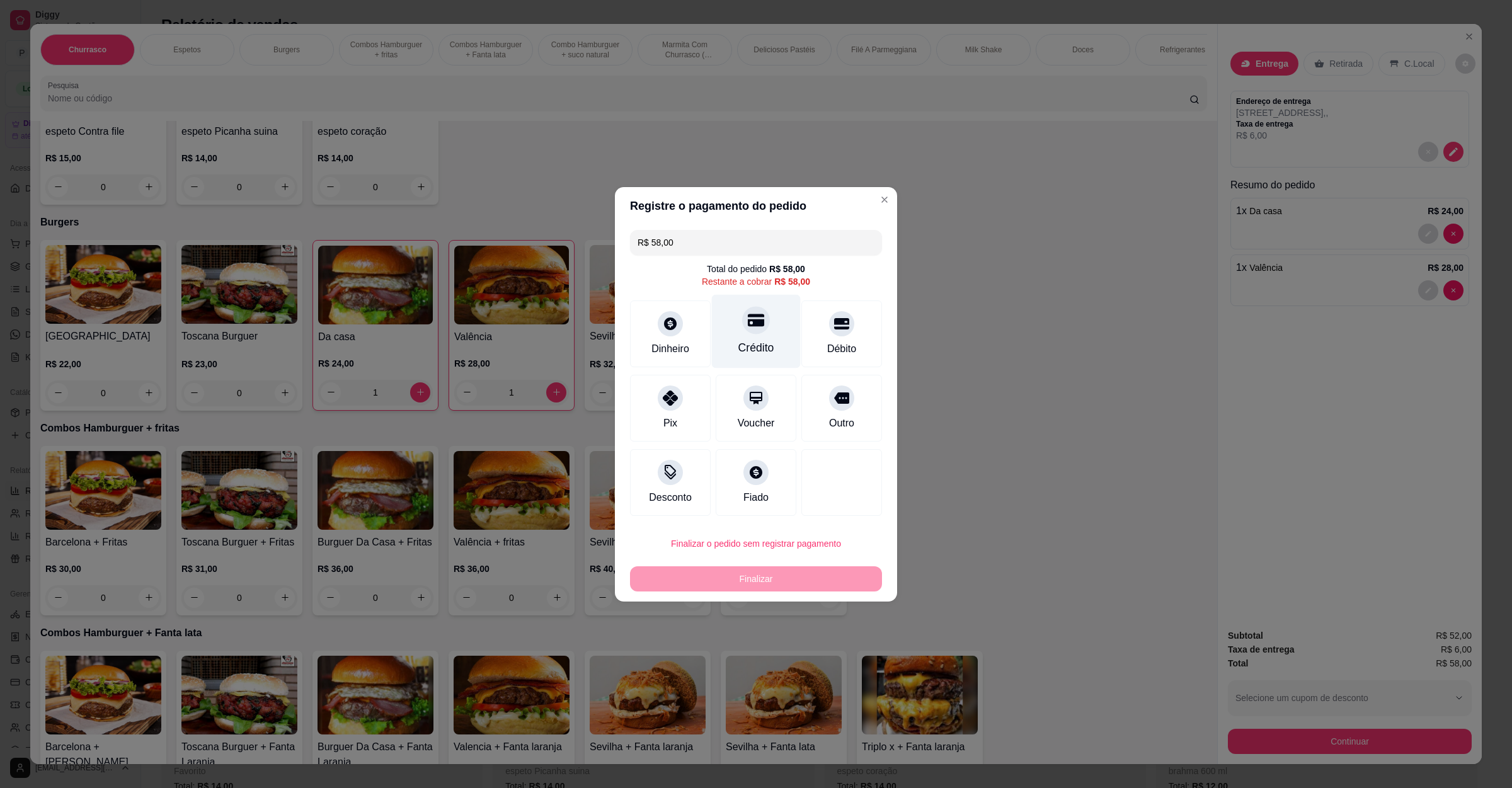
click at [734, 323] on div "Crédito" at bounding box center [756, 331] width 89 height 74
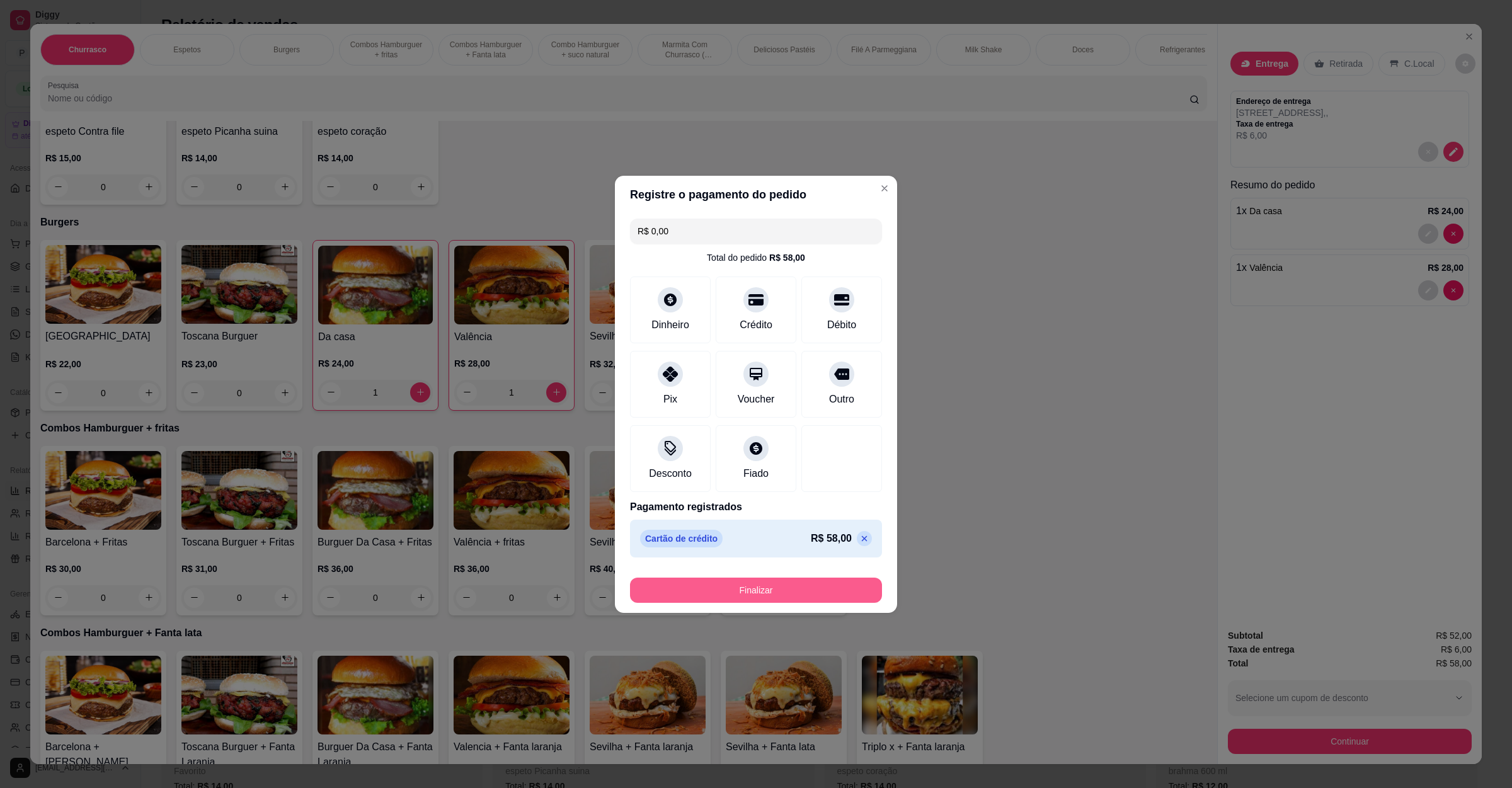
click at [753, 578] on button "Finalizar" at bounding box center [756, 591] width 252 height 25
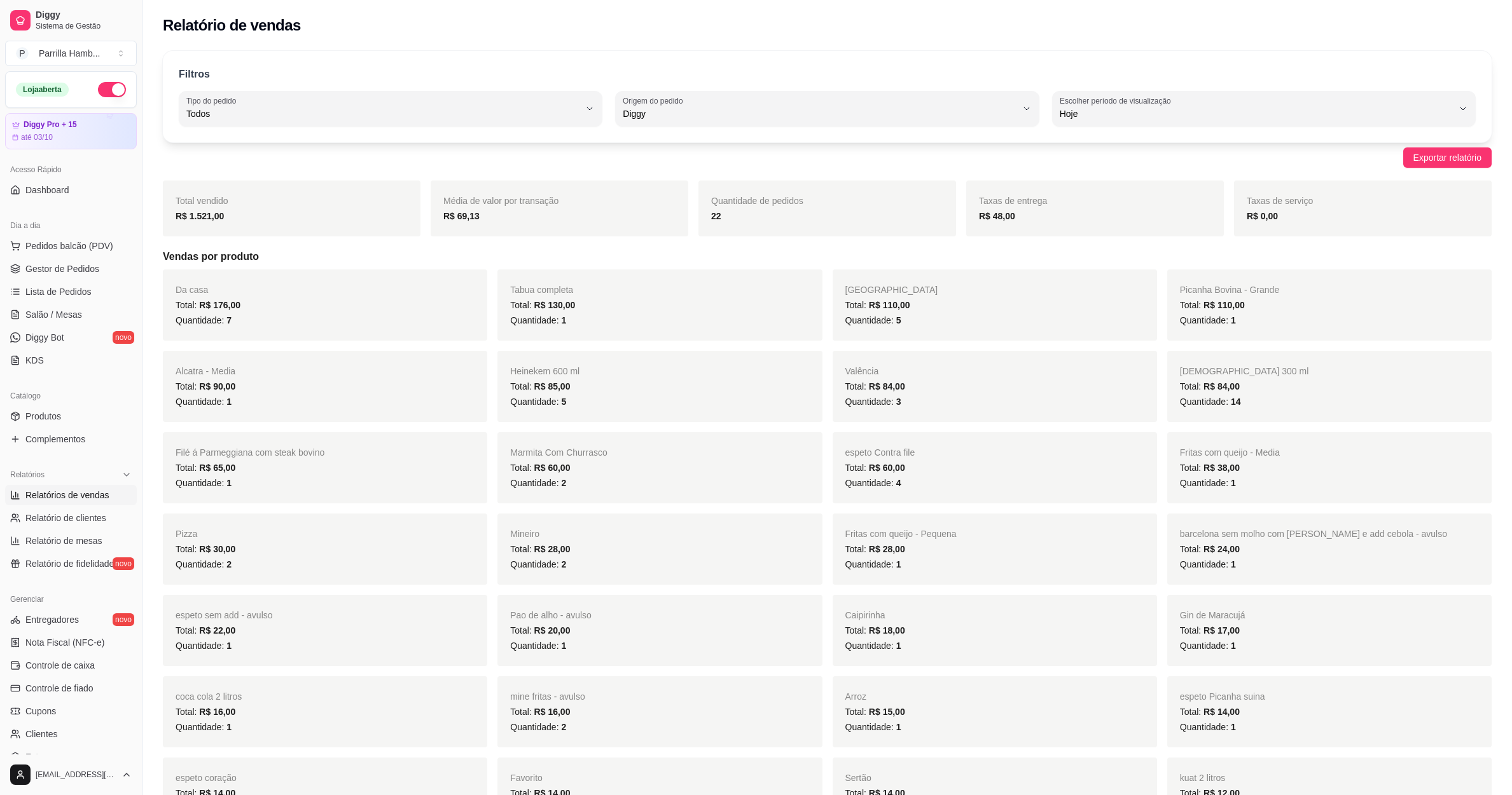
select select "ALL"
select select "DIGGY"
select select "0"
click at [63, 250] on span "Pedidos balcão (PDV)" at bounding box center [69, 246] width 87 height 13
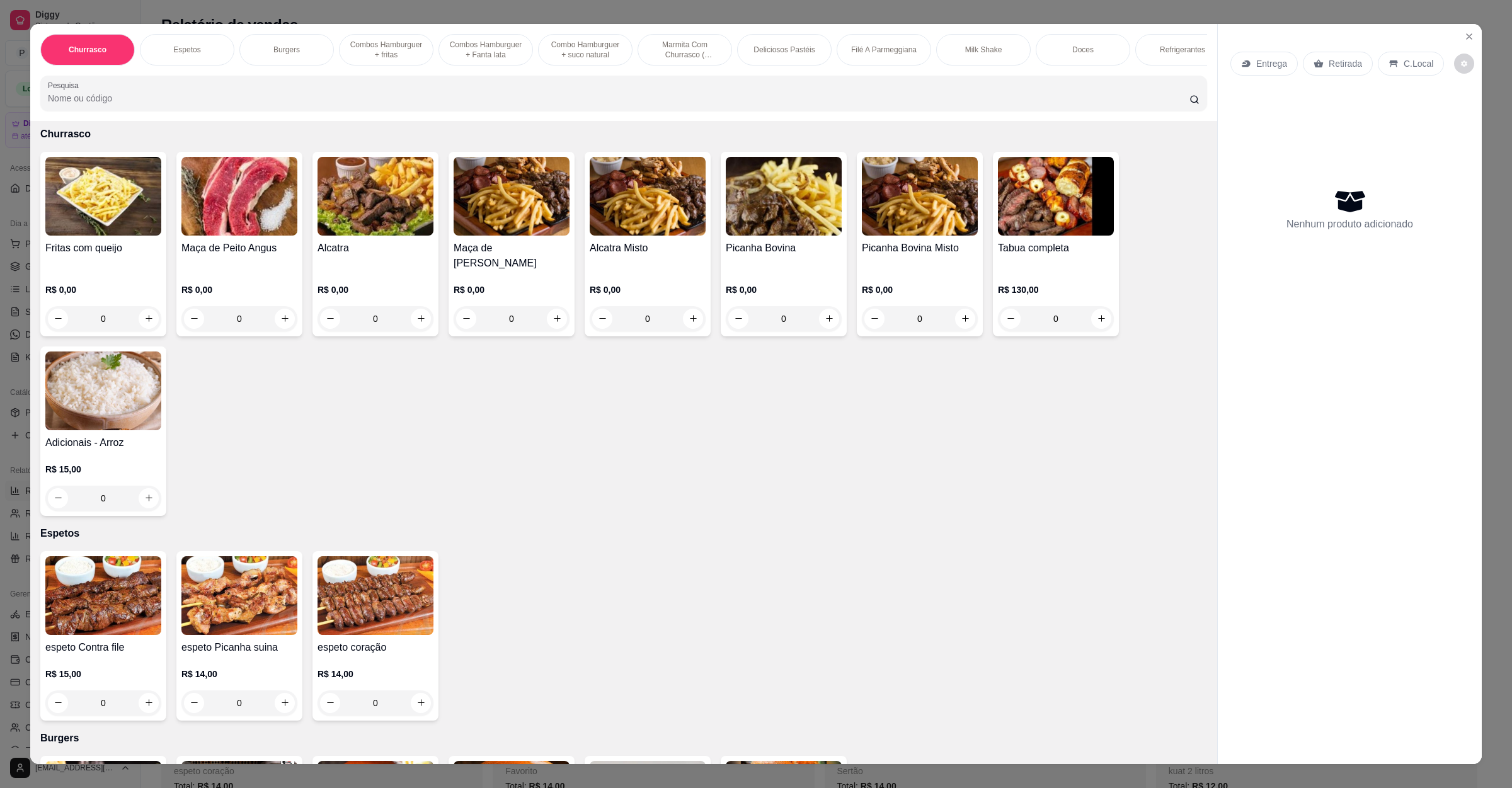
scroll to position [94, 0]
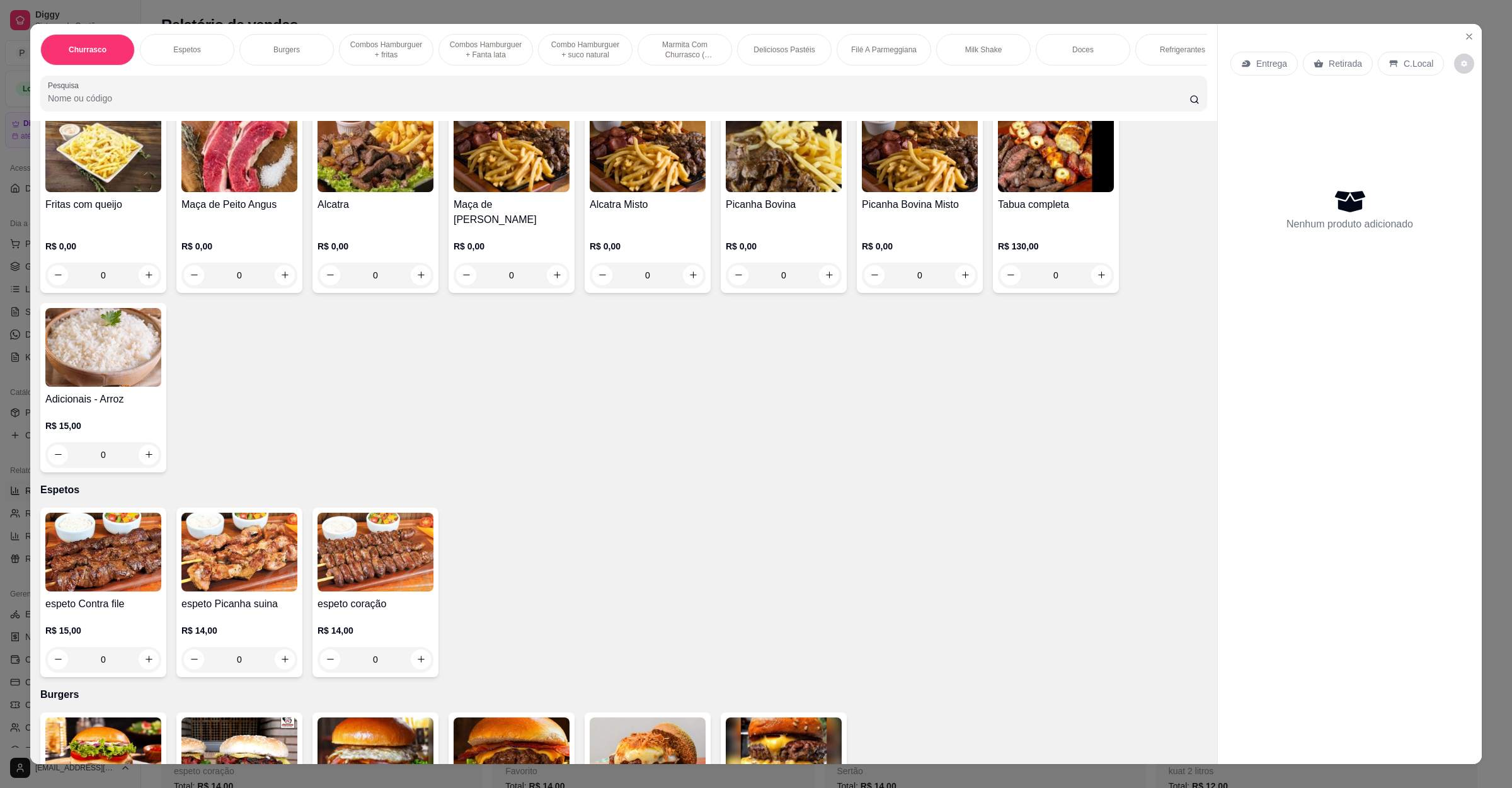
click at [305, 87] on div "Churrasco Espetos Burgers Combos Hamburguer + fritas Combos Hamburguer + Fanta …" at bounding box center [624, 73] width 1187 height 97
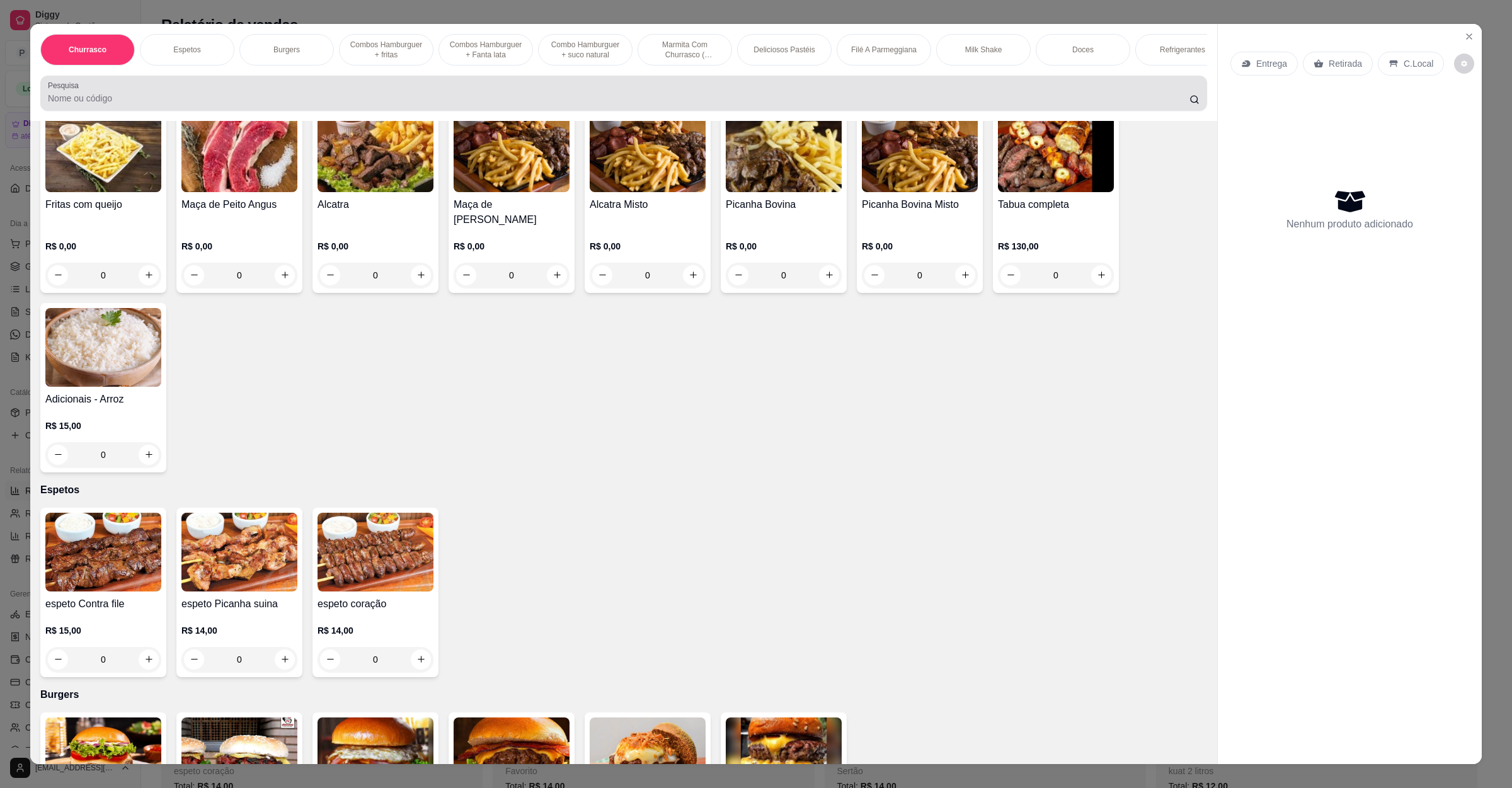
click at [304, 94] on div at bounding box center [624, 94] width 1152 height 25
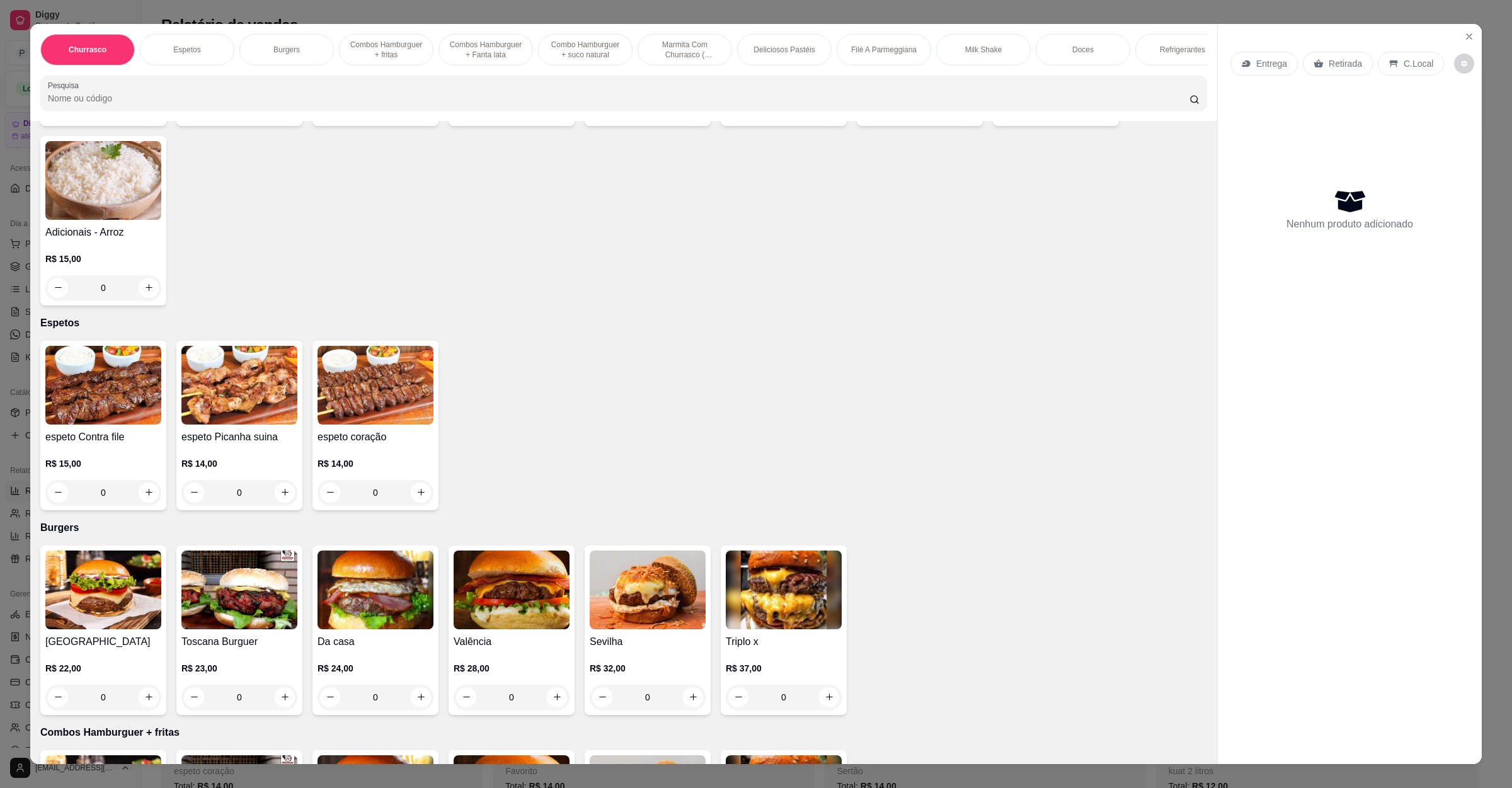
scroll to position [378, 0]
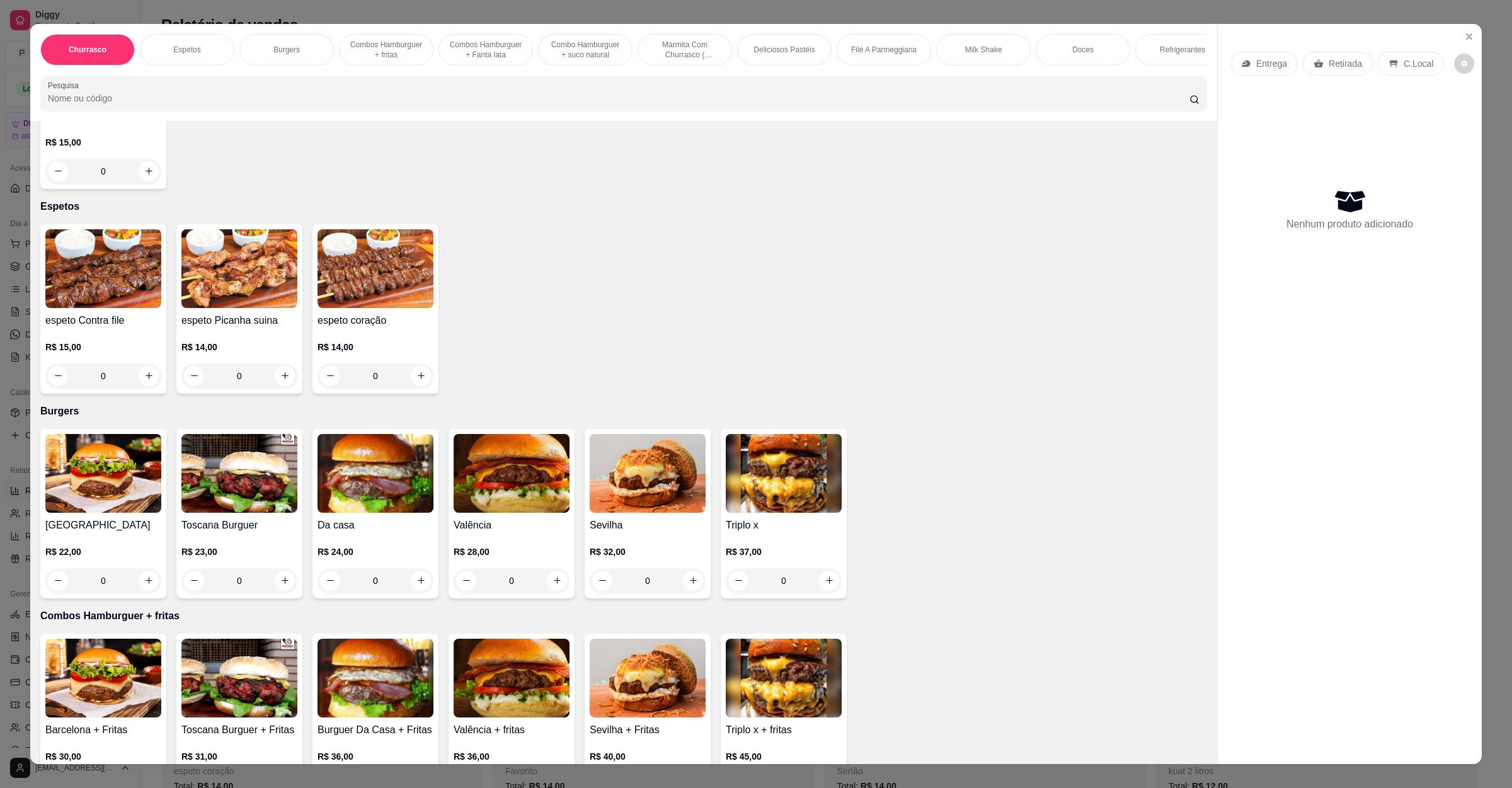
click at [129, 452] on img at bounding box center [103, 474] width 116 height 79
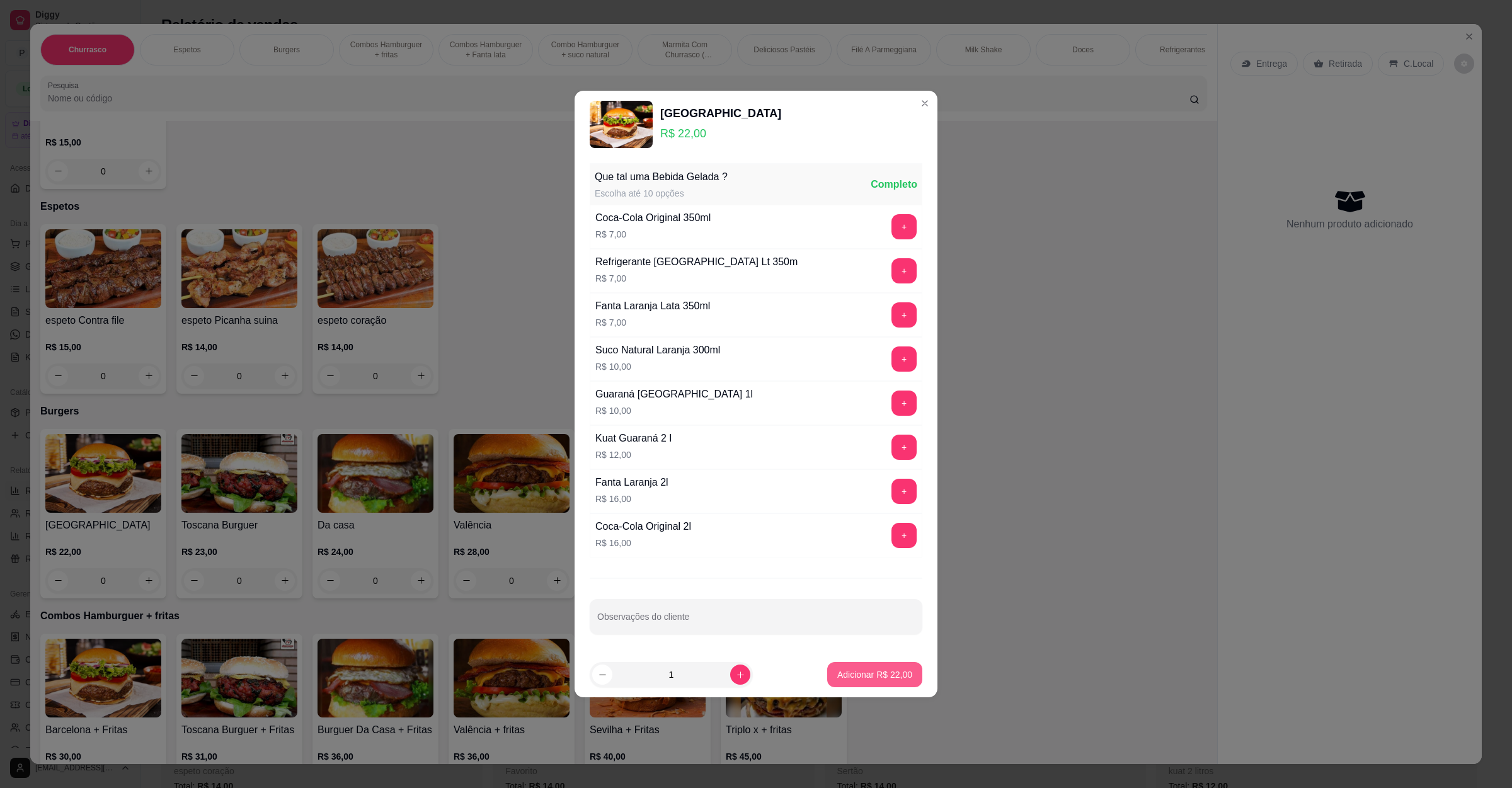
click at [865, 677] on p "Adicionar R$ 22,00" at bounding box center [875, 675] width 75 height 13
type input "1"
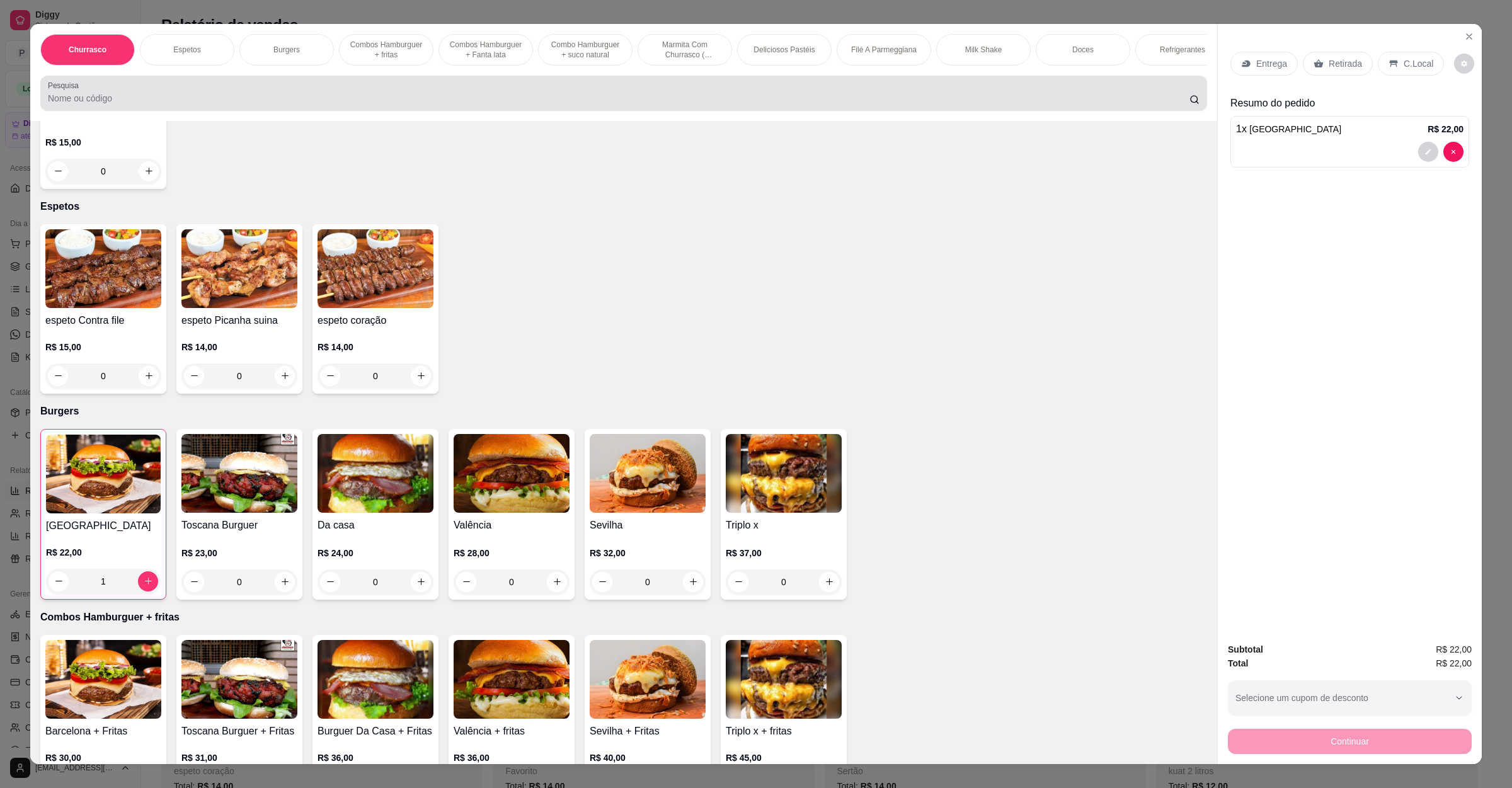
click at [323, 101] on div at bounding box center [624, 94] width 1152 height 25
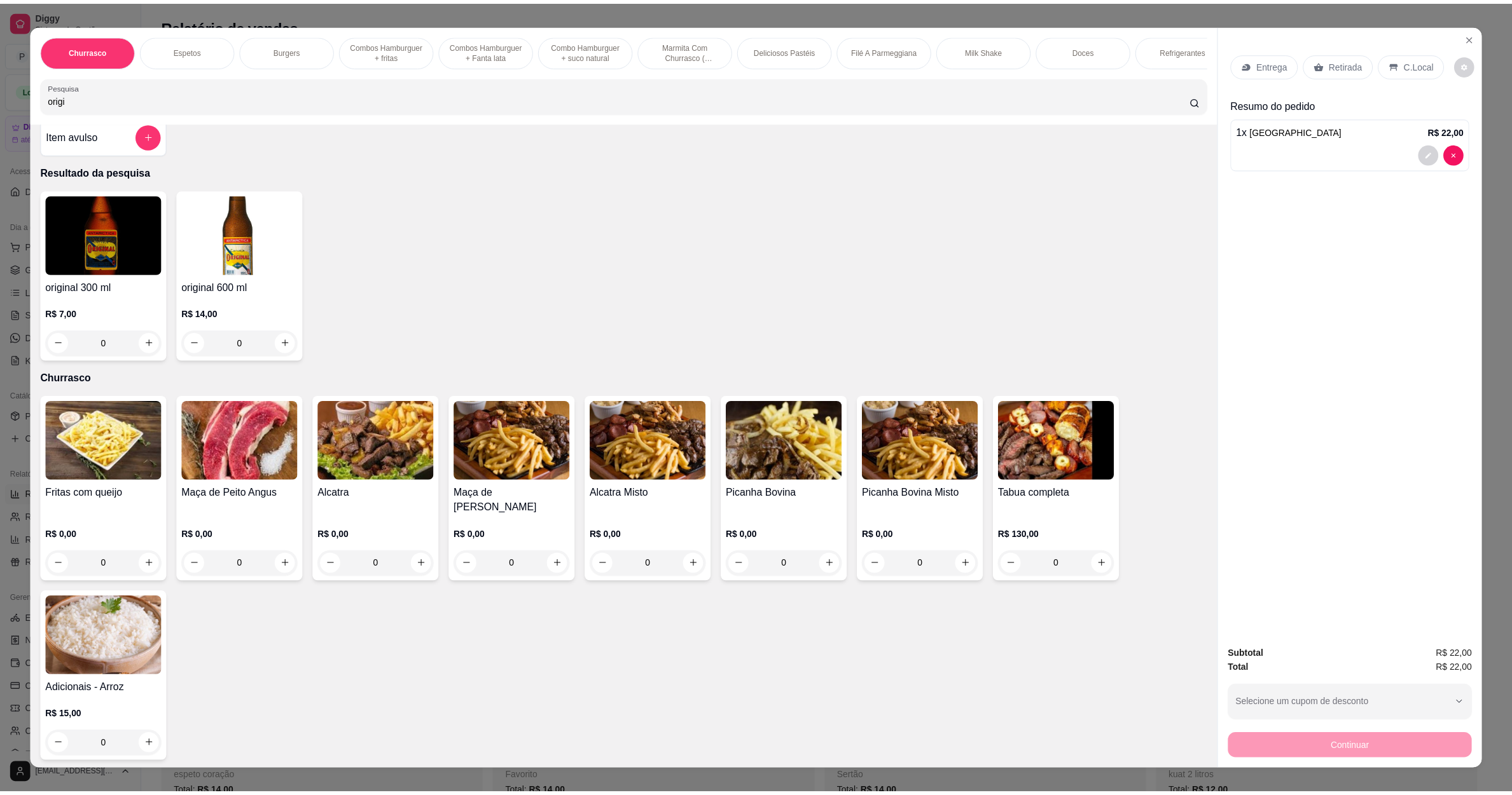
scroll to position [0, 0]
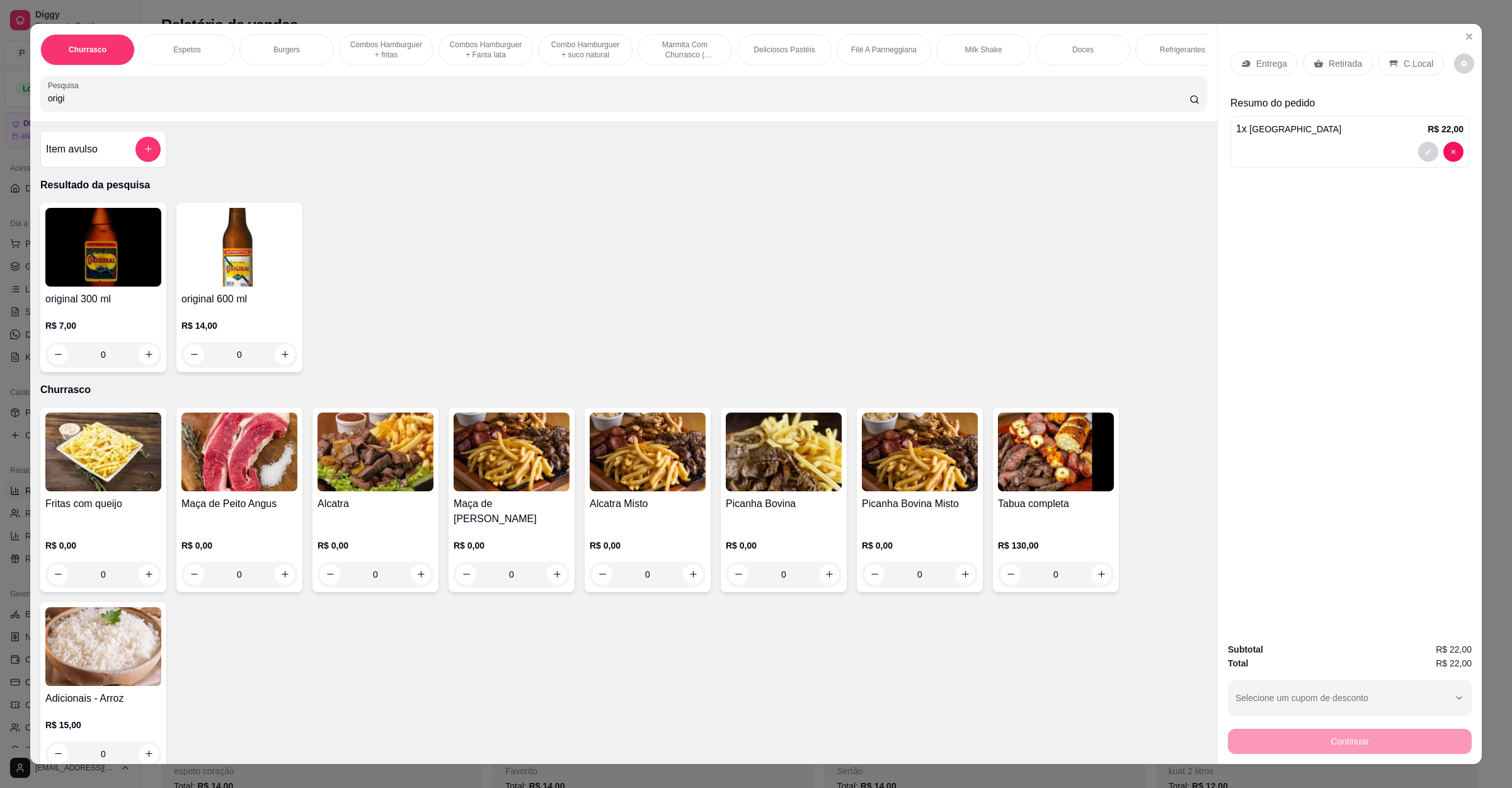
type input "origi"
click at [129, 259] on img at bounding box center [103, 247] width 116 height 79
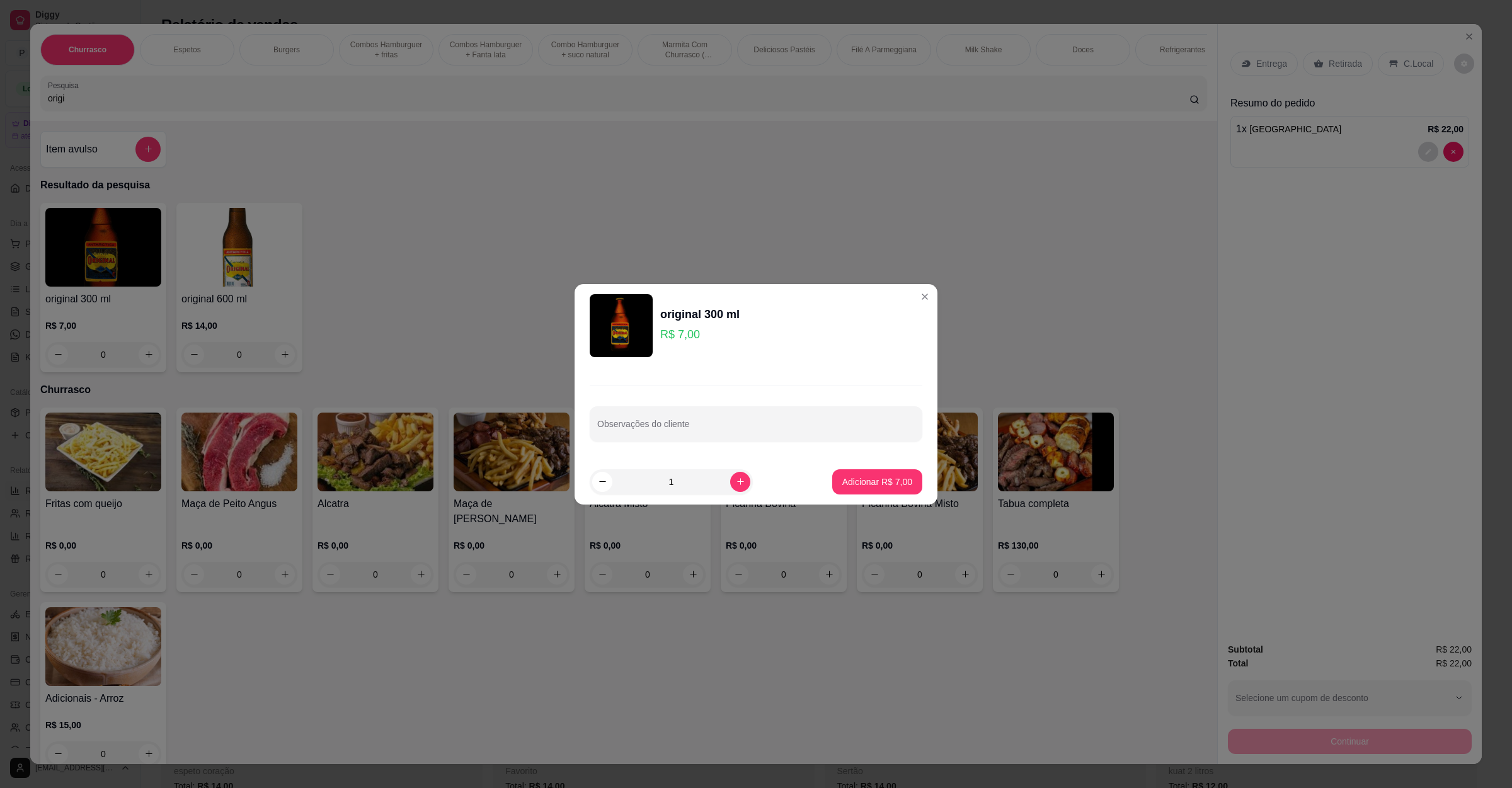
click at [890, 470] on button "Adicionar R$ 7,00" at bounding box center [877, 482] width 90 height 25
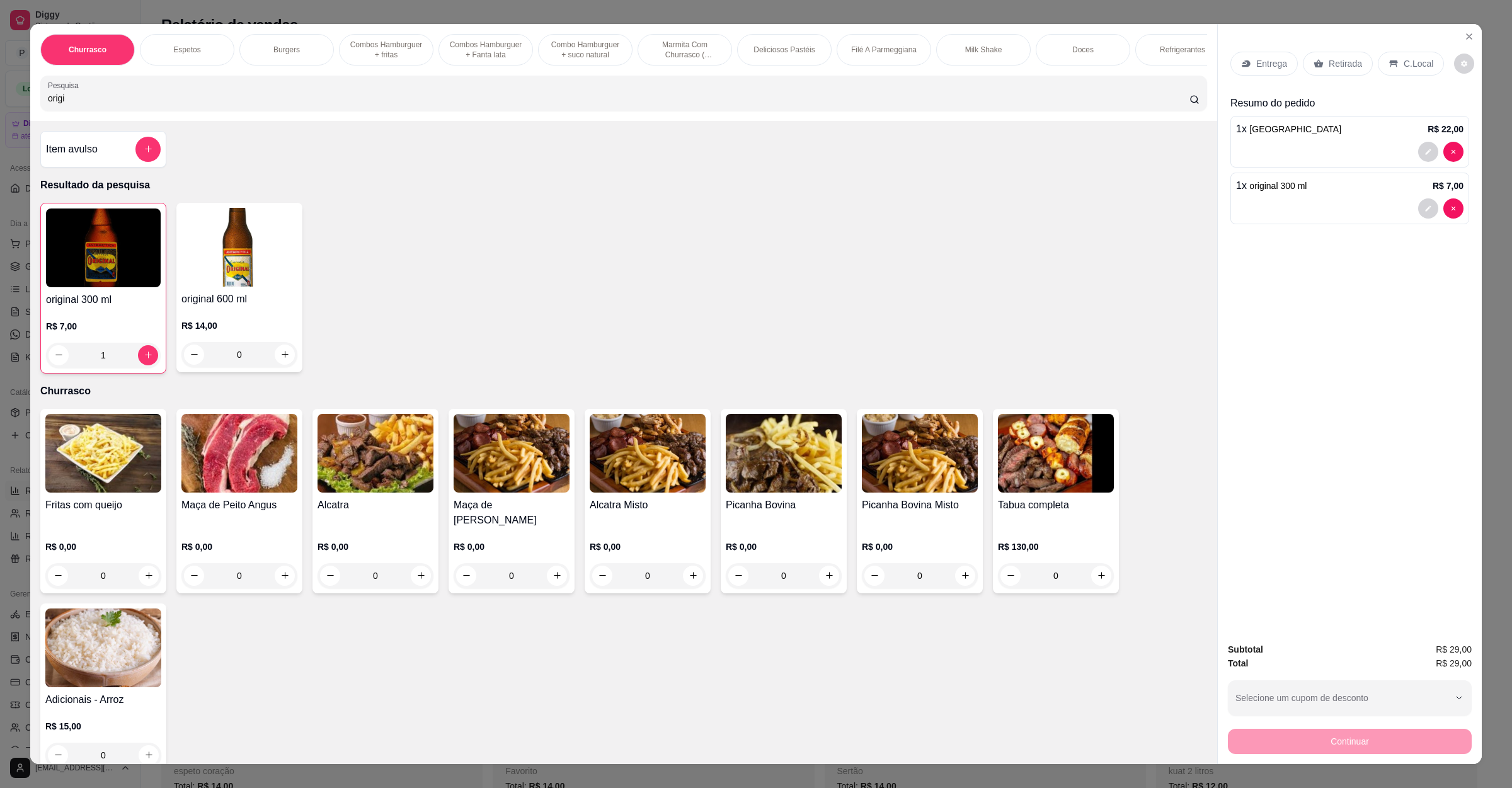
type input "1"
click at [1341, 67] on p "Retirada" at bounding box center [1345, 63] width 33 height 13
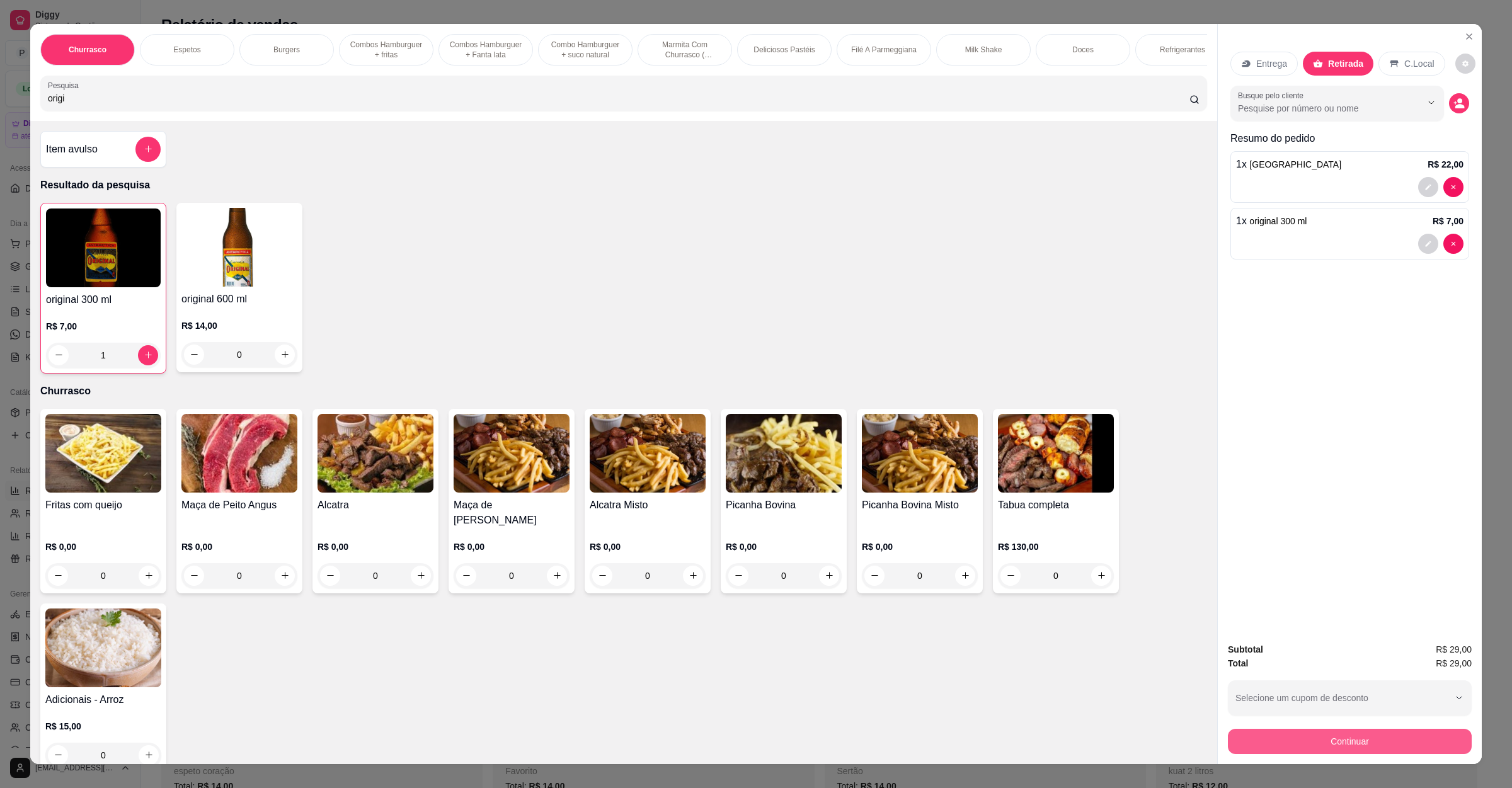
click at [1382, 739] on button "Continuar" at bounding box center [1350, 742] width 244 height 25
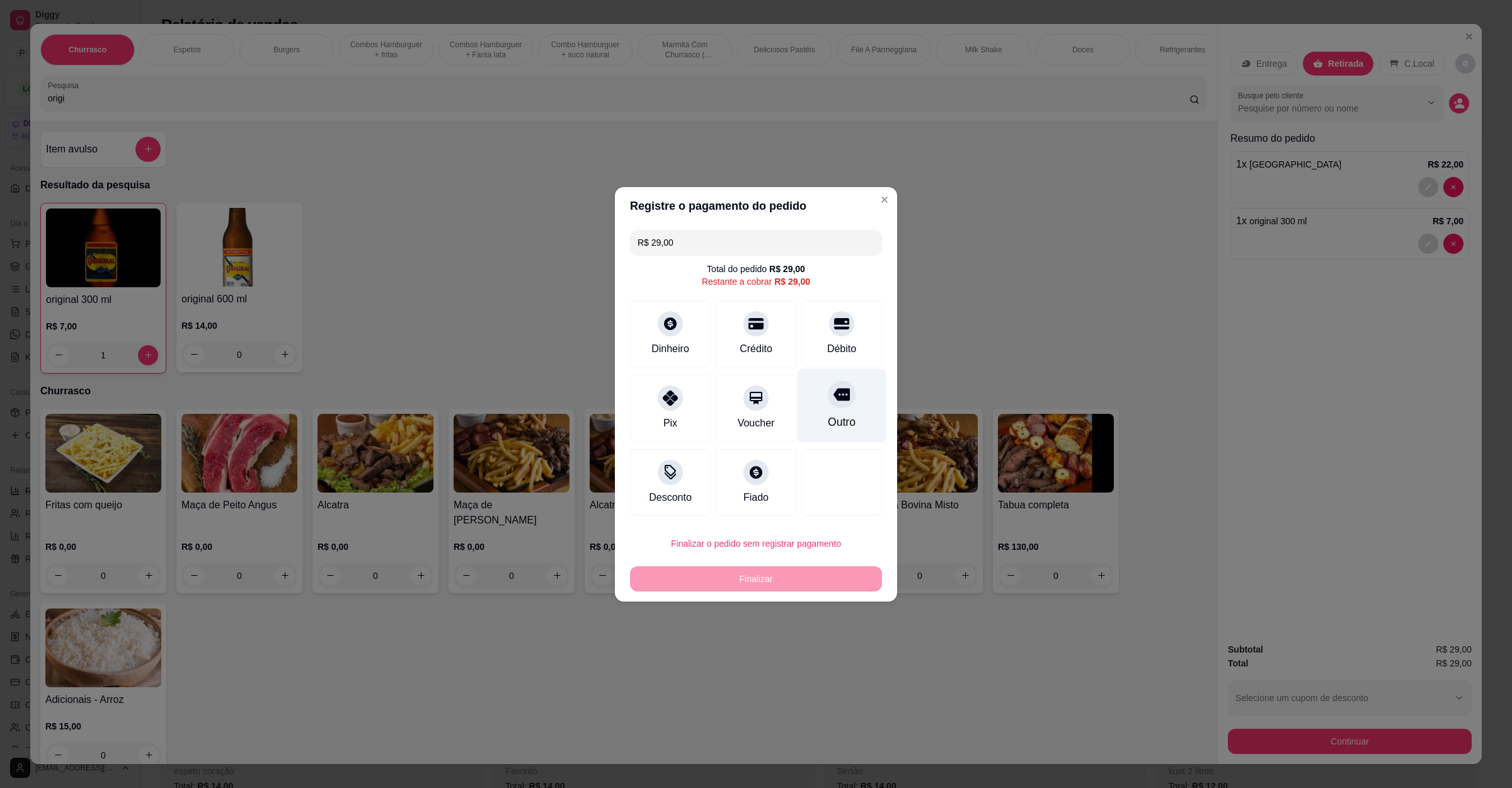
click at [834, 415] on div "Outro" at bounding box center [842, 422] width 27 height 16
type input "R$ 0,00"
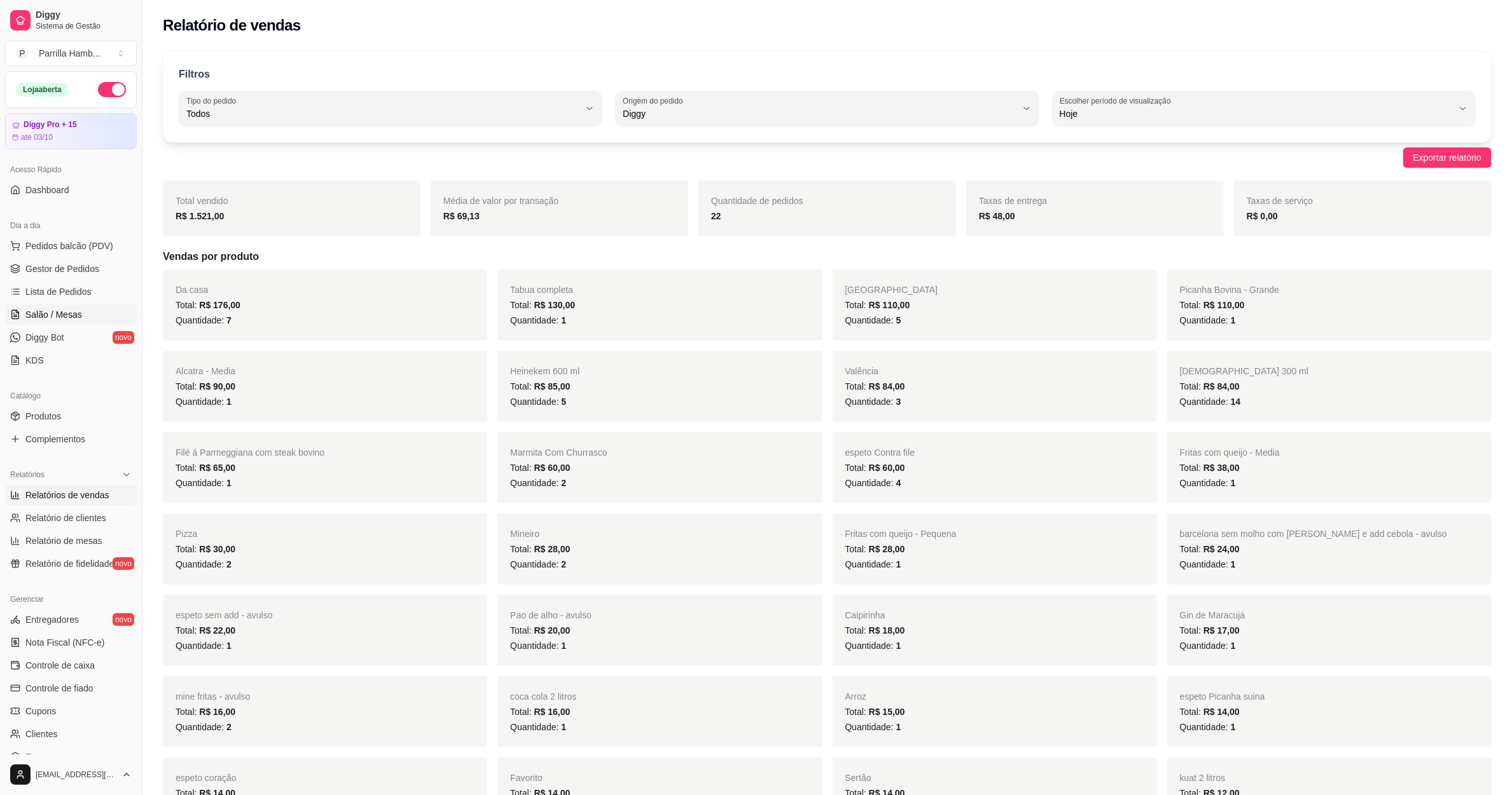
click at [63, 317] on span "Salão / Mesas" at bounding box center [54, 315] width 57 height 13
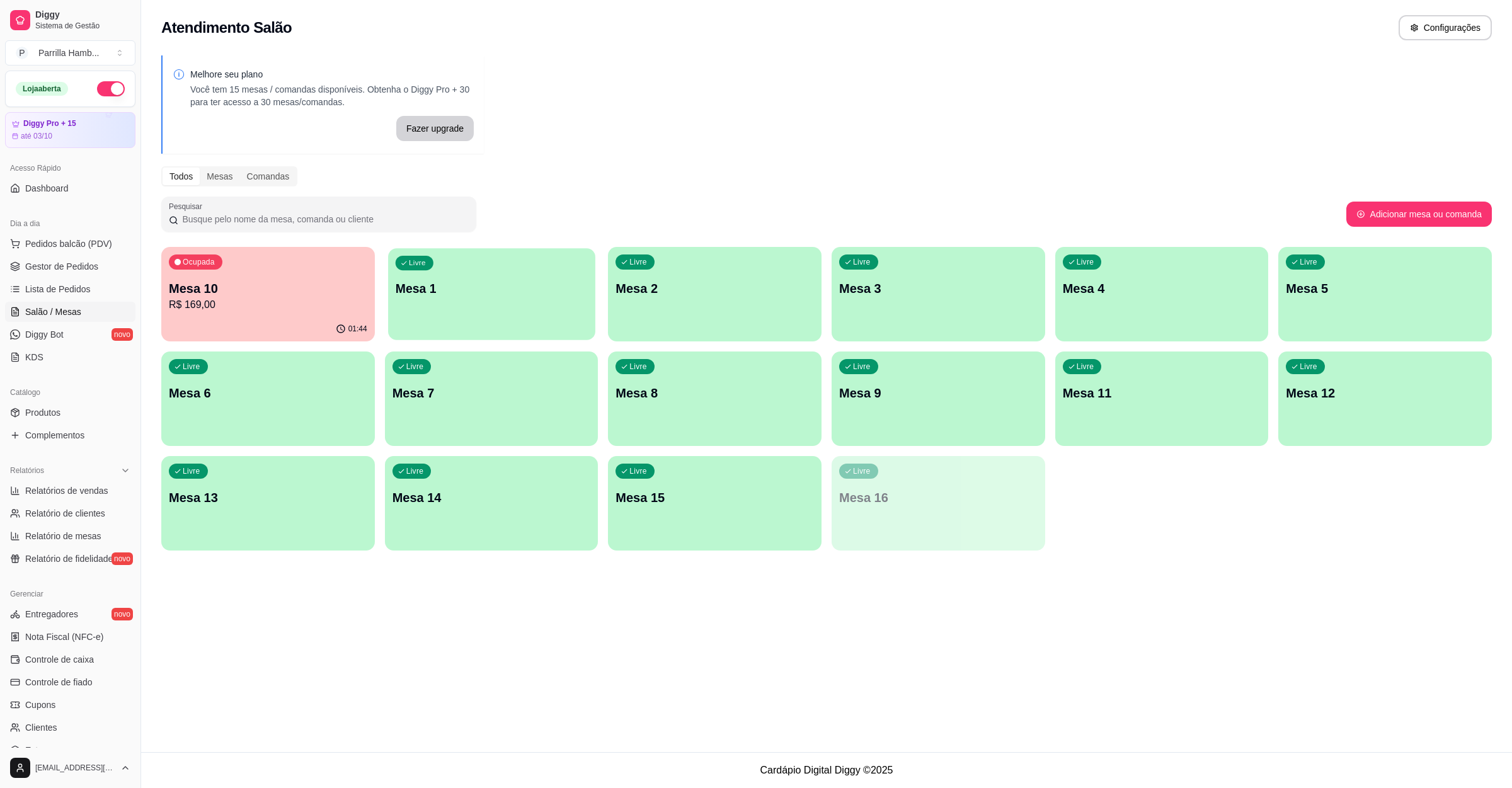
click at [515, 306] on div "Livre Mesa 1" at bounding box center [492, 287] width 207 height 77
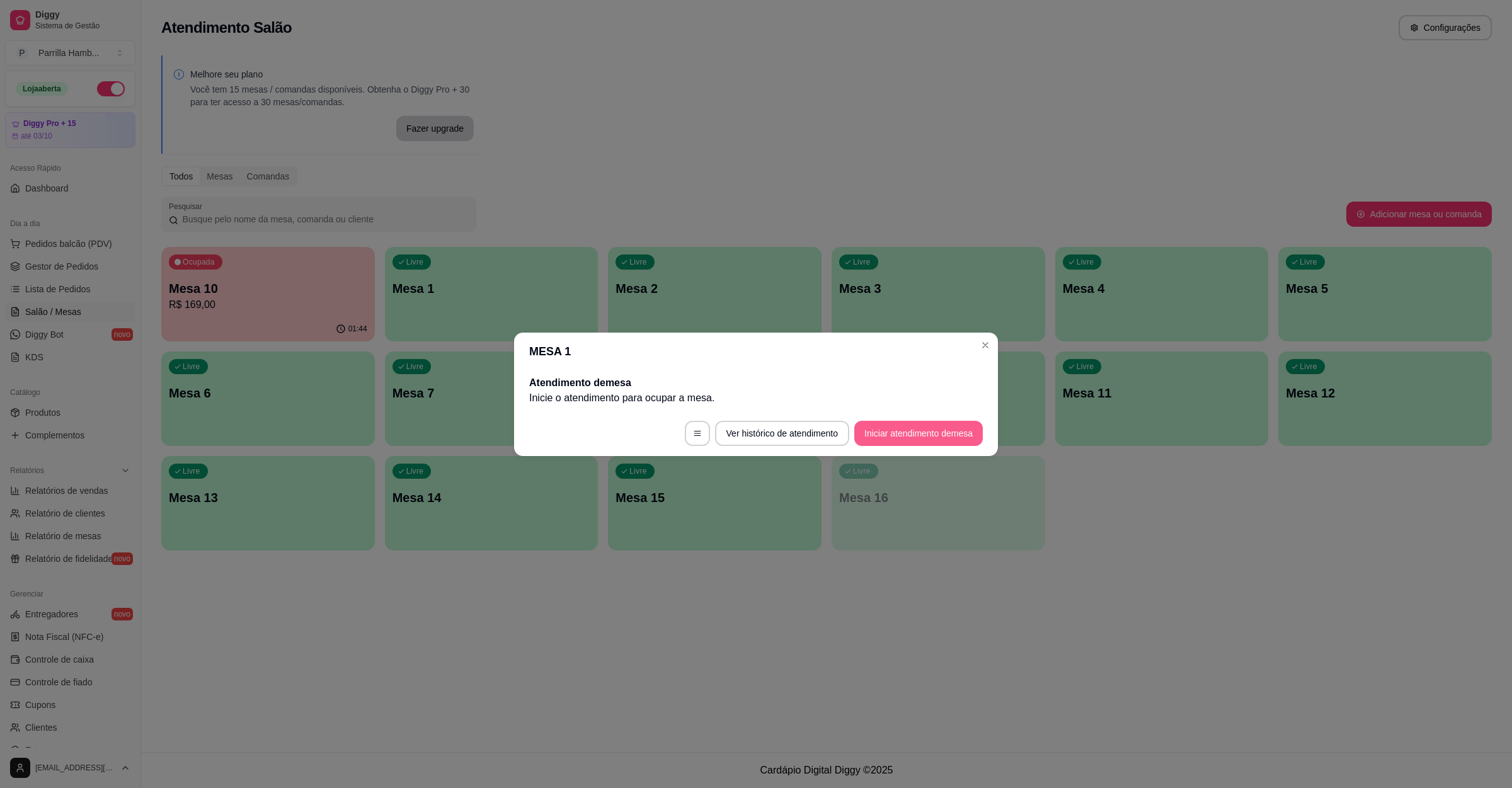
click at [912, 441] on button "Iniciar atendimento de mesa" at bounding box center [918, 434] width 129 height 25
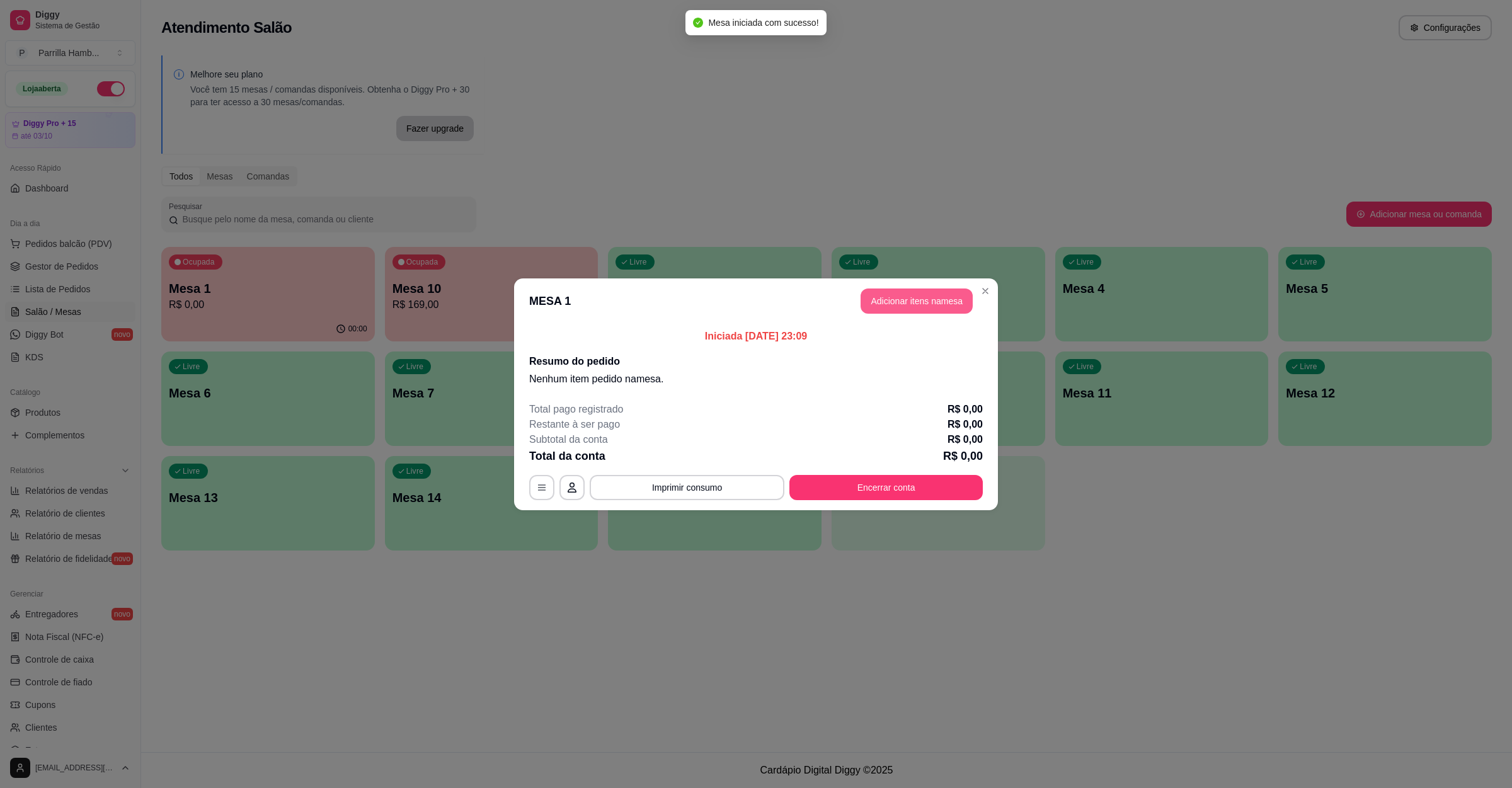
click at [955, 301] on button "Adicionar itens na mesa" at bounding box center [916, 301] width 112 height 25
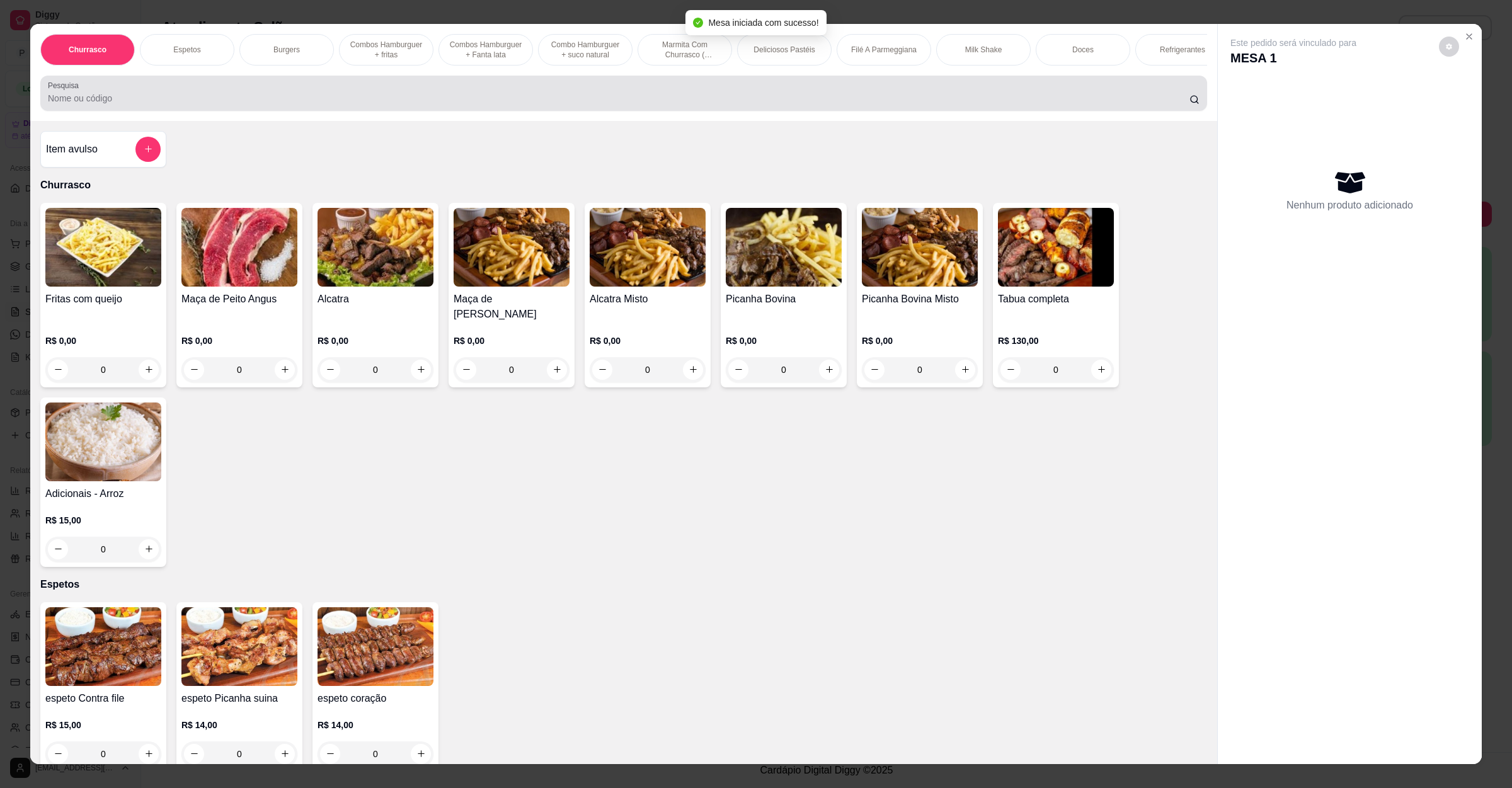
click at [470, 100] on div at bounding box center [624, 94] width 1152 height 25
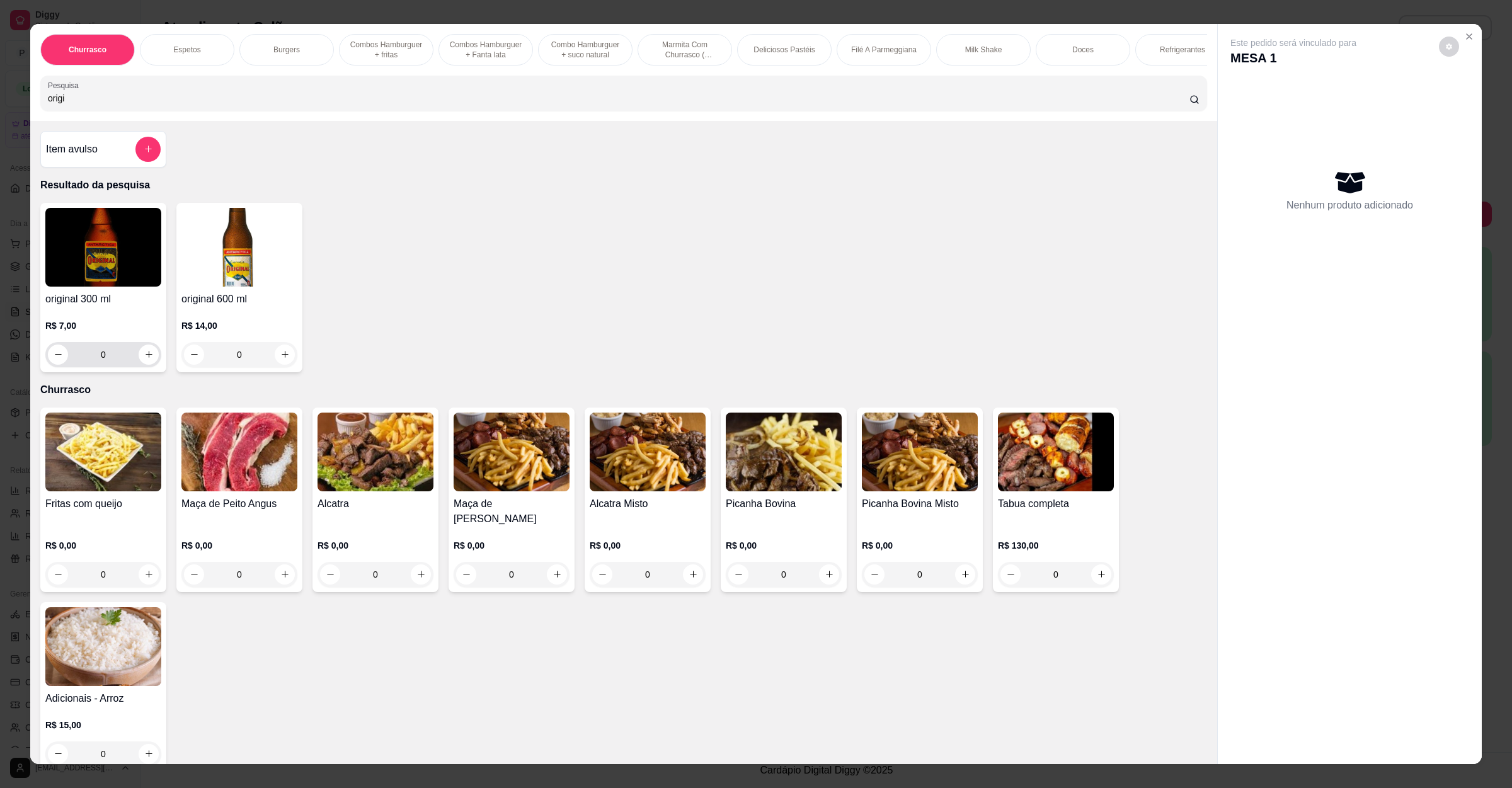
type input "origi"
click at [87, 287] on img at bounding box center [103, 247] width 116 height 79
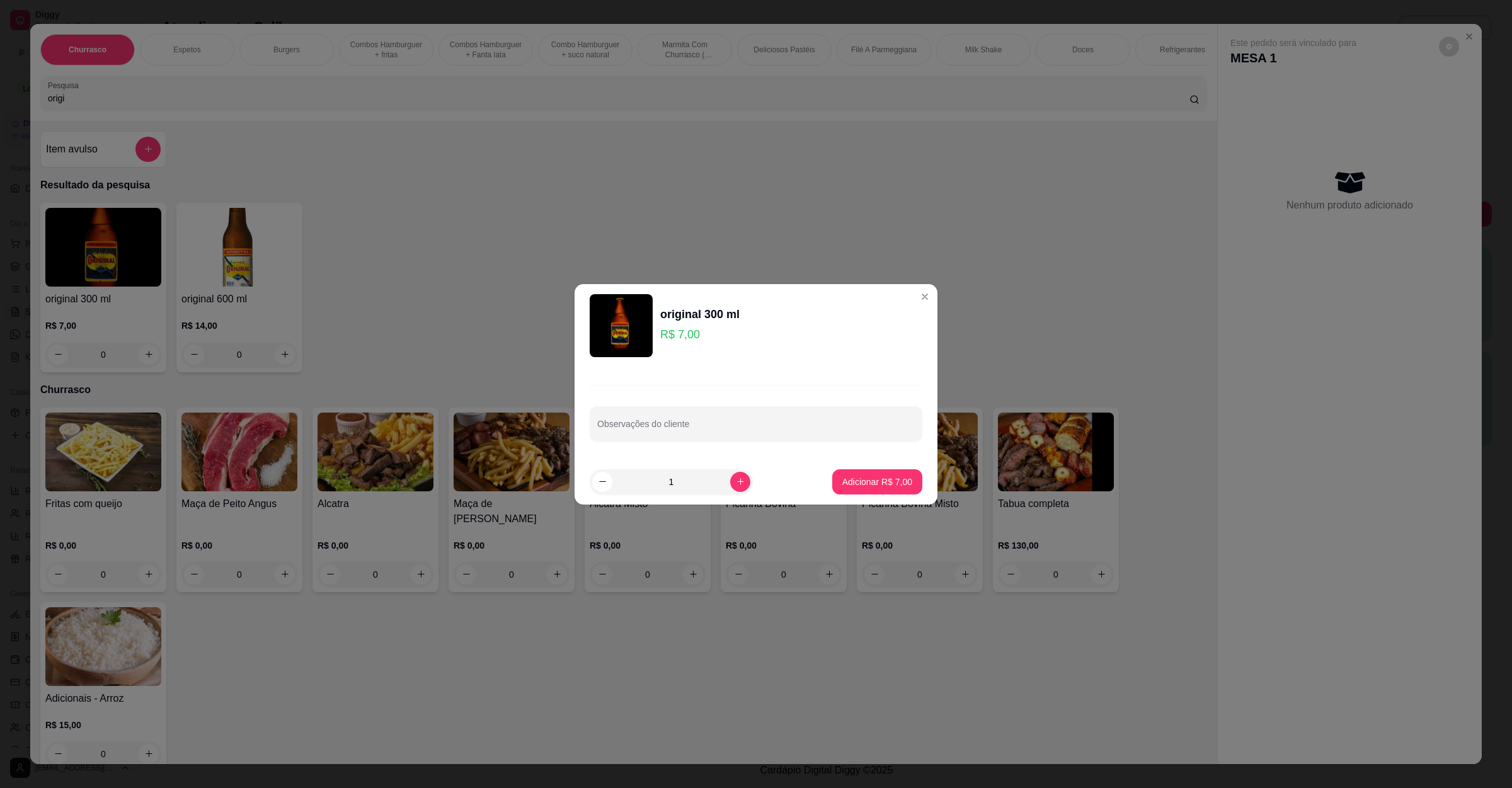
click at [871, 477] on p "Adicionar R$ 7,00" at bounding box center [877, 482] width 70 height 13
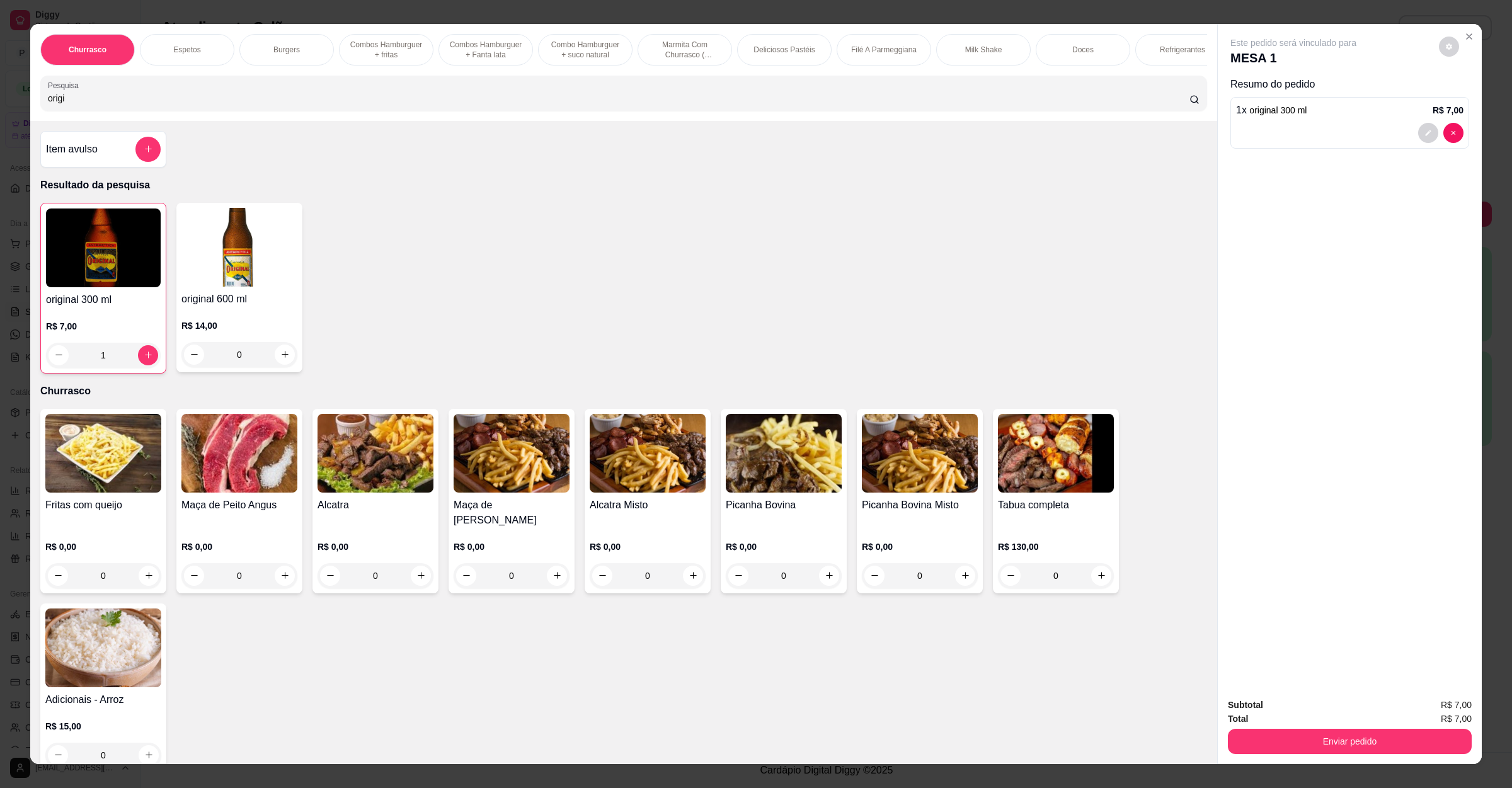
type input "1"
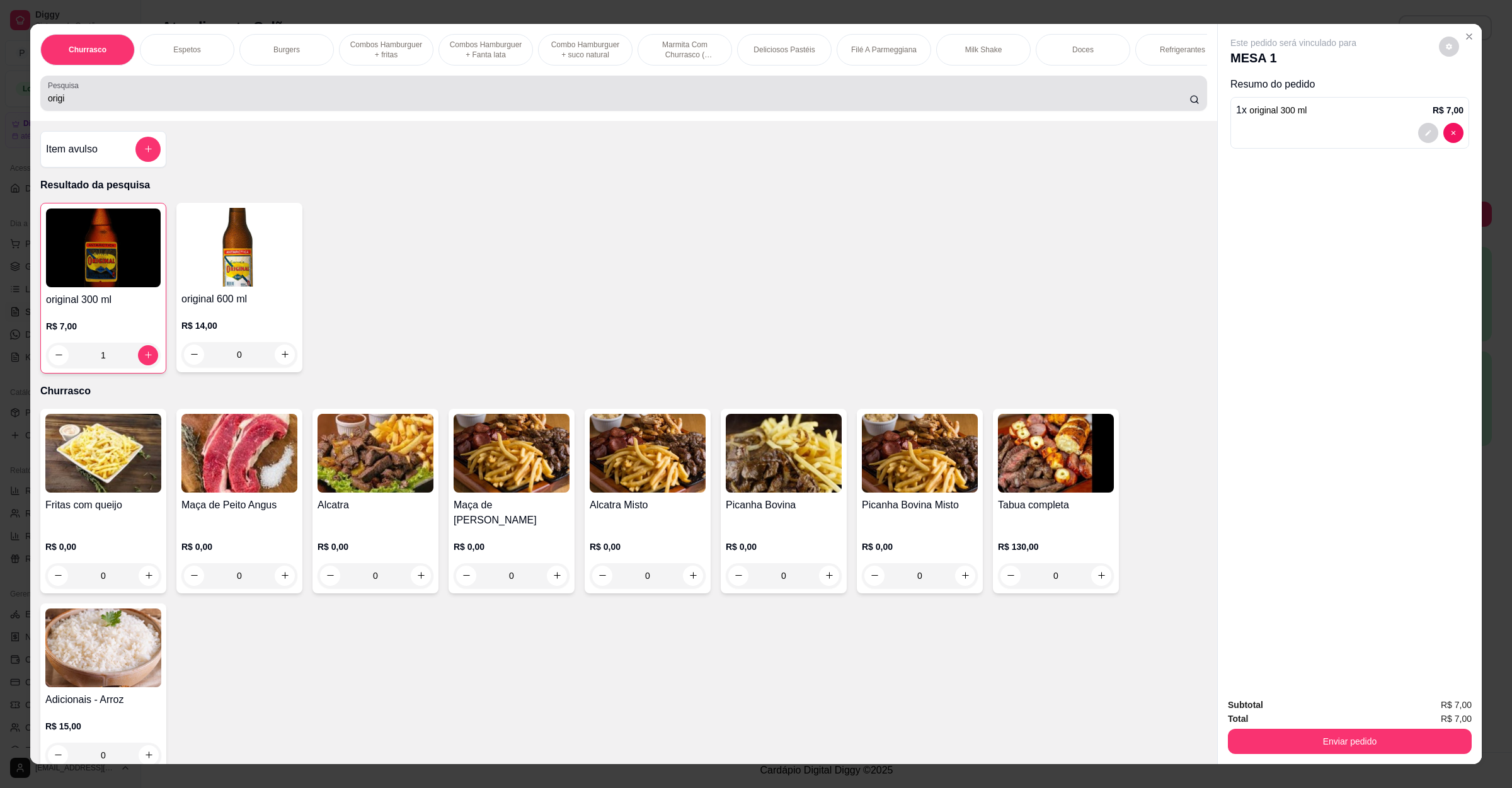
click at [92, 105] on input "origi" at bounding box center [618, 99] width 1142 height 13
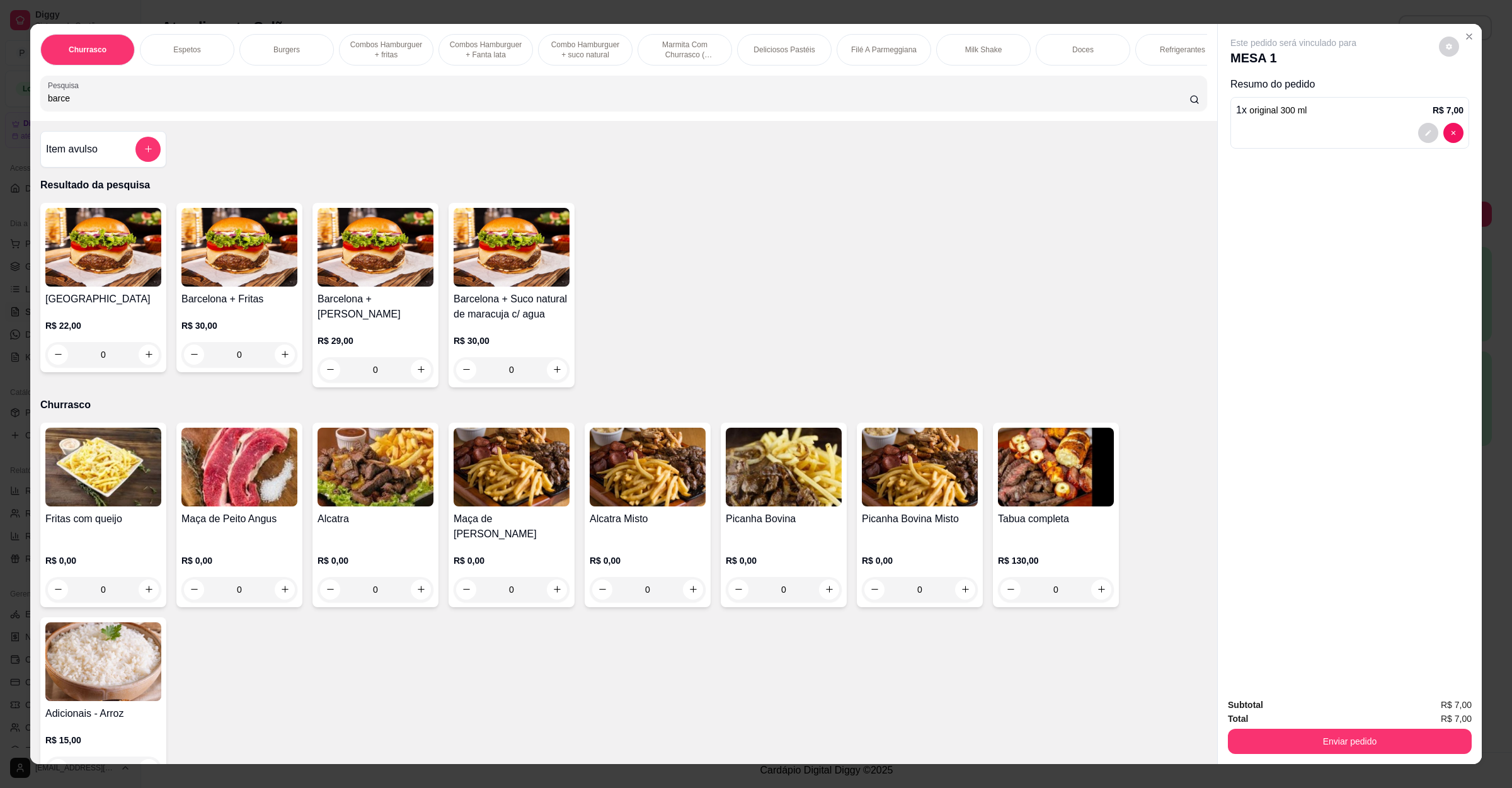
type input "barce"
click at [96, 284] on img at bounding box center [103, 247] width 116 height 79
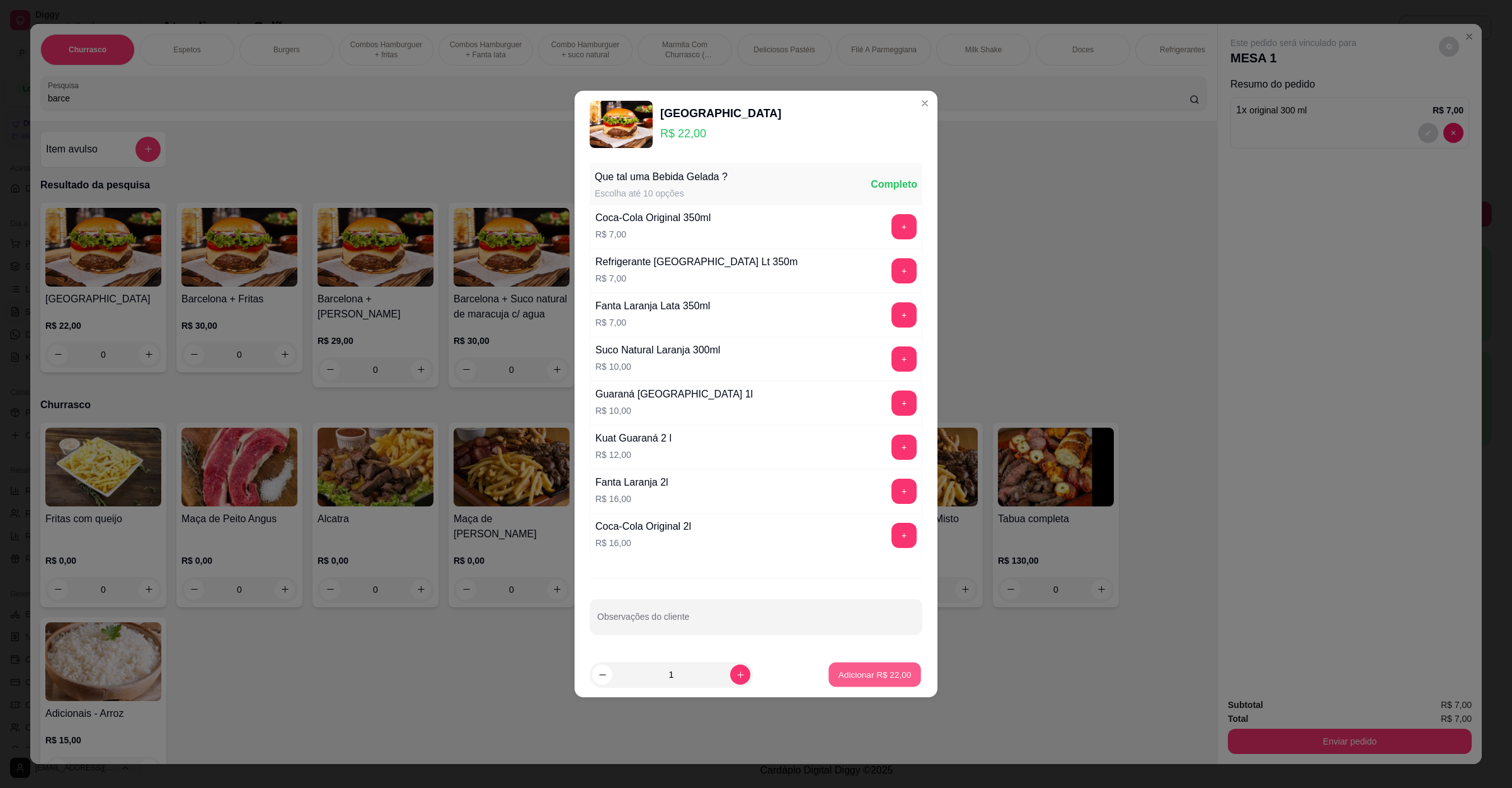
click at [851, 680] on p "Adicionar R$ 22,00" at bounding box center [875, 674] width 73 height 12
type input "1"
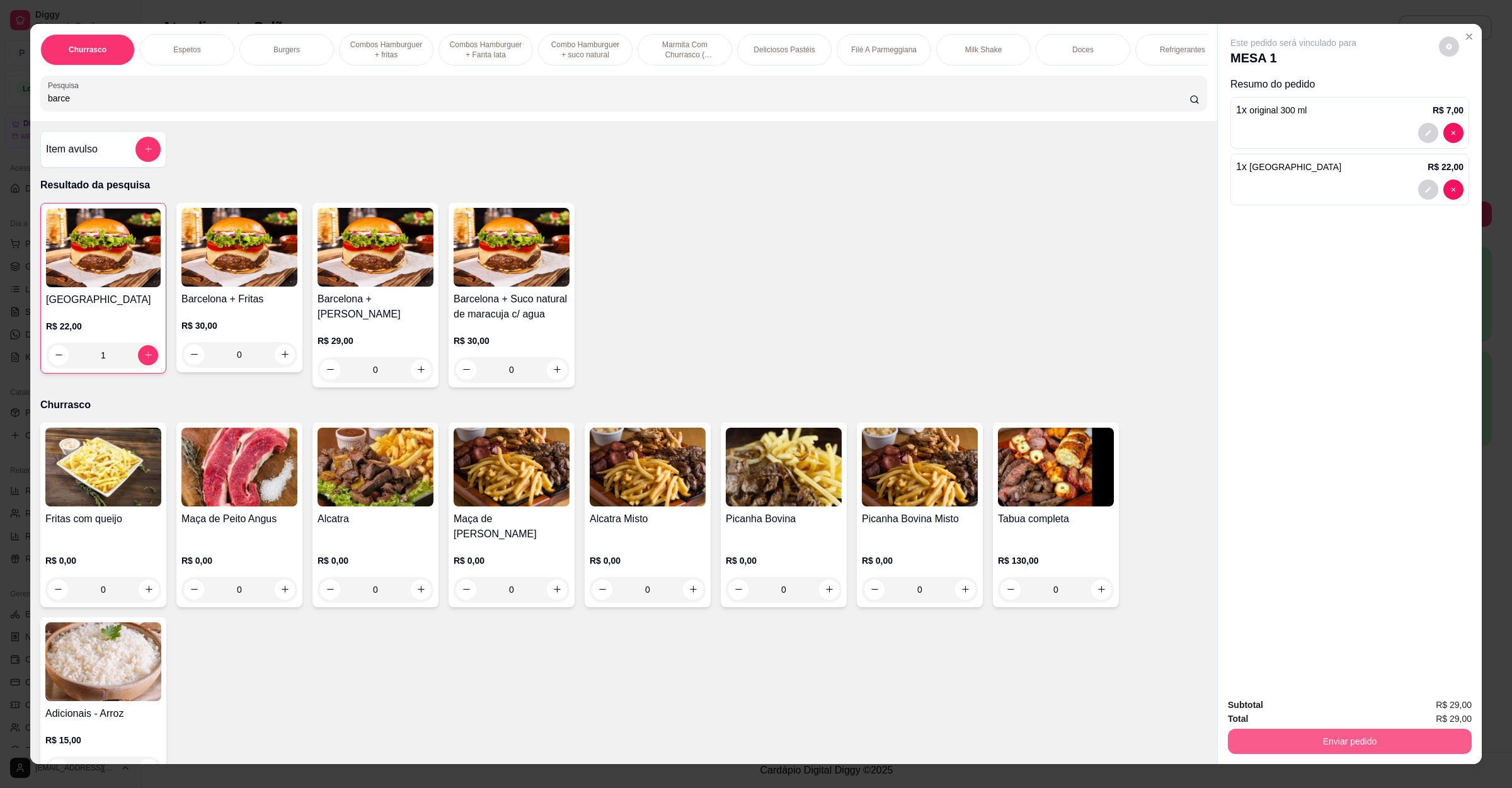
click at [1308, 749] on button "Enviar pedido" at bounding box center [1350, 742] width 244 height 25
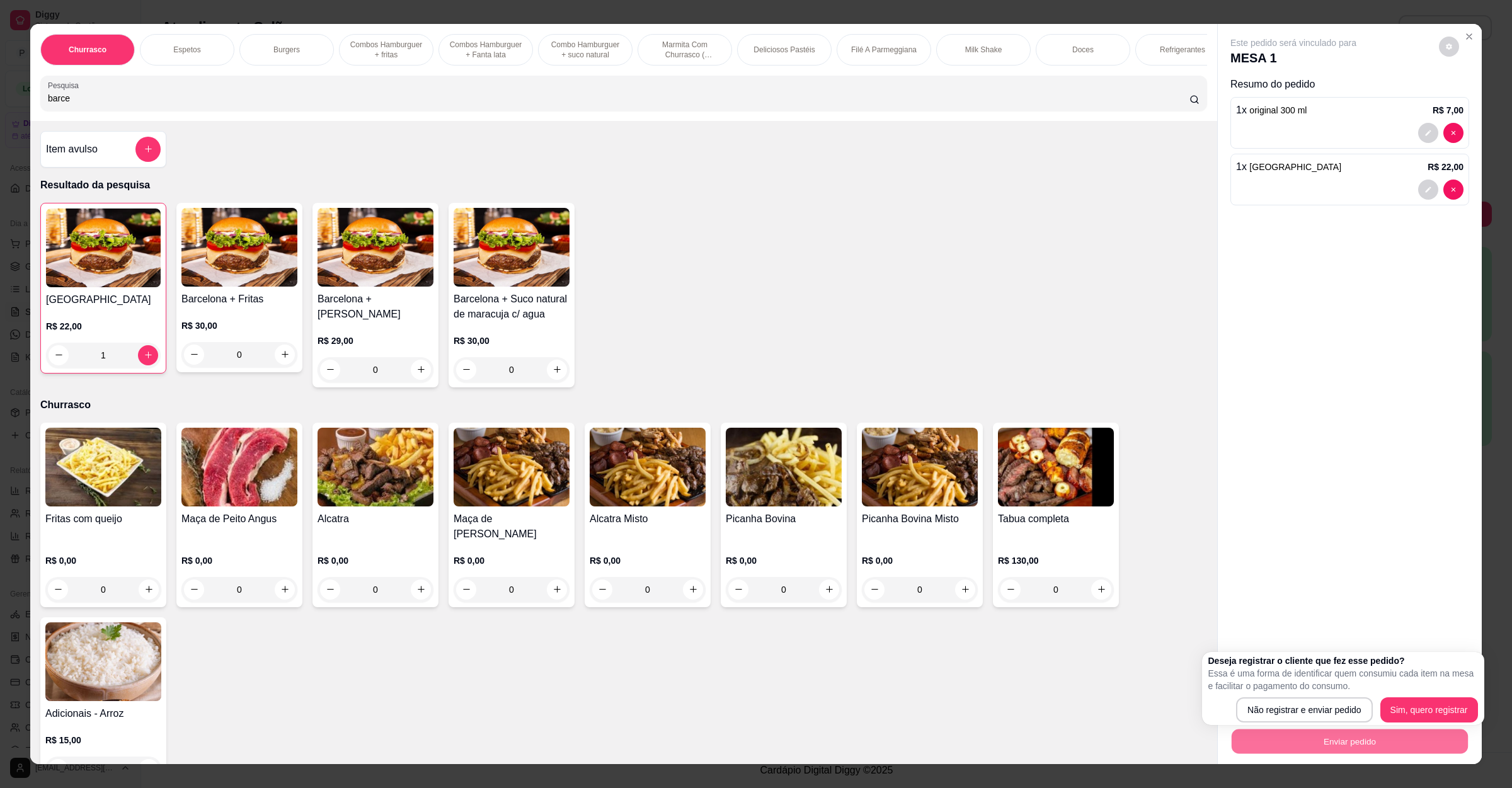
click at [1249, 696] on div "Deseja registrar o cliente que fez esse pedido? Essa é uma forma de identificar…" at bounding box center [1343, 689] width 270 height 68
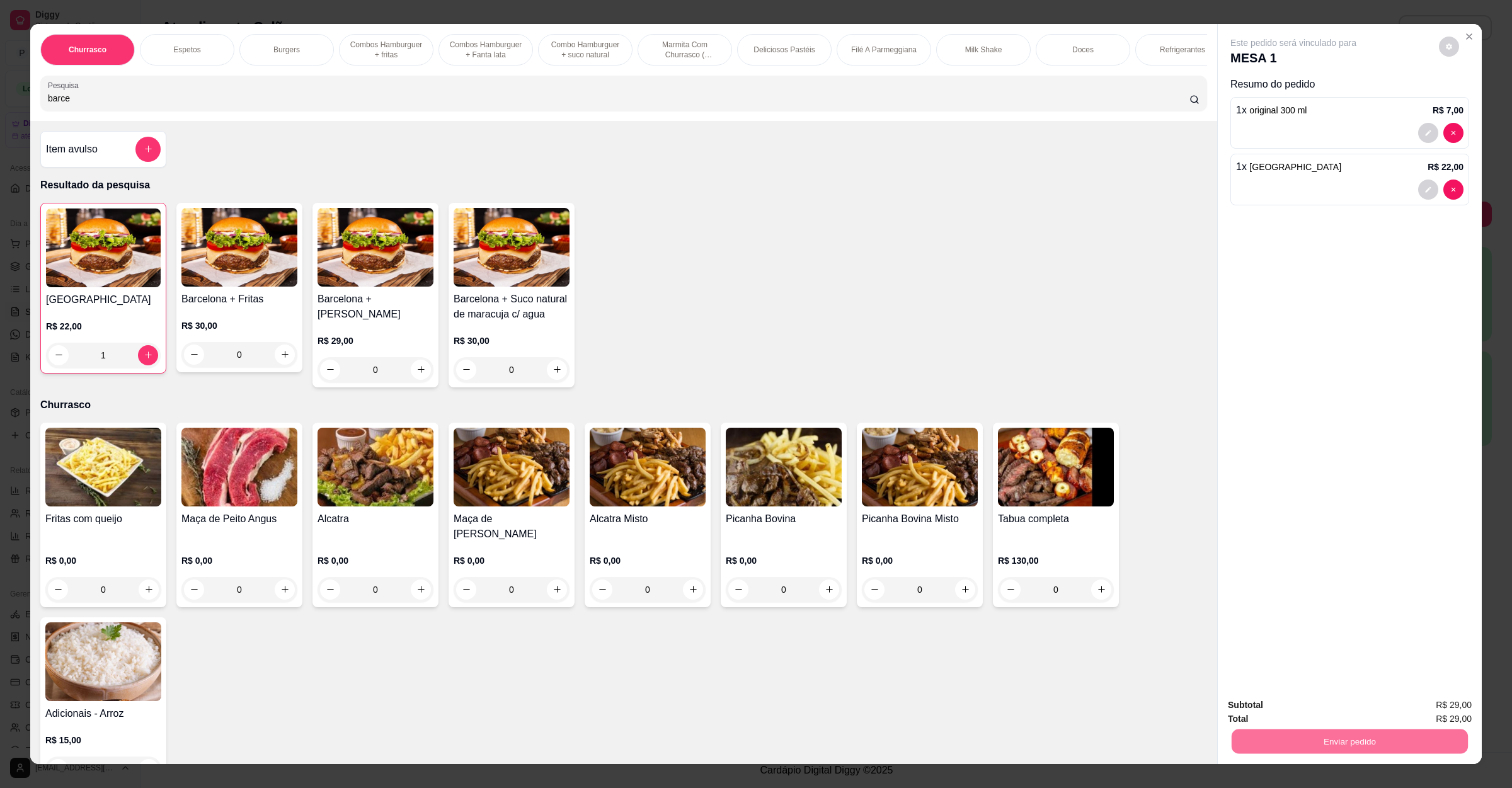
click at [1261, 710] on button "Não registrar e enviar pedido" at bounding box center [1306, 710] width 127 height 23
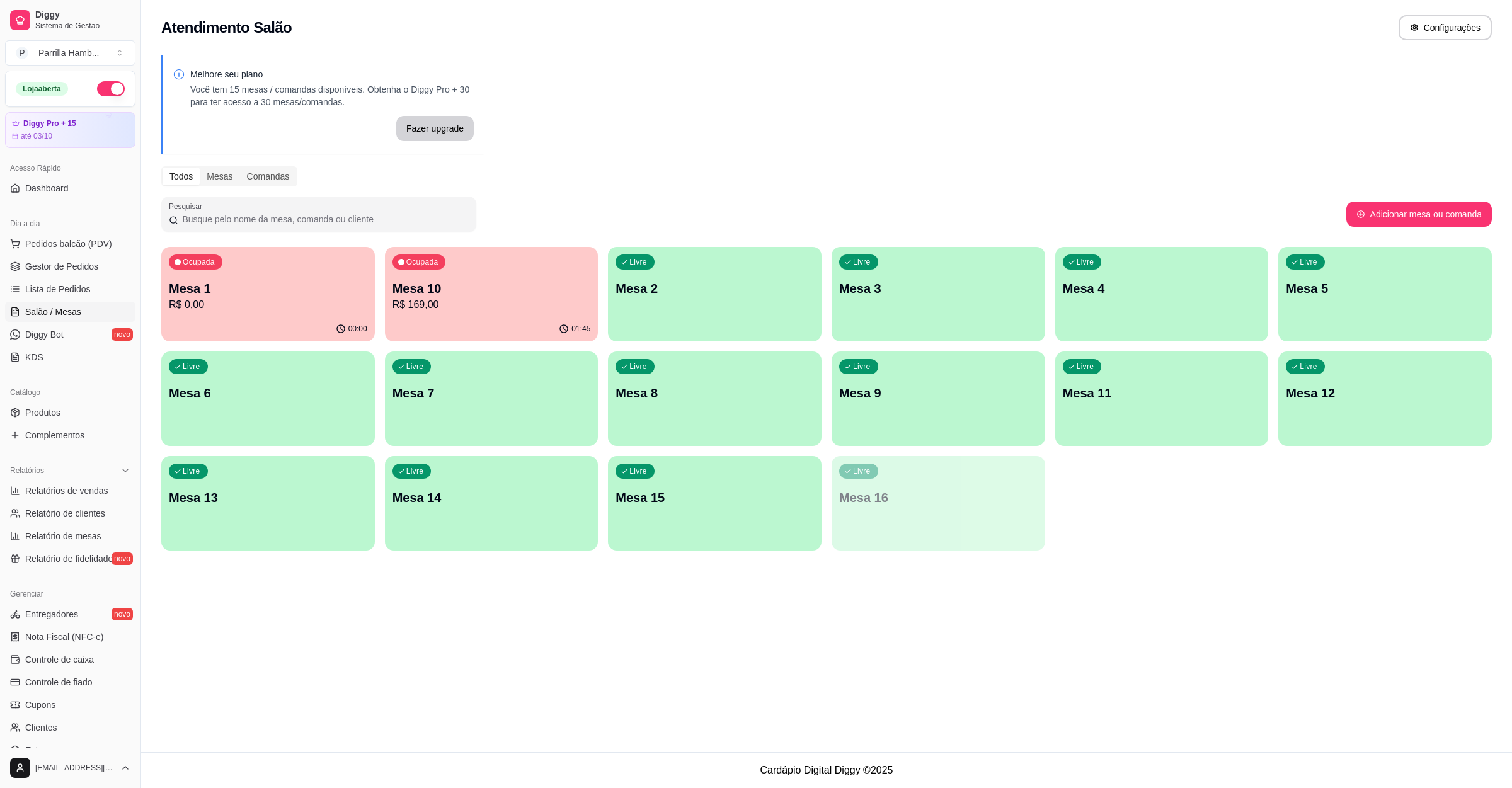
click at [440, 280] on p "Mesa 10" at bounding box center [492, 288] width 199 height 18
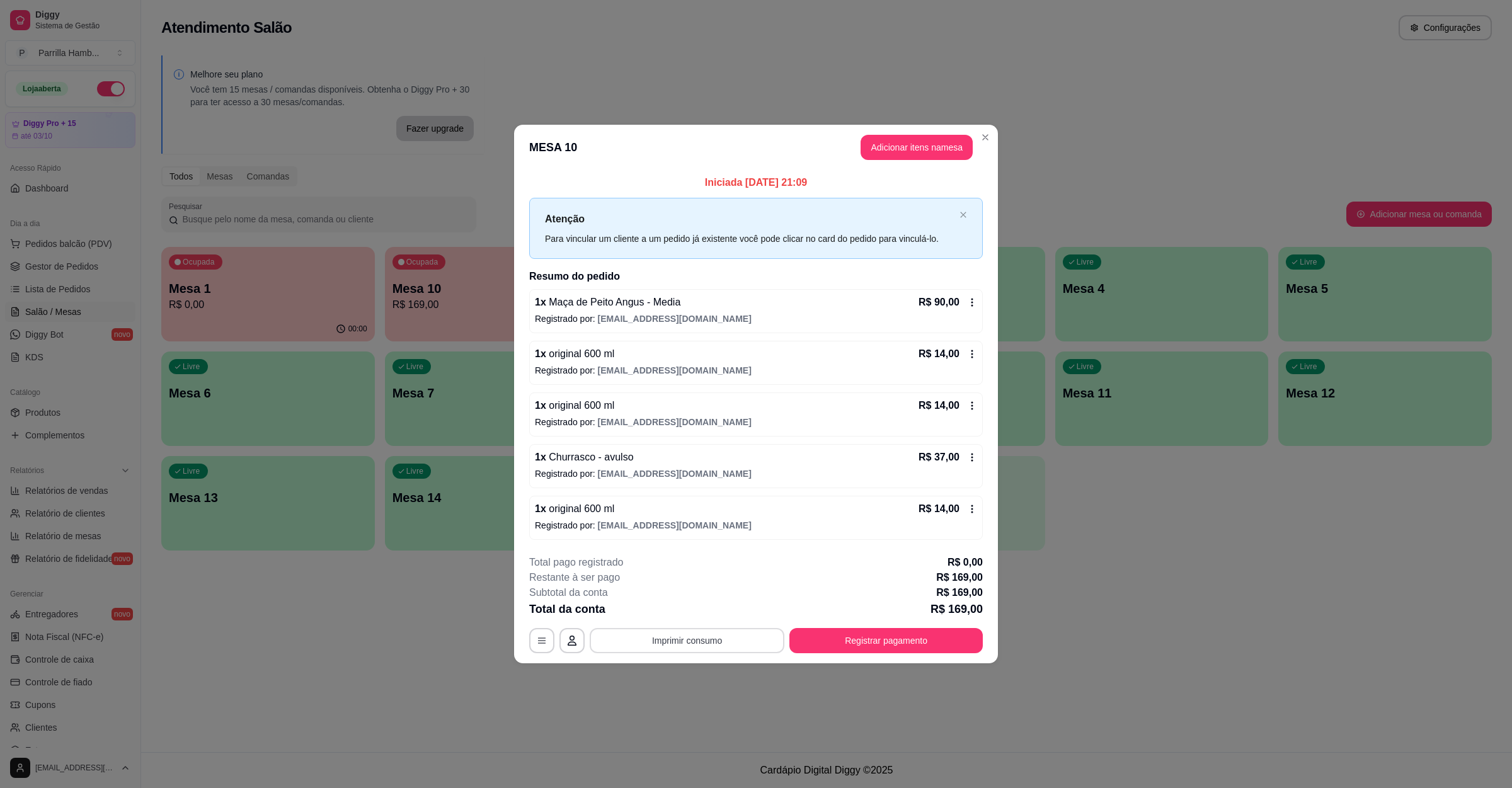
click at [699, 642] on button "Imprimir consumo" at bounding box center [687, 641] width 194 height 25
click at [694, 614] on button "IMPRESSORA" at bounding box center [691, 613] width 92 height 20
click at [940, 649] on button "Registrar pagamento" at bounding box center [887, 641] width 188 height 25
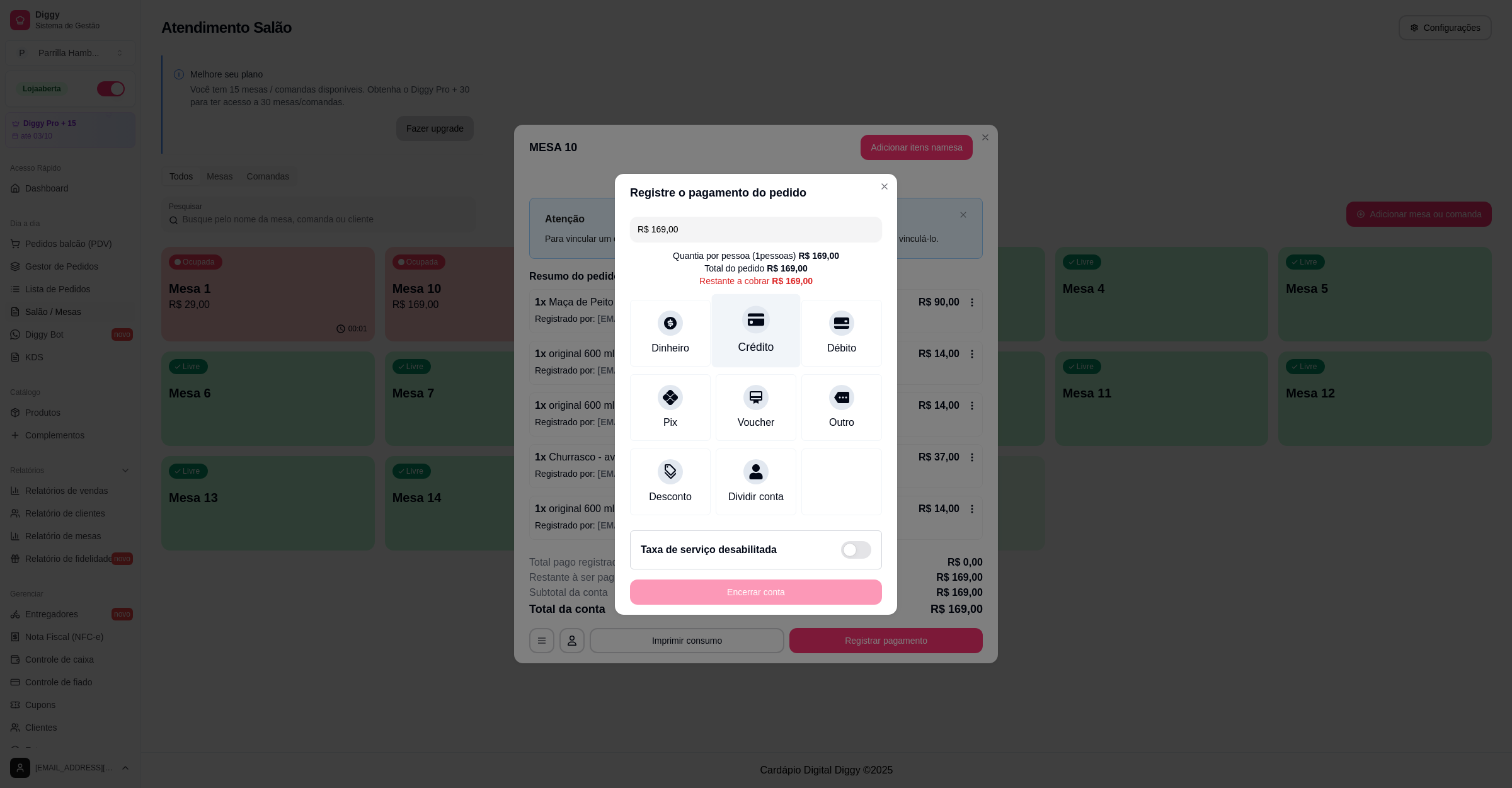
click at [746, 326] on div "Crédito" at bounding box center [756, 330] width 89 height 74
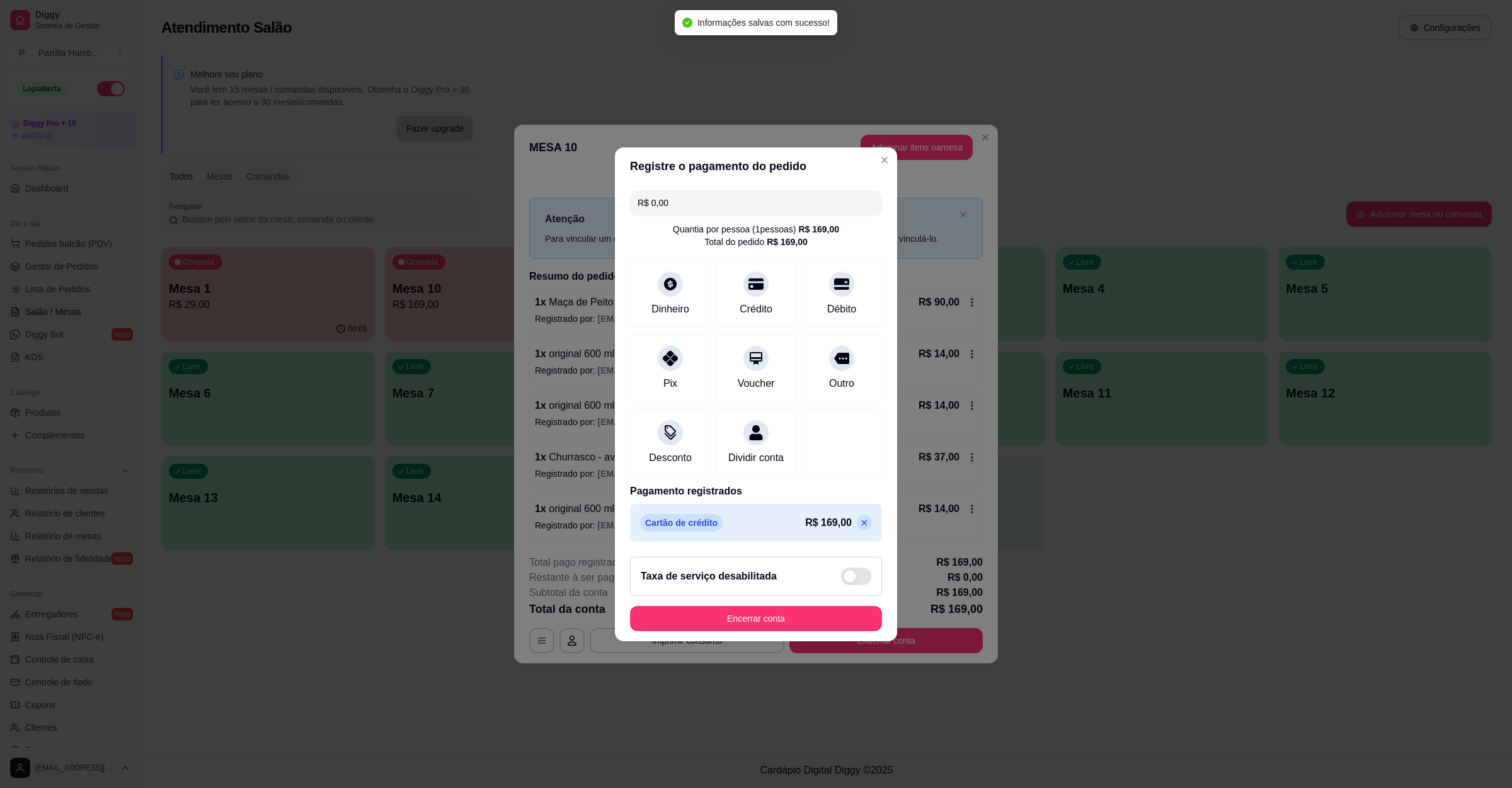
type input "R$ 0,00"
click at [763, 627] on button "Encerrar conta" at bounding box center [756, 619] width 252 height 25
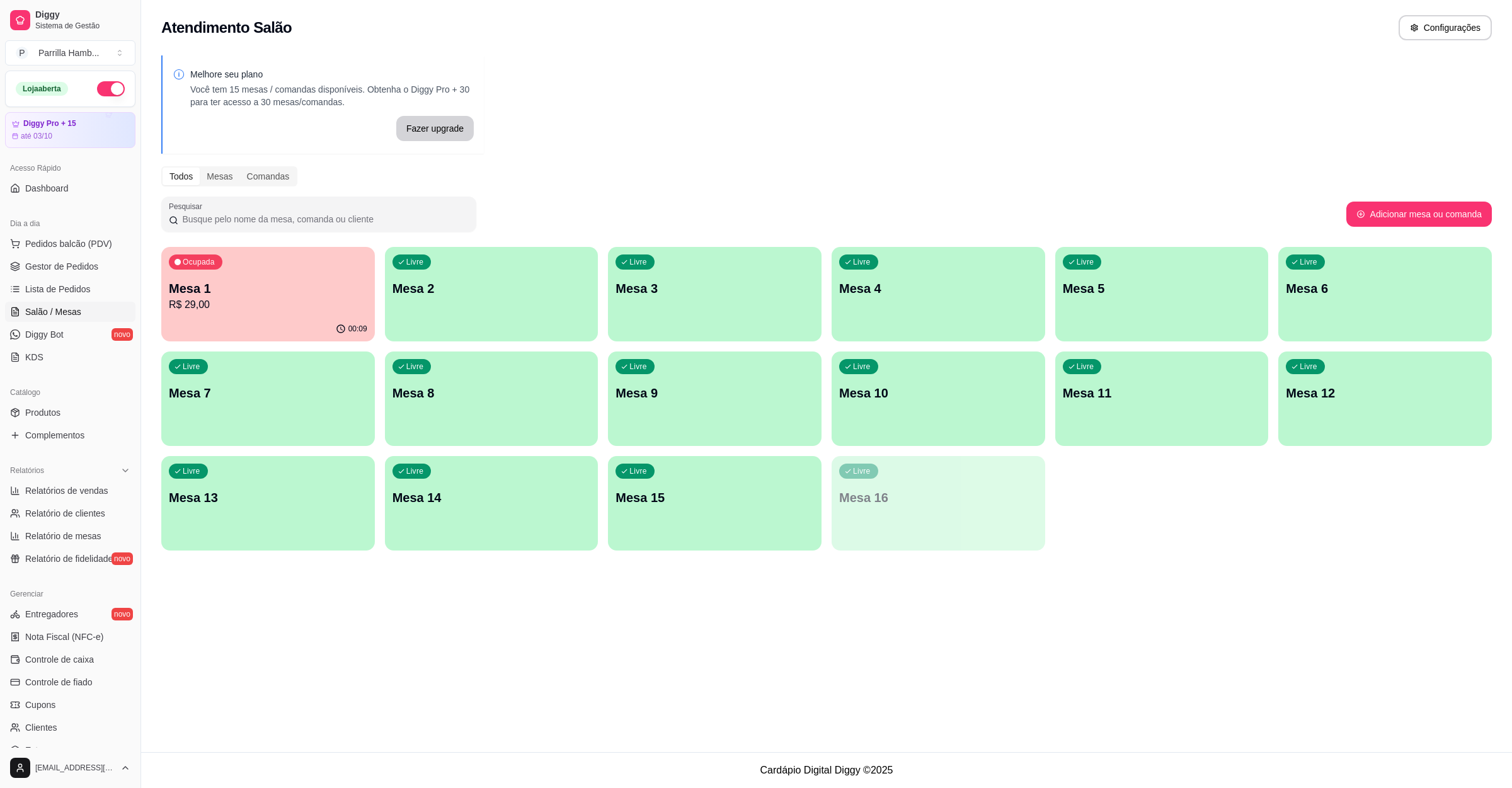
click at [252, 278] on div "Ocupada Mesa 1 R$ 29,00" at bounding box center [268, 282] width 213 height 70
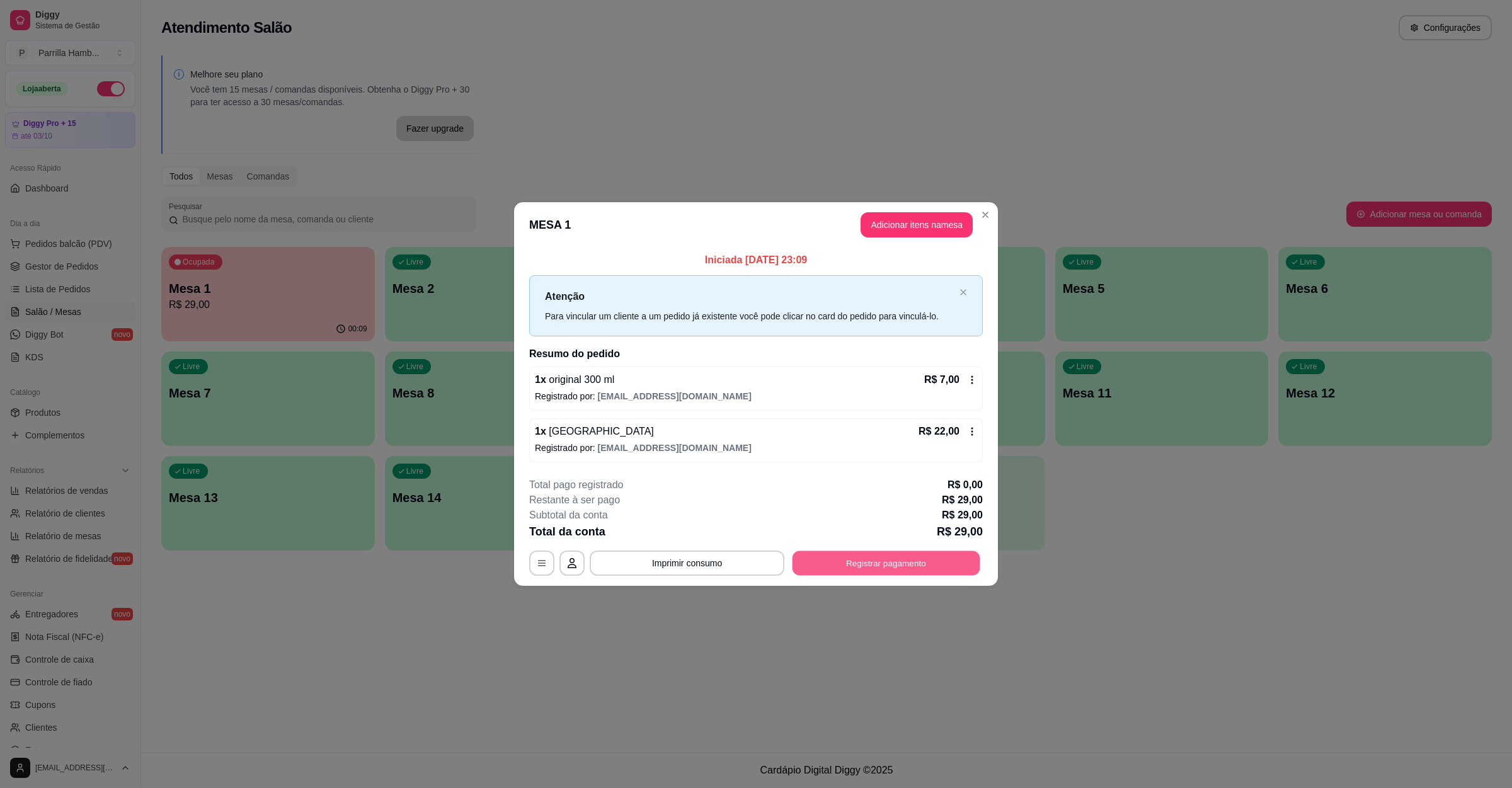
click at [896, 556] on button "Registrar pagamento" at bounding box center [887, 563] width 188 height 25
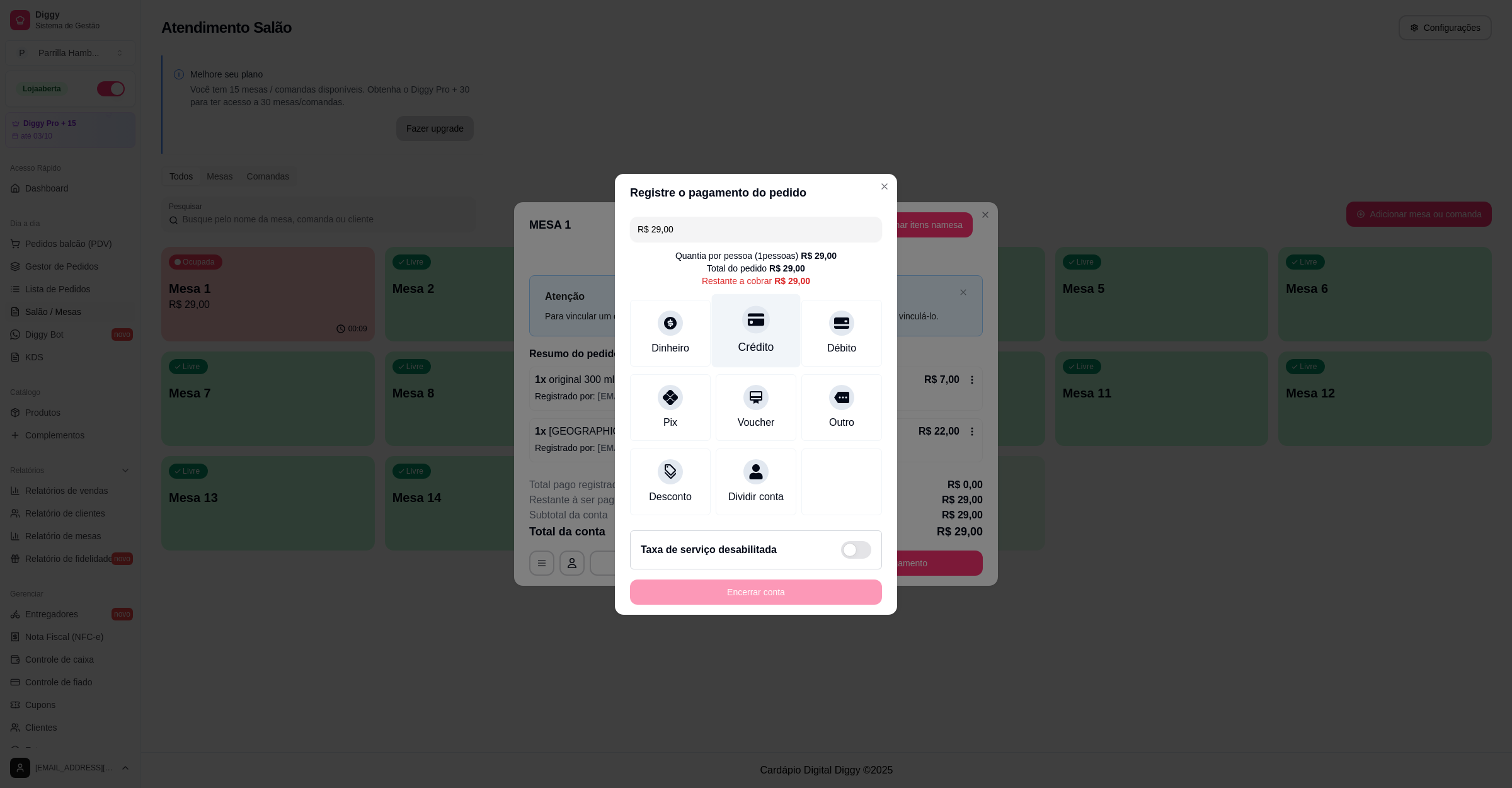
click at [724, 313] on div "Crédito" at bounding box center [756, 330] width 89 height 74
type input "R$ 0,00"
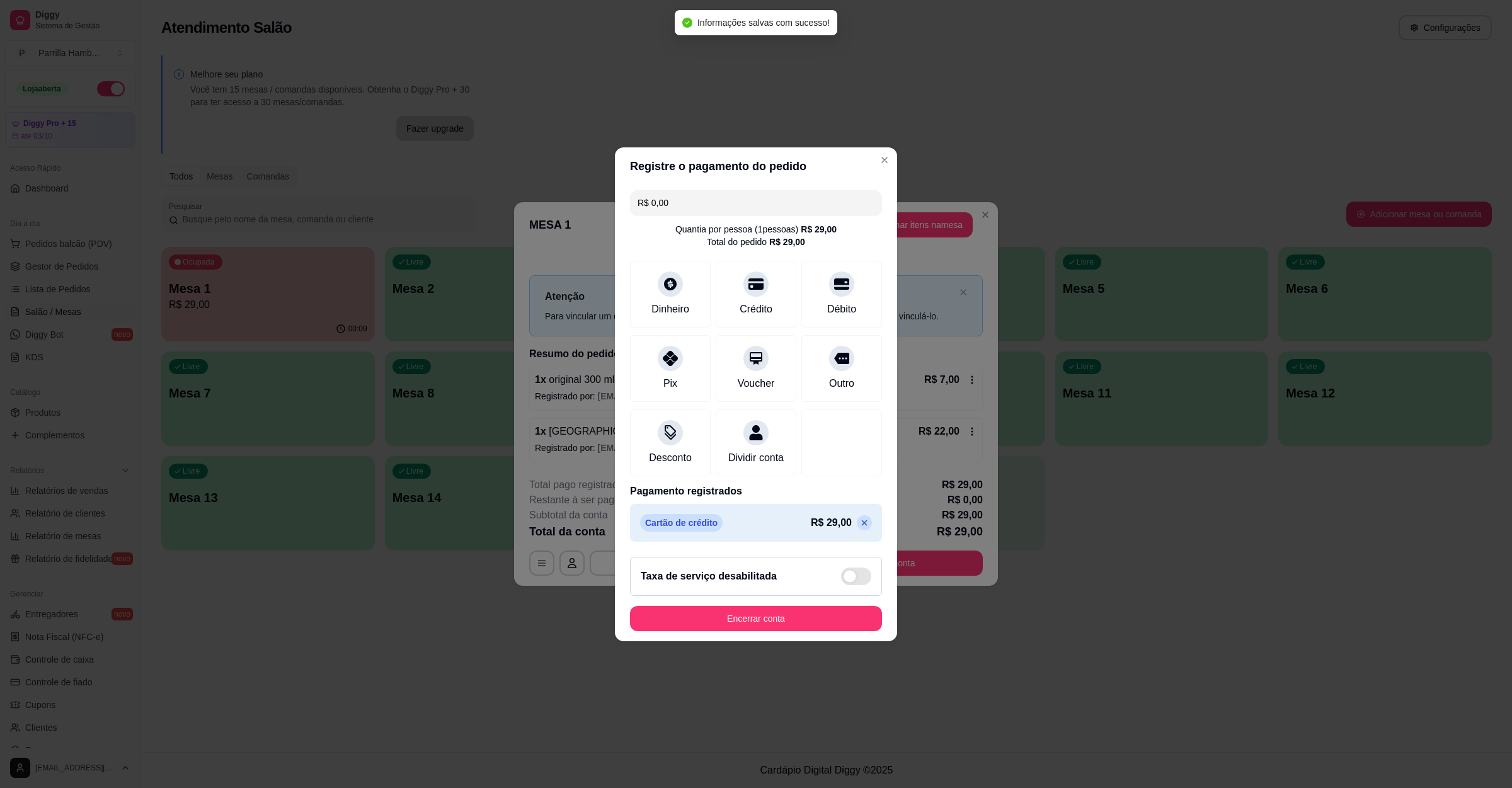
click at [766, 611] on footer "Taxa de serviço desabilitada Encerrar conta" at bounding box center [756, 594] width 282 height 94
click at [753, 632] on button "Encerrar conta" at bounding box center [756, 619] width 252 height 25
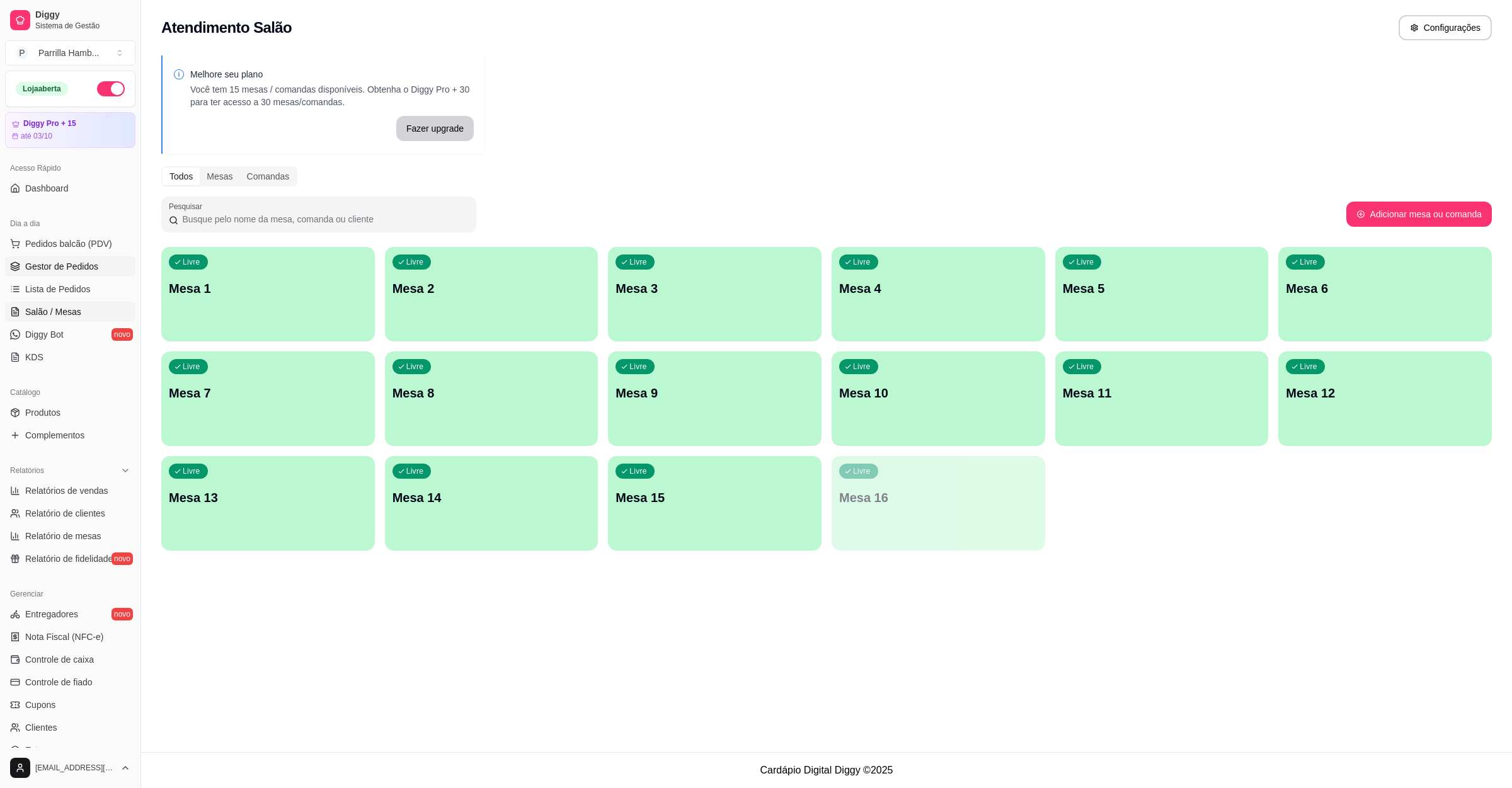
click at [84, 265] on span "Gestor de Pedidos" at bounding box center [62, 267] width 73 height 13
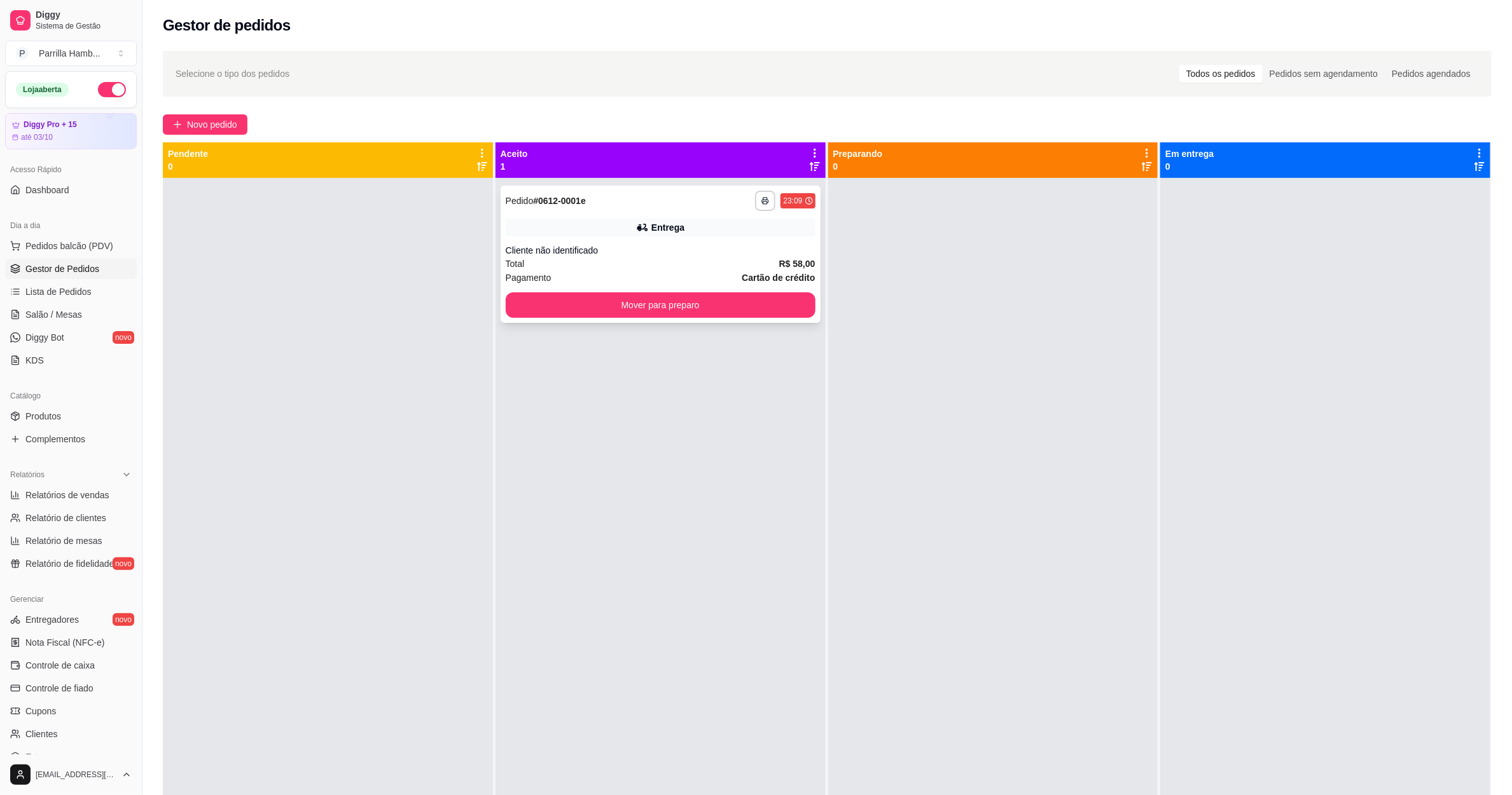
click at [617, 291] on div "**********" at bounding box center [660, 254] width 320 height 137
click at [584, 290] on div "**********" at bounding box center [660, 254] width 320 height 137
click at [643, 298] on button "Mover para preparo" at bounding box center [660, 305] width 310 height 26
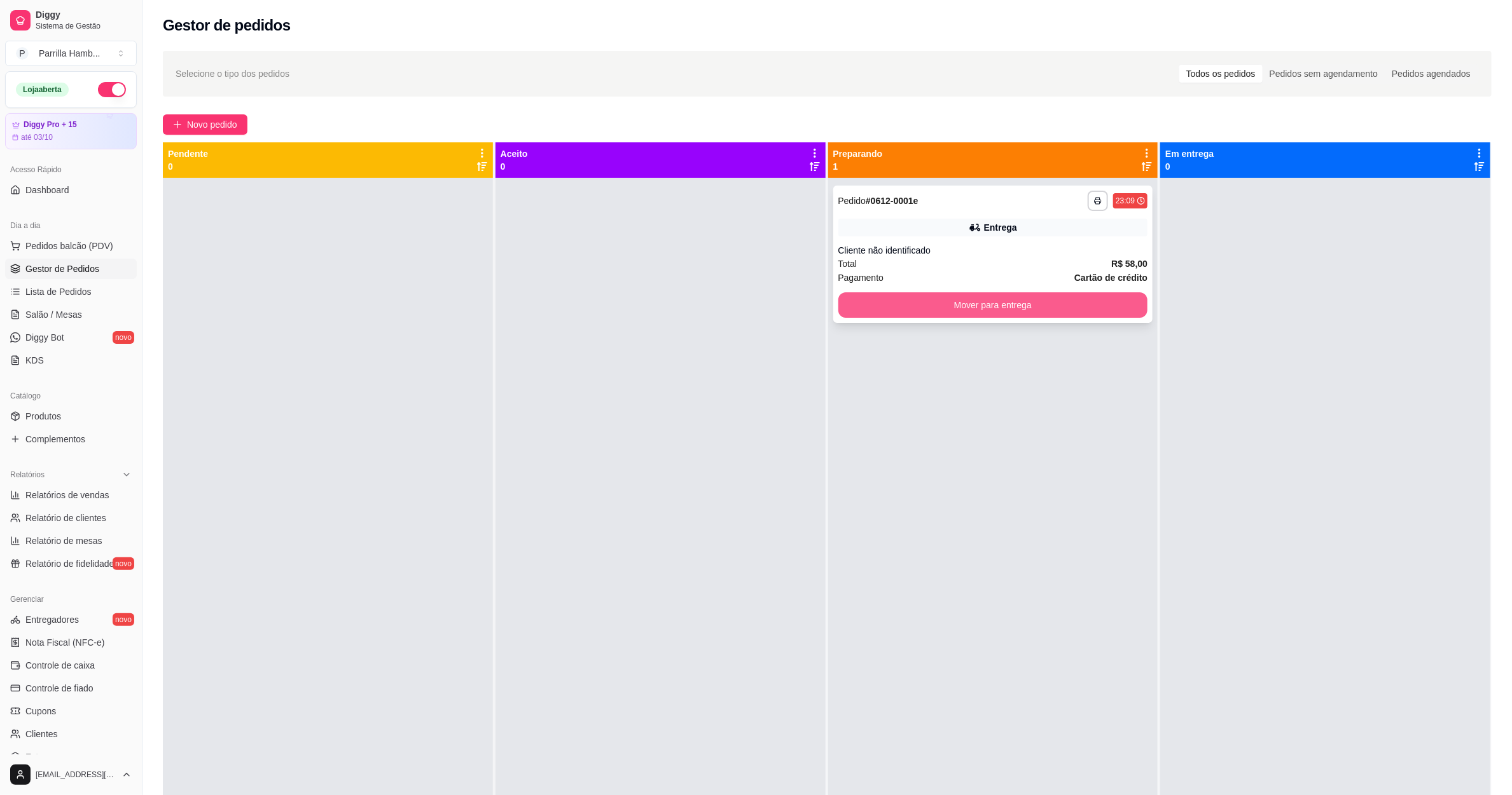
click at [891, 301] on button "Mover para entrega" at bounding box center [993, 305] width 310 height 26
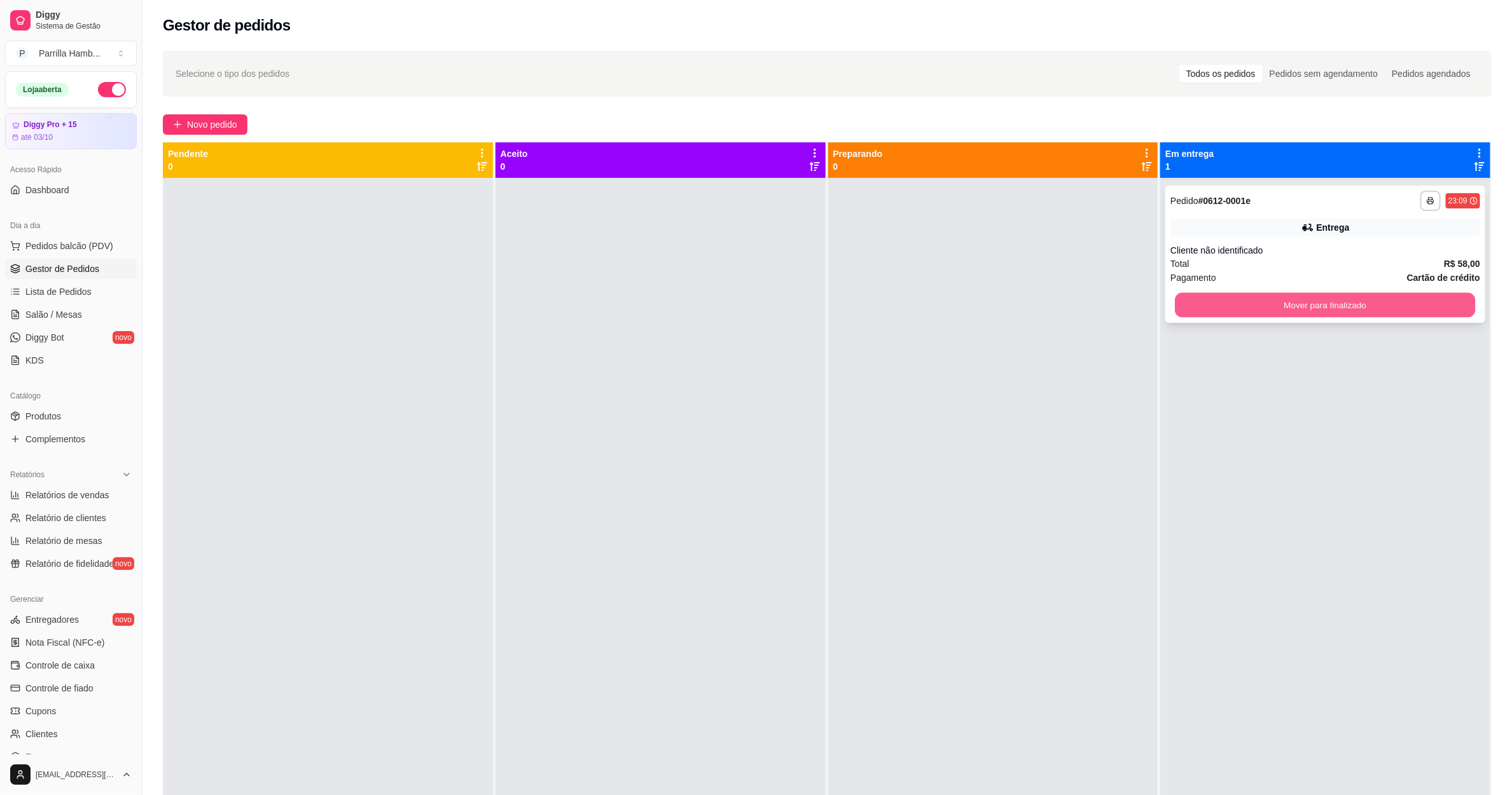
click at [1332, 313] on button "Mover para finalizado" at bounding box center [1326, 305] width 300 height 25
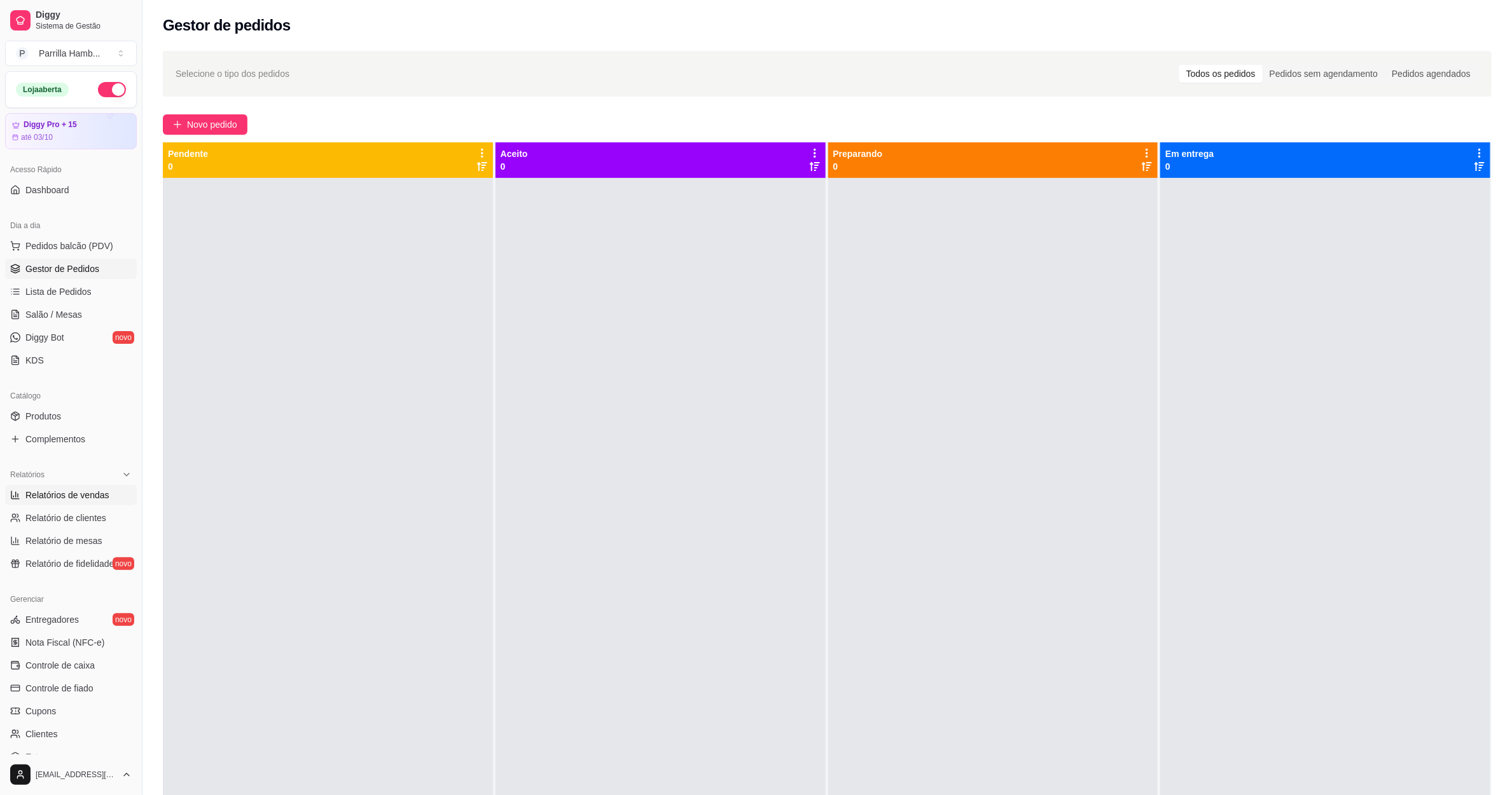
click at [87, 496] on span "Relatórios de vendas" at bounding box center [68, 495] width 84 height 13
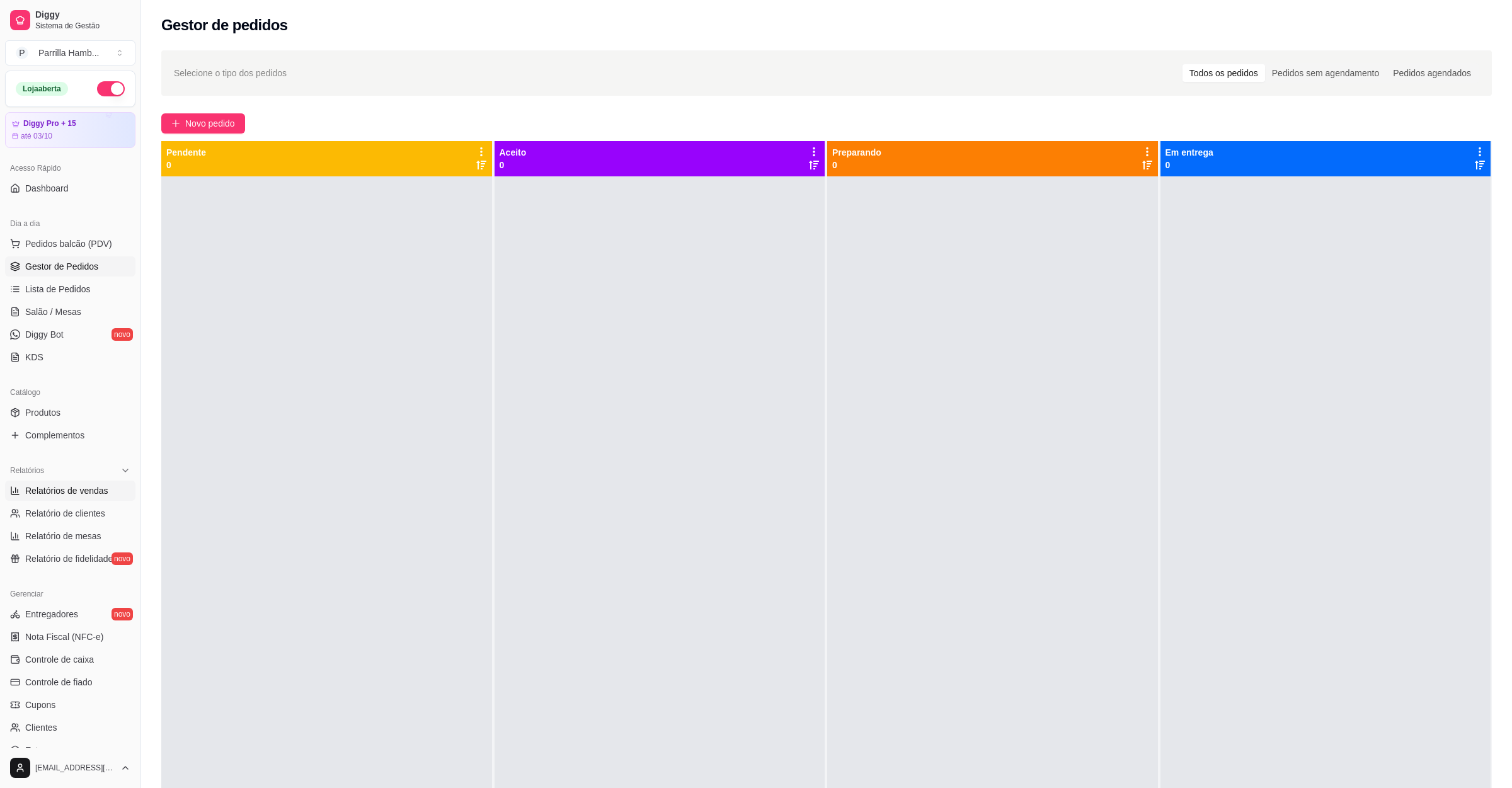
select select "ALL"
select select "0"
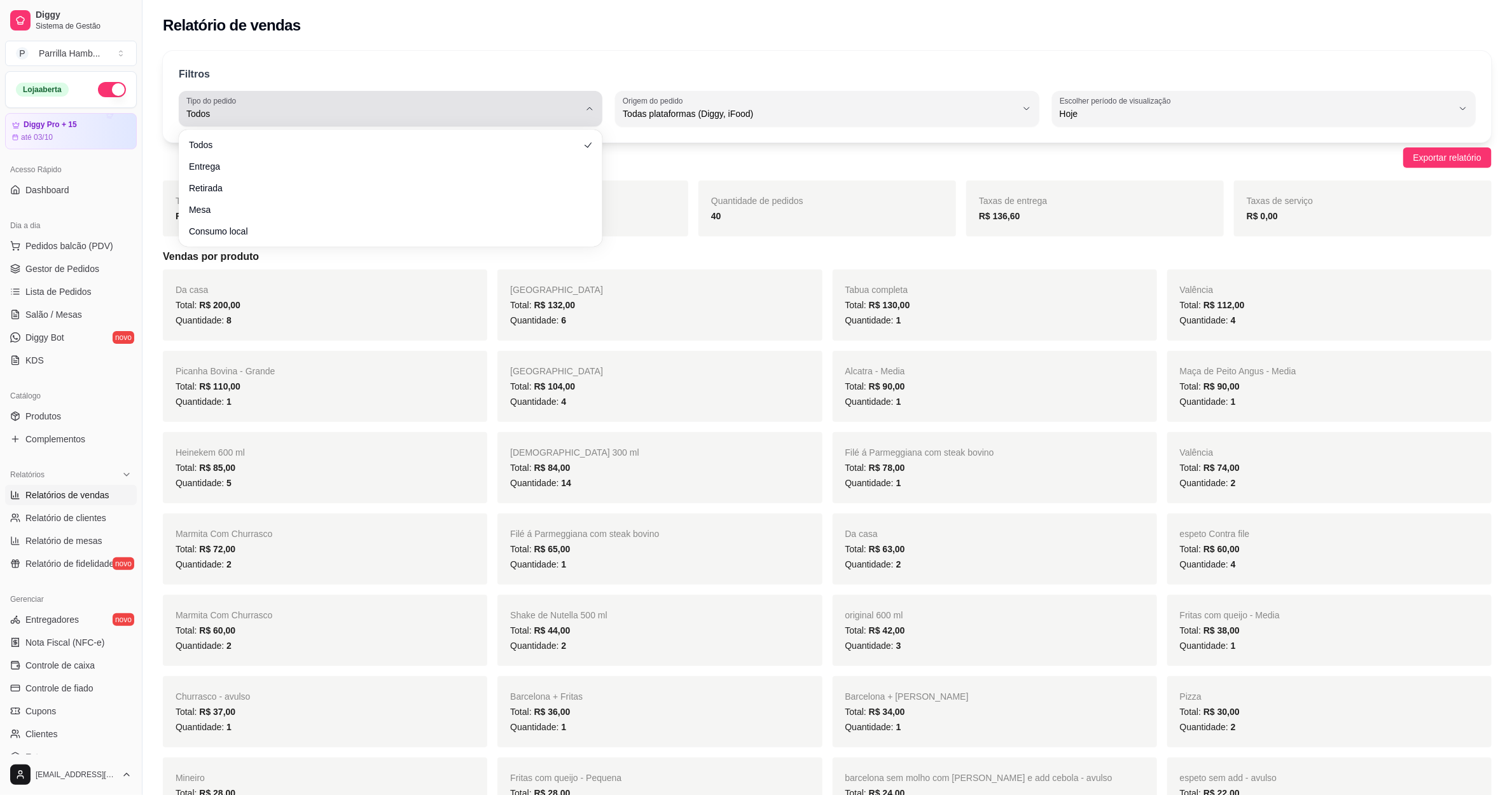
click at [430, 119] on span "Todos" at bounding box center [382, 114] width 393 height 13
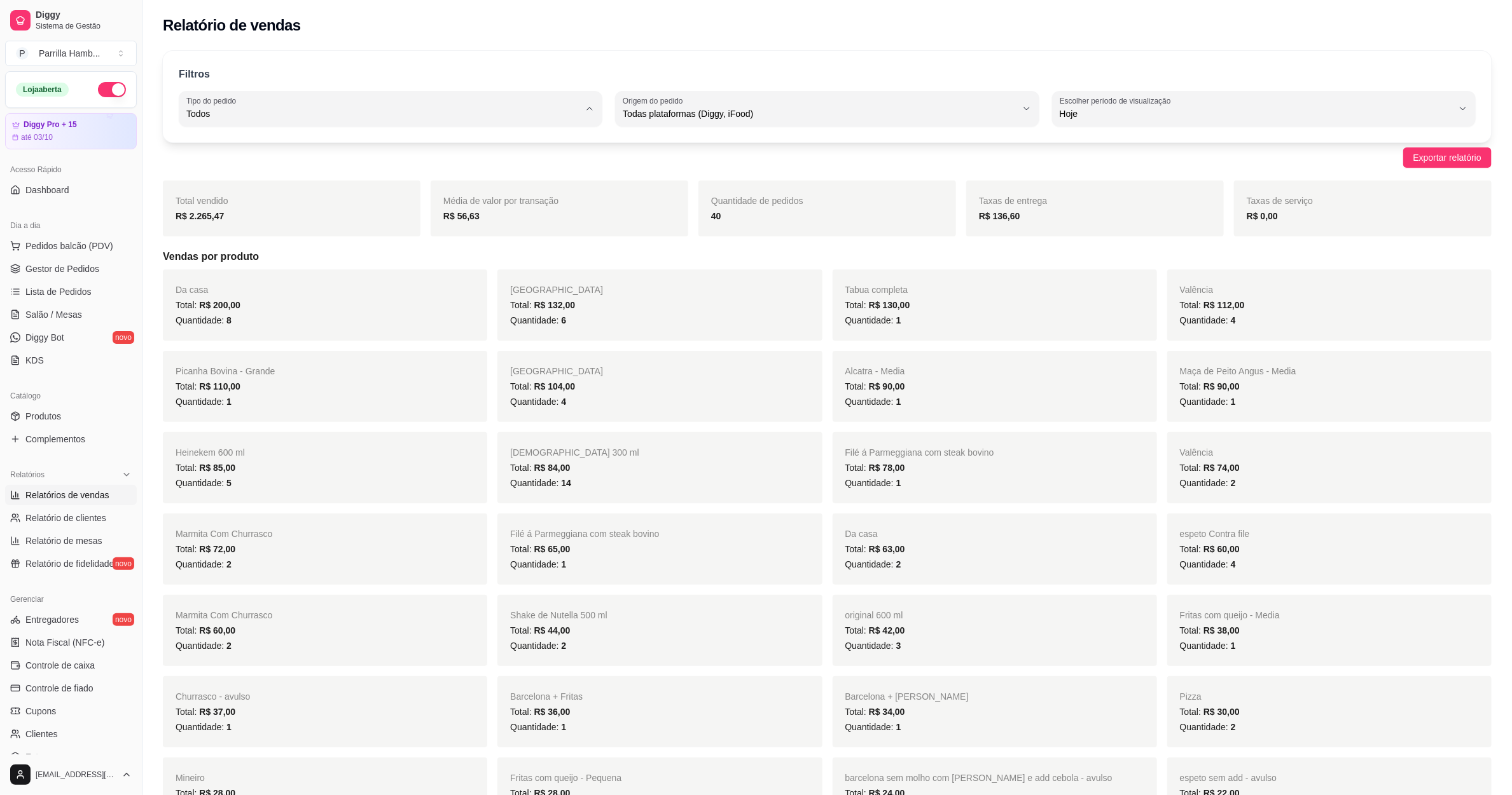
click at [287, 171] on span "Entrega" at bounding box center [385, 165] width 375 height 12
type input "DELIVERY"
select select "DELIVERY"
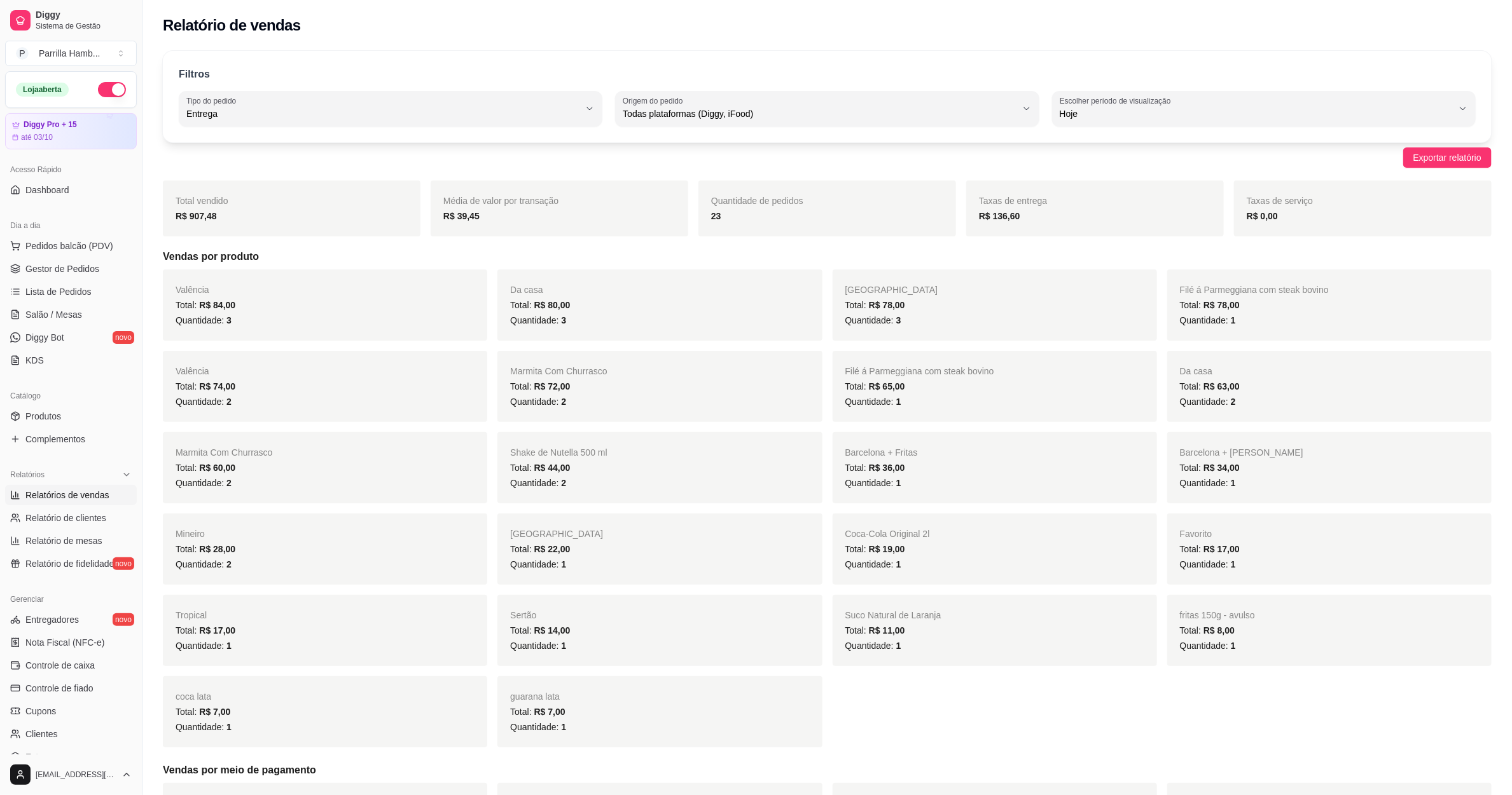
click at [729, 218] on div "23" at bounding box center [827, 215] width 232 height 15
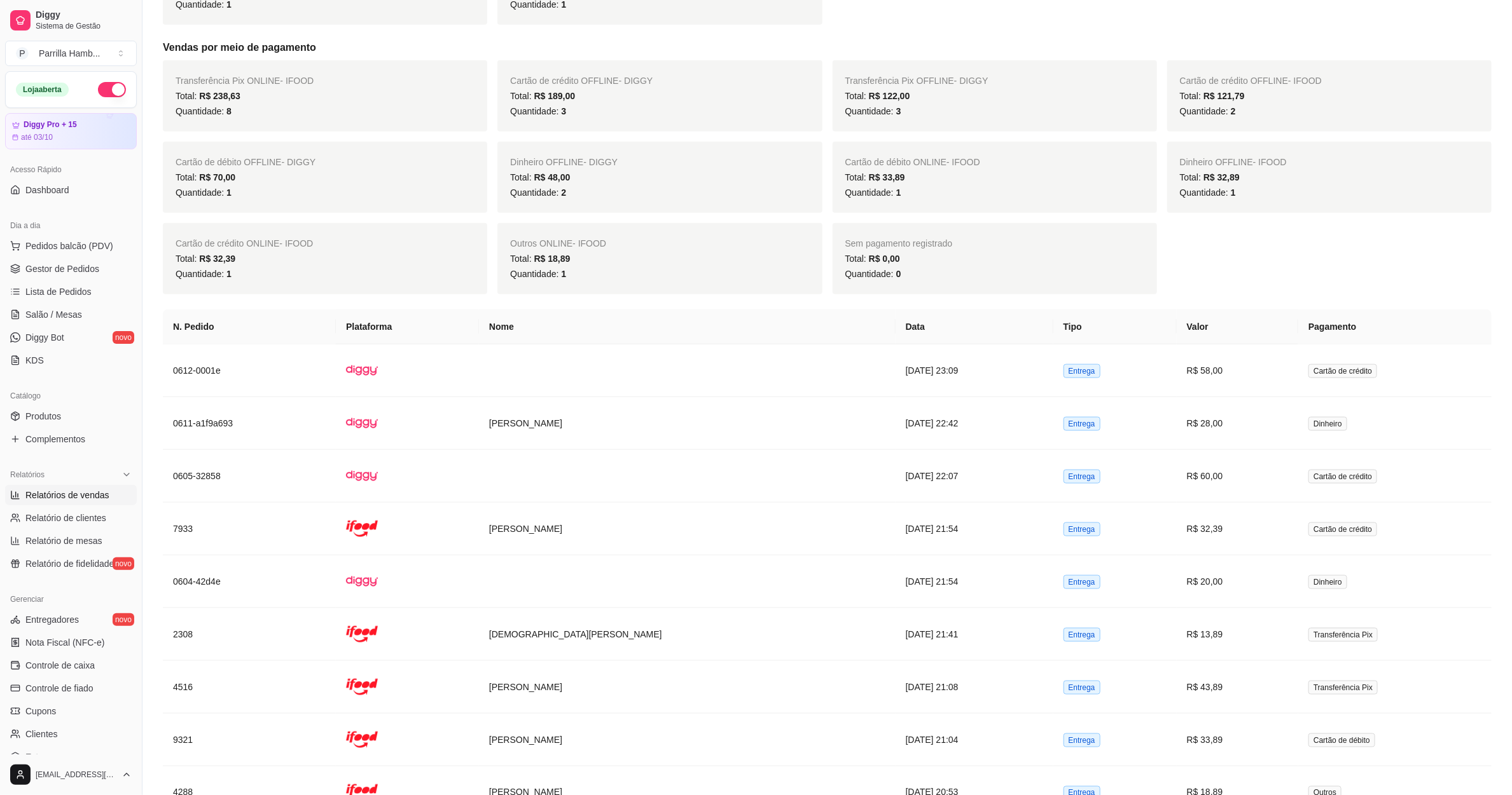
scroll to position [660, 0]
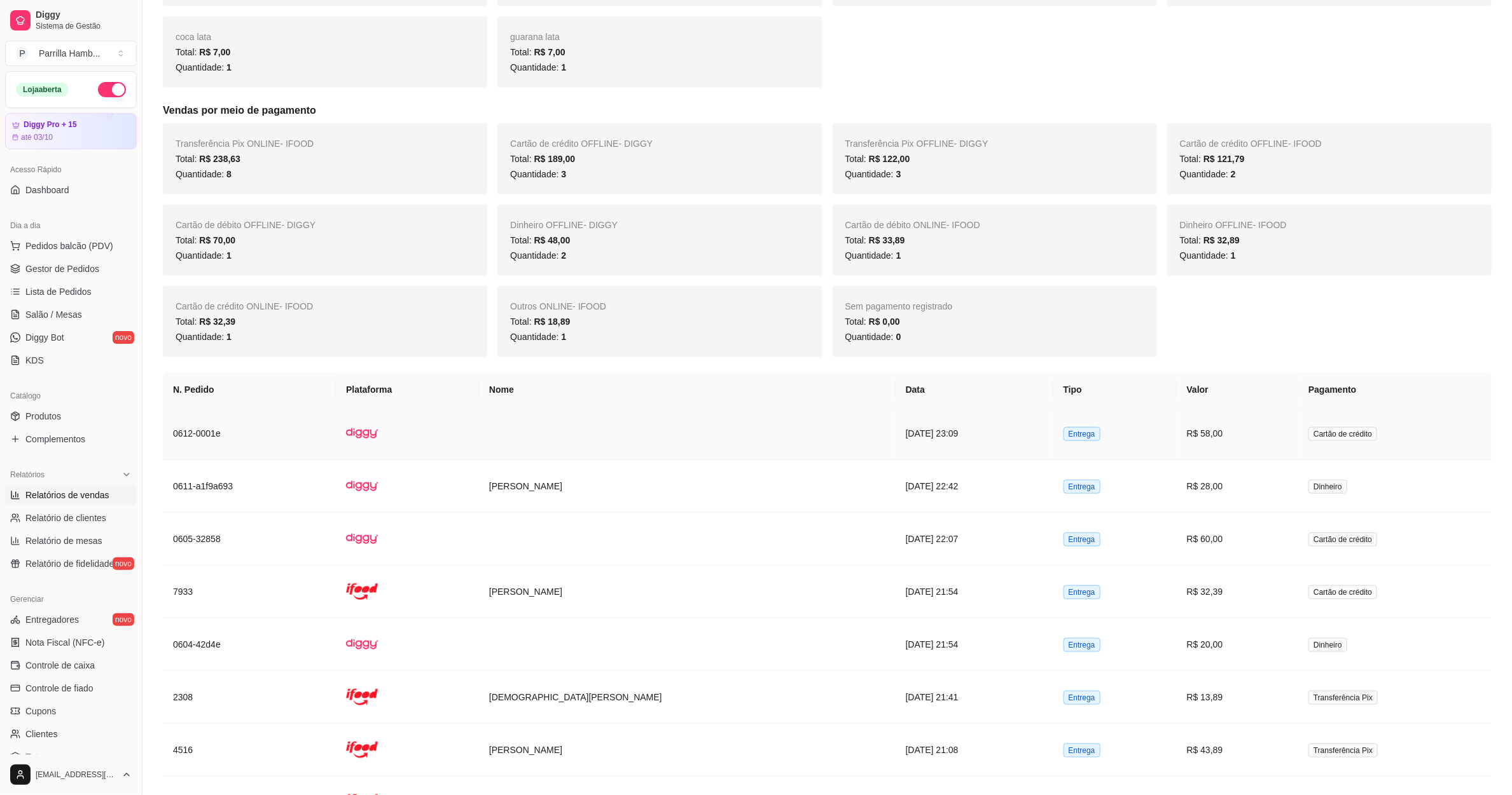
click at [896, 427] on td "03/09/2025 às 23:09" at bounding box center [975, 434] width 158 height 53
click at [541, 492] on td "[PERSON_NAME]" at bounding box center [687, 487] width 417 height 53
click at [569, 527] on td at bounding box center [687, 539] width 417 height 53
click at [71, 317] on span "Salão / Mesas" at bounding box center [54, 315] width 57 height 13
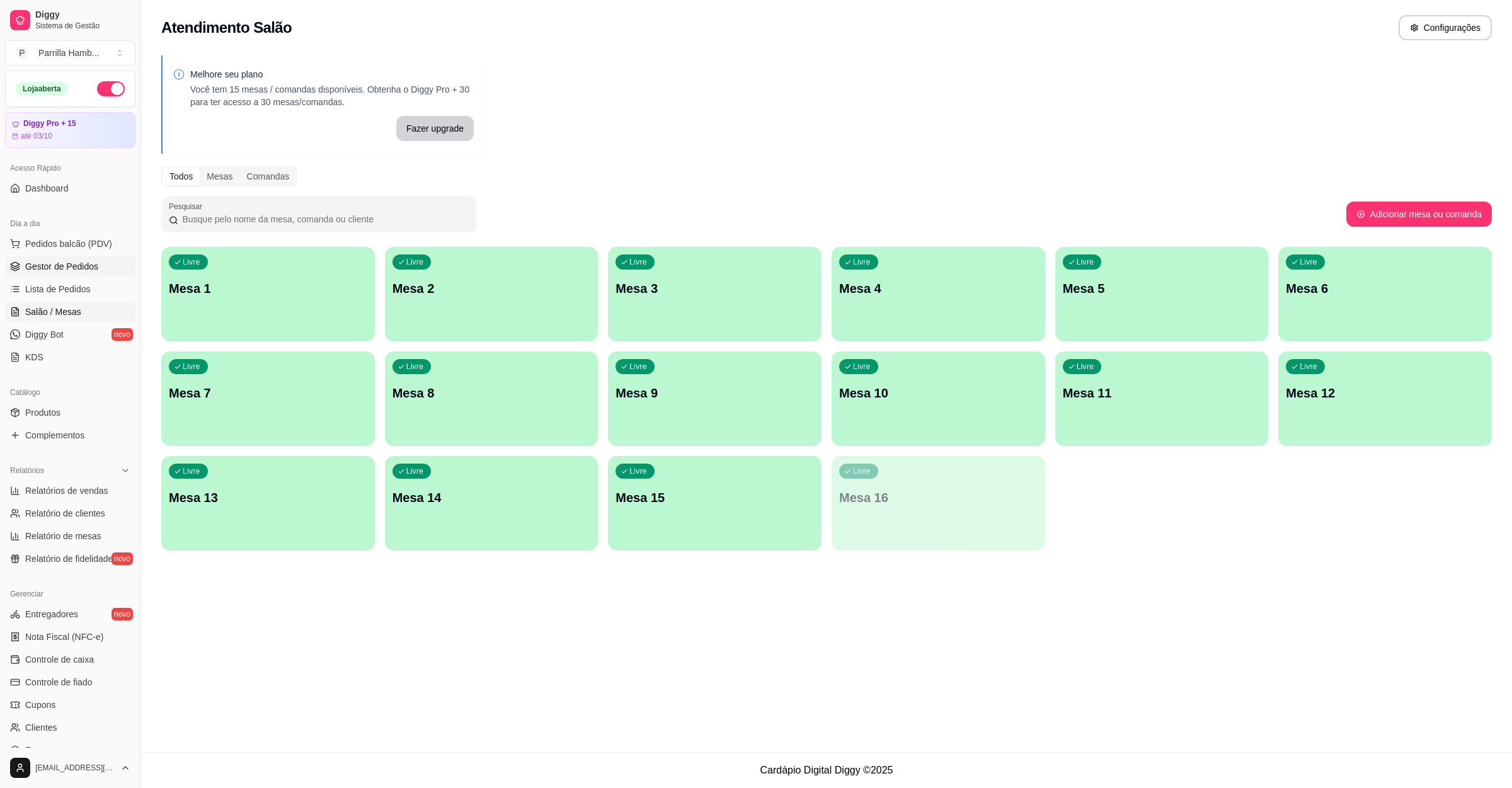
click at [69, 265] on span "Gestor de Pedidos" at bounding box center [62, 267] width 73 height 13
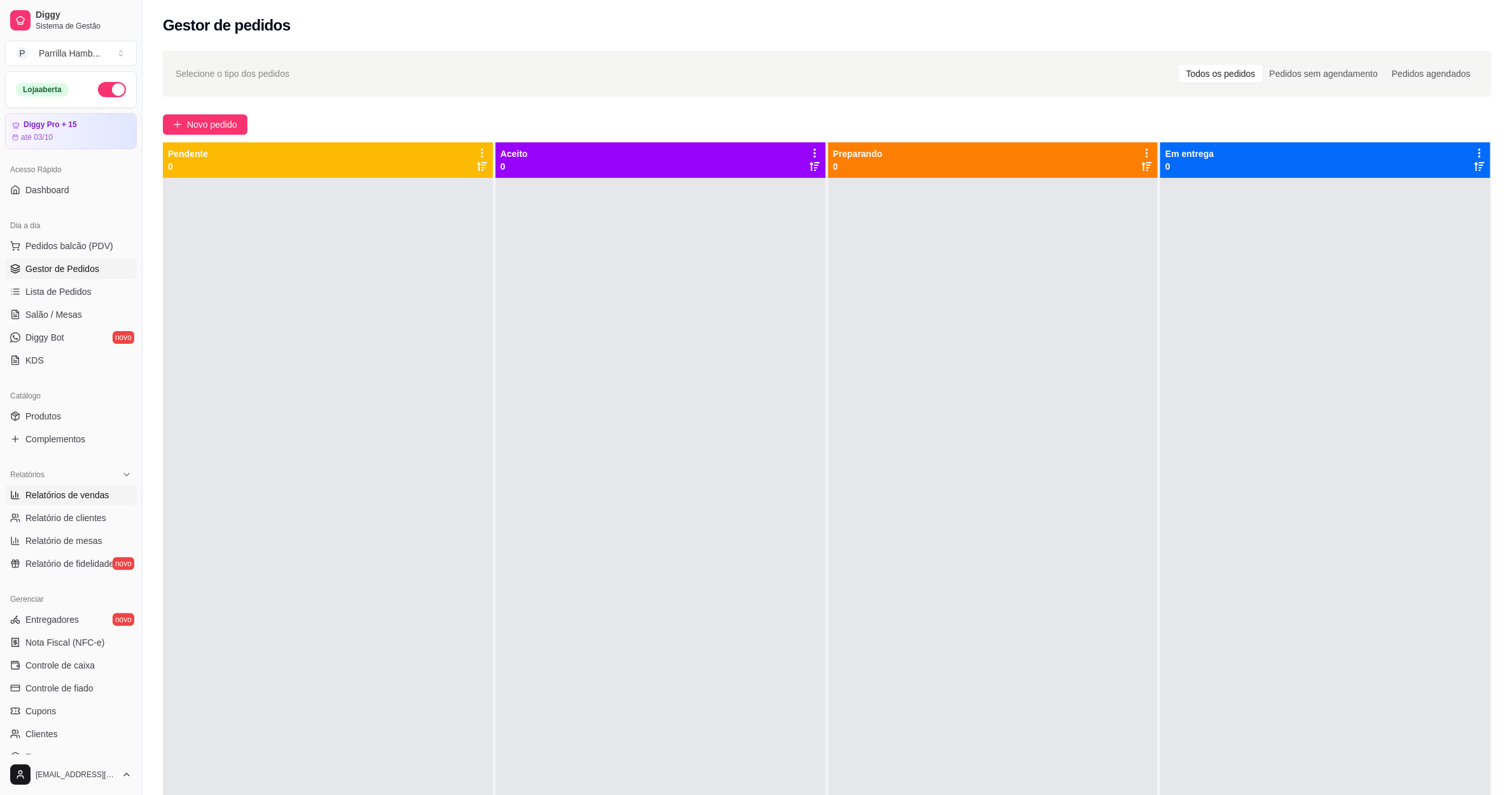
click at [85, 499] on span "Relatórios de vendas" at bounding box center [68, 495] width 84 height 13
select select "ALL"
select select "0"
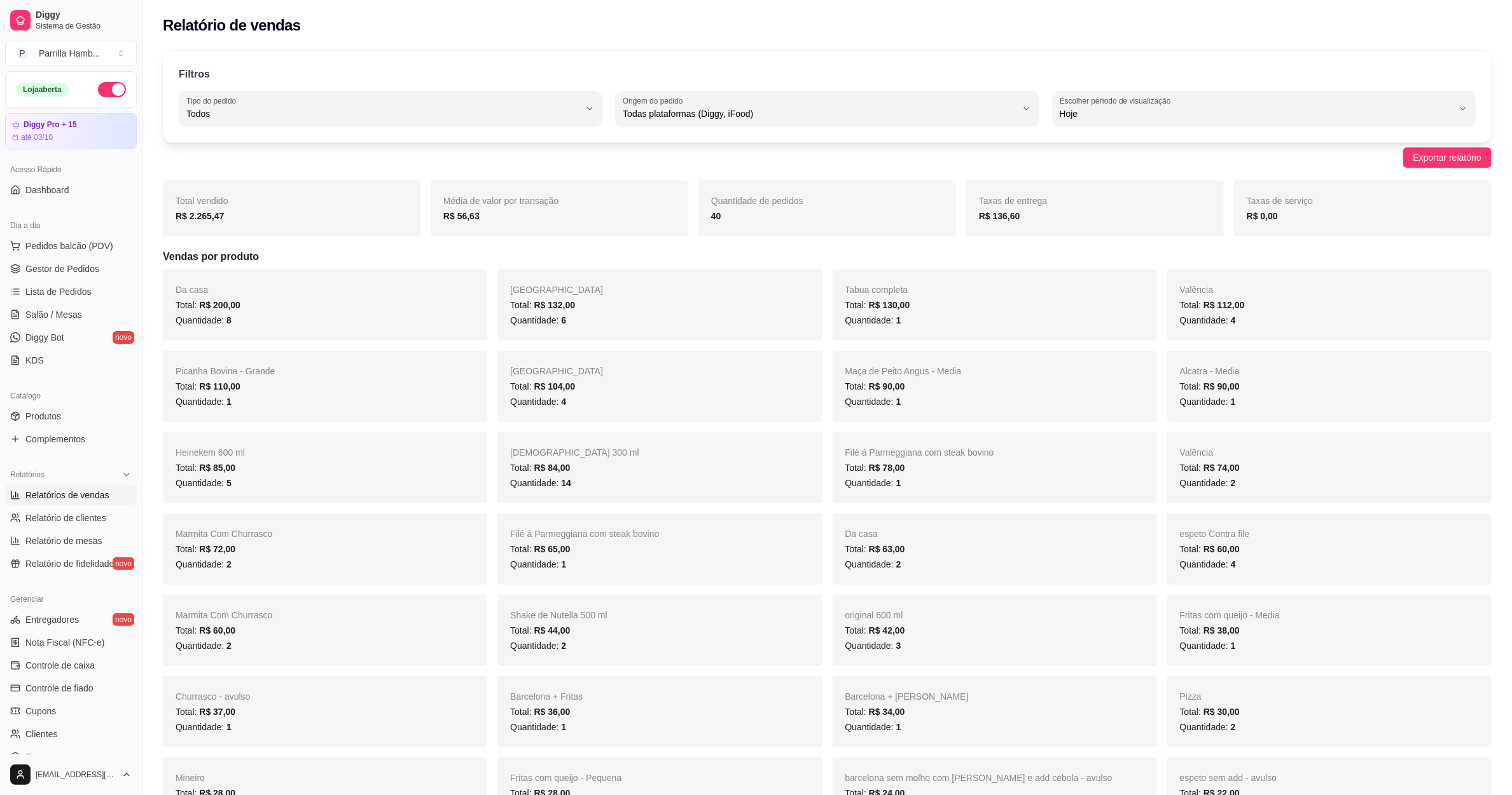
click at [464, 132] on div "Filtros ALL Tipo do pedido Todos Entrega Retirada Mesa Consumo local Tipo do pe…" at bounding box center [827, 97] width 1329 height 92
click at [449, 106] on div "Todos" at bounding box center [382, 109] width 393 height 26
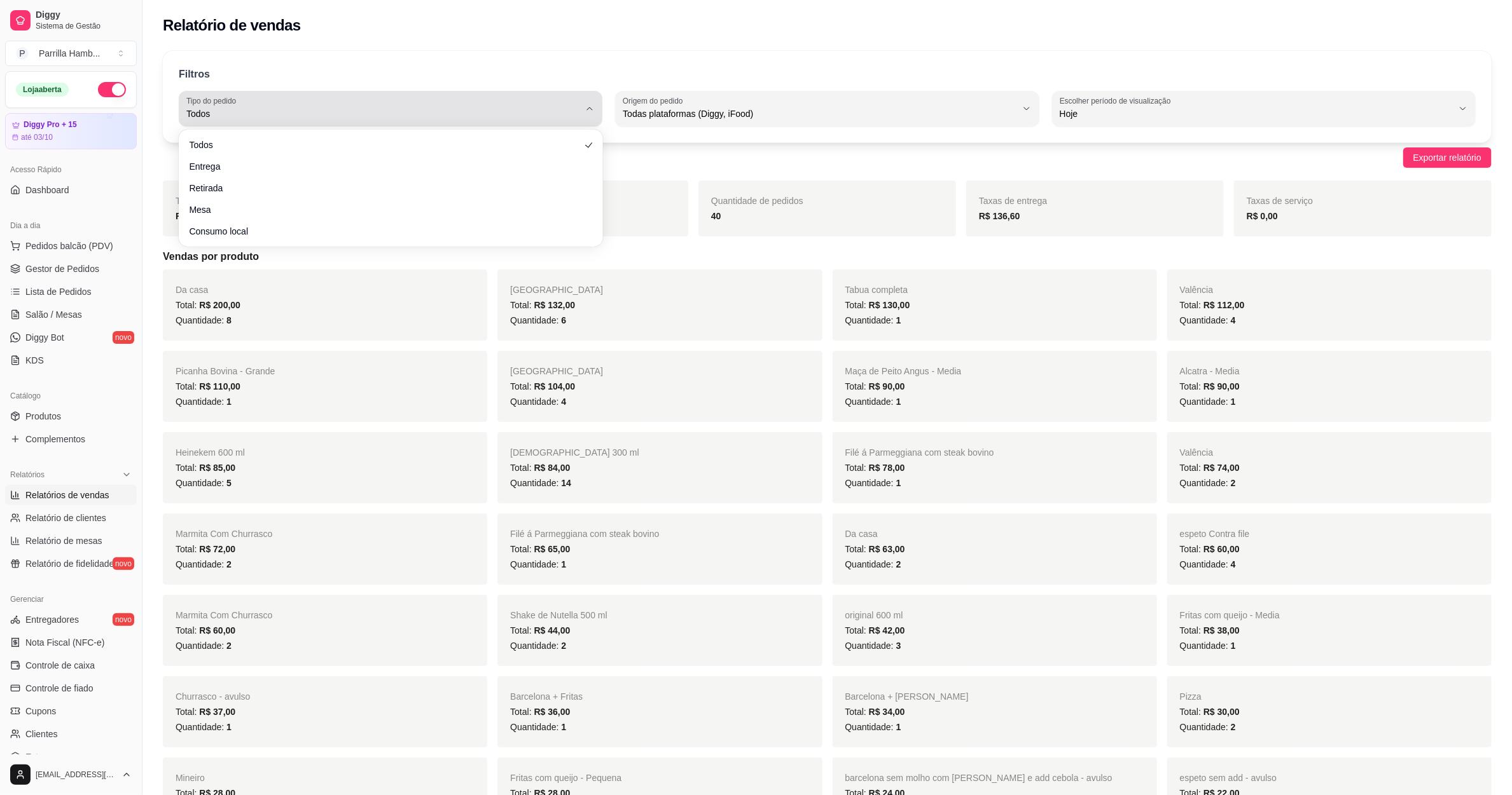
click at [410, 102] on div "Todos" at bounding box center [382, 109] width 393 height 26
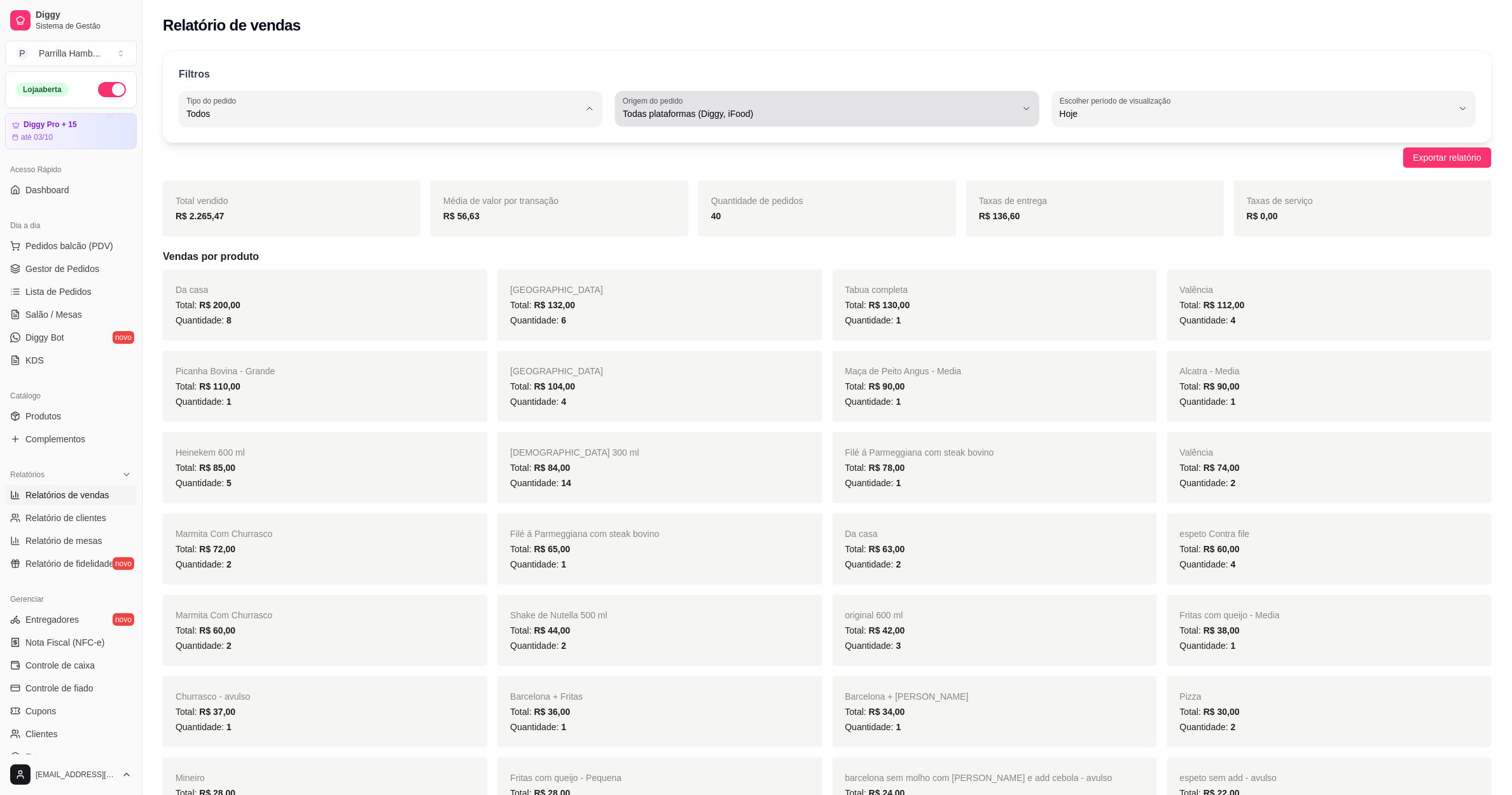
click at [645, 104] on label "Origem do pedido" at bounding box center [655, 100] width 64 height 11
click at [685, 164] on span "Diggy" at bounding box center [821, 165] width 375 height 12
type input "DIGGY"
select select "DIGGY"
